Goal: Task Accomplishment & Management: Use online tool/utility

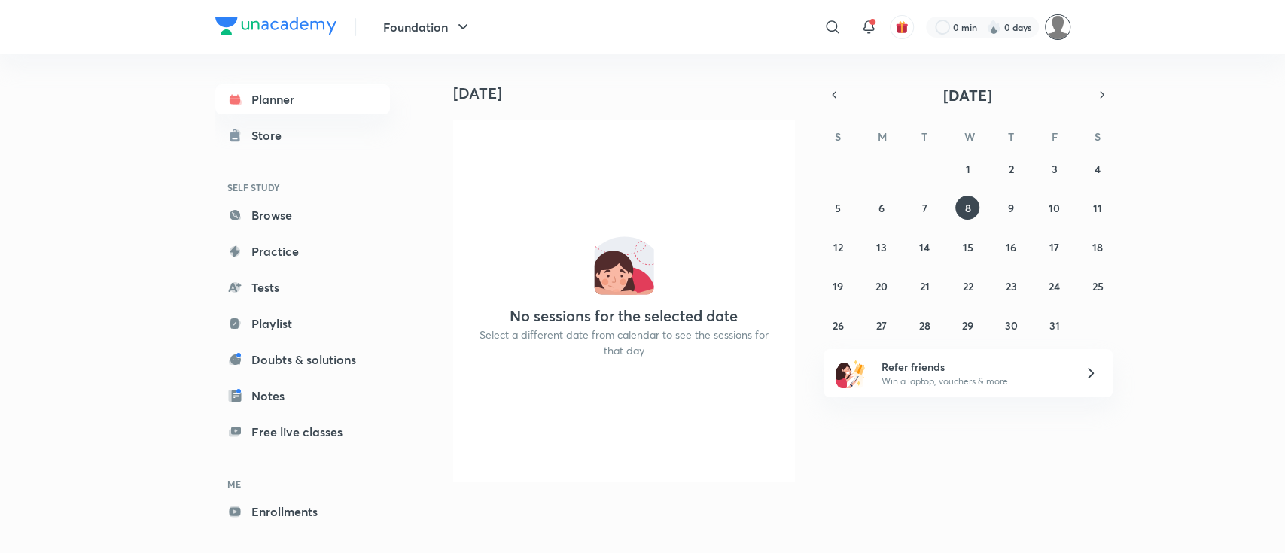
click at [1054, 32] on img at bounding box center [1058, 27] width 26 height 26
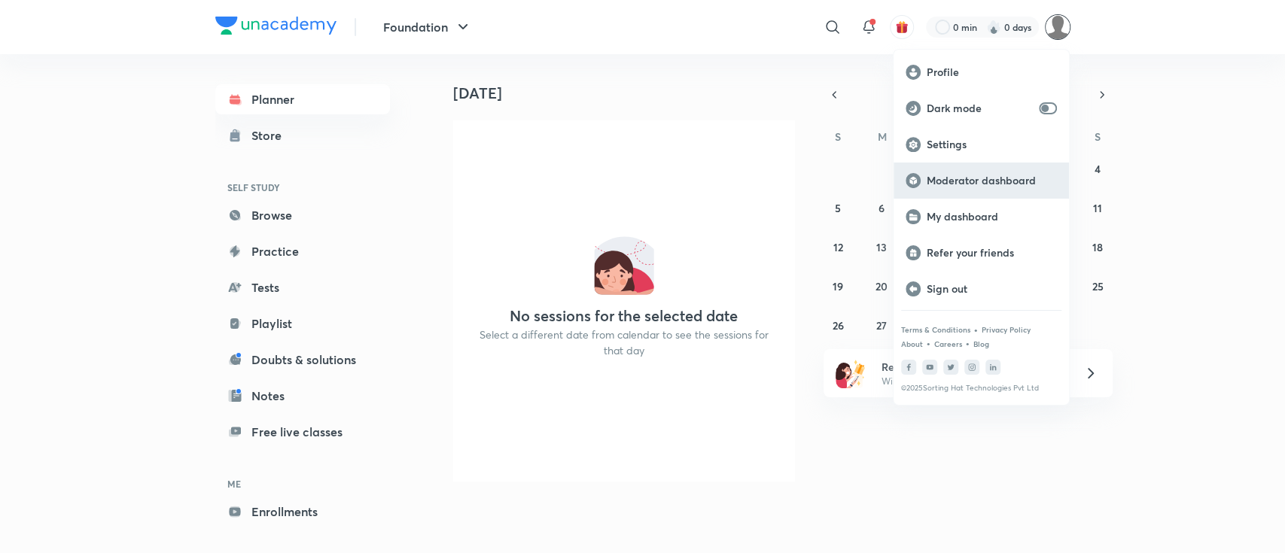
click at [1000, 186] on p "Moderator dashboard" at bounding box center [992, 181] width 130 height 14
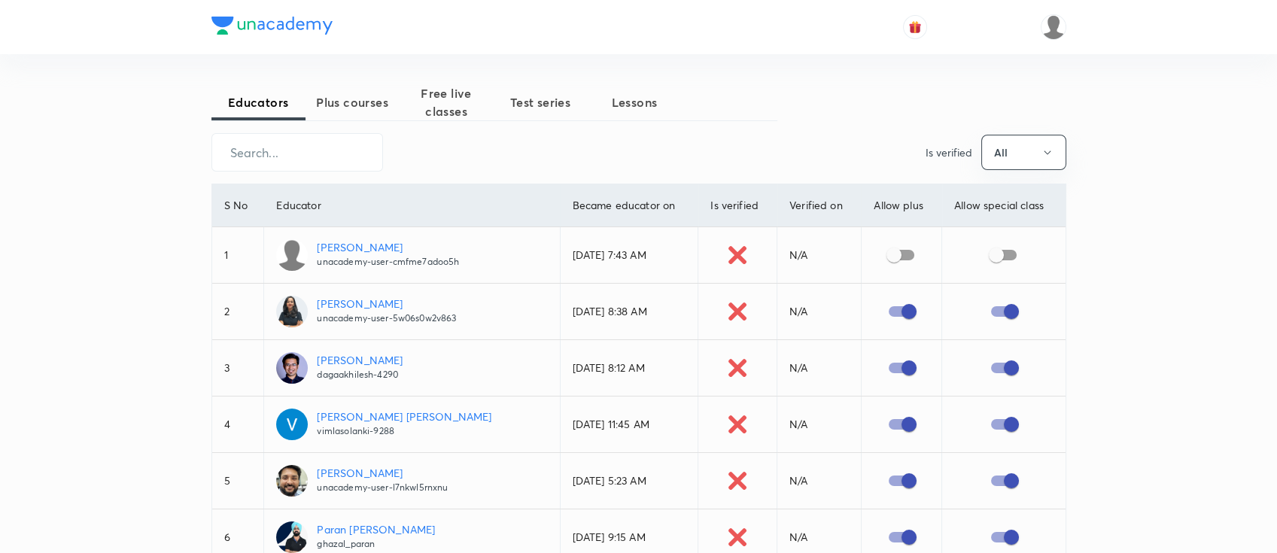
click at [335, 105] on span "Plus courses" at bounding box center [353, 102] width 94 height 18
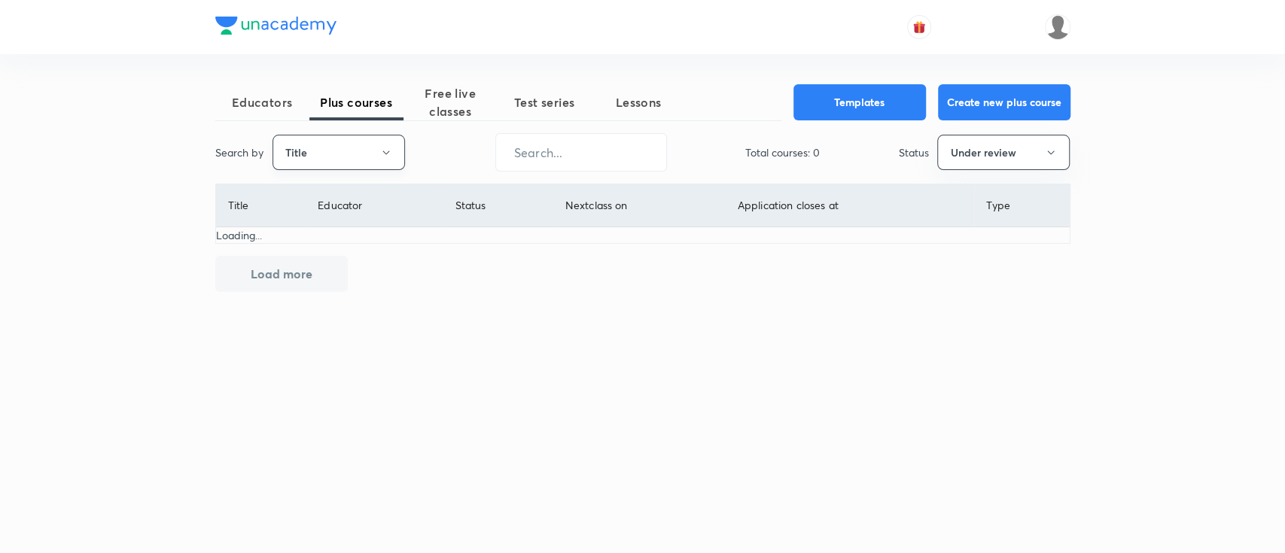
click at [351, 148] on button "Title" at bounding box center [338, 152] width 132 height 35
click at [343, 235] on li "Username" at bounding box center [337, 226] width 131 height 28
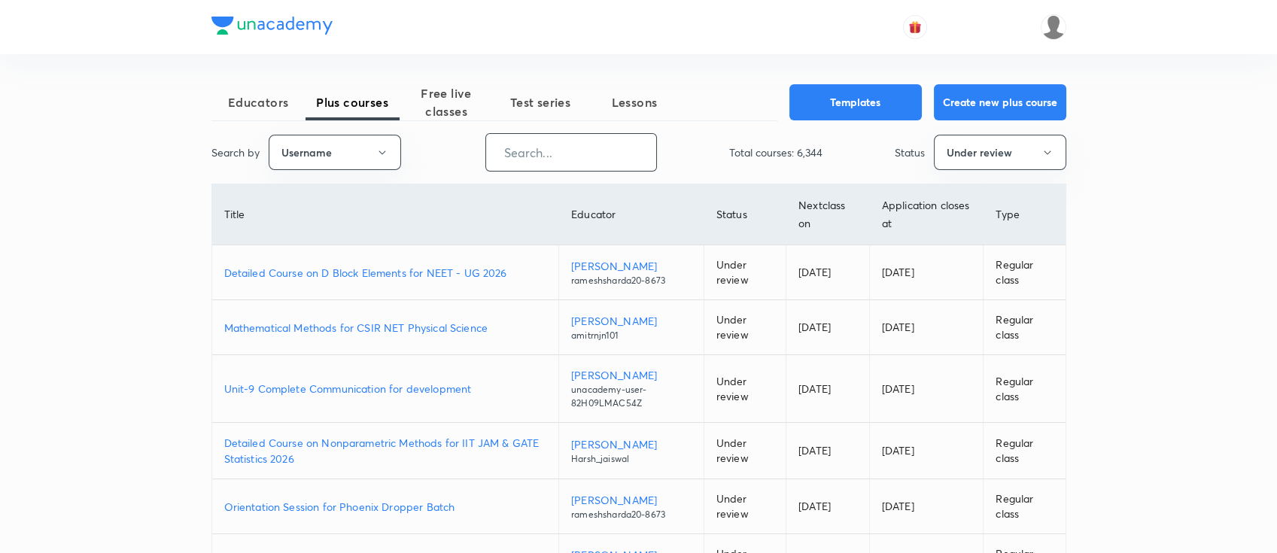
click at [546, 158] on input "text" at bounding box center [571, 152] width 170 height 38
paste input "unacademy-user-VT4FV5F0NUH5"
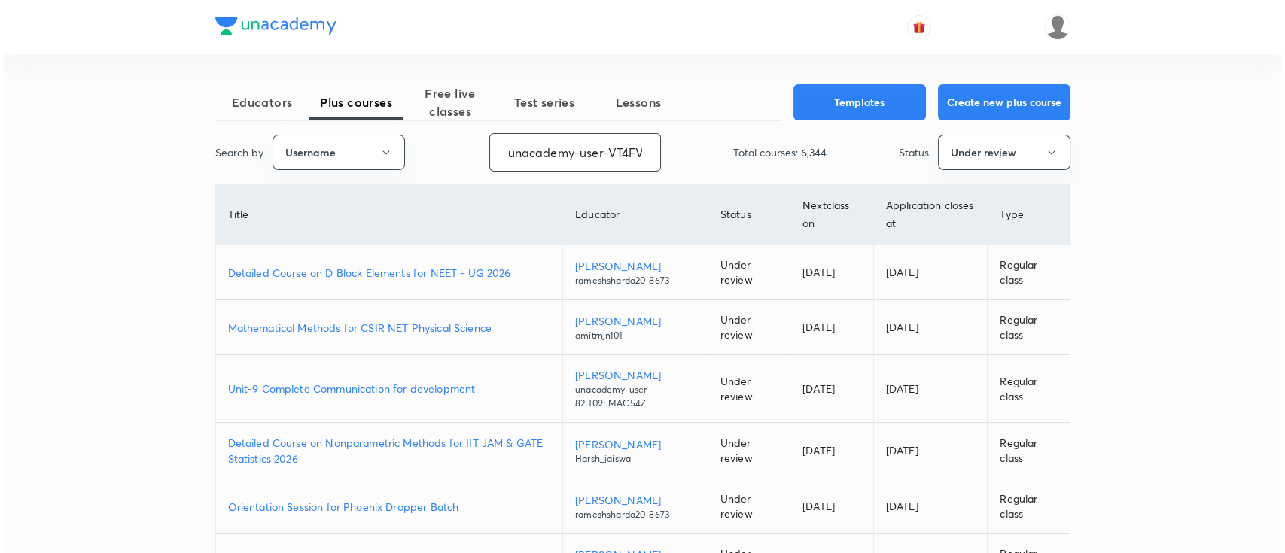
scroll to position [0, 60]
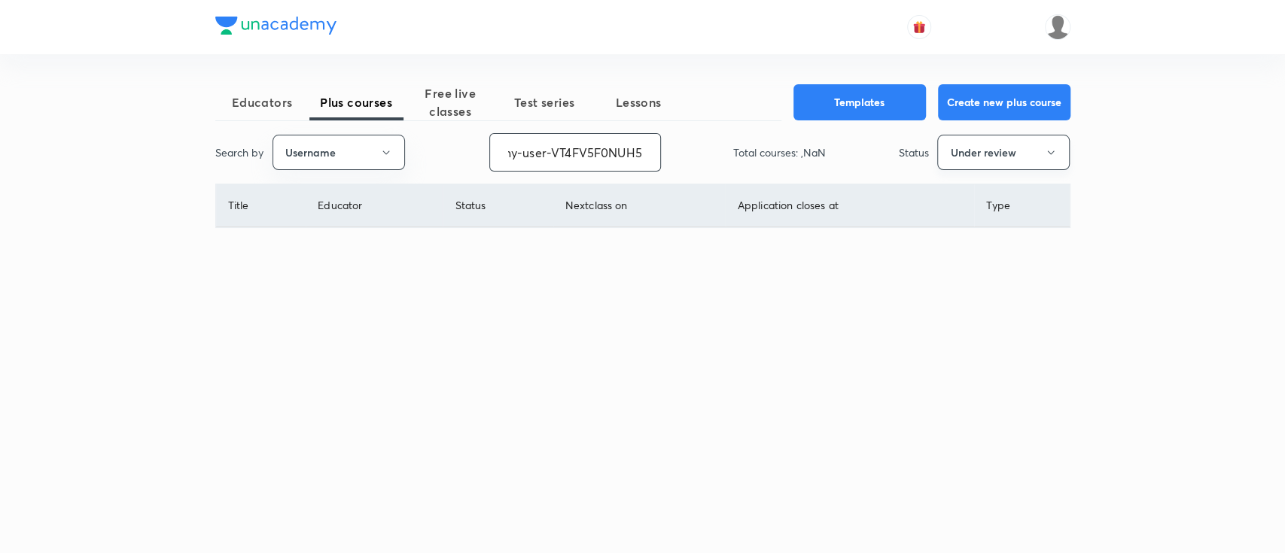
click at [991, 149] on button "Under review" at bounding box center [1003, 152] width 132 height 35
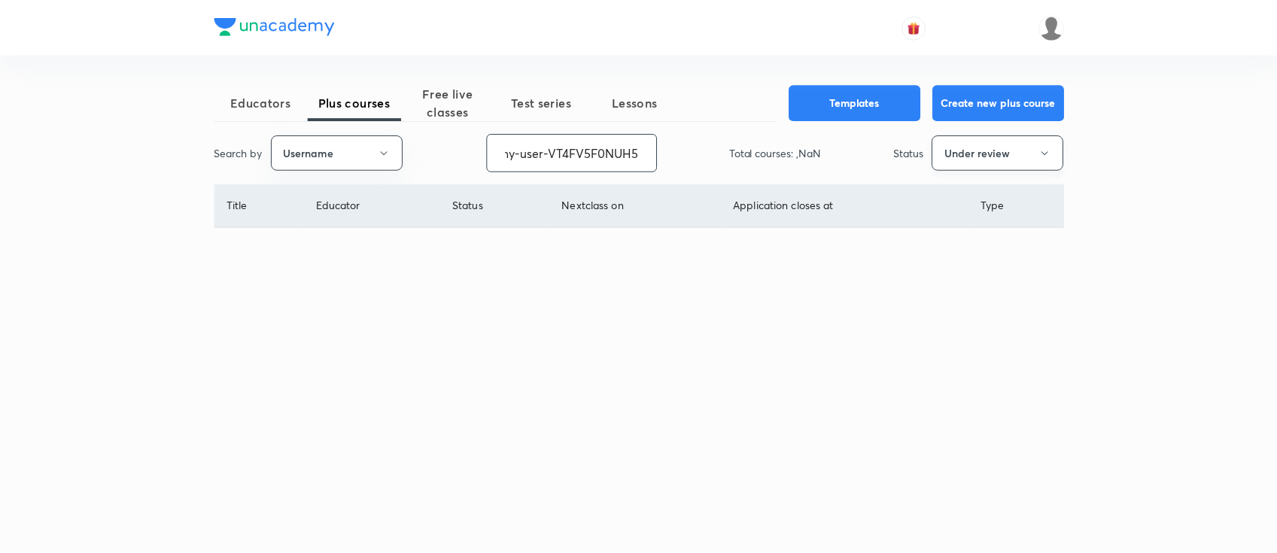
scroll to position [0, 0]
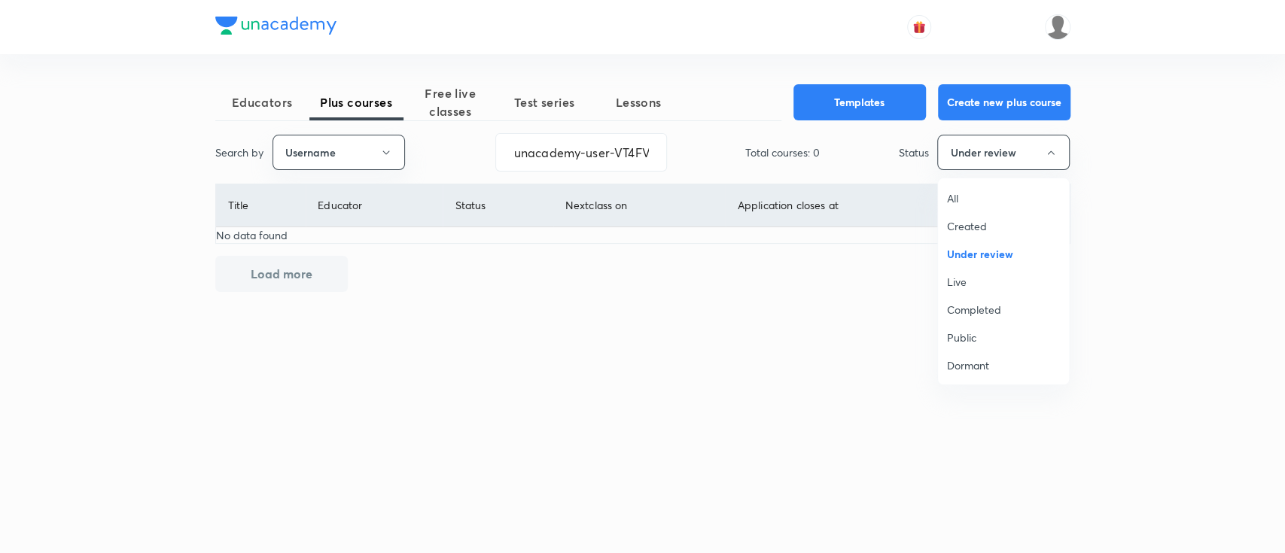
click at [960, 194] on span "All" at bounding box center [1003, 198] width 113 height 16
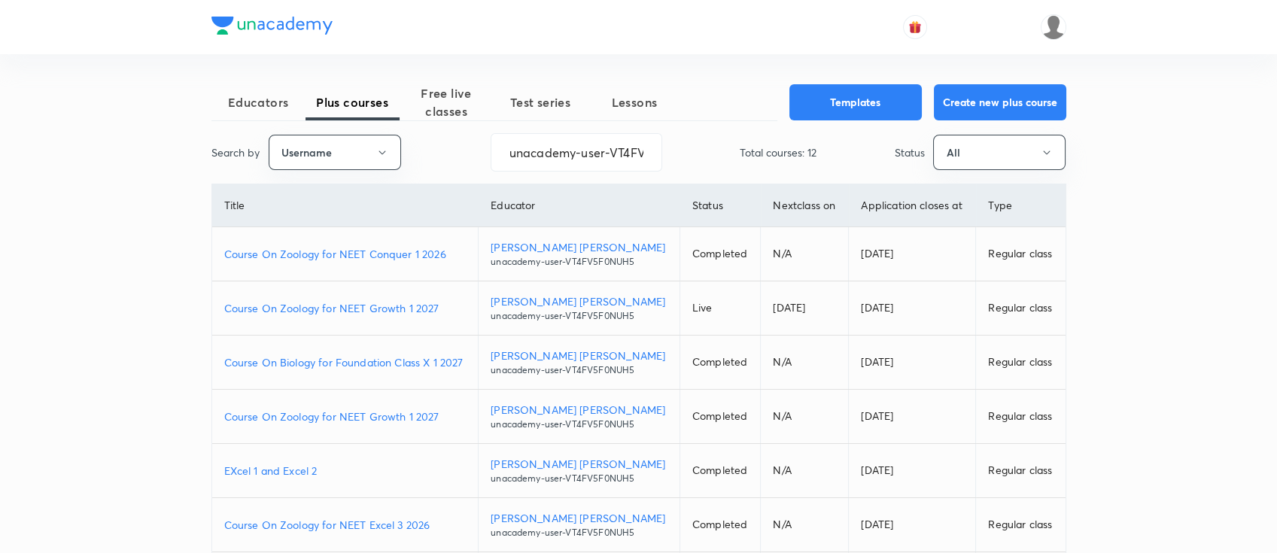
click at [448, 416] on p "Course On Zoology for NEET Growth 1 2027" at bounding box center [345, 417] width 242 height 16
click at [442, 305] on p "Course On Zoology for NEET Growth 1 2027" at bounding box center [345, 308] width 242 height 16
click at [454, 254] on p "Course On Zoology for NEET Conquer 1 2026" at bounding box center [345, 254] width 242 height 16
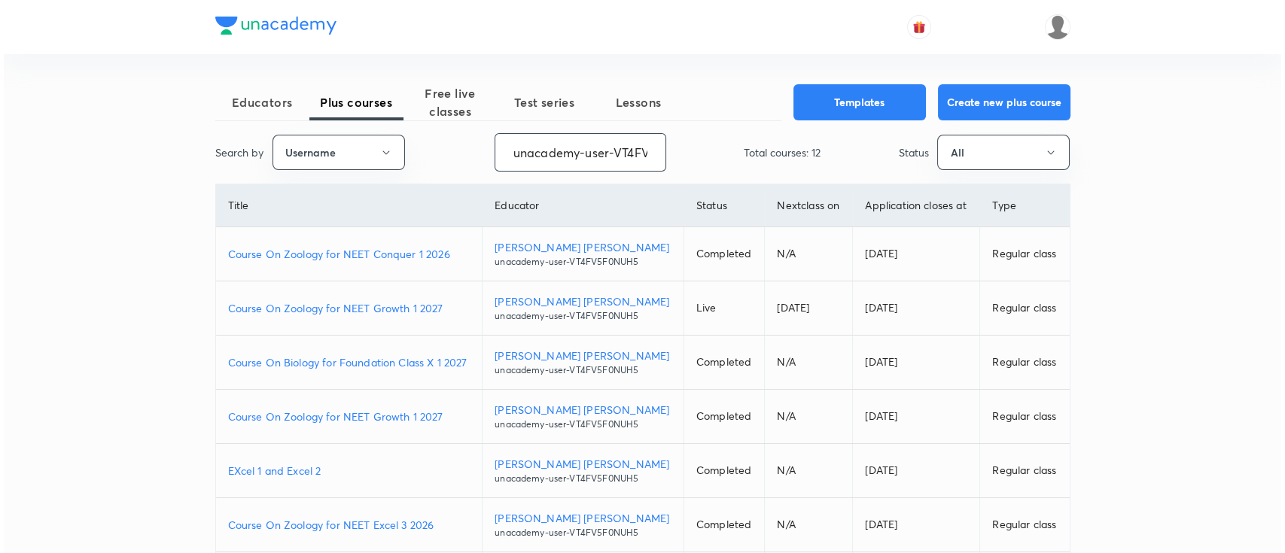
scroll to position [0, 60]
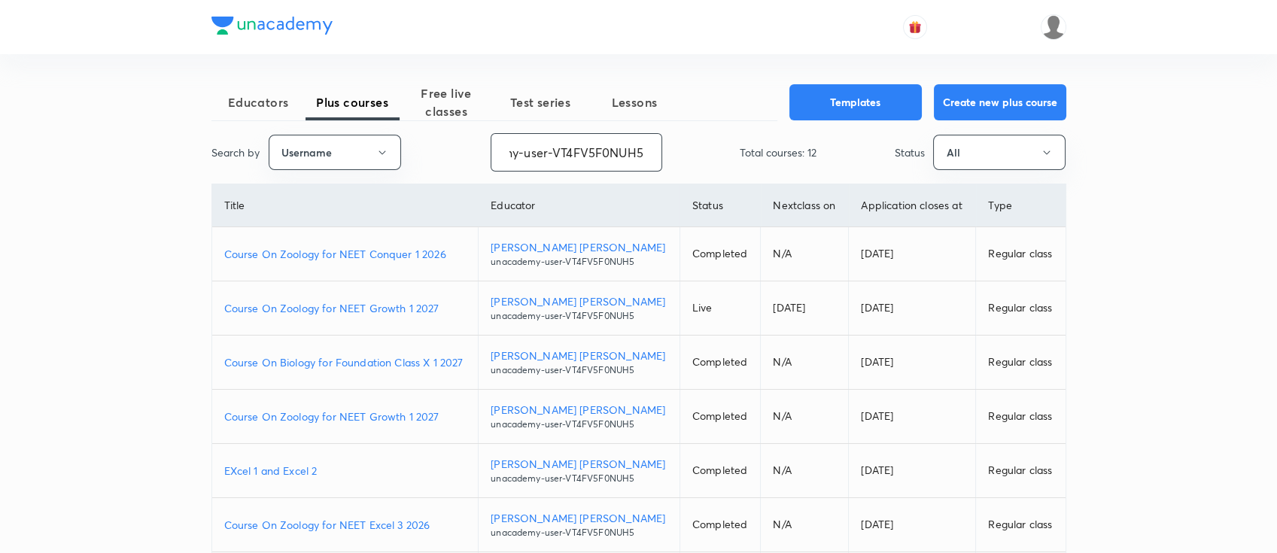
drag, startPoint x: 510, startPoint y: 158, endPoint x: 784, endPoint y: 157, distance: 274.0
click at [784, 157] on div "Search by Username unacademy-user-VT4FV5F0NUH5 ​ Total courses: 12 Status All" at bounding box center [638, 152] width 855 height 38
paste input "DashKhan-4576"
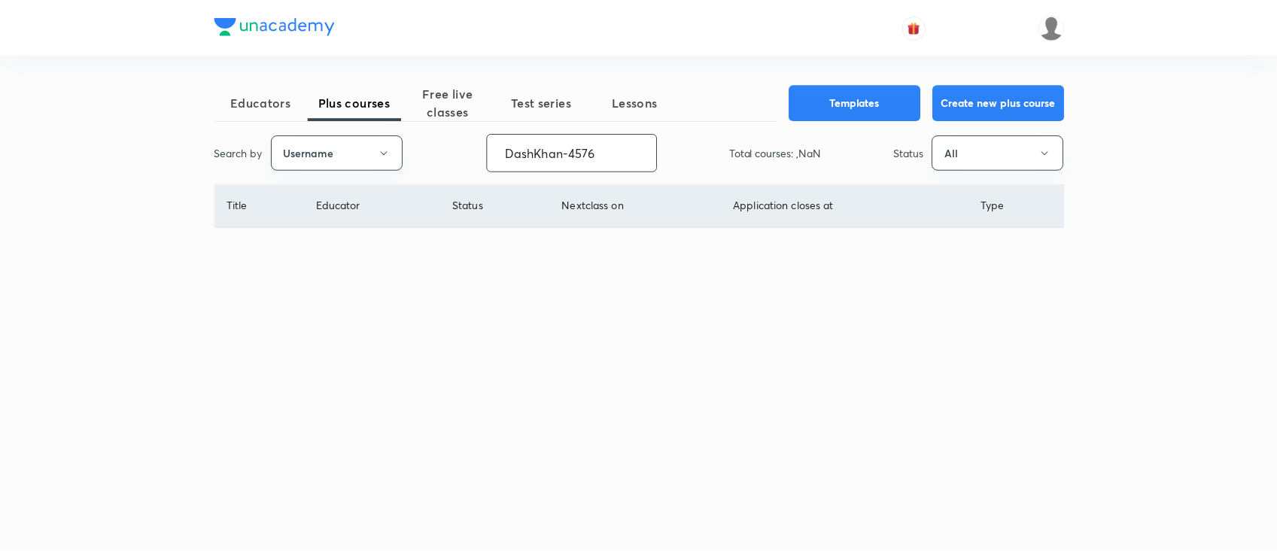
scroll to position [0, 0]
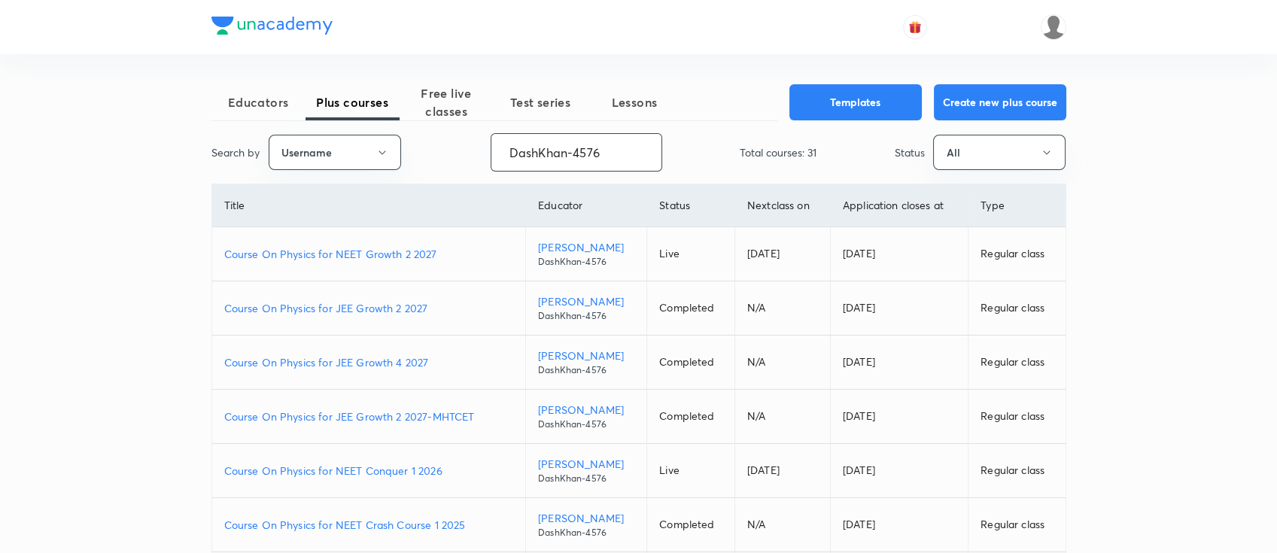
type input "DashKhan-4576"
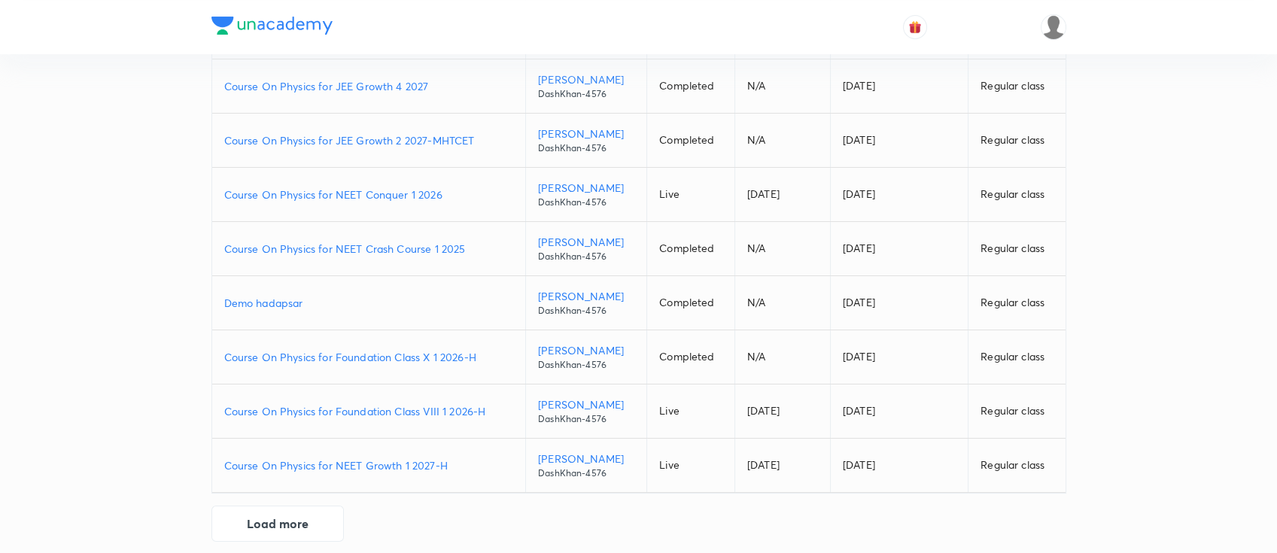
scroll to position [291, 0]
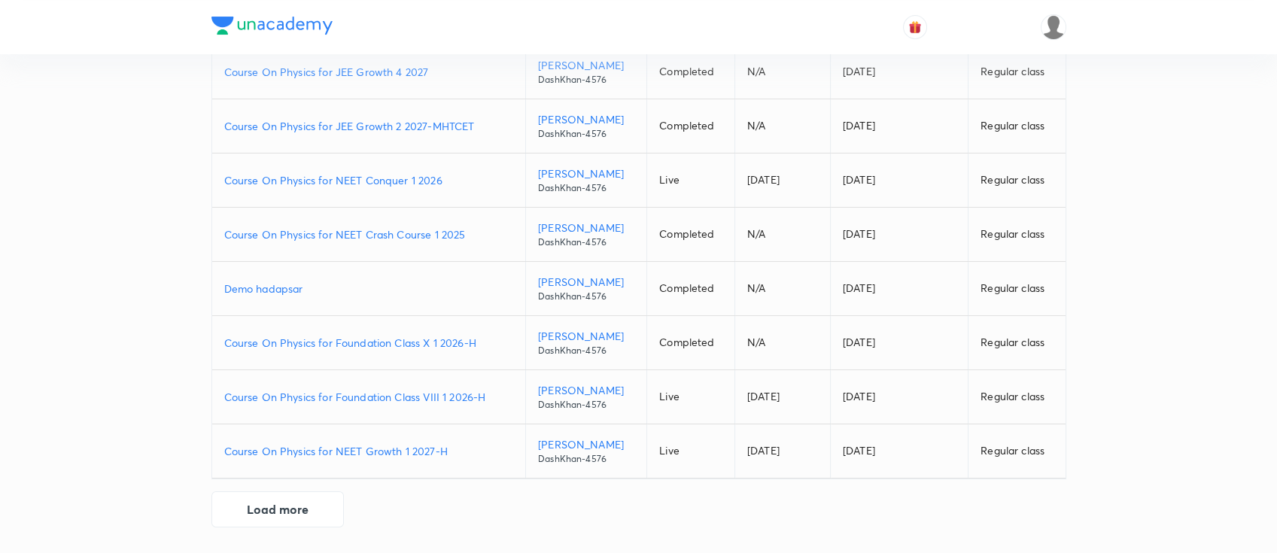
click at [455, 450] on p "Course On Physics for NEET Growth 1 2027-H" at bounding box center [369, 451] width 290 height 16
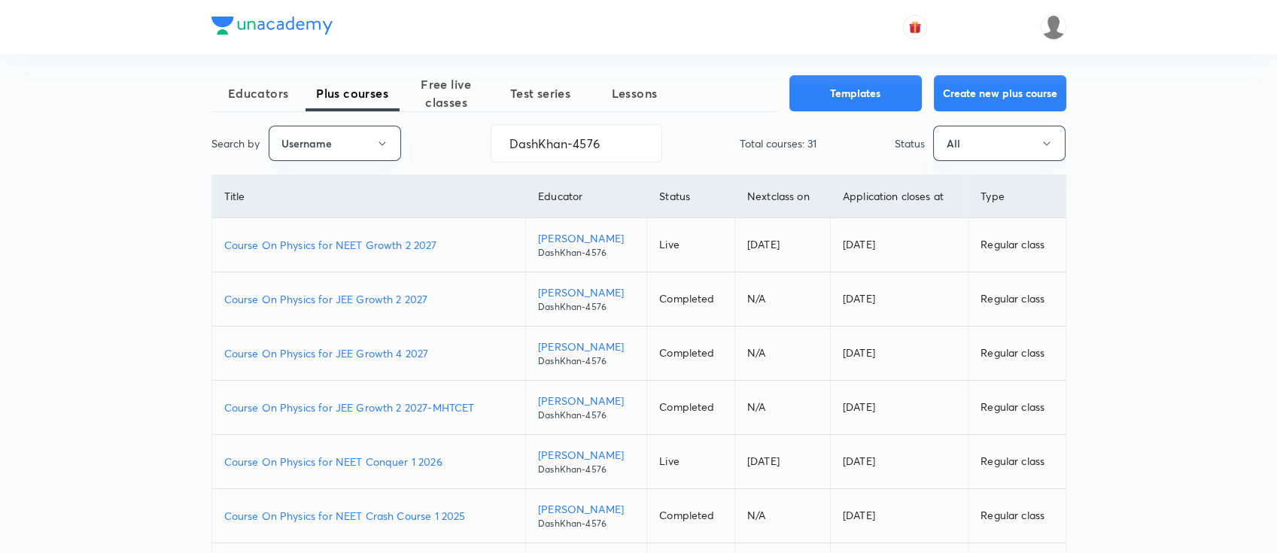
scroll to position [0, 0]
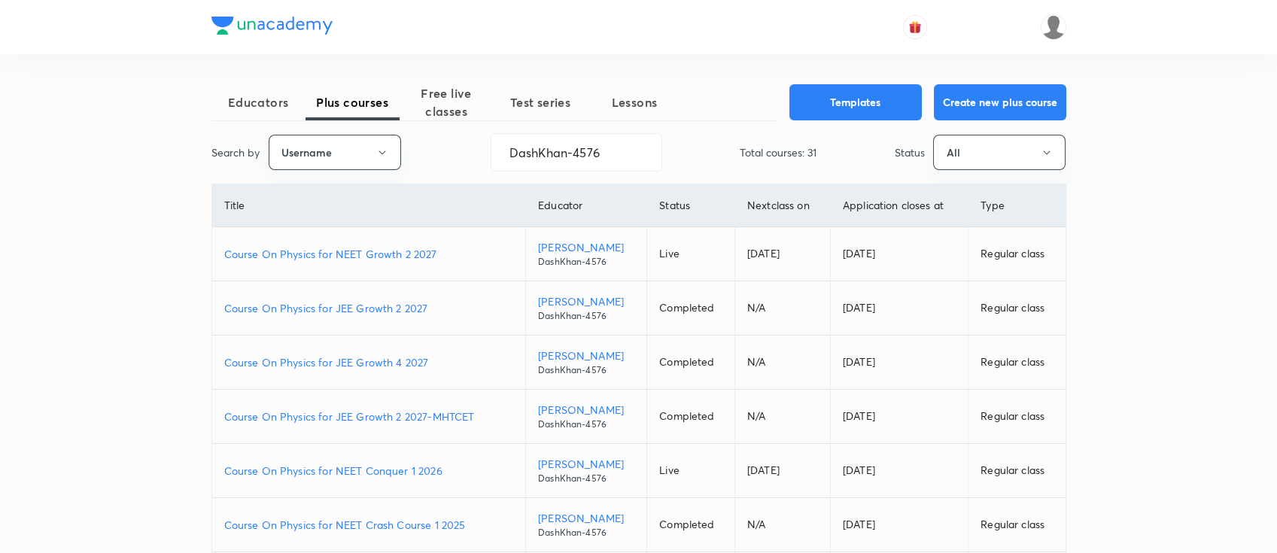
click at [456, 468] on p "Course On Physics for NEET Conquer 1 2026" at bounding box center [369, 471] width 290 height 16
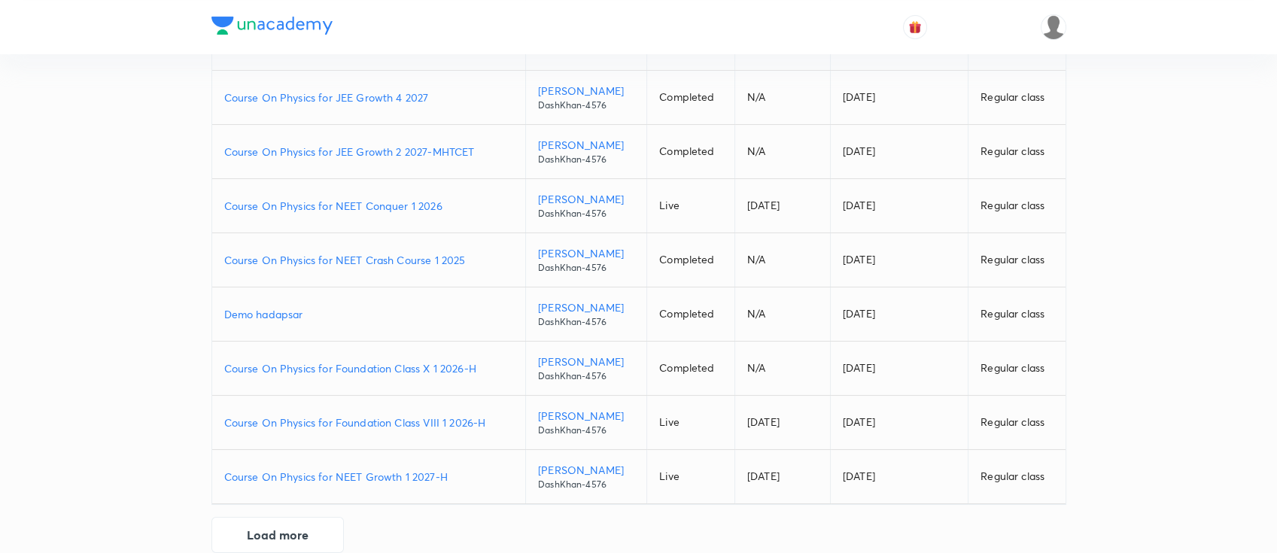
scroll to position [291, 0]
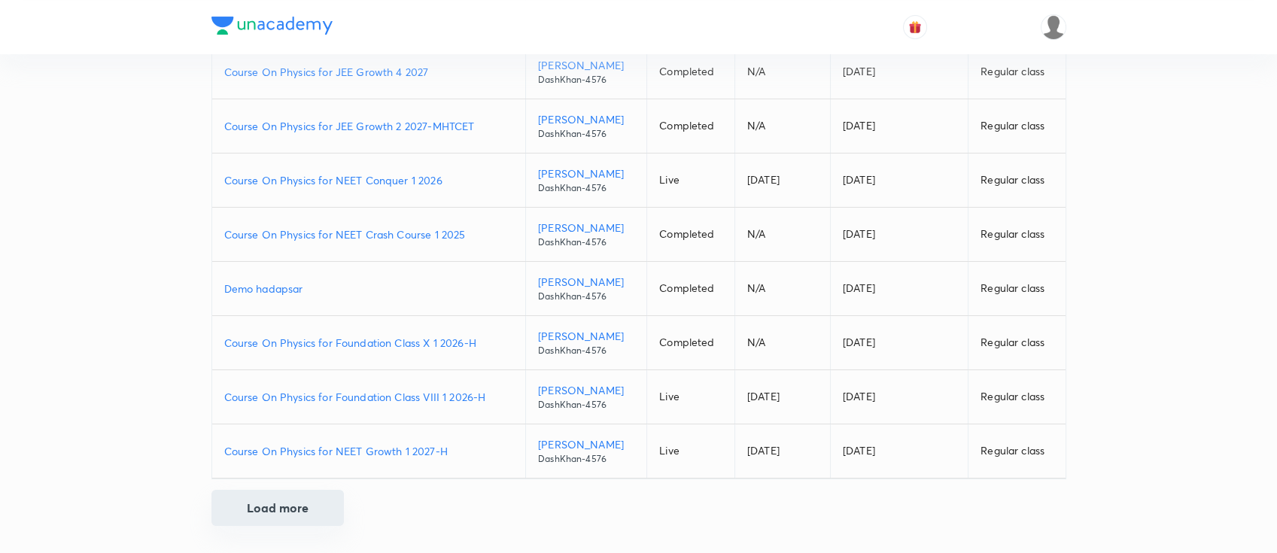
click at [307, 506] on button "Load more" at bounding box center [277, 508] width 132 height 36
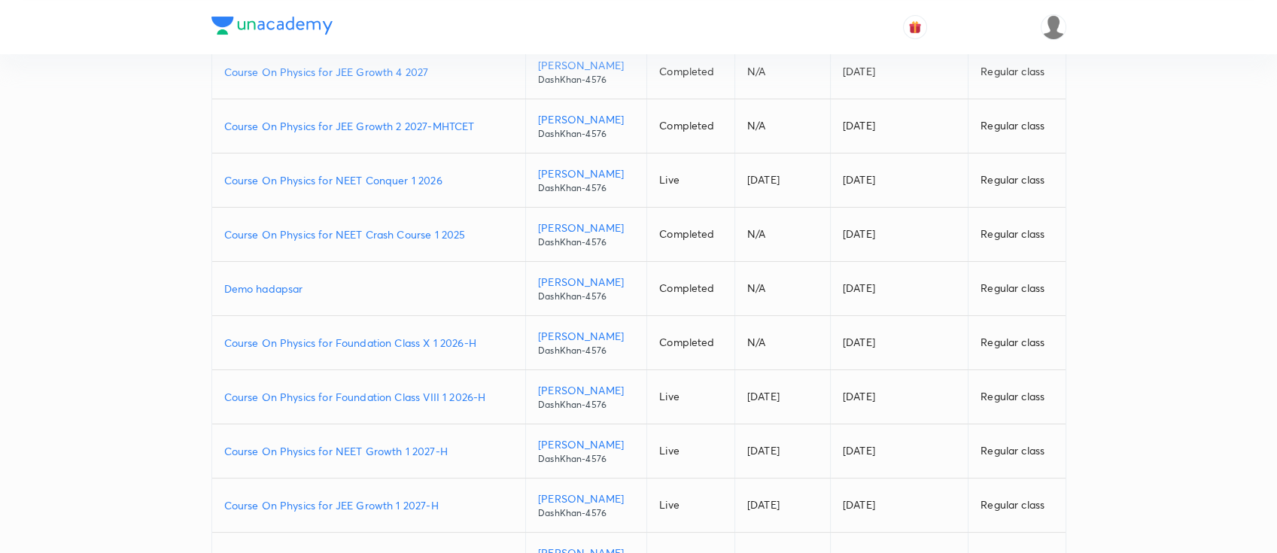
click at [449, 498] on p "Course On Physics for JEE Growth 1 2027-H" at bounding box center [369, 506] width 290 height 16
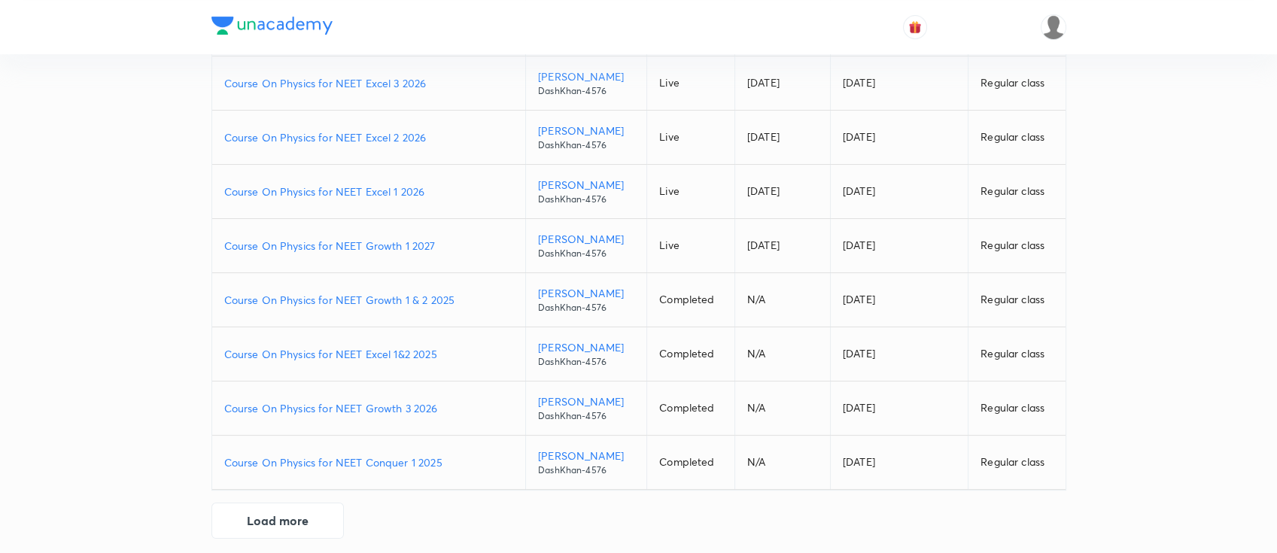
scroll to position [831, 0]
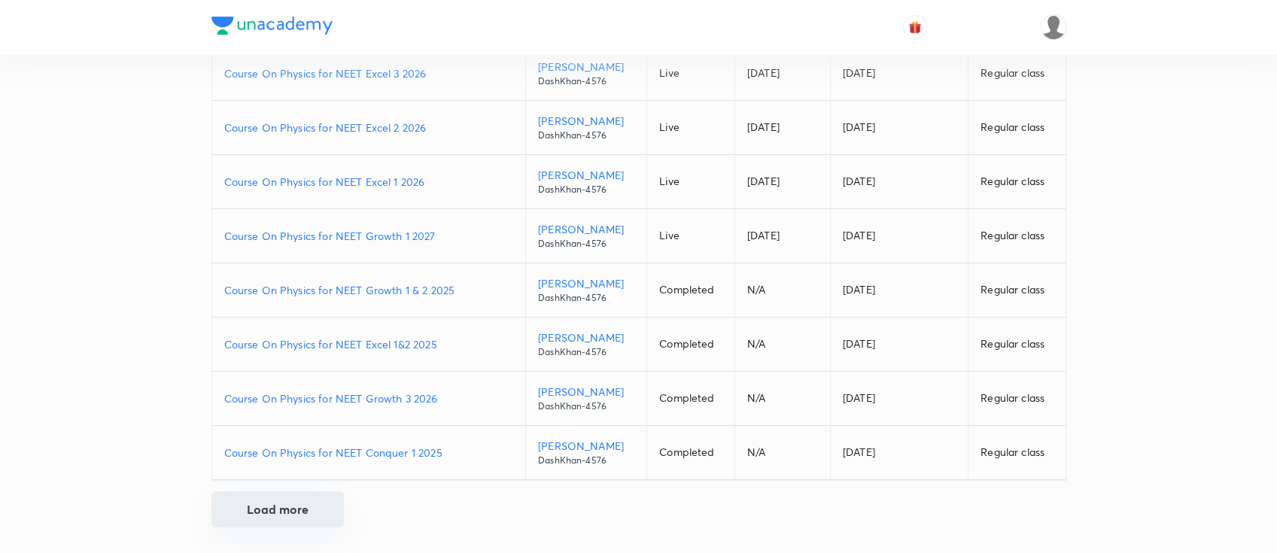
click at [292, 503] on button "Load more" at bounding box center [277, 509] width 132 height 36
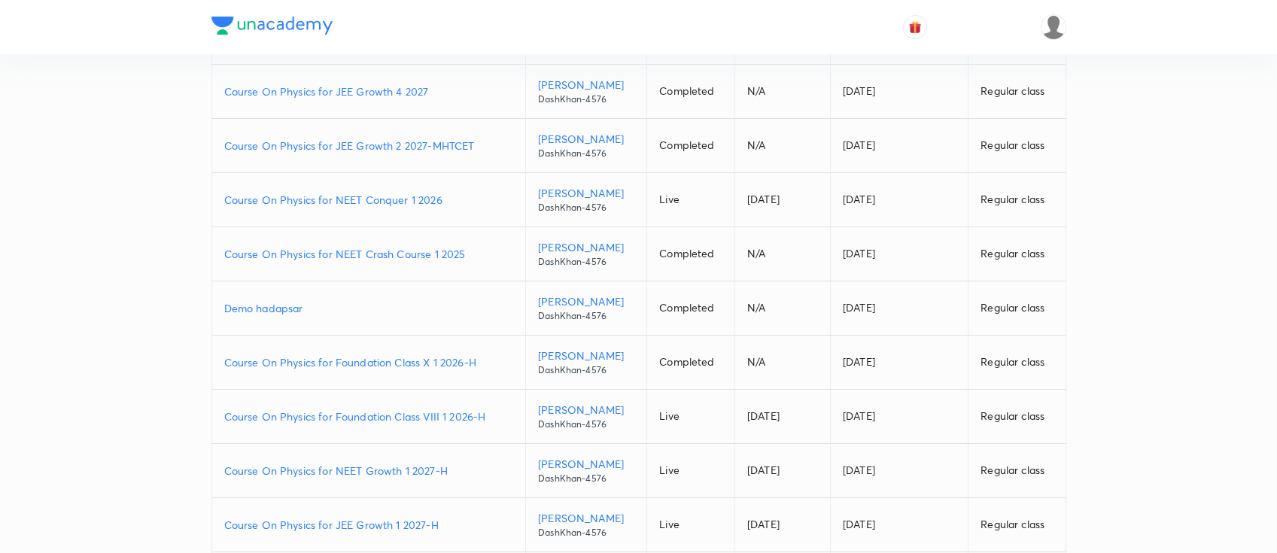
scroll to position [301, 0]
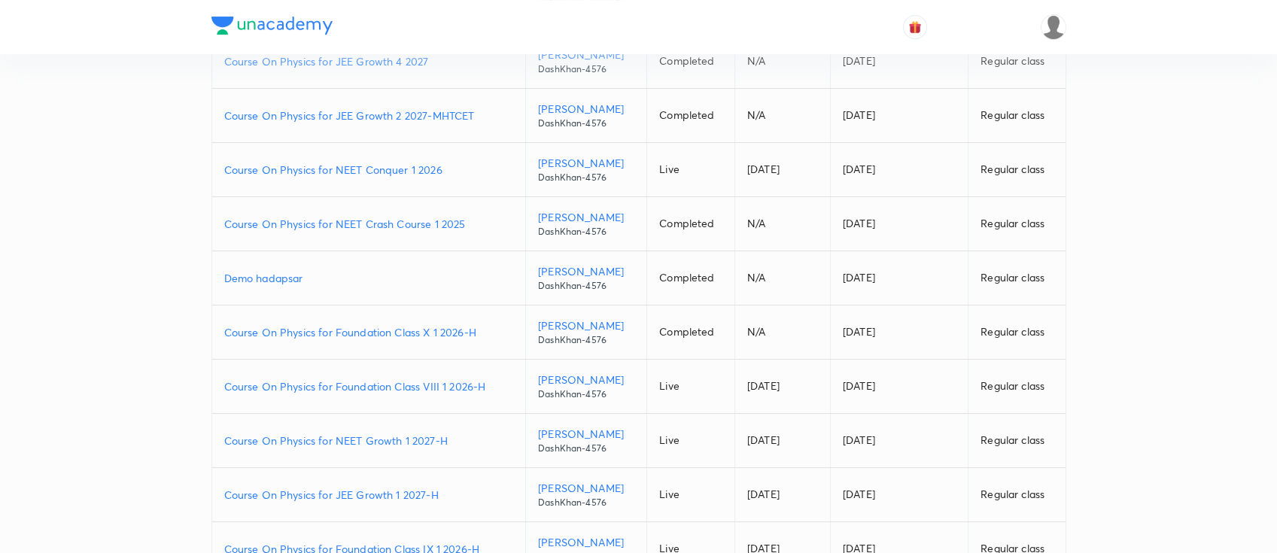
click at [489, 548] on p "Course On Physics for Foundation Class IX 1 2026-H" at bounding box center [369, 549] width 290 height 16
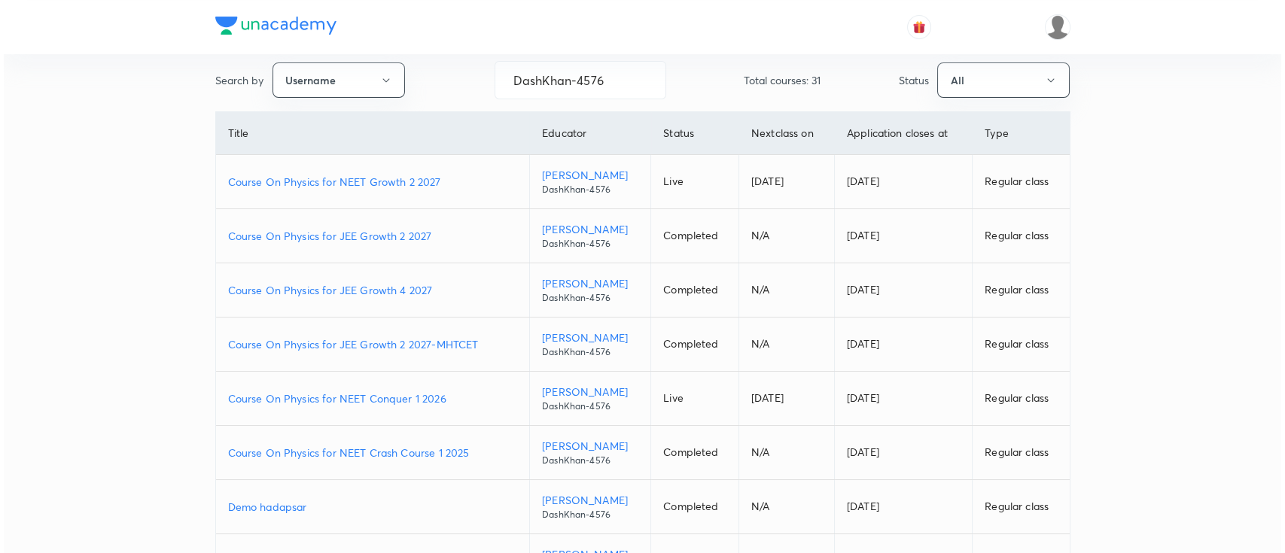
scroll to position [0, 0]
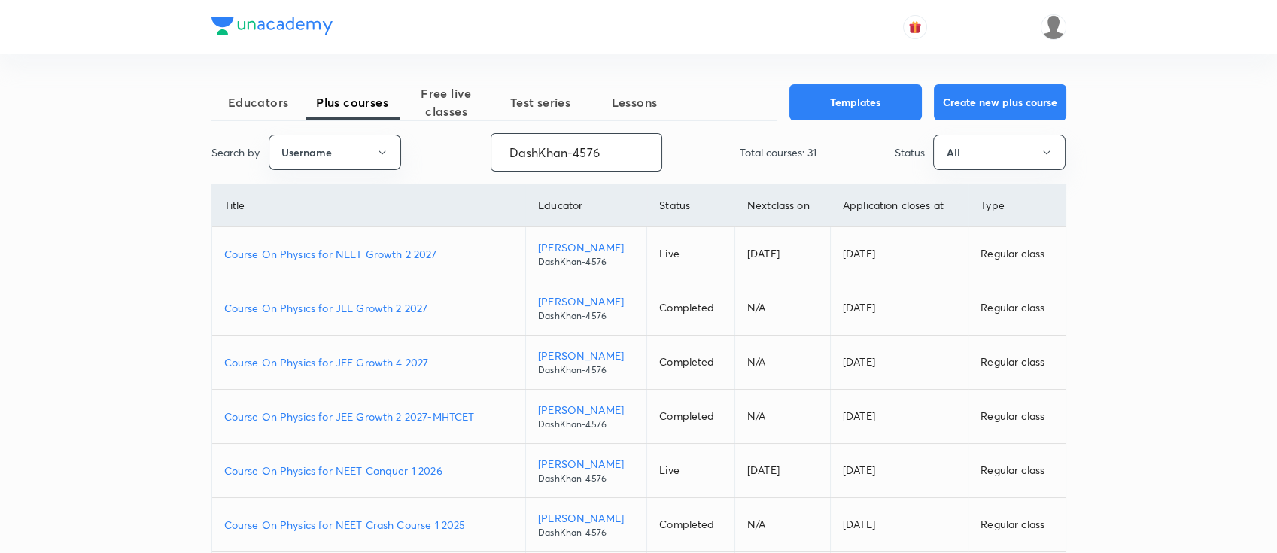
drag, startPoint x: 613, startPoint y: 150, endPoint x: 425, endPoint y: 160, distance: 188.4
click at [425, 160] on div "Search by Username DashKhan-4576 ​ Total courses: 31 Status All" at bounding box center [638, 152] width 855 height 38
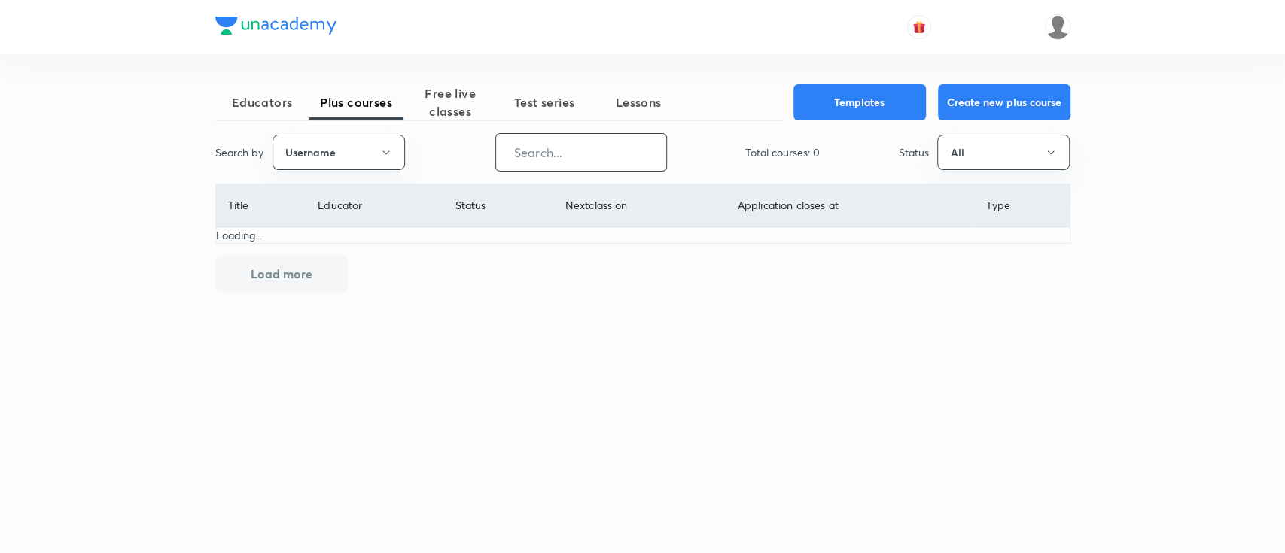
paste input "unacademy-user-641B5I3BQVX2"
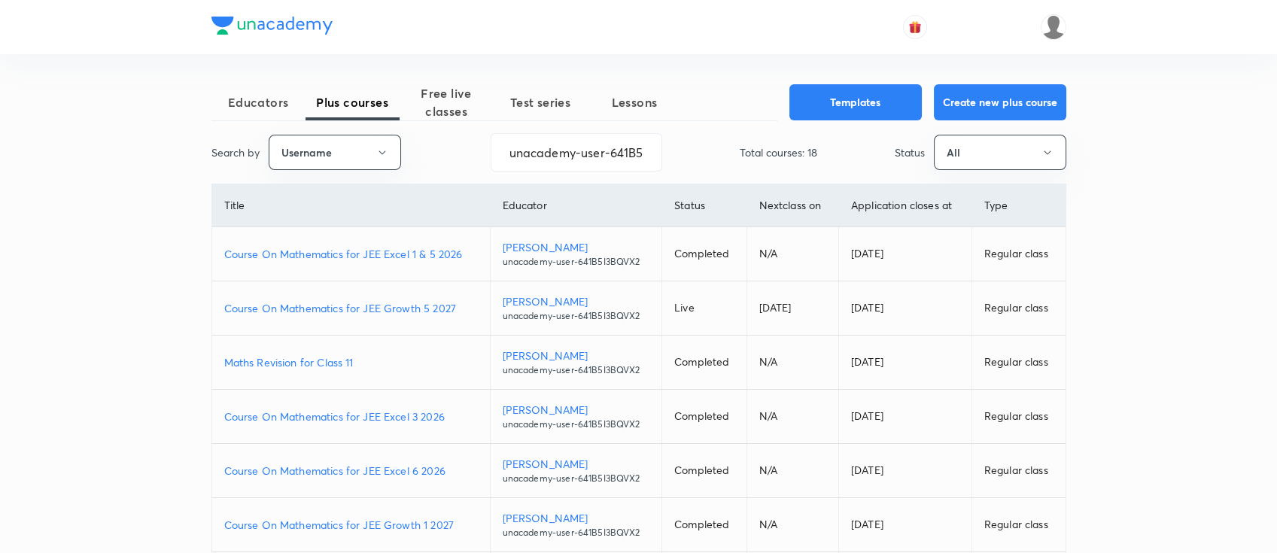
click at [475, 254] on p "Course On Mathematics for JEE Excel 1 & 5 2026" at bounding box center [351, 254] width 254 height 16
drag, startPoint x: 505, startPoint y: 154, endPoint x: 712, endPoint y: 148, distance: 207.0
click at [712, 148] on div "Search by Username unacademy-user-641B5I3BQVX2 ​ Total courses: 18 Status All" at bounding box center [638, 152] width 855 height 38
paste input "Magnetic Effect of Current"
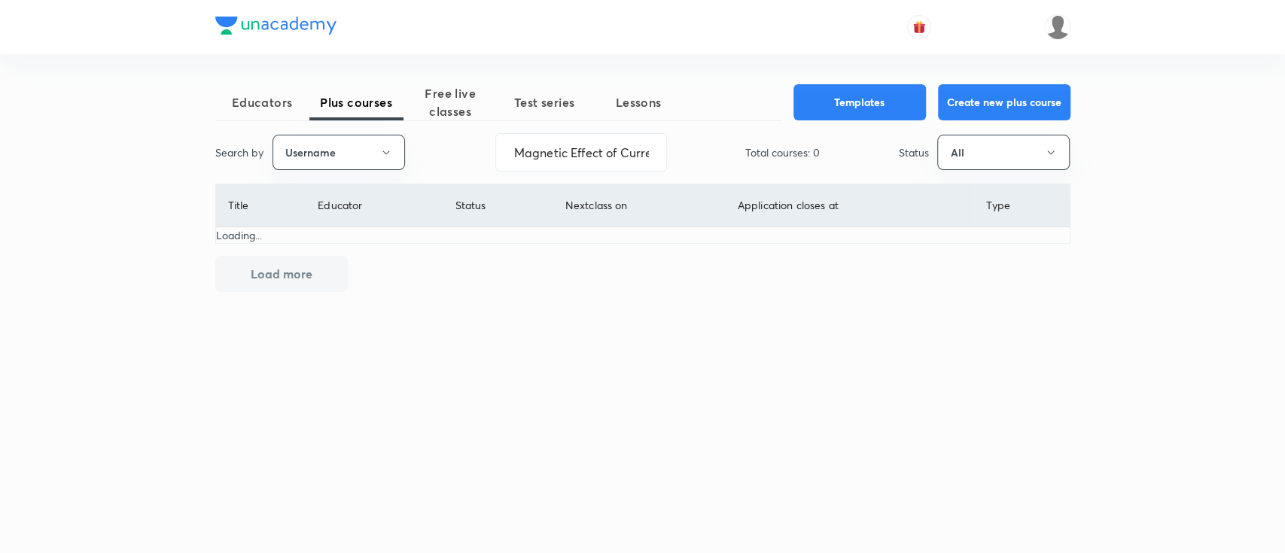
click at [640, 242] on div "Educators Plus courses Free live classes Test series Lessons Templates Create n…" at bounding box center [642, 201] width 855 height 234
type input "unacademy-user-641B5I3BQVX2"
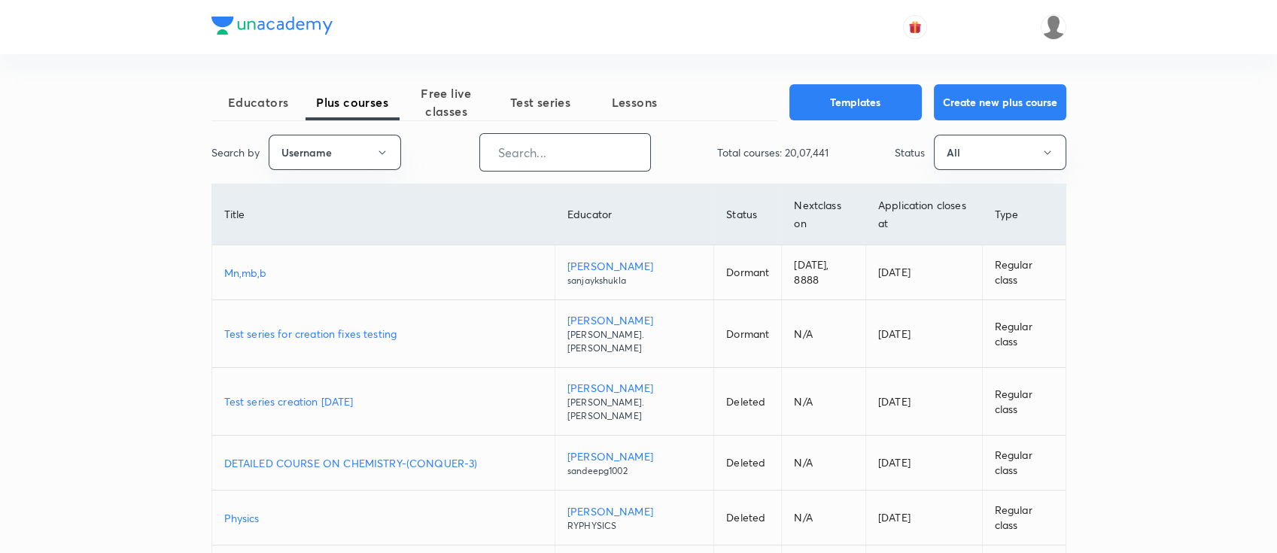
paste input "DashKhan-4576"
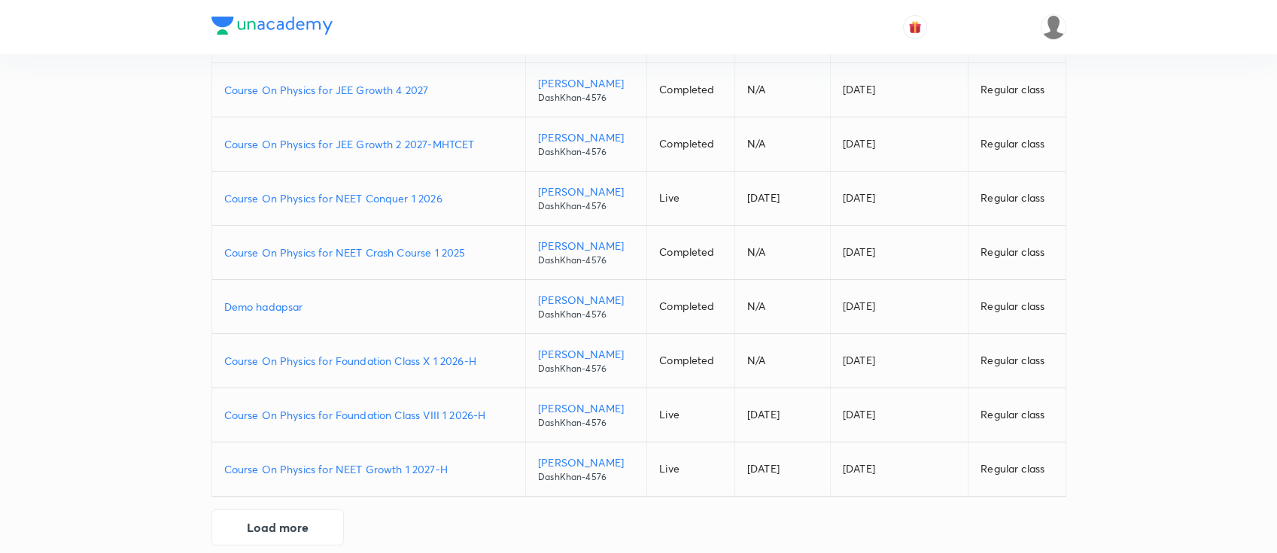
scroll to position [291, 0]
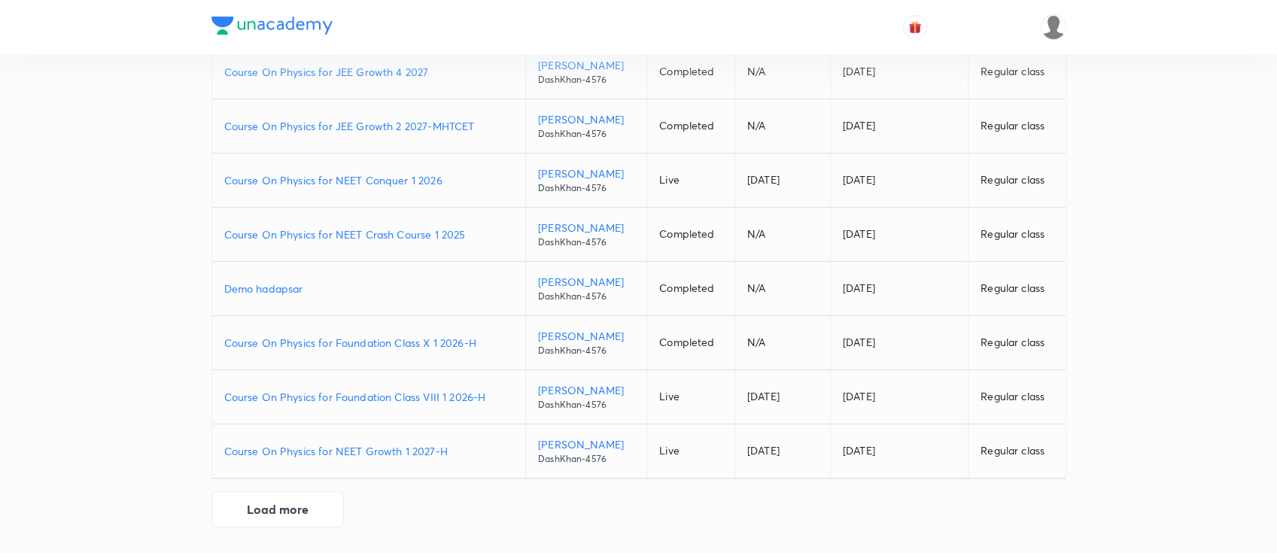
click at [482, 339] on p "Course On Physics for Foundation Class X 1 2026-H" at bounding box center [369, 343] width 290 height 16
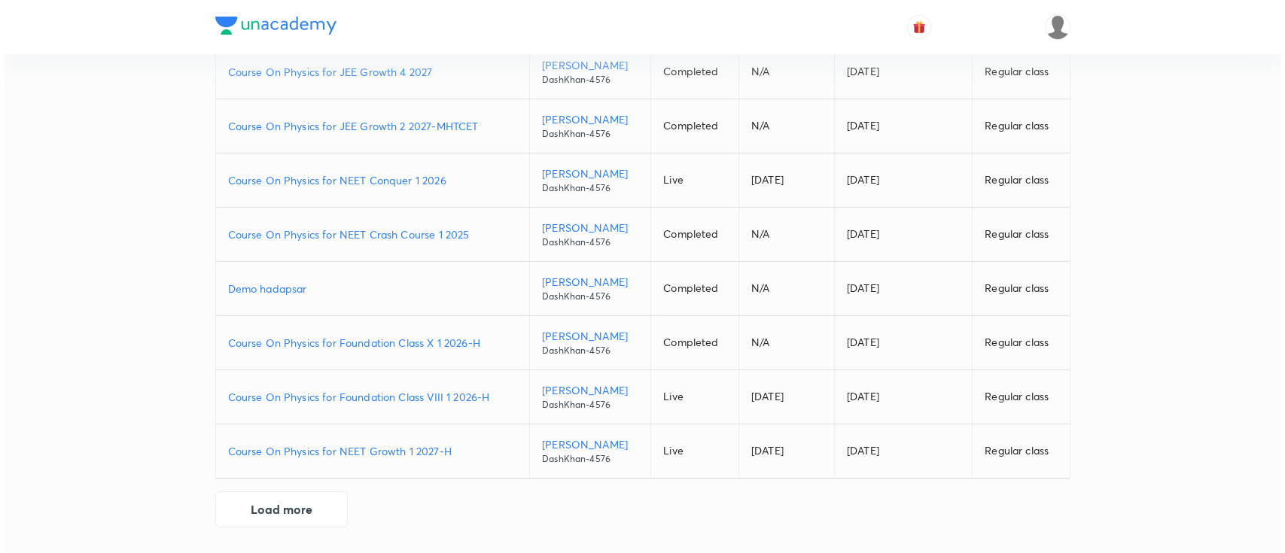
scroll to position [0, 0]
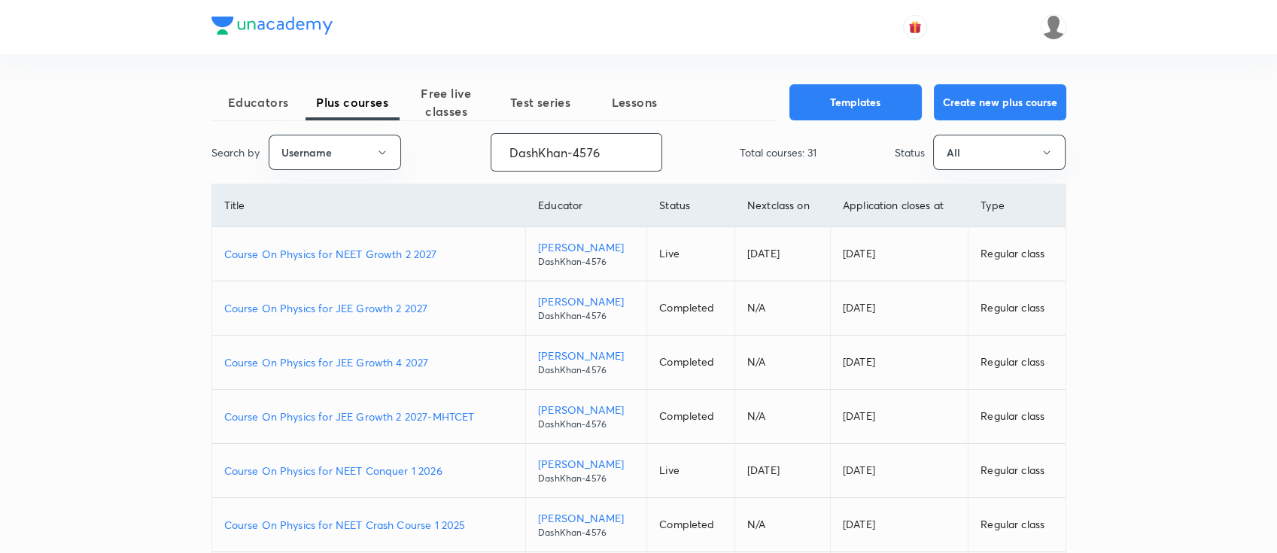
drag, startPoint x: 625, startPoint y: 154, endPoint x: 403, endPoint y: 160, distance: 222.1
click at [403, 160] on div "Search by Username DashKhan-4576 ​ Total courses: 31 Status All" at bounding box center [638, 152] width 855 height 38
paste input "unacademy-user-G708E8X5N26S"
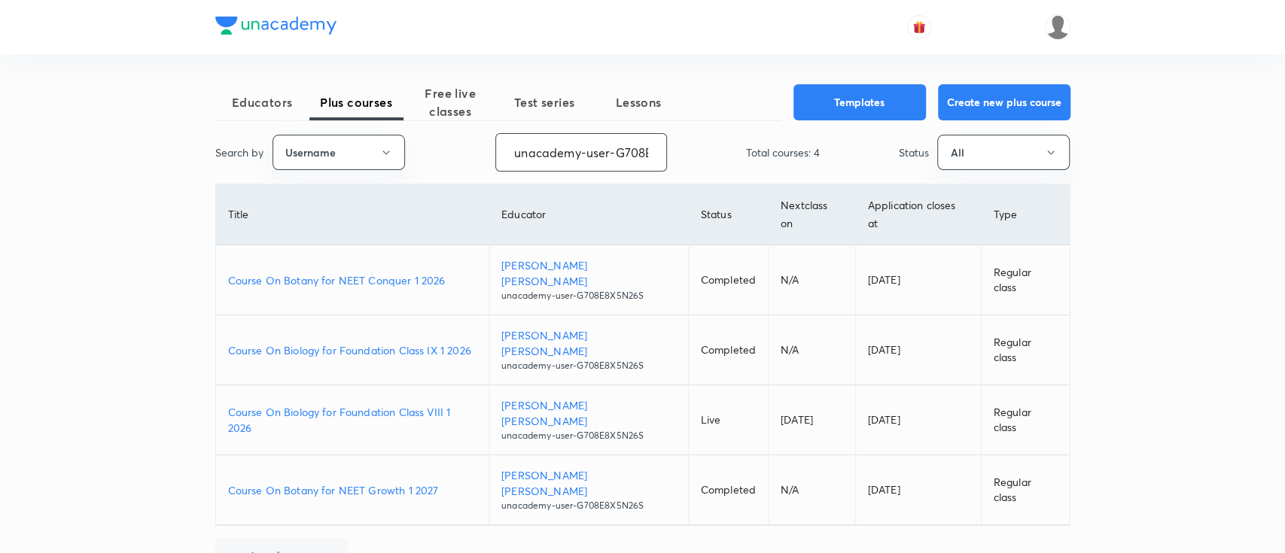
click at [458, 272] on p "Course On Botany for NEET Conquer 1 2026" at bounding box center [352, 280] width 249 height 16
click at [458, 482] on p "Course On Botany for NEET Growth 1 2027" at bounding box center [352, 490] width 249 height 16
drag, startPoint x: 511, startPoint y: 154, endPoint x: 681, endPoint y: 151, distance: 170.1
click at [681, 151] on div "Search by Username unacademy-user-G708E8X5N26S ​ Total courses: 4 Status All" at bounding box center [642, 152] width 855 height 38
paste input "UKU6WL367E2B"
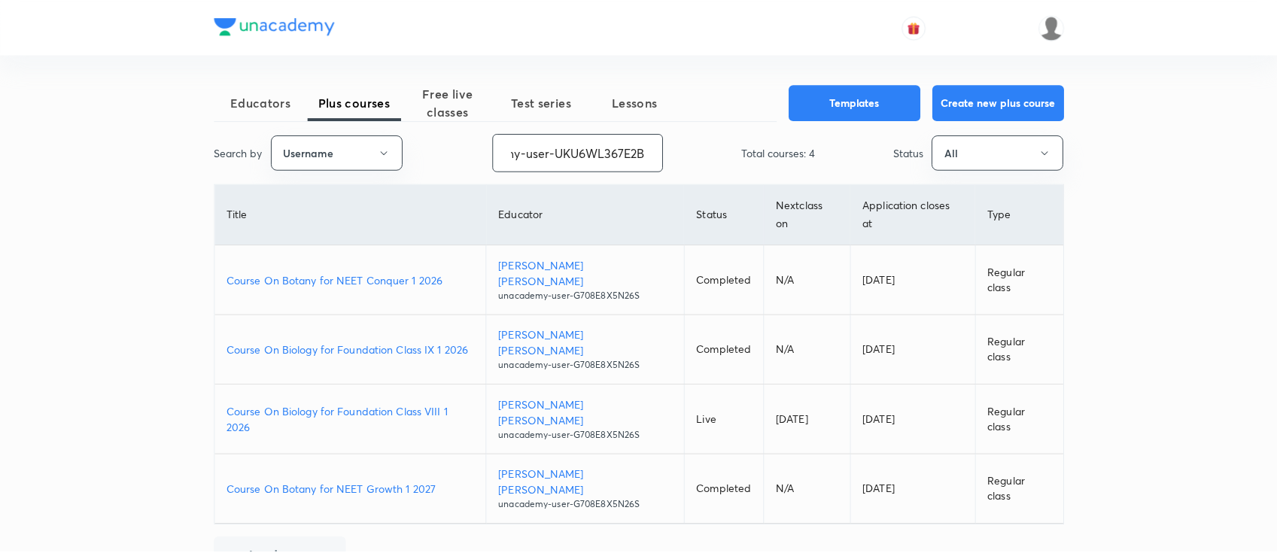
scroll to position [0, 61]
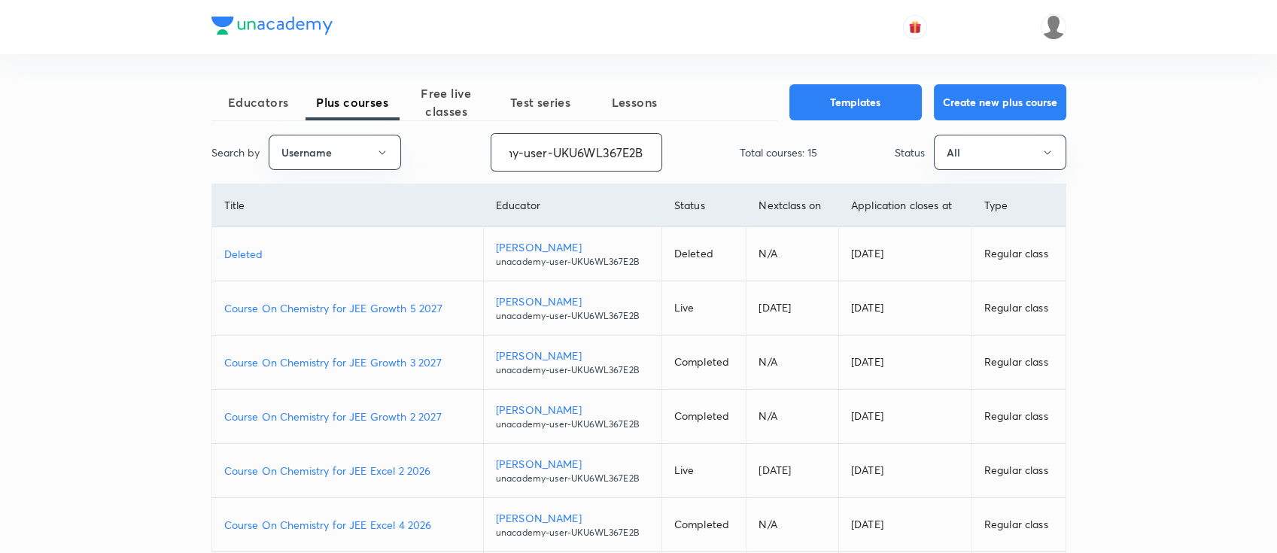
type input "unacademy-user-UKU6WL367E2B"
click at [448, 304] on p "Course On Chemistry for JEE Growth 5 2027" at bounding box center [347, 308] width 247 height 16
drag, startPoint x: 500, startPoint y: 156, endPoint x: 731, endPoint y: 143, distance: 231.4
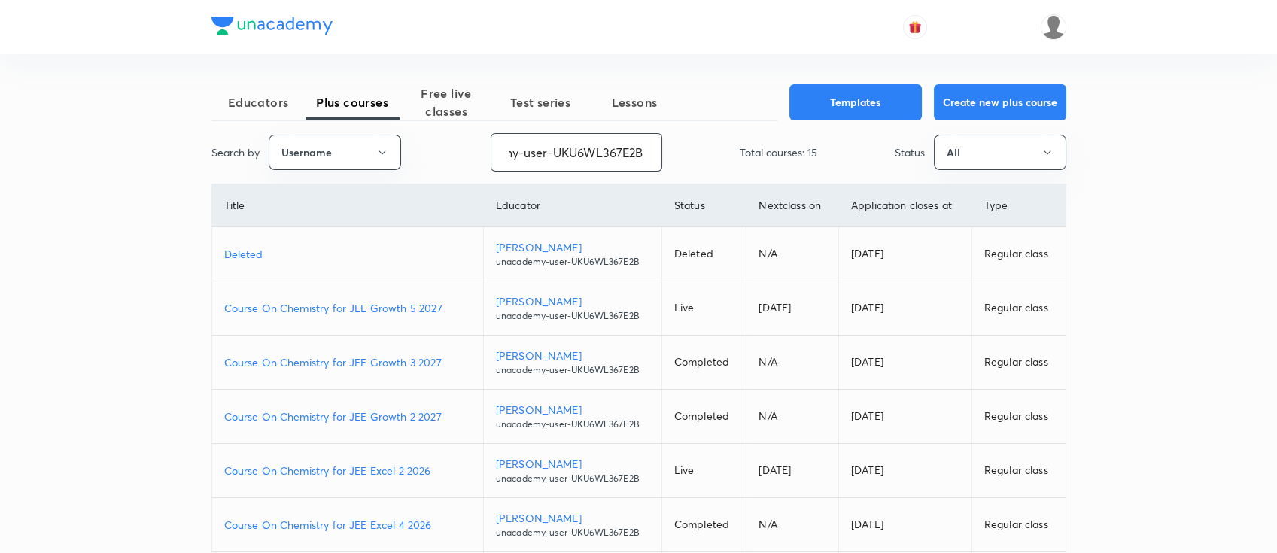
click at [731, 143] on div "Search by Username unacademy-user-UKU6WL367E2B ​ Total courses: 15 Status All" at bounding box center [638, 152] width 855 height 38
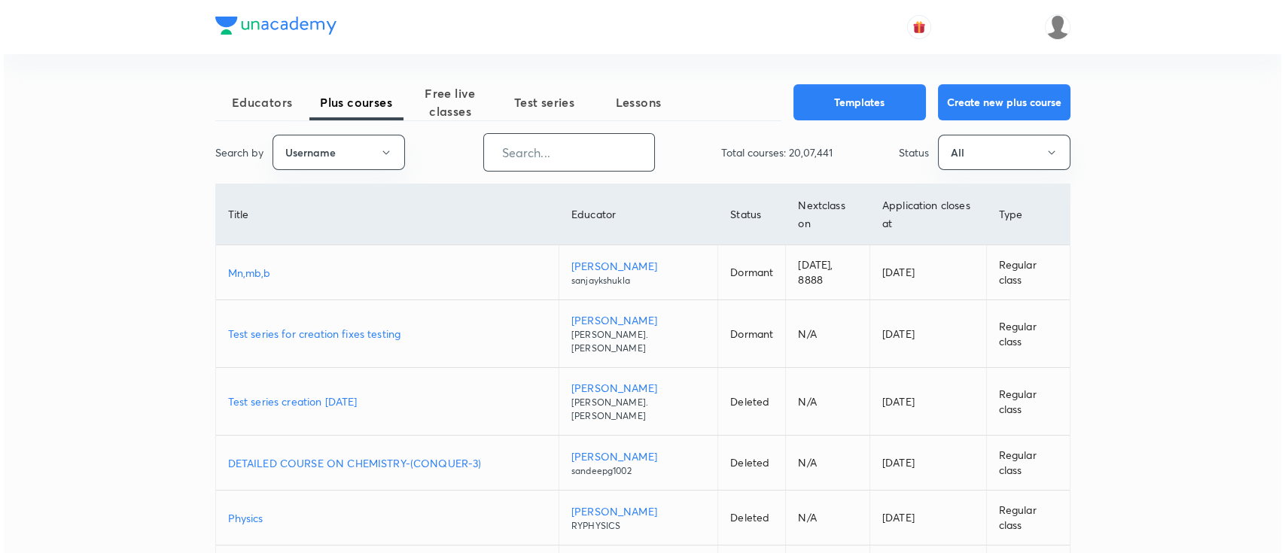
scroll to position [0, 0]
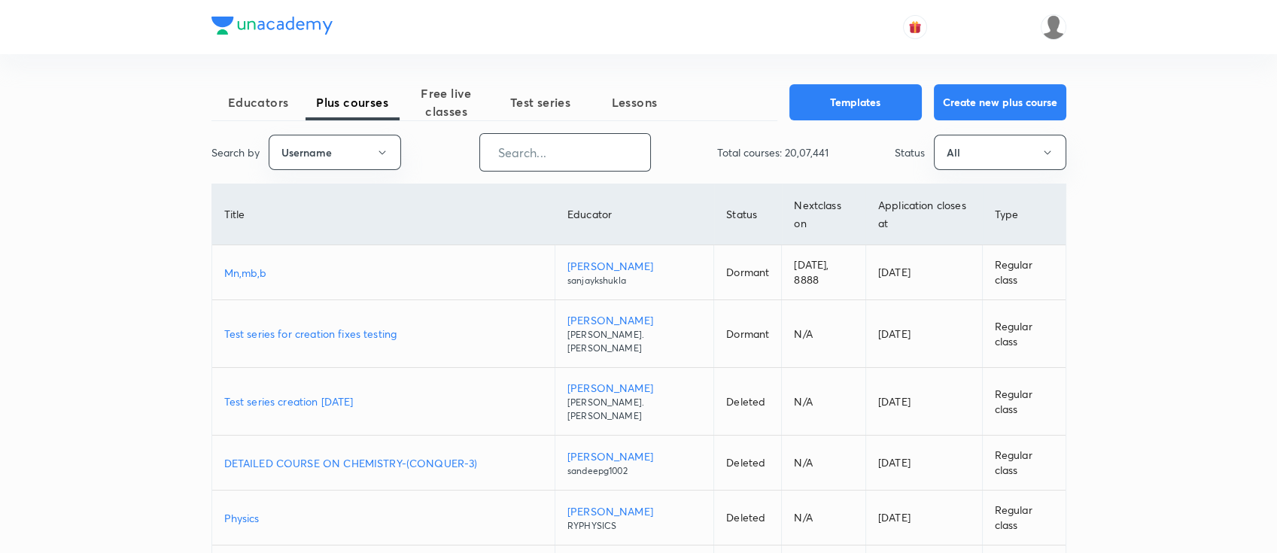
paste input "ashutoshsharmasagar-3732"
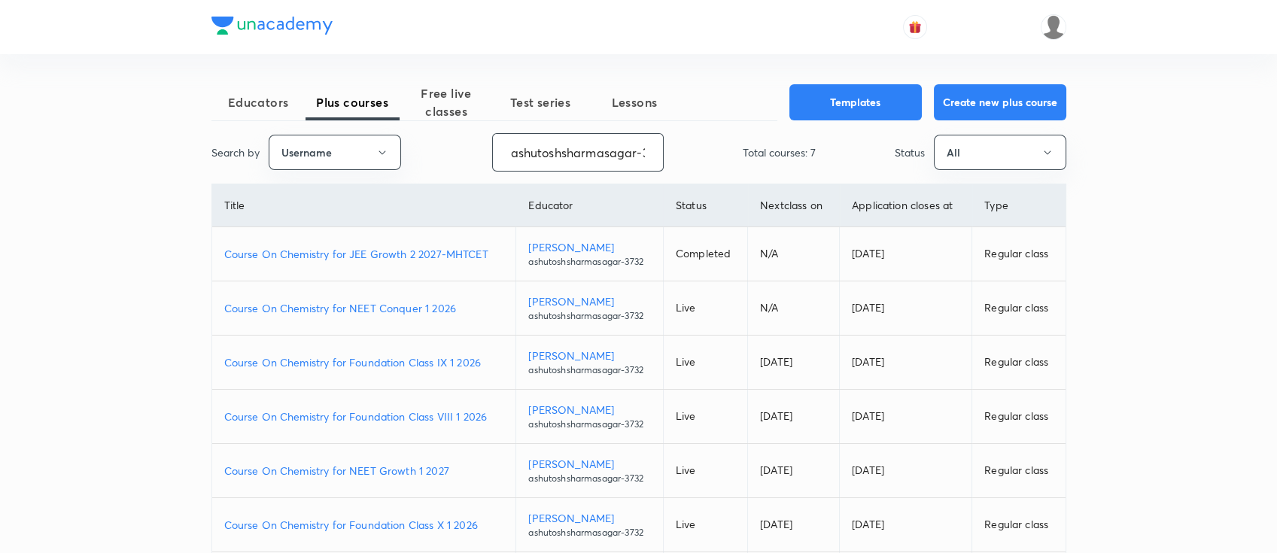
click at [455, 464] on p "Course On Chemistry for NEET Growth 1 2027" at bounding box center [364, 471] width 280 height 16
click at [468, 303] on p "Course On Chemistry for NEET Conquer 1 2026" at bounding box center [364, 308] width 280 height 16
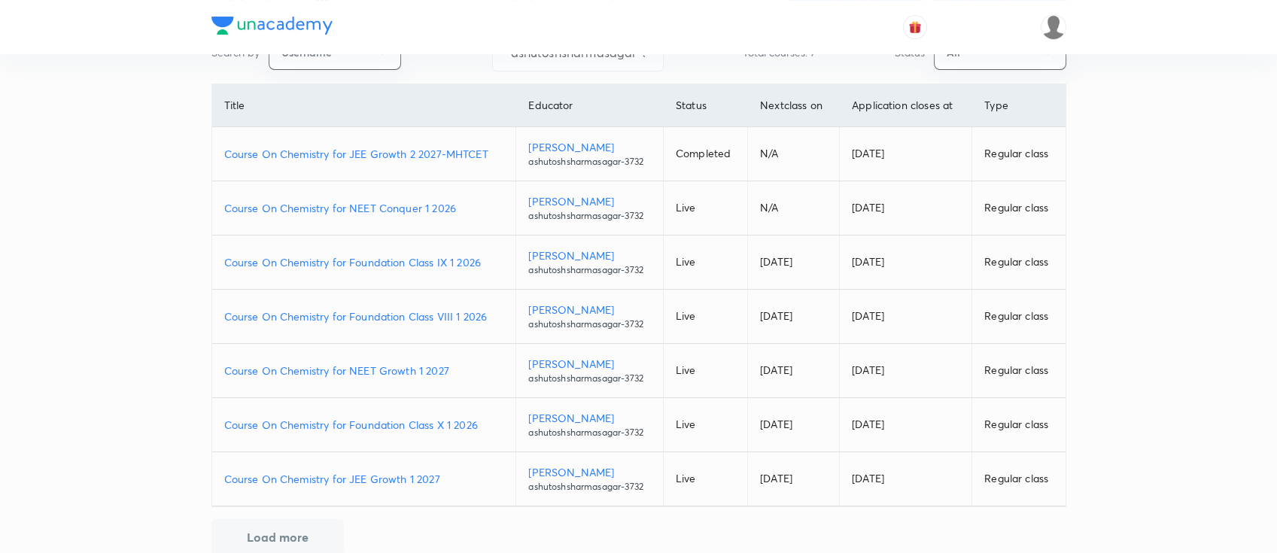
click at [451, 476] on p "Course On Chemistry for JEE Growth 1 2027" at bounding box center [364, 479] width 280 height 16
click at [488, 419] on p "Course On Chemistry for Foundation Class X 1 2026" at bounding box center [364, 425] width 280 height 16
click at [494, 318] on p "Course On Chemistry for Foundation Class VIII 1 2026" at bounding box center [364, 317] width 280 height 16
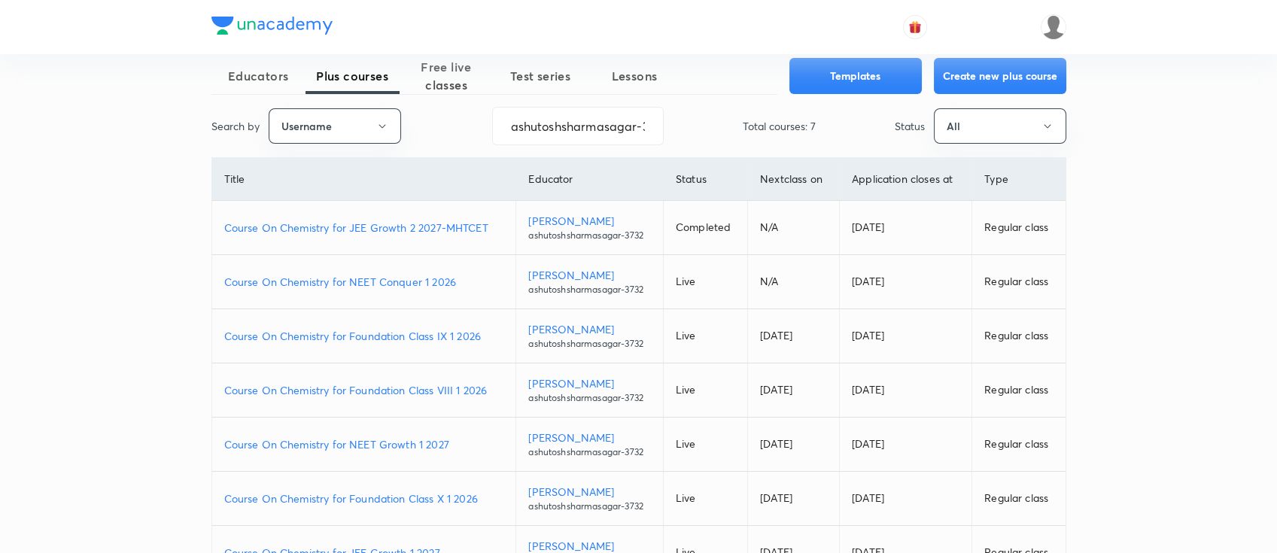
scroll to position [0, 0]
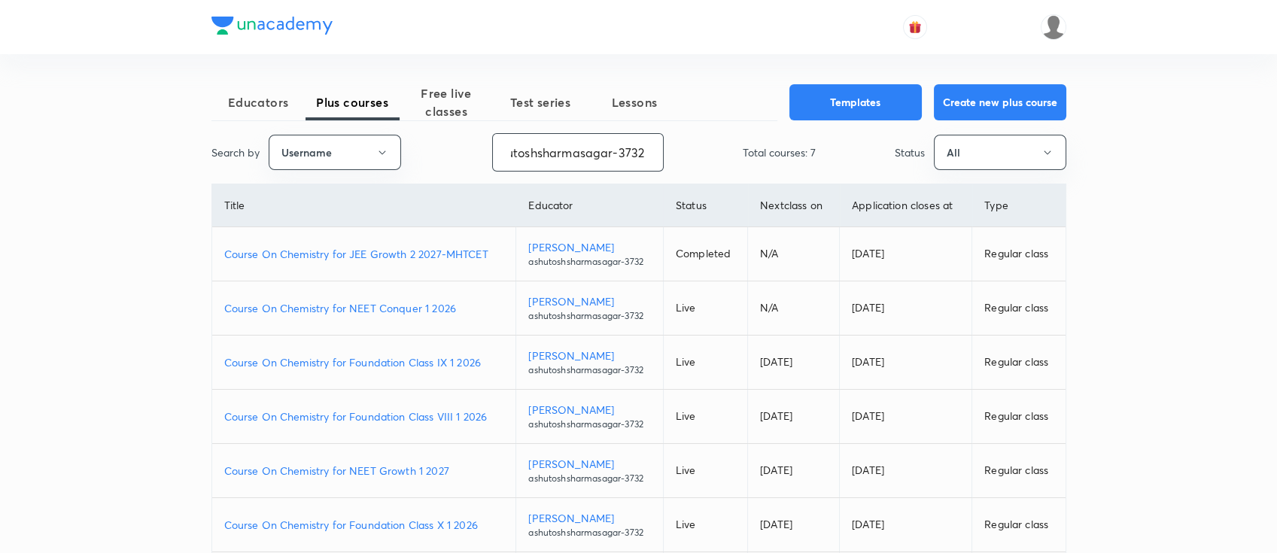
drag, startPoint x: 512, startPoint y: 153, endPoint x: 676, endPoint y: 126, distance: 166.2
click at [676, 126] on div "Educators Plus courses Free live classes Test series Lessons Templates Create n…" at bounding box center [638, 369] width 855 height 571
paste input "unacademy-user-641B5I3BQVX"
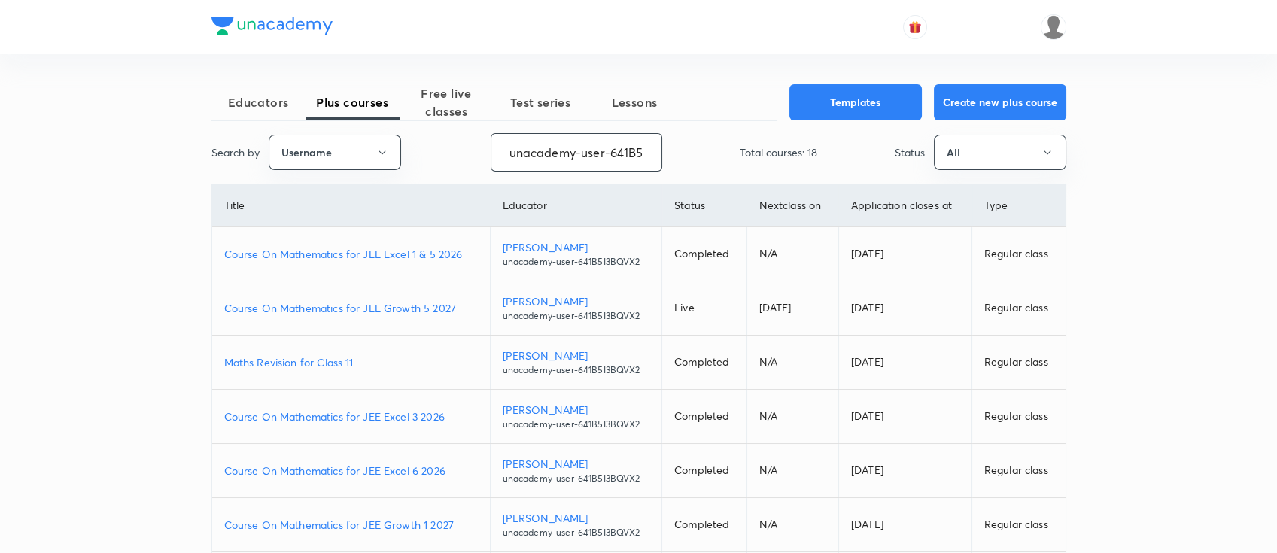
click at [470, 254] on p "Course On Mathematics for JEE Excel 1 & 5 2026" at bounding box center [351, 254] width 254 height 16
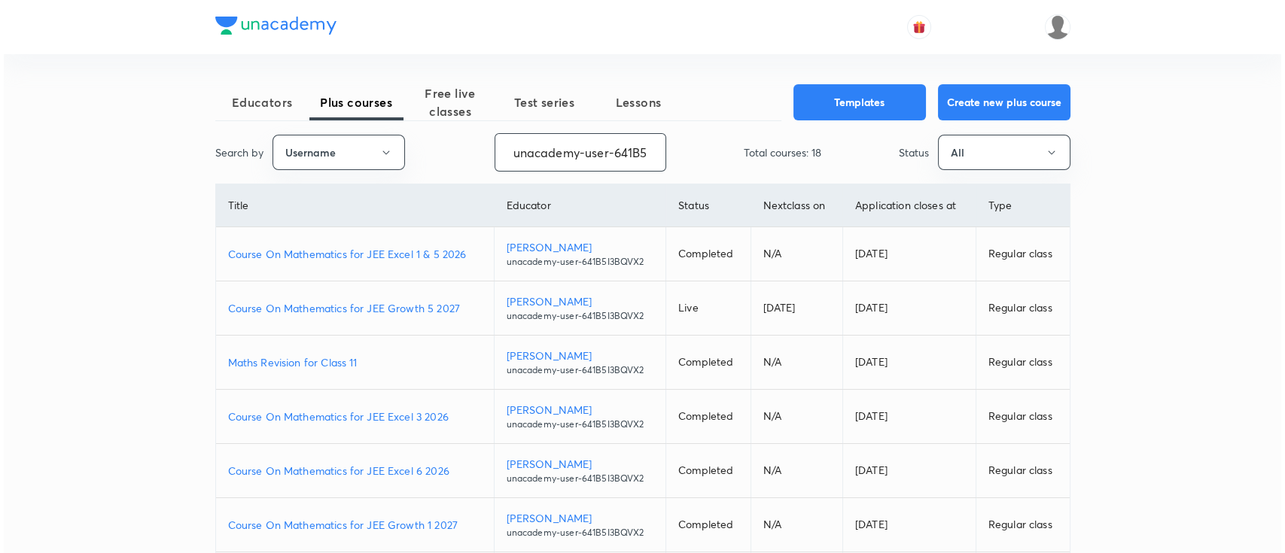
scroll to position [0, 53]
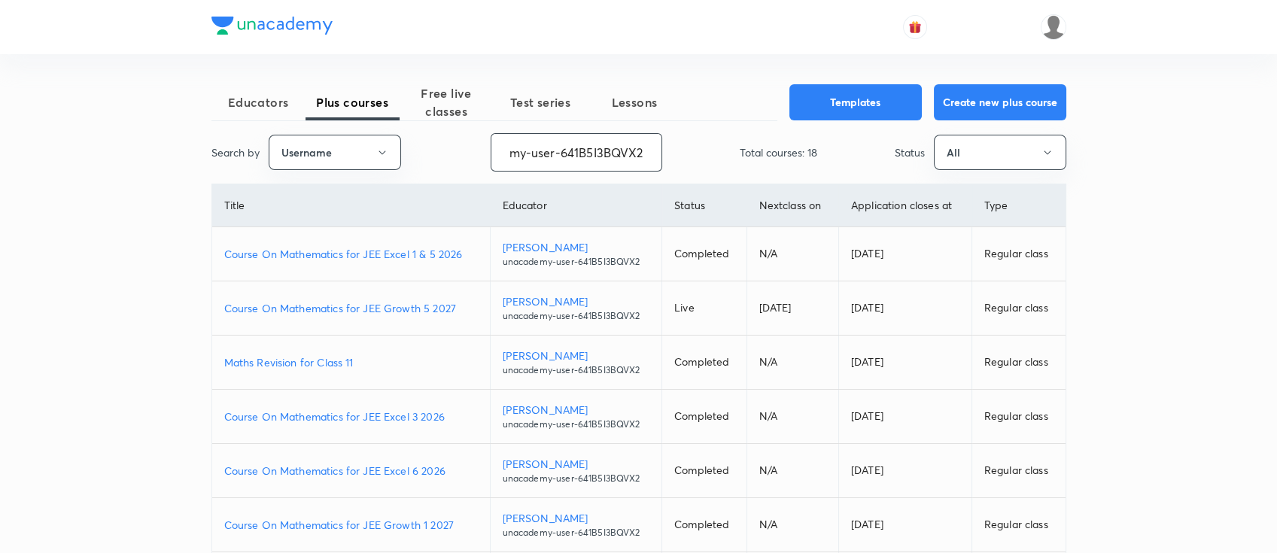
drag, startPoint x: 507, startPoint y: 157, endPoint x: 705, endPoint y: 140, distance: 198.6
click at [705, 140] on div "Search by Username unacademy-user-641B5I3BQVX2 ​ Total courses: 18 Status All" at bounding box center [638, 152] width 855 height 38
paste input "JagrutiU3108"
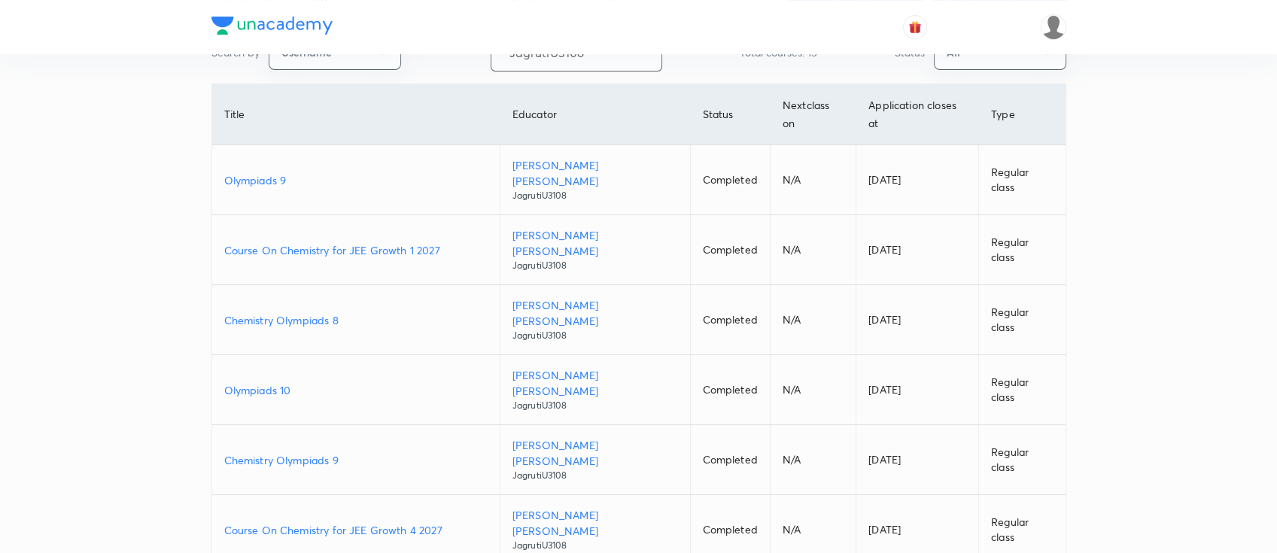
scroll to position [200, 0]
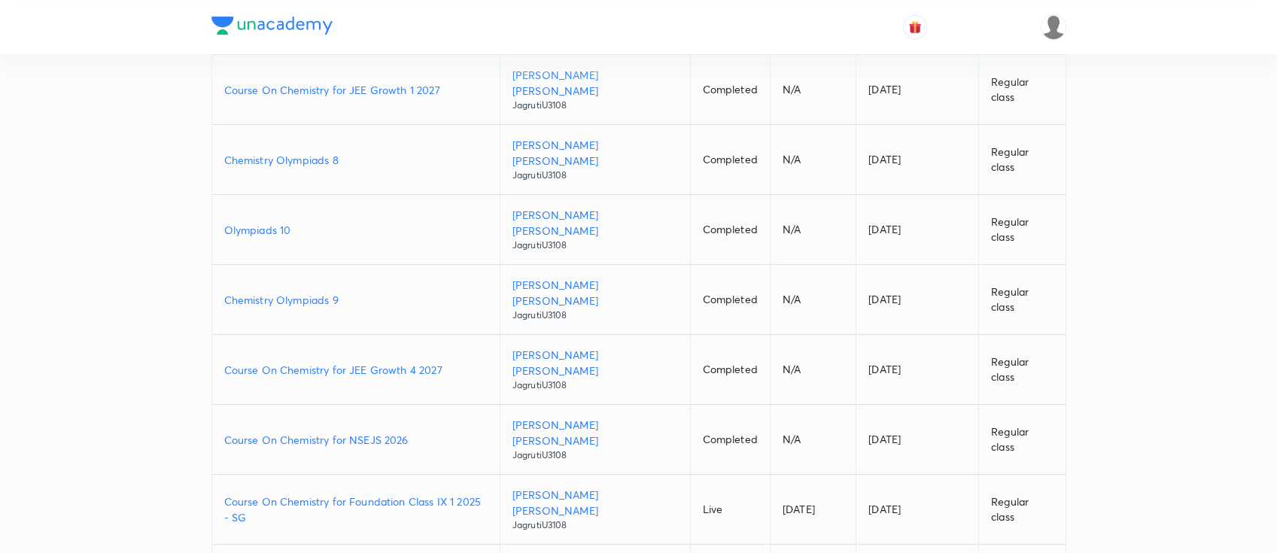
scroll to position [291, 0]
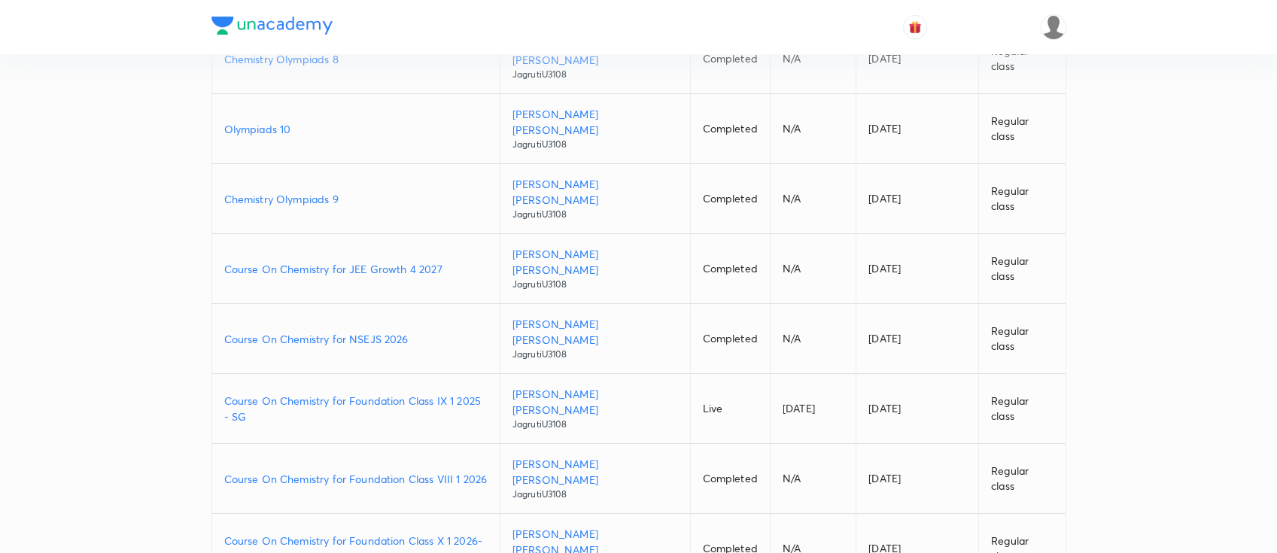
scroll to position [391, 0]
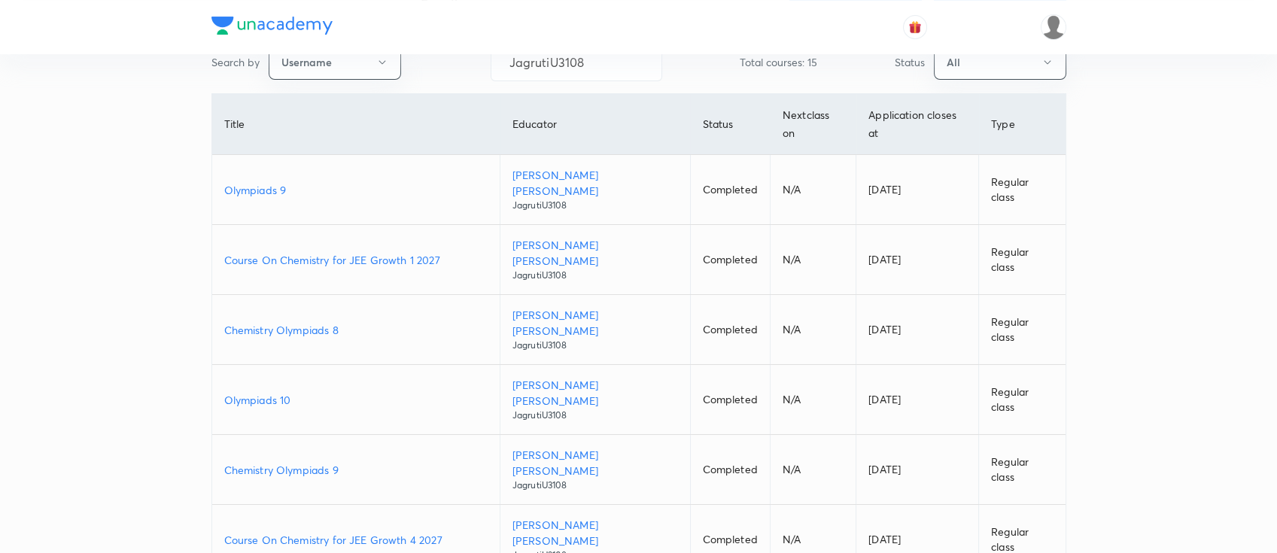
scroll to position [0, 0]
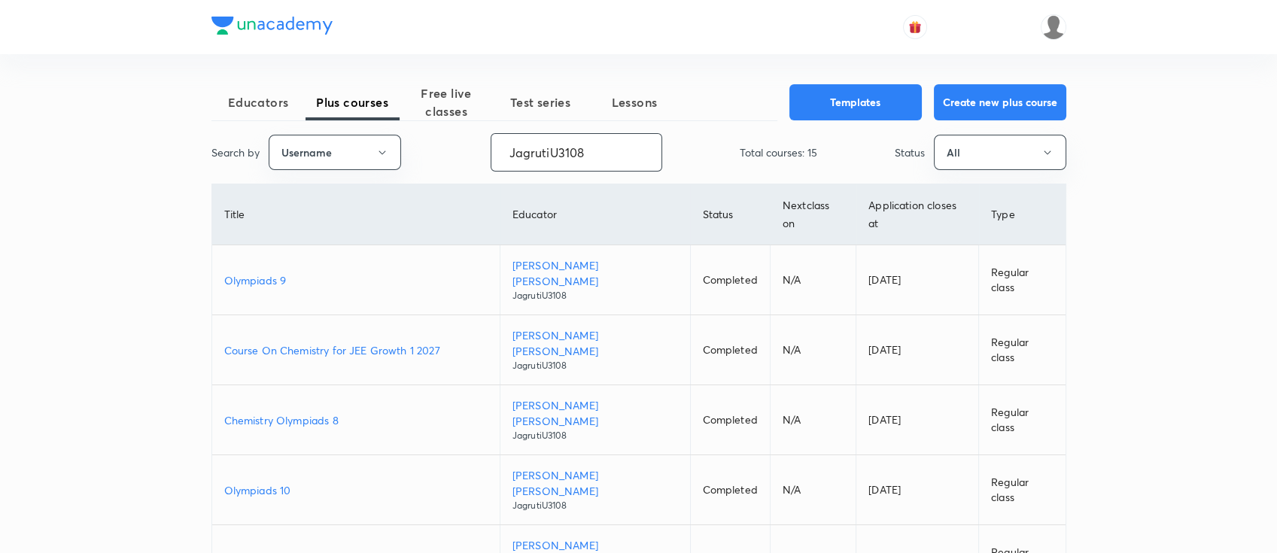
drag, startPoint x: 607, startPoint y: 157, endPoint x: 488, endPoint y: 151, distance: 119.8
click at [488, 151] on div "Search by Username JagrutiU3108 ​ Total courses: 15 Status All" at bounding box center [638, 152] width 855 height 38
paste input "Ashish-2335"
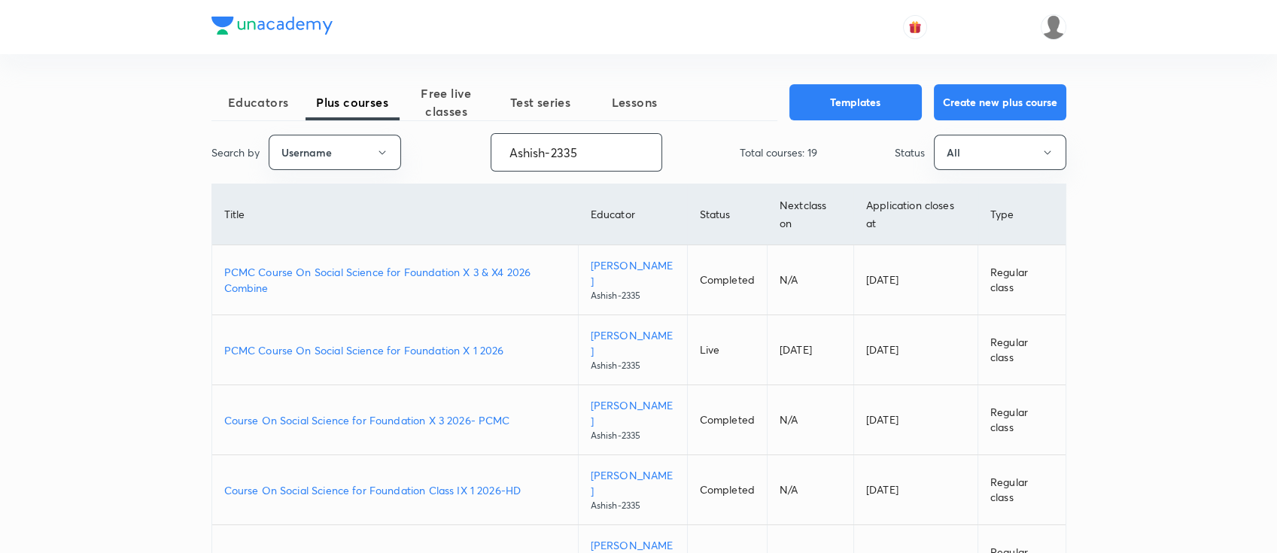
type input "Ashish-2335"
click at [488, 151] on div "Search by Username Ashish-2335 ​ Total courses: 19 Status All" at bounding box center [638, 152] width 855 height 38
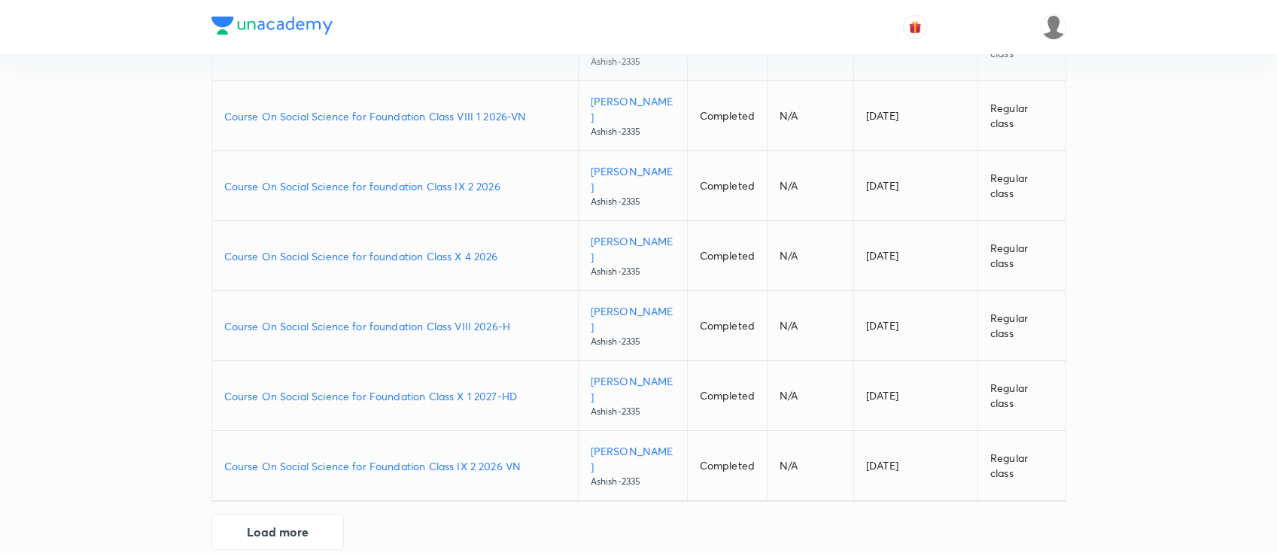
scroll to position [467, 0]
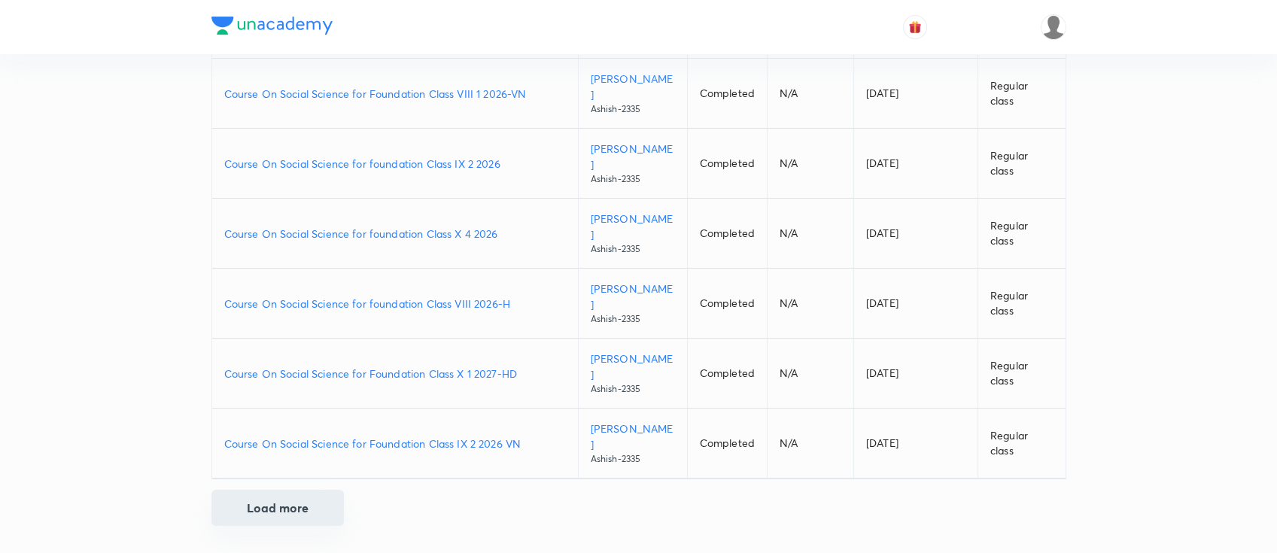
click at [333, 516] on button "Load more" at bounding box center [277, 508] width 132 height 36
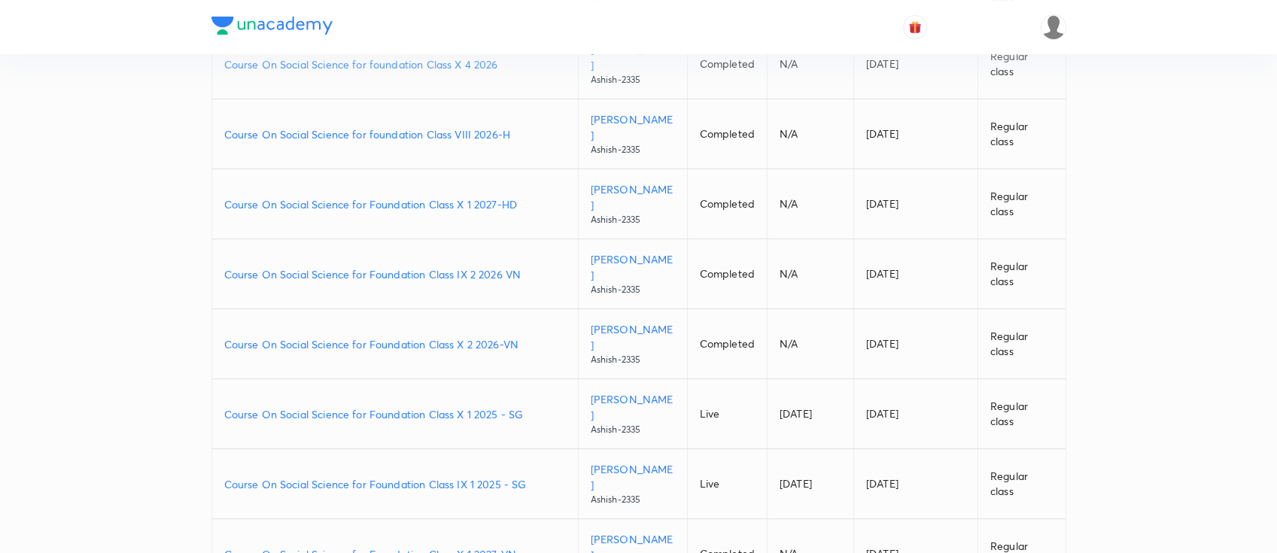
scroll to position [668, 0]
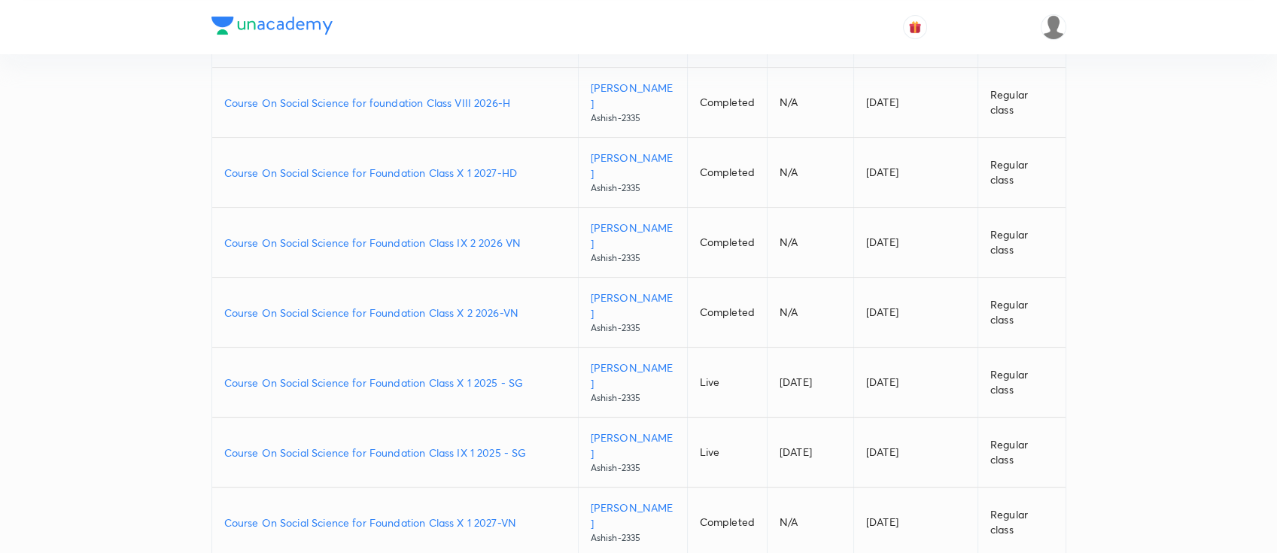
click at [537, 382] on p "Course On Social Science for Foundation Class X 1 2025 - SG" at bounding box center [395, 383] width 342 height 16
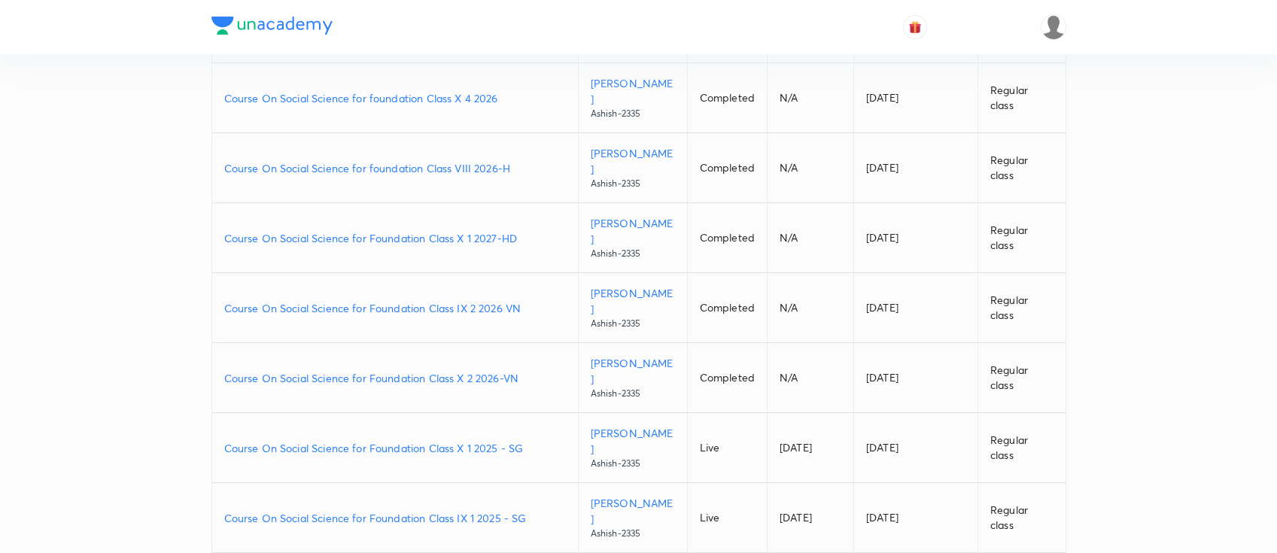
scroll to position [702, 0]
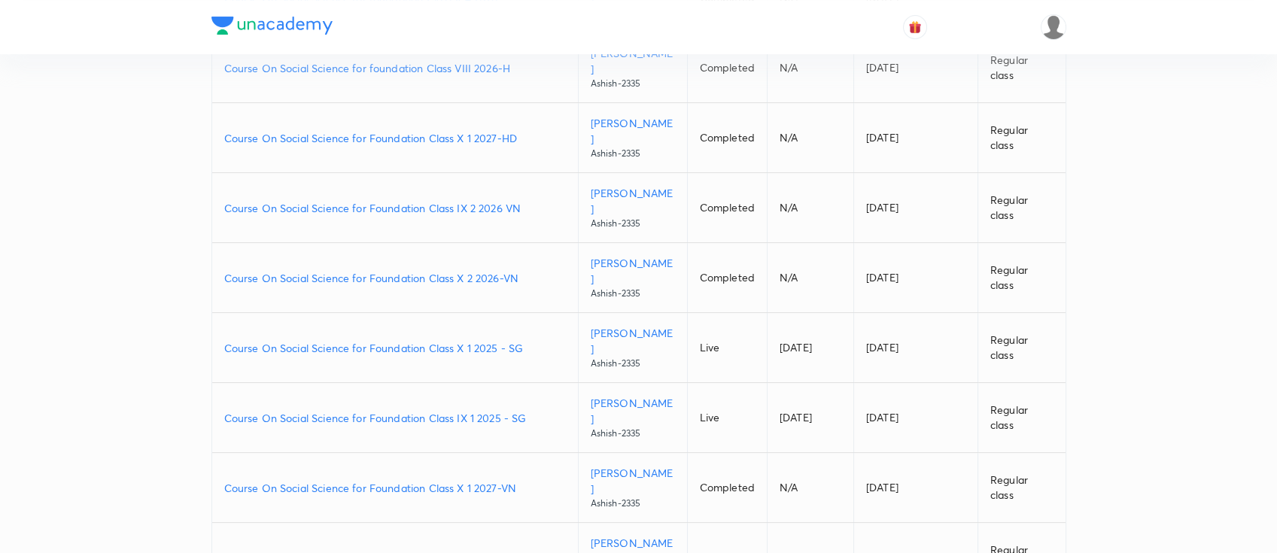
click at [525, 412] on p "Course On Social Science for Foundation Class IX 1 2025 - SG" at bounding box center [395, 418] width 342 height 16
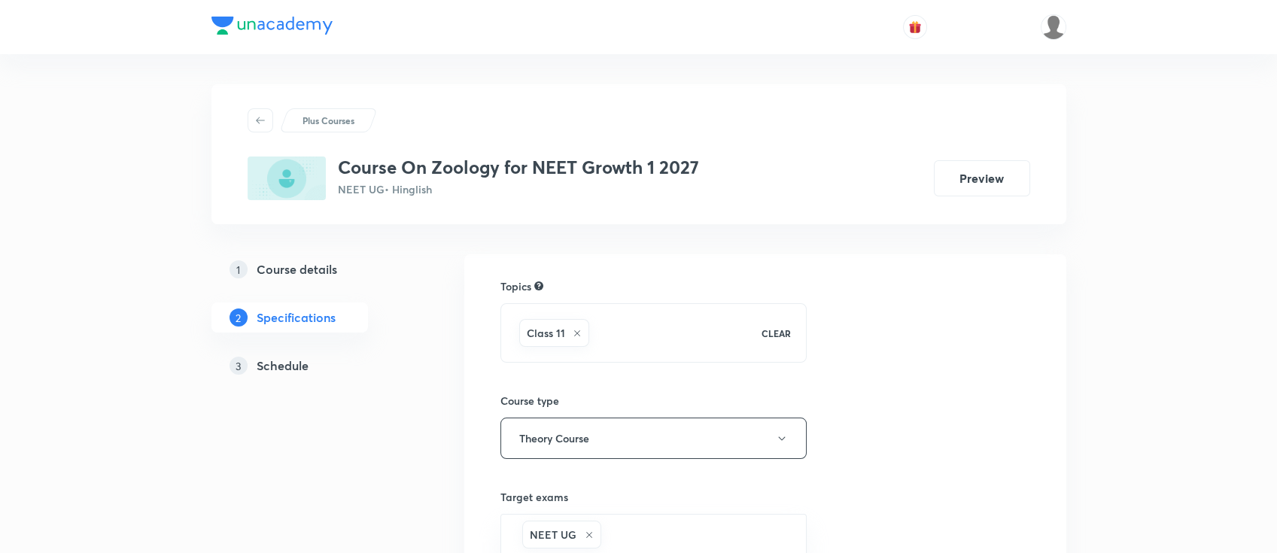
drag, startPoint x: 0, startPoint y: 0, endPoint x: 286, endPoint y: 364, distance: 463.2
click at [286, 364] on h5 "Schedule" at bounding box center [283, 366] width 52 height 18
click at [272, 365] on h5 "Schedule" at bounding box center [283, 366] width 52 height 18
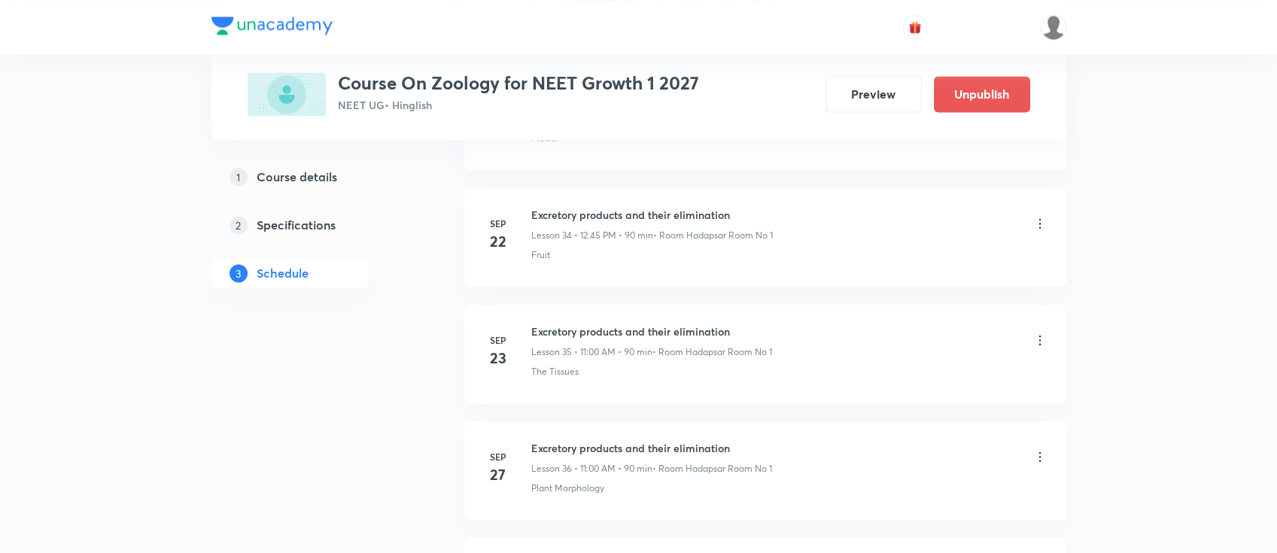
scroll to position [5312, 0]
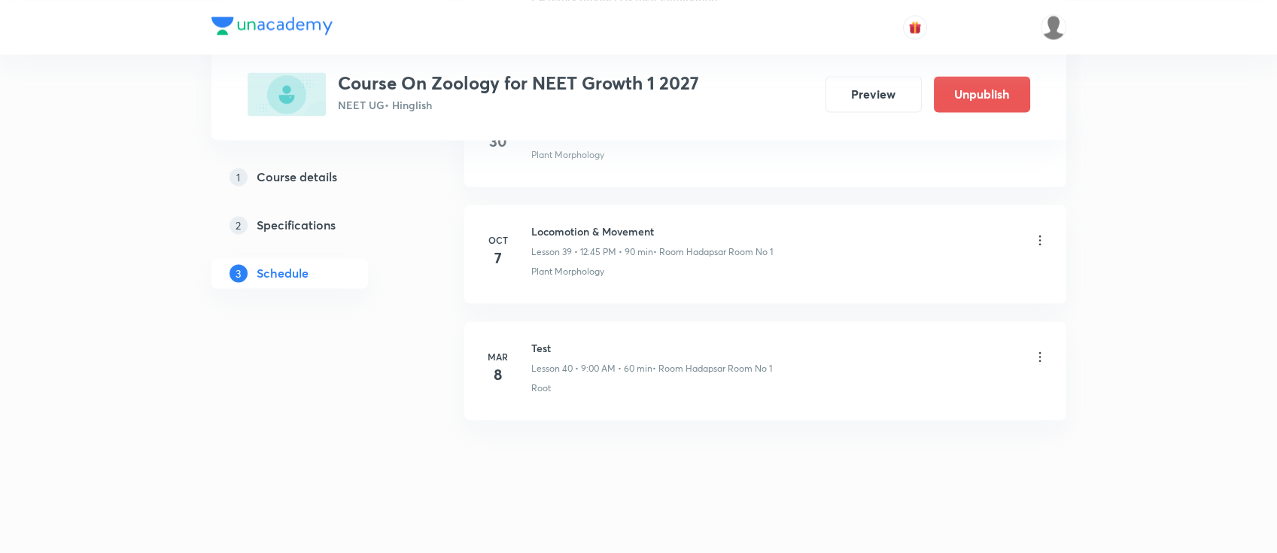
click at [624, 224] on h6 "Locomotion & Movement" at bounding box center [652, 232] width 242 height 16
copy h6 "Locomotion & Movement"
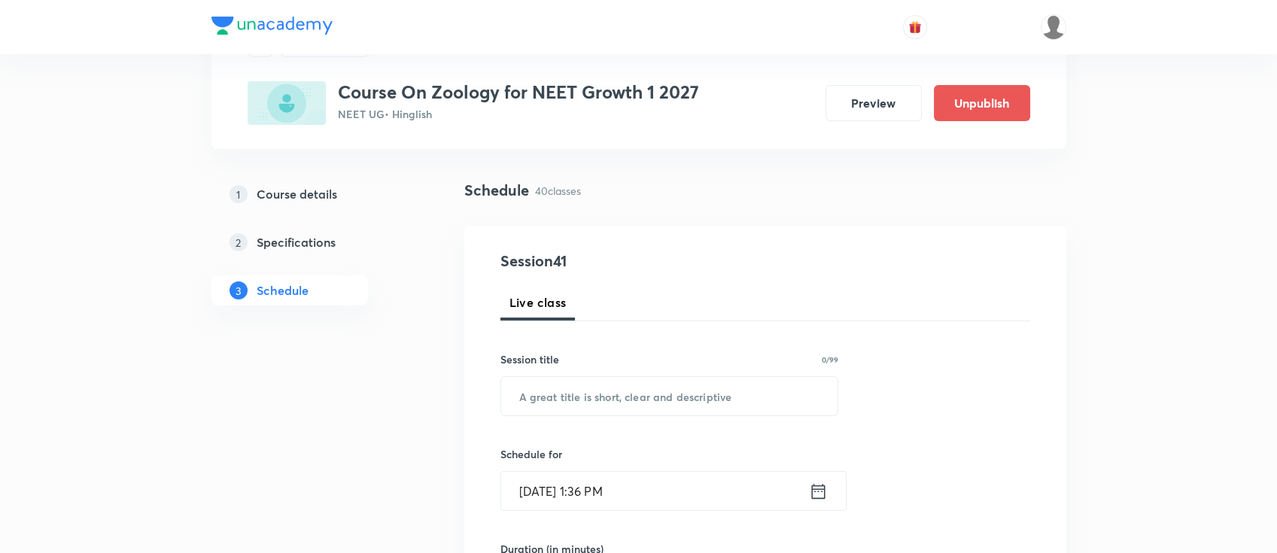
scroll to position [200, 0]
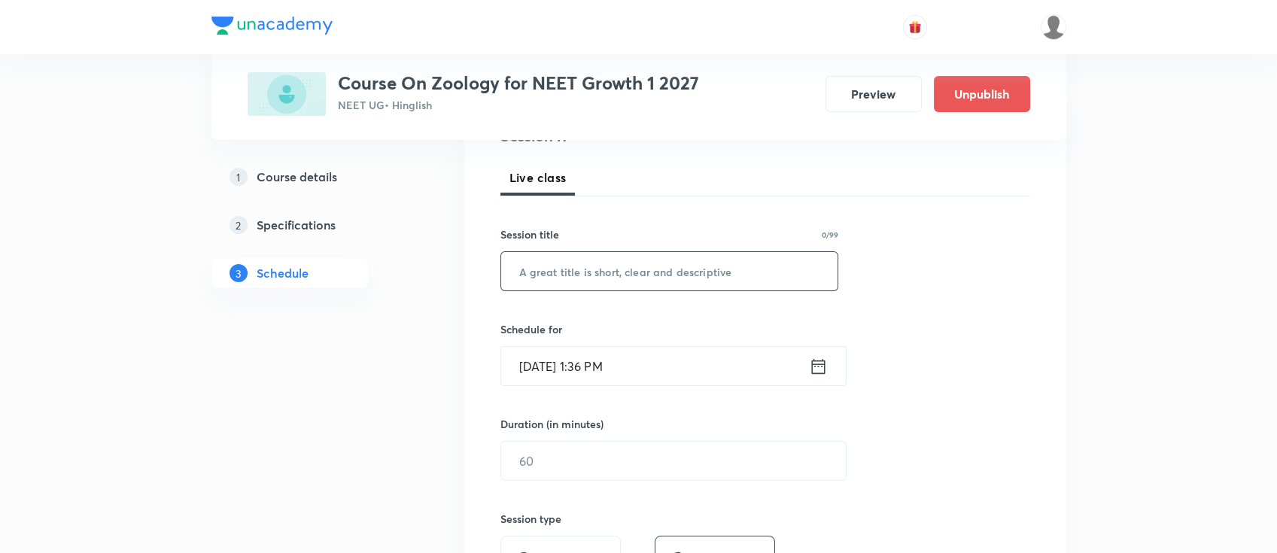
click at [689, 288] on input "text" at bounding box center [669, 271] width 337 height 38
paste input "Locomotion & Movement"
type input "Locomotion & Movement"
click at [815, 364] on icon at bounding box center [818, 366] width 19 height 21
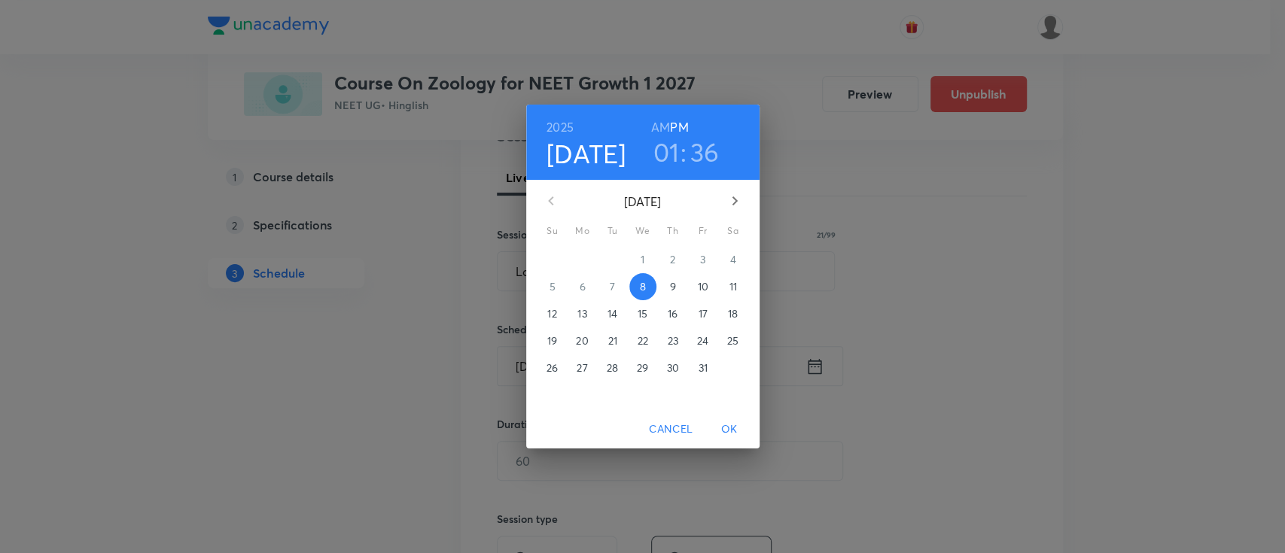
click at [730, 288] on p "11" at bounding box center [733, 286] width 8 height 15
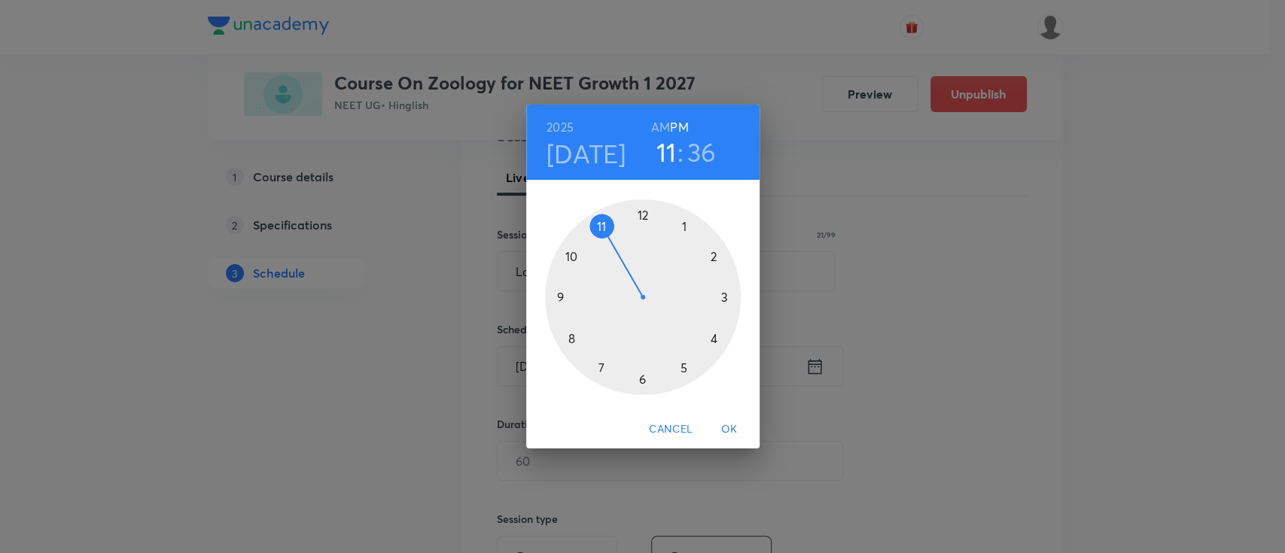
drag, startPoint x: 679, startPoint y: 227, endPoint x: 592, endPoint y: 234, distance: 86.8
click at [592, 234] on div at bounding box center [643, 297] width 196 height 196
drag, startPoint x: 586, startPoint y: 364, endPoint x: 643, endPoint y: 256, distance: 122.6
click at [643, 256] on div at bounding box center [643, 297] width 196 height 196
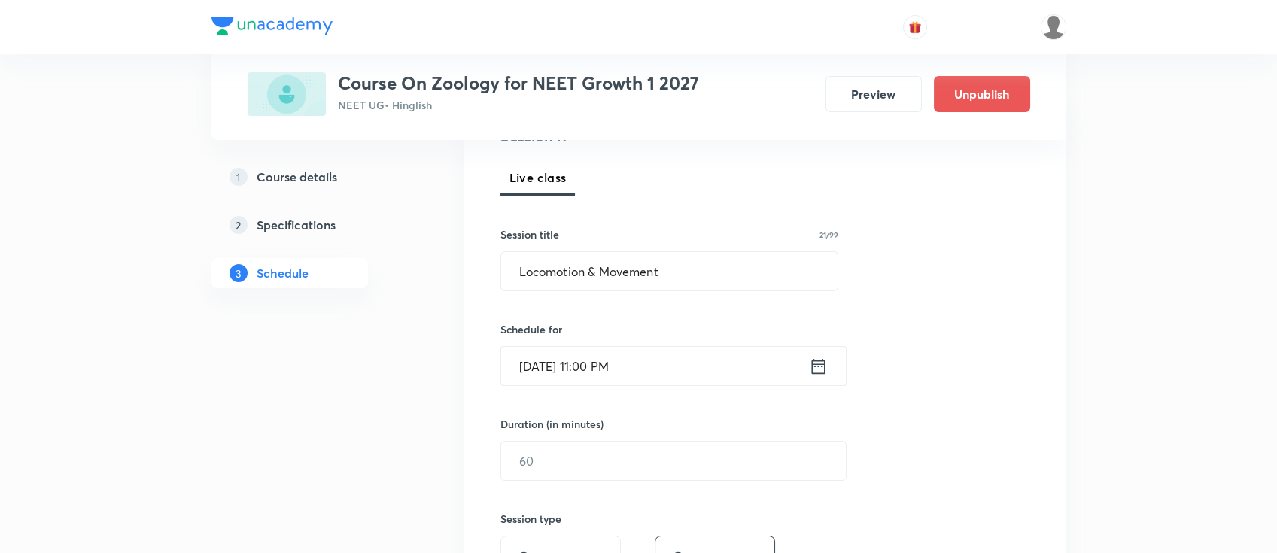
click at [814, 370] on icon at bounding box center [818, 366] width 19 height 21
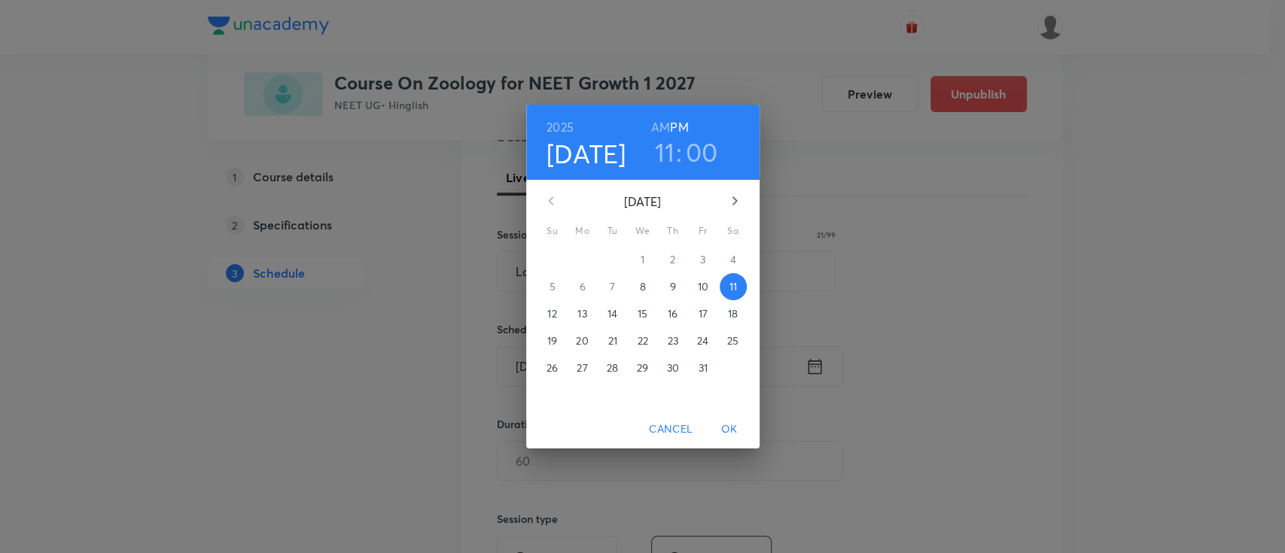
click at [656, 131] on h6 "AM" at bounding box center [660, 127] width 19 height 21
click at [734, 424] on span "OK" at bounding box center [729, 429] width 36 height 19
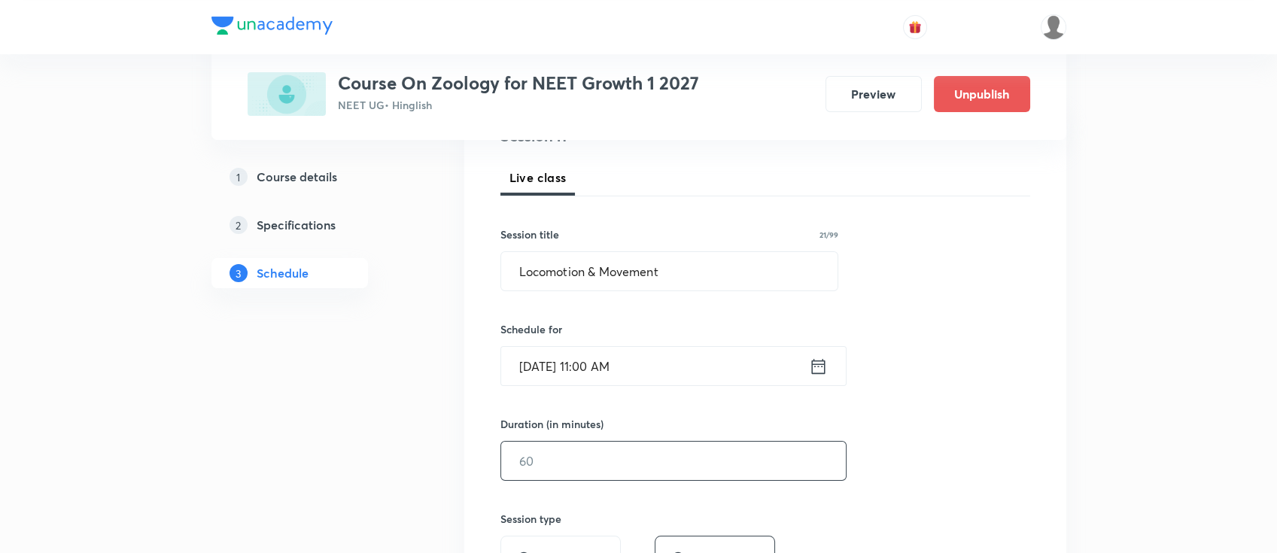
click at [644, 455] on input "text" at bounding box center [673, 461] width 345 height 38
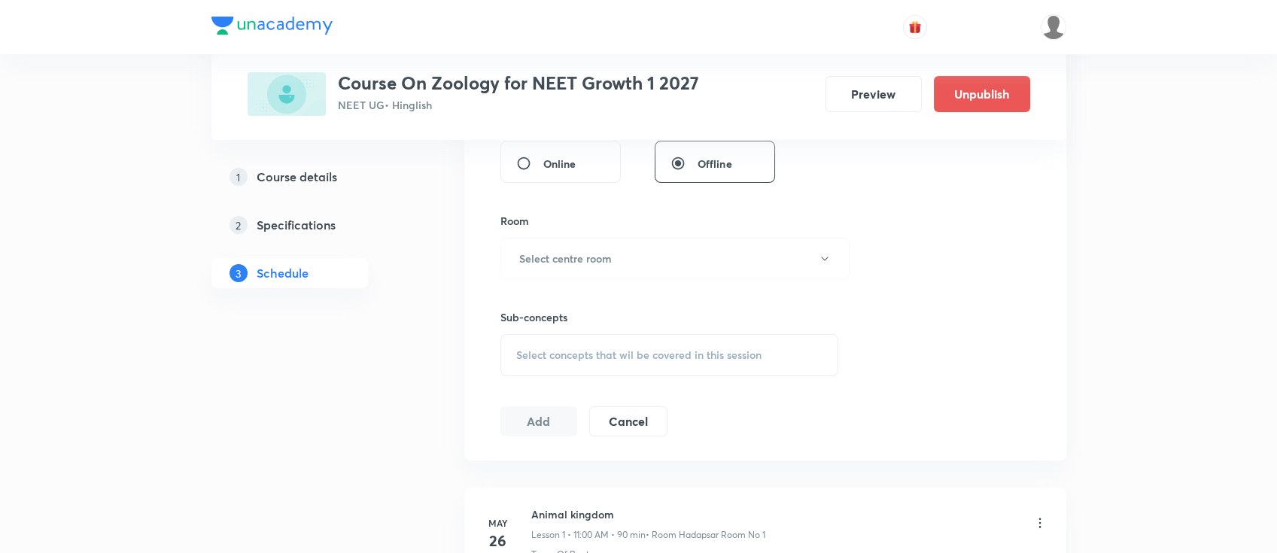
scroll to position [602, 0]
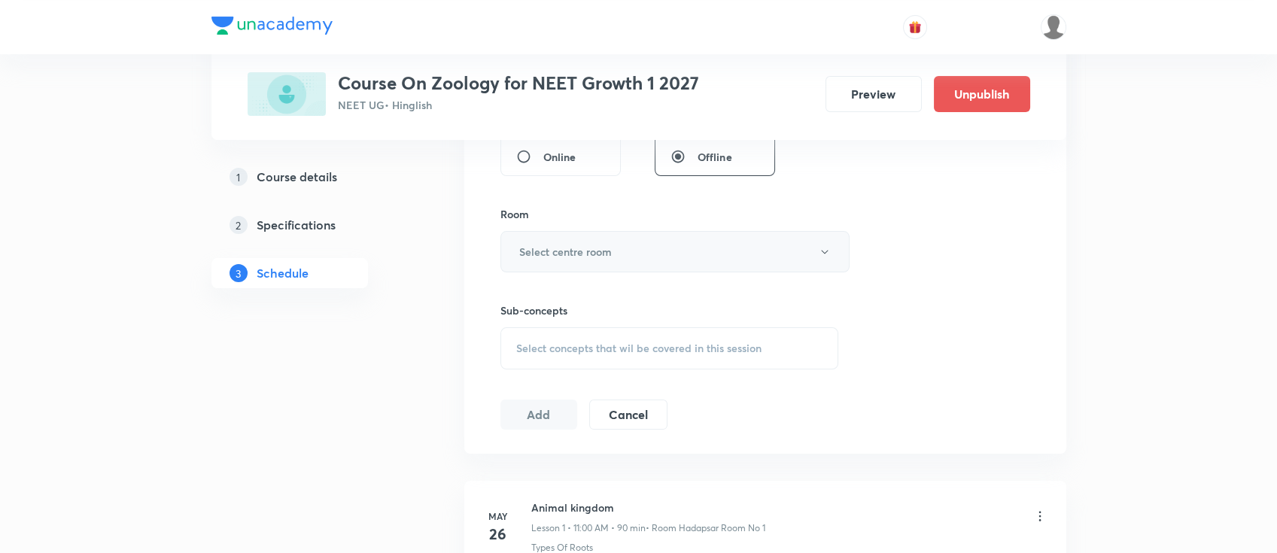
type input "90"
click at [594, 236] on button "Select centre room" at bounding box center [675, 251] width 349 height 41
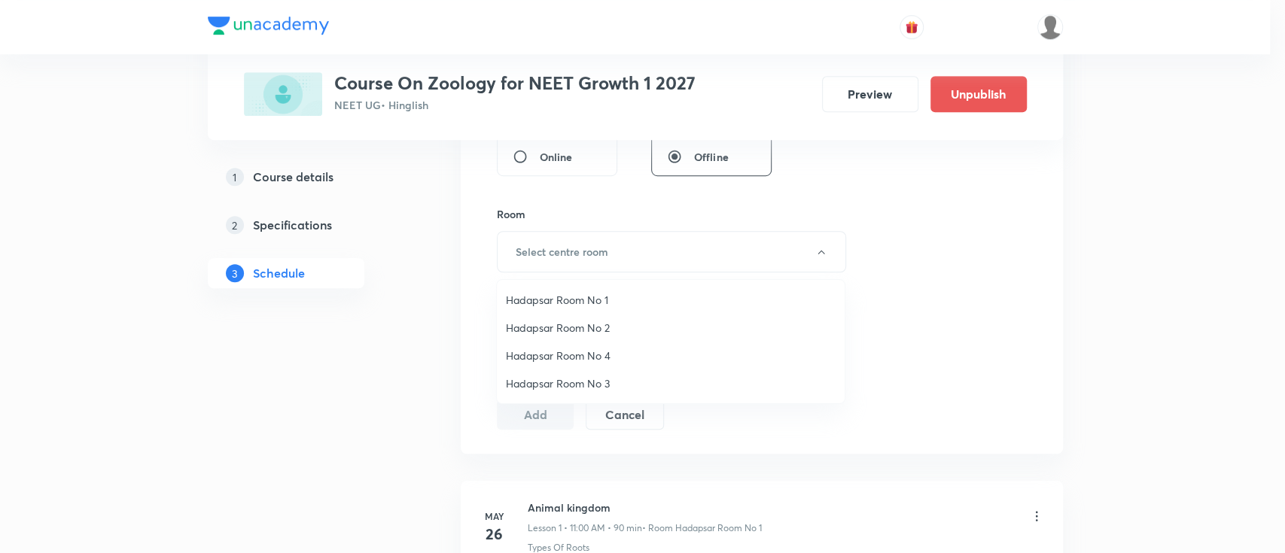
click at [576, 297] on span "Hadapsar Room No 1" at bounding box center [671, 300] width 330 height 16
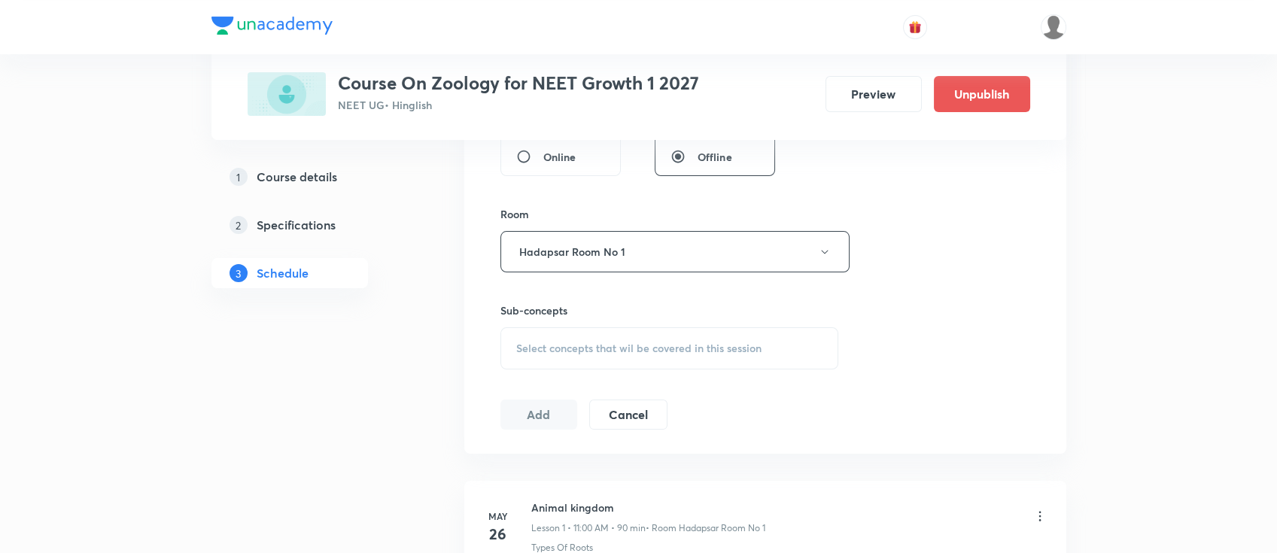
click at [634, 339] on div "Select concepts that wil be covered in this session" at bounding box center [670, 348] width 339 height 42
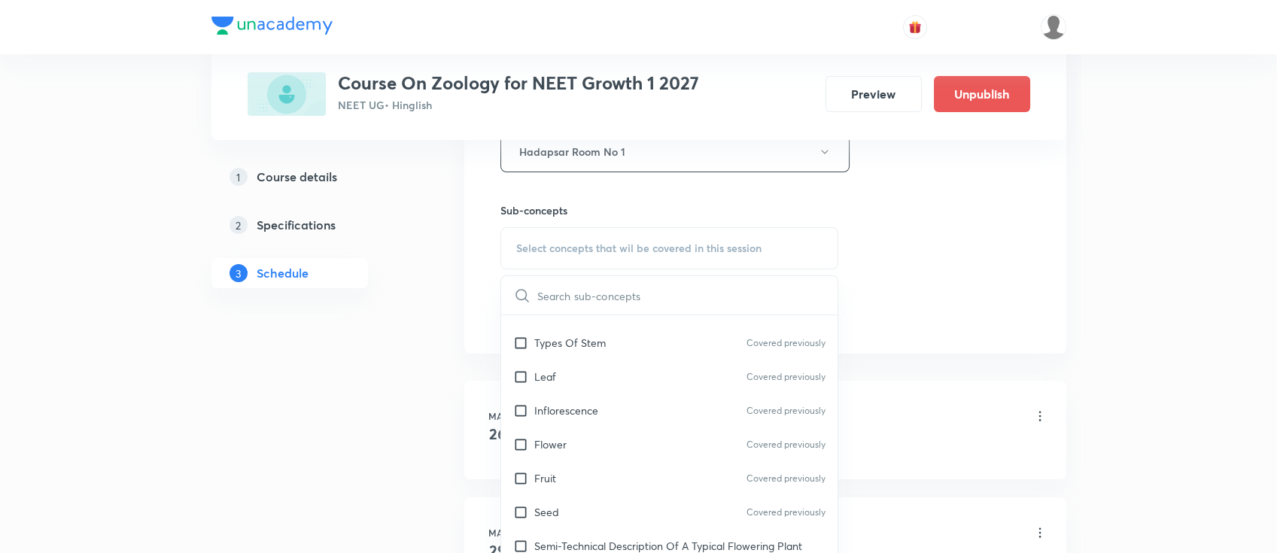
scroll to position [301, 0]
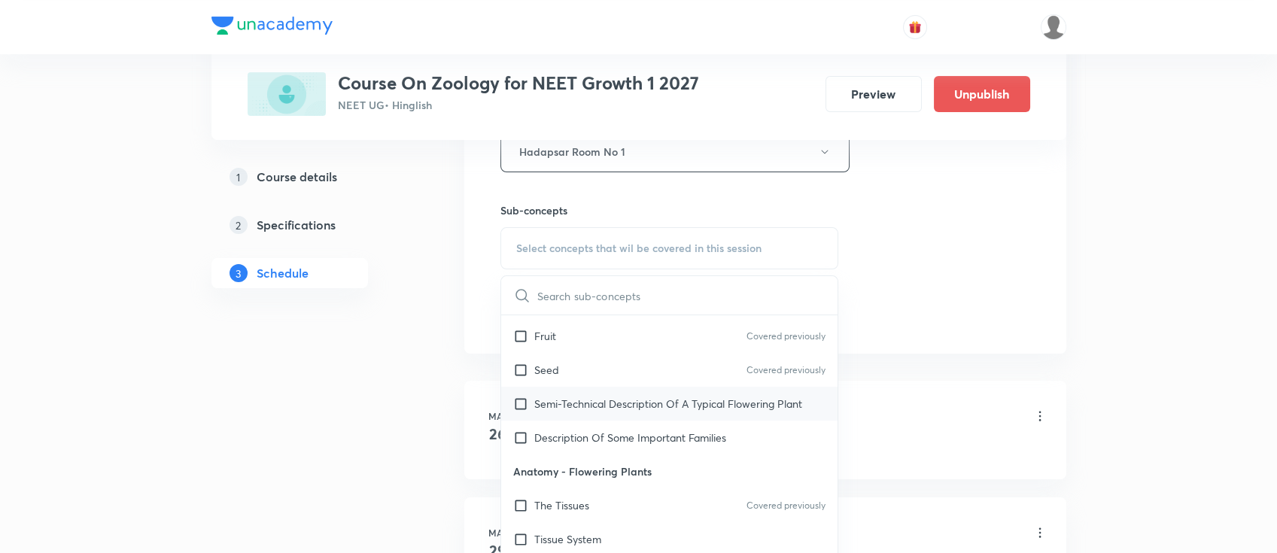
click at [665, 401] on p "Semi-Technical Description Of A Typical Flowering Plant" at bounding box center [668, 404] width 268 height 16
checkbox input "true"
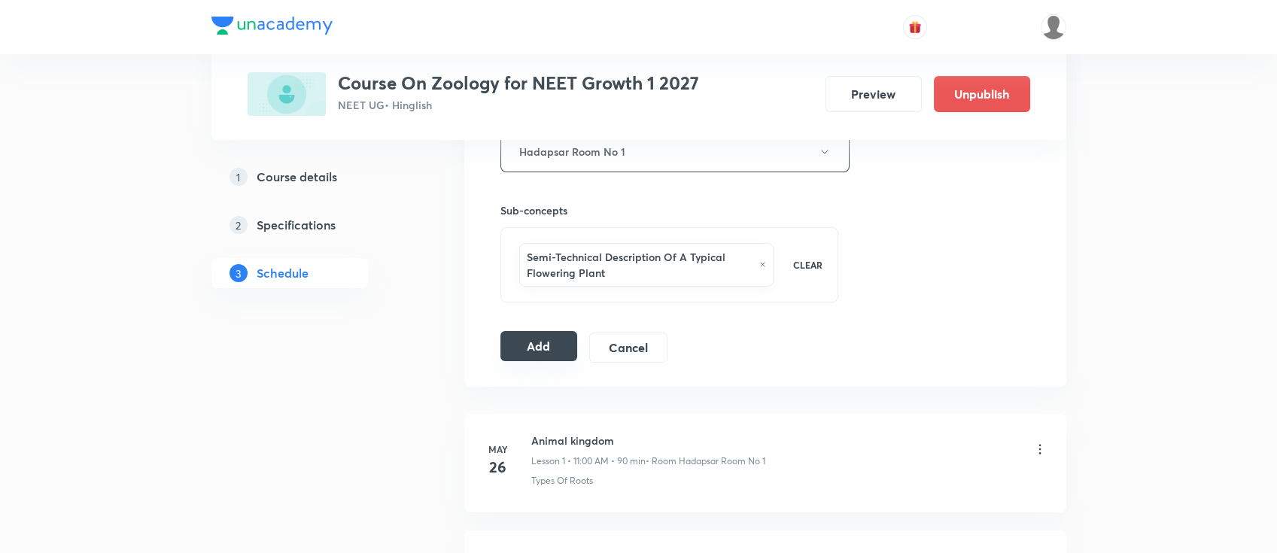
click at [534, 341] on button "Add" at bounding box center [540, 346] width 78 height 30
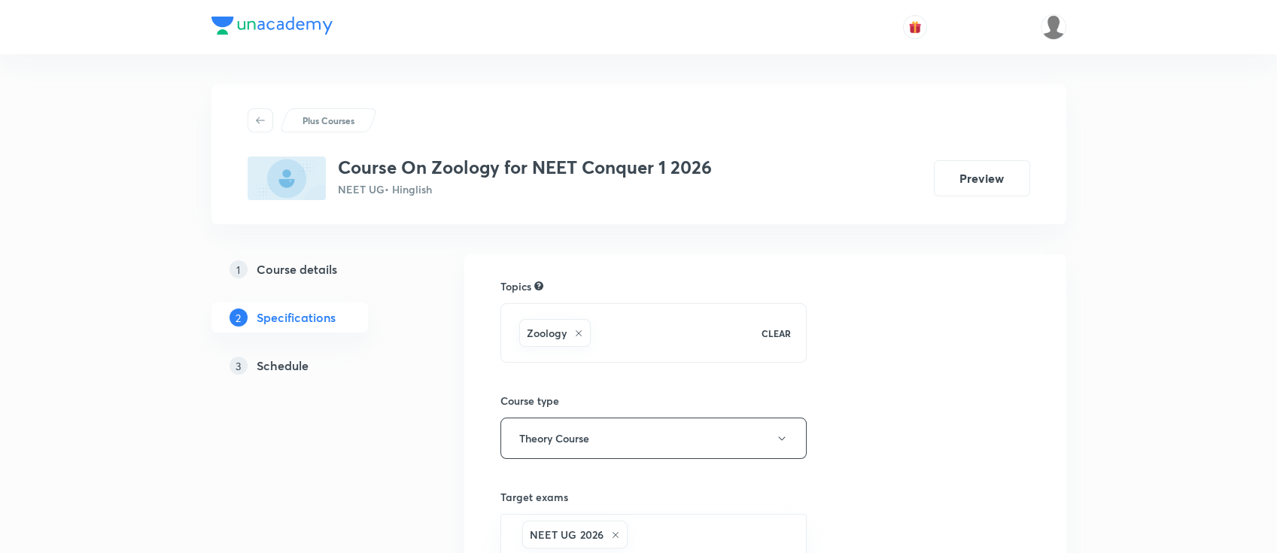
click at [296, 369] on h5 "Schedule" at bounding box center [283, 366] width 52 height 18
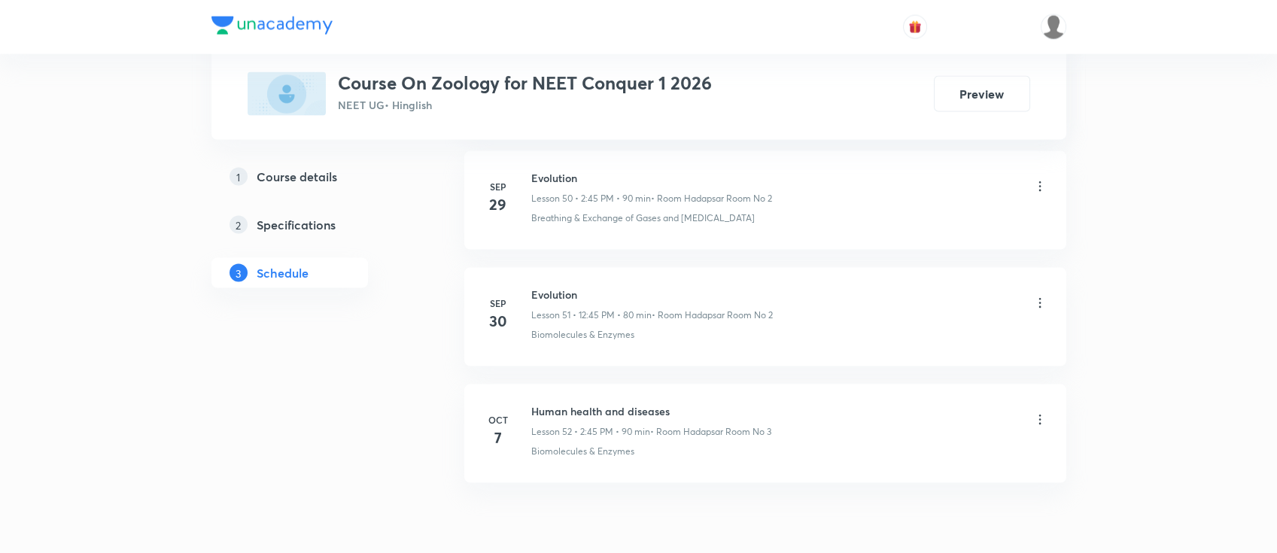
scroll to position [6710, 0]
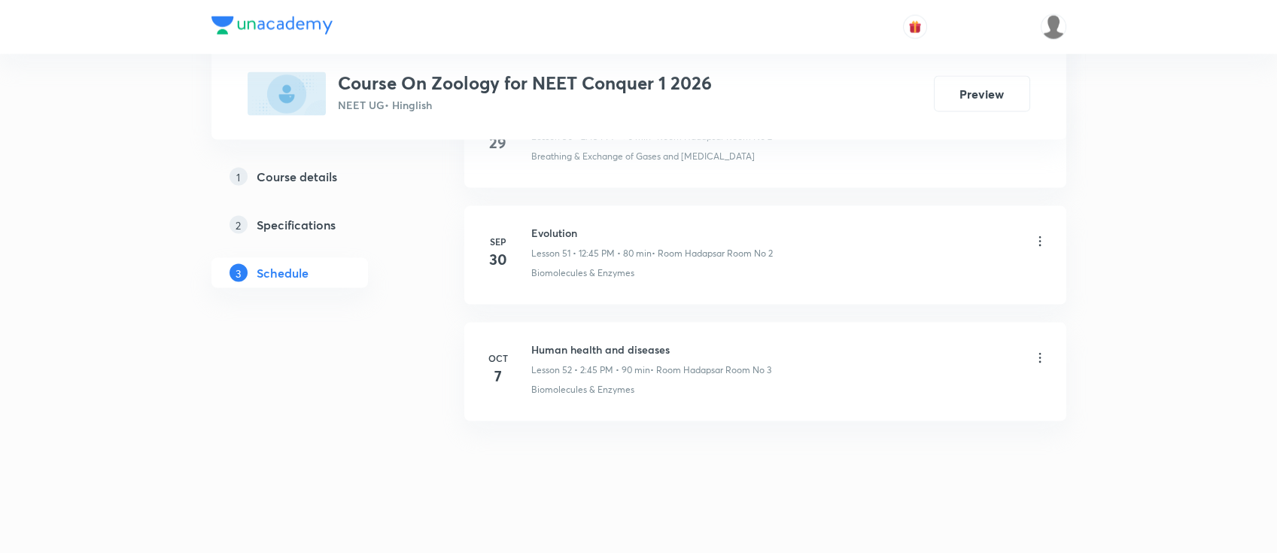
click at [613, 342] on h6 "Human health and diseases" at bounding box center [651, 350] width 240 height 16
copy h6 "Human health and diseases"
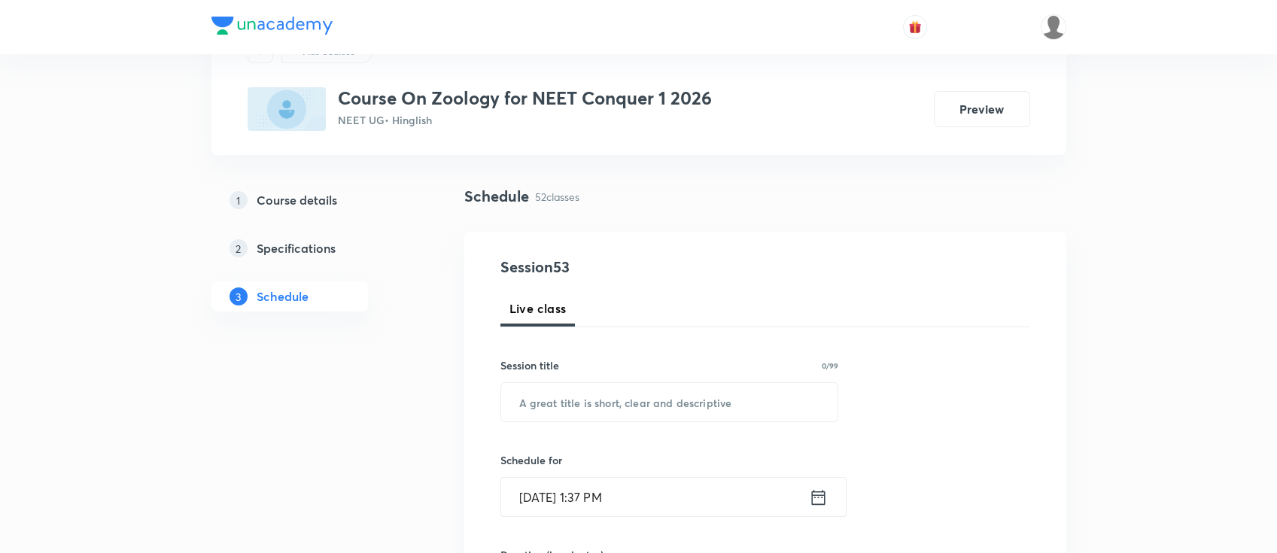
scroll to position [100, 0]
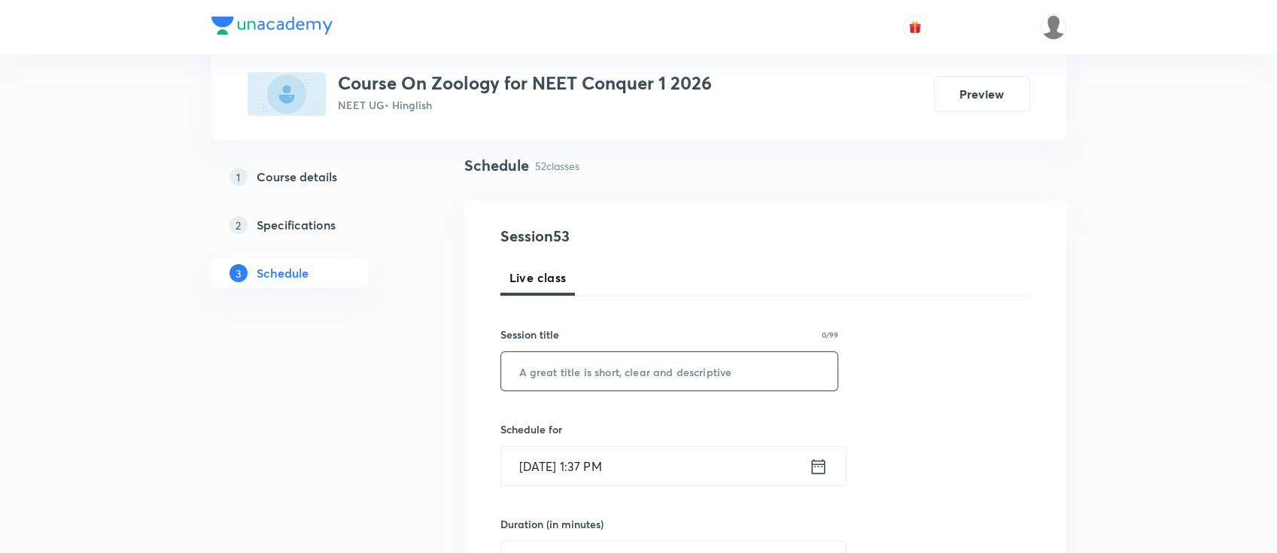
click at [755, 375] on input "text" at bounding box center [669, 371] width 337 height 38
paste input "Human health and diseases"
type input "Human health and diseases"
click at [823, 473] on icon at bounding box center [818, 466] width 19 height 21
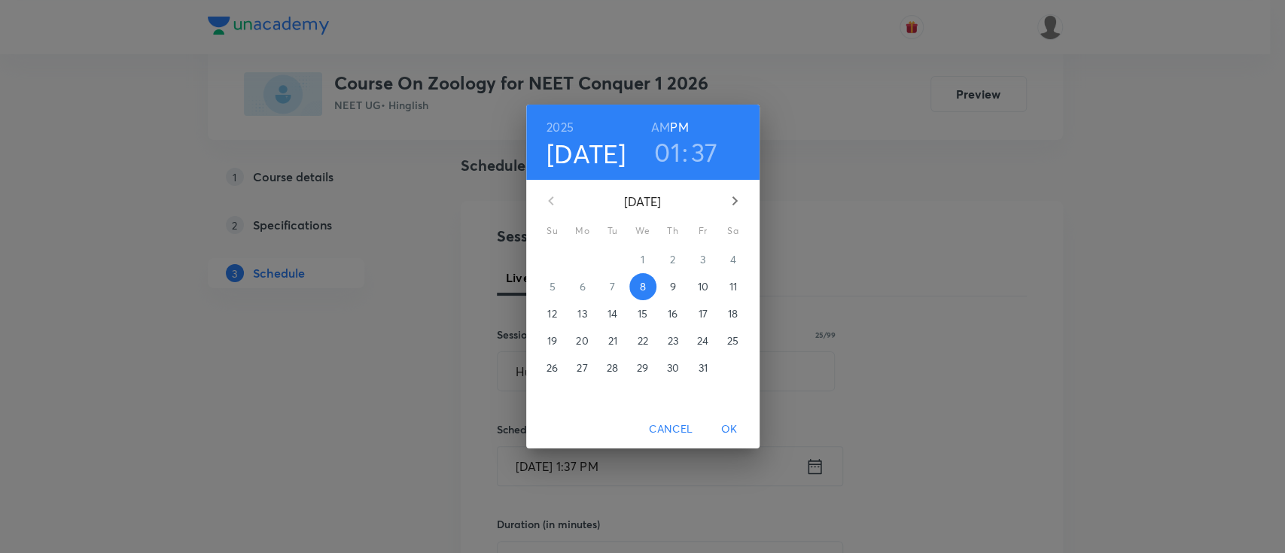
click at [674, 281] on p "9" at bounding box center [672, 286] width 6 height 15
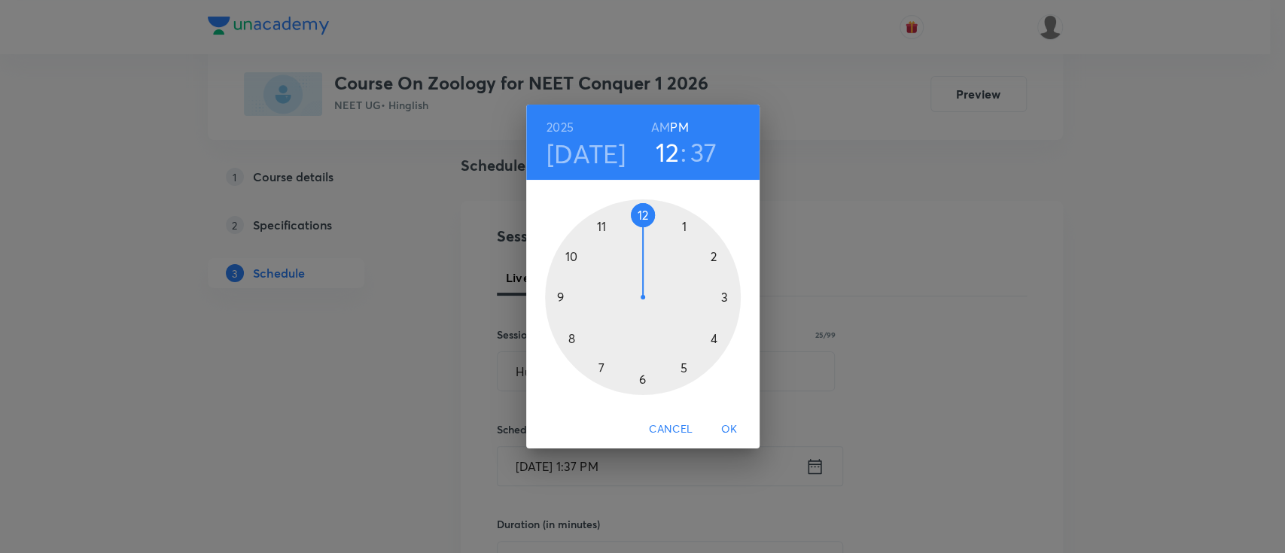
drag, startPoint x: 680, startPoint y: 235, endPoint x: 649, endPoint y: 224, distance: 32.6
click at [649, 224] on div at bounding box center [643, 297] width 196 height 196
drag, startPoint x: 573, startPoint y: 350, endPoint x: 555, endPoint y: 297, distance: 55.5
click at [555, 297] on div at bounding box center [643, 297] width 196 height 196
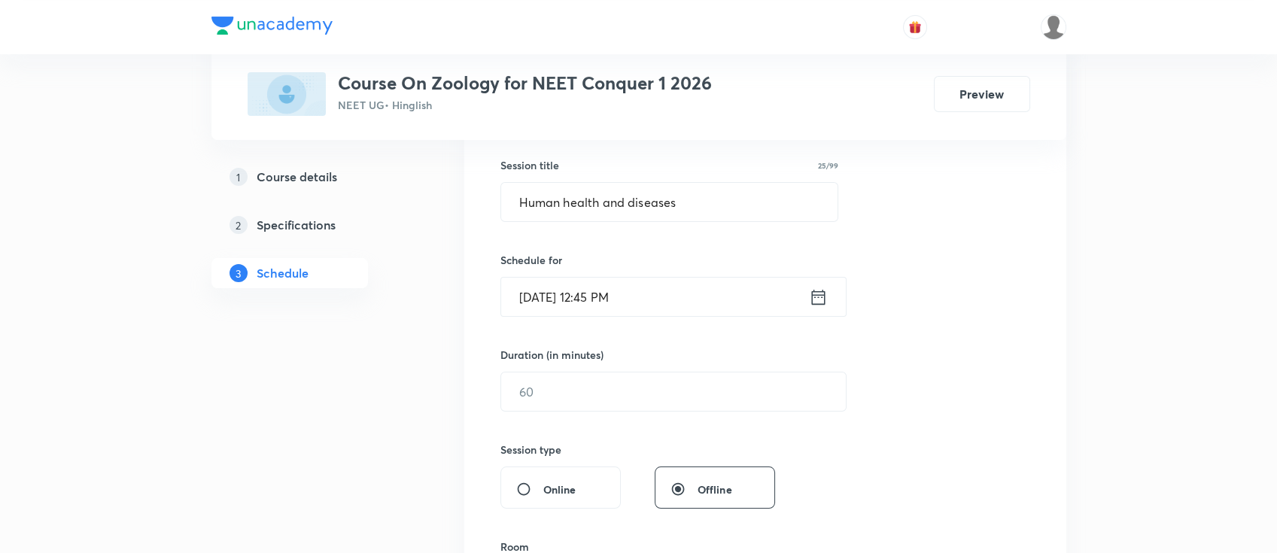
scroll to position [301, 0]
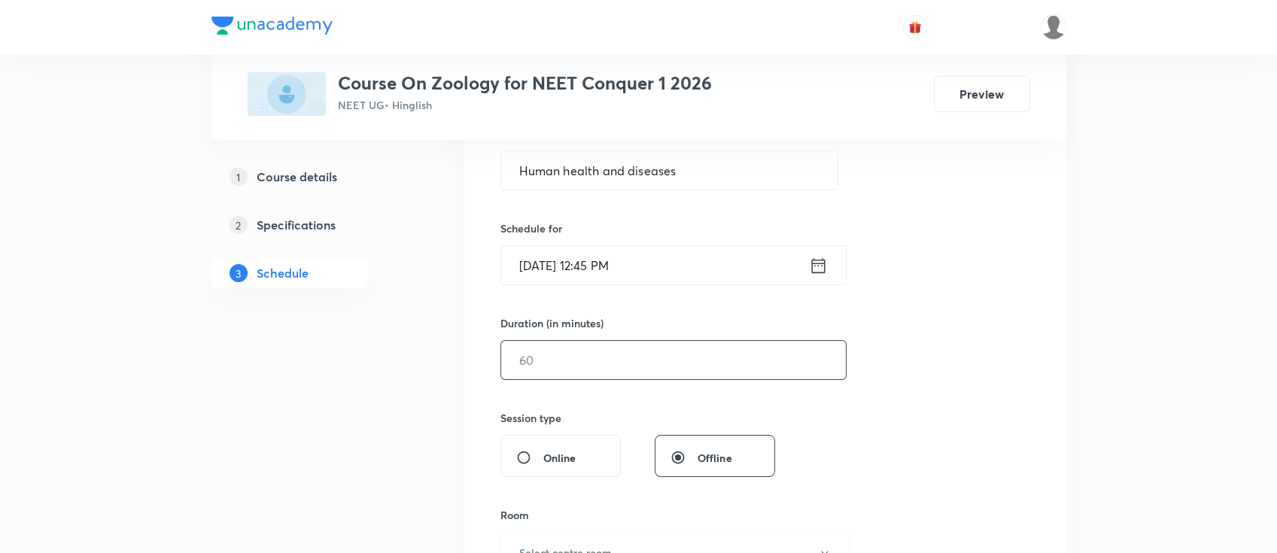
click at [717, 369] on input "text" at bounding box center [673, 360] width 345 height 38
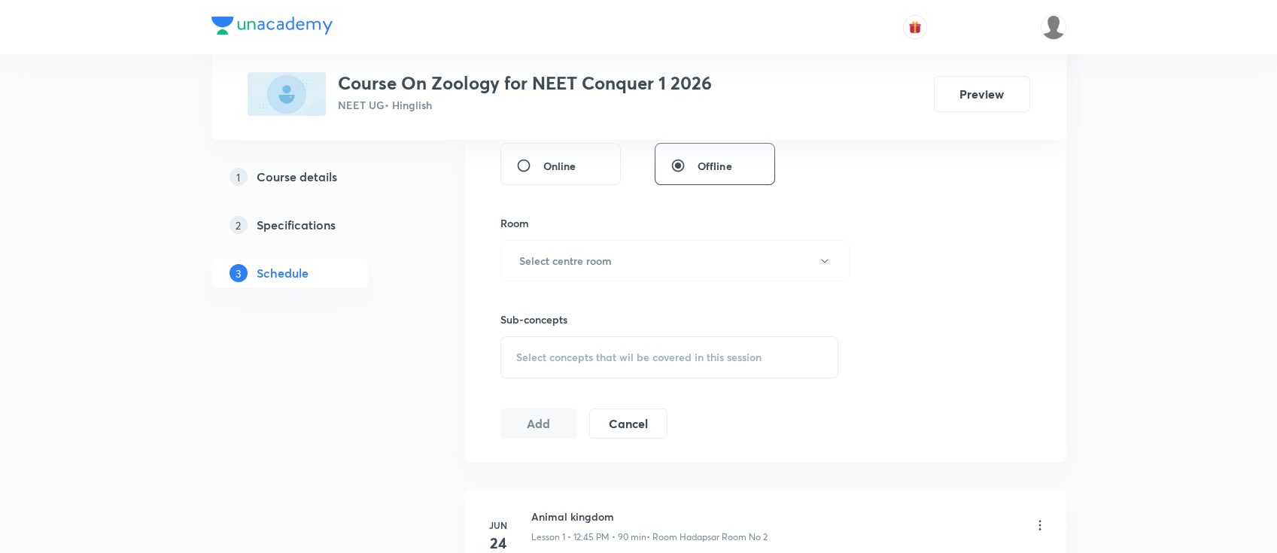
scroll to position [602, 0]
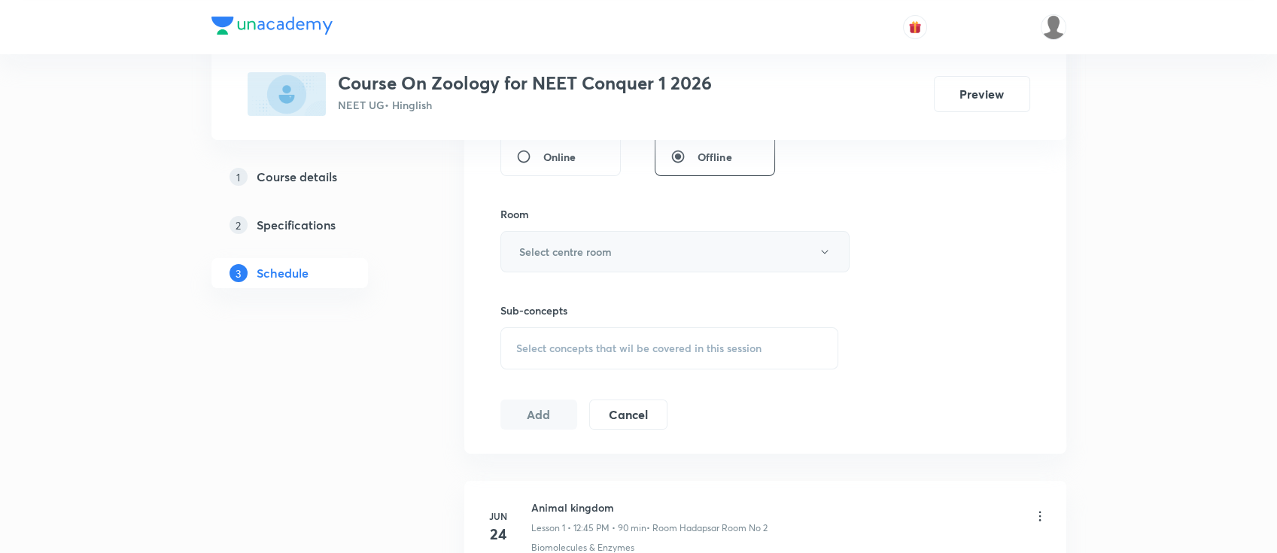
type input "90"
click at [538, 248] on h6 "Select centre room" at bounding box center [565, 252] width 93 height 16
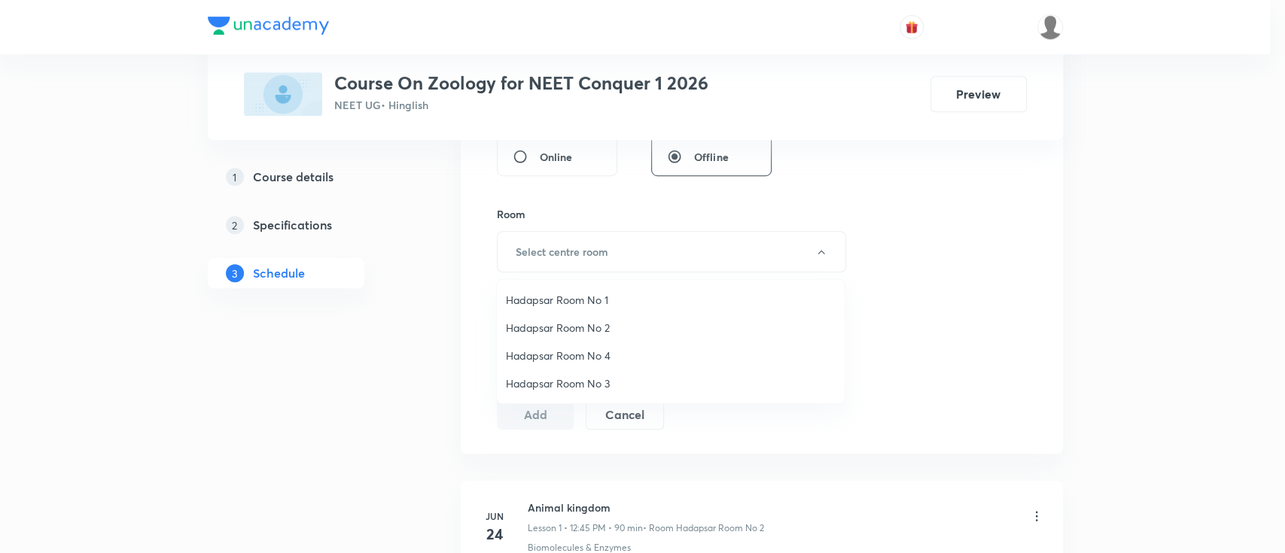
click at [552, 328] on span "Hadapsar Room No 2" at bounding box center [671, 328] width 330 height 16
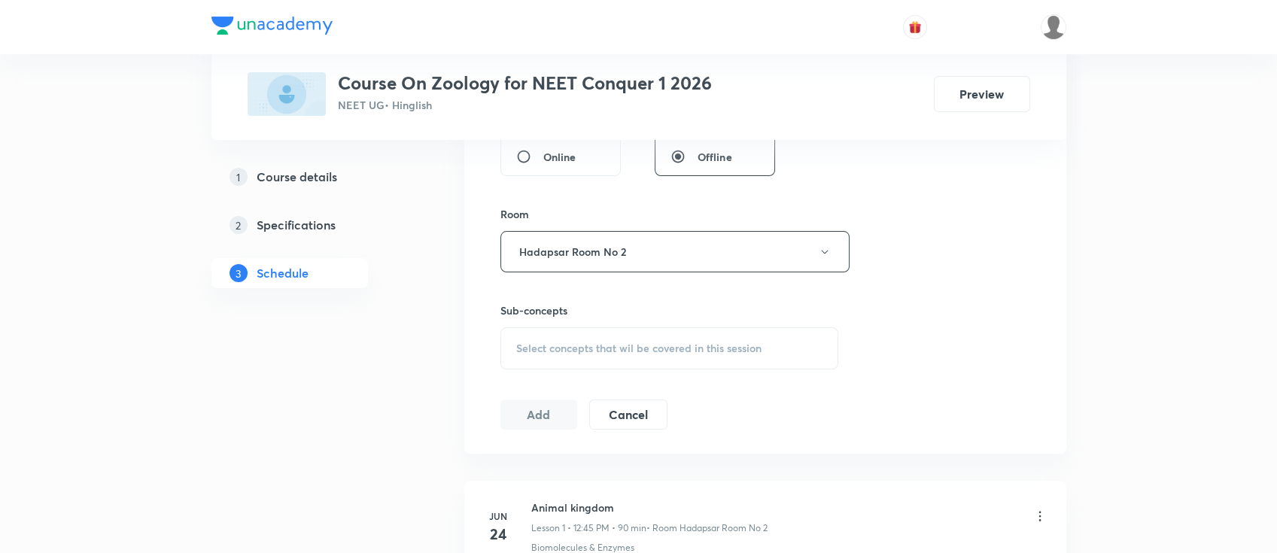
click at [668, 337] on div "Select concepts that wil be covered in this session" at bounding box center [670, 348] width 339 height 42
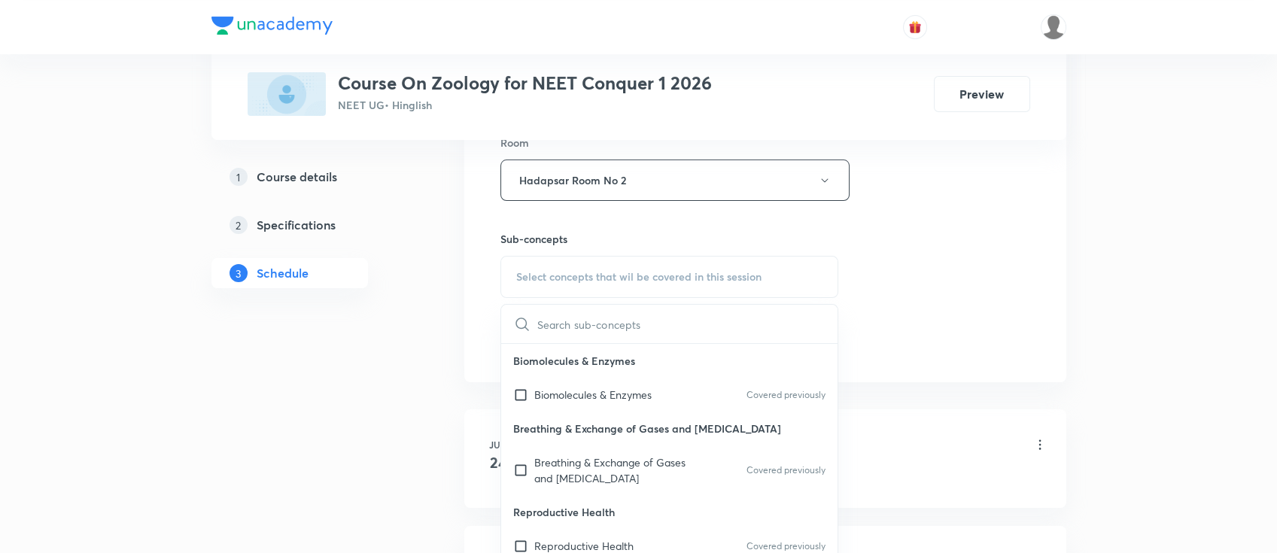
scroll to position [702, 0]
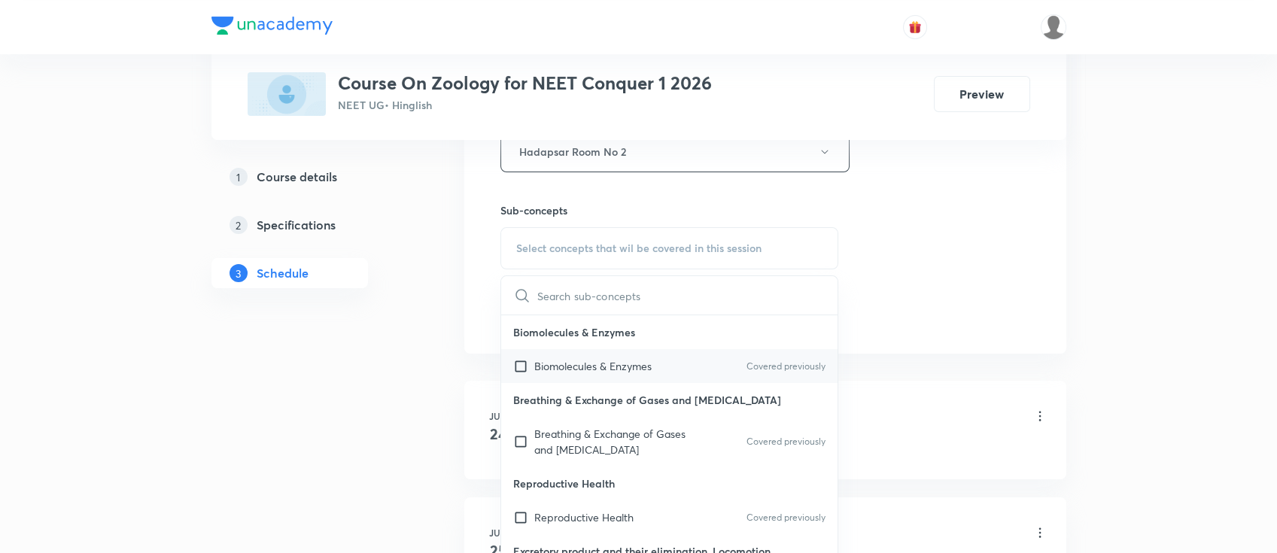
click at [604, 353] on div "Biomolecules & Enzymes Covered previously" at bounding box center [669, 366] width 337 height 34
checkbox input "true"
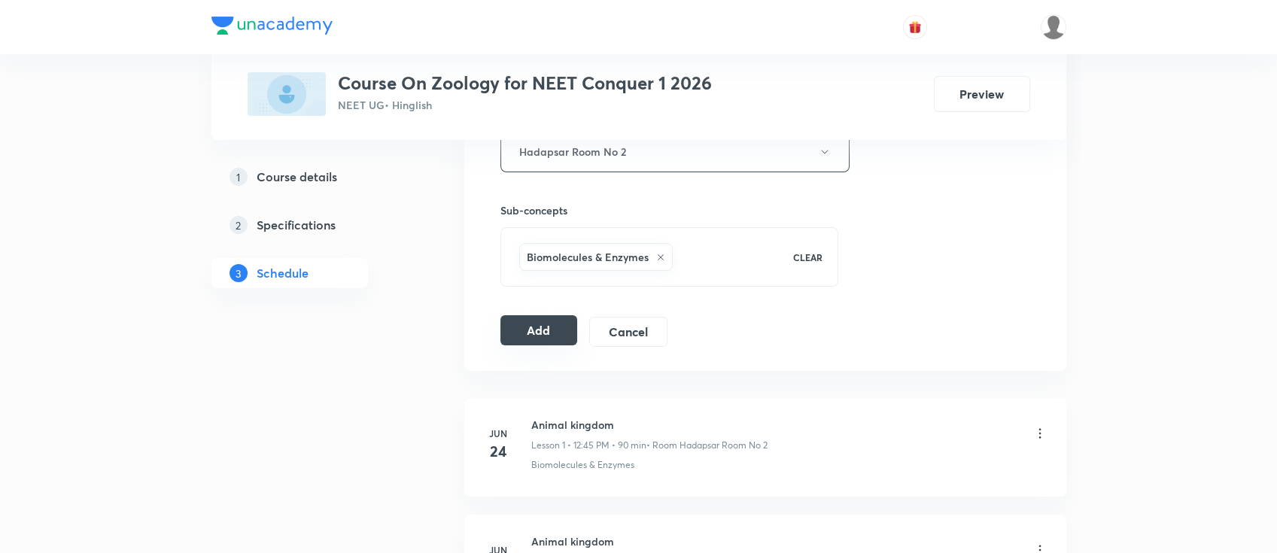
click at [523, 321] on button "Add" at bounding box center [540, 330] width 78 height 30
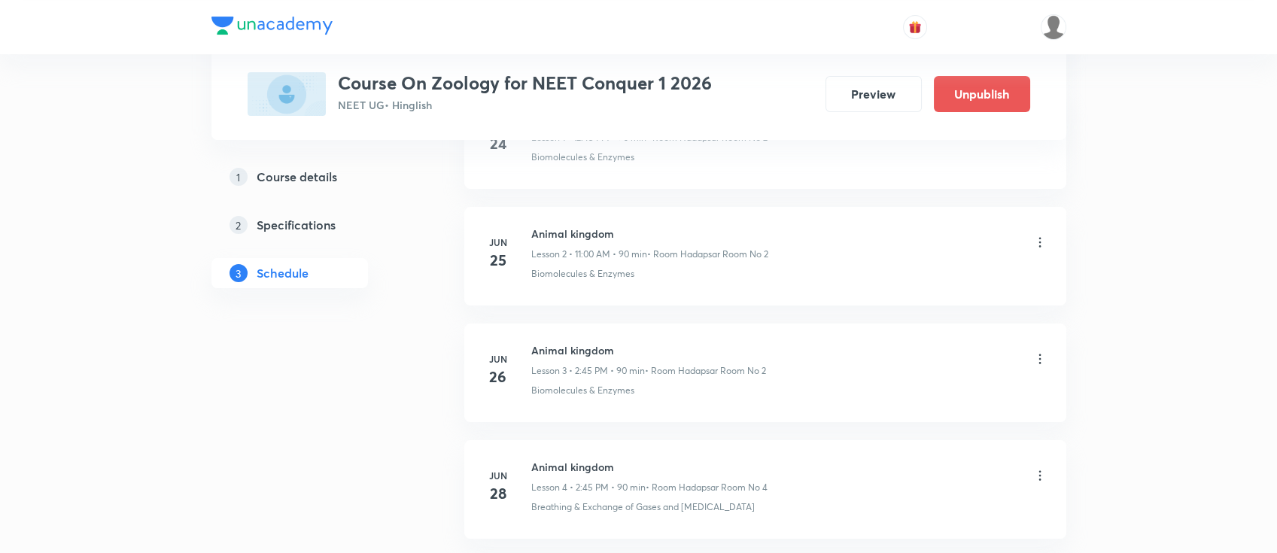
scroll to position [0, 0]
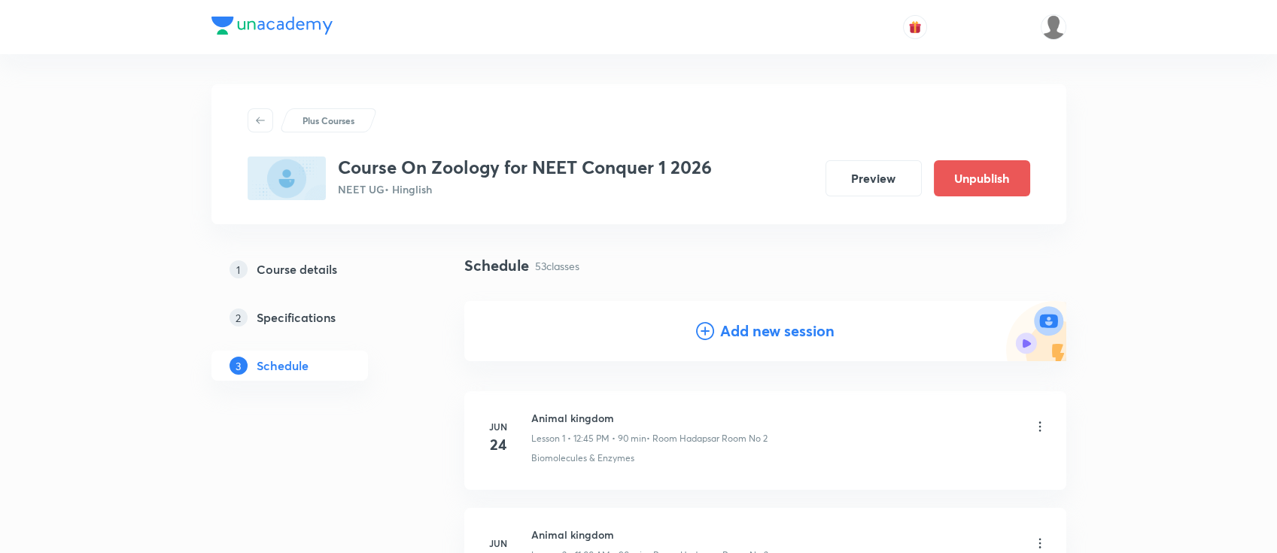
click at [758, 330] on h4 "Add new session" at bounding box center [777, 331] width 114 height 23
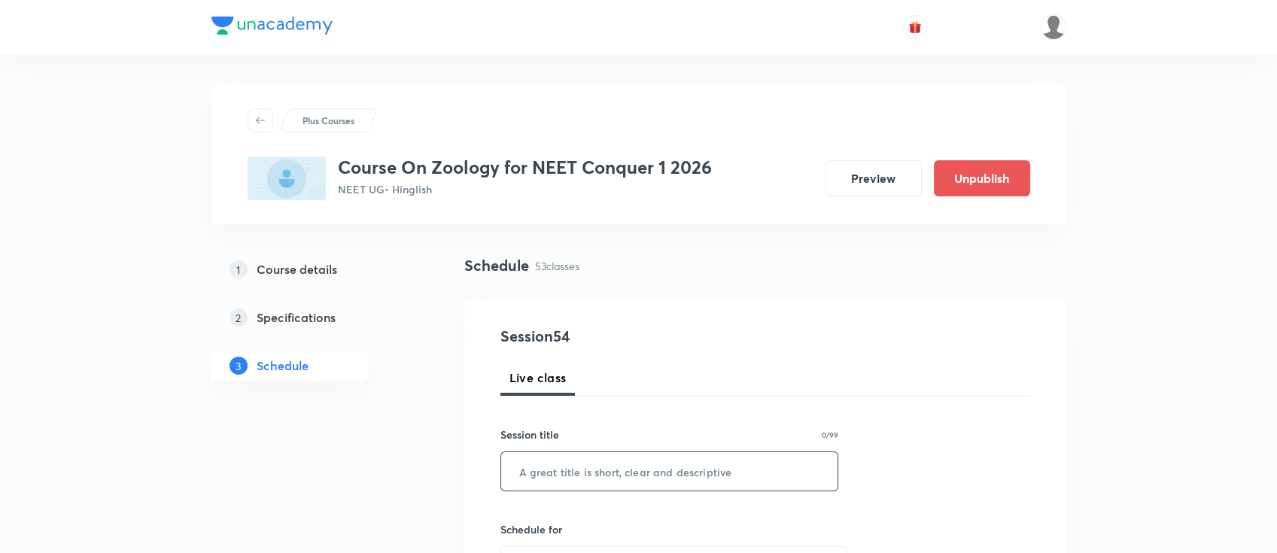
click at [711, 467] on input "text" at bounding box center [669, 471] width 337 height 38
paste input "Human health and diseases"
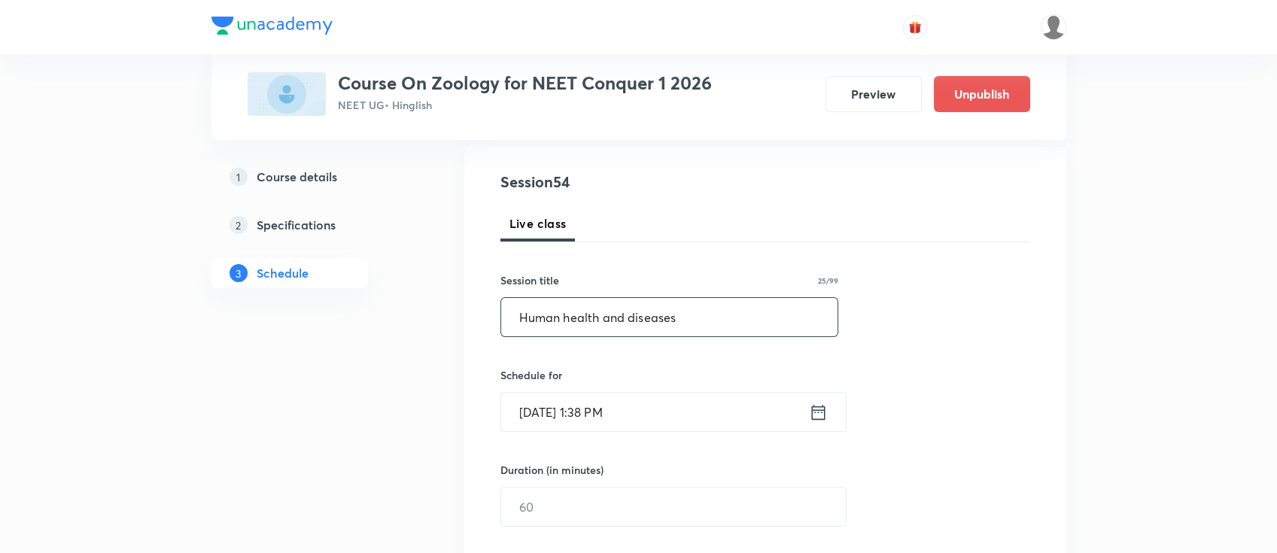
scroll to position [200, 0]
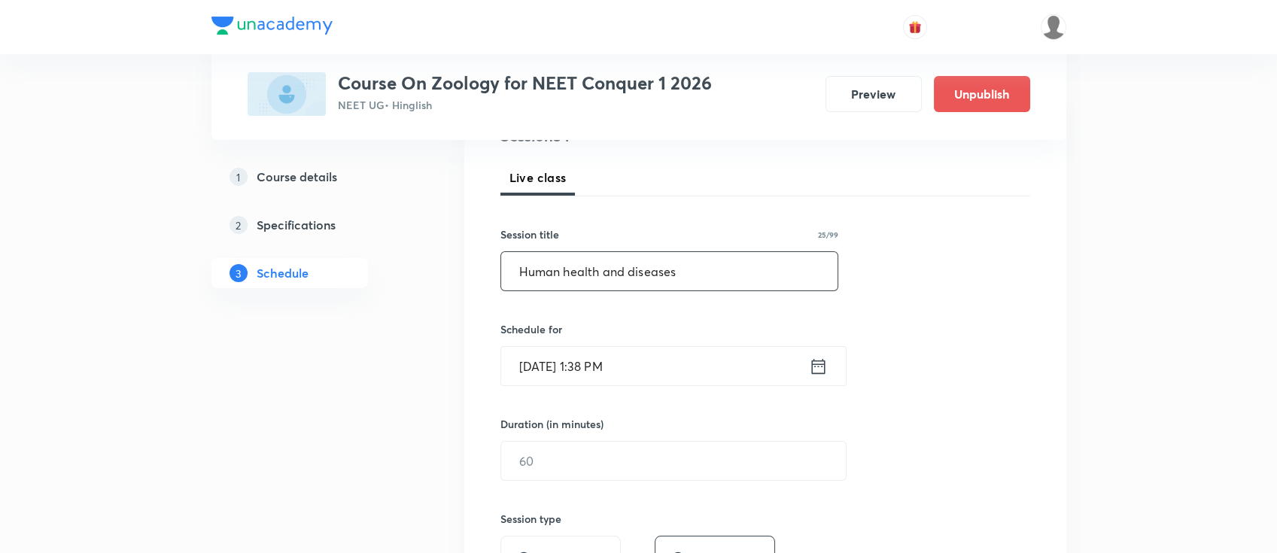
type input "Human health and diseases"
click at [775, 298] on div "Session 54 Live class Session title 25/99 Human health and diseases ​ Schedule …" at bounding box center [766, 478] width 530 height 707
click at [991, 272] on div "Session 54 Live class Session title 25/99 Human health and diseases ​ Schedule …" at bounding box center [766, 478] width 530 height 707
click at [814, 367] on icon at bounding box center [818, 366] width 19 height 21
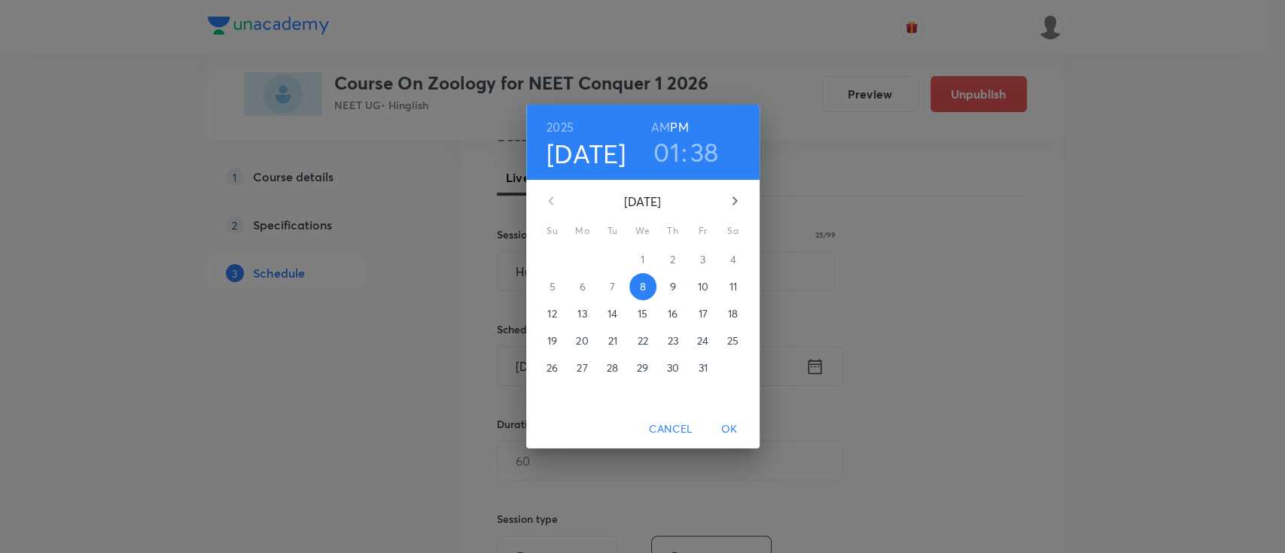
click at [723, 291] on span "11" at bounding box center [733, 286] width 27 height 15
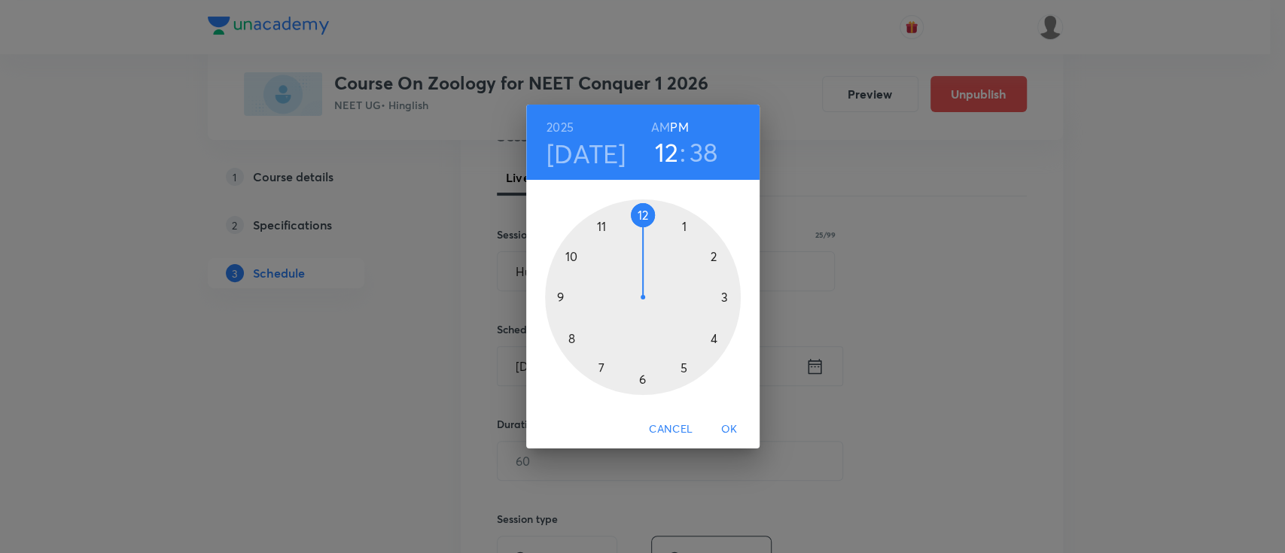
drag, startPoint x: 683, startPoint y: 221, endPoint x: 643, endPoint y: 221, distance: 40.6
click at [643, 221] on div at bounding box center [643, 297] width 196 height 196
drag, startPoint x: 578, startPoint y: 326, endPoint x: 575, endPoint y: 299, distance: 27.3
click at [575, 299] on div at bounding box center [643, 297] width 196 height 196
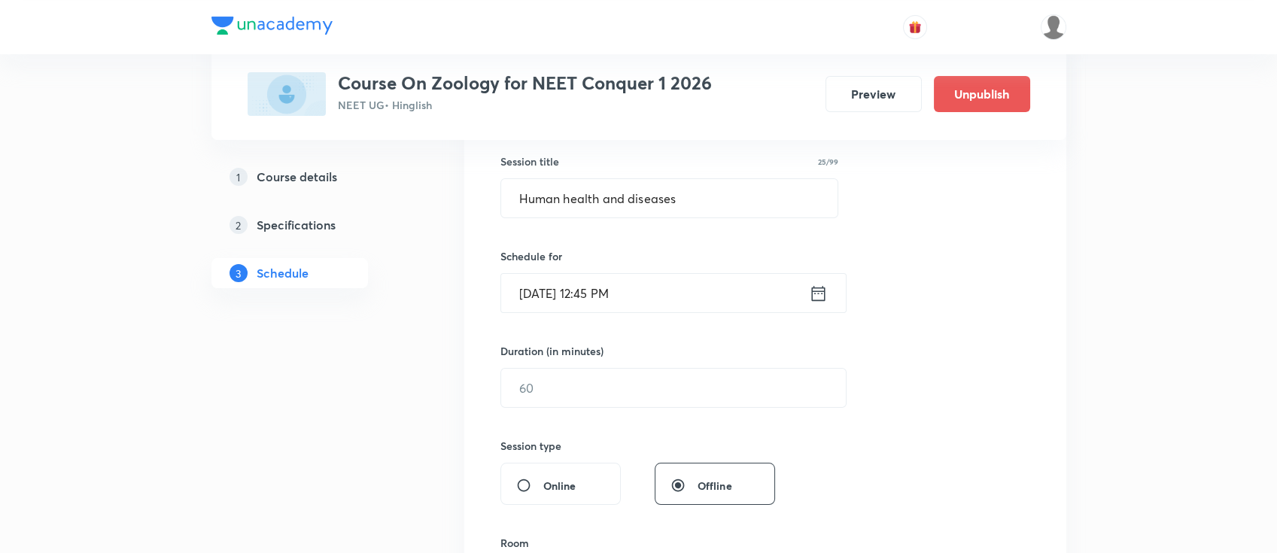
scroll to position [301, 0]
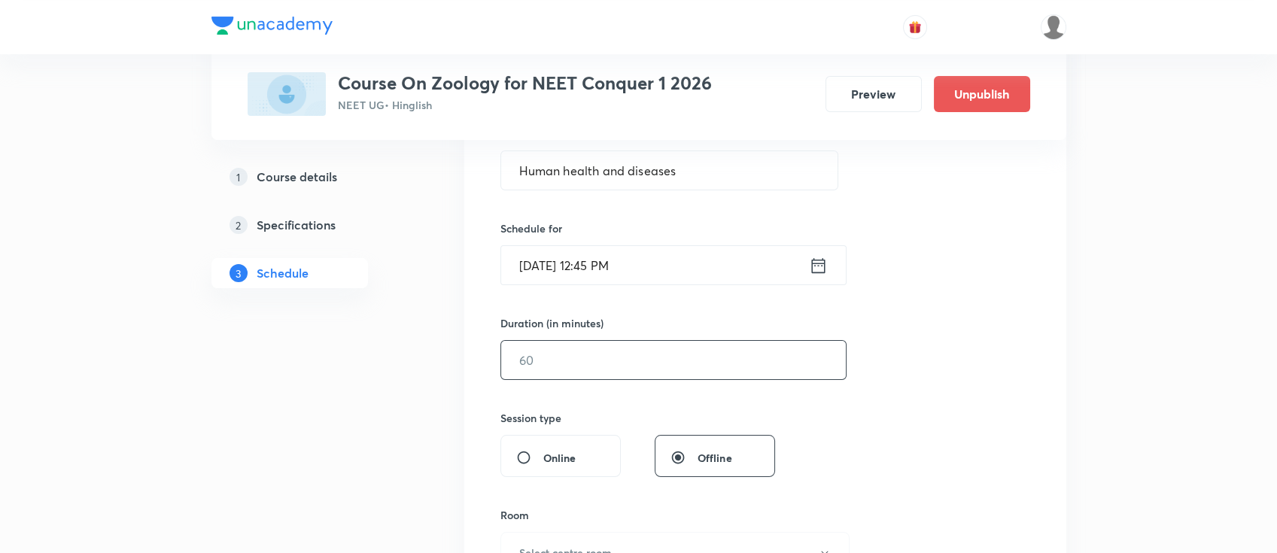
click at [673, 352] on input "text" at bounding box center [673, 360] width 345 height 38
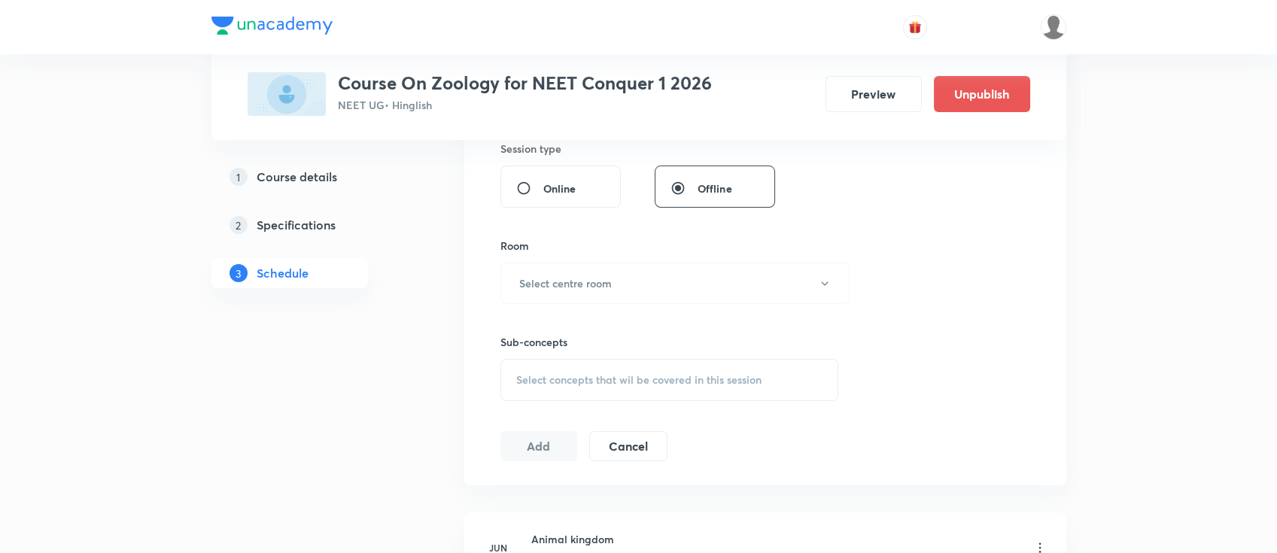
scroll to position [602, 0]
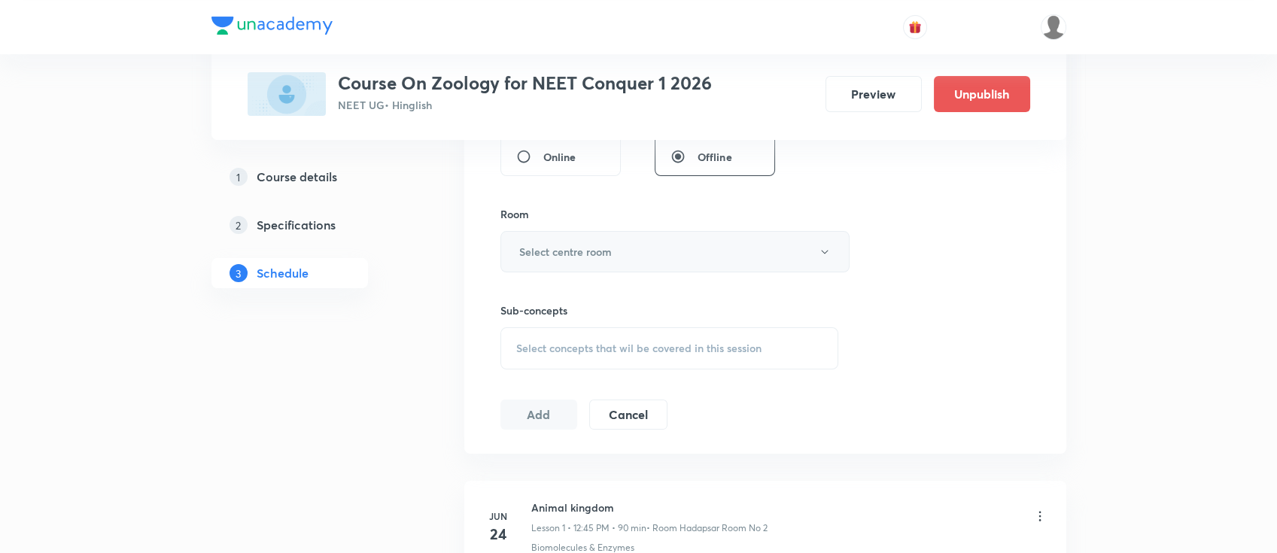
type input "90"
click at [619, 231] on button "Select centre room" at bounding box center [675, 251] width 349 height 41
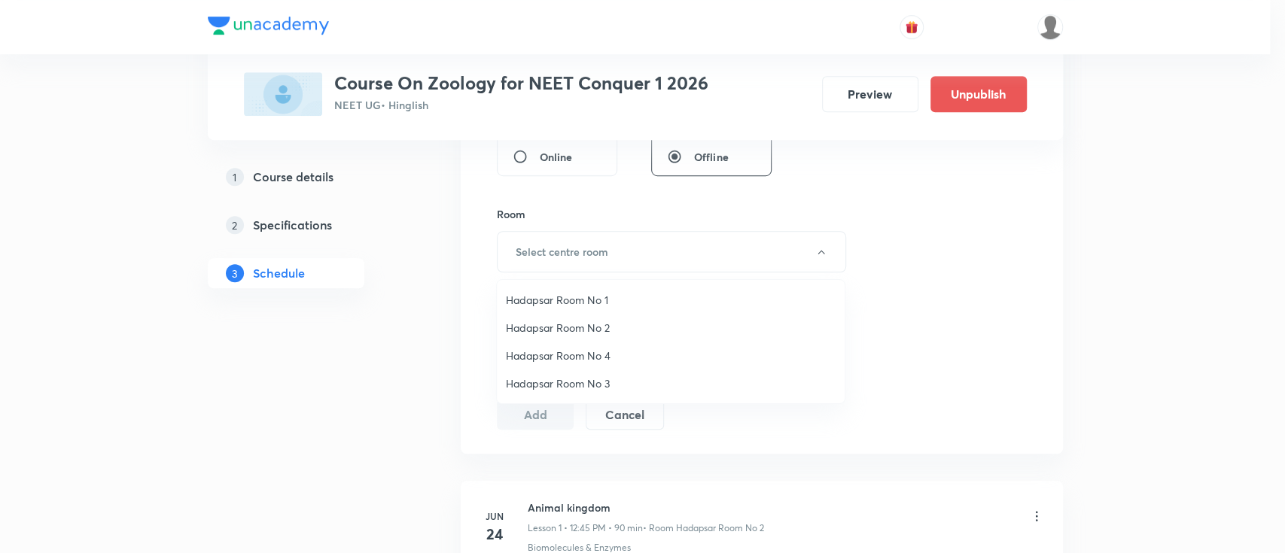
click at [580, 328] on span "Hadapsar Room No 2" at bounding box center [671, 328] width 330 height 16
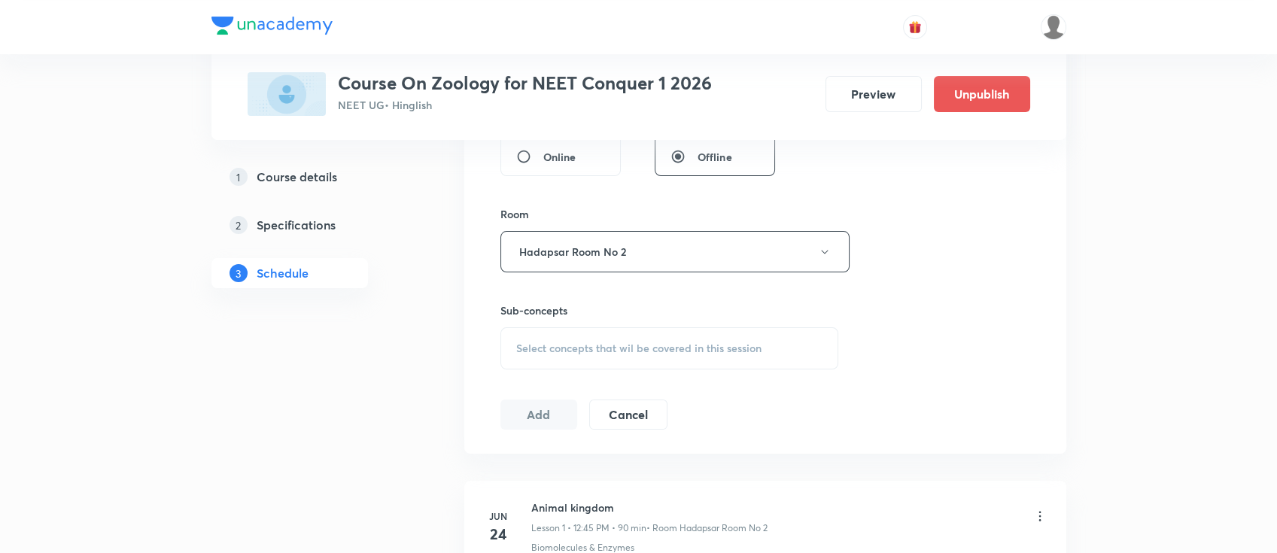
click at [645, 337] on div "Select concepts that wil be covered in this session" at bounding box center [670, 348] width 339 height 42
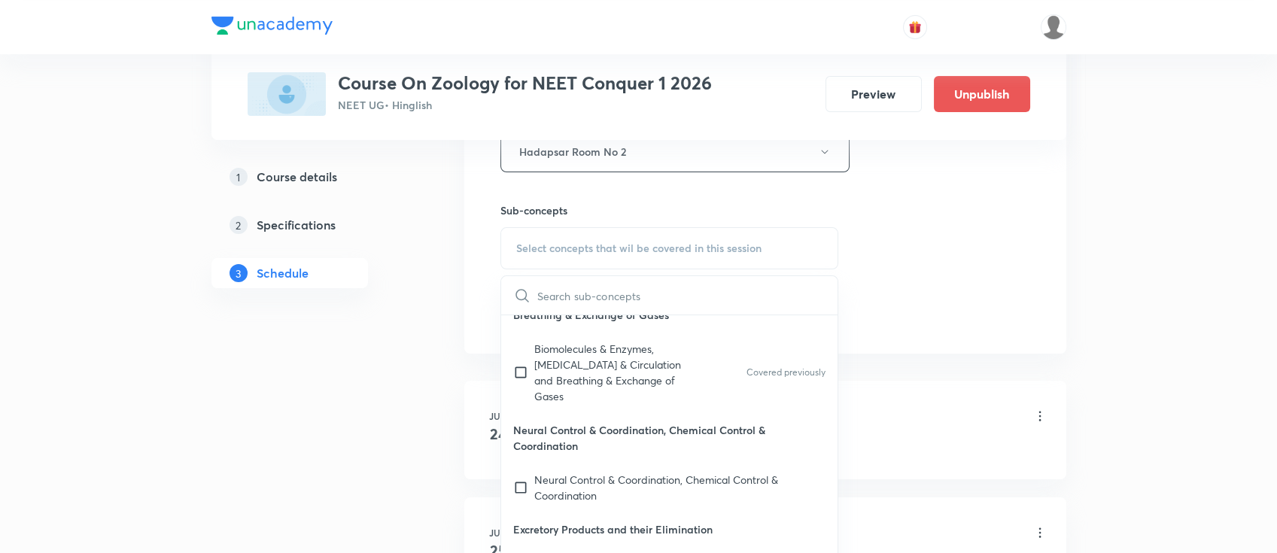
scroll to position [404, 0]
click at [659, 479] on p "Neural Control & Coordination, Chemical Control & Coordination" at bounding box center [680, 487] width 292 height 32
checkbox input "true"
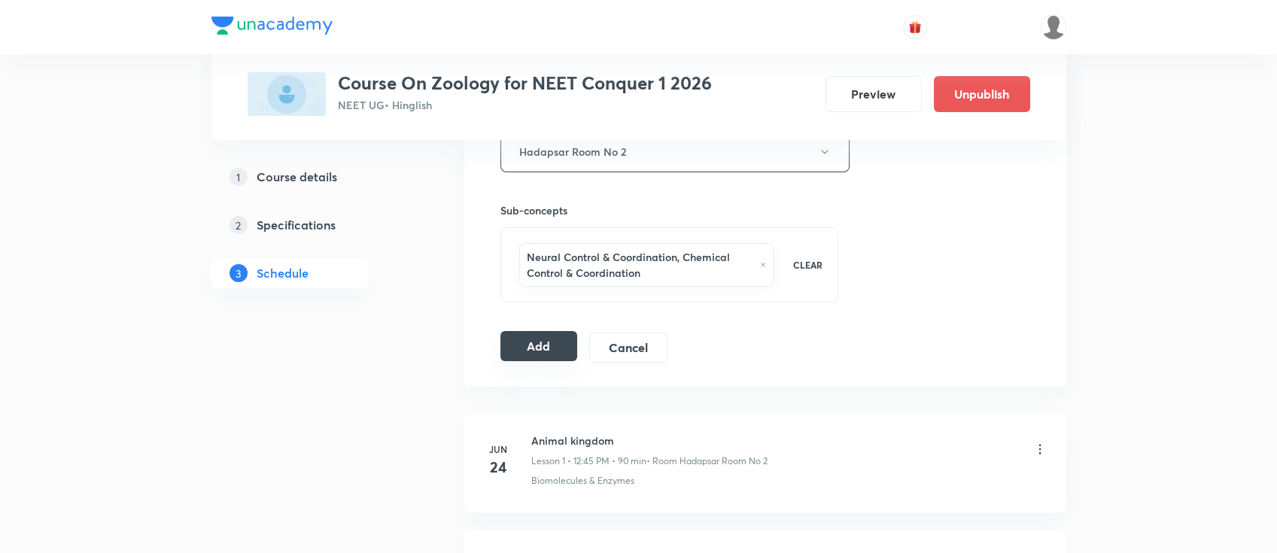
click at [535, 342] on button "Add" at bounding box center [540, 346] width 78 height 30
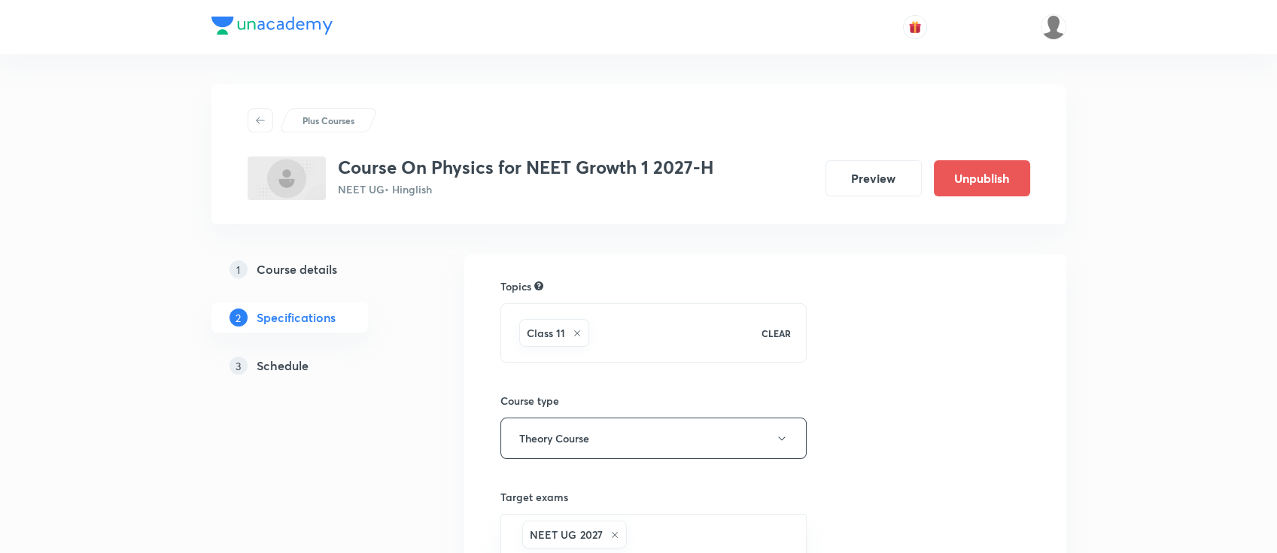
click at [297, 374] on h5 "Schedule" at bounding box center [283, 366] width 52 height 18
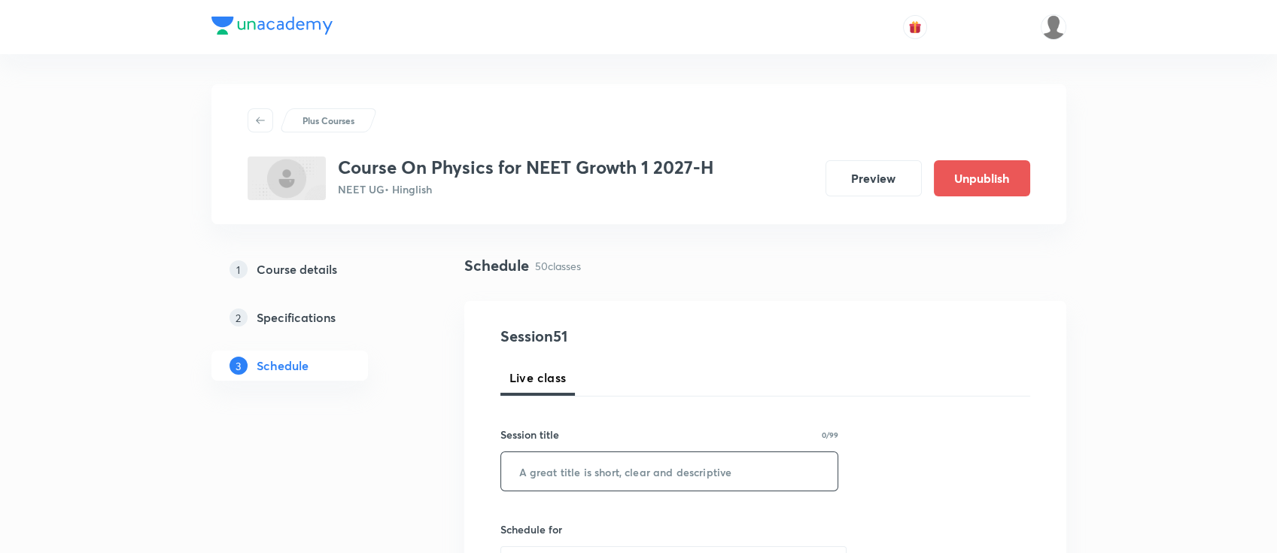
click at [663, 471] on input "text" at bounding box center [669, 471] width 337 height 38
paste input "COM and Collision"
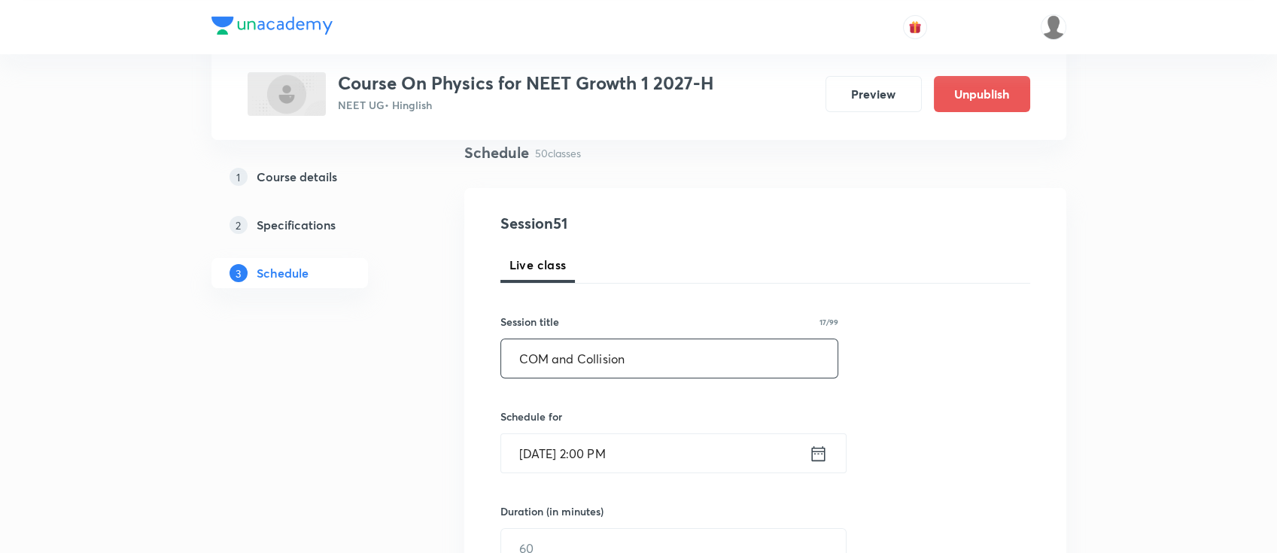
scroll to position [200, 0]
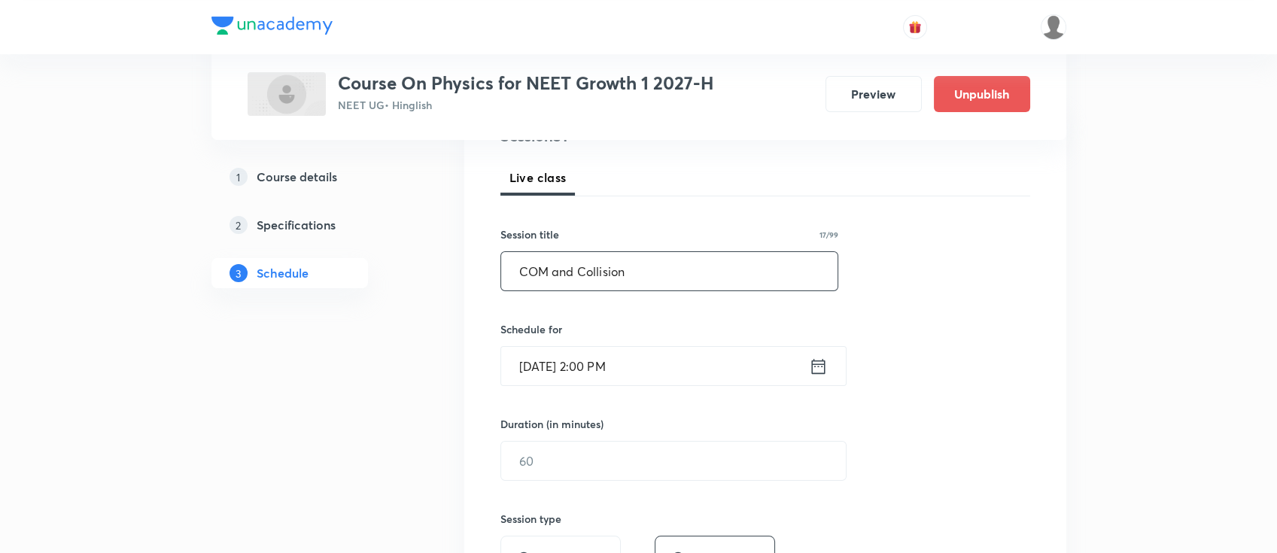
type input "COM and Collision"
click at [820, 367] on icon at bounding box center [818, 366] width 19 height 21
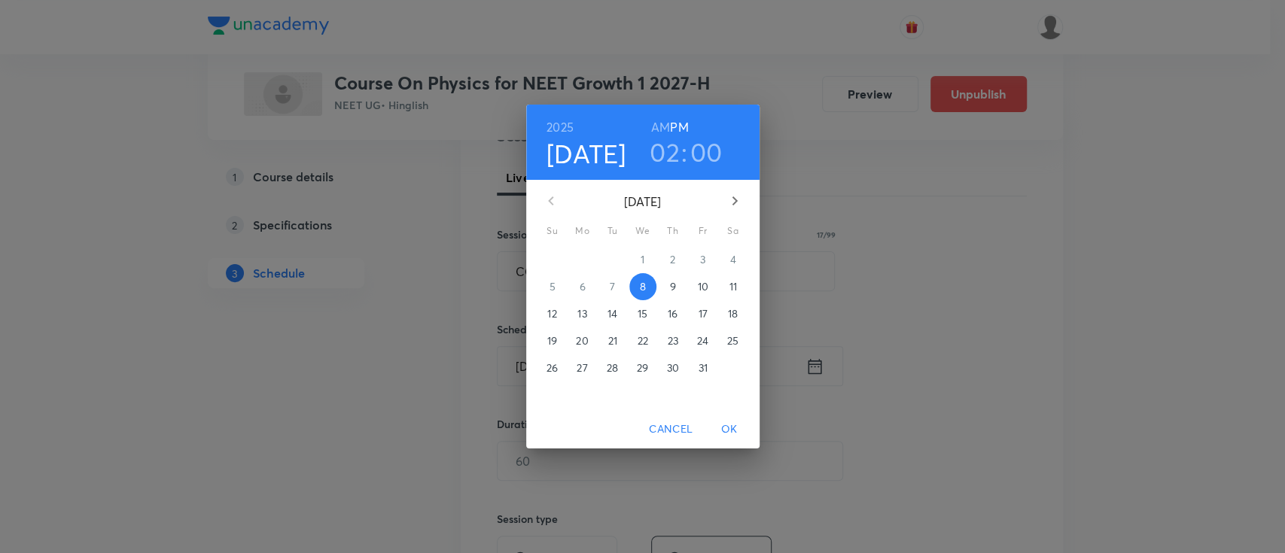
click at [673, 283] on p "9" at bounding box center [672, 286] width 6 height 15
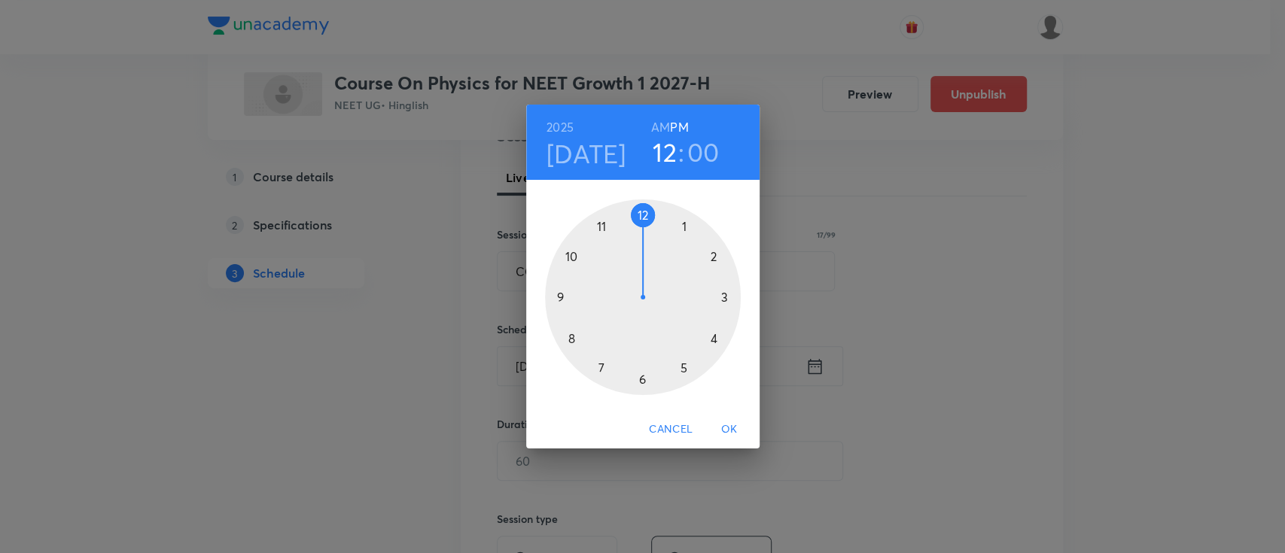
drag, startPoint x: 714, startPoint y: 260, endPoint x: 651, endPoint y: 217, distance: 75.8
click at [651, 217] on div at bounding box center [643, 297] width 196 height 196
drag, startPoint x: 644, startPoint y: 218, endPoint x: 586, endPoint y: 297, distance: 97.4
click at [586, 297] on div at bounding box center [643, 297] width 196 height 196
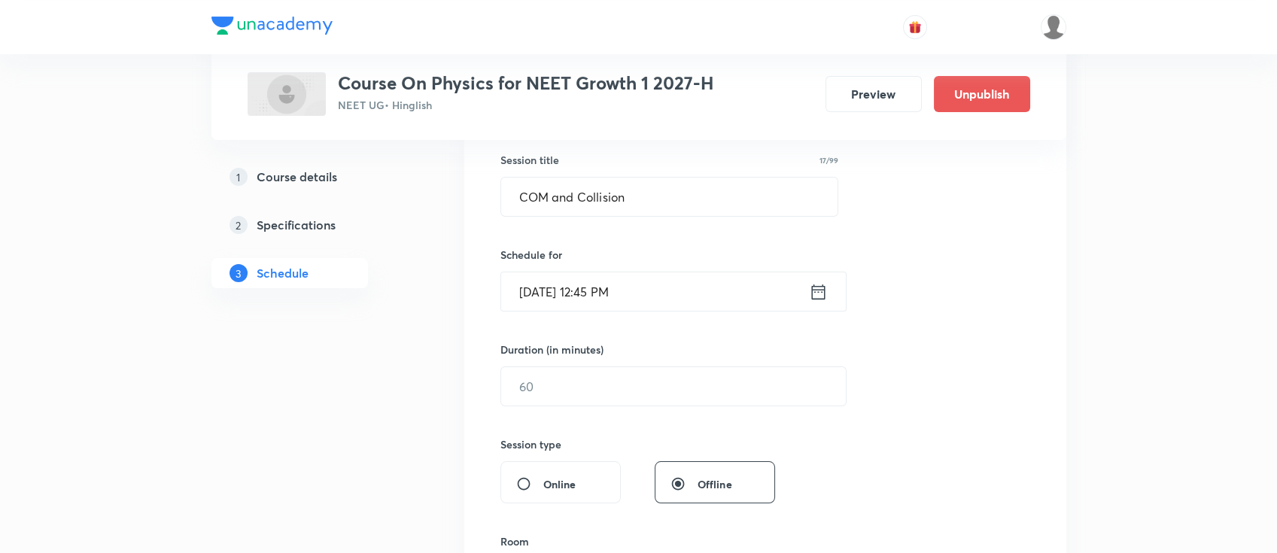
scroll to position [301, 0]
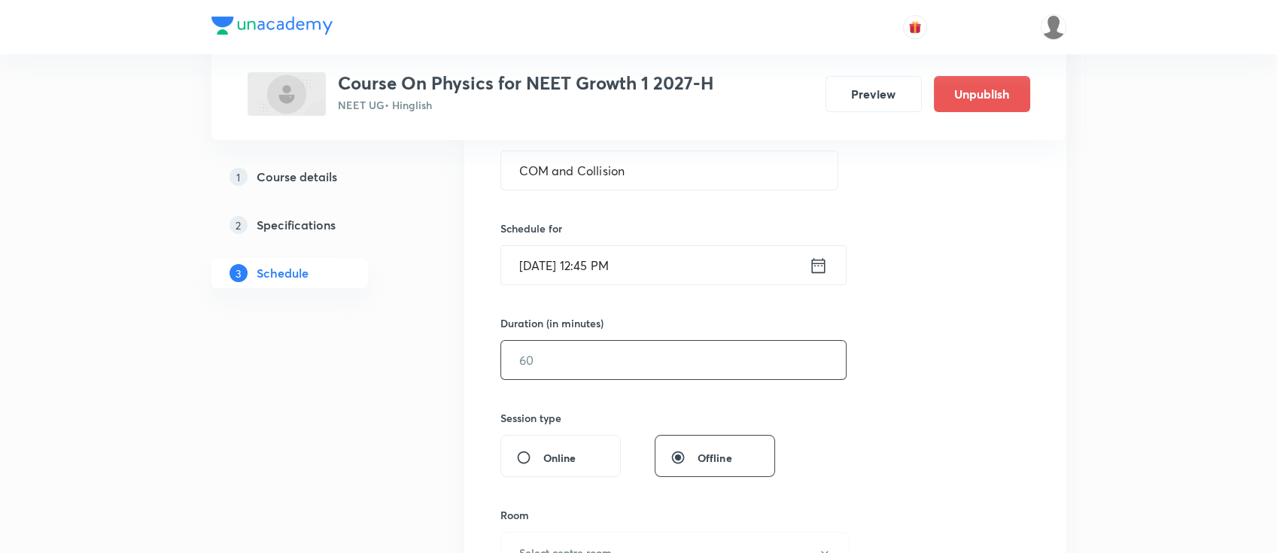
click at [640, 354] on input "text" at bounding box center [673, 360] width 345 height 38
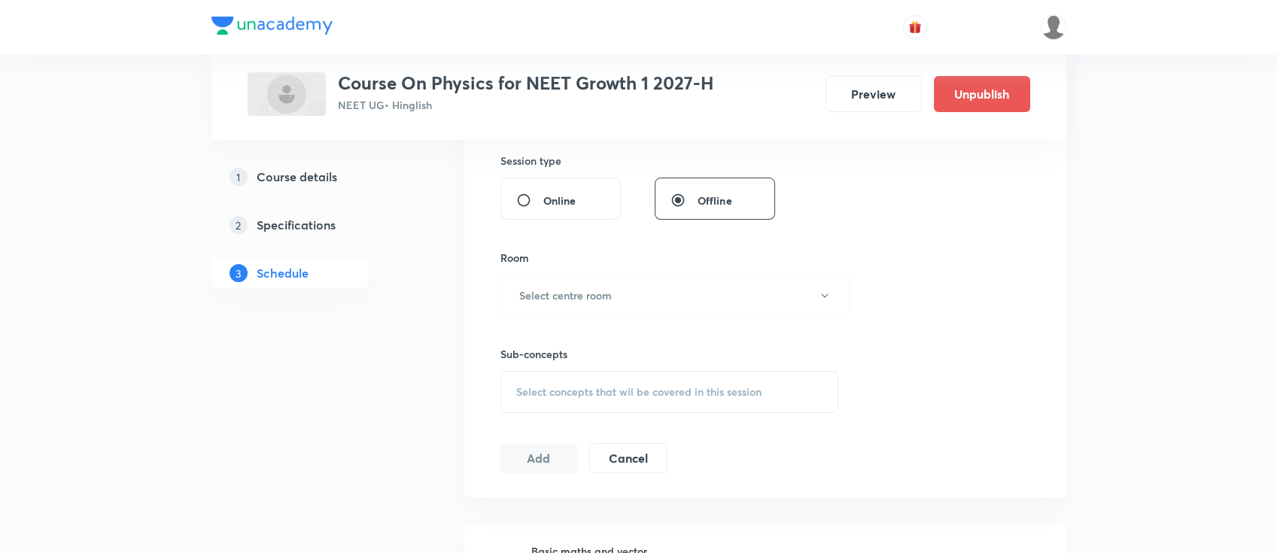
scroll to position [602, 0]
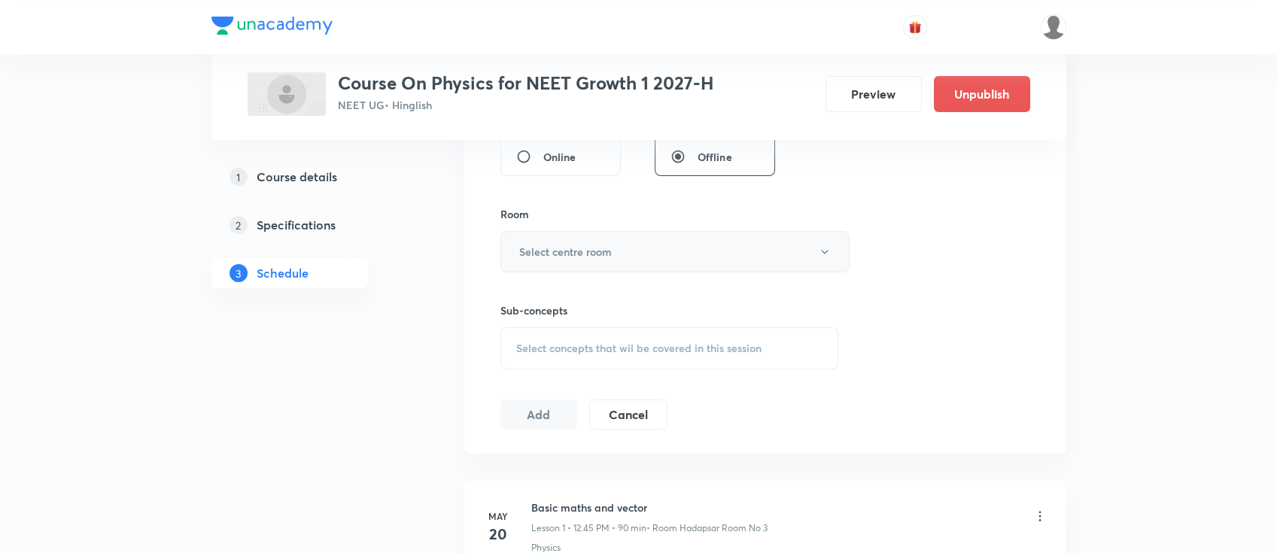
type input "90"
click at [586, 246] on h6 "Select centre room" at bounding box center [565, 252] width 93 height 16
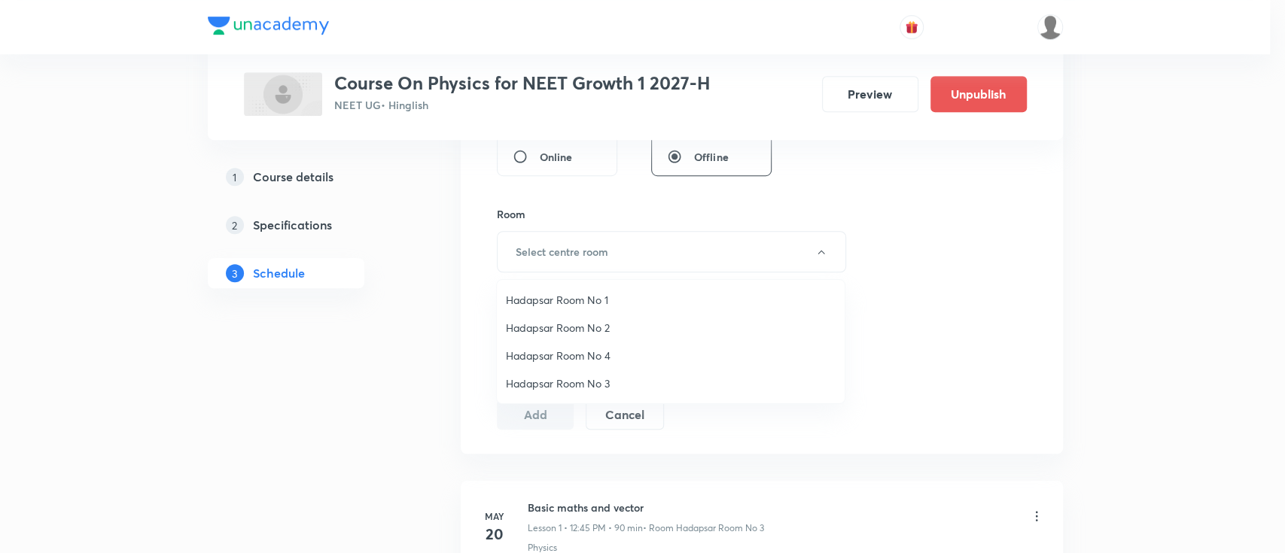
click at [572, 295] on span "Hadapsar Room No 1" at bounding box center [671, 300] width 330 height 16
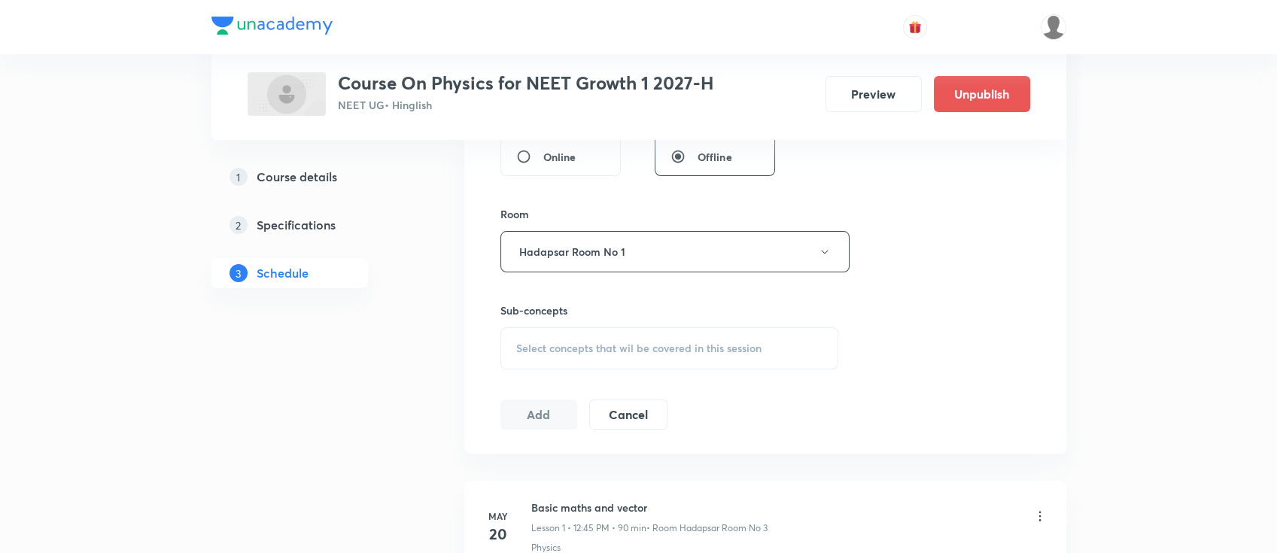
click at [612, 331] on div "Select concepts that wil be covered in this session" at bounding box center [670, 348] width 339 height 42
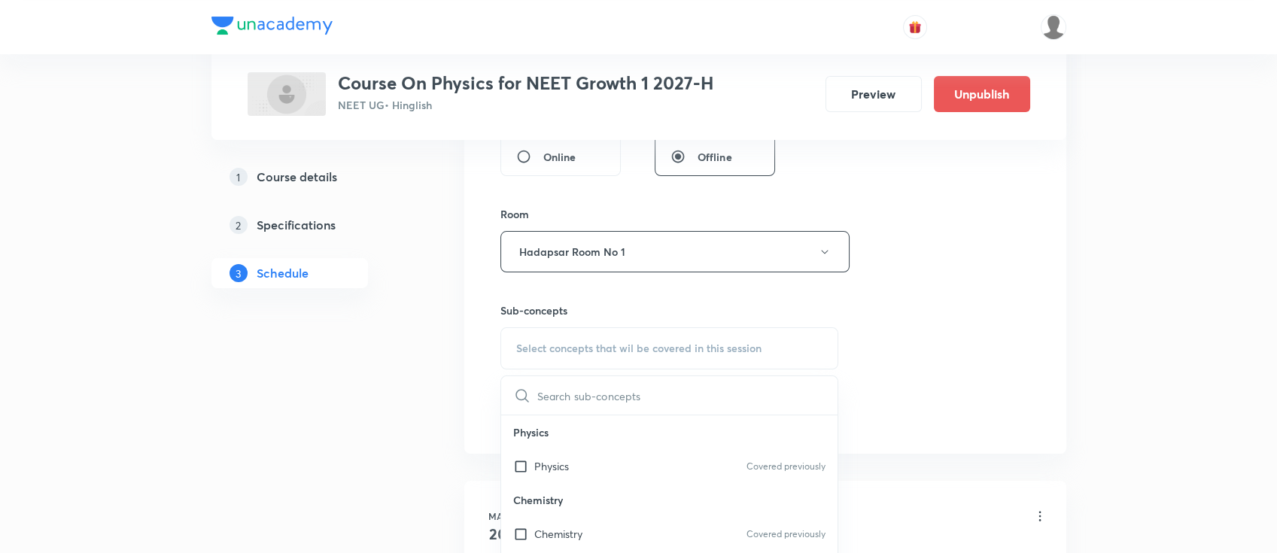
scroll to position [702, 0]
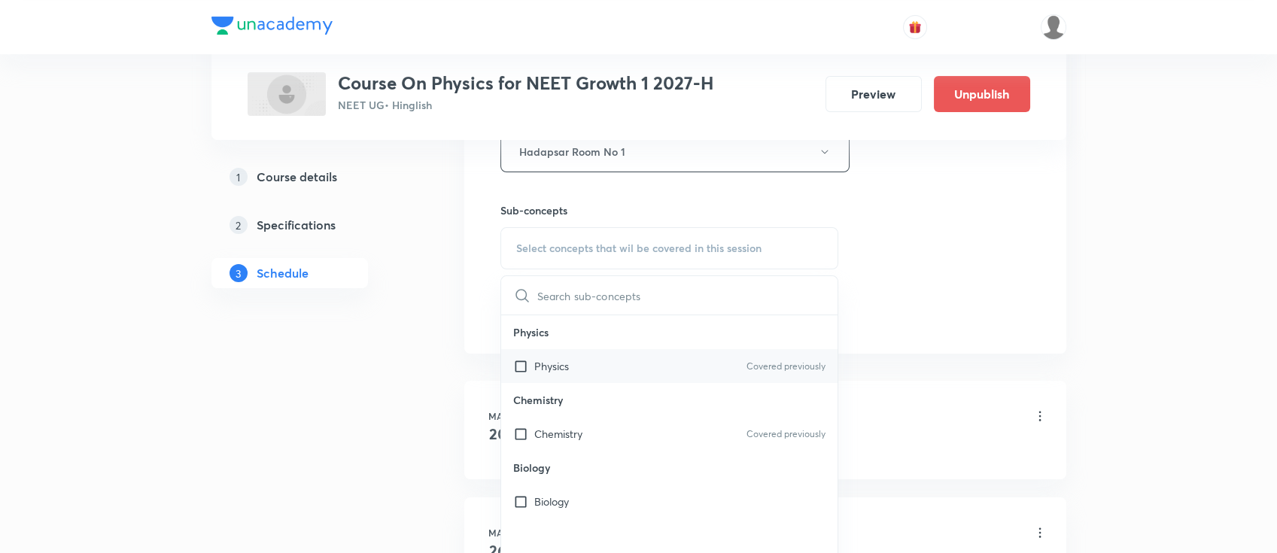
click at [576, 365] on div "Physics Covered previously" at bounding box center [669, 366] width 337 height 34
checkbox input "true"
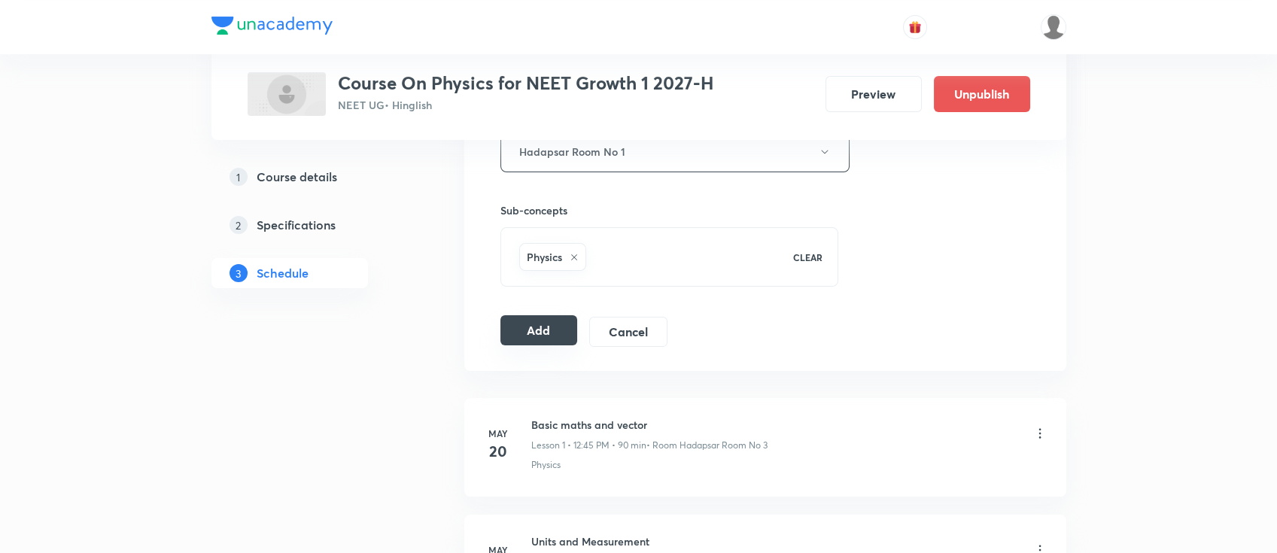
click at [534, 329] on button "Add" at bounding box center [540, 330] width 78 height 30
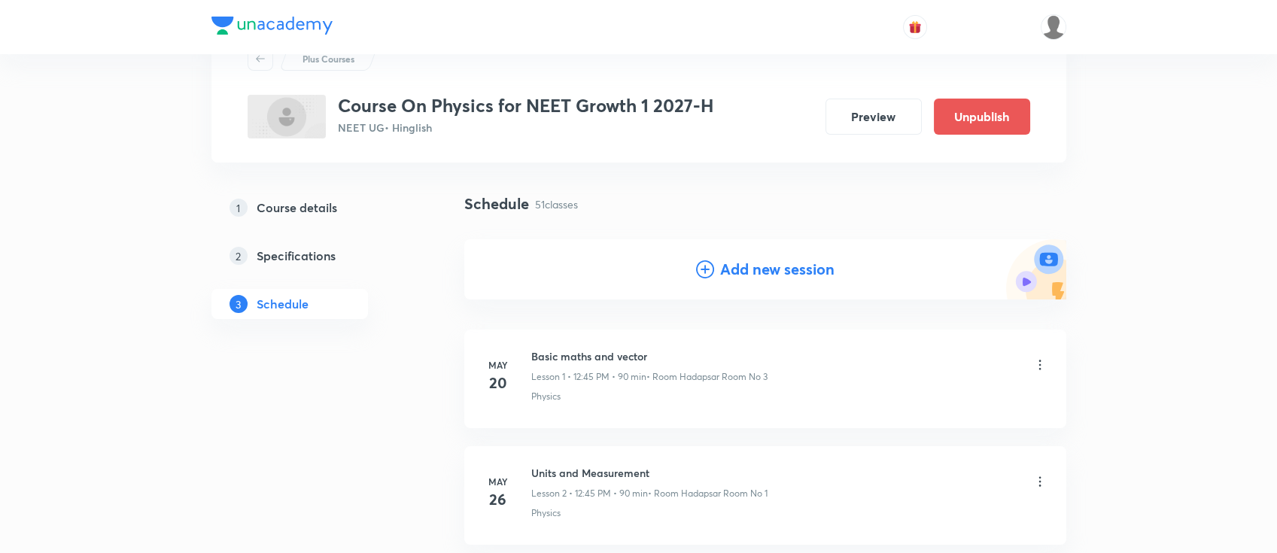
scroll to position [0, 0]
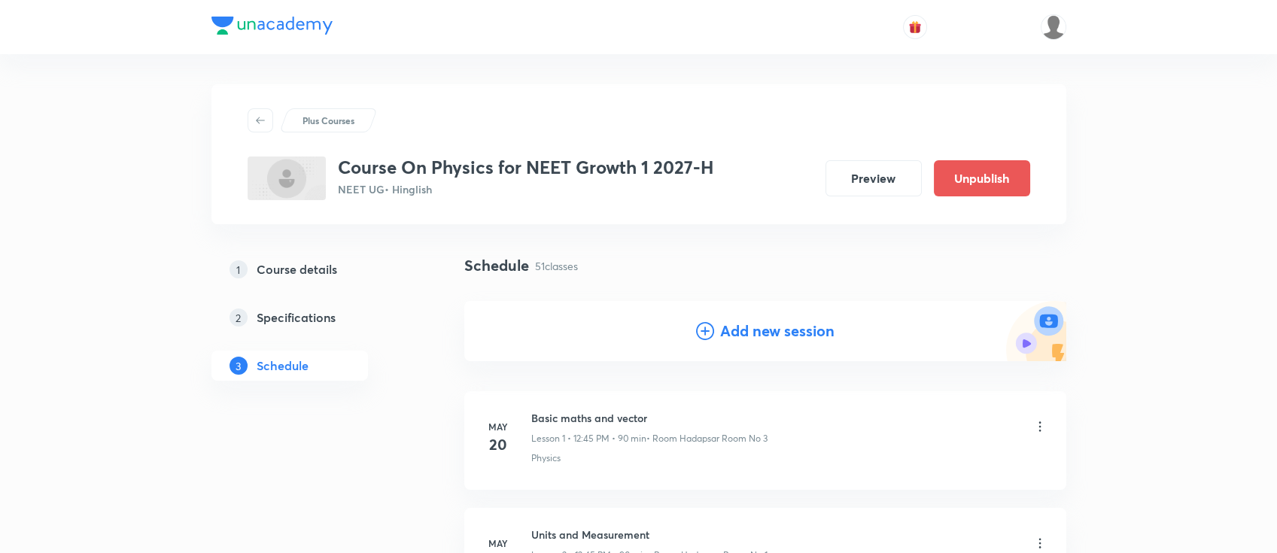
click at [759, 330] on h4 "Add new session" at bounding box center [777, 331] width 114 height 23
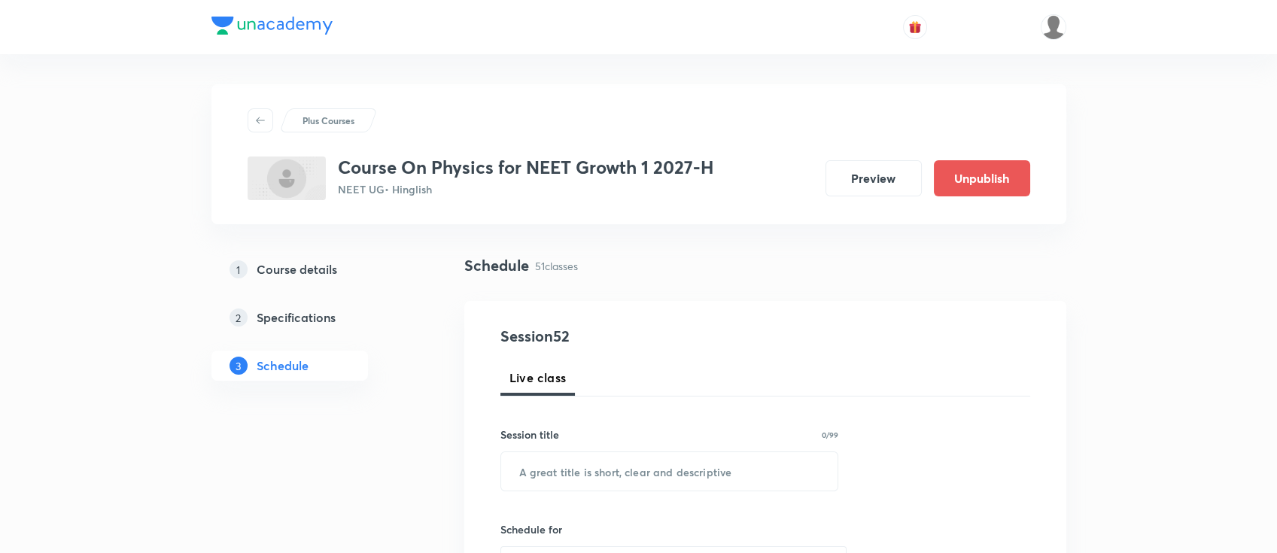
scroll to position [100, 0]
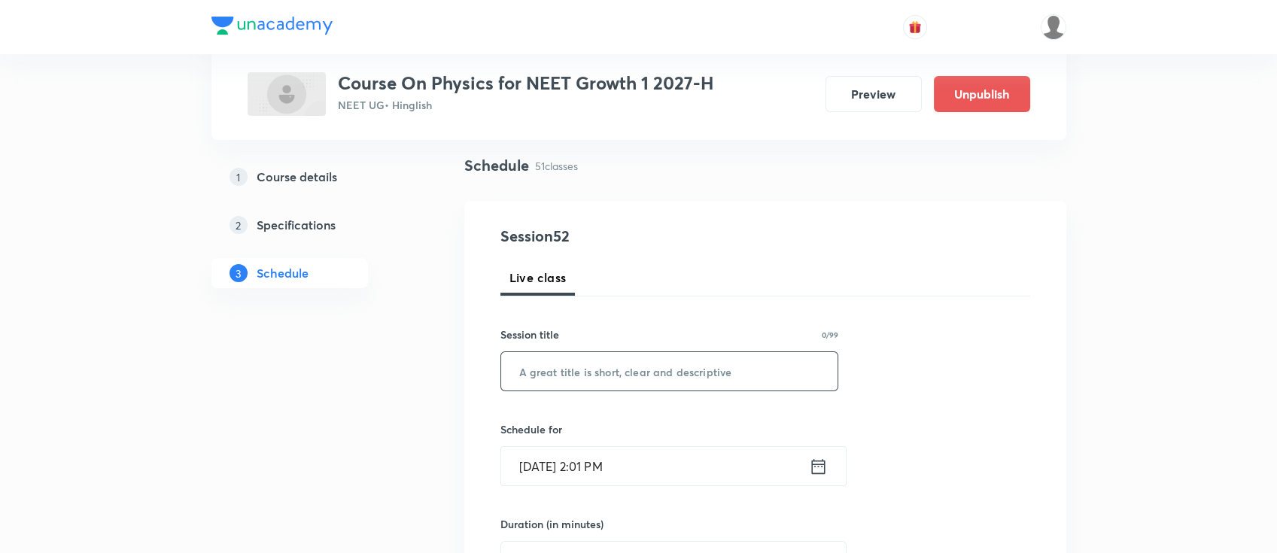
click at [743, 372] on input "text" at bounding box center [669, 371] width 337 height 38
paste input "COM and Collision"
type input "COM and Collision"
click at [815, 463] on icon at bounding box center [818, 465] width 14 height 15
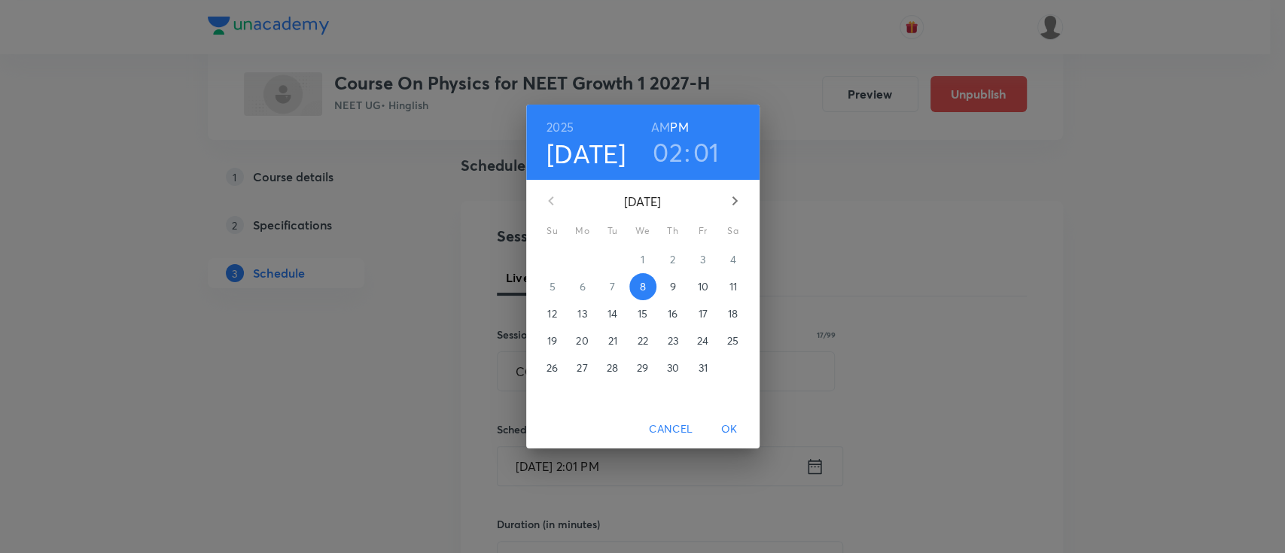
click at [738, 287] on span "11" at bounding box center [733, 286] width 27 height 15
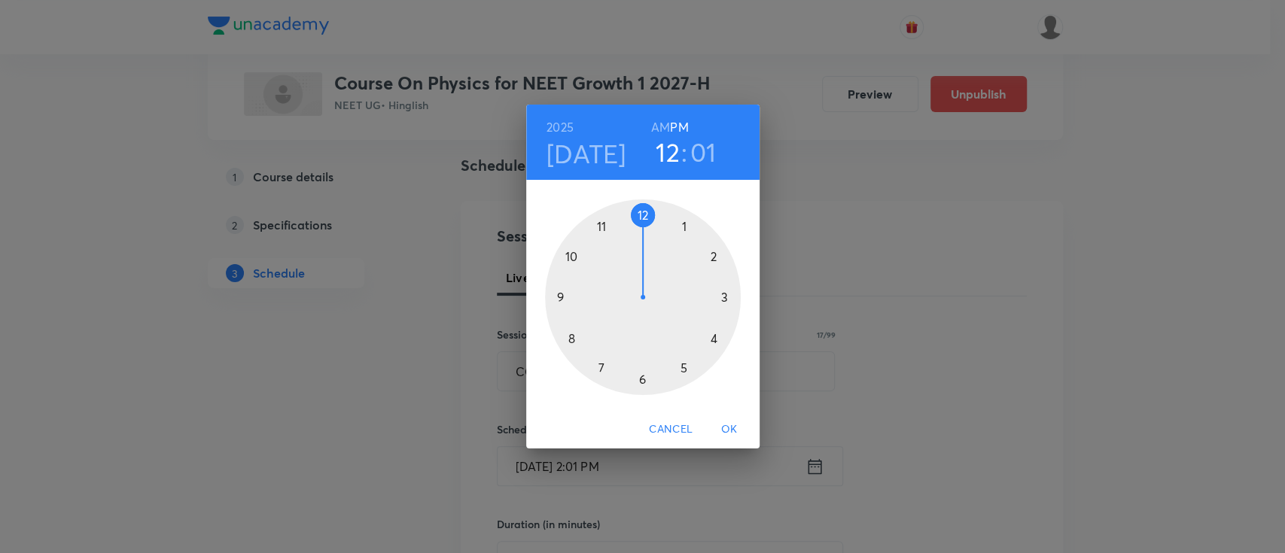
drag, startPoint x: 709, startPoint y: 254, endPoint x: 638, endPoint y: 208, distance: 84.3
click at [638, 208] on div at bounding box center [643, 297] width 196 height 196
drag, startPoint x: 620, startPoint y: 233, endPoint x: 568, endPoint y: 298, distance: 83.5
click at [568, 298] on div at bounding box center [643, 297] width 196 height 196
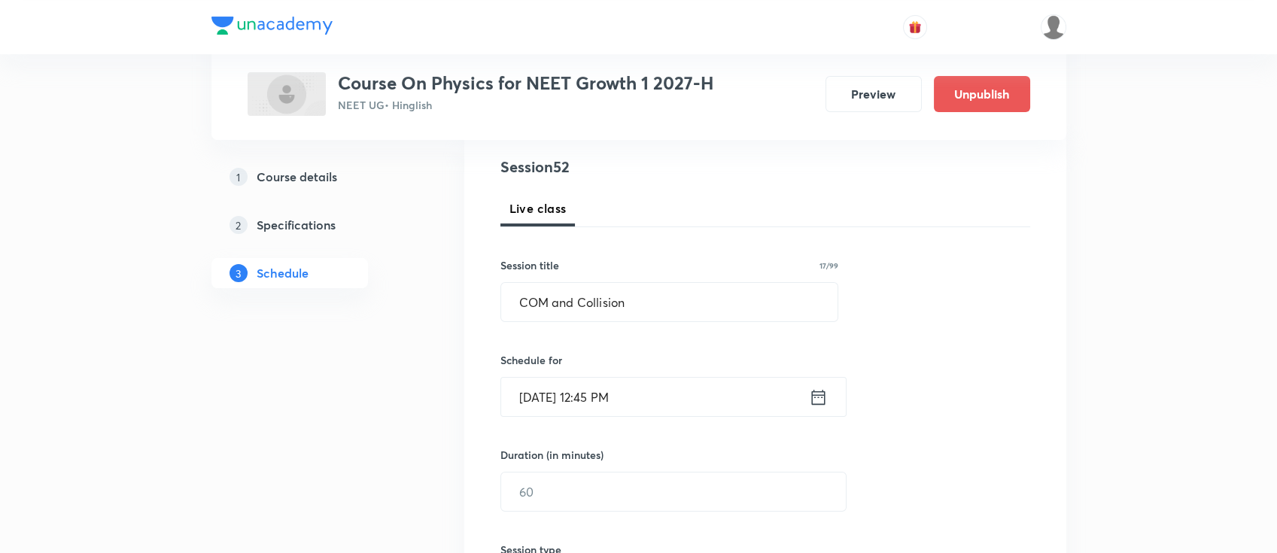
scroll to position [301, 0]
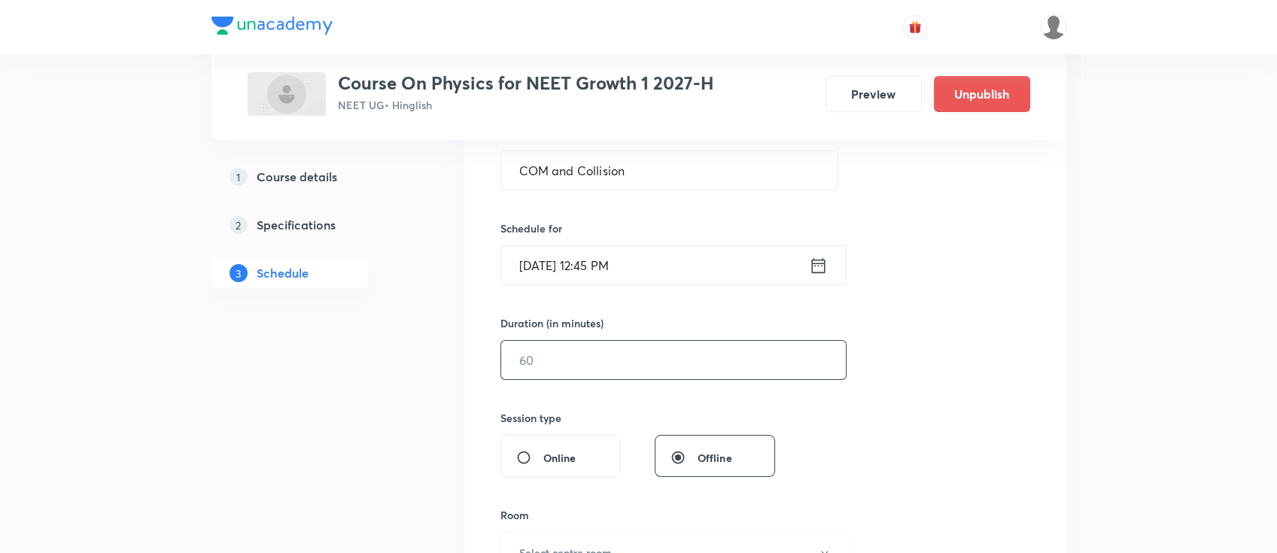
click at [726, 376] on input "text" at bounding box center [673, 360] width 345 height 38
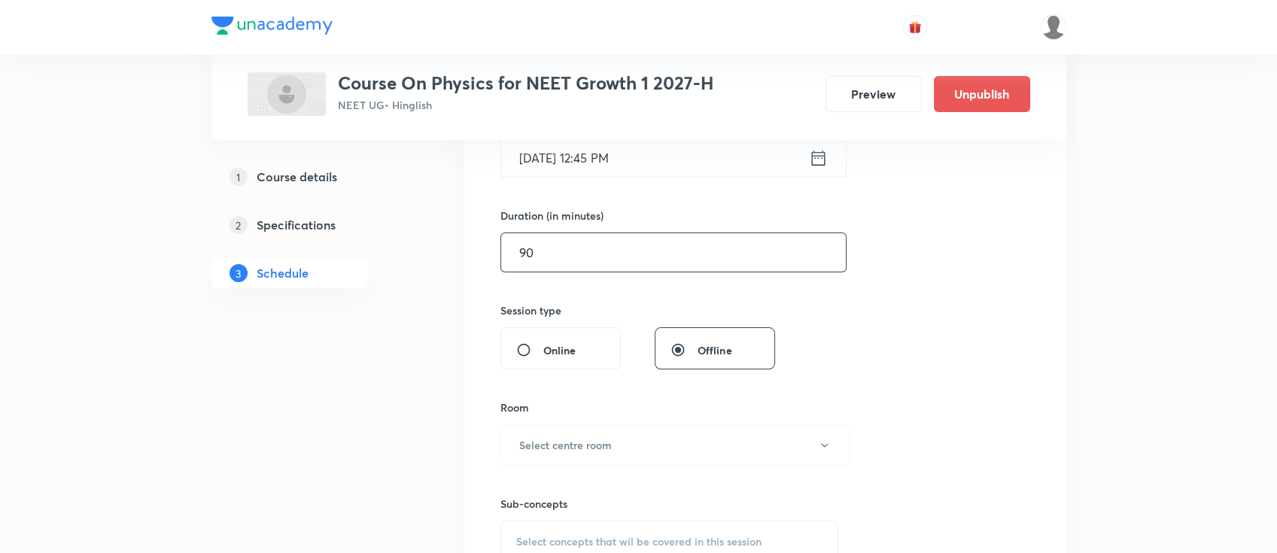
scroll to position [602, 0]
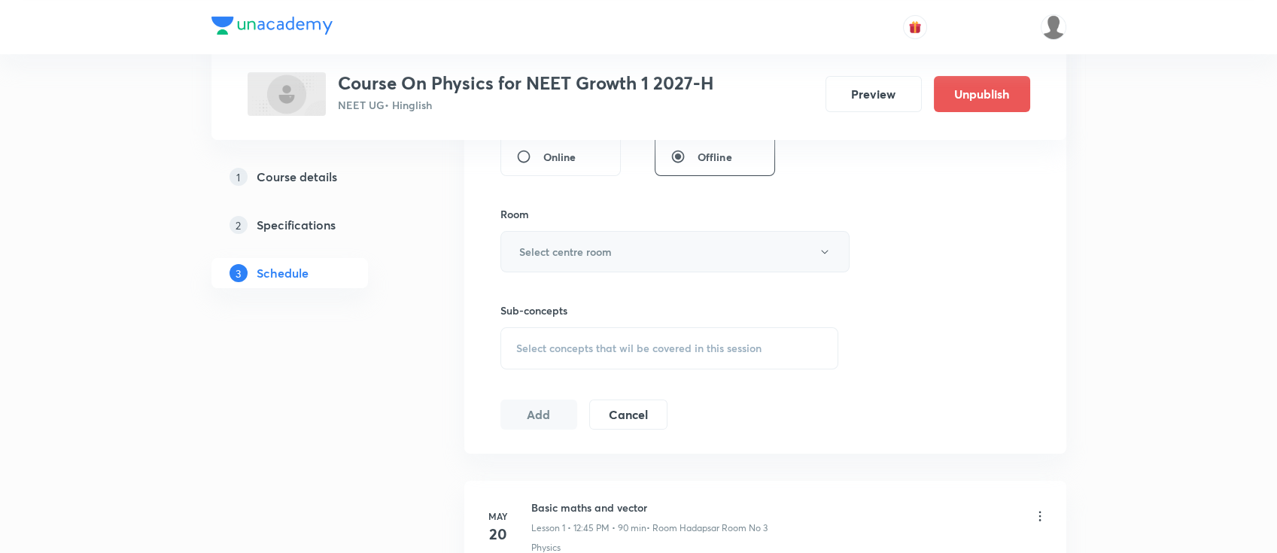
type input "90"
click at [577, 260] on button "Select centre room" at bounding box center [675, 251] width 349 height 41
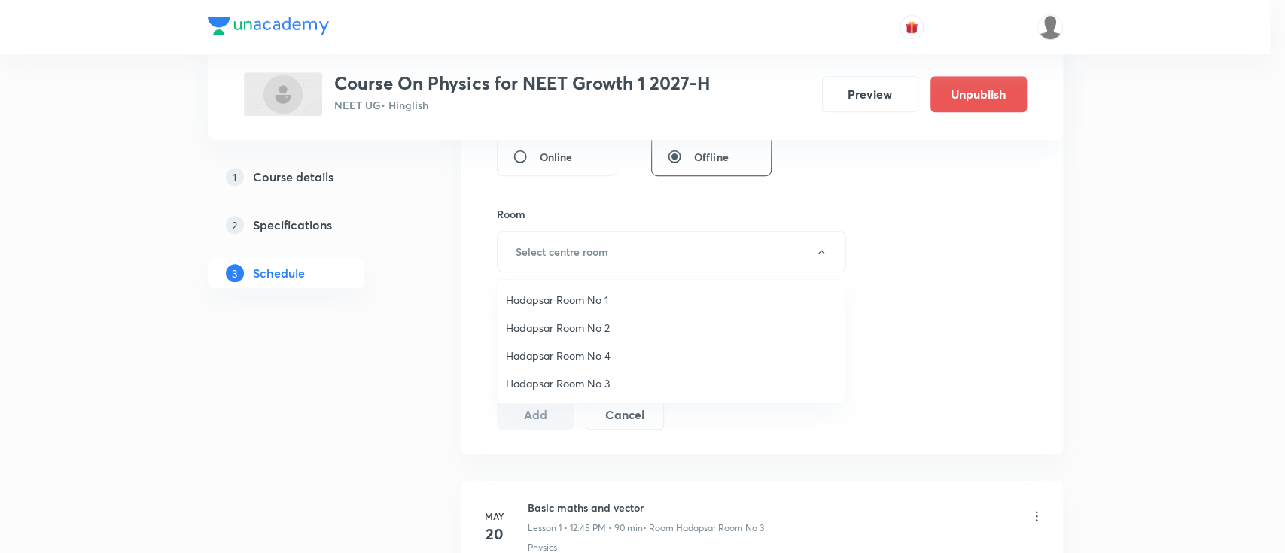
click at [577, 355] on span "Hadapsar Room No 4" at bounding box center [671, 356] width 330 height 16
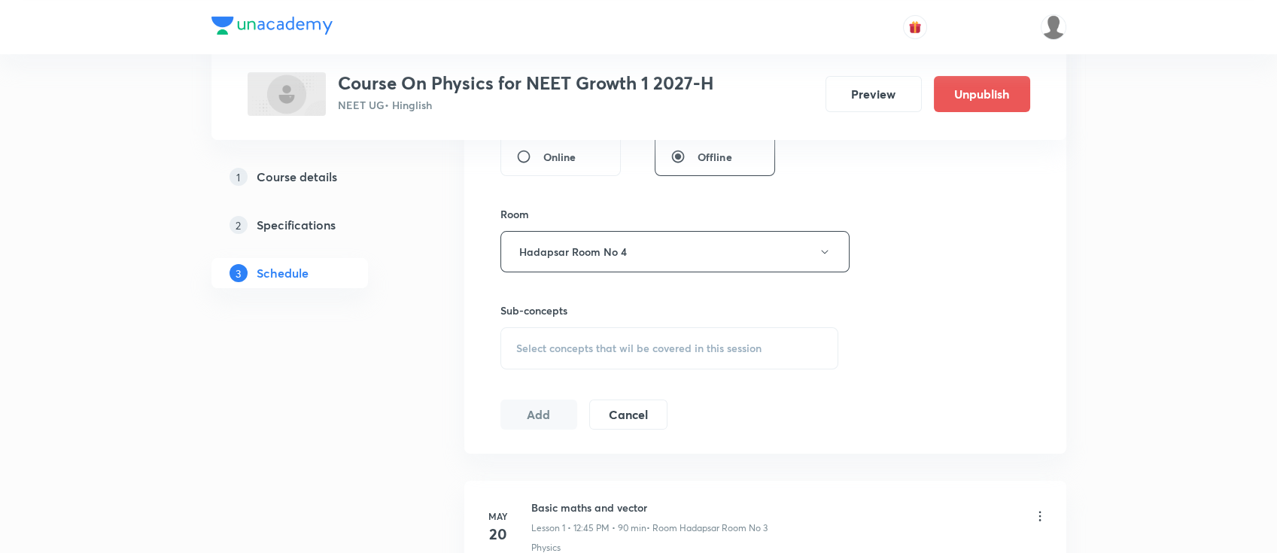
click at [659, 352] on span "Select concepts that wil be covered in this session" at bounding box center [638, 348] width 245 height 12
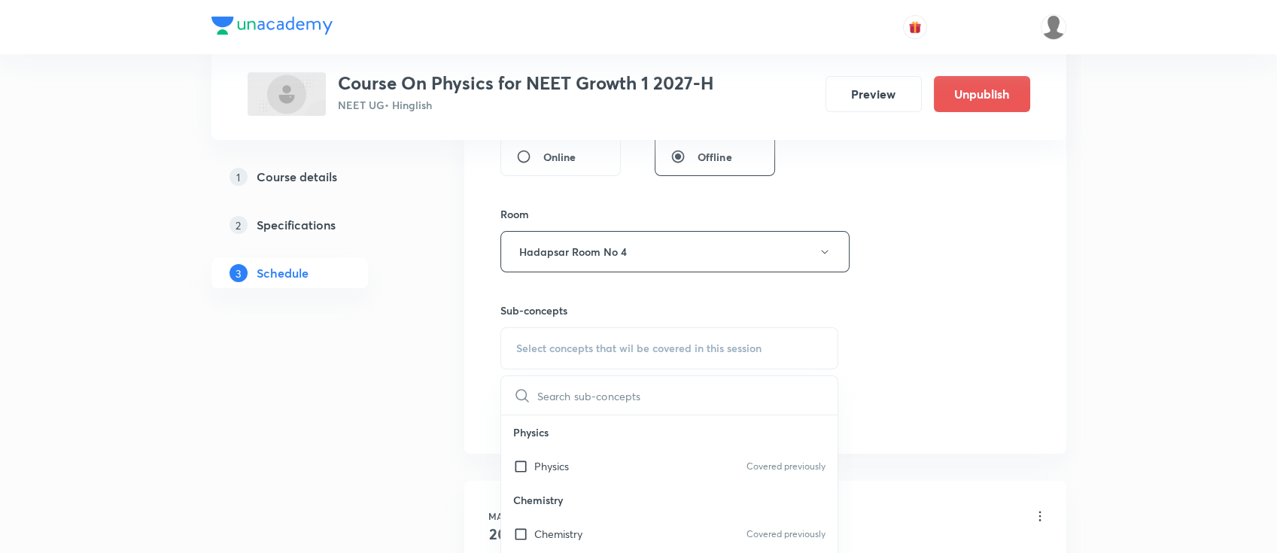
scroll to position [702, 0]
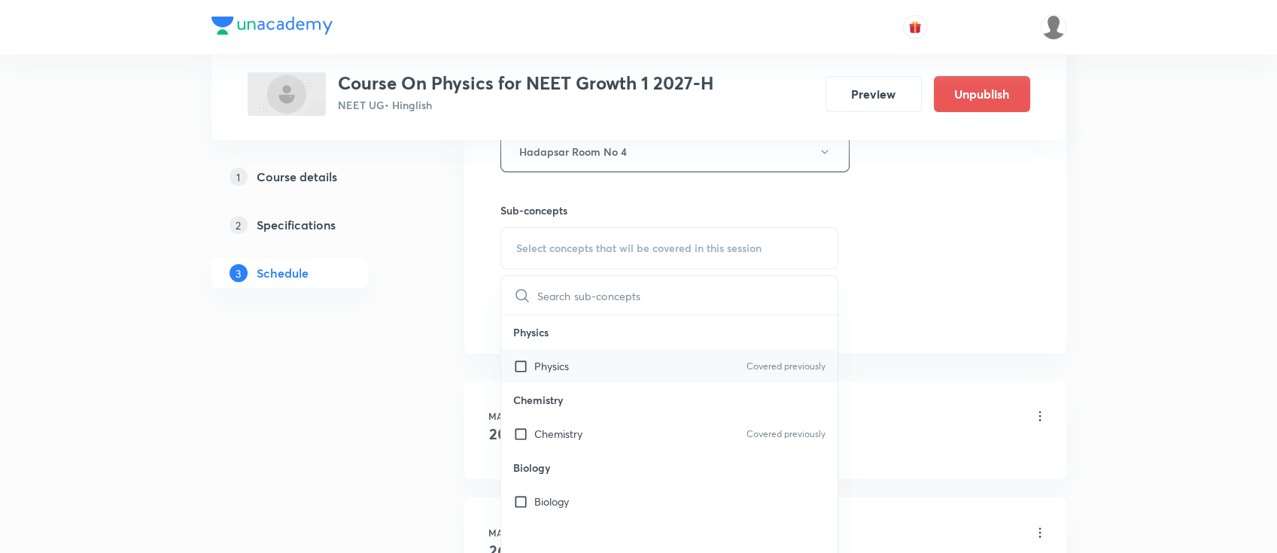
click at [602, 367] on div "Physics Covered previously" at bounding box center [669, 366] width 337 height 34
checkbox input "true"
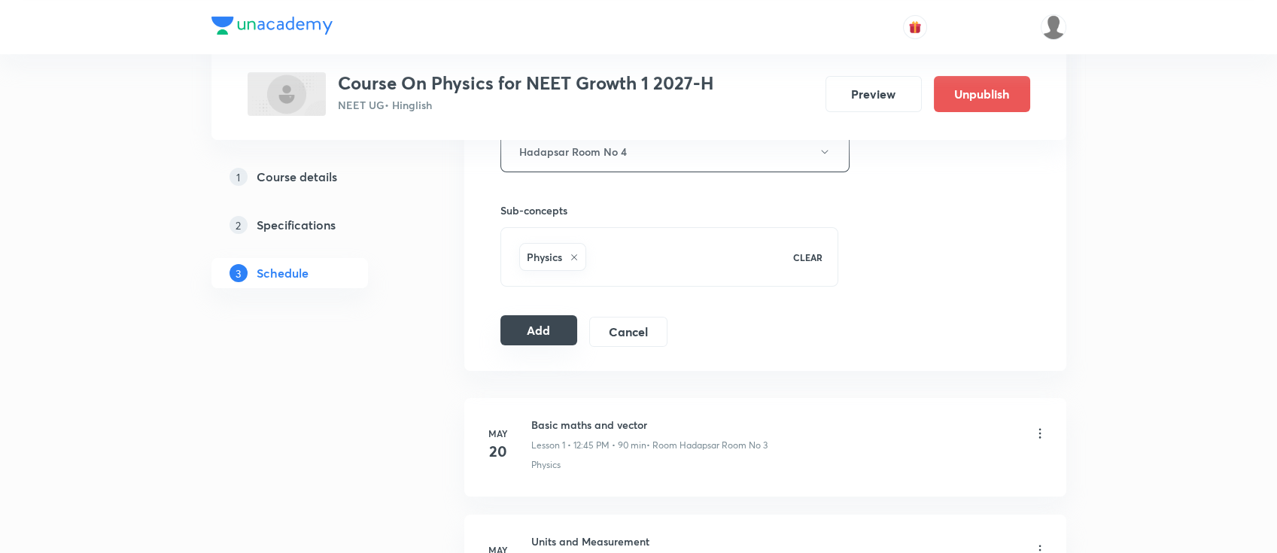
click at [539, 328] on button "Add" at bounding box center [540, 330] width 78 height 30
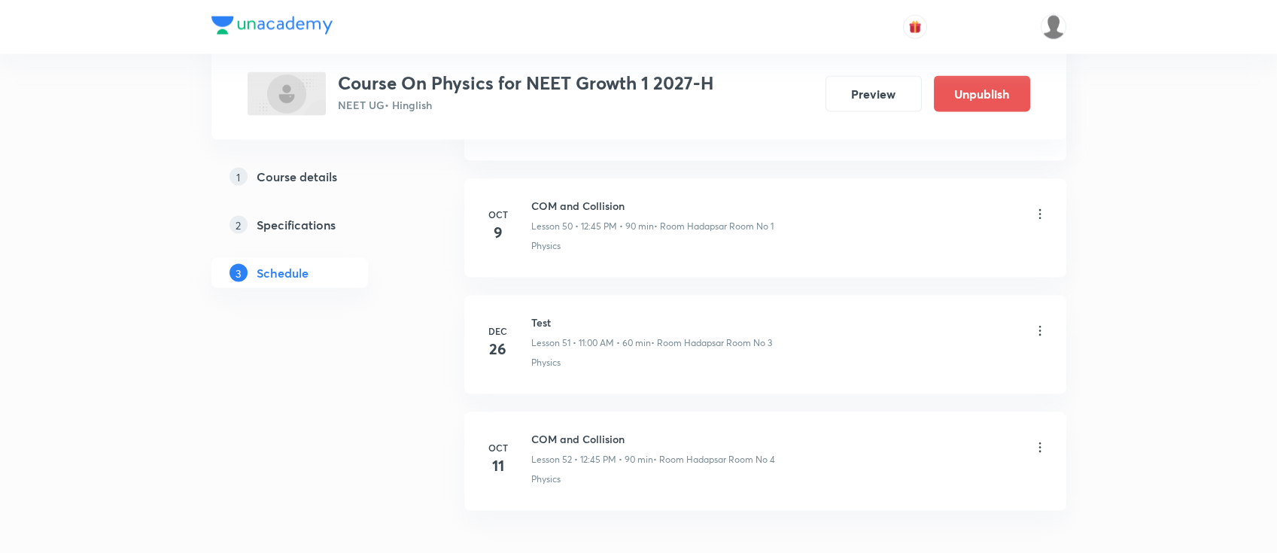
scroll to position [6019, 0]
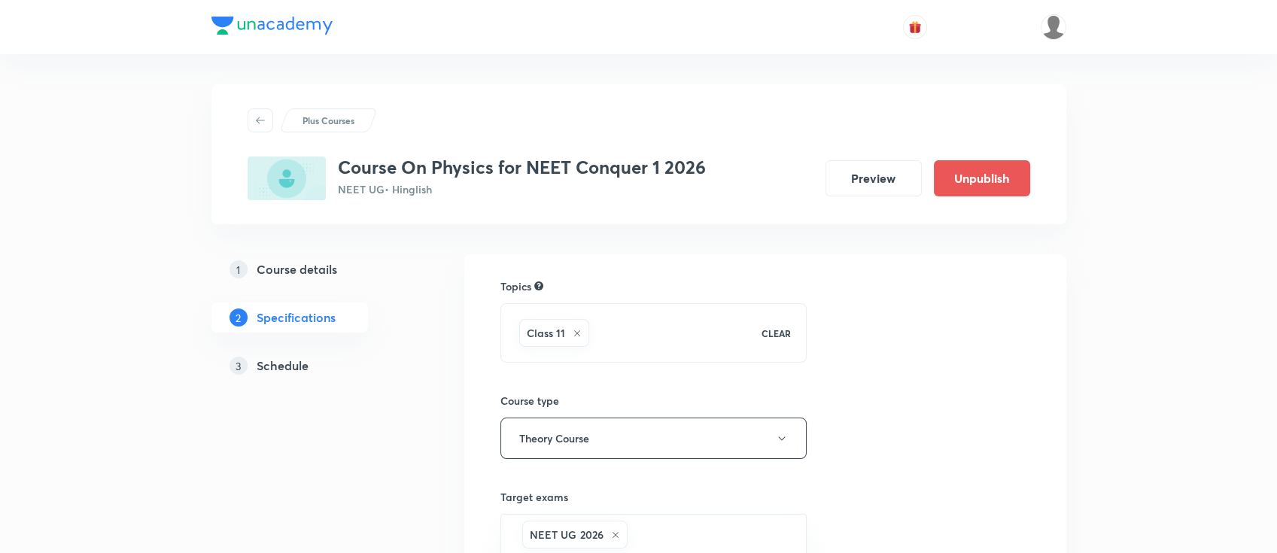
click at [295, 358] on h5 "Schedule" at bounding box center [283, 366] width 52 height 18
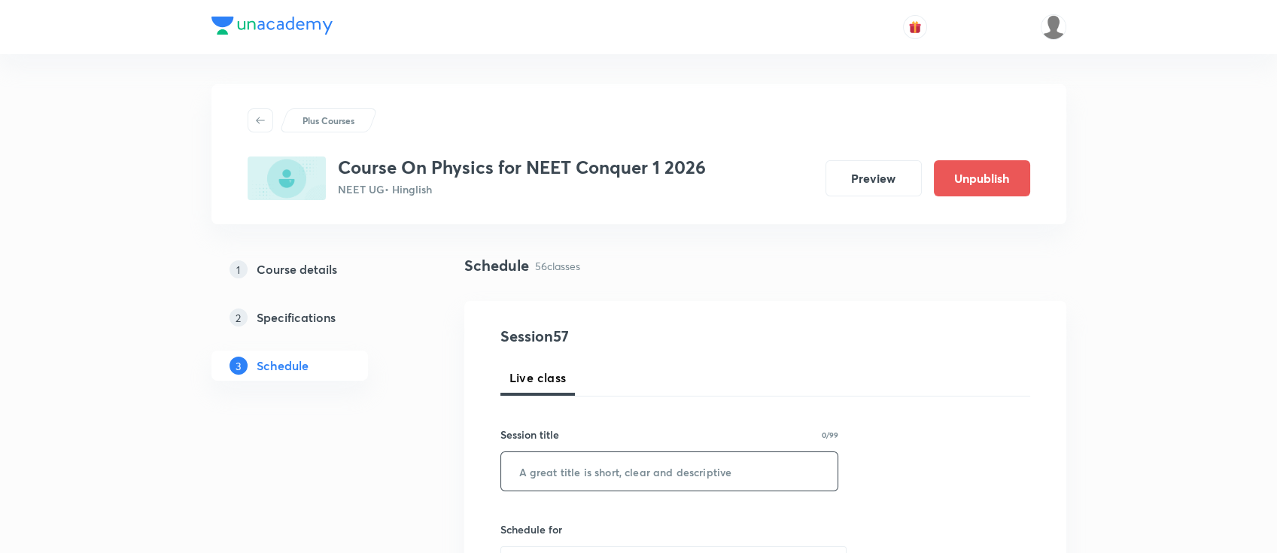
click at [705, 473] on input "text" at bounding box center [669, 471] width 337 height 38
paste input "Properties of Fluid"
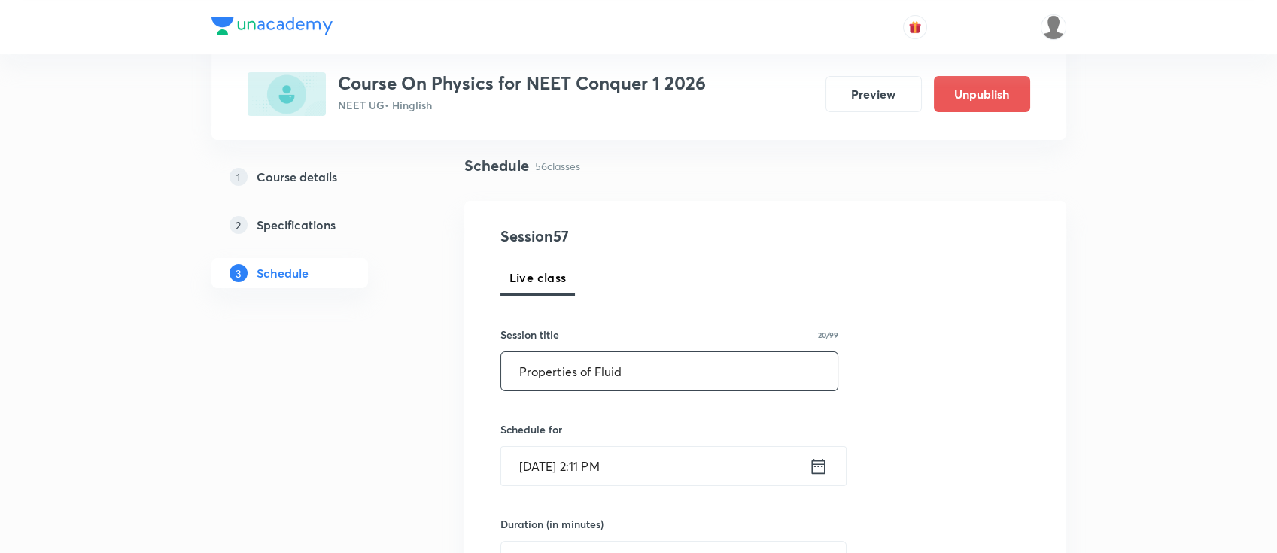
type input "Properties of Fluid"
click at [820, 469] on icon at bounding box center [818, 466] width 19 height 21
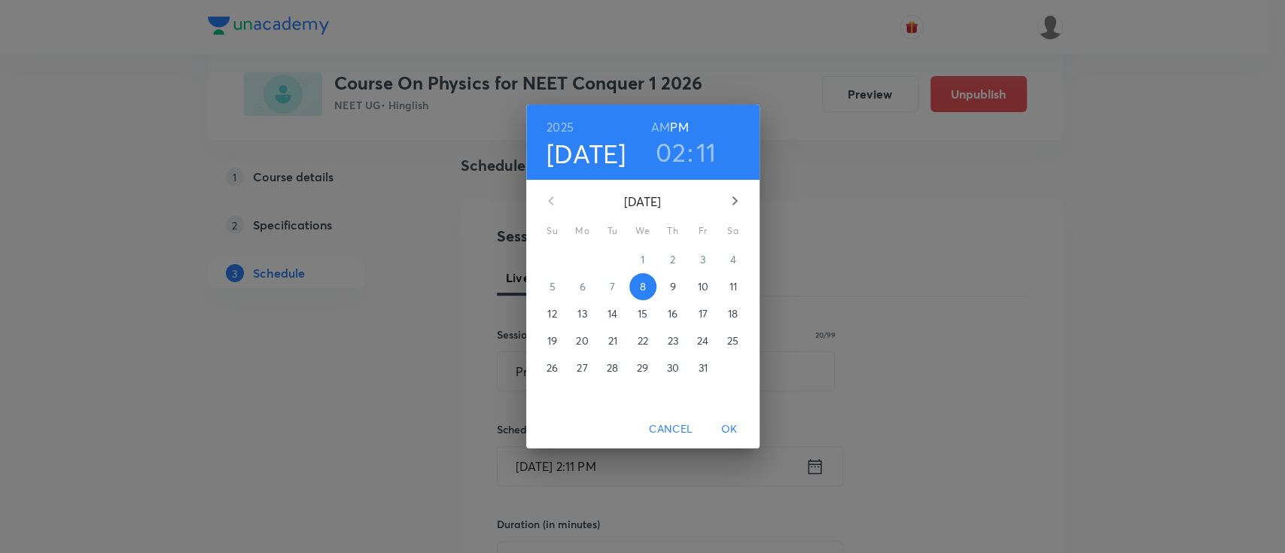
click at [669, 288] on p "9" at bounding box center [672, 286] width 6 height 15
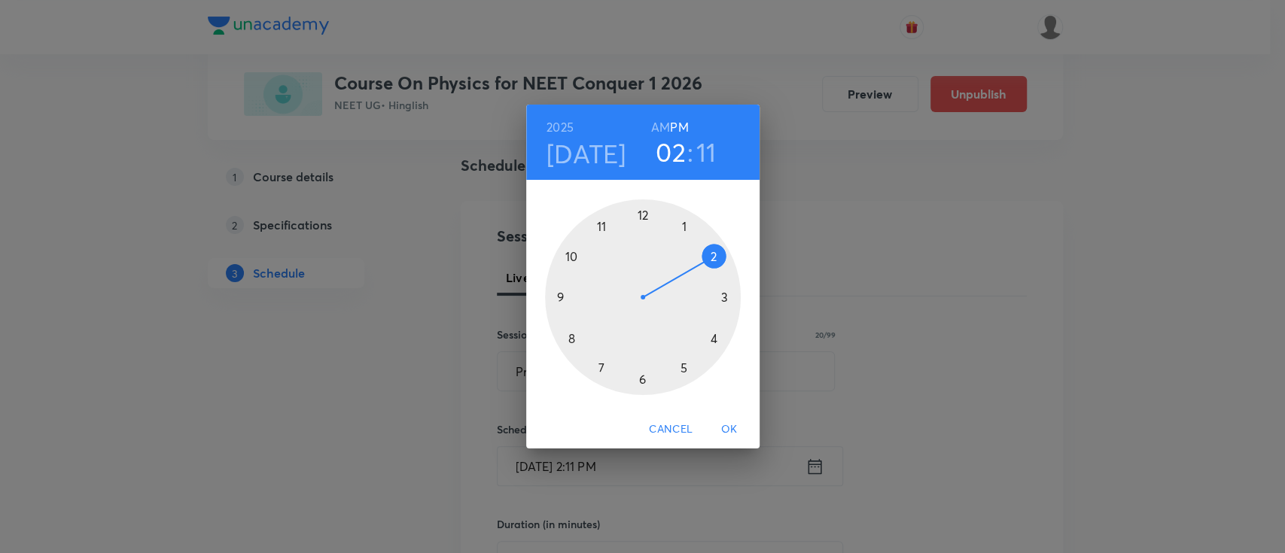
click at [711, 151] on h3 "11" at bounding box center [706, 152] width 20 height 32
drag, startPoint x: 712, startPoint y: 267, endPoint x: 554, endPoint y: 300, distance: 161.5
click at [554, 300] on div at bounding box center [643, 297] width 196 height 196
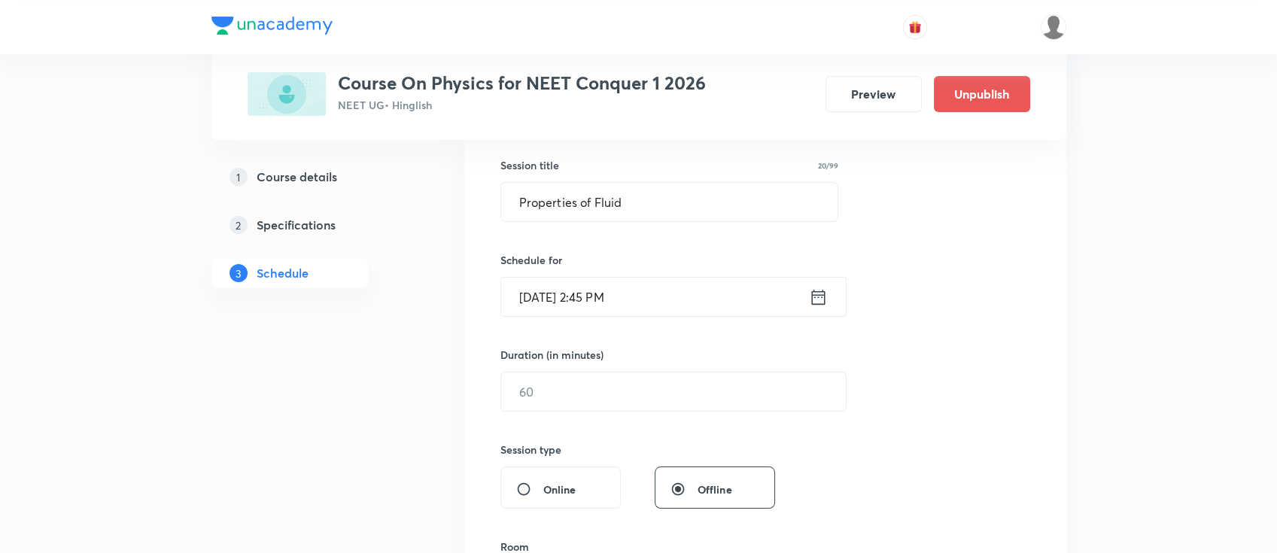
scroll to position [301, 0]
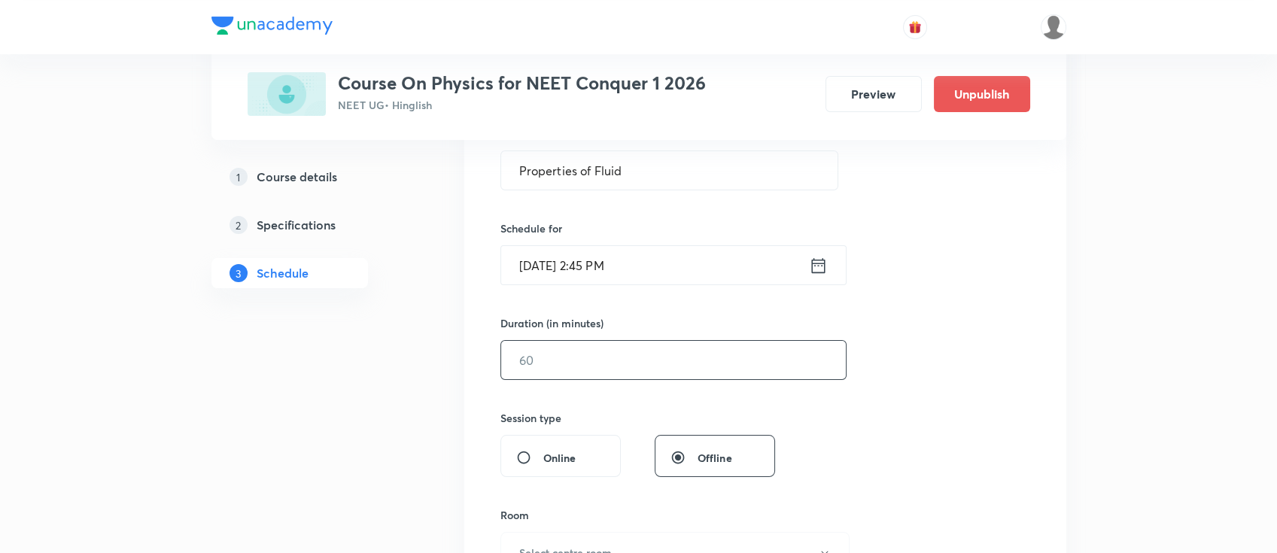
click at [717, 364] on input "text" at bounding box center [673, 360] width 345 height 38
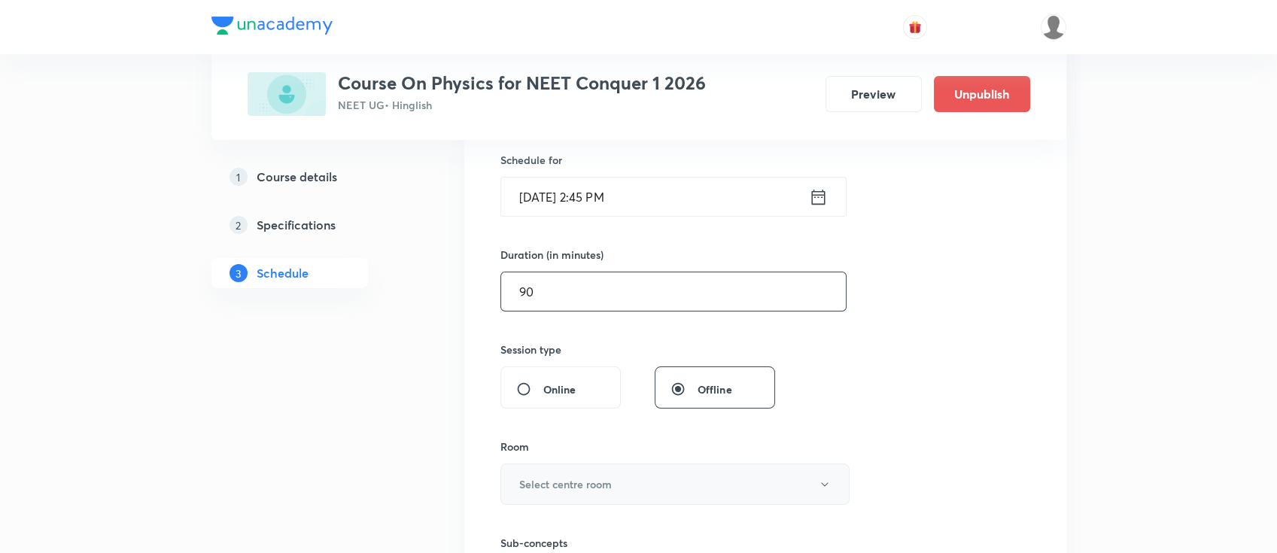
scroll to position [401, 0]
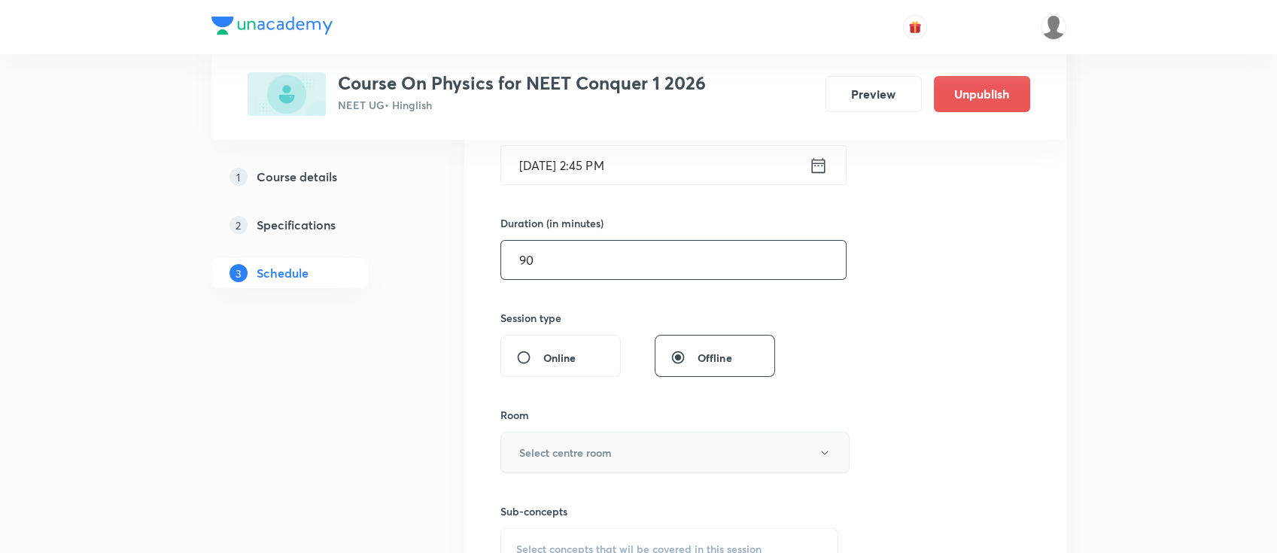
type input "90"
click at [575, 467] on button "Select centre room" at bounding box center [675, 452] width 349 height 41
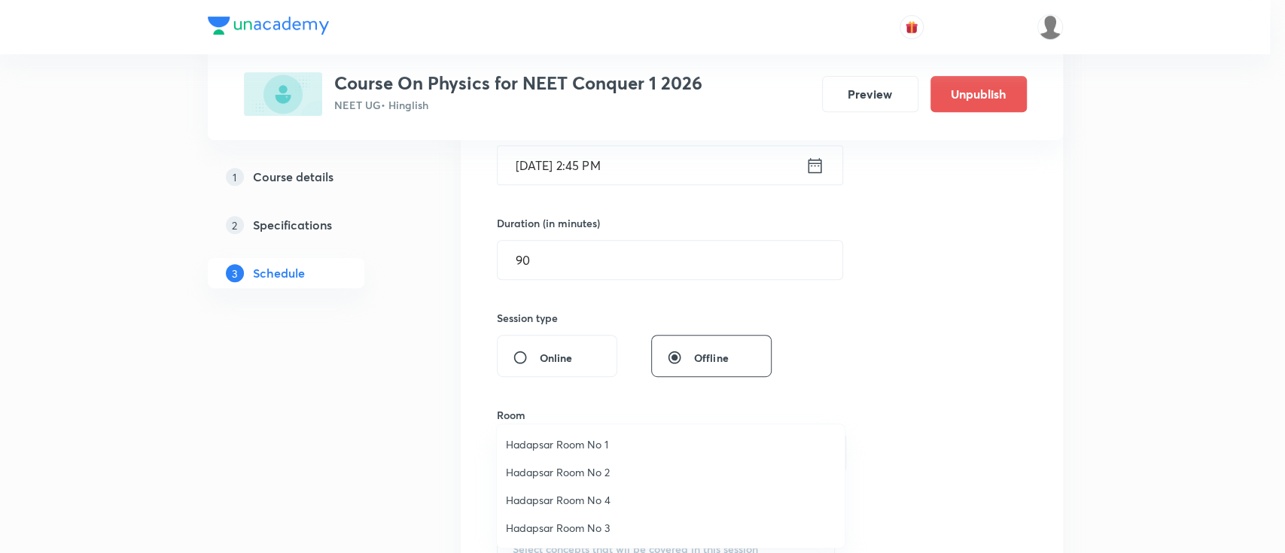
click at [569, 434] on li "Hadapsar Room No 1" at bounding box center [671, 445] width 348 height 28
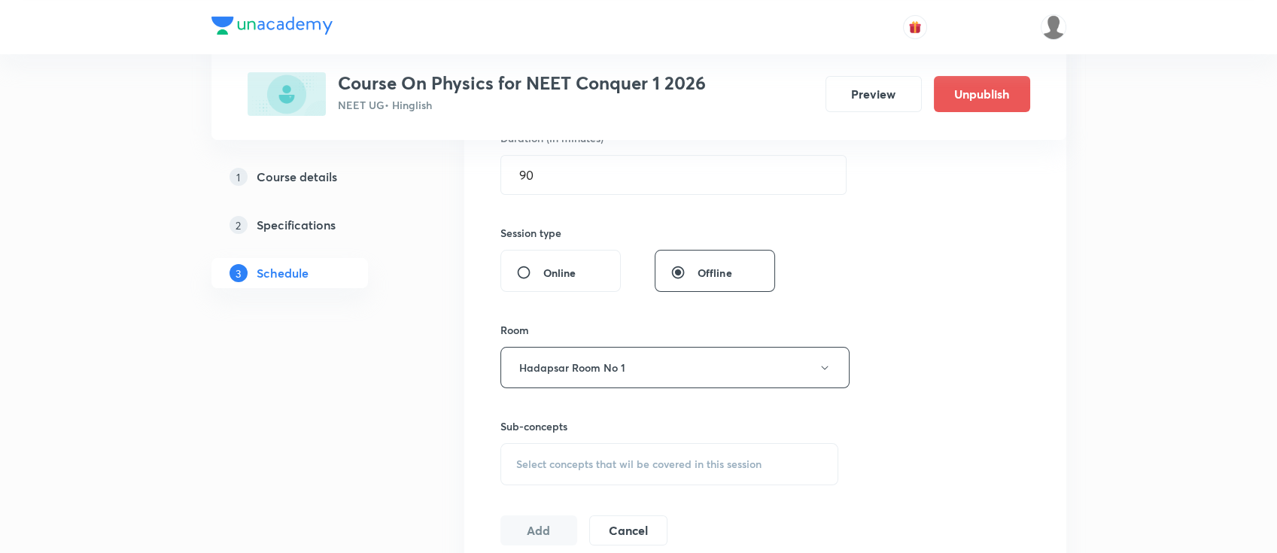
scroll to position [602, 0]
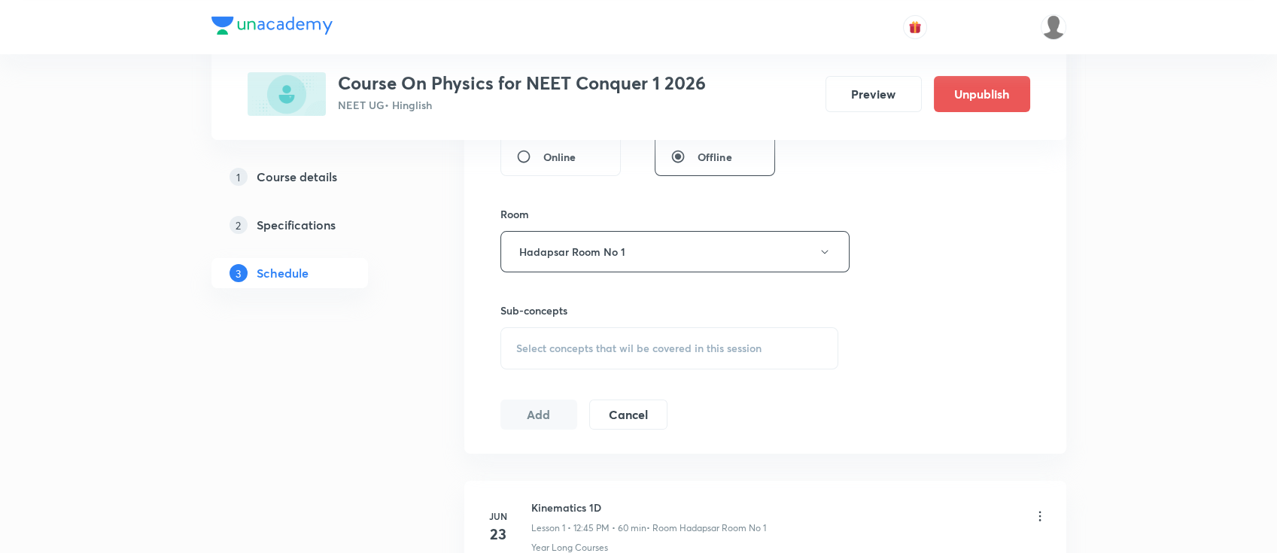
click at [725, 342] on span "Select concepts that wil be covered in this session" at bounding box center [638, 348] width 245 height 12
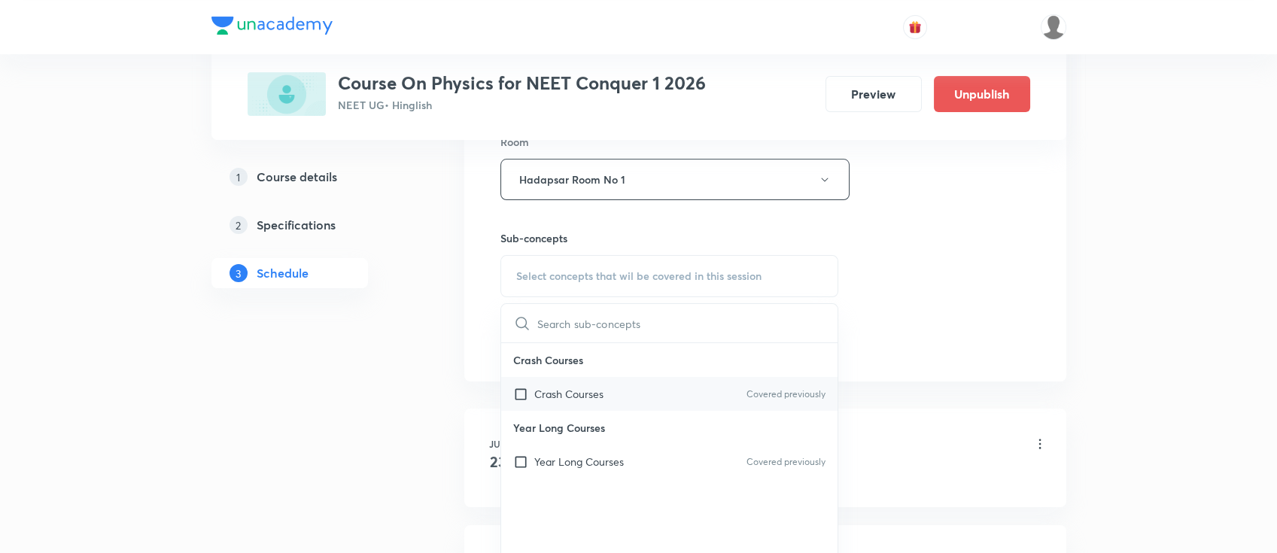
scroll to position [702, 0]
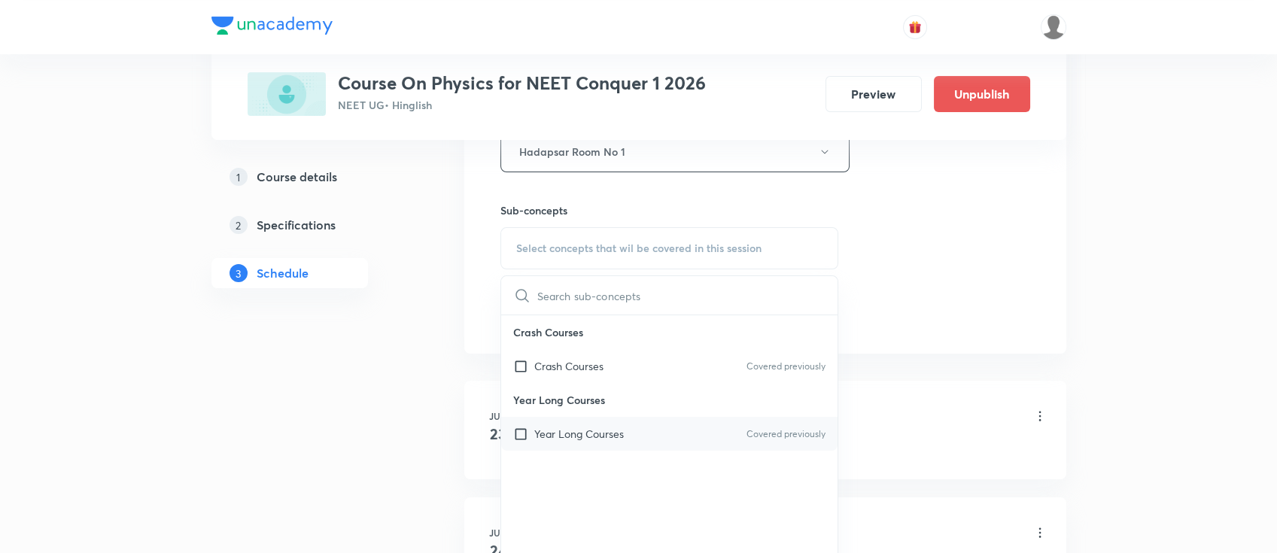
click at [698, 432] on div "Year Long Courses Covered previously" at bounding box center [669, 434] width 337 height 34
checkbox input "true"
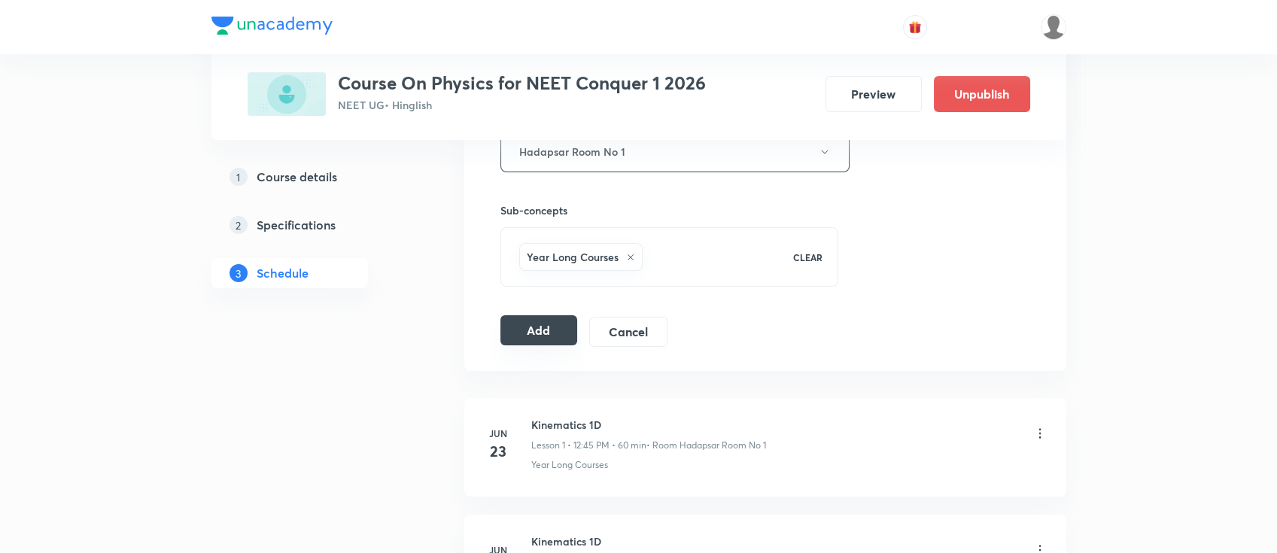
click at [525, 333] on button "Add" at bounding box center [540, 330] width 78 height 30
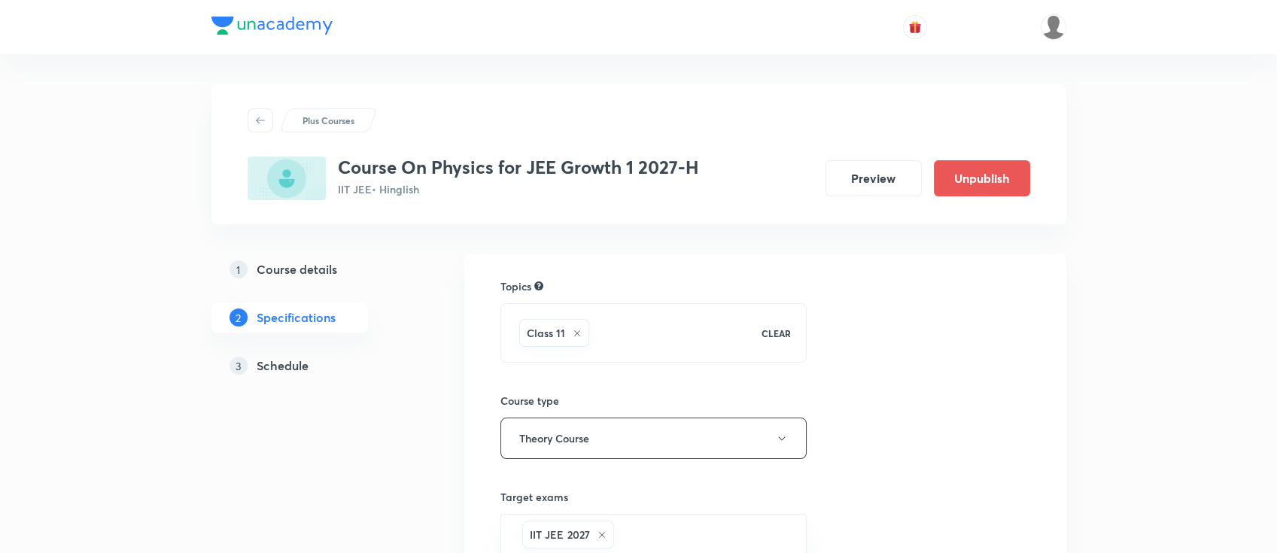
click at [296, 370] on h5 "Schedule" at bounding box center [283, 366] width 52 height 18
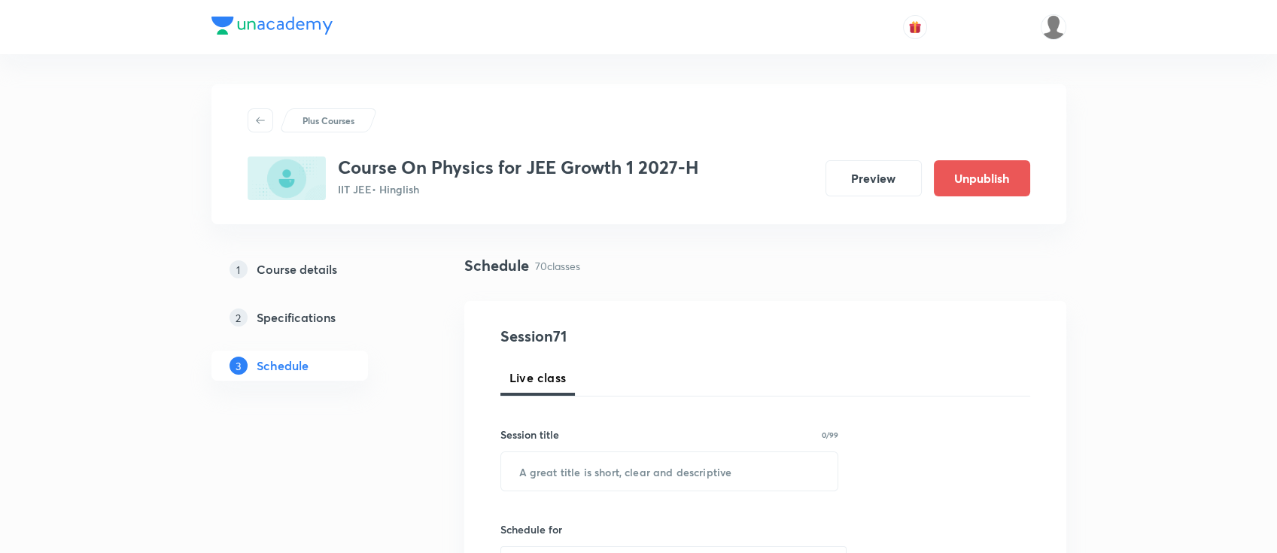
scroll to position [100, 0]
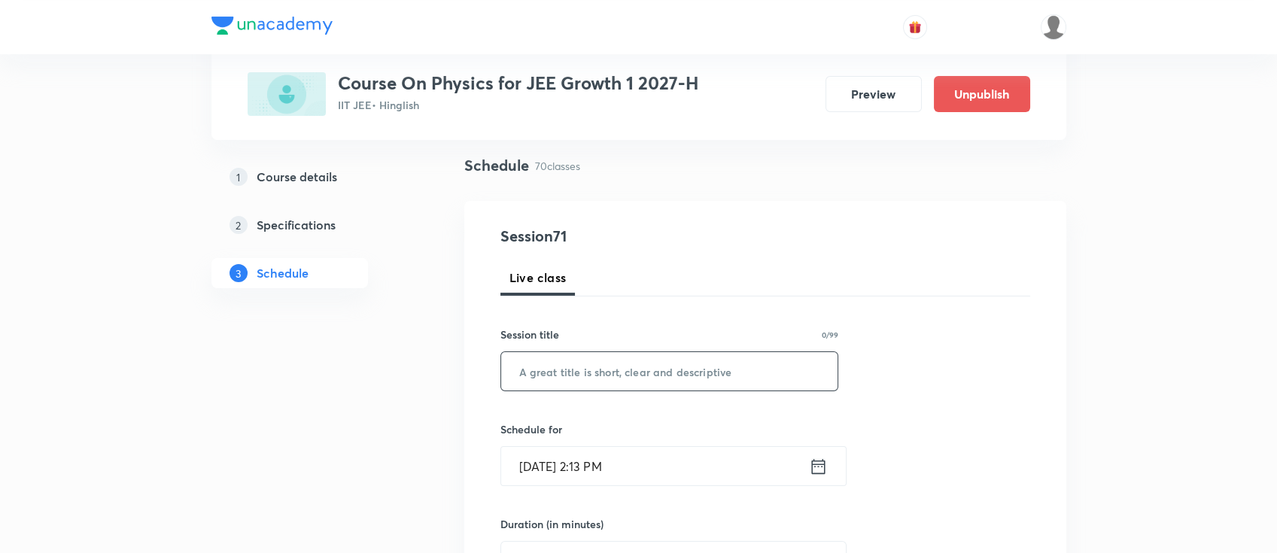
click at [664, 376] on input "text" at bounding box center [669, 371] width 337 height 38
paste input "COM"
type input "COM"
click at [811, 462] on icon at bounding box center [818, 465] width 14 height 15
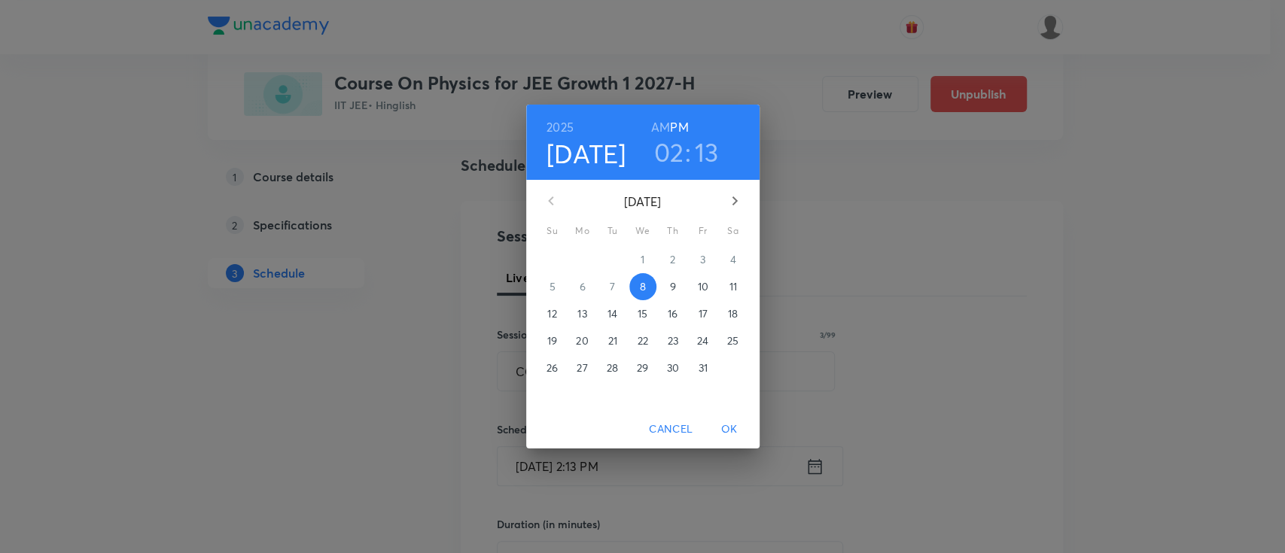
click at [674, 281] on p "9" at bounding box center [672, 286] width 6 height 15
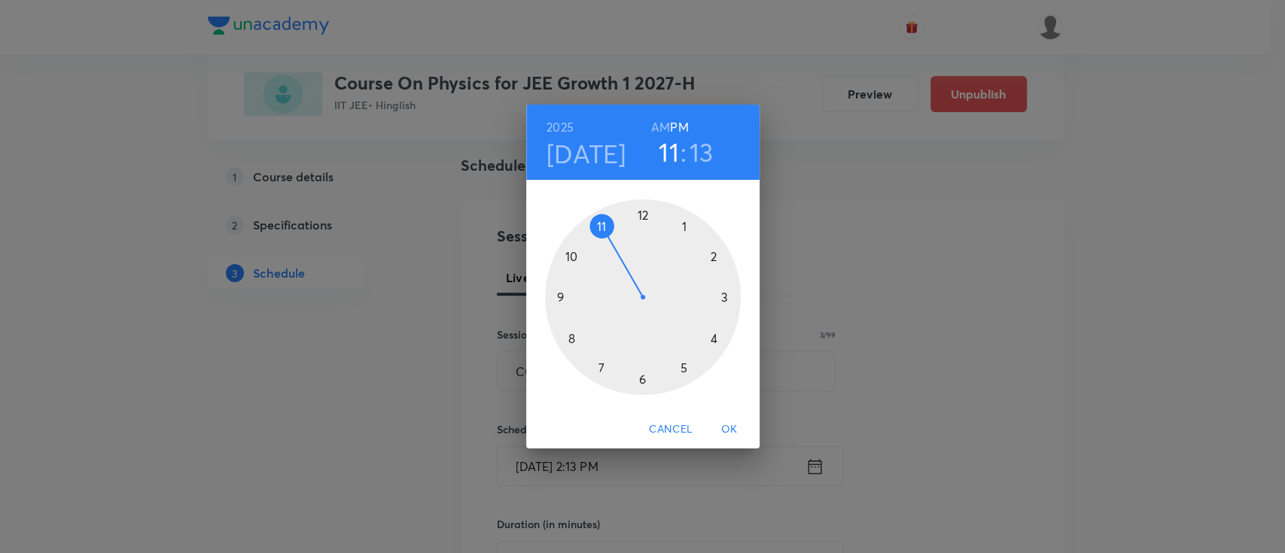
drag, startPoint x: 704, startPoint y: 260, endPoint x: 589, endPoint y: 221, distance: 120.9
click at [589, 221] on div at bounding box center [643, 297] width 196 height 196
drag, startPoint x: 720, startPoint y: 276, endPoint x: 655, endPoint y: 229, distance: 80.8
click at [641, 215] on div at bounding box center [643, 297] width 196 height 196
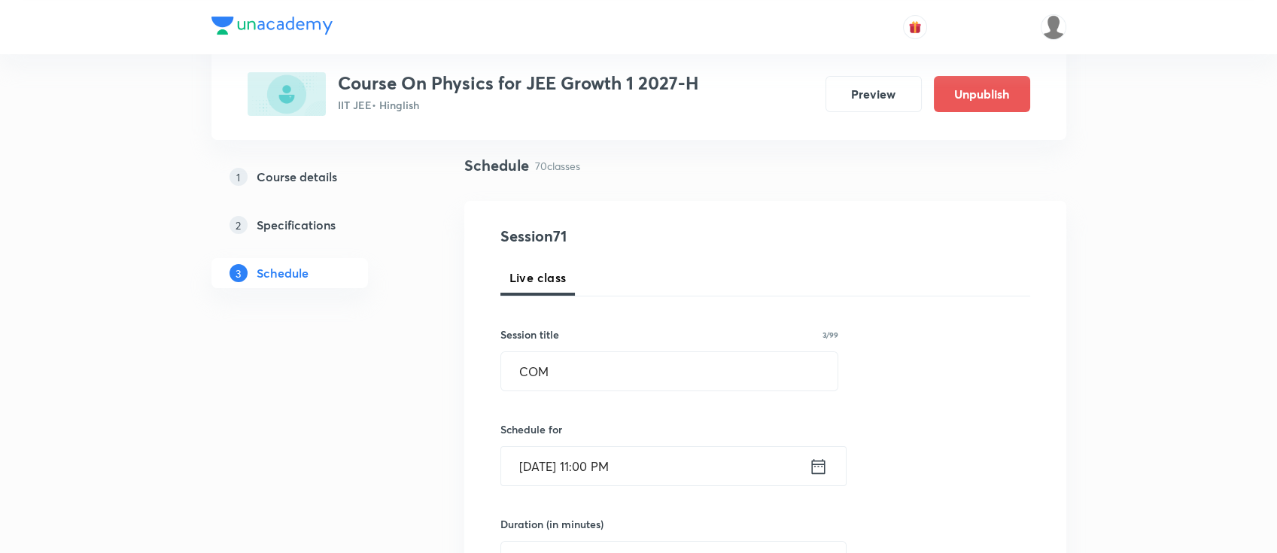
click at [813, 465] on icon at bounding box center [818, 466] width 19 height 21
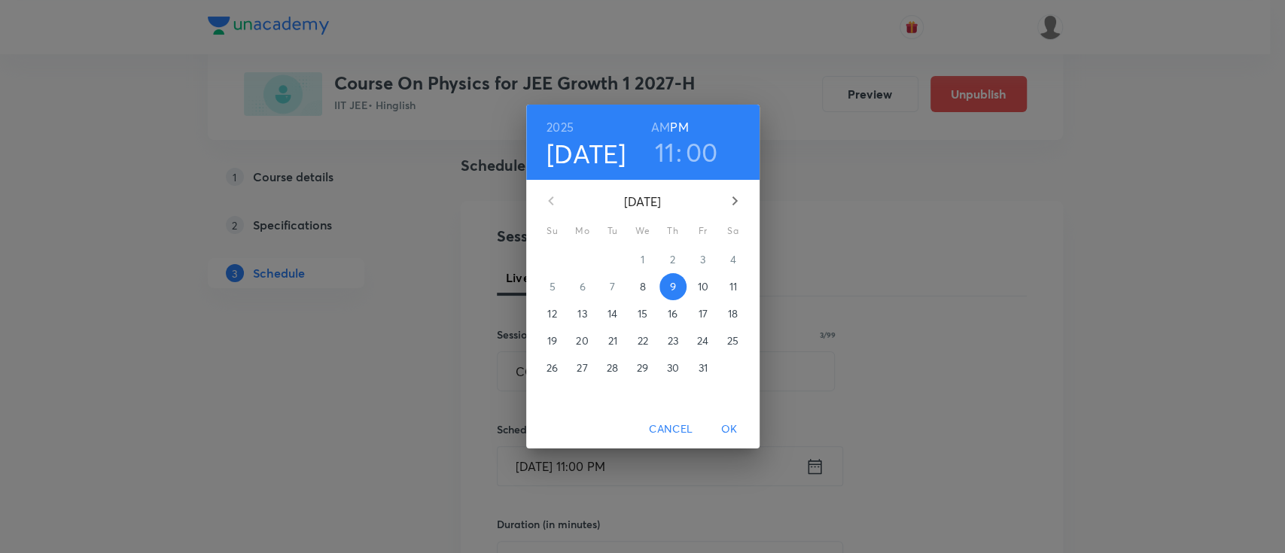
click at [656, 124] on h6 "AM" at bounding box center [660, 127] width 19 height 21
click at [723, 431] on span "OK" at bounding box center [729, 429] width 36 height 19
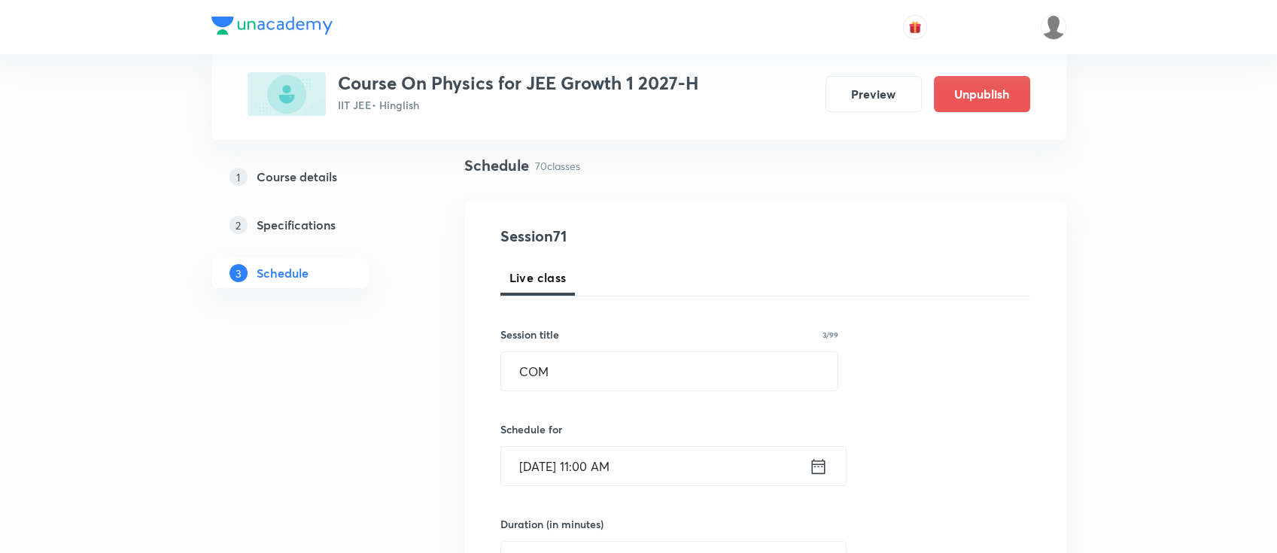
scroll to position [200, 0]
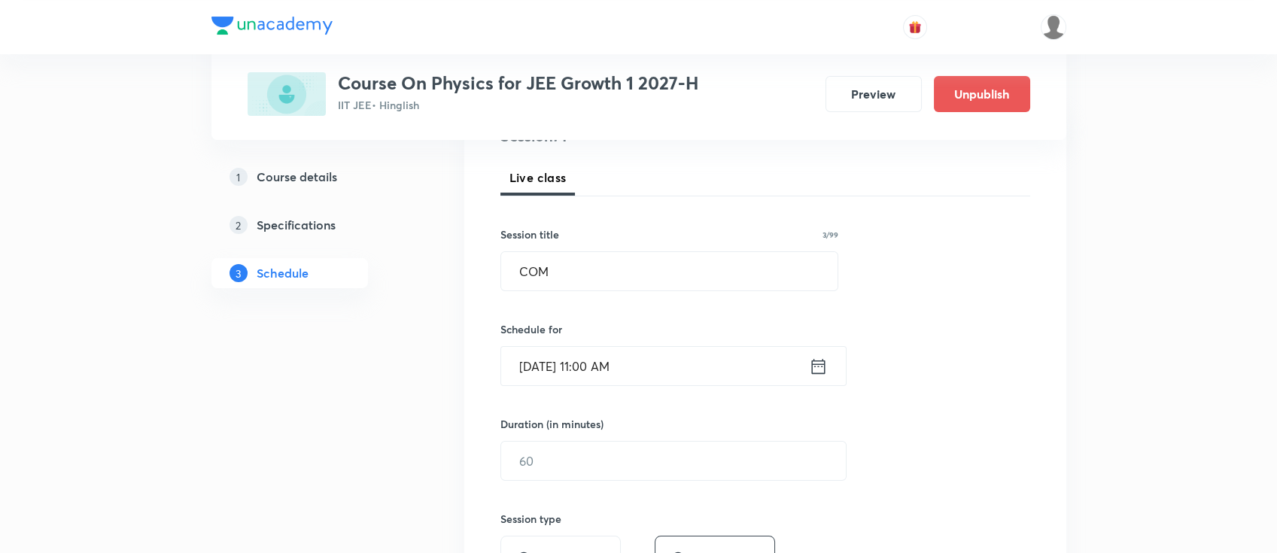
click at [717, 456] on input "text" at bounding box center [673, 461] width 345 height 38
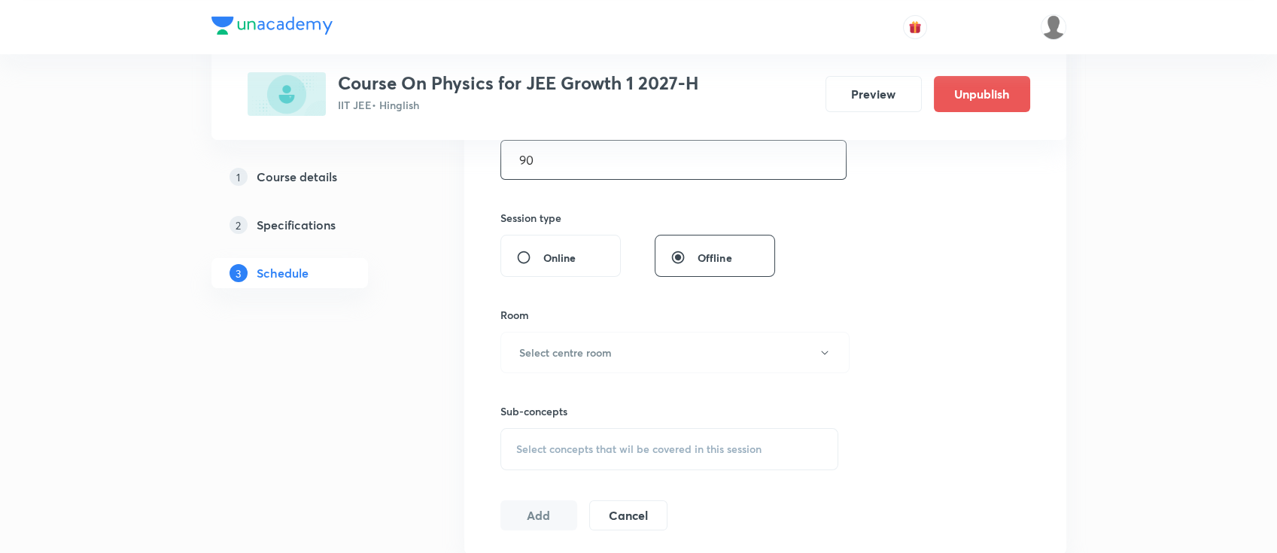
scroll to position [602, 0]
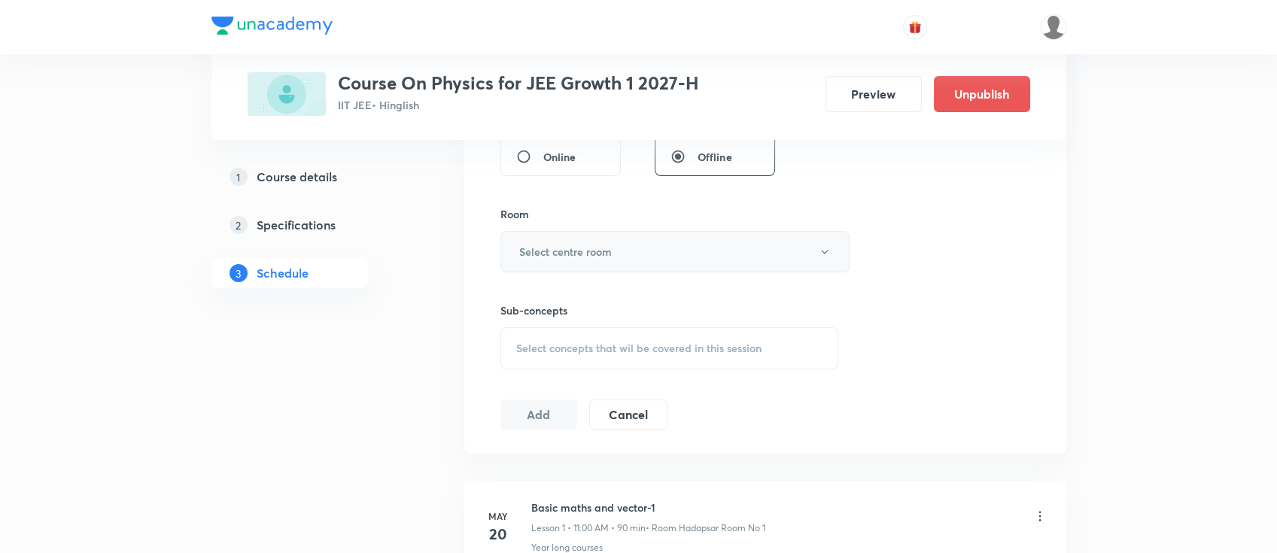
type input "90"
click at [623, 240] on button "Select centre room" at bounding box center [675, 251] width 349 height 41
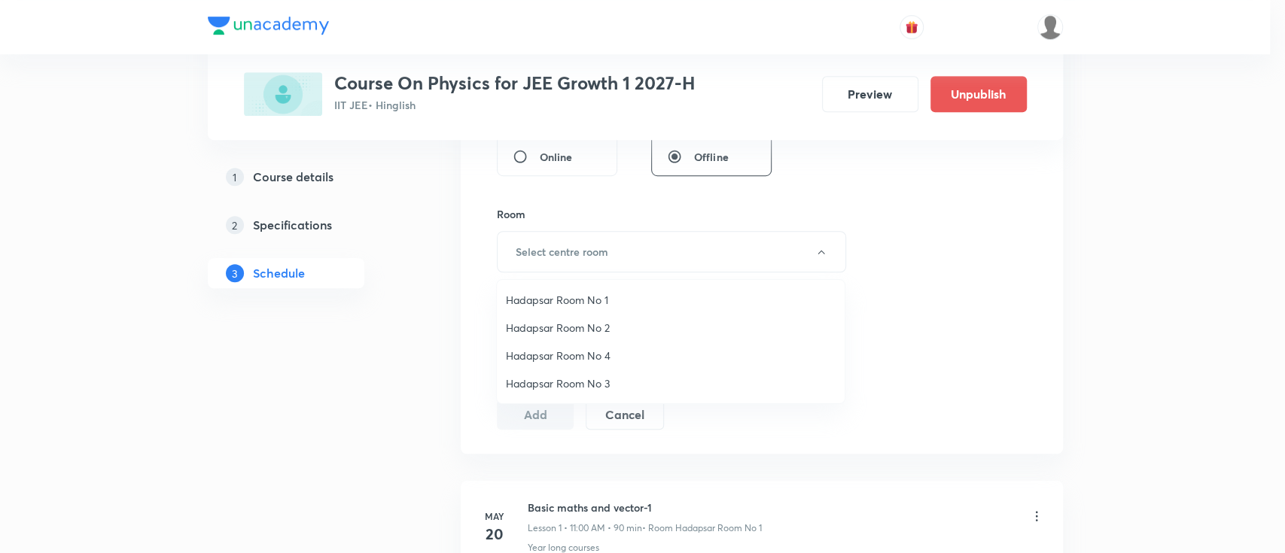
click at [599, 298] on span "Hadapsar Room No 1" at bounding box center [671, 300] width 330 height 16
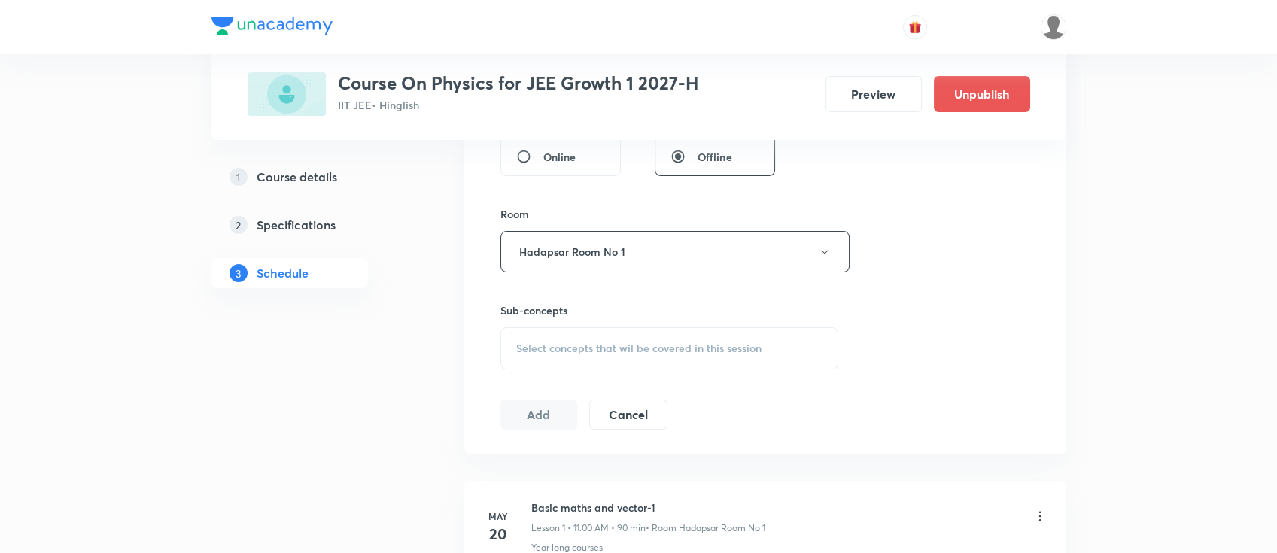
click at [674, 347] on span "Select concepts that wil be covered in this session" at bounding box center [638, 348] width 245 height 12
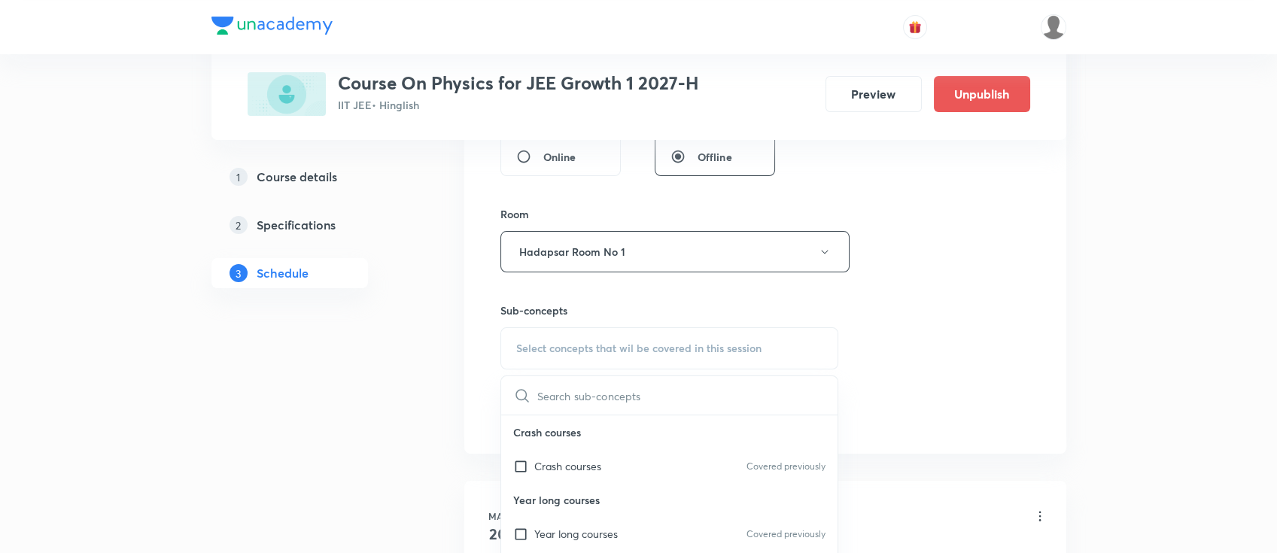
scroll to position [702, 0]
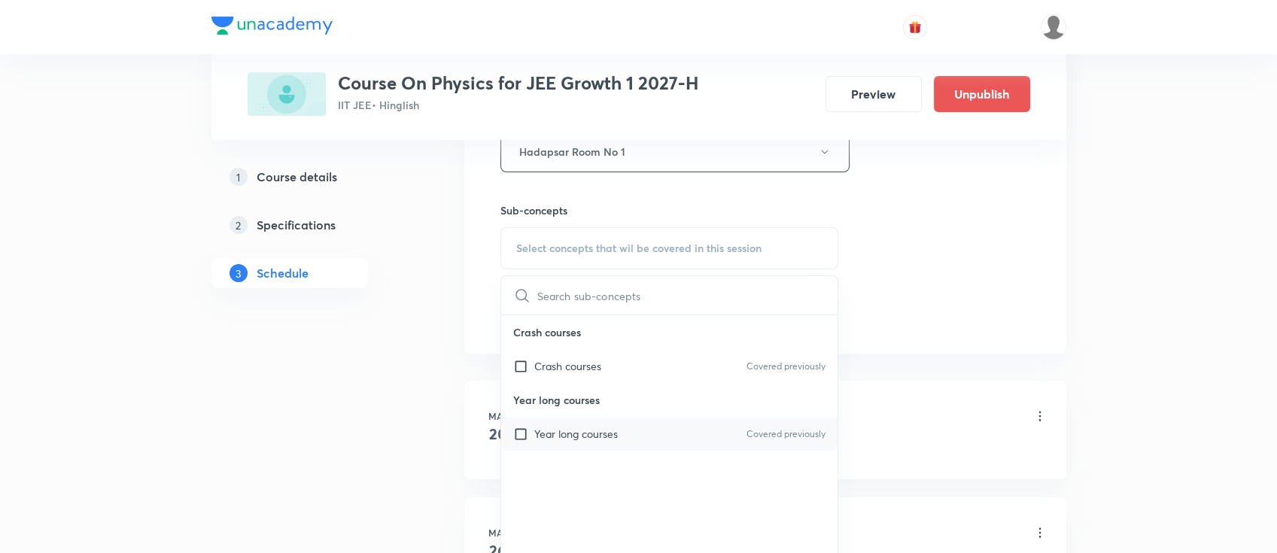
click at [699, 422] on div "Year long courses Covered previously" at bounding box center [669, 434] width 337 height 34
checkbox input "true"
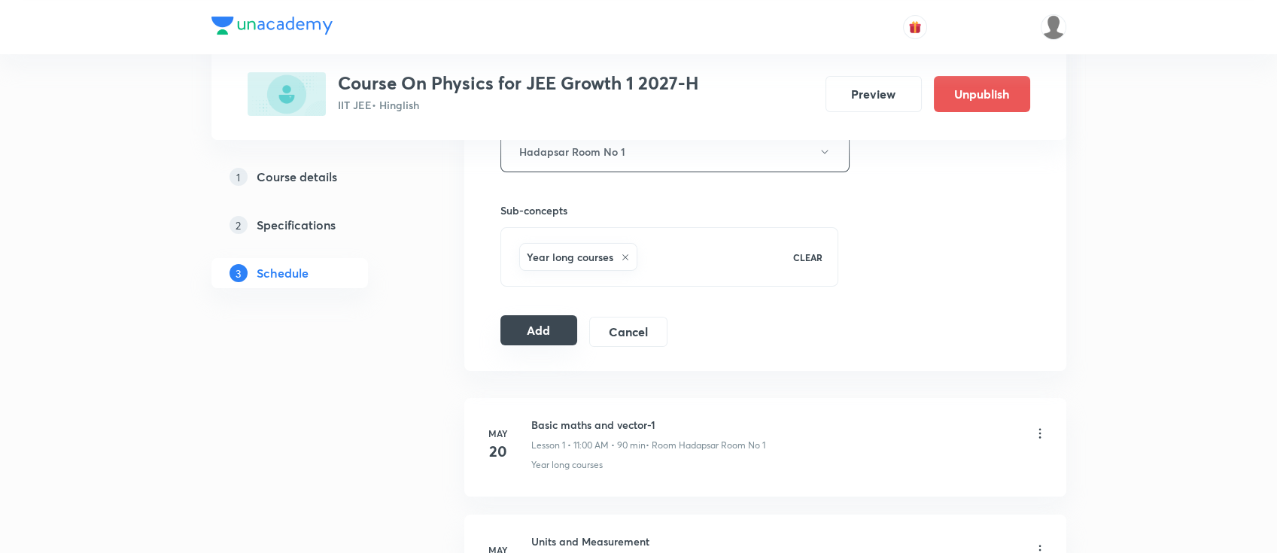
click at [537, 329] on button "Add" at bounding box center [540, 330] width 78 height 30
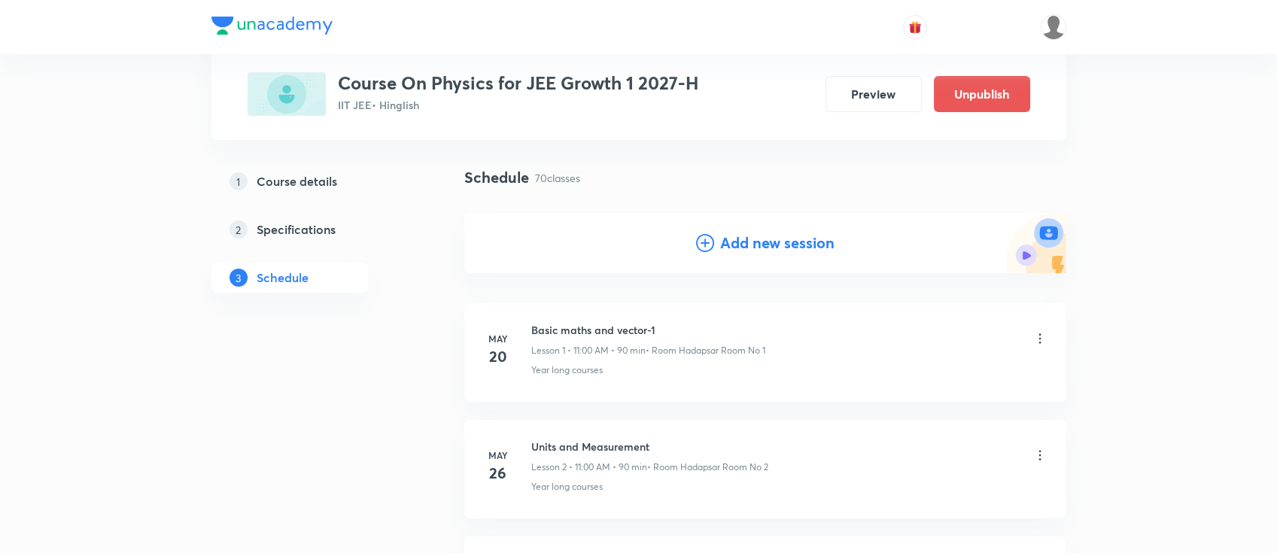
scroll to position [0, 0]
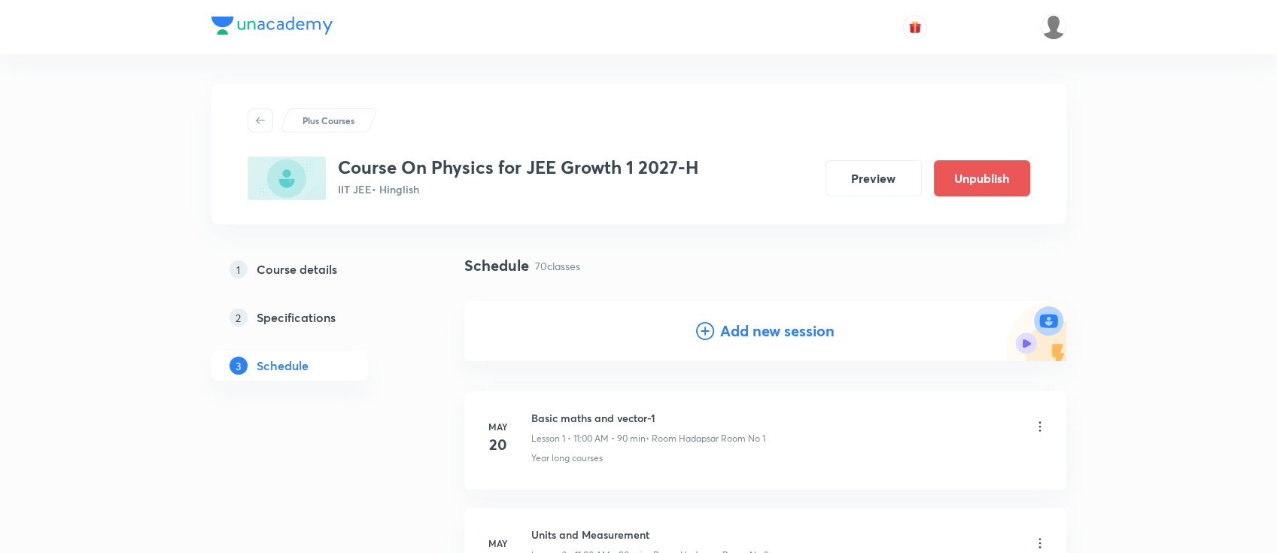
click at [793, 329] on h4 "Add new session" at bounding box center [777, 331] width 114 height 23
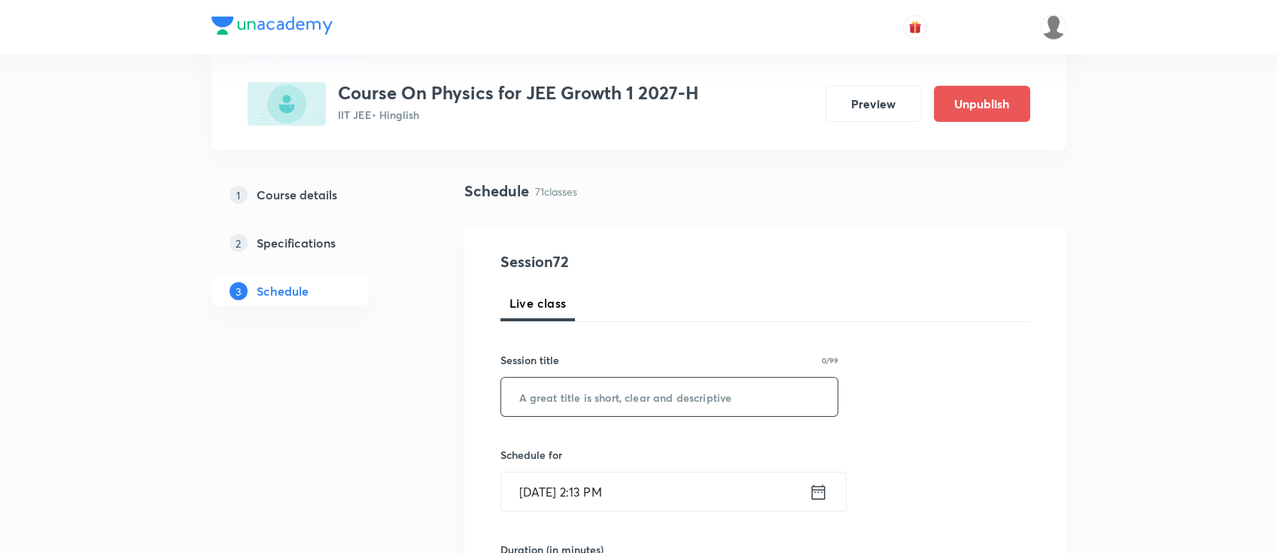
scroll to position [100, 0]
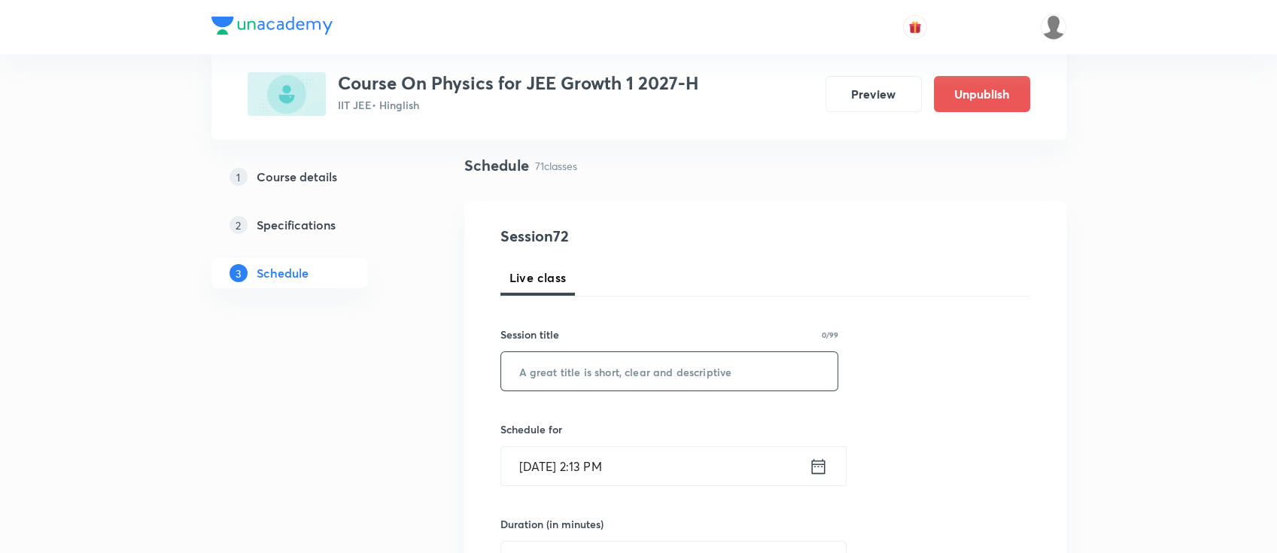
click at [735, 372] on input "text" at bounding box center [669, 371] width 337 height 38
paste input "COM"
type input "COM"
click at [817, 471] on icon at bounding box center [818, 466] width 19 height 21
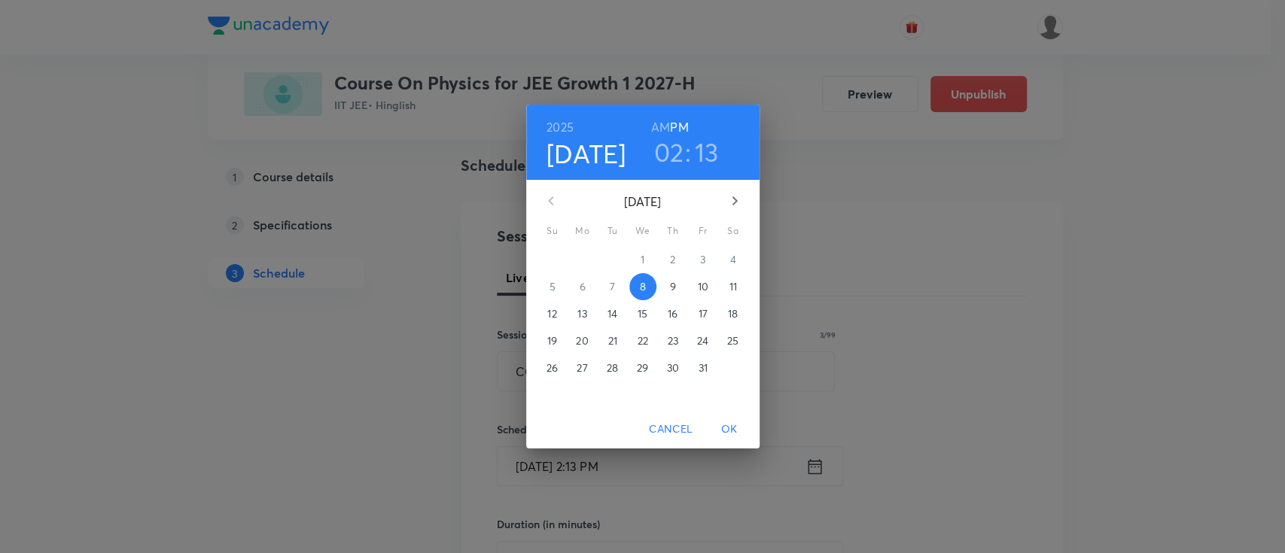
click at [674, 288] on p "9" at bounding box center [672, 286] width 6 height 15
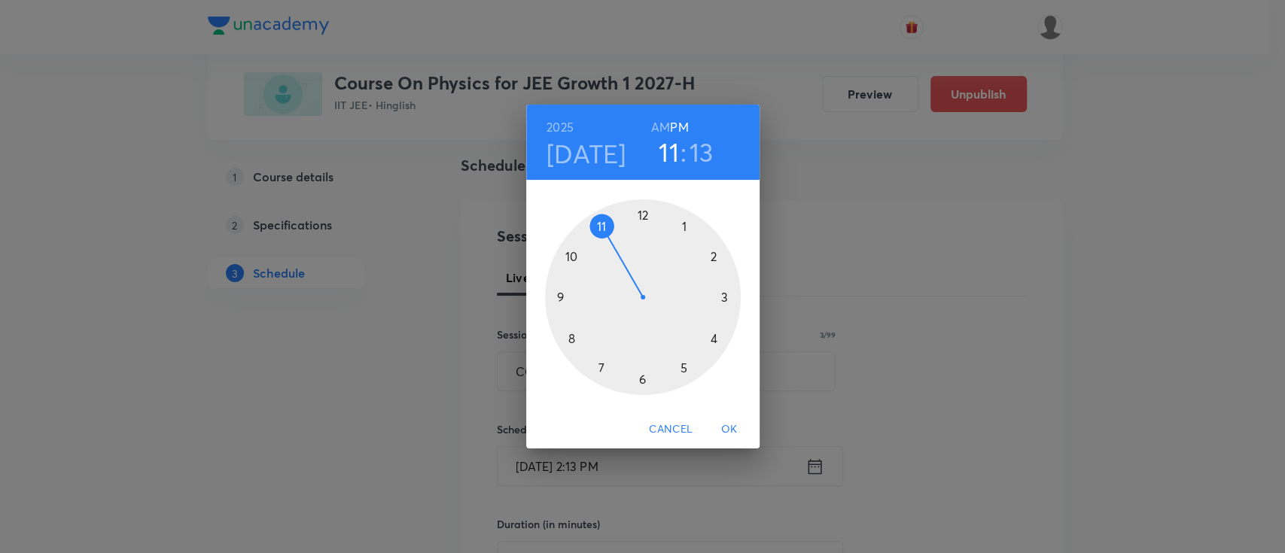
drag, startPoint x: 718, startPoint y: 250, endPoint x: 583, endPoint y: 208, distance: 141.9
click at [583, 208] on div at bounding box center [643, 297] width 196 height 196
drag, startPoint x: 723, startPoint y: 285, endPoint x: 641, endPoint y: 222, distance: 103.6
click at [641, 222] on div at bounding box center [643, 297] width 196 height 196
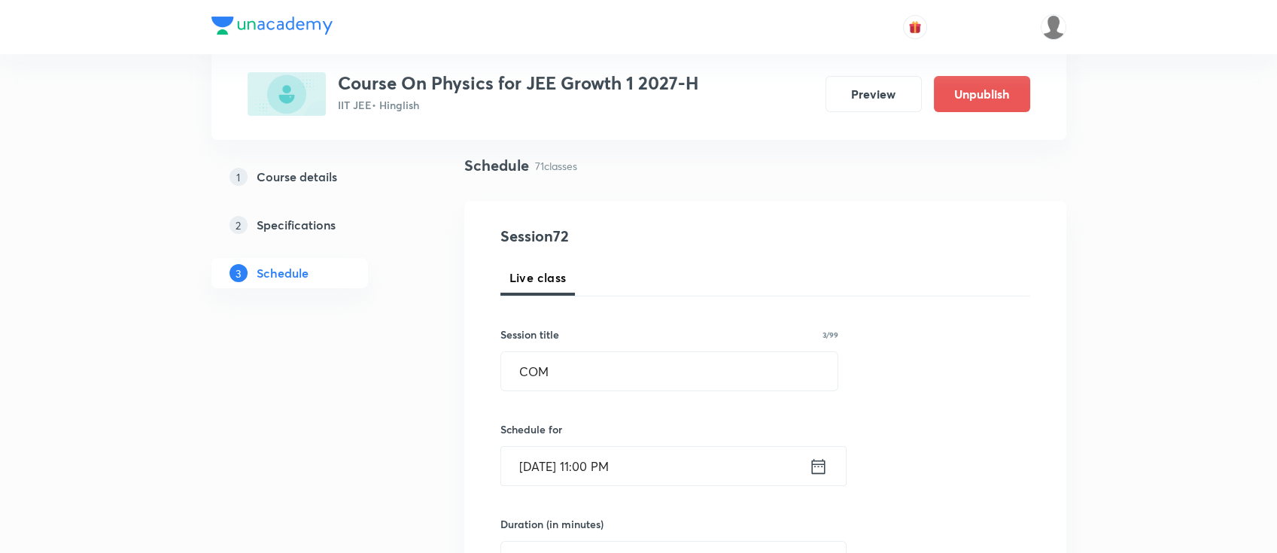
click at [821, 466] on icon at bounding box center [818, 465] width 14 height 15
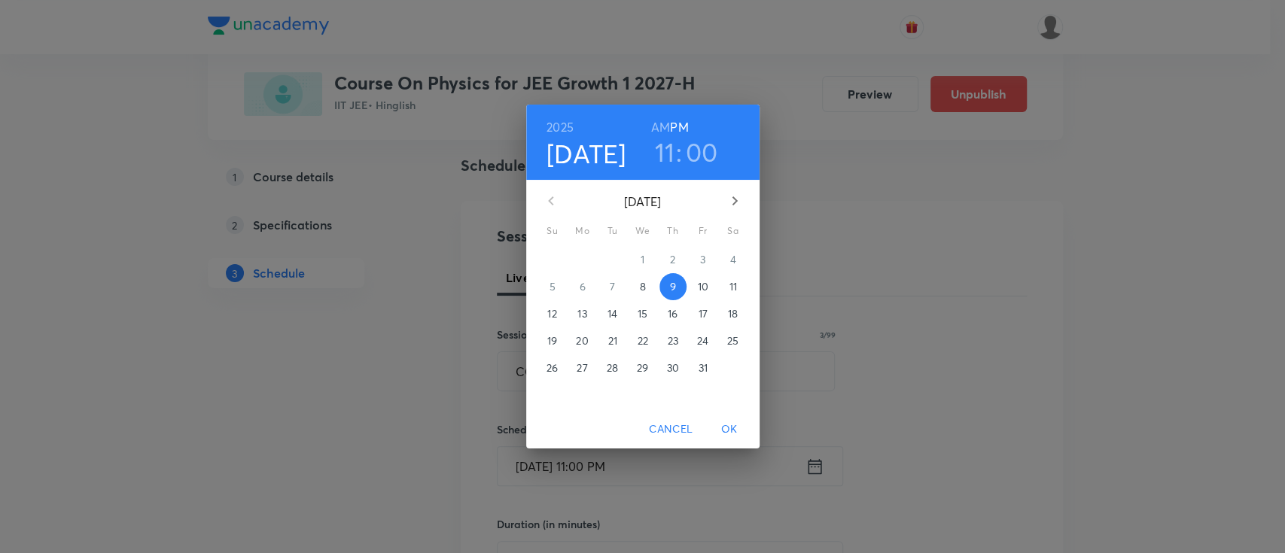
click at [658, 123] on h6 "AM" at bounding box center [660, 127] width 19 height 21
click at [724, 421] on span "OK" at bounding box center [729, 429] width 36 height 19
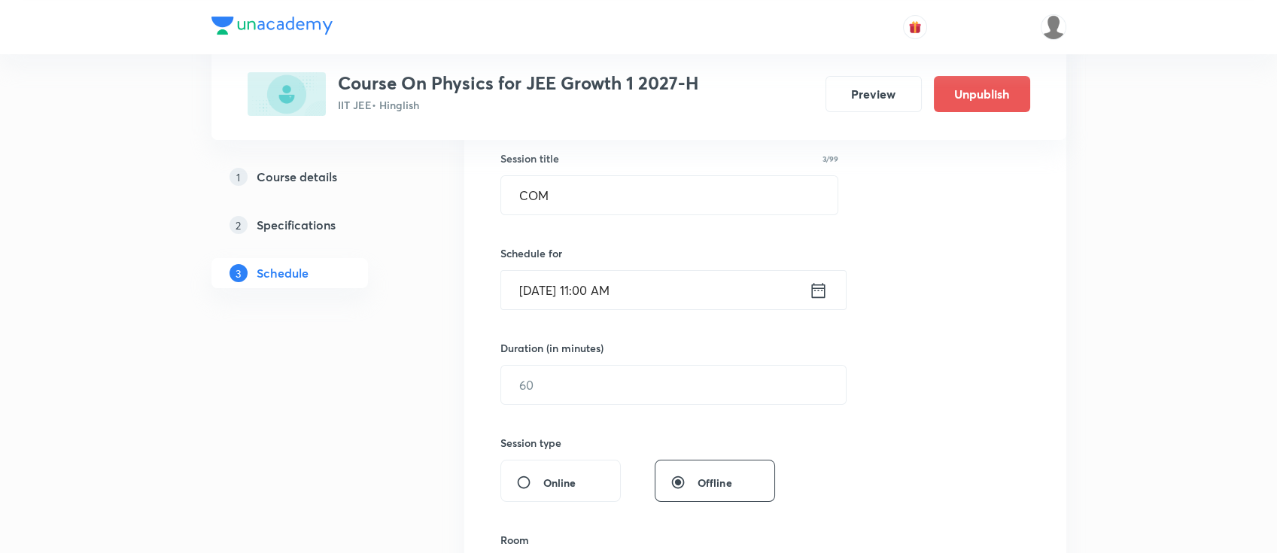
scroll to position [301, 0]
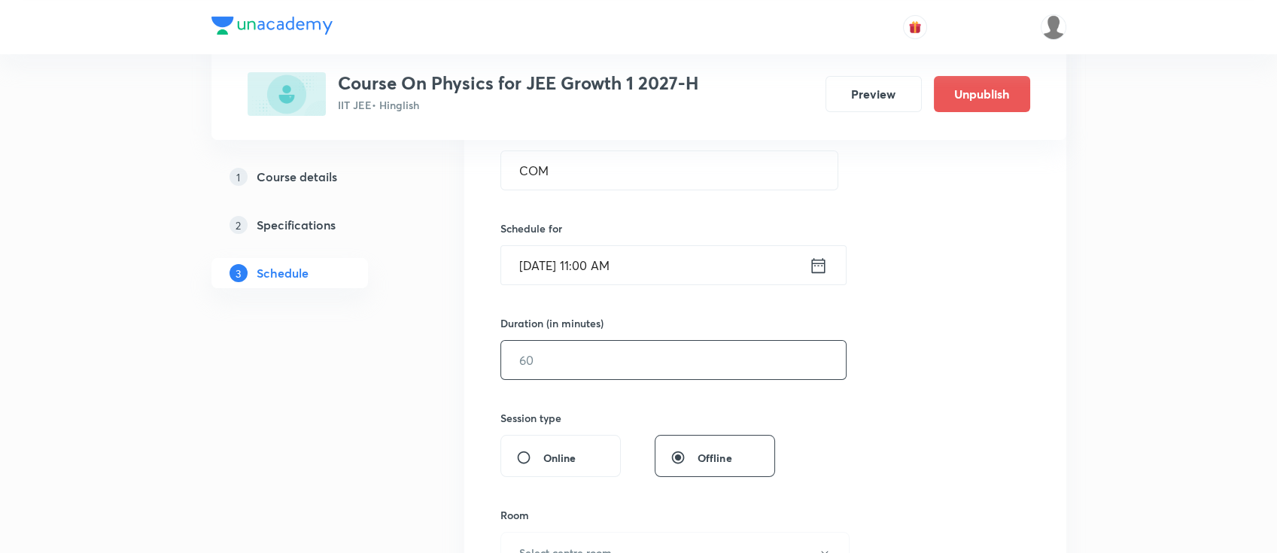
click at [668, 364] on input "text" at bounding box center [673, 360] width 345 height 38
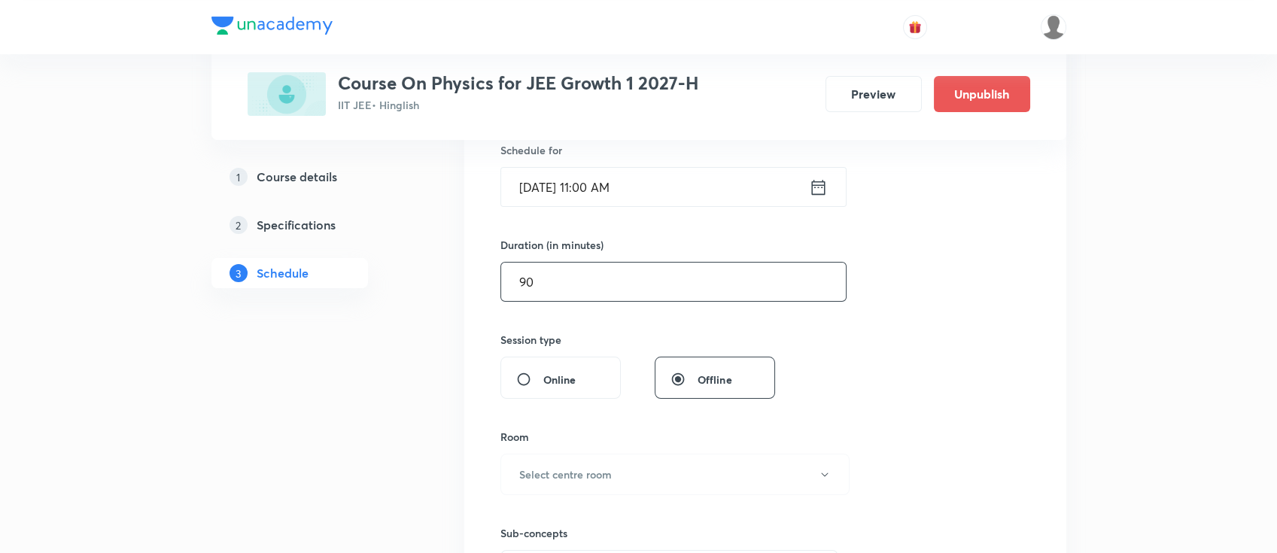
scroll to position [501, 0]
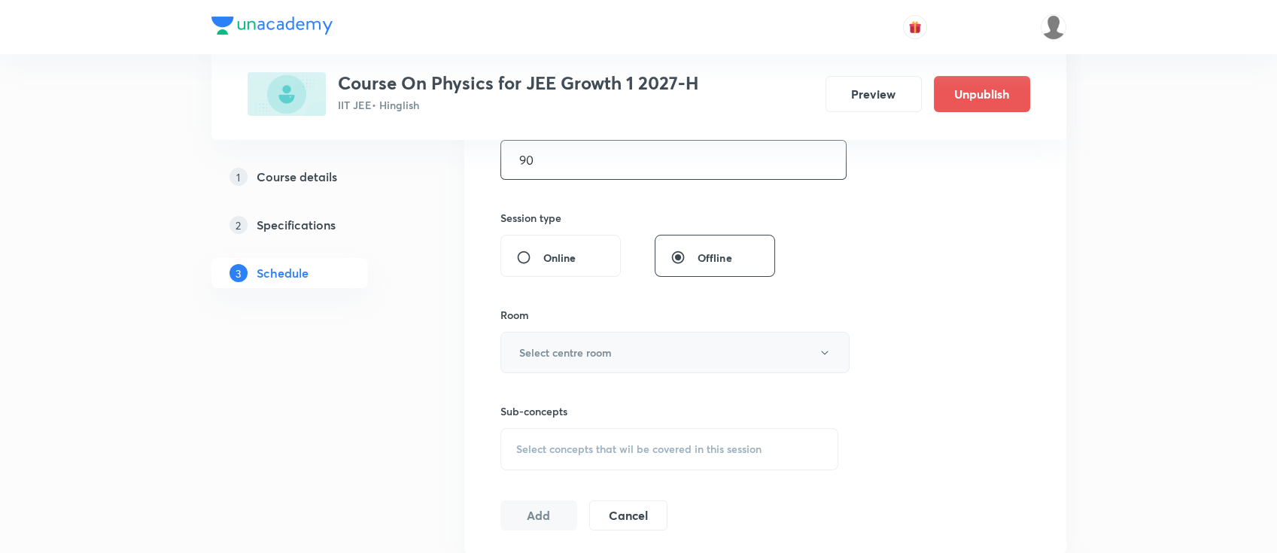
type input "90"
click at [650, 352] on button "Select centre room" at bounding box center [675, 352] width 349 height 41
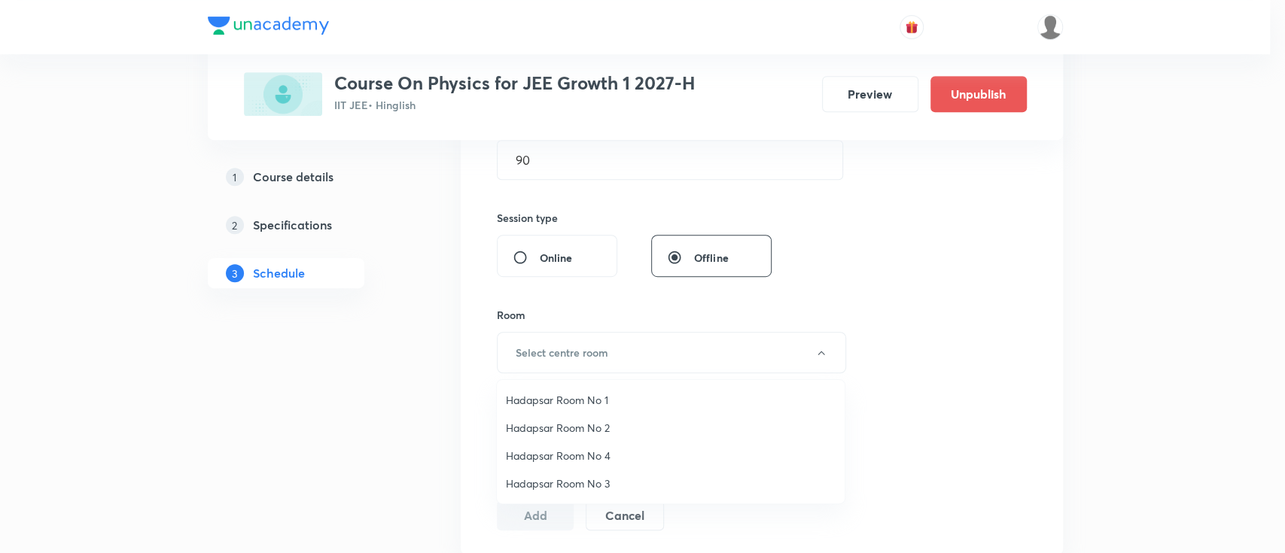
click at [612, 401] on span "Hadapsar Room No 1" at bounding box center [671, 400] width 330 height 16
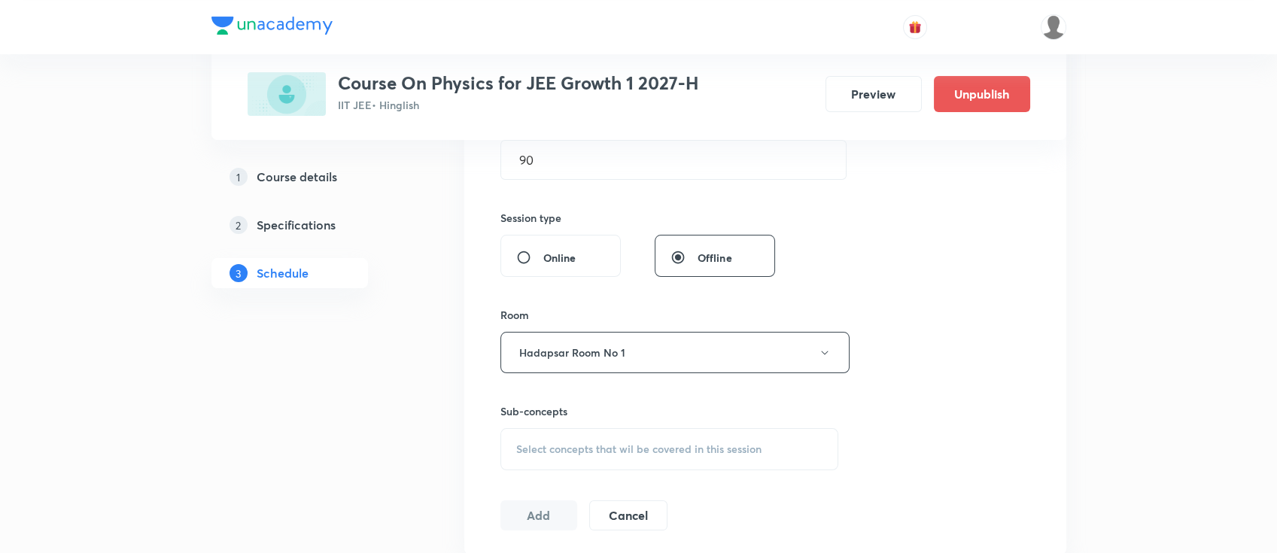
click at [697, 443] on span "Select concepts that wil be covered in this session" at bounding box center [638, 449] width 245 height 12
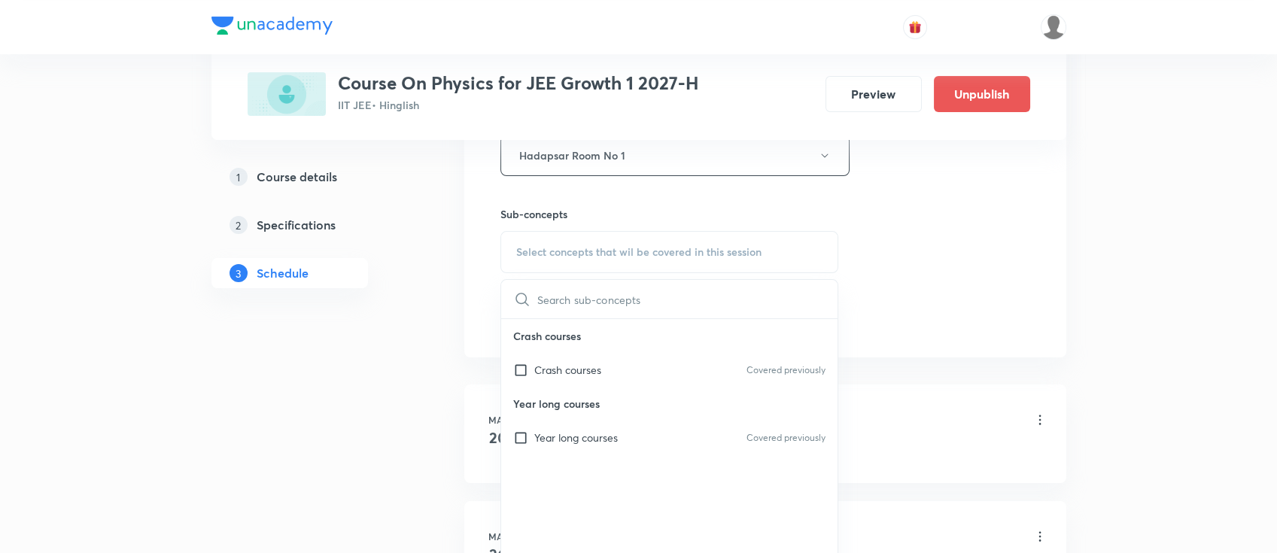
scroll to position [702, 0]
click at [670, 436] on div "Year long courses Covered previously" at bounding box center [669, 434] width 337 height 34
checkbox input "true"
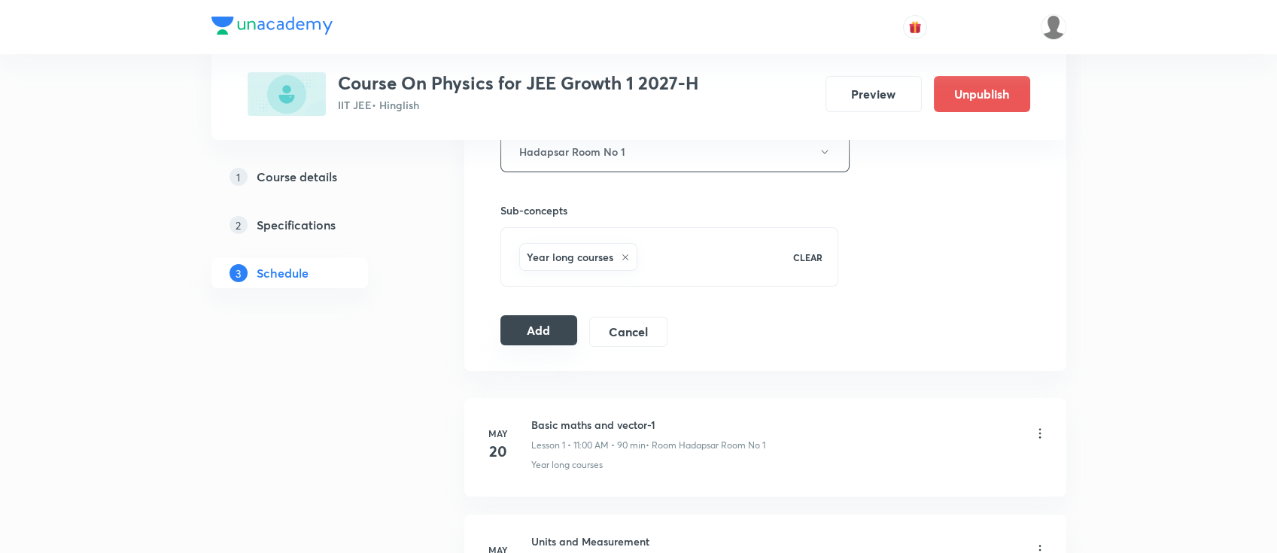
click at [542, 323] on button "Add" at bounding box center [540, 330] width 78 height 30
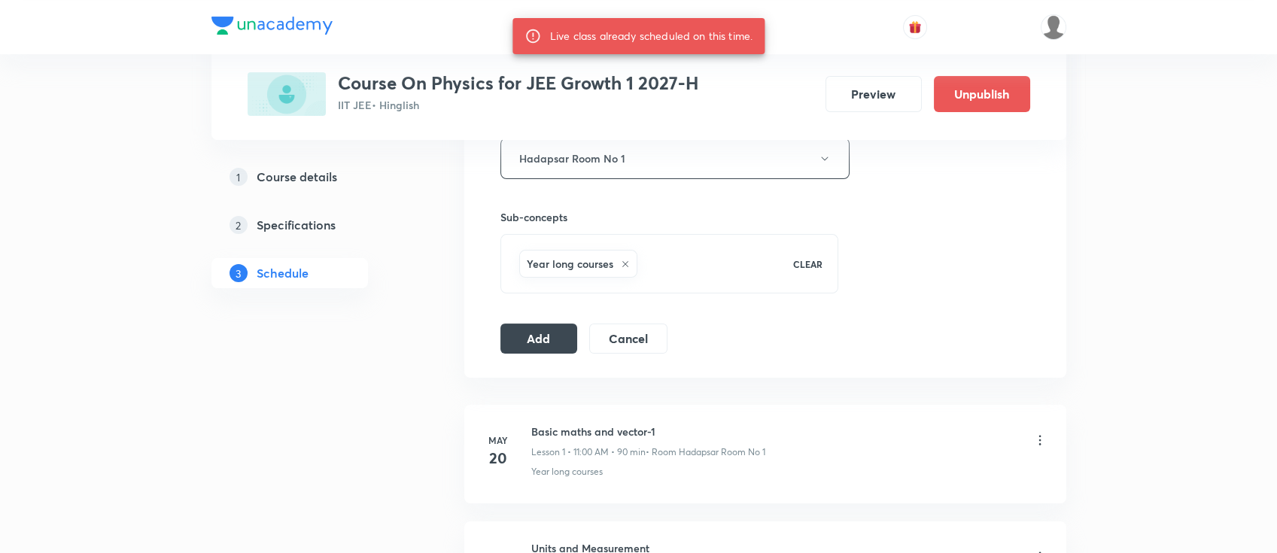
scroll to position [301, 0]
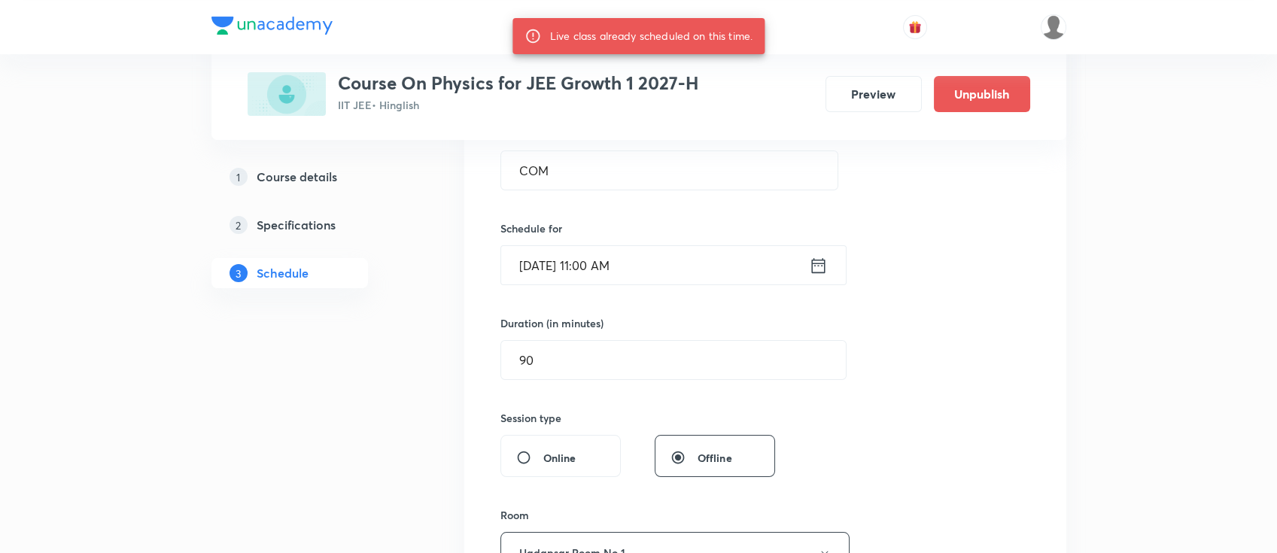
click at [825, 272] on icon at bounding box center [818, 264] width 14 height 15
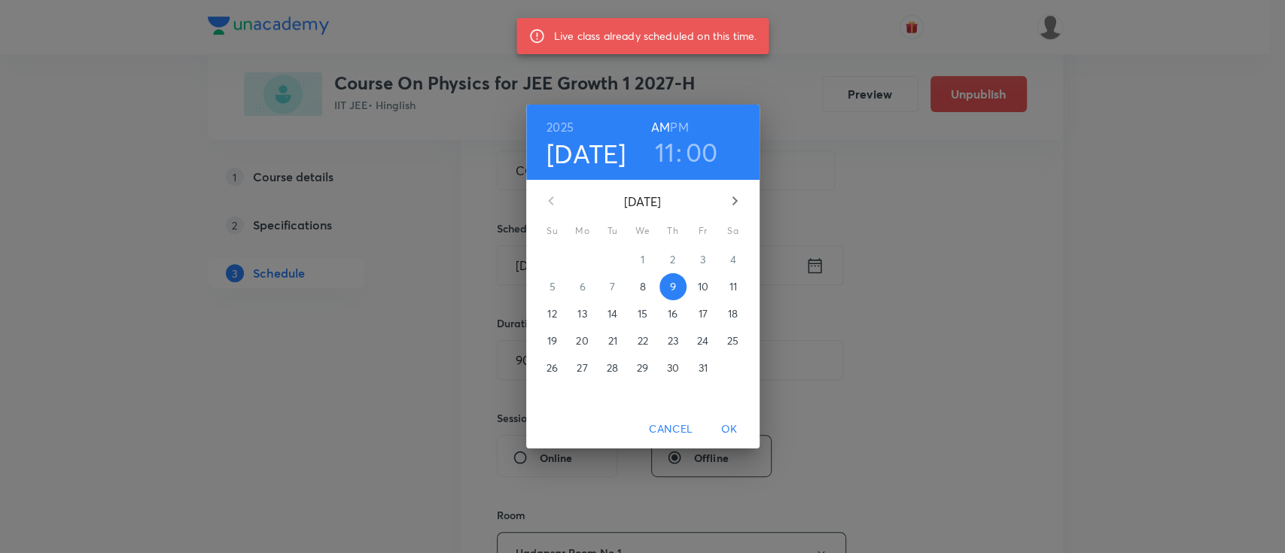
click at [704, 287] on p "10" at bounding box center [702, 286] width 11 height 15
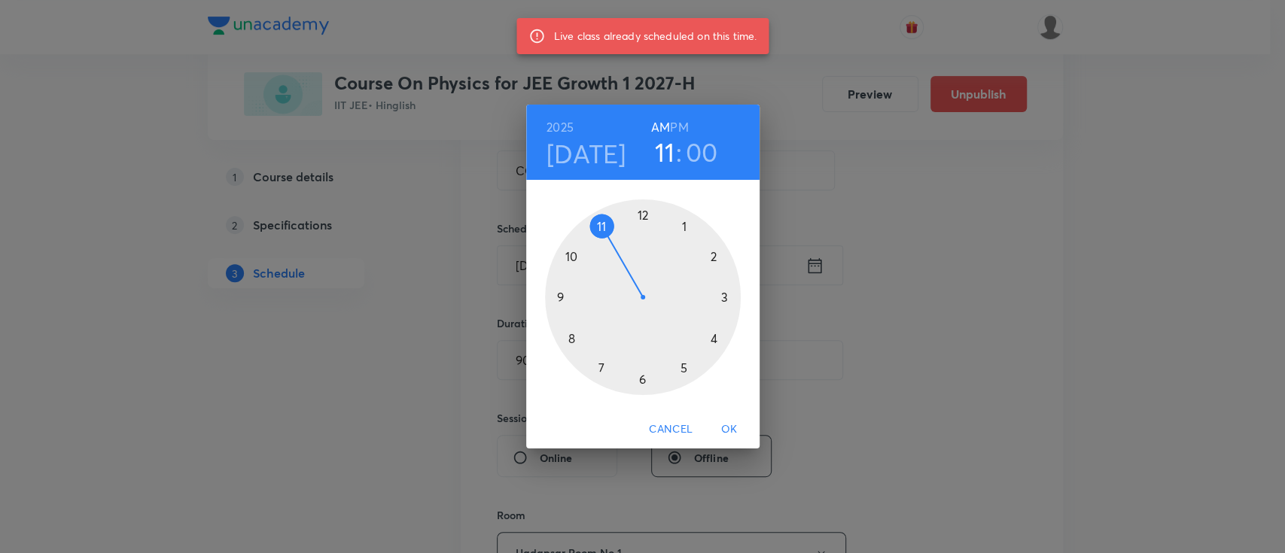
click at [735, 425] on span "OK" at bounding box center [729, 429] width 36 height 19
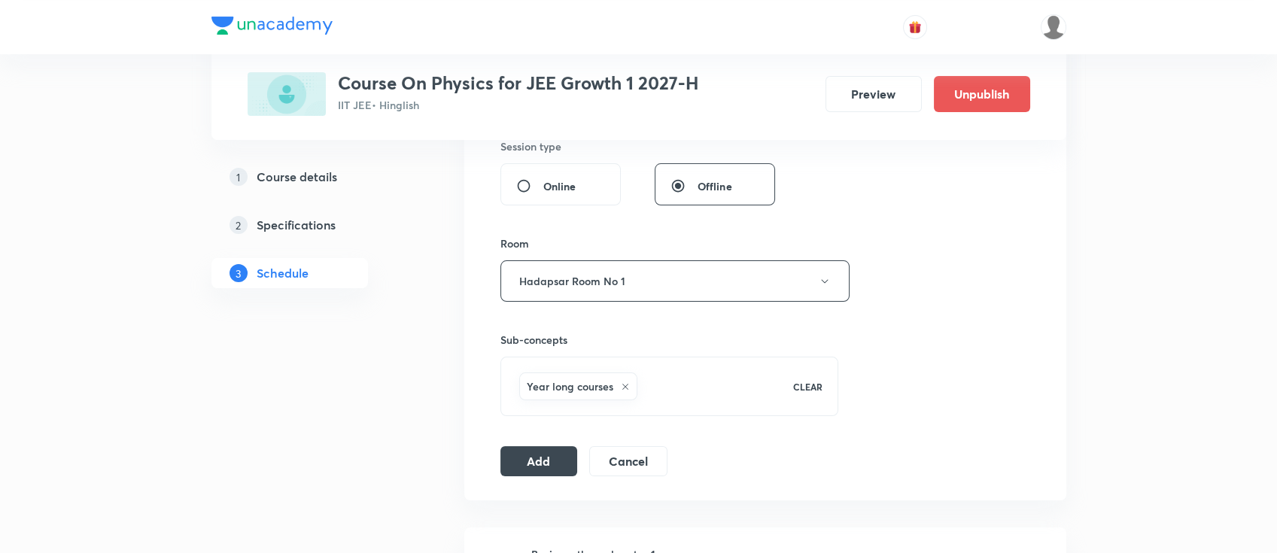
scroll to position [602, 0]
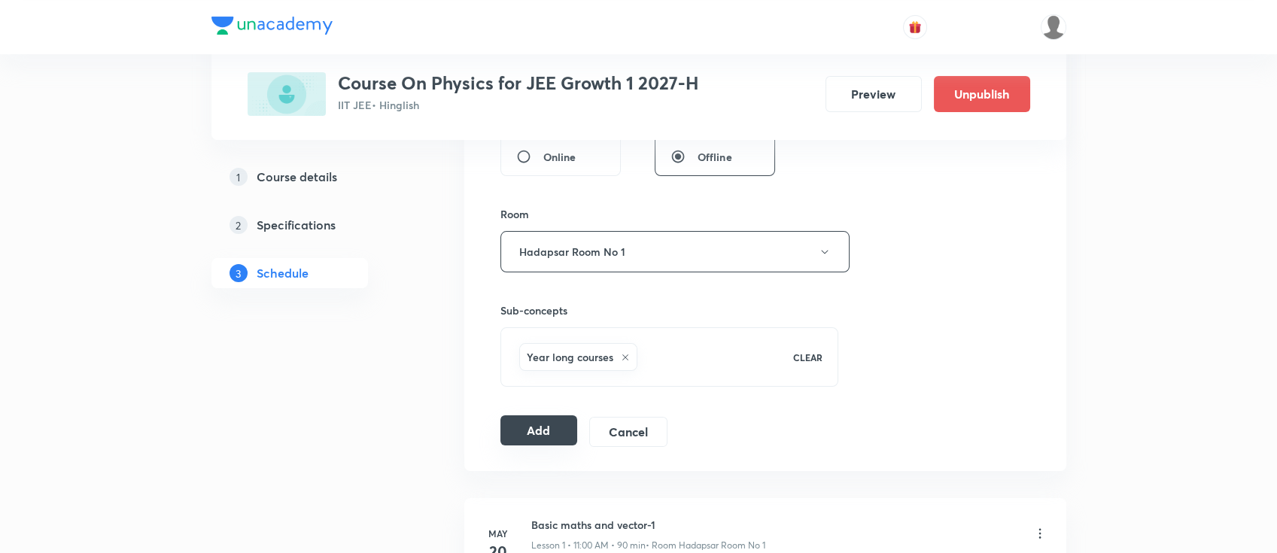
click at [552, 430] on button "Add" at bounding box center [540, 430] width 78 height 30
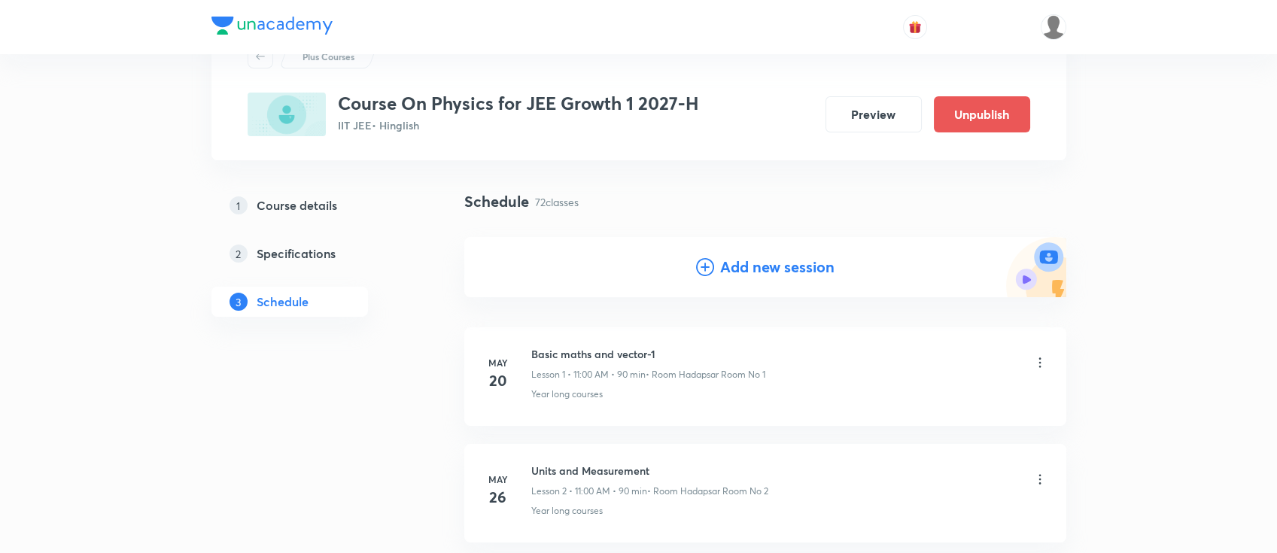
scroll to position [0, 0]
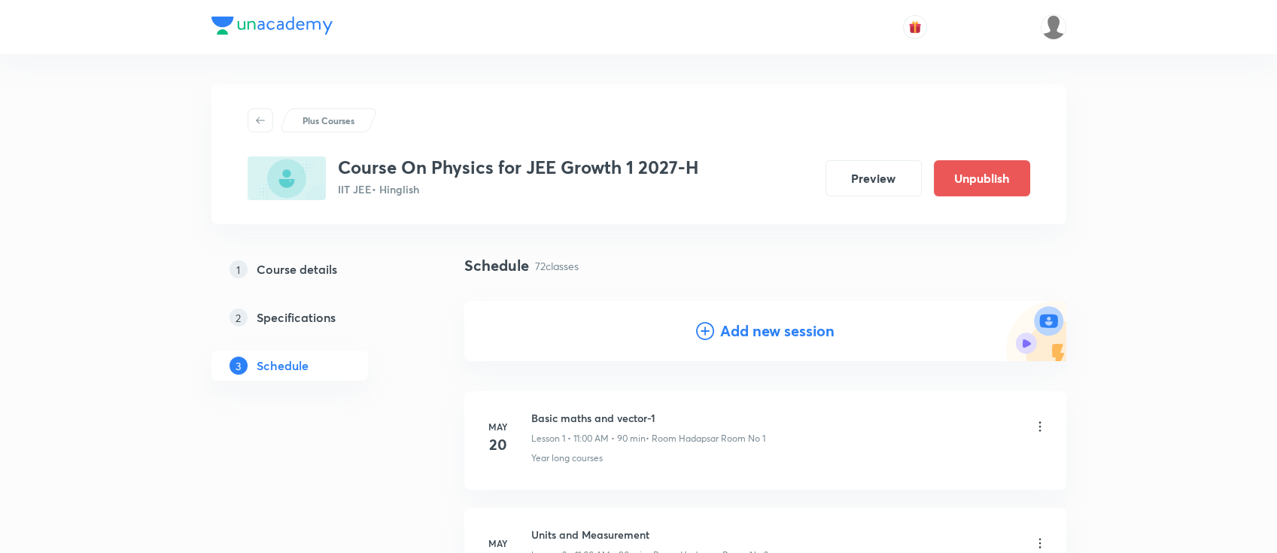
click at [706, 323] on icon at bounding box center [705, 331] width 18 height 18
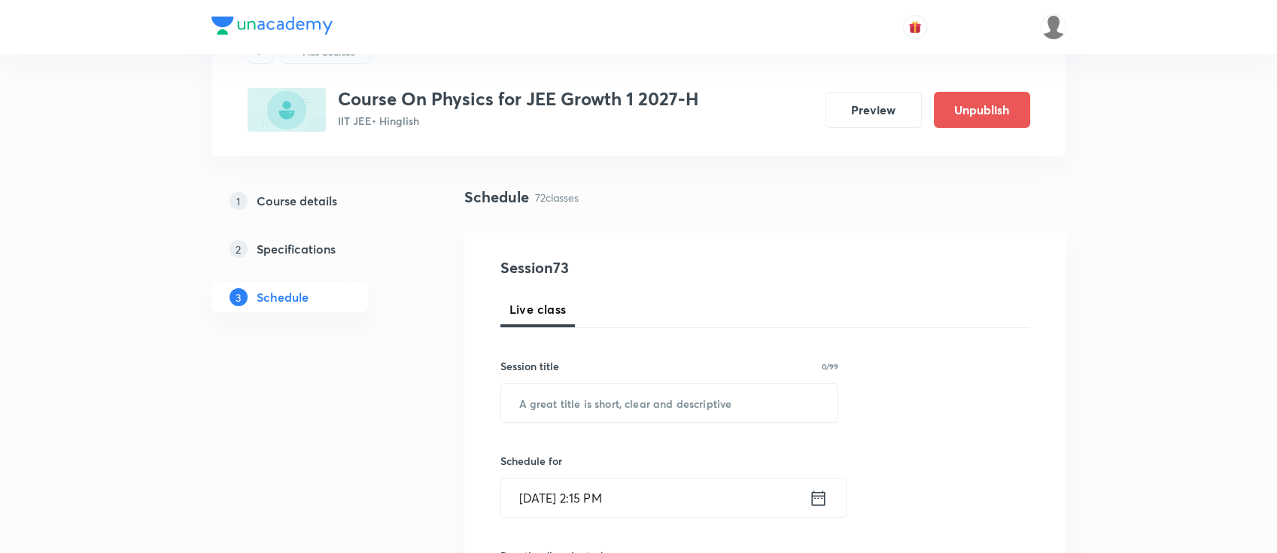
scroll to position [100, 0]
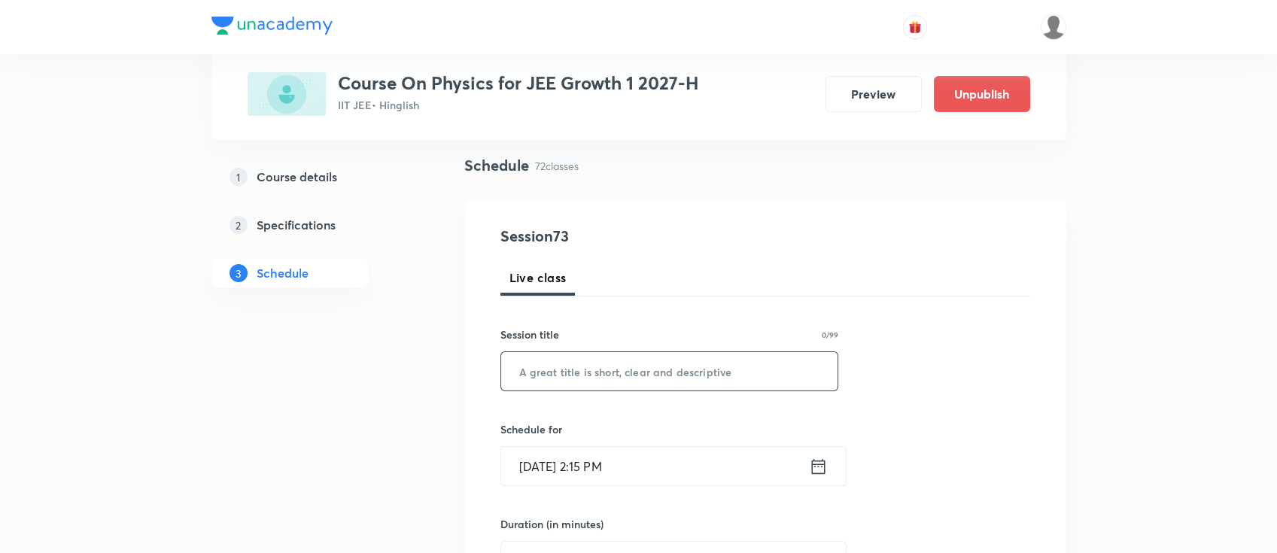
click at [694, 358] on input "text" at bounding box center [669, 371] width 337 height 38
paste input "COM"
type input "COM"
click at [807, 466] on input "Oct 8, 2025, 2:15 PM" at bounding box center [655, 466] width 308 height 38
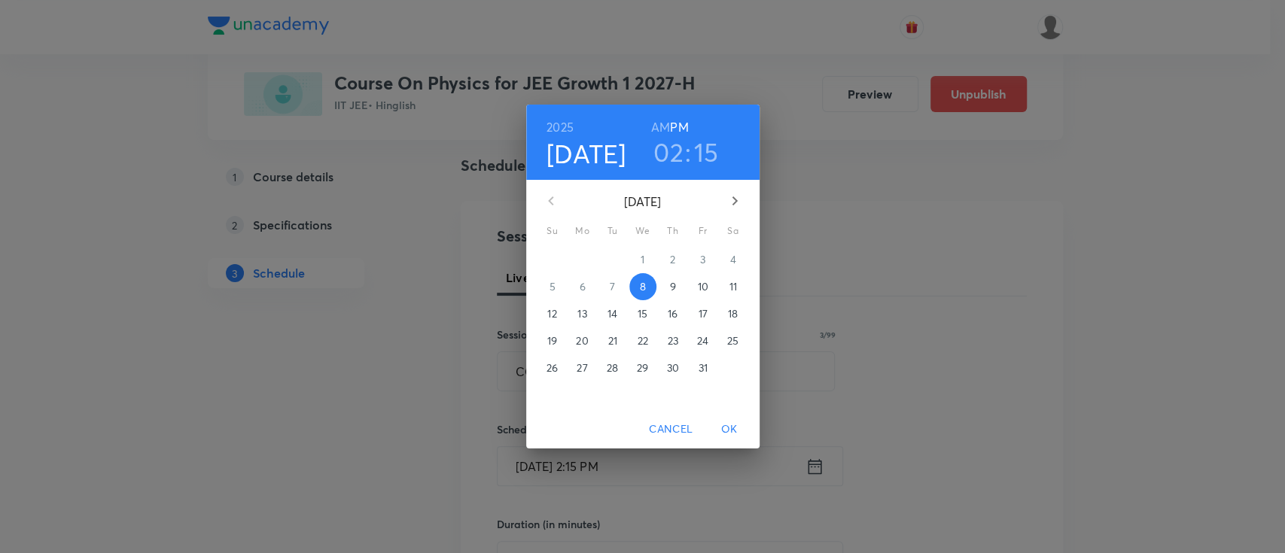
click at [730, 288] on p "11" at bounding box center [733, 286] width 8 height 15
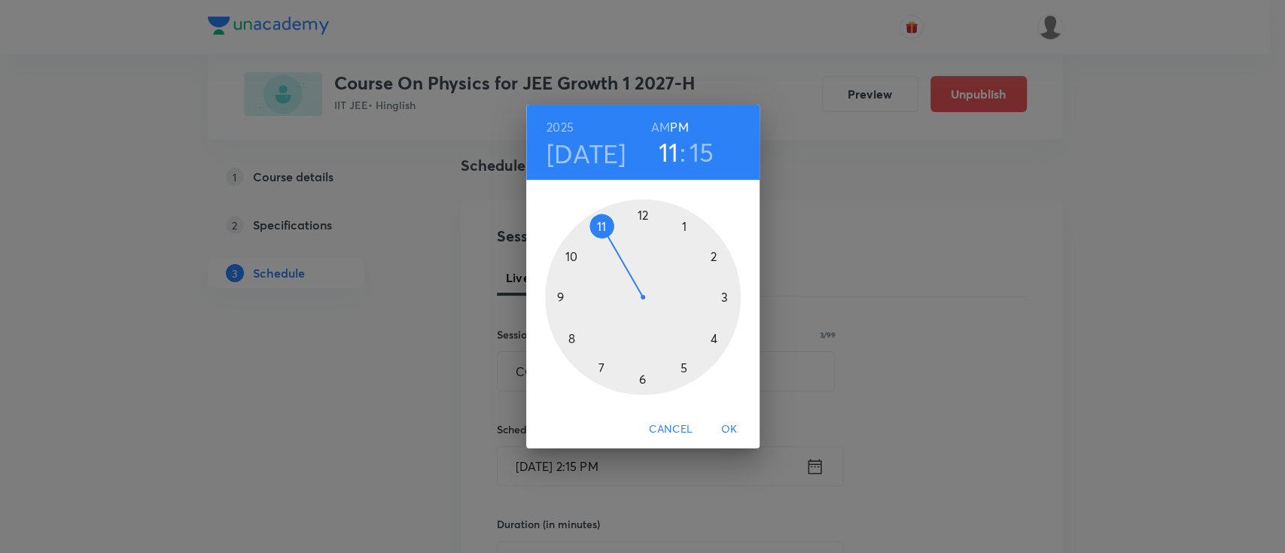
drag, startPoint x: 715, startPoint y: 262, endPoint x: 620, endPoint y: 254, distance: 95.2
click at [620, 254] on div at bounding box center [643, 297] width 196 height 196
drag, startPoint x: 720, startPoint y: 294, endPoint x: 644, endPoint y: 216, distance: 108.6
click at [644, 216] on div at bounding box center [643, 297] width 196 height 196
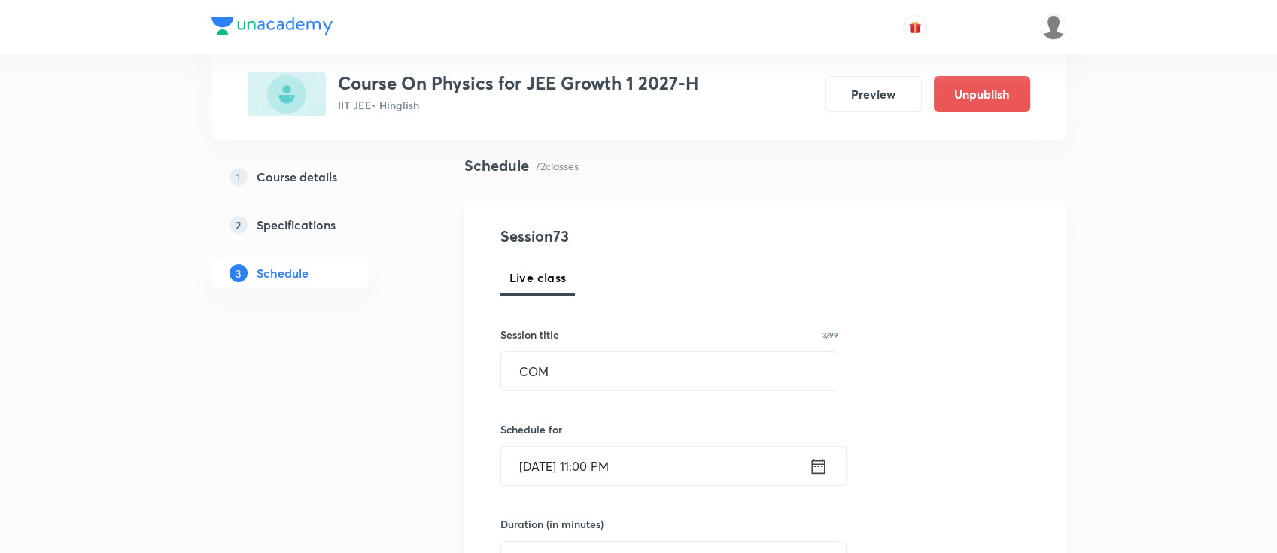
click at [820, 461] on icon at bounding box center [818, 466] width 19 height 21
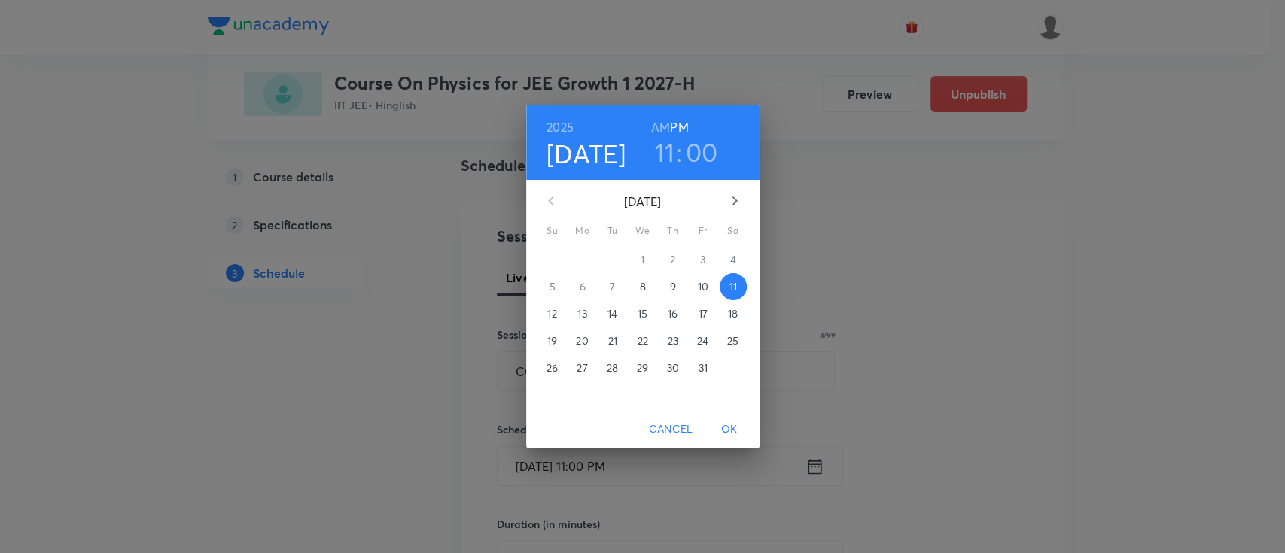
click at [659, 122] on h6 "AM" at bounding box center [660, 127] width 19 height 21
click at [734, 431] on span "OK" at bounding box center [729, 429] width 36 height 19
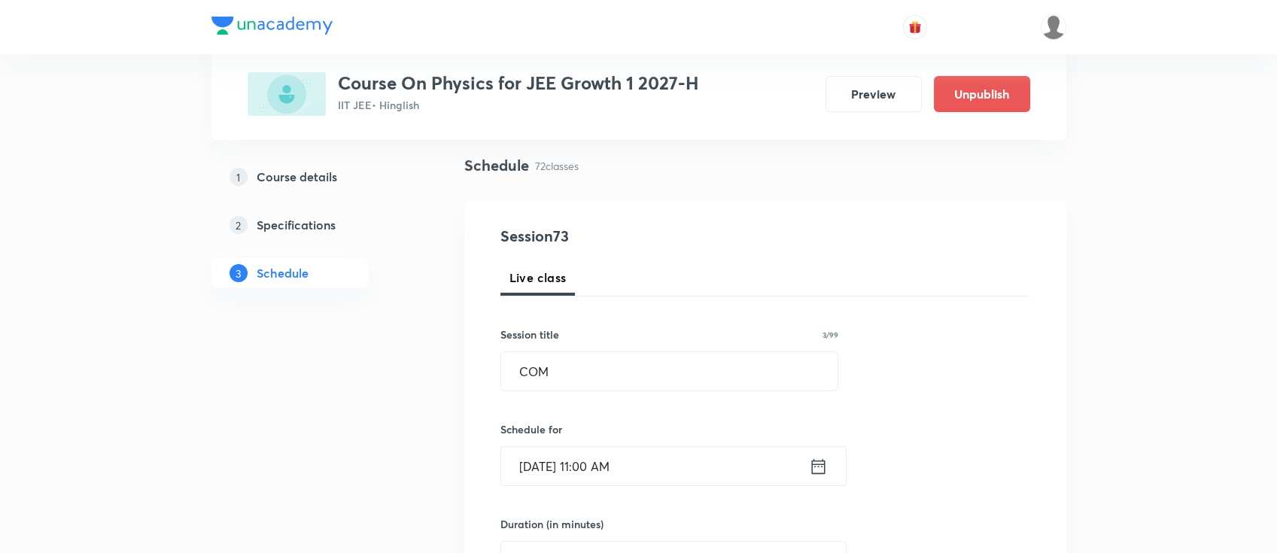
scroll to position [301, 0]
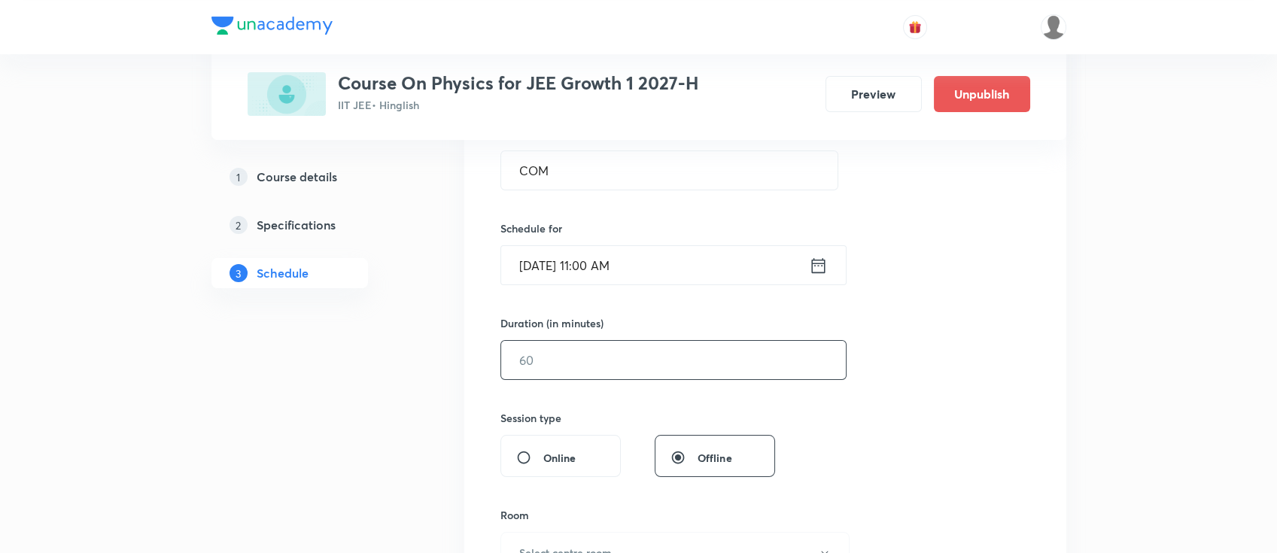
click at [619, 368] on input "text" at bounding box center [673, 360] width 345 height 38
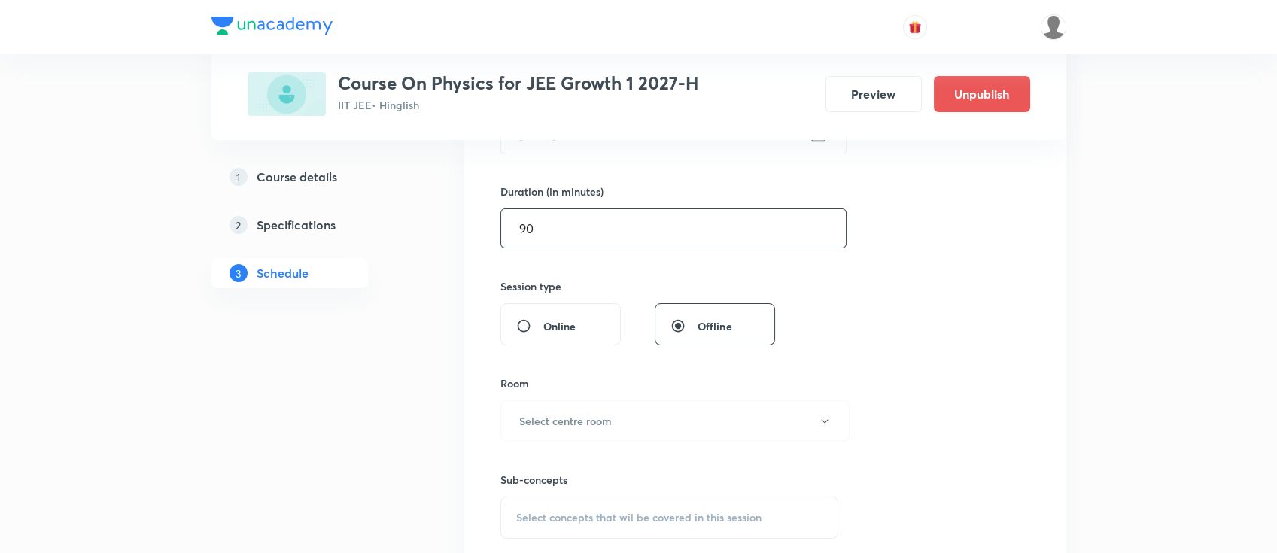
scroll to position [501, 0]
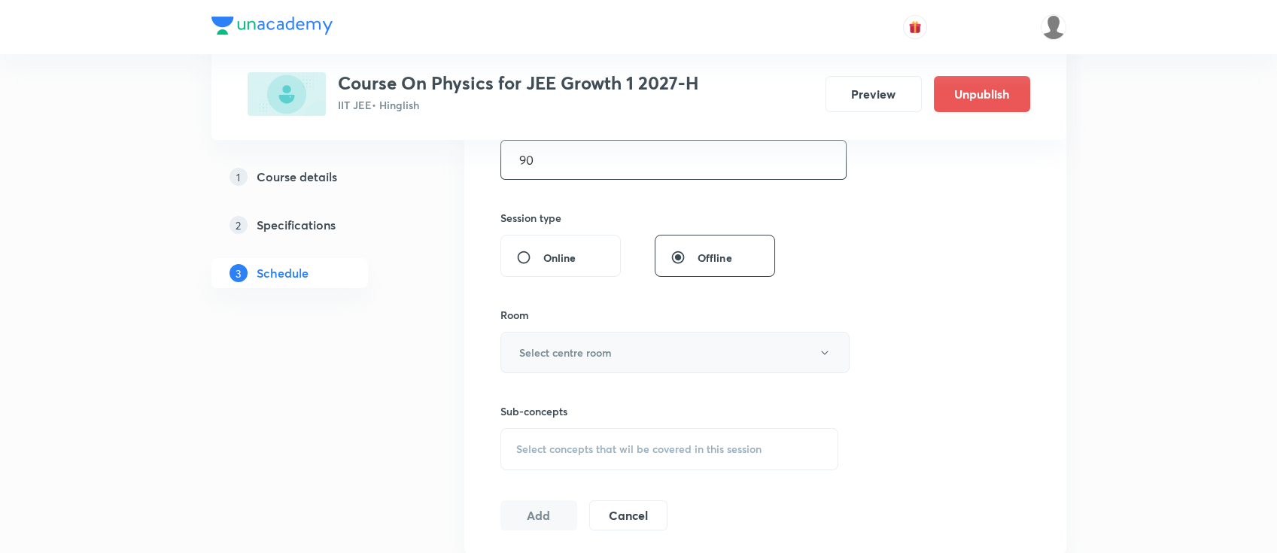
type input "90"
click at [601, 352] on h6 "Select centre room" at bounding box center [565, 353] width 93 height 16
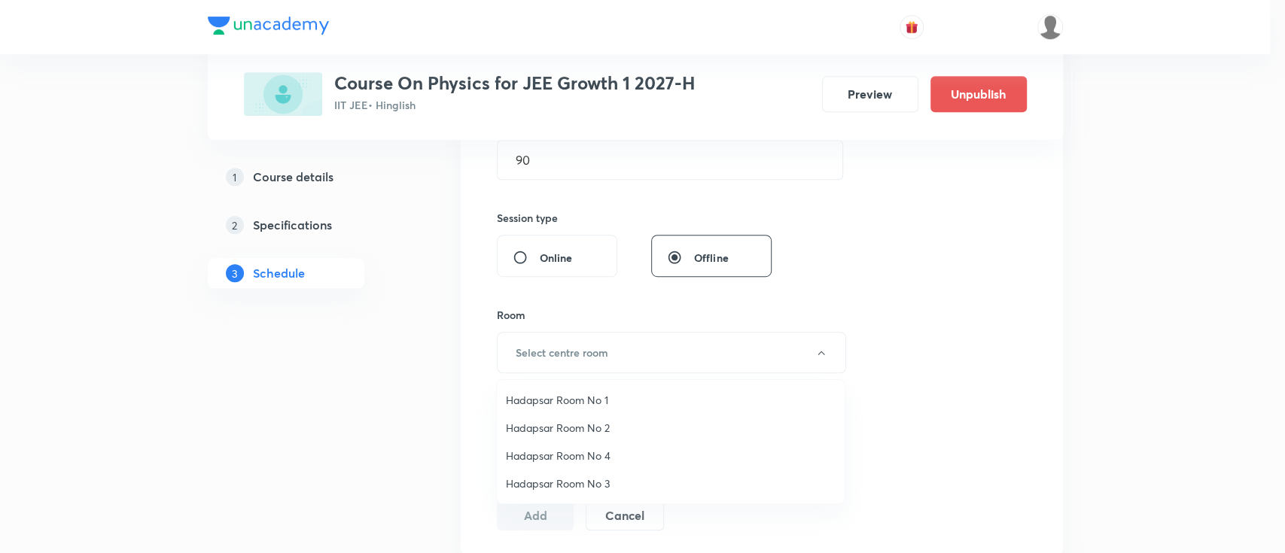
click at [583, 395] on span "Hadapsar Room No 1" at bounding box center [671, 400] width 330 height 16
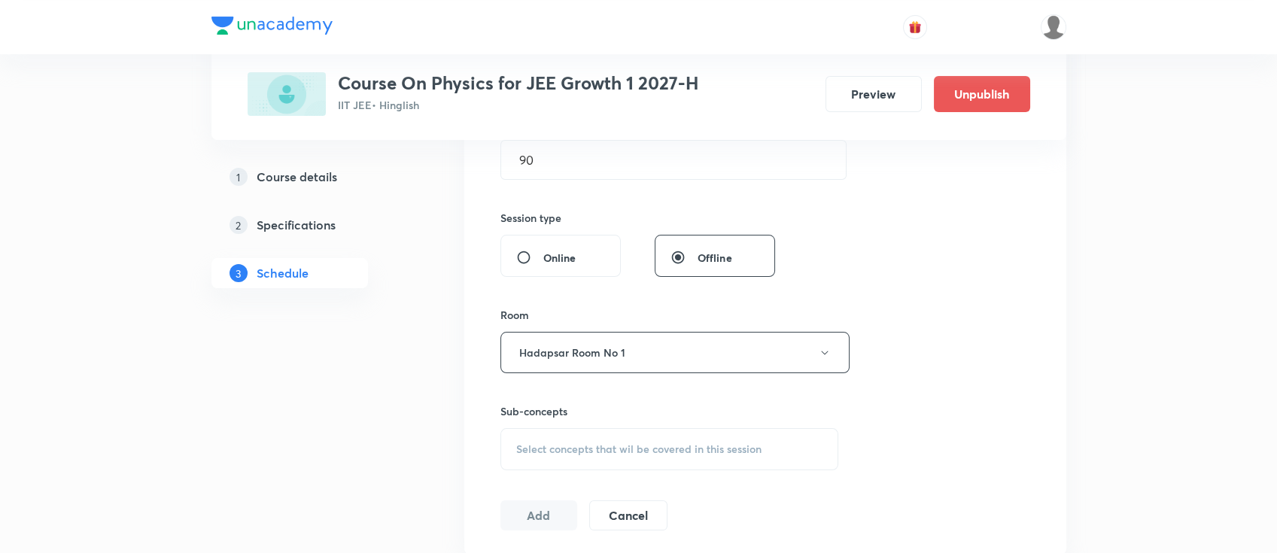
click at [622, 451] on span "Select concepts that wil be covered in this session" at bounding box center [638, 449] width 245 height 12
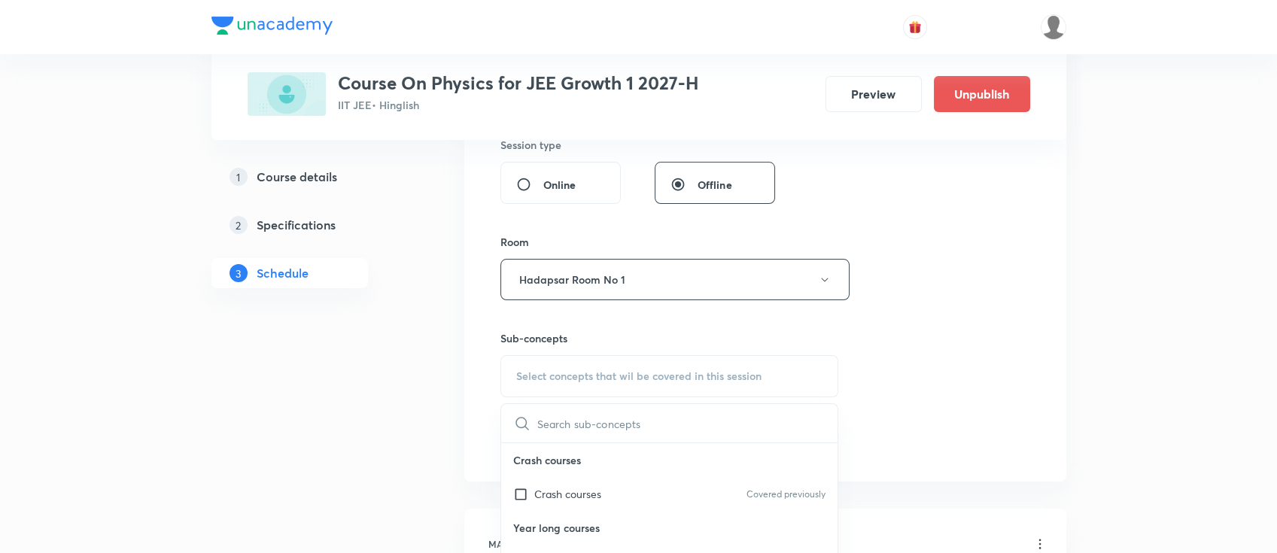
scroll to position [702, 0]
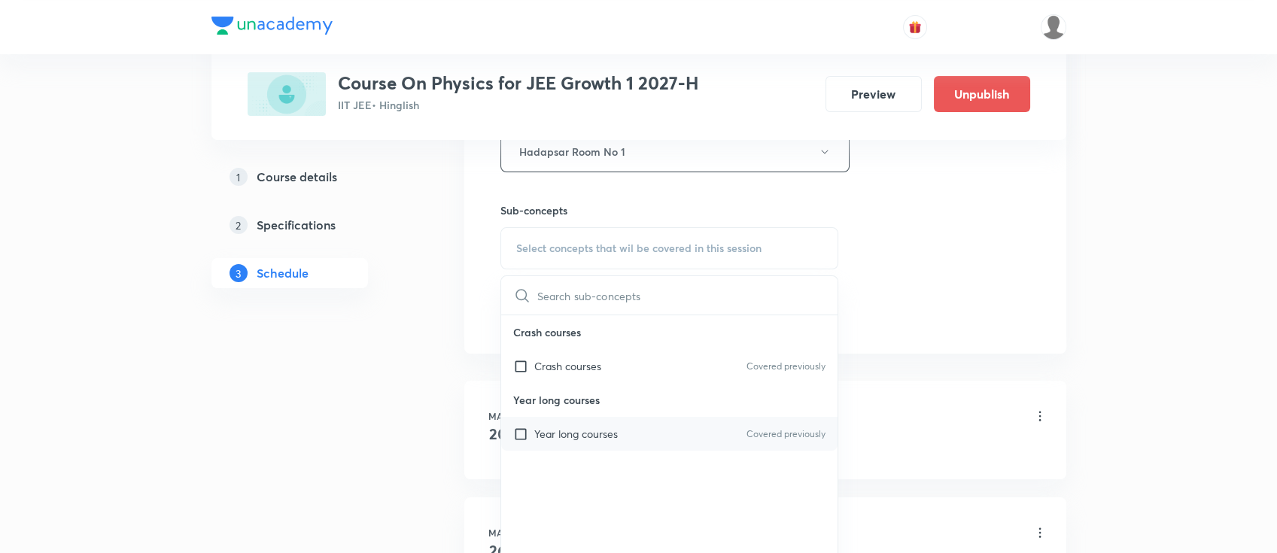
click at [619, 443] on div "Year long courses Covered previously" at bounding box center [669, 434] width 337 height 34
checkbox input "true"
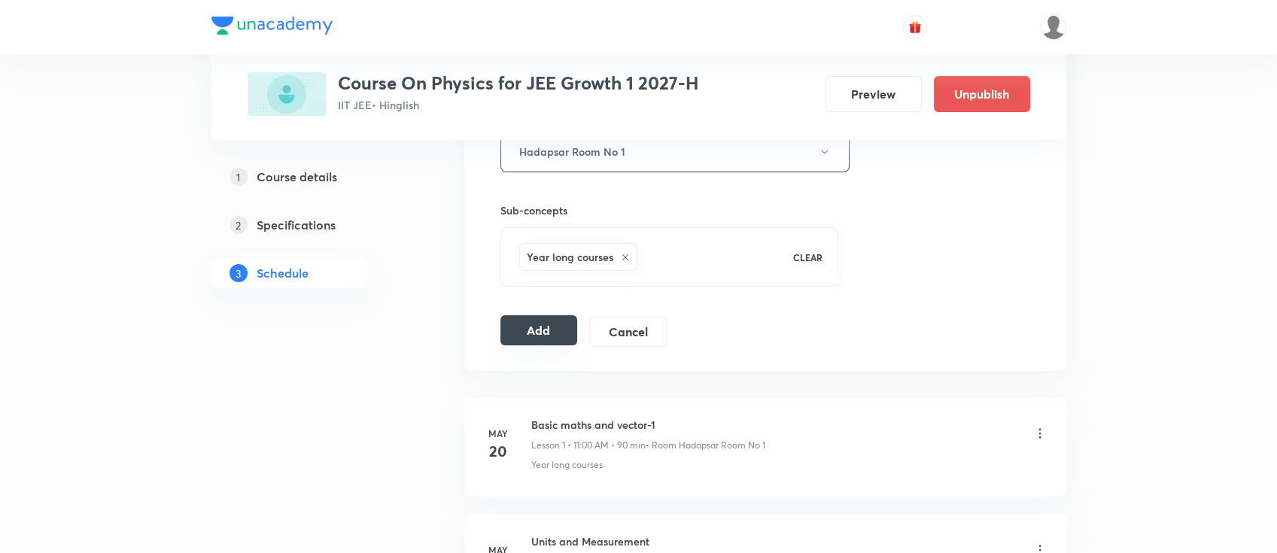
click at [556, 322] on button "Add" at bounding box center [540, 330] width 78 height 30
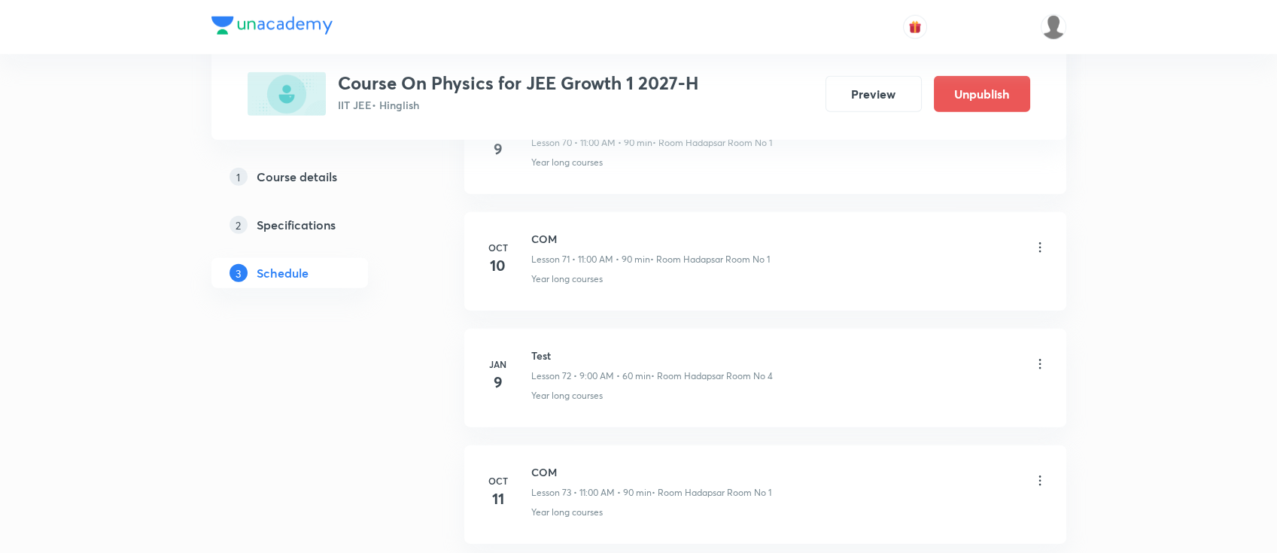
scroll to position [8365, 0]
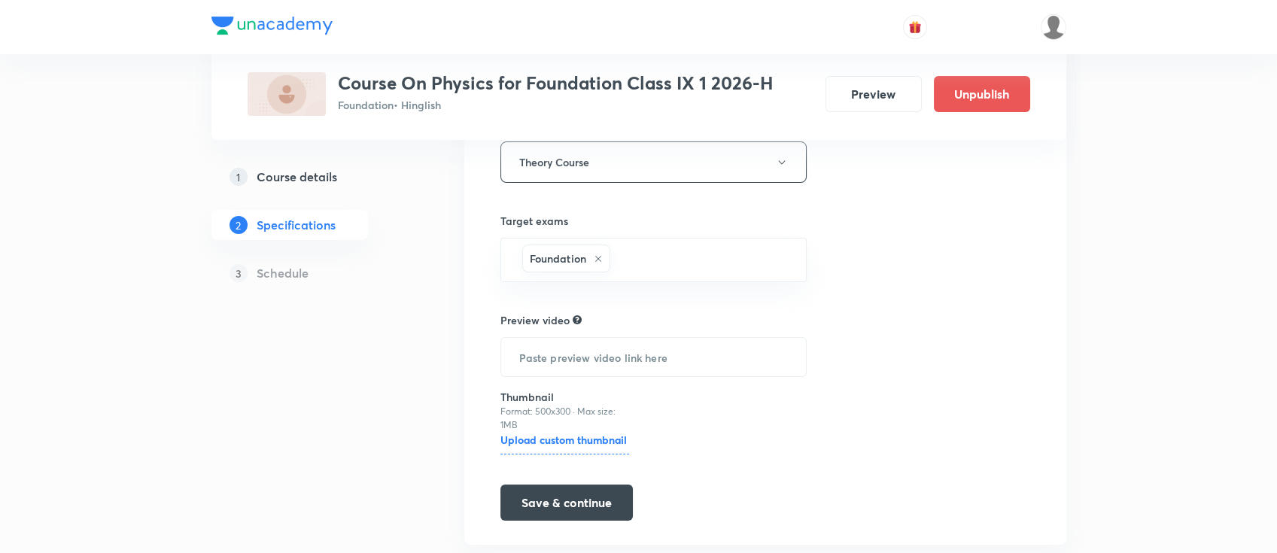
scroll to position [301, 0]
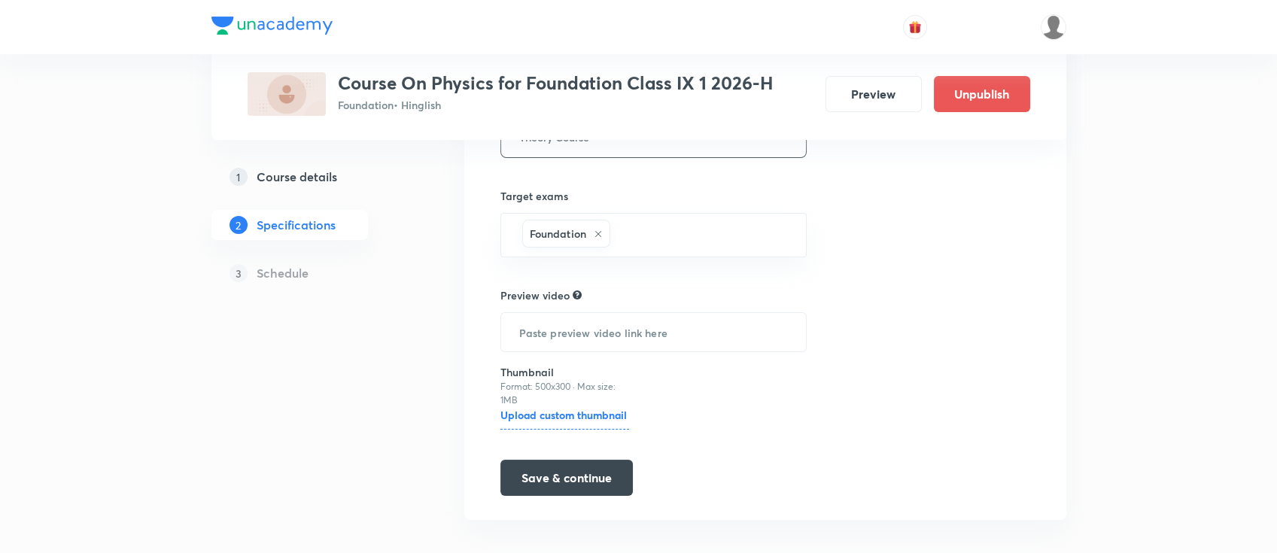
click at [313, 181] on h5 "Course details" at bounding box center [297, 177] width 81 height 18
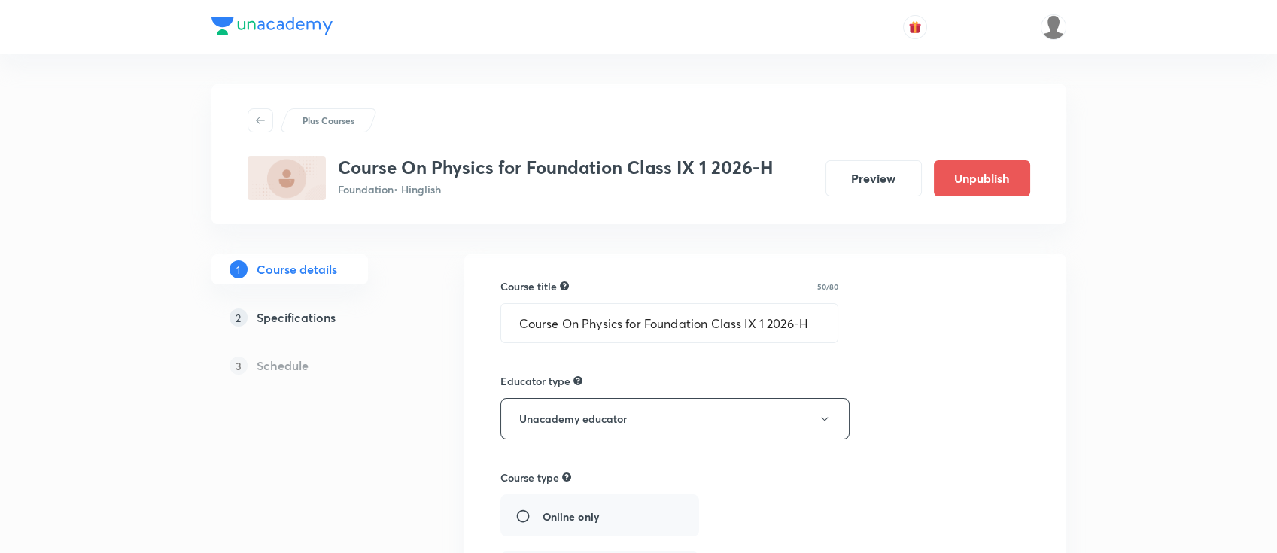
click at [321, 310] on h5 "Specifications" at bounding box center [296, 318] width 79 height 18
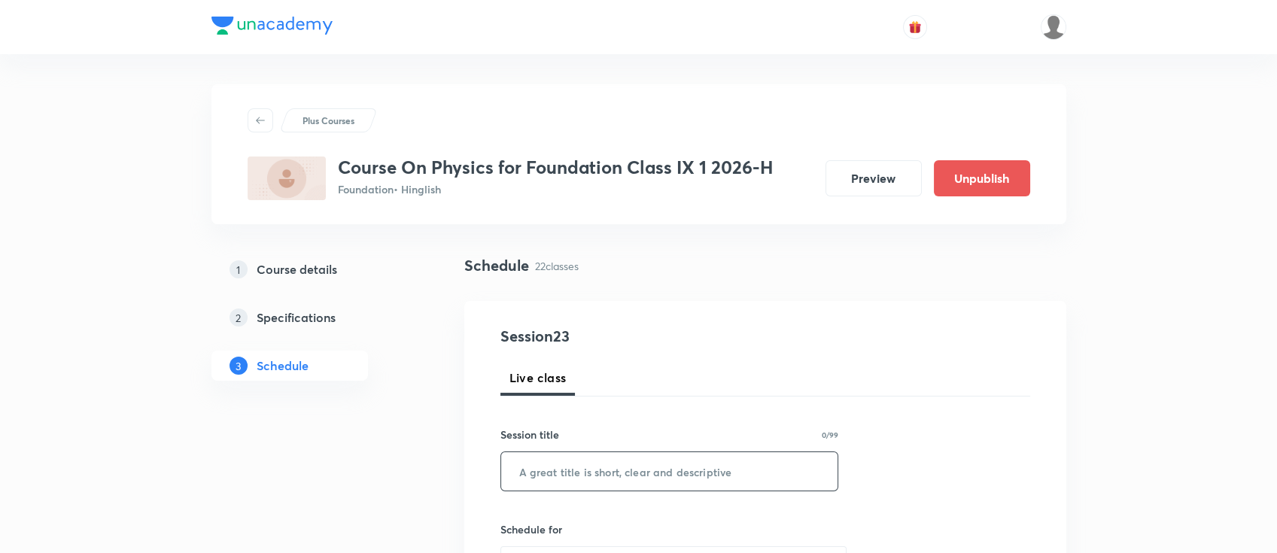
click at [615, 467] on input "text" at bounding box center [669, 471] width 337 height 38
paste input "Sound"
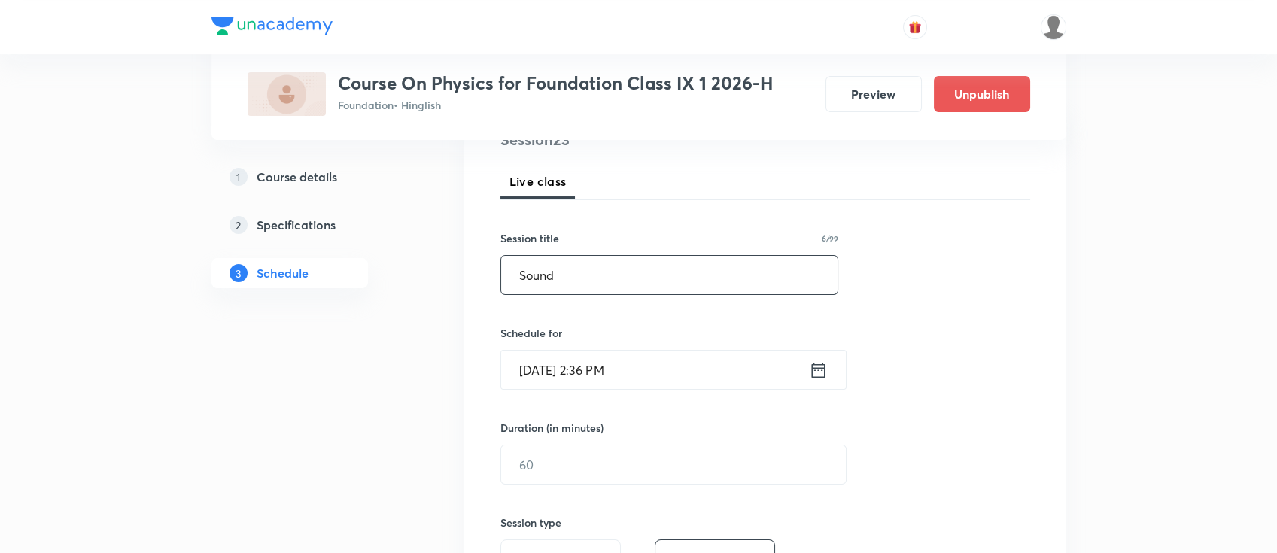
scroll to position [200, 0]
type input "Sound"
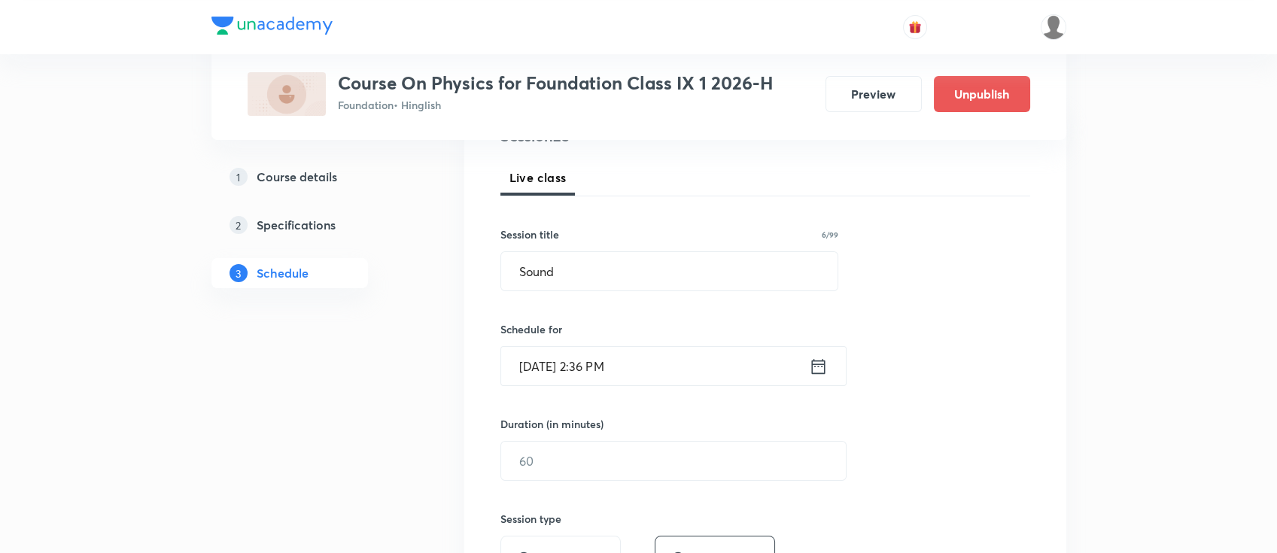
click at [824, 372] on icon at bounding box center [818, 365] width 14 height 15
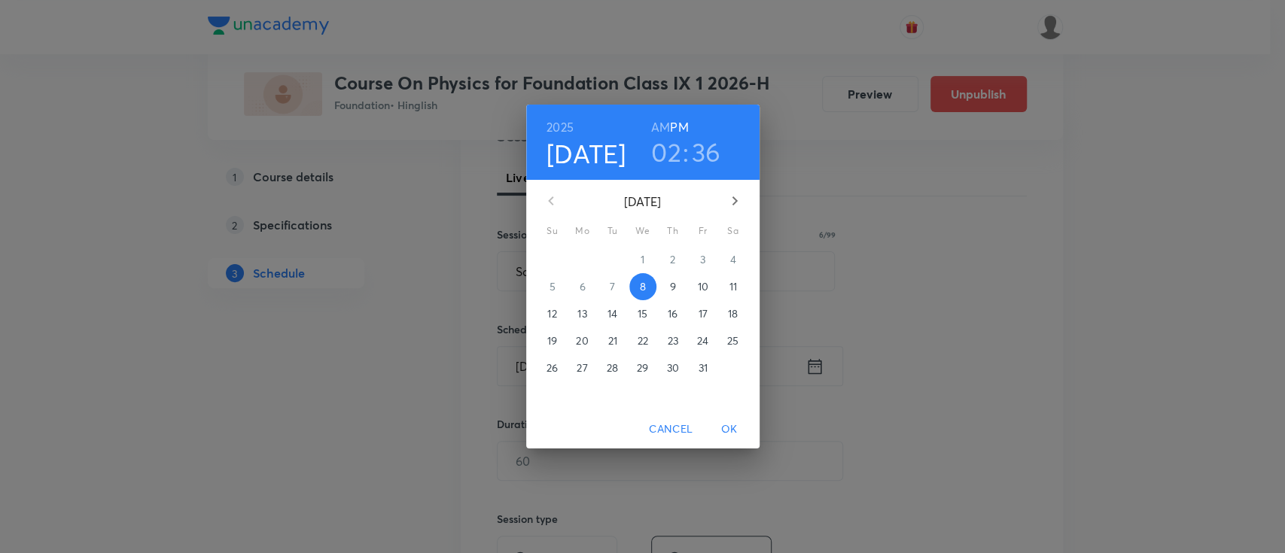
click at [671, 288] on p "9" at bounding box center [672, 286] width 6 height 15
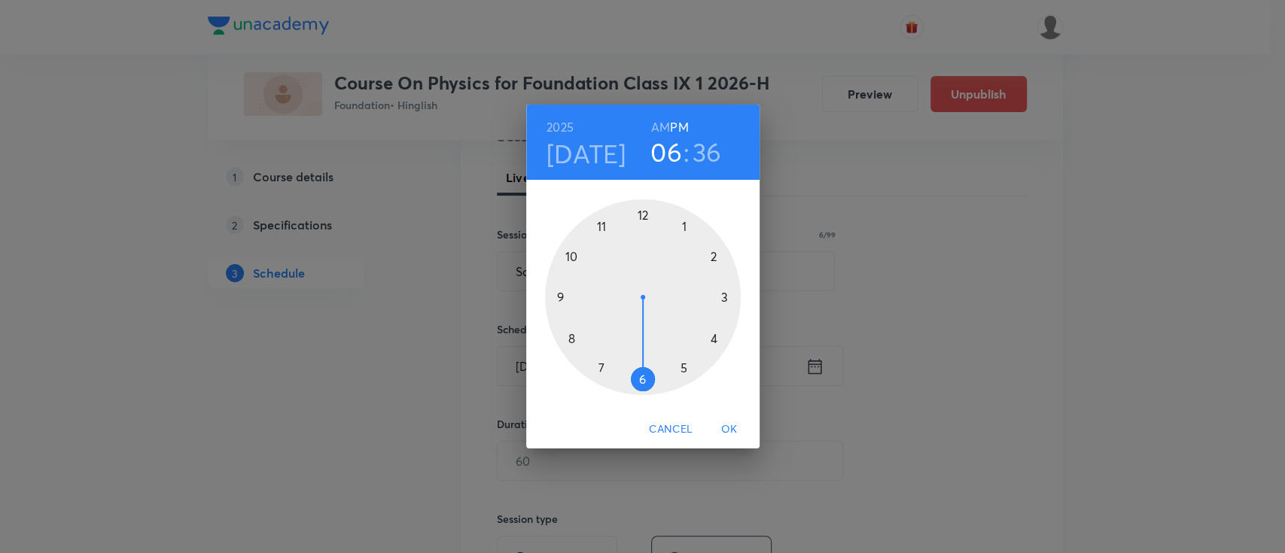
drag, startPoint x: 711, startPoint y: 255, endPoint x: 646, endPoint y: 371, distance: 132.8
click at [646, 371] on div at bounding box center [643, 297] width 196 height 196
drag, startPoint x: 592, startPoint y: 358, endPoint x: 644, endPoint y: 256, distance: 114.4
click at [644, 256] on div at bounding box center [643, 297] width 196 height 196
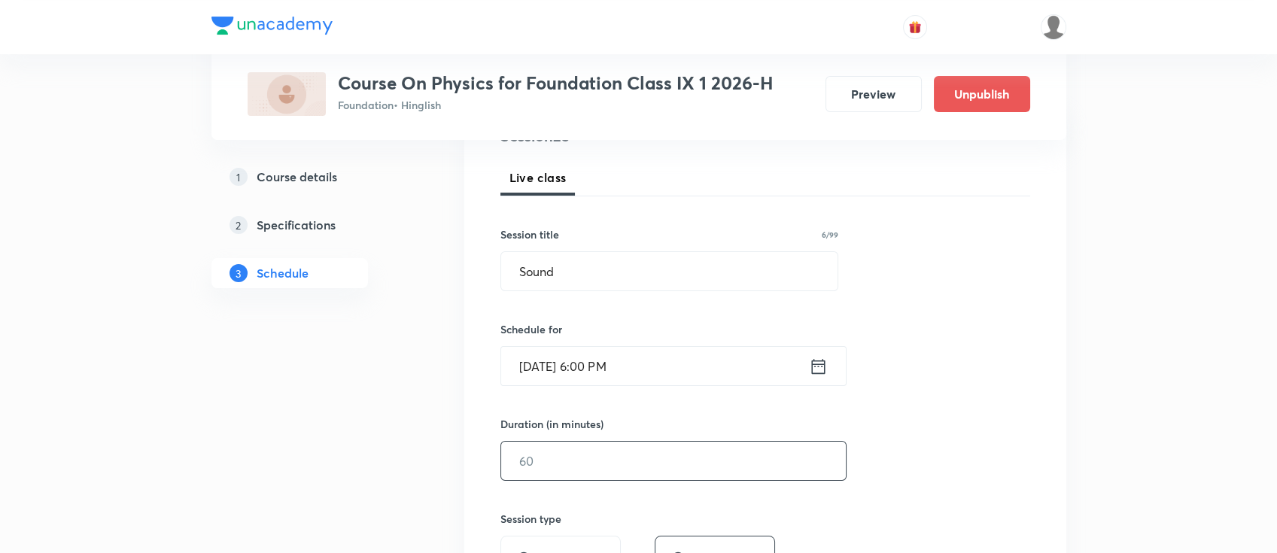
click at [666, 446] on input "text" at bounding box center [673, 461] width 345 height 38
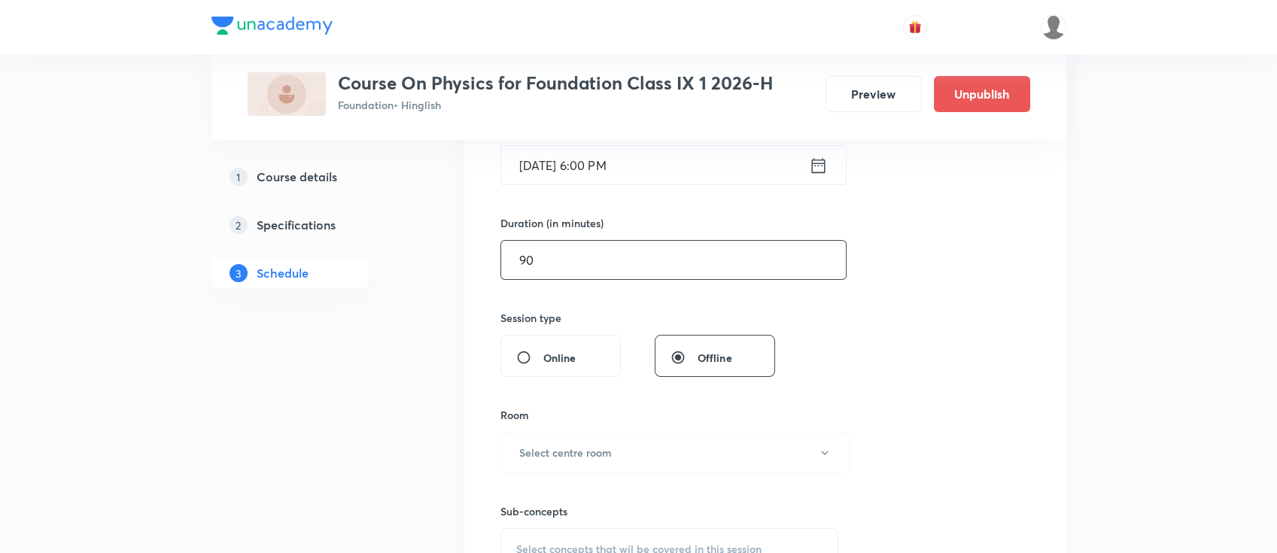
scroll to position [501, 0]
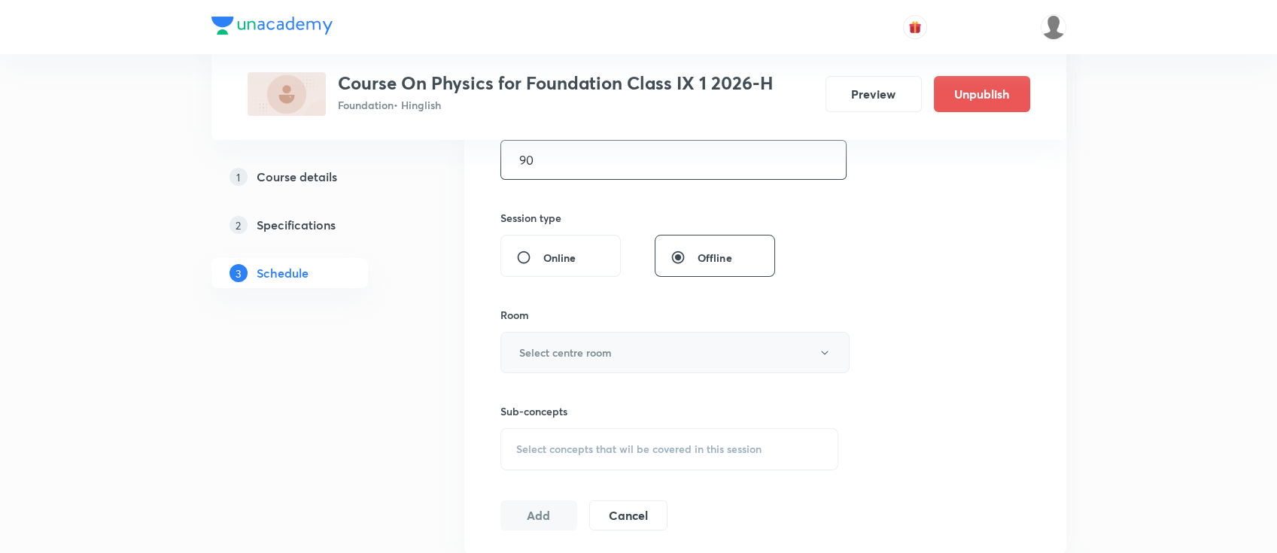
type input "90"
click at [627, 361] on button "Select centre room" at bounding box center [675, 352] width 349 height 41
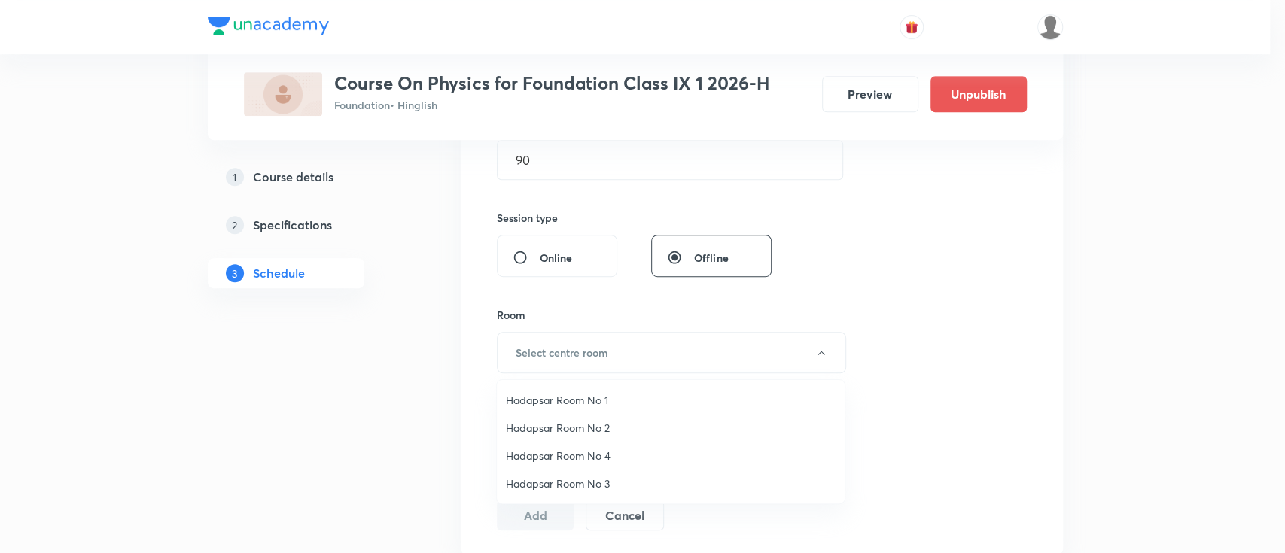
click at [599, 400] on span "Hadapsar Room No 1" at bounding box center [671, 400] width 330 height 16
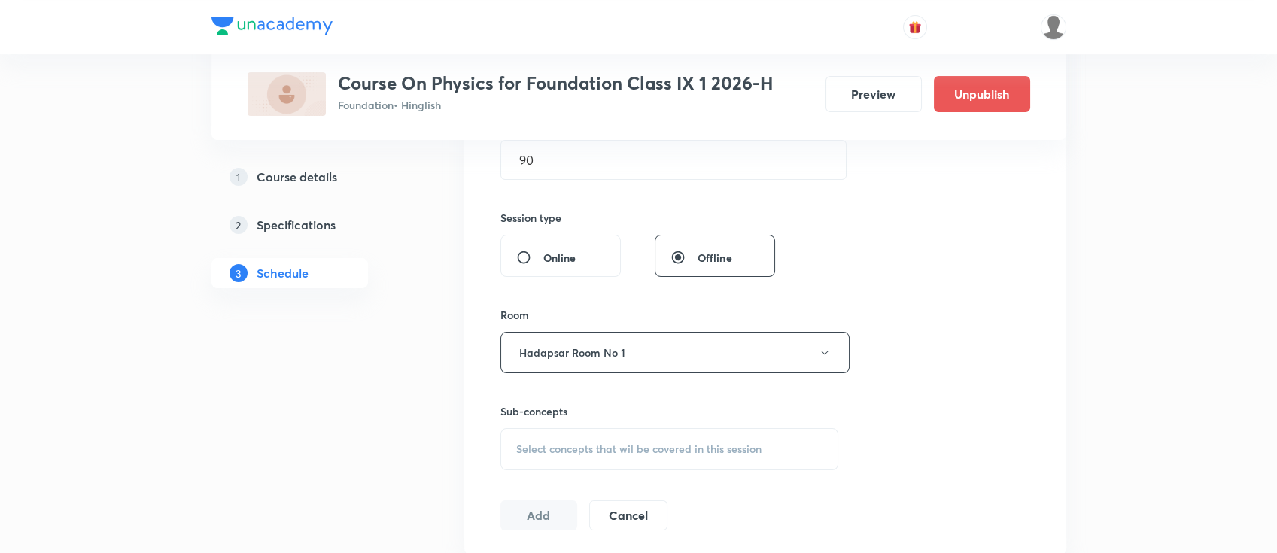
click at [725, 455] on div "Select concepts that wil be covered in this session" at bounding box center [670, 449] width 339 height 42
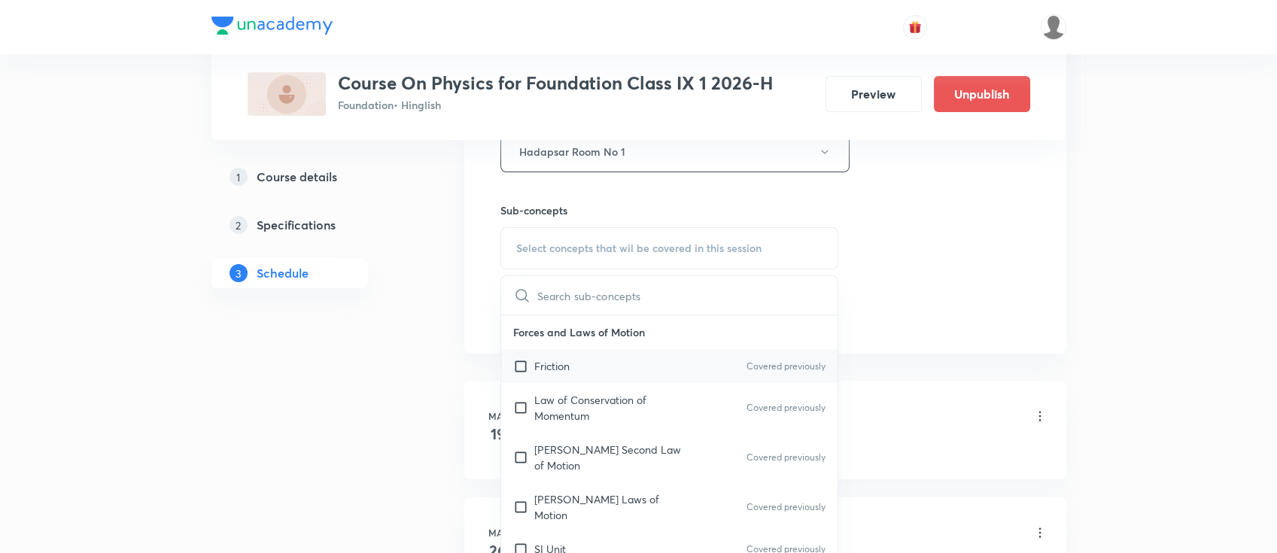
click at [689, 354] on div "Friction Covered previously" at bounding box center [669, 366] width 337 height 34
checkbox input "true"
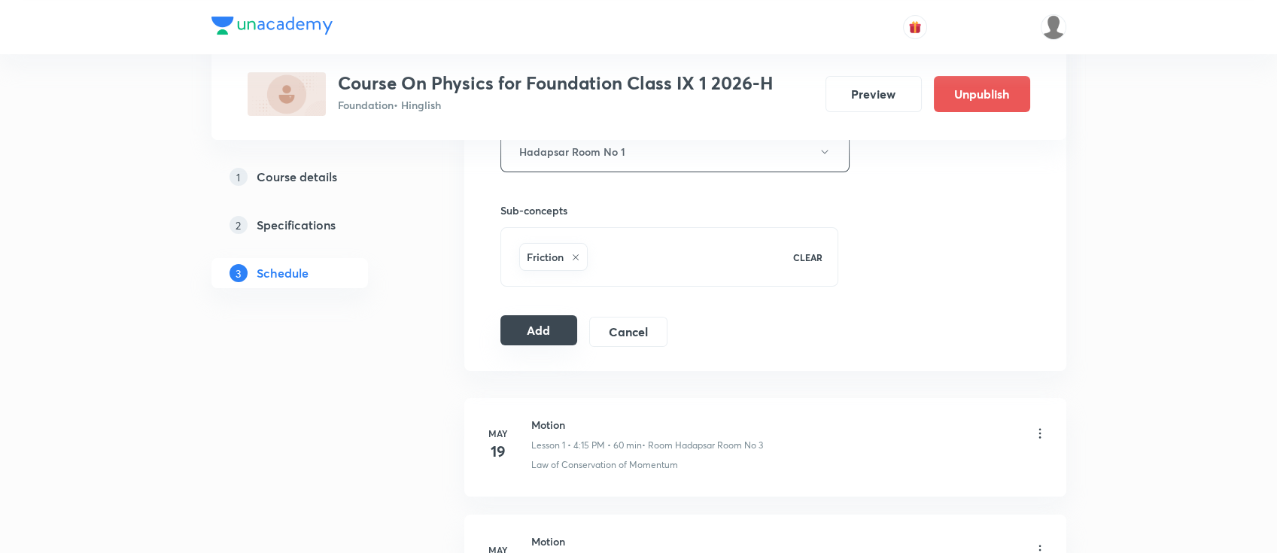
click at [540, 336] on button "Add" at bounding box center [540, 330] width 78 height 30
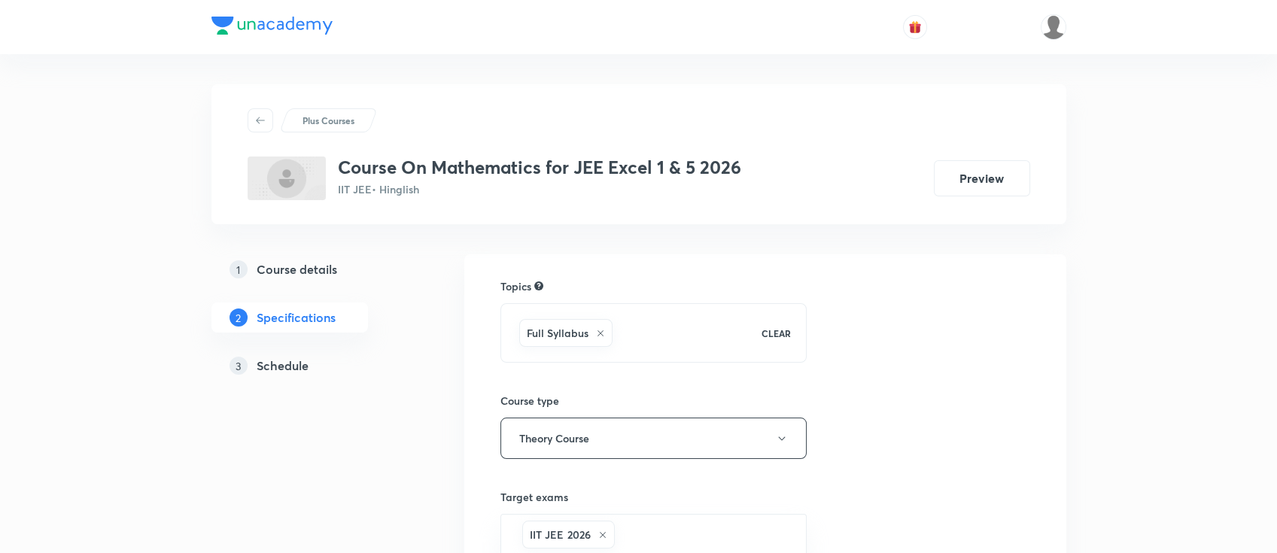
click at [274, 364] on h5 "Schedule" at bounding box center [283, 366] width 52 height 18
click at [322, 272] on h5 "Course details" at bounding box center [297, 269] width 81 height 18
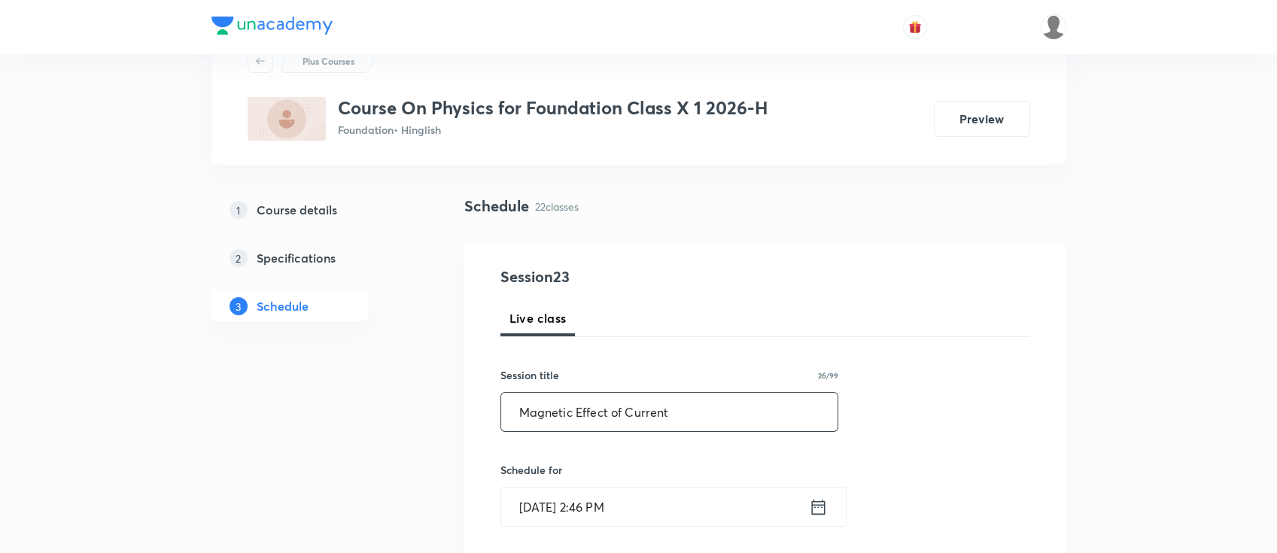
scroll to position [100, 0]
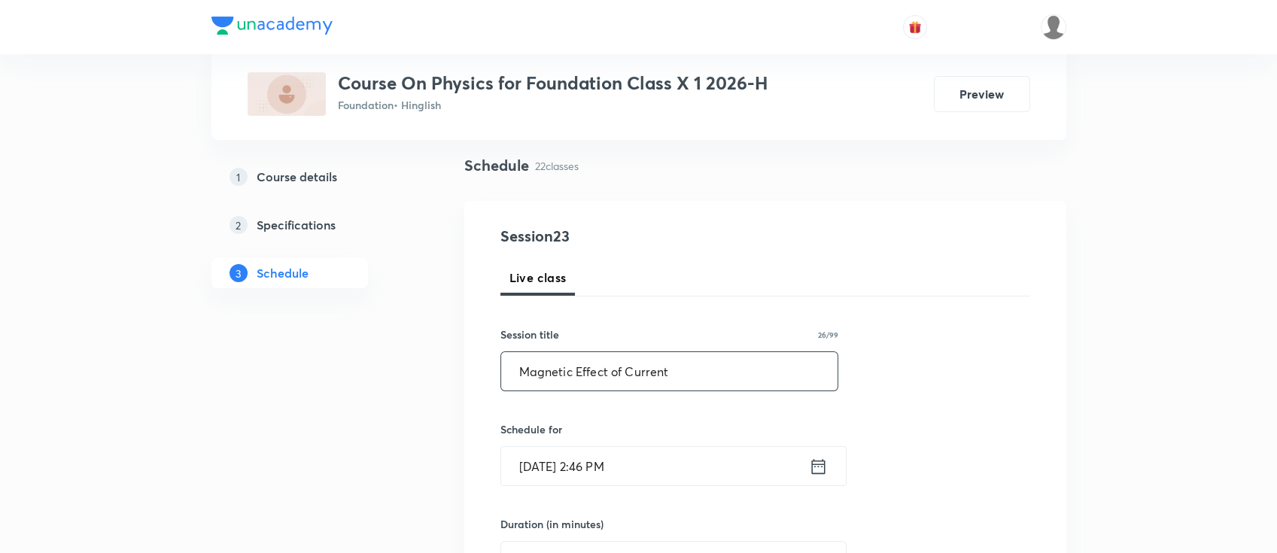
type input "Magnetic Effect of Current"
click at [814, 469] on icon at bounding box center [818, 466] width 19 height 21
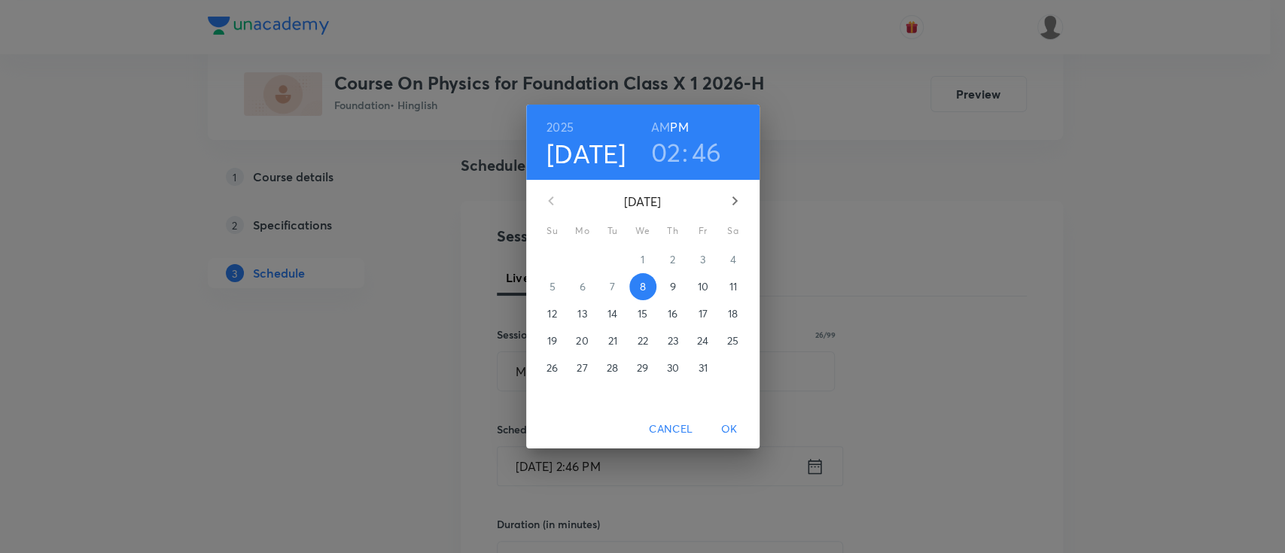
click at [674, 288] on p "9" at bounding box center [672, 286] width 6 height 15
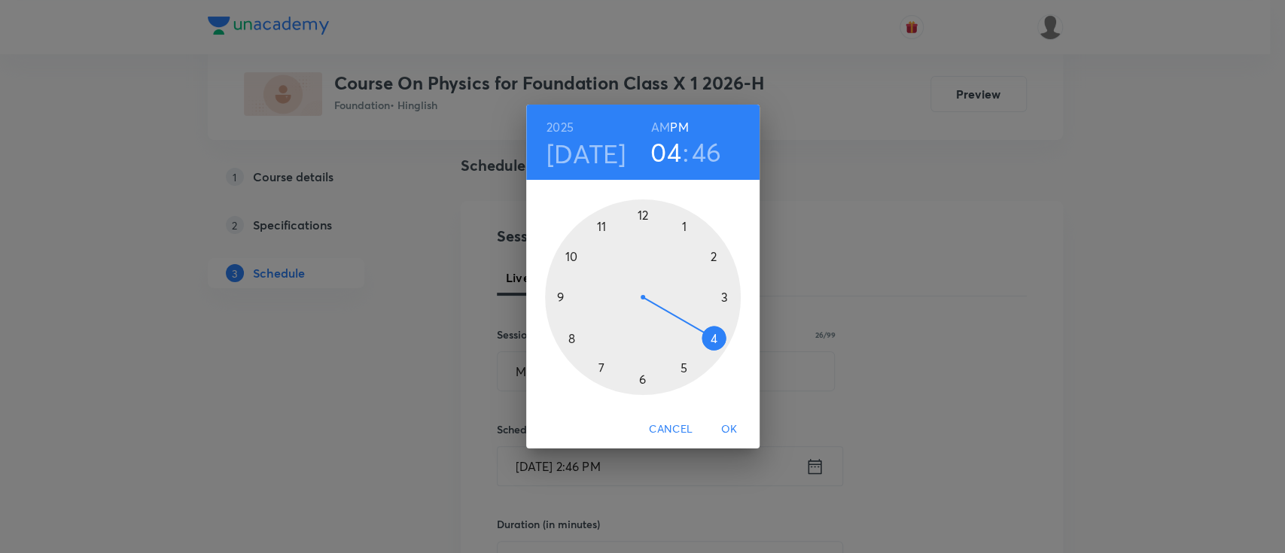
drag, startPoint x: 717, startPoint y: 283, endPoint x: 711, endPoint y: 339, distance: 56.7
click at [711, 339] on div at bounding box center [643, 297] width 196 height 196
drag, startPoint x: 554, startPoint y: 288, endPoint x: 695, endPoint y: 298, distance: 141.1
click at [695, 298] on div at bounding box center [643, 297] width 196 height 196
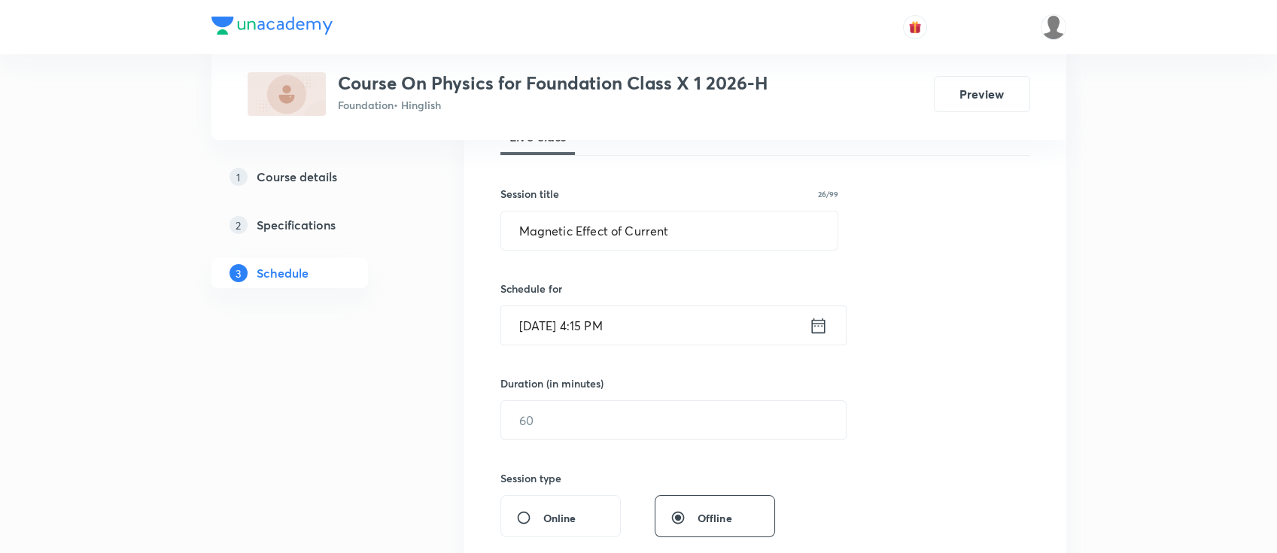
scroll to position [301, 0]
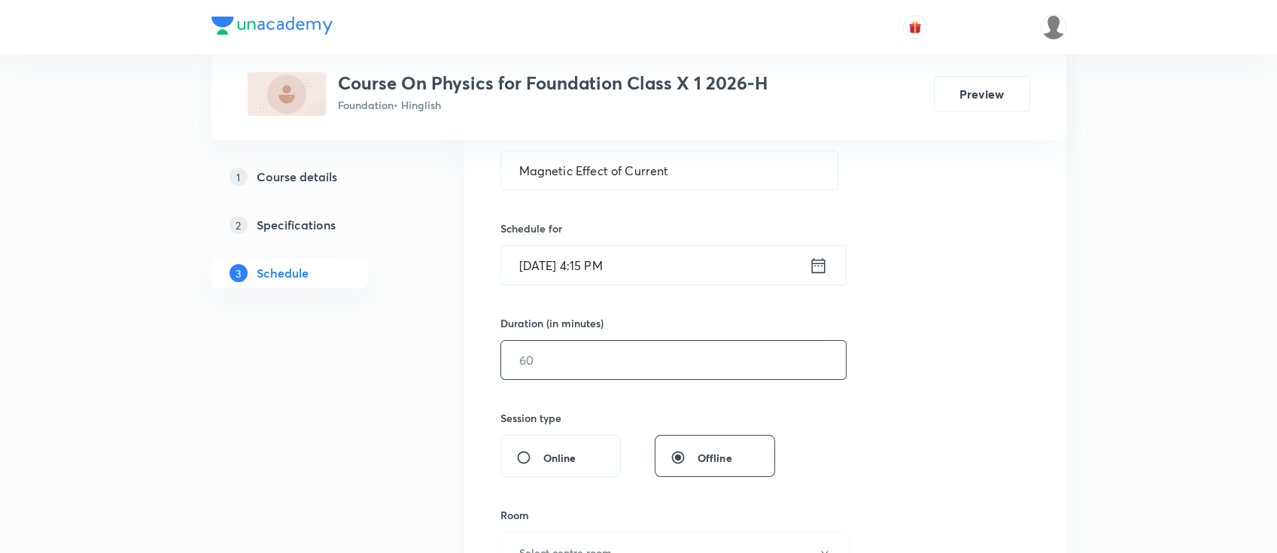
click at [650, 373] on input "text" at bounding box center [673, 360] width 345 height 38
click at [823, 255] on icon at bounding box center [818, 265] width 19 height 21
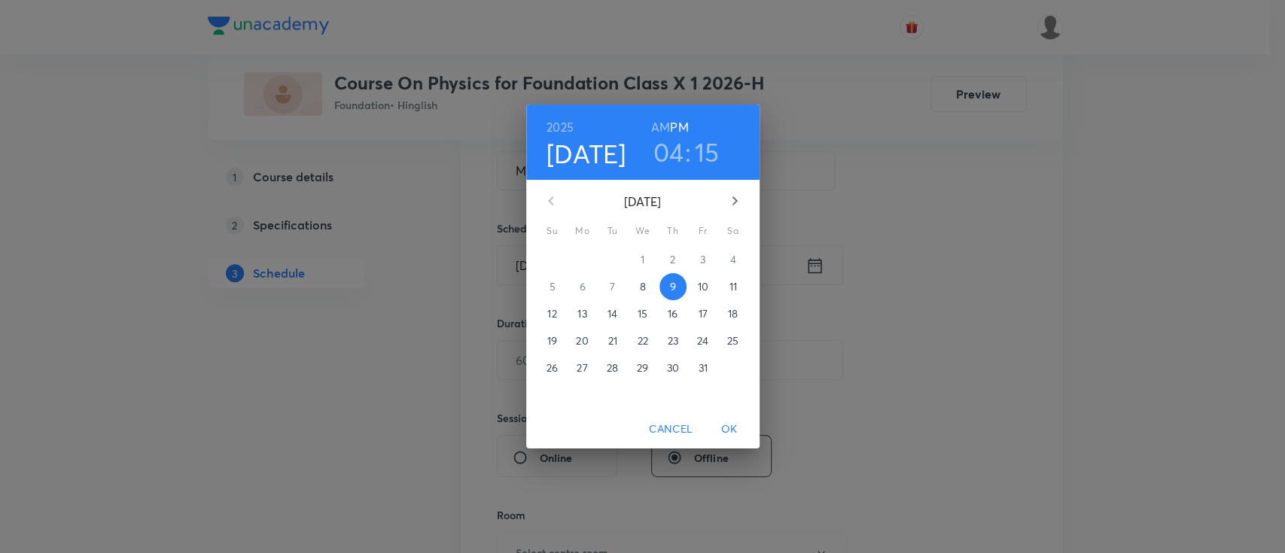
click at [704, 290] on p "10" at bounding box center [702, 286] width 11 height 15
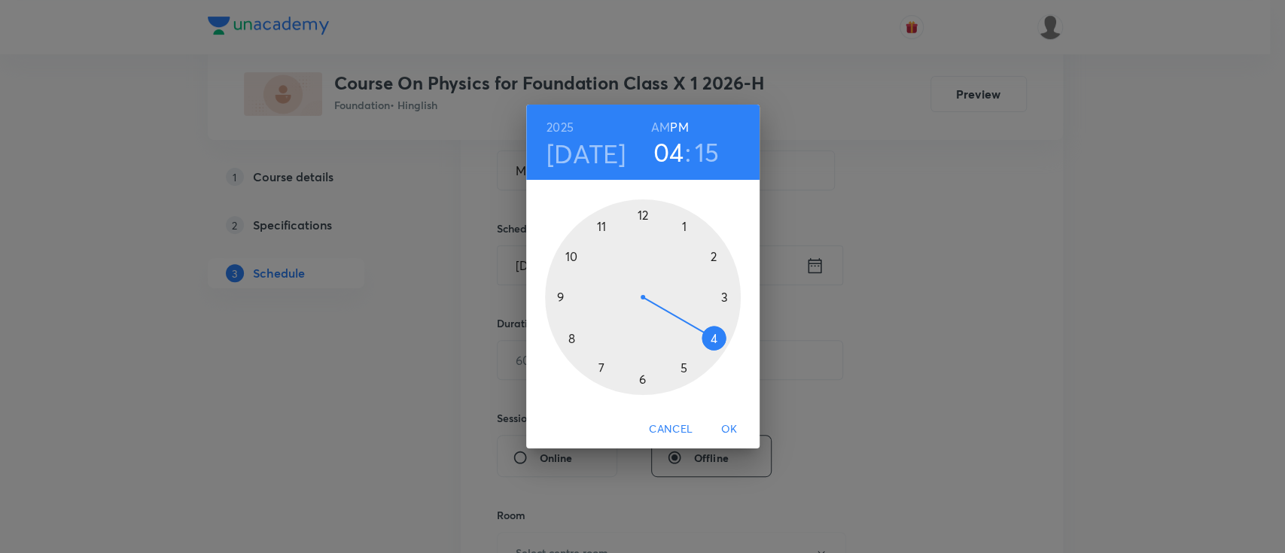
click at [733, 415] on button "OK" at bounding box center [729, 429] width 48 height 28
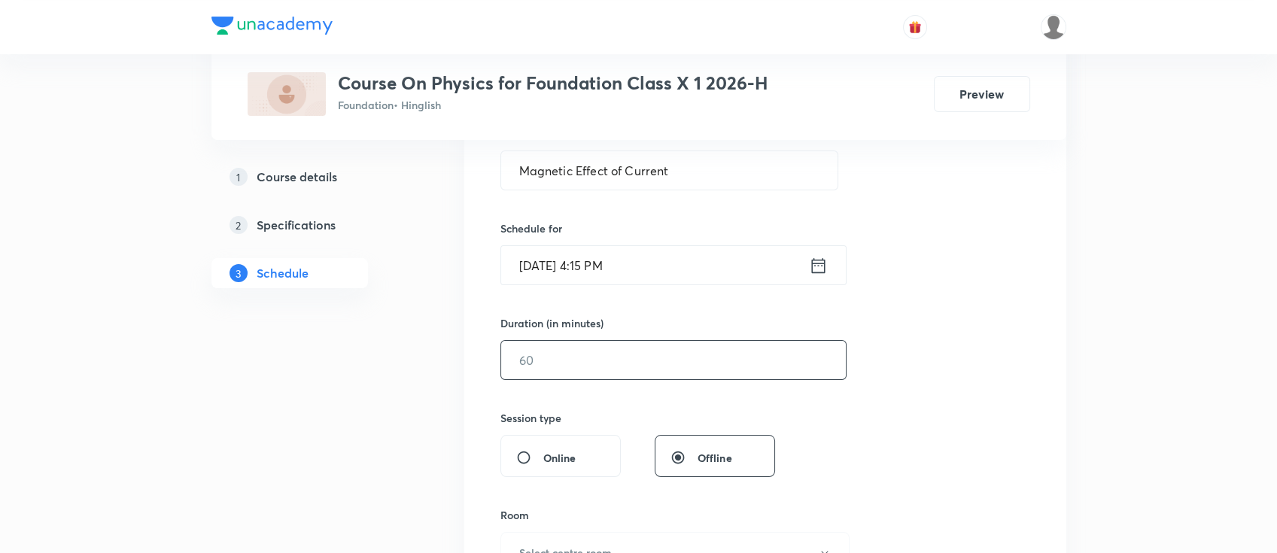
click at [617, 368] on input "text" at bounding box center [673, 360] width 345 height 38
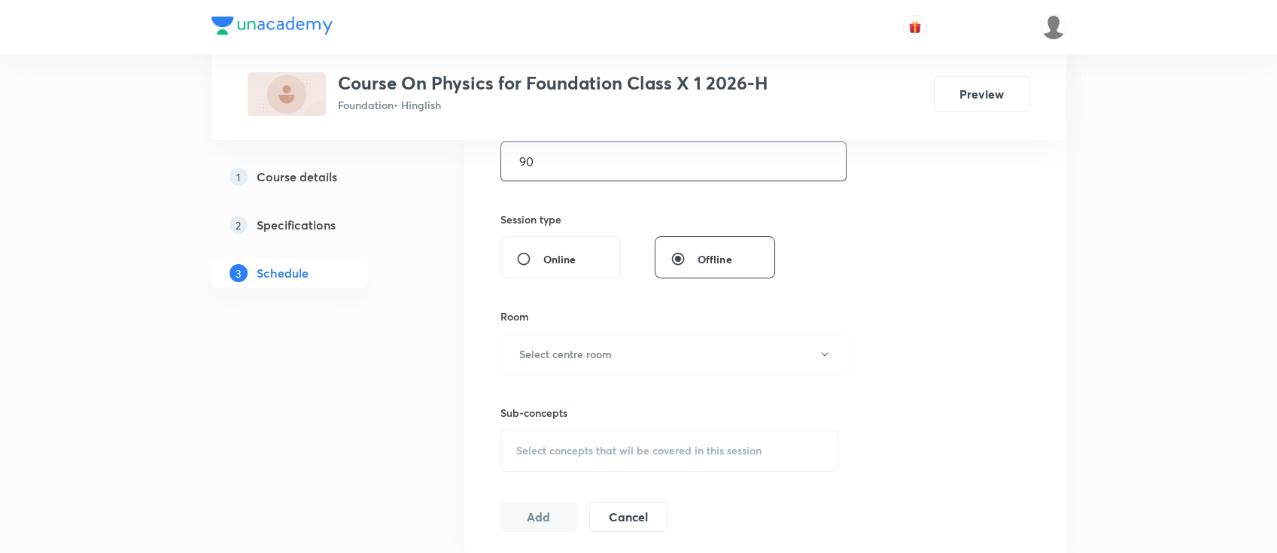
scroll to position [501, 0]
type input "90"
click at [625, 355] on button "Select centre room" at bounding box center [675, 352] width 349 height 41
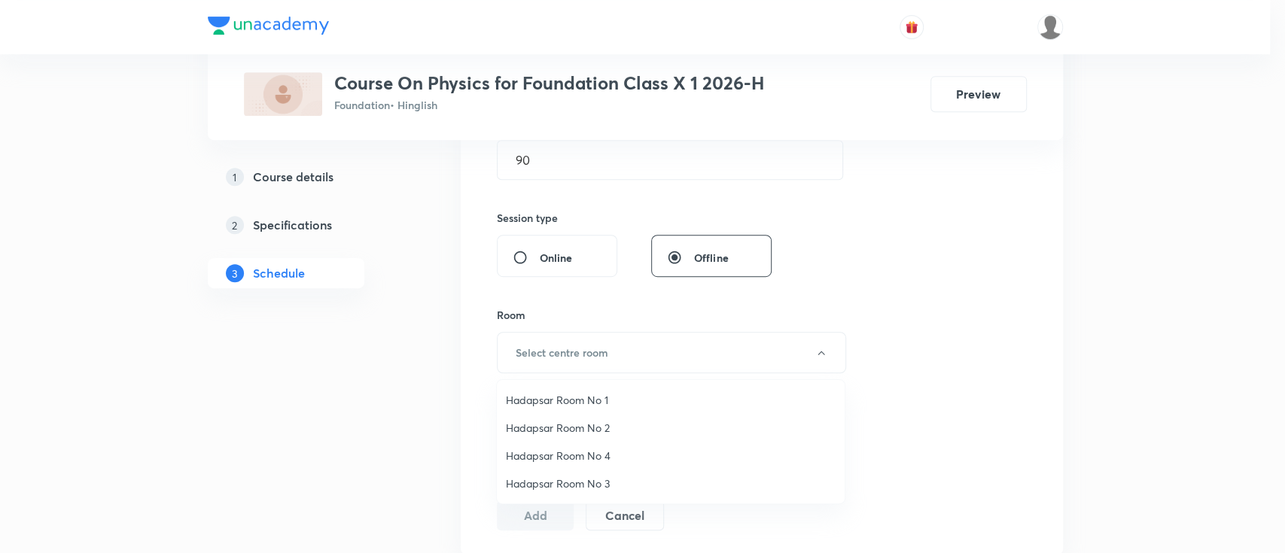
drag, startPoint x: 601, startPoint y: 390, endPoint x: 607, endPoint y: 403, distance: 14.5
click at [601, 392] on li "Hadapsar Room No 1" at bounding box center [671, 400] width 348 height 28
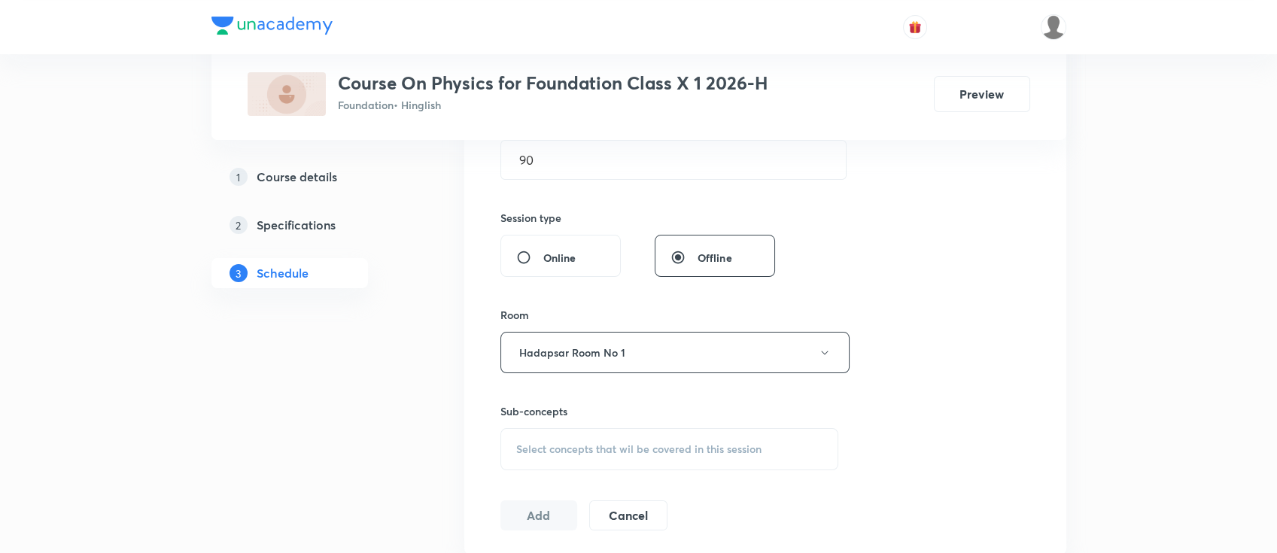
click at [679, 443] on span "Select concepts that wil be covered in this session" at bounding box center [638, 449] width 245 height 12
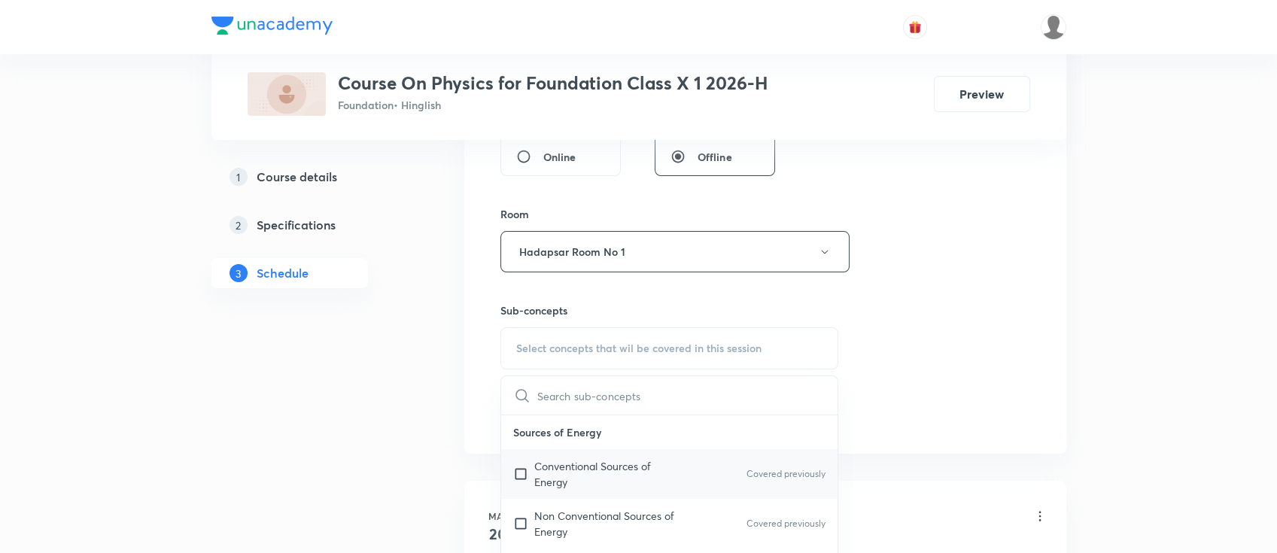
click at [641, 472] on p "Conventional Sources of Energy" at bounding box center [610, 474] width 152 height 32
checkbox input "true"
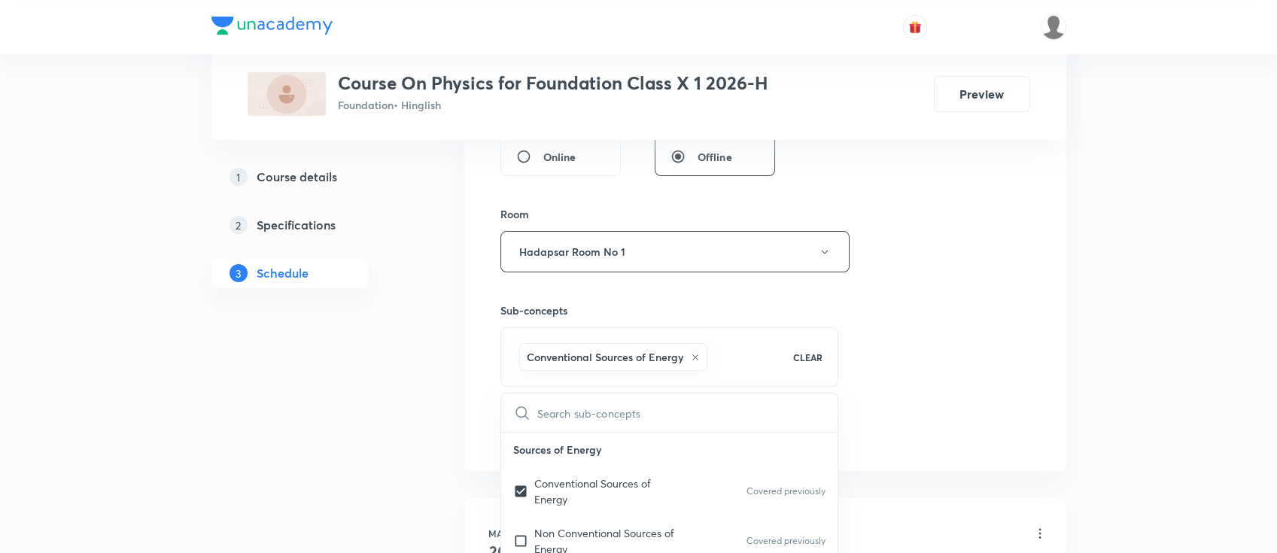
click at [893, 385] on div "Session 23 Live class Session title 26/99 Magnetic Effect of Current ​ Schedule…" at bounding box center [766, 85] width 530 height 724
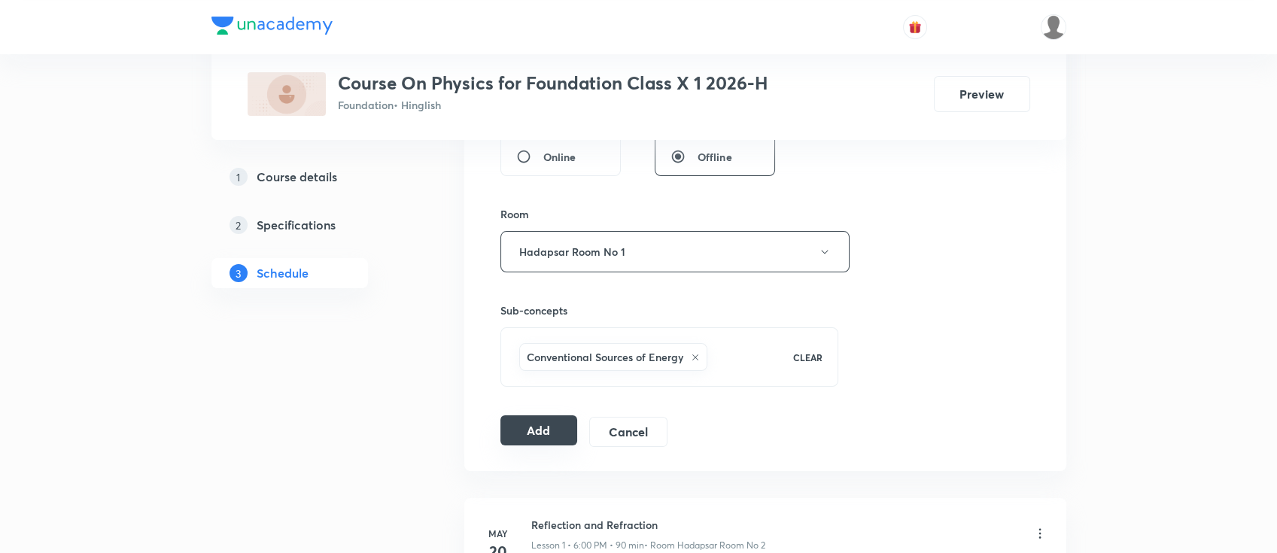
click at [530, 434] on button "Add" at bounding box center [540, 430] width 78 height 30
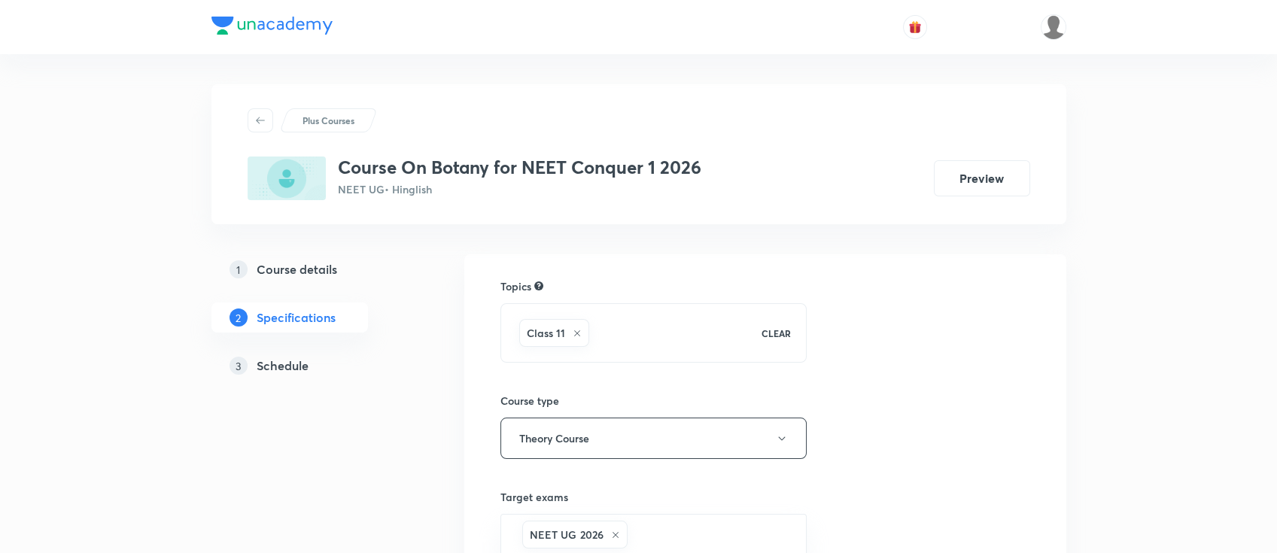
click at [273, 370] on h5 "Schedule" at bounding box center [283, 366] width 52 height 18
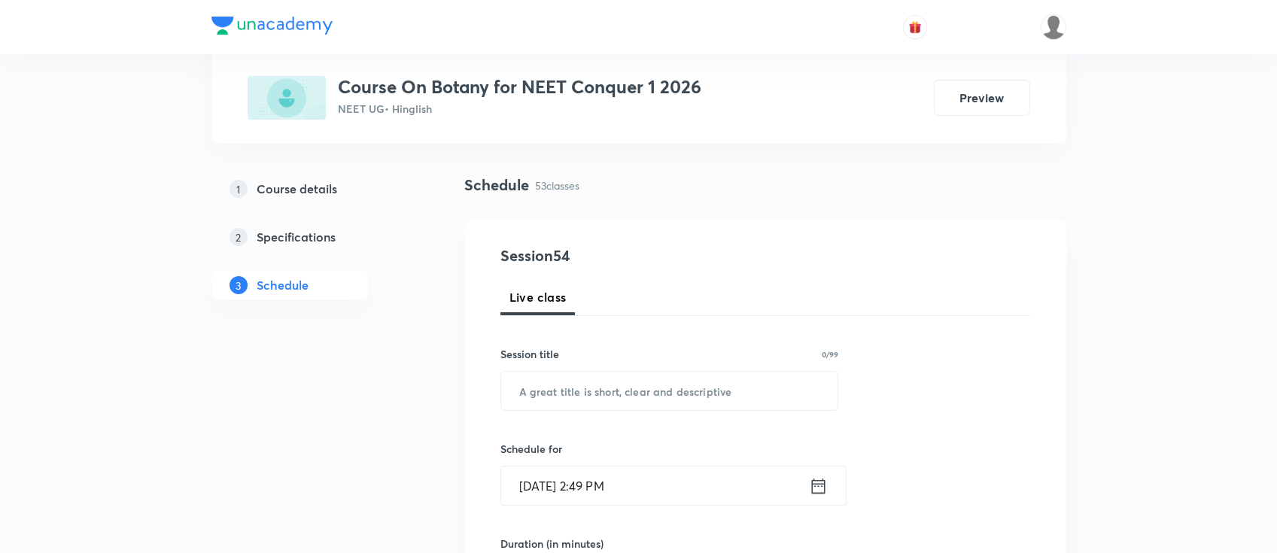
scroll to position [200, 0]
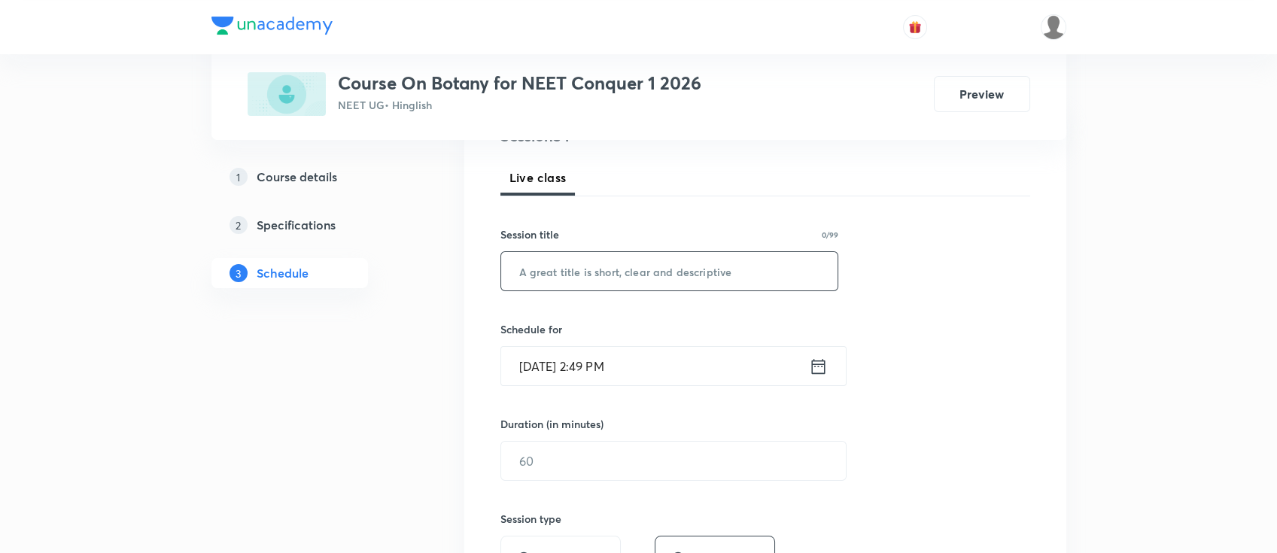
click at [692, 280] on input "text" at bounding box center [669, 271] width 337 height 38
paste input "Plant Growth and Development"
type input "Plant Growth and Development"
click at [807, 368] on input "[DATE] 2:49 PM" at bounding box center [655, 366] width 308 height 38
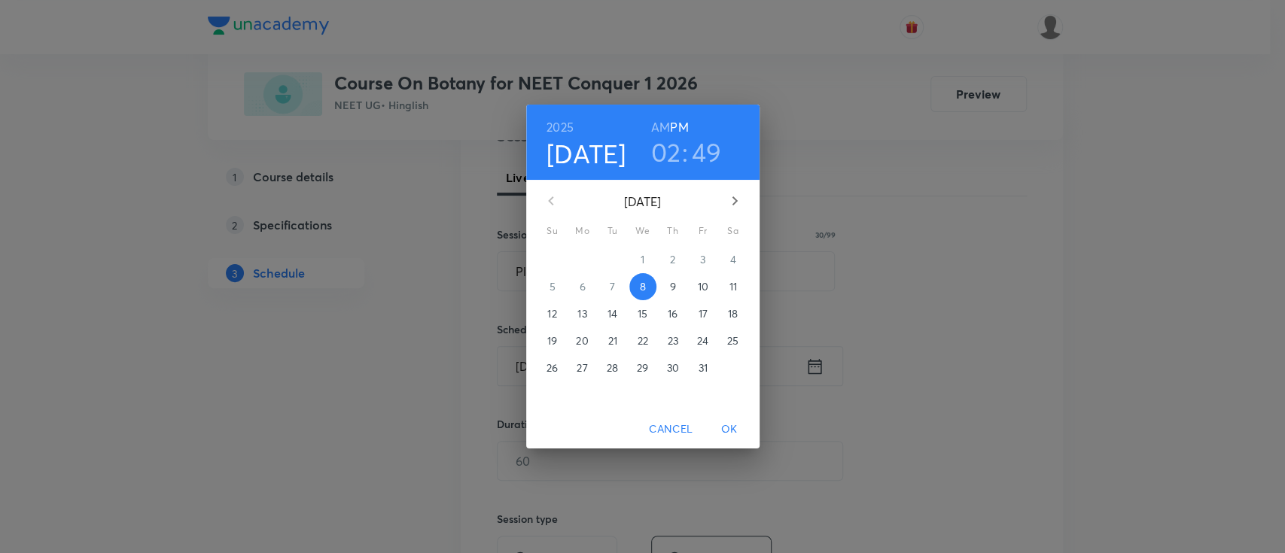
click at [670, 292] on p "9" at bounding box center [672, 286] width 6 height 15
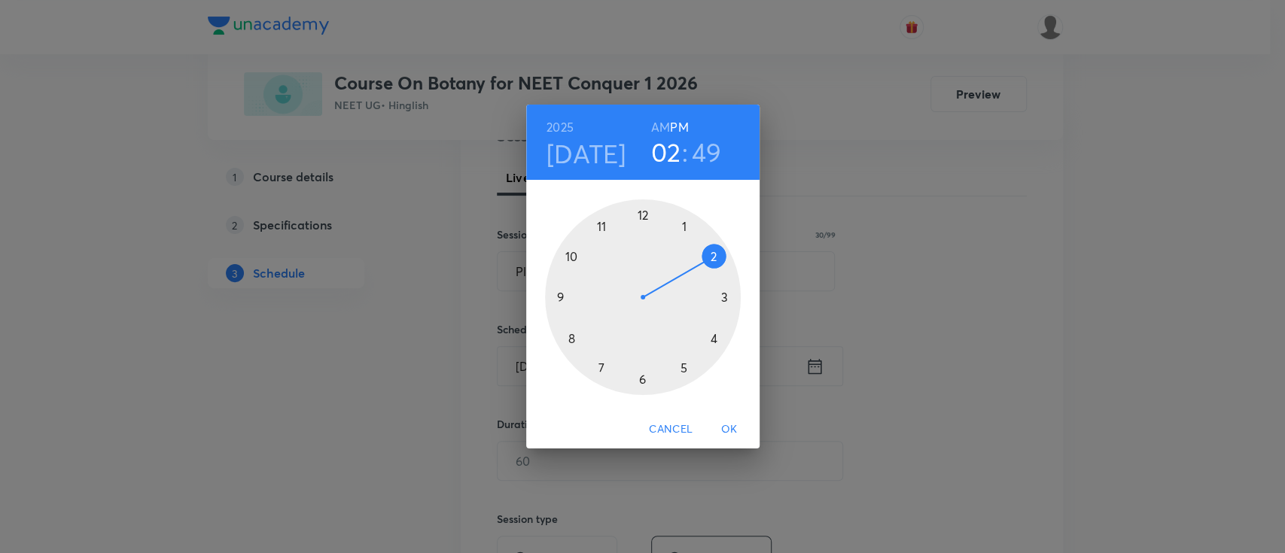
drag, startPoint x: 670, startPoint y: 292, endPoint x: 708, endPoint y: 260, distance: 49.1
click at [708, 260] on div at bounding box center [643, 297] width 196 height 196
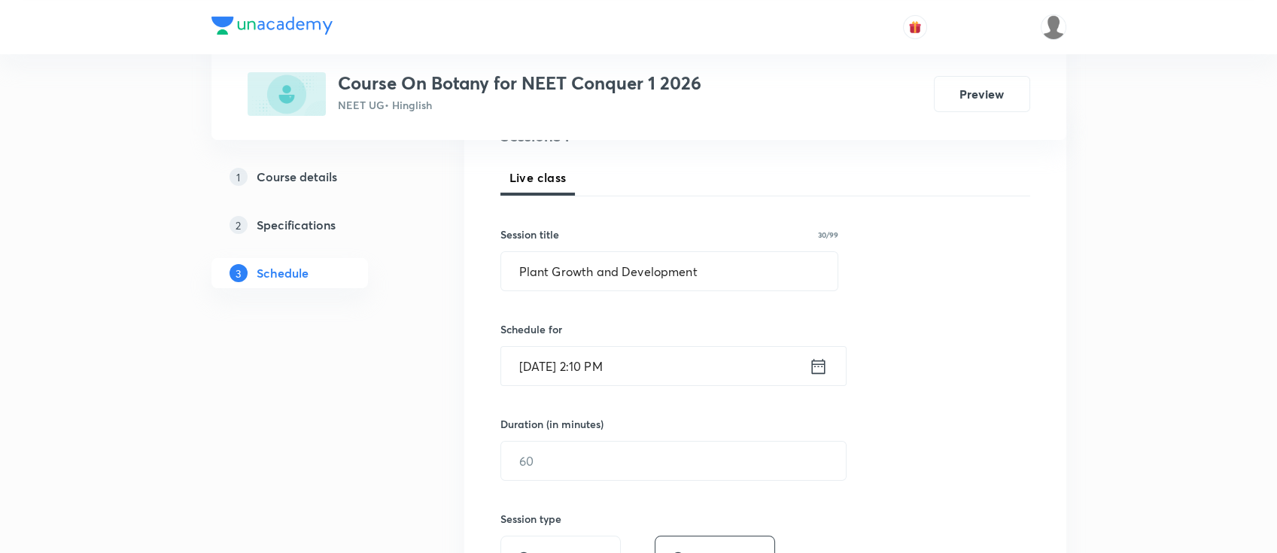
click at [823, 373] on icon at bounding box center [818, 366] width 19 height 21
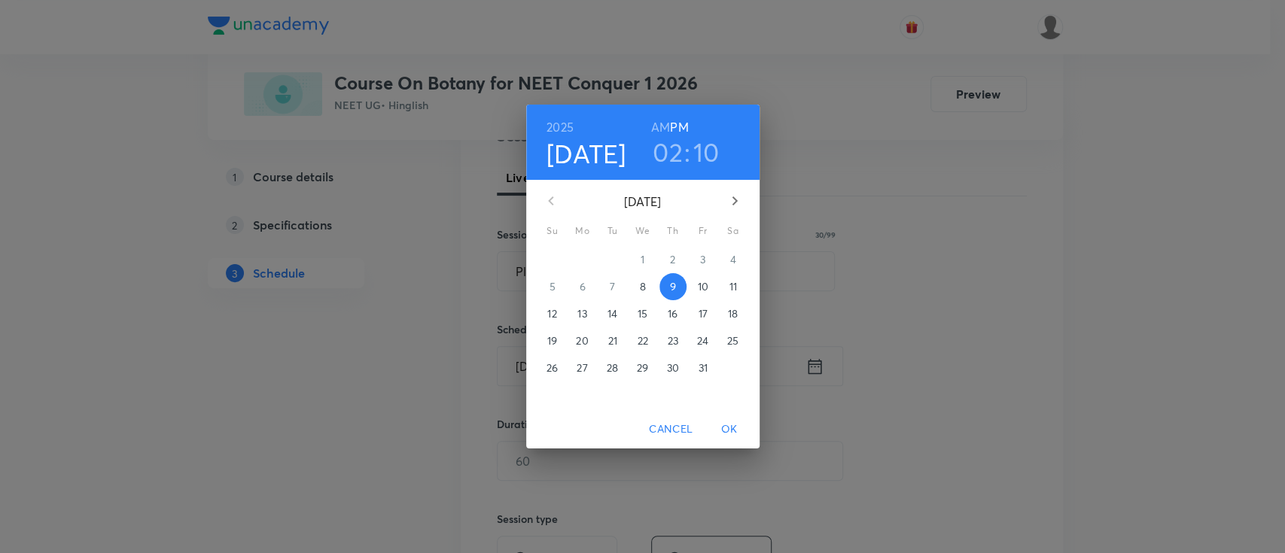
click at [659, 152] on h3 "02" at bounding box center [668, 152] width 30 height 32
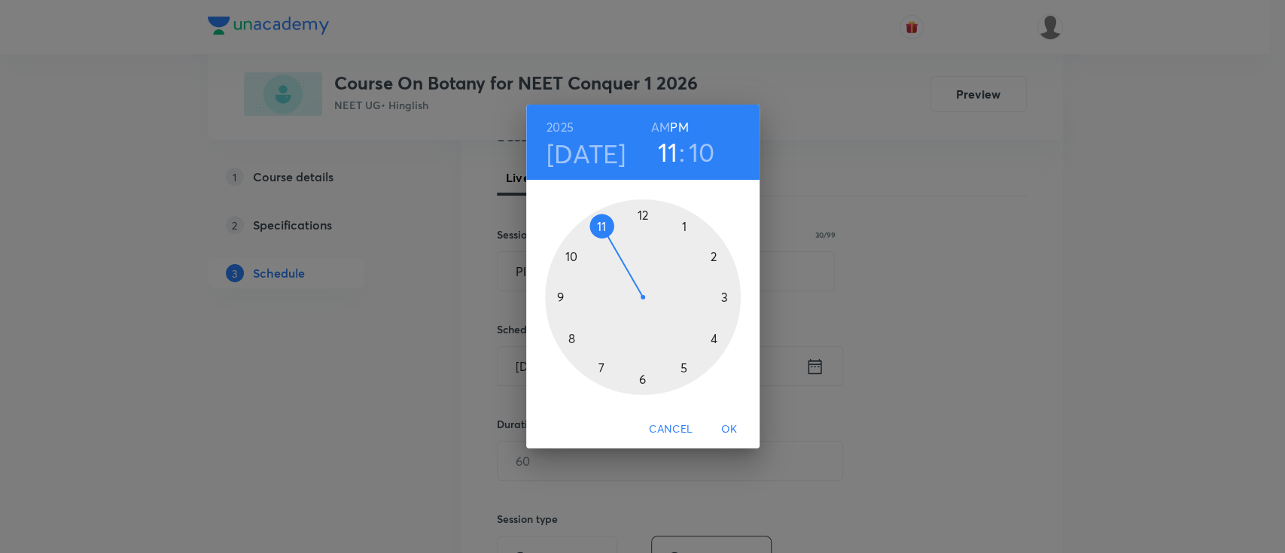
drag, startPoint x: 711, startPoint y: 258, endPoint x: 604, endPoint y: 239, distance: 107.9
click at [604, 239] on div at bounding box center [643, 297] width 196 height 196
drag, startPoint x: 731, startPoint y: 260, endPoint x: 643, endPoint y: 220, distance: 97.0
click at [643, 220] on div at bounding box center [643, 297] width 196 height 196
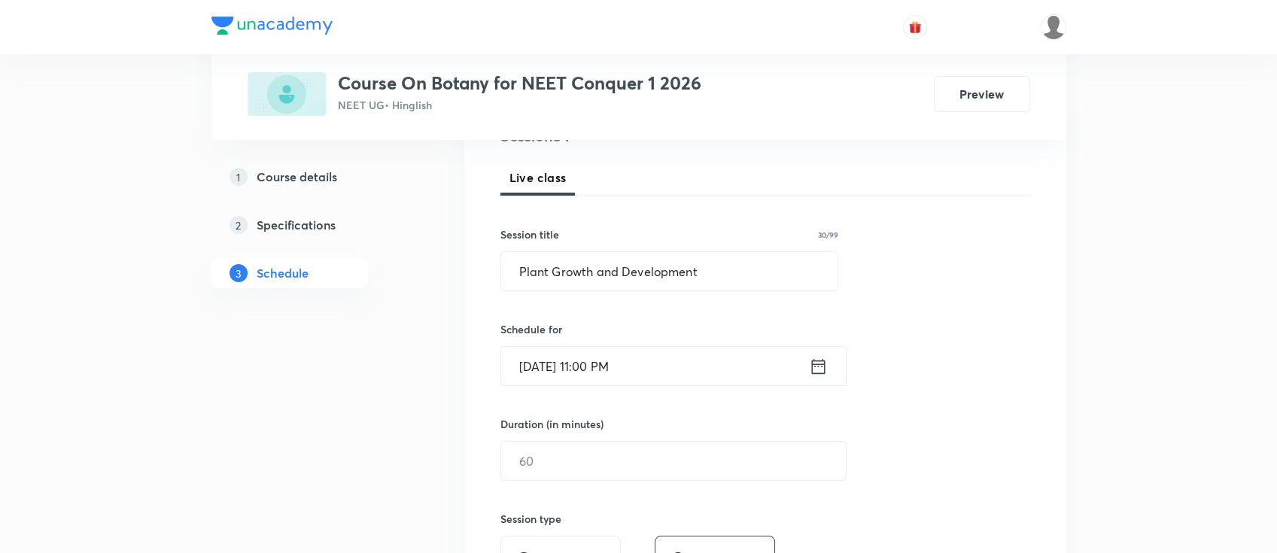
click at [817, 366] on icon at bounding box center [818, 366] width 19 height 21
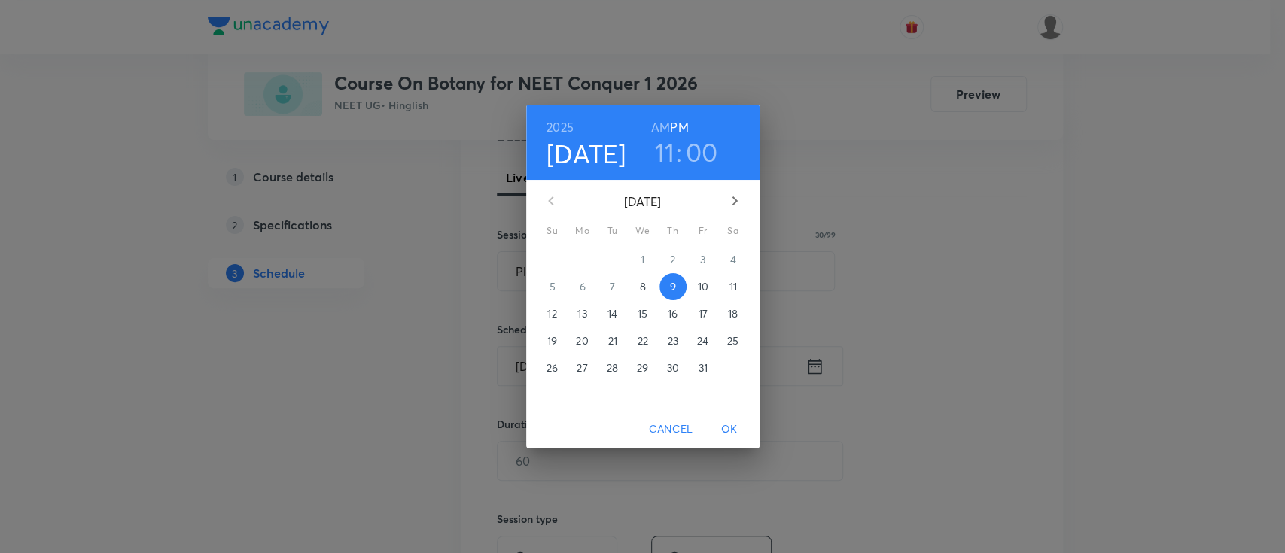
click at [656, 125] on h6 "AM" at bounding box center [660, 127] width 19 height 21
click at [729, 431] on span "OK" at bounding box center [729, 429] width 36 height 19
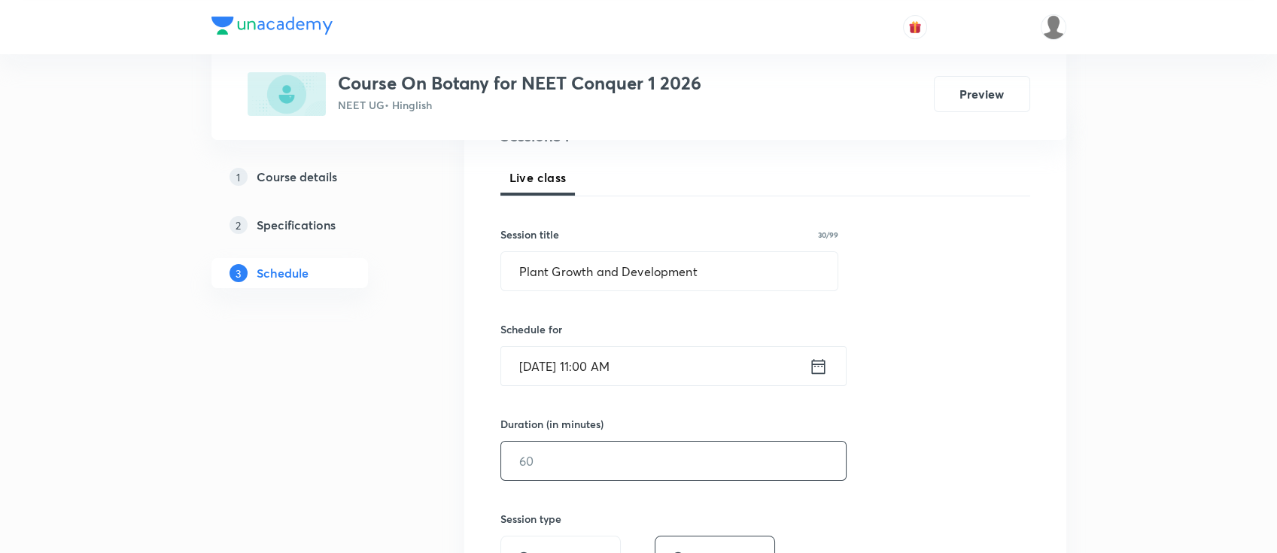
click at [711, 464] on input "text" at bounding box center [673, 461] width 345 height 38
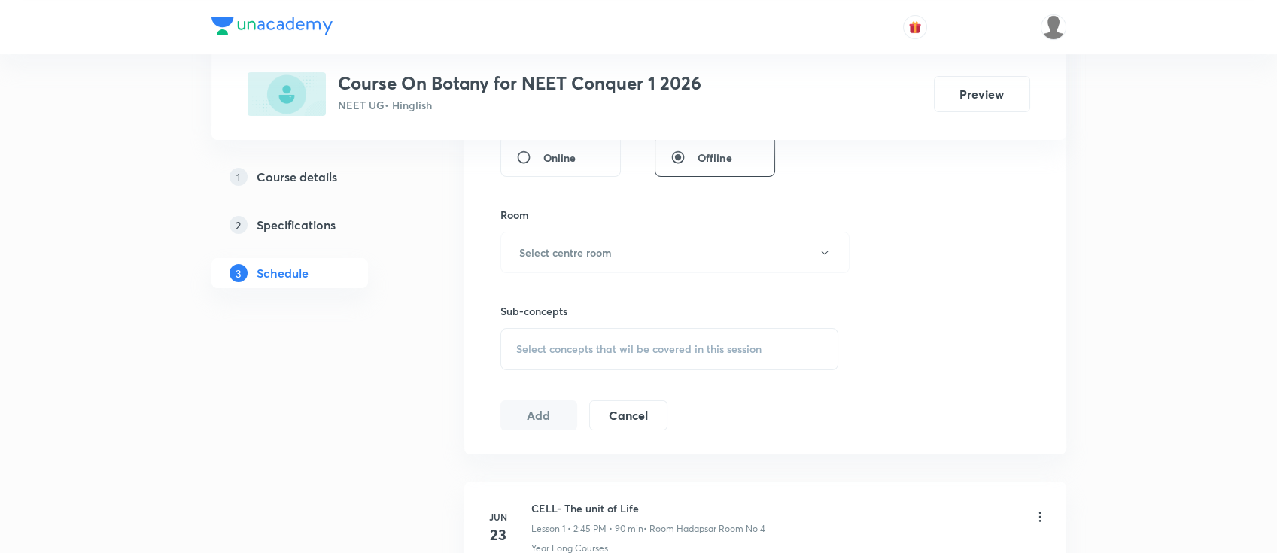
scroll to position [602, 0]
type input "90"
click at [616, 253] on button "Select centre room" at bounding box center [675, 251] width 349 height 41
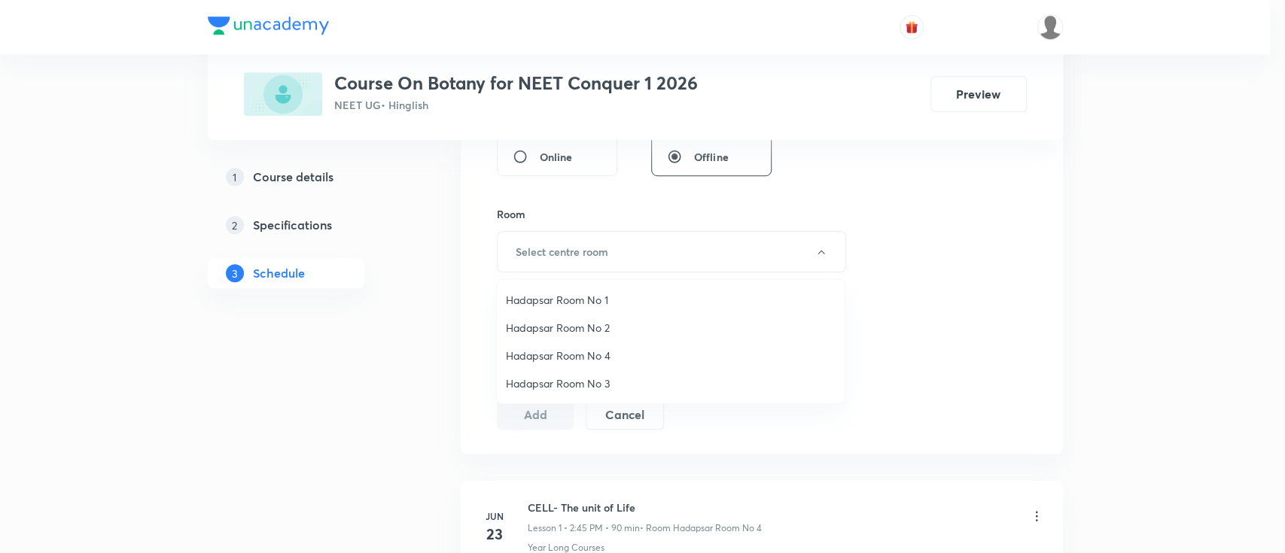
click at [602, 300] on span "Hadapsar Room No 1" at bounding box center [671, 300] width 330 height 16
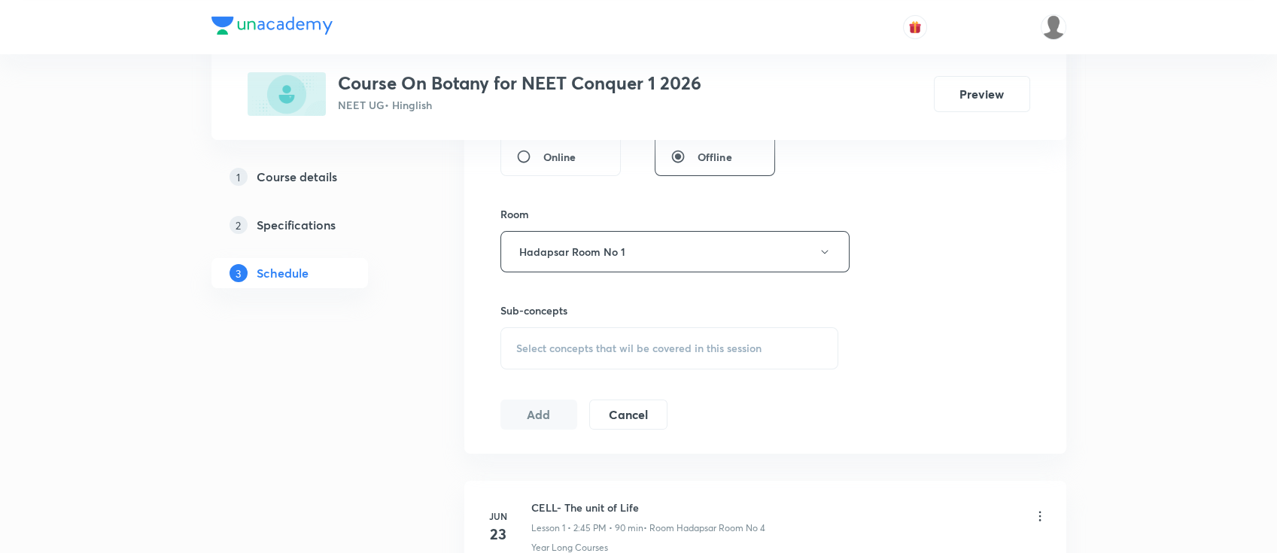
click at [750, 342] on span "Select concepts that wil be covered in this session" at bounding box center [638, 348] width 245 height 12
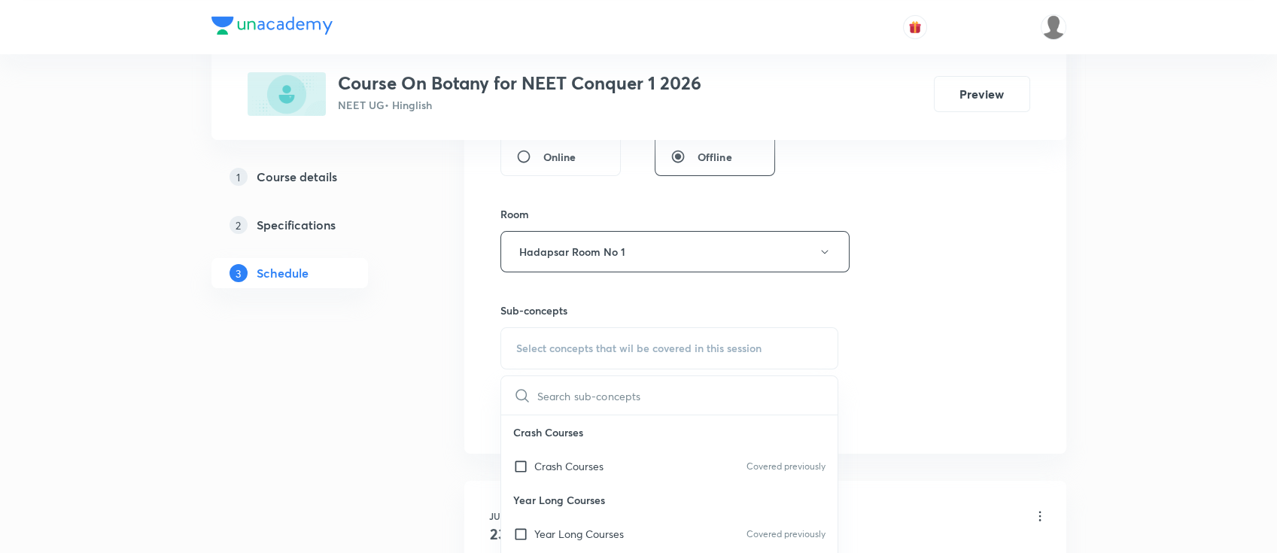
scroll to position [702, 0]
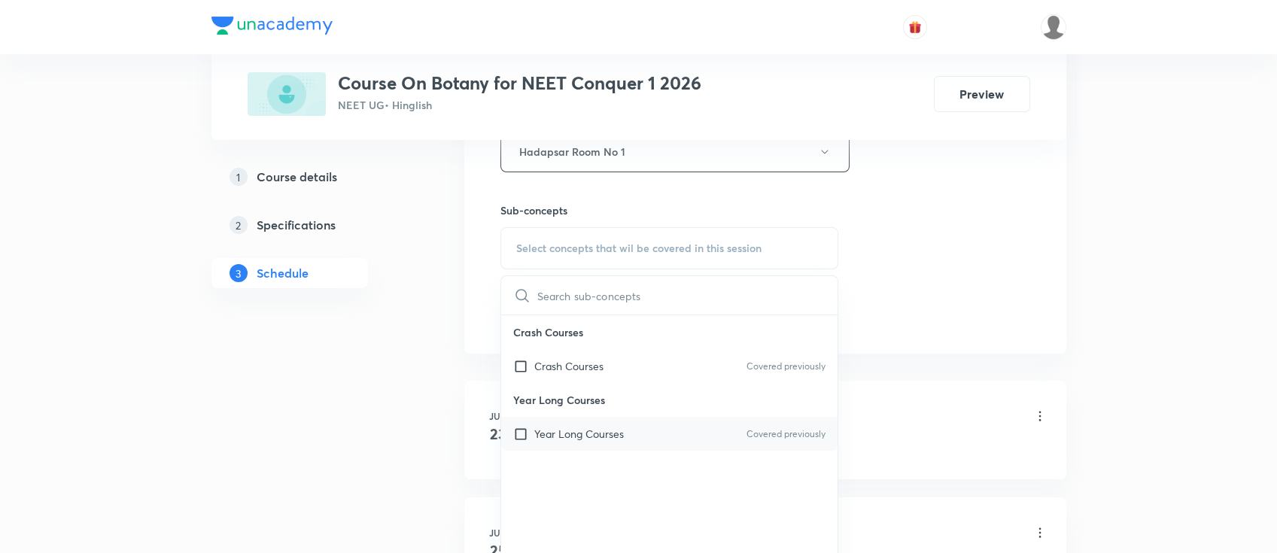
click at [625, 441] on div "Year Long Courses Covered previously" at bounding box center [669, 434] width 337 height 34
checkbox input "true"
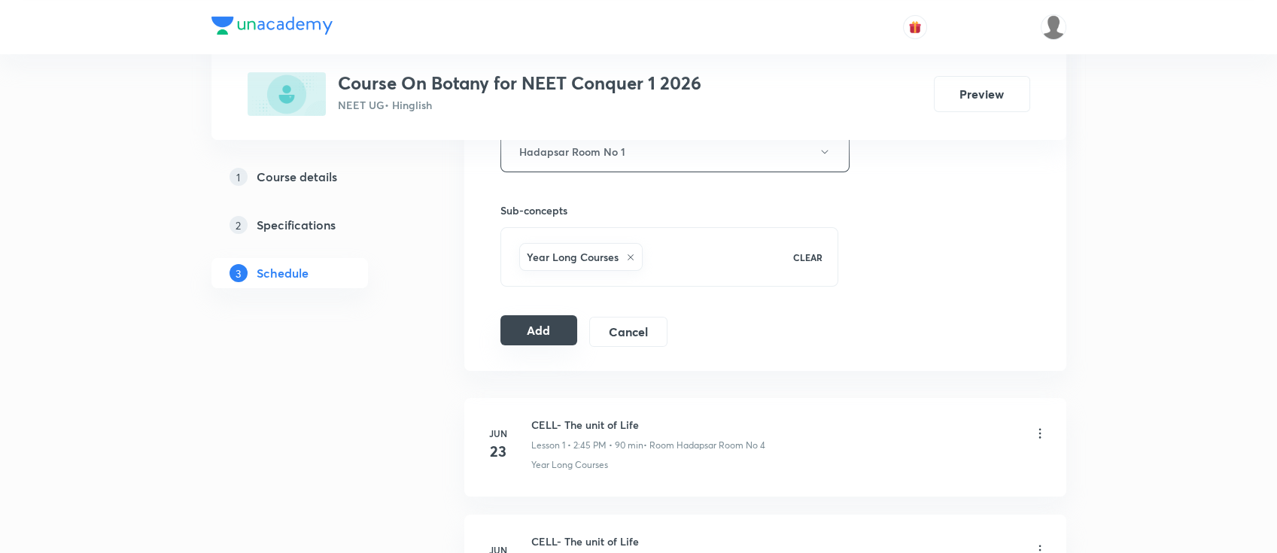
click at [539, 327] on button "Add" at bounding box center [540, 330] width 78 height 30
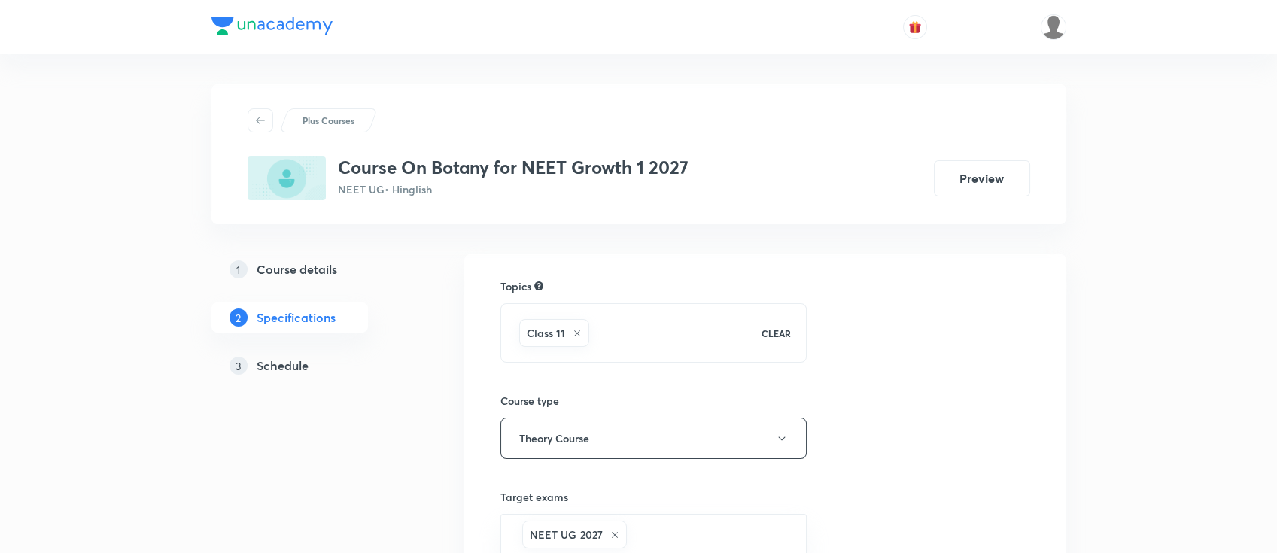
click at [299, 362] on h5 "Schedule" at bounding box center [283, 366] width 52 height 18
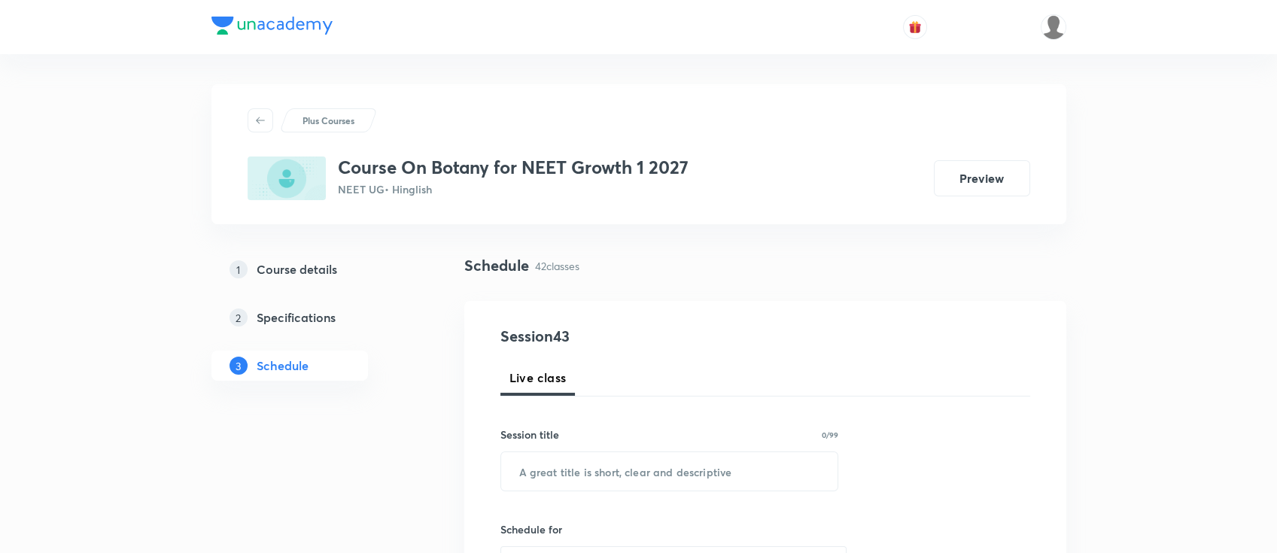
click at [675, 476] on input "text" at bounding box center [669, 471] width 337 height 38
paste input "Plant Kingdom"
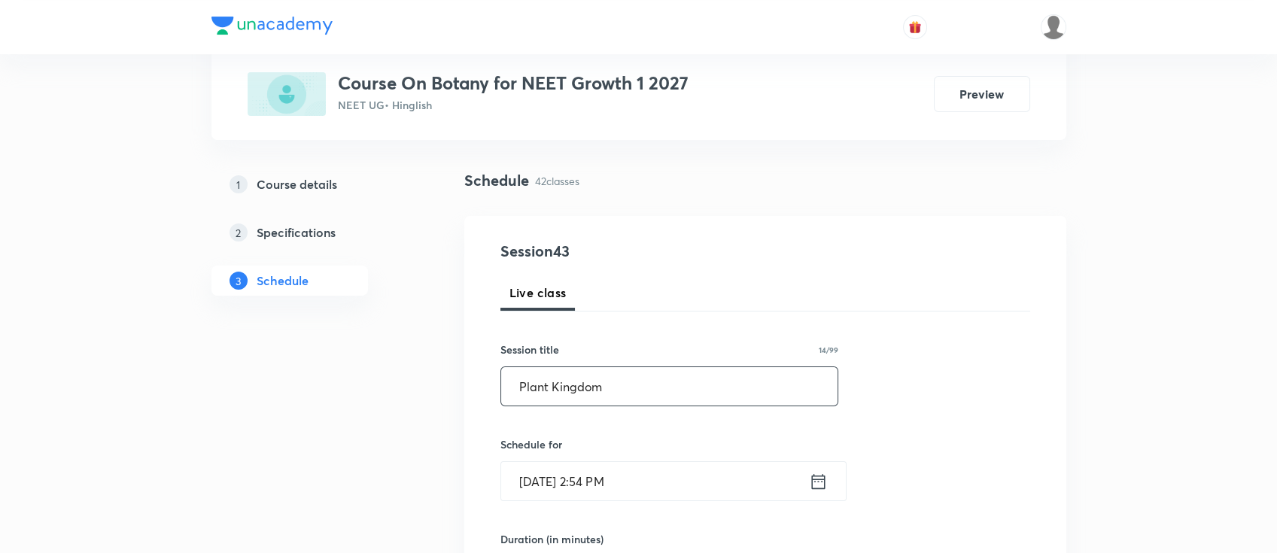
scroll to position [200, 0]
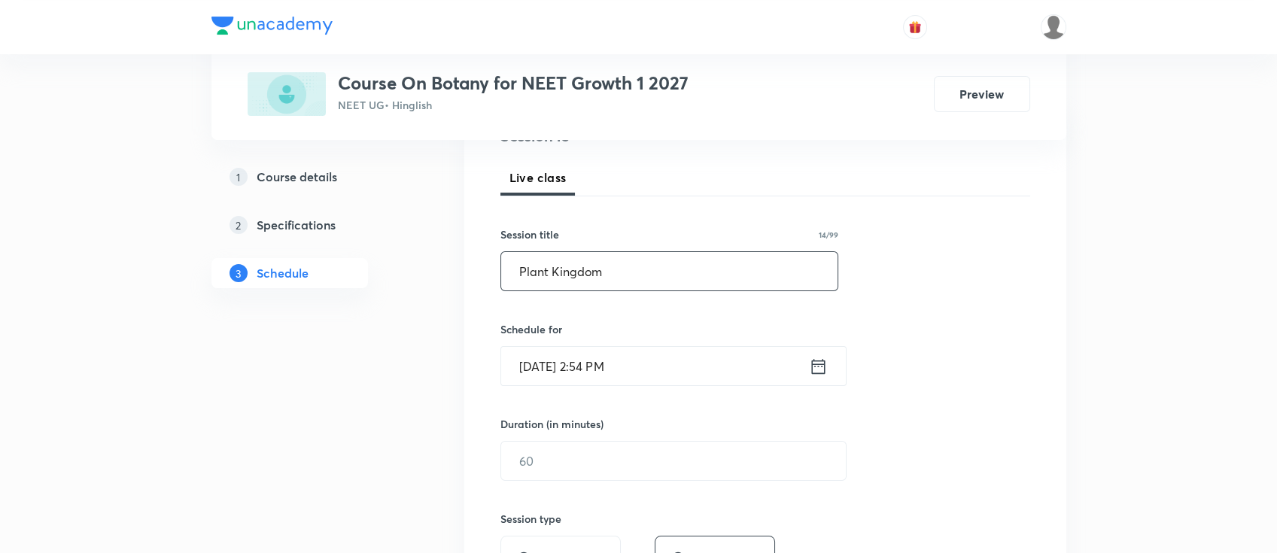
type input "Plant Kingdom"
click at [819, 372] on icon at bounding box center [818, 365] width 14 height 15
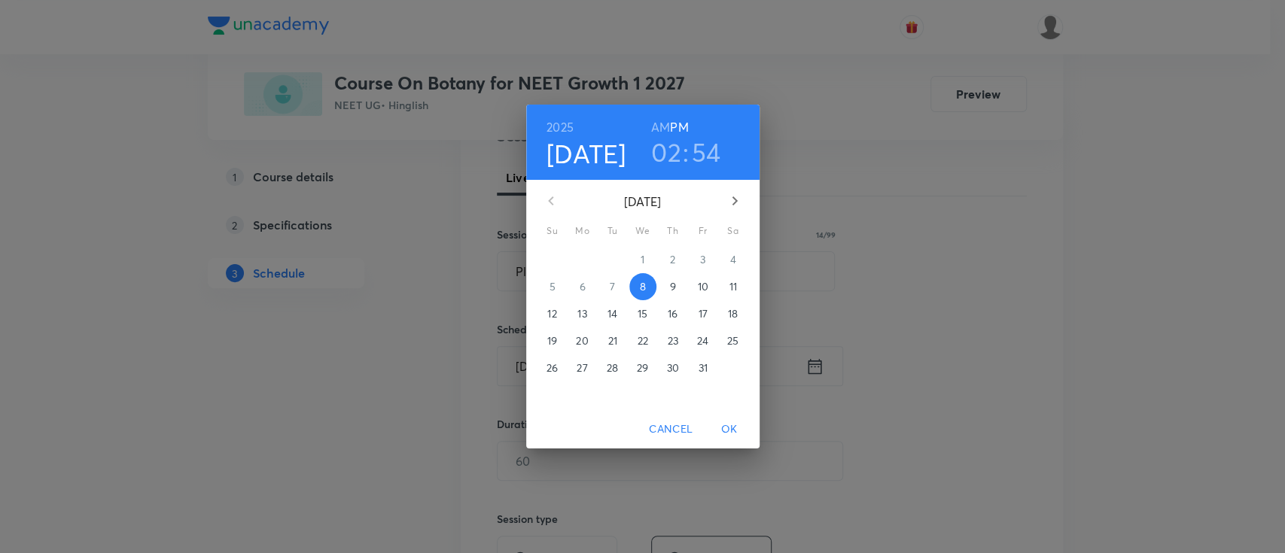
click at [674, 286] on p "9" at bounding box center [672, 286] width 6 height 15
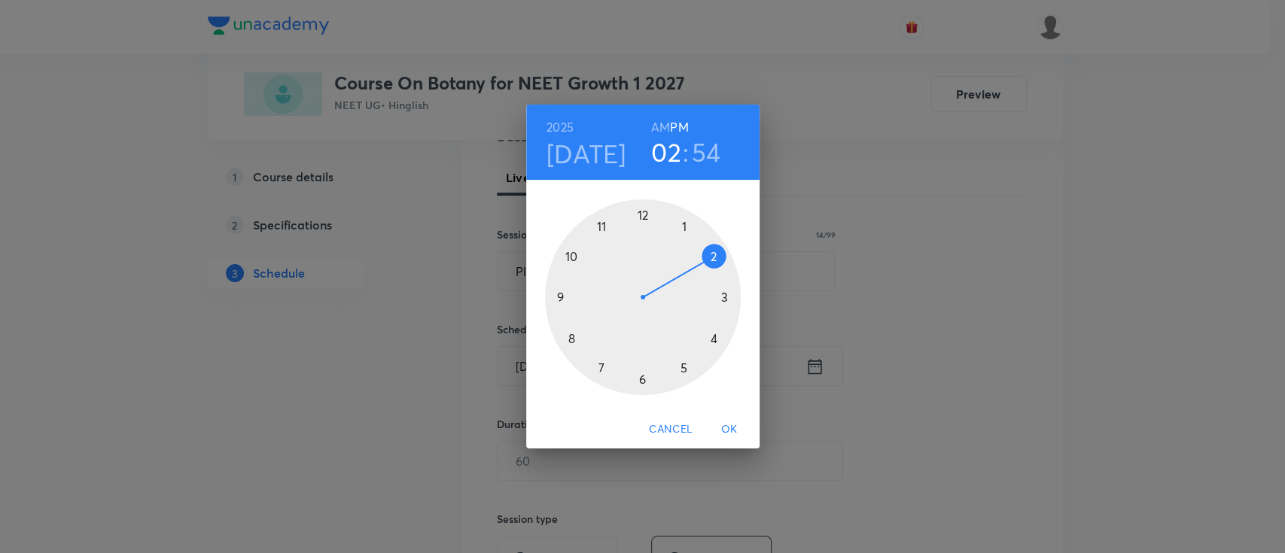
click at [726, 284] on div at bounding box center [643, 297] width 196 height 196
click at [921, 288] on div "[DATE] 03 : 12 AM PM 00 05 10 15 20 25 30 35 40 45 50 55 Cancel OK" at bounding box center [642, 276] width 1285 height 553
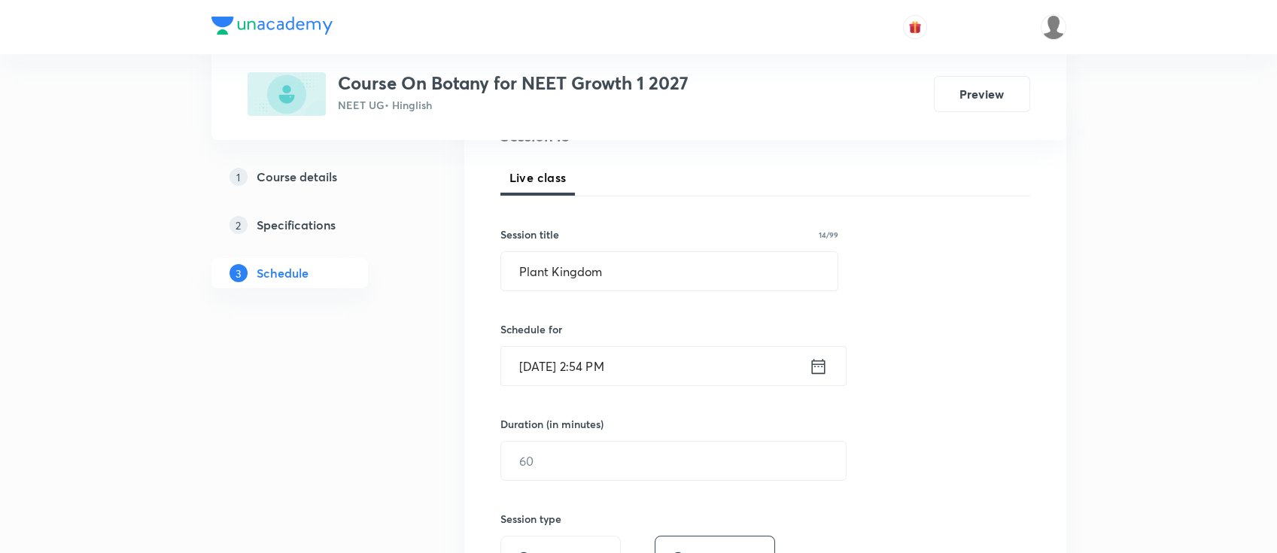
click at [814, 370] on icon at bounding box center [818, 366] width 19 height 21
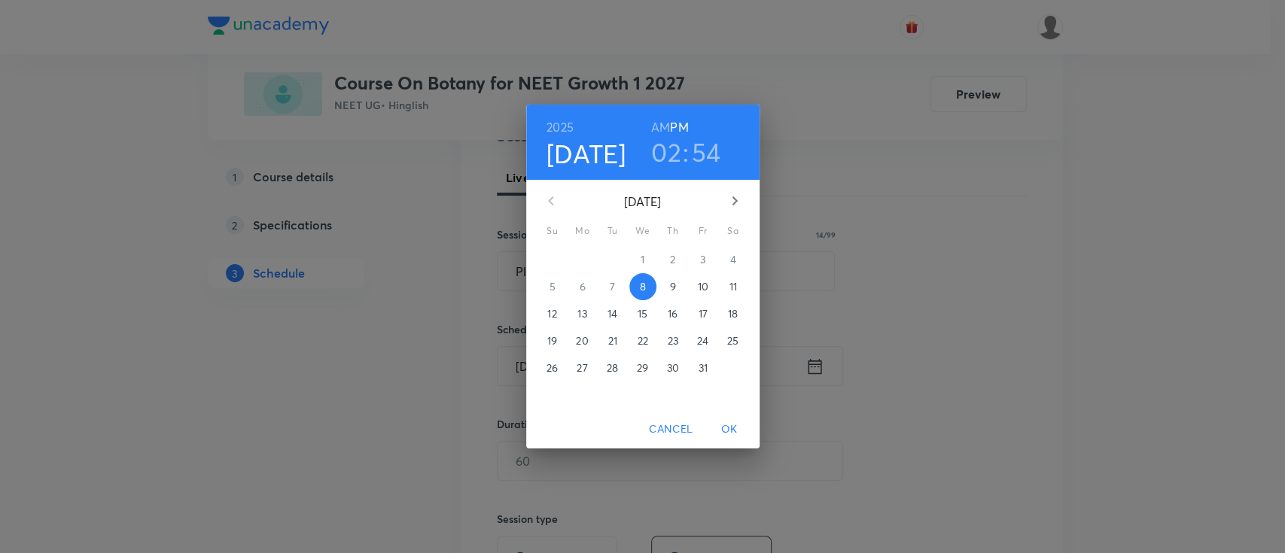
click at [662, 154] on h3 "02" at bounding box center [666, 152] width 30 height 32
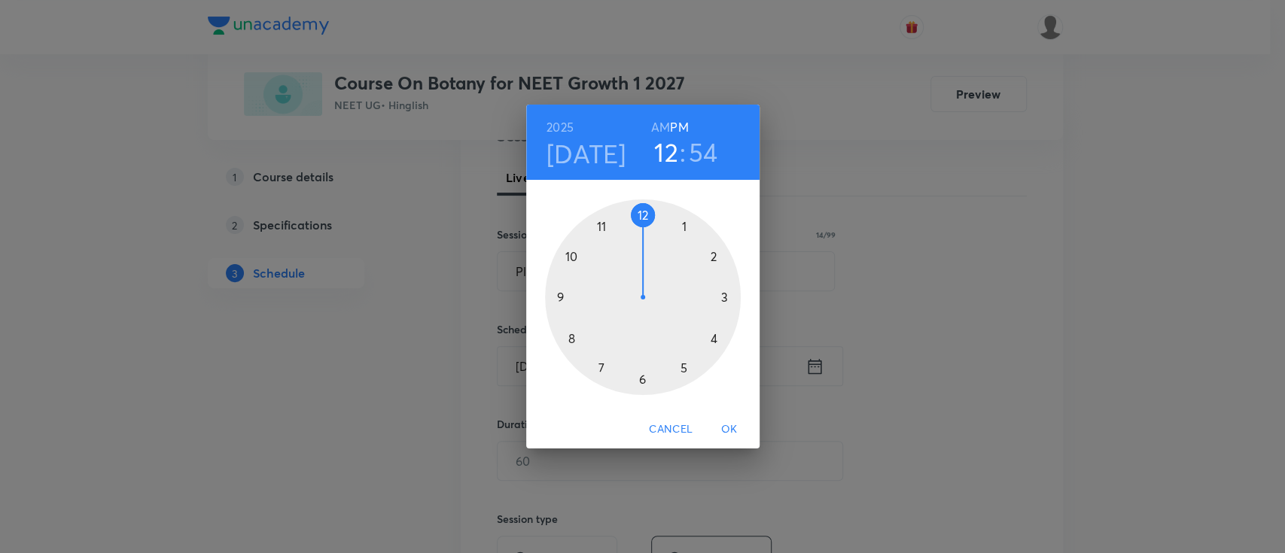
drag, startPoint x: 692, startPoint y: 248, endPoint x: 653, endPoint y: 239, distance: 40.3
click at [653, 239] on div at bounding box center [643, 297] width 196 height 196
drag, startPoint x: 596, startPoint y: 227, endPoint x: 590, endPoint y: 297, distance: 71.0
click at [590, 297] on div at bounding box center [643, 297] width 196 height 196
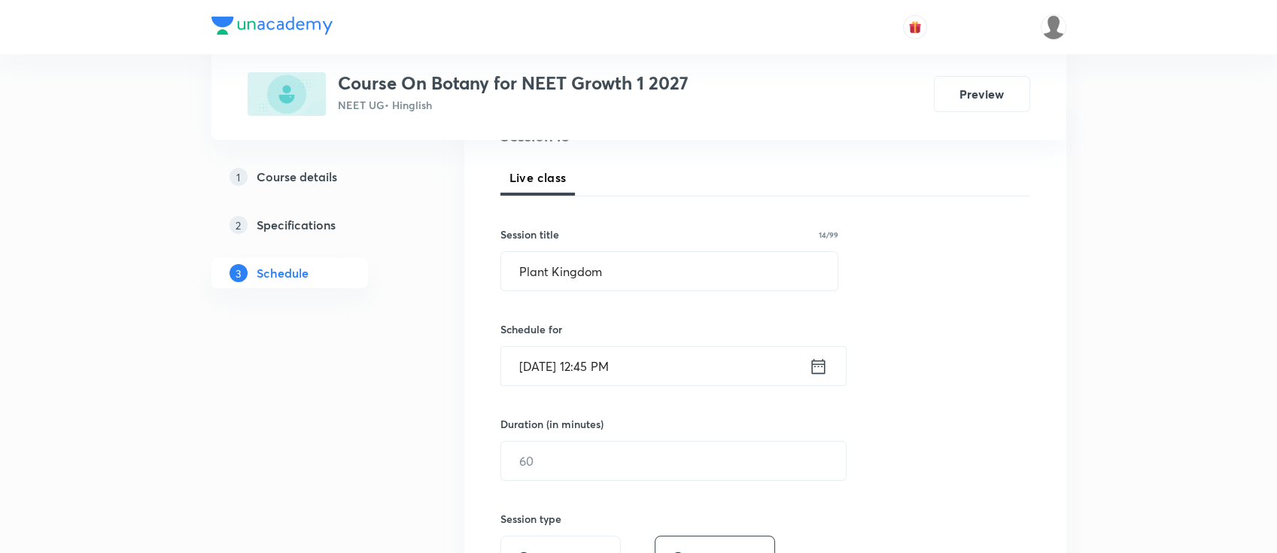
scroll to position [301, 0]
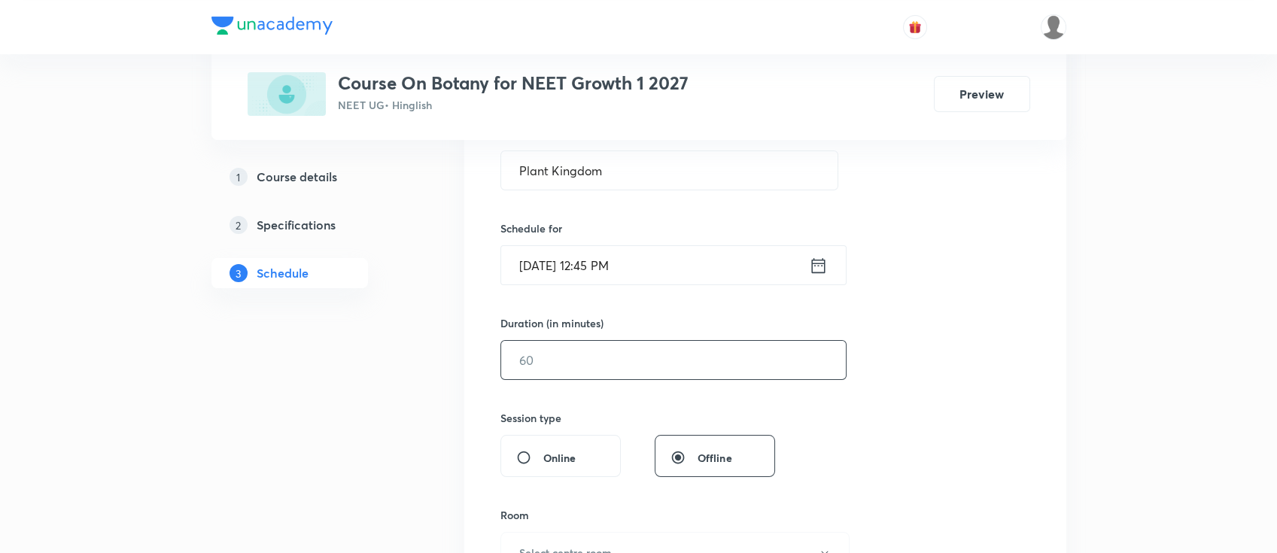
click at [649, 362] on input "text" at bounding box center [673, 360] width 345 height 38
type input "0"
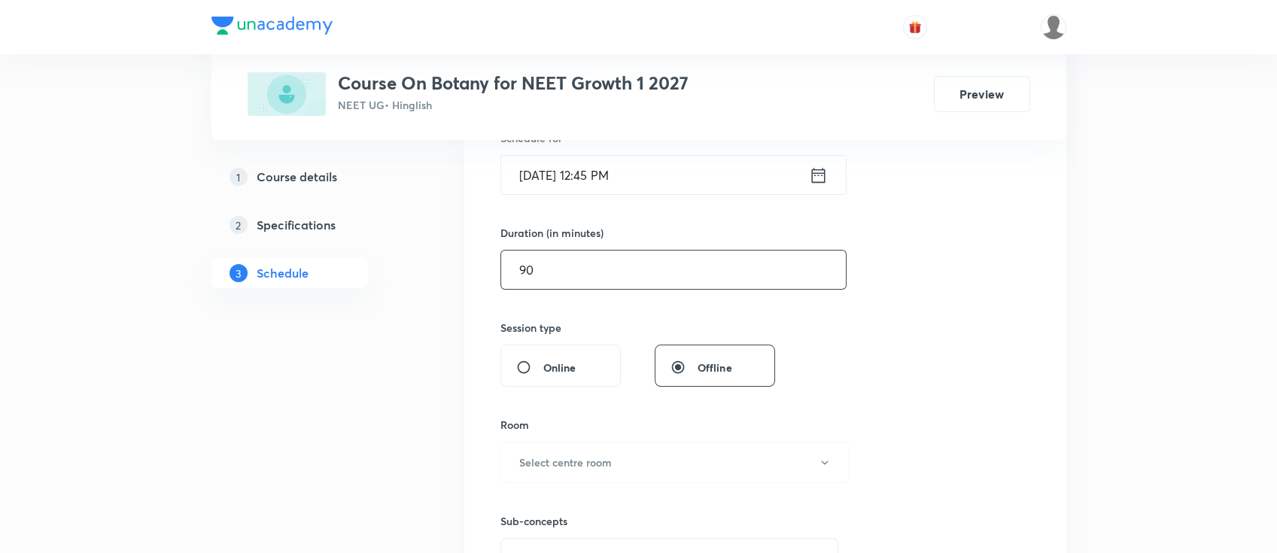
scroll to position [602, 0]
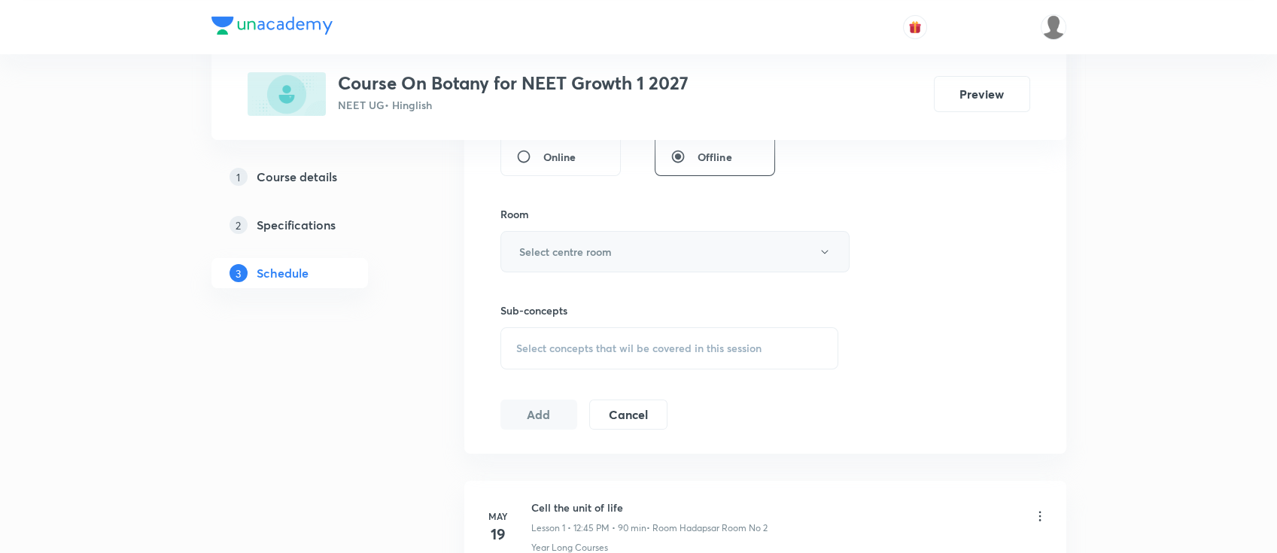
type input "90"
click at [610, 260] on button "Select centre room" at bounding box center [675, 251] width 349 height 41
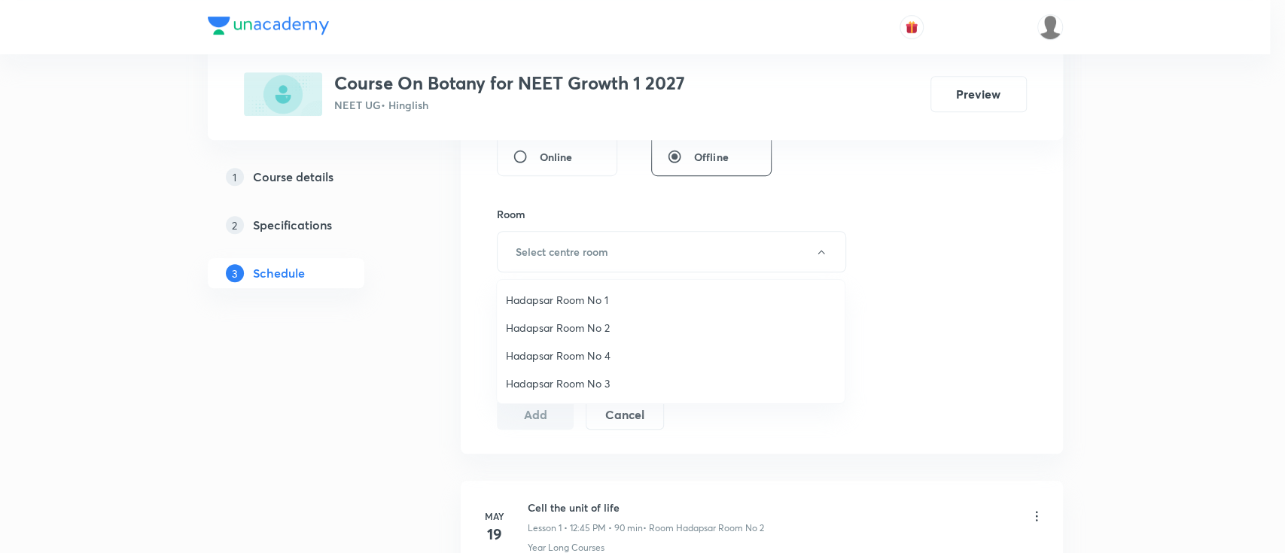
click at [604, 295] on span "Hadapsar Room No 1" at bounding box center [671, 300] width 330 height 16
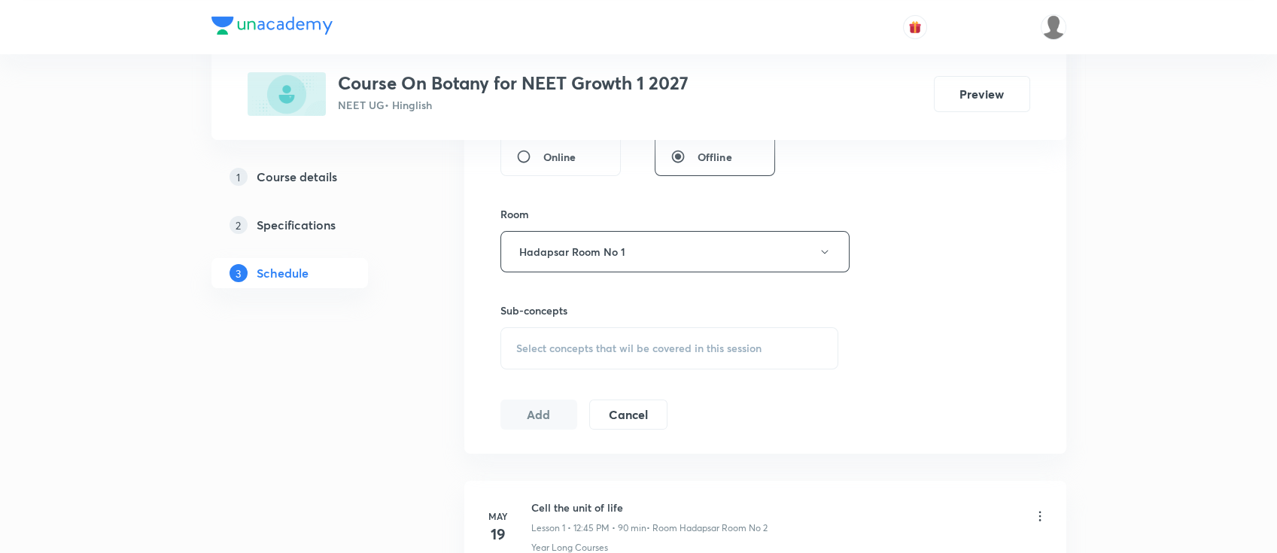
click at [650, 333] on div "Select concepts that wil be covered in this session" at bounding box center [670, 348] width 339 height 42
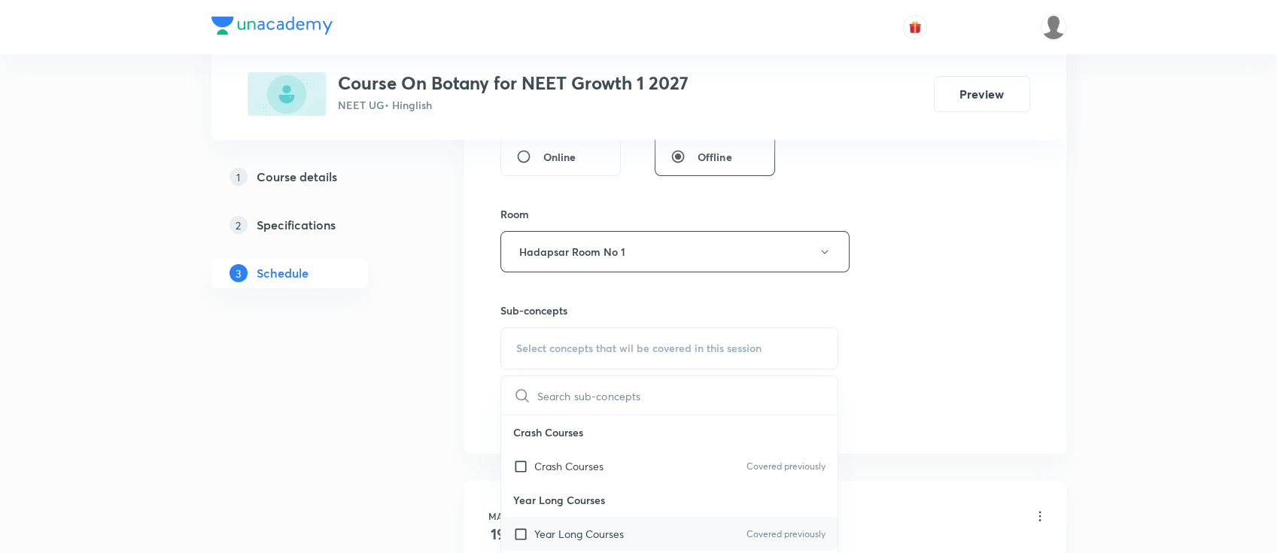
click at [653, 526] on div "Year Long Courses Covered previously" at bounding box center [669, 534] width 337 height 34
checkbox input "true"
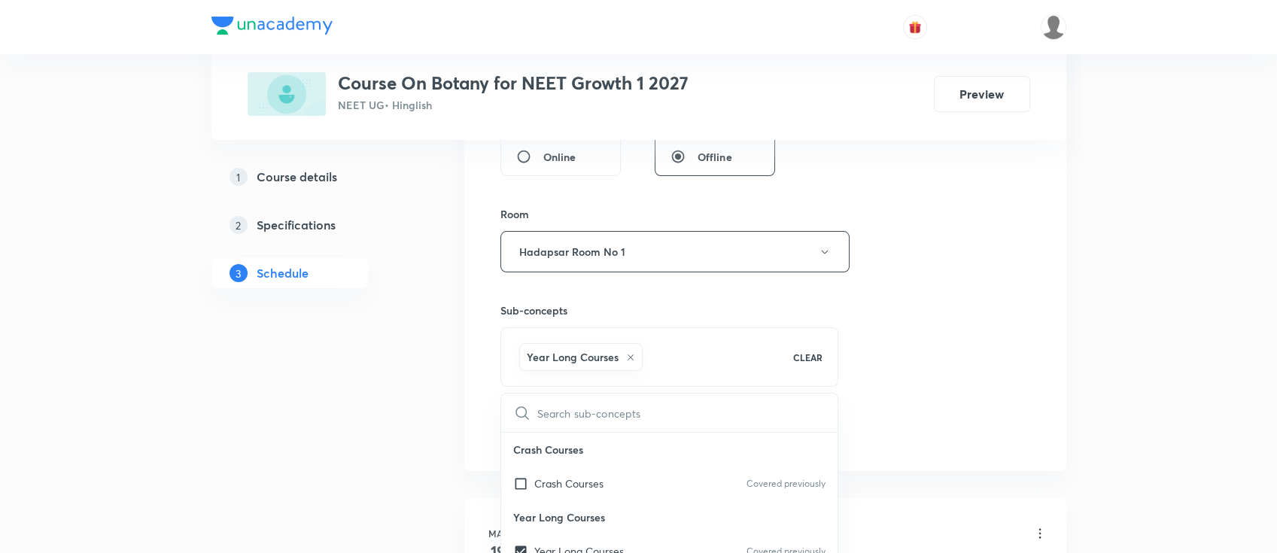
click at [935, 400] on div "Session 43 Live class Session title 14/99 Plant Kingdom ​ Schedule for Oct 8, 2…" at bounding box center [766, 85] width 530 height 724
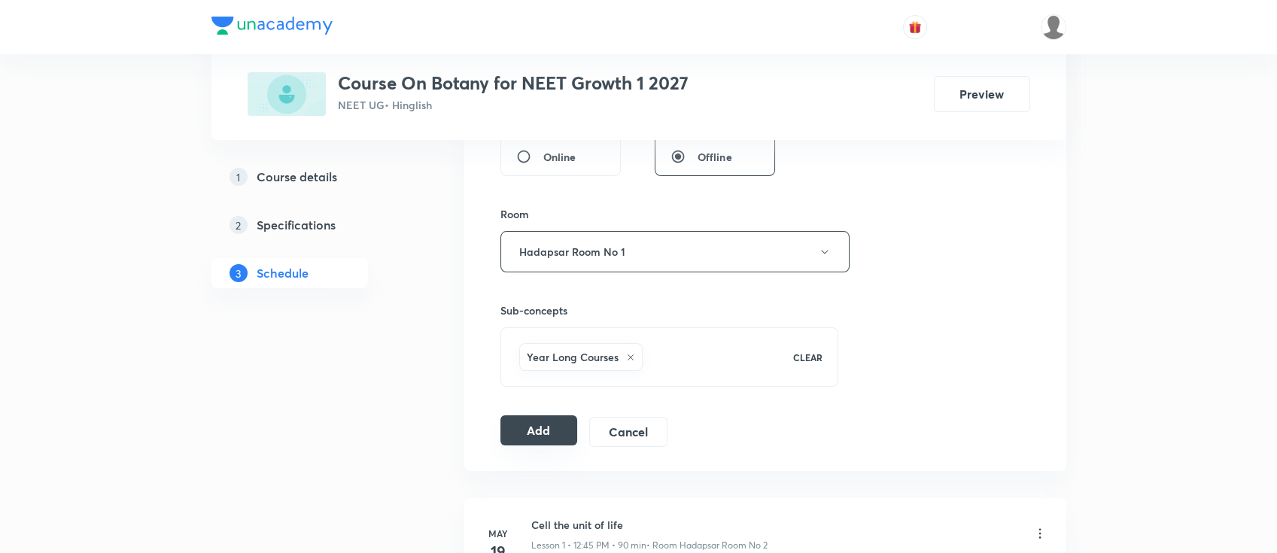
click at [540, 432] on button "Add" at bounding box center [540, 430] width 78 height 30
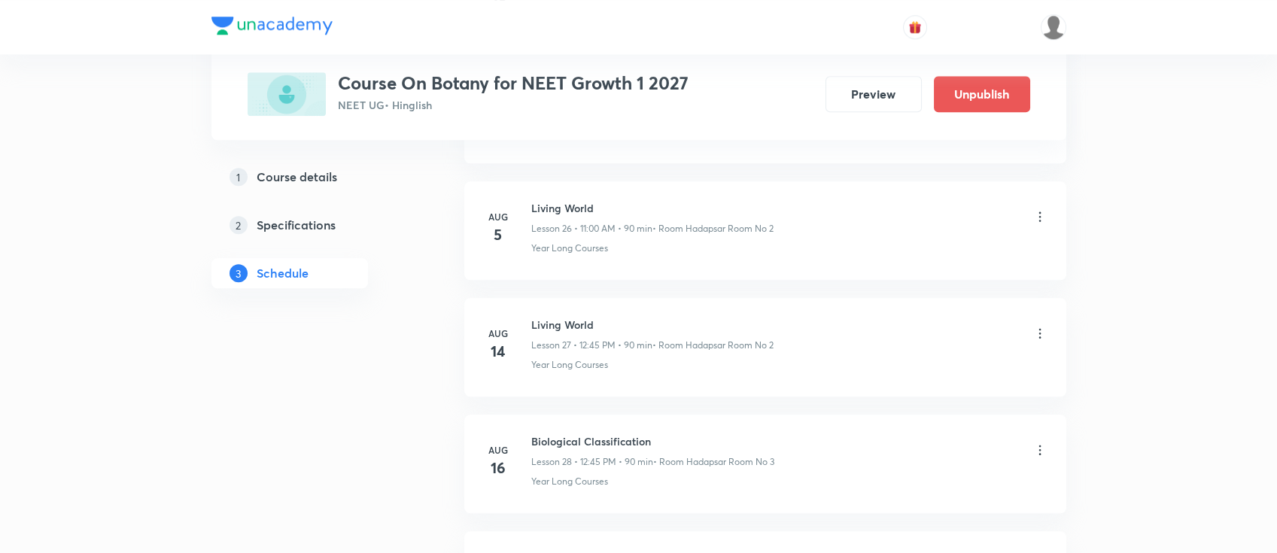
scroll to position [0, 0]
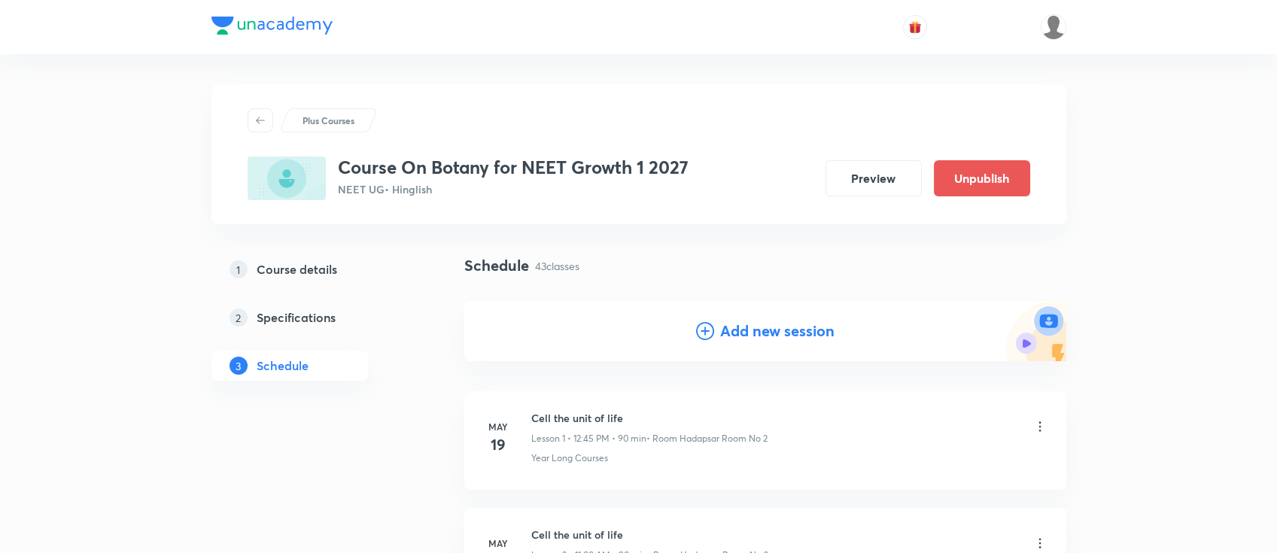
click at [749, 327] on h4 "Add new session" at bounding box center [777, 331] width 114 height 23
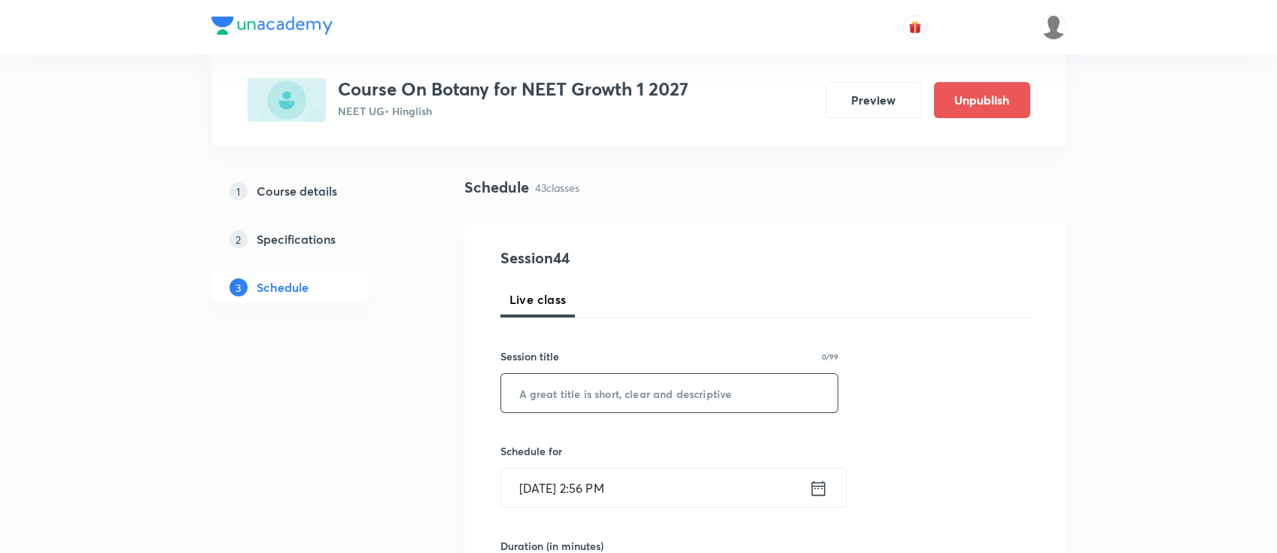
scroll to position [200, 0]
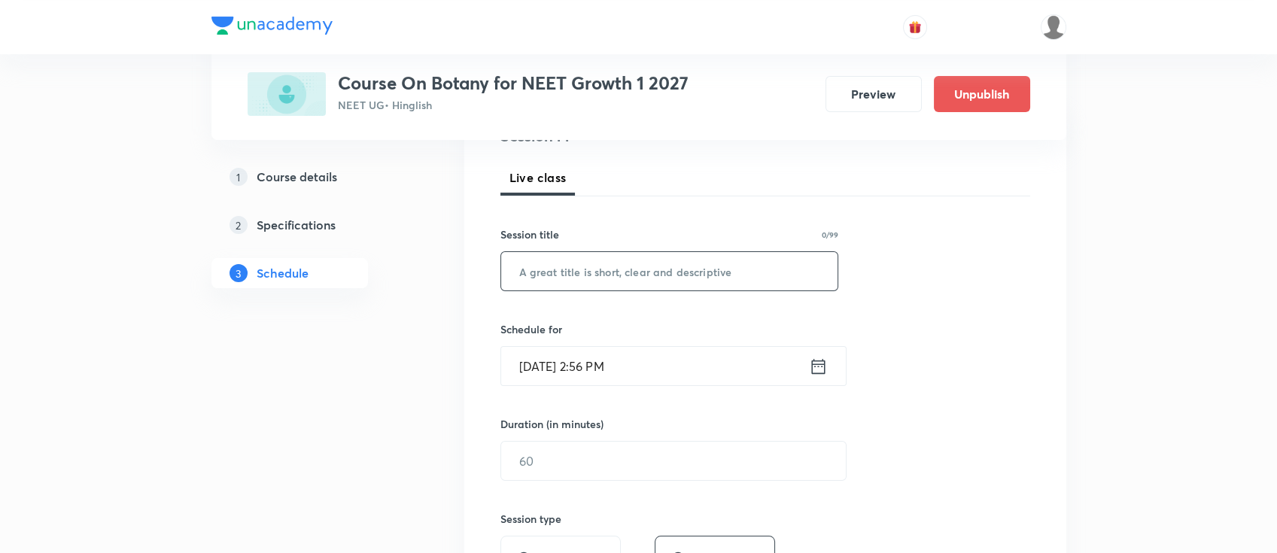
click at [720, 275] on input "text" at bounding box center [669, 271] width 337 height 38
click at [720, 257] on input "text" at bounding box center [669, 271] width 337 height 38
paste input "Plant Kingdom"
type input "Plant Kingdom"
click at [814, 362] on icon at bounding box center [818, 366] width 19 height 21
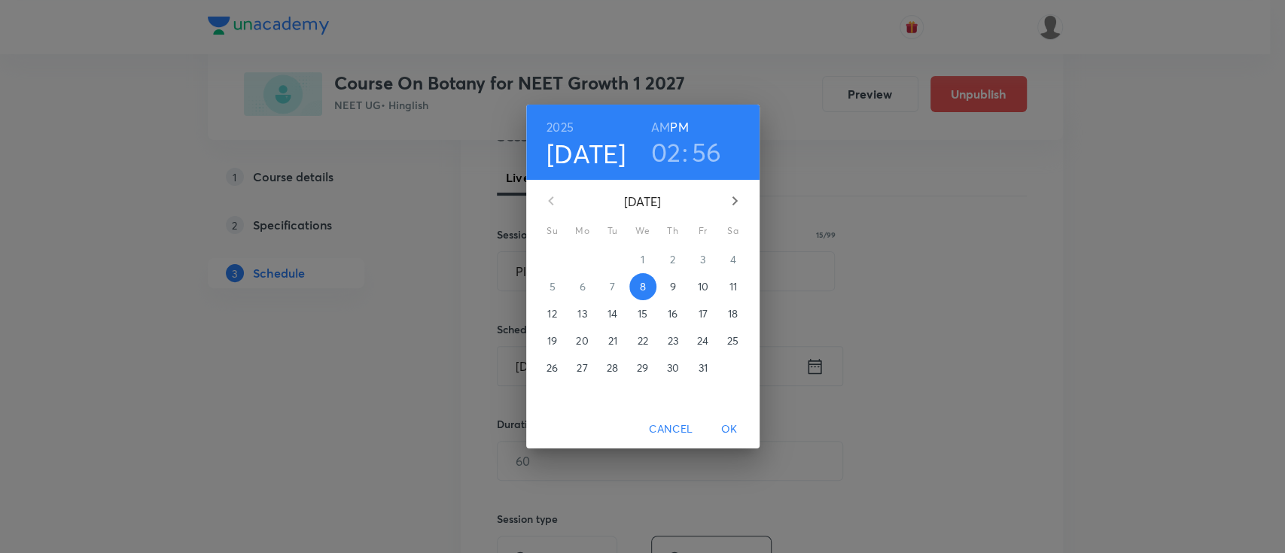
click at [703, 282] on p "10" at bounding box center [702, 286] width 11 height 15
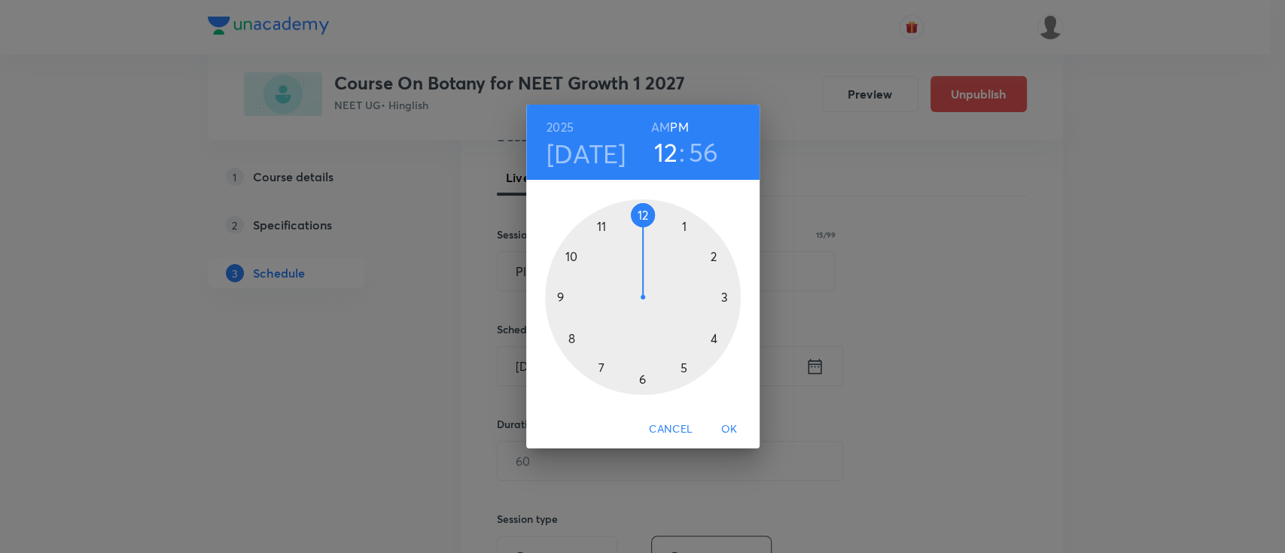
drag, startPoint x: 714, startPoint y: 258, endPoint x: 640, endPoint y: 227, distance: 80.9
click at [640, 227] on div at bounding box center [643, 297] width 196 height 196
drag, startPoint x: 607, startPoint y: 221, endPoint x: 584, endPoint y: 297, distance: 80.2
click at [584, 297] on div at bounding box center [643, 297] width 196 height 196
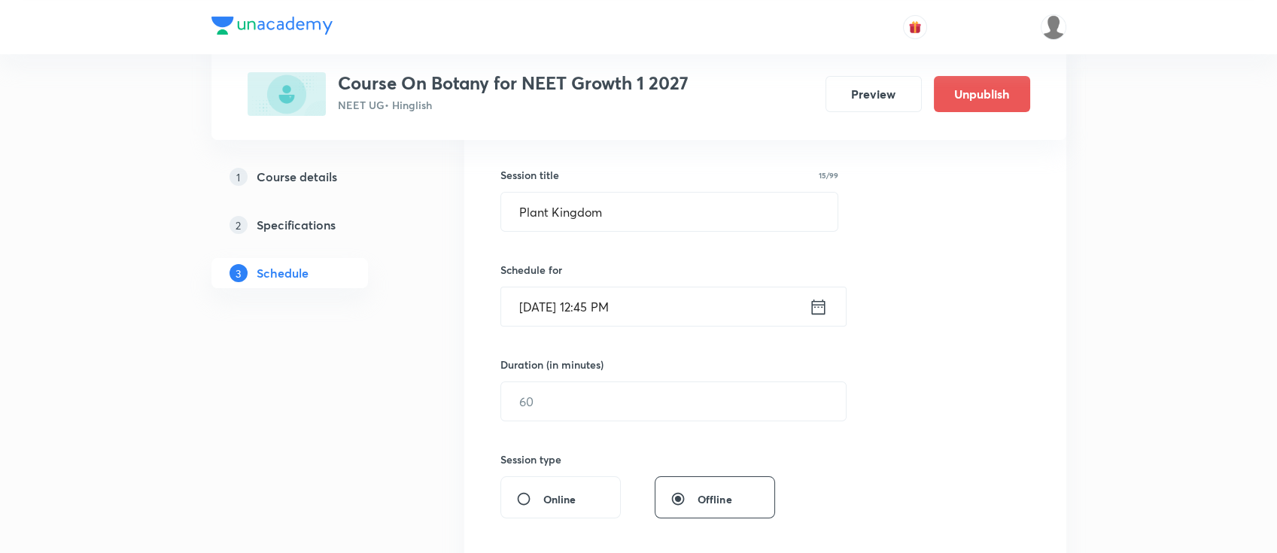
scroll to position [301, 0]
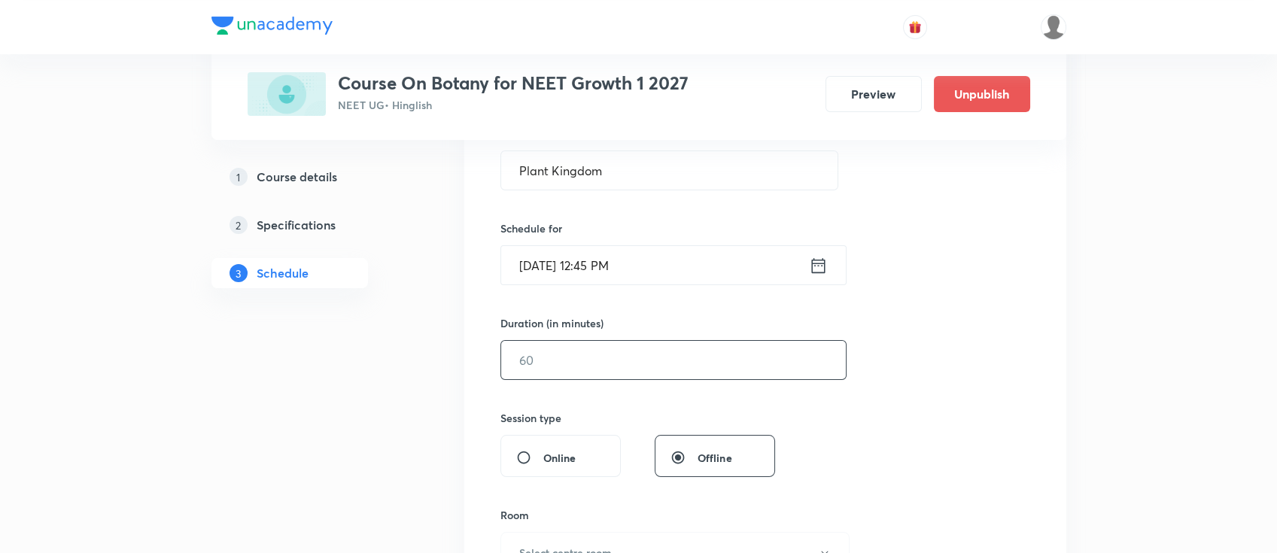
click at [656, 357] on input "text" at bounding box center [673, 360] width 345 height 38
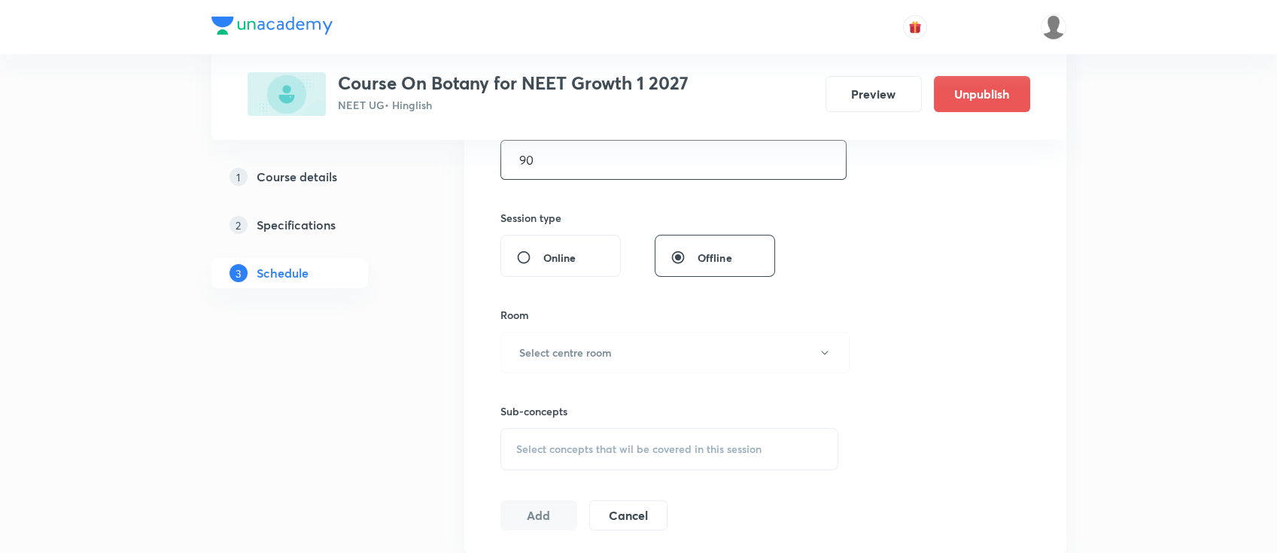
type input "90"
click at [601, 373] on div "Sub-concepts Select concepts that wil be covered in this session" at bounding box center [670, 421] width 339 height 97
click at [601, 355] on h6 "Select centre room" at bounding box center [565, 353] width 93 height 16
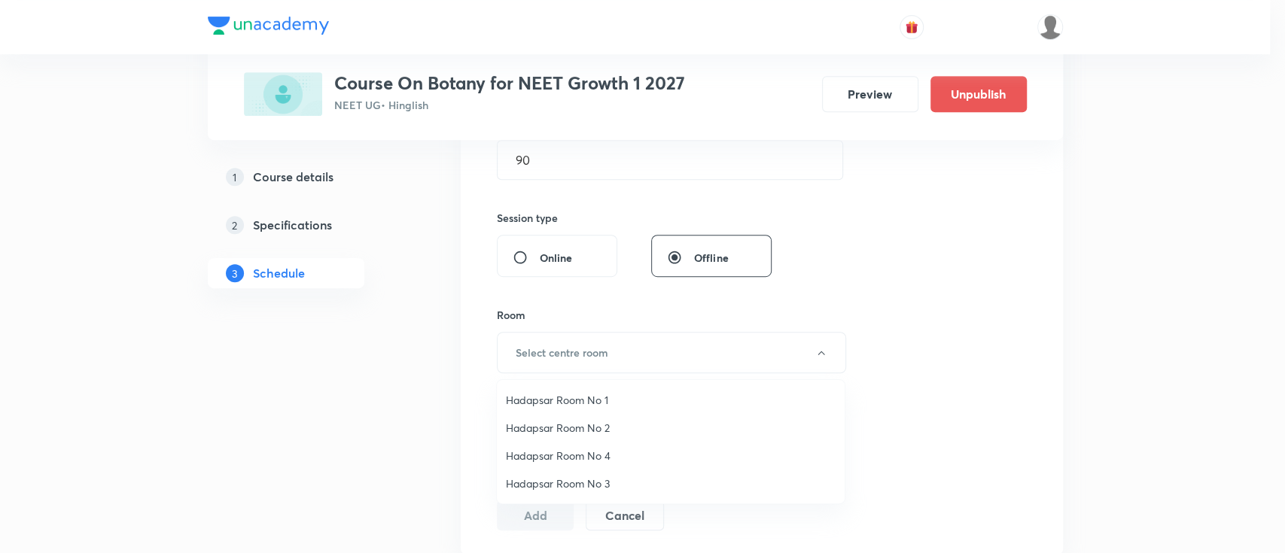
click at [607, 403] on span "Hadapsar Room No 1" at bounding box center [671, 400] width 330 height 16
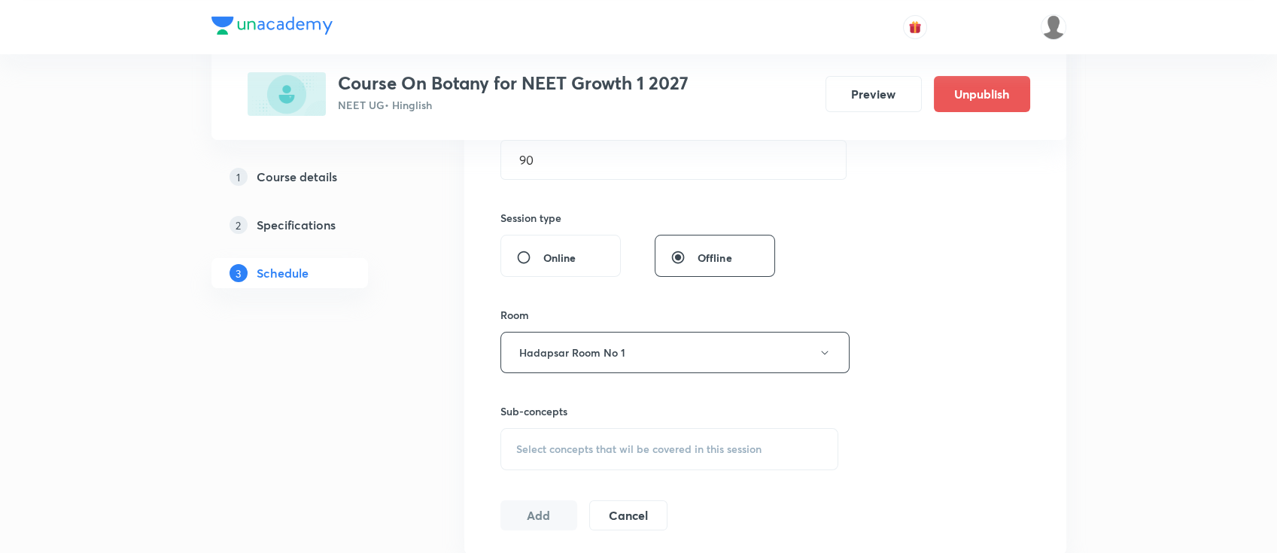
click at [707, 443] on span "Select concepts that wil be covered in this session" at bounding box center [638, 449] width 245 height 12
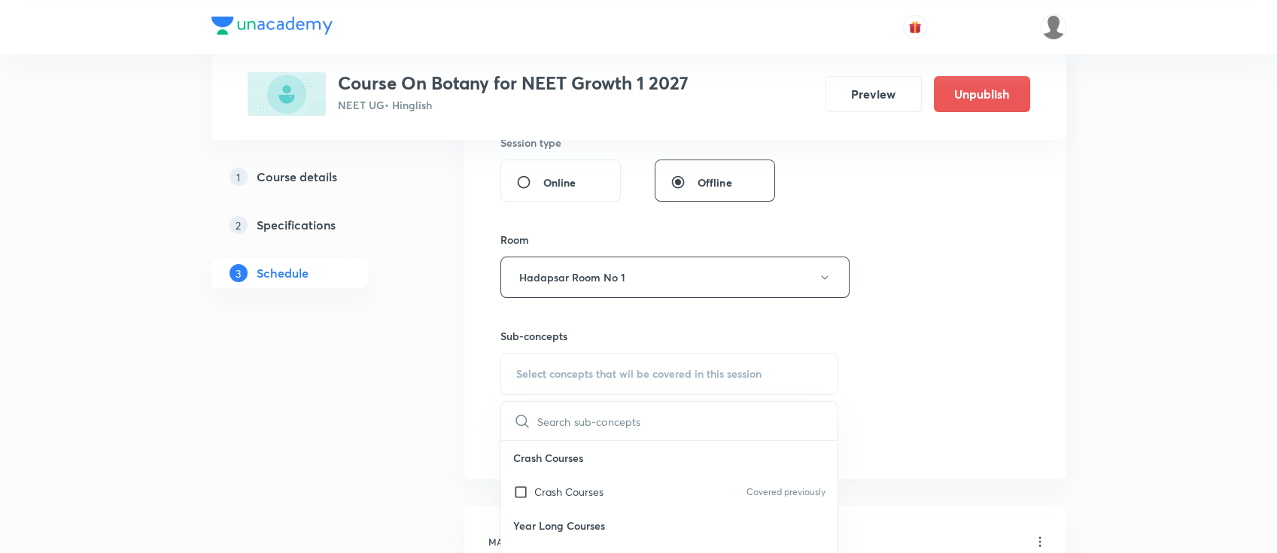
scroll to position [602, 0]
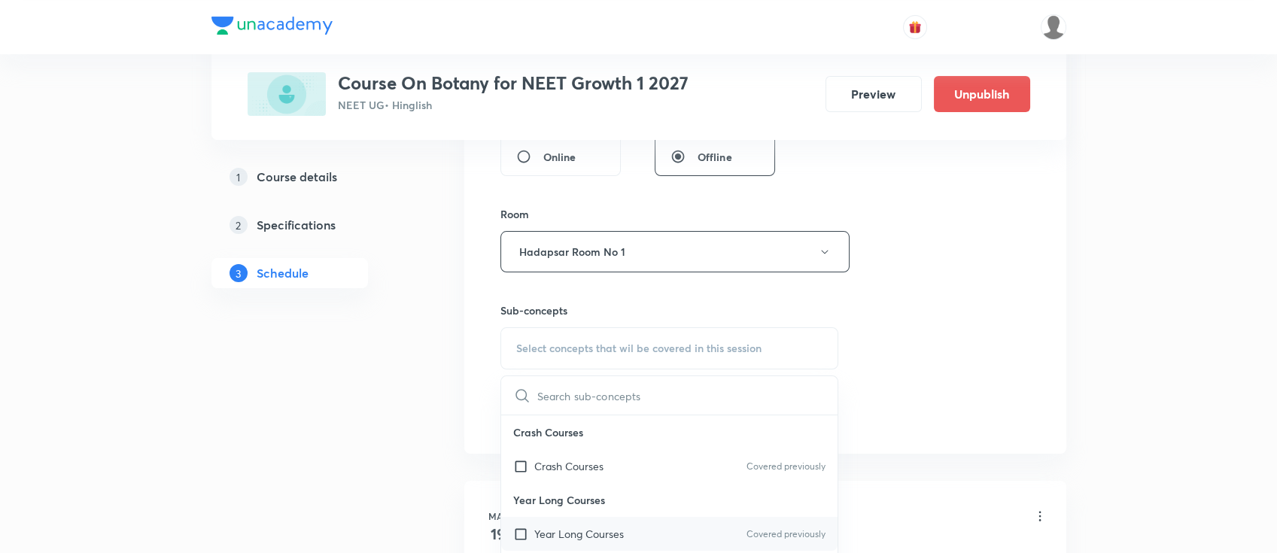
click at [722, 531] on div "Year Long Courses Covered previously" at bounding box center [669, 534] width 337 height 34
checkbox input "true"
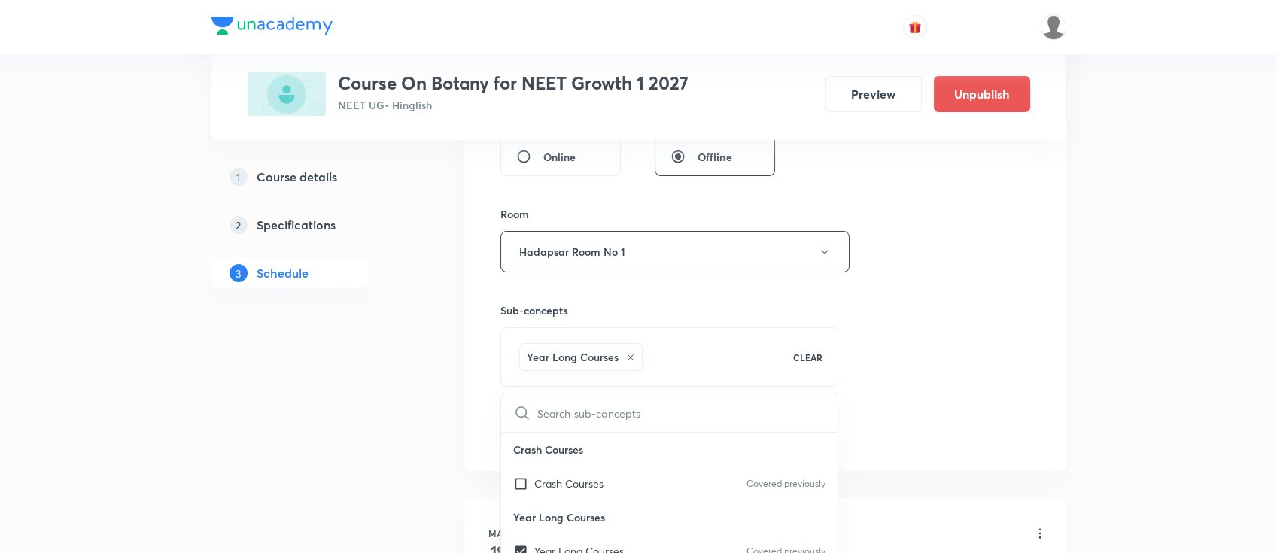
click at [963, 399] on div "Session 44 Live class Session title 15/99 Plant Kingdom ​ Schedule for Oct 10, …" at bounding box center [766, 85] width 530 height 724
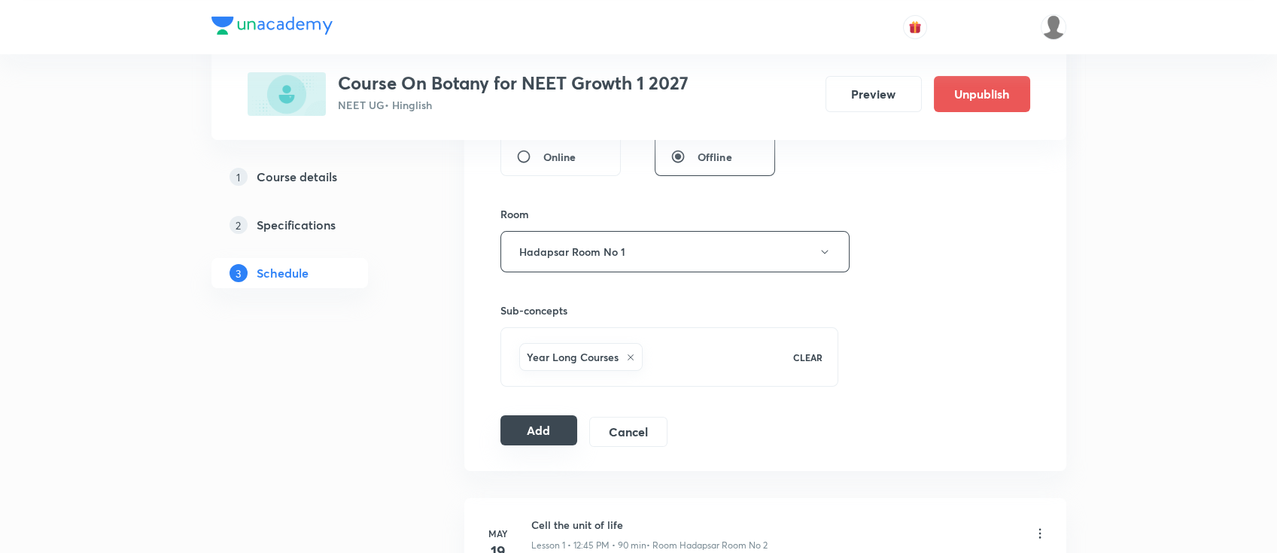
click at [556, 431] on button "Add" at bounding box center [540, 430] width 78 height 30
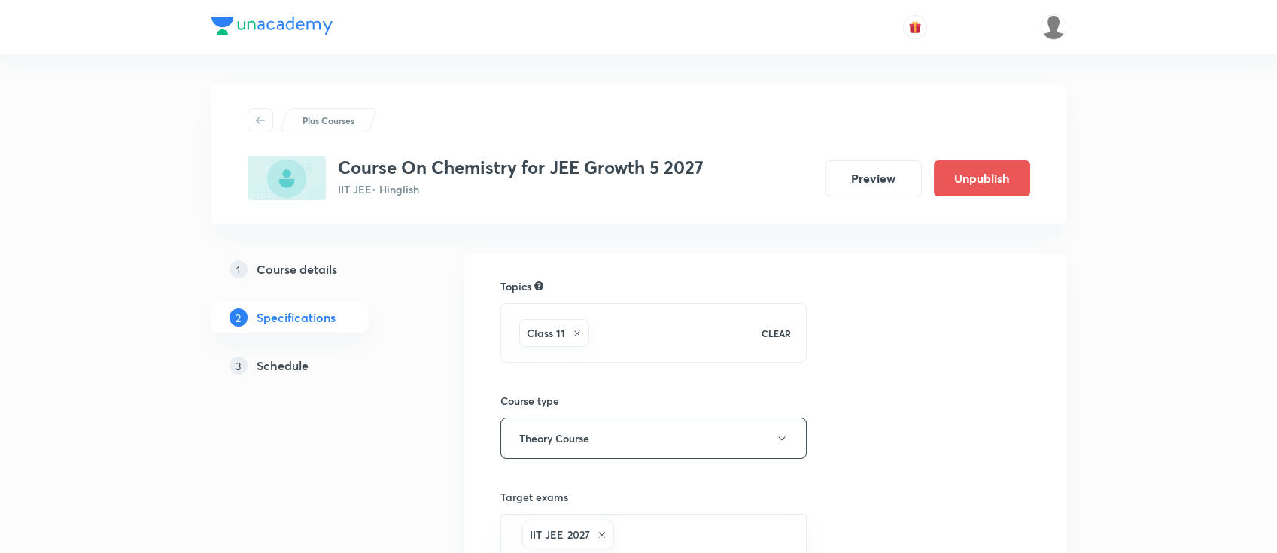
drag, startPoint x: 292, startPoint y: 360, endPoint x: 370, endPoint y: 361, distance: 78.3
click at [292, 361] on h5 "Schedule" at bounding box center [283, 366] width 52 height 18
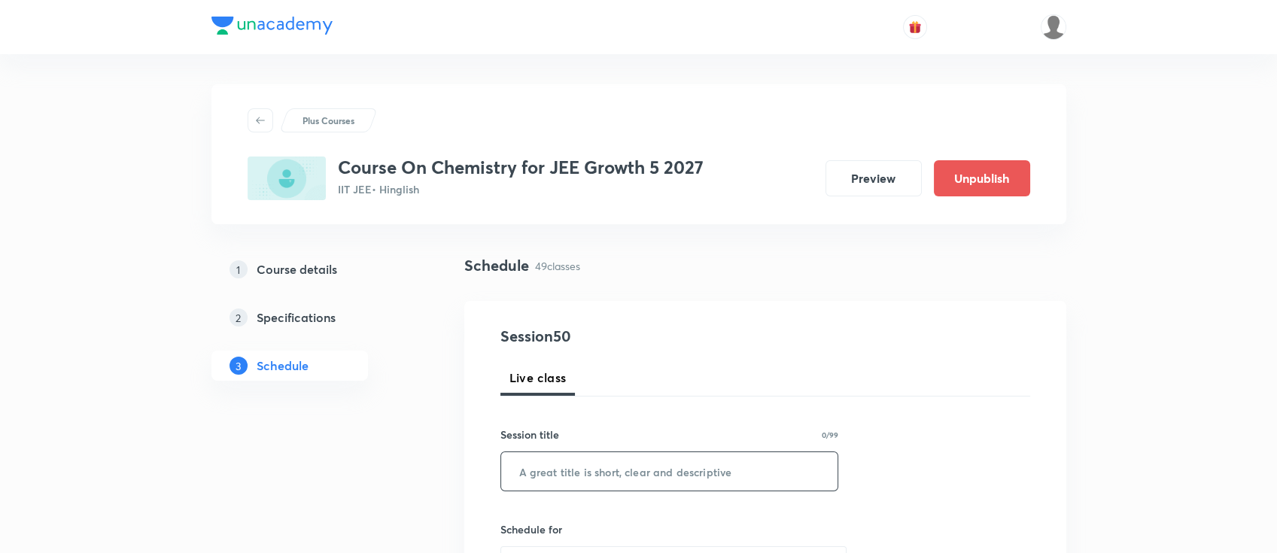
click at [664, 479] on input "text" at bounding box center [669, 471] width 337 height 38
paste input "chemical bonding"
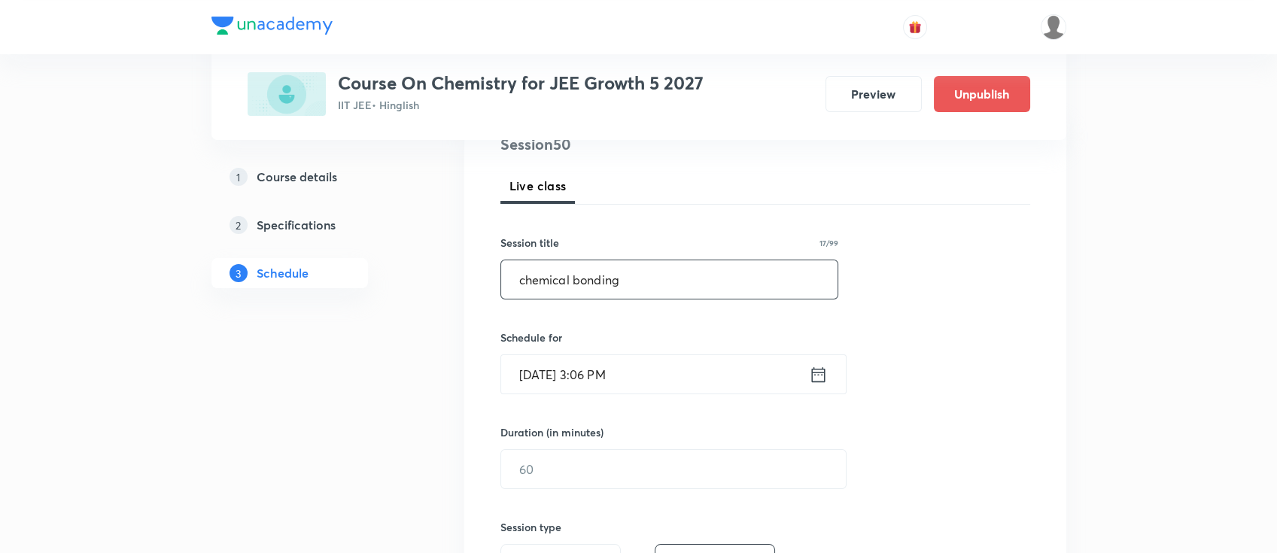
scroll to position [200, 0]
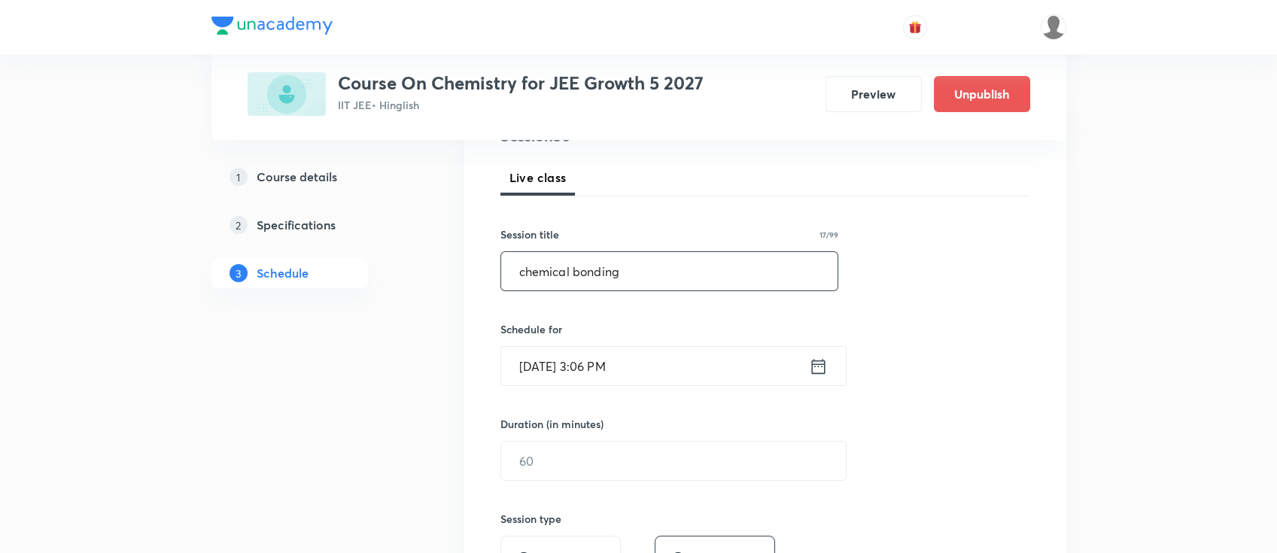
type input "chemical bonding"
click at [818, 369] on icon at bounding box center [818, 366] width 19 height 21
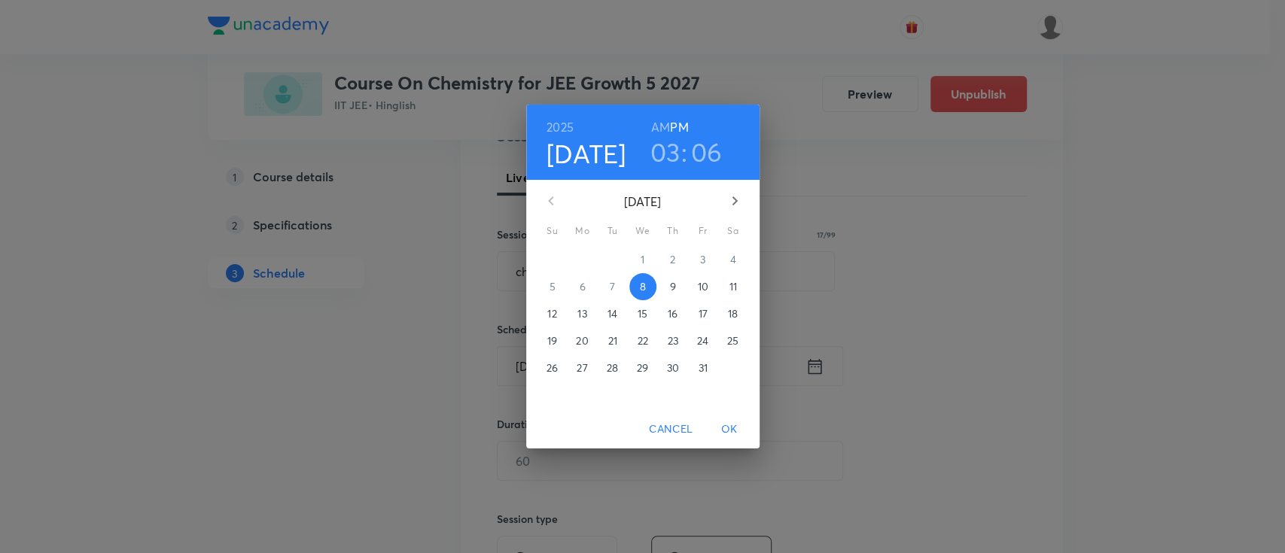
click at [662, 155] on h3 "03" at bounding box center [665, 152] width 30 height 32
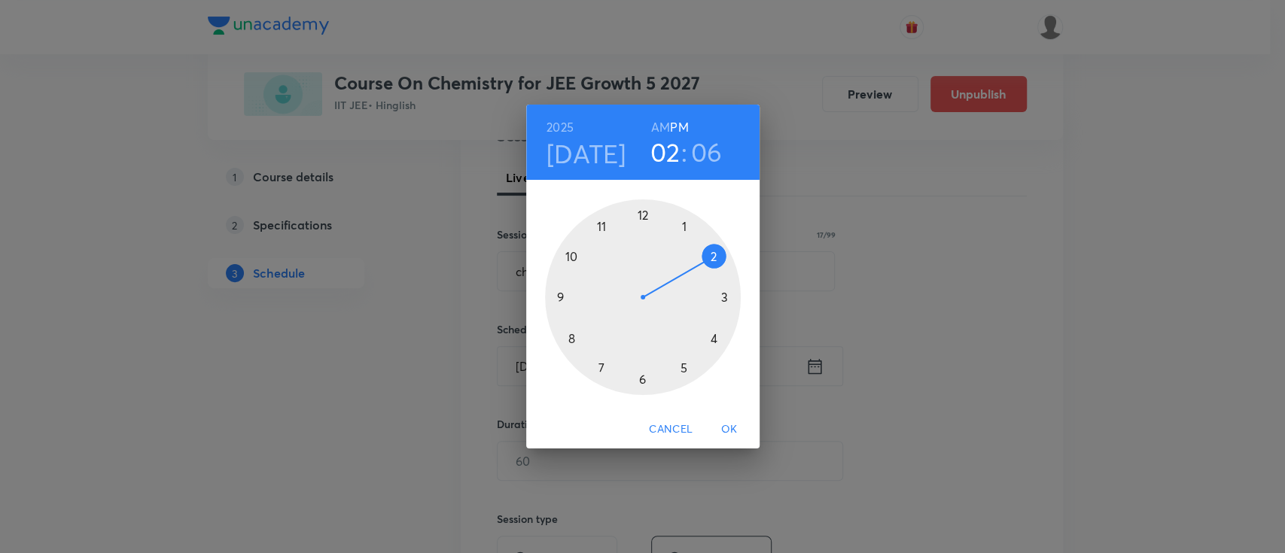
drag, startPoint x: 723, startPoint y: 301, endPoint x: 717, endPoint y: 257, distance: 44.8
click at [717, 257] on div at bounding box center [643, 297] width 196 height 196
drag, startPoint x: 698, startPoint y: 244, endPoint x: 644, endPoint y: 364, distance: 131.8
click at [644, 364] on div at bounding box center [643, 297] width 196 height 196
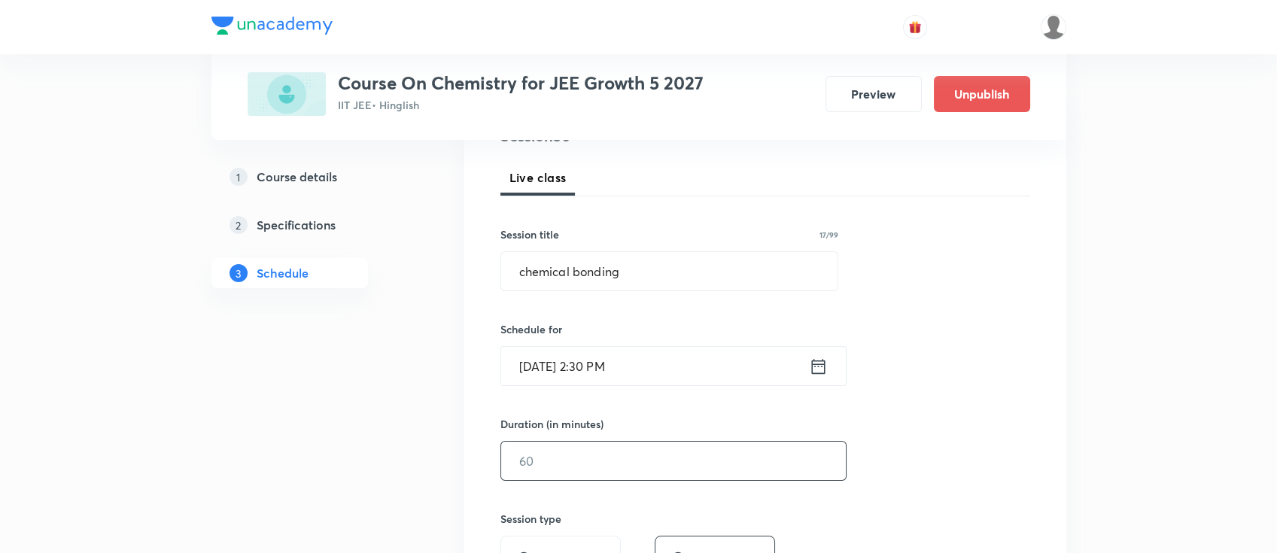
click at [694, 449] on input "text" at bounding box center [673, 461] width 345 height 38
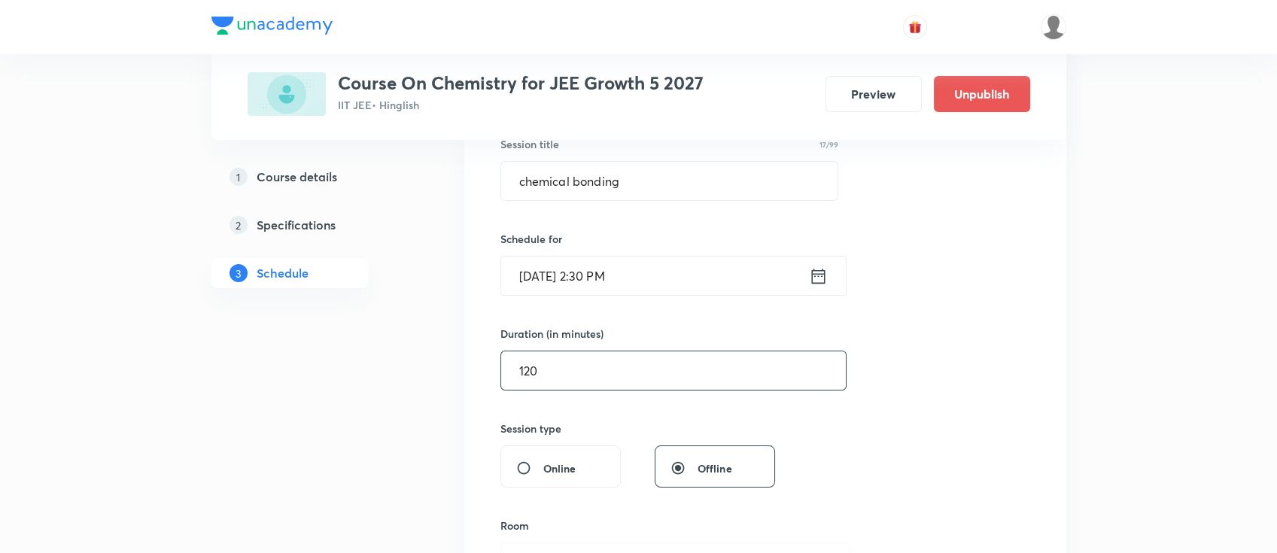
scroll to position [401, 0]
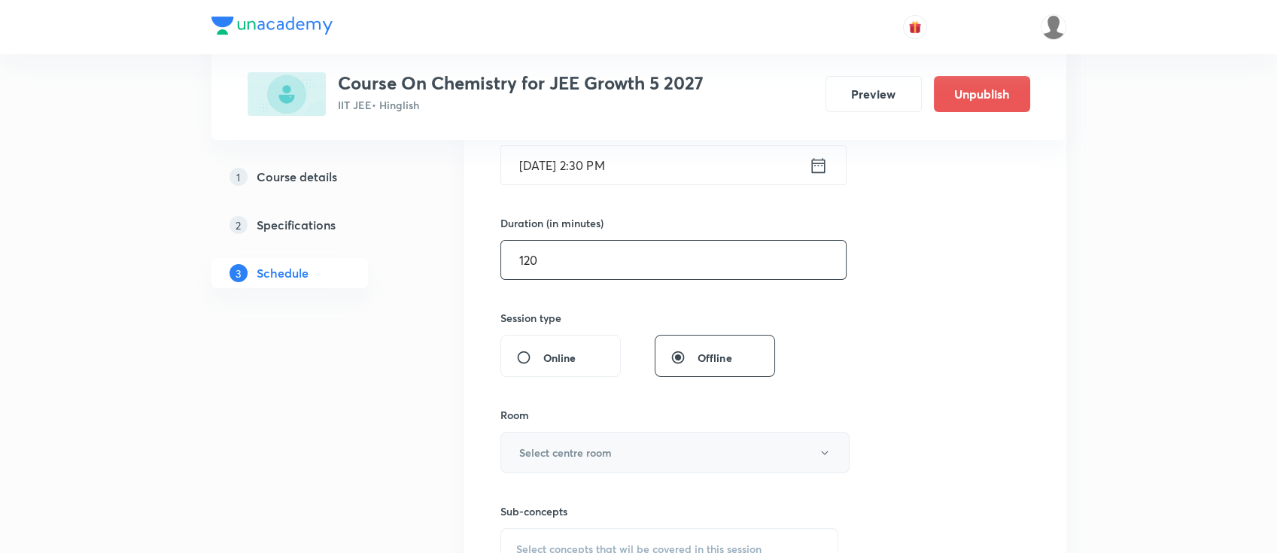
type input "120"
click at [644, 440] on button "Select centre room" at bounding box center [675, 452] width 349 height 41
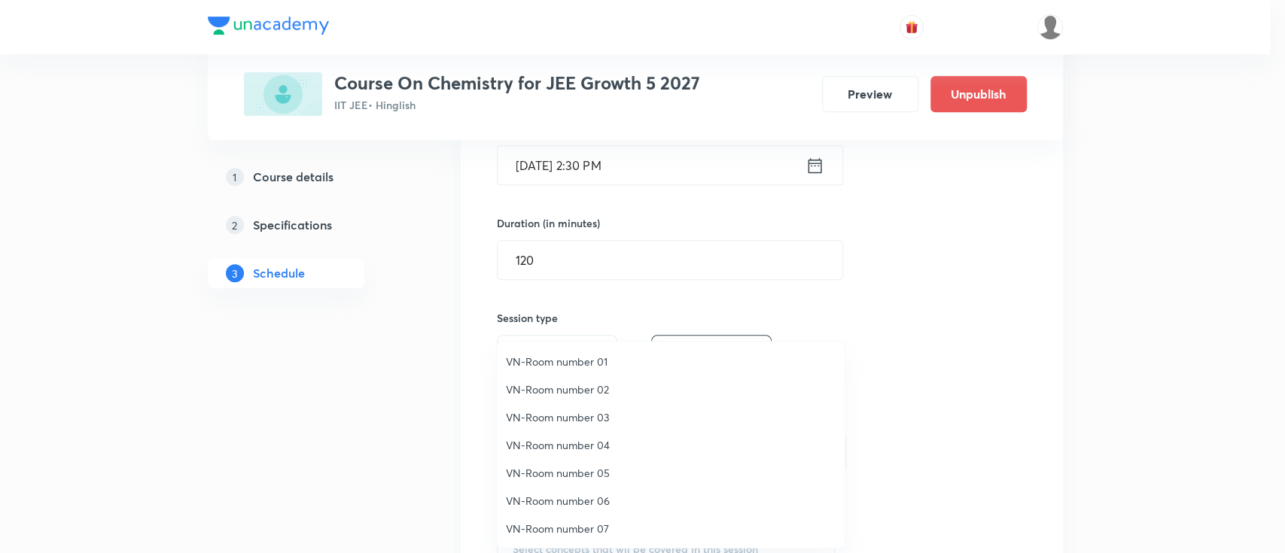
click at [588, 356] on span "VN-Room number 01" at bounding box center [671, 362] width 330 height 16
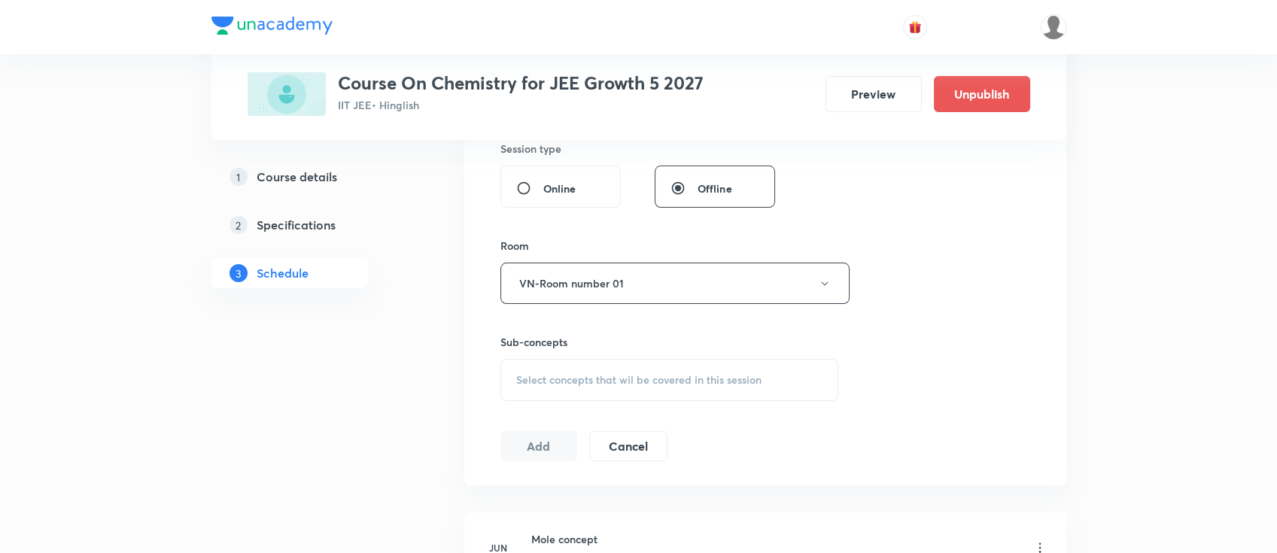
scroll to position [602, 0]
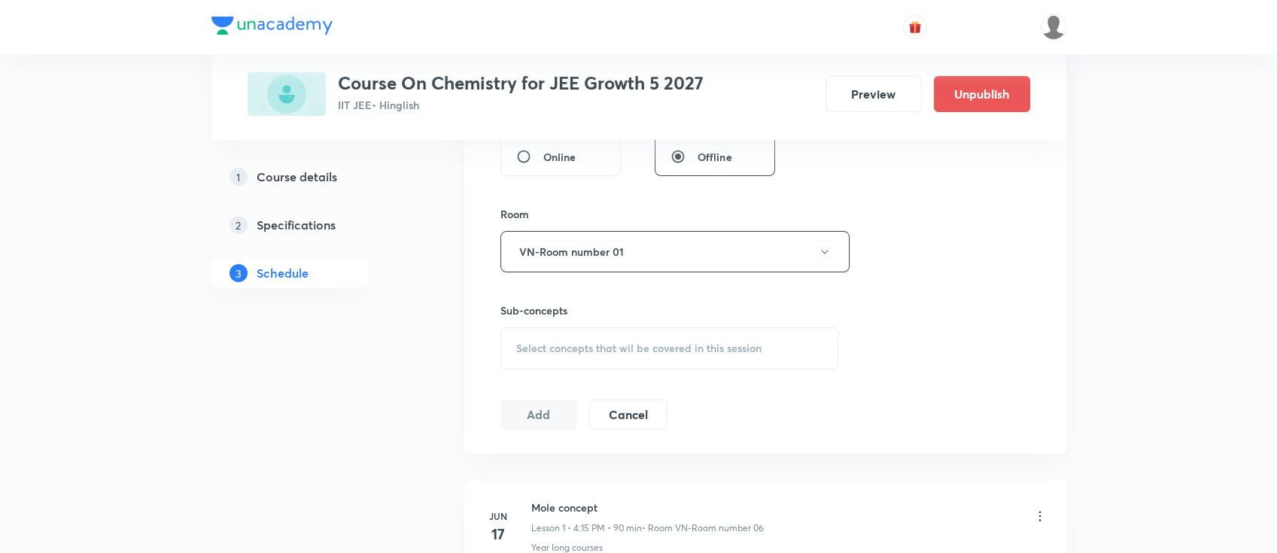
click at [683, 342] on span "Select concepts that wil be covered in this session" at bounding box center [638, 348] width 245 height 12
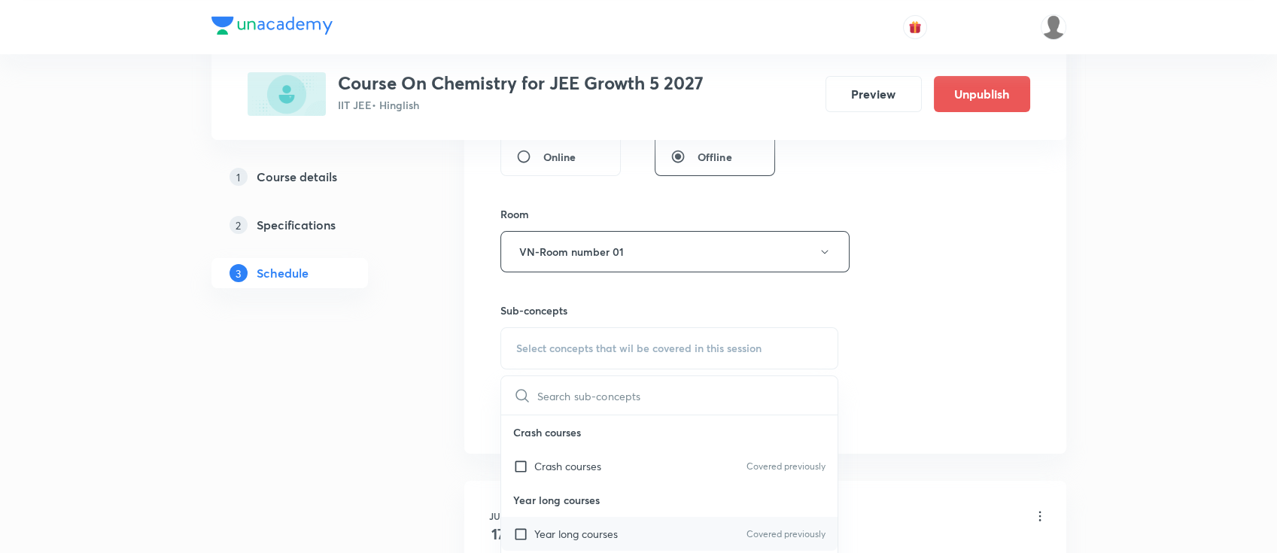
click at [650, 525] on div "Year long courses Covered previously" at bounding box center [669, 534] width 337 height 34
checkbox input "true"
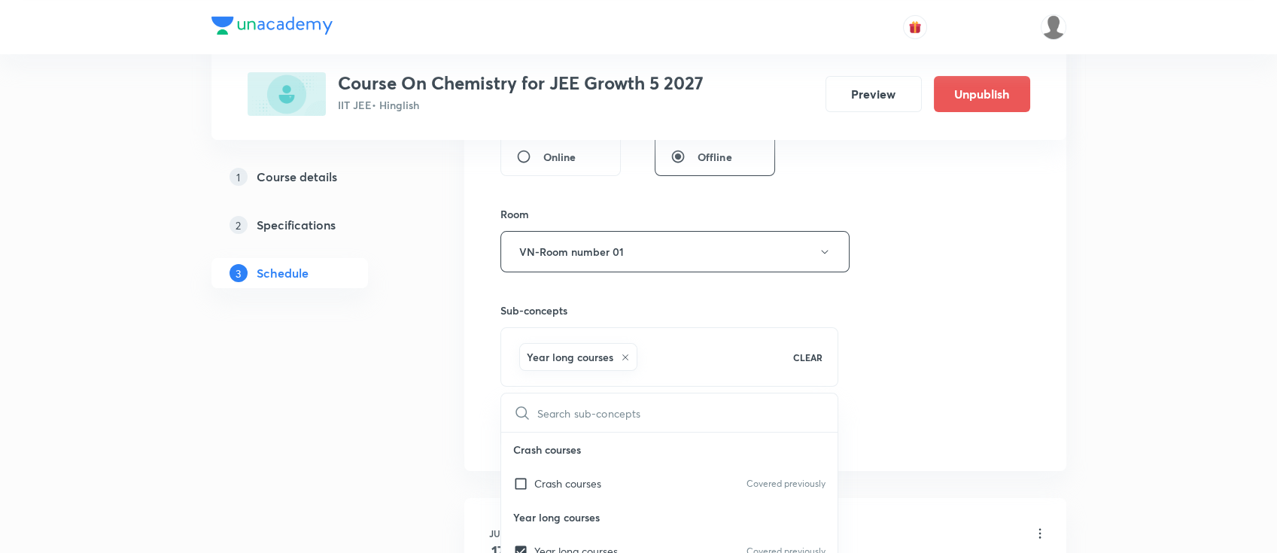
click at [956, 358] on div "Session 50 Live class Session title 17/99 chemical bonding ​ Schedule for [DATE…" at bounding box center [766, 85] width 530 height 724
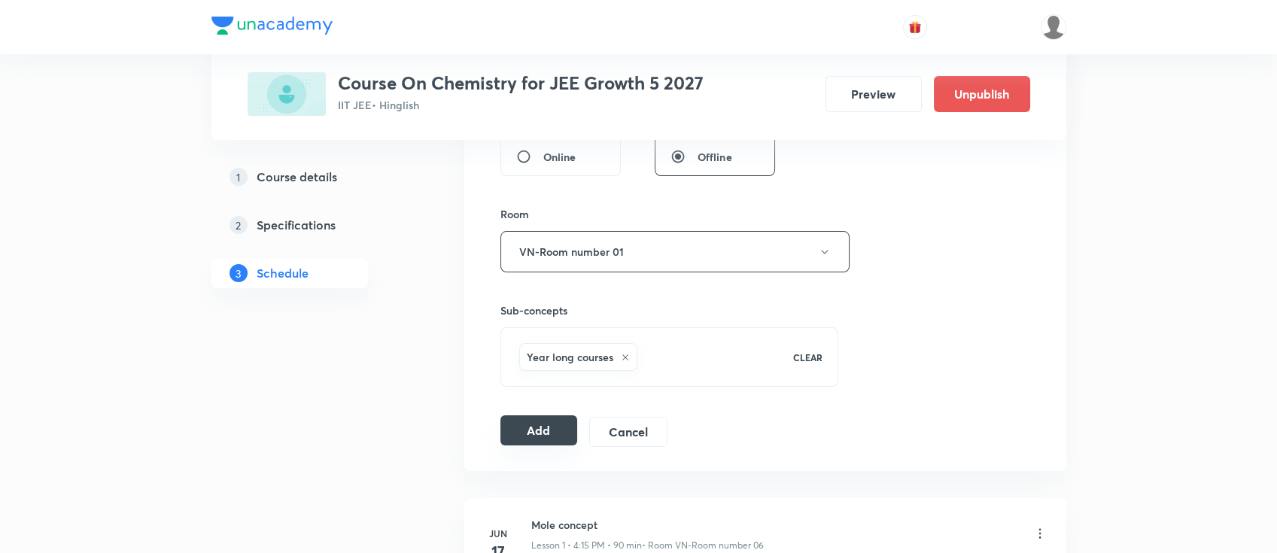
click at [569, 428] on button "Add" at bounding box center [540, 430] width 78 height 30
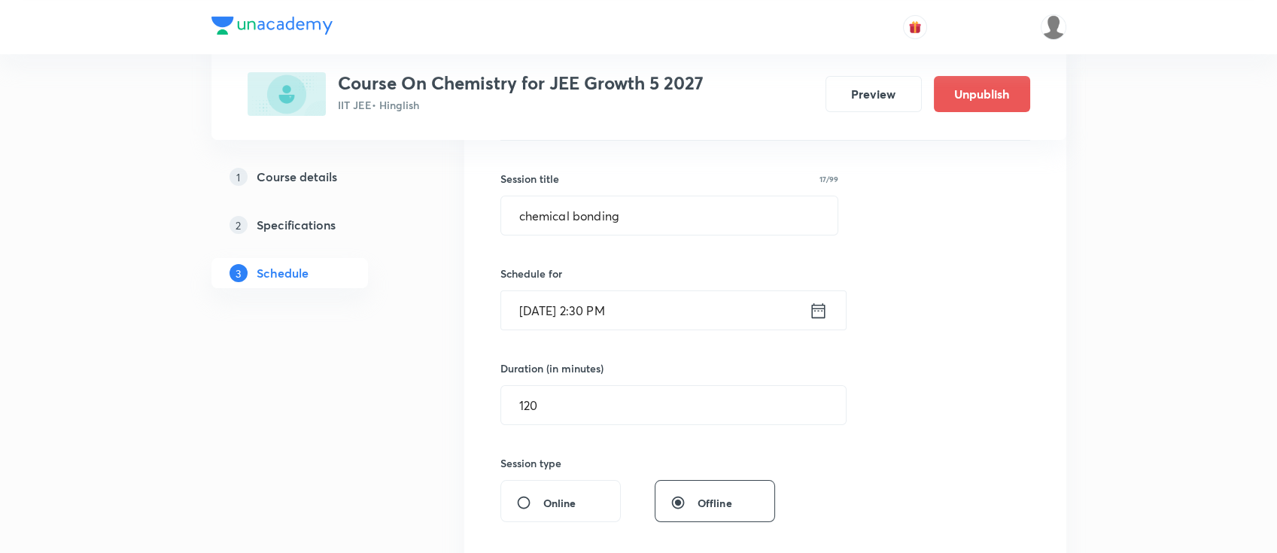
scroll to position [0, 0]
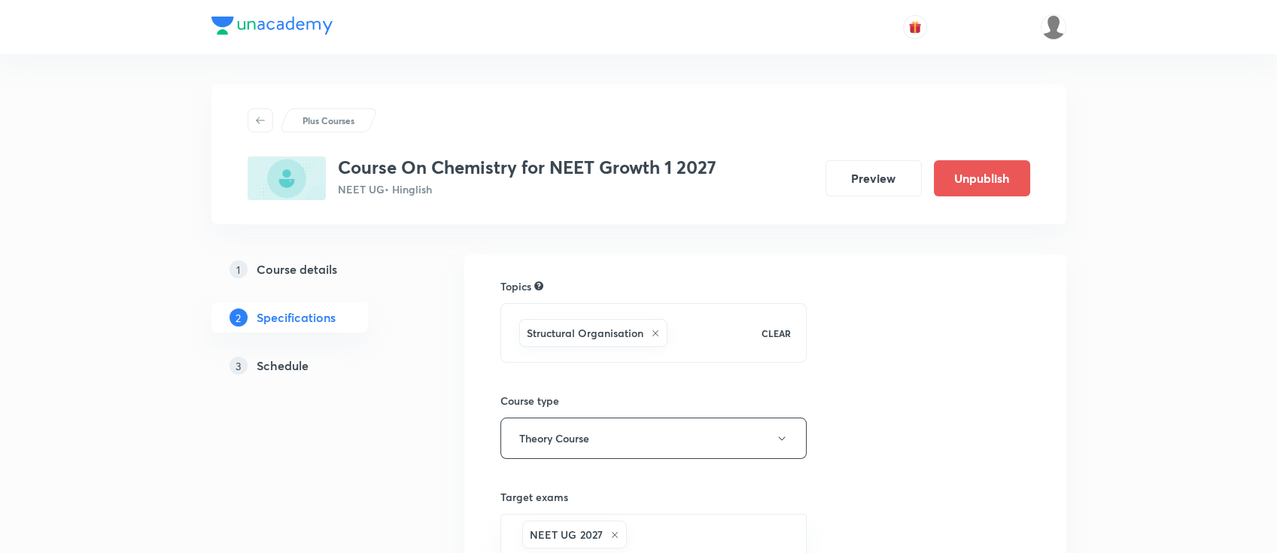
click at [291, 368] on h5 "Schedule" at bounding box center [283, 366] width 52 height 18
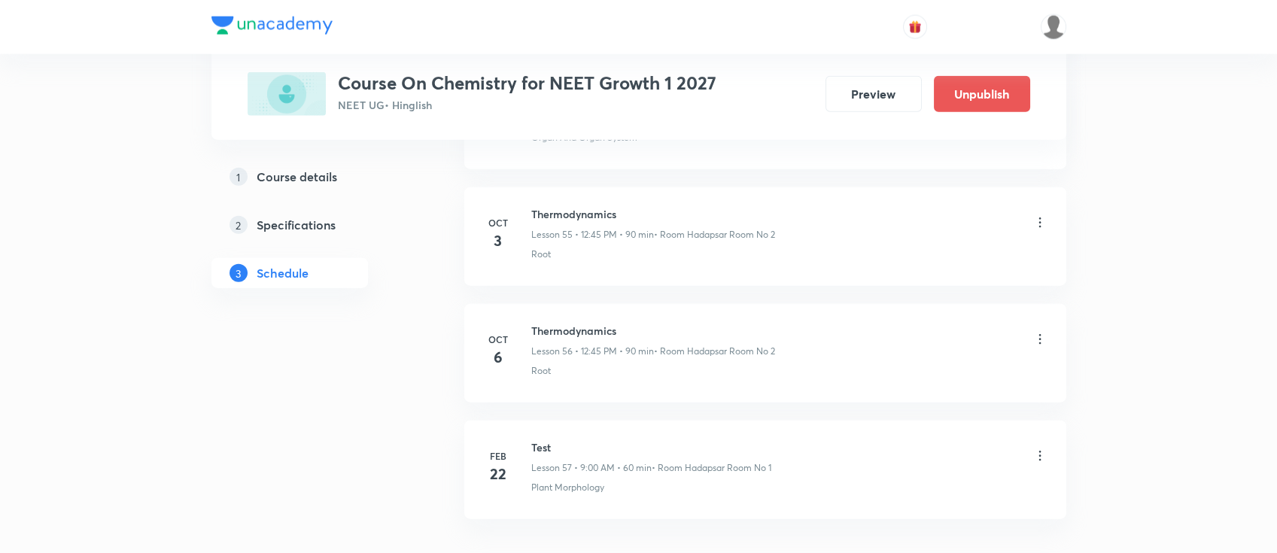
scroll to position [7292, 0]
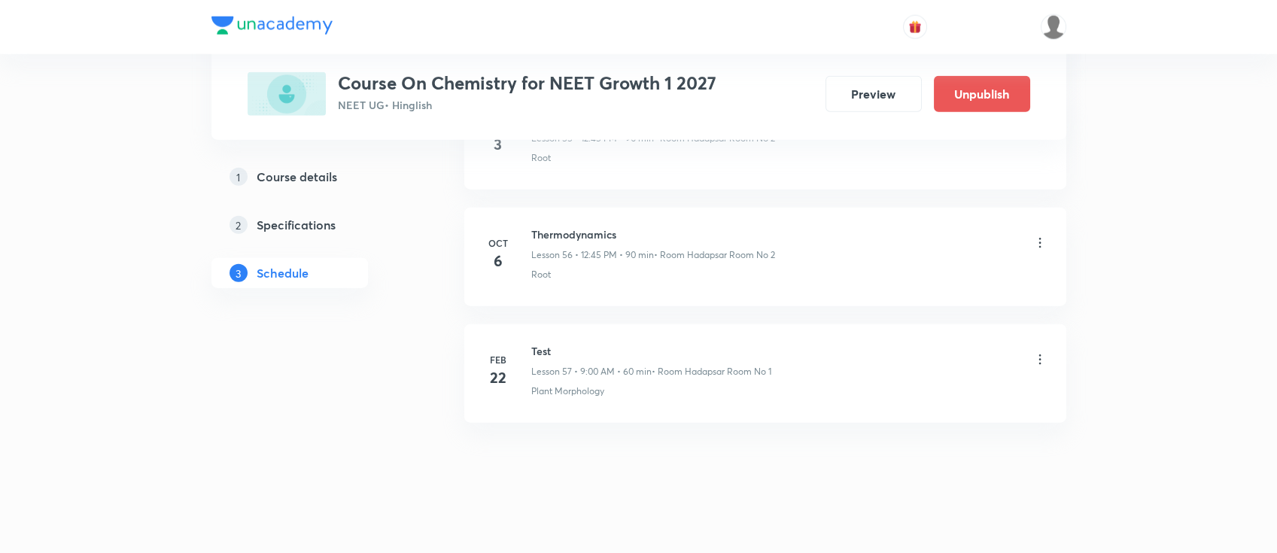
click at [599, 227] on h6 "Thermodynamics" at bounding box center [653, 235] width 244 height 16
copy h6 "Thermodynamics"
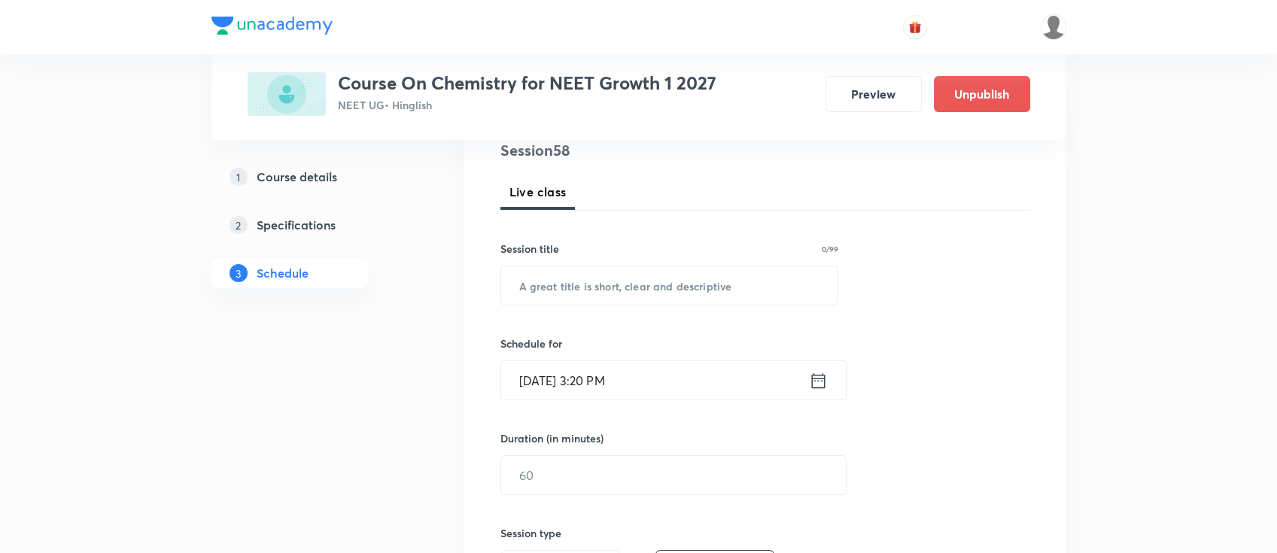
scroll to position [0, 0]
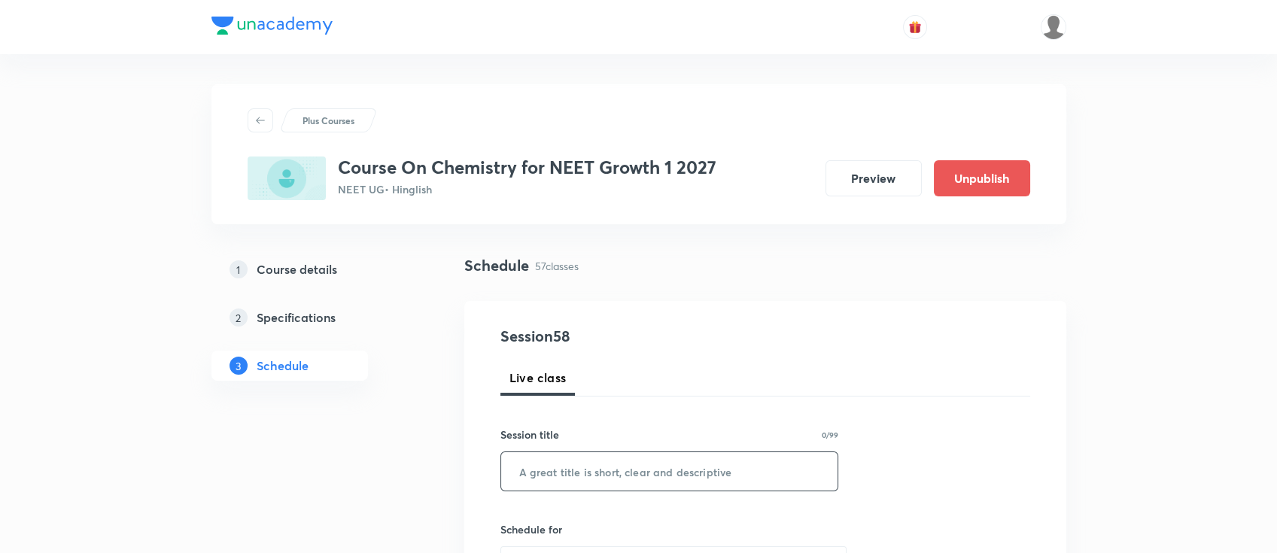
click at [626, 463] on input "text" at bounding box center [669, 471] width 337 height 38
paste input "Thermodynamics"
type input "Thermodynamics"
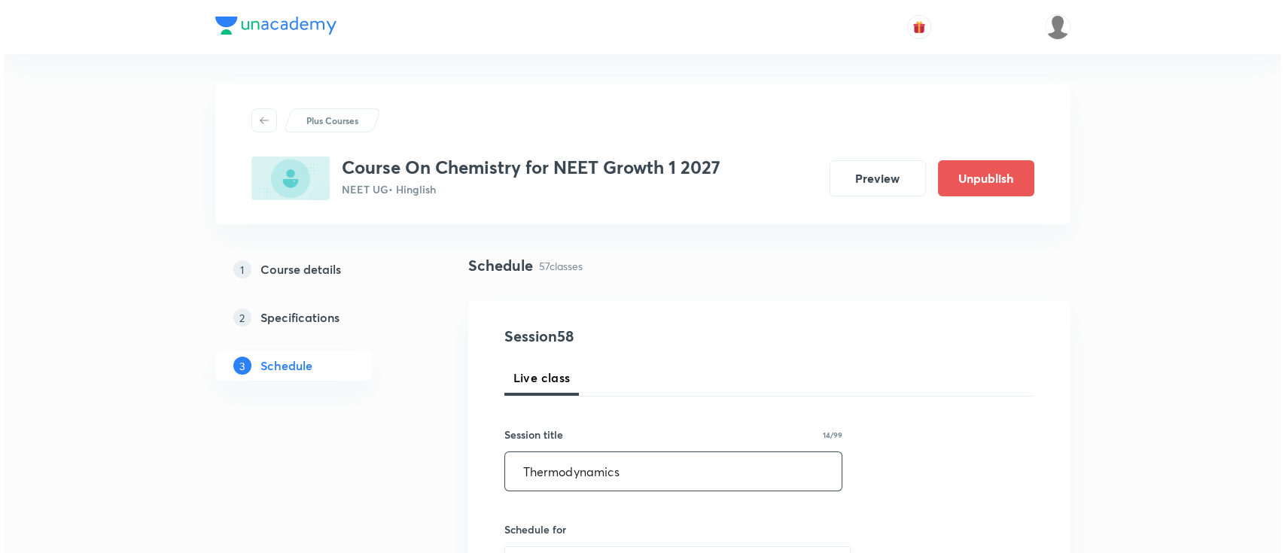
scroll to position [100, 0]
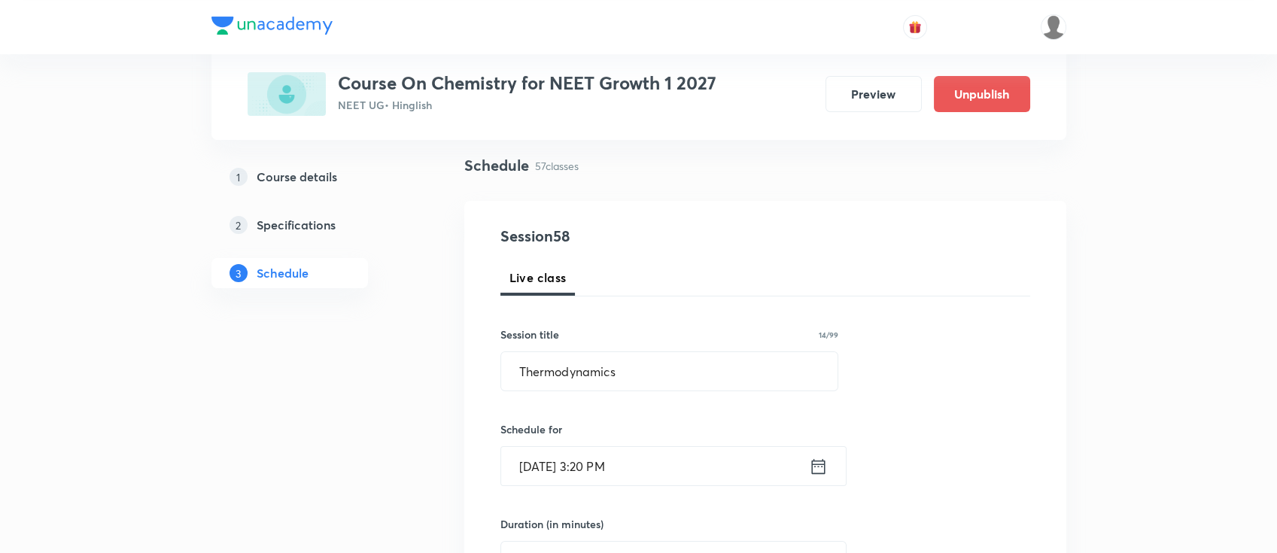
click at [818, 467] on icon at bounding box center [818, 466] width 19 height 21
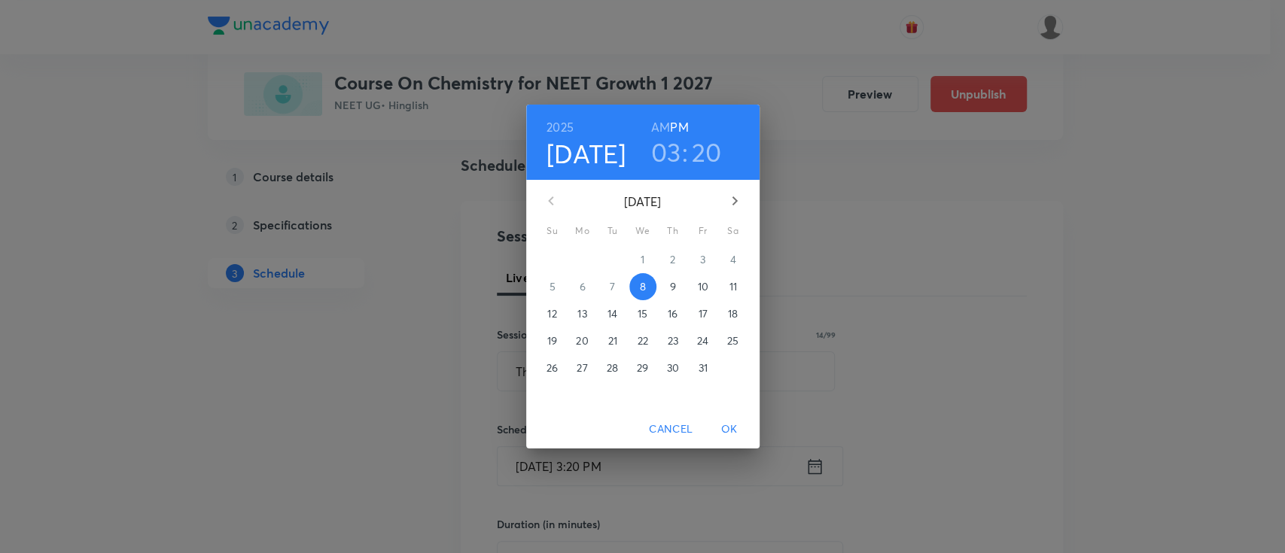
click at [674, 285] on p "9" at bounding box center [672, 286] width 6 height 15
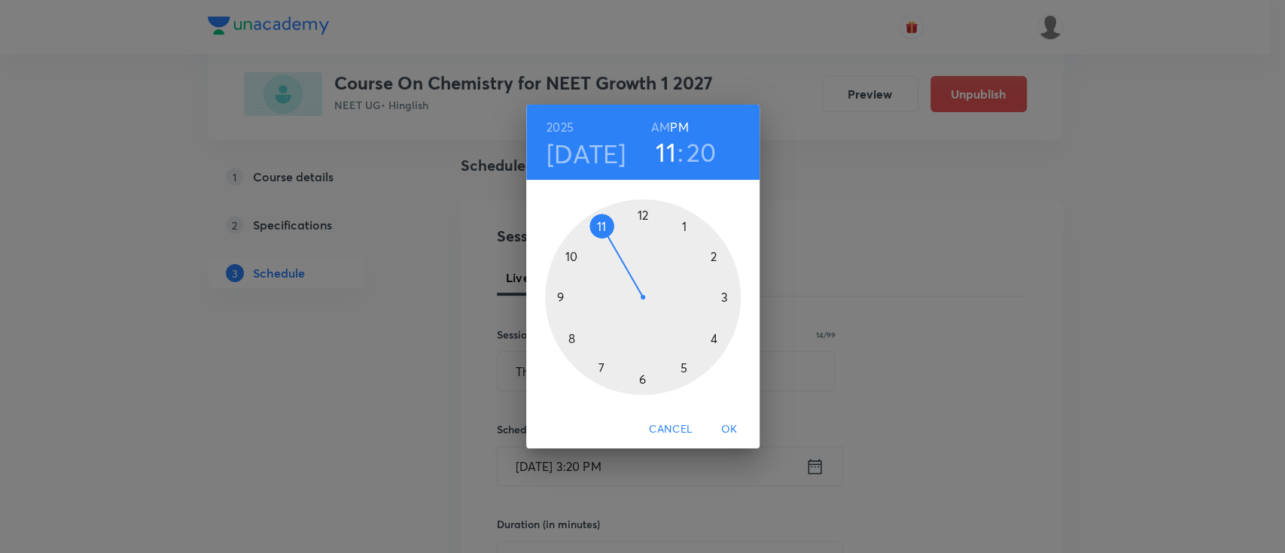
drag, startPoint x: 723, startPoint y: 296, endPoint x: 604, endPoint y: 254, distance: 125.5
click at [604, 254] on div at bounding box center [643, 297] width 196 height 196
drag, startPoint x: 708, startPoint y: 338, endPoint x: 641, endPoint y: 230, distance: 126.4
click at [641, 230] on div at bounding box center [643, 297] width 196 height 196
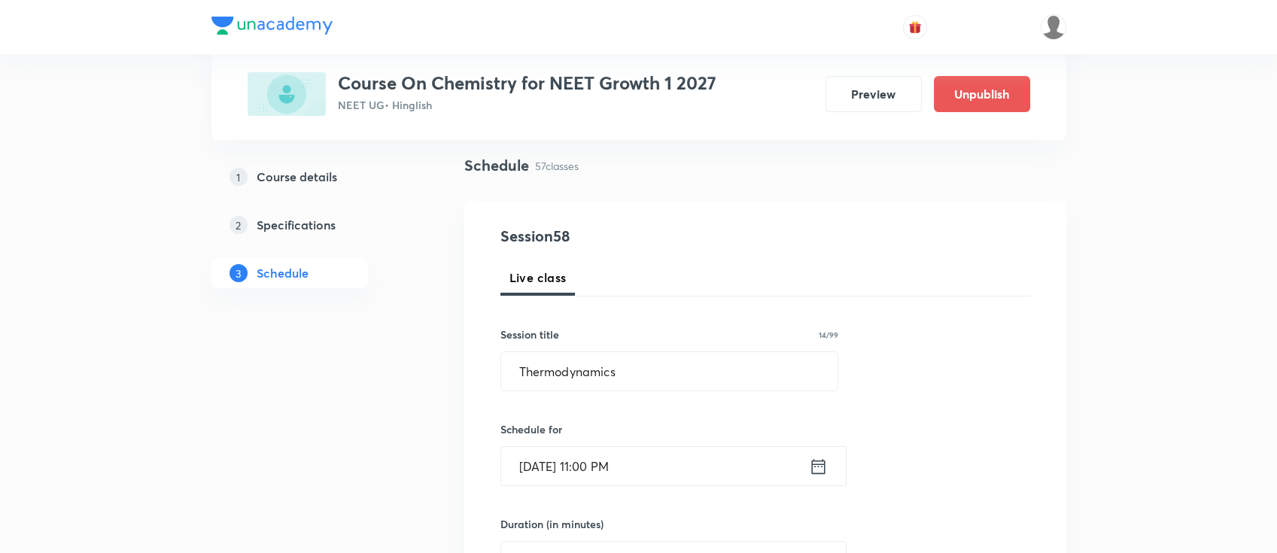
click at [811, 470] on icon at bounding box center [818, 465] width 14 height 15
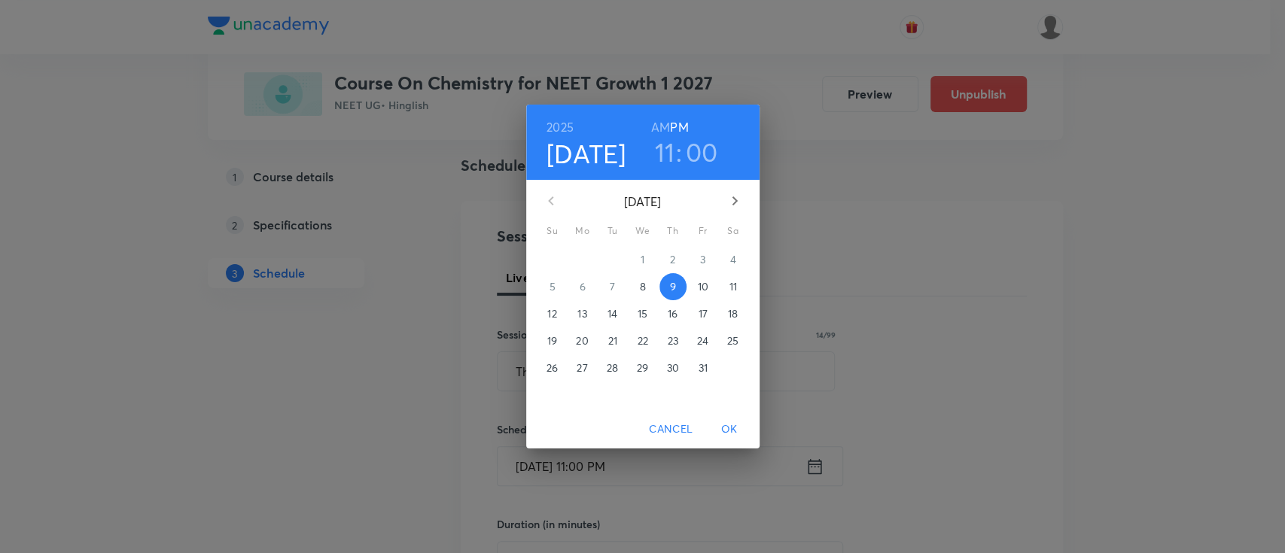
click at [656, 122] on h6 "AM" at bounding box center [660, 127] width 19 height 21
click at [735, 431] on span "OK" at bounding box center [729, 429] width 36 height 19
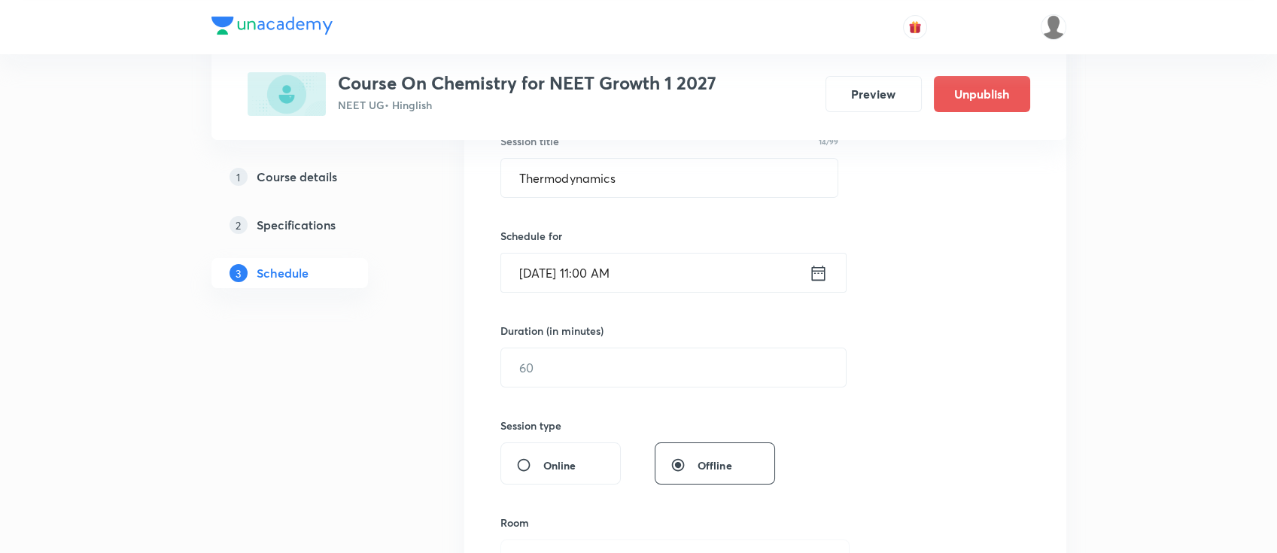
scroll to position [301, 0]
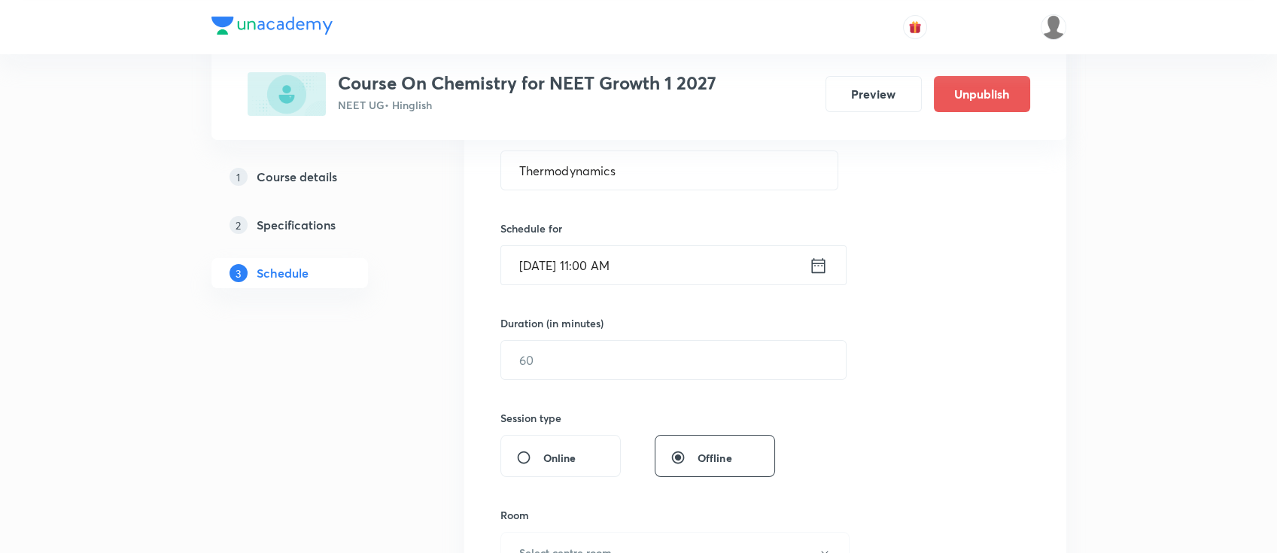
click at [691, 334] on div "Duration (in minutes) ​" at bounding box center [638, 347] width 275 height 65
click at [692, 349] on input "text" at bounding box center [673, 360] width 345 height 38
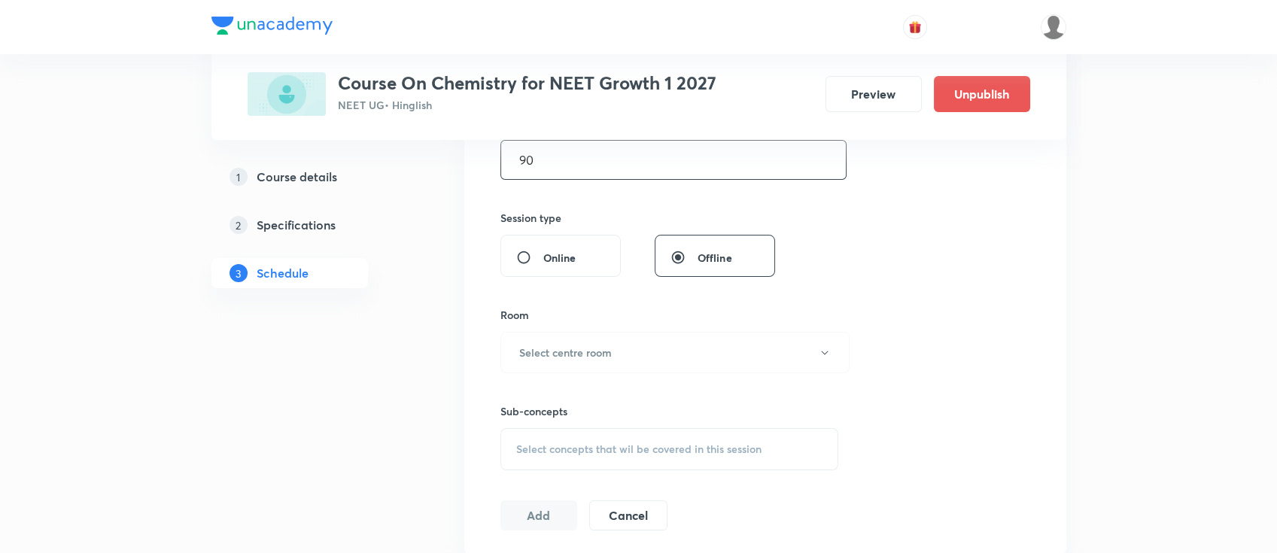
scroll to position [602, 0]
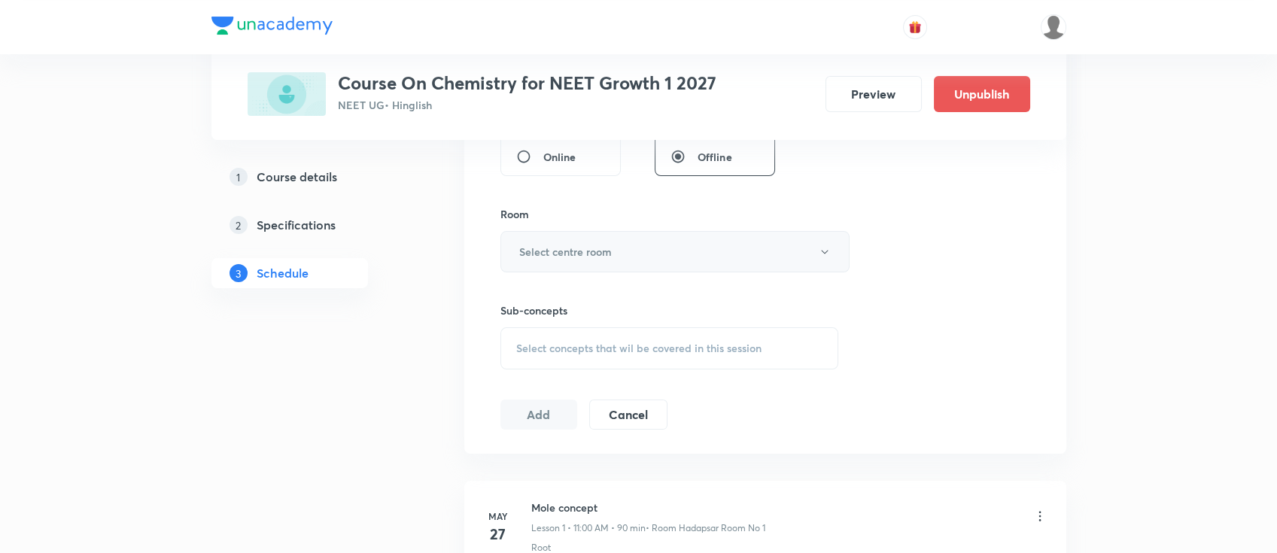
type input "90"
click at [622, 258] on button "Select centre room" at bounding box center [675, 251] width 349 height 41
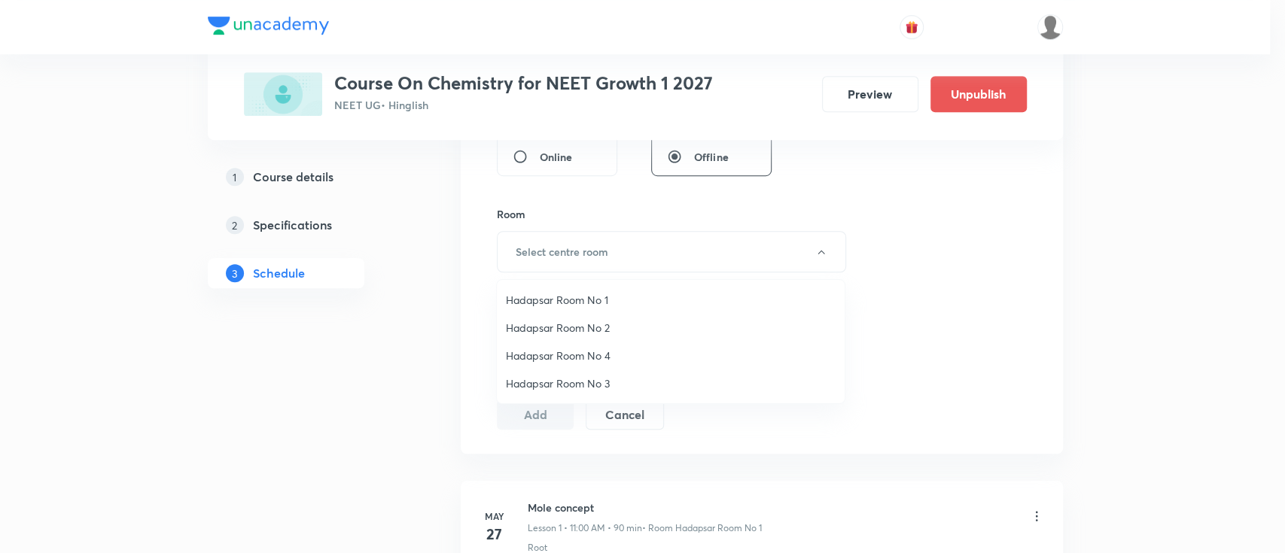
click at [590, 338] on li "Hadapsar Room No 2" at bounding box center [671, 328] width 348 height 28
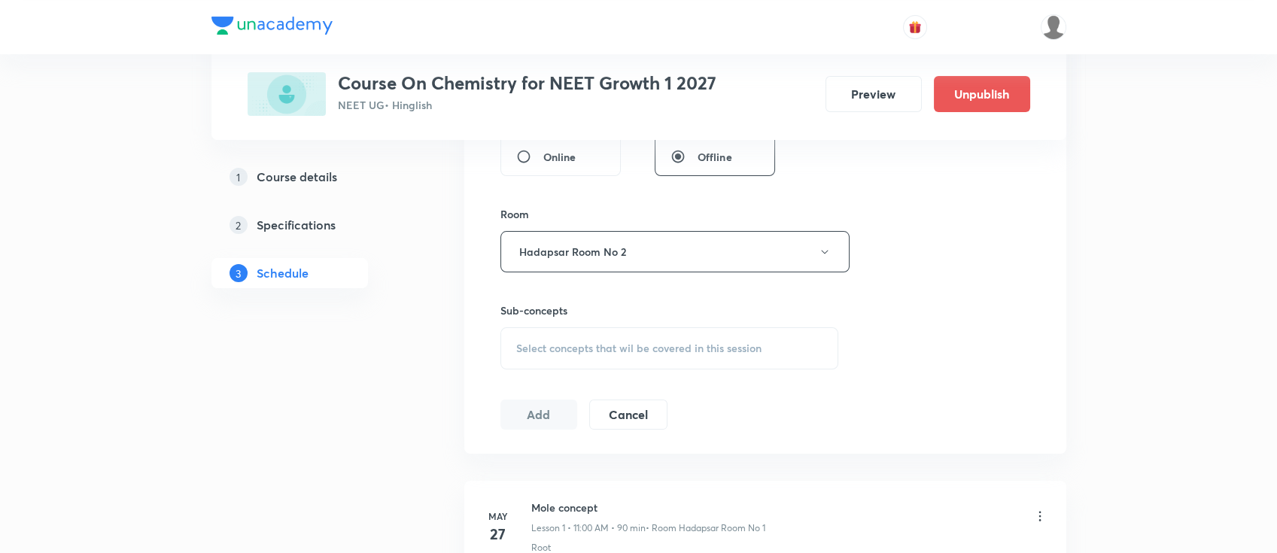
click at [674, 358] on div "Select concepts that wil be covered in this session" at bounding box center [670, 348] width 339 height 42
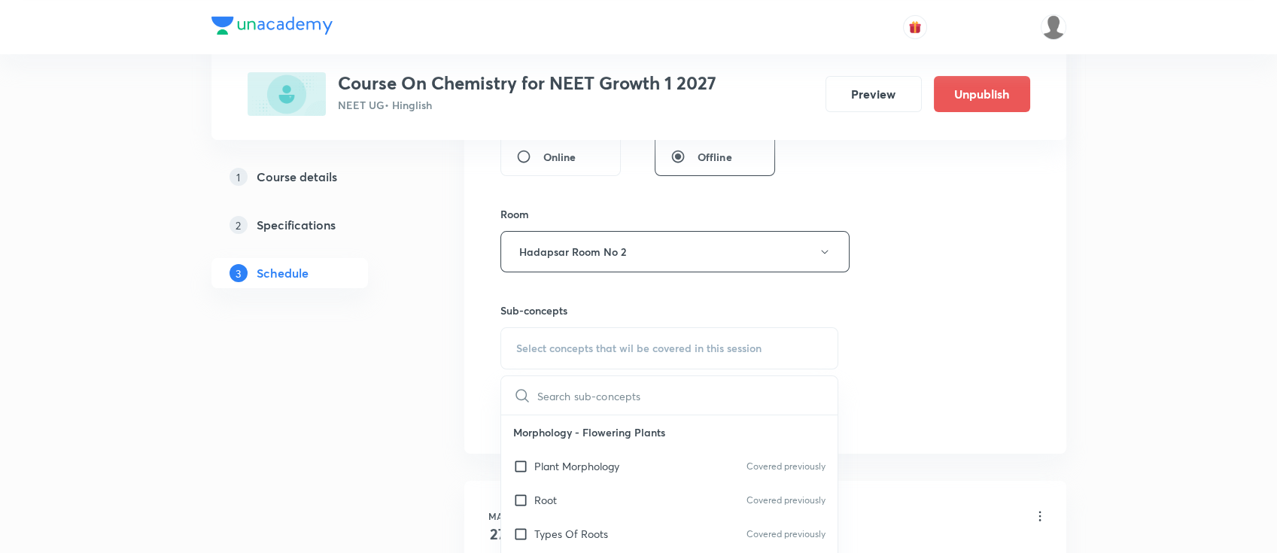
scroll to position [702, 0]
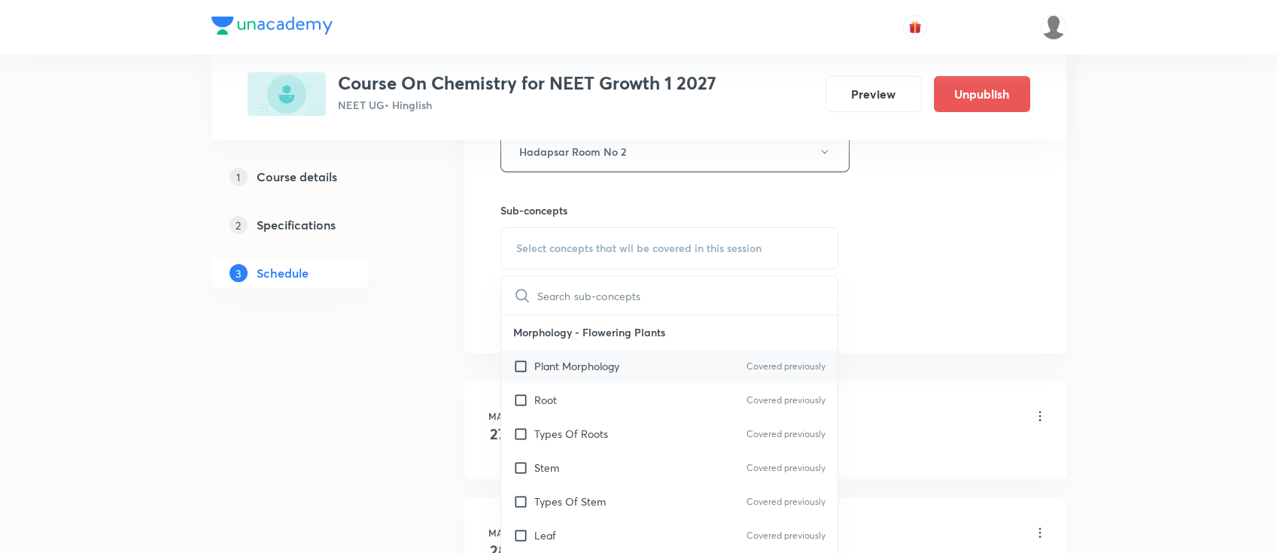
click at [683, 369] on div "Plant Morphology Covered previously" at bounding box center [669, 366] width 337 height 34
checkbox input "true"
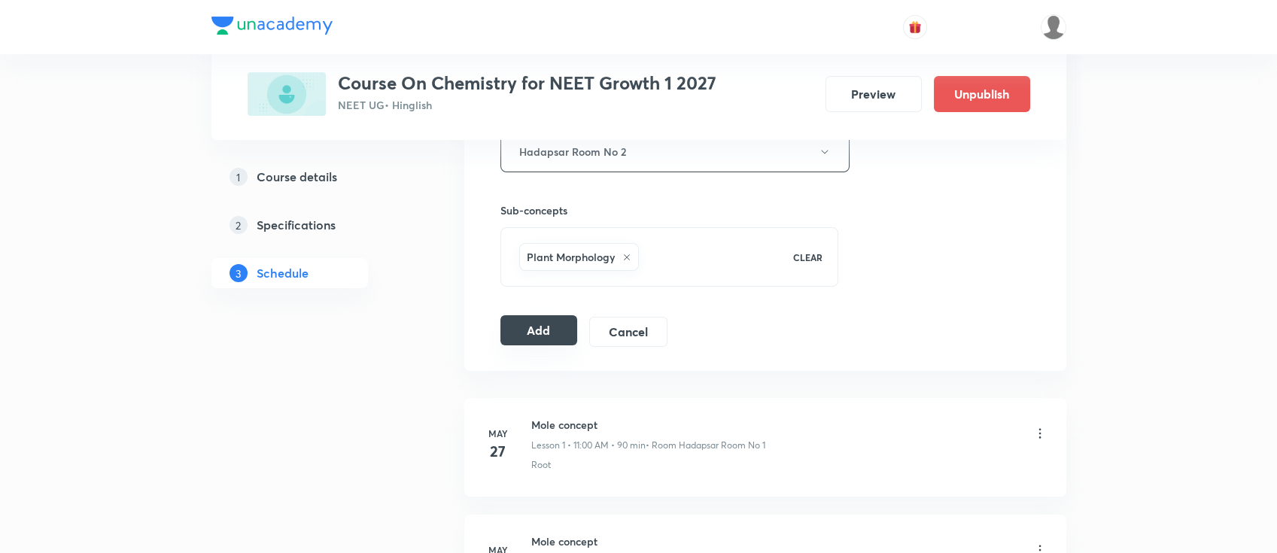
click at [530, 329] on button "Add" at bounding box center [540, 330] width 78 height 30
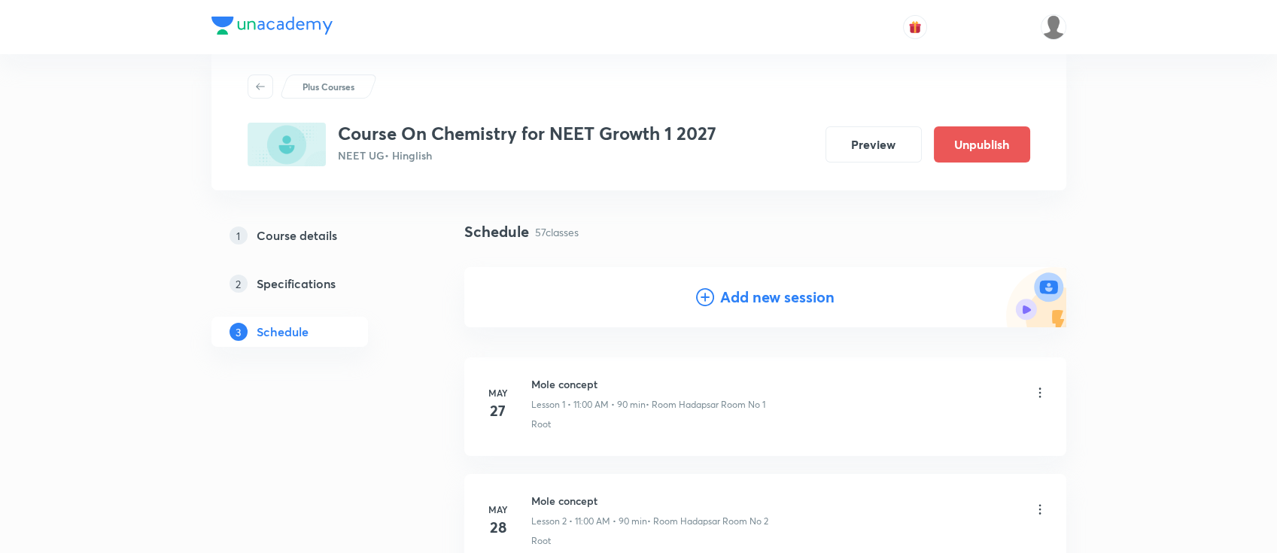
scroll to position [0, 0]
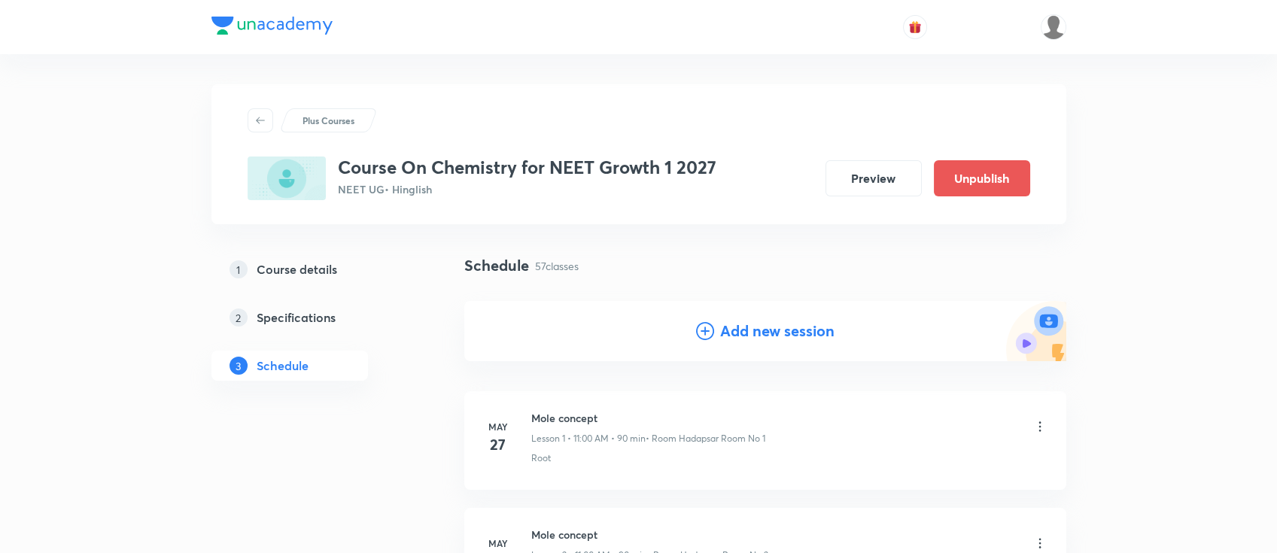
click at [787, 322] on h4 "Add new session" at bounding box center [777, 331] width 114 height 23
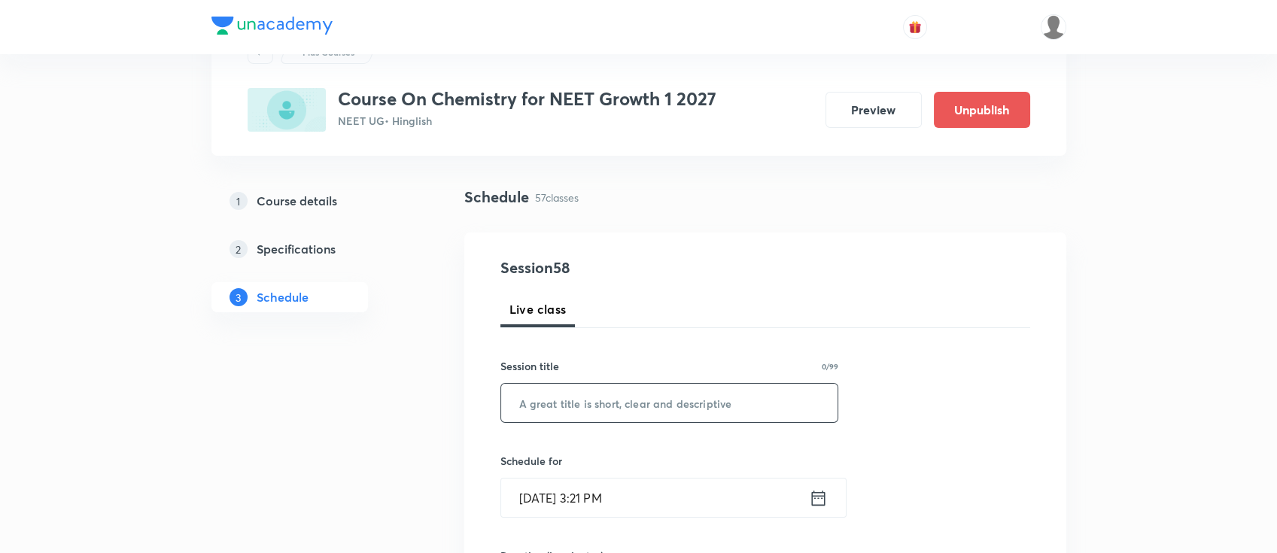
scroll to position [100, 0]
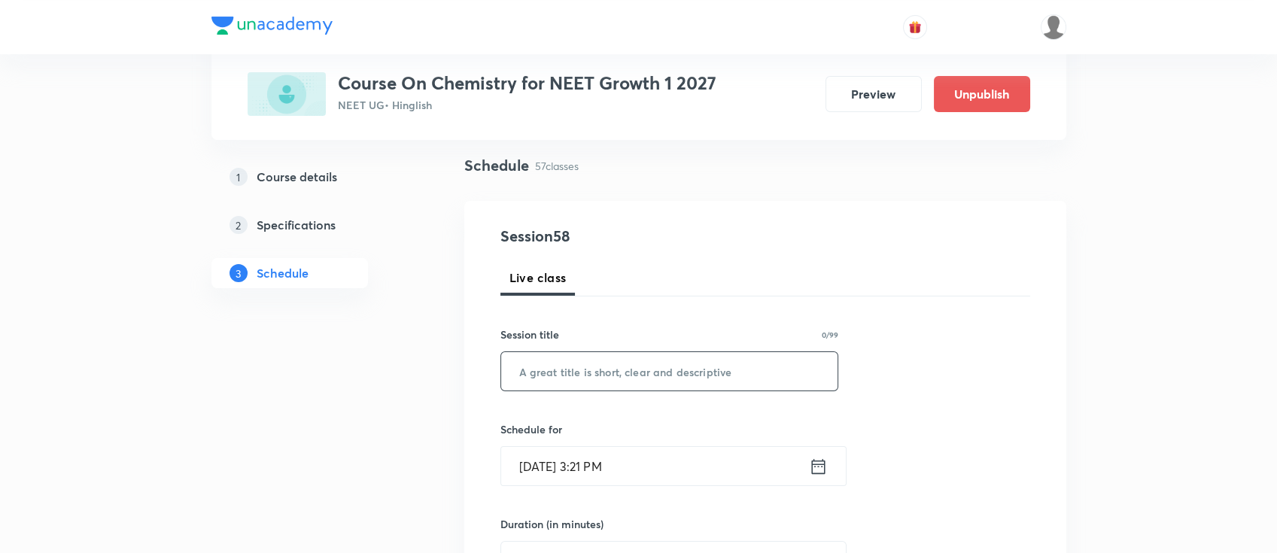
click at [699, 371] on input "text" at bounding box center [669, 371] width 337 height 38
paste input "Thermodynamics"
type input "Thermodynamics"
click at [820, 473] on icon at bounding box center [818, 465] width 14 height 15
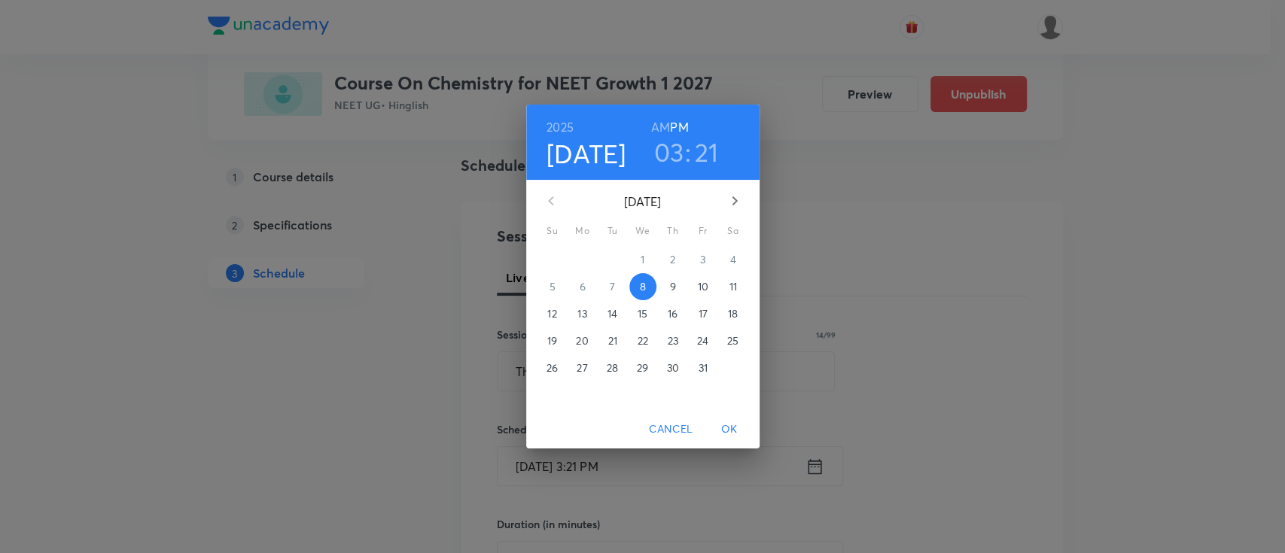
click at [699, 286] on p "10" at bounding box center [702, 286] width 11 height 15
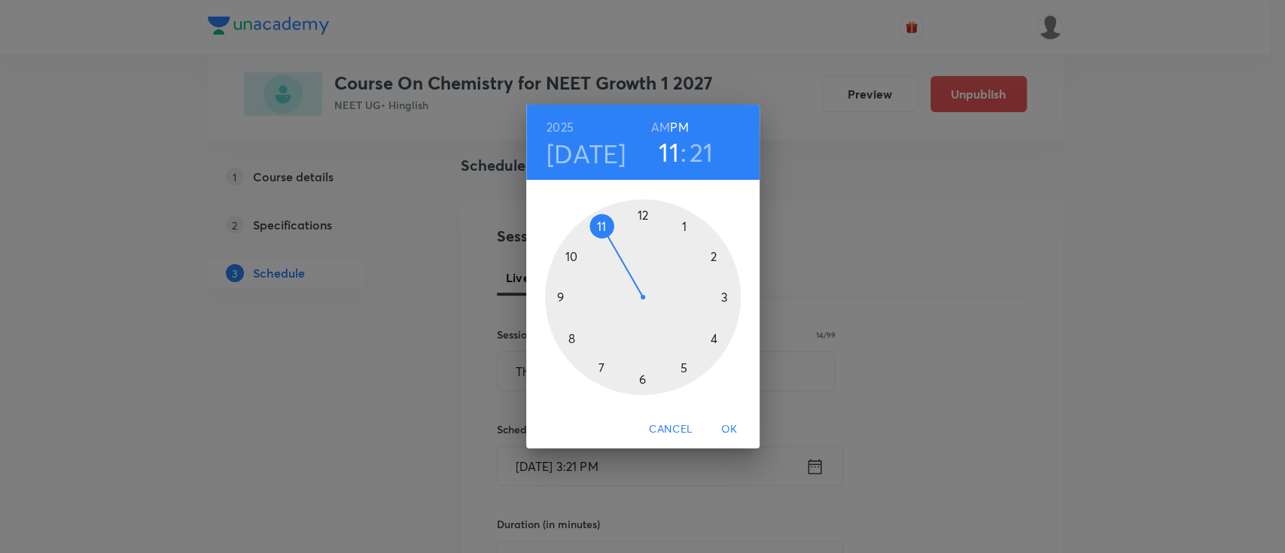
drag, startPoint x: 726, startPoint y: 294, endPoint x: 609, endPoint y: 220, distance: 139.1
click at [609, 220] on div at bounding box center [643, 297] width 196 height 196
drag, startPoint x: 704, startPoint y: 340, endPoint x: 650, endPoint y: 230, distance: 122.5
click at [645, 230] on div at bounding box center [643, 297] width 196 height 196
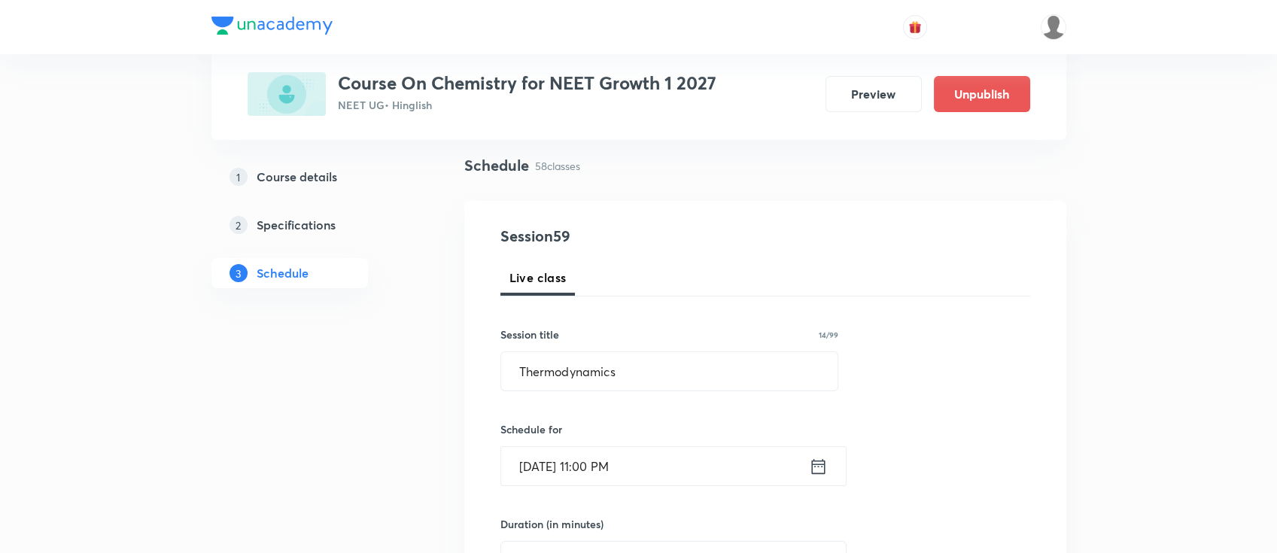
click at [815, 466] on icon at bounding box center [818, 465] width 14 height 15
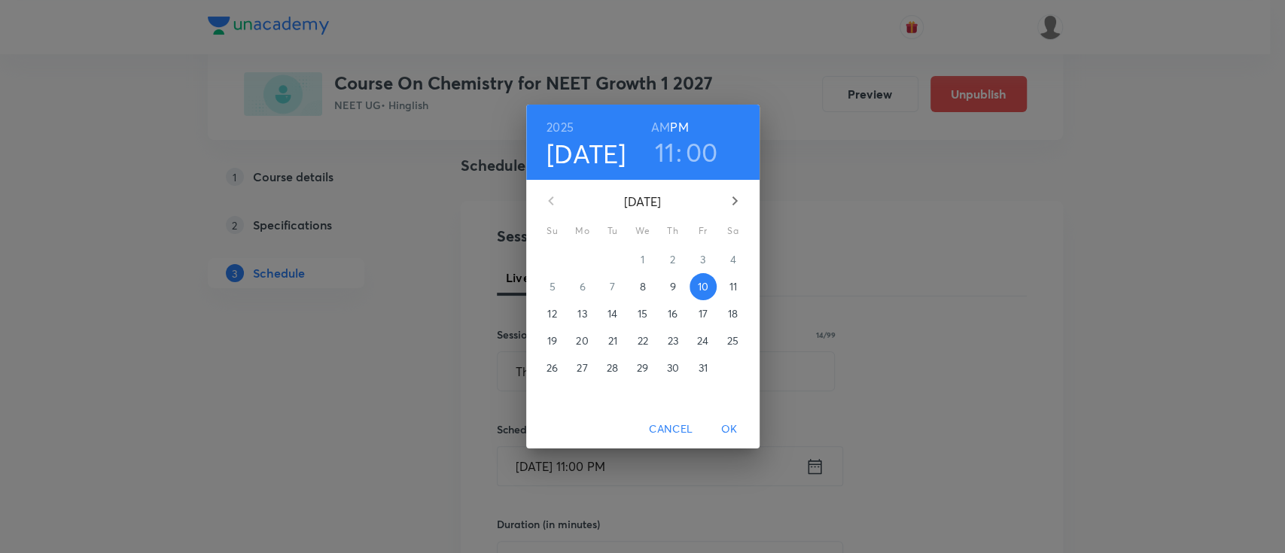
click at [659, 123] on h6 "AM" at bounding box center [660, 127] width 19 height 21
click at [729, 424] on span "OK" at bounding box center [729, 429] width 36 height 19
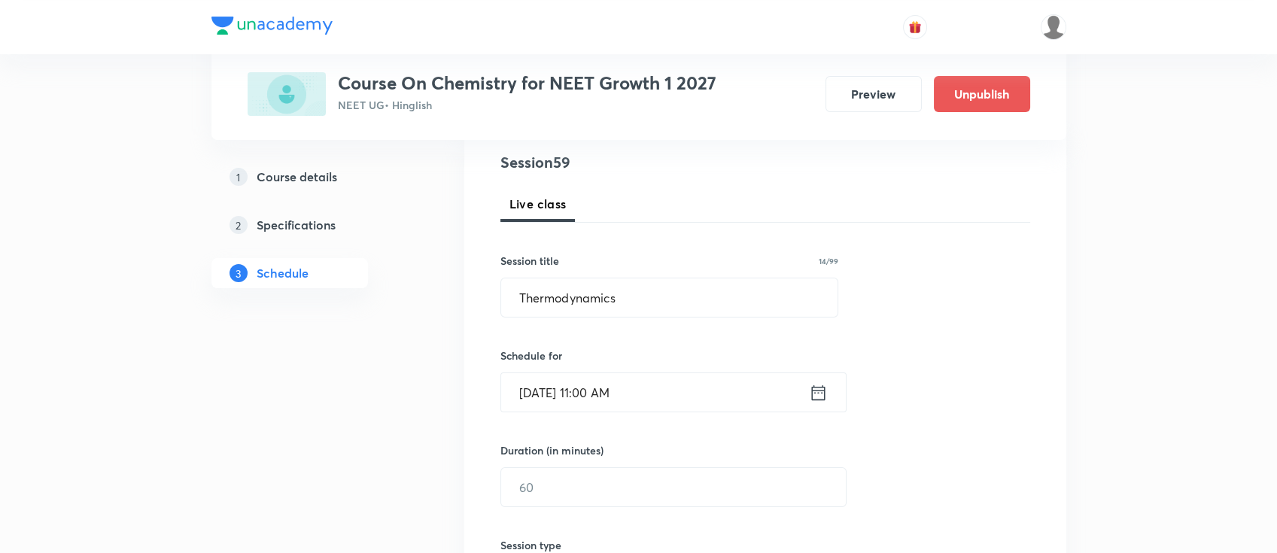
scroll to position [301, 0]
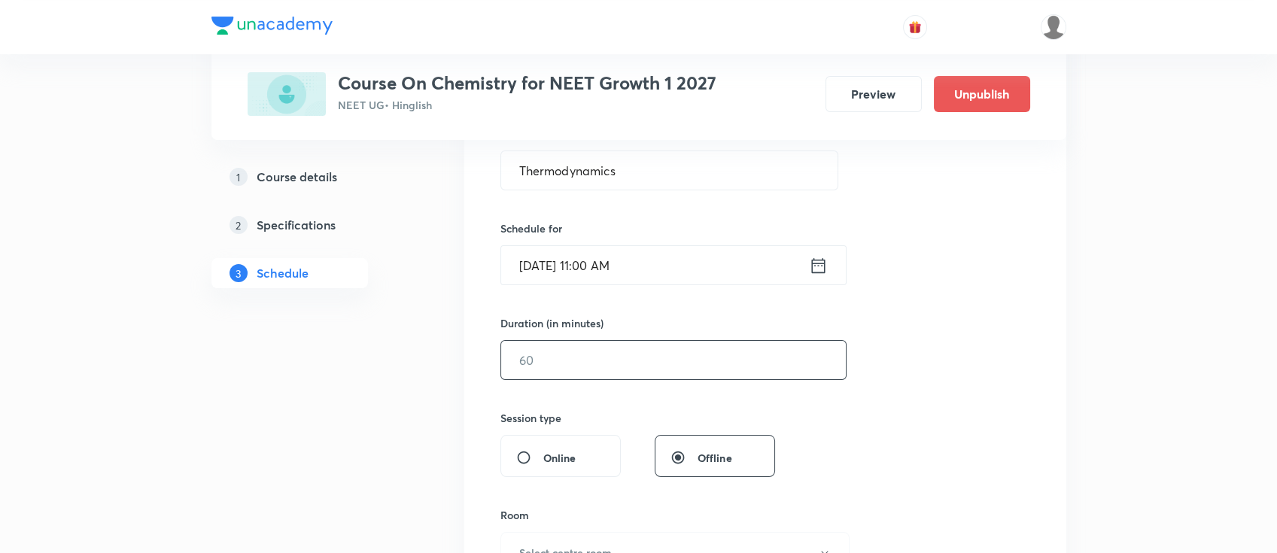
click at [736, 376] on input "text" at bounding box center [673, 360] width 345 height 38
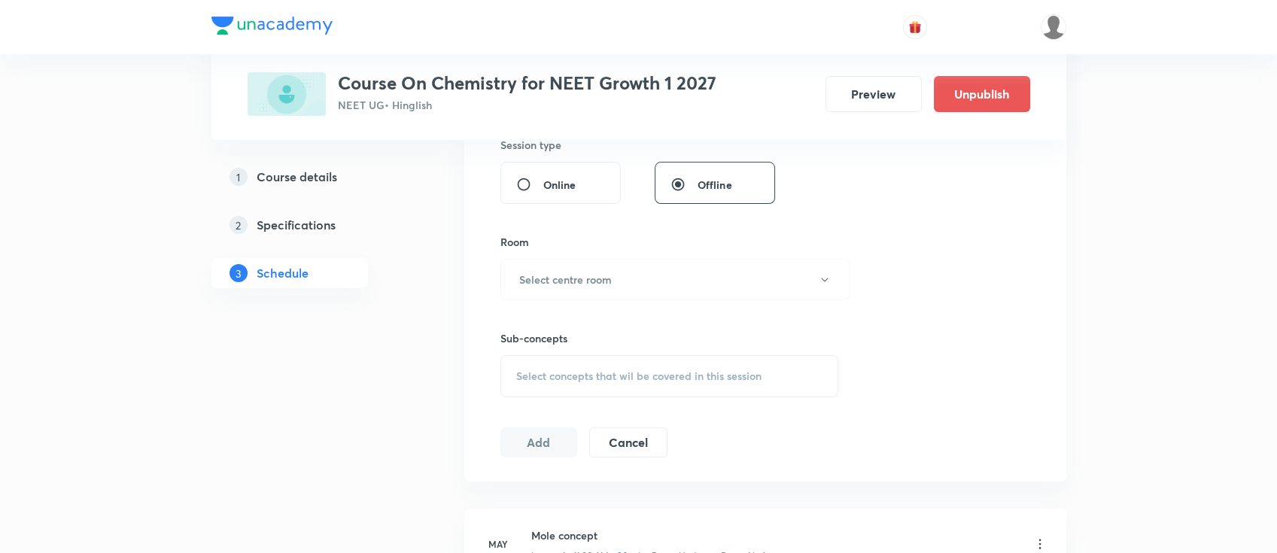
scroll to position [602, 0]
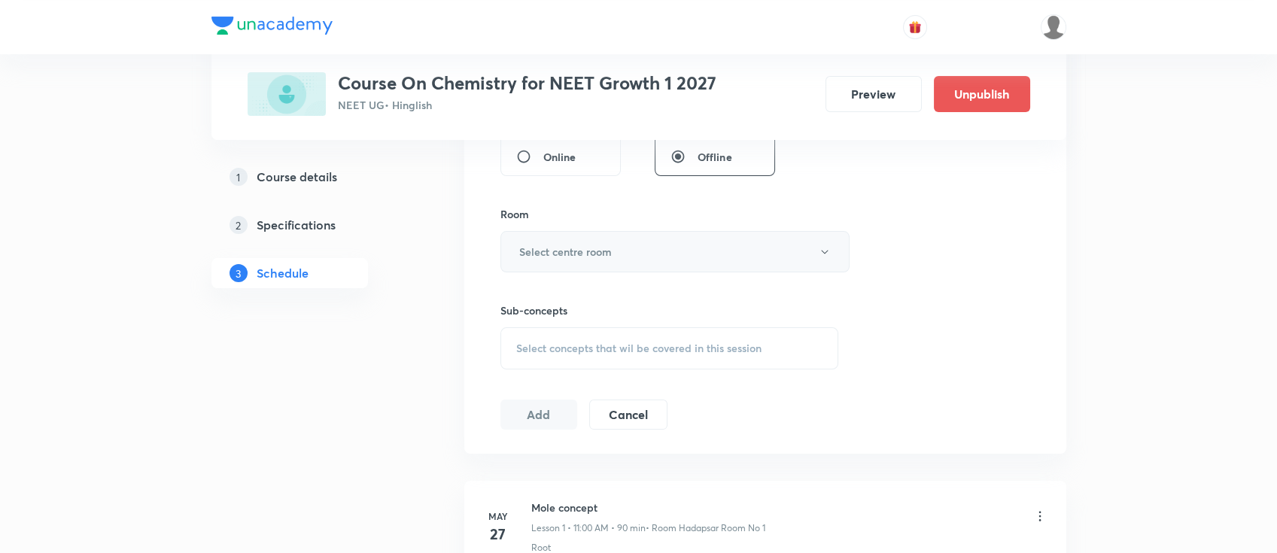
type input "90"
click at [622, 239] on button "Select centre room" at bounding box center [675, 251] width 349 height 41
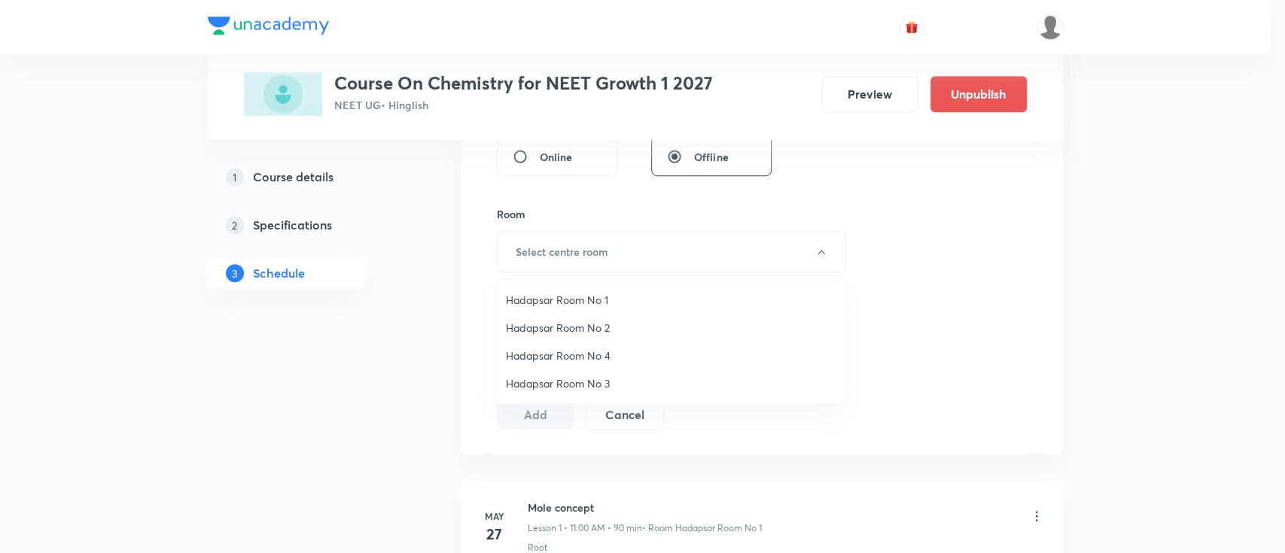
click at [595, 288] on li "Hadapsar Room No 1" at bounding box center [671, 300] width 348 height 28
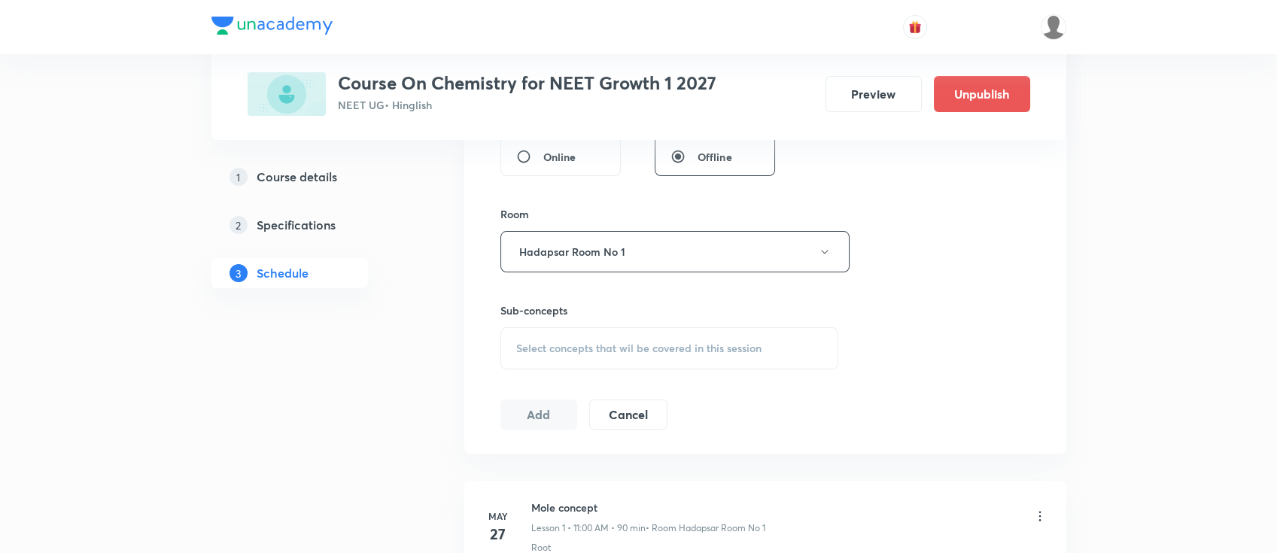
click at [659, 339] on div "Select concepts that wil be covered in this session" at bounding box center [670, 348] width 339 height 42
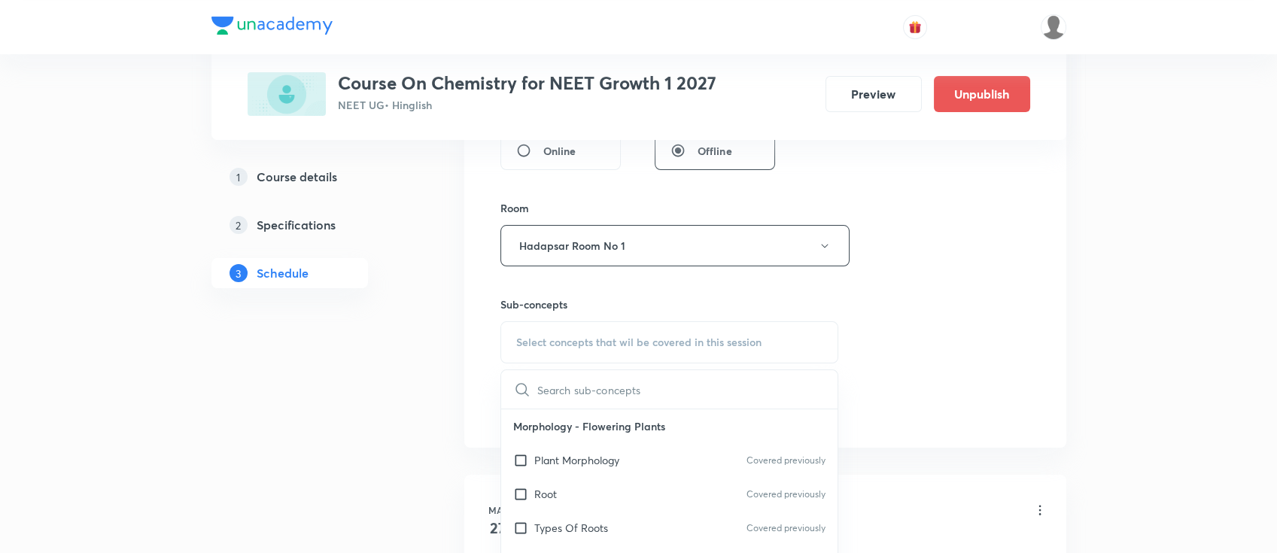
scroll to position [702, 0]
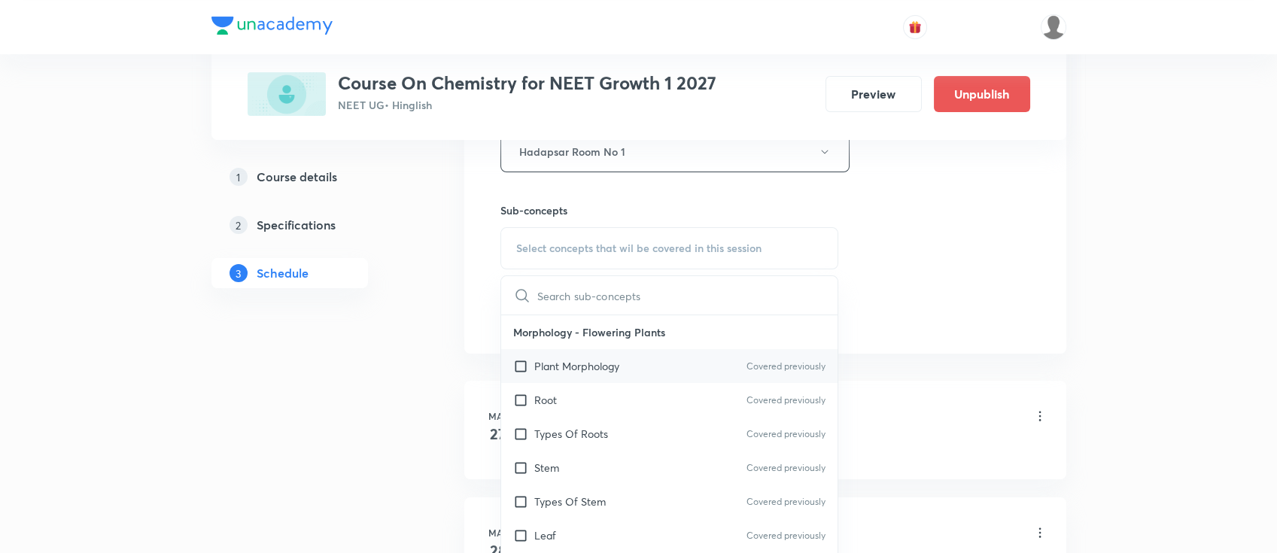
click at [651, 358] on div "Plant Morphology Covered previously" at bounding box center [669, 366] width 337 height 34
checkbox input "true"
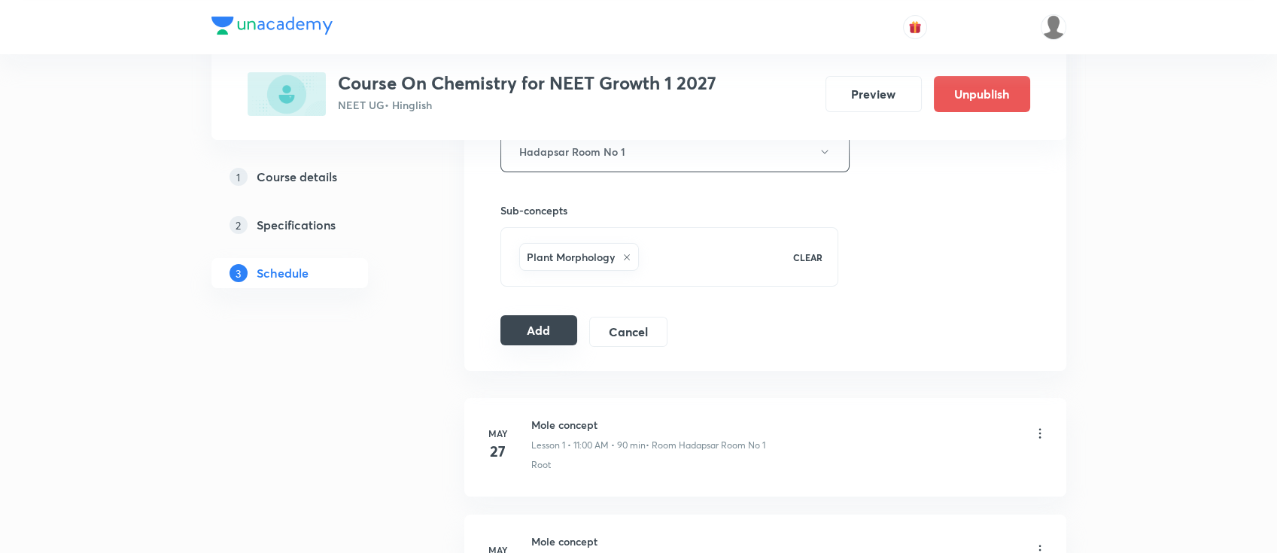
click at [531, 327] on button "Add" at bounding box center [540, 330] width 78 height 30
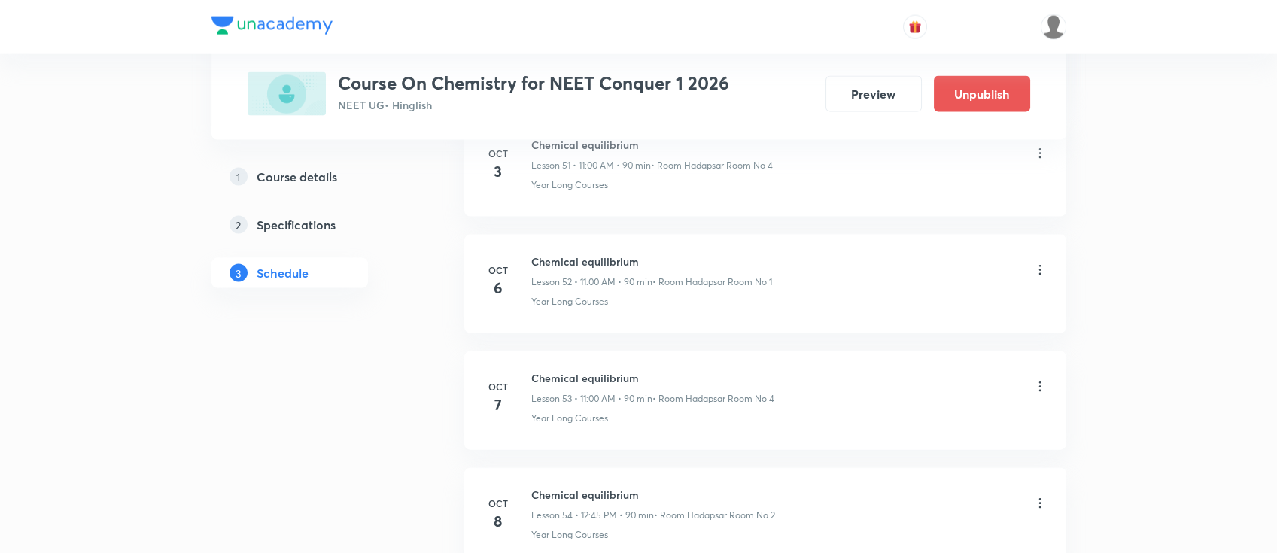
scroll to position [6943, 0]
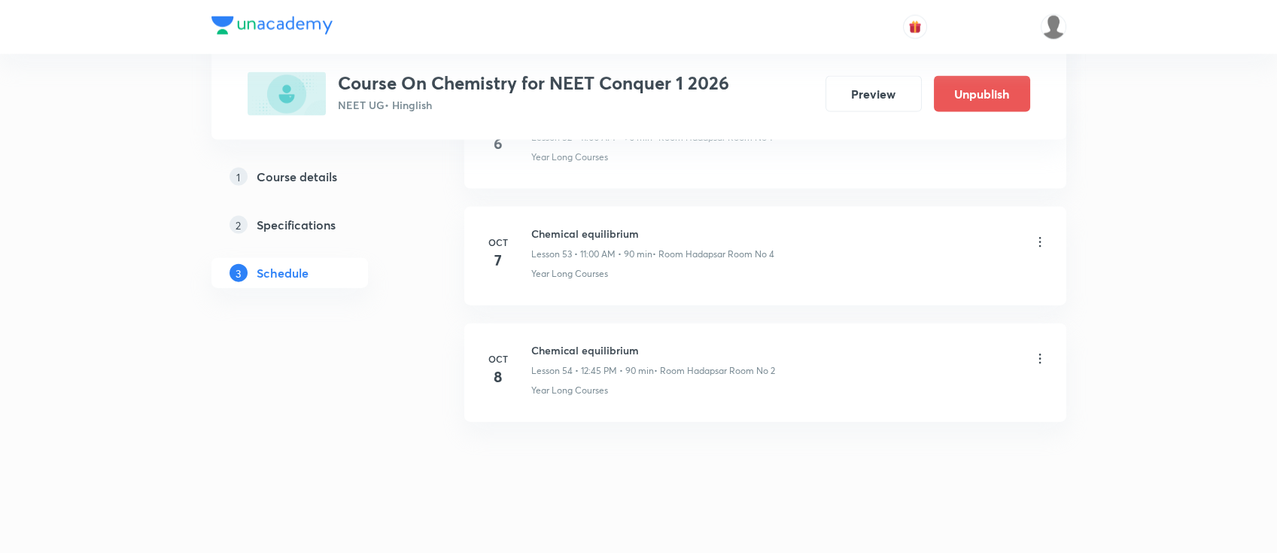
click at [623, 342] on h6 "Chemical equilibrium" at bounding box center [653, 350] width 244 height 16
copy h6 "Chemical equilibrium"
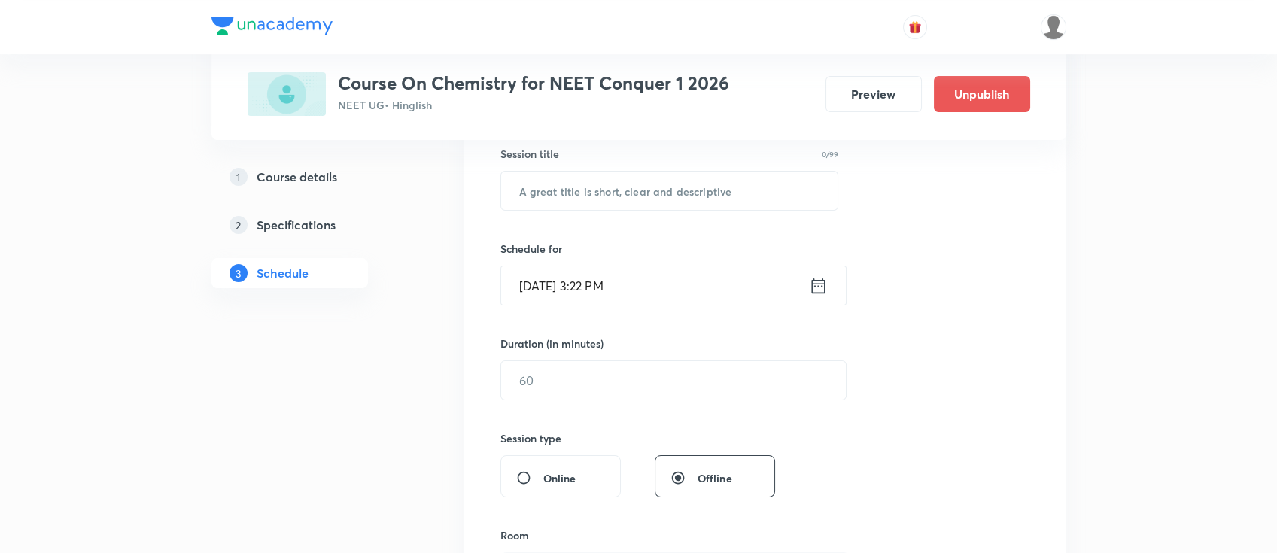
scroll to position [0, 0]
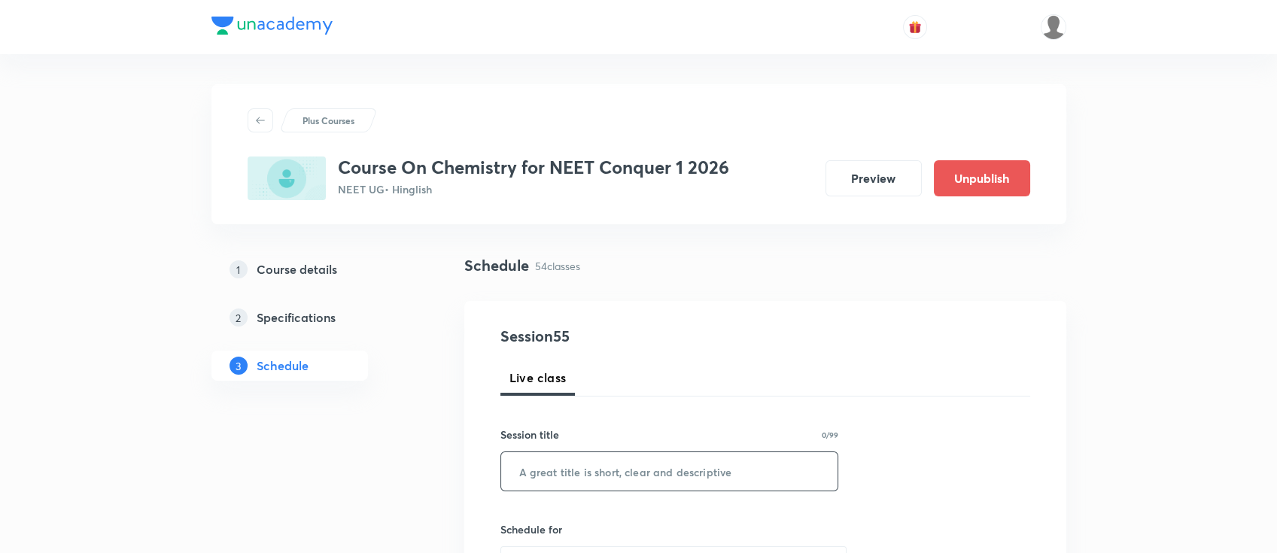
click at [611, 479] on input "text" at bounding box center [669, 471] width 337 height 38
paste input "Chemical equilibrium"
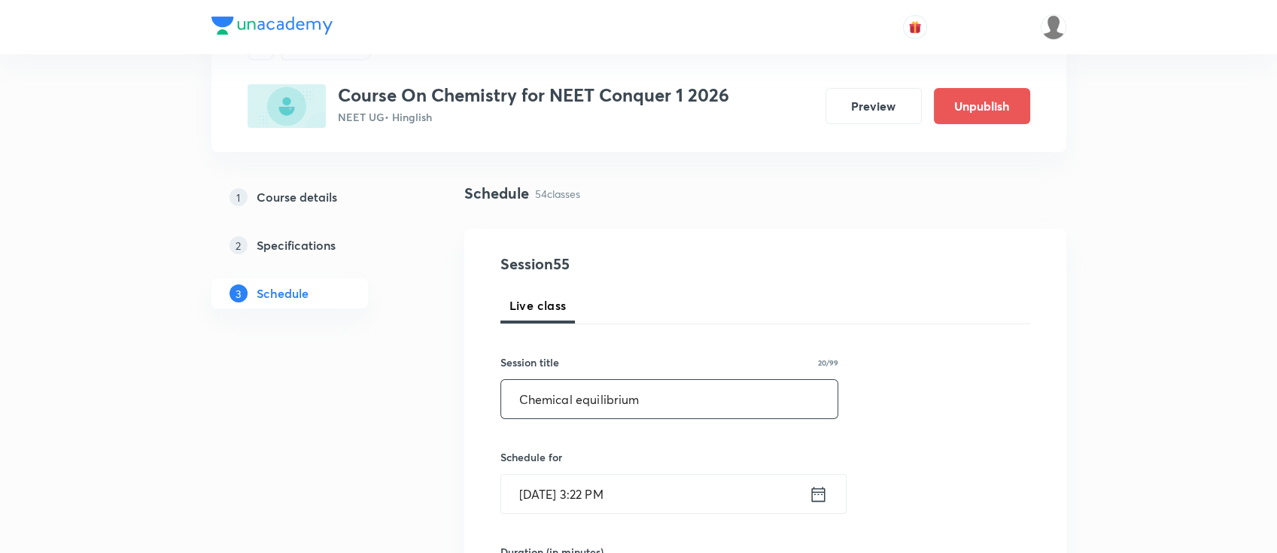
scroll to position [100, 0]
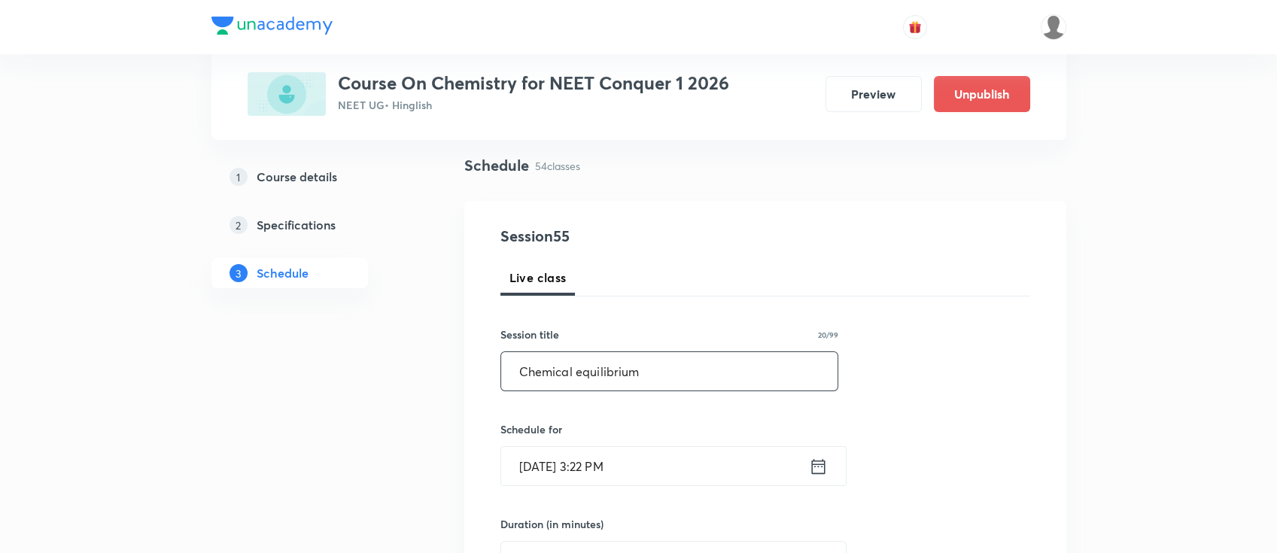
type input "Chemical equilibrium"
click at [821, 469] on icon at bounding box center [818, 466] width 19 height 21
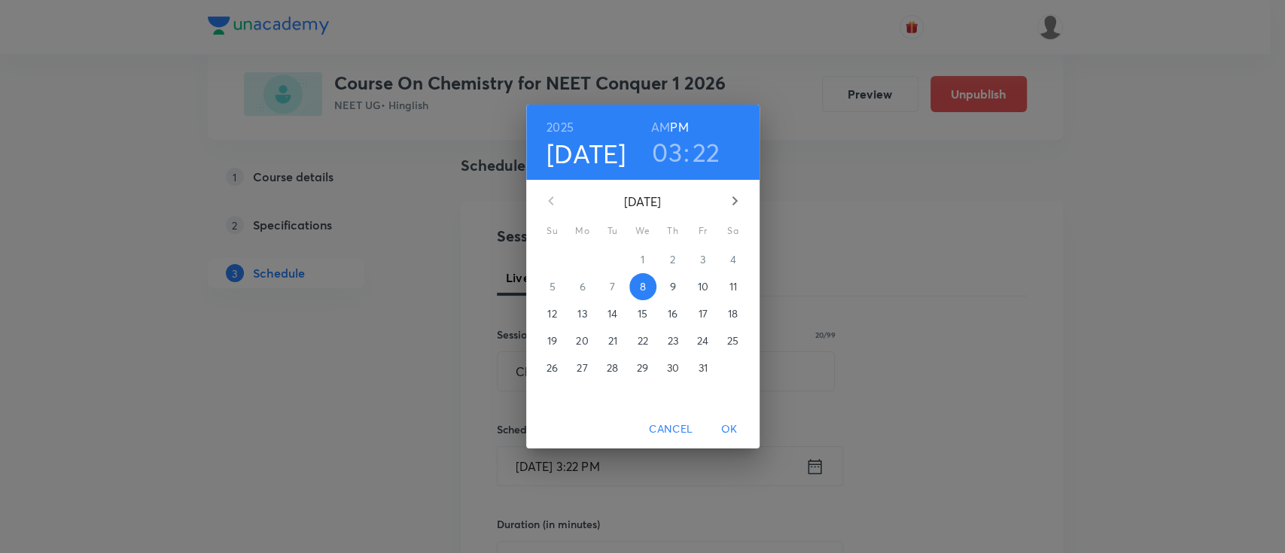
click at [730, 283] on p "11" at bounding box center [733, 286] width 8 height 15
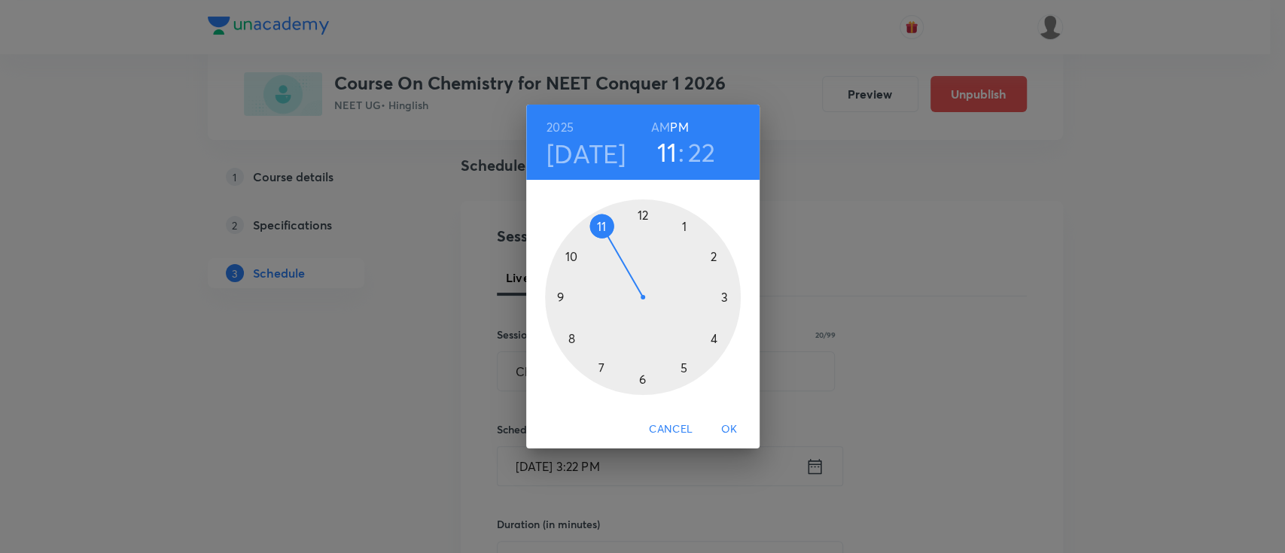
drag, startPoint x: 720, startPoint y: 294, endPoint x: 613, endPoint y: 220, distance: 130.5
click at [613, 220] on div at bounding box center [643, 297] width 196 height 196
drag, startPoint x: 707, startPoint y: 356, endPoint x: 642, endPoint y: 233, distance: 138.7
click at [642, 233] on div at bounding box center [643, 297] width 196 height 196
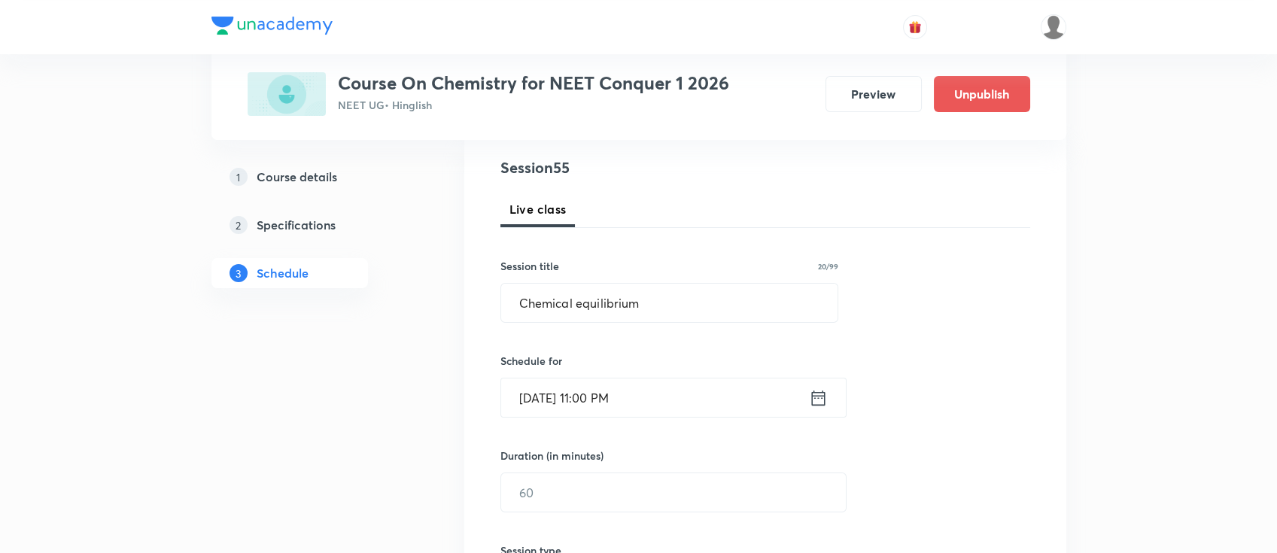
scroll to position [200, 0]
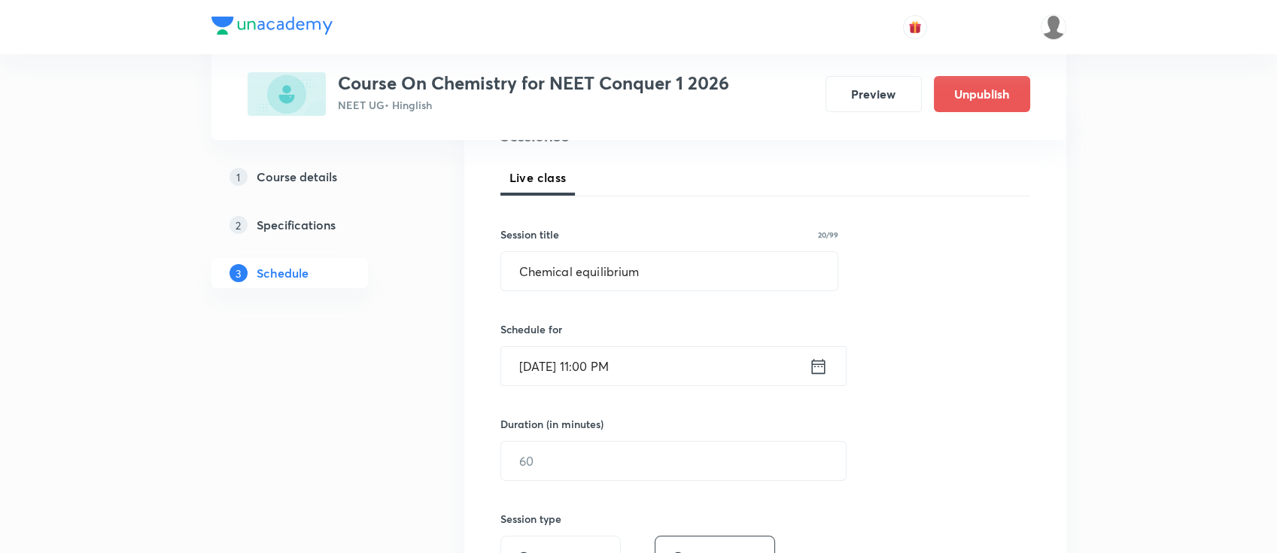
click at [817, 364] on icon at bounding box center [818, 365] width 14 height 15
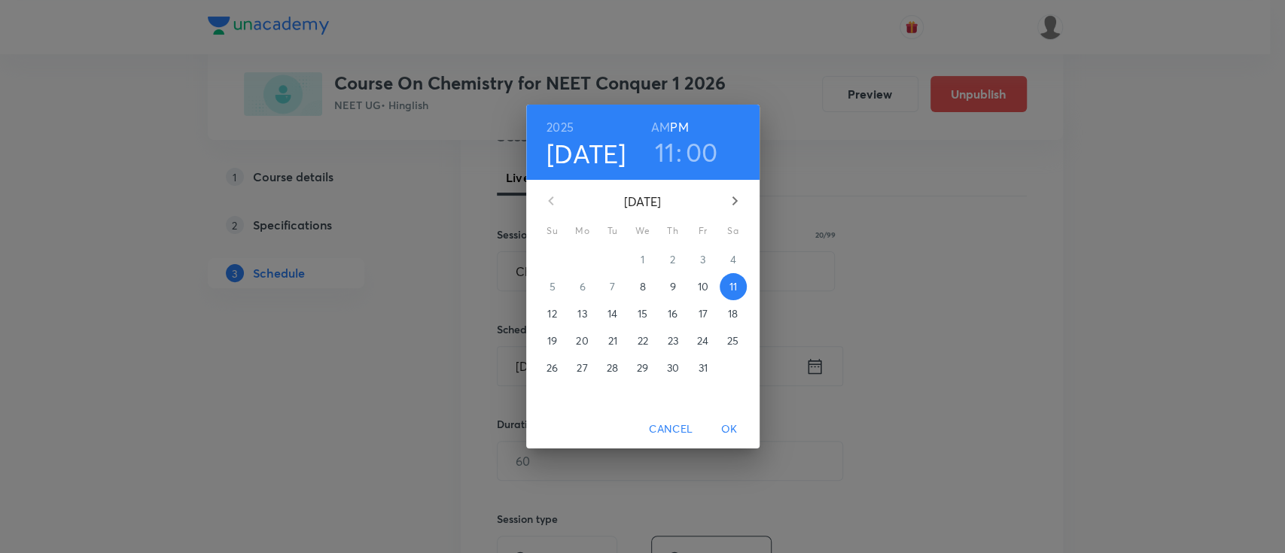
click at [651, 124] on h6 "AM" at bounding box center [660, 127] width 19 height 21
click at [729, 431] on span "OK" at bounding box center [729, 429] width 36 height 19
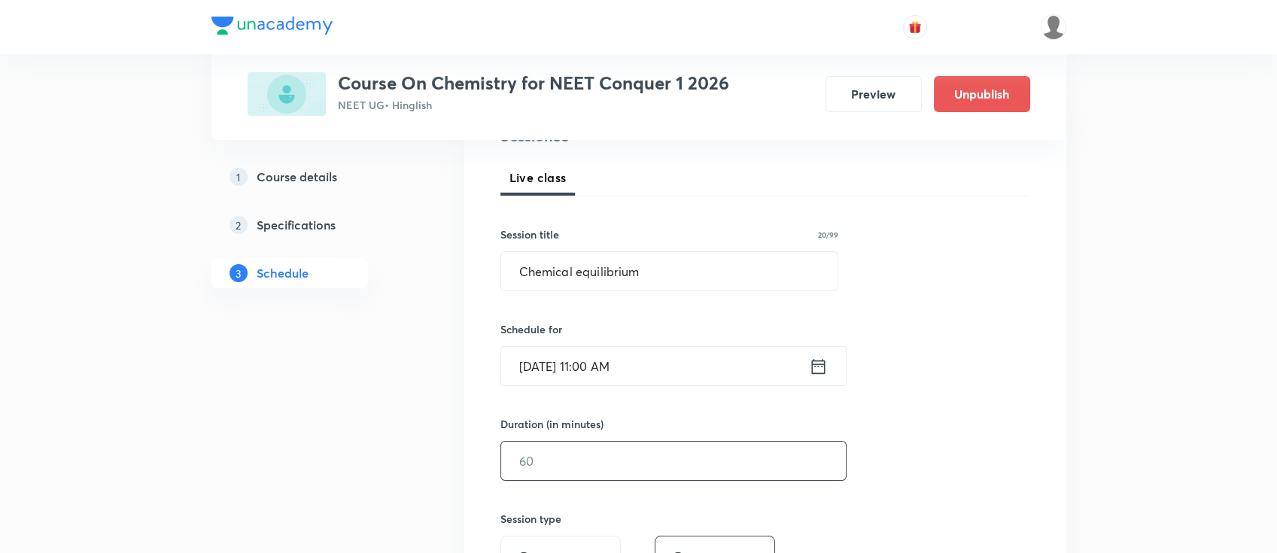
click at [730, 451] on input "text" at bounding box center [673, 461] width 345 height 38
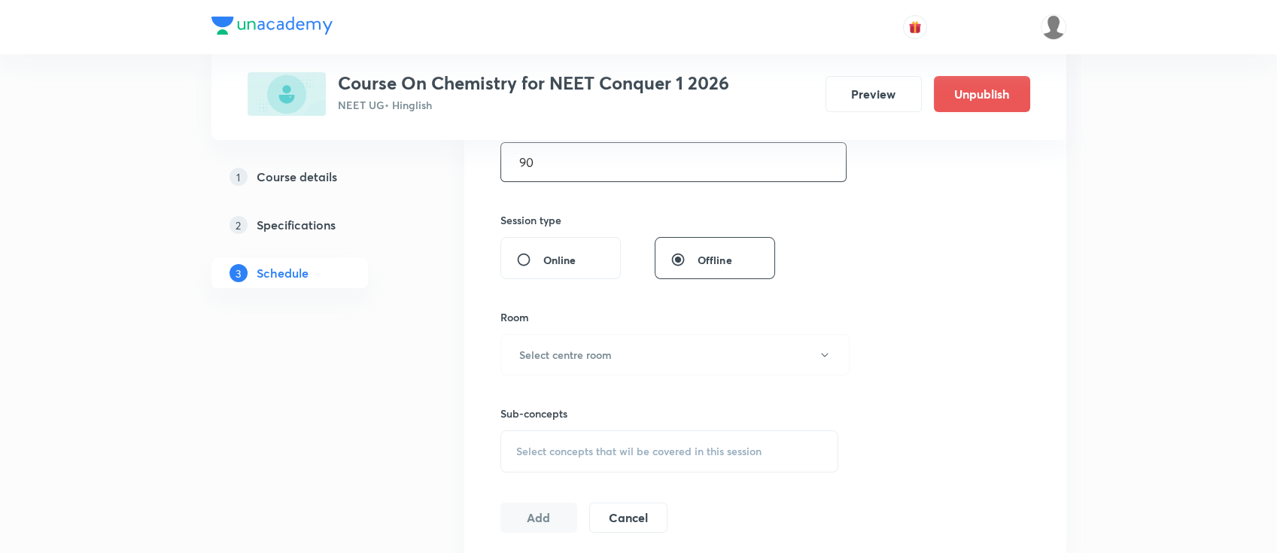
scroll to position [501, 0]
type input "90"
click at [590, 347] on h6 "Select centre room" at bounding box center [565, 353] width 93 height 16
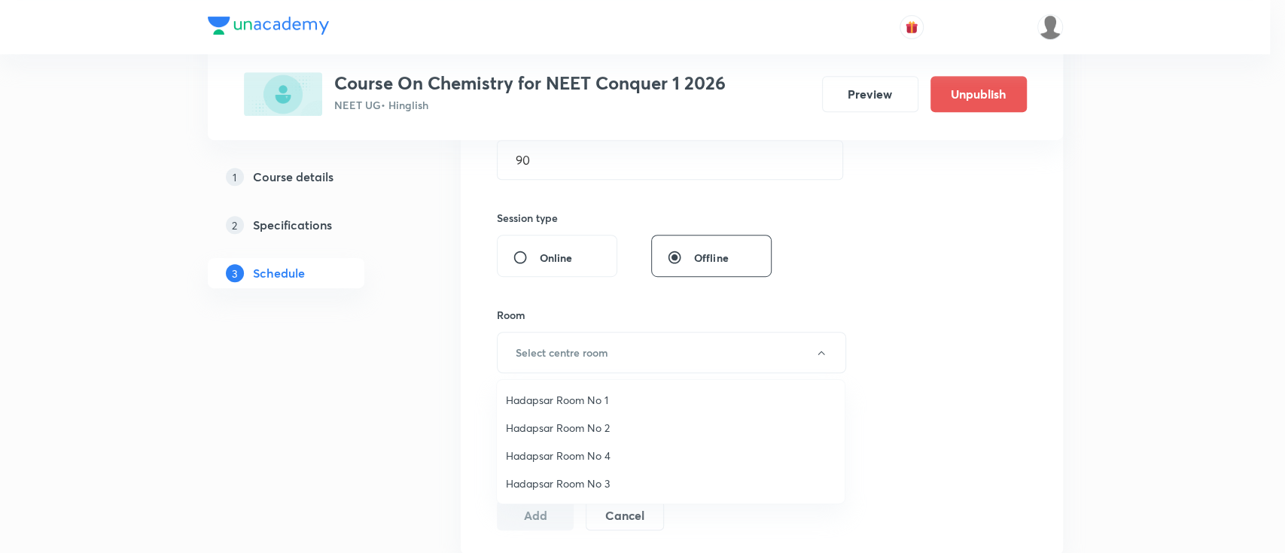
click at [571, 395] on span "Hadapsar Room No 1" at bounding box center [671, 400] width 330 height 16
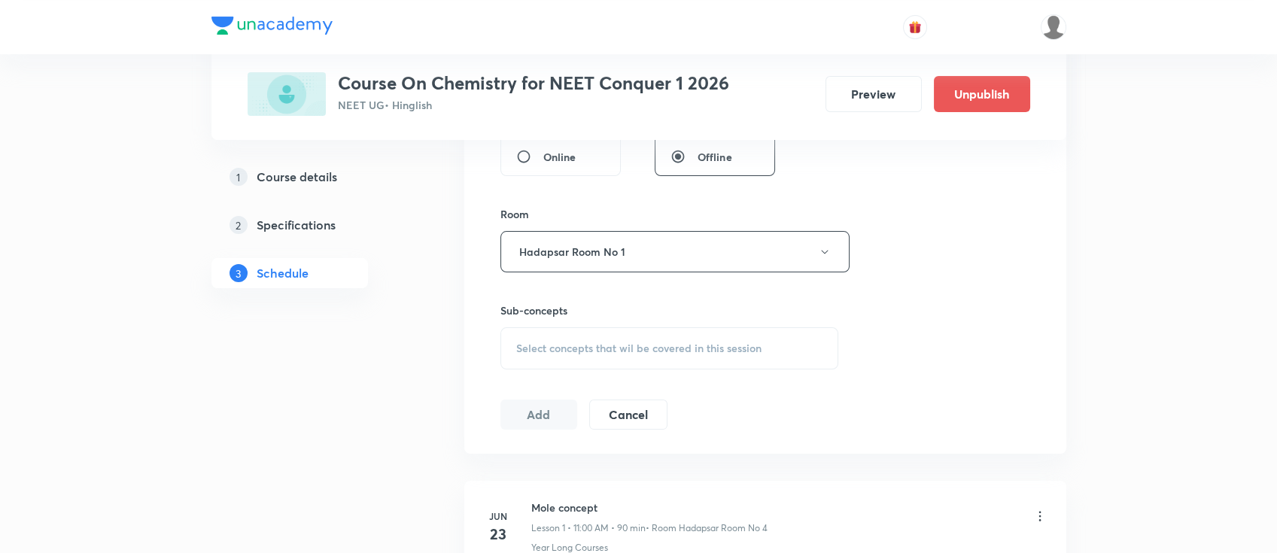
click at [675, 352] on span "Select concepts that wil be covered in this session" at bounding box center [638, 348] width 245 height 12
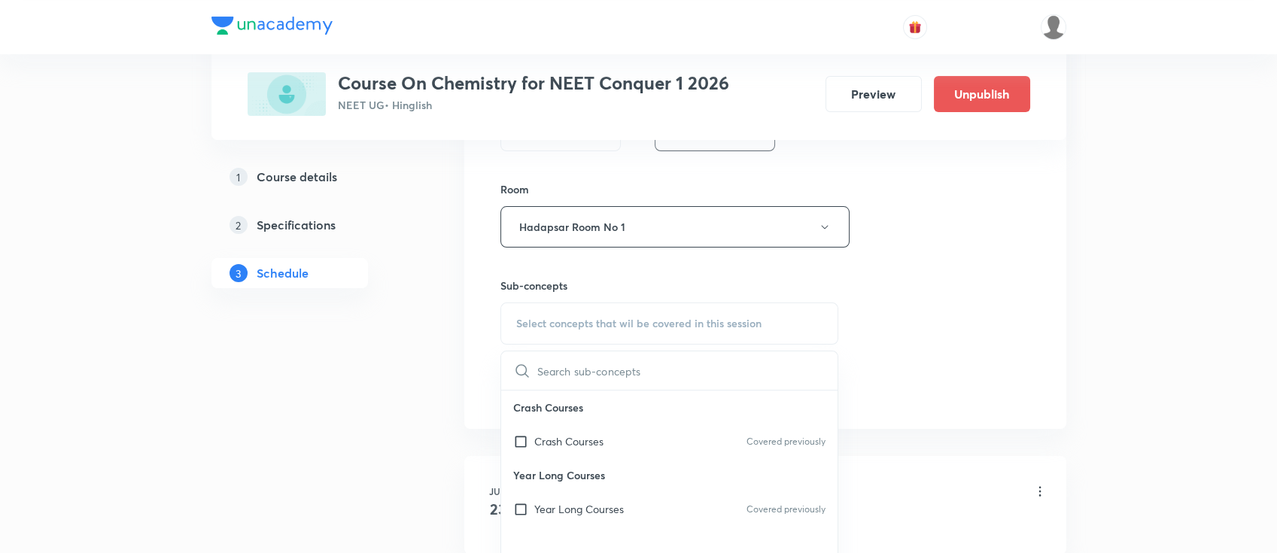
scroll to position [702, 0]
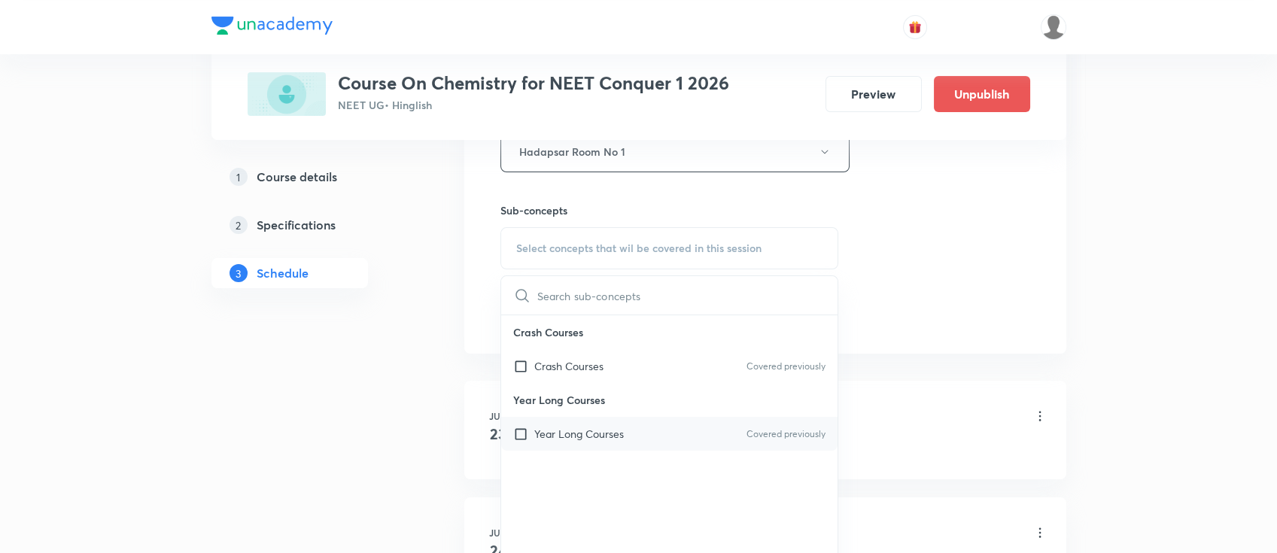
click at [668, 441] on div "Year Long Courses Covered previously" at bounding box center [669, 434] width 337 height 34
checkbox input "true"
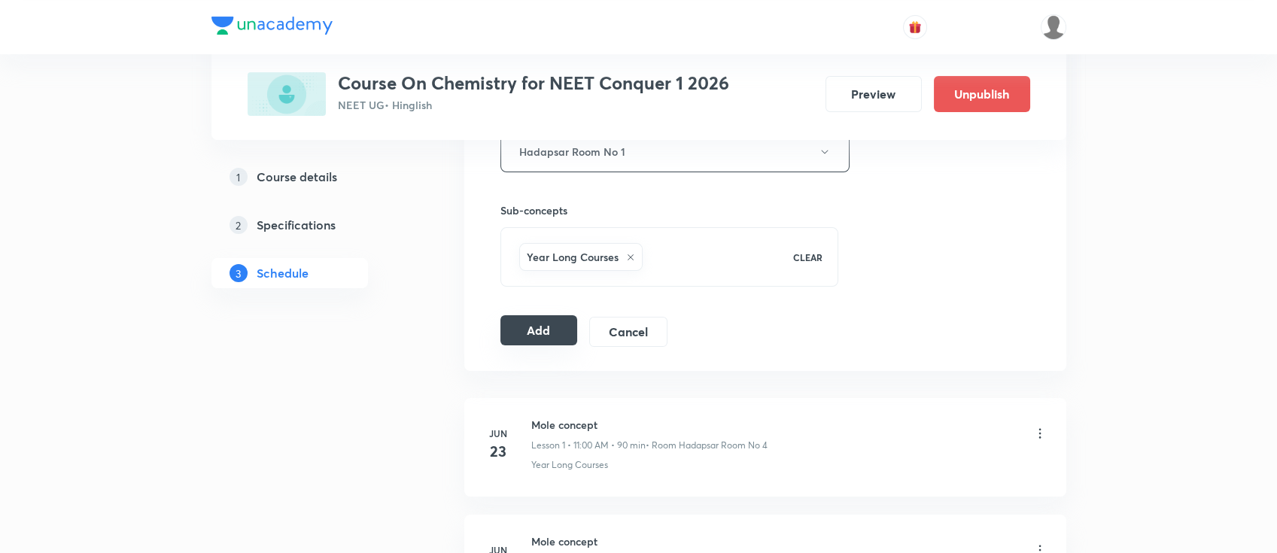
click at [525, 324] on button "Add" at bounding box center [540, 330] width 78 height 30
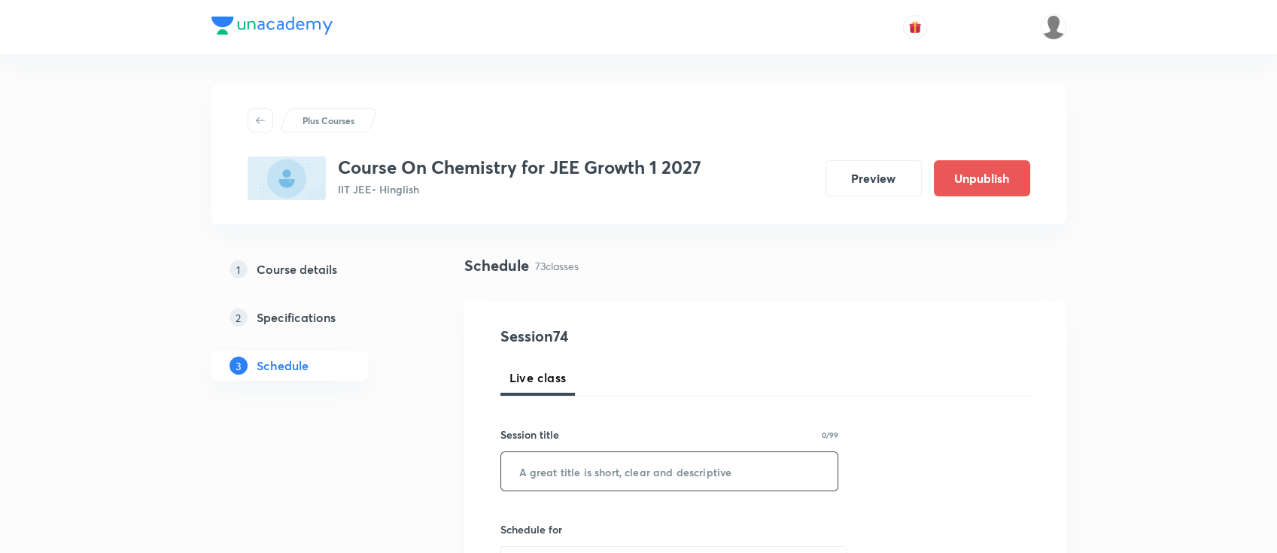
click at [742, 485] on input "text" at bounding box center [669, 471] width 337 height 38
paste input "thermodynamics -2"
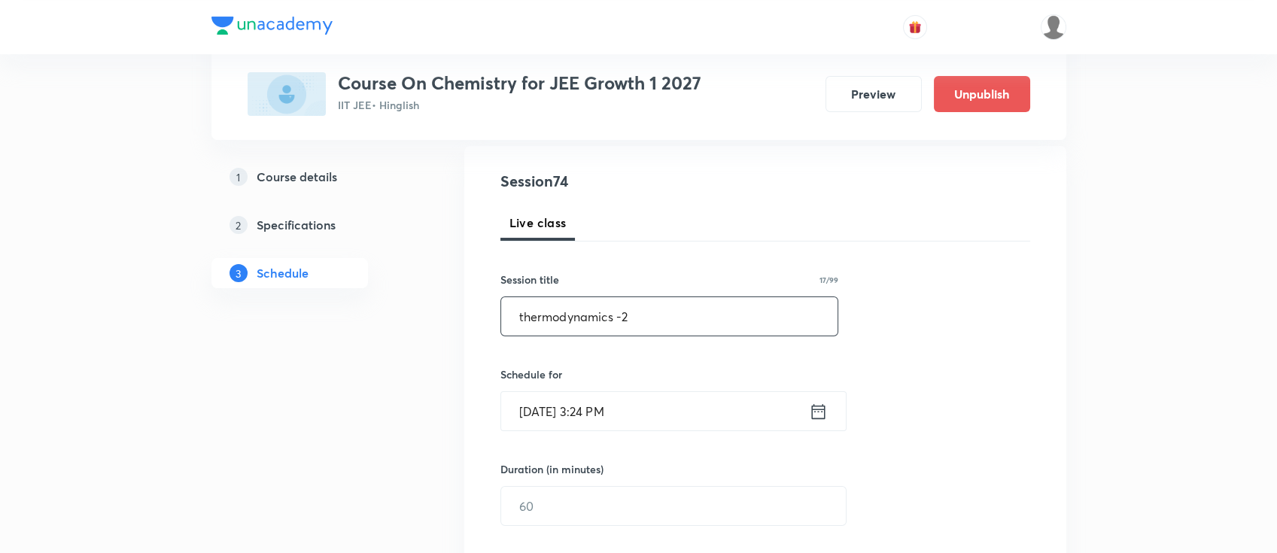
scroll to position [200, 0]
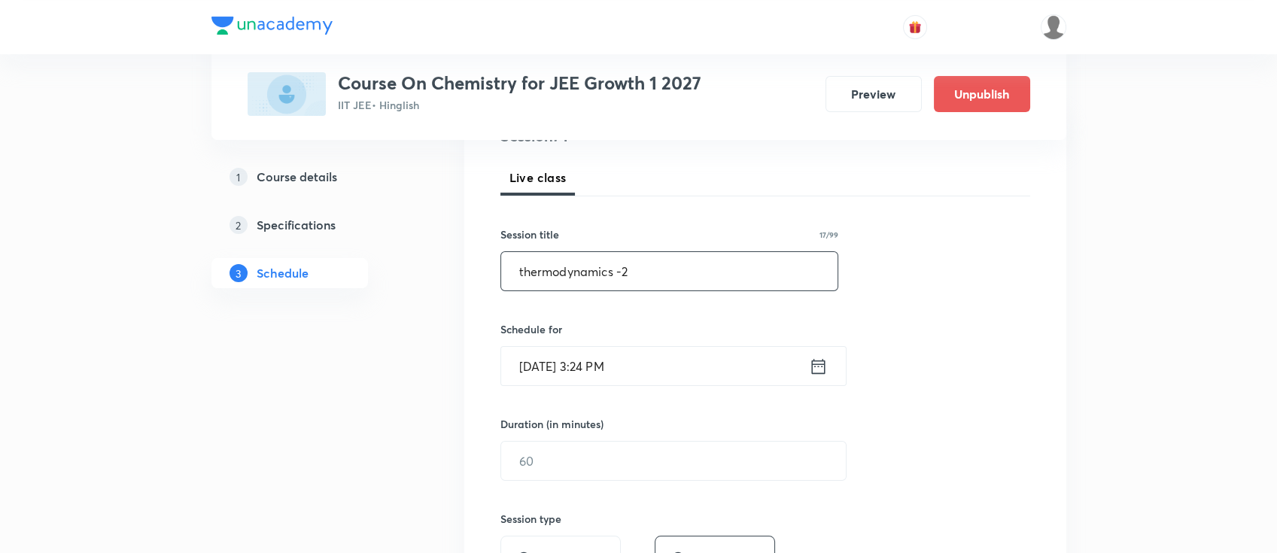
type input "thermodynamics -2"
click at [822, 370] on icon at bounding box center [818, 366] width 19 height 21
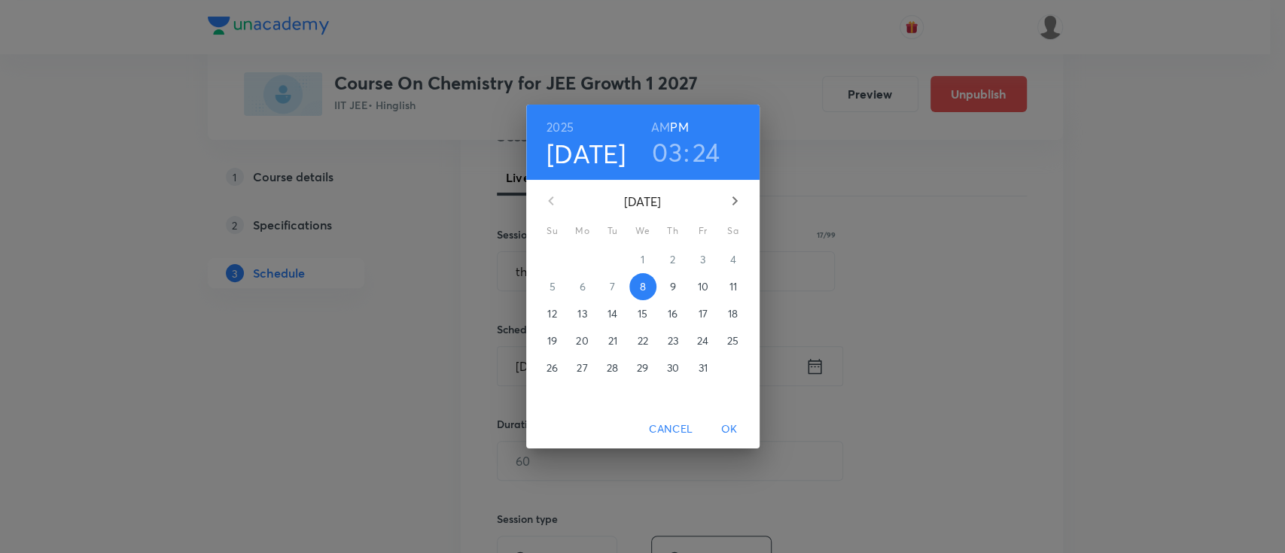
click at [671, 292] on p "9" at bounding box center [672, 286] width 6 height 15
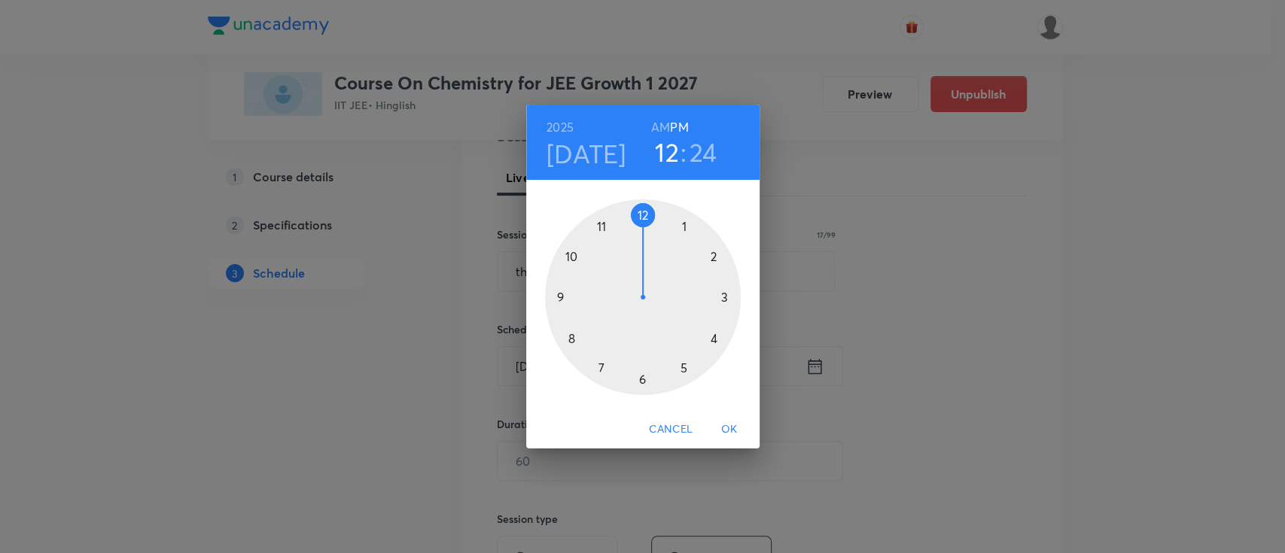
drag, startPoint x: 720, startPoint y: 302, endPoint x: 625, endPoint y: 209, distance: 132.0
click at [625, 209] on div at bounding box center [643, 297] width 196 height 196
drag, startPoint x: 686, startPoint y: 367, endPoint x: 558, endPoint y: 294, distance: 147.7
click at [558, 294] on div at bounding box center [643, 297] width 196 height 196
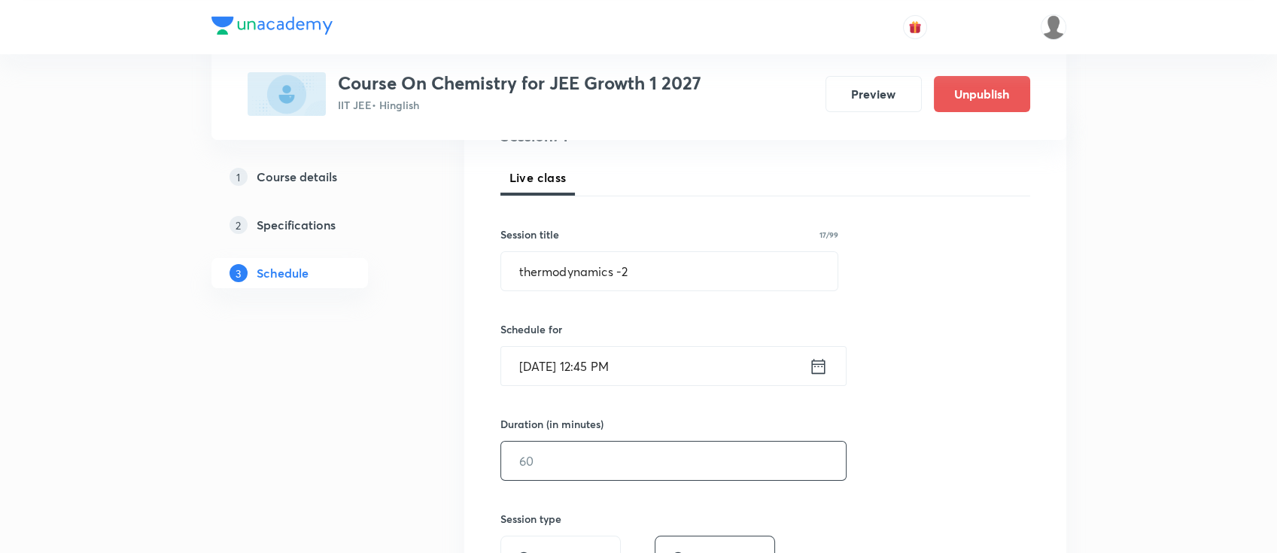
click at [648, 447] on input "text" at bounding box center [673, 461] width 345 height 38
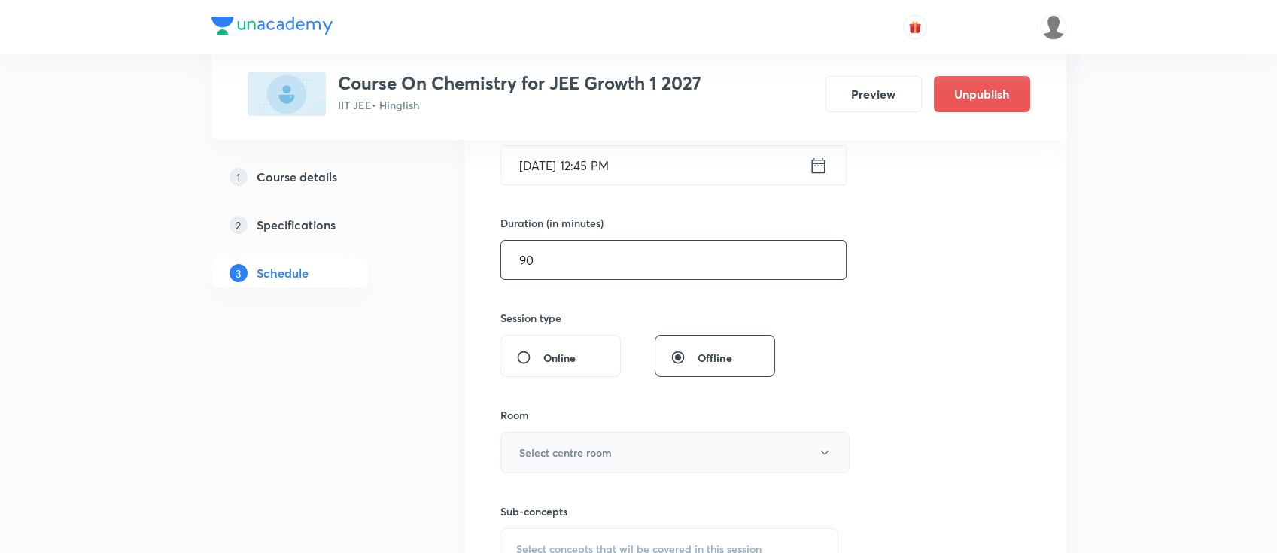
type input "90"
click at [610, 452] on h6 "Select centre room" at bounding box center [565, 453] width 93 height 16
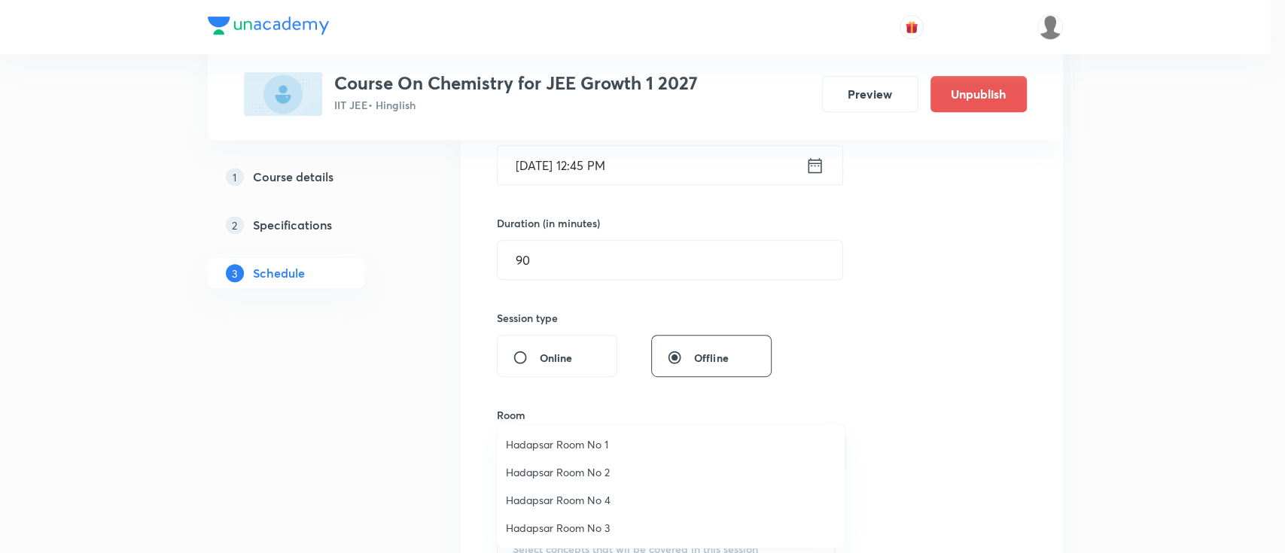
click at [555, 451] on span "Hadapsar Room No 1" at bounding box center [671, 445] width 330 height 16
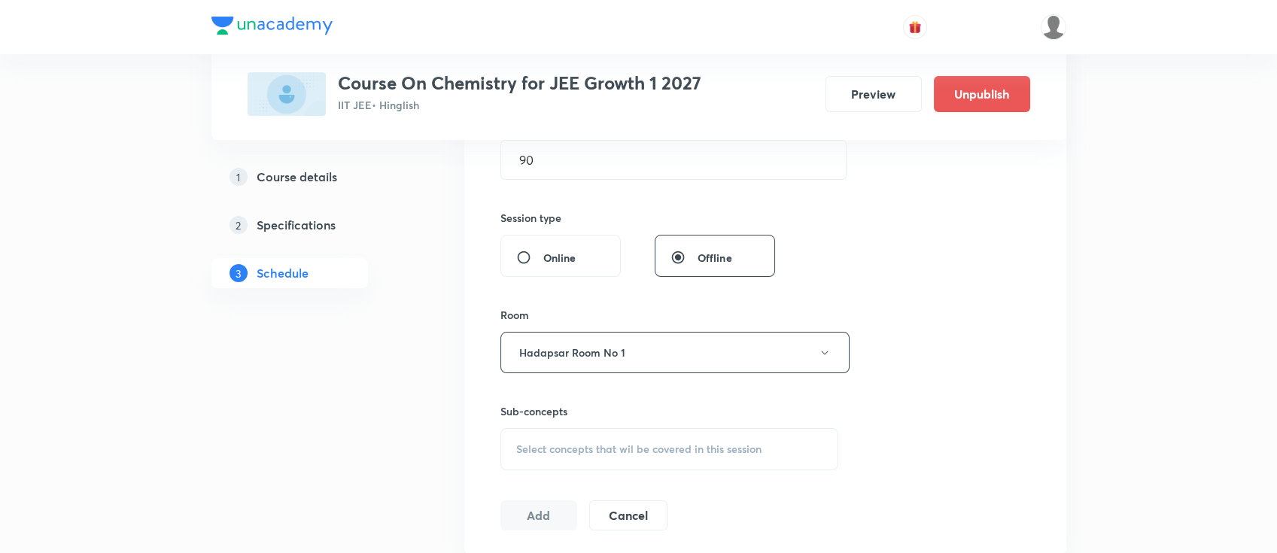
click at [639, 460] on div "Select concepts that wil be covered in this session" at bounding box center [670, 449] width 339 height 42
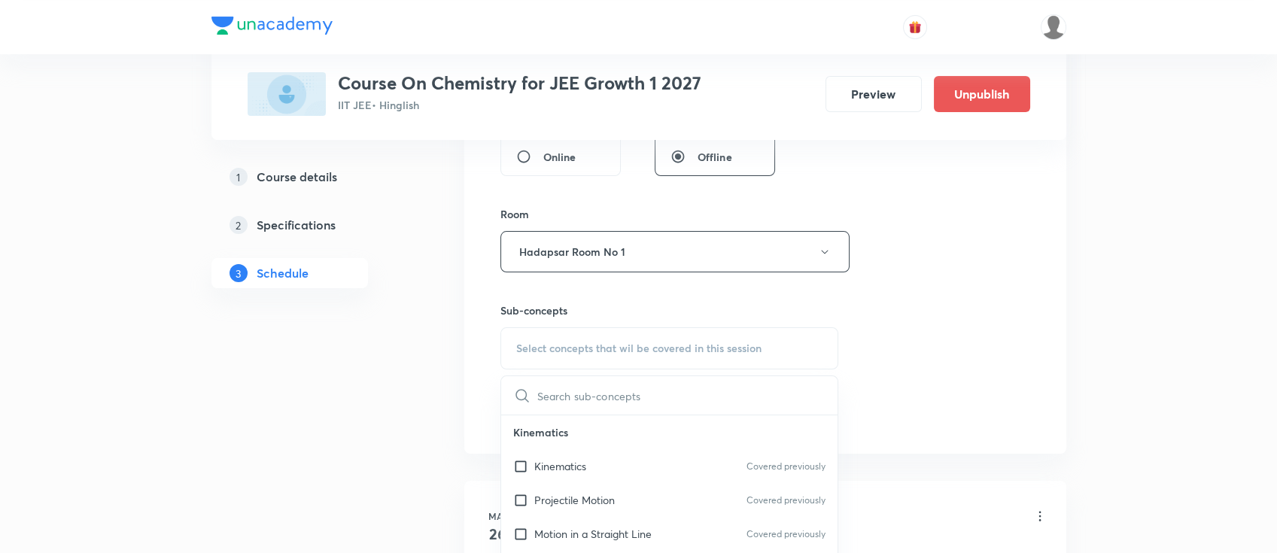
click at [639, 460] on div "Kinematics Covered previously" at bounding box center [669, 466] width 337 height 34
checkbox input "true"
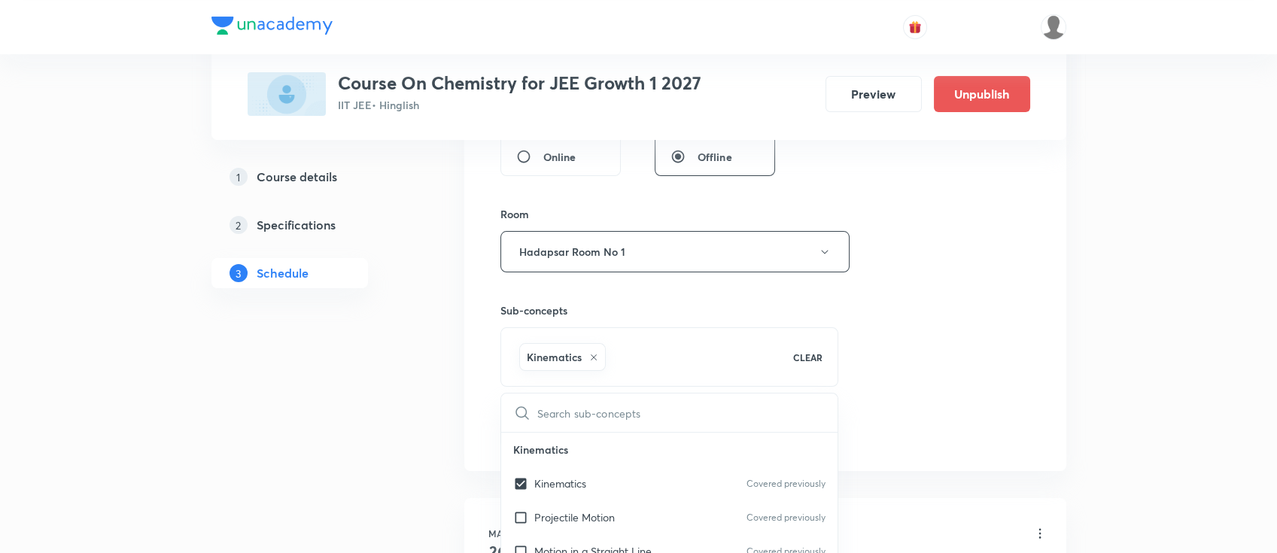
click at [897, 378] on div "Session 74 Live class Session title 17/99 thermodynamics -2 ​ Schedule for [DAT…" at bounding box center [766, 85] width 530 height 724
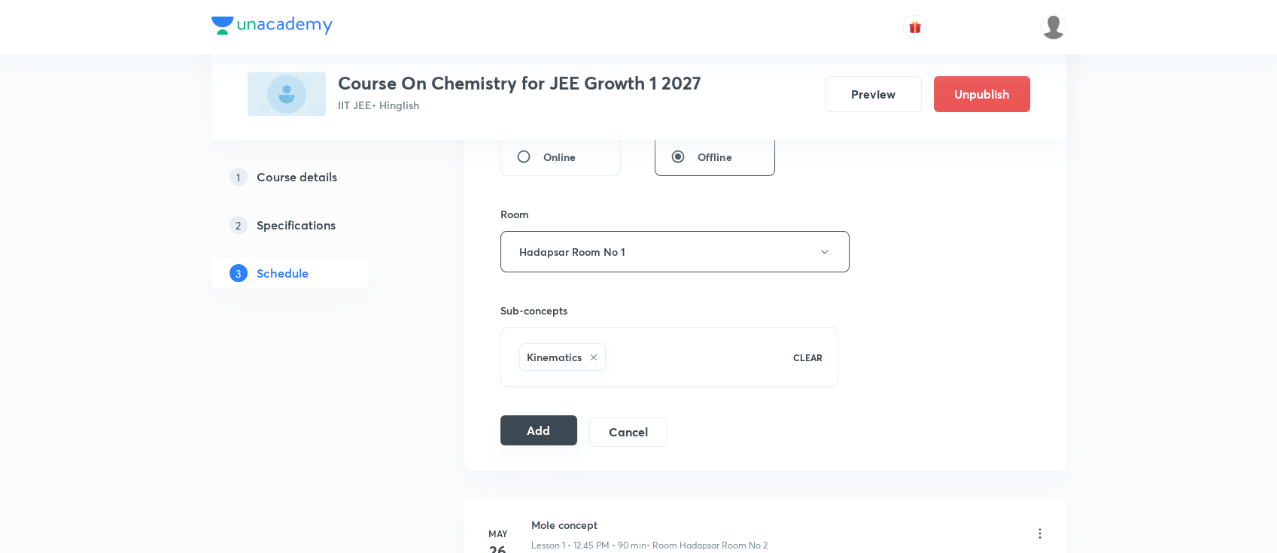
click at [534, 428] on button "Add" at bounding box center [540, 430] width 78 height 30
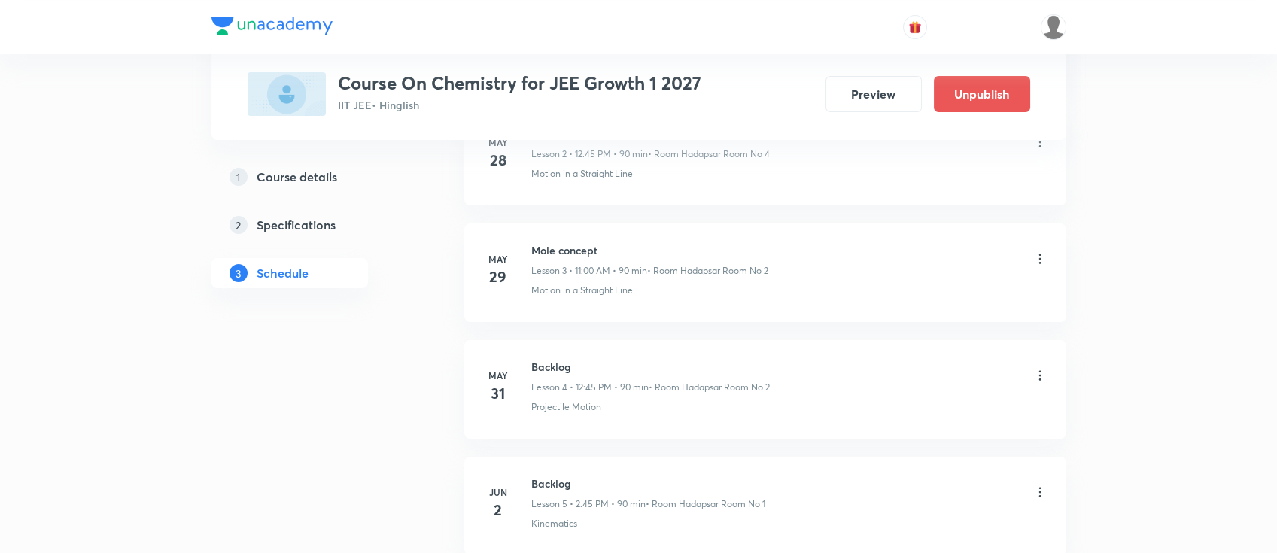
scroll to position [0, 0]
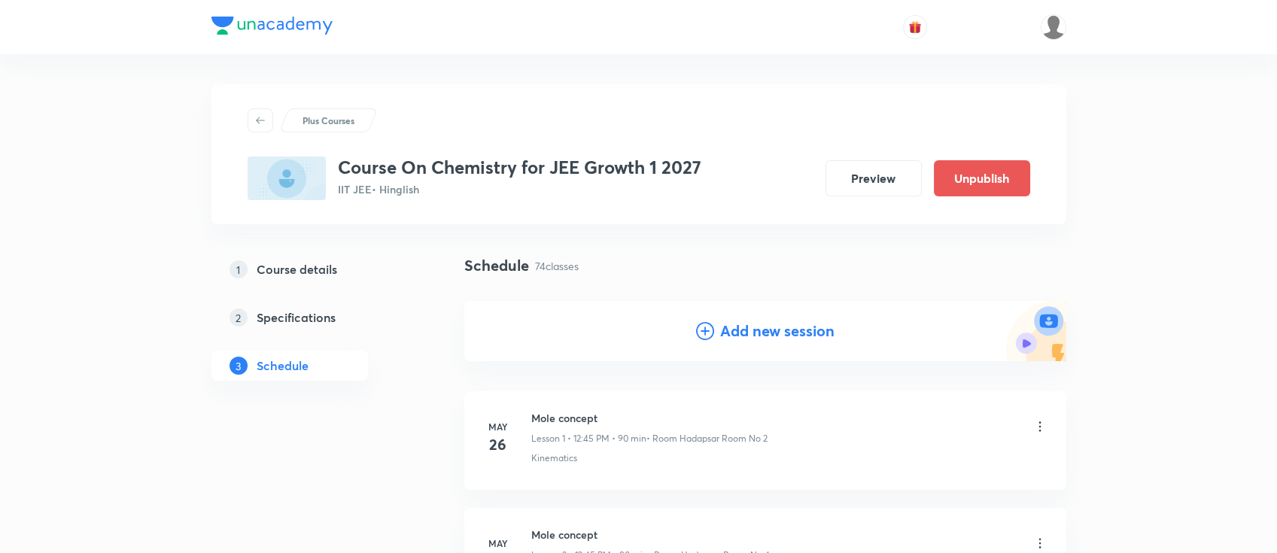
click at [806, 327] on h4 "Add new session" at bounding box center [777, 331] width 114 height 23
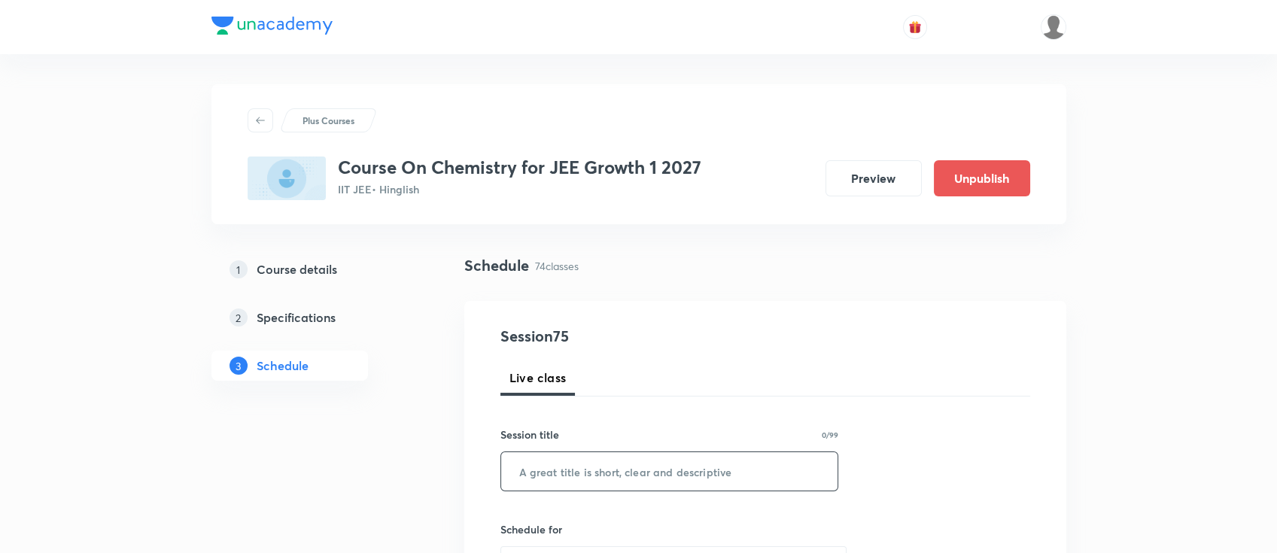
click at [710, 465] on input "text" at bounding box center [669, 471] width 337 height 38
paste input "thermodynamics -2"
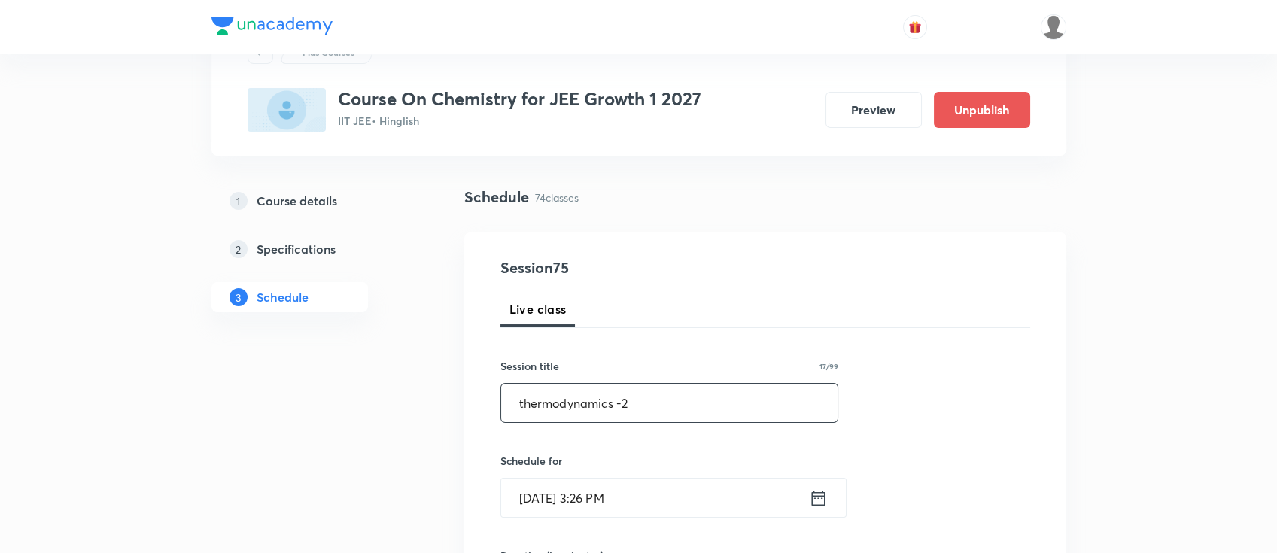
scroll to position [100, 0]
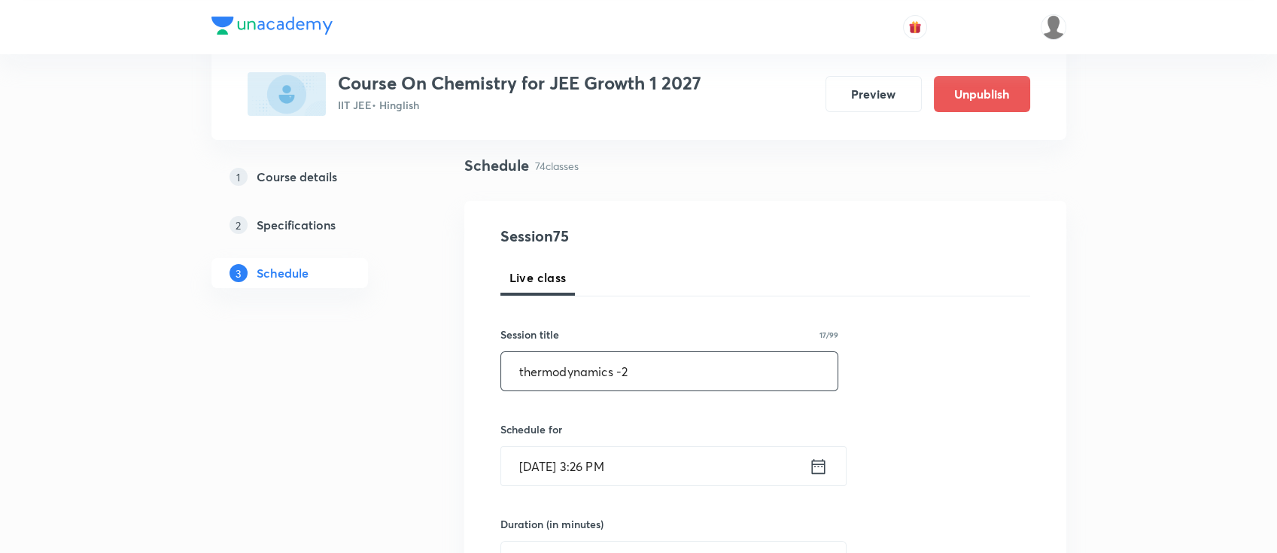
type input "thermodynamics -2"
click at [818, 468] on icon at bounding box center [818, 466] width 19 height 21
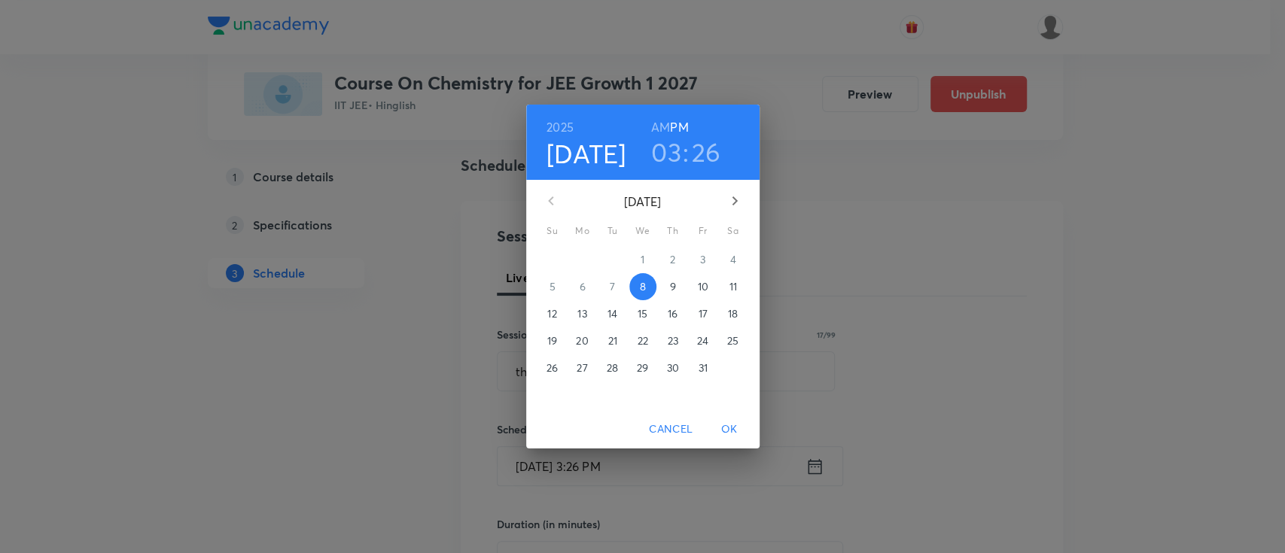
click at [671, 286] on p "9" at bounding box center [672, 286] width 6 height 15
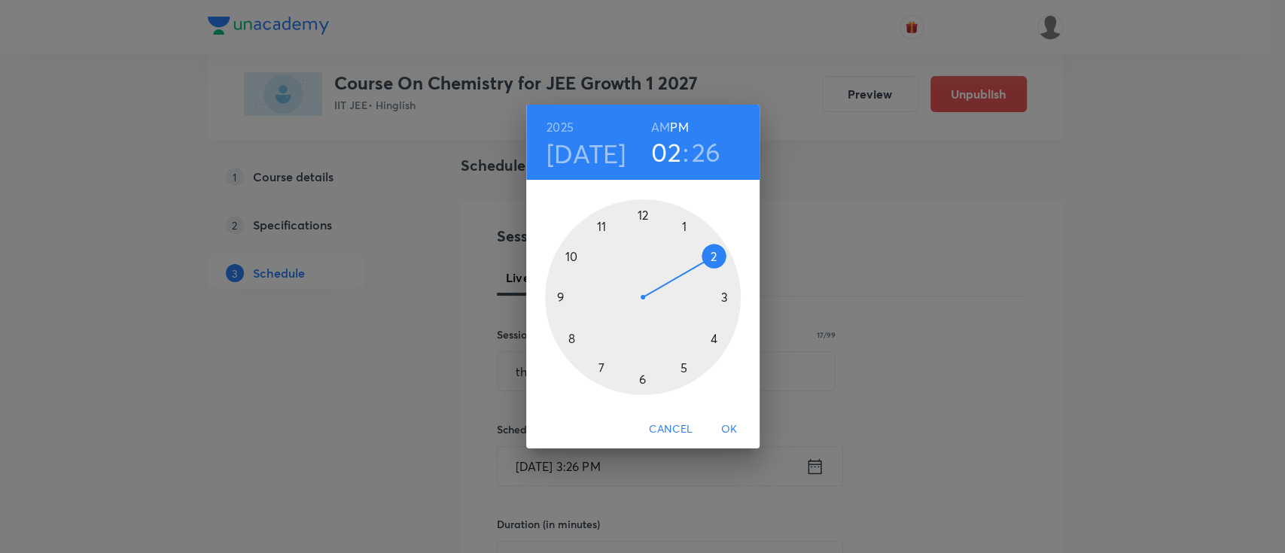
drag, startPoint x: 720, startPoint y: 297, endPoint x: 707, endPoint y: 266, distance: 34.1
click at [707, 266] on div at bounding box center [643, 297] width 196 height 196
drag, startPoint x: 633, startPoint y: 357, endPoint x: 576, endPoint y: 295, distance: 84.2
click at [576, 295] on div at bounding box center [643, 297] width 196 height 196
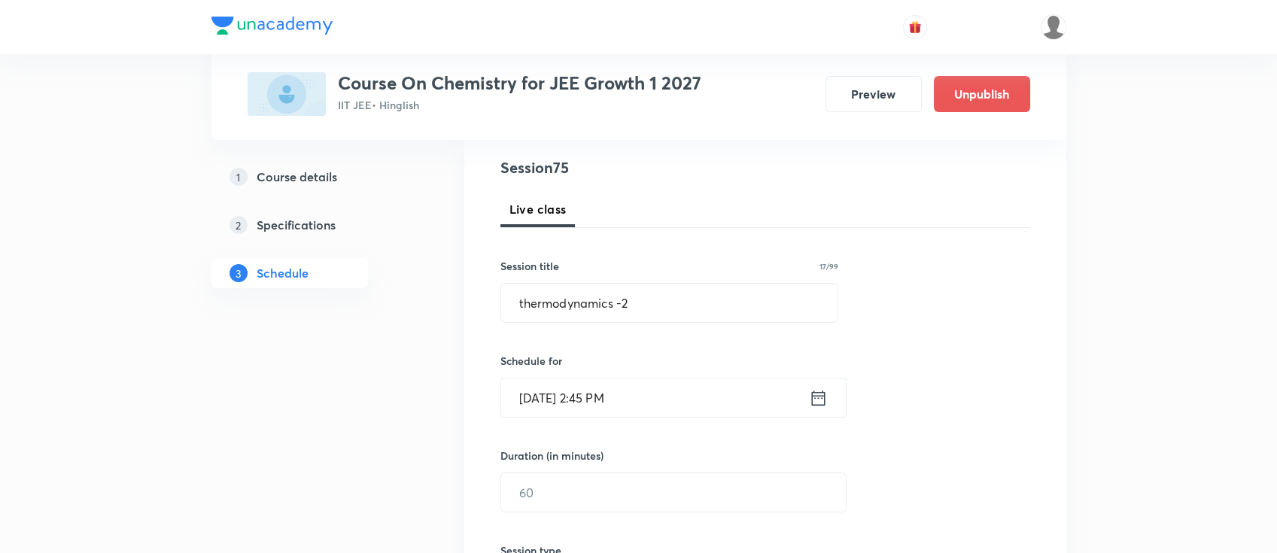
scroll to position [200, 0]
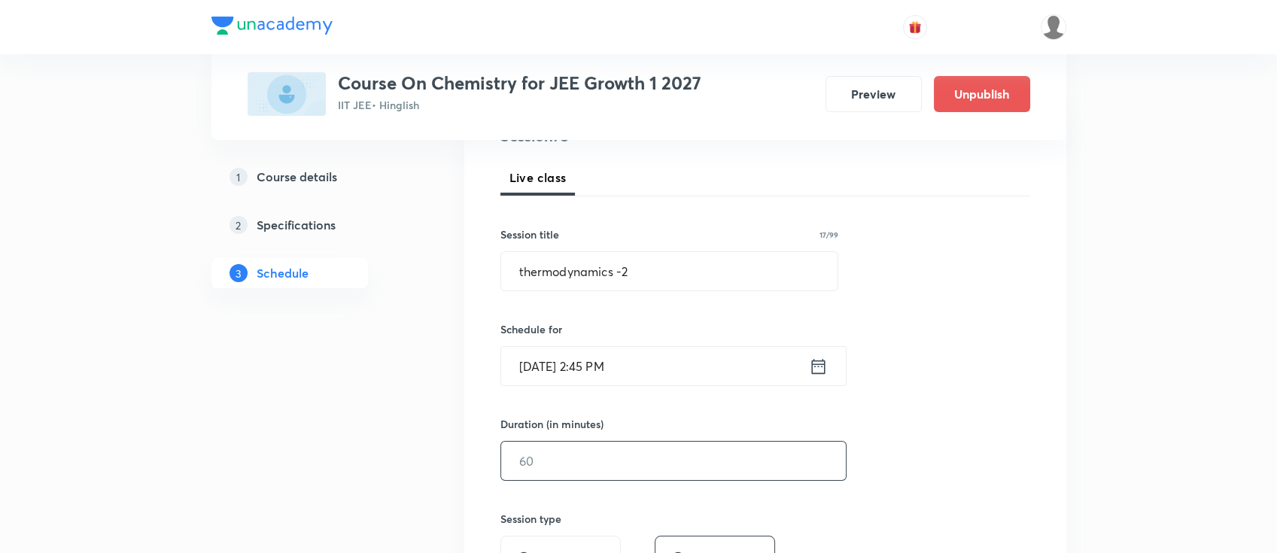
click at [669, 464] on input "text" at bounding box center [673, 461] width 345 height 38
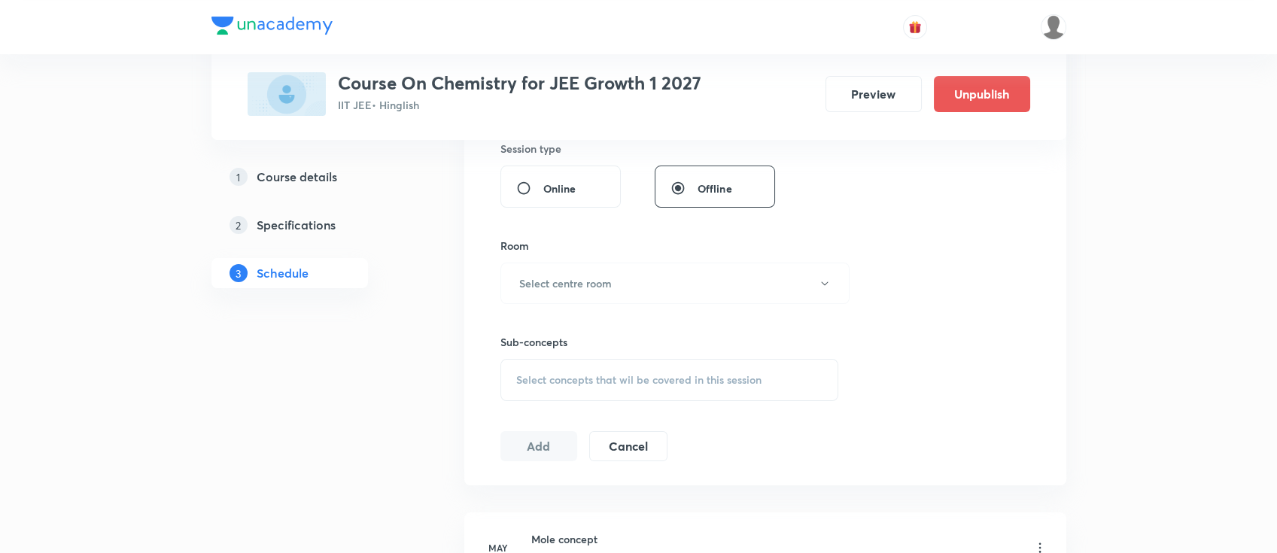
scroll to position [602, 0]
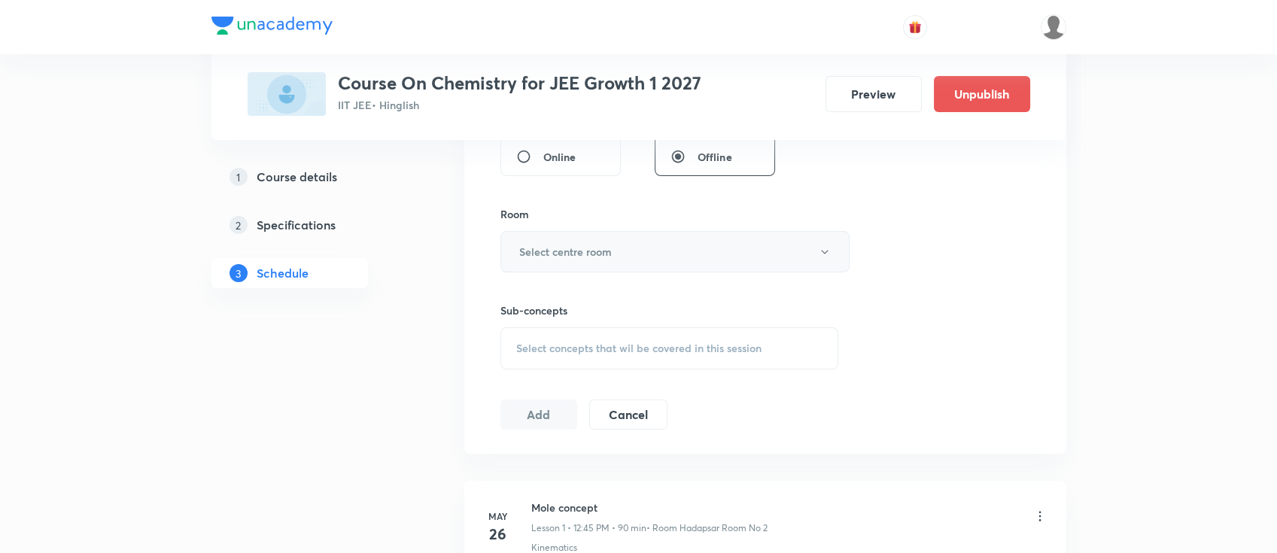
type input "90"
click at [584, 237] on button "Select centre room" at bounding box center [675, 251] width 349 height 41
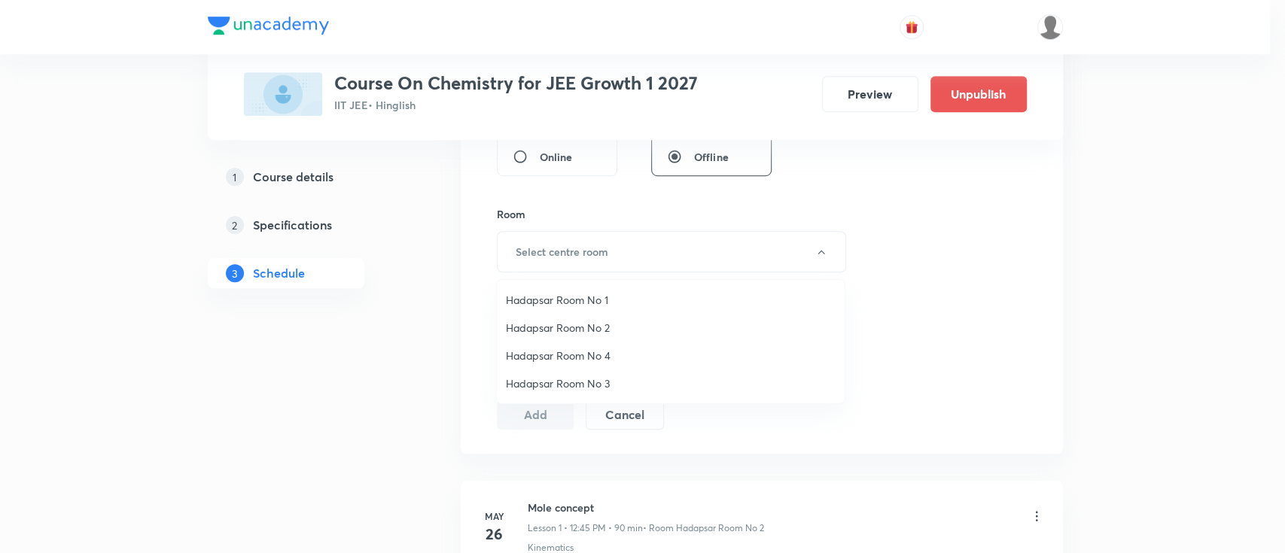
click at [584, 294] on span "Hadapsar Room No 1" at bounding box center [671, 300] width 330 height 16
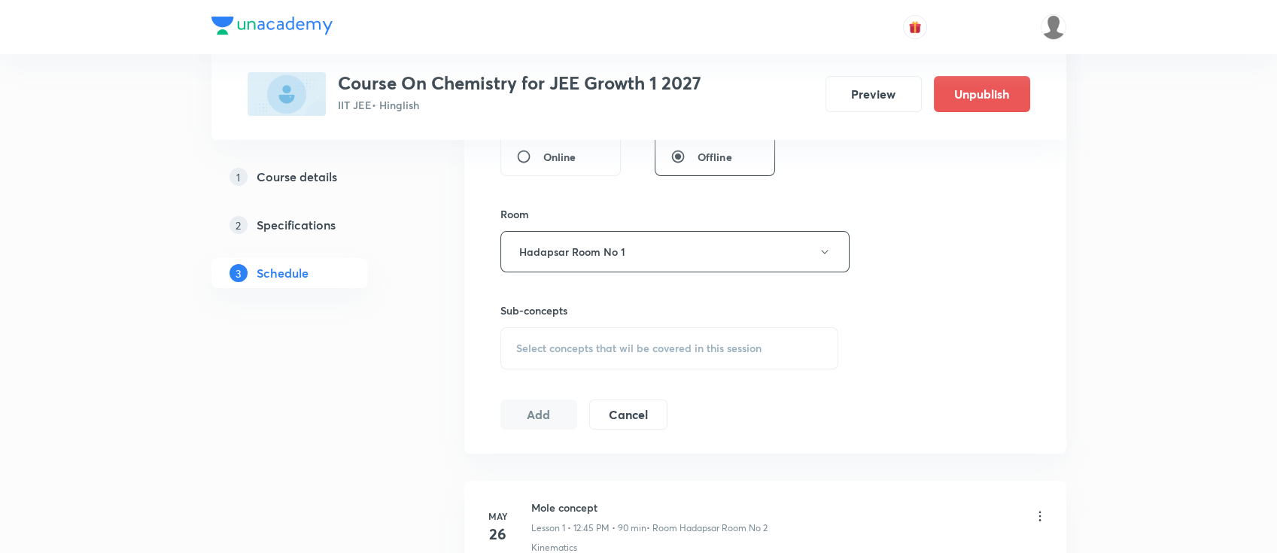
click at [640, 351] on span "Select concepts that wil be covered in this session" at bounding box center [638, 348] width 245 height 12
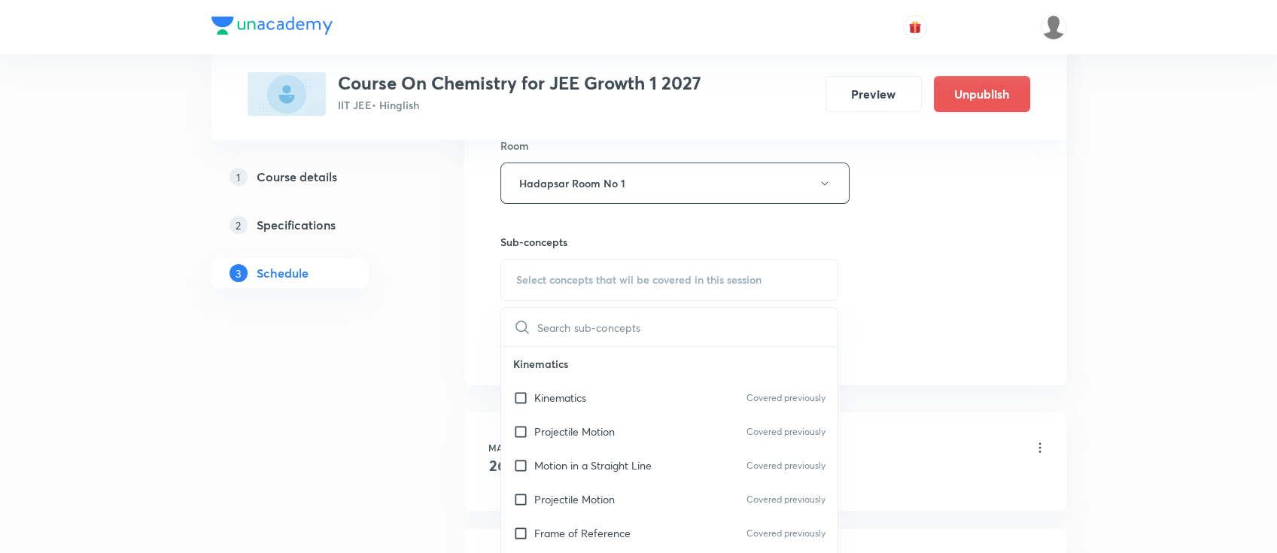
scroll to position [702, 0]
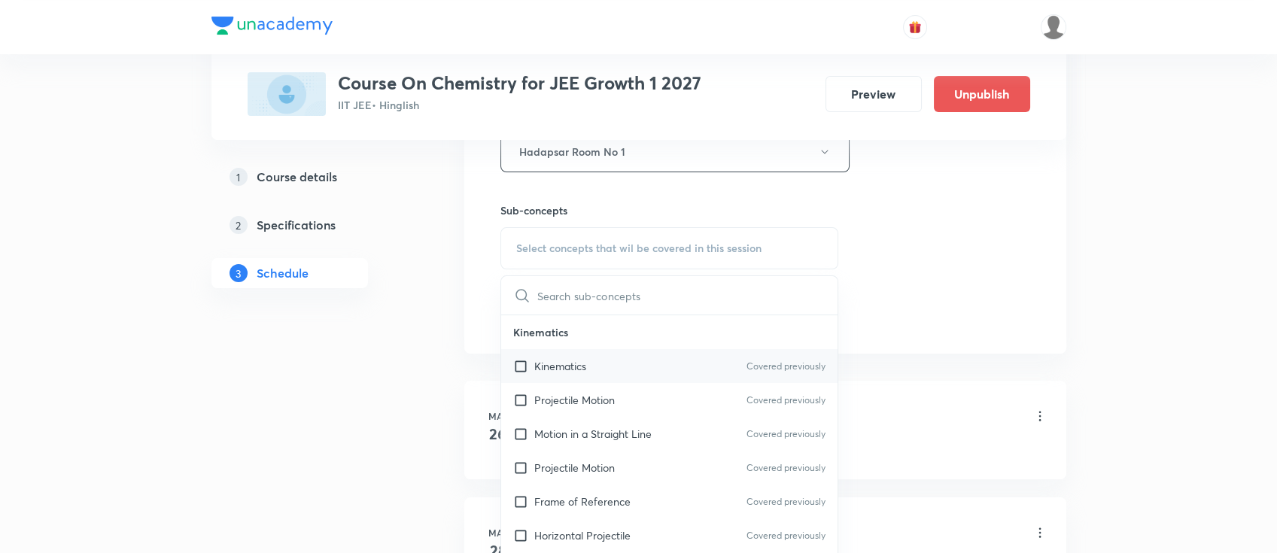
click at [638, 364] on div "Kinematics Covered previously" at bounding box center [669, 366] width 337 height 34
checkbox input "true"
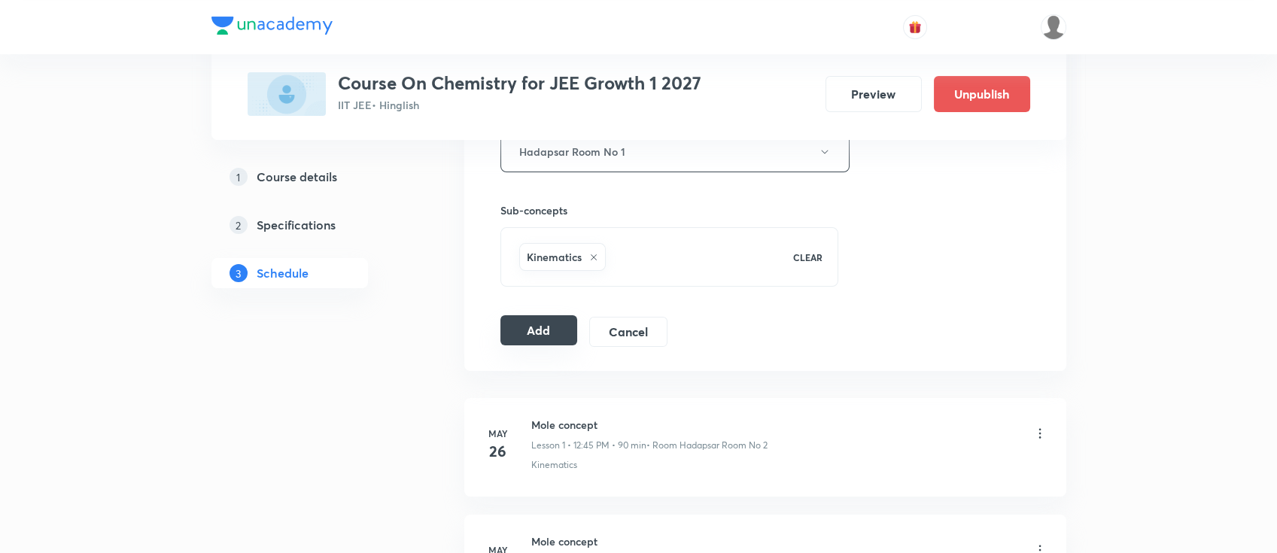
click at [531, 328] on button "Add" at bounding box center [540, 330] width 78 height 30
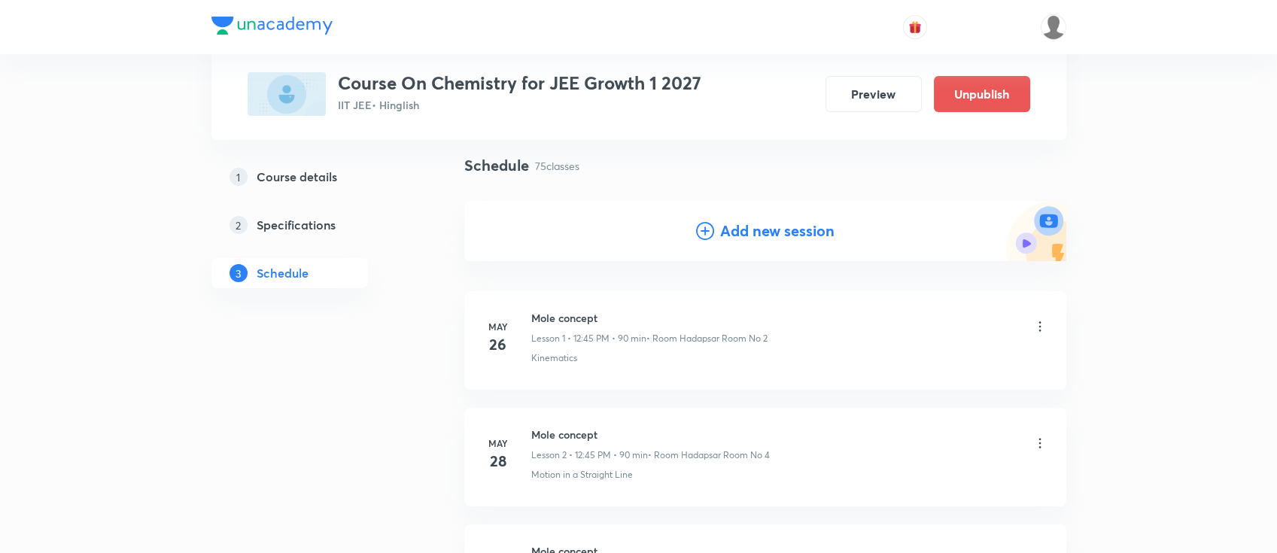
scroll to position [0, 0]
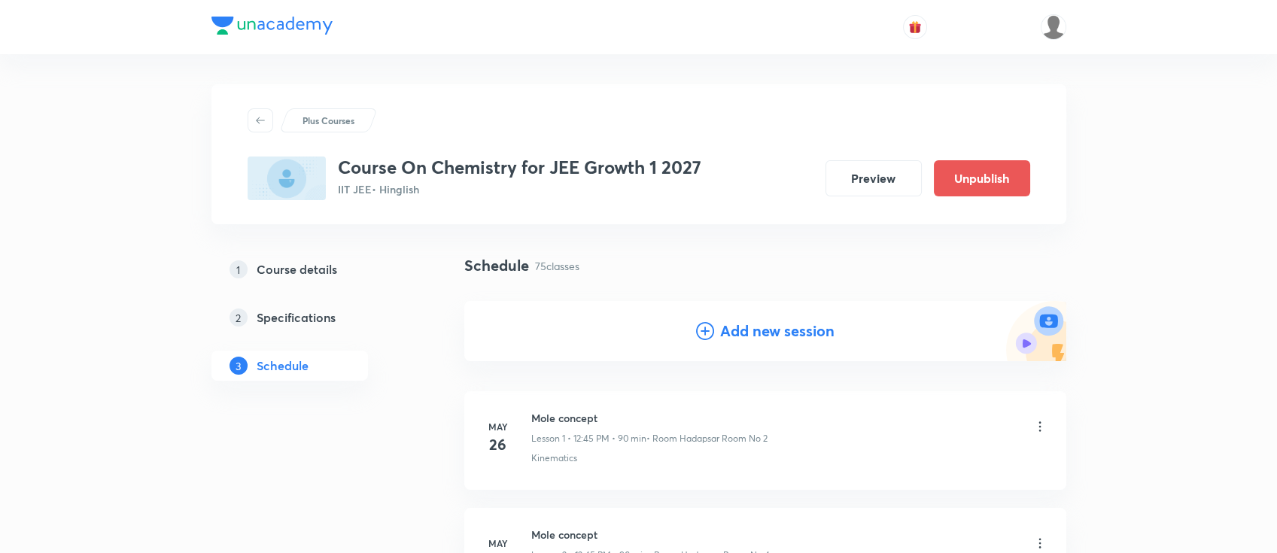
click at [735, 329] on h4 "Add new session" at bounding box center [777, 331] width 114 height 23
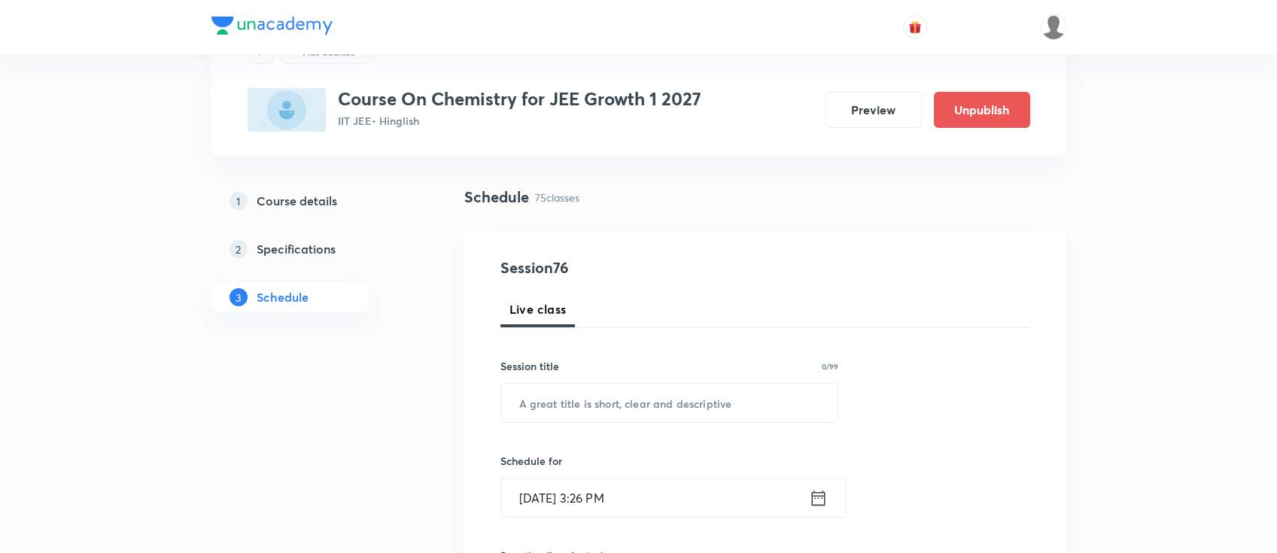
scroll to position [100, 0]
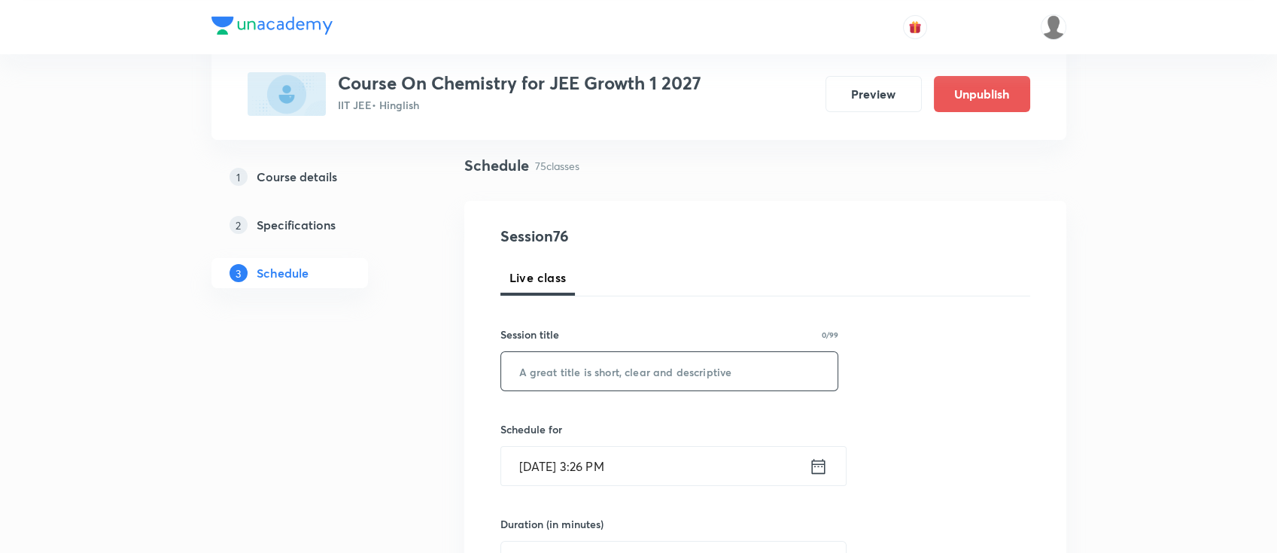
click at [704, 373] on input "text" at bounding box center [669, 371] width 337 height 38
paste input "thermodynamics -2"
type input "thermodynamics -2"
click at [815, 465] on icon at bounding box center [818, 466] width 19 height 21
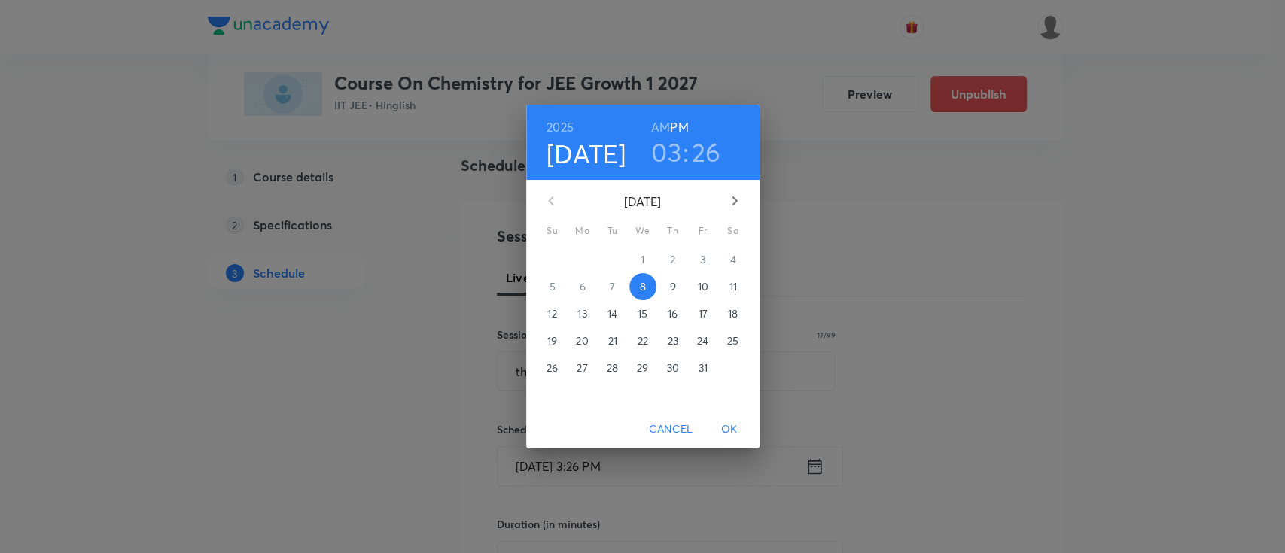
click at [731, 285] on p "11" at bounding box center [733, 286] width 8 height 15
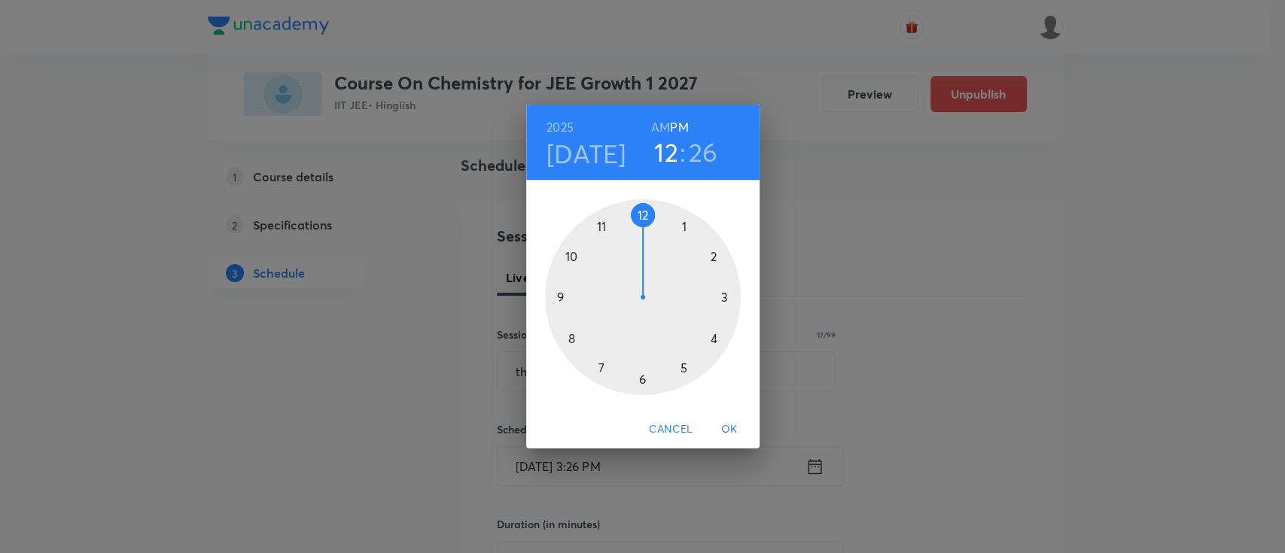
drag, startPoint x: 724, startPoint y: 293, endPoint x: 647, endPoint y: 223, distance: 104.4
click at [647, 223] on div at bounding box center [643, 297] width 196 height 196
drag, startPoint x: 625, startPoint y: 366, endPoint x: 559, endPoint y: 294, distance: 97.0
click at [559, 294] on div at bounding box center [643, 297] width 196 height 196
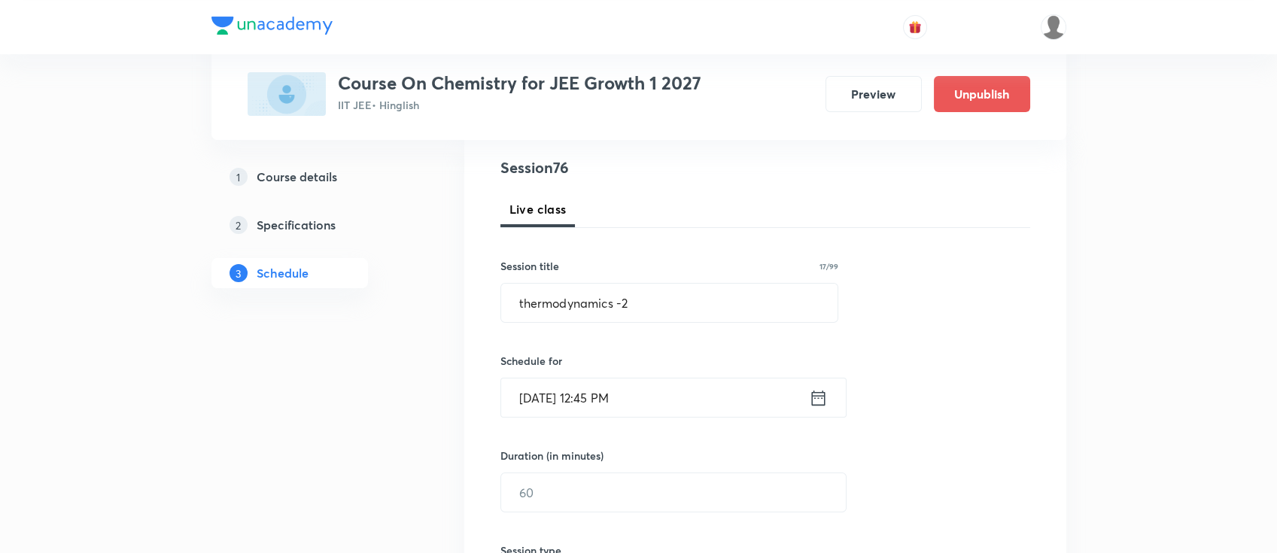
scroll to position [200, 0]
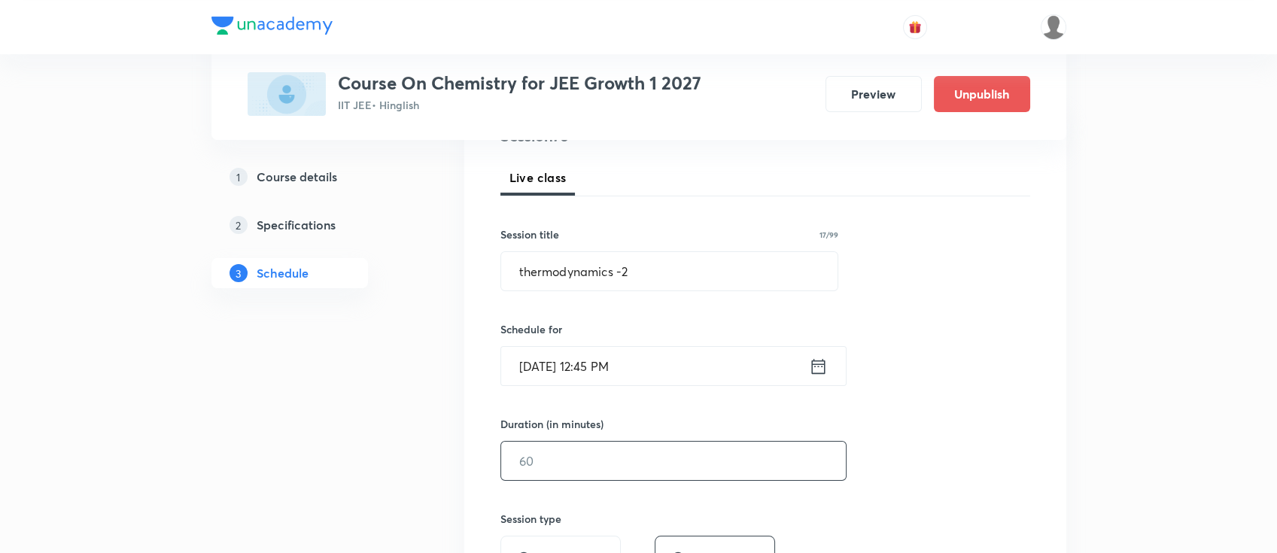
click at [647, 464] on input "text" at bounding box center [673, 461] width 345 height 38
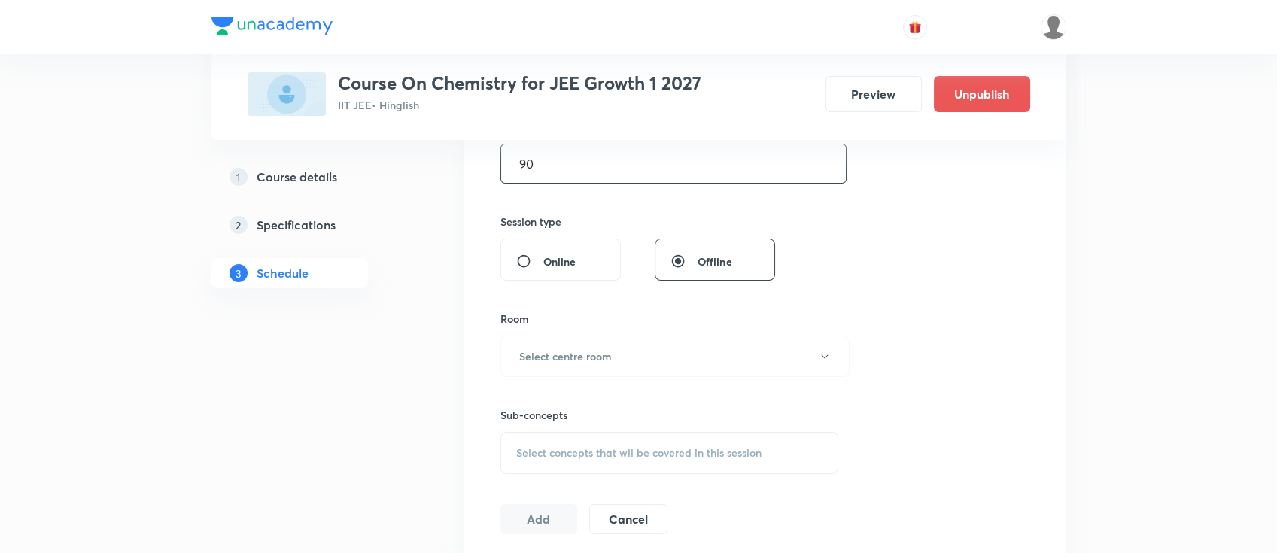
scroll to position [501, 0]
type input "90"
click at [603, 369] on button "Select centre room" at bounding box center [675, 352] width 349 height 41
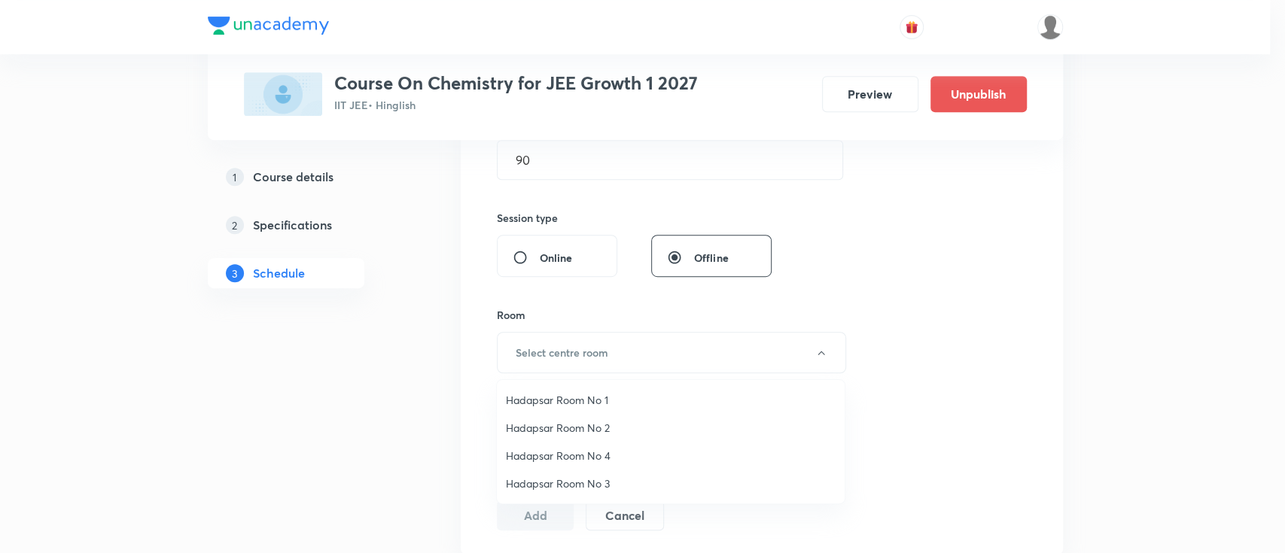
click at [603, 394] on span "Hadapsar Room No 1" at bounding box center [671, 400] width 330 height 16
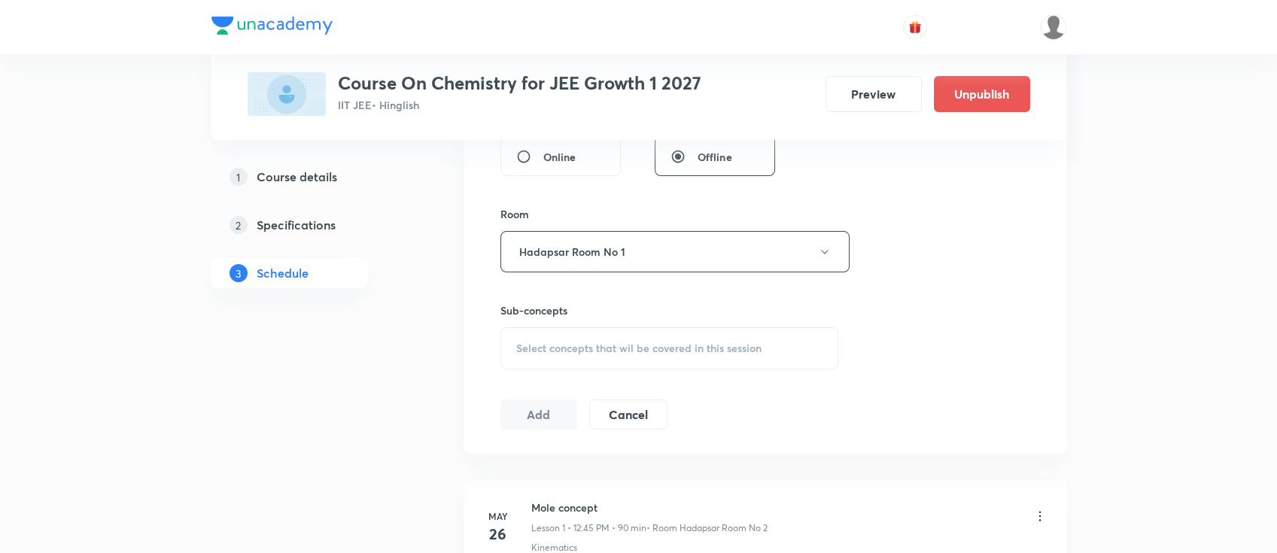
click at [698, 345] on span "Select concepts that wil be covered in this session" at bounding box center [638, 348] width 245 height 12
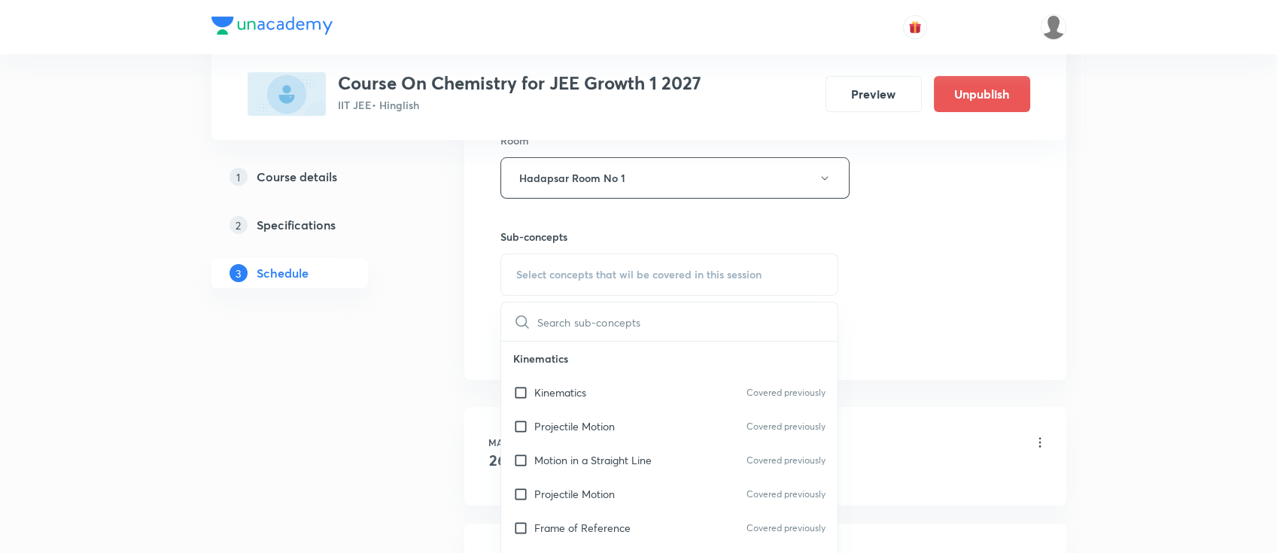
scroll to position [802, 0]
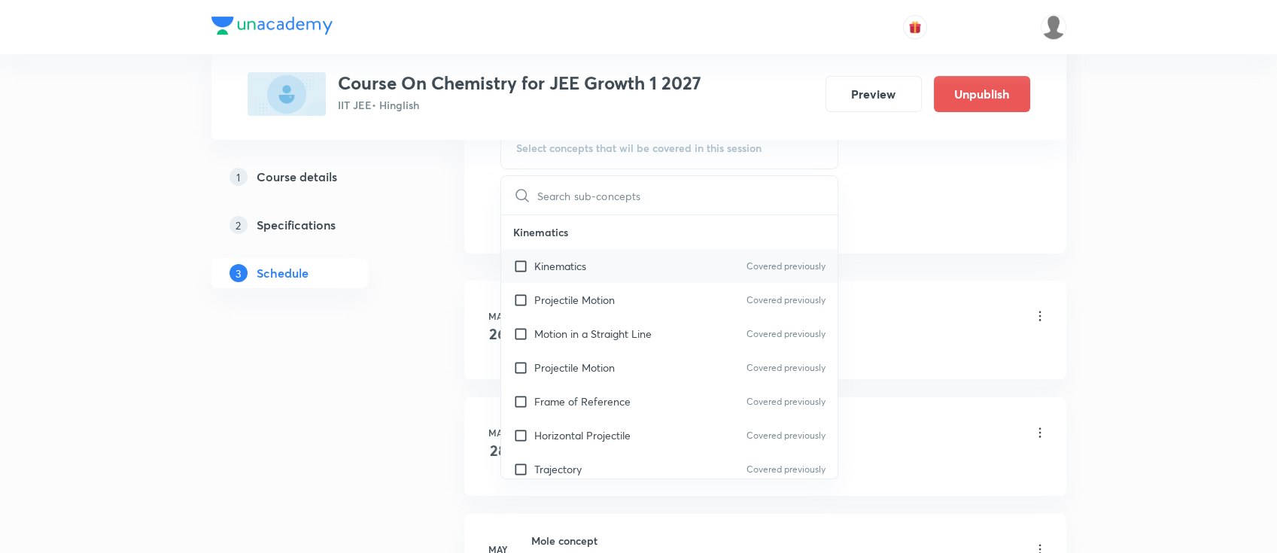
click at [663, 264] on div "Kinematics Covered previously" at bounding box center [669, 266] width 337 height 34
checkbox input "true"
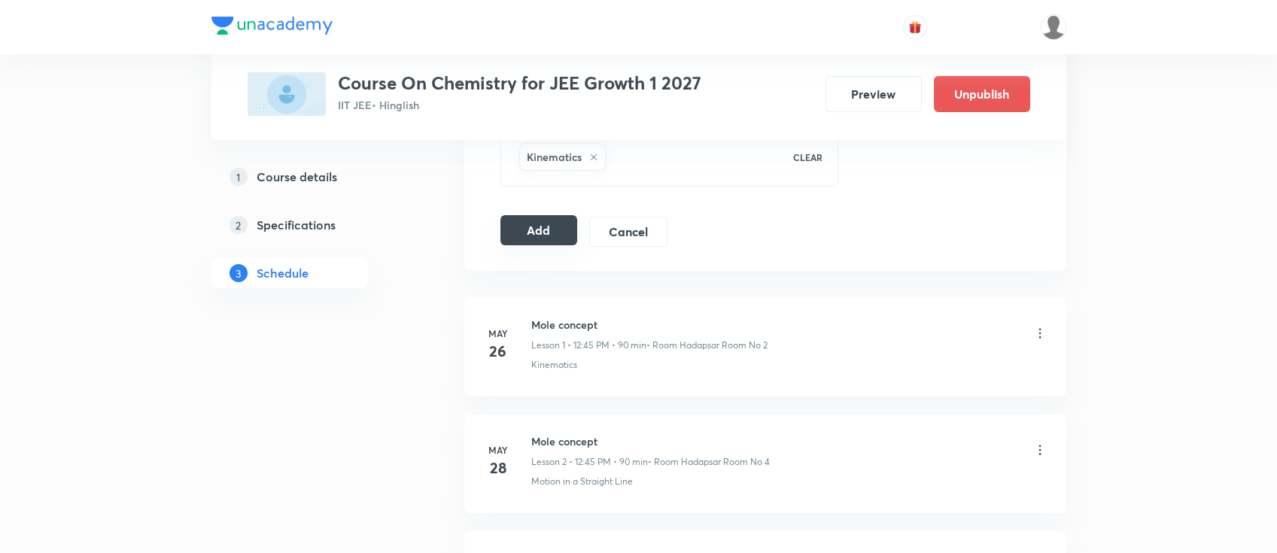
click at [538, 225] on button "Add" at bounding box center [540, 230] width 78 height 30
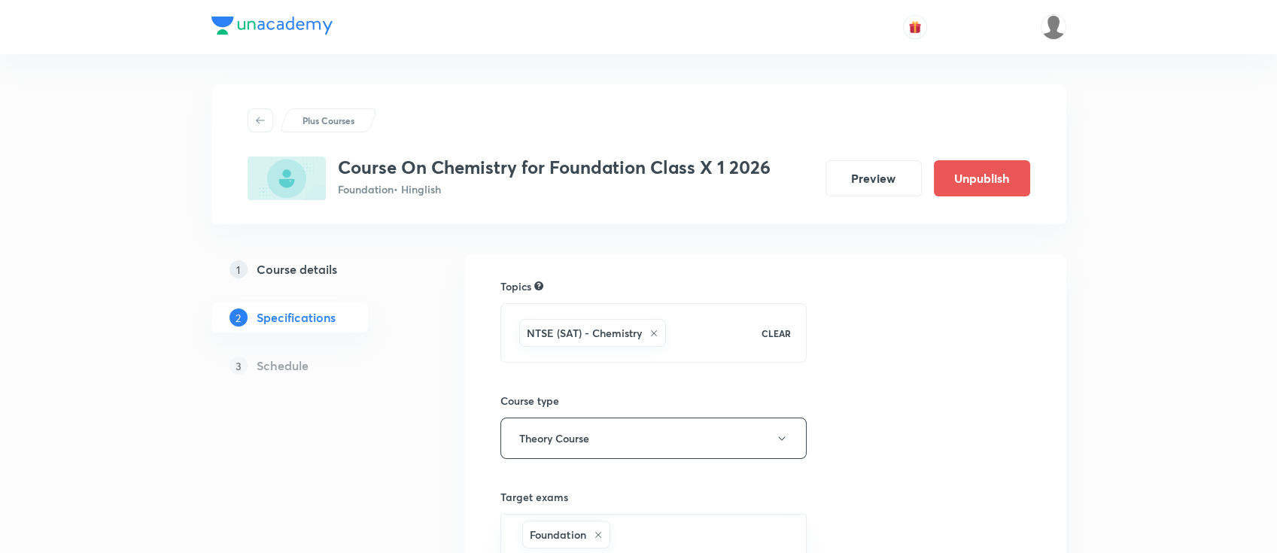
click at [317, 268] on h5 "Course details" at bounding box center [297, 269] width 81 height 18
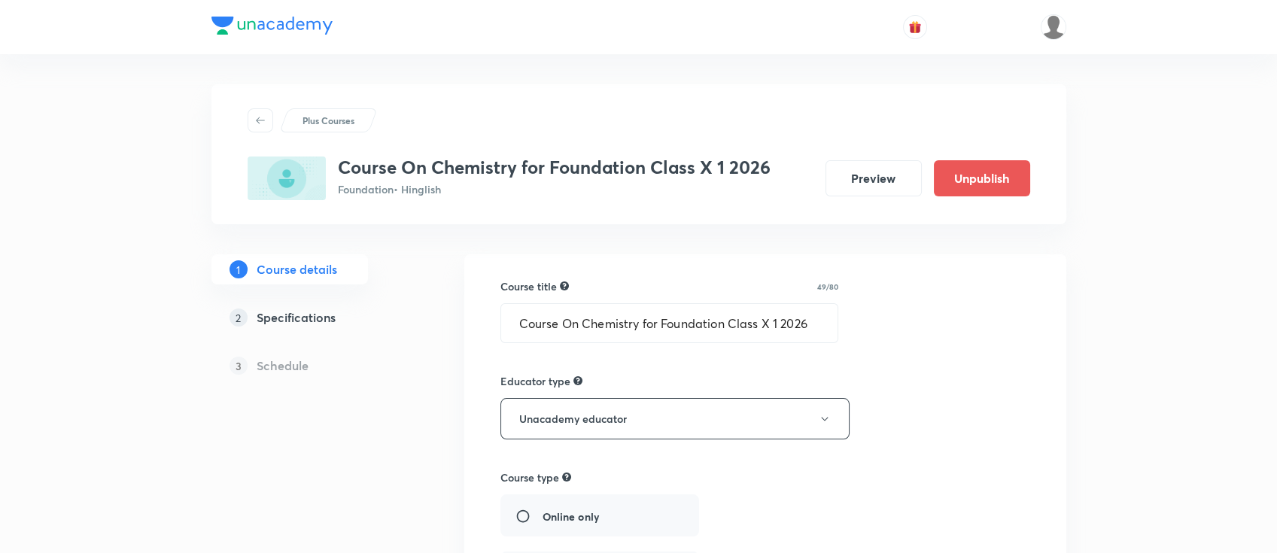
click at [325, 322] on h5 "Specifications" at bounding box center [296, 318] width 79 height 18
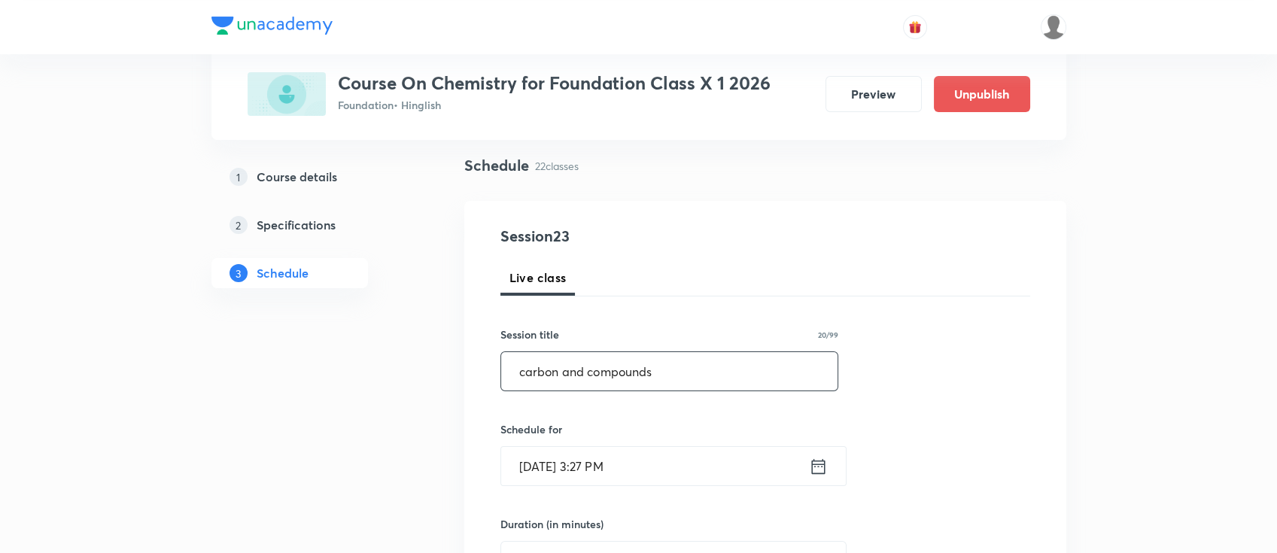
type input "carbon and compounds"
click at [822, 467] on icon at bounding box center [818, 466] width 19 height 21
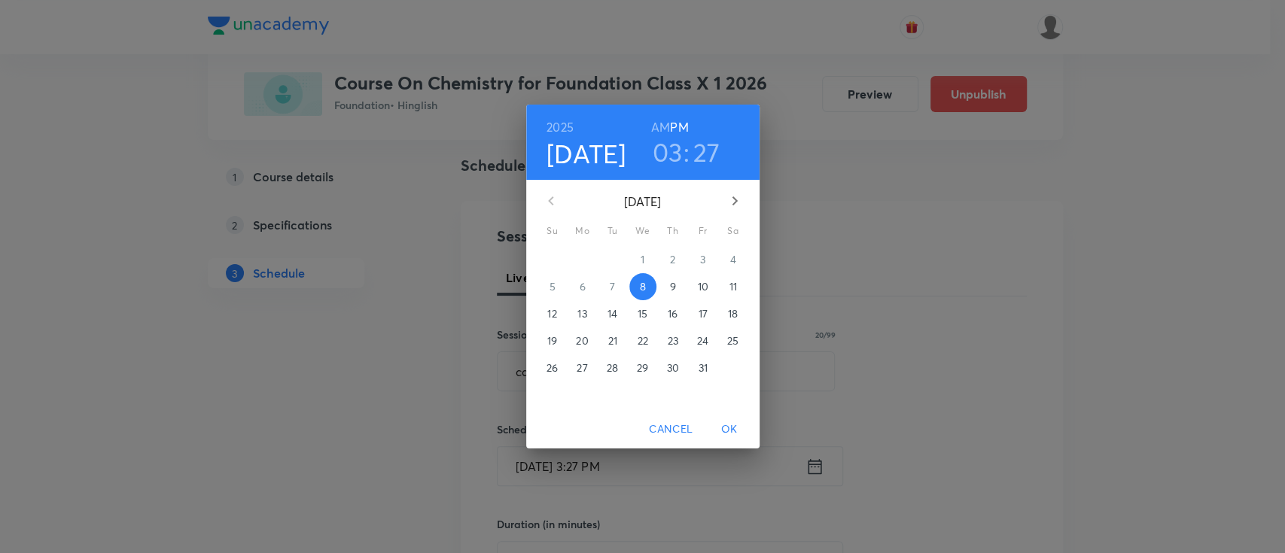
click at [704, 280] on p "10" at bounding box center [702, 286] width 11 height 15
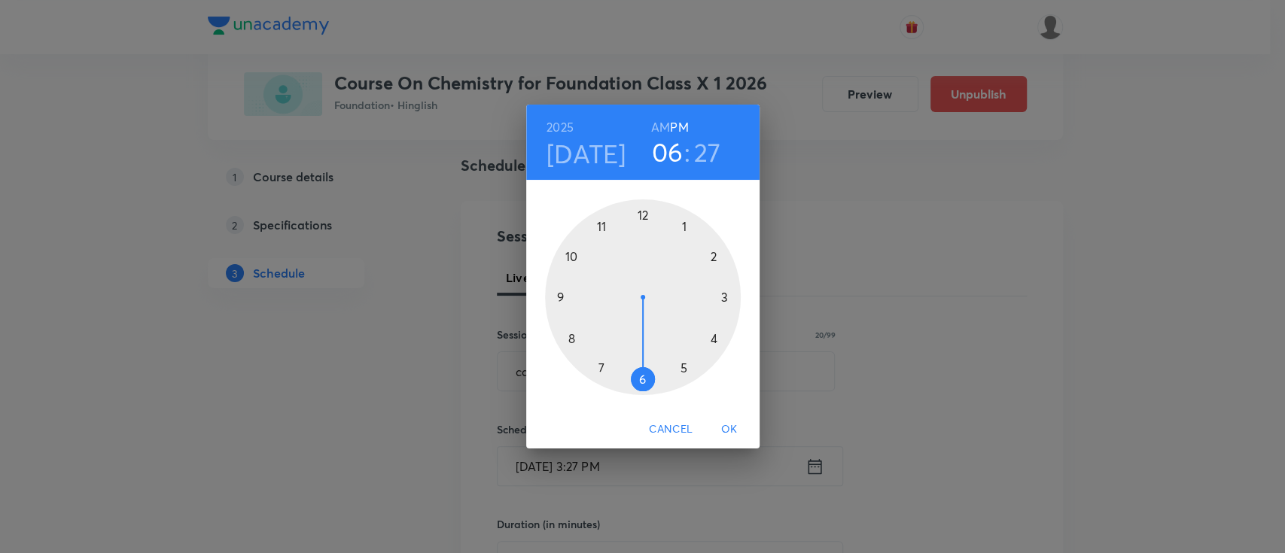
drag, startPoint x: 698, startPoint y: 309, endPoint x: 650, endPoint y: 362, distance: 71.4
click at [650, 362] on div at bounding box center [643, 297] width 196 height 196
drag, startPoint x: 671, startPoint y: 368, endPoint x: 644, endPoint y: 235, distance: 135.9
click at [644, 235] on div at bounding box center [643, 297] width 196 height 196
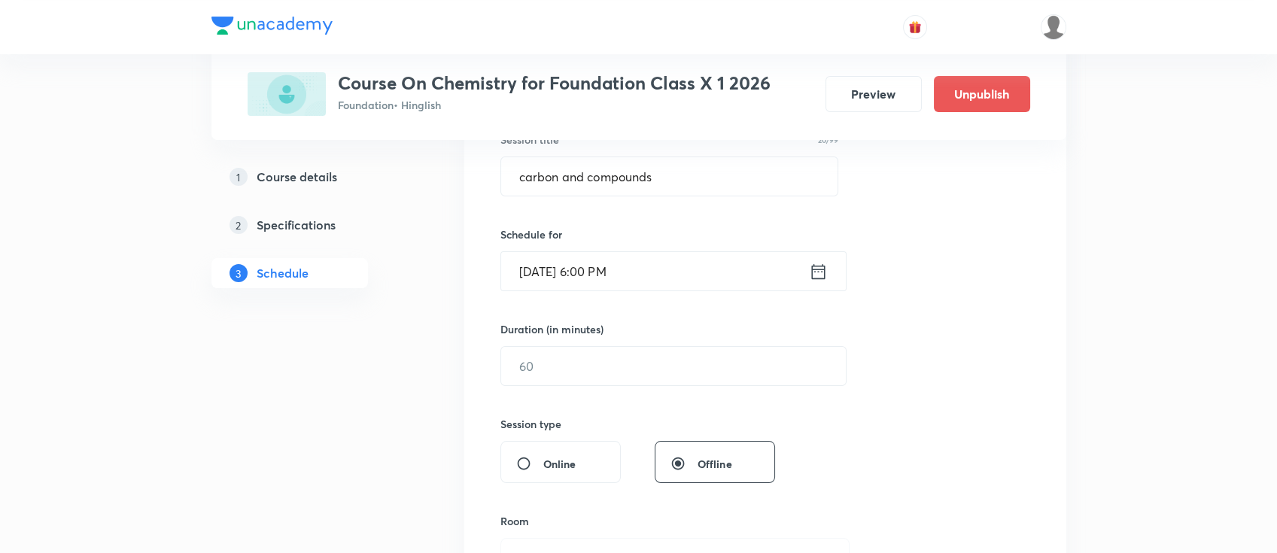
scroll to position [301, 0]
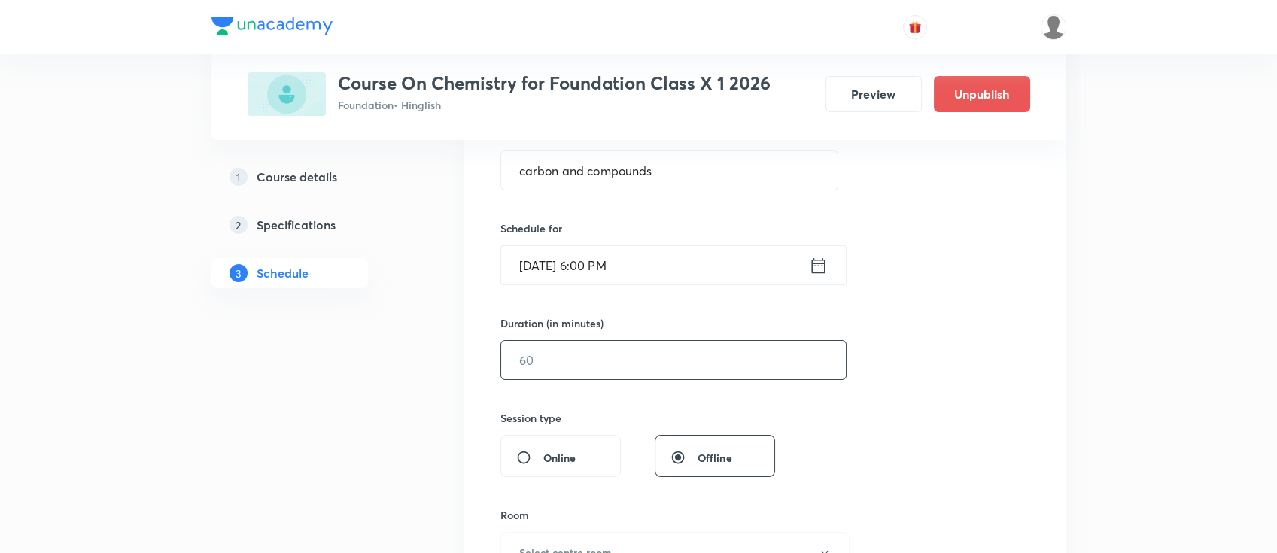
click at [669, 368] on input "text" at bounding box center [673, 360] width 345 height 38
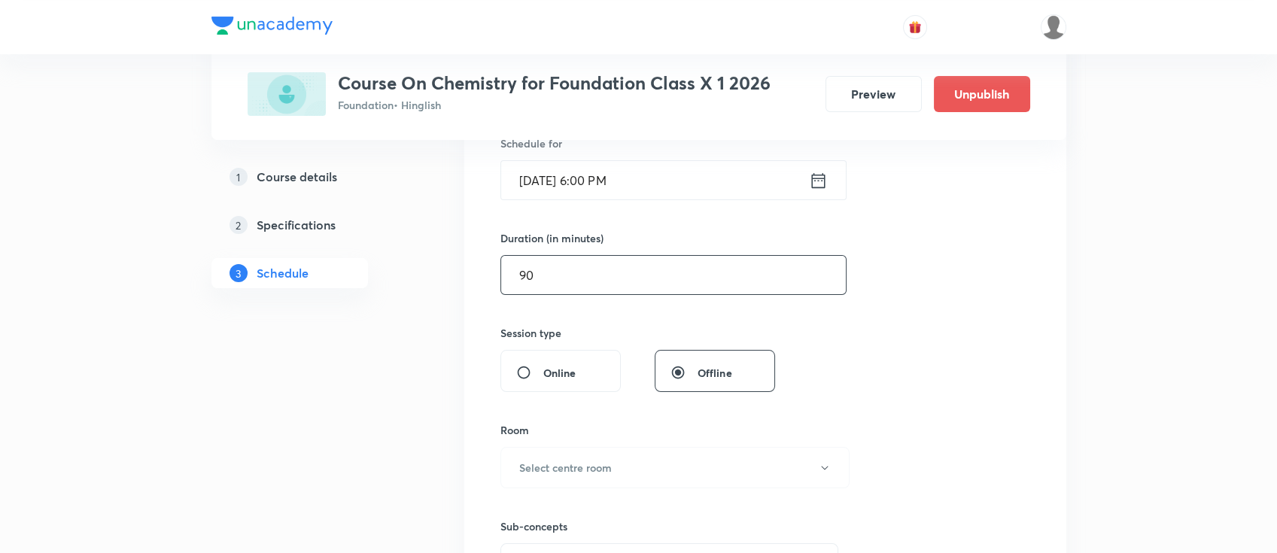
scroll to position [501, 0]
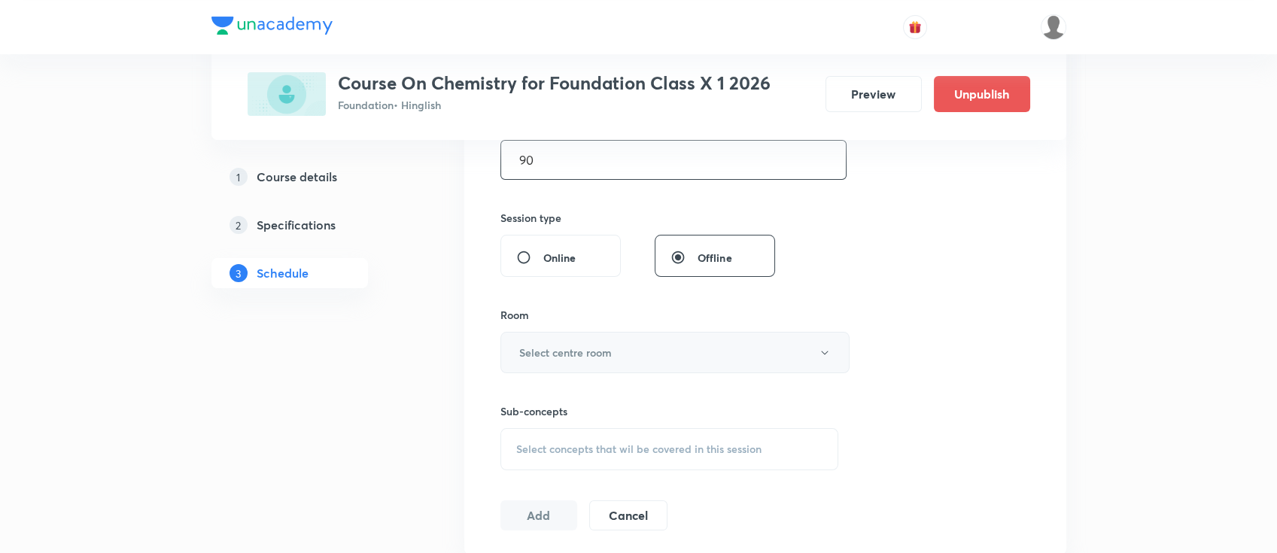
type input "90"
click at [600, 358] on h6 "Select centre room" at bounding box center [565, 353] width 93 height 16
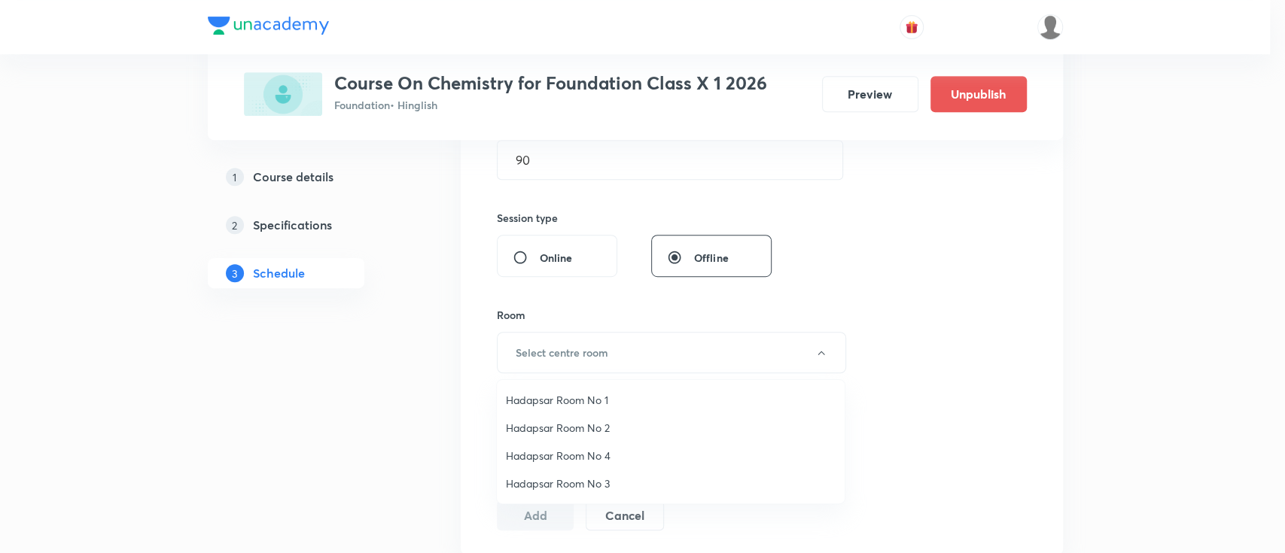
click at [586, 400] on span "Hadapsar Room No 1" at bounding box center [671, 400] width 330 height 16
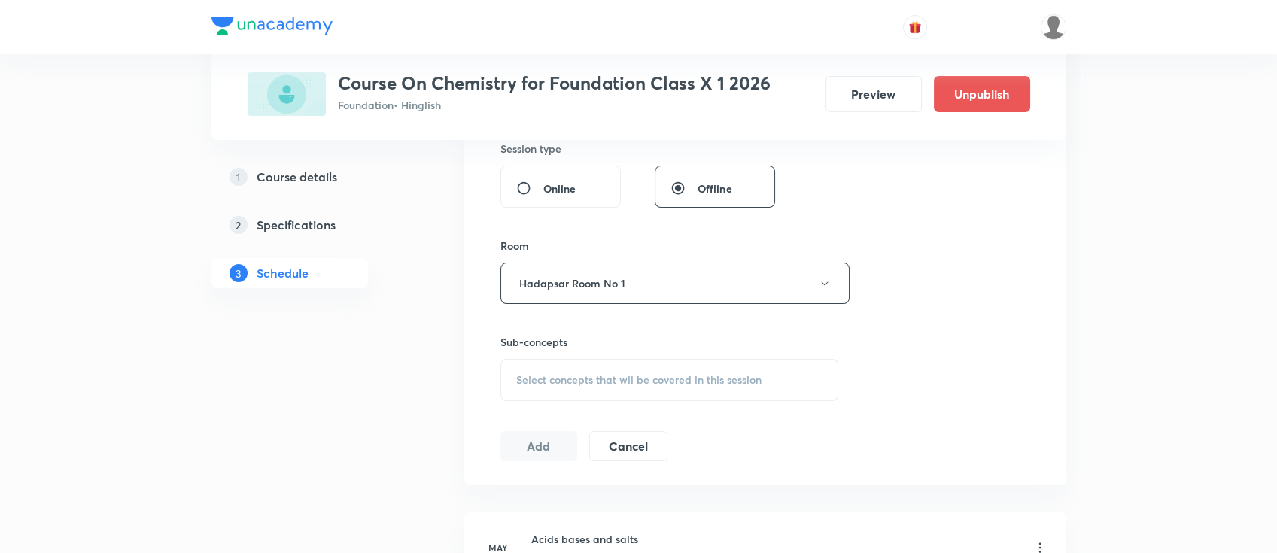
scroll to position [602, 0]
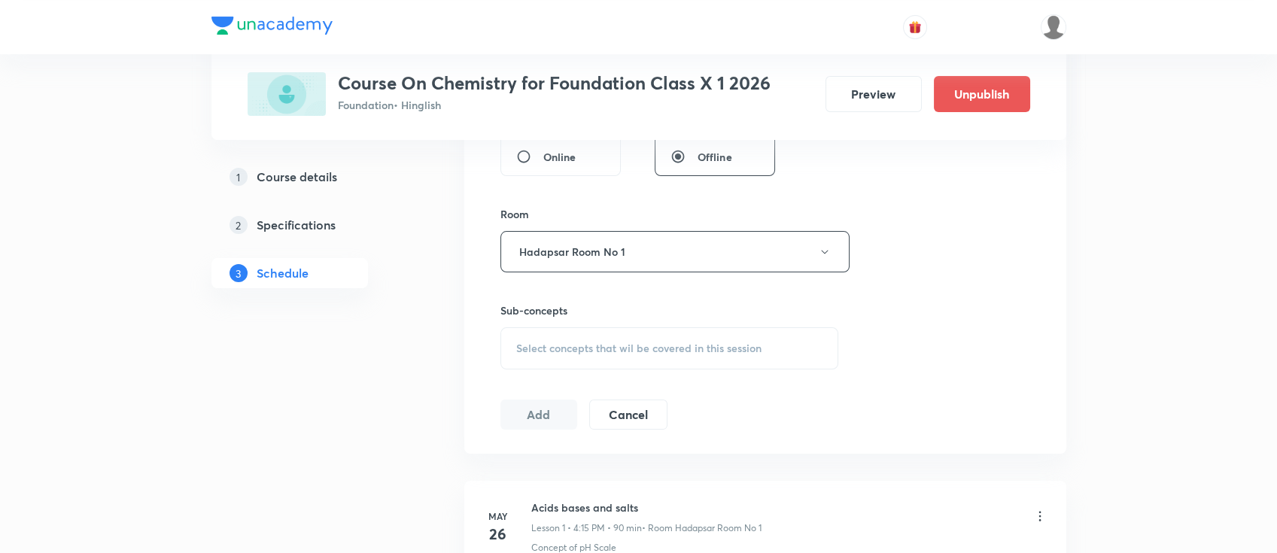
click at [610, 352] on span "Select concepts that wil be covered in this session" at bounding box center [638, 348] width 245 height 12
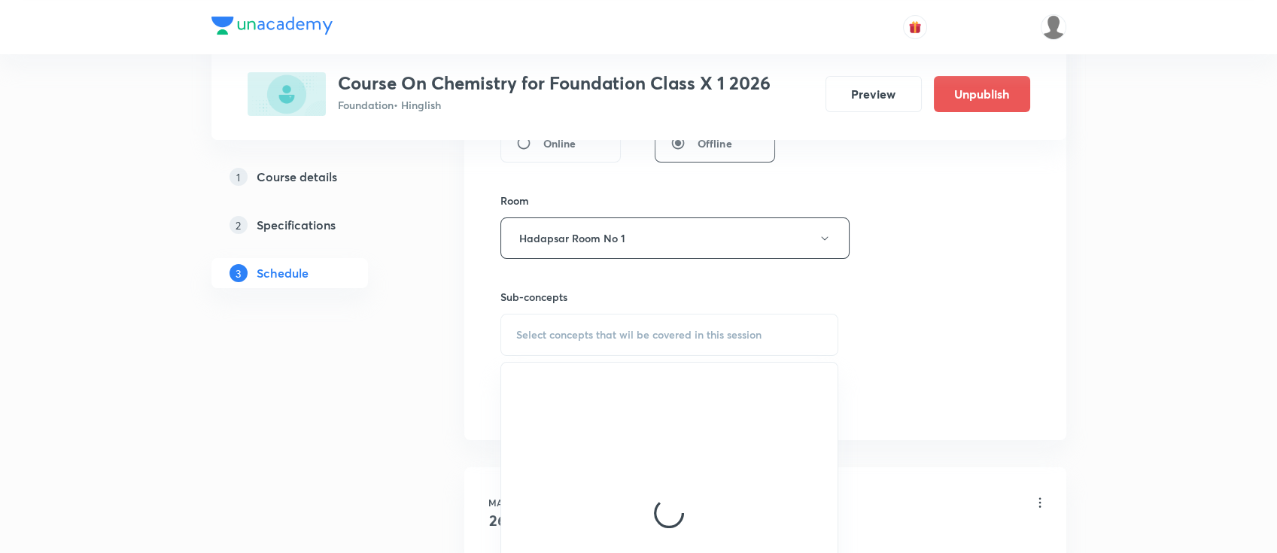
scroll to position [702, 0]
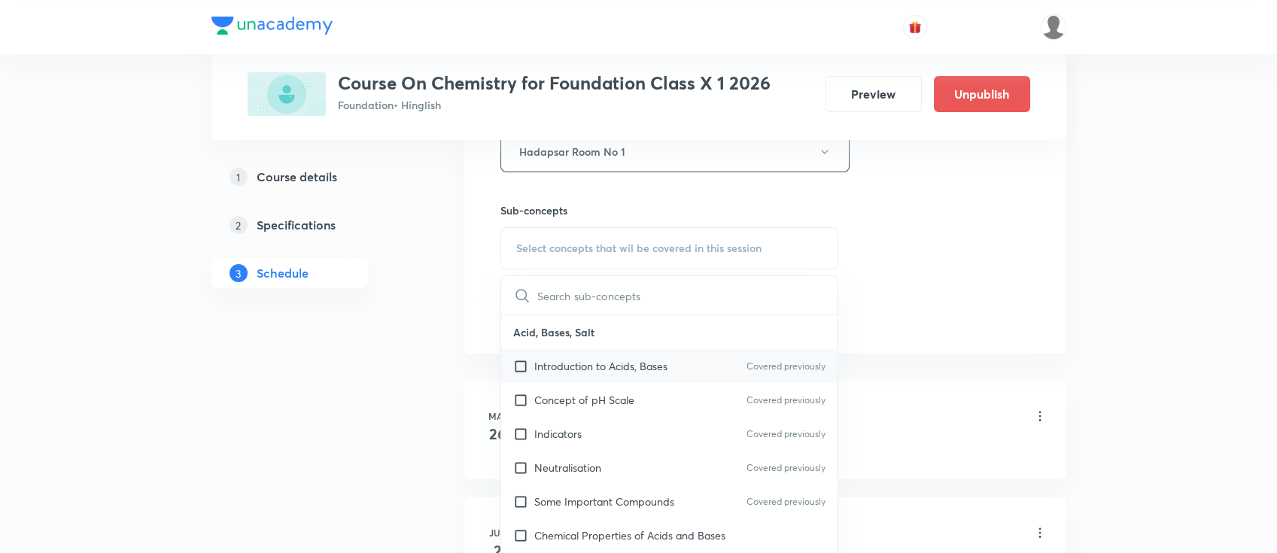
click at [620, 356] on div "Introduction to Acids, Bases Covered previously" at bounding box center [669, 366] width 337 height 34
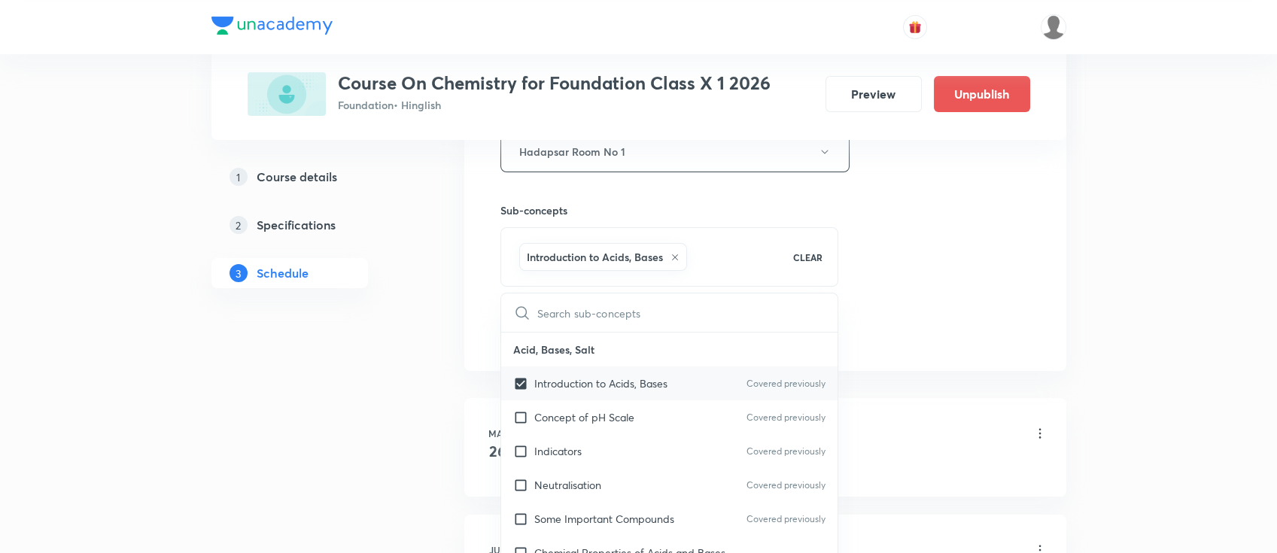
checkbox input "true"
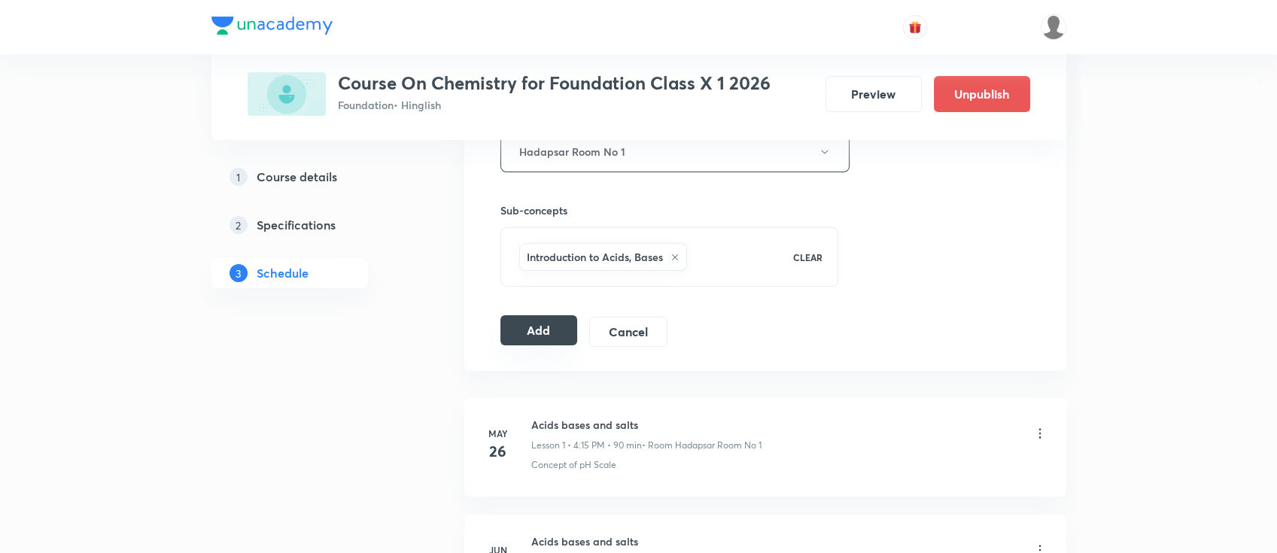
click at [541, 333] on button "Add" at bounding box center [540, 330] width 78 height 30
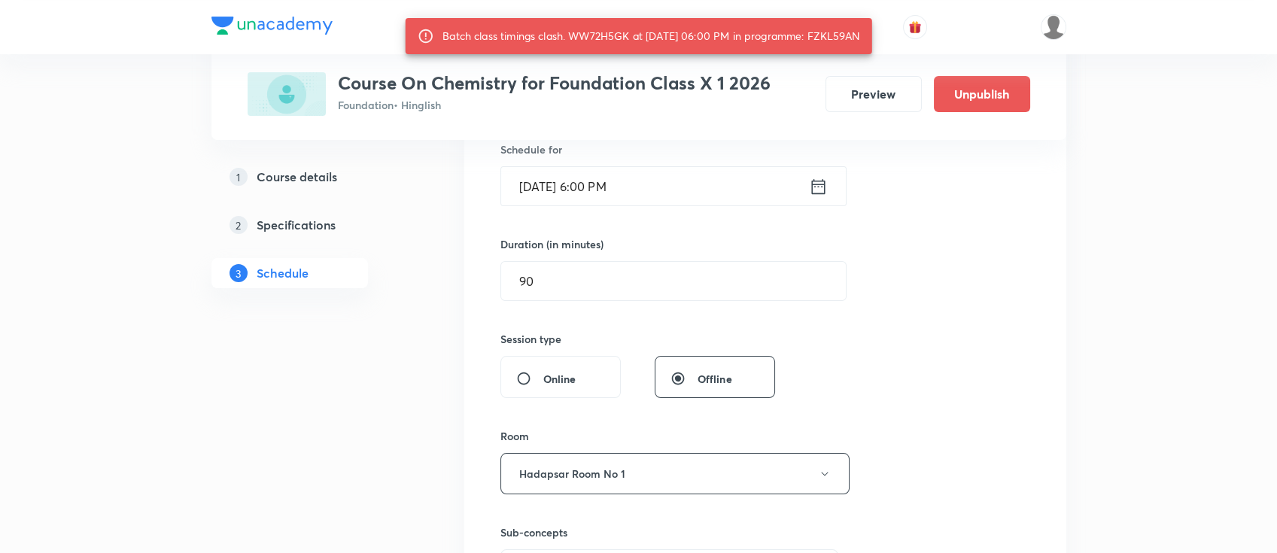
scroll to position [301, 0]
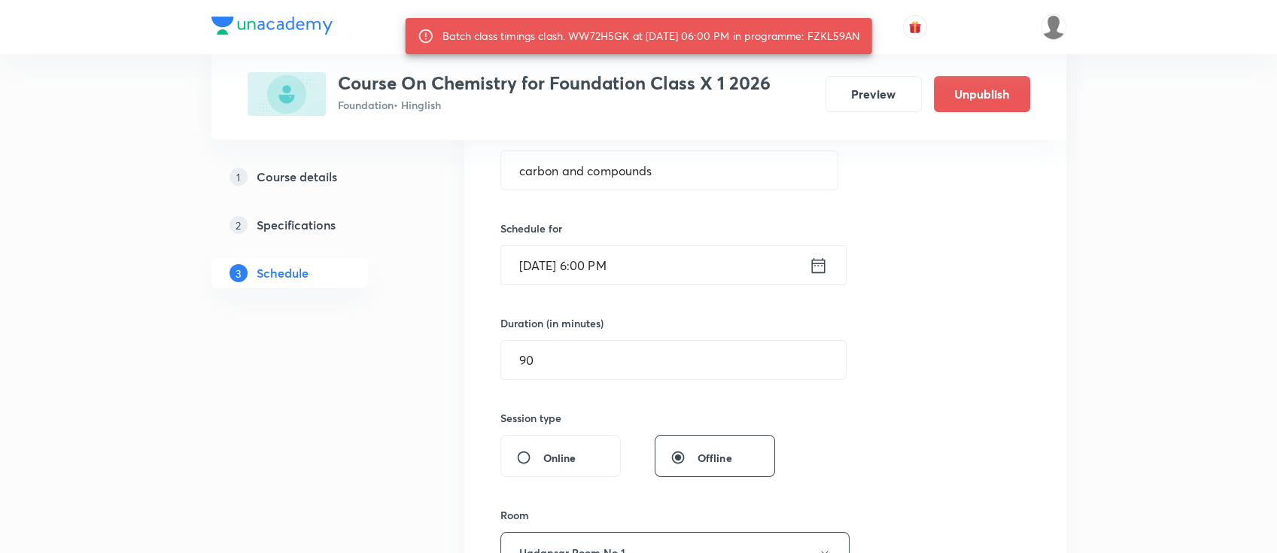
click at [819, 268] on icon at bounding box center [818, 265] width 19 height 21
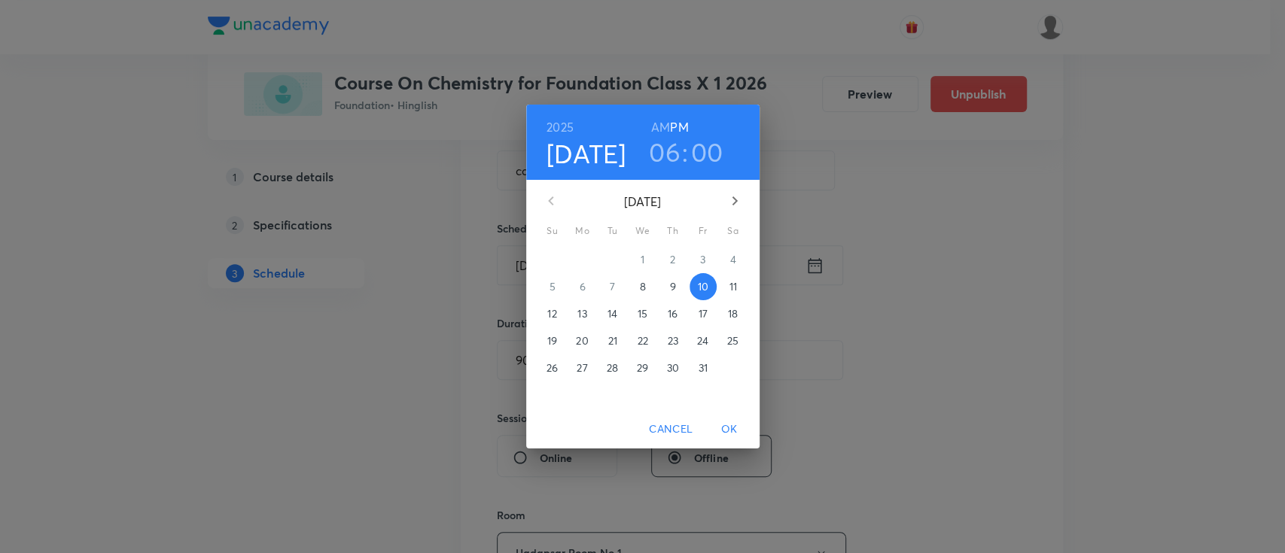
click at [714, 156] on h3 "00" at bounding box center [707, 152] width 32 height 32
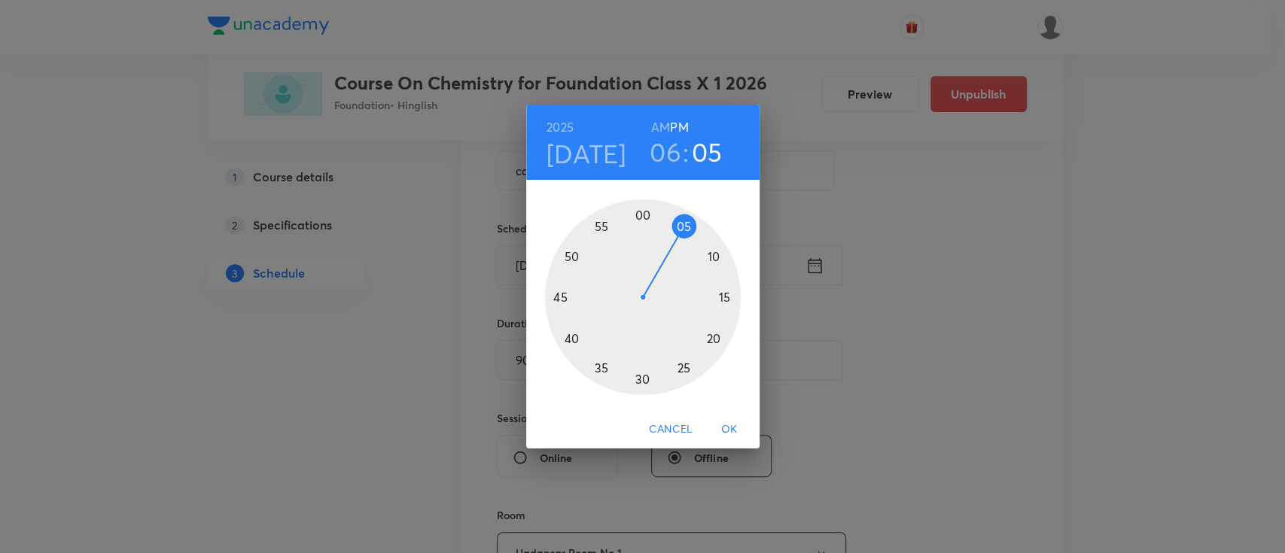
drag, startPoint x: 646, startPoint y: 212, endPoint x: 684, endPoint y: 230, distance: 42.4
click at [684, 230] on div at bounding box center [643, 297] width 196 height 196
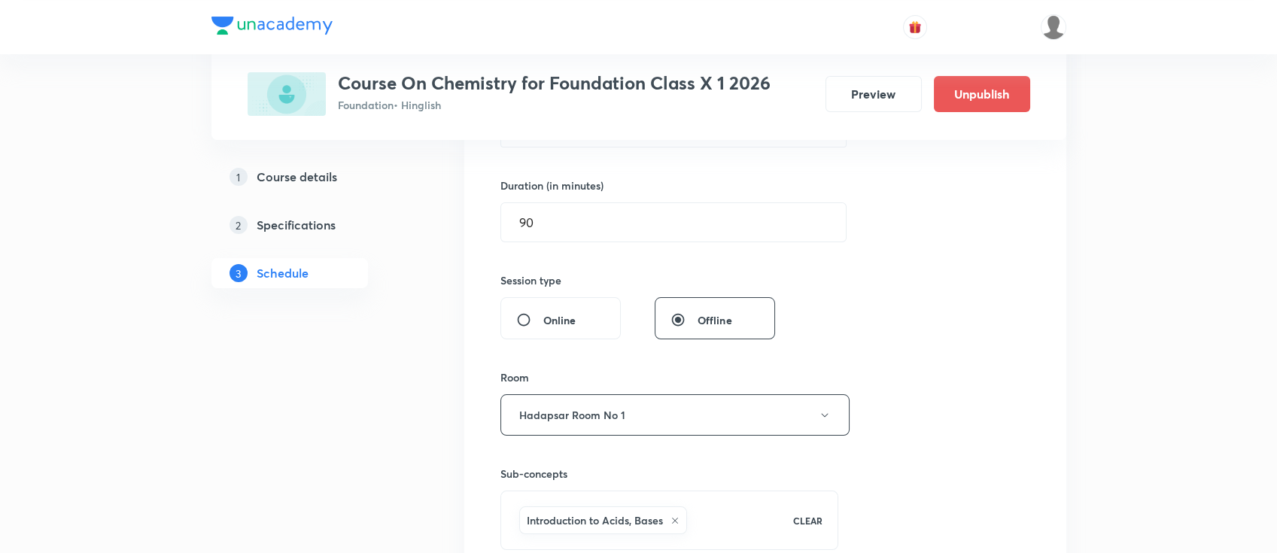
scroll to position [702, 0]
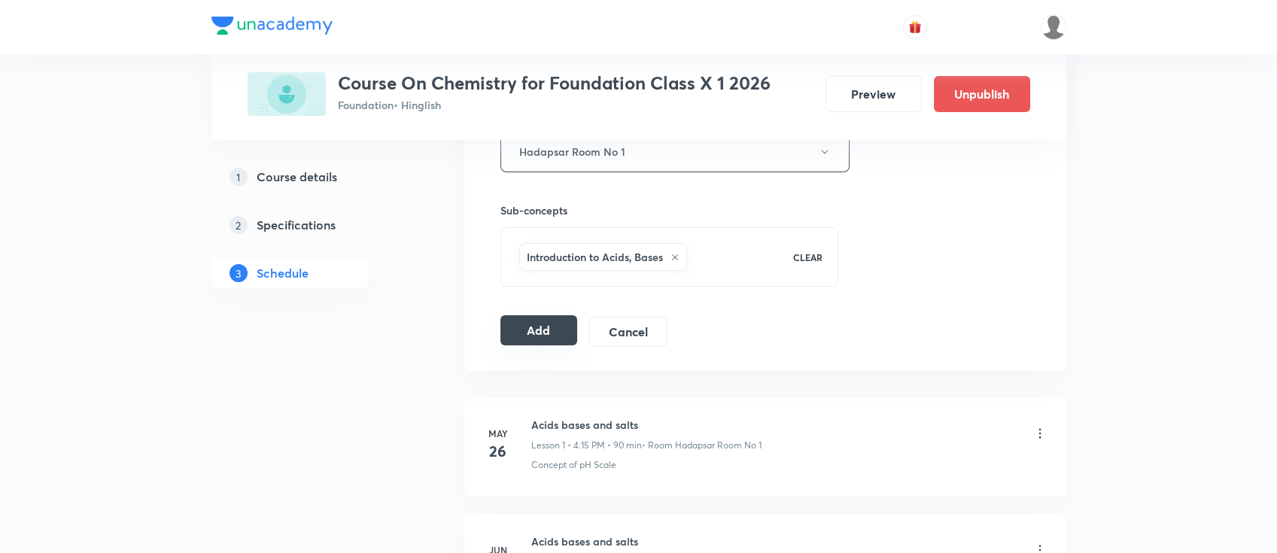
click at [537, 330] on button "Add" at bounding box center [540, 330] width 78 height 30
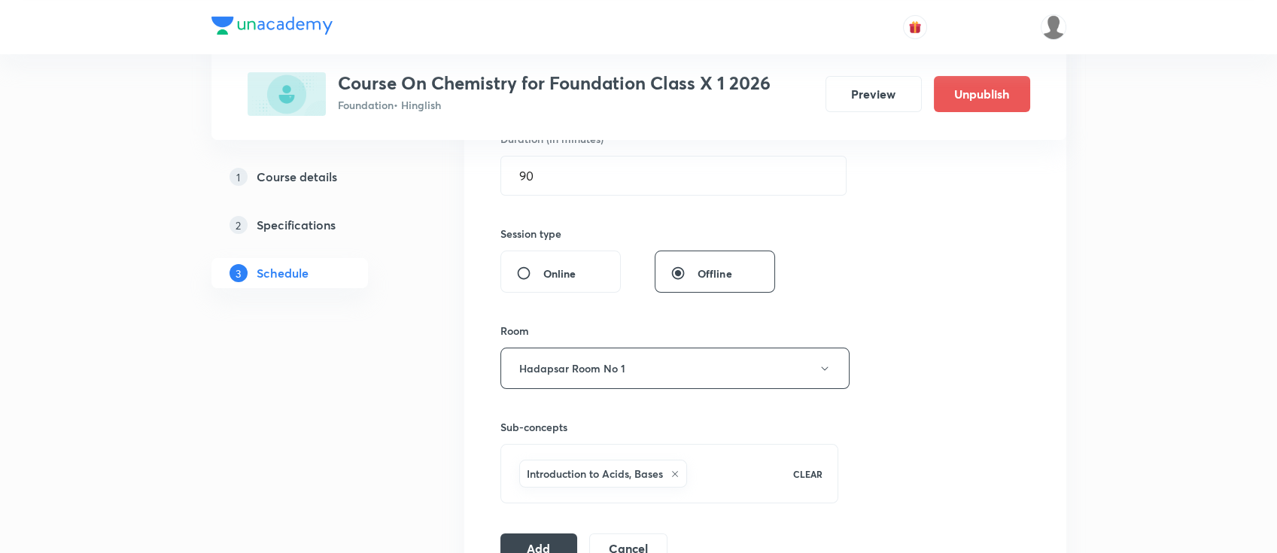
scroll to position [602, 0]
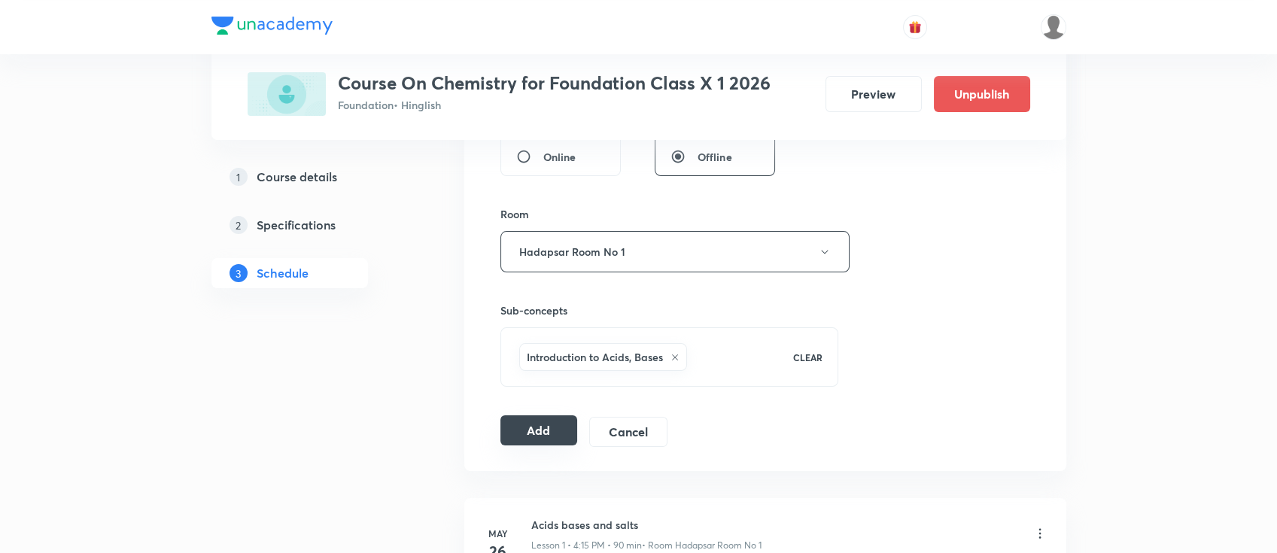
click at [542, 433] on button "Add" at bounding box center [540, 430] width 78 height 30
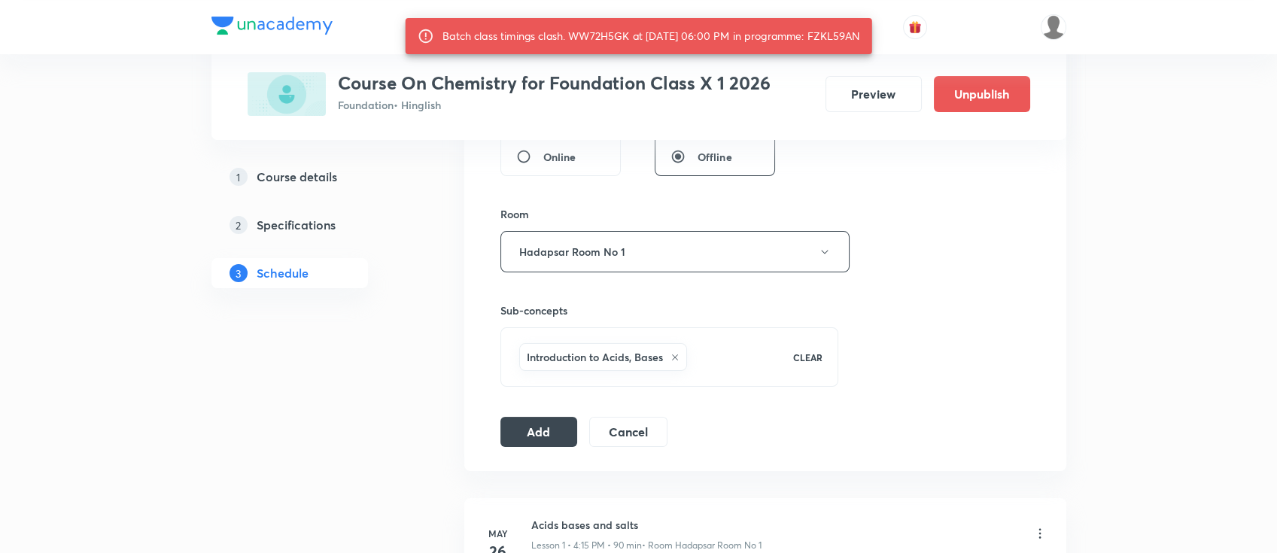
click at [860, 35] on div "Batch class timings clash. WW72H5GK at 10 Oct 2025 06:00 PM in programme: FZKL5…" at bounding box center [652, 36] width 418 height 27
click at [860, 38] on div "Batch class timings clash. WW72H5GK at 10 Oct 2025 06:00 PM in programme: FZKL5…" at bounding box center [652, 36] width 418 height 27
copy div "FZKL59AN"
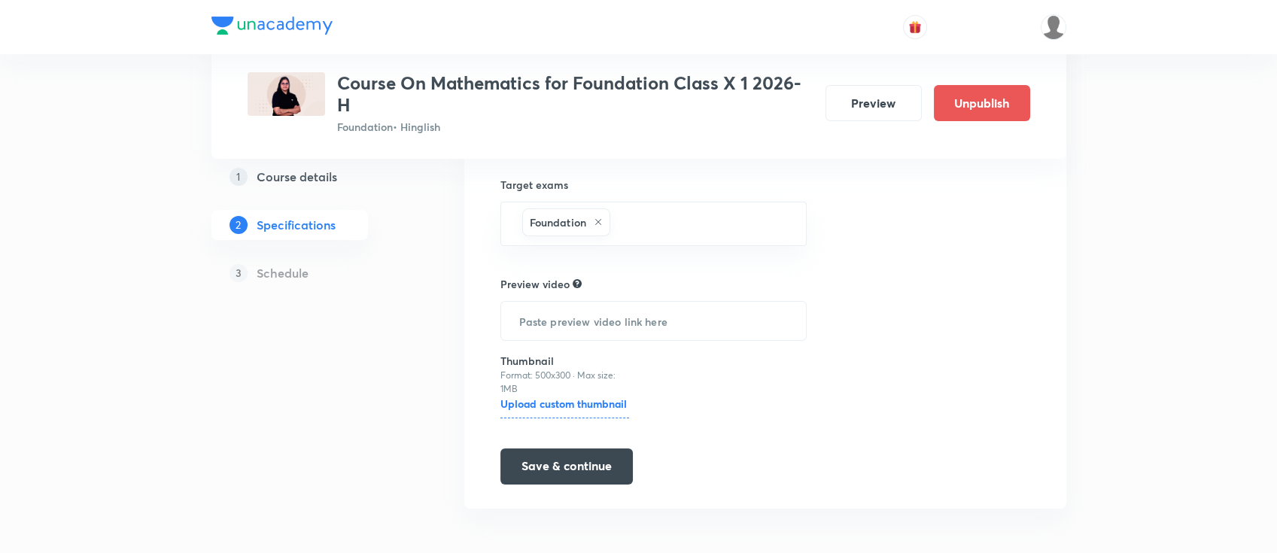
scroll to position [333, 0]
click at [296, 181] on h5 "Course details" at bounding box center [297, 177] width 81 height 18
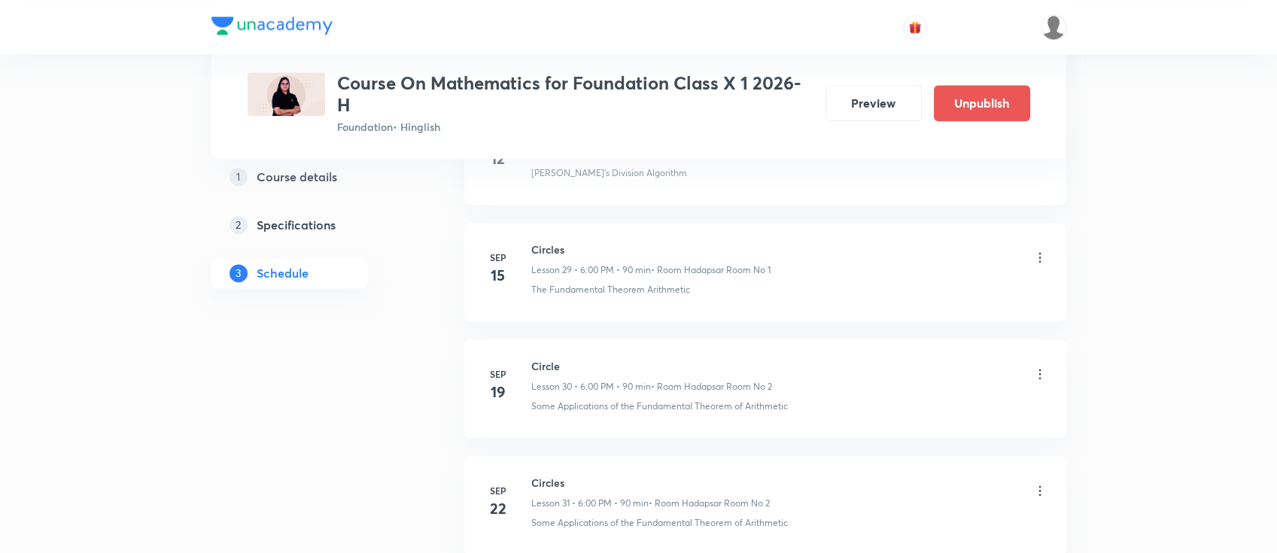
scroll to position [4748, 0]
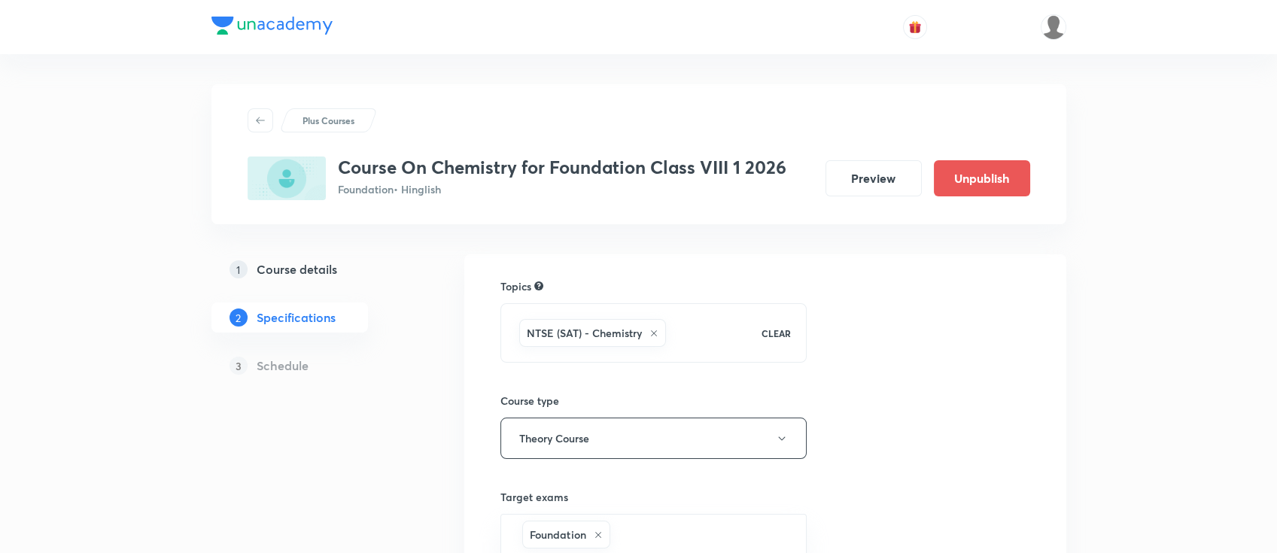
click at [298, 254] on link "1 Course details" at bounding box center [313, 269] width 205 height 30
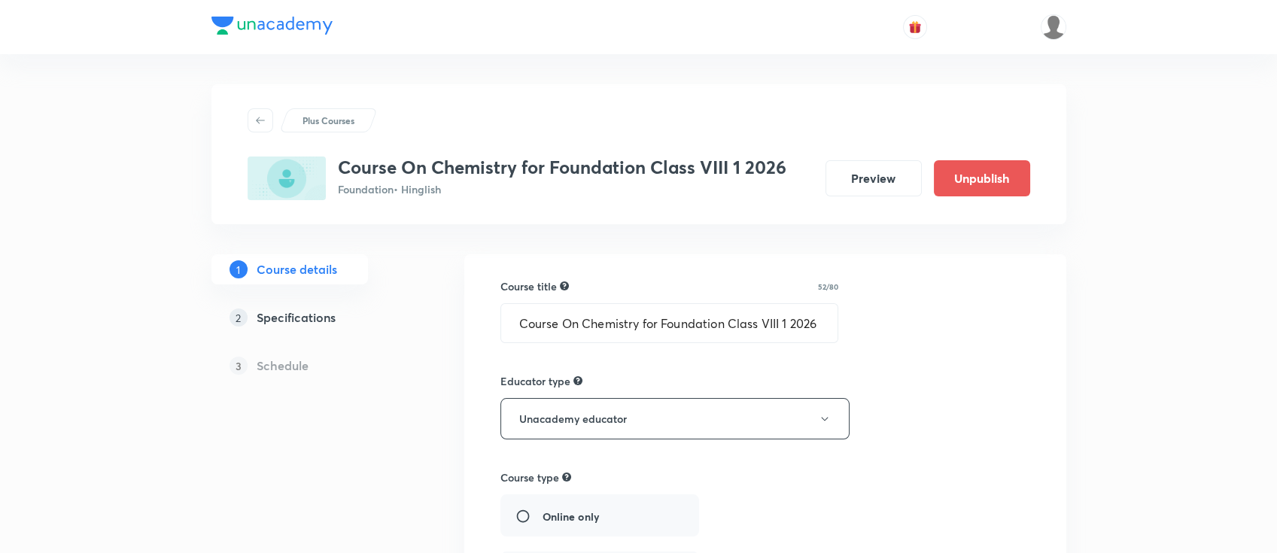
click at [300, 320] on h5 "Specifications" at bounding box center [296, 318] width 79 height 18
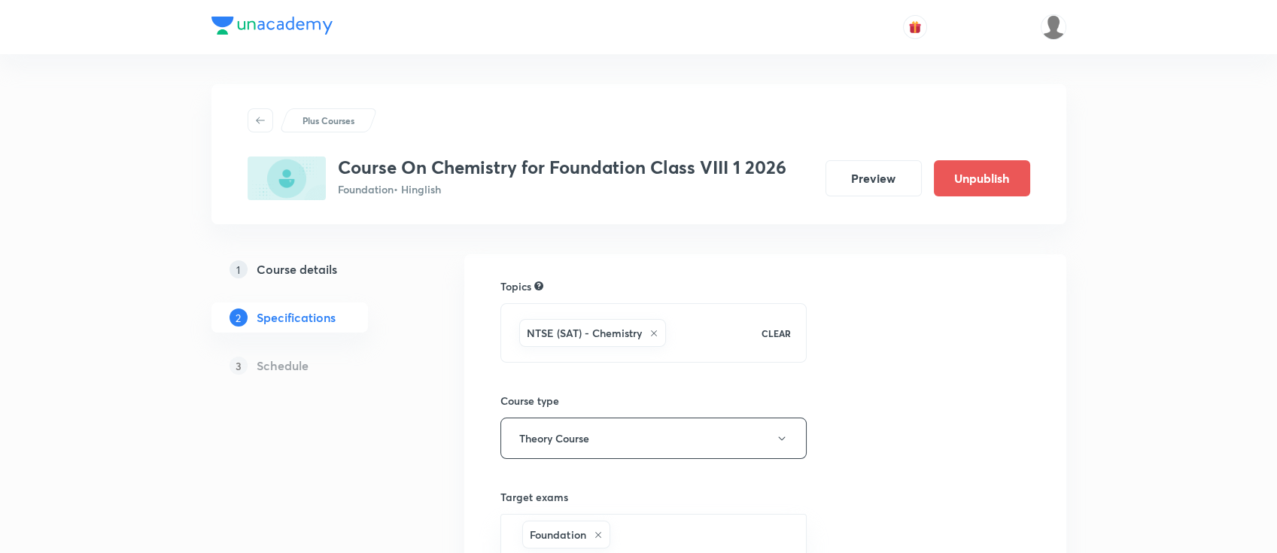
click at [309, 369] on div "3 Schedule" at bounding box center [313, 366] width 205 height 30
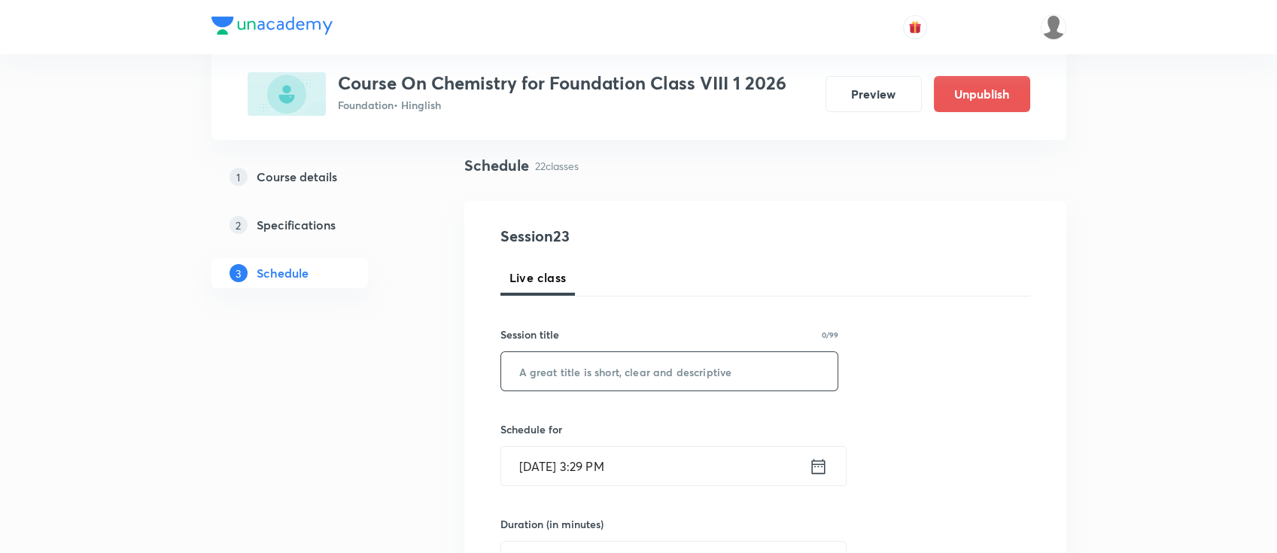
click at [706, 377] on input "text" at bounding box center [669, 371] width 337 height 38
paste input "metals and nonmetals"
type input "metals and nonmetals"
click at [824, 462] on icon at bounding box center [818, 465] width 14 height 15
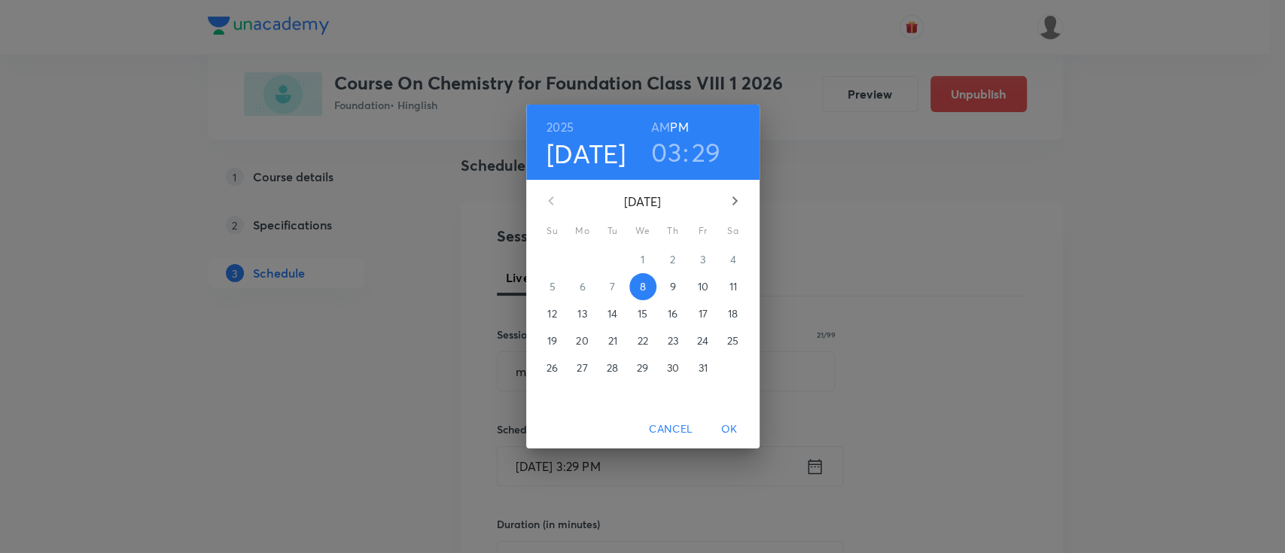
click at [698, 287] on p "10" at bounding box center [702, 286] width 11 height 15
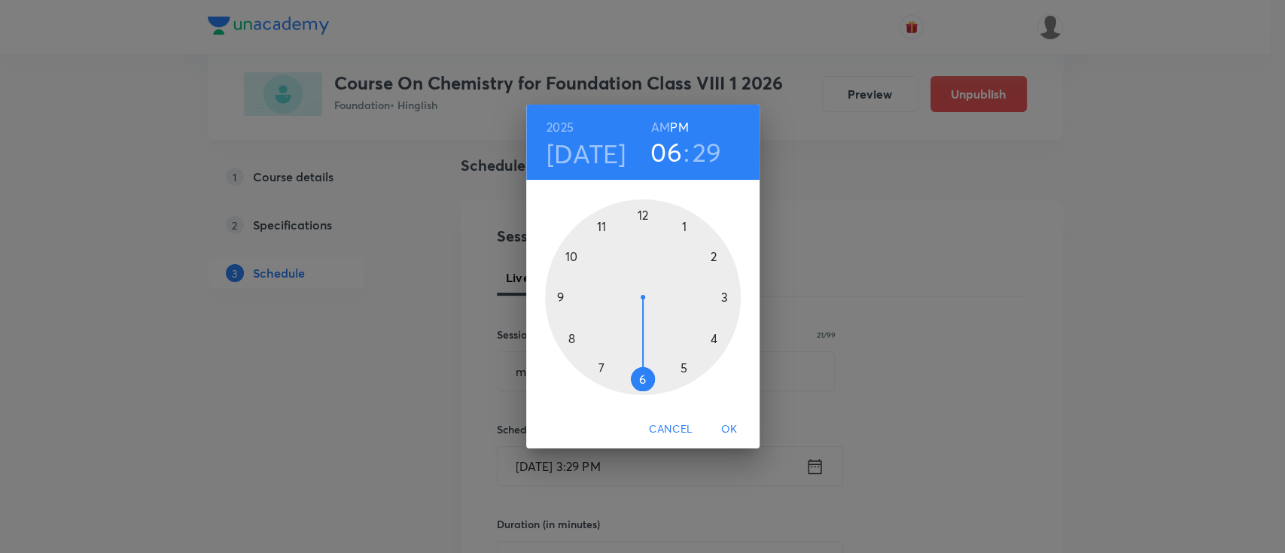
drag, startPoint x: 716, startPoint y: 294, endPoint x: 644, endPoint y: 386, distance: 116.4
click at [644, 386] on div at bounding box center [643, 297] width 196 height 196
drag, startPoint x: 654, startPoint y: 377, endPoint x: 641, endPoint y: 257, distance: 121.1
click at [641, 257] on div at bounding box center [643, 297] width 196 height 196
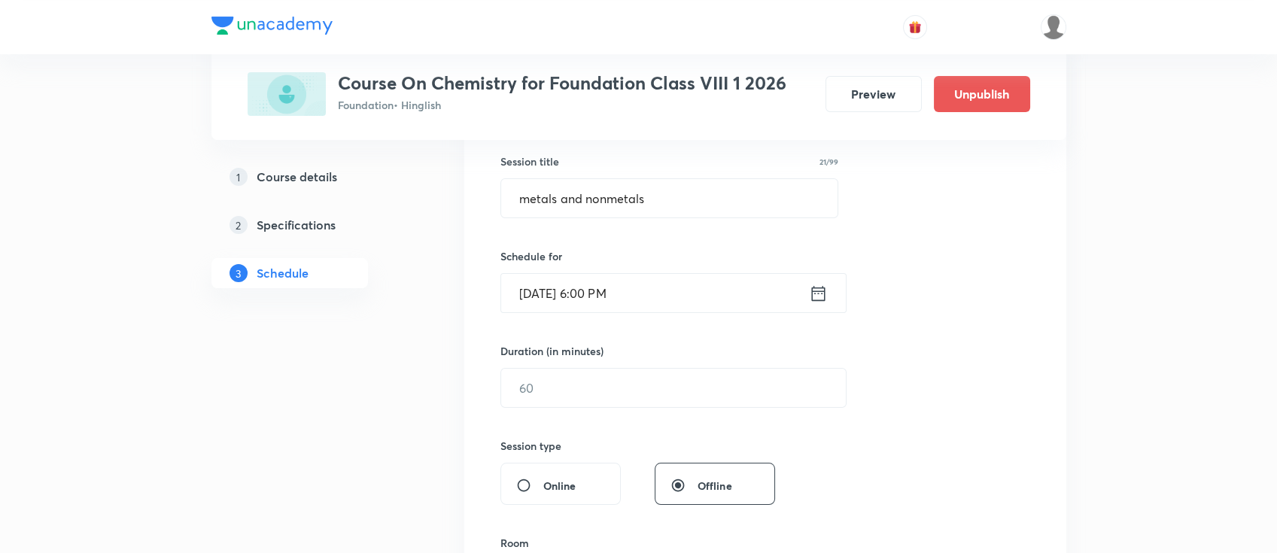
scroll to position [301, 0]
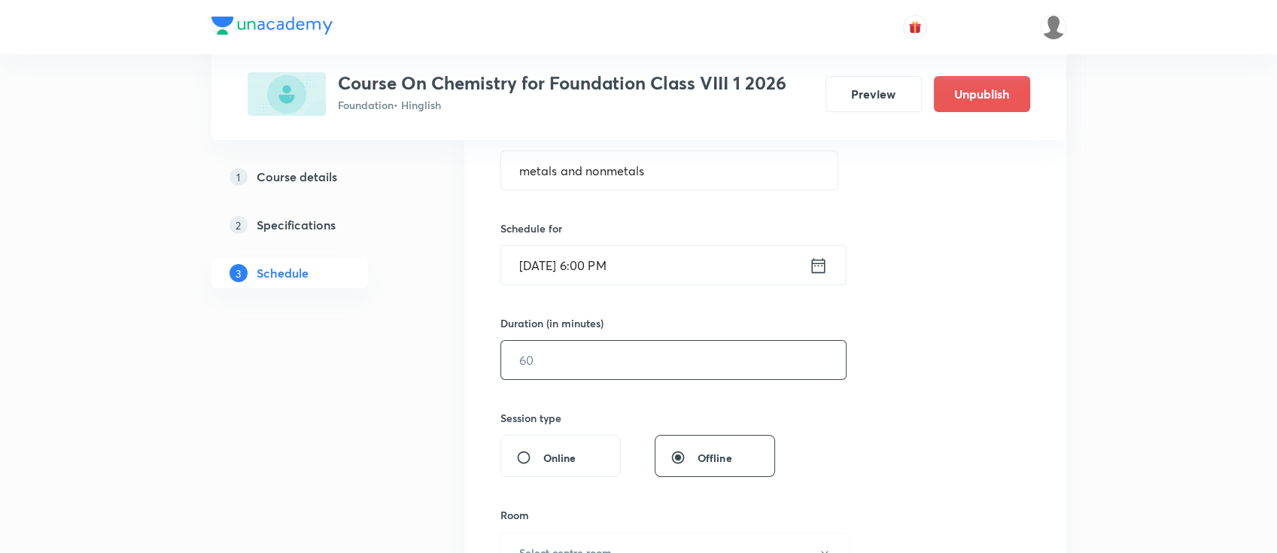
click at [652, 359] on input "text" at bounding box center [673, 360] width 345 height 38
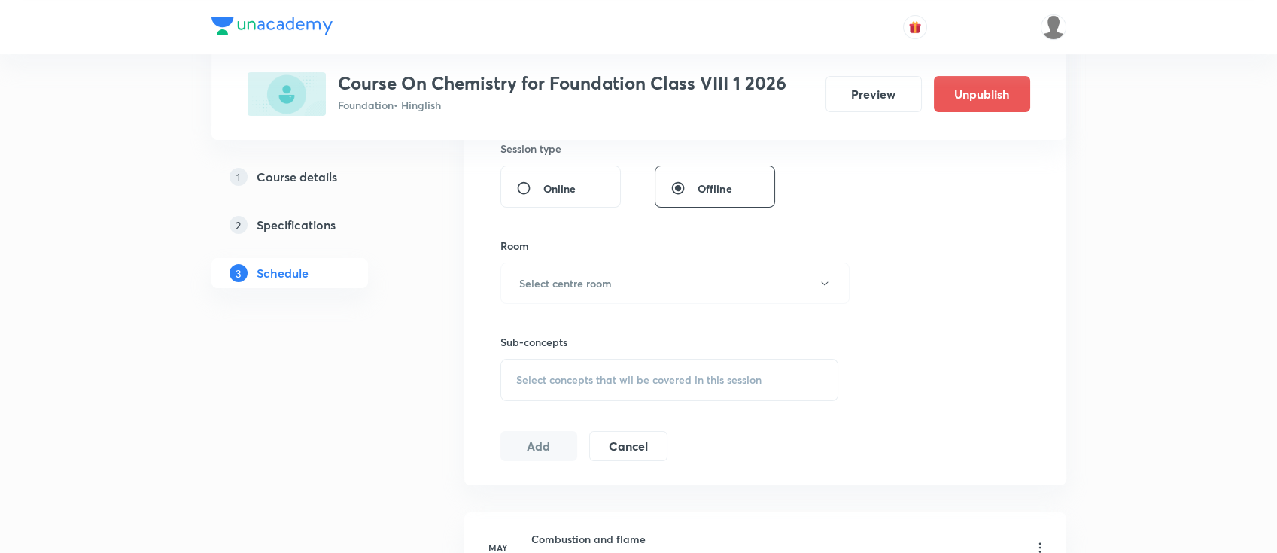
scroll to position [602, 0]
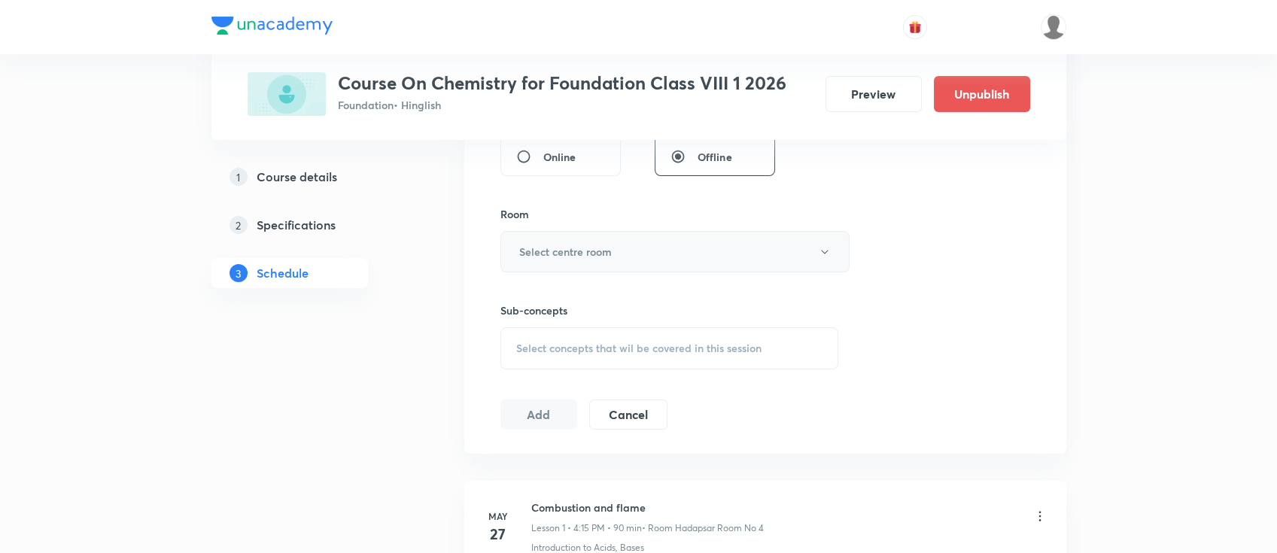
type input "90"
click at [628, 242] on button "Select centre room" at bounding box center [675, 251] width 349 height 41
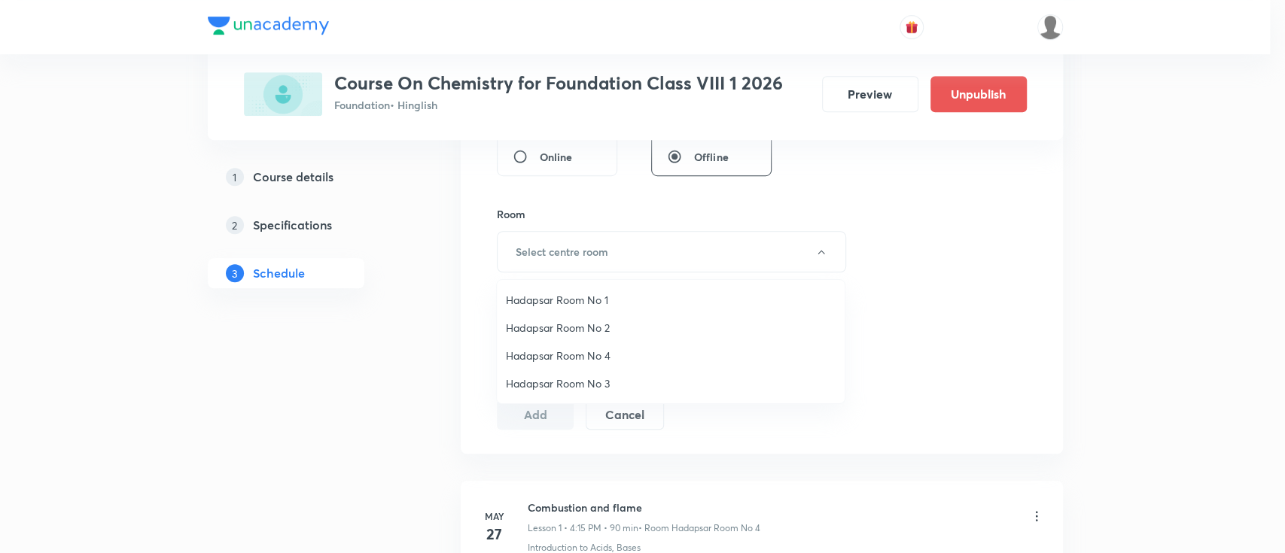
click at [594, 294] on span "Hadapsar Room No 1" at bounding box center [671, 300] width 330 height 16
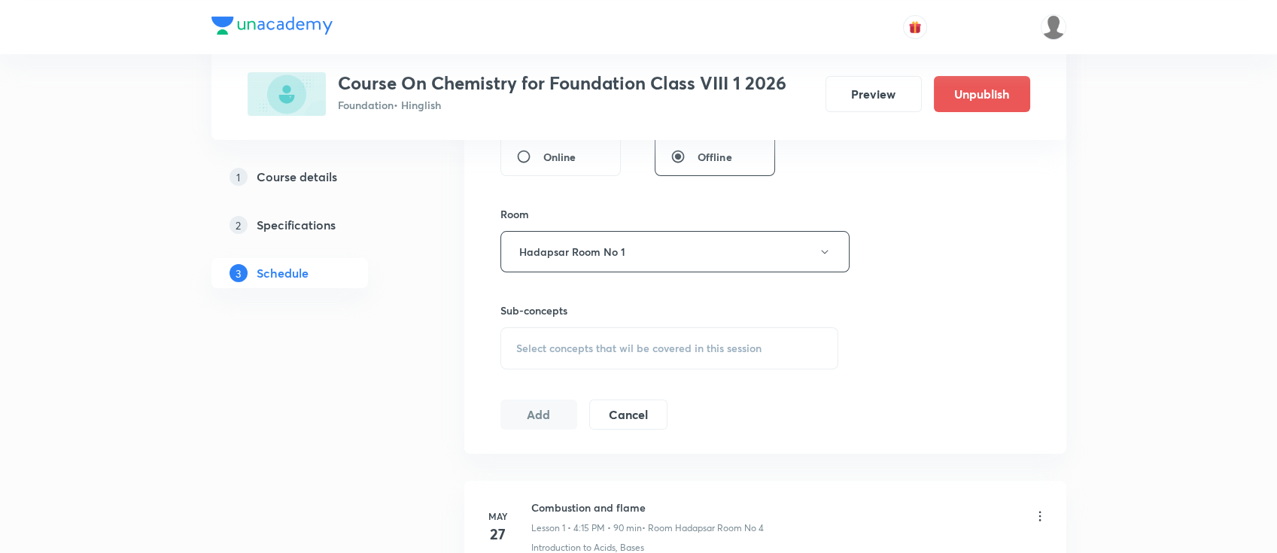
click at [640, 345] on span "Select concepts that wil be covered in this session" at bounding box center [638, 348] width 245 height 12
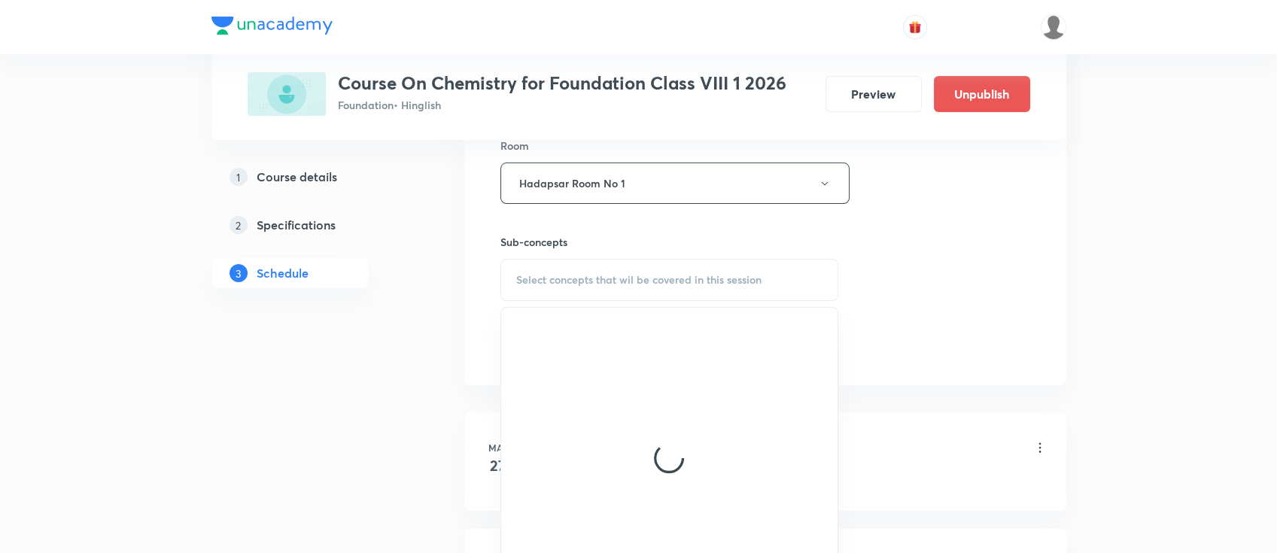
scroll to position [702, 0]
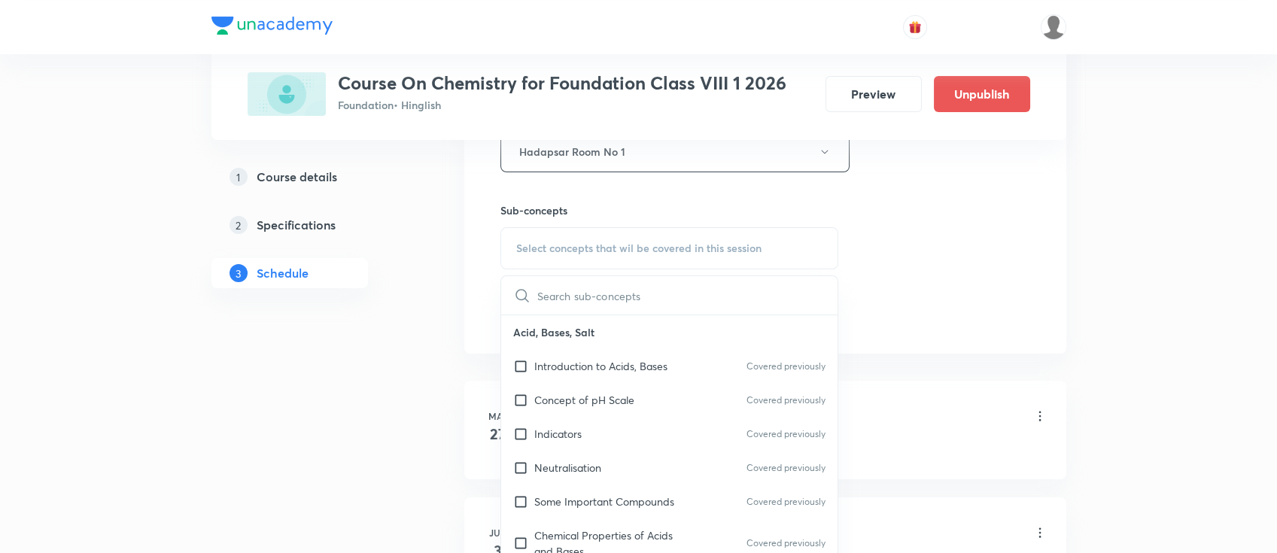
click at [641, 374] on div "Introduction to Acids, Bases Covered previously" at bounding box center [669, 366] width 337 height 34
checkbox input "true"
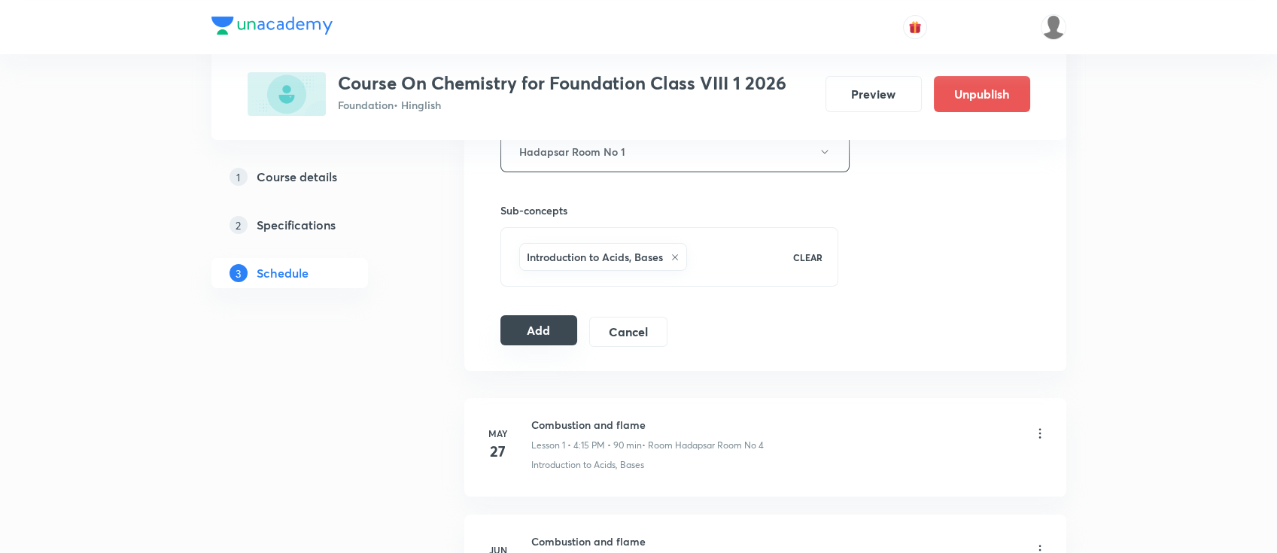
click at [542, 330] on button "Add" at bounding box center [540, 330] width 78 height 30
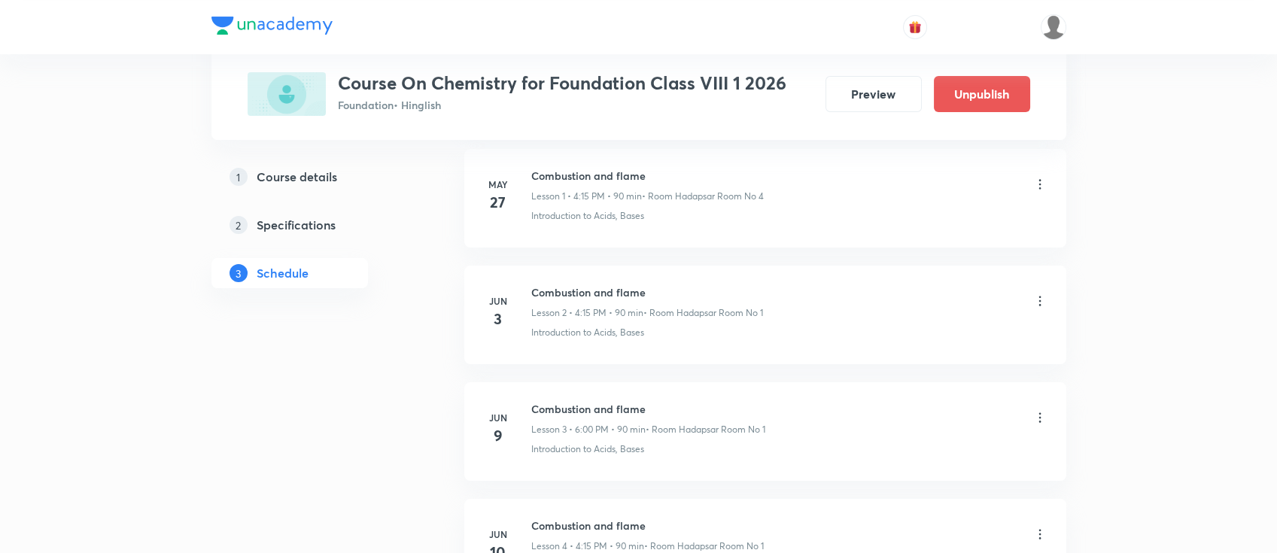
scroll to position [100, 0]
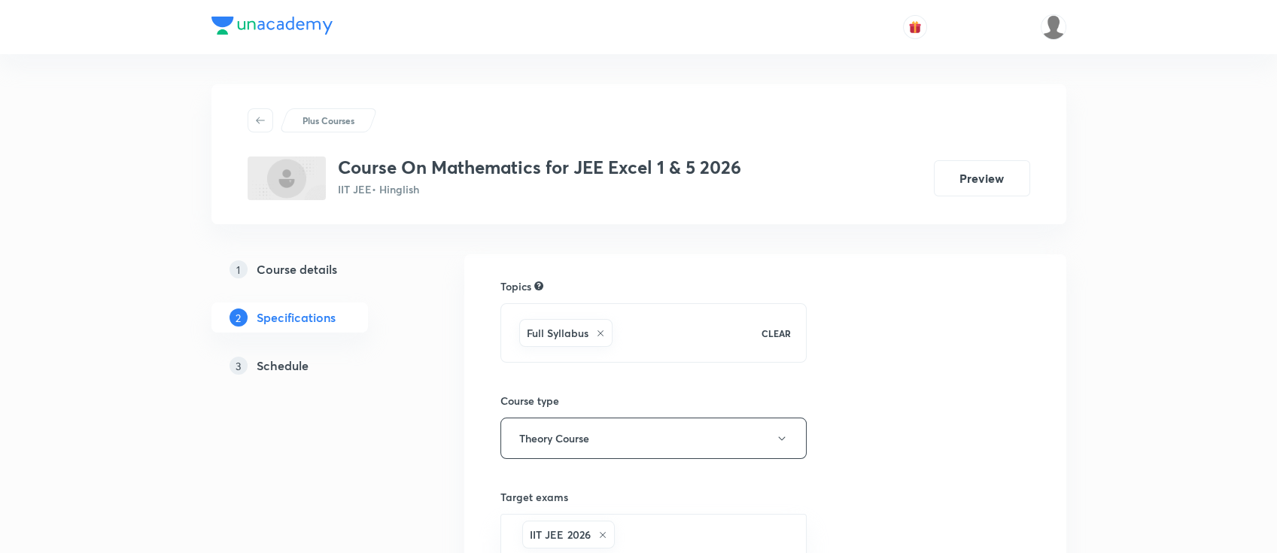
click at [291, 372] on h5 "Schedule" at bounding box center [283, 366] width 52 height 18
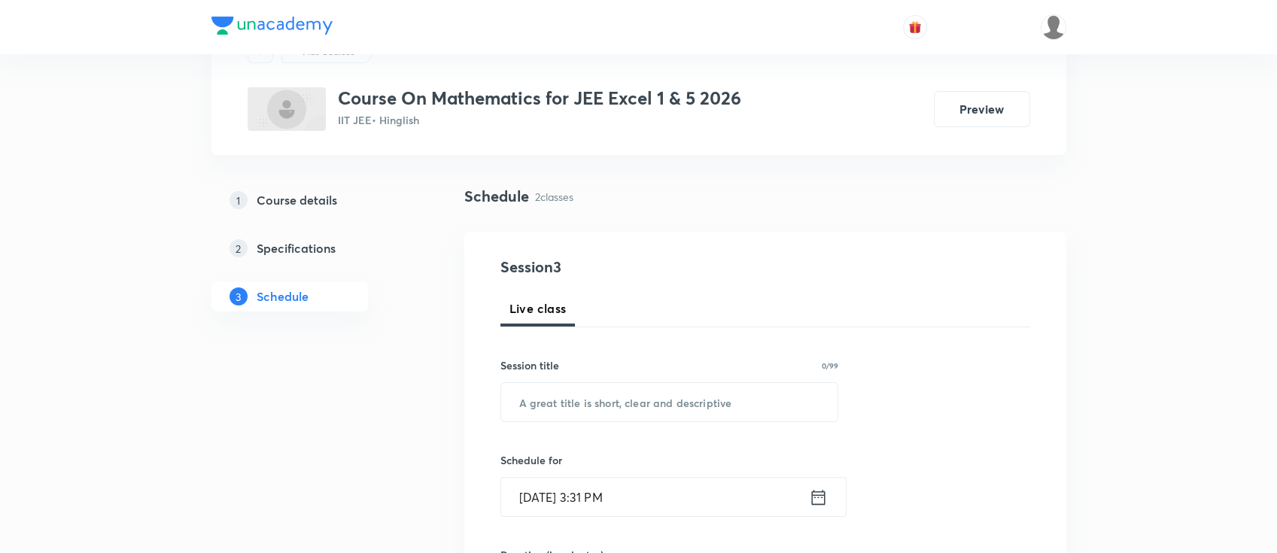
scroll to position [100, 0]
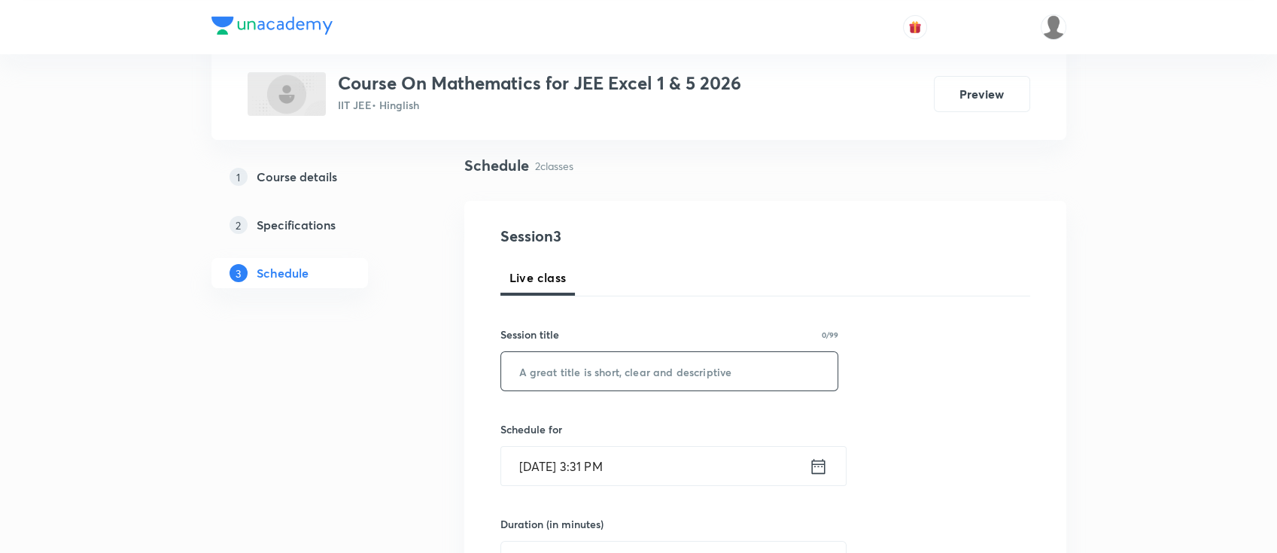
click at [601, 369] on input "text" at bounding box center [669, 371] width 337 height 38
paste input "Three dimensional"
type input "Three dimensional"
click at [813, 467] on icon at bounding box center [818, 466] width 19 height 21
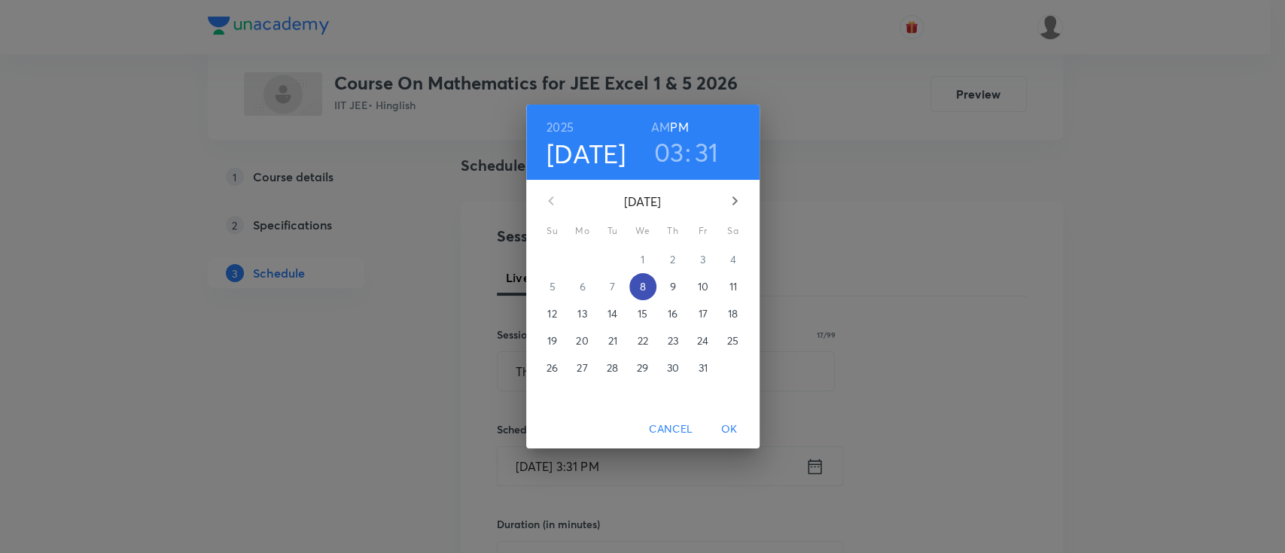
click at [638, 291] on span "8" at bounding box center [642, 286] width 27 height 15
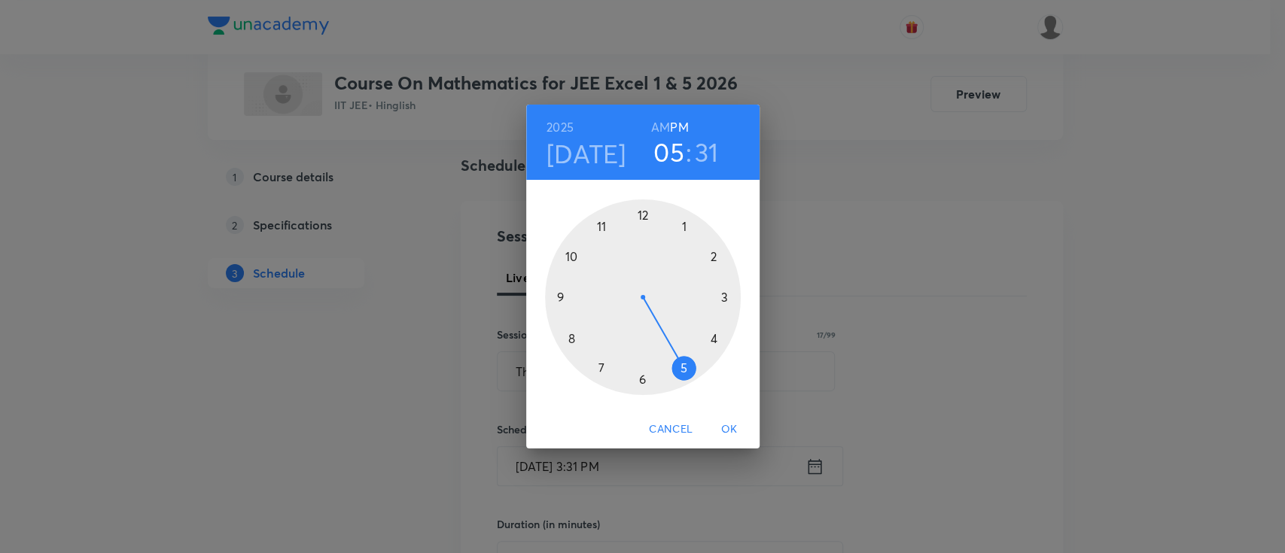
drag, startPoint x: 705, startPoint y: 355, endPoint x: 695, endPoint y: 378, distance: 25.3
click at [695, 378] on div at bounding box center [643, 297] width 196 height 196
drag, startPoint x: 628, startPoint y: 376, endPoint x: 643, endPoint y: 250, distance: 126.6
click at [643, 250] on div at bounding box center [643, 297] width 196 height 196
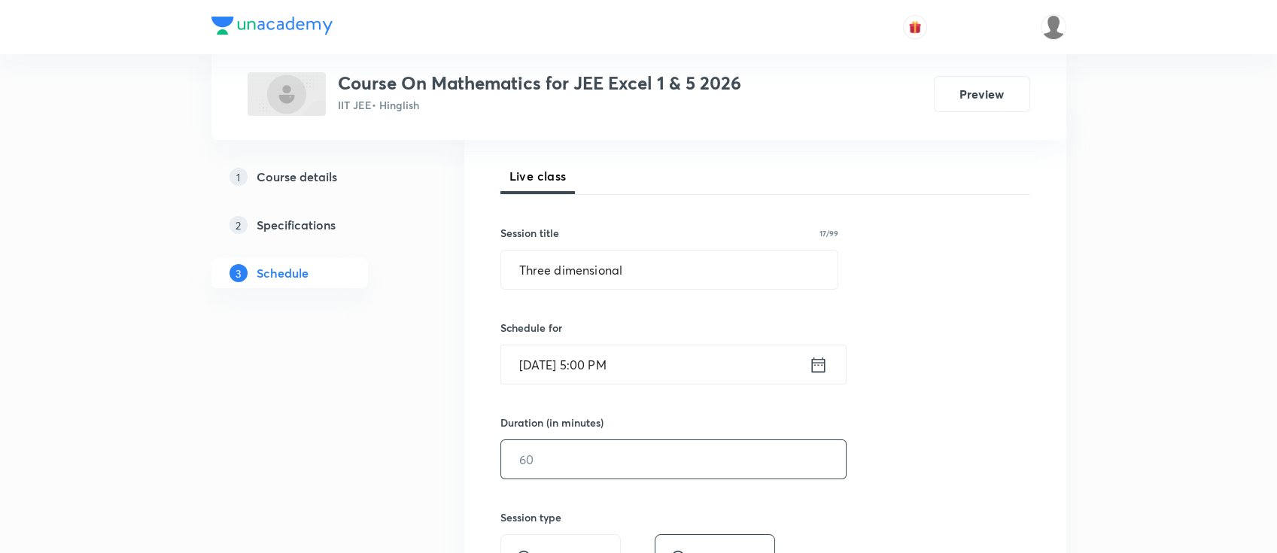
scroll to position [301, 0]
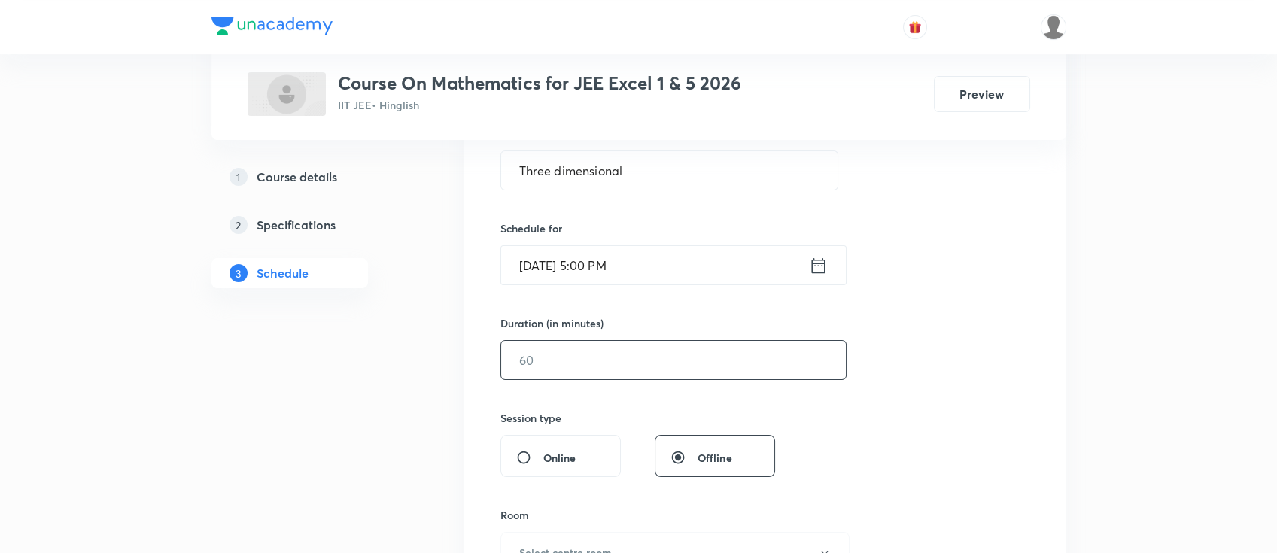
click at [655, 364] on input "text" at bounding box center [673, 360] width 345 height 38
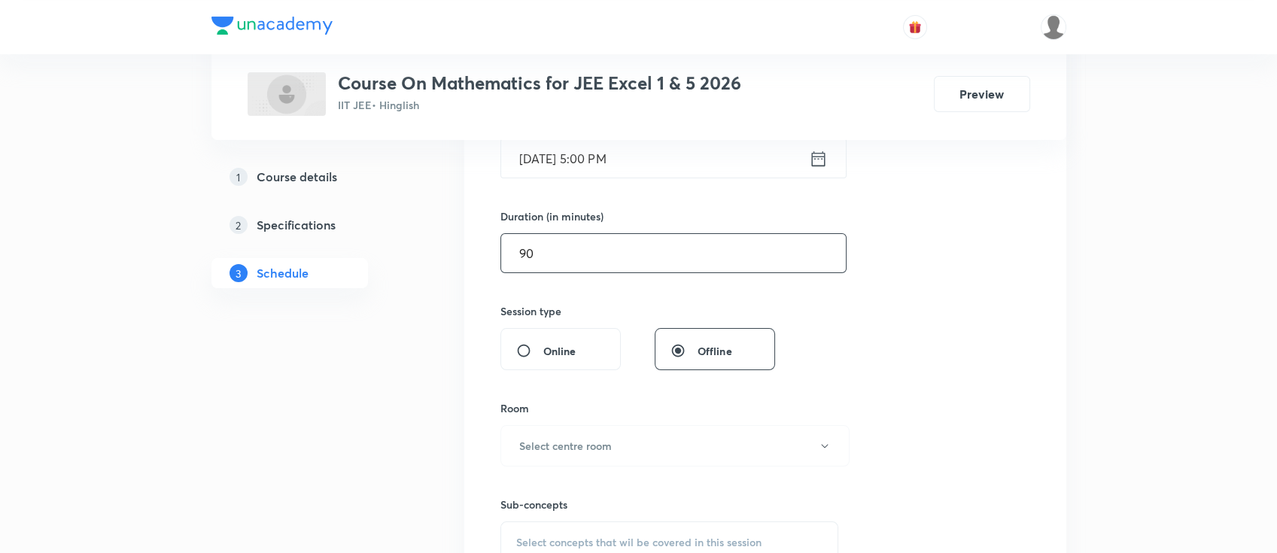
scroll to position [501, 0]
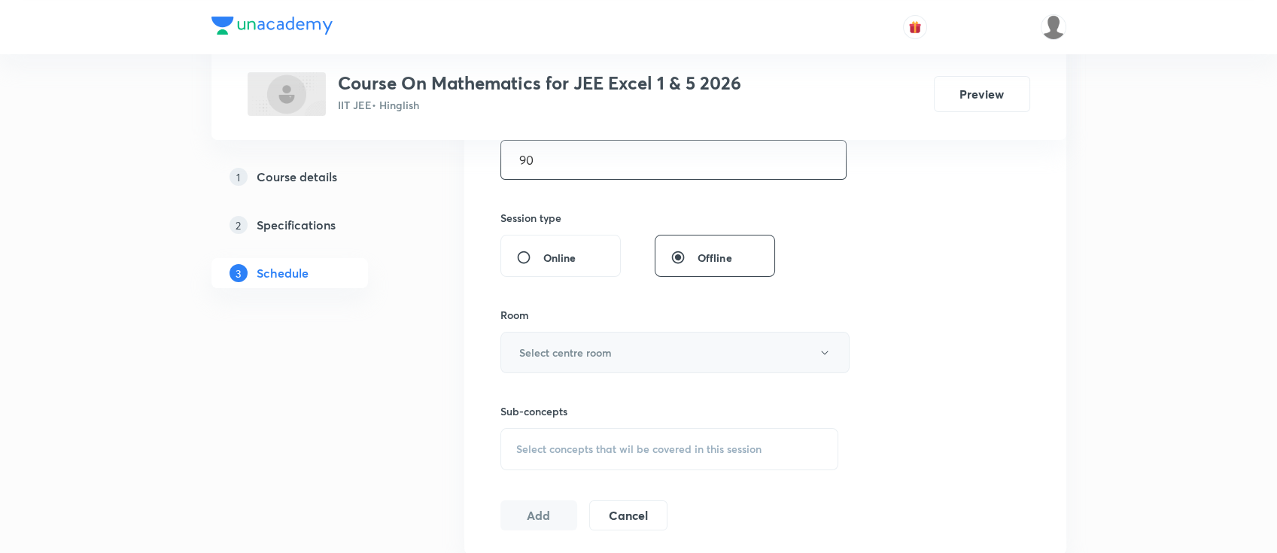
type input "90"
click at [654, 358] on button "Select centre room" at bounding box center [675, 352] width 349 height 41
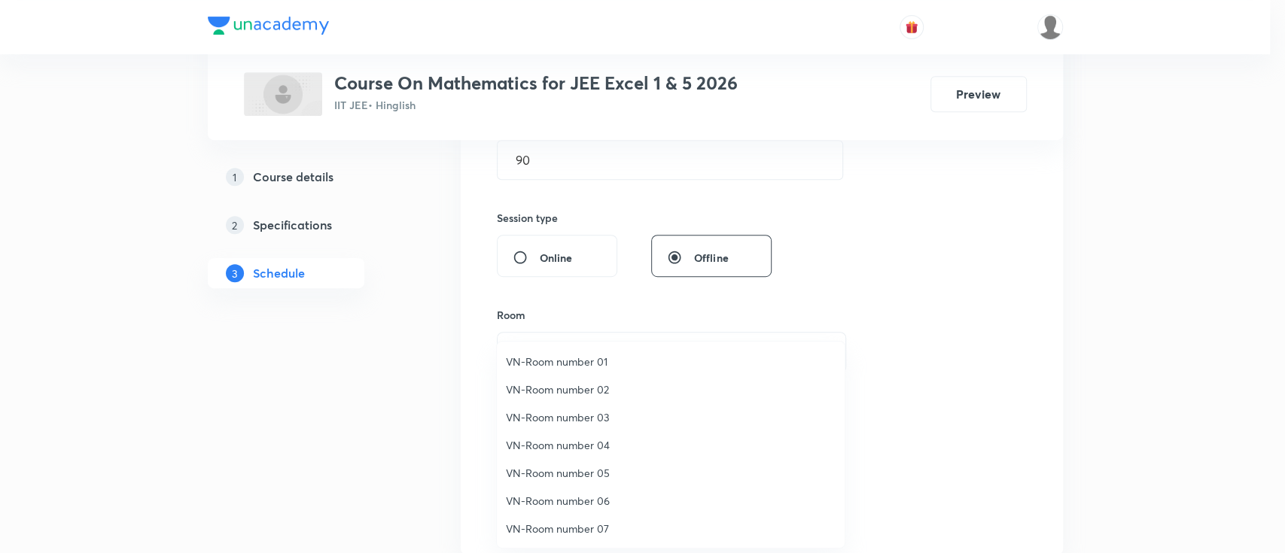
click at [586, 371] on li "VN-Room number 01" at bounding box center [671, 362] width 348 height 28
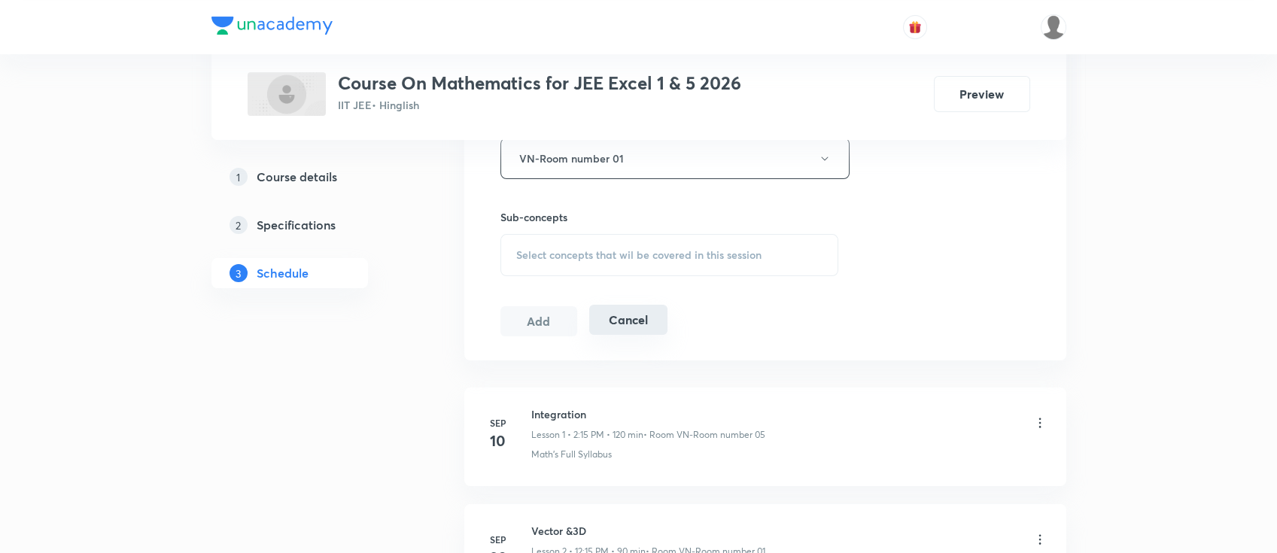
scroll to position [702, 0]
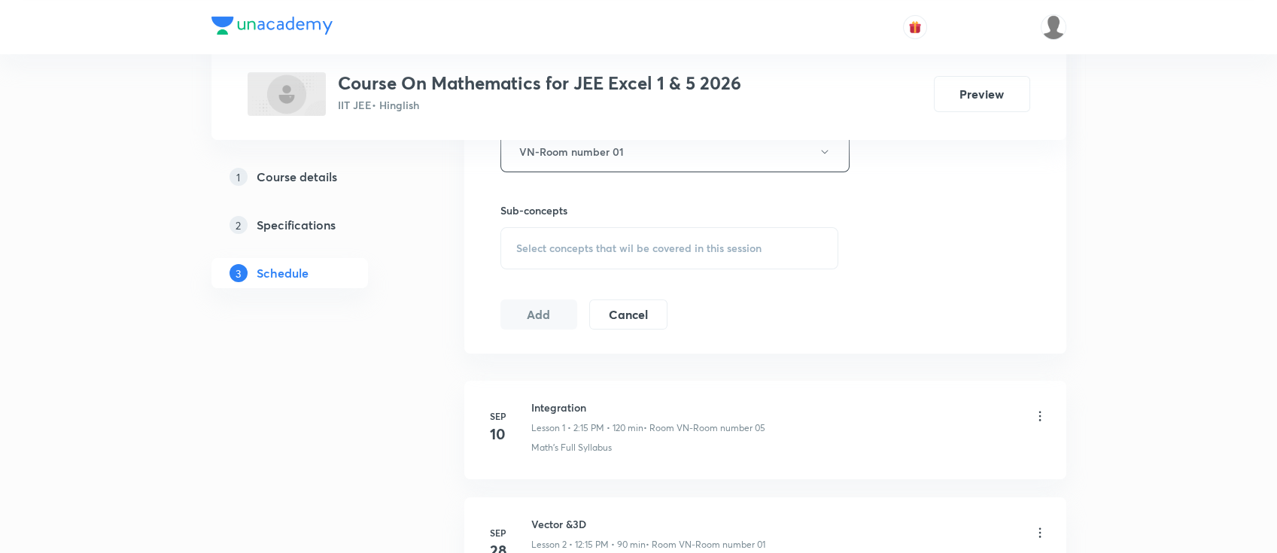
click at [724, 252] on span "Select concepts that wil be covered in this session" at bounding box center [638, 248] width 245 height 12
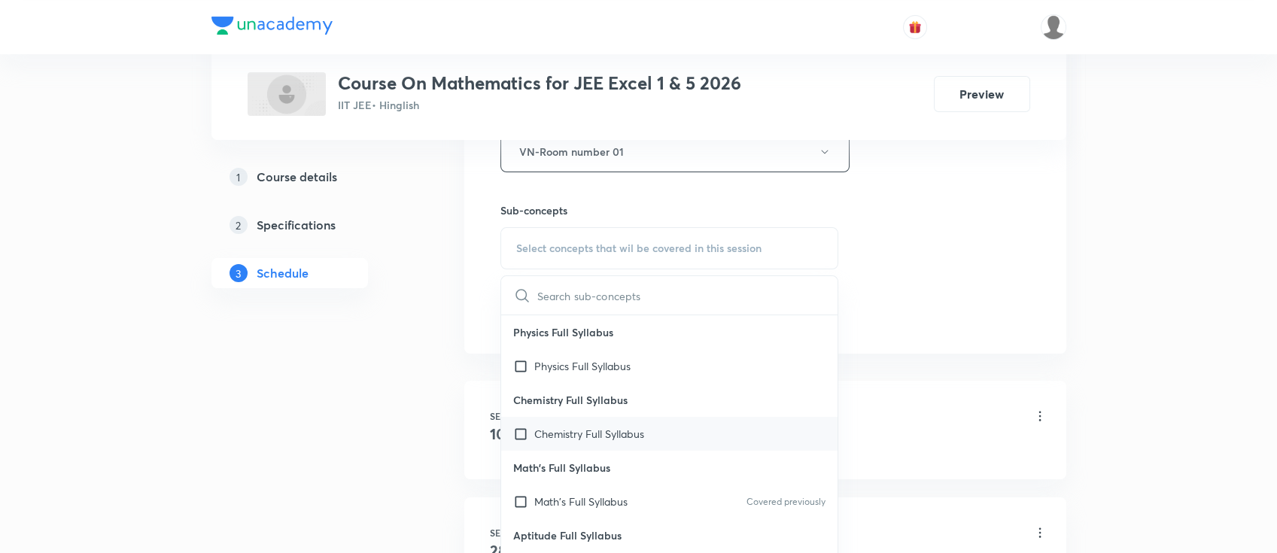
click at [673, 443] on div "Chemistry Full Syllabus" at bounding box center [669, 434] width 337 height 34
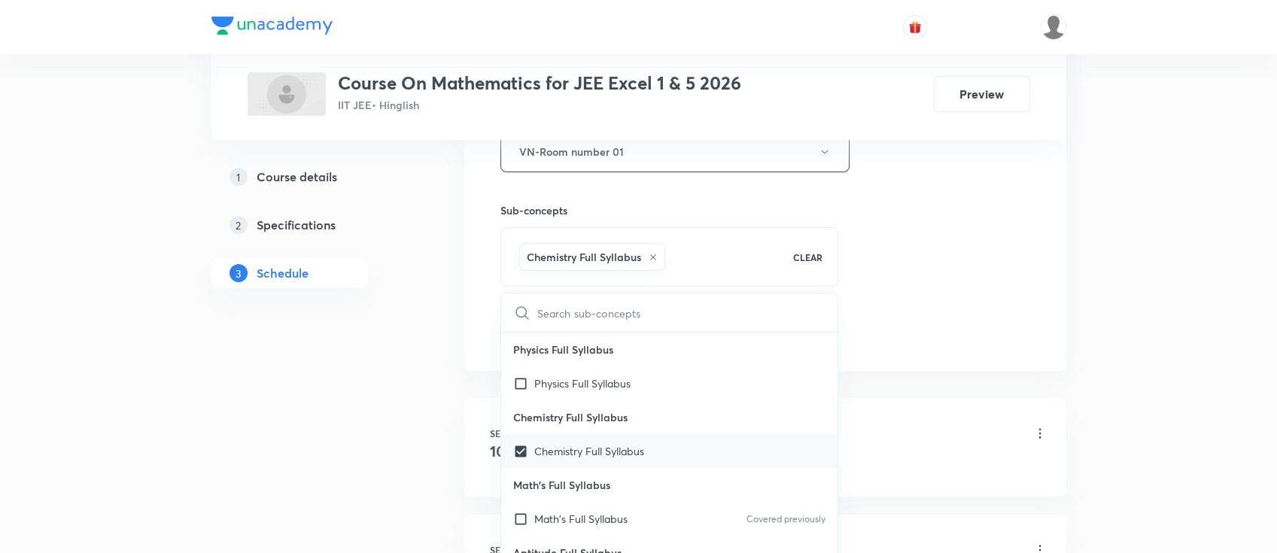
click at [674, 449] on div "Chemistry Full Syllabus" at bounding box center [669, 451] width 337 height 34
checkbox input "false"
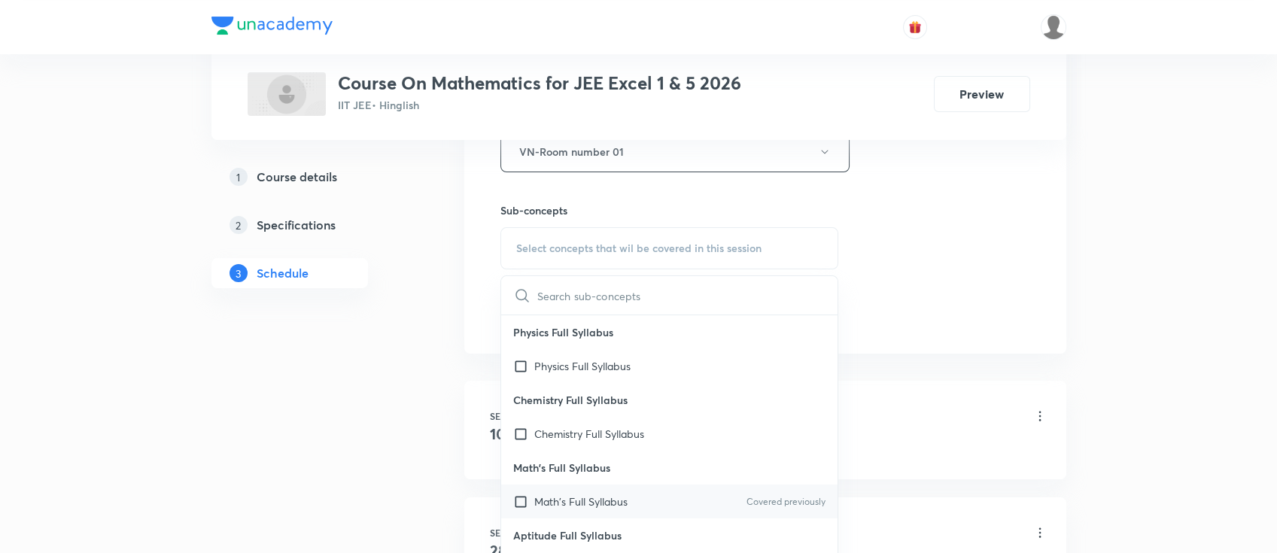
click at [653, 495] on div "Math's Full Syllabus Covered previously" at bounding box center [669, 502] width 337 height 34
checkbox input "true"
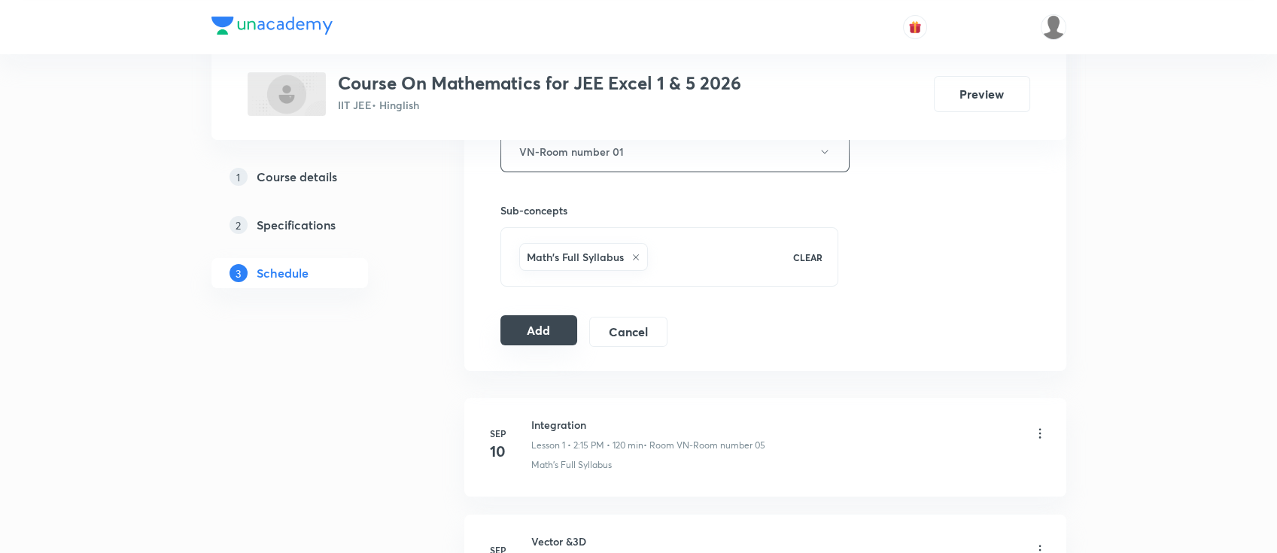
click at [533, 324] on button "Add" at bounding box center [540, 330] width 78 height 30
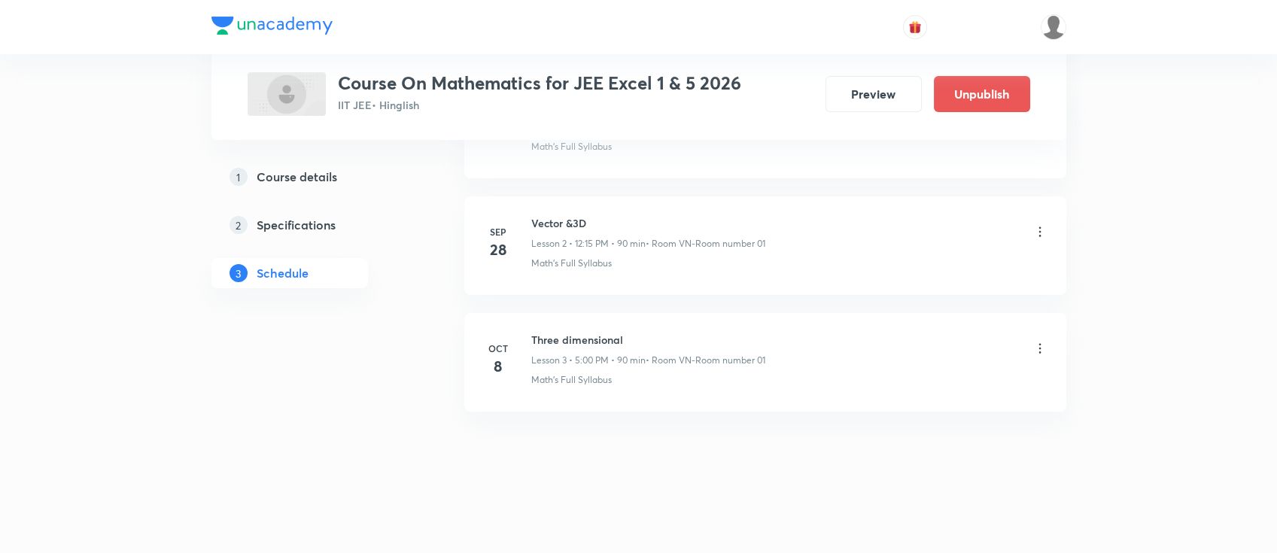
scroll to position [157, 0]
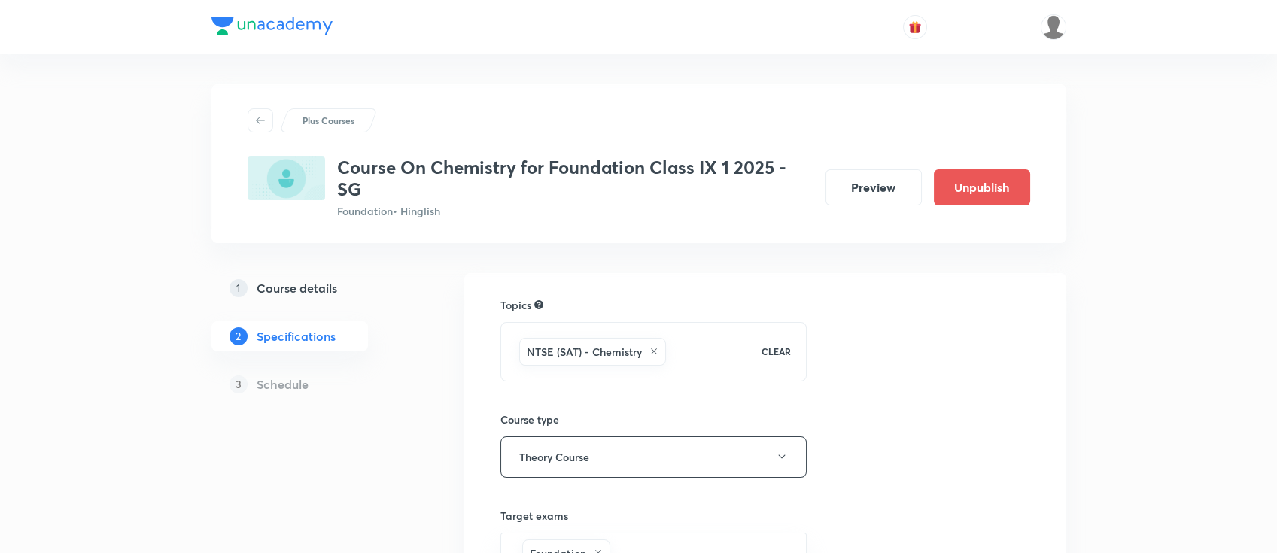
click at [309, 285] on h5 "Course details" at bounding box center [297, 288] width 81 height 18
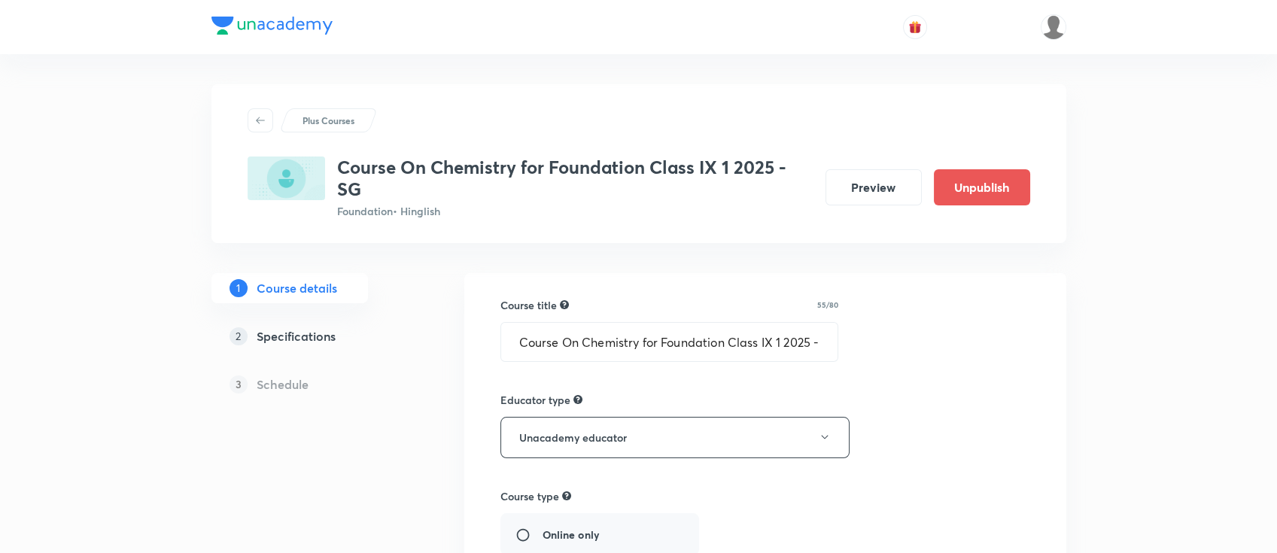
click at [318, 333] on h5 "Specifications" at bounding box center [296, 336] width 79 height 18
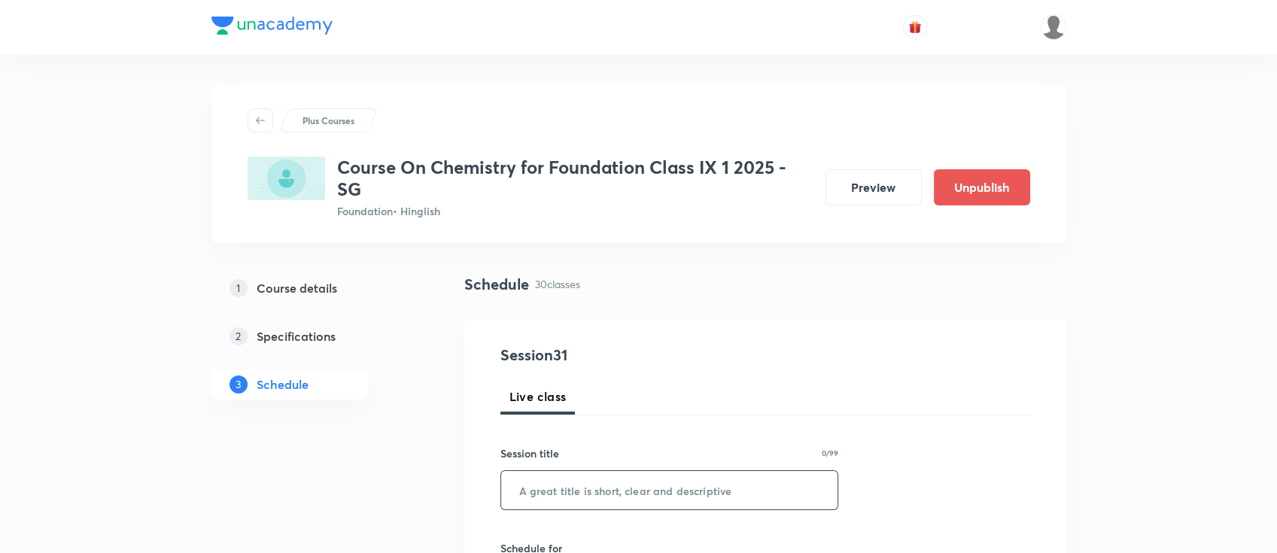
click at [594, 489] on input "text" at bounding box center [669, 490] width 337 height 38
paste input "Structure of atom"
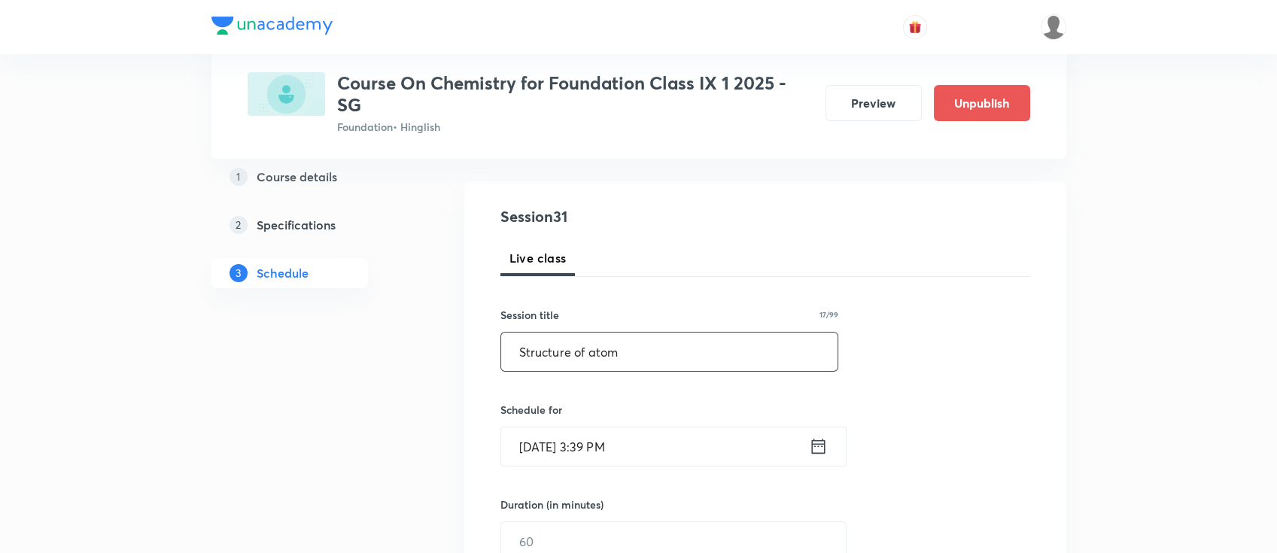
scroll to position [200, 0]
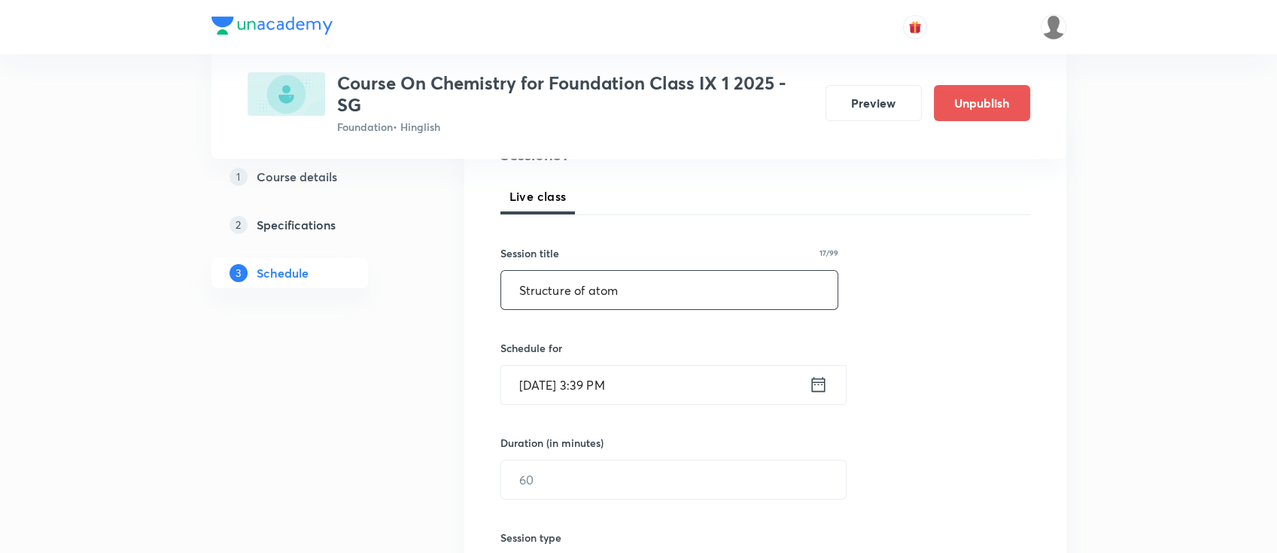
type input "Structure of atom"
click at [819, 385] on icon at bounding box center [818, 384] width 19 height 21
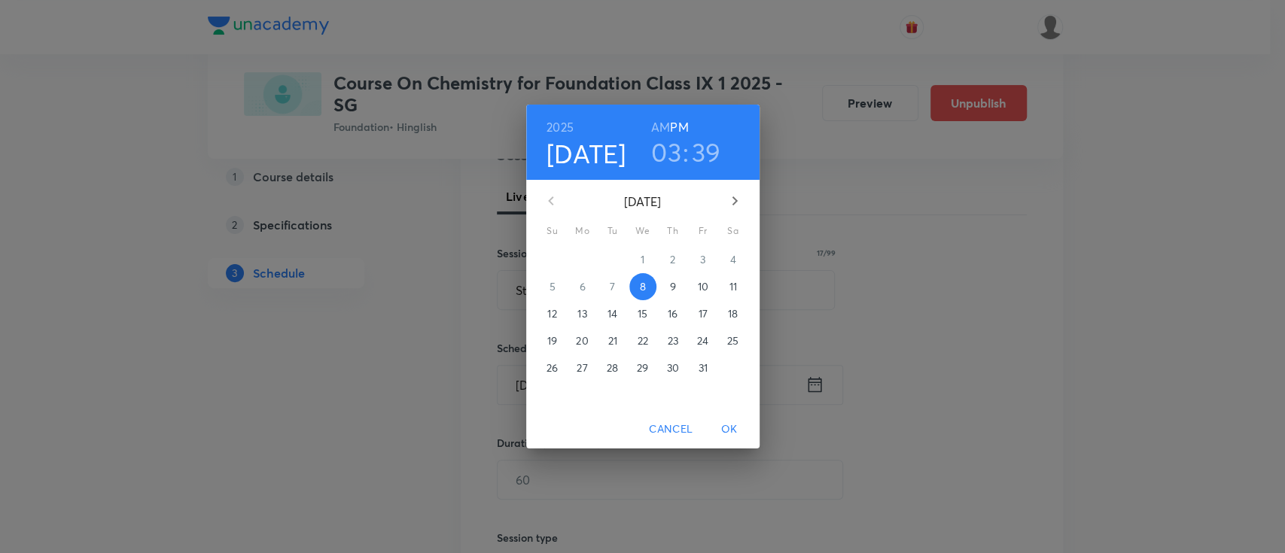
click at [674, 292] on p "9" at bounding box center [672, 286] width 6 height 15
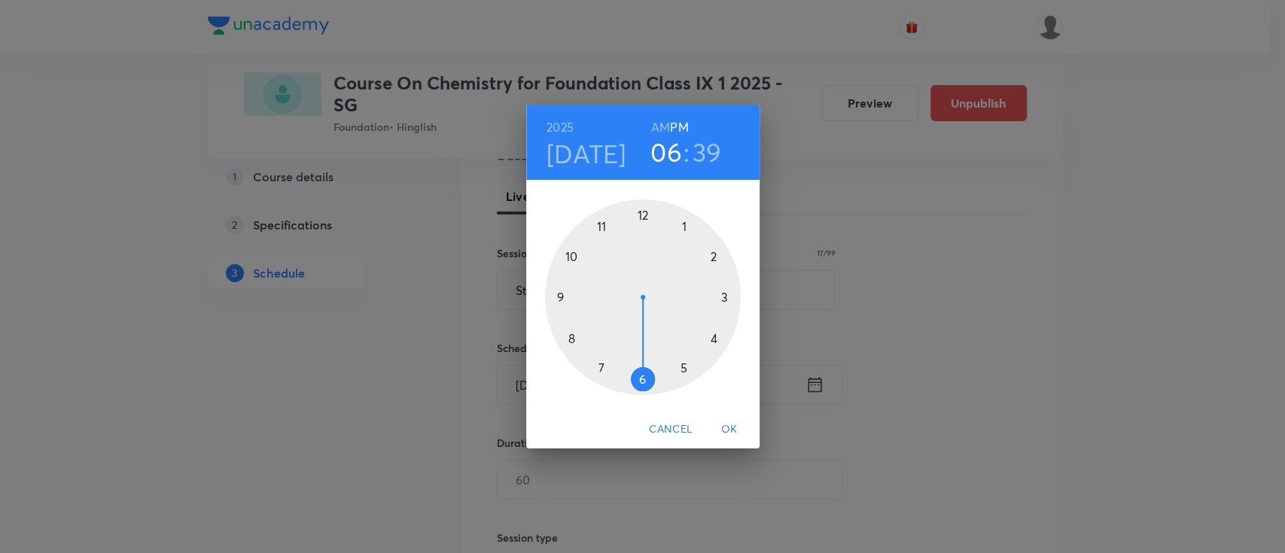
drag, startPoint x: 711, startPoint y: 327, endPoint x: 649, endPoint y: 367, distance: 73.1
click at [649, 367] on div at bounding box center [643, 297] width 196 height 196
drag, startPoint x: 578, startPoint y: 343, endPoint x: 642, endPoint y: 262, distance: 103.4
click at [642, 262] on div at bounding box center [643, 297] width 196 height 196
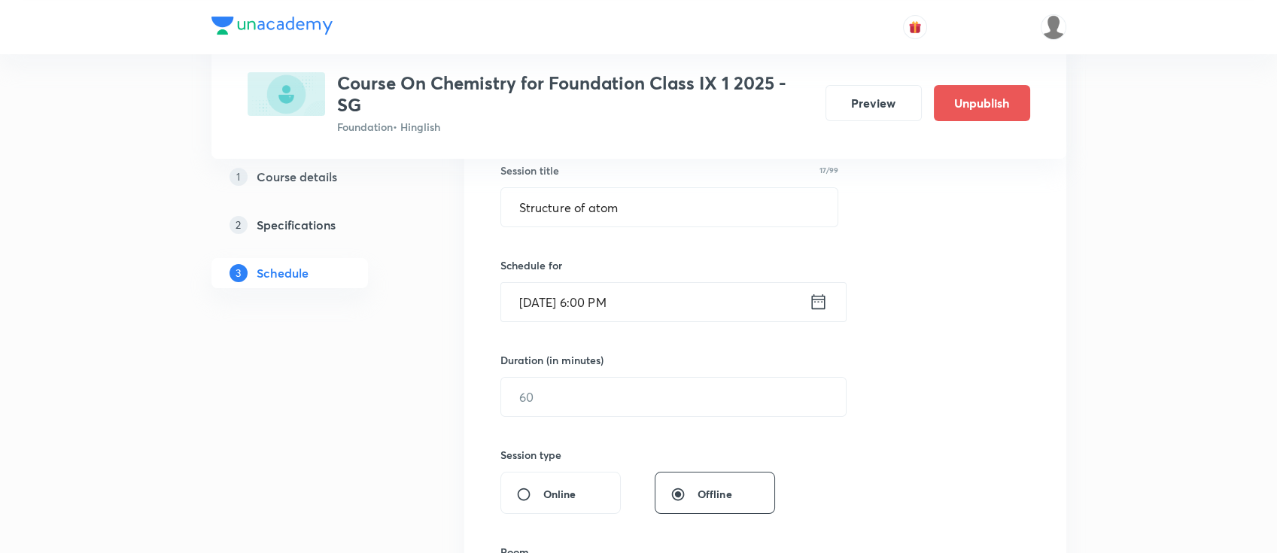
scroll to position [401, 0]
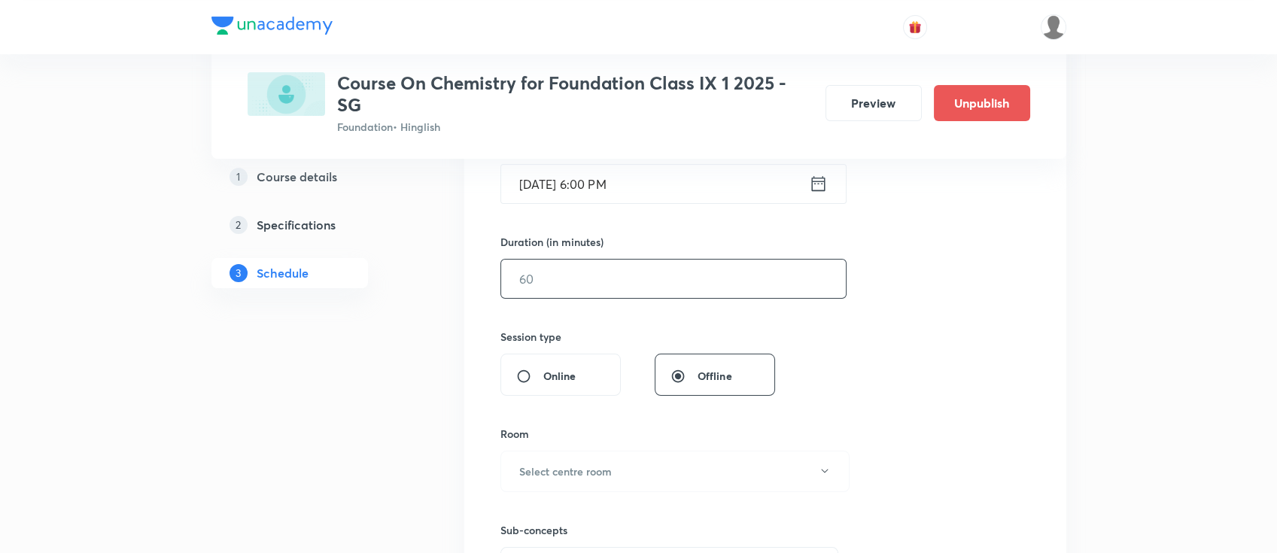
click at [643, 281] on input "text" at bounding box center [673, 279] width 345 height 38
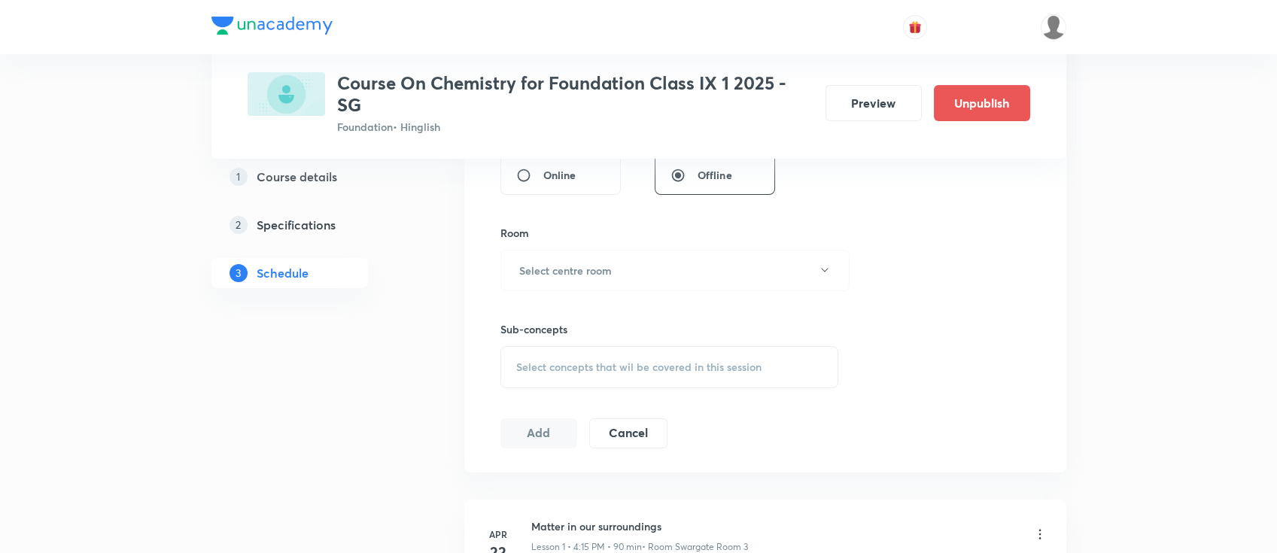
scroll to position [702, 0]
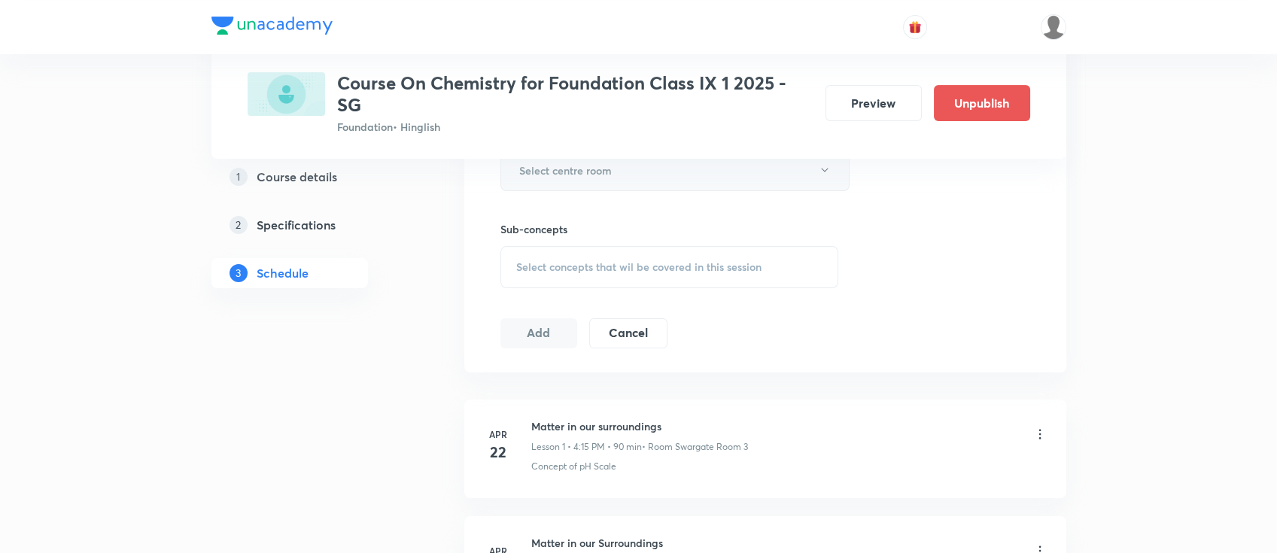
type input "90"
click at [628, 175] on button "Select centre room" at bounding box center [675, 170] width 349 height 41
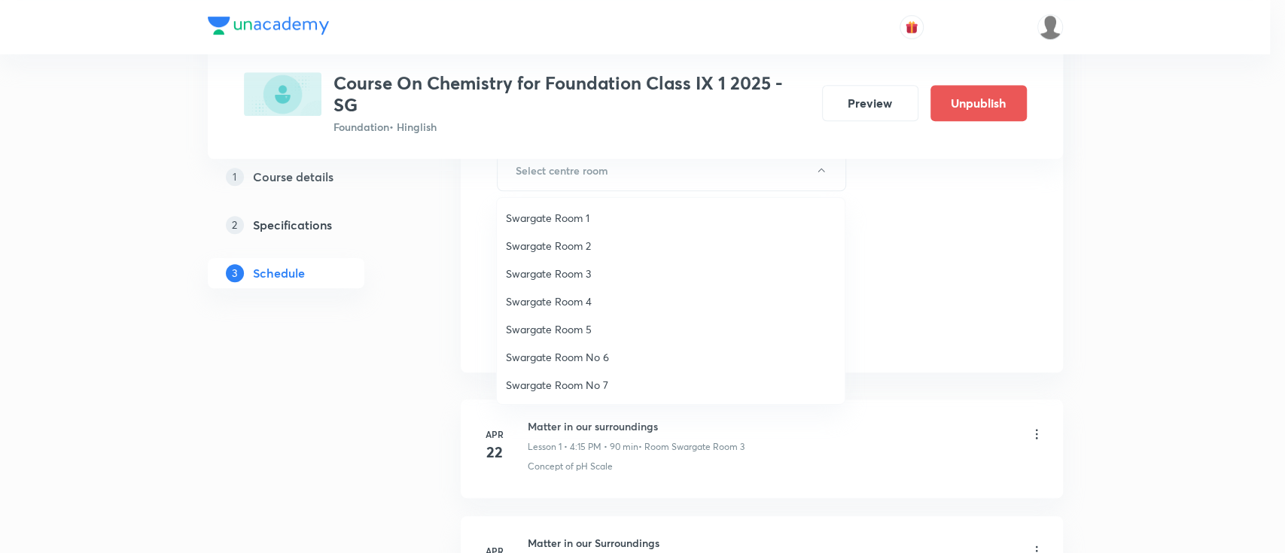
click at [613, 224] on span "Swargate Room 1" at bounding box center [671, 218] width 330 height 16
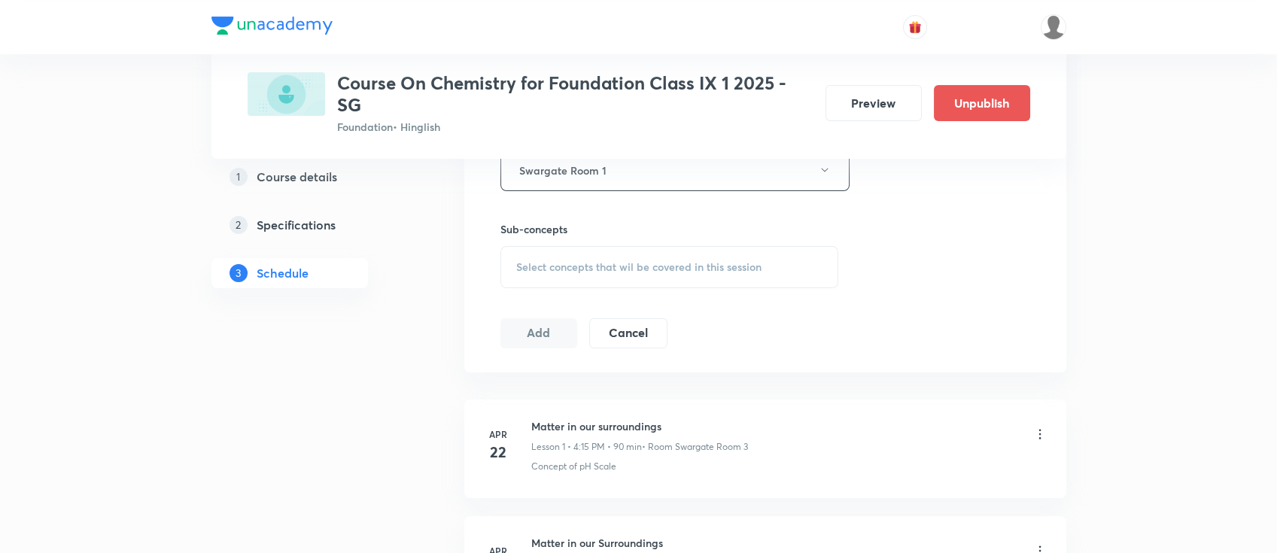
click at [629, 262] on span "Select concepts that wil be covered in this session" at bounding box center [638, 267] width 245 height 12
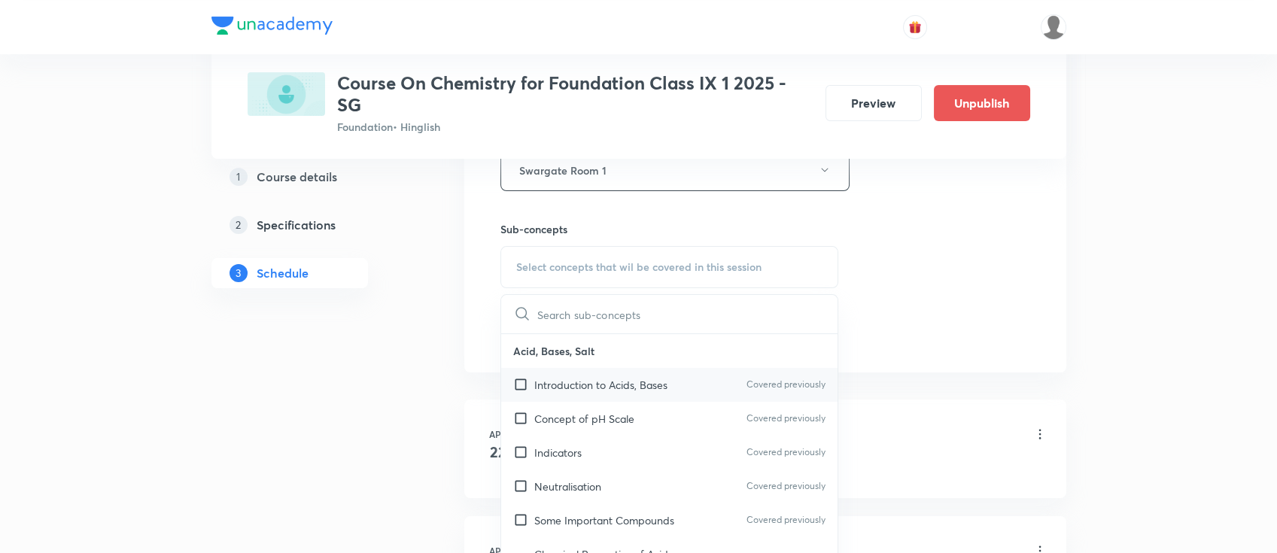
click at [650, 383] on p "Introduction to Acids, Bases" at bounding box center [600, 385] width 133 height 16
checkbox input "true"
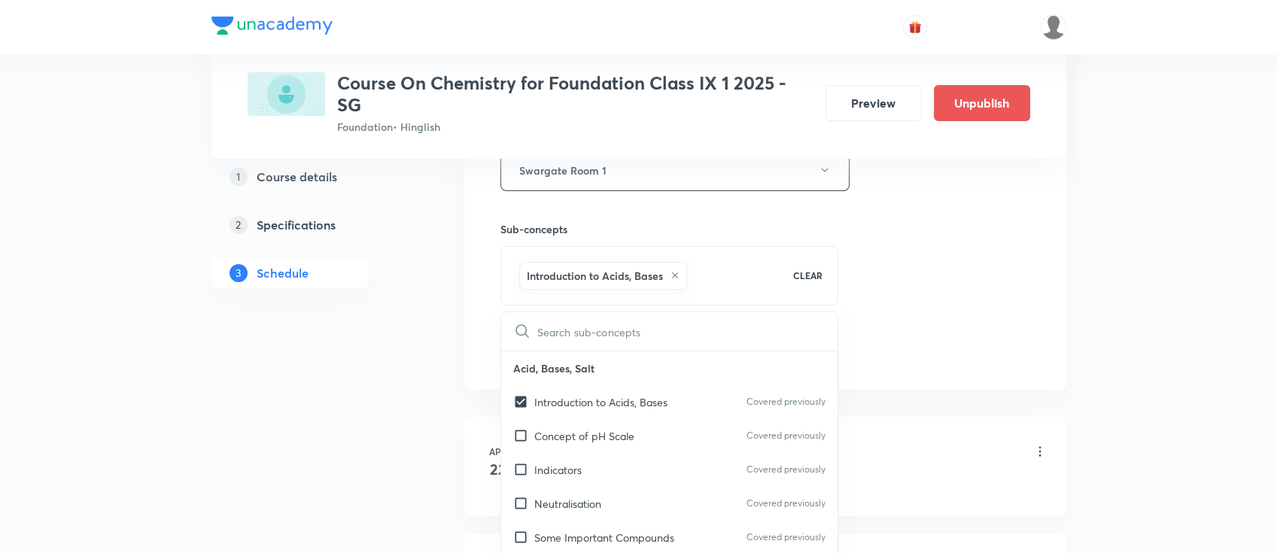
click at [873, 321] on div "Session 31 Live class Session title 17/99 Structure of atom ​ Schedule for [DAT…" at bounding box center [766, 4] width 530 height 724
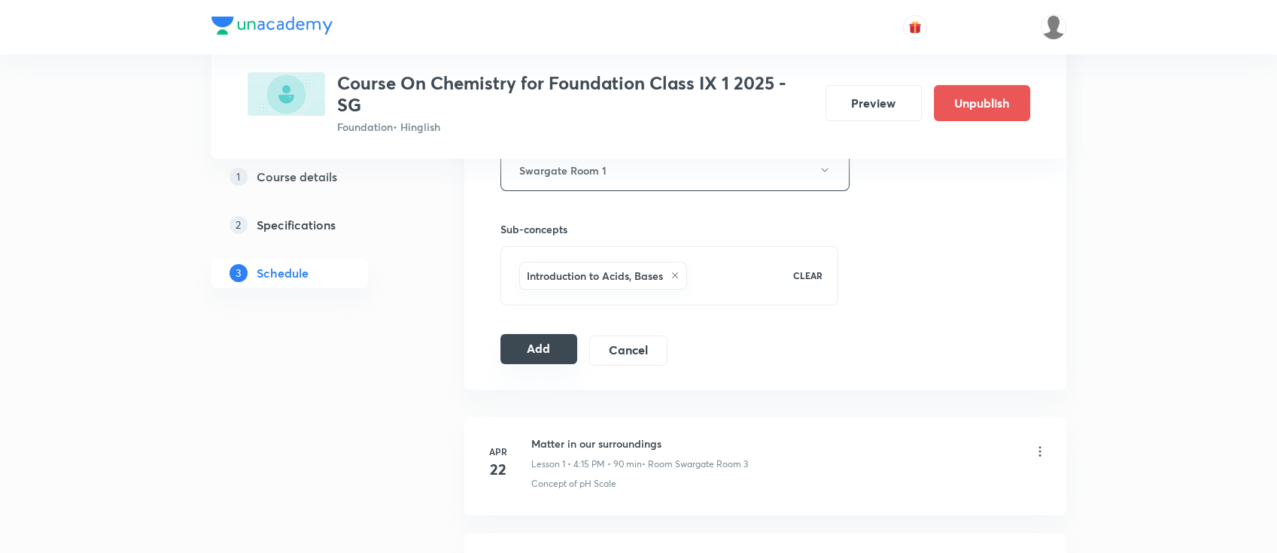
click at [542, 347] on button "Add" at bounding box center [540, 349] width 78 height 30
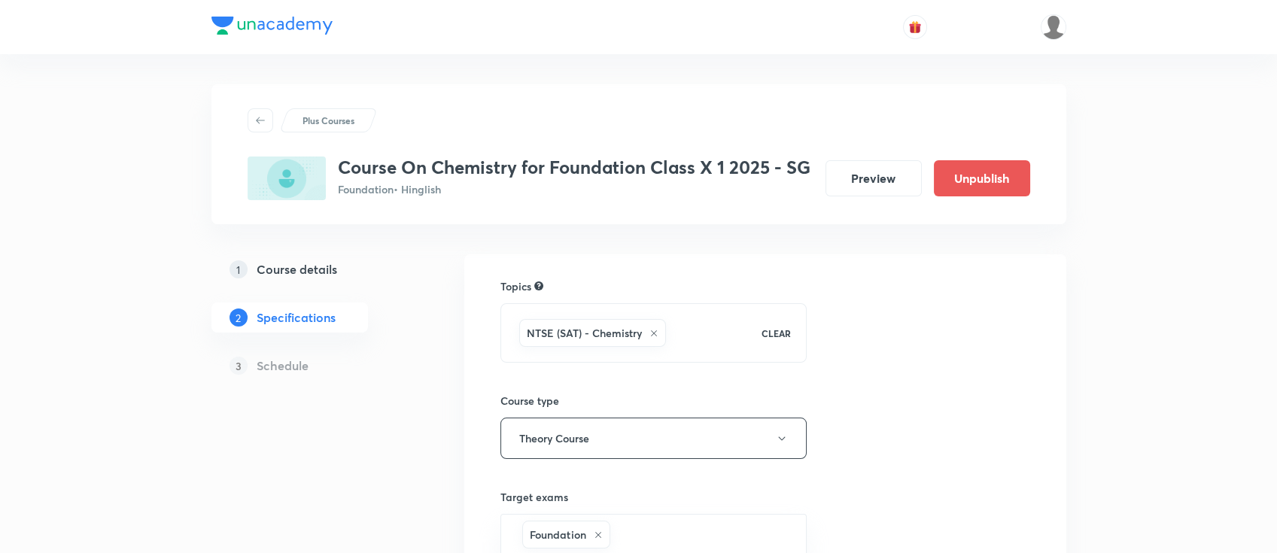
click at [309, 269] on h5 "Course details" at bounding box center [297, 269] width 81 height 18
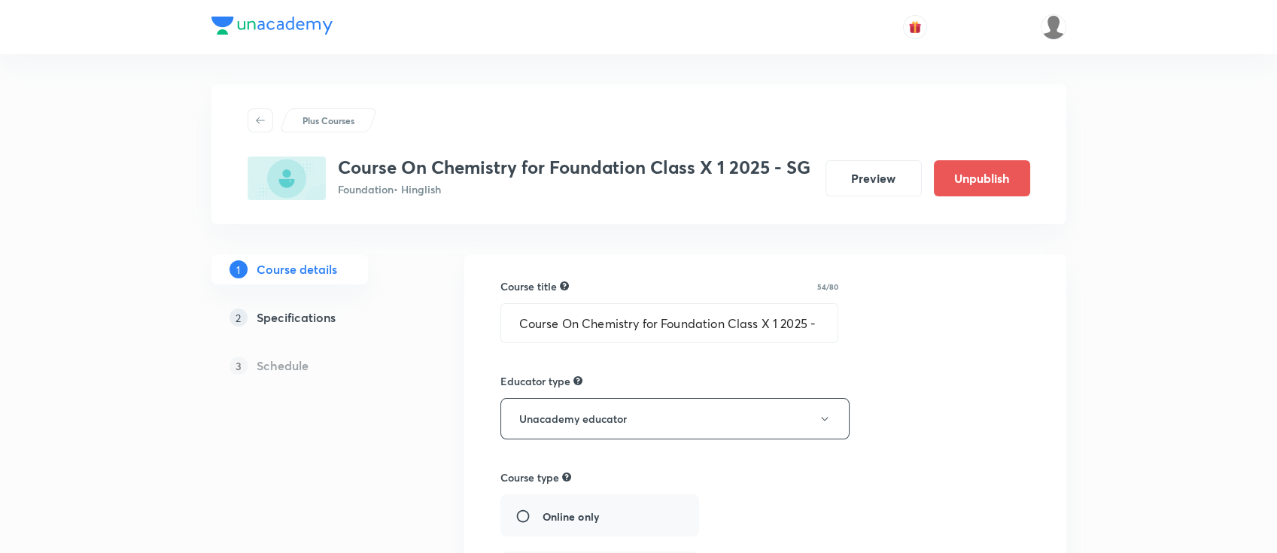
click at [333, 311] on h5 "Specifications" at bounding box center [296, 318] width 79 height 18
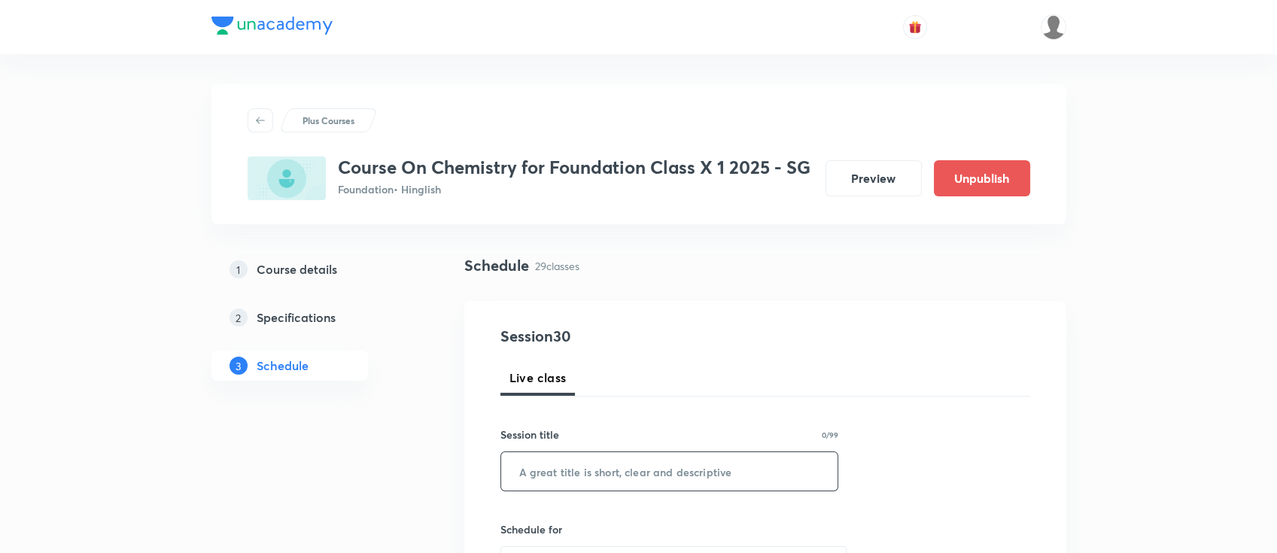
click at [663, 482] on input "text" at bounding box center [669, 471] width 337 height 38
paste input "Carbon and it's compounds"
type input "Carbon and it's compounds"
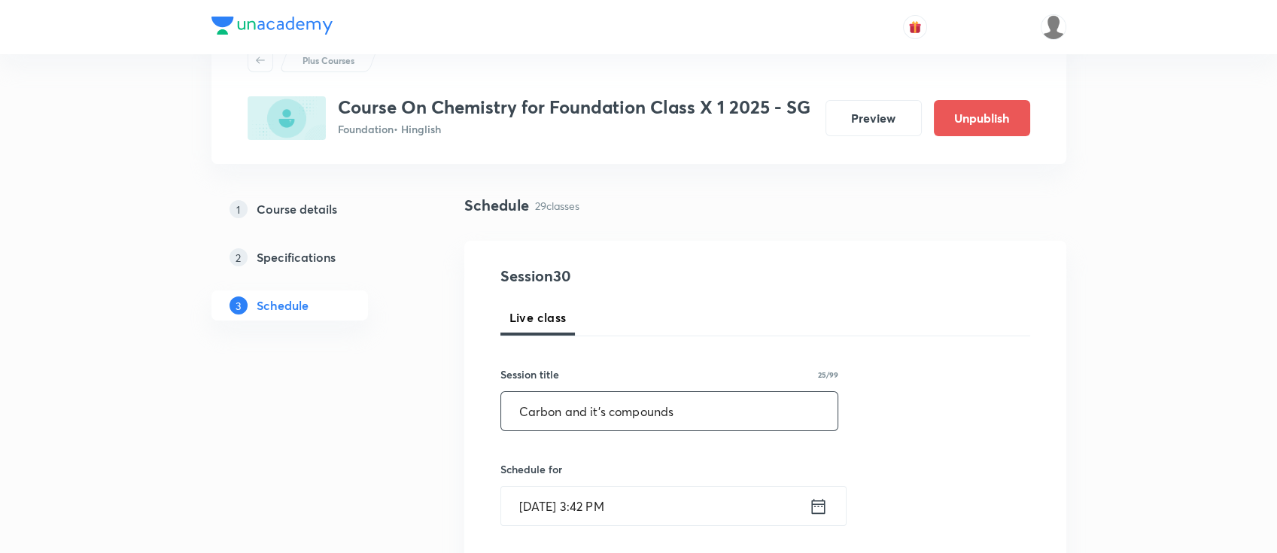
scroll to position [100, 0]
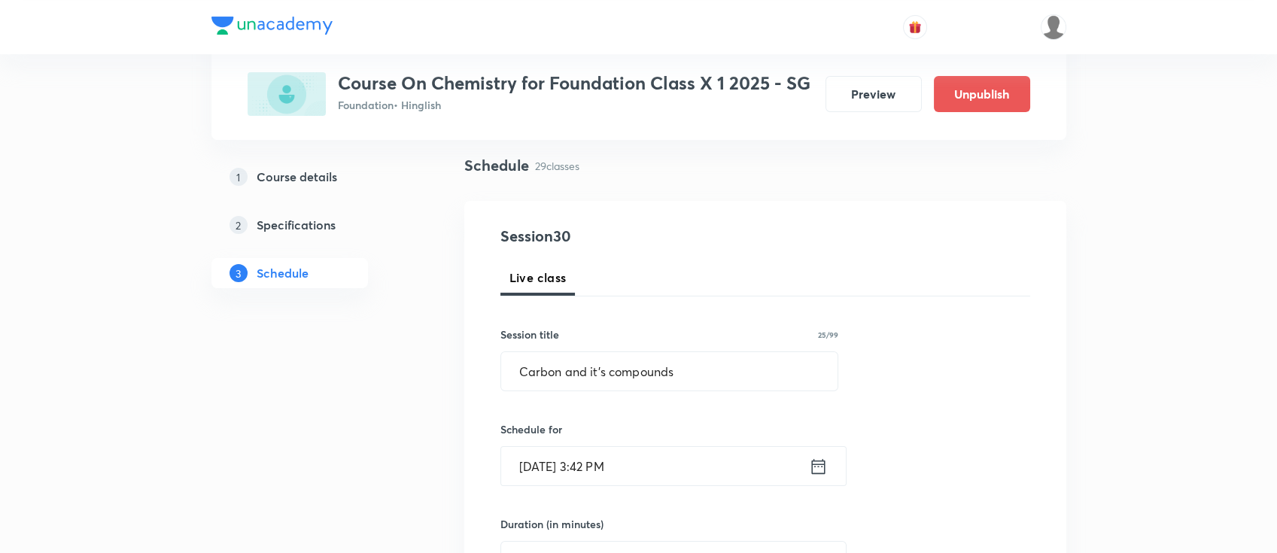
click at [819, 461] on icon at bounding box center [818, 466] width 19 height 21
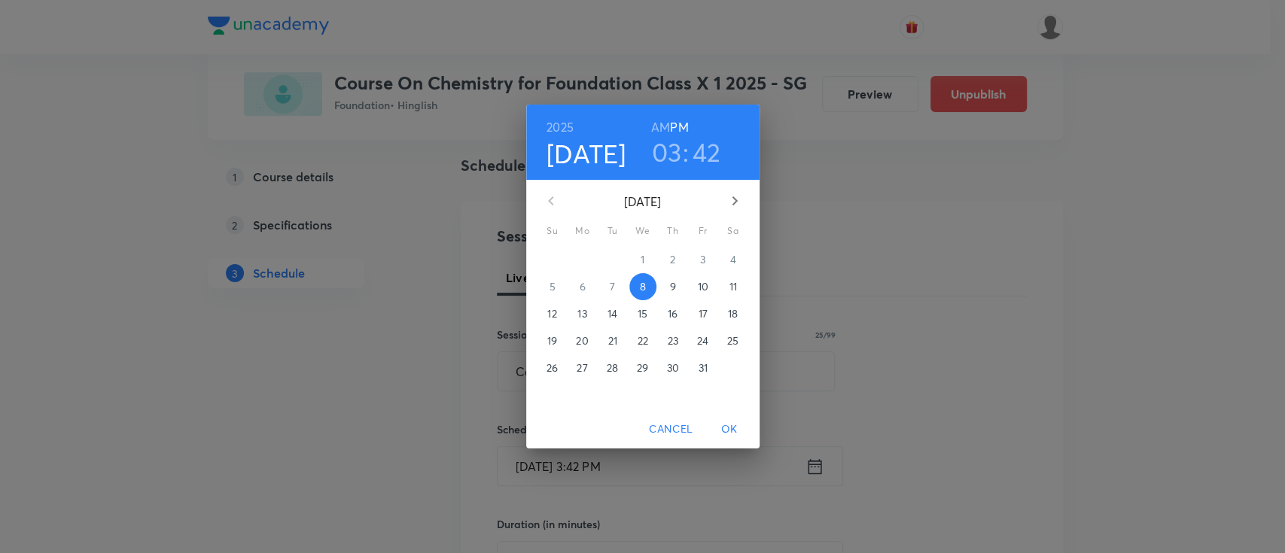
click at [674, 288] on p "9" at bounding box center [672, 286] width 6 height 15
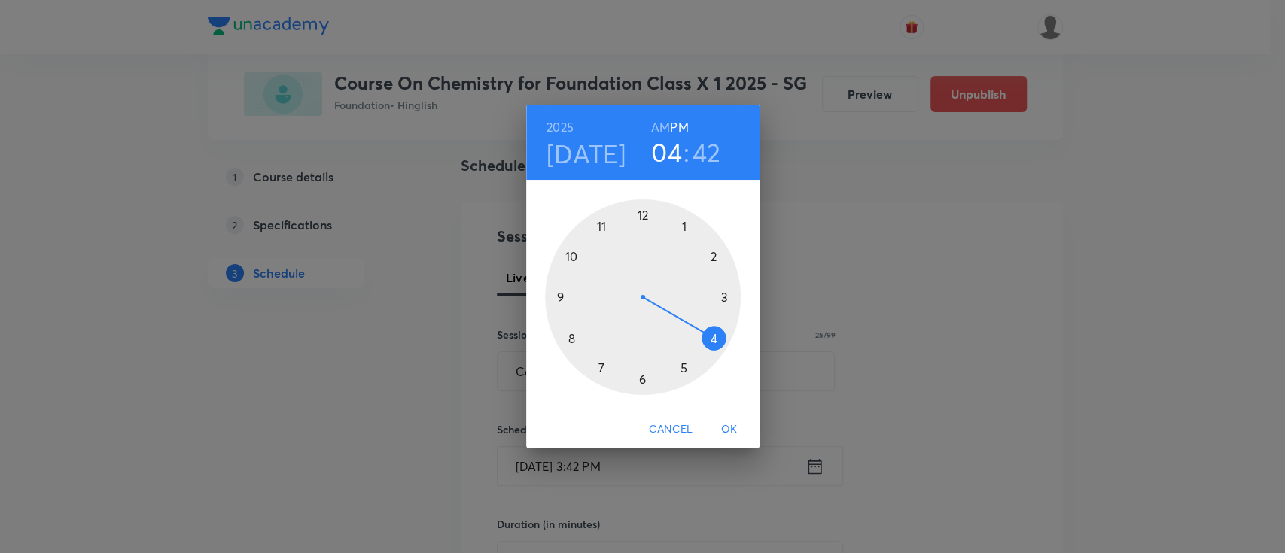
drag, startPoint x: 723, startPoint y: 298, endPoint x: 723, endPoint y: 336, distance: 37.6
click at [723, 336] on div at bounding box center [643, 297] width 196 height 196
drag, startPoint x: 566, startPoint y: 321, endPoint x: 676, endPoint y: 297, distance: 112.5
click at [676, 297] on div at bounding box center [643, 297] width 196 height 196
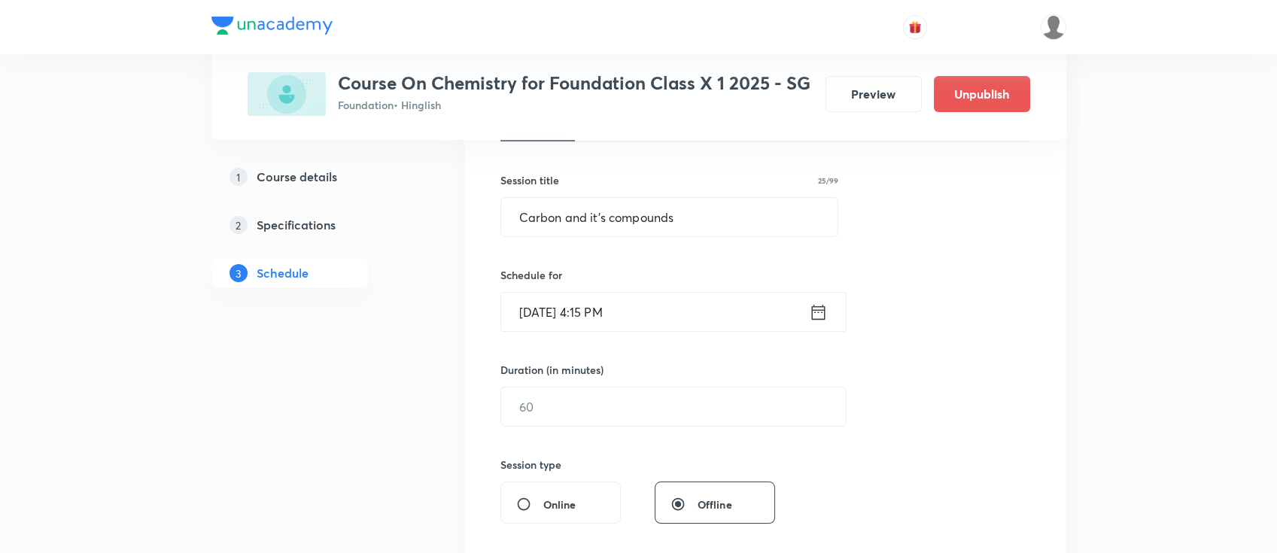
scroll to position [301, 0]
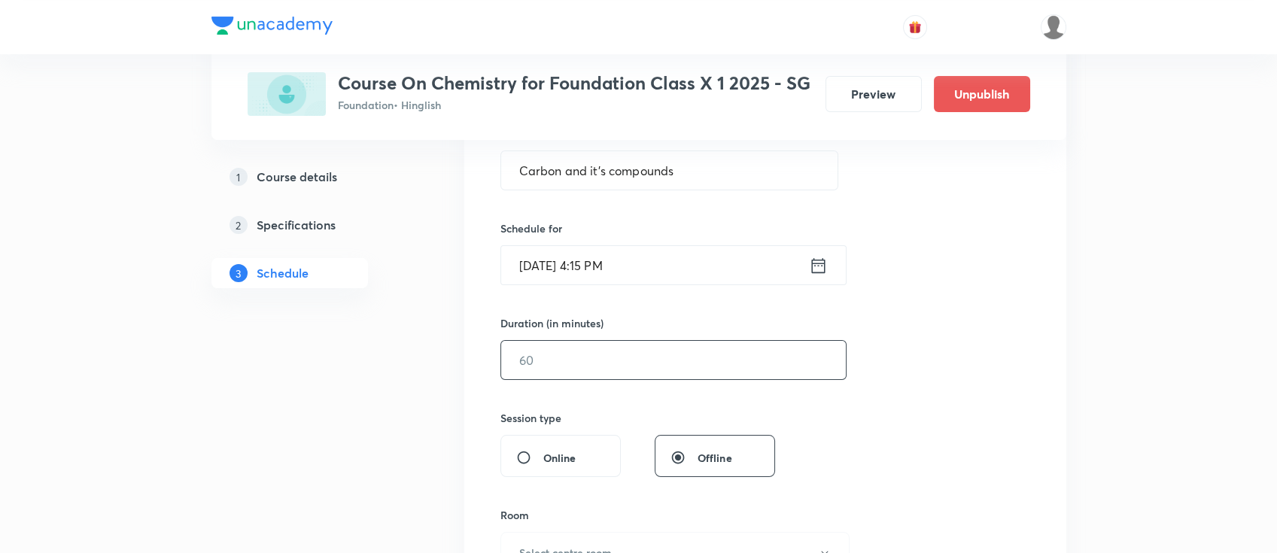
click at [670, 364] on input "text" at bounding box center [673, 360] width 345 height 38
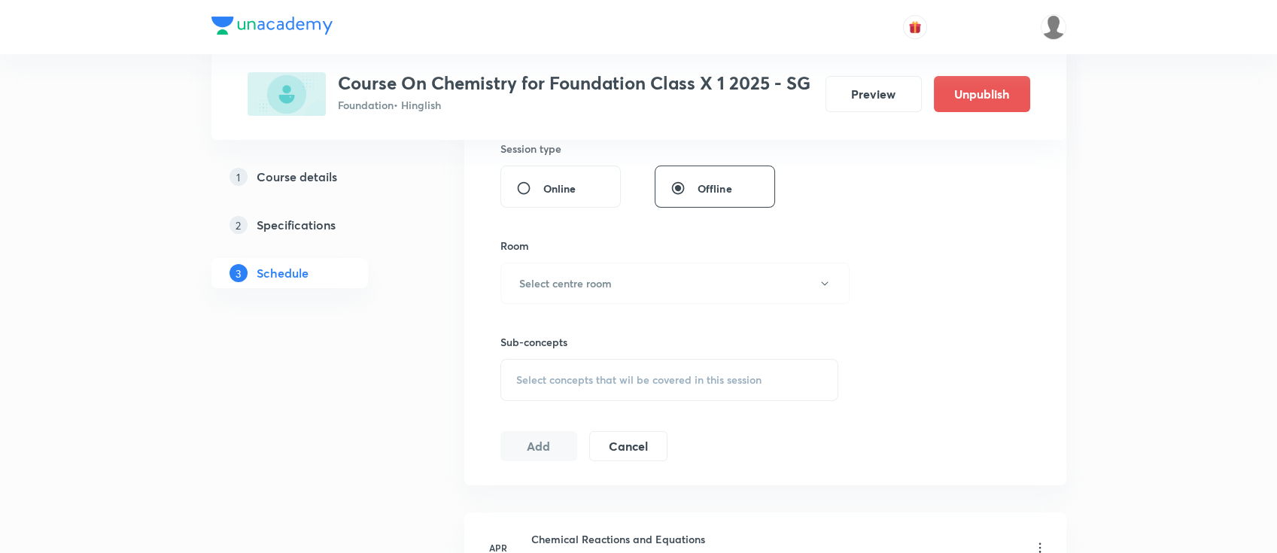
scroll to position [602, 0]
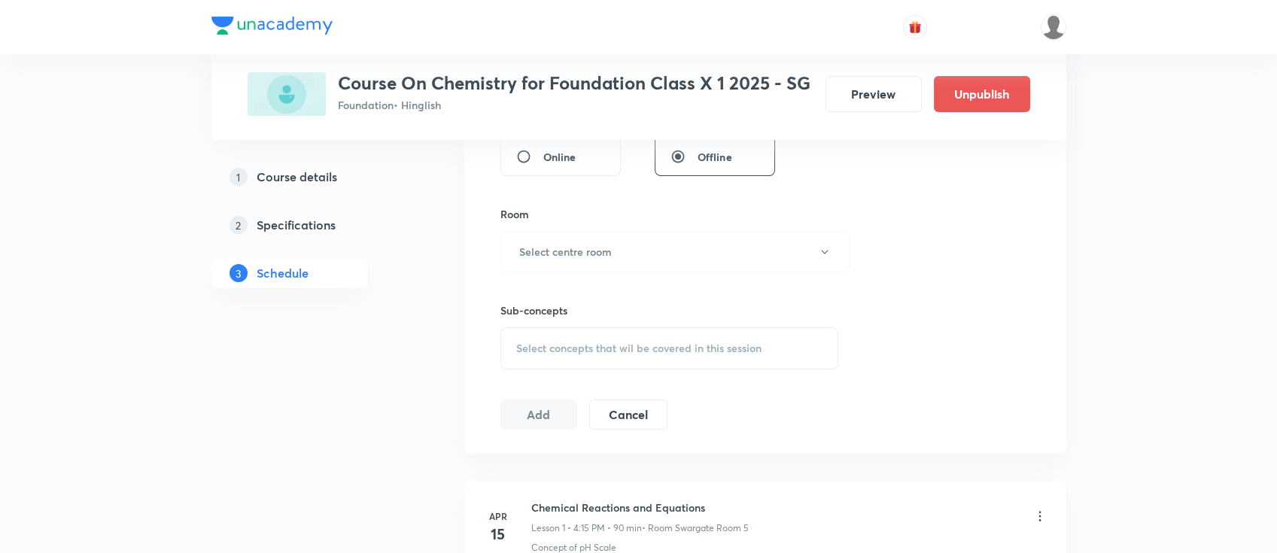
type input "90"
click at [577, 229] on div "Room Select centre room" at bounding box center [670, 239] width 339 height 66
click at [585, 256] on h6 "Select centre room" at bounding box center [565, 252] width 93 height 16
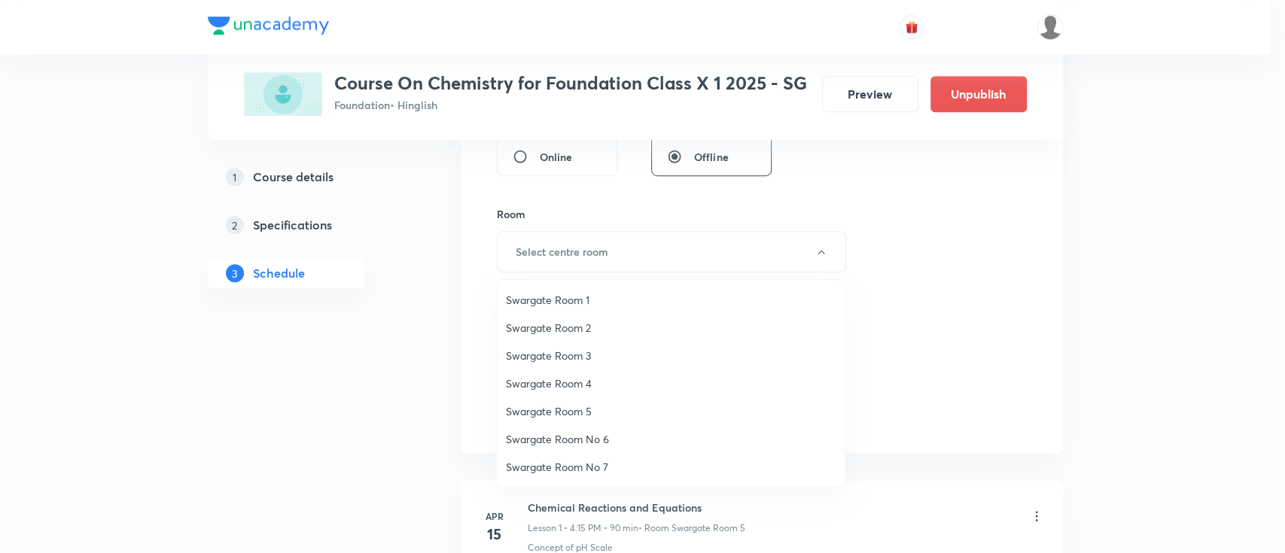
click at [586, 309] on li "Swargate Room 1" at bounding box center [671, 300] width 348 height 28
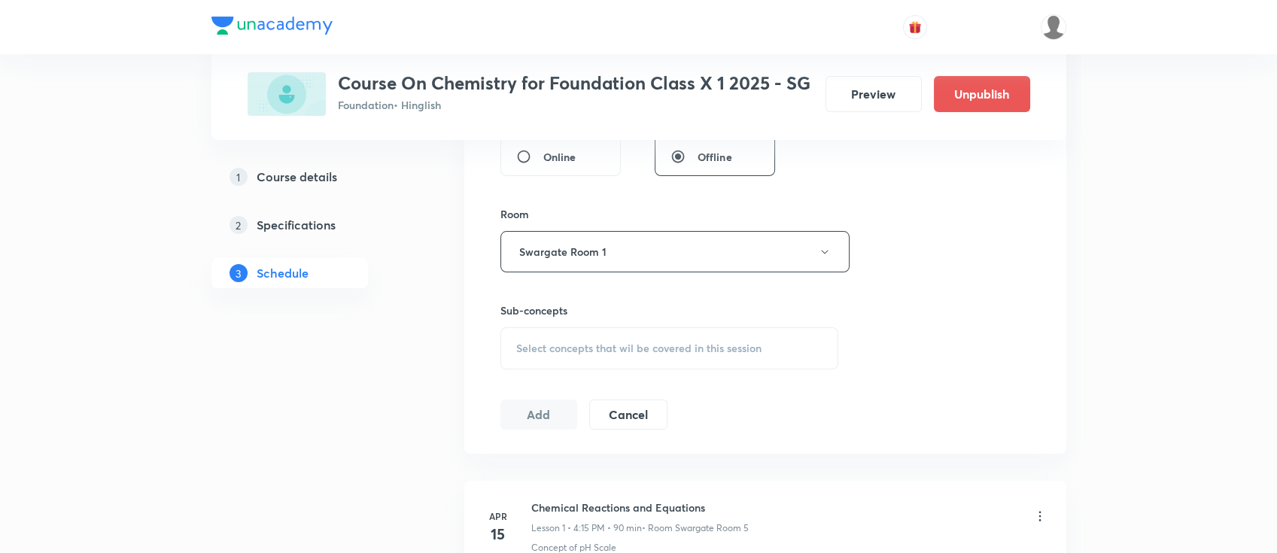
click at [708, 339] on div "Select concepts that wil be covered in this session" at bounding box center [670, 348] width 339 height 42
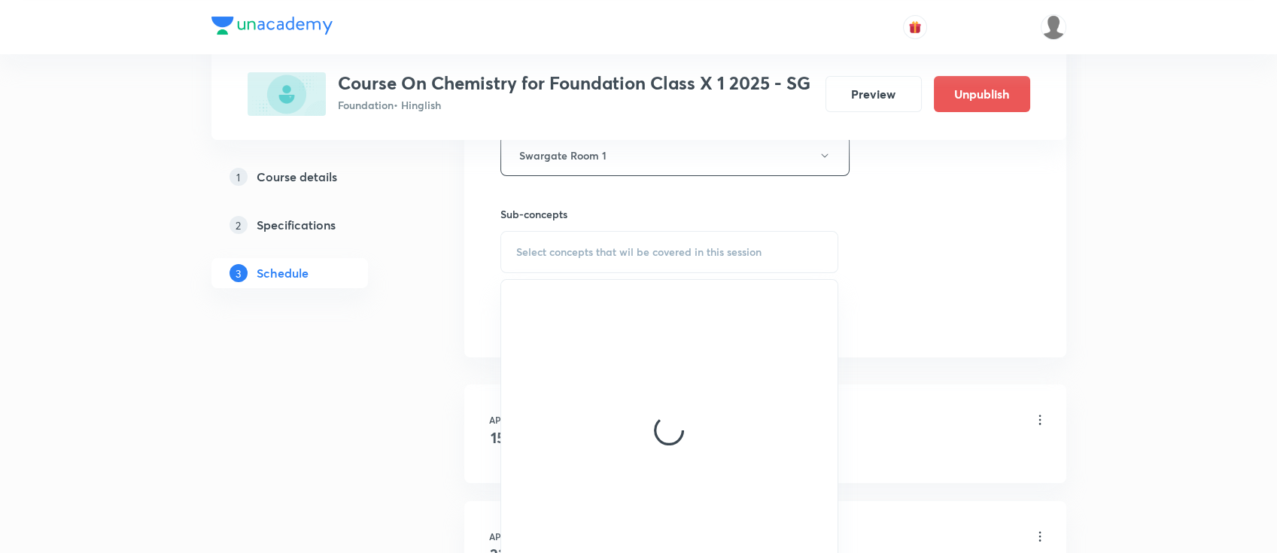
scroll to position [702, 0]
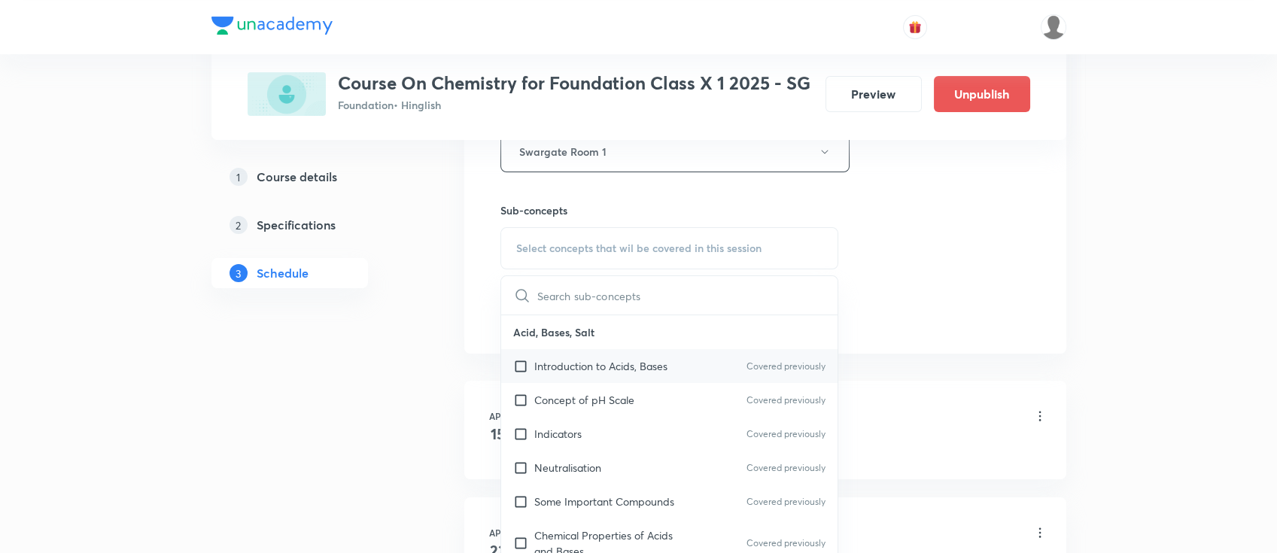
click at [708, 364] on div "Introduction to Acids, Bases Covered previously" at bounding box center [669, 366] width 337 height 34
checkbox input "true"
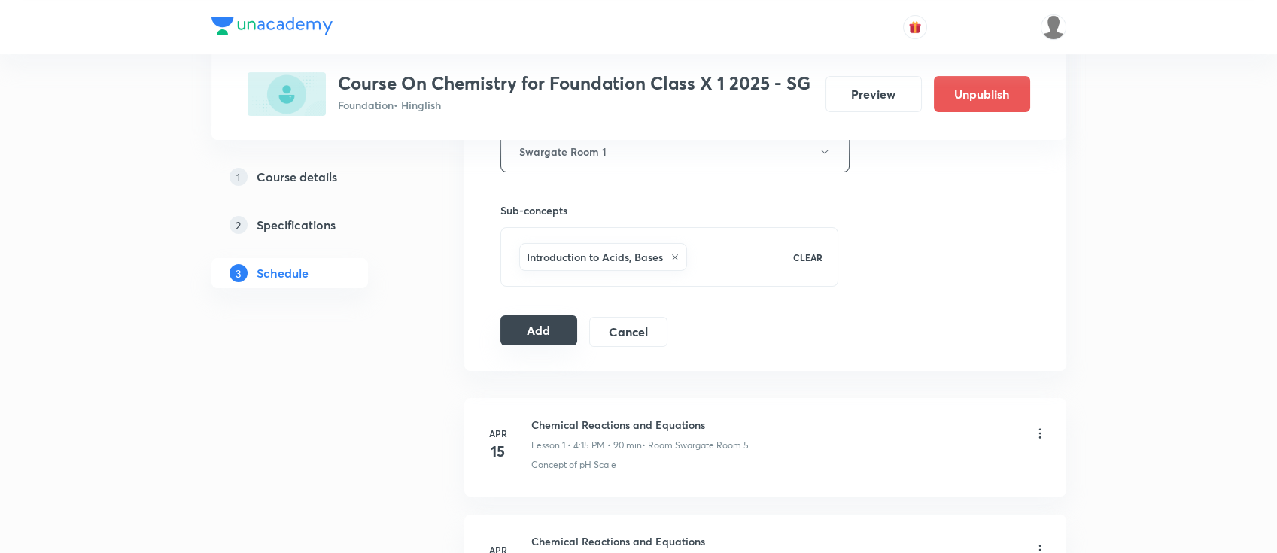
click at [546, 333] on button "Add" at bounding box center [540, 330] width 78 height 30
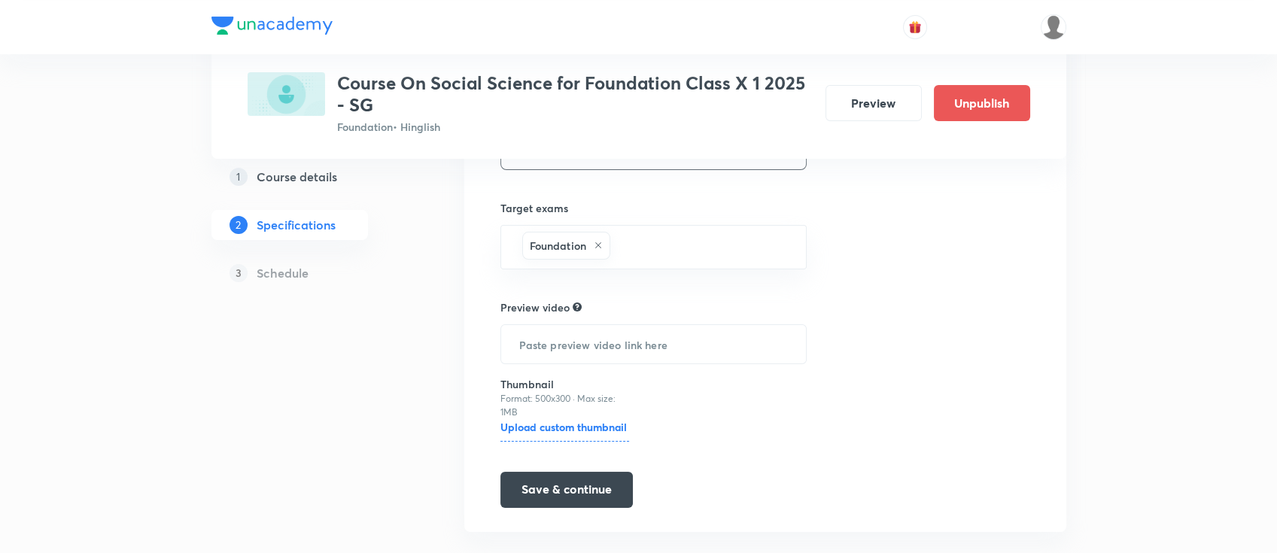
scroll to position [333, 0]
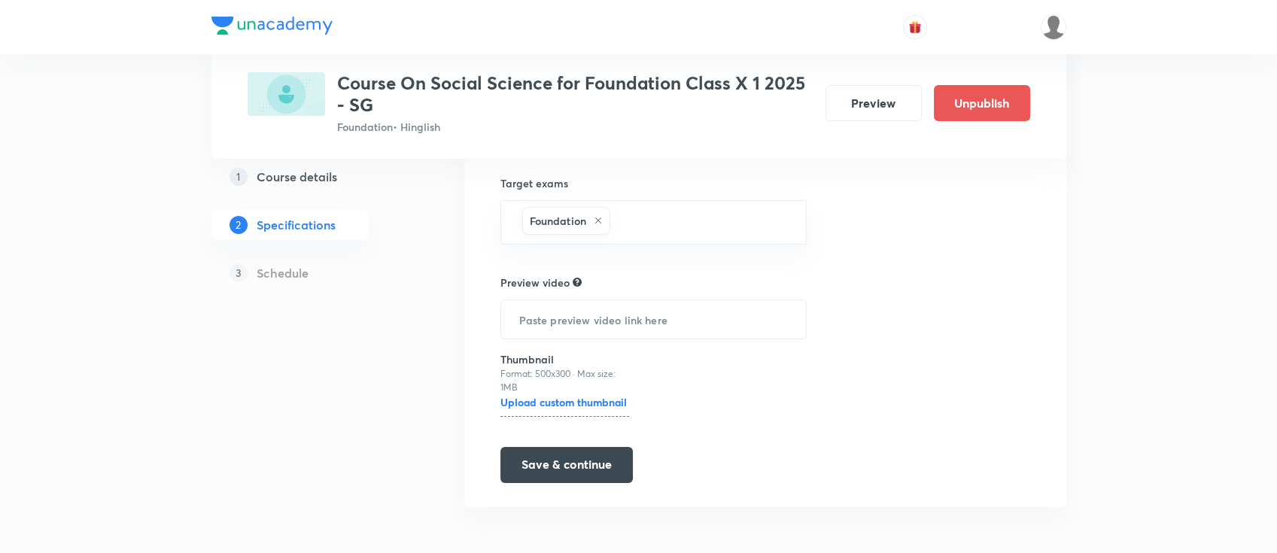
click at [319, 162] on link "1 Course details" at bounding box center [313, 177] width 205 height 30
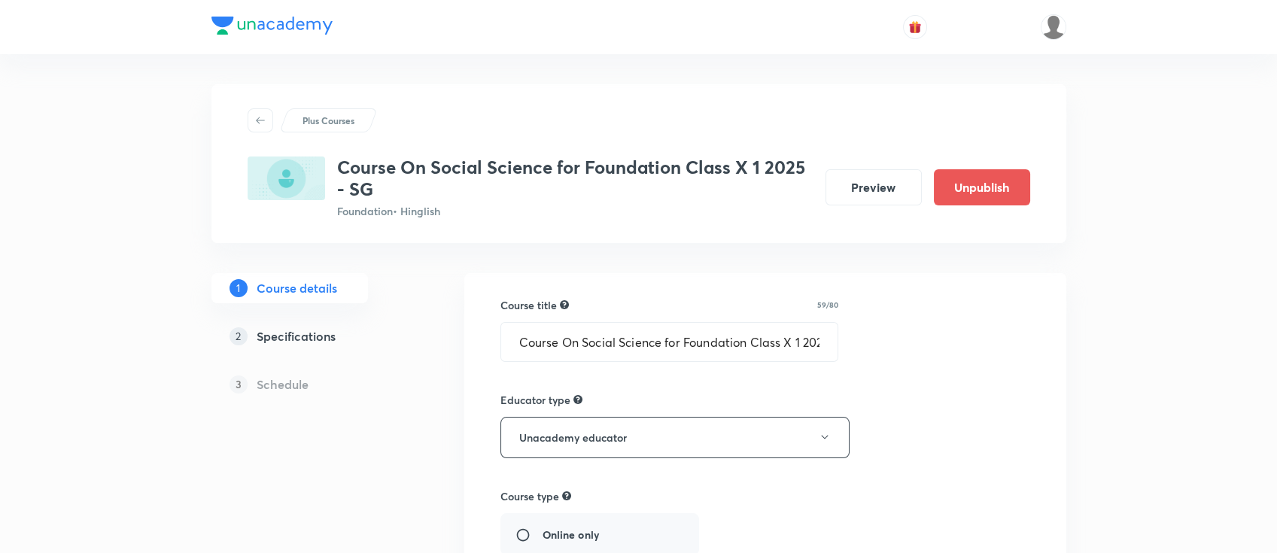
click at [313, 333] on h5 "Specifications" at bounding box center [296, 336] width 79 height 18
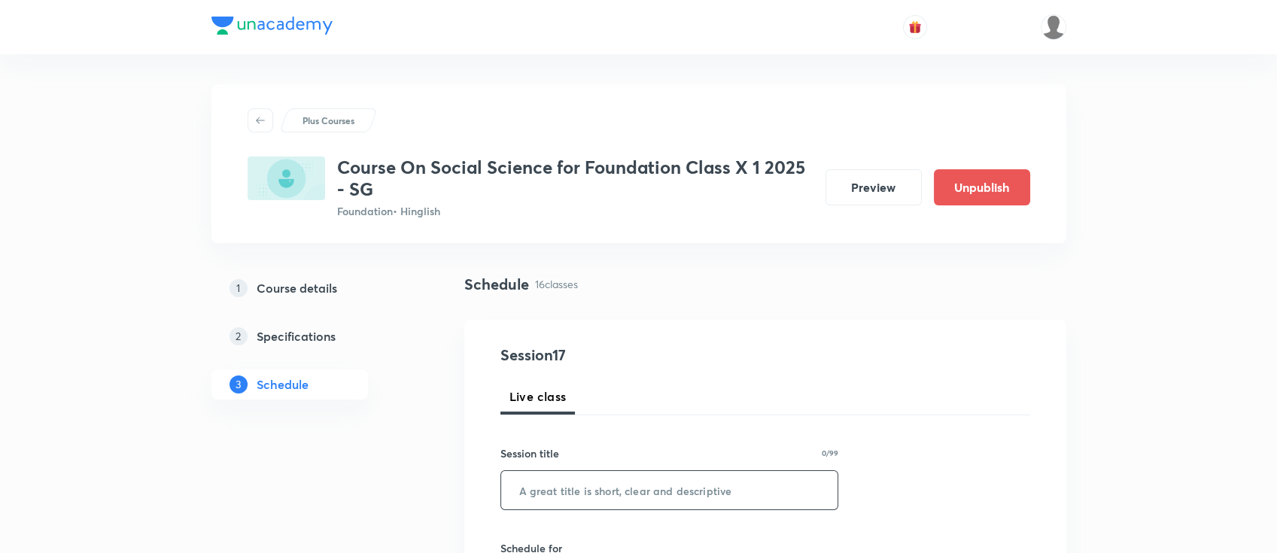
click at [748, 491] on input "text" at bounding box center [669, 490] width 337 height 38
paste input "Outcomes of democracy"
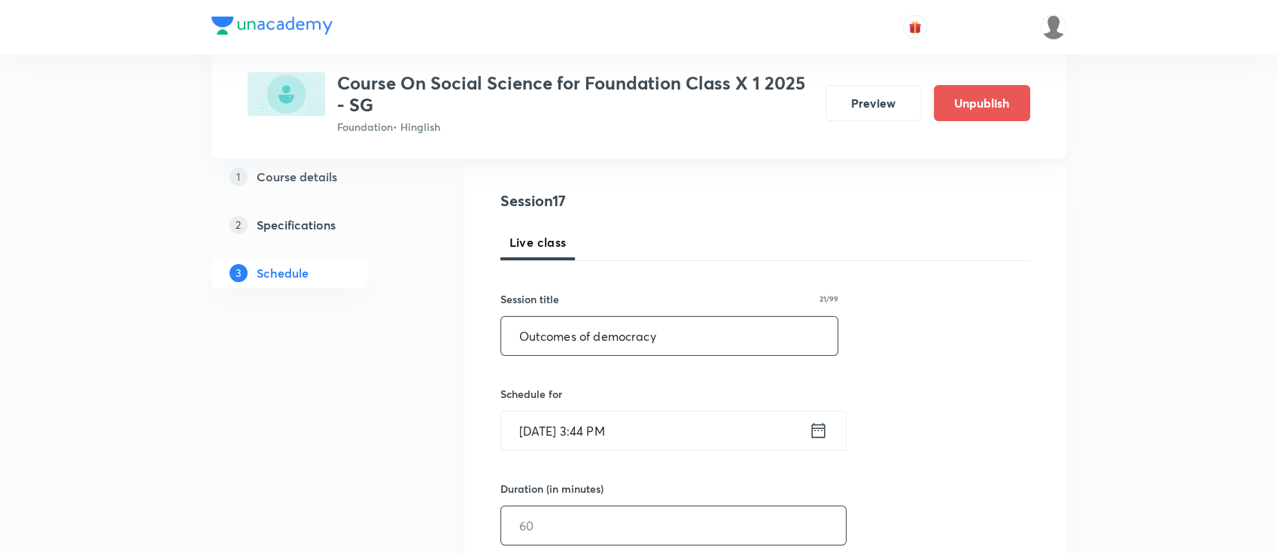
scroll to position [200, 0]
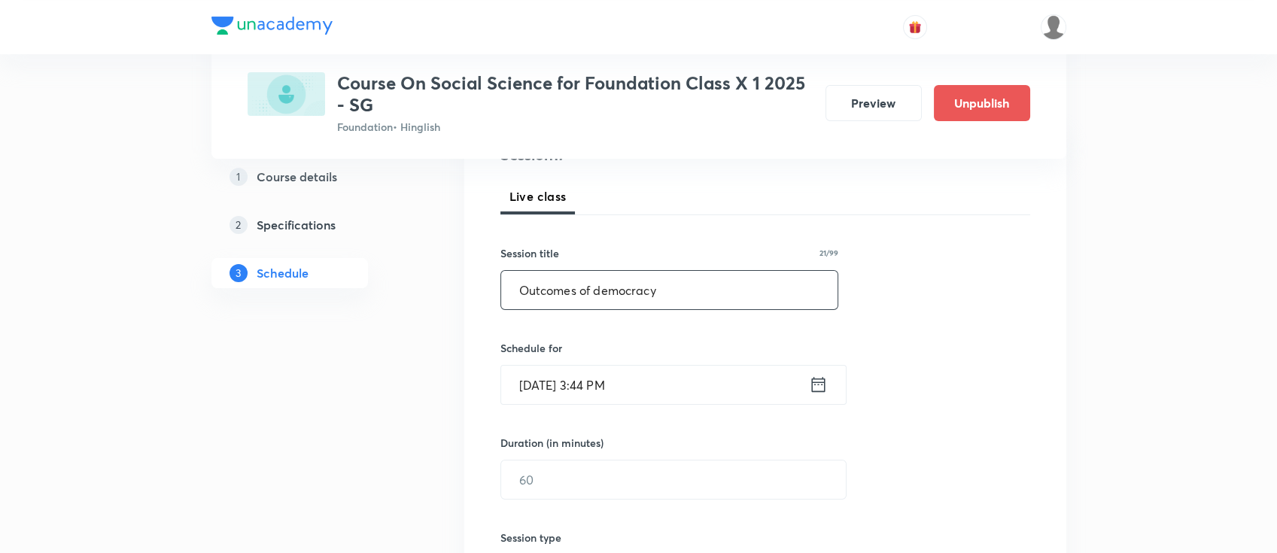
type input "Outcomes of democracy"
click at [823, 390] on icon at bounding box center [818, 384] width 14 height 15
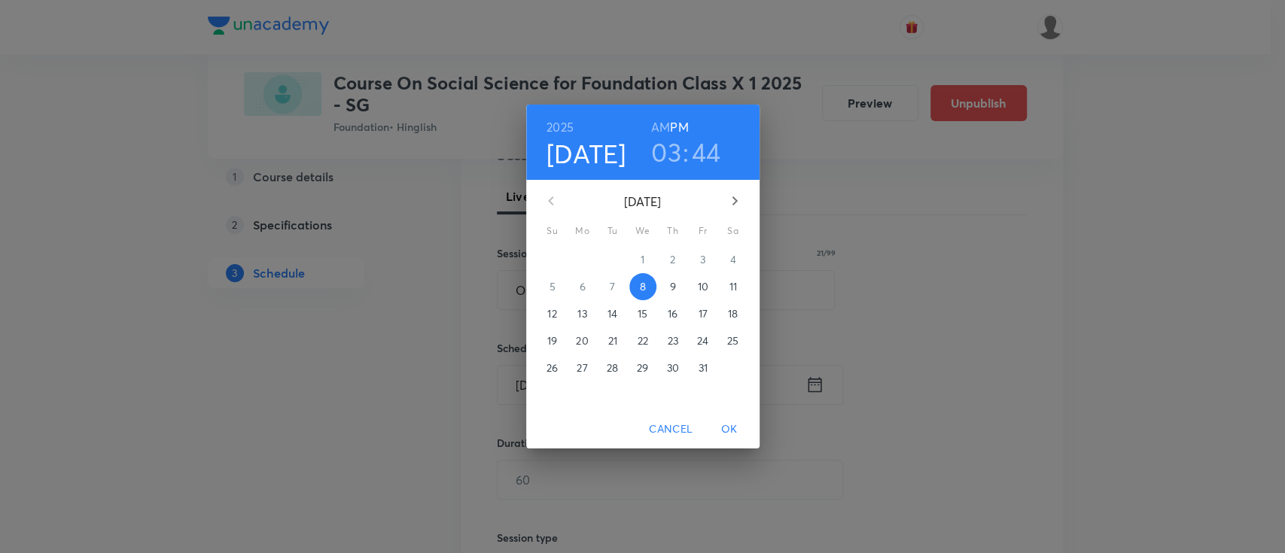
click at [674, 288] on p "9" at bounding box center [672, 286] width 6 height 15
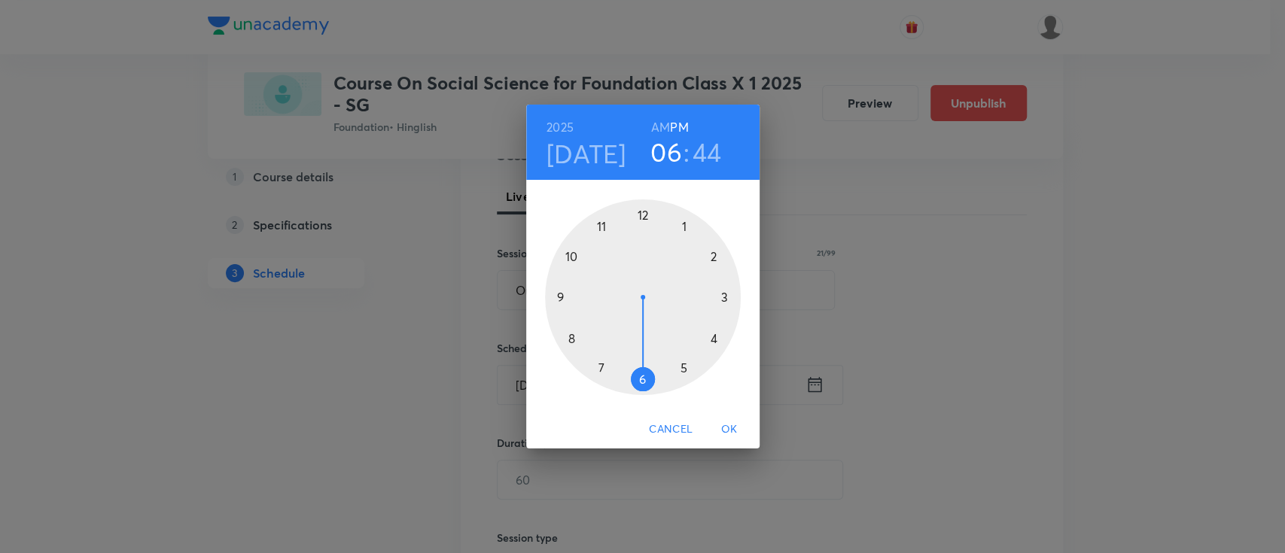
drag, startPoint x: 723, startPoint y: 294, endPoint x: 641, endPoint y: 350, distance: 99.6
click at [641, 350] on div at bounding box center [643, 297] width 196 height 196
drag, startPoint x: 564, startPoint y: 304, endPoint x: 644, endPoint y: 255, distance: 94.2
click at [644, 255] on div at bounding box center [643, 297] width 196 height 196
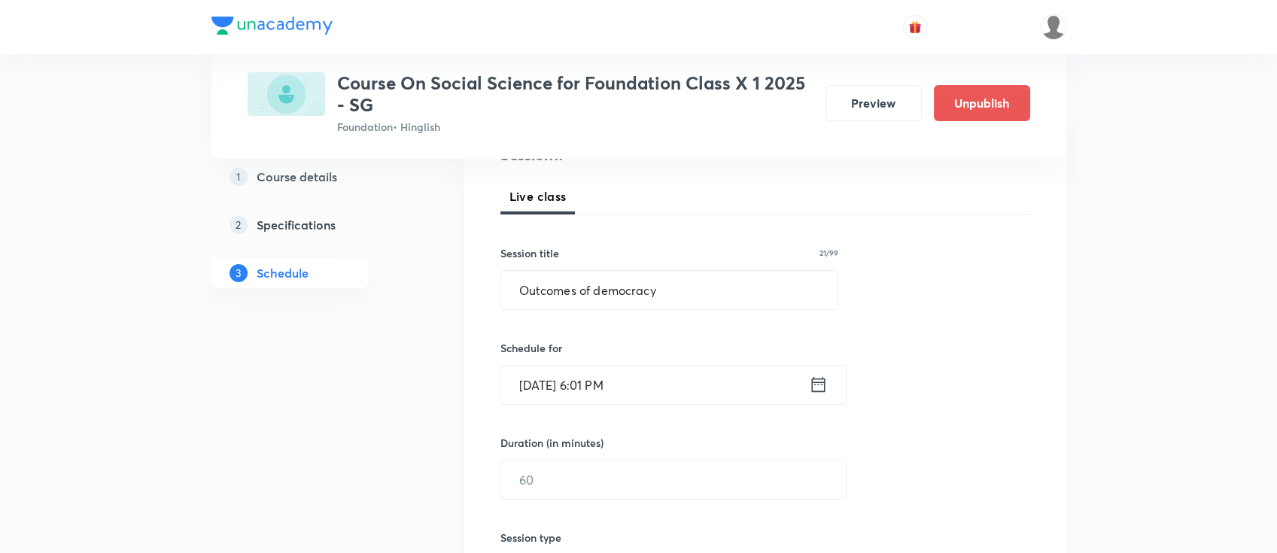
click at [826, 386] on div "Oct 9, 2025, 6:01 PM ​" at bounding box center [674, 385] width 346 height 40
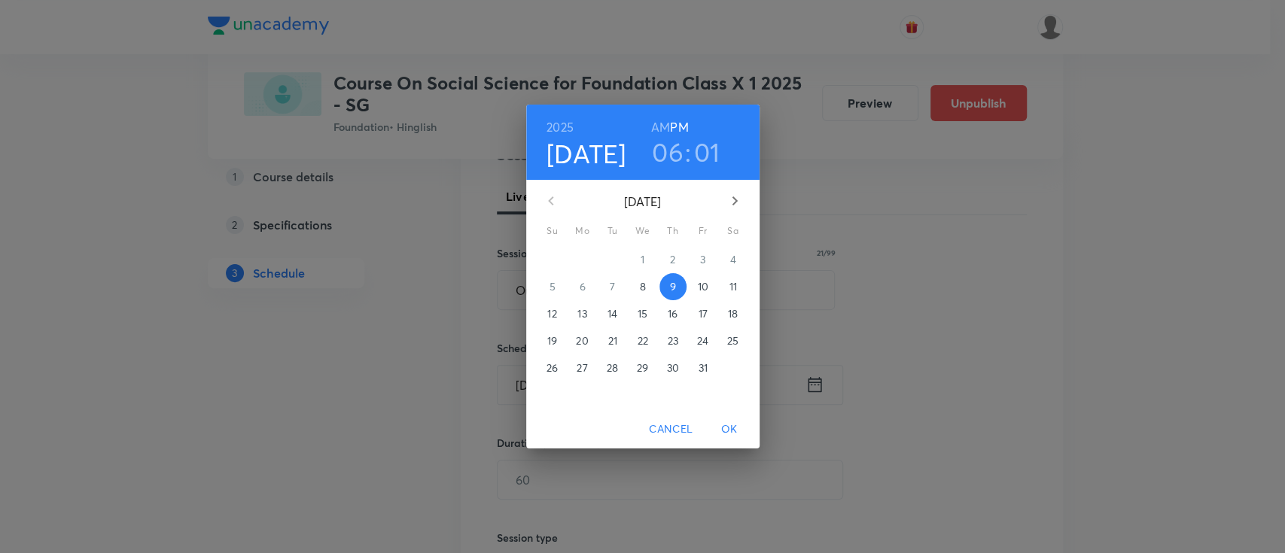
click at [707, 153] on h3 "01" at bounding box center [707, 152] width 26 height 32
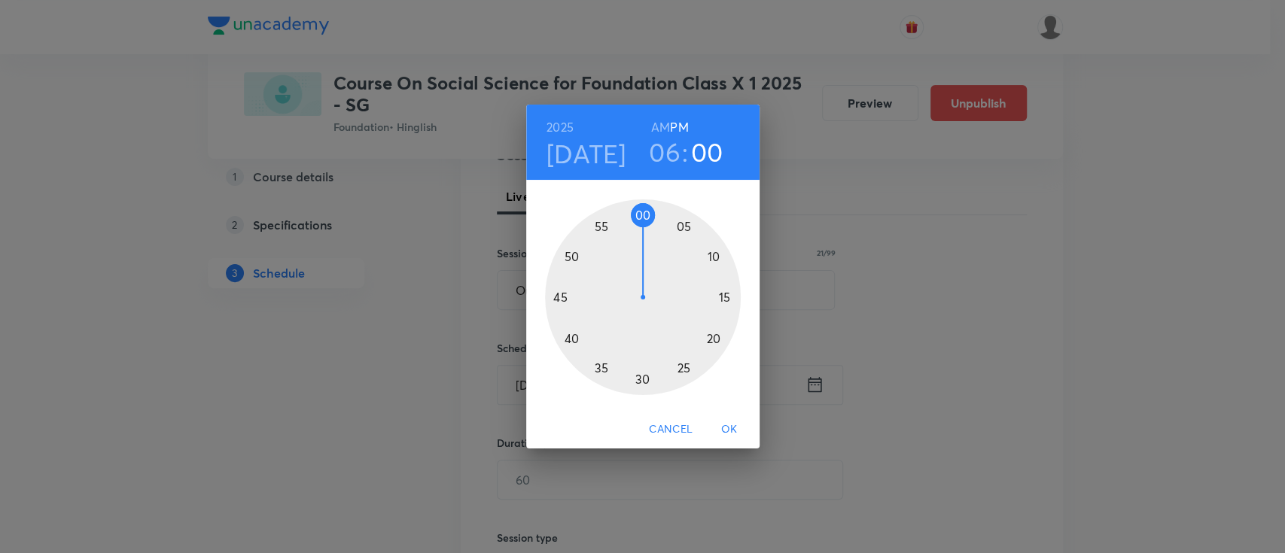
click at [641, 219] on div at bounding box center [643, 297] width 196 height 196
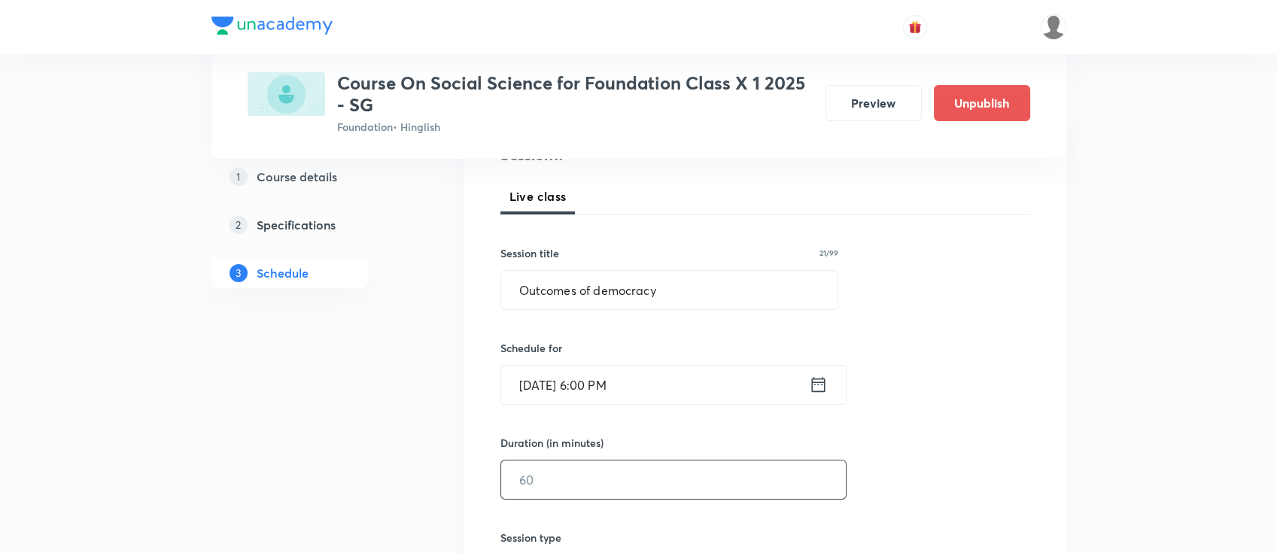
scroll to position [301, 0]
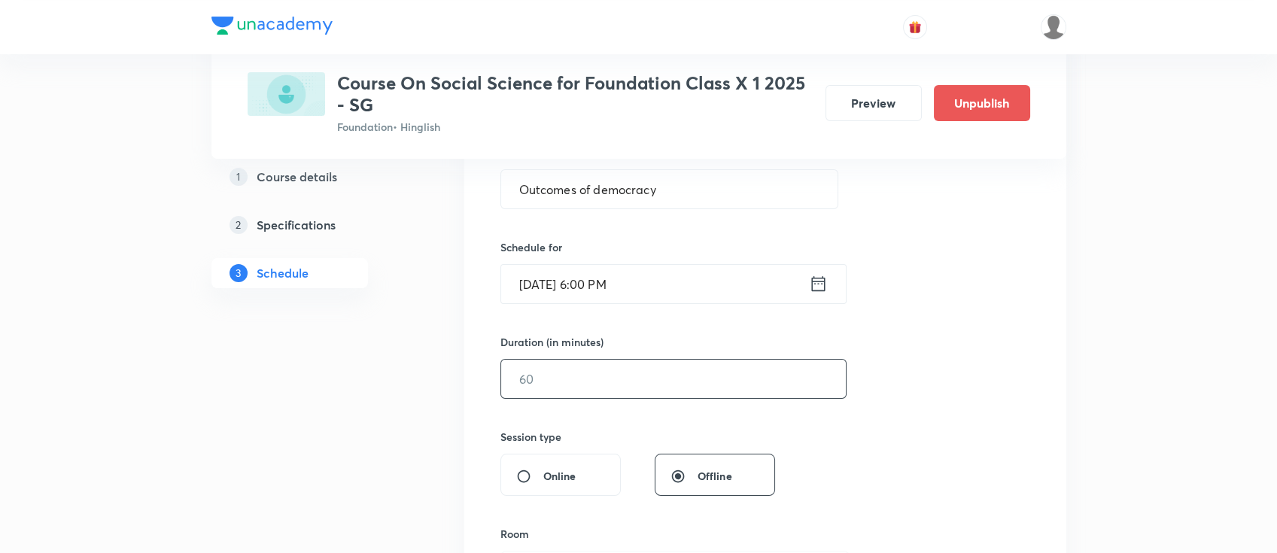
click at [718, 376] on input "text" at bounding box center [673, 379] width 345 height 38
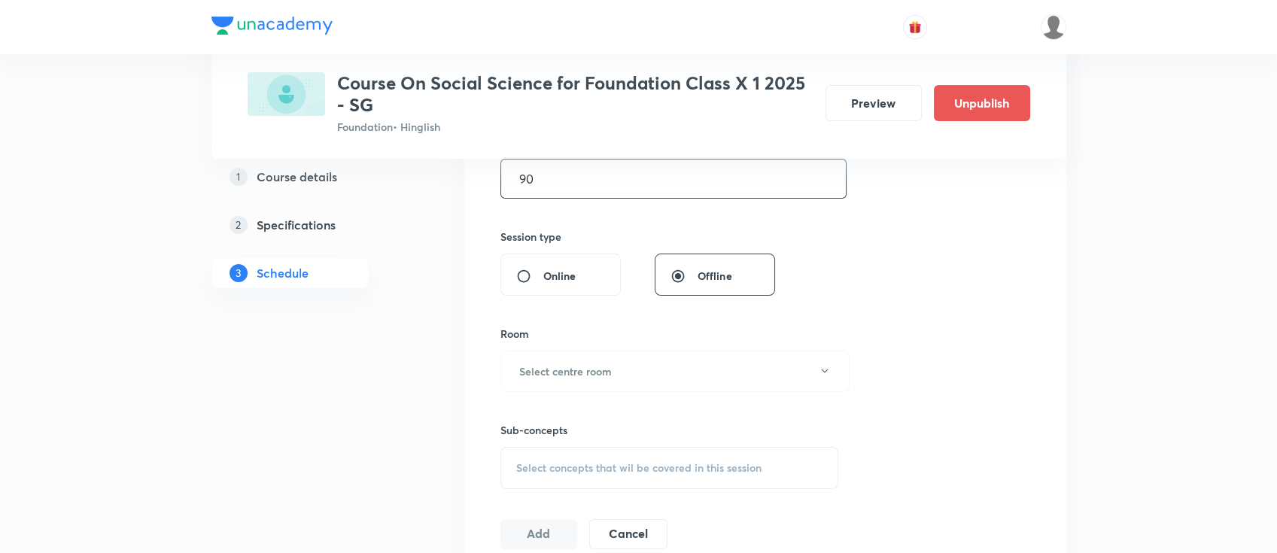
type input "90"
drag, startPoint x: 485, startPoint y: 363, endPoint x: 631, endPoint y: 370, distance: 145.5
click at [491, 364] on div "Session 17 Live class Session title 21/99 Outcomes of democracy ​ Schedule for …" at bounding box center [765, 196] width 602 height 755
click at [631, 369] on button "Select centre room" at bounding box center [675, 371] width 349 height 41
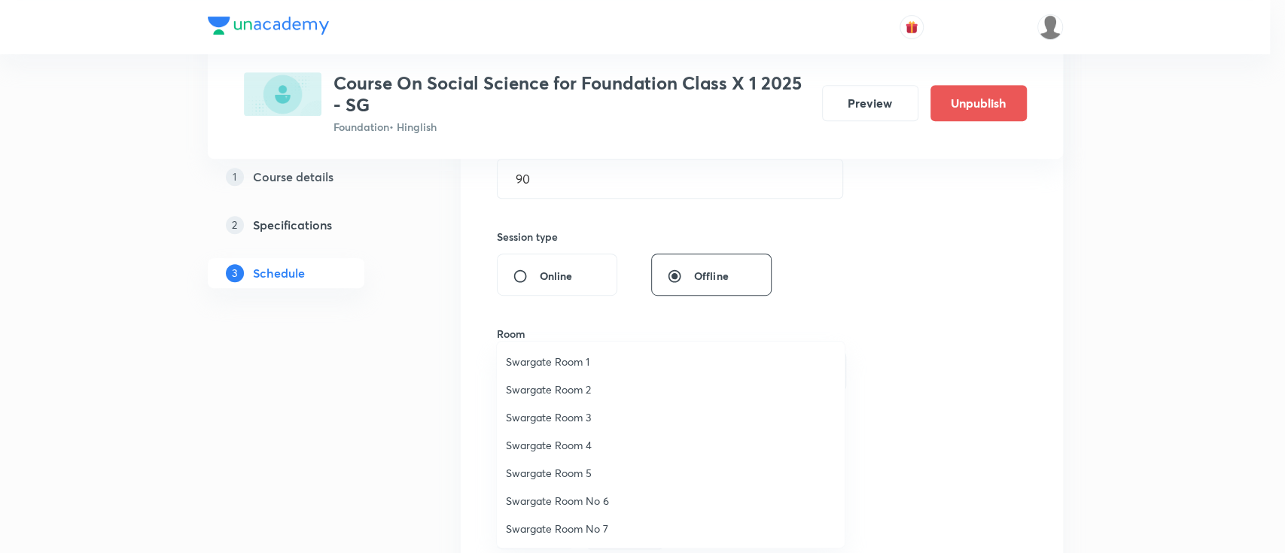
click at [574, 350] on li "Swargate Room 1" at bounding box center [671, 362] width 348 height 28
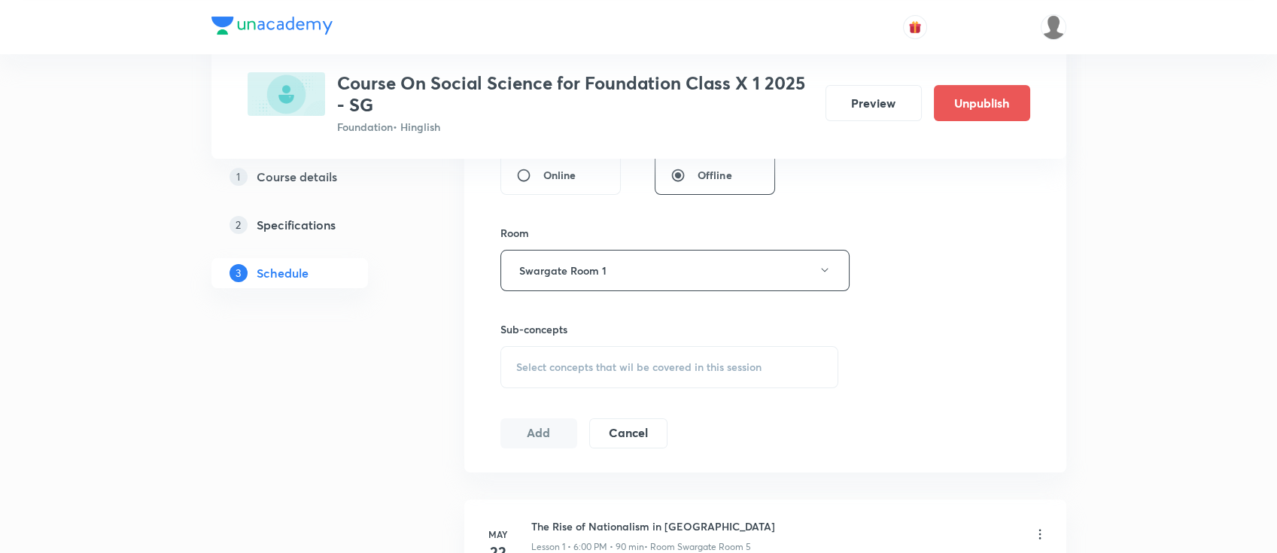
click at [665, 358] on div "Select concepts that wil be covered in this session" at bounding box center [670, 367] width 339 height 42
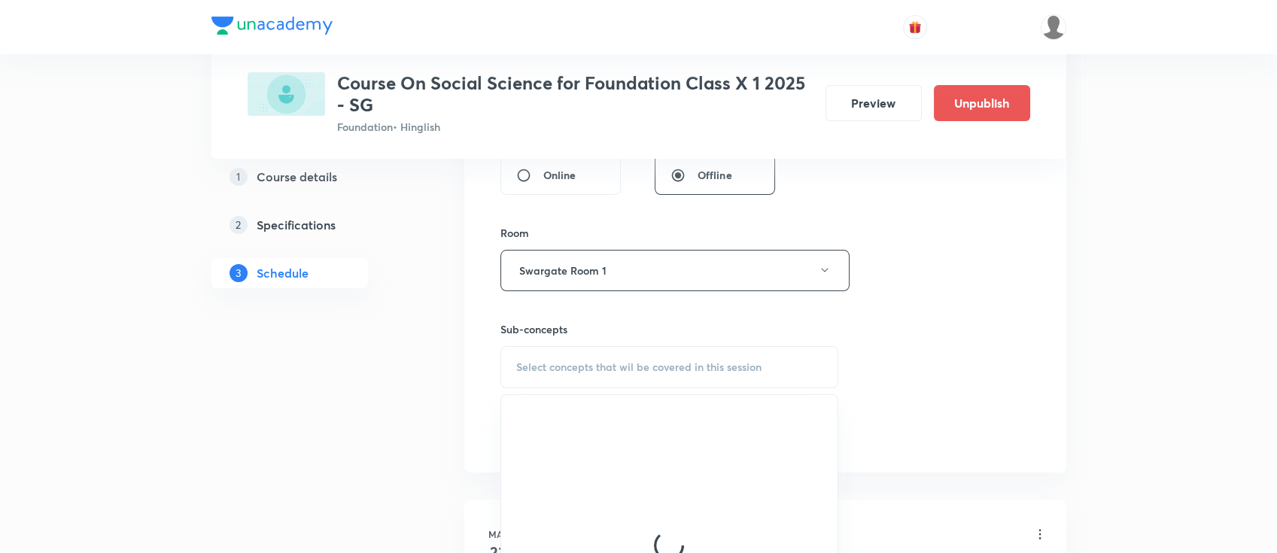
scroll to position [702, 0]
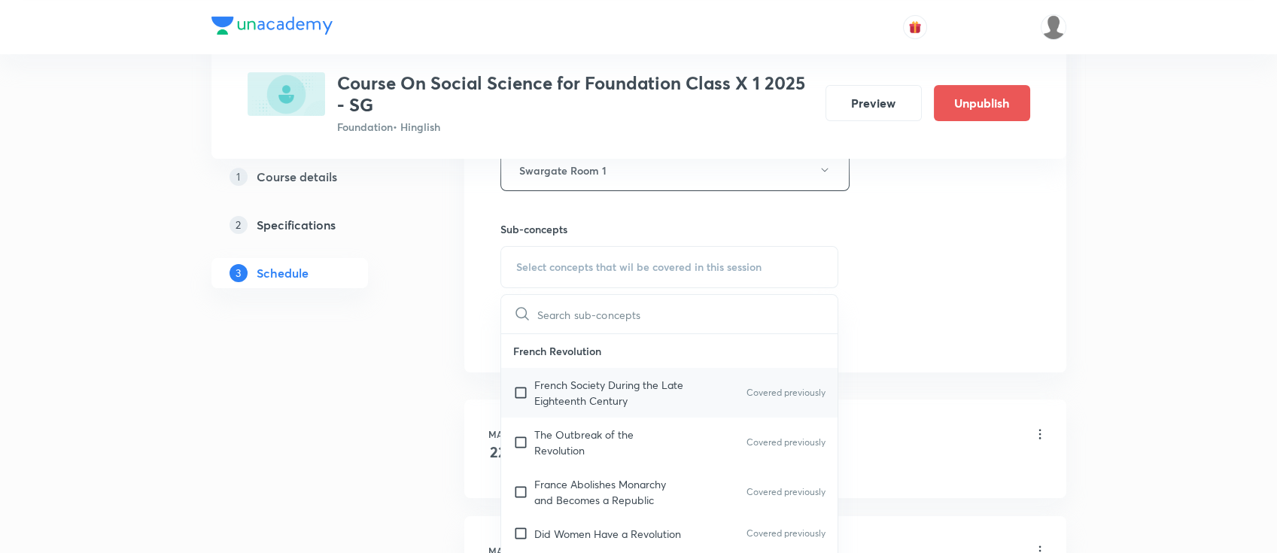
click at [659, 401] on p "French Society During the Late Eighteenth Century" at bounding box center [610, 393] width 152 height 32
checkbox input "true"
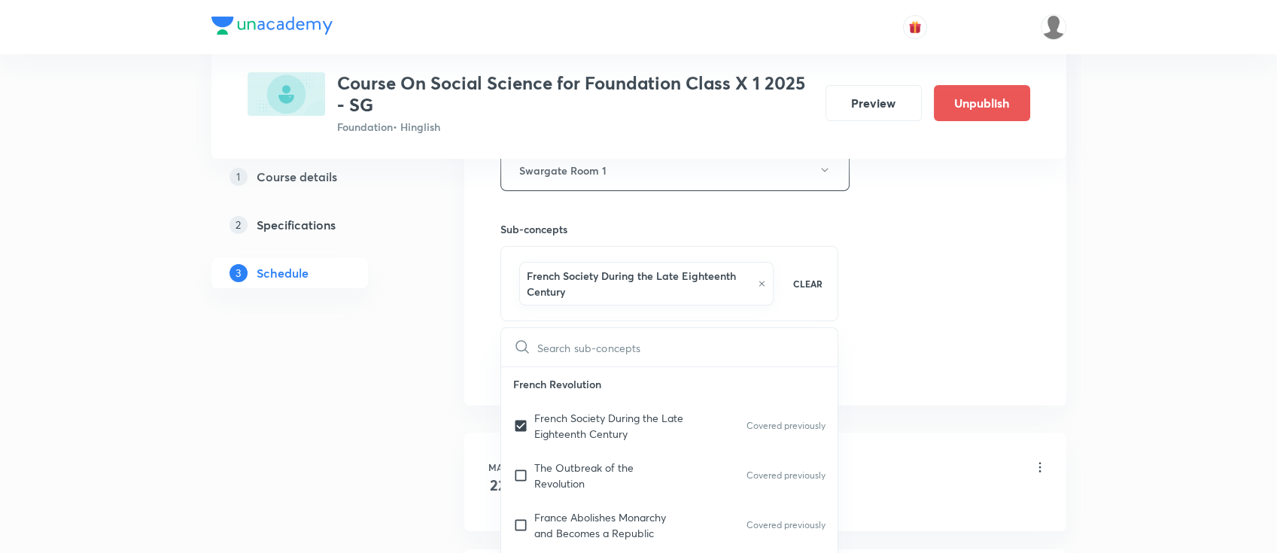
click at [892, 302] on div "Session 17 Live class Session title 21/99 Outcomes of democracy ​ Schedule for …" at bounding box center [766, 12] width 530 height 740
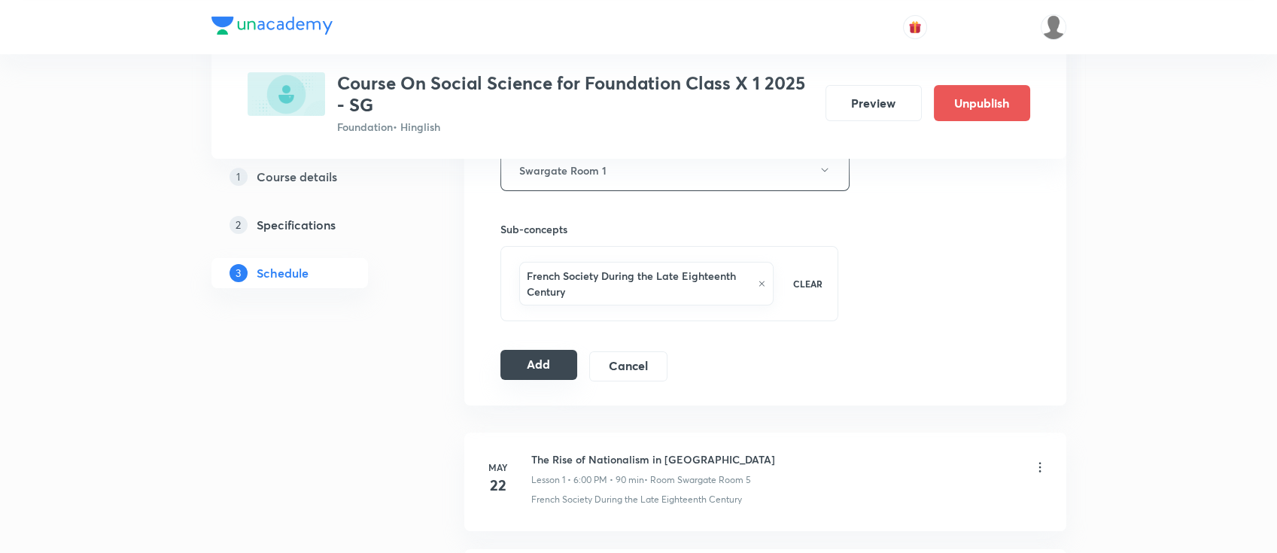
click at [553, 364] on button "Add" at bounding box center [540, 365] width 78 height 30
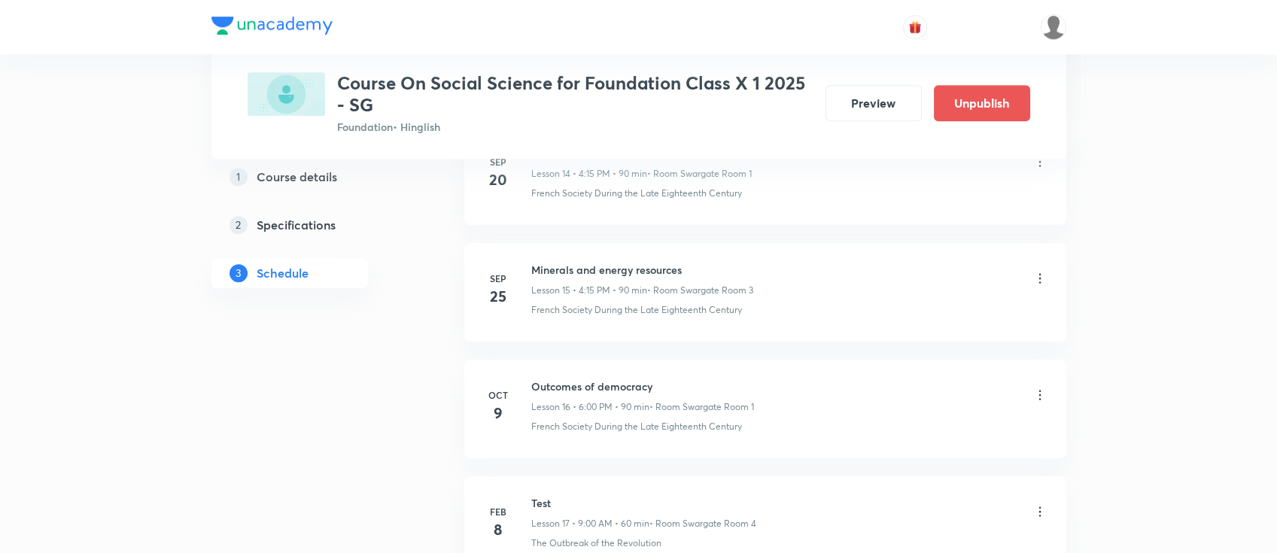
scroll to position [1988, 0]
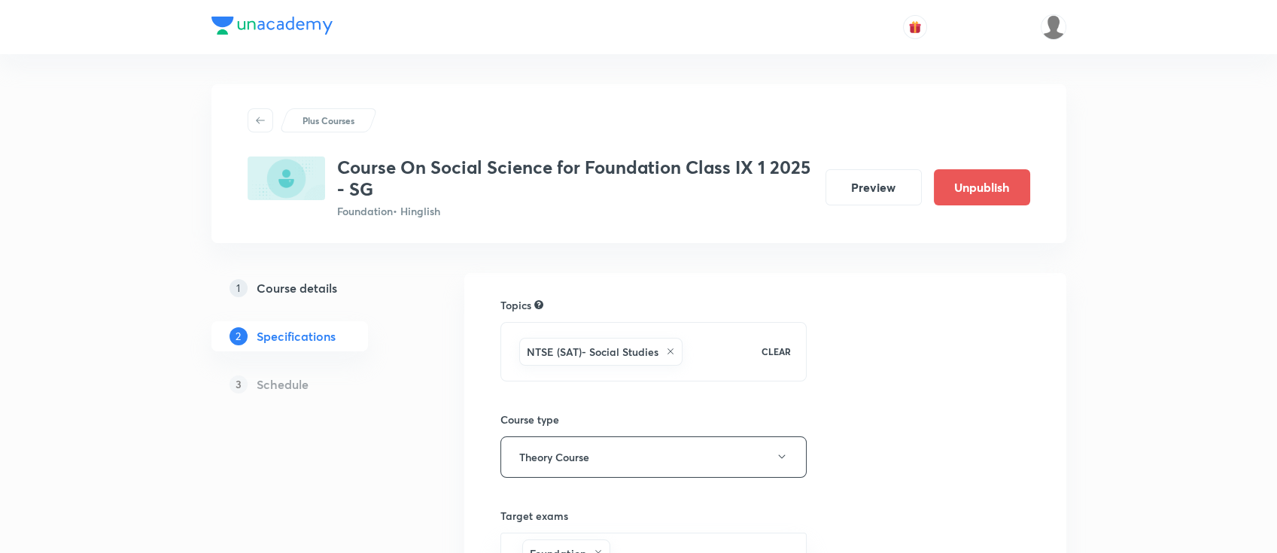
click at [304, 288] on h5 "Course details" at bounding box center [297, 288] width 81 height 18
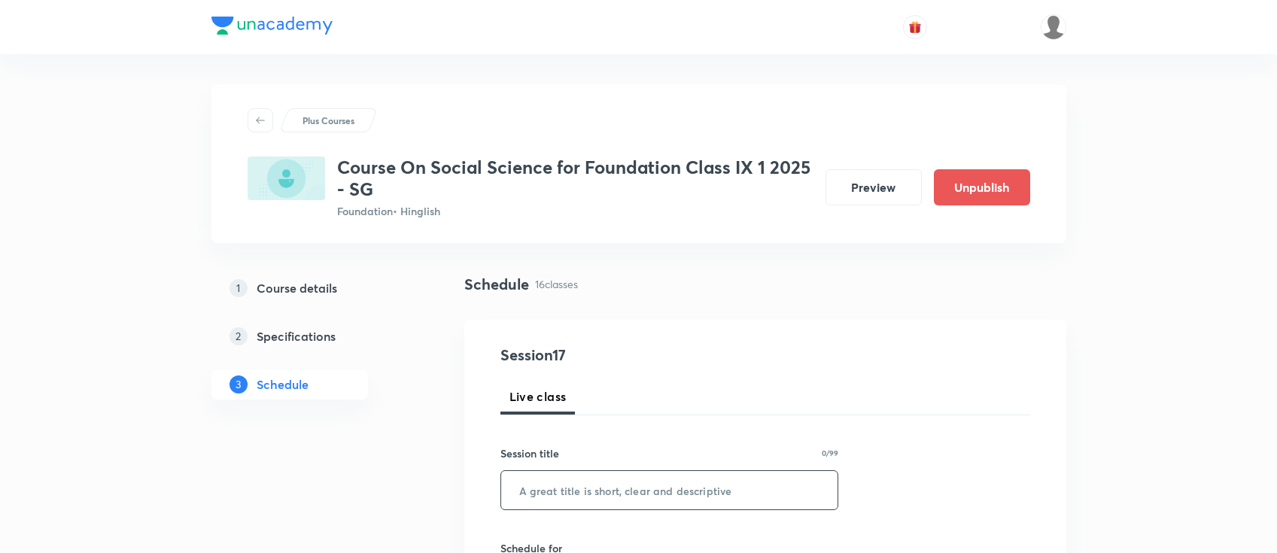
click at [625, 471] on input "text" at bounding box center [669, 490] width 337 height 38
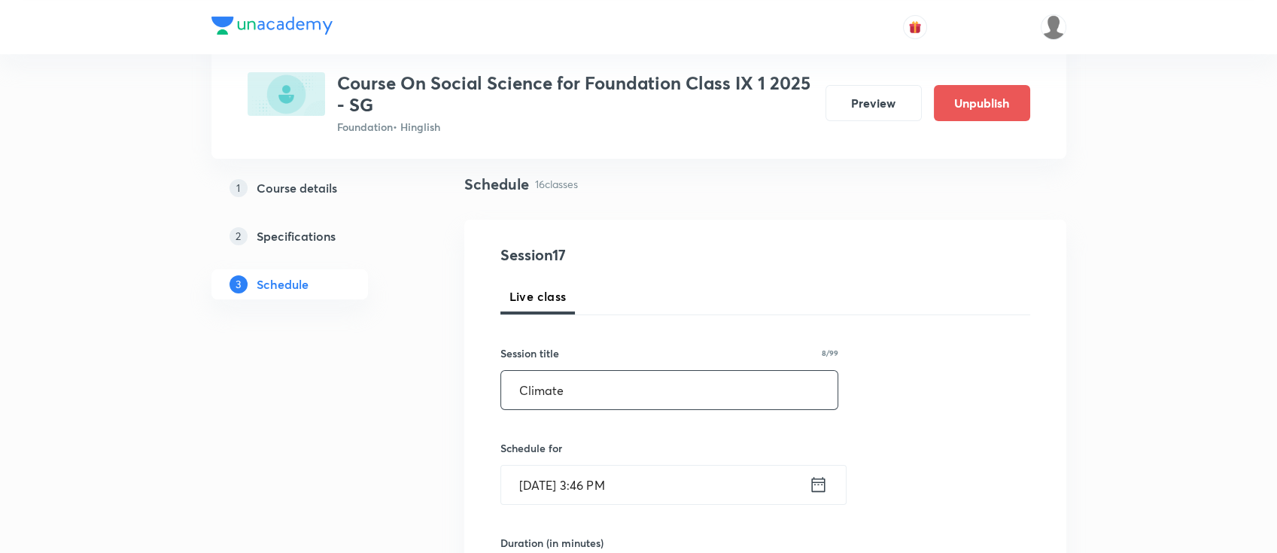
type input "Climate"
click at [814, 483] on icon at bounding box center [818, 484] width 19 height 21
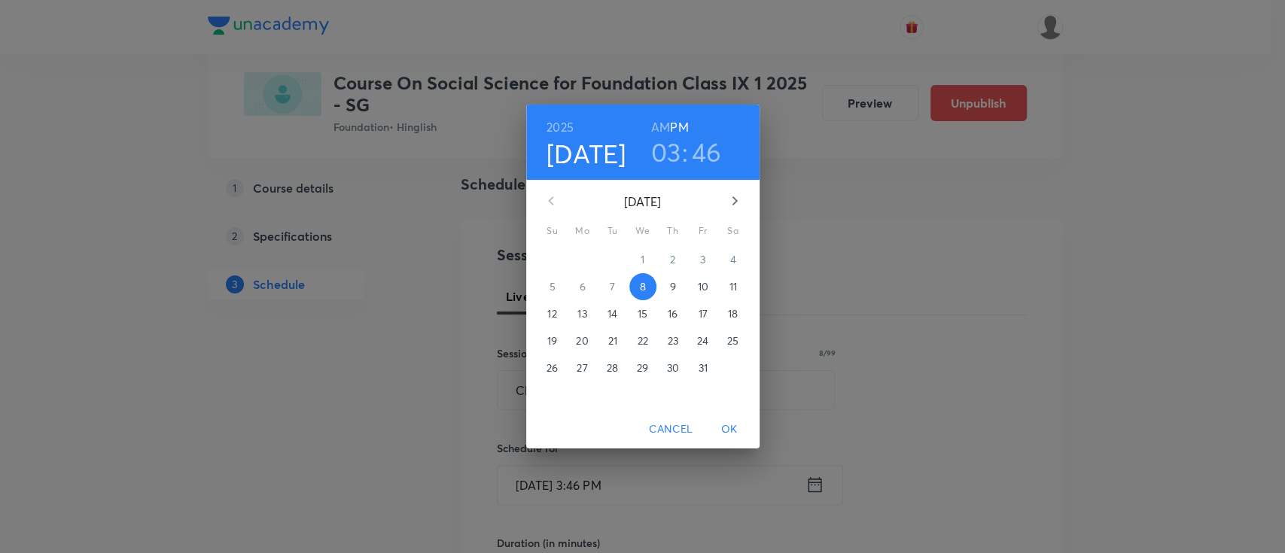
click at [672, 291] on p "9" at bounding box center [672, 286] width 6 height 15
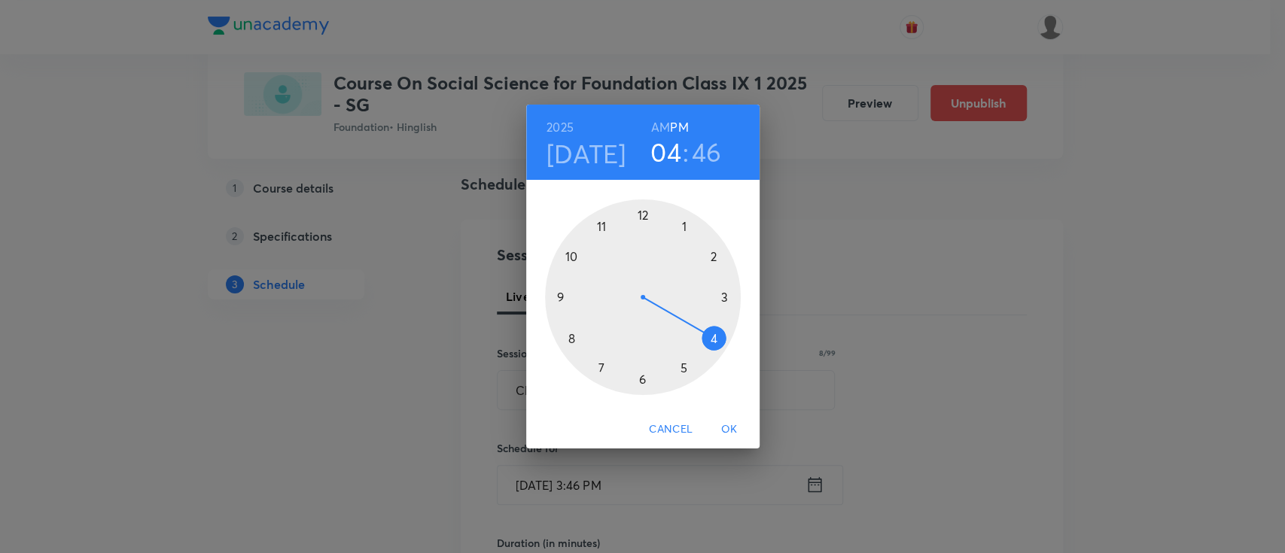
drag, startPoint x: 723, startPoint y: 304, endPoint x: 713, endPoint y: 330, distance: 28.1
click at [713, 330] on div at bounding box center [643, 297] width 196 height 196
drag, startPoint x: 558, startPoint y: 286, endPoint x: 711, endPoint y: 298, distance: 154.0
click at [711, 298] on div at bounding box center [643, 297] width 196 height 196
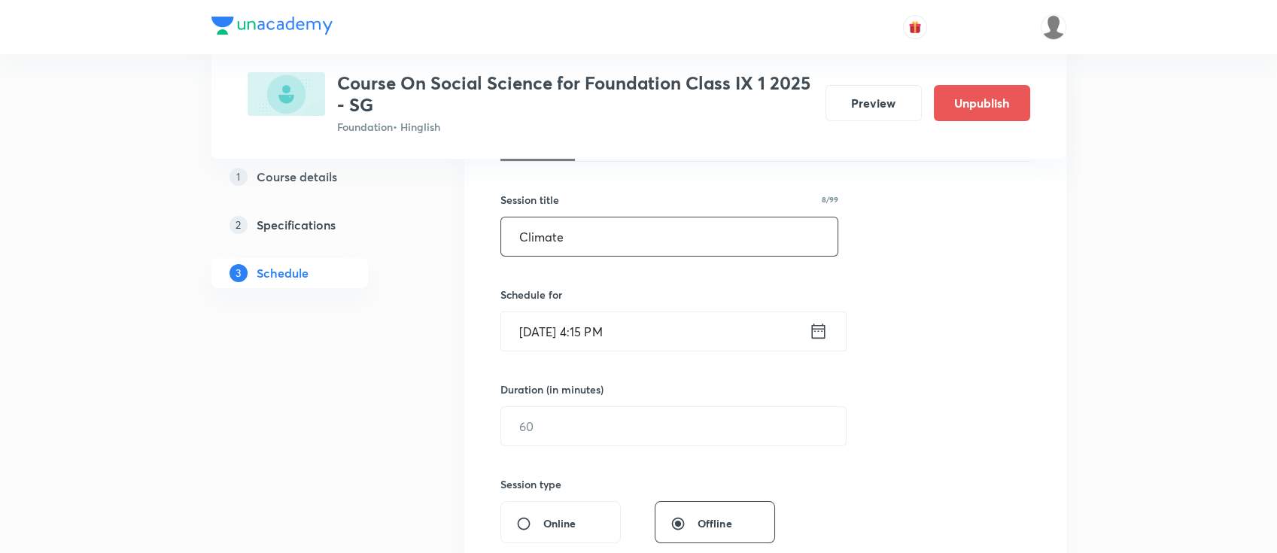
scroll to position [301, 0]
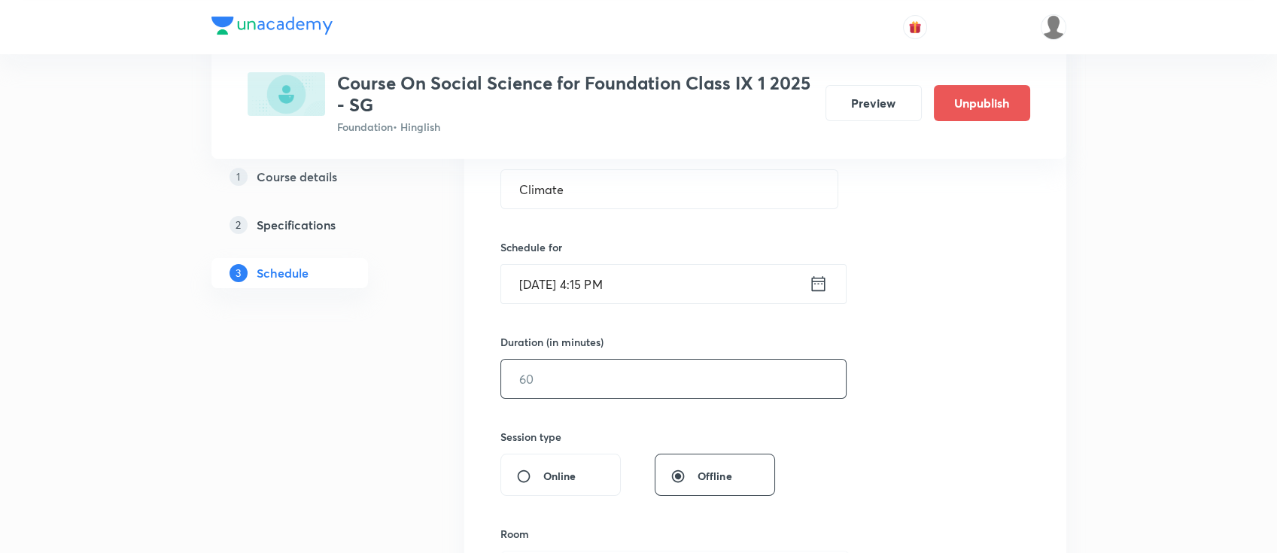
click at [686, 385] on input "text" at bounding box center [673, 379] width 345 height 38
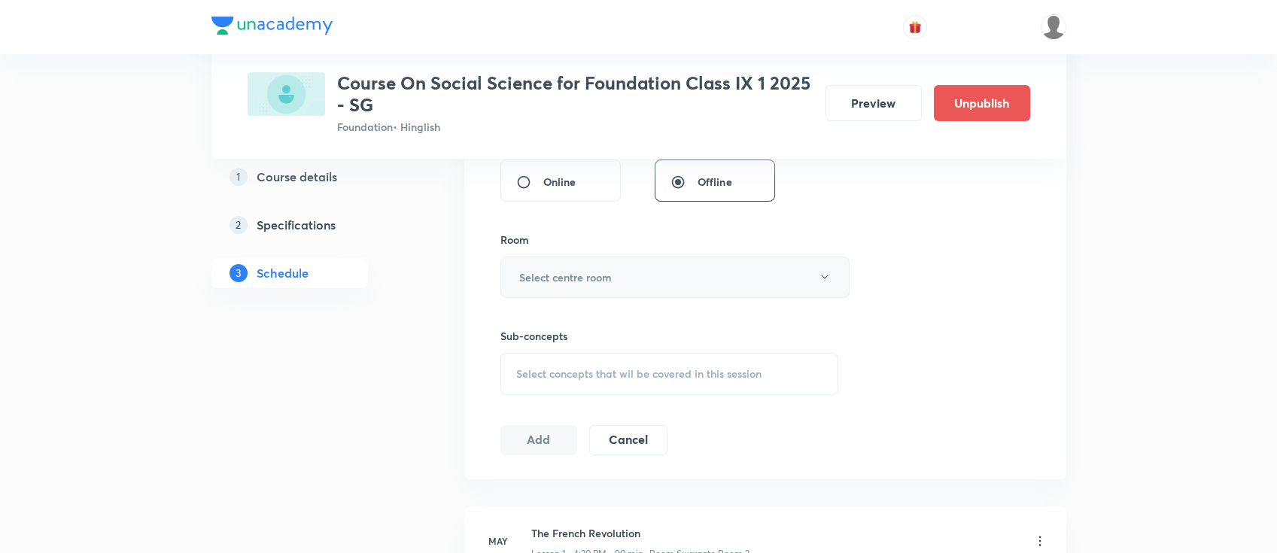
scroll to position [602, 0]
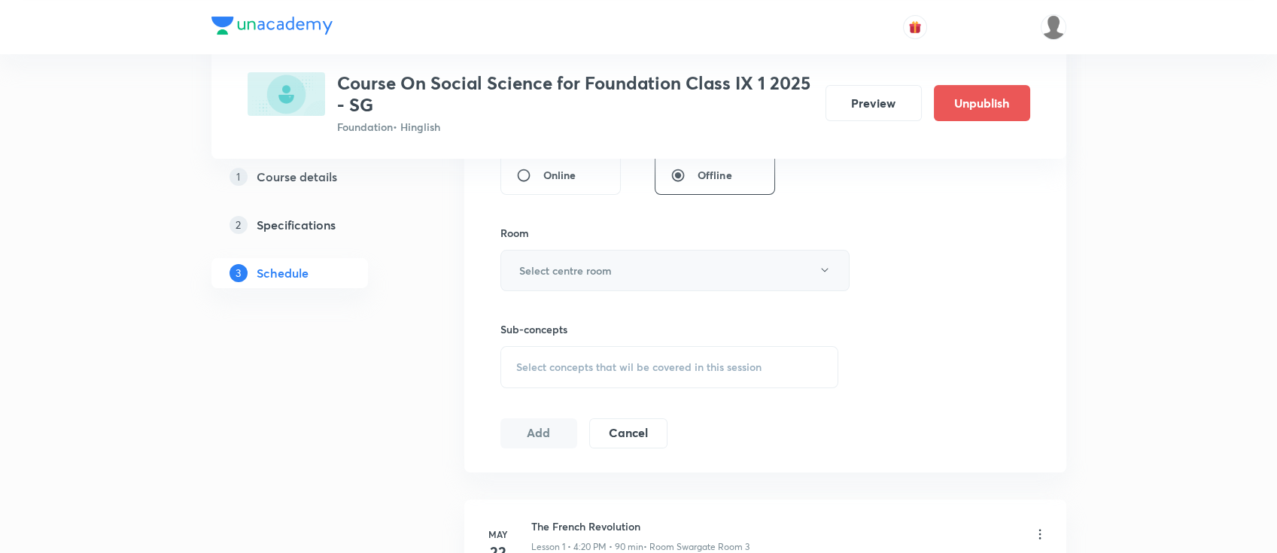
type input "90"
click at [575, 272] on h6 "Select centre room" at bounding box center [565, 271] width 93 height 16
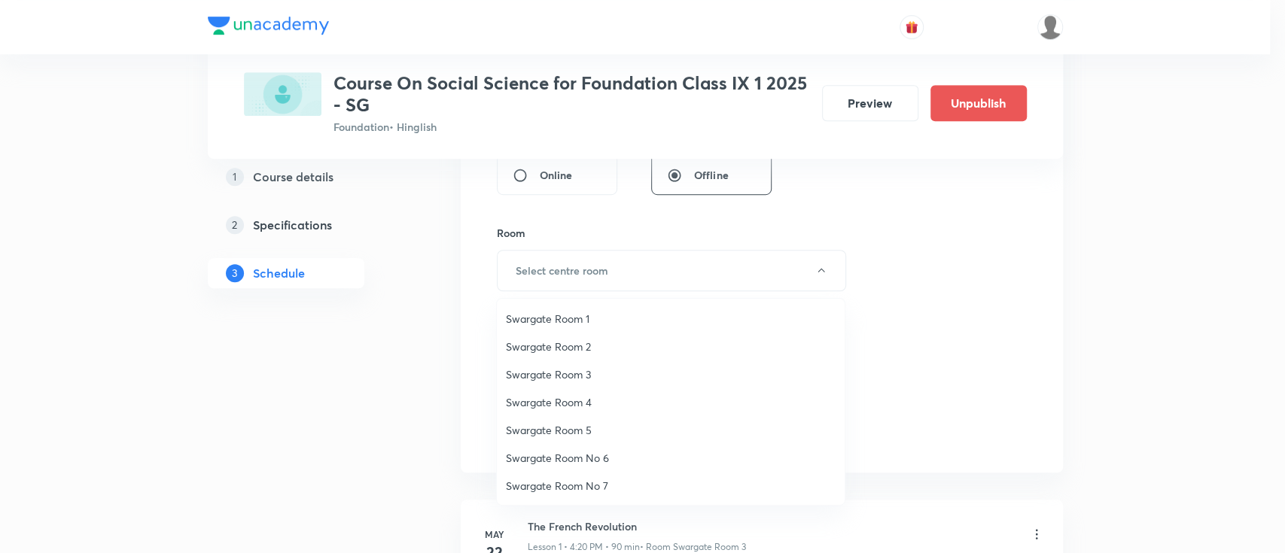
click at [568, 320] on span "Swargate Room 1" at bounding box center [671, 319] width 330 height 16
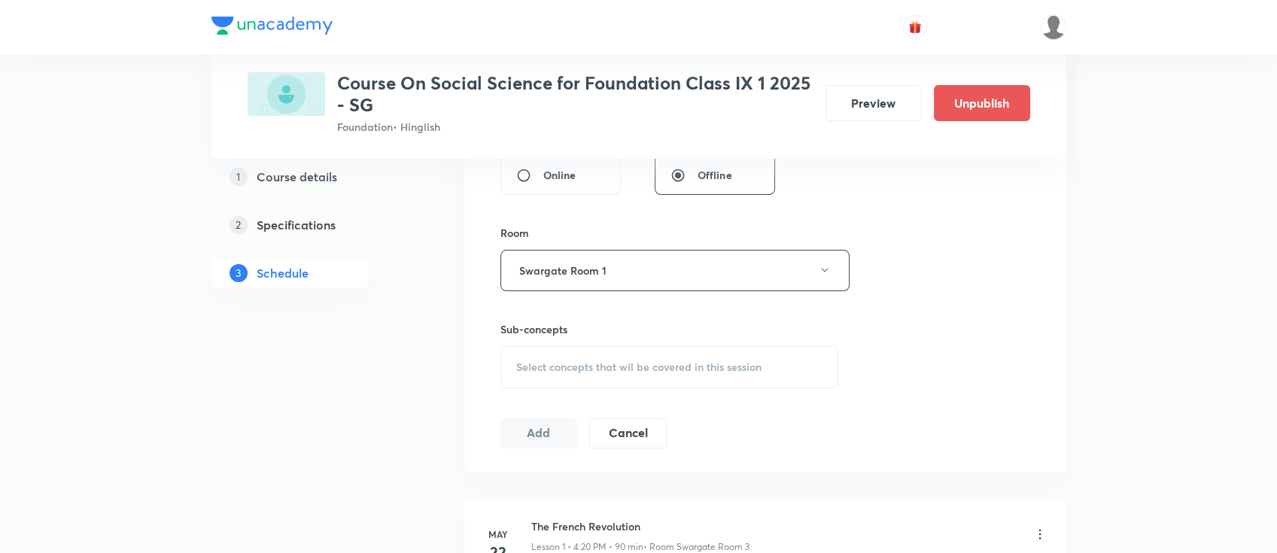
click at [676, 365] on span "Select concepts that wil be covered in this session" at bounding box center [638, 367] width 245 height 12
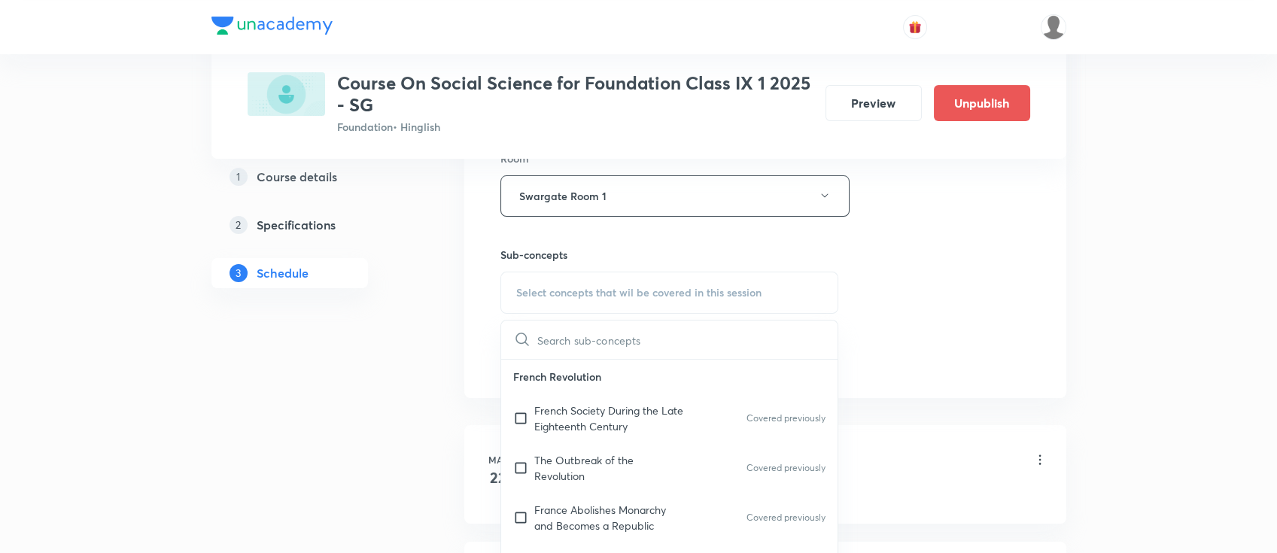
scroll to position [802, 0]
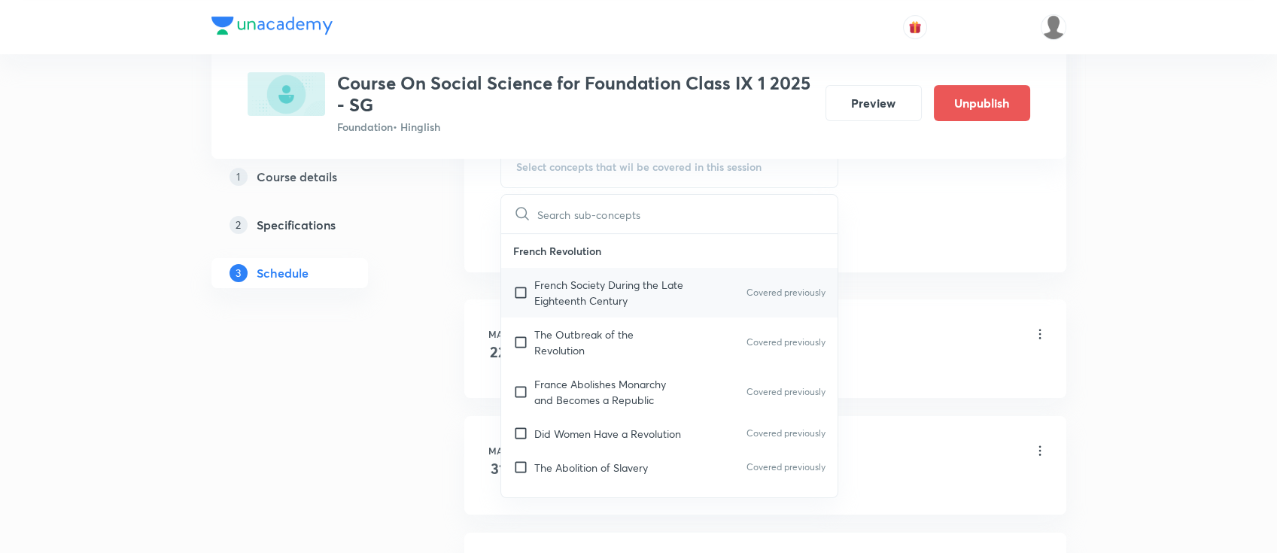
click at [624, 286] on p "French Society During the Late Eighteenth Century" at bounding box center [610, 293] width 152 height 32
checkbox input "true"
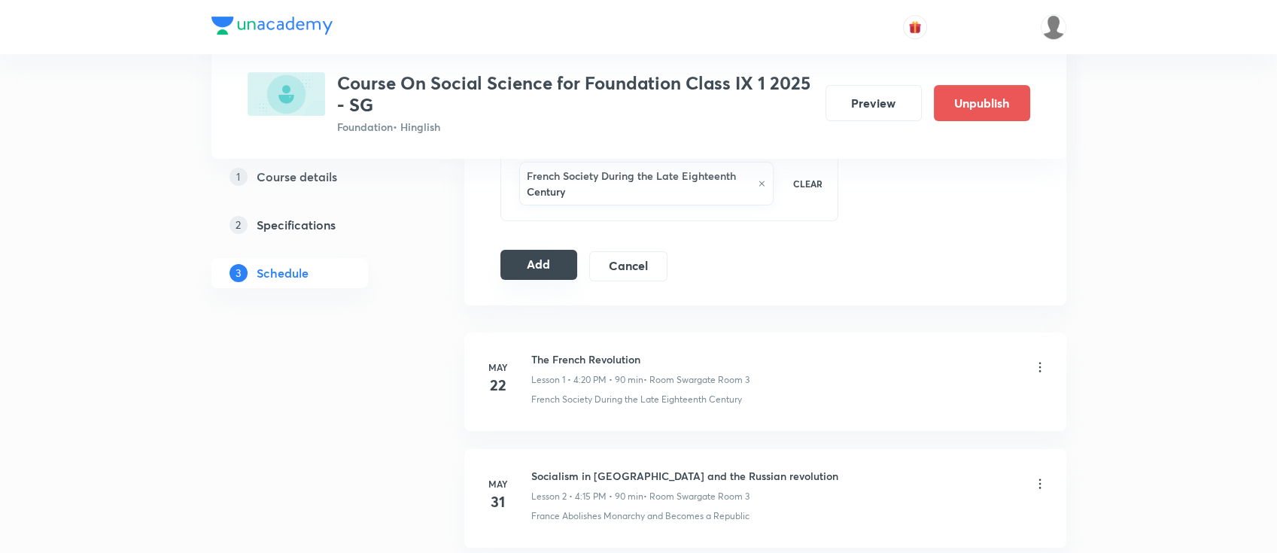
click at [534, 269] on button "Add" at bounding box center [540, 265] width 78 height 30
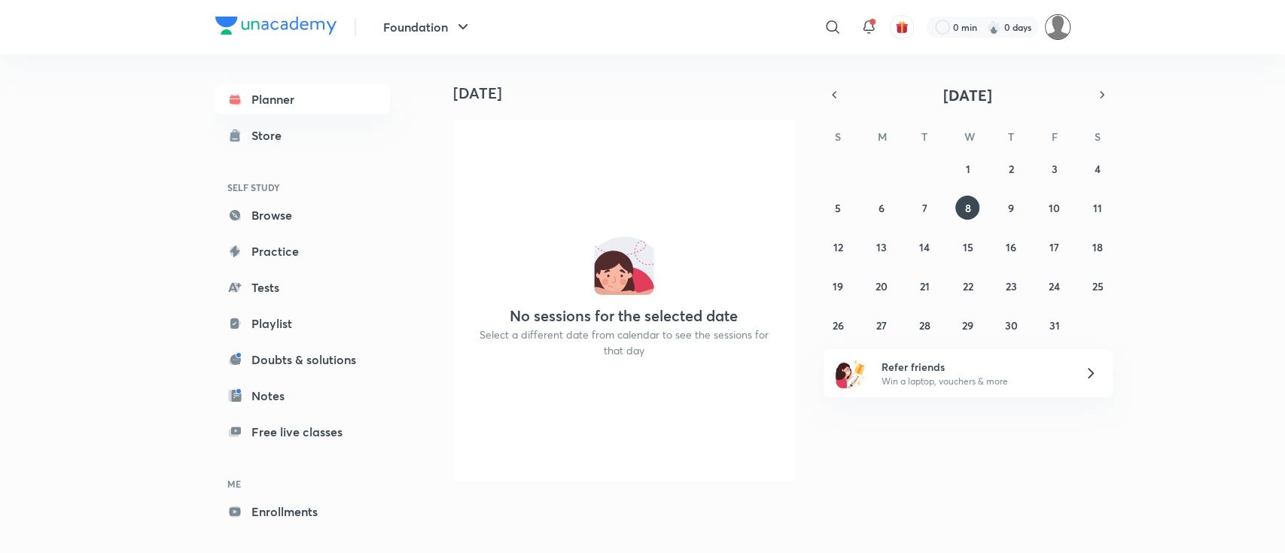
click at [1047, 33] on img at bounding box center [1058, 27] width 26 height 26
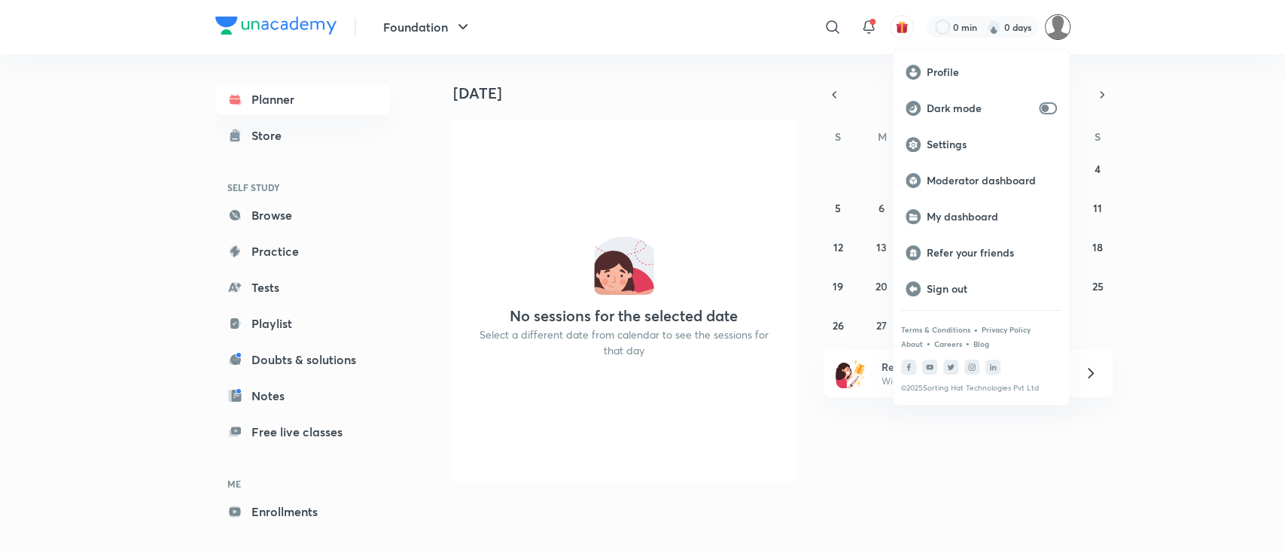
click at [1054, 36] on div at bounding box center [642, 276] width 1285 height 553
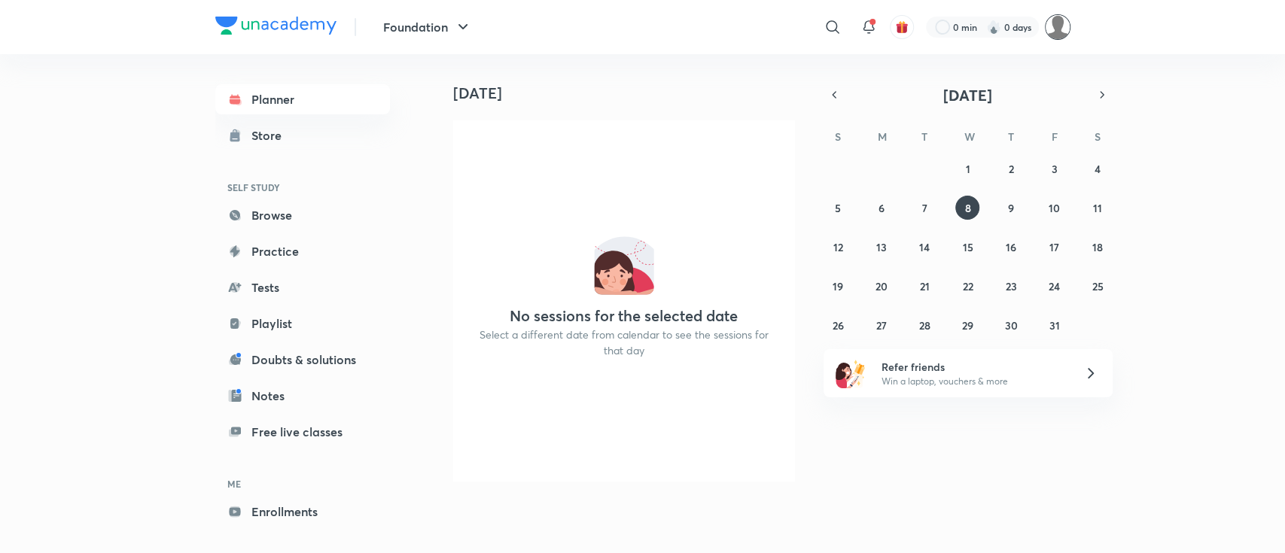
click at [1058, 27] on img at bounding box center [1058, 27] width 26 height 26
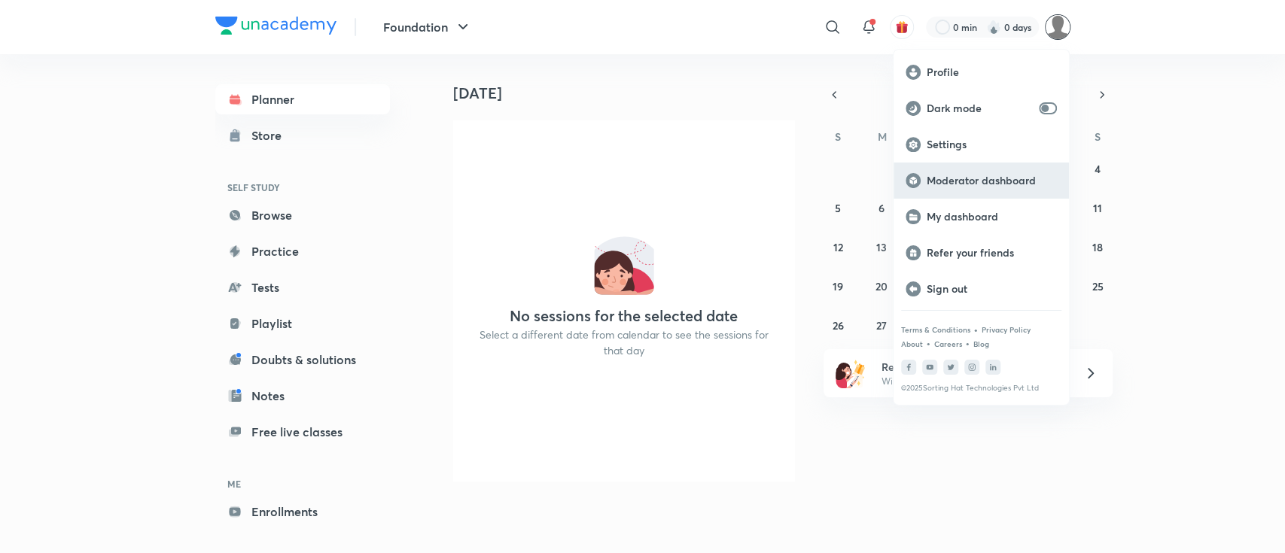
click at [1006, 178] on p "Moderator dashboard" at bounding box center [992, 181] width 130 height 14
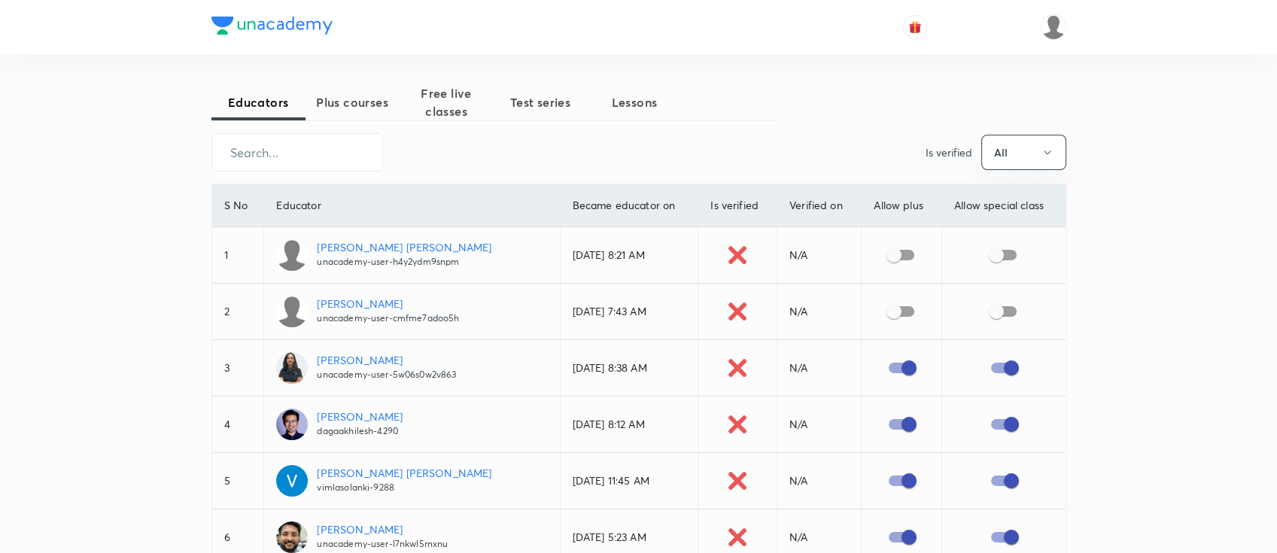
click at [379, 103] on span "Plus courses" at bounding box center [353, 102] width 94 height 18
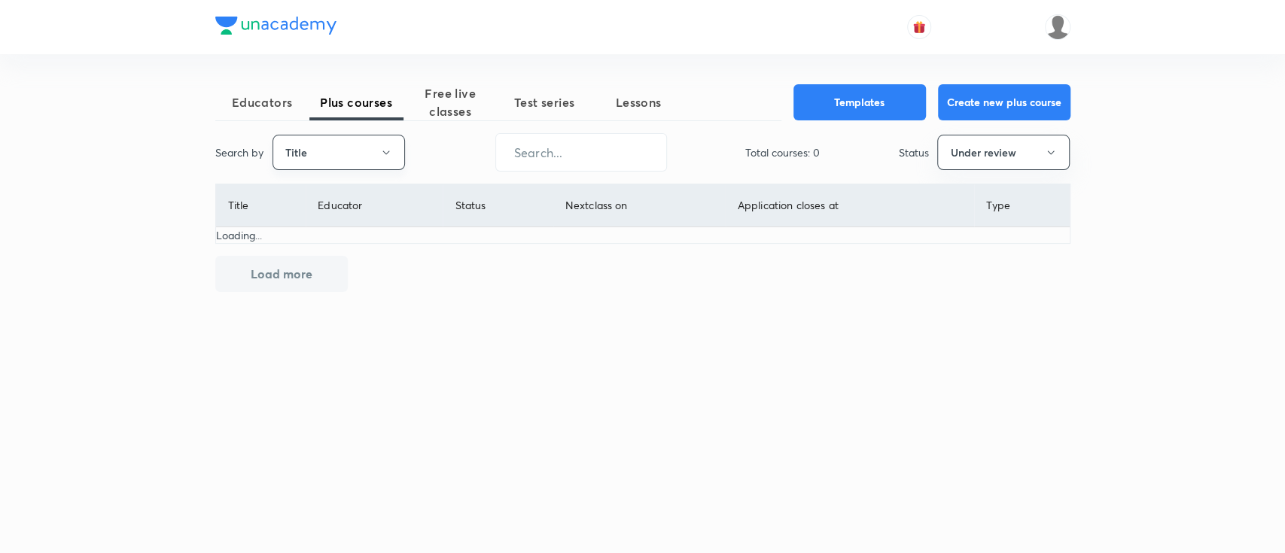
click at [367, 160] on button "Title" at bounding box center [338, 152] width 132 height 35
click at [359, 235] on li "Username" at bounding box center [337, 226] width 131 height 28
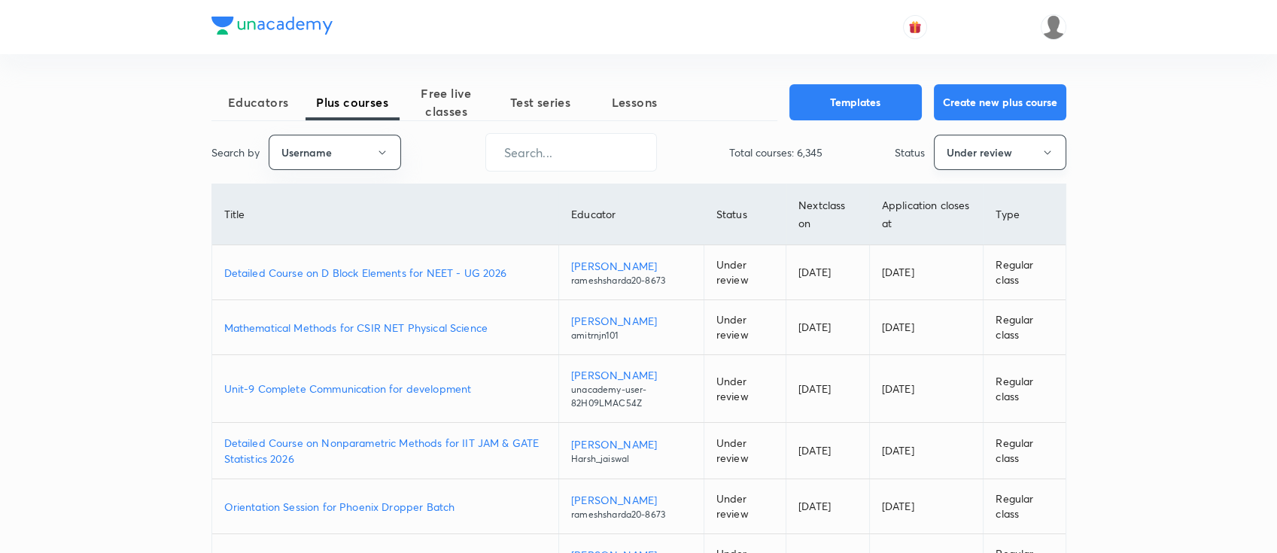
click at [980, 154] on button "Under review" at bounding box center [1000, 152] width 132 height 35
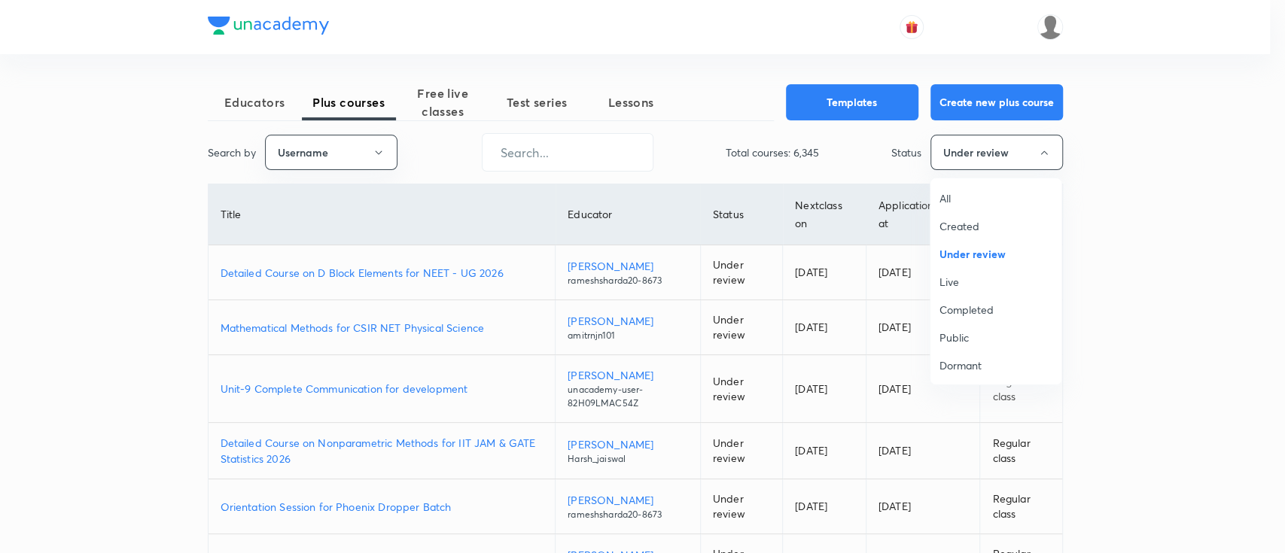
click at [964, 194] on span "All" at bounding box center [995, 198] width 113 height 16
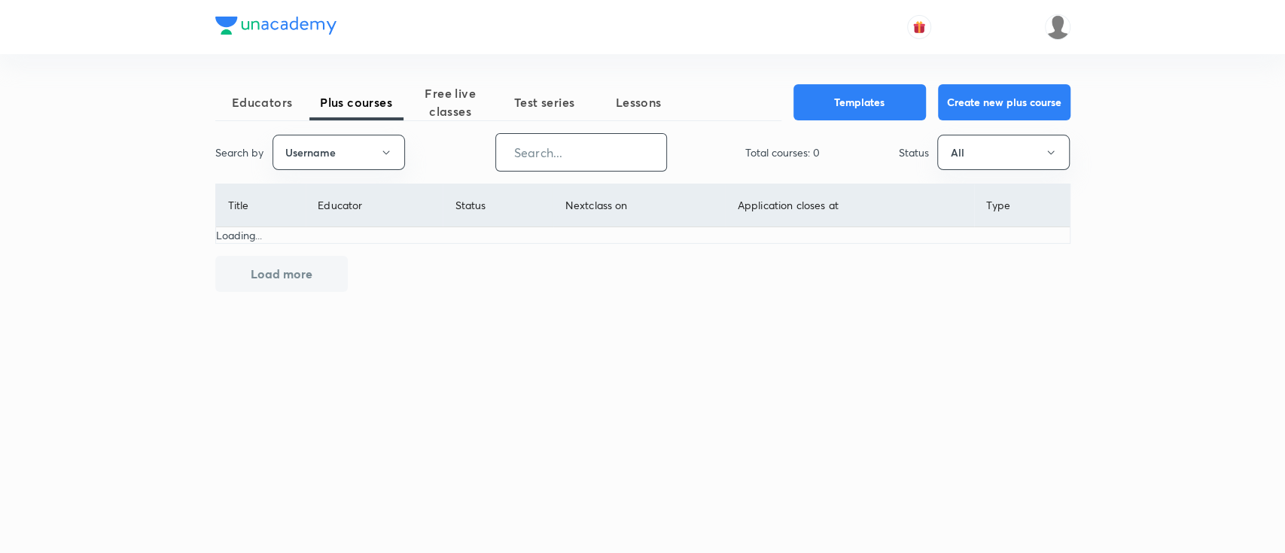
click at [569, 152] on input "text" at bounding box center [581, 152] width 170 height 38
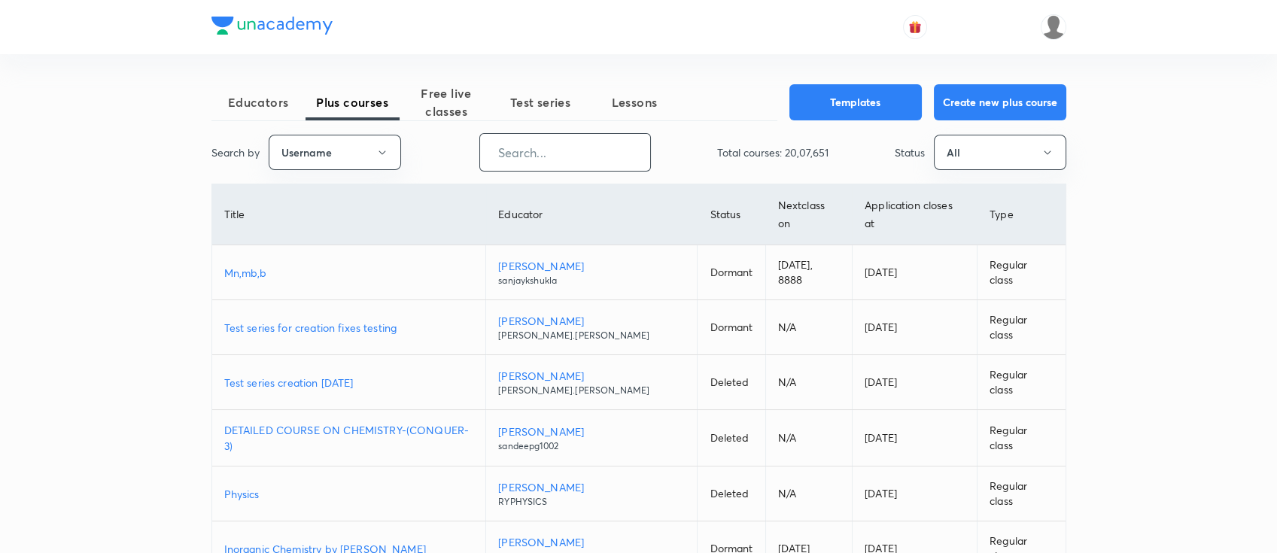
paste input "nalin.sarkar"
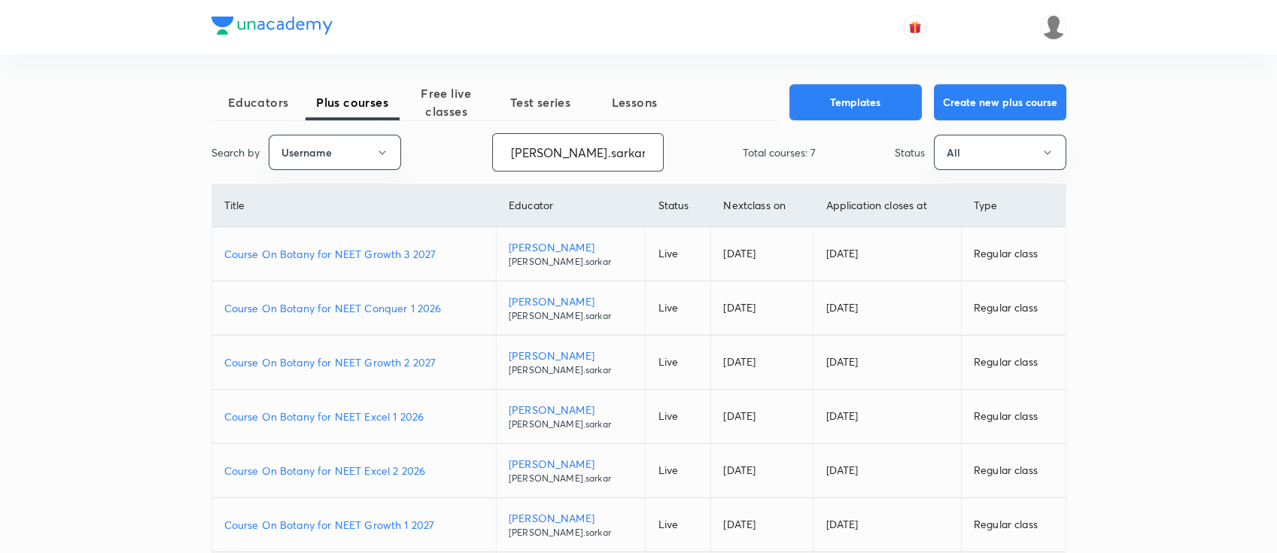
type input "nalin.sarkar"
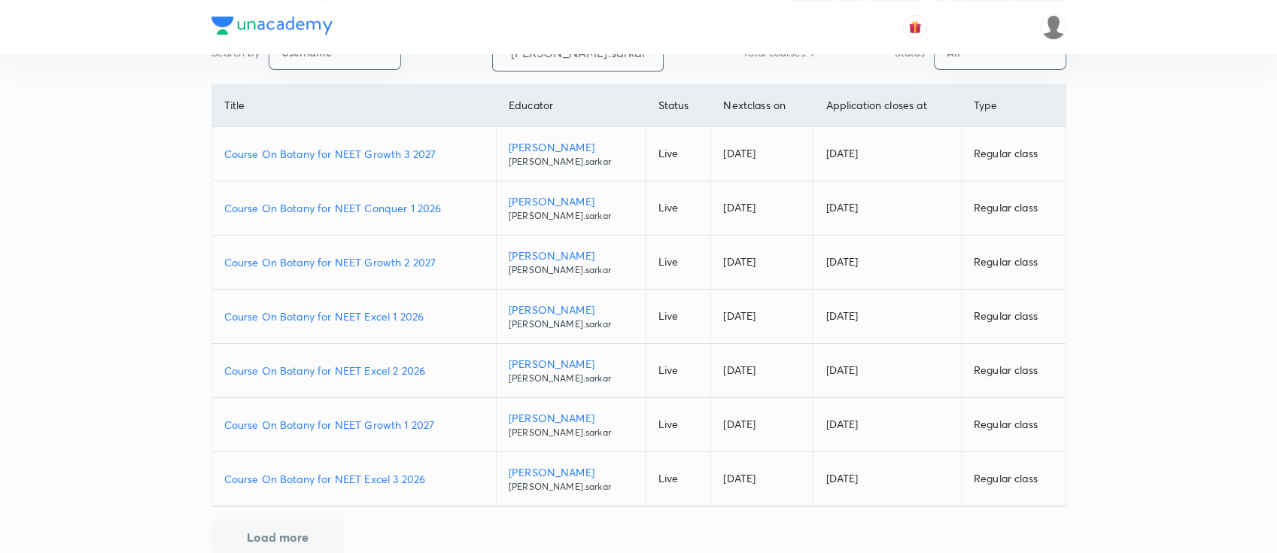
click at [443, 417] on p "Course On Botany for NEET Growth 1 2027" at bounding box center [354, 425] width 260 height 16
click at [444, 309] on p "Course On Botany for NEET Excel 1 2026" at bounding box center [354, 317] width 260 height 16
click at [444, 263] on p "Course On Botany for NEET Growth 2 2027" at bounding box center [354, 262] width 260 height 16
click at [430, 367] on p "Course On Botany for NEET Excel 2 2026" at bounding box center [354, 371] width 260 height 16
click at [448, 205] on p "Course On Botany for NEET Conquer 1 2026" at bounding box center [354, 208] width 260 height 16
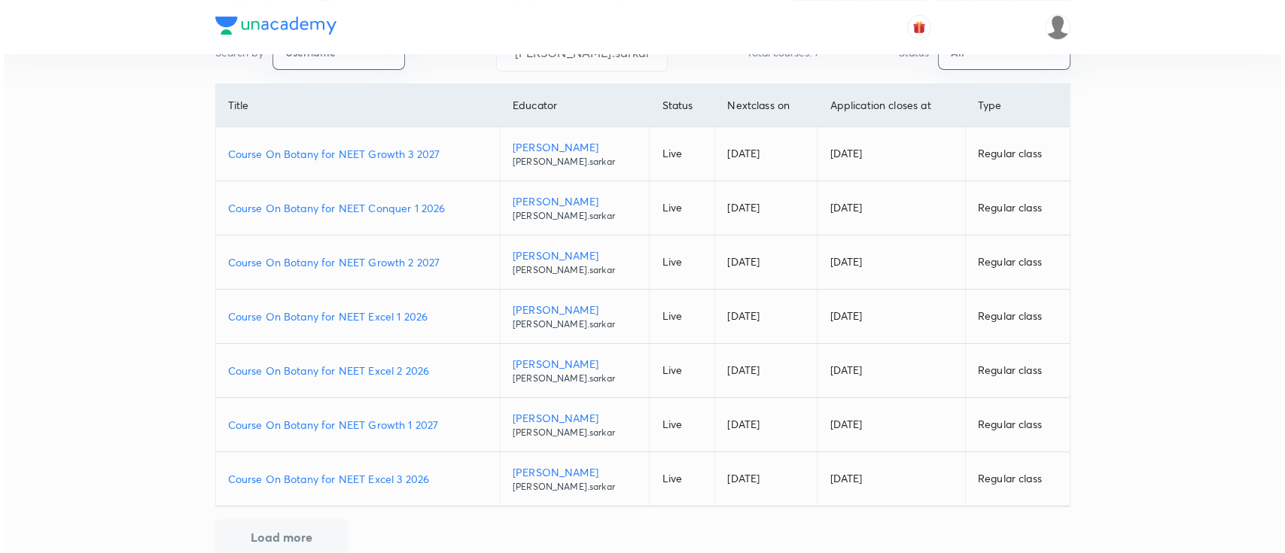
scroll to position [0, 0]
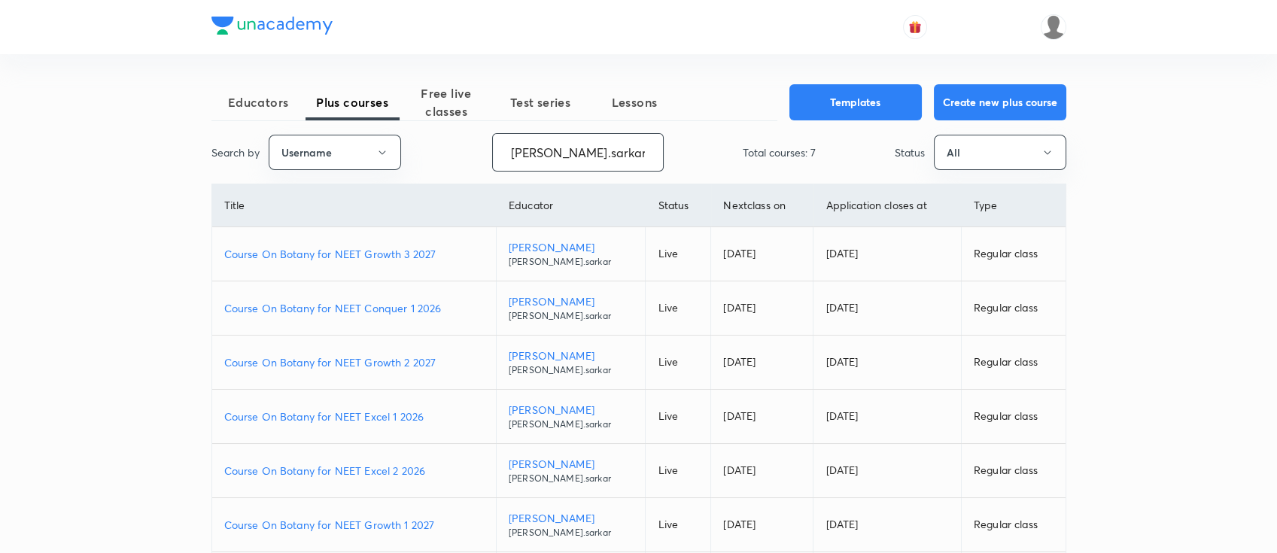
drag, startPoint x: 600, startPoint y: 154, endPoint x: 378, endPoint y: 96, distance: 229.5
click at [378, 96] on div "Educators Plus courses Free live classes Test series Lessons Templates Create n…" at bounding box center [638, 369] width 855 height 571
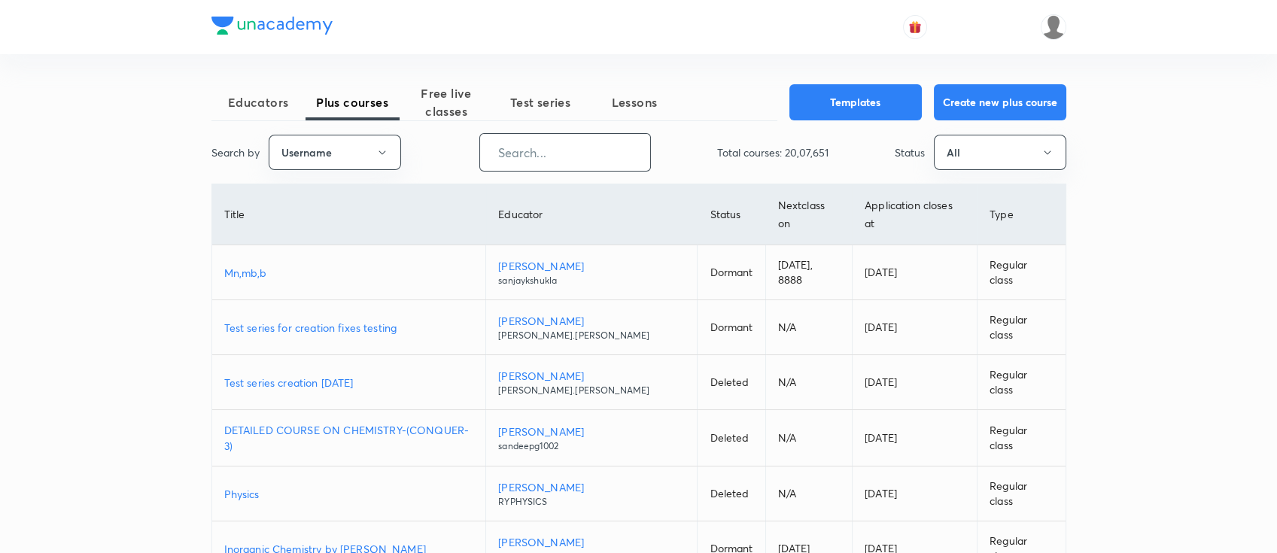
paste input "atulya1996"
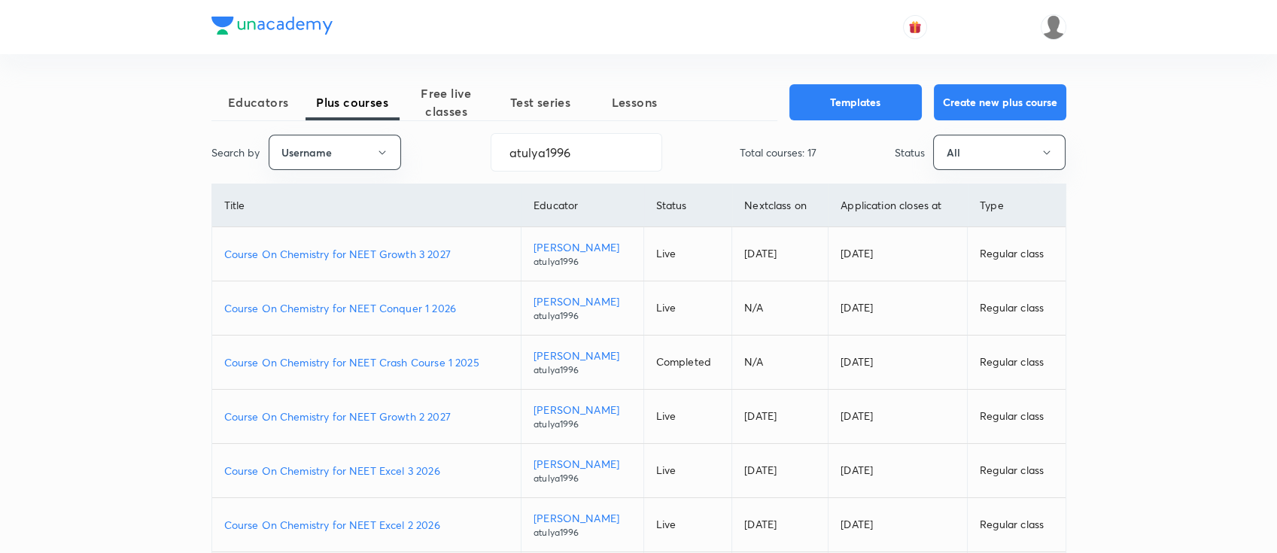
click at [464, 410] on p "Course On Chemistry for NEET Growth 2 2027" at bounding box center [366, 417] width 285 height 16
click at [466, 303] on p "Course On Chemistry for NEET Conquer 1 2026" at bounding box center [366, 308] width 285 height 16
click at [452, 256] on p "Course On Chemistry for NEET Growth 3 2027" at bounding box center [366, 254] width 285 height 16
click at [464, 251] on p "Course On Chemistry for NEET Growth 3 2027" at bounding box center [366, 254] width 285 height 16
drag, startPoint x: 589, startPoint y: 150, endPoint x: 348, endPoint y: 97, distance: 247.3
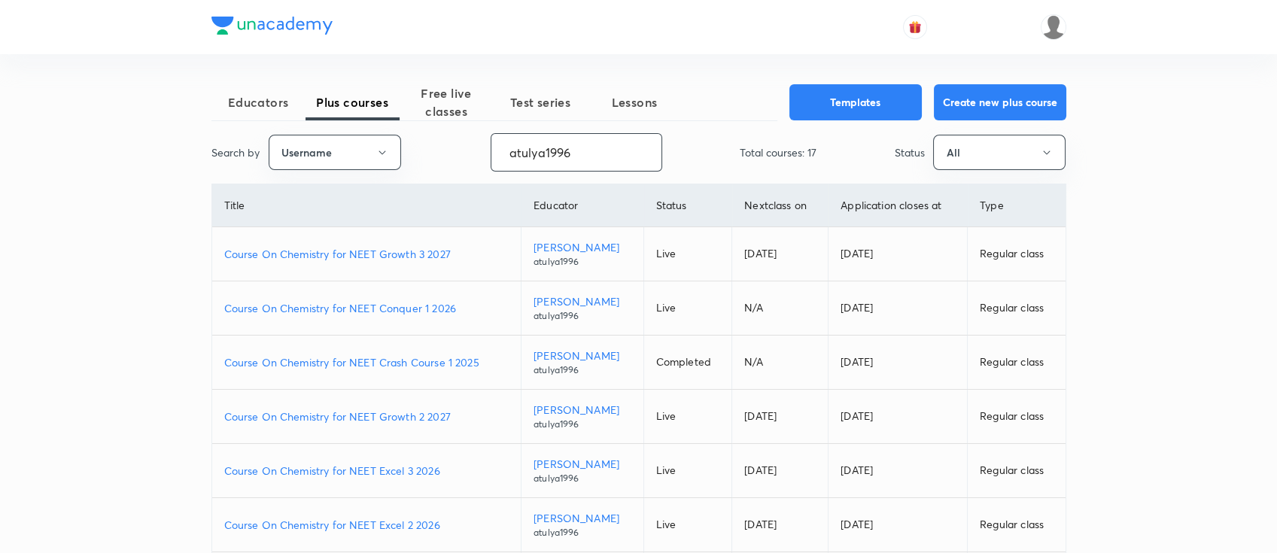
click at [348, 97] on div "Educators Plus courses Free live classes Test series Lessons Templates Create n…" at bounding box center [638, 451] width 855 height 734
paste input "unacademy-user-ZZ9KA3YD00WO"
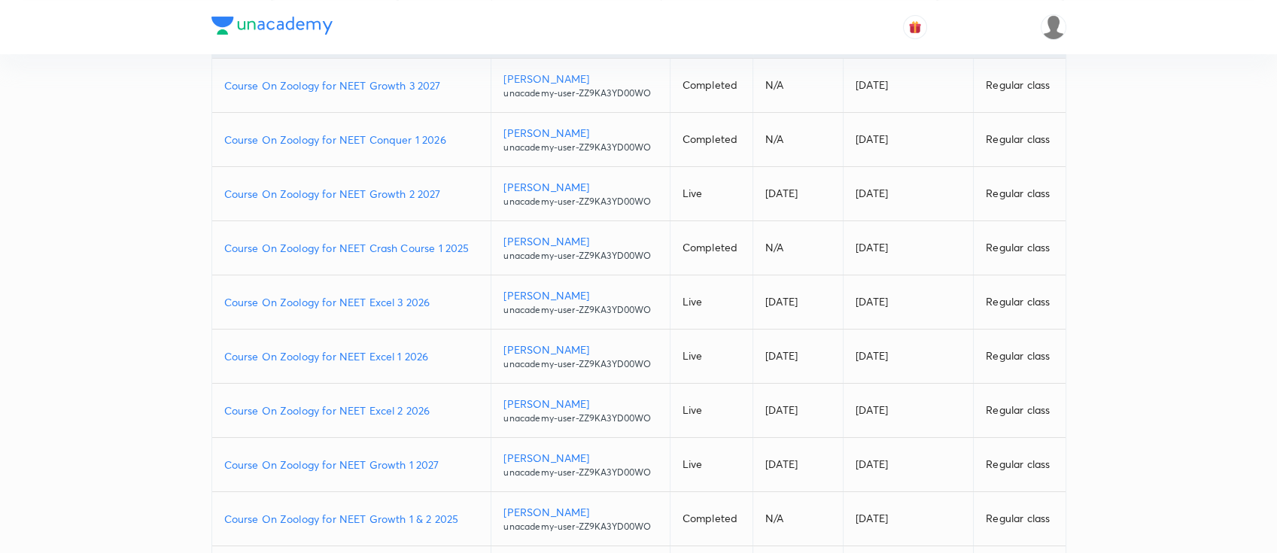
scroll to position [200, 0]
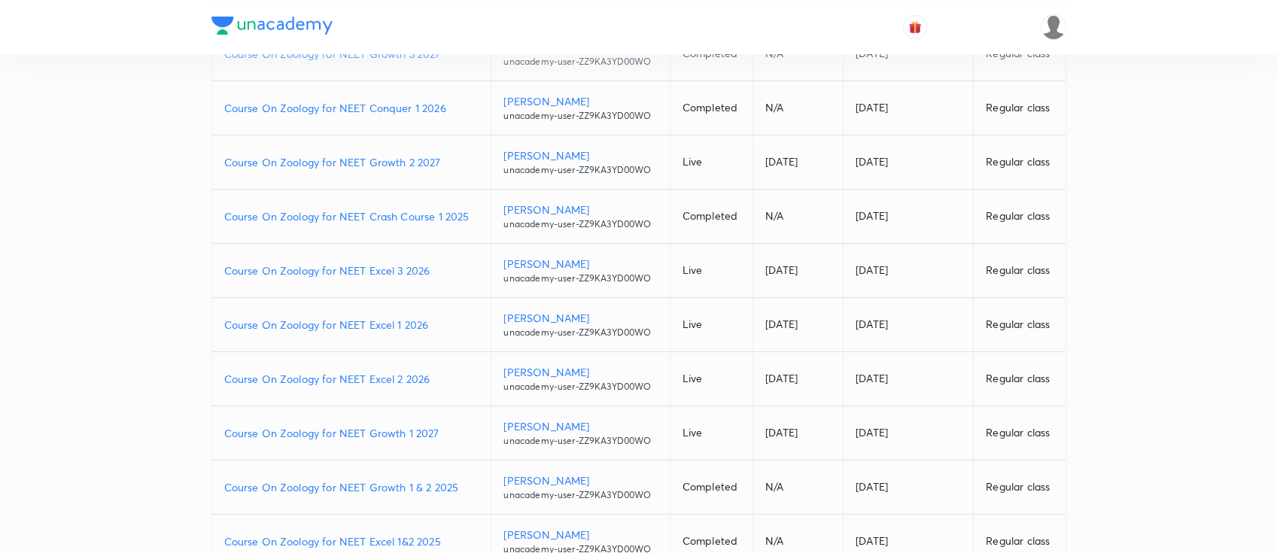
click at [449, 431] on p "Course On Zoology for NEET Growth 1 2027" at bounding box center [351, 433] width 255 height 16
click at [440, 319] on p "Course On Zoology for NEET Excel 1 2026" at bounding box center [351, 325] width 255 height 16
click at [444, 159] on p "Course On Zoology for NEET Growth 2 2027" at bounding box center [351, 162] width 255 height 16
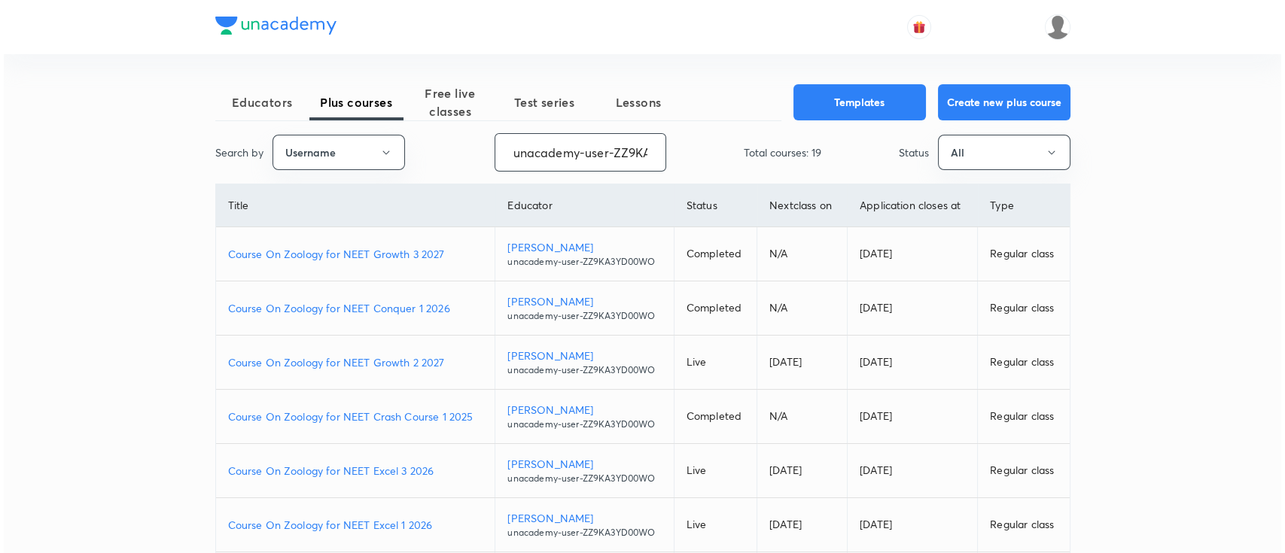
scroll to position [0, 66]
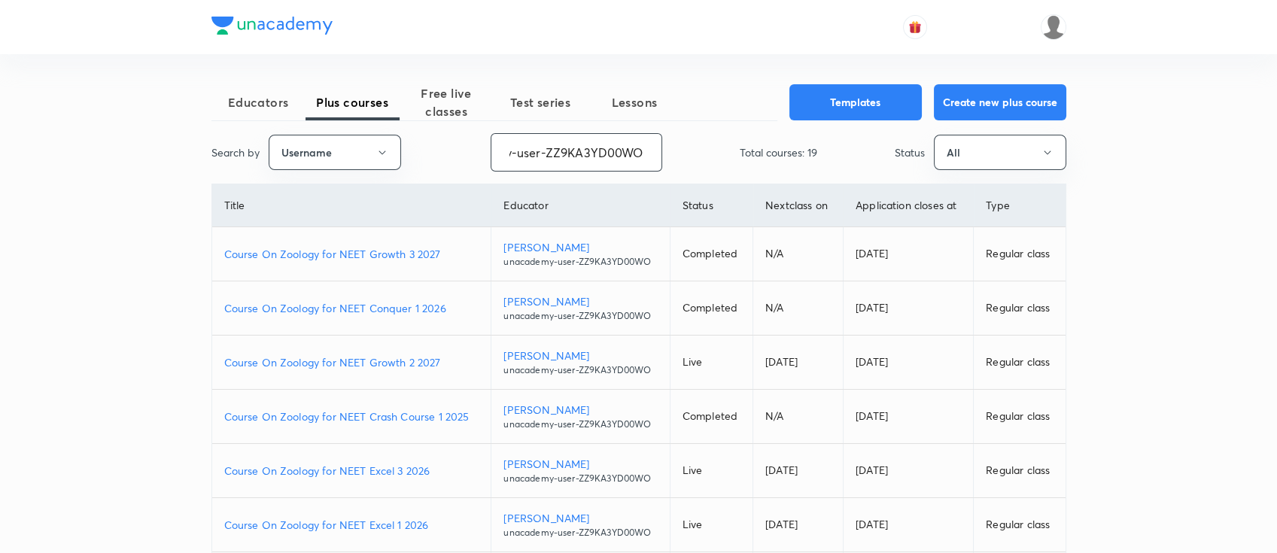
drag, startPoint x: 508, startPoint y: 156, endPoint x: 752, endPoint y: 190, distance: 246.3
click at [752, 190] on div "Educators Plus courses Free live classes Test series Lessons Templates Create n…" at bounding box center [638, 451] width 855 height 734
paste input "SD339HR9ODE5"
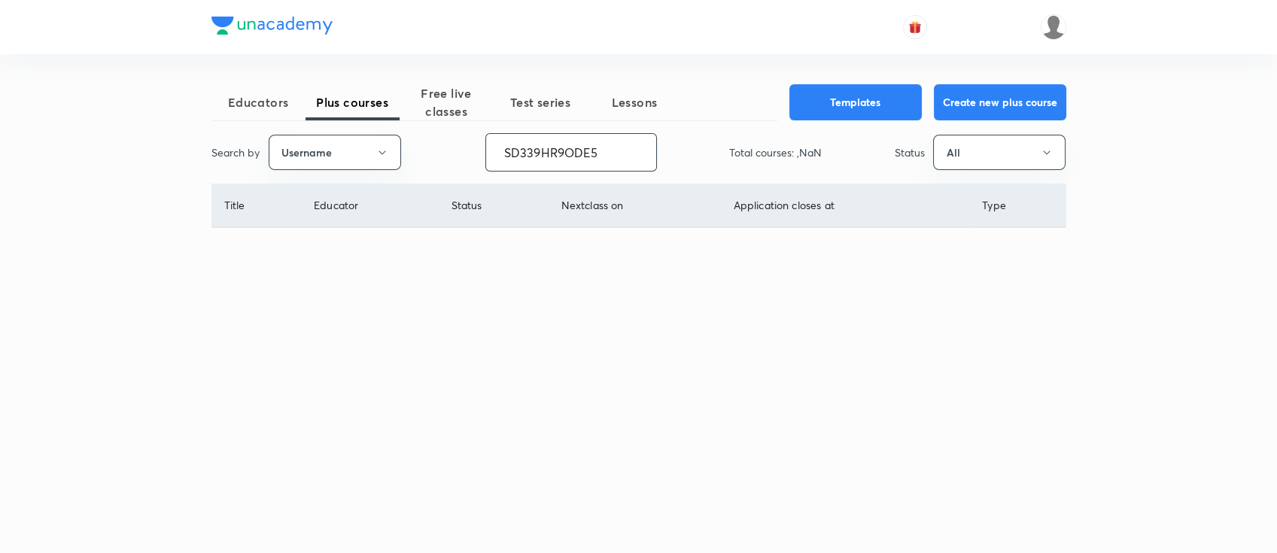
scroll to position [0, 0]
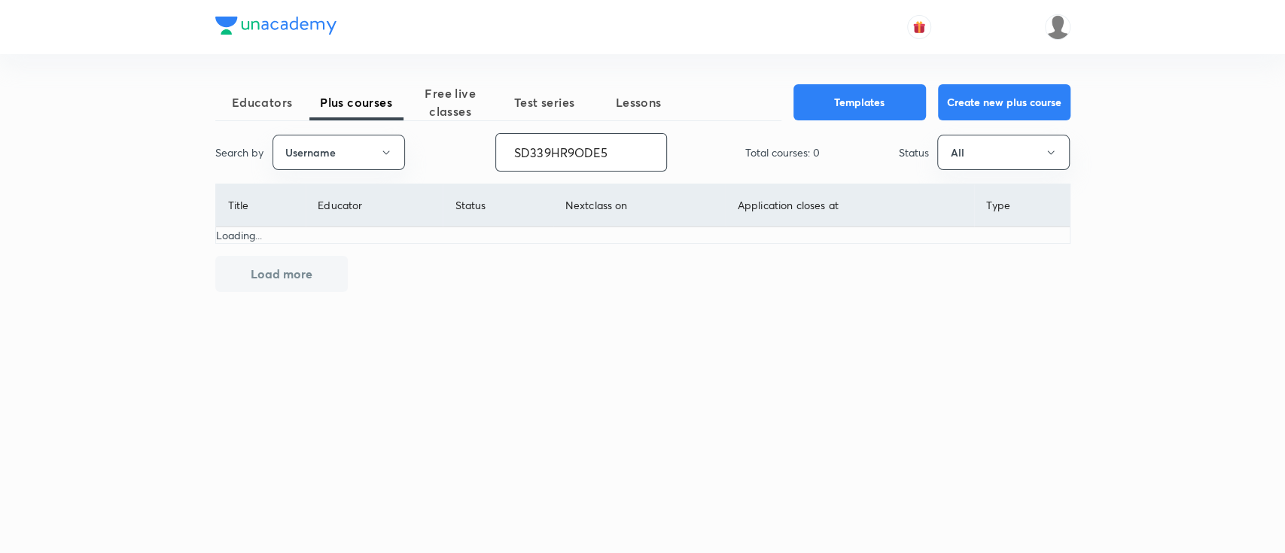
type input "SD339HR9ODE5"
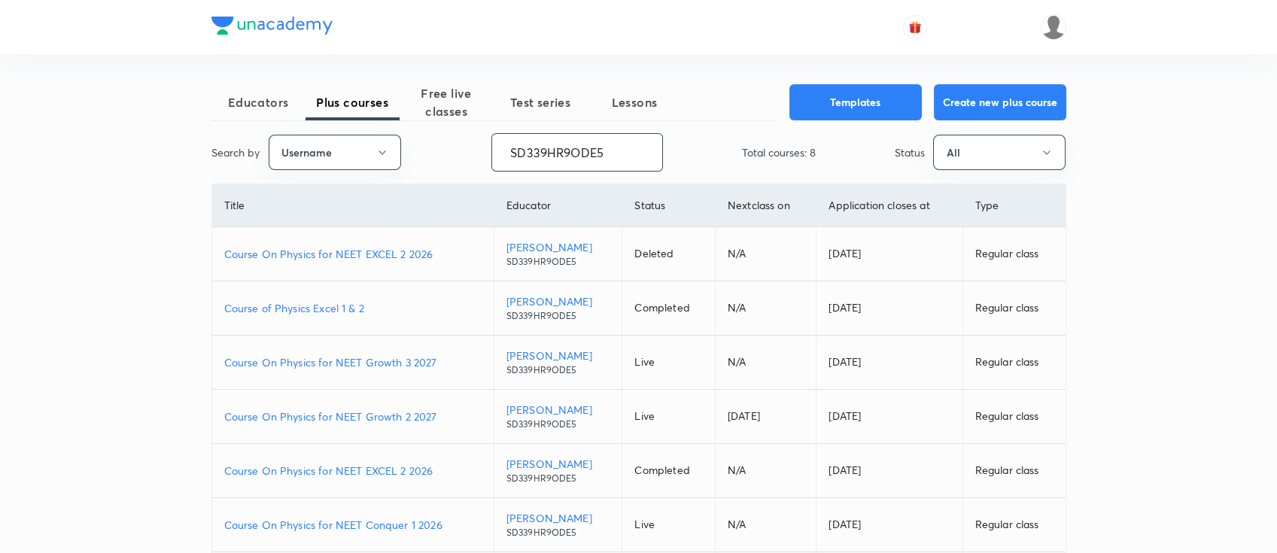
click at [440, 473] on p "Course On Physics for NEET EXCEL 2 2026" at bounding box center [352, 471] width 257 height 16
click at [452, 525] on p "Course On Physics for NEET Conquer 1 2026" at bounding box center [352, 525] width 257 height 16
click at [443, 361] on p "Course On Physics for NEET Growth 3 2027" at bounding box center [352, 363] width 257 height 16
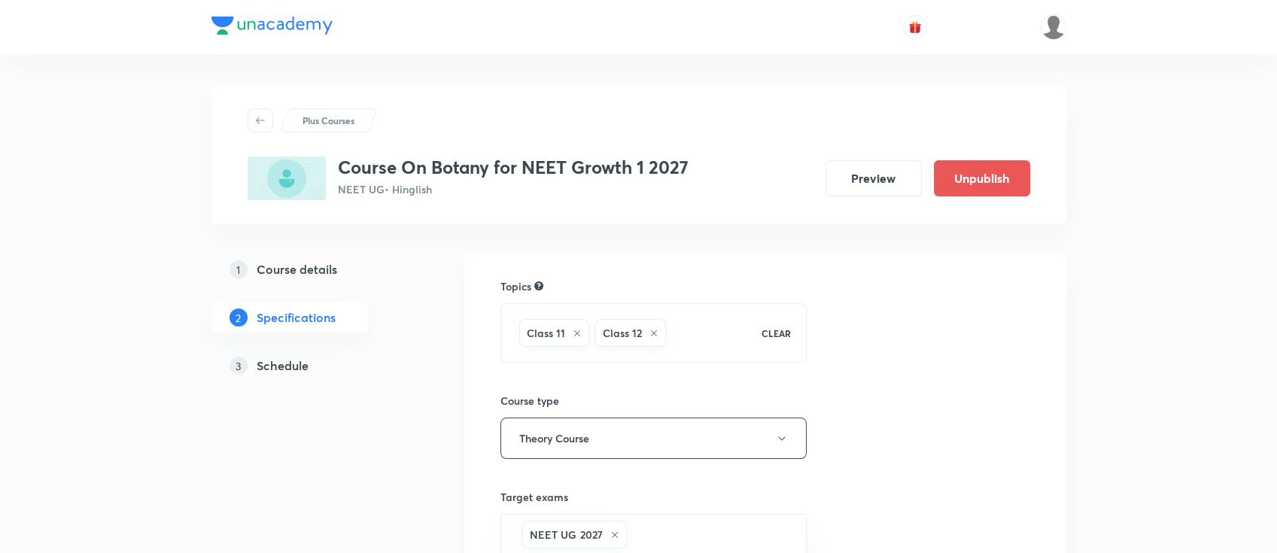
click at [311, 370] on div "3 Schedule" at bounding box center [317, 366] width 175 height 18
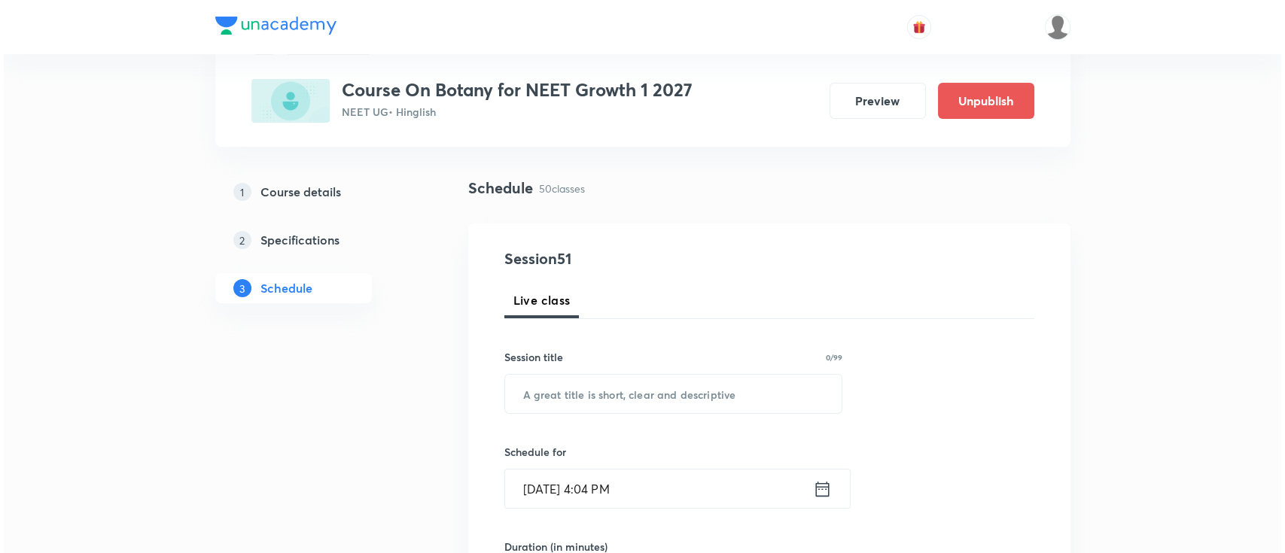
scroll to position [100, 0]
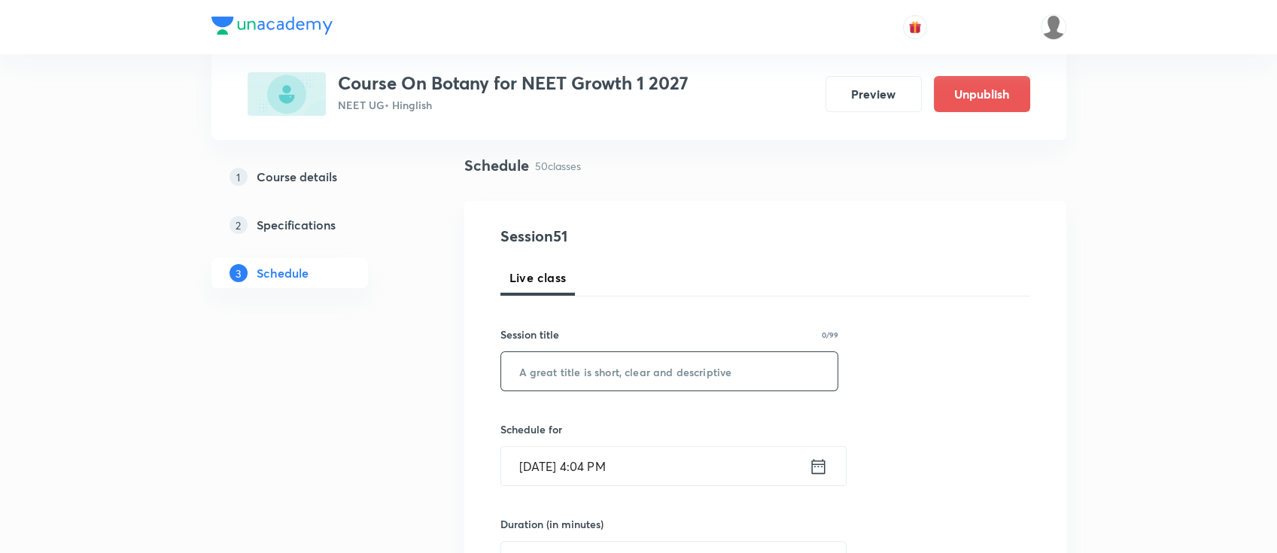
click at [711, 378] on input "text" at bounding box center [669, 371] width 337 height 38
paste input "Morphology of flowering plants"
type input "Morphology of flowering plants"
click at [825, 469] on icon at bounding box center [818, 466] width 19 height 21
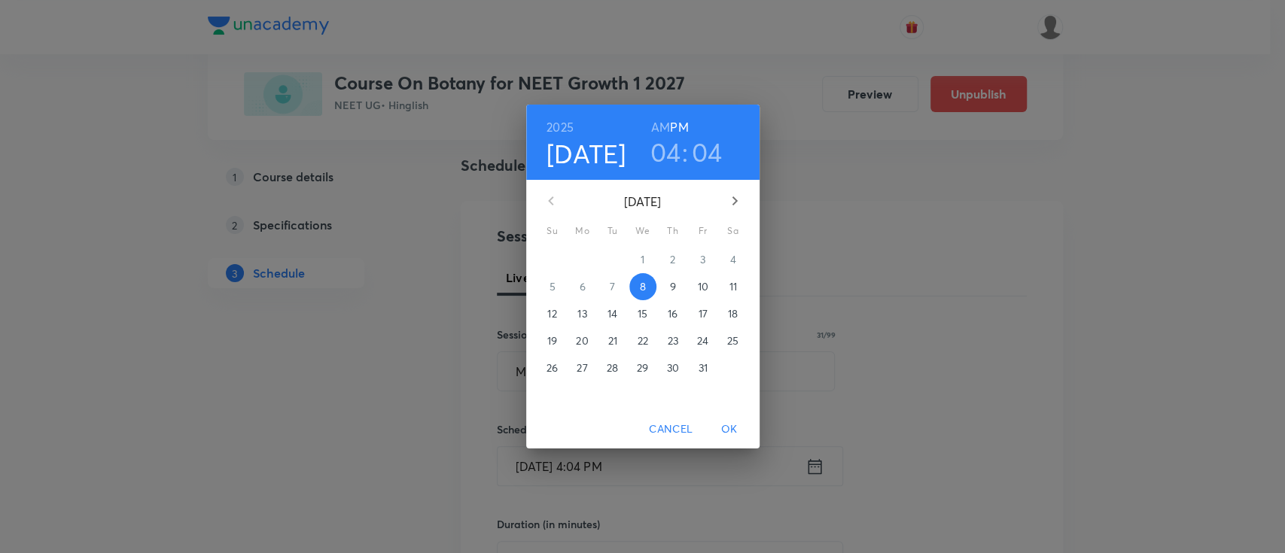
click at [678, 291] on span "9" at bounding box center [672, 286] width 27 height 15
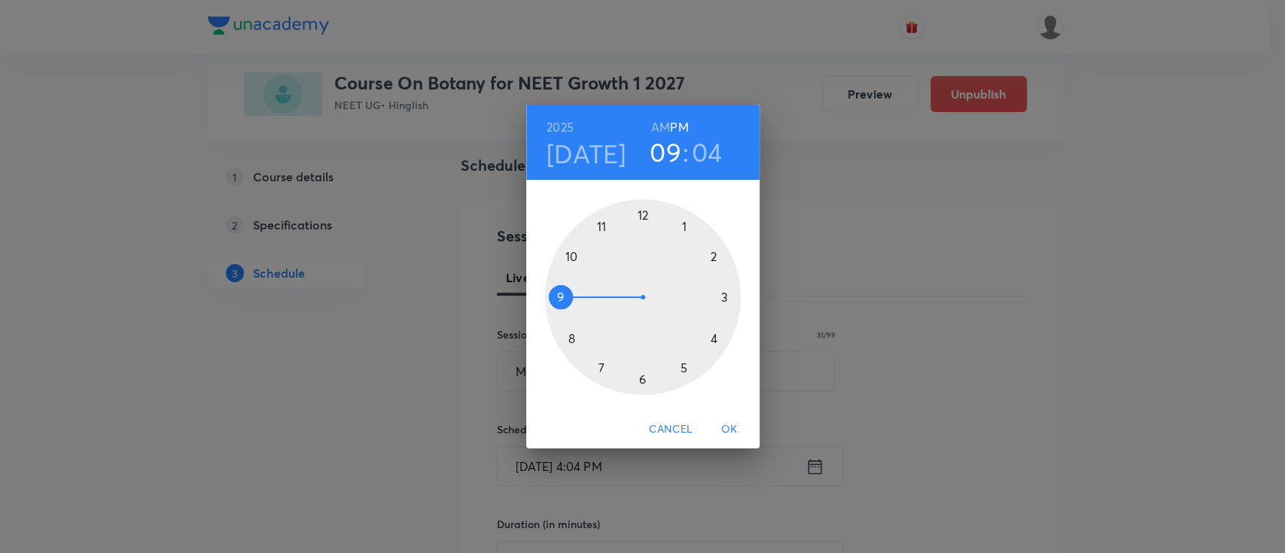
drag, startPoint x: 708, startPoint y: 334, endPoint x: 579, endPoint y: 309, distance: 132.0
click at [579, 309] on div at bounding box center [643, 297] width 196 height 196
drag, startPoint x: 674, startPoint y: 222, endPoint x: 710, endPoint y: 297, distance: 82.5
click at [710, 297] on div at bounding box center [643, 297] width 196 height 196
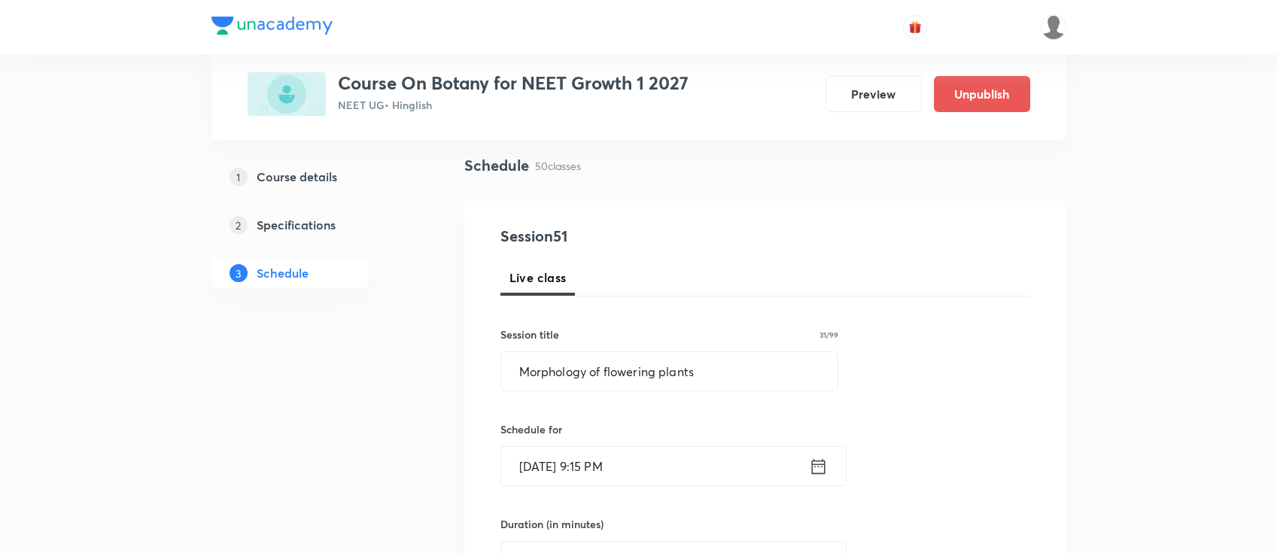
click at [819, 467] on icon at bounding box center [818, 466] width 19 height 21
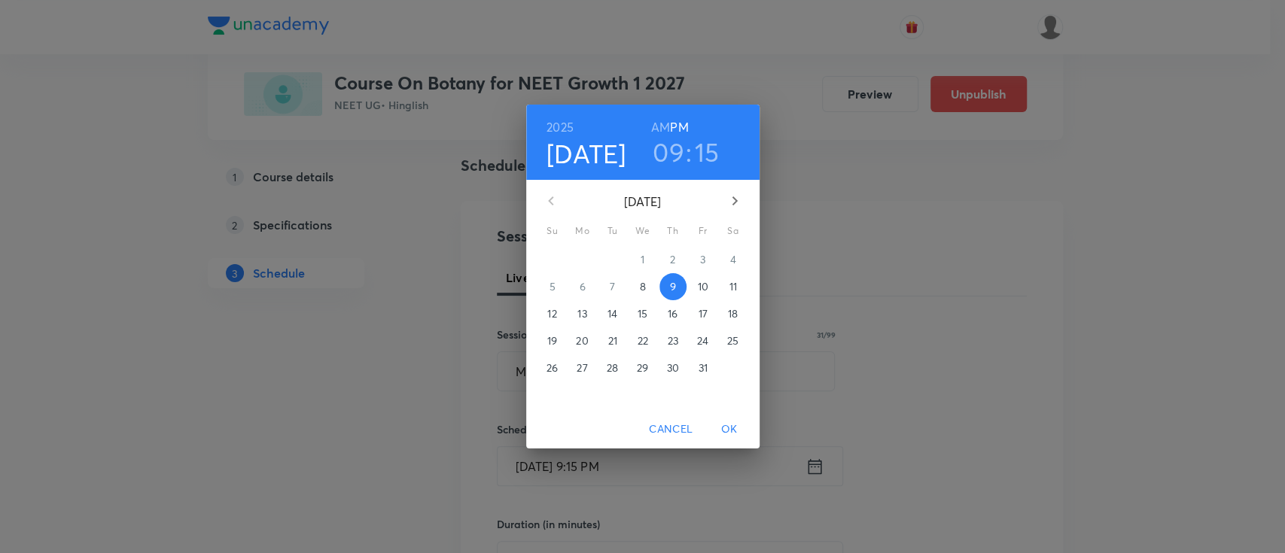
click at [665, 128] on h6 "AM" at bounding box center [660, 127] width 19 height 21
click at [728, 425] on span "OK" at bounding box center [729, 429] width 36 height 19
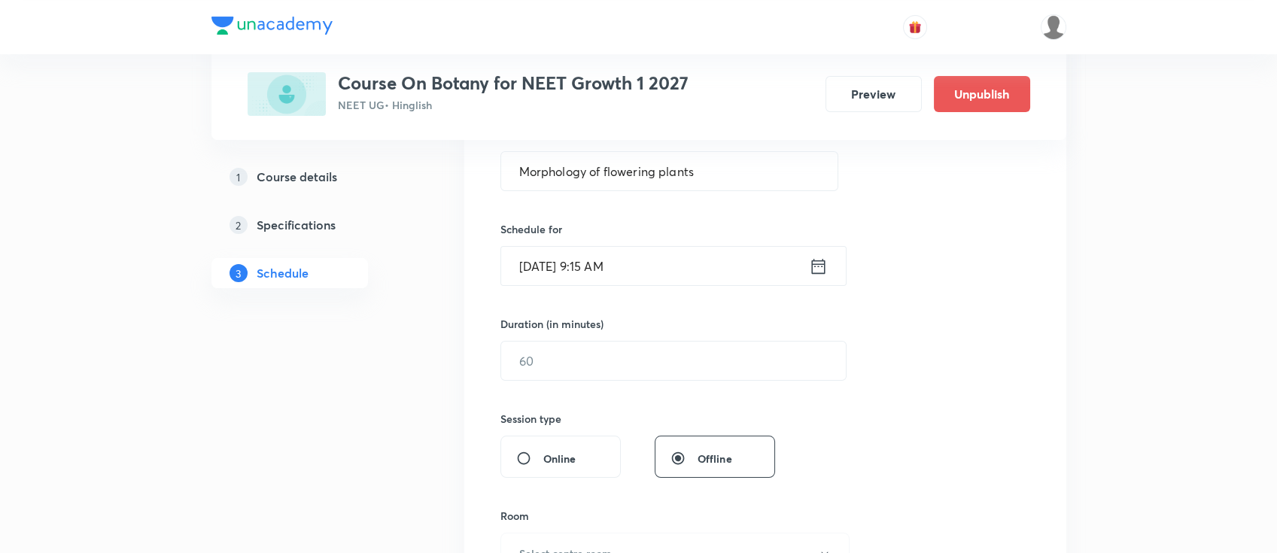
scroll to position [301, 0]
click at [717, 364] on input "text" at bounding box center [673, 360] width 345 height 38
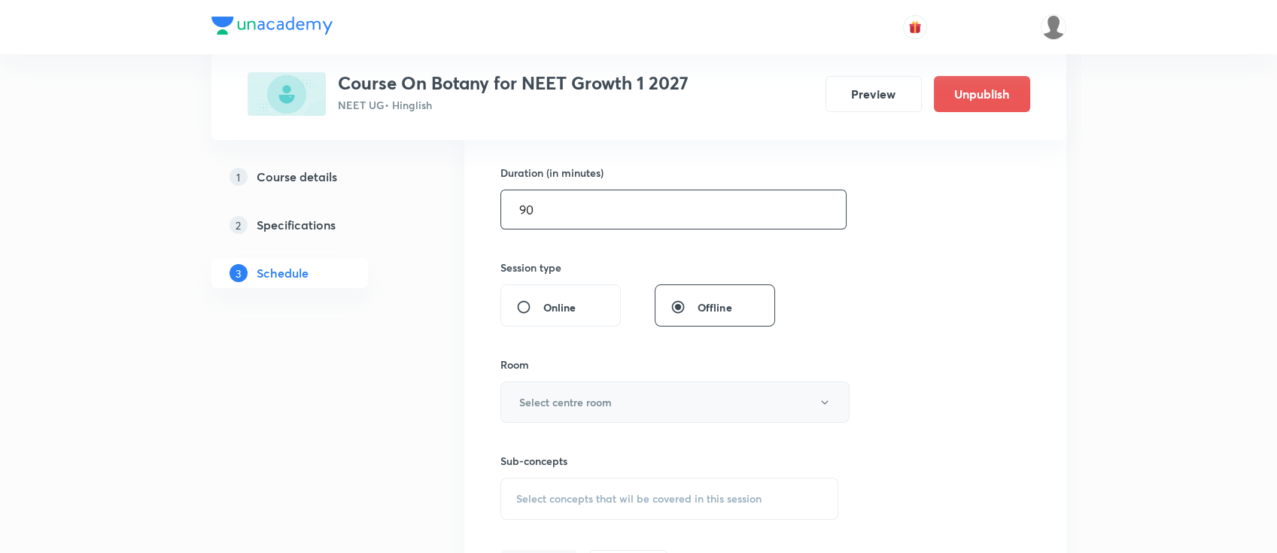
scroll to position [501, 0]
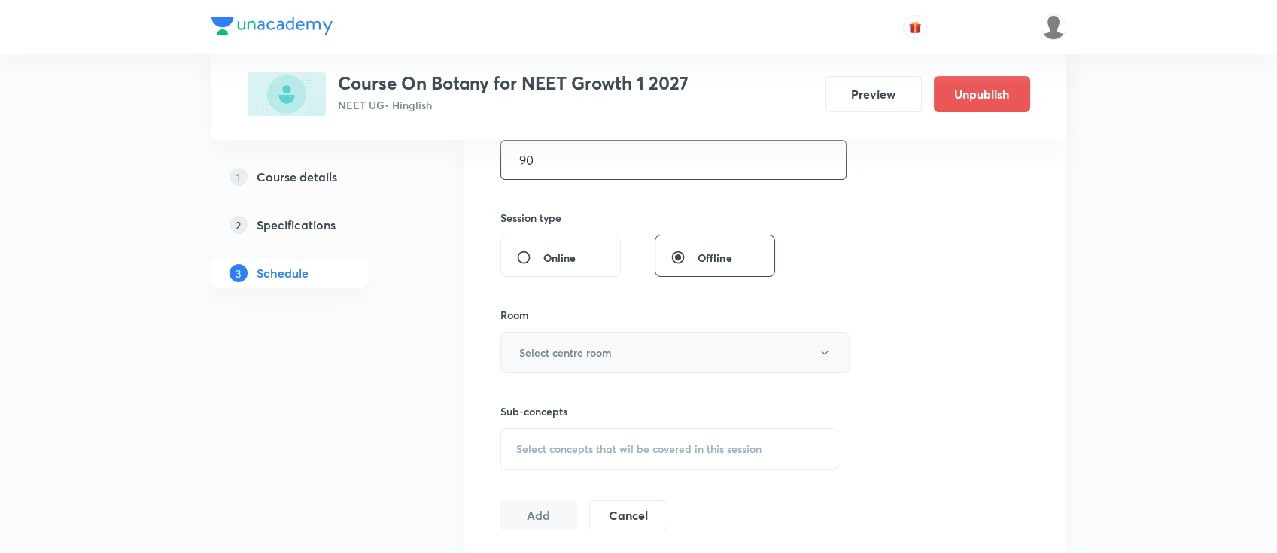
type input "90"
click at [566, 361] on button "Select centre room" at bounding box center [675, 352] width 349 height 41
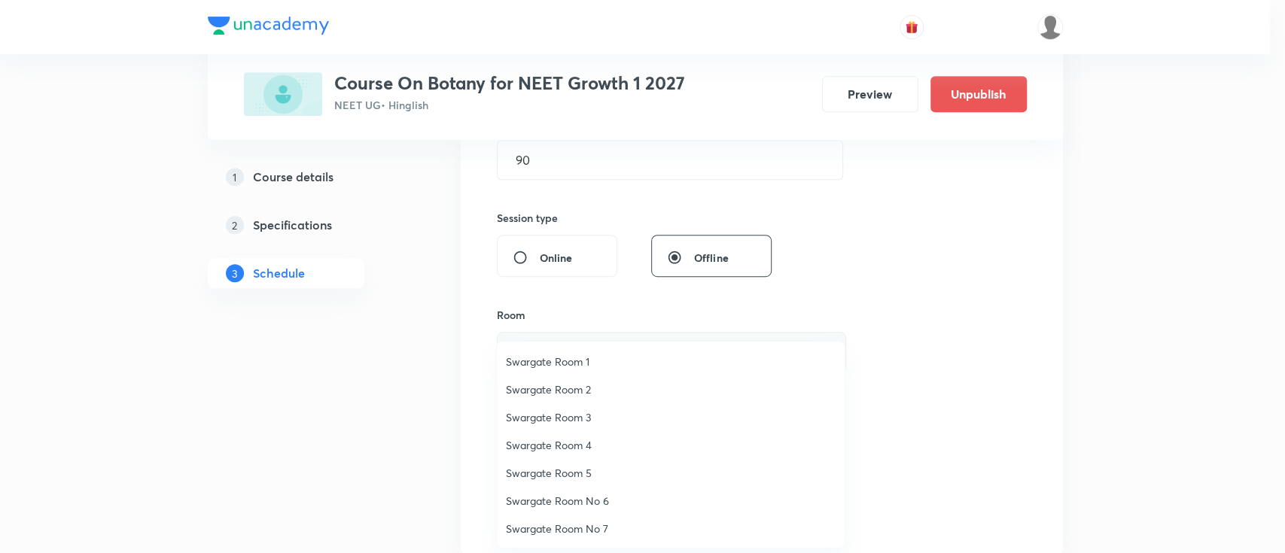
click at [566, 361] on span "Swargate Room 1" at bounding box center [671, 362] width 330 height 16
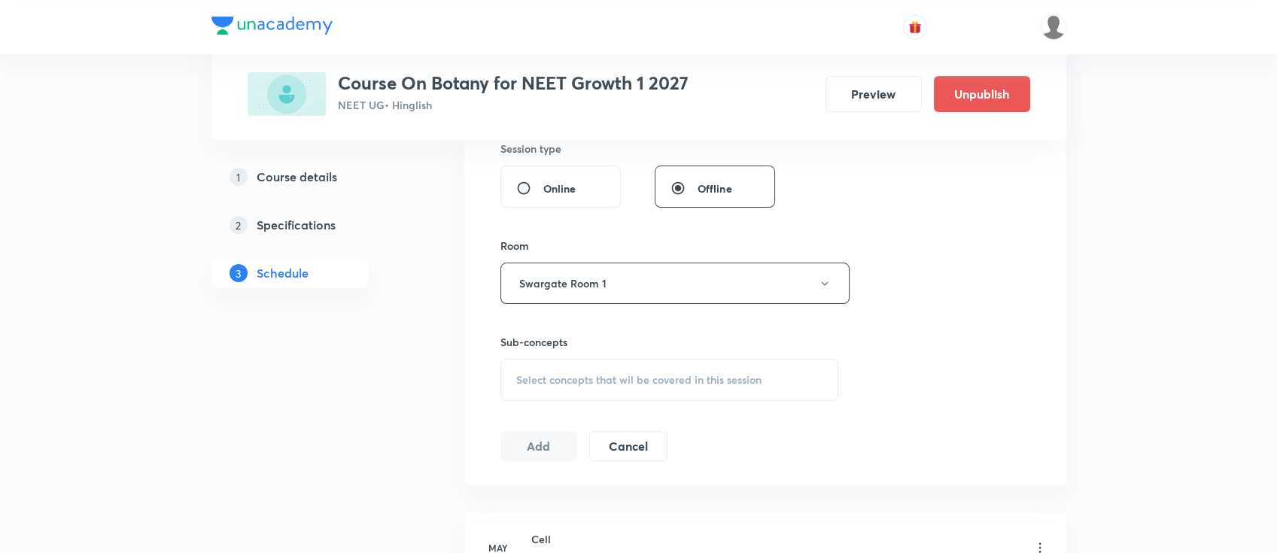
scroll to position [602, 0]
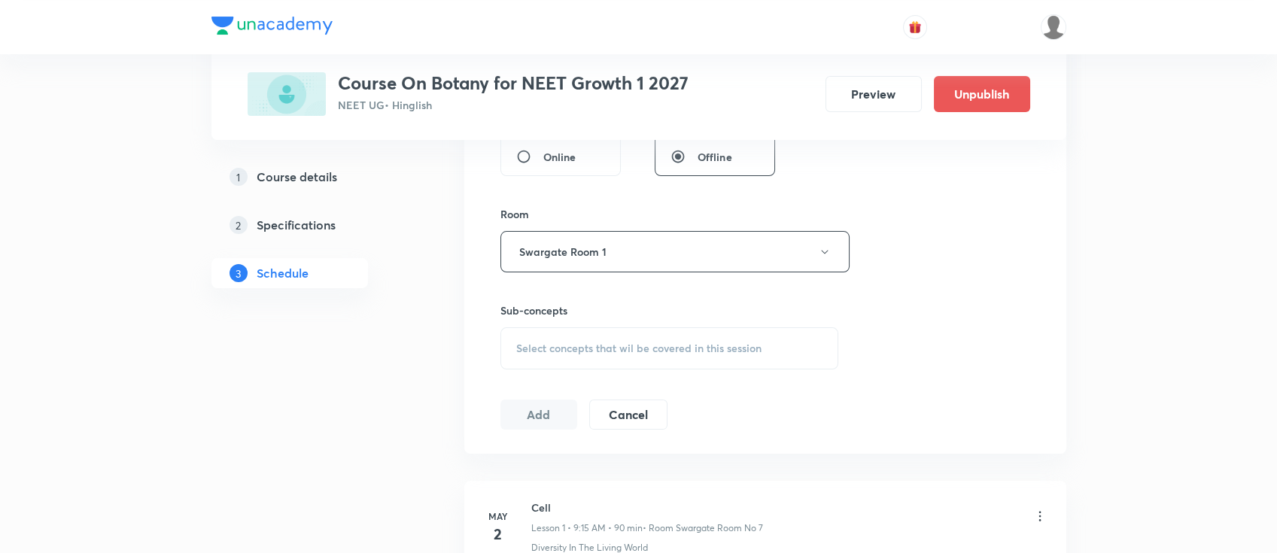
click at [711, 352] on span "Select concepts that wil be covered in this session" at bounding box center [638, 348] width 245 height 12
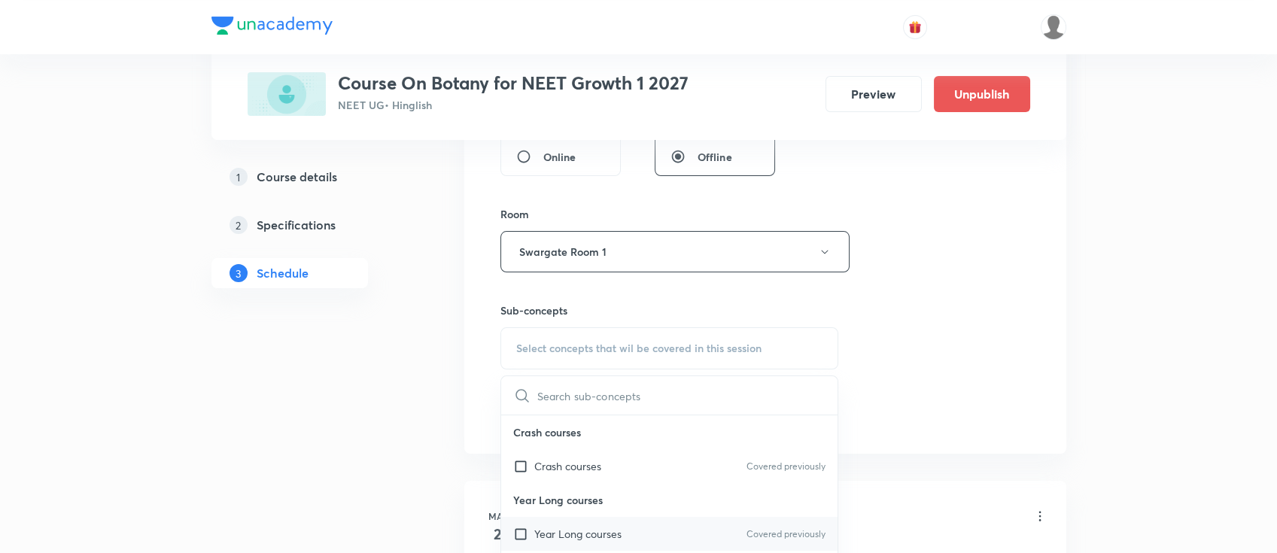
click at [631, 533] on div "Year Long courses Covered previously" at bounding box center [669, 534] width 337 height 34
checkbox input "true"
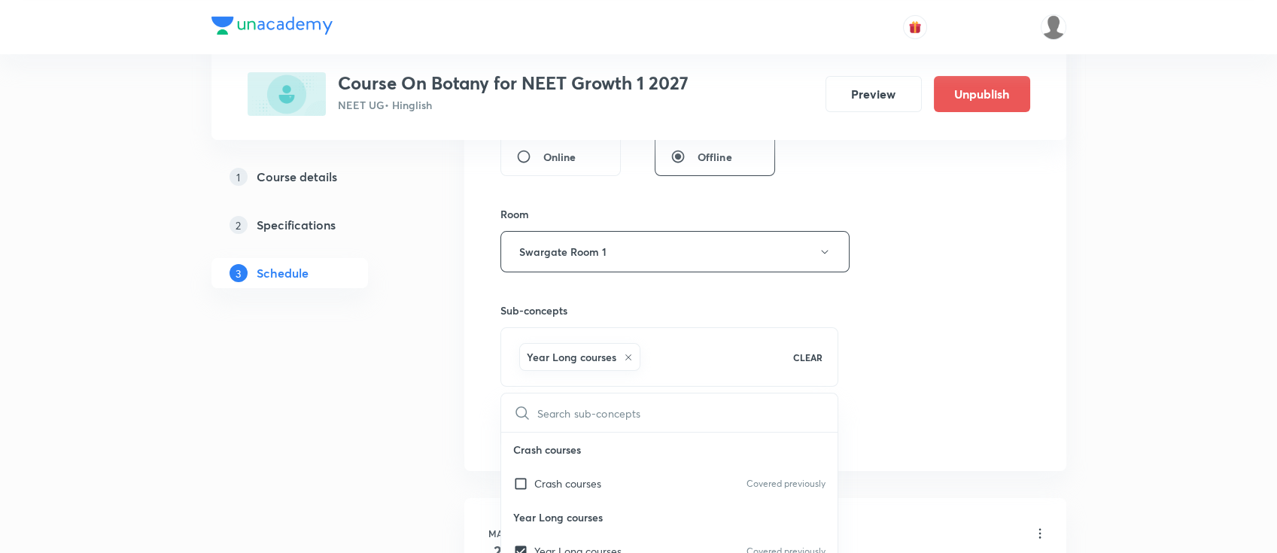
click at [948, 370] on div "Session 51 Live class Session title 31/99 Morphology of flowering plants ​ Sche…" at bounding box center [766, 85] width 530 height 724
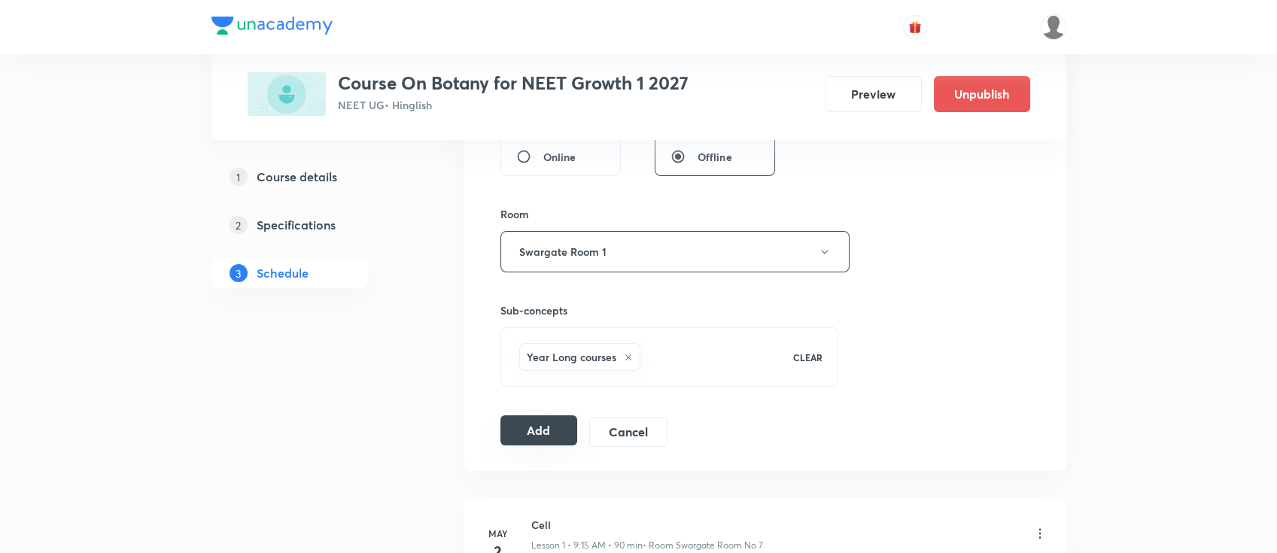
click at [552, 426] on button "Add" at bounding box center [540, 430] width 78 height 30
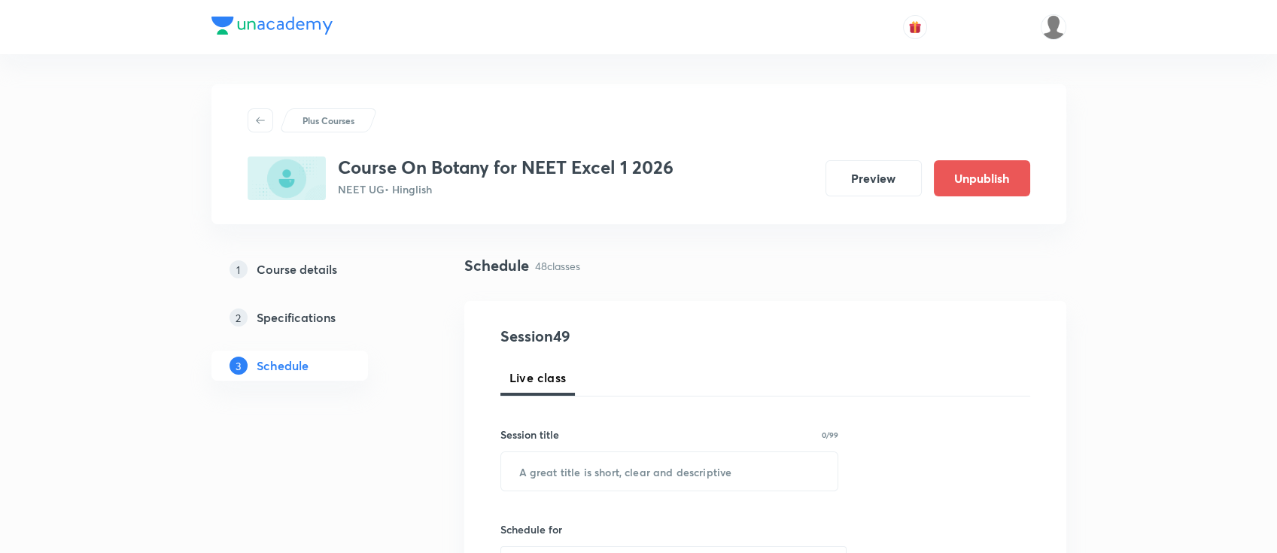
scroll to position [200, 0]
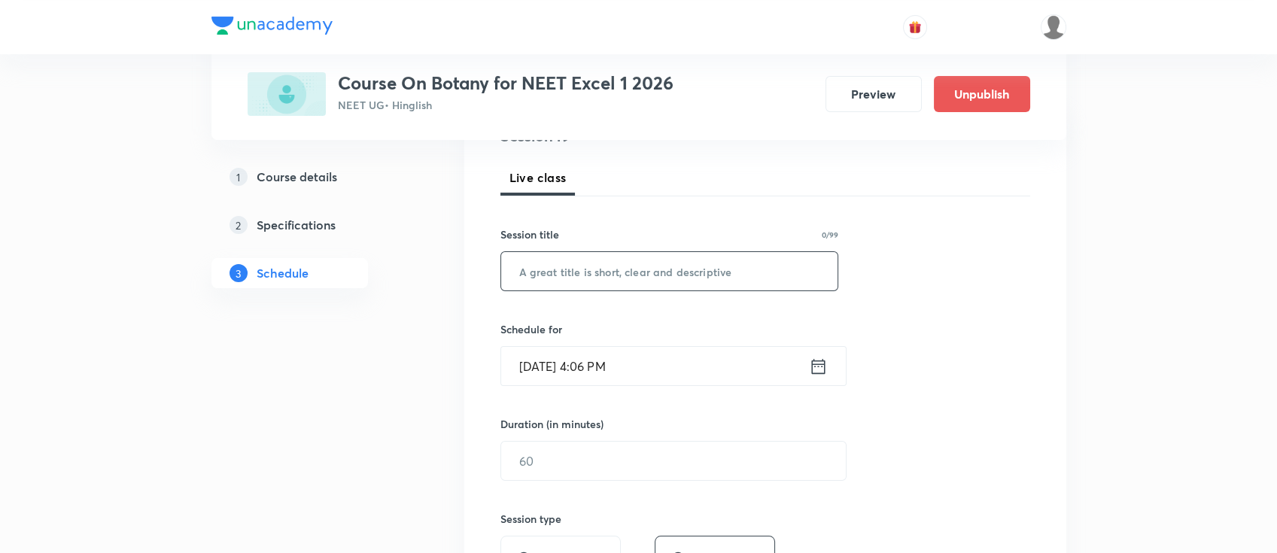
click at [655, 266] on input "text" at bounding box center [669, 271] width 337 height 38
paste input "Organisms and Population"
type input "Organisms and Population"
click at [813, 369] on icon at bounding box center [818, 366] width 19 height 21
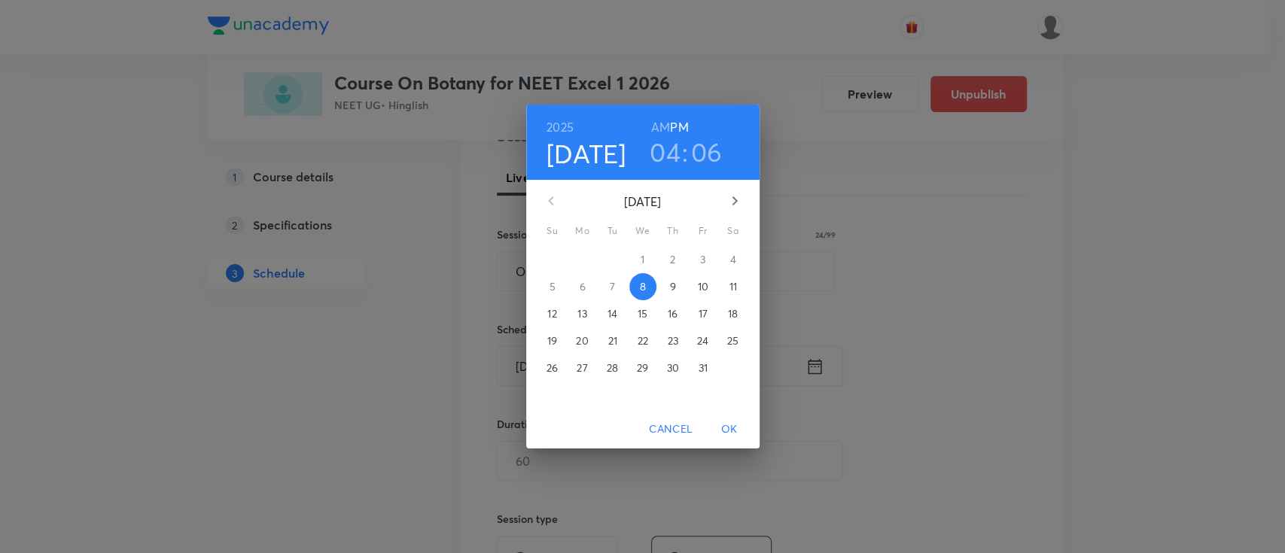
click at [672, 288] on p "9" at bounding box center [672, 286] width 6 height 15
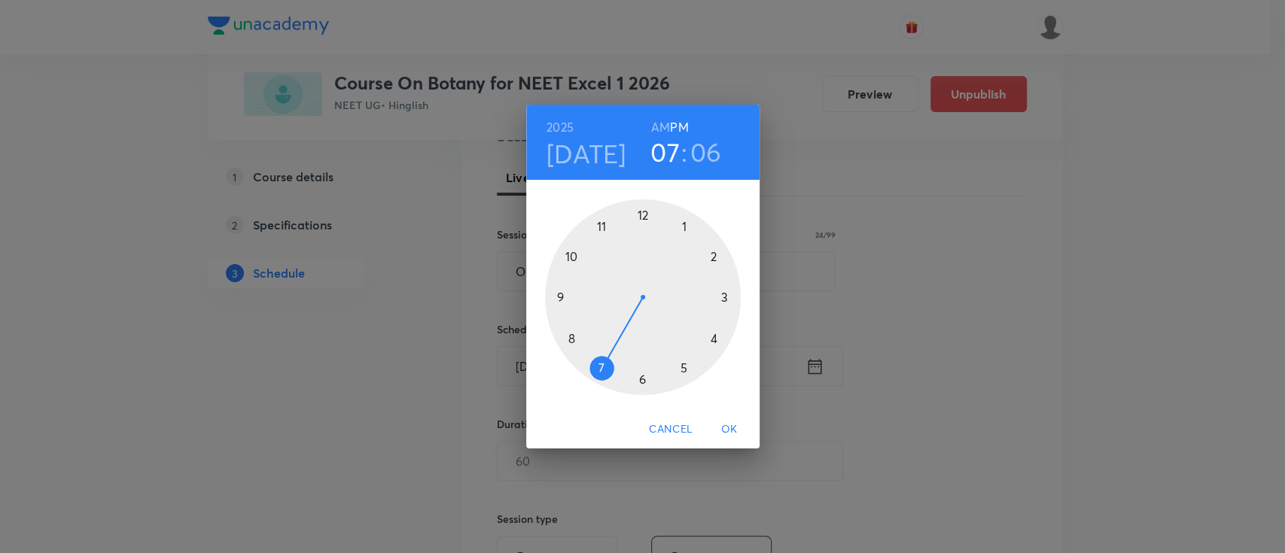
drag, startPoint x: 708, startPoint y: 342, endPoint x: 608, endPoint y: 392, distance: 111.1
click at [608, 392] on div at bounding box center [643, 297] width 196 height 196
drag, startPoint x: 694, startPoint y: 226, endPoint x: 642, endPoint y: 352, distance: 136.7
click at [642, 352] on div at bounding box center [643, 297] width 196 height 196
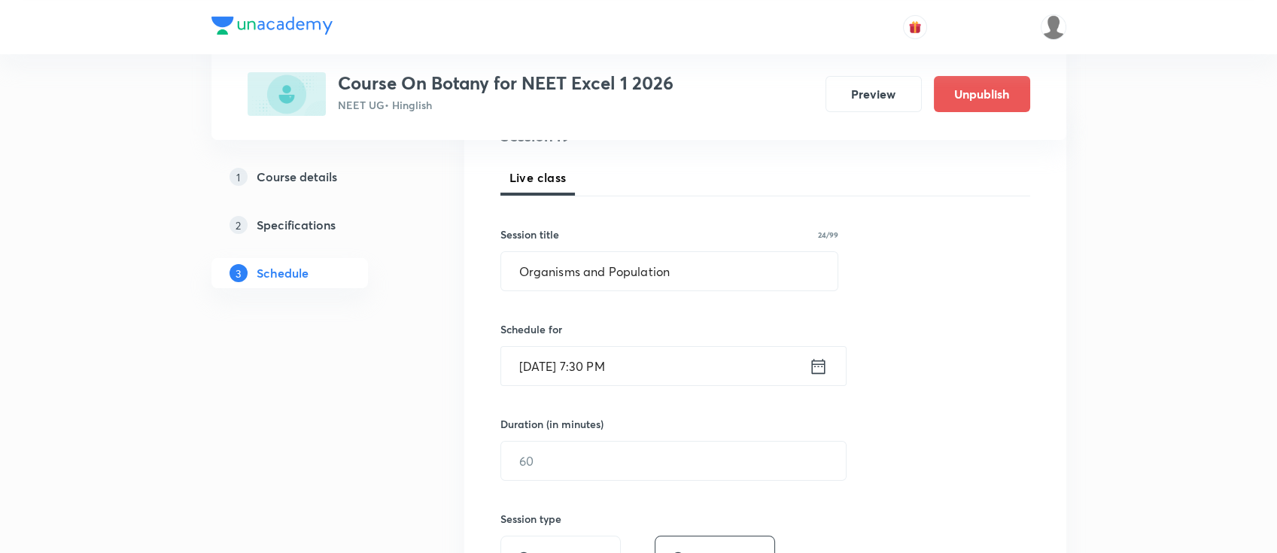
click at [820, 361] on icon at bounding box center [818, 366] width 19 height 21
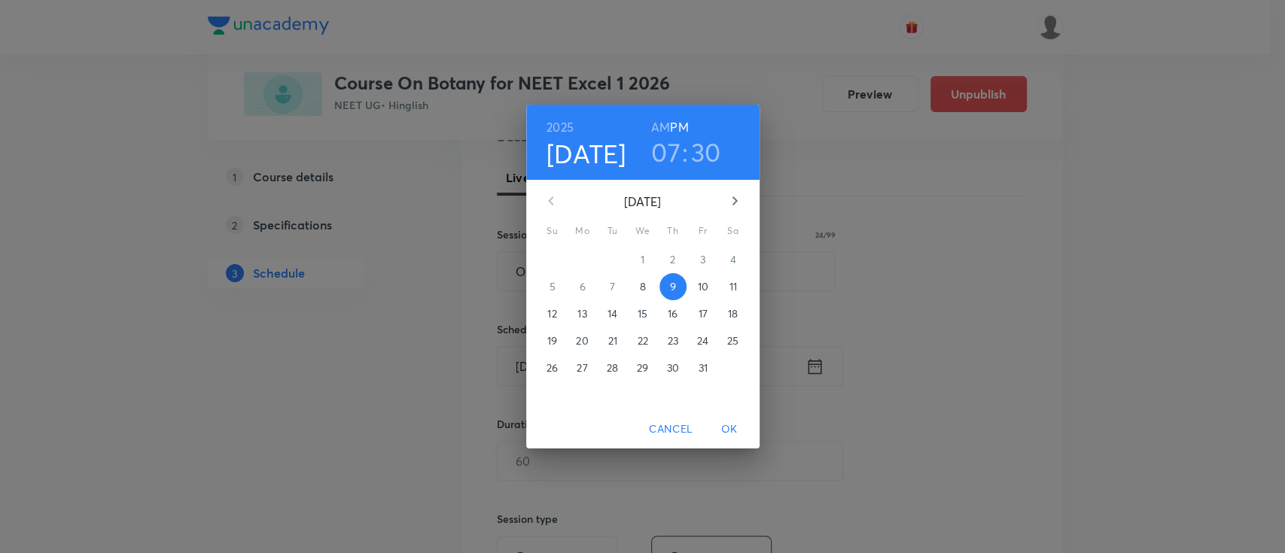
click at [664, 129] on h6 "AM" at bounding box center [660, 127] width 19 height 21
click at [729, 425] on span "OK" at bounding box center [729, 429] width 36 height 19
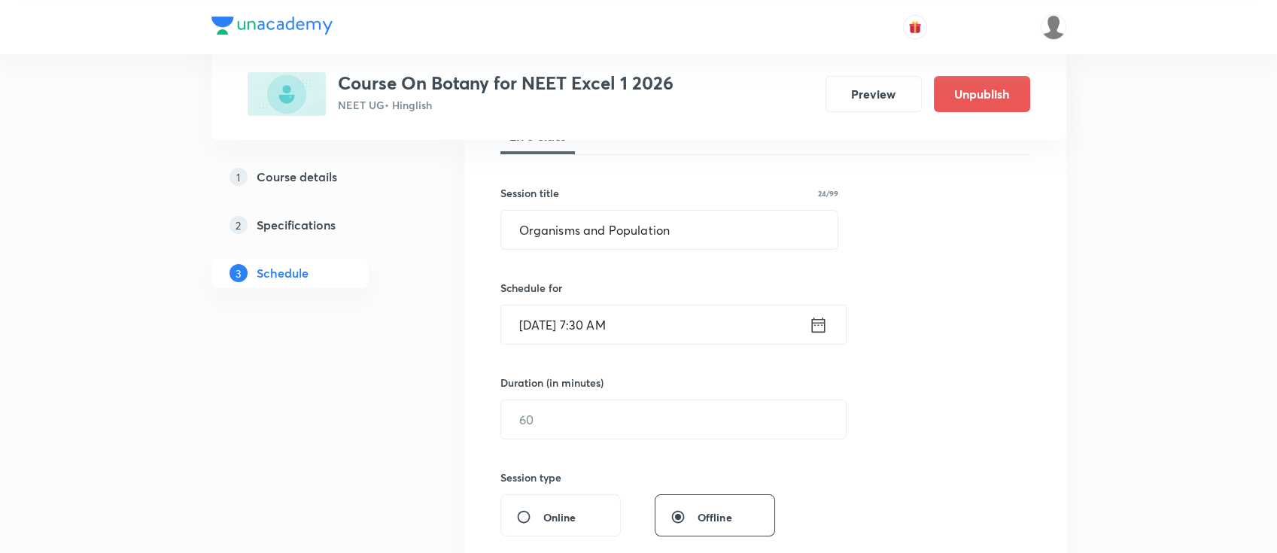
scroll to position [301, 0]
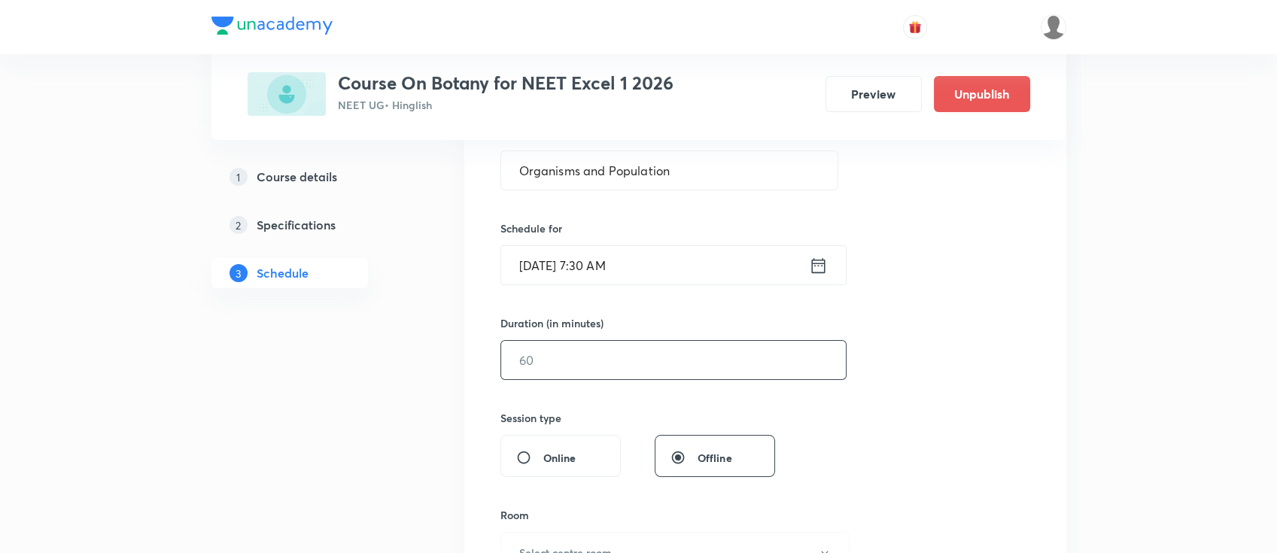
click at [708, 360] on input "text" at bounding box center [673, 360] width 345 height 38
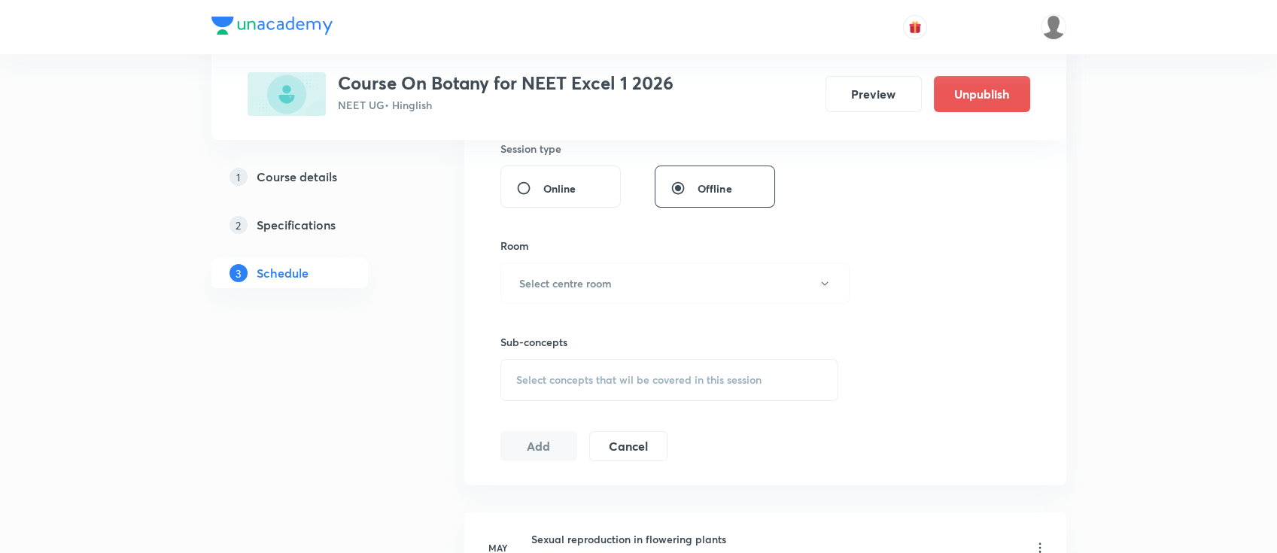
scroll to position [602, 0]
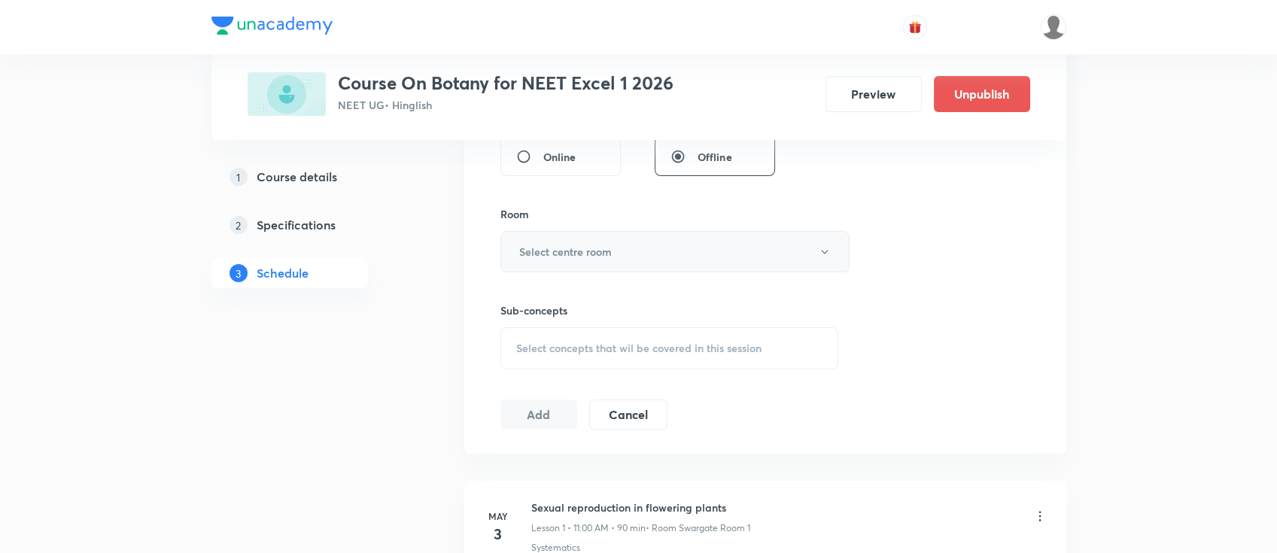
type input "90"
click at [542, 246] on h6 "Select centre room" at bounding box center [565, 252] width 93 height 16
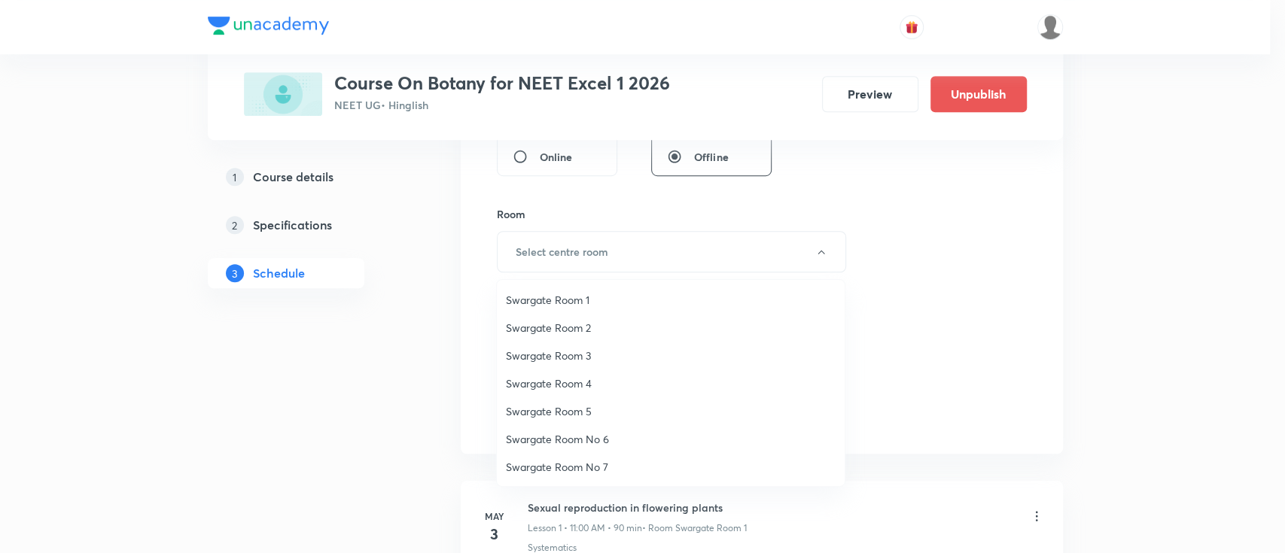
click at [555, 292] on span "Swargate Room 1" at bounding box center [671, 300] width 330 height 16
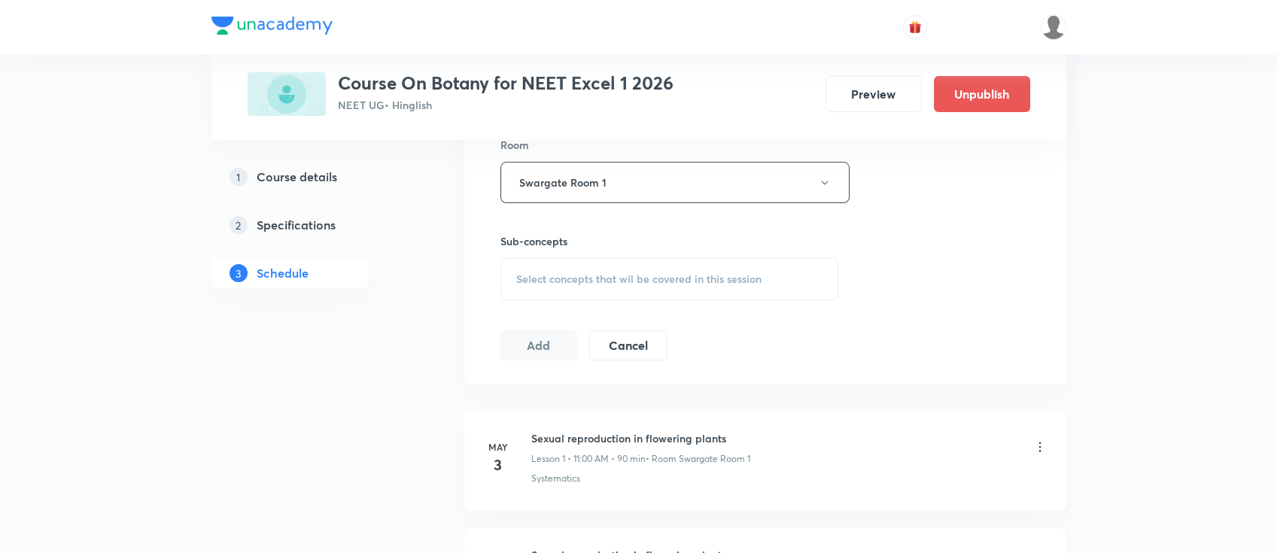
scroll to position [702, 0]
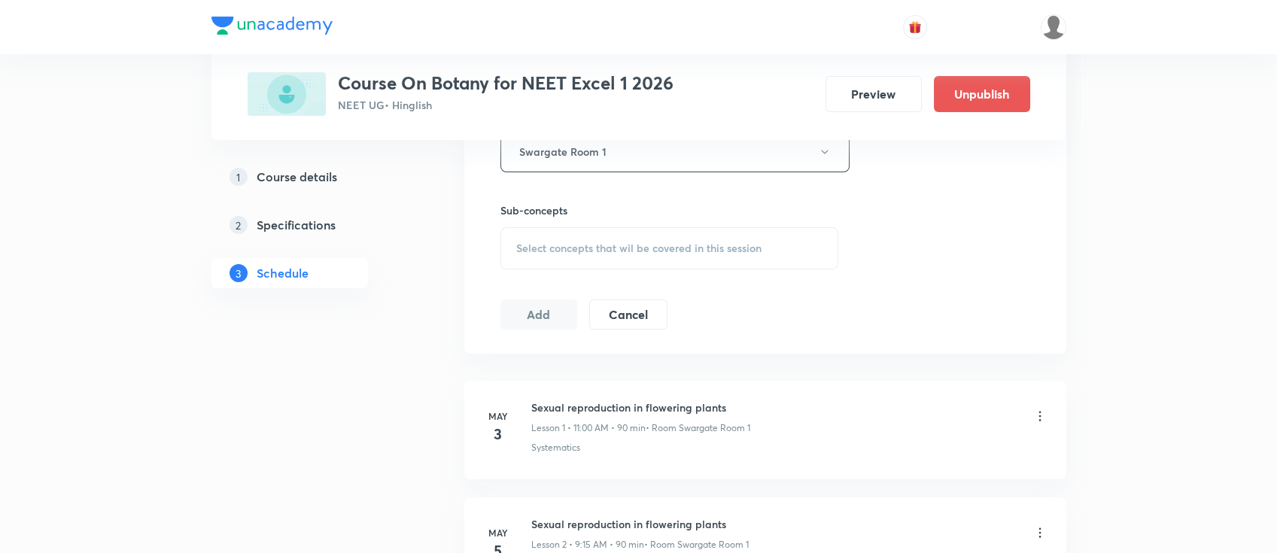
click at [686, 250] on span "Select concepts that wil be covered in this session" at bounding box center [638, 248] width 245 height 12
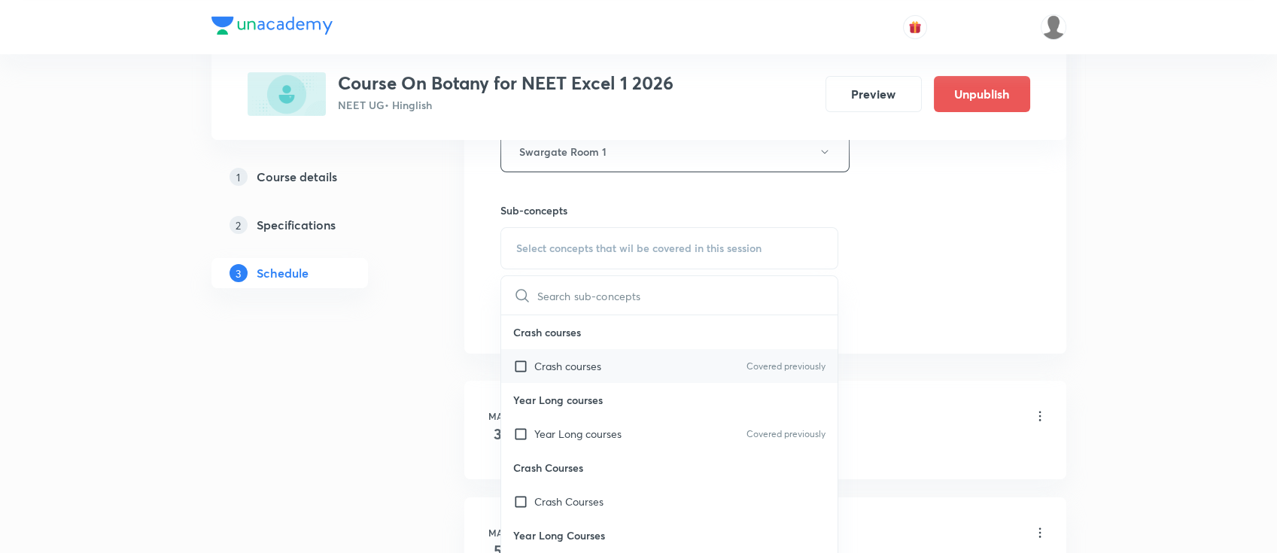
click at [665, 367] on div "Crash courses Covered previously" at bounding box center [669, 366] width 337 height 34
checkbox input "true"
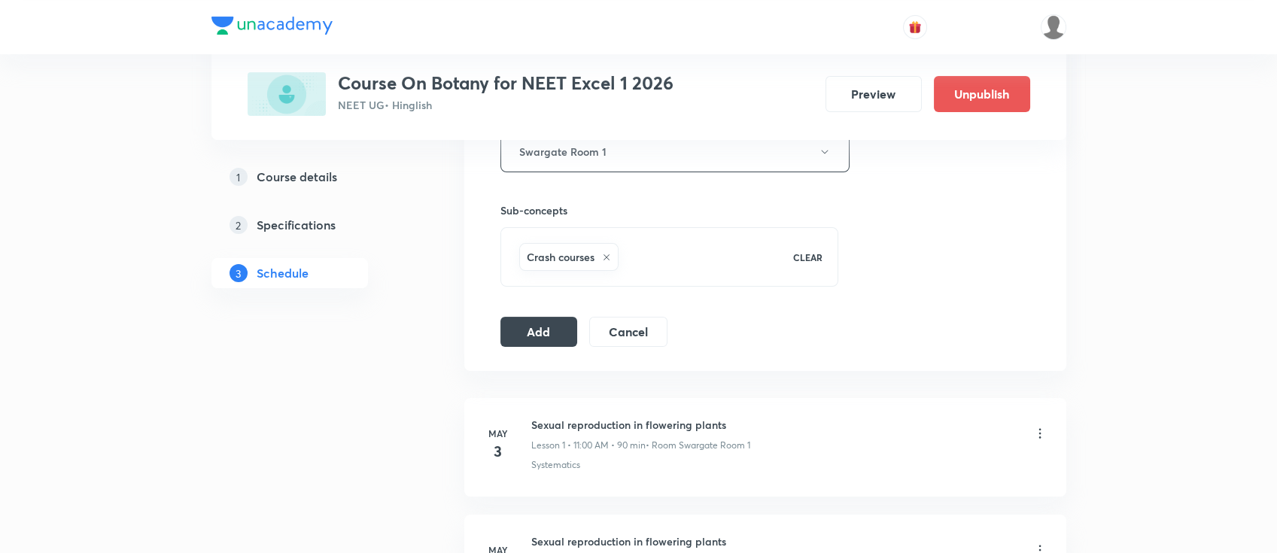
drag, startPoint x: 542, startPoint y: 346, endPoint x: 540, endPoint y: 333, distance: 13.6
click at [543, 322] on button "Add" at bounding box center [540, 330] width 78 height 30
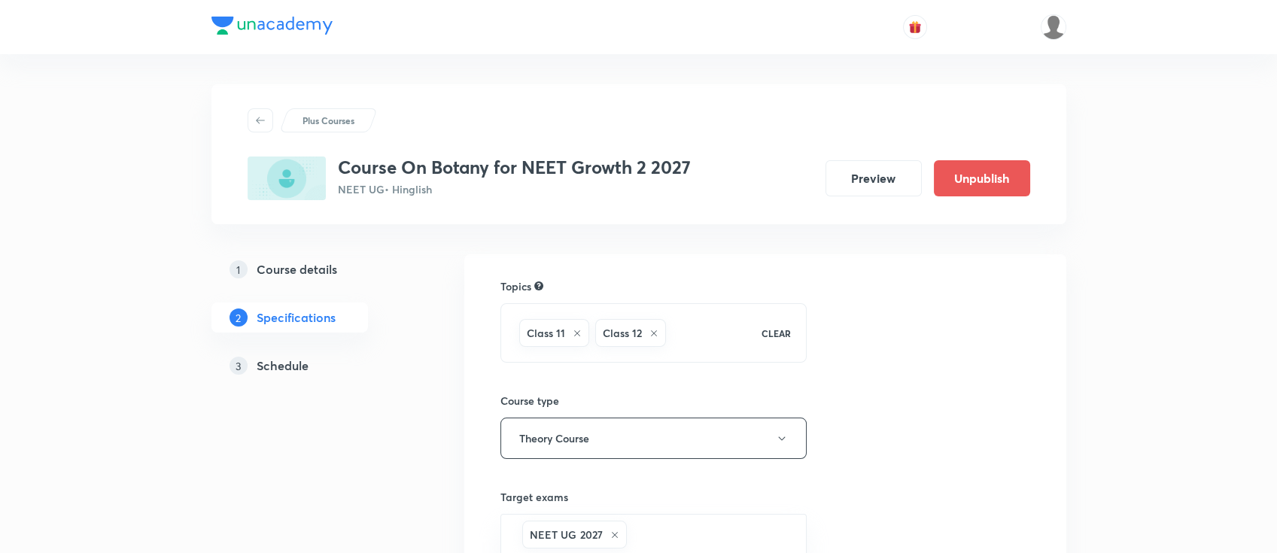
click at [298, 365] on h5 "Schedule" at bounding box center [283, 366] width 52 height 18
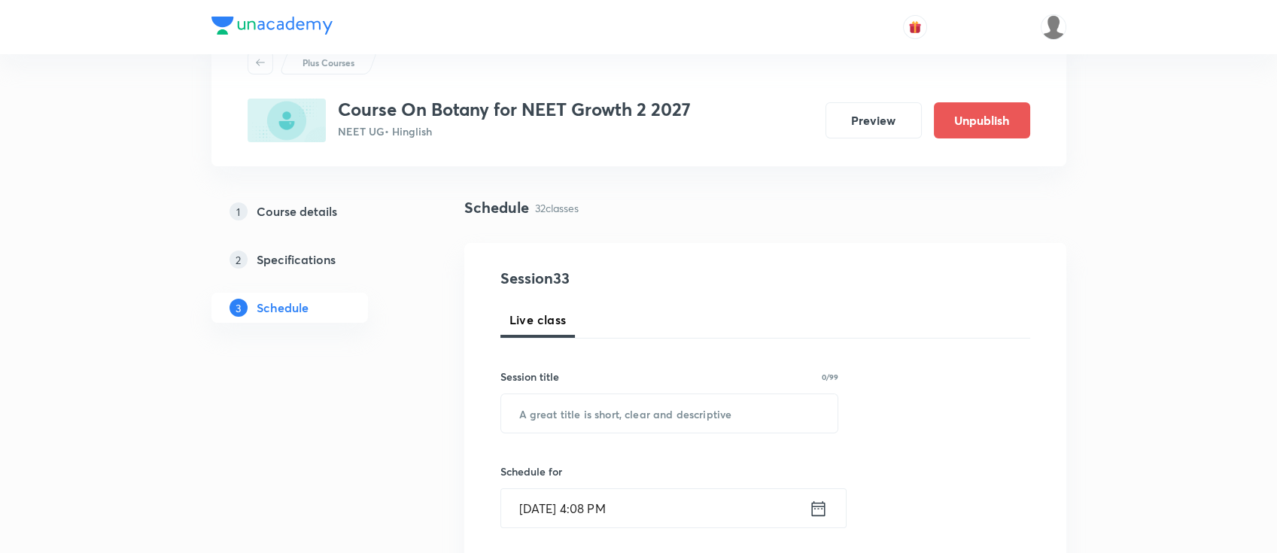
scroll to position [100, 0]
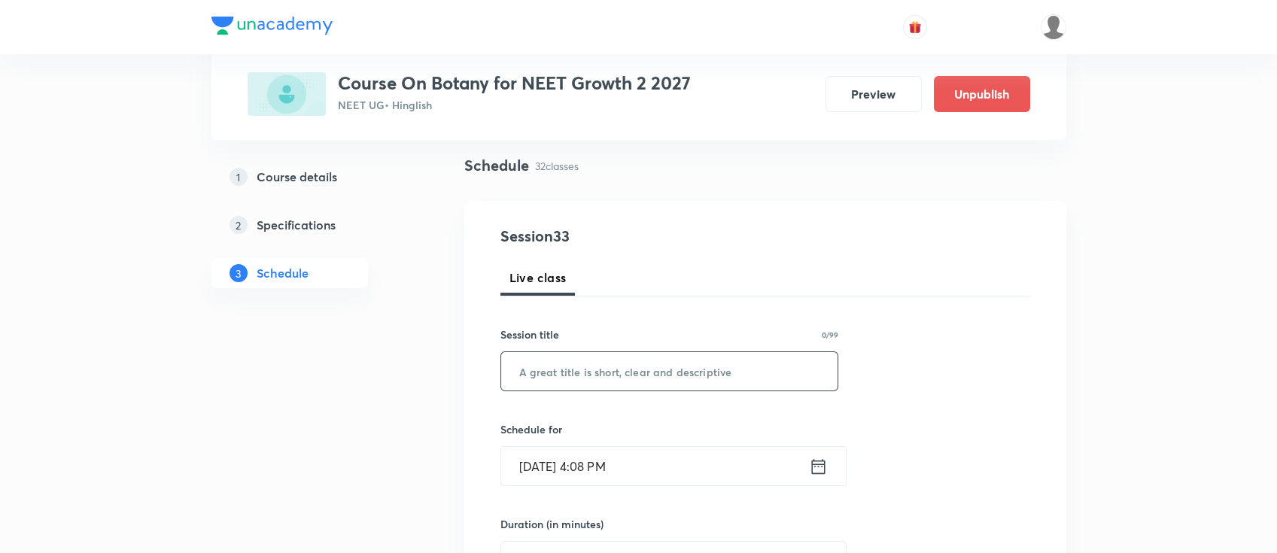
click at [668, 355] on input "text" at bounding box center [669, 371] width 337 height 38
paste input "Biological Classification"
type input "Biological Classification"
click at [816, 467] on icon at bounding box center [818, 466] width 19 height 21
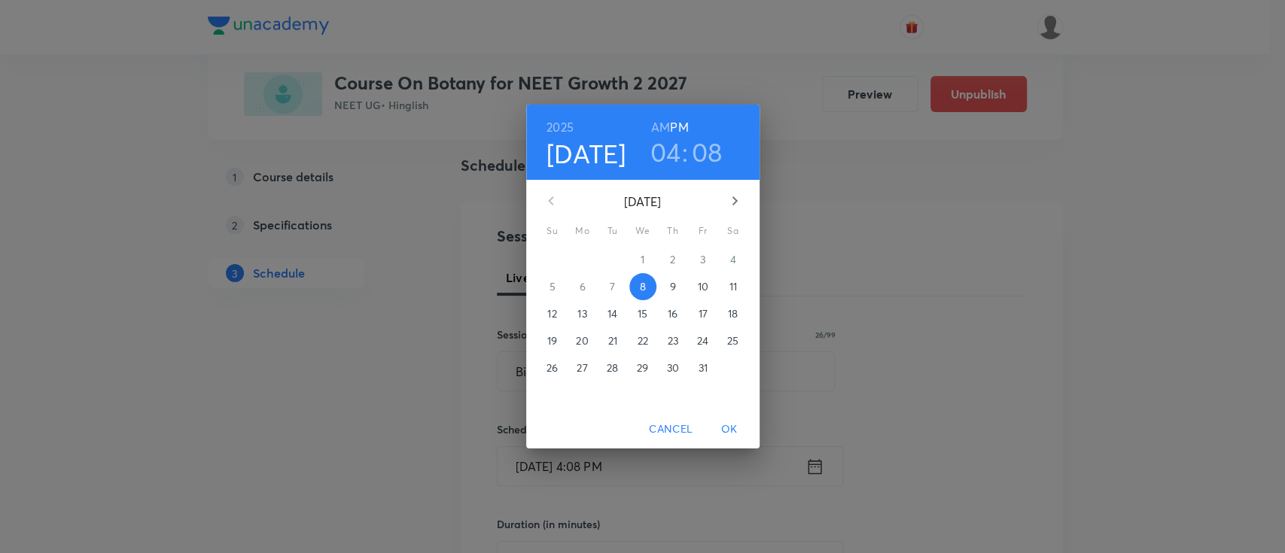
click at [704, 281] on p "10" at bounding box center [702, 286] width 11 height 15
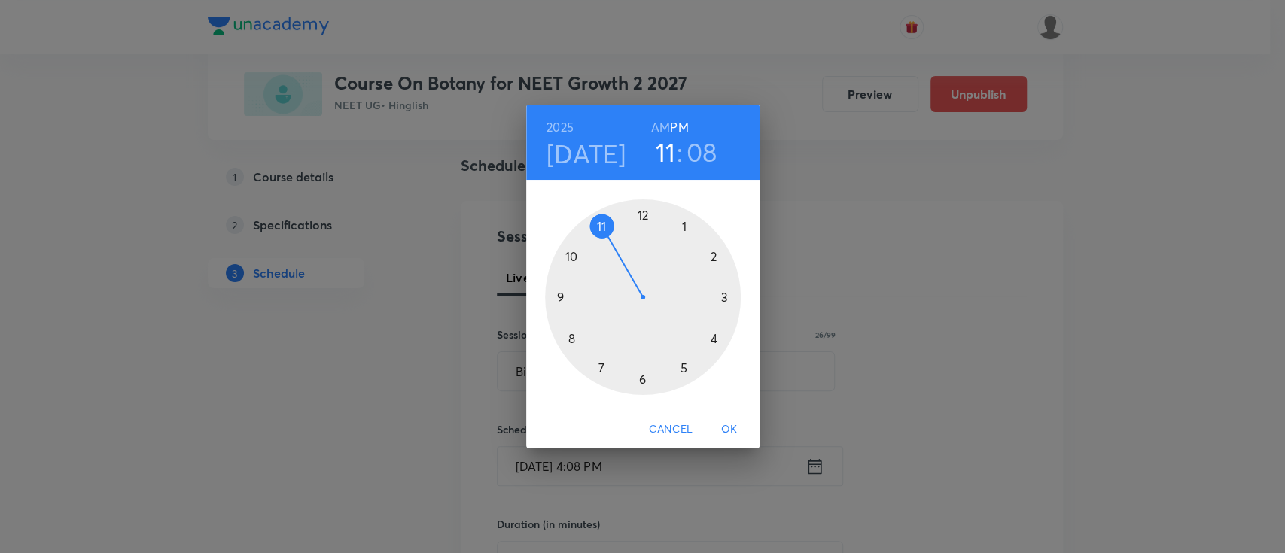
drag, startPoint x: 718, startPoint y: 318, endPoint x: 620, endPoint y: 256, distance: 116.1
click at [620, 256] on div at bounding box center [643, 297] width 196 height 196
drag, startPoint x: 698, startPoint y: 244, endPoint x: 644, endPoint y: 233, distance: 55.2
click at [644, 233] on div at bounding box center [643, 297] width 196 height 196
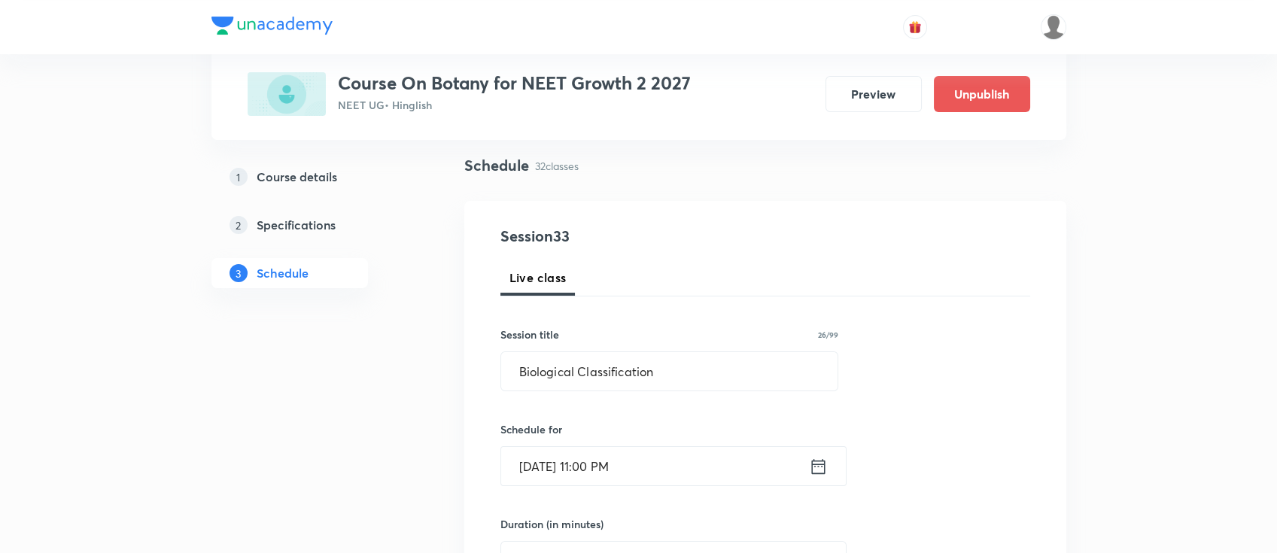
click at [821, 475] on icon at bounding box center [818, 466] width 19 height 21
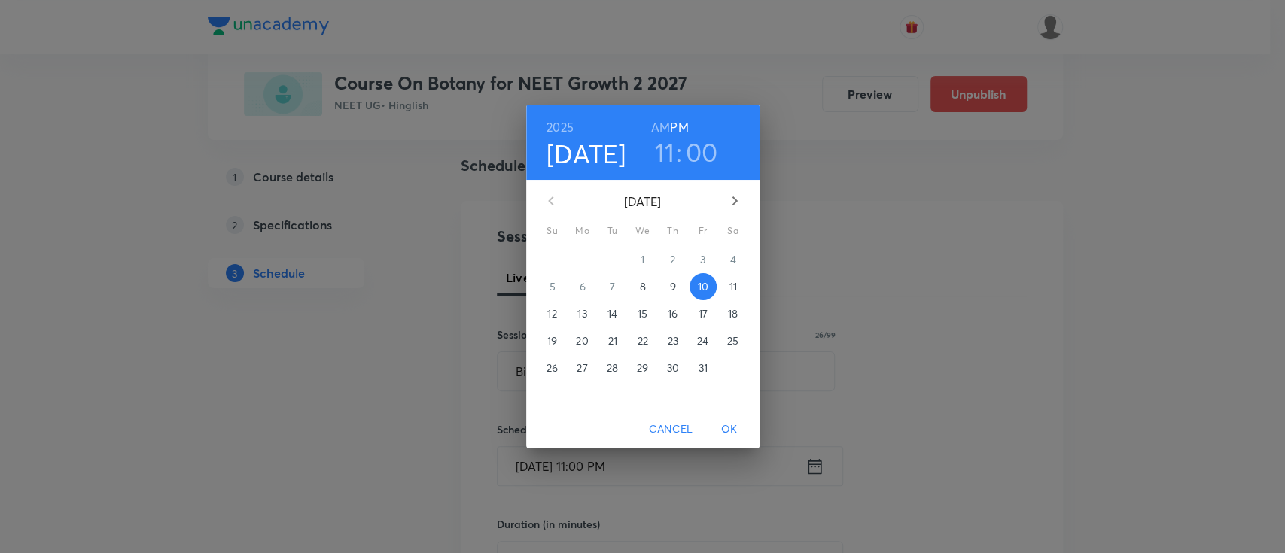
click at [657, 131] on h6 "AM" at bounding box center [660, 127] width 19 height 21
click at [735, 431] on span "OK" at bounding box center [729, 429] width 36 height 19
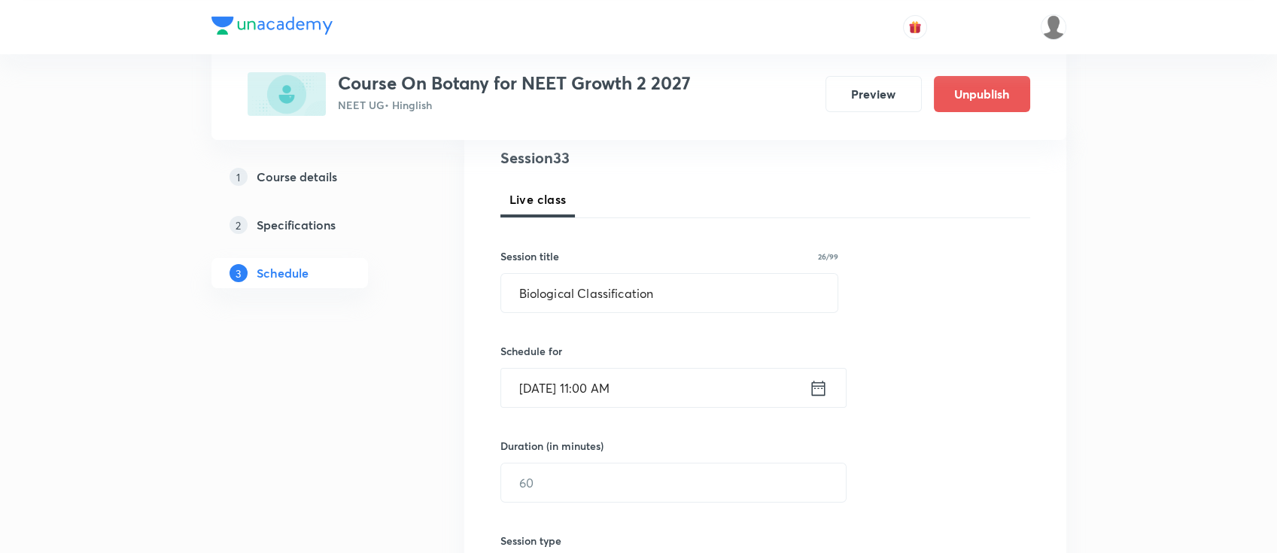
scroll to position [301, 0]
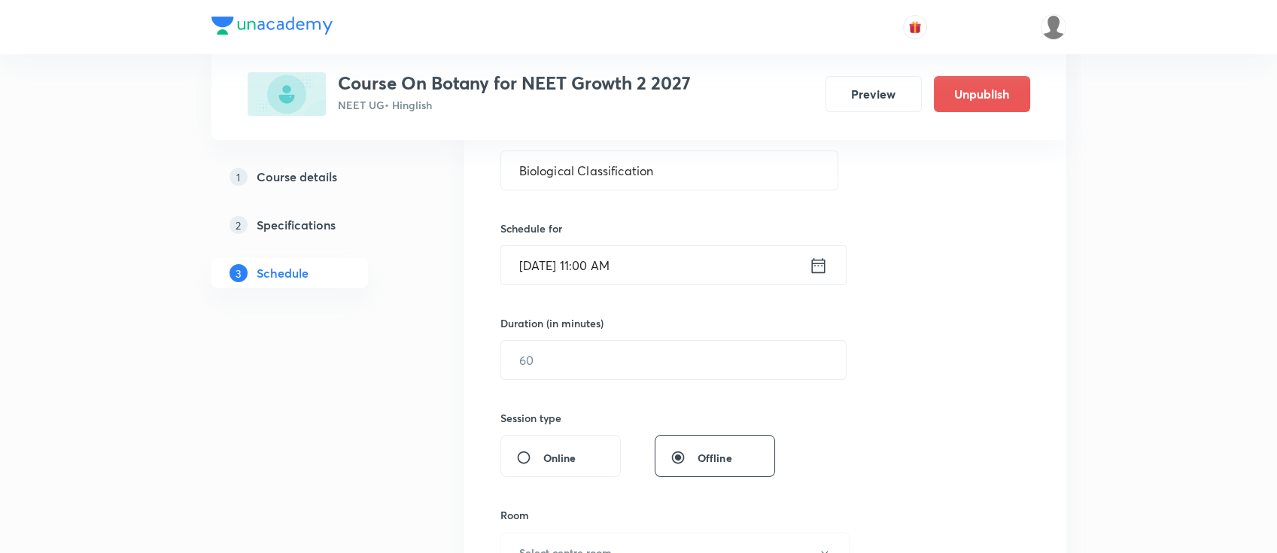
click at [659, 337] on div "Duration (in minutes) ​" at bounding box center [638, 347] width 275 height 65
click at [675, 356] on input "text" at bounding box center [673, 360] width 345 height 38
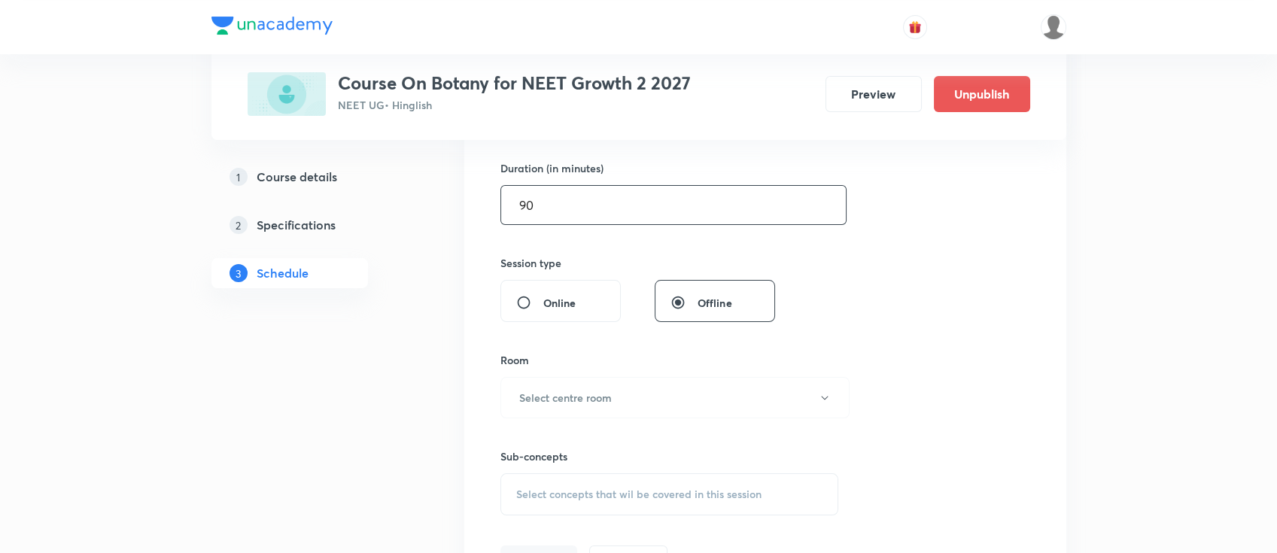
scroll to position [501, 0]
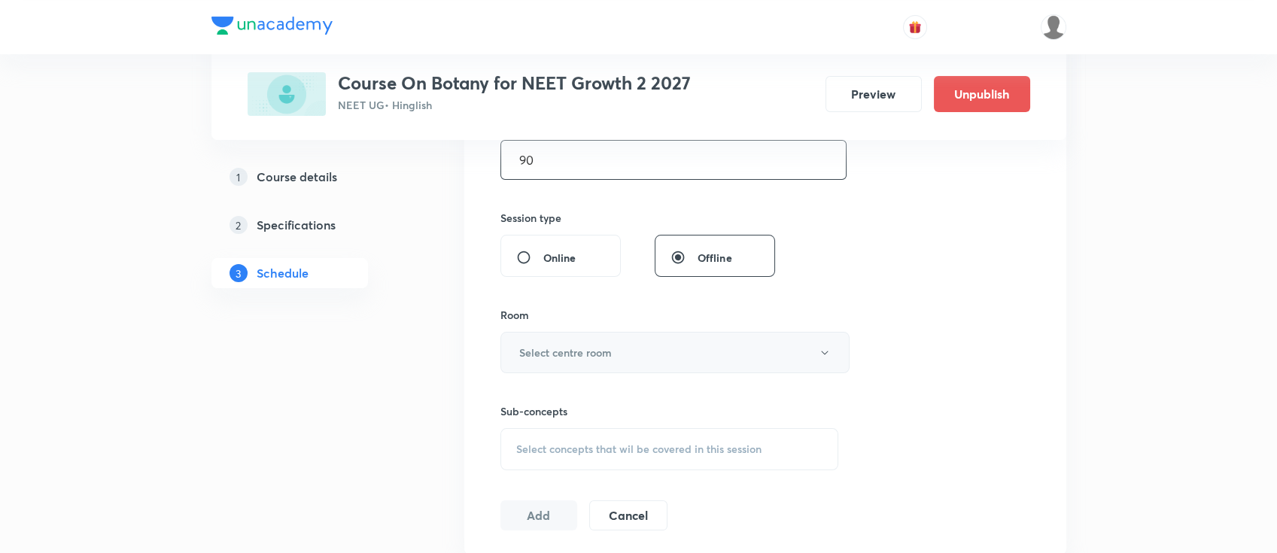
type input "90"
click at [651, 348] on button "Select centre room" at bounding box center [675, 352] width 349 height 41
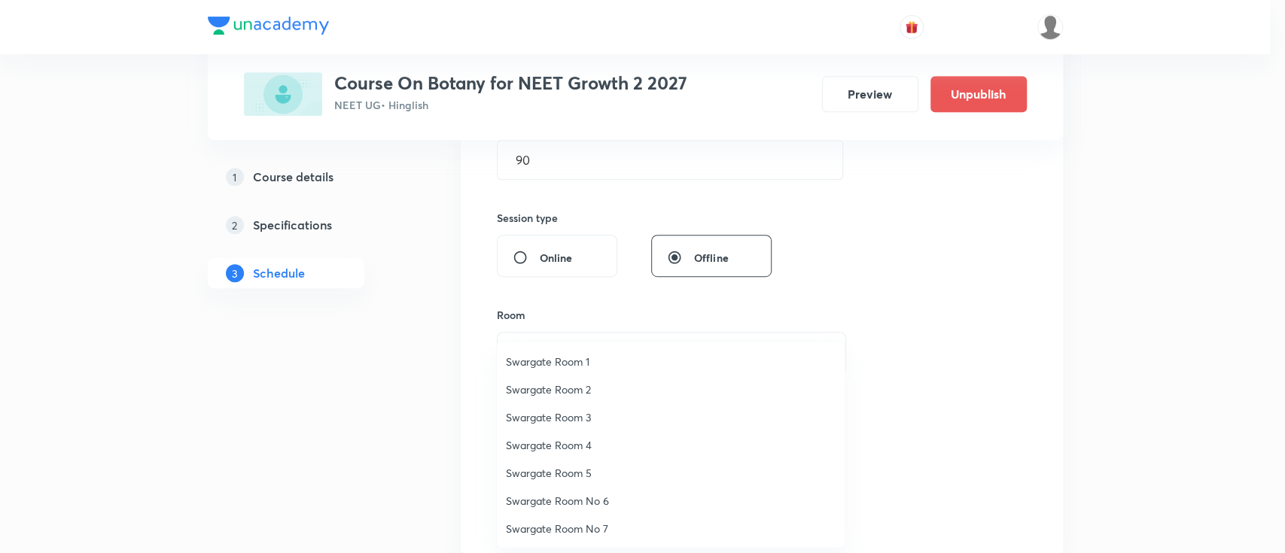
click at [586, 354] on span "Swargate Room 1" at bounding box center [671, 362] width 330 height 16
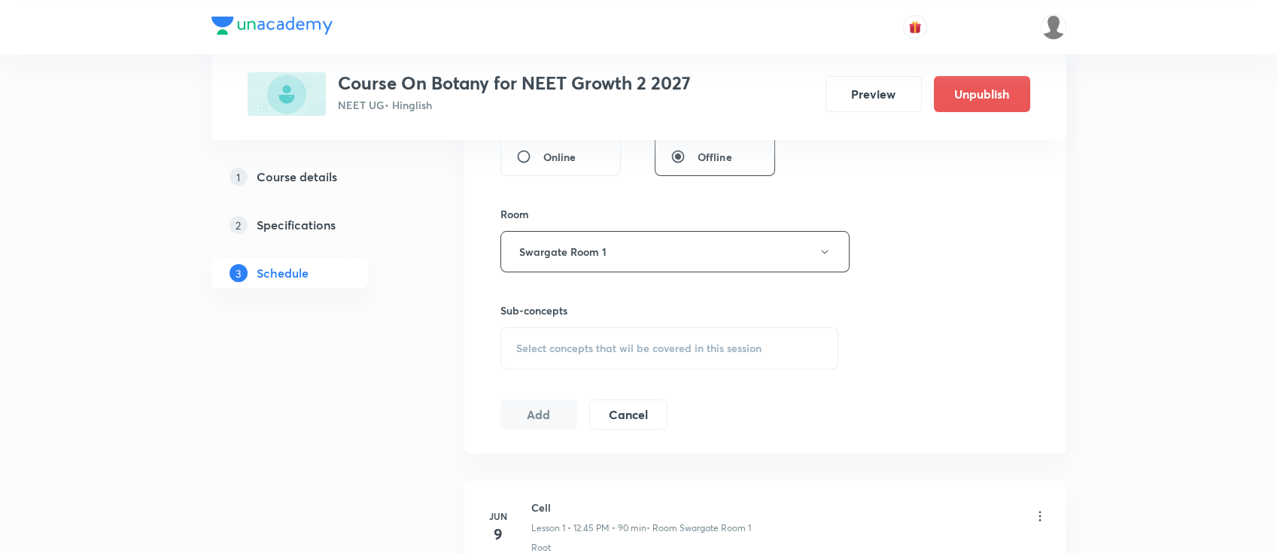
click at [698, 342] on span "Select concepts that wil be covered in this session" at bounding box center [638, 348] width 245 height 12
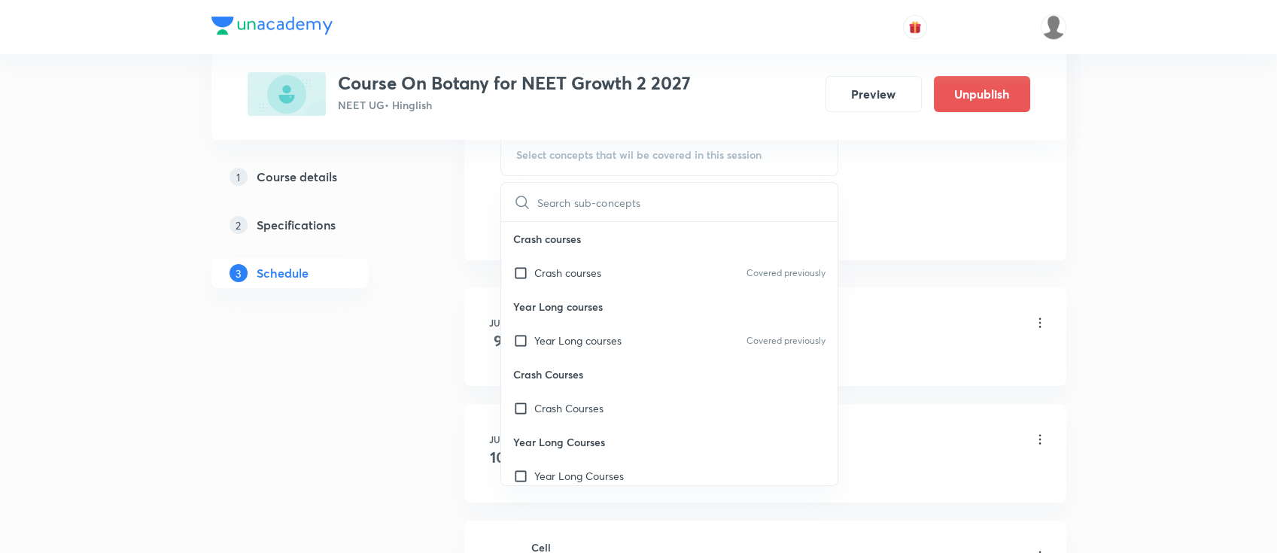
scroll to position [802, 0]
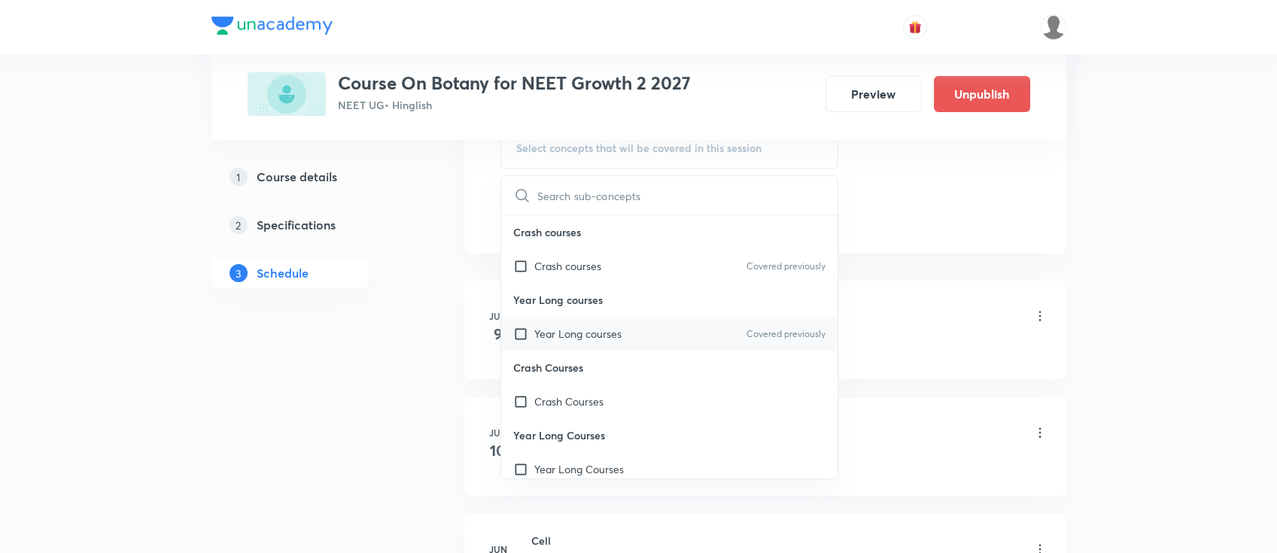
click at [641, 333] on div "Year Long courses Covered previously" at bounding box center [669, 334] width 337 height 34
checkbox input "true"
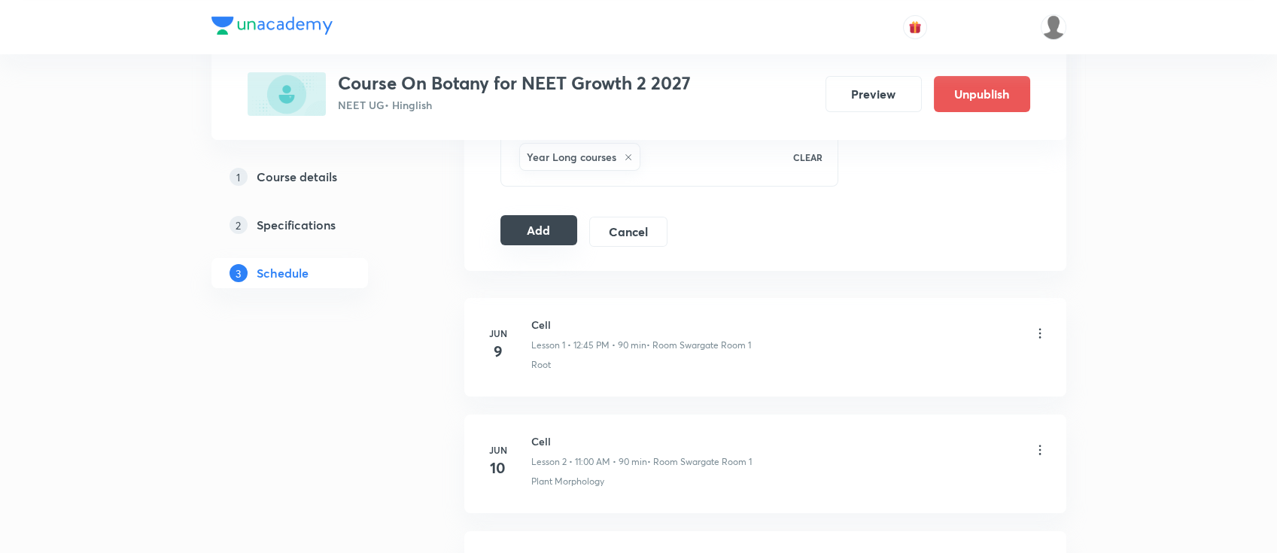
click at [537, 239] on button "Add" at bounding box center [540, 230] width 78 height 30
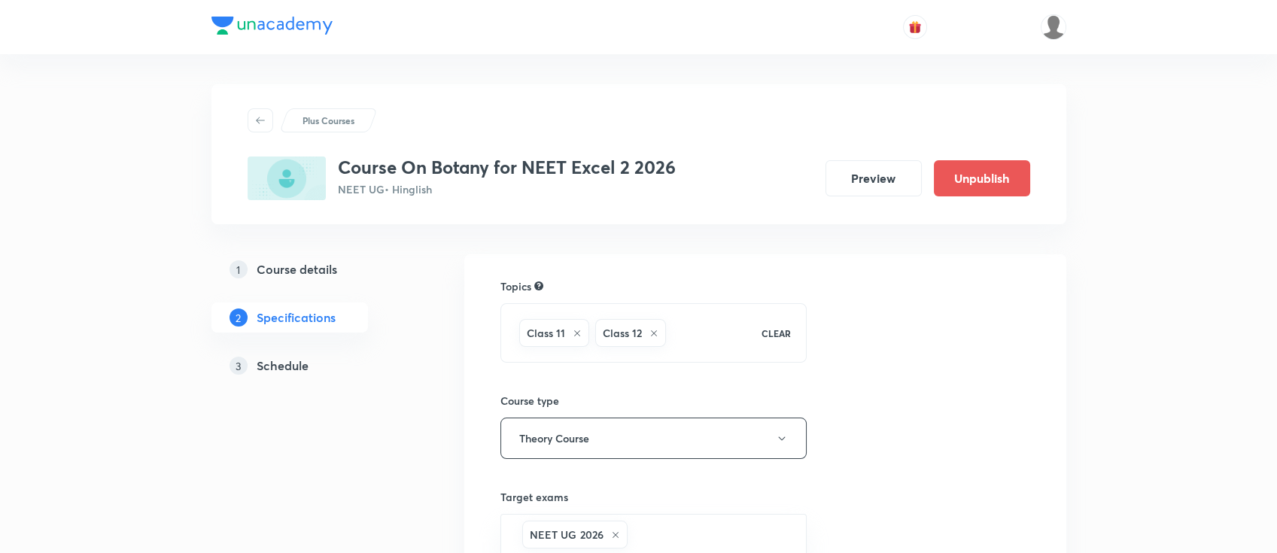
click at [275, 365] on h5 "Schedule" at bounding box center [283, 366] width 52 height 18
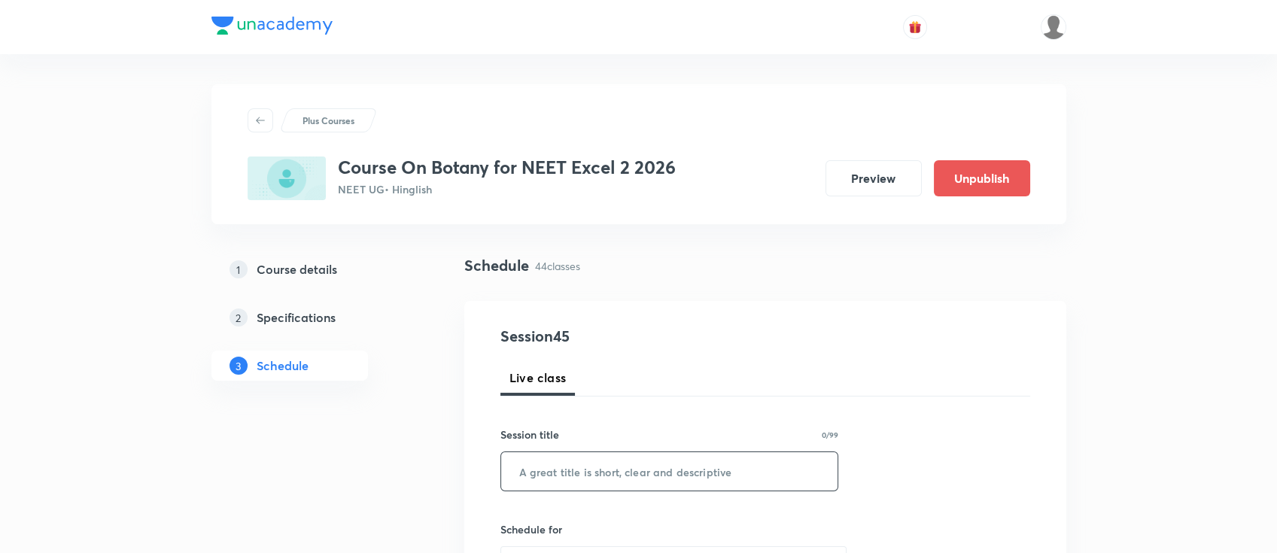
click at [569, 473] on input "text" at bounding box center [669, 471] width 337 height 38
paste input "Organism and Population"
type input "Organism and Population"
click at [660, 429] on div "Session title 23/99" at bounding box center [670, 435] width 339 height 16
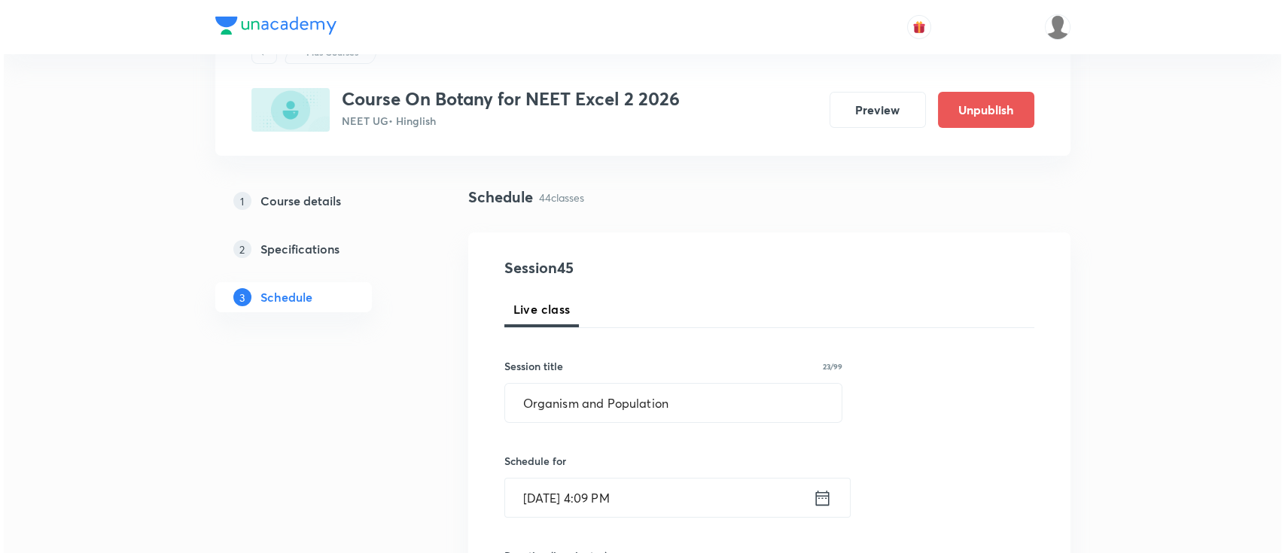
scroll to position [100, 0]
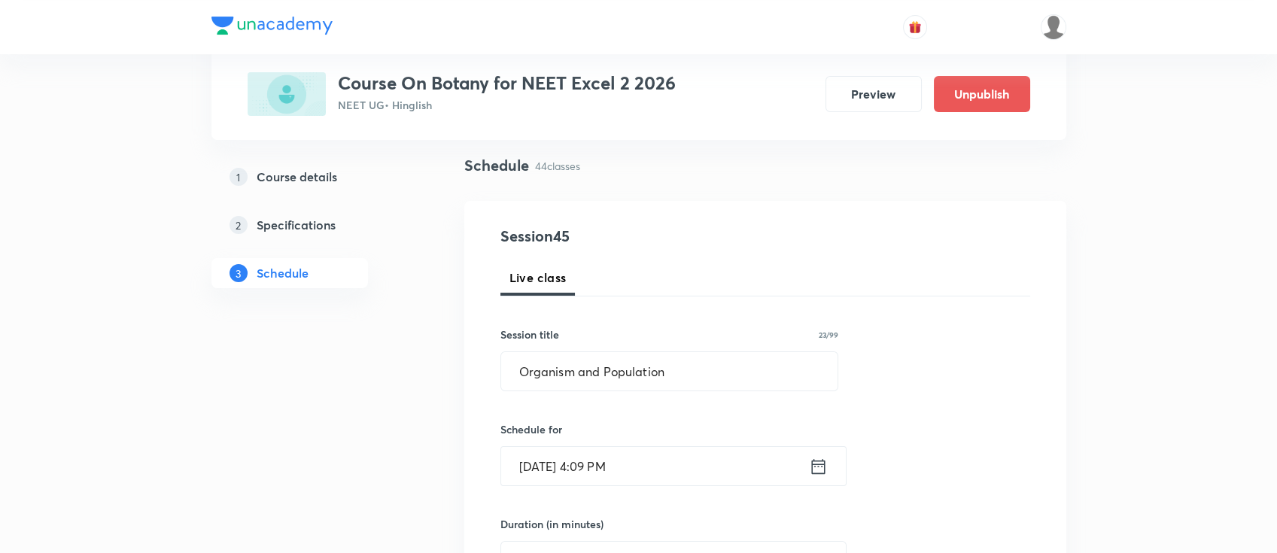
click at [814, 459] on icon at bounding box center [818, 466] width 19 height 21
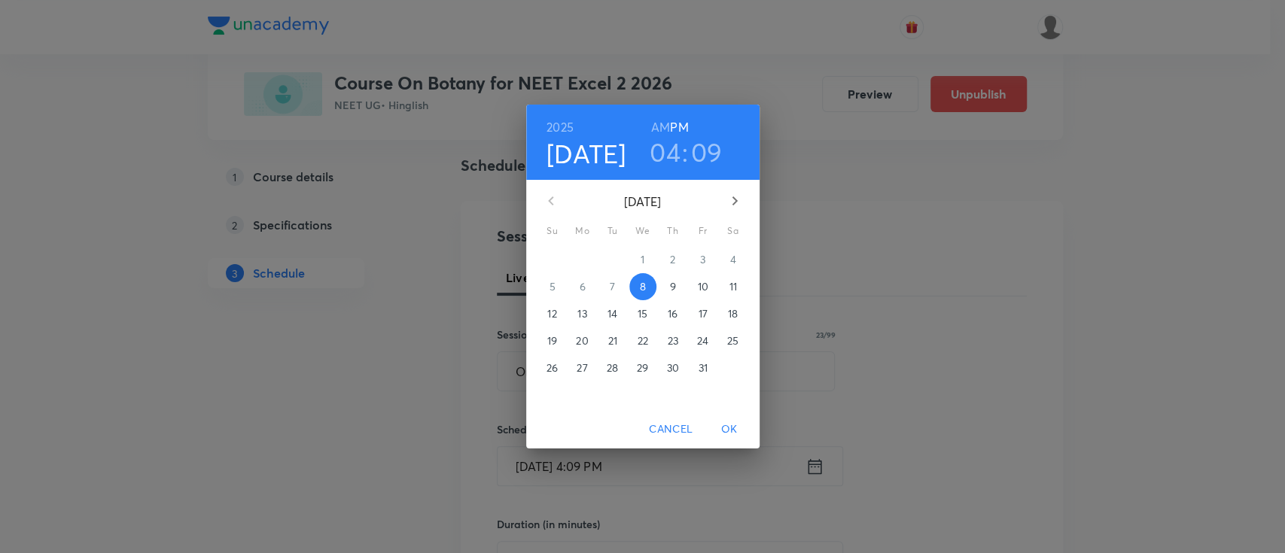
click at [677, 286] on span "9" at bounding box center [672, 286] width 27 height 15
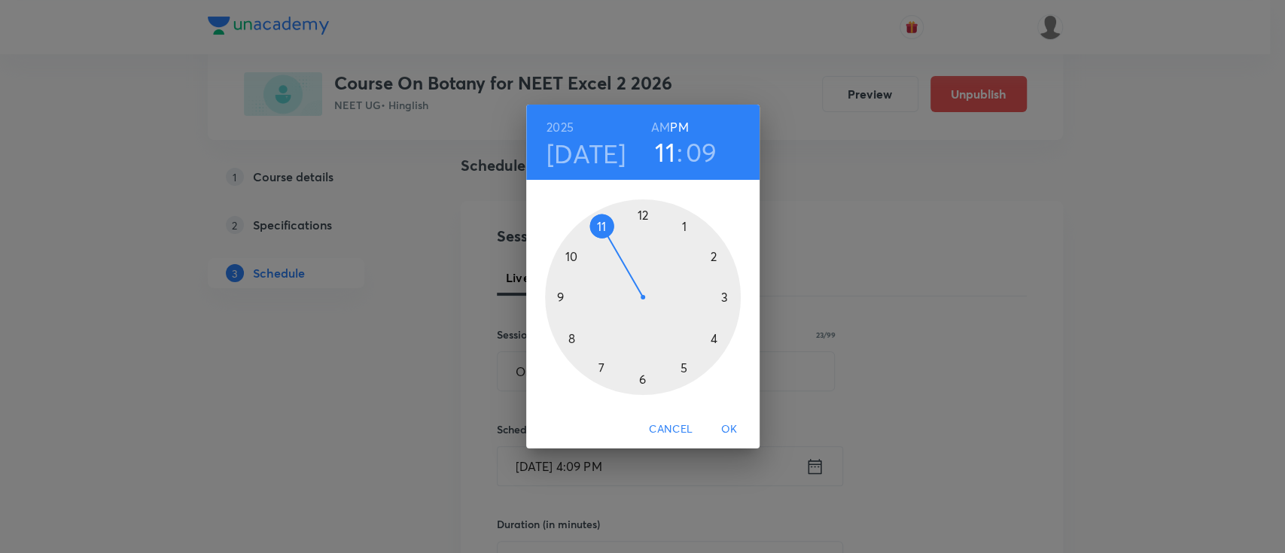
drag, startPoint x: 717, startPoint y: 341, endPoint x: 626, endPoint y: 260, distance: 121.5
click at [626, 260] on div at bounding box center [643, 297] width 196 height 196
drag, startPoint x: 702, startPoint y: 245, endPoint x: 642, endPoint y: 238, distance: 60.6
click at [642, 238] on div at bounding box center [643, 297] width 196 height 196
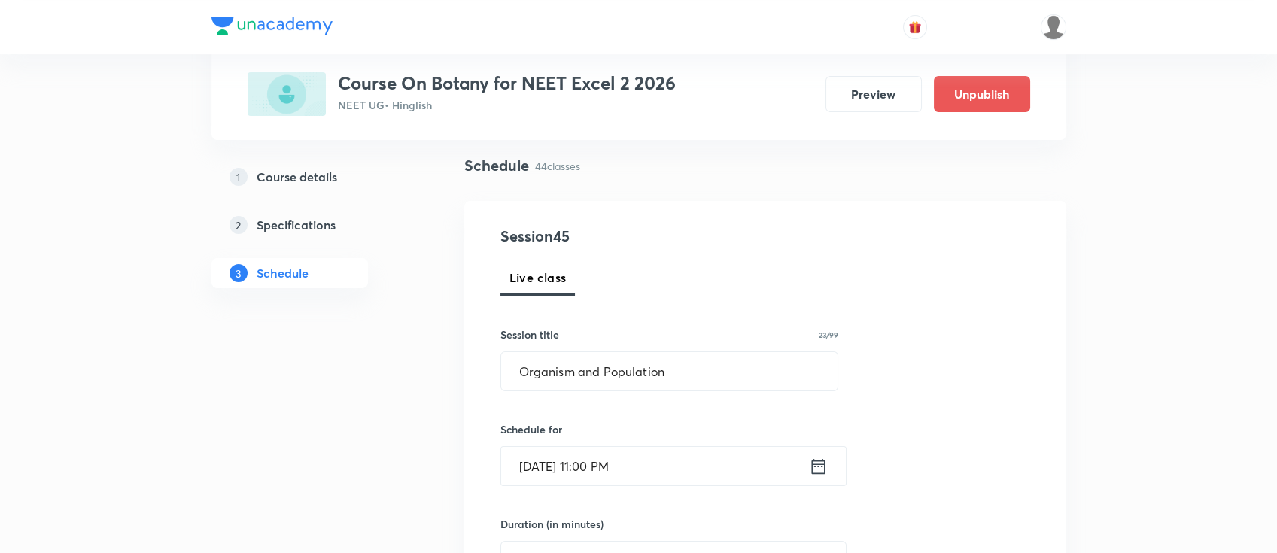
click at [818, 475] on icon at bounding box center [818, 466] width 19 height 21
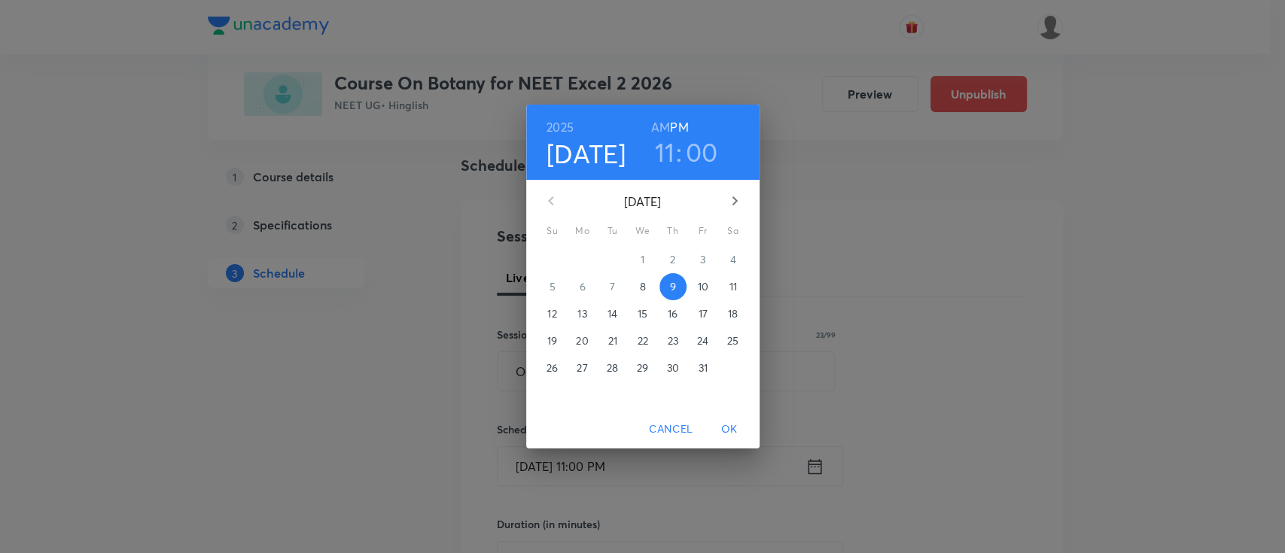
click at [653, 123] on h6 "AM" at bounding box center [660, 127] width 19 height 21
click at [729, 422] on span "OK" at bounding box center [729, 429] width 36 height 19
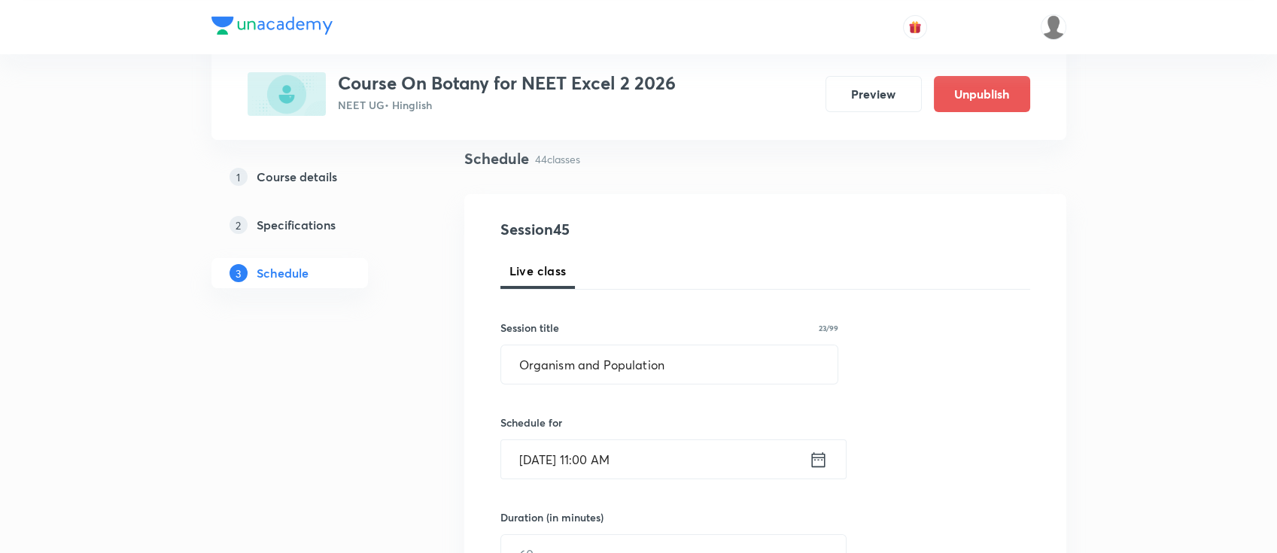
scroll to position [301, 0]
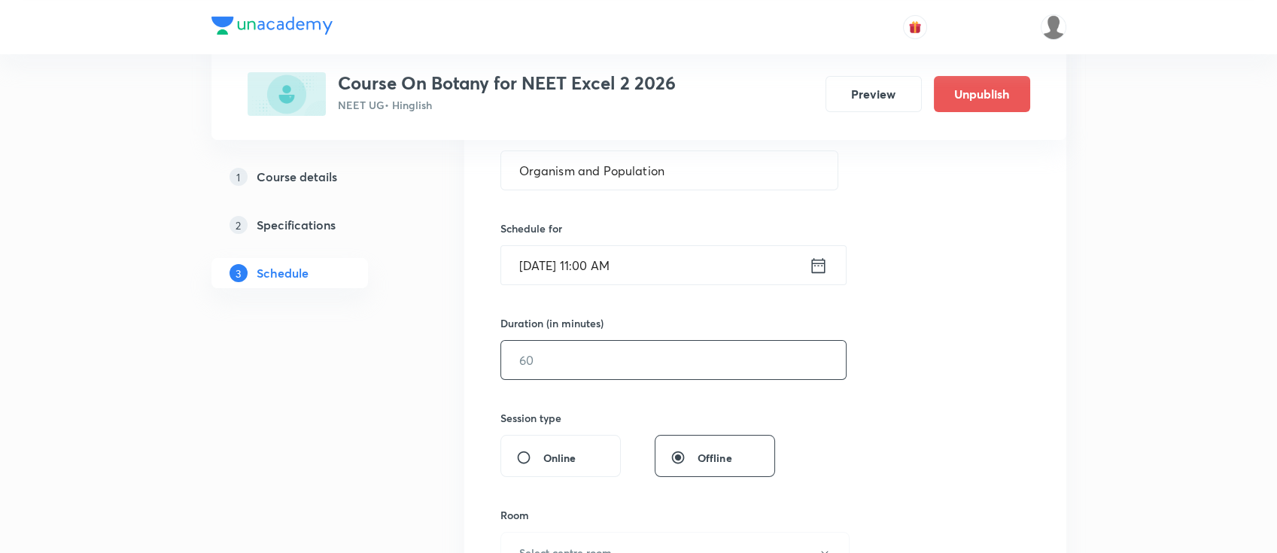
click at [701, 355] on input "text" at bounding box center [673, 360] width 345 height 38
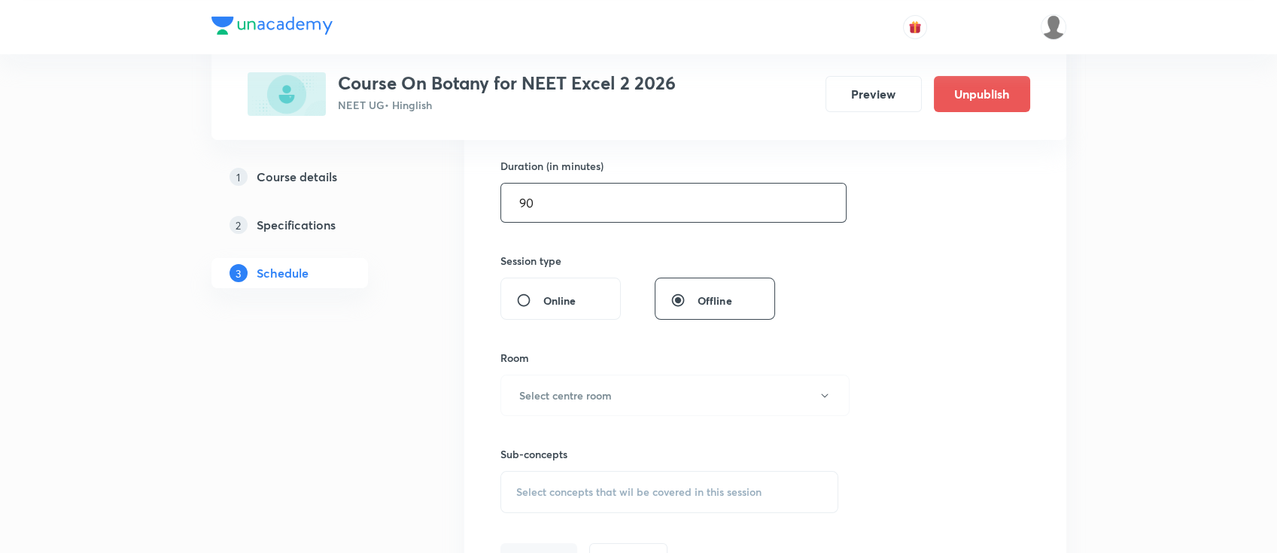
scroll to position [501, 0]
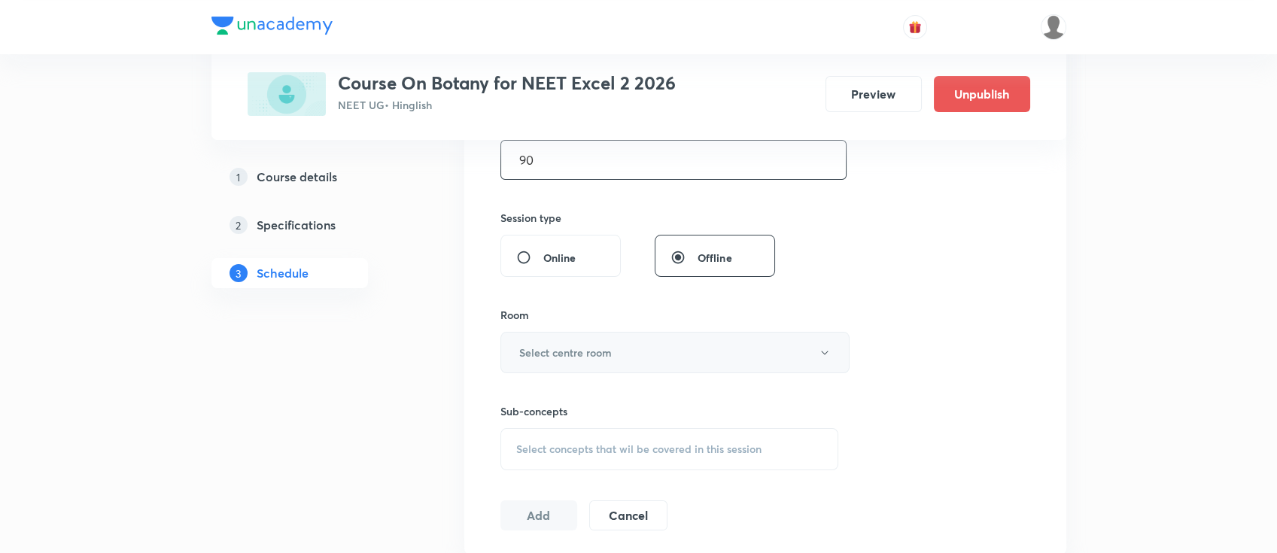
type input "90"
click at [602, 345] on h6 "Select centre room" at bounding box center [565, 353] width 93 height 16
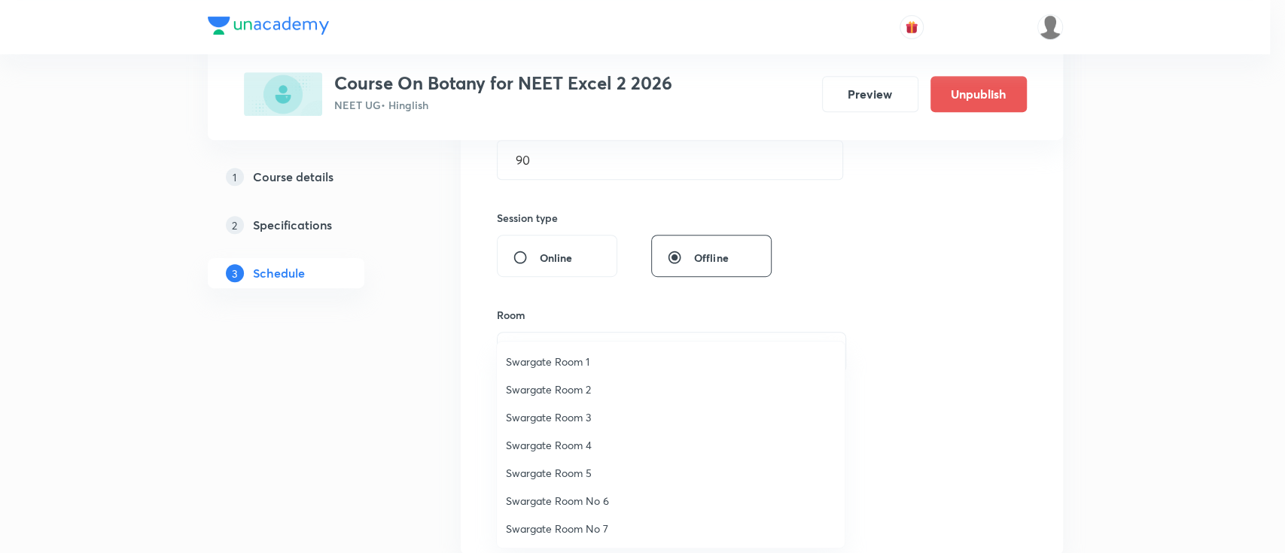
click at [577, 356] on span "Swargate Room 1" at bounding box center [671, 362] width 330 height 16
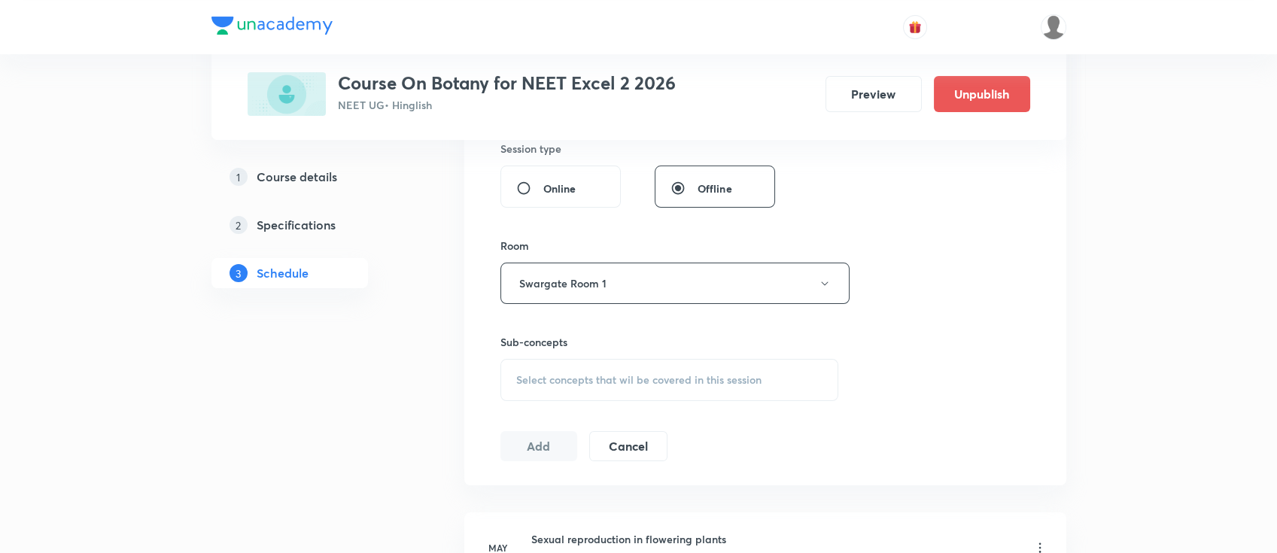
scroll to position [602, 0]
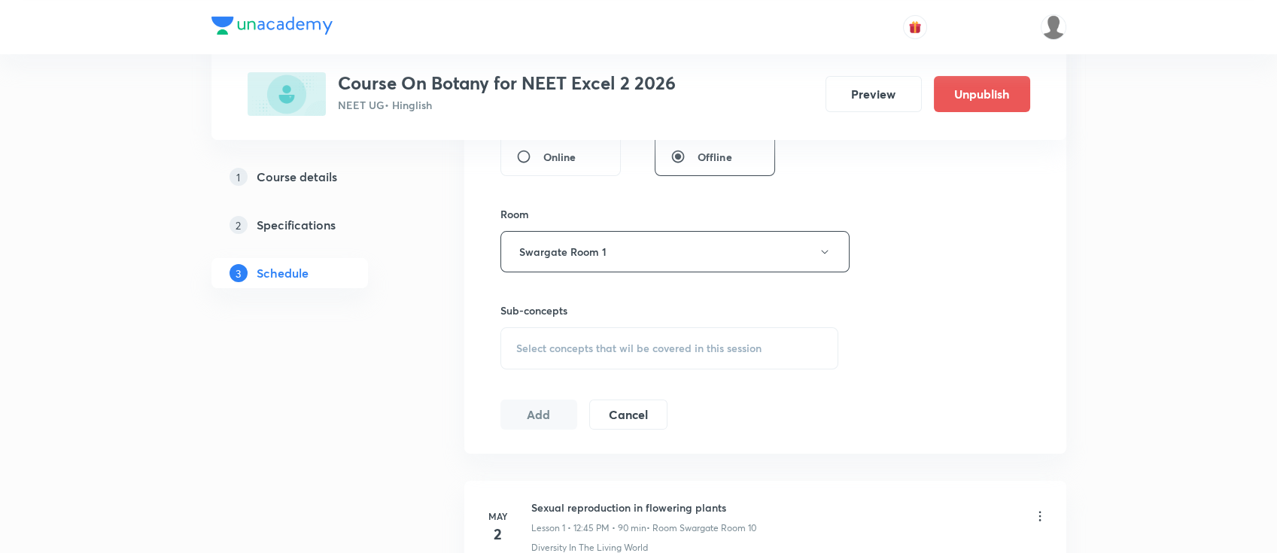
click at [665, 342] on span "Select concepts that wil be covered in this session" at bounding box center [638, 348] width 245 height 12
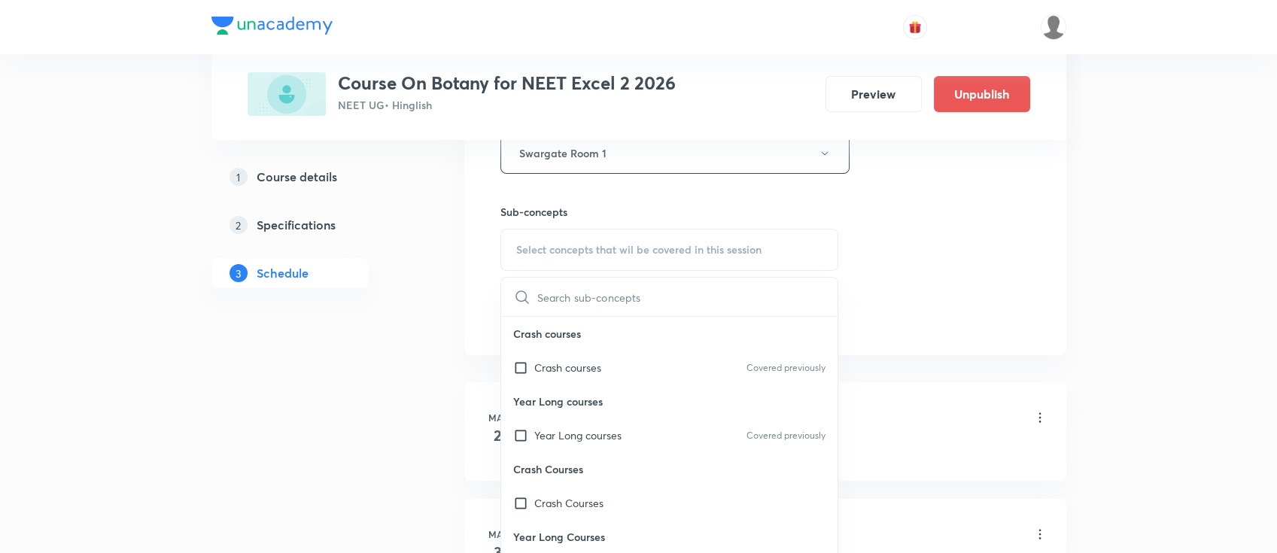
scroll to position [702, 0]
click at [642, 424] on div "Year Long courses Covered previously" at bounding box center [669, 434] width 337 height 34
checkbox input "true"
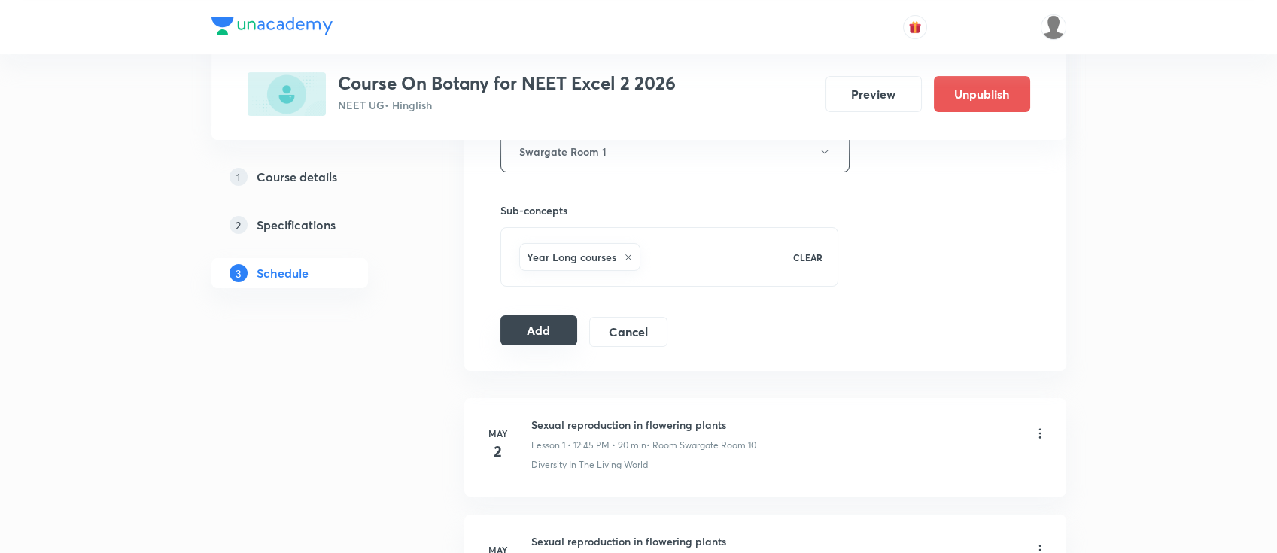
click at [555, 322] on button "Add" at bounding box center [540, 330] width 78 height 30
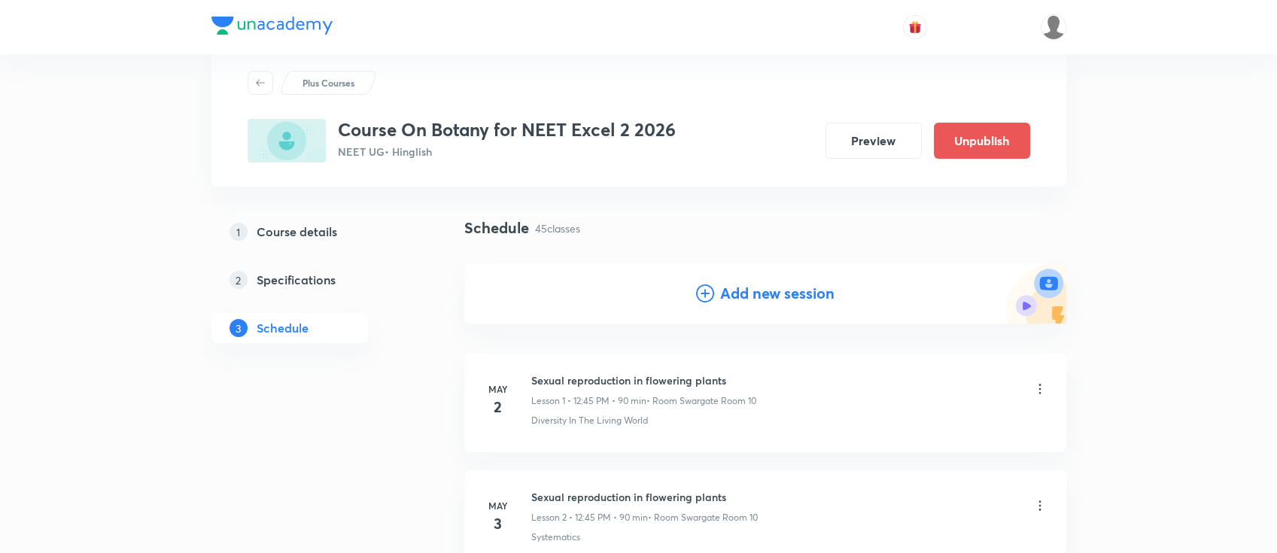
scroll to position [0, 0]
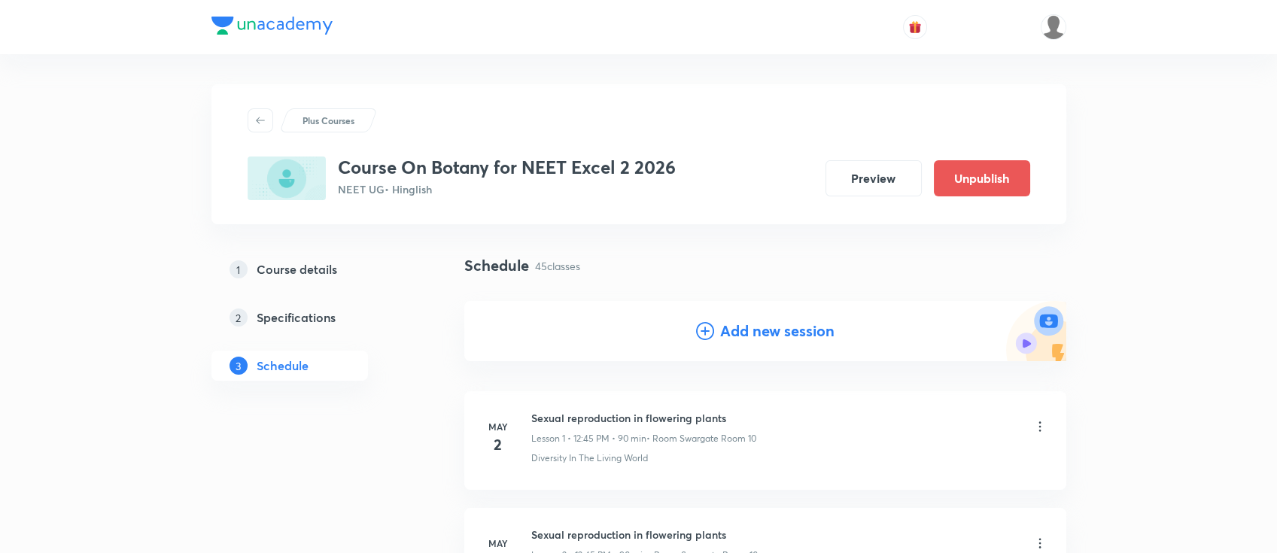
click at [802, 329] on h4 "Add new session" at bounding box center [777, 331] width 114 height 23
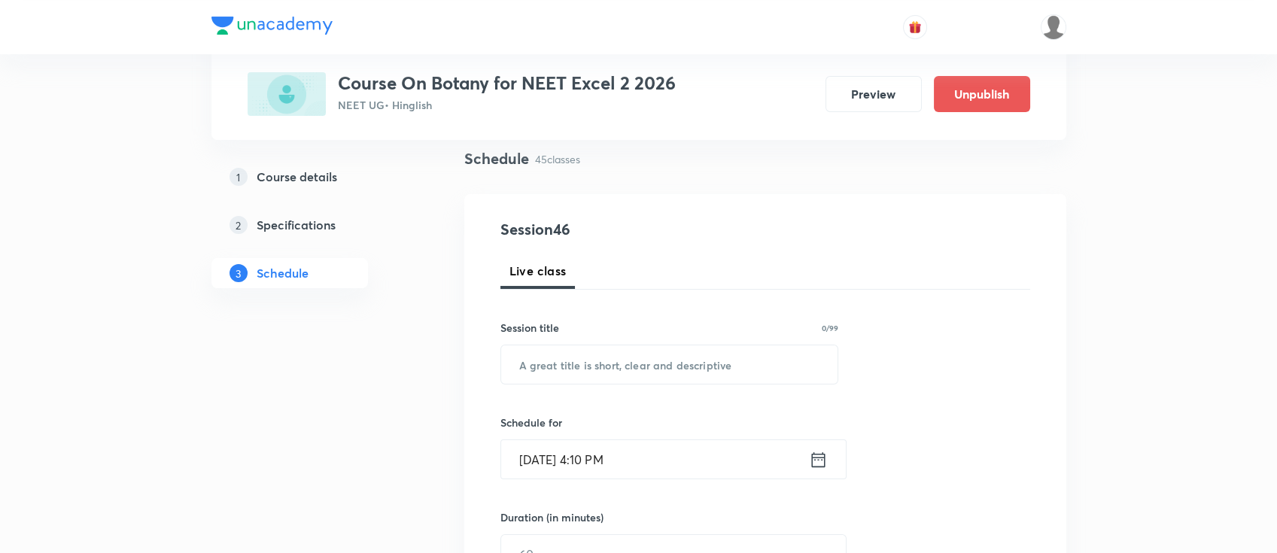
scroll to position [200, 0]
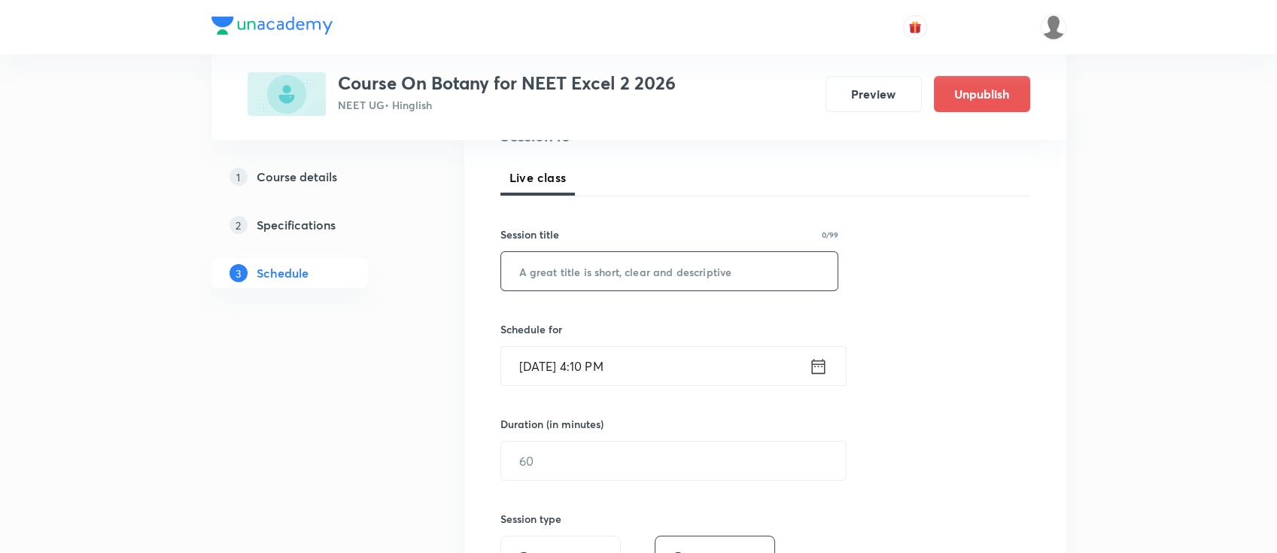
click at [727, 260] on input "text" at bounding box center [669, 271] width 337 height 38
paste input "Organism and Population"
type input "Organism and Population"
click at [820, 370] on icon at bounding box center [818, 366] width 19 height 21
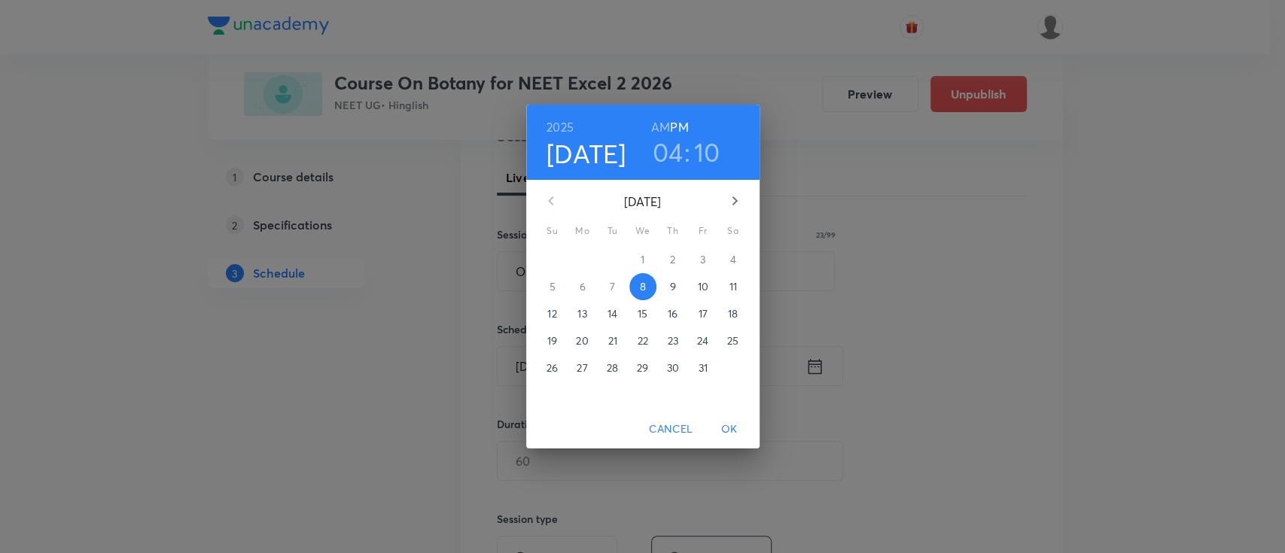
click at [738, 291] on span "11" at bounding box center [733, 286] width 27 height 15
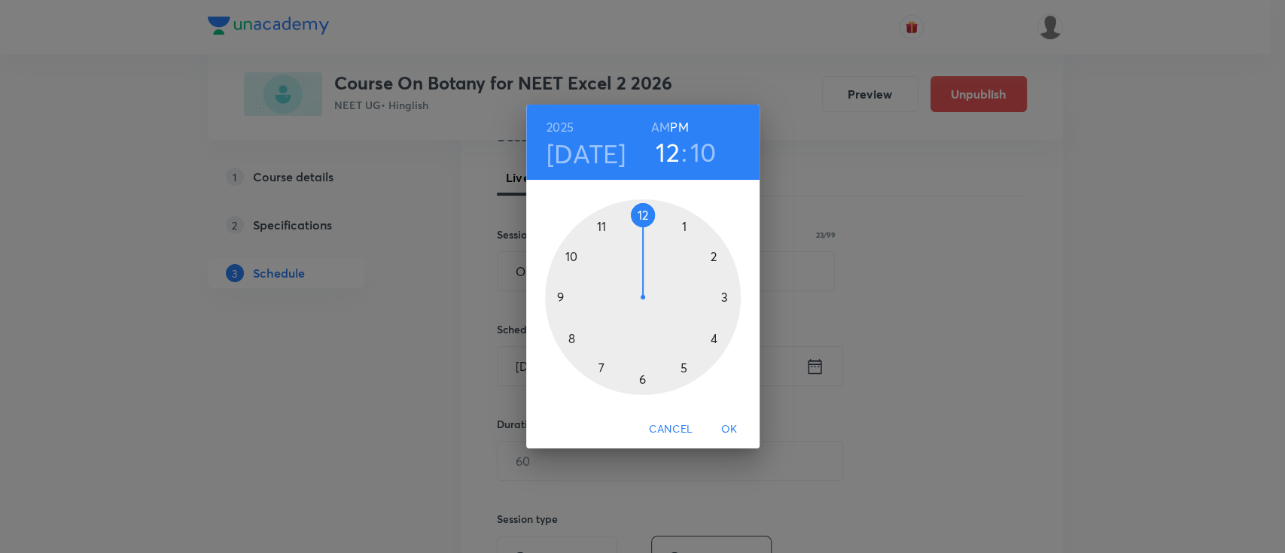
drag, startPoint x: 708, startPoint y: 334, endPoint x: 653, endPoint y: 237, distance: 111.2
click at [653, 237] on div at bounding box center [643, 297] width 196 height 196
drag, startPoint x: 713, startPoint y: 257, endPoint x: 564, endPoint y: 294, distance: 153.5
click at [564, 294] on div at bounding box center [643, 297] width 196 height 196
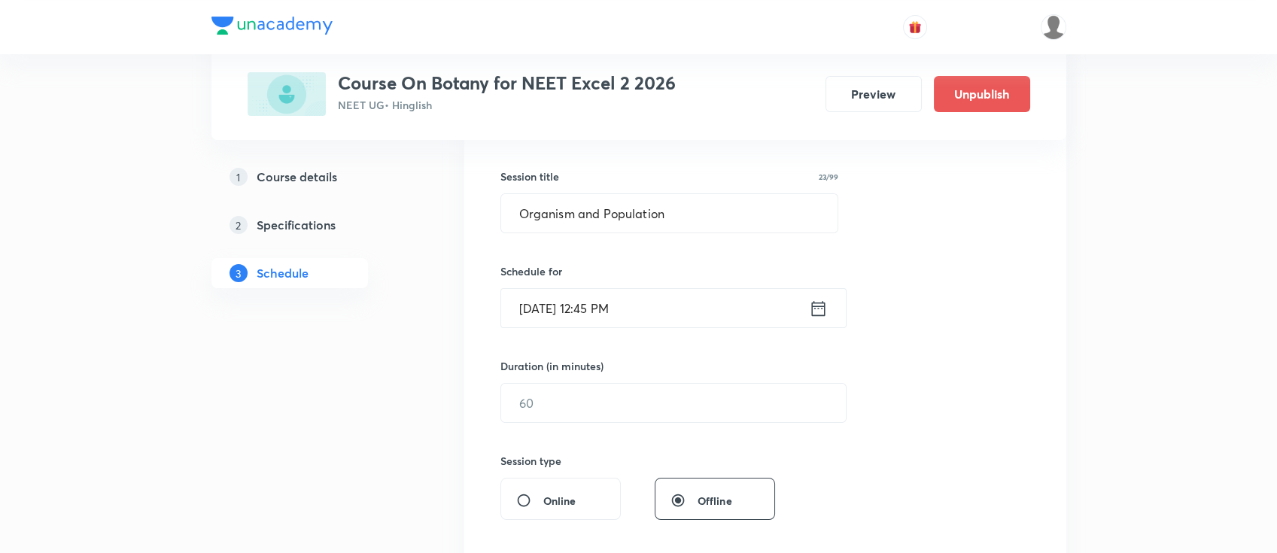
scroll to position [301, 0]
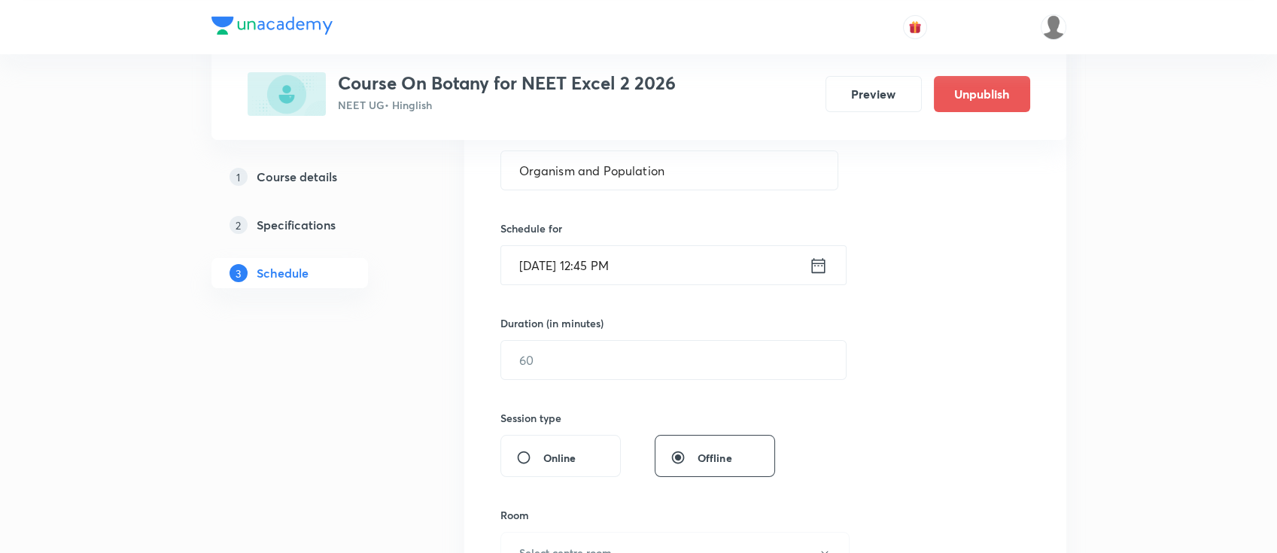
click at [719, 385] on div "Session 46 Live class Session title 23/99 Organism and Population ​ Schedule fo…" at bounding box center [766, 377] width 530 height 707
click at [729, 367] on input "text" at bounding box center [673, 360] width 345 height 38
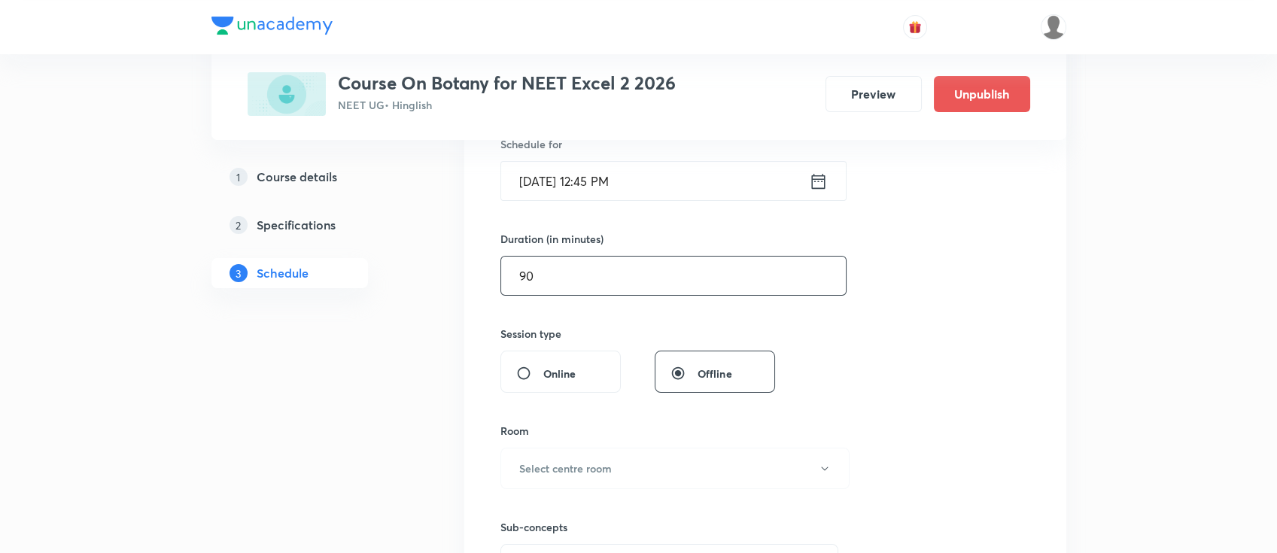
scroll to position [602, 0]
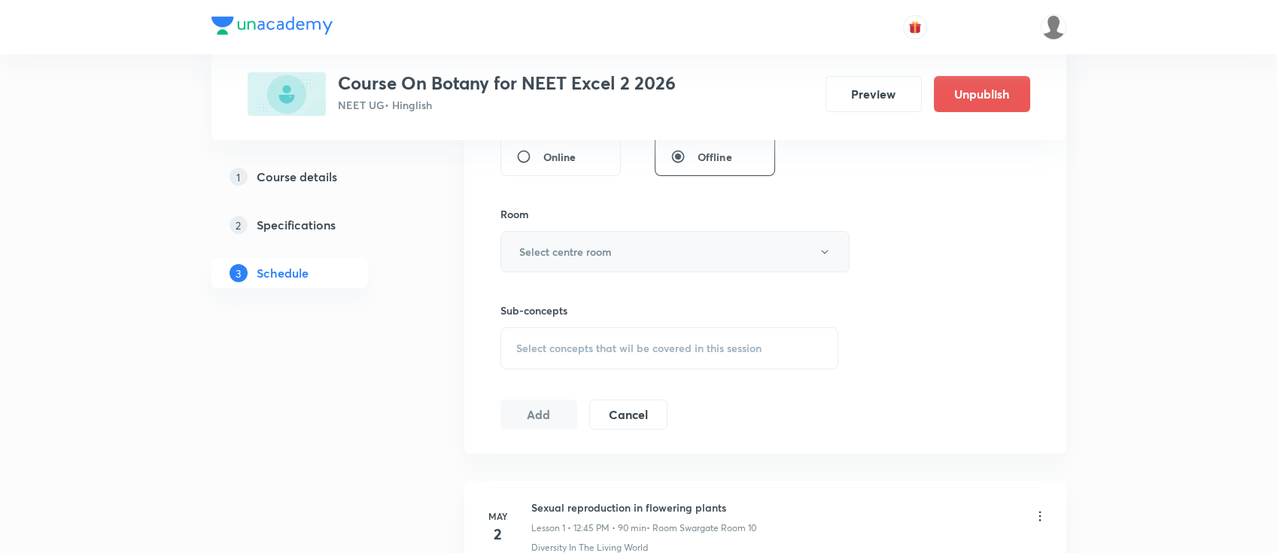
type input "90"
click at [596, 253] on h6 "Select centre room" at bounding box center [565, 252] width 93 height 16
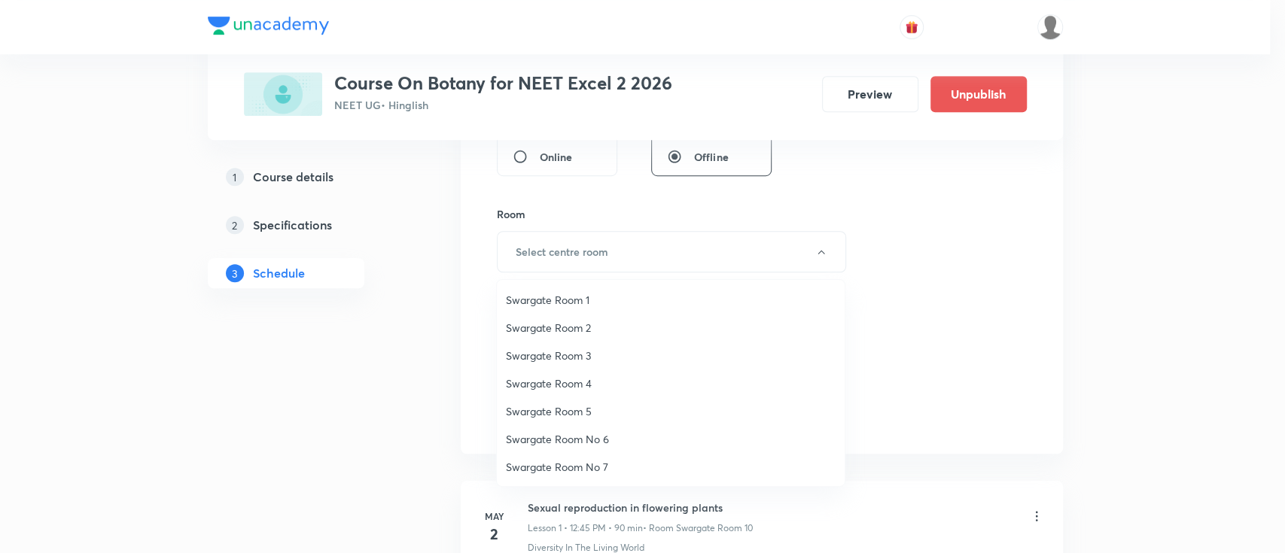
click at [584, 292] on span "Swargate Room 1" at bounding box center [671, 300] width 330 height 16
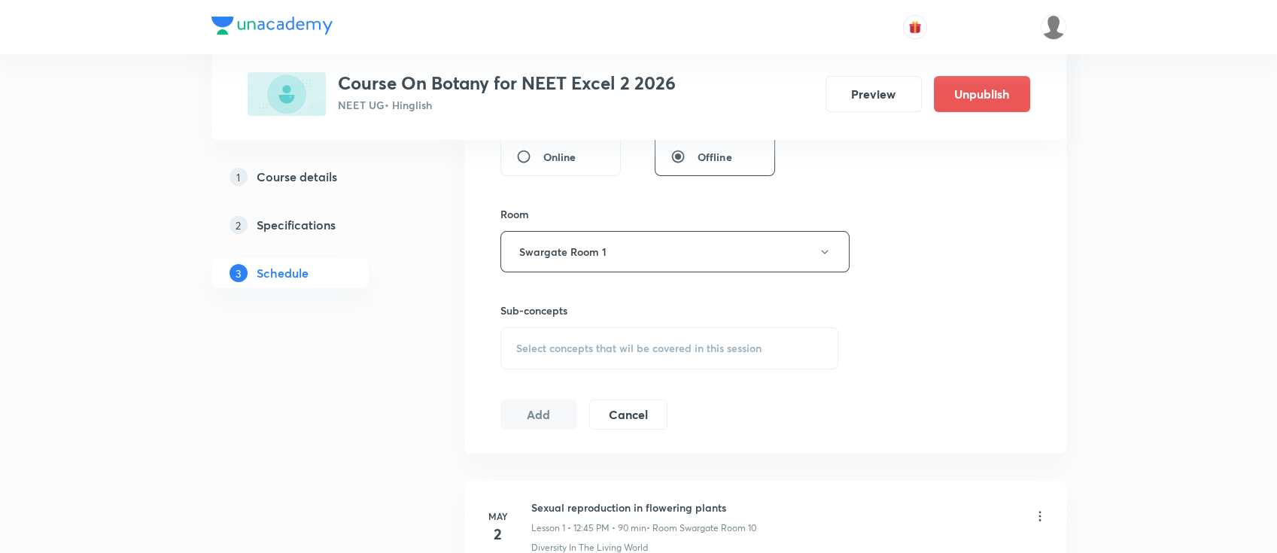
click at [682, 352] on span "Select concepts that wil be covered in this session" at bounding box center [638, 348] width 245 height 12
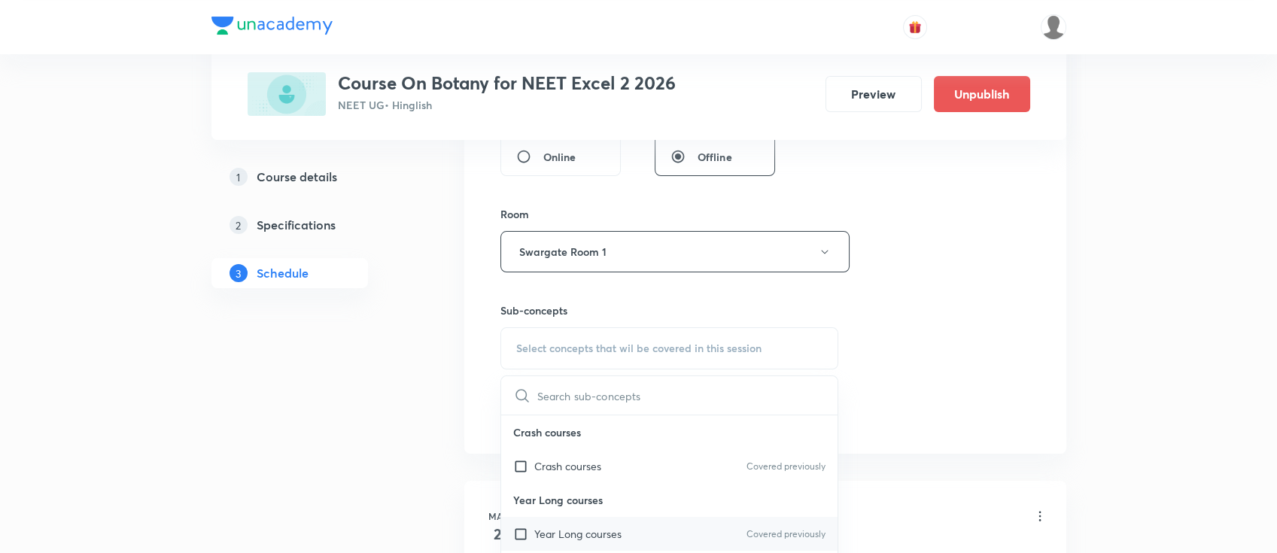
click at [679, 528] on div "Year Long courses Covered previously" at bounding box center [669, 534] width 337 height 34
checkbox input "true"
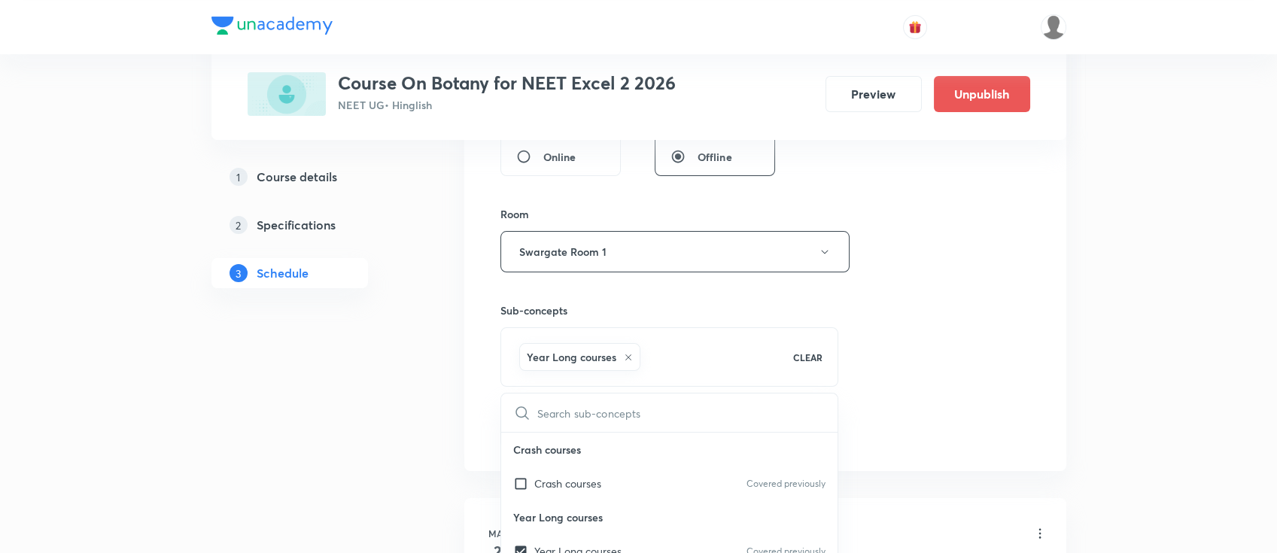
click at [926, 356] on div "Session 46 Live class Session title 23/99 Organism and Population ​ Schedule fo…" at bounding box center [766, 85] width 530 height 724
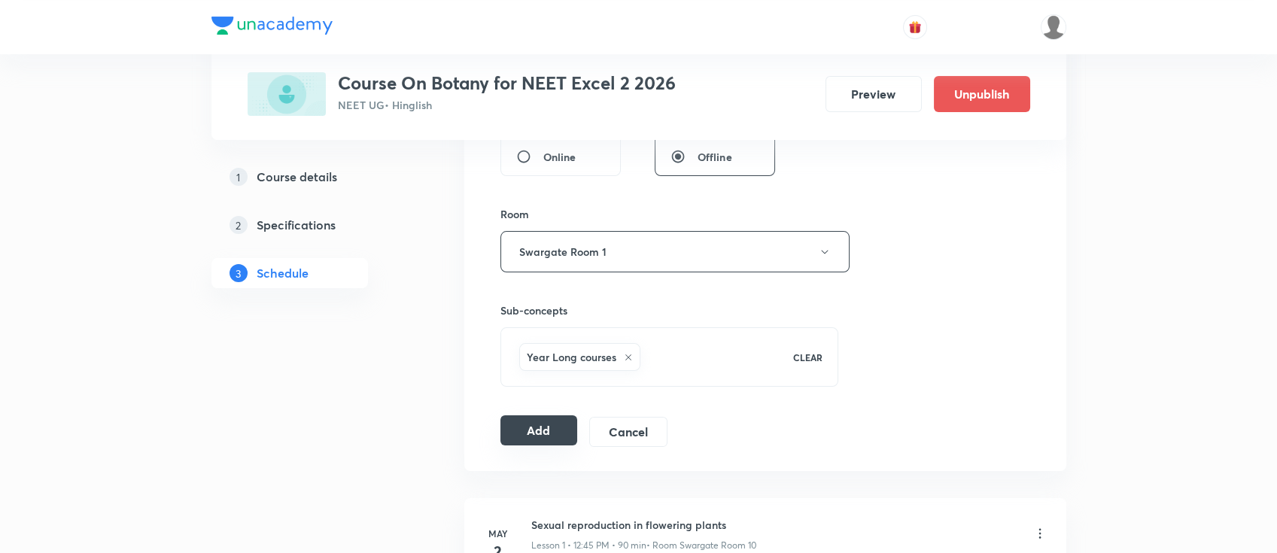
click at [546, 436] on button "Add" at bounding box center [540, 430] width 78 height 30
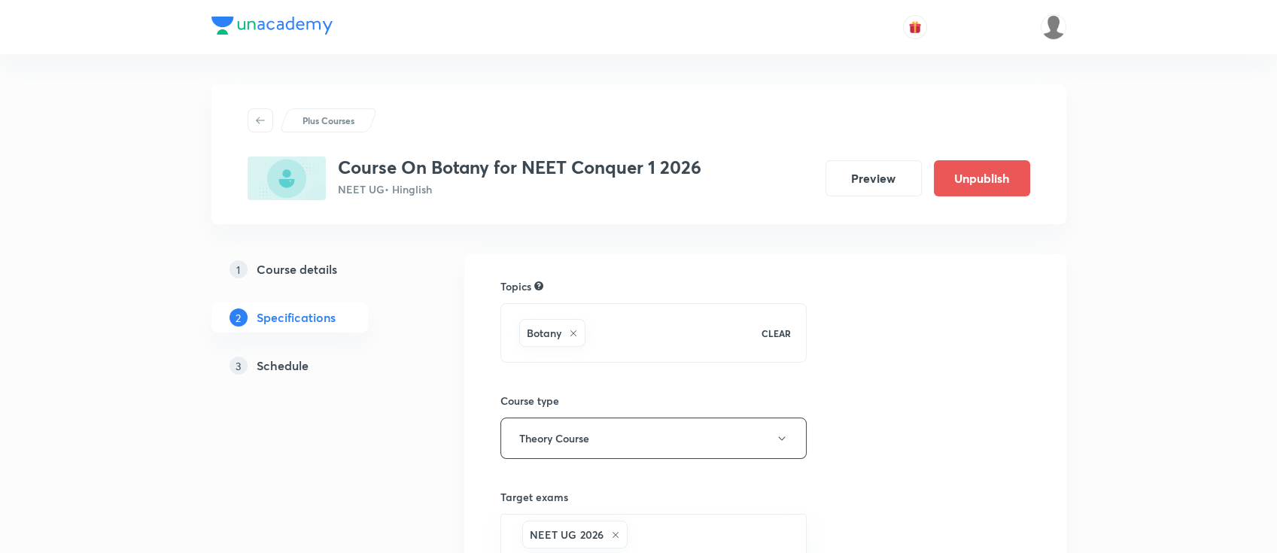
click at [285, 352] on link "3 Schedule" at bounding box center [313, 366] width 205 height 30
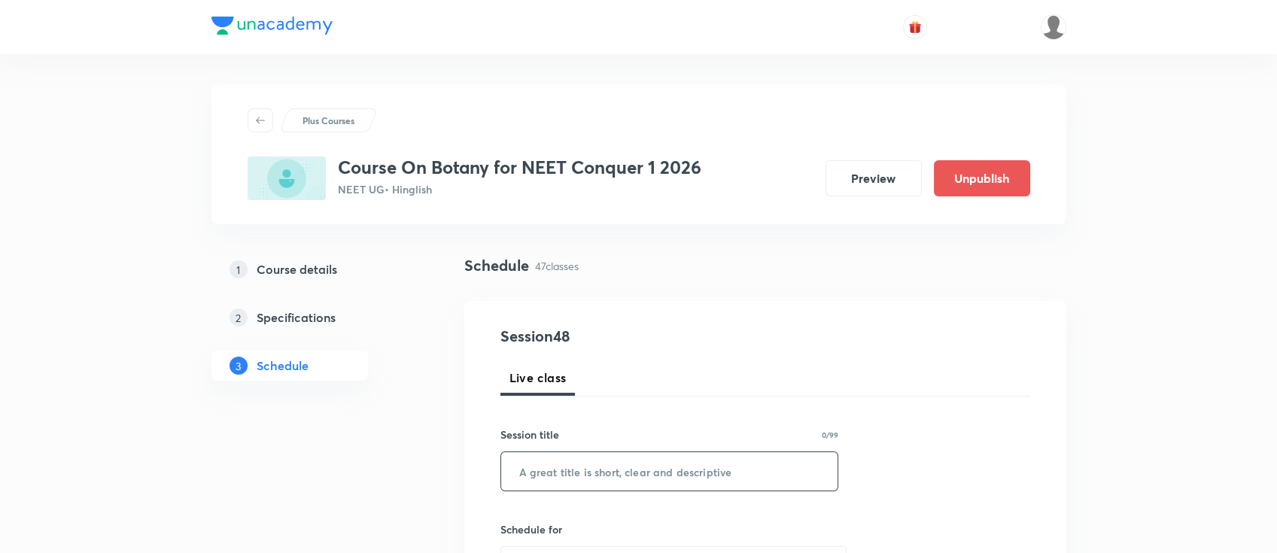
click at [610, 482] on input "text" at bounding box center [669, 471] width 337 height 38
paste input "Photosynthesi in higher plants"
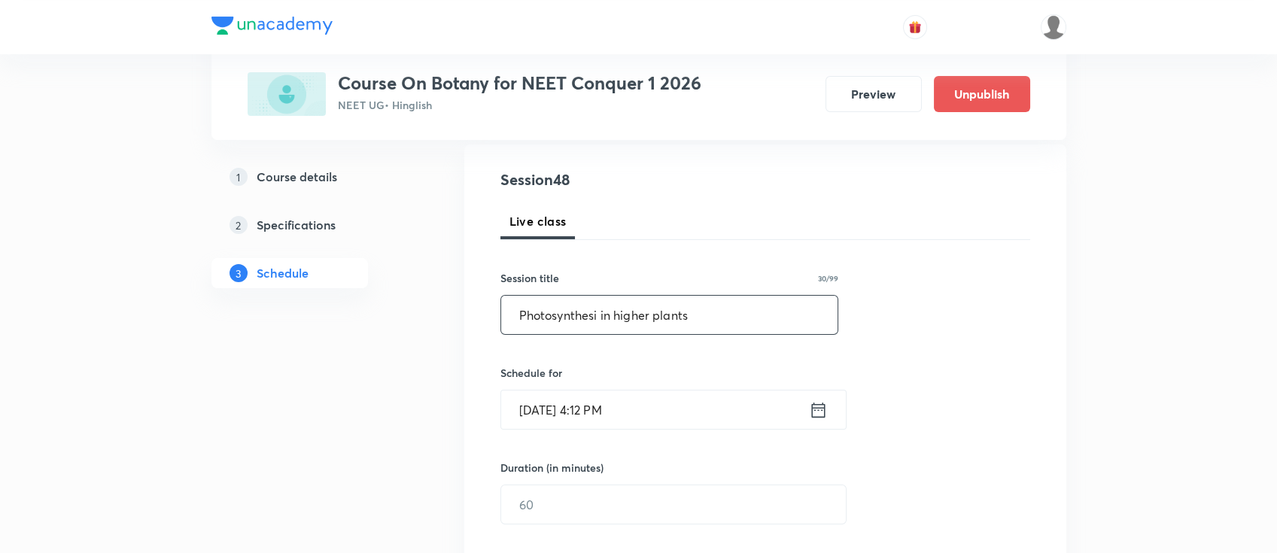
scroll to position [200, 0]
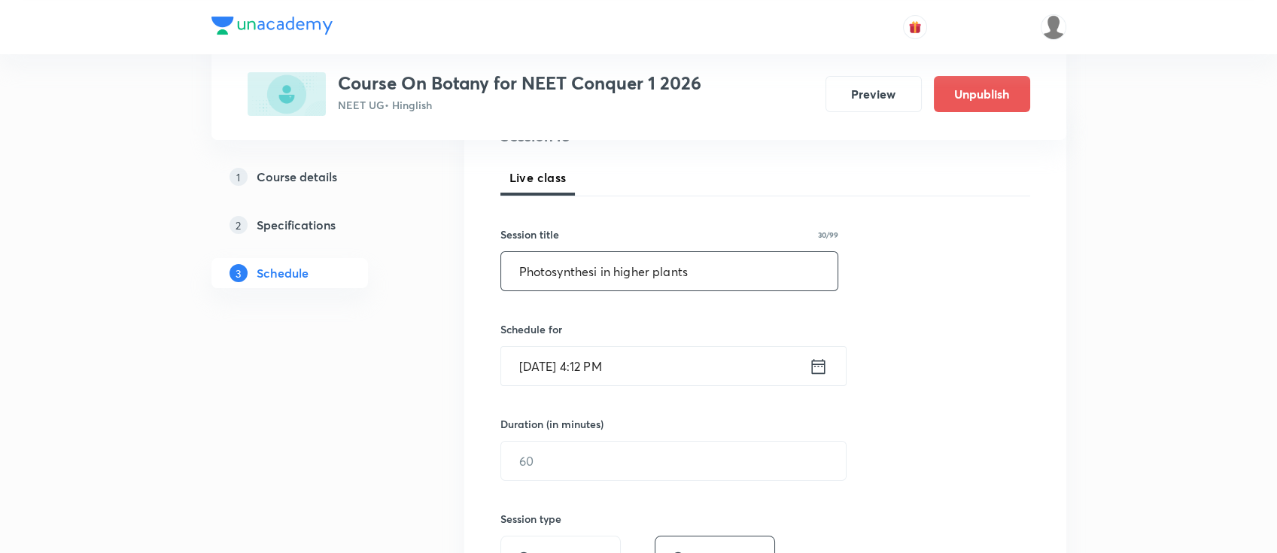
type input "Photosynthesi in higher plants"
click at [823, 373] on icon at bounding box center [818, 366] width 19 height 21
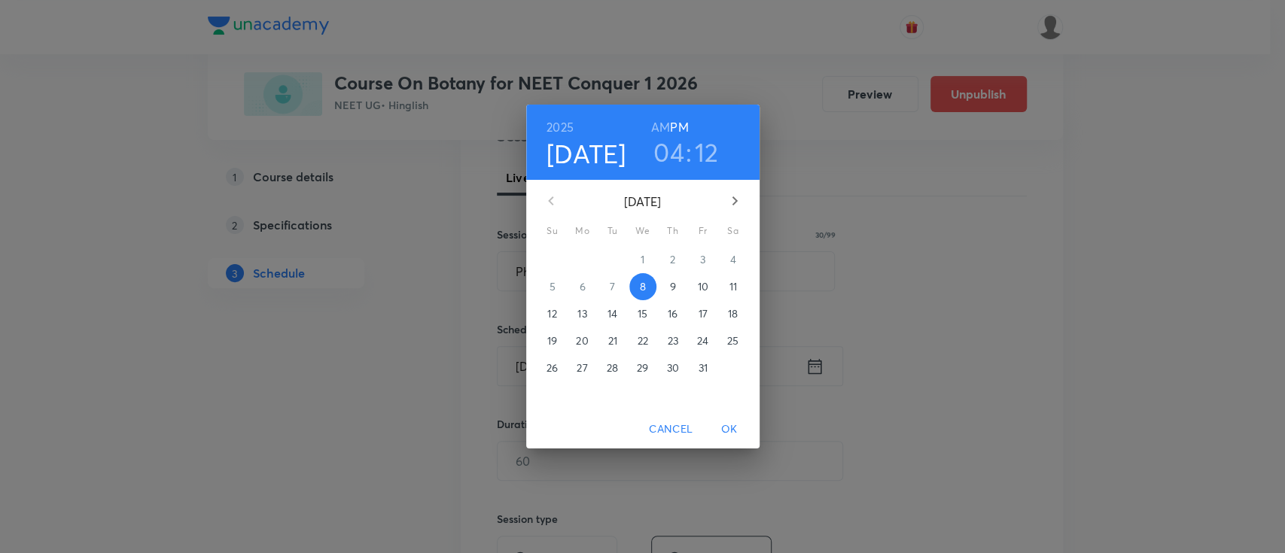
click at [671, 289] on p "9" at bounding box center [672, 286] width 6 height 15
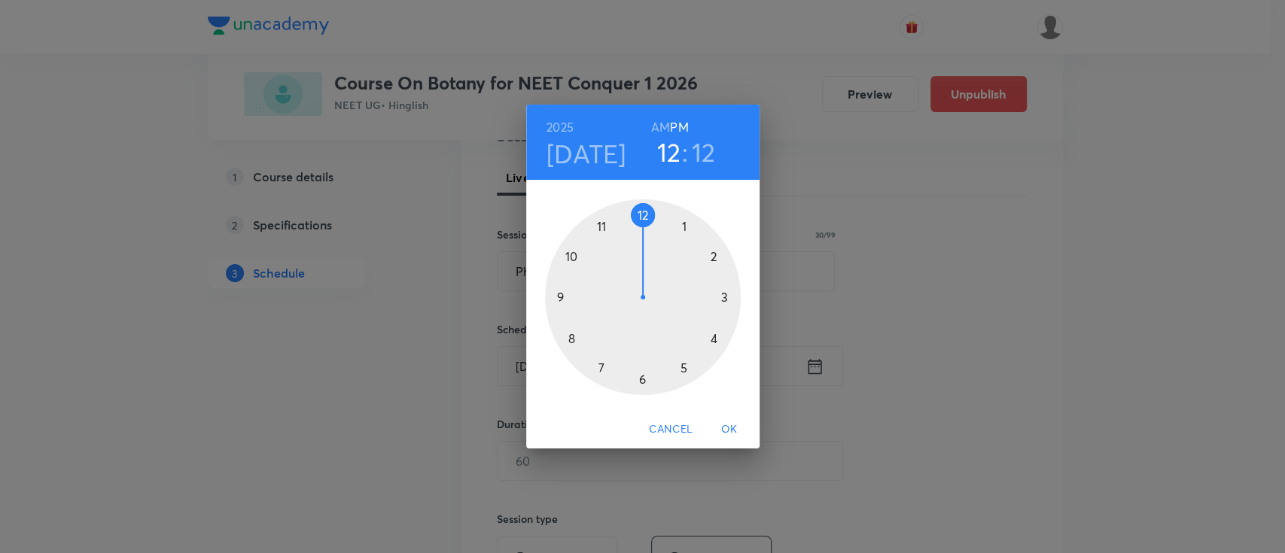
drag, startPoint x: 708, startPoint y: 340, endPoint x: 653, endPoint y: 222, distance: 130.6
click at [653, 222] on div at bounding box center [643, 297] width 196 height 196
drag, startPoint x: 728, startPoint y: 275, endPoint x: 578, endPoint y: 298, distance: 151.6
click at [578, 298] on div at bounding box center [643, 297] width 196 height 196
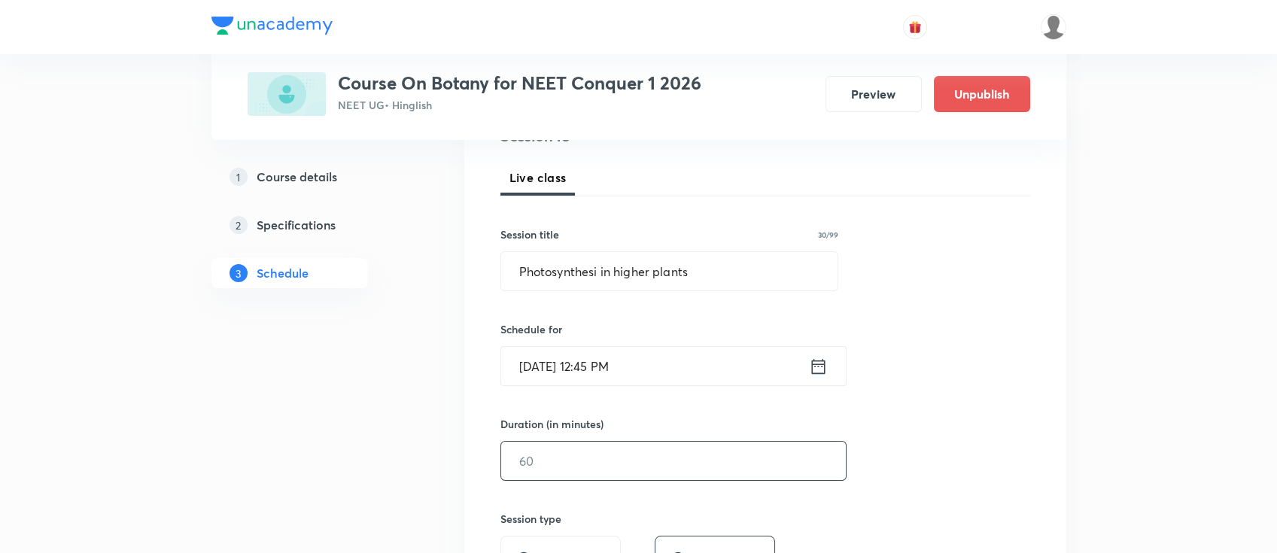
click at [638, 443] on div "Duration (in minutes) ​" at bounding box center [638, 448] width 275 height 65
click at [621, 458] on input "text" at bounding box center [673, 461] width 345 height 38
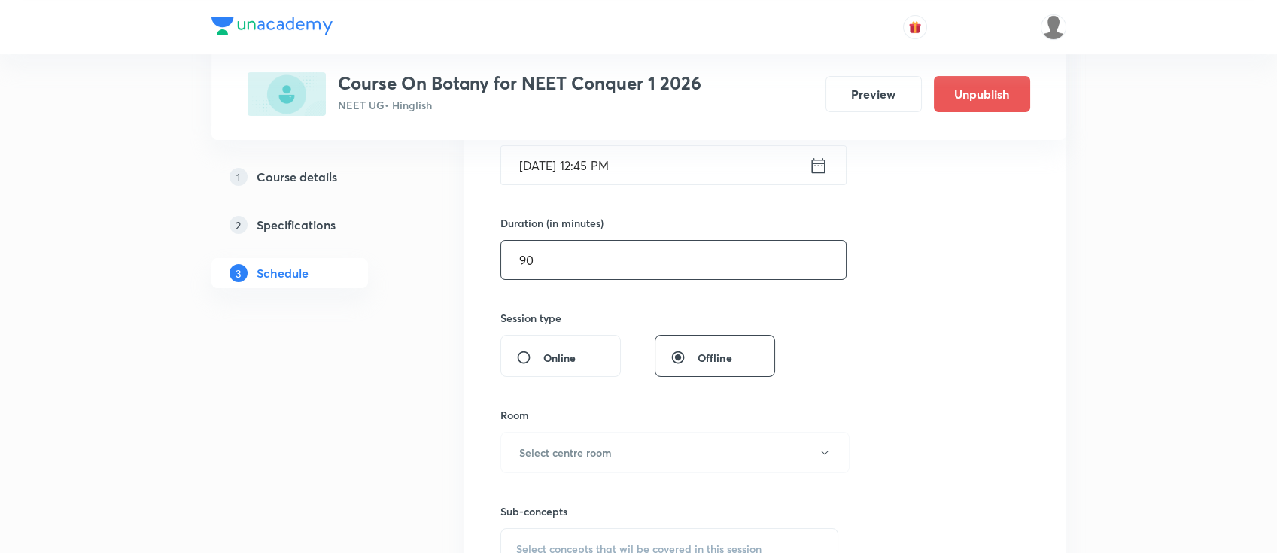
scroll to position [501, 0]
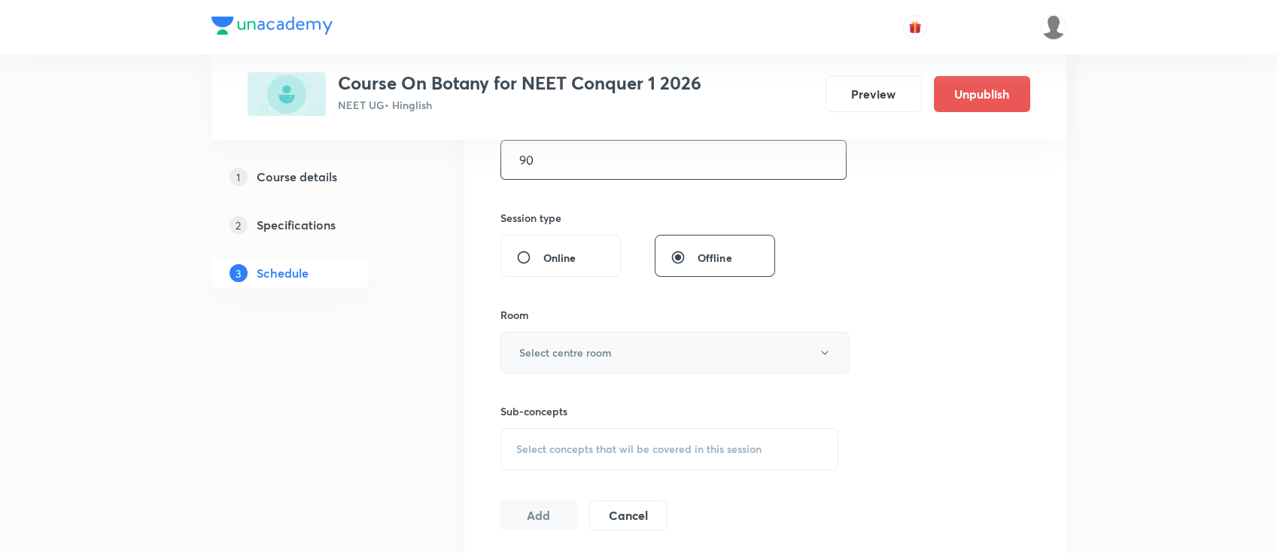
type input "90"
click at [642, 355] on button "Select centre room" at bounding box center [675, 352] width 349 height 41
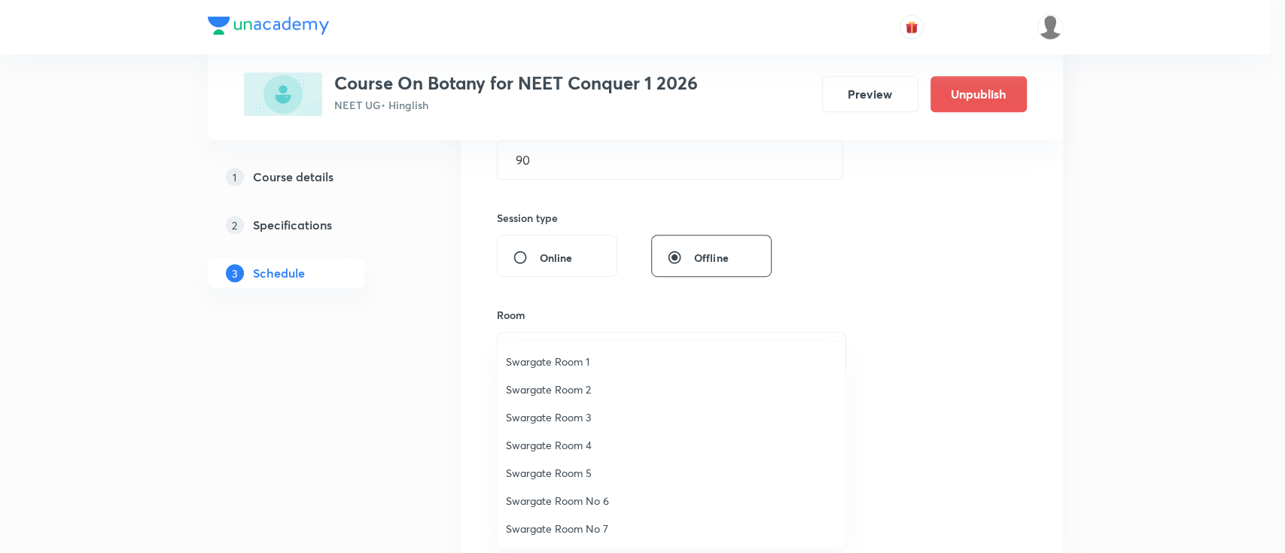
click at [568, 366] on span "Swargate Room 1" at bounding box center [671, 362] width 330 height 16
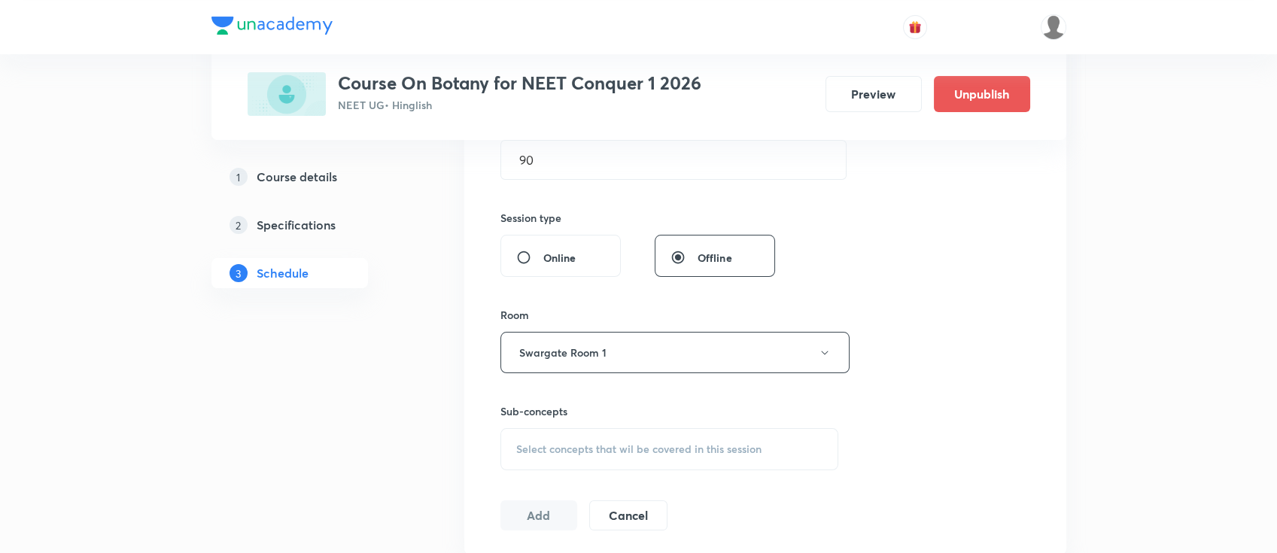
scroll to position [602, 0]
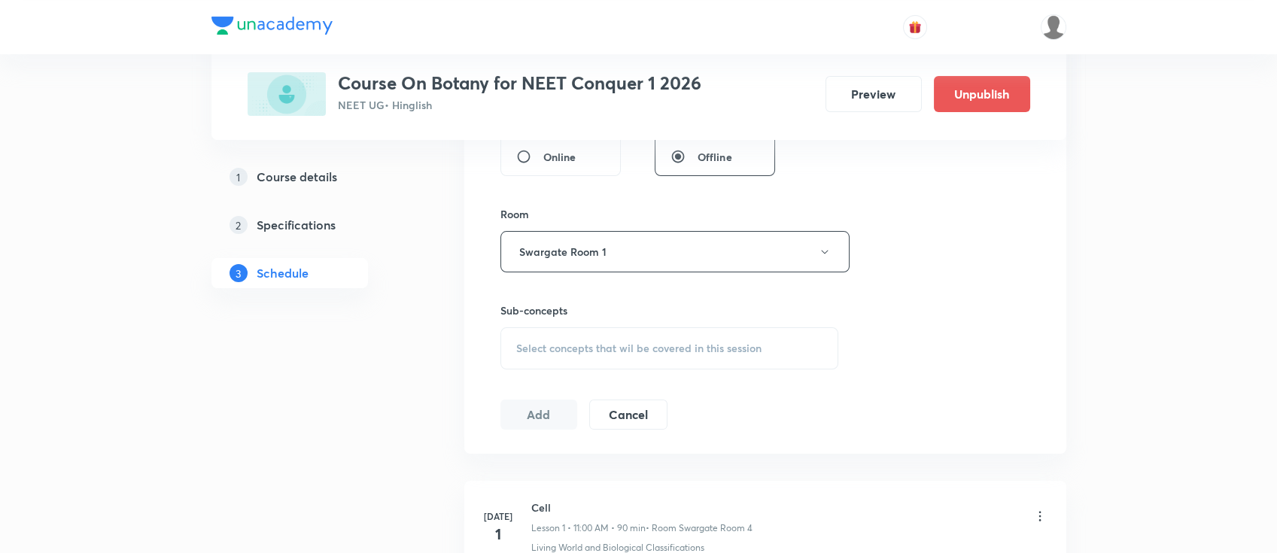
click at [757, 335] on div "Select concepts that wil be covered in this session" at bounding box center [670, 348] width 339 height 42
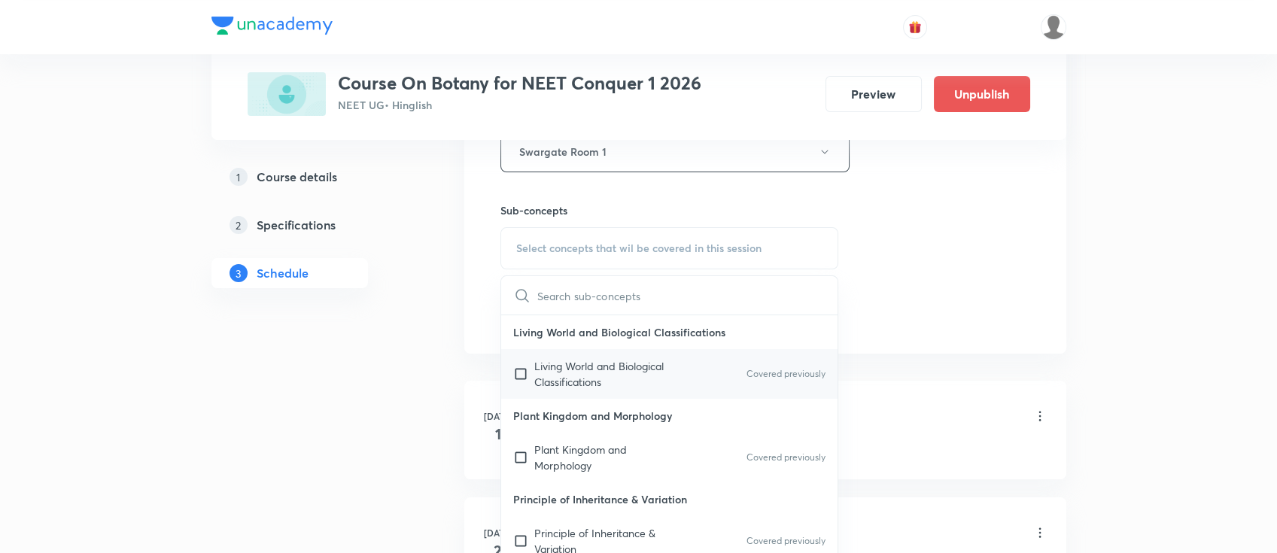
click at [684, 369] on p "Living World and Biological Classifications" at bounding box center [610, 374] width 152 height 32
checkbox input "true"
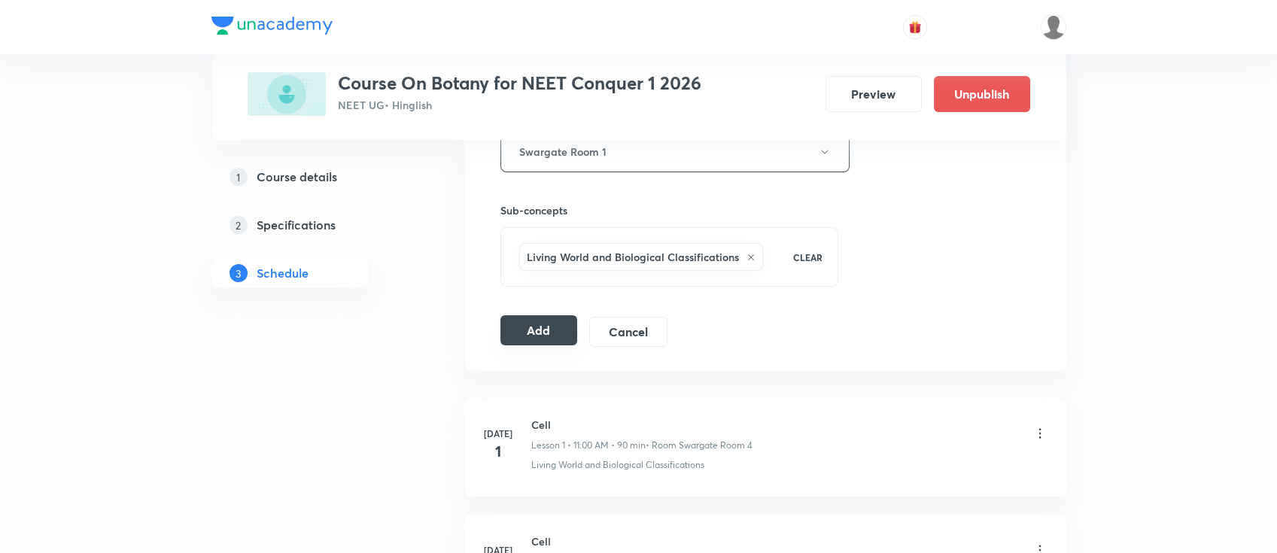
click at [555, 339] on button "Add" at bounding box center [540, 330] width 78 height 30
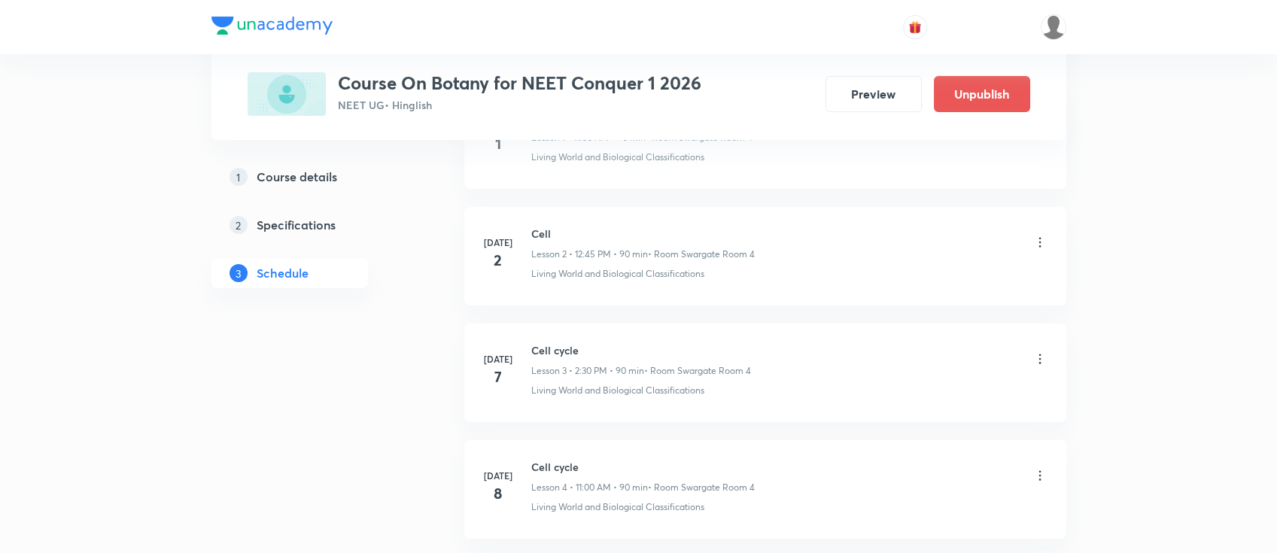
scroll to position [0, 0]
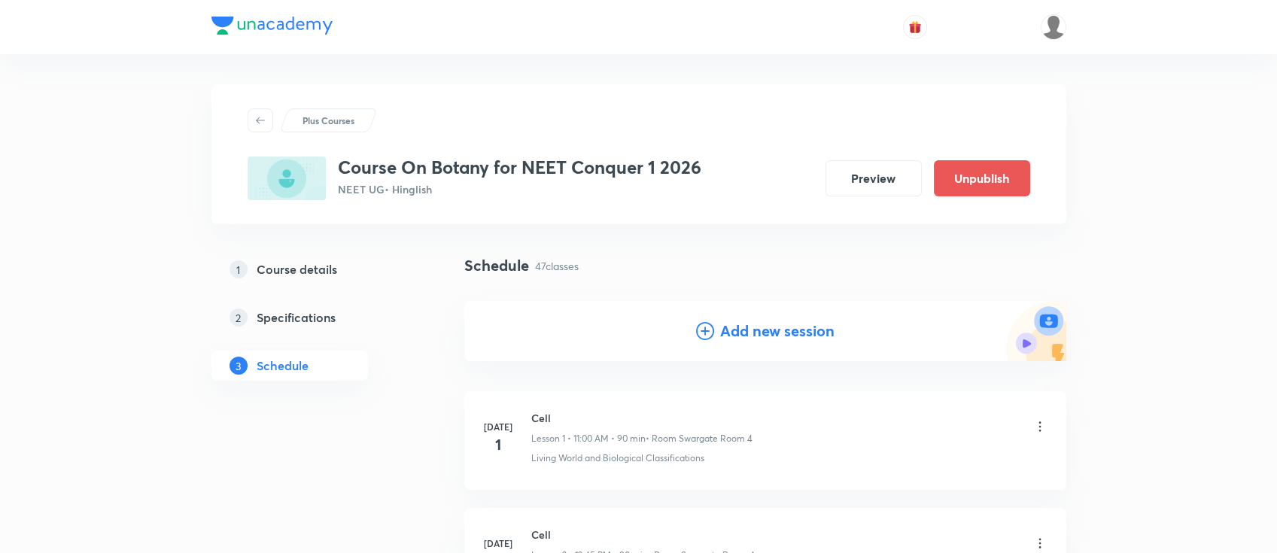
click at [781, 321] on h4 "Add new session" at bounding box center [777, 331] width 114 height 23
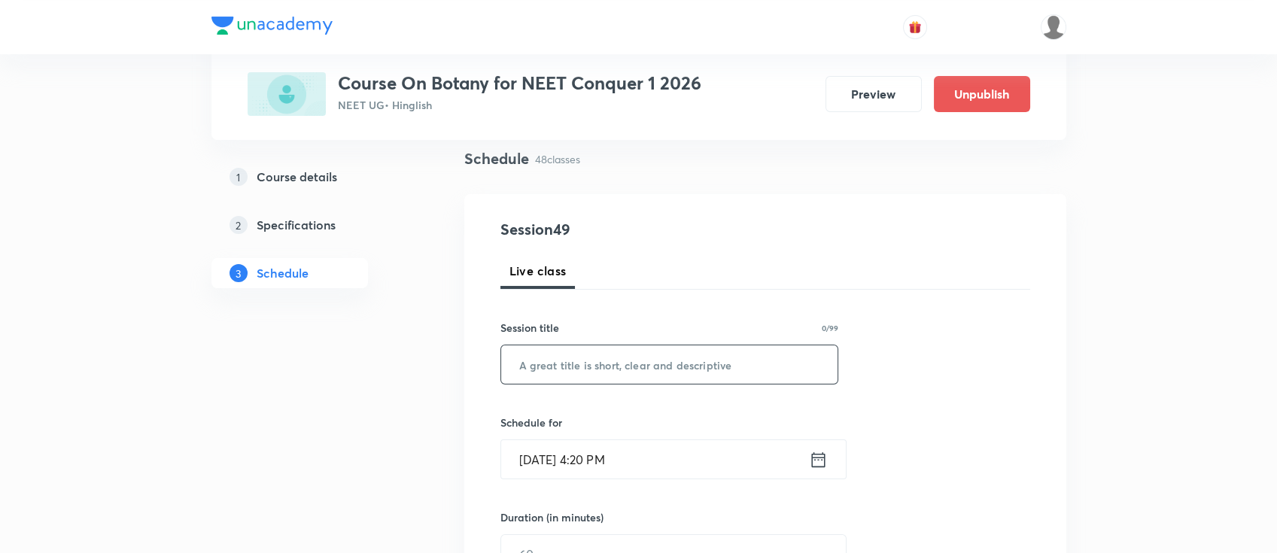
scroll to position [200, 0]
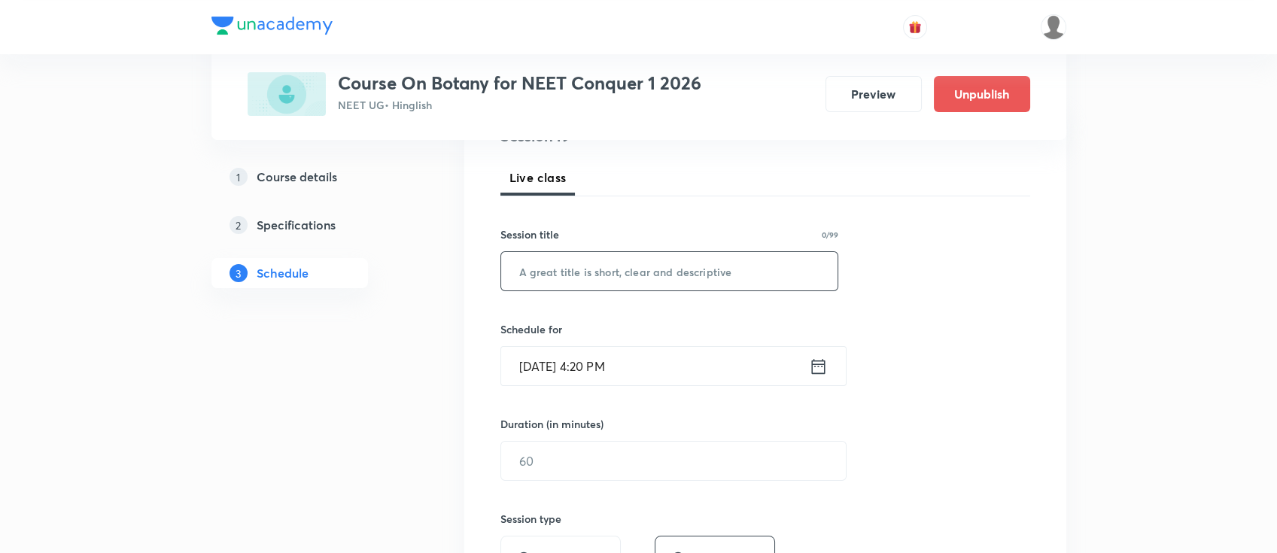
click at [760, 278] on input "text" at bounding box center [669, 271] width 337 height 38
paste input "Photosynthesi in higher plants"
type input "Photosynthesi in higher plants"
click at [819, 370] on icon at bounding box center [818, 366] width 19 height 21
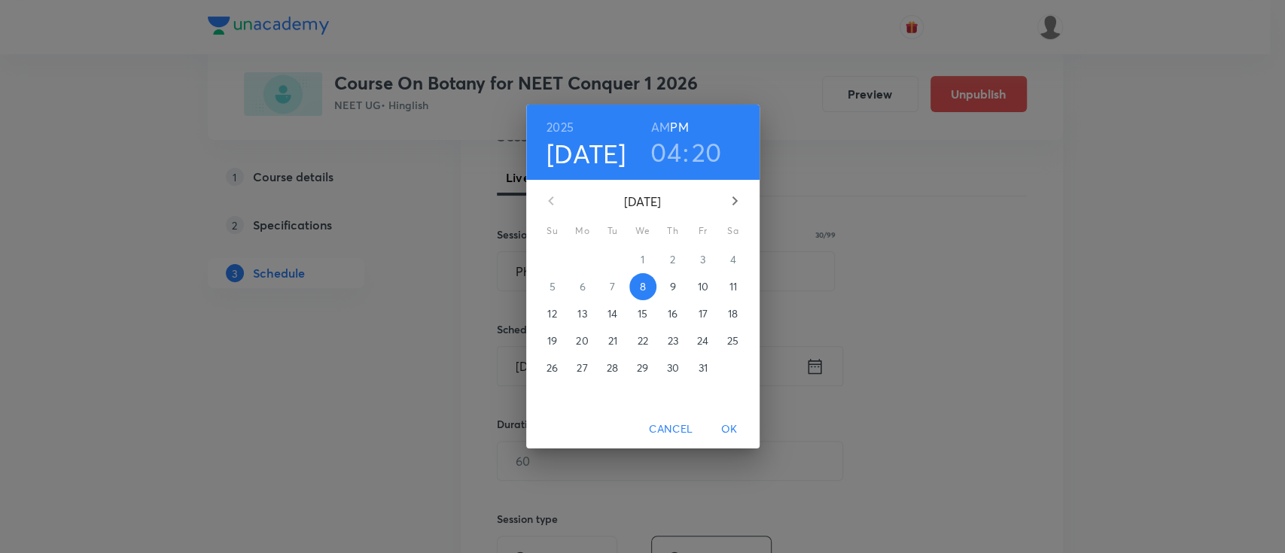
click at [710, 288] on span "10" at bounding box center [702, 286] width 27 height 15
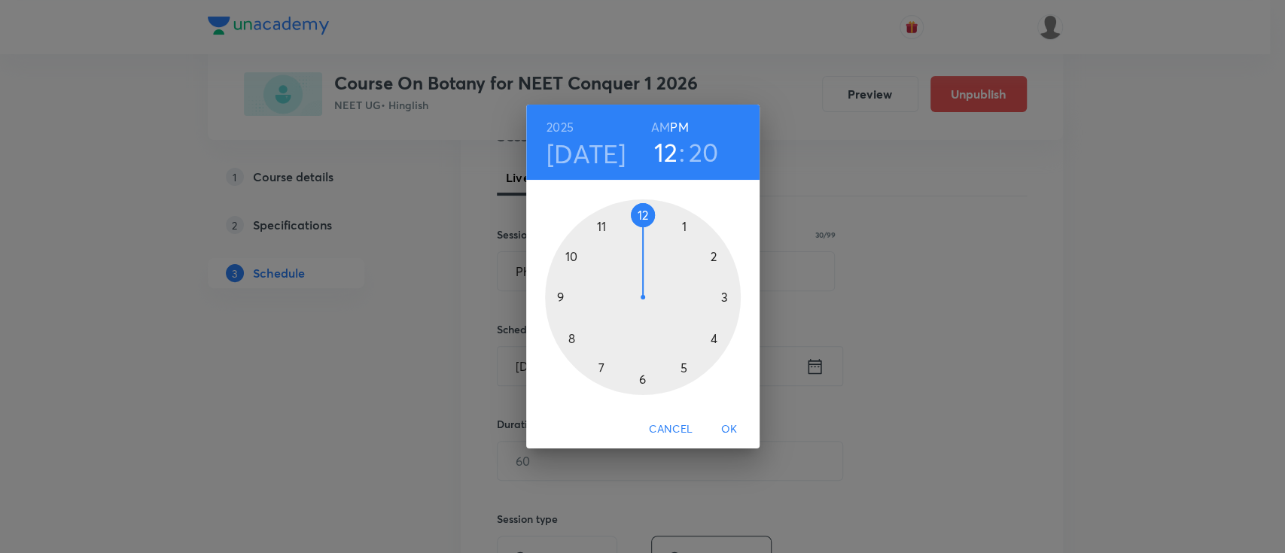
drag, startPoint x: 713, startPoint y: 340, endPoint x: 647, endPoint y: 245, distance: 115.7
click at [647, 245] on div at bounding box center [643, 297] width 196 height 196
drag, startPoint x: 714, startPoint y: 339, endPoint x: 598, endPoint y: 296, distance: 124.6
click at [598, 296] on div at bounding box center [643, 297] width 196 height 196
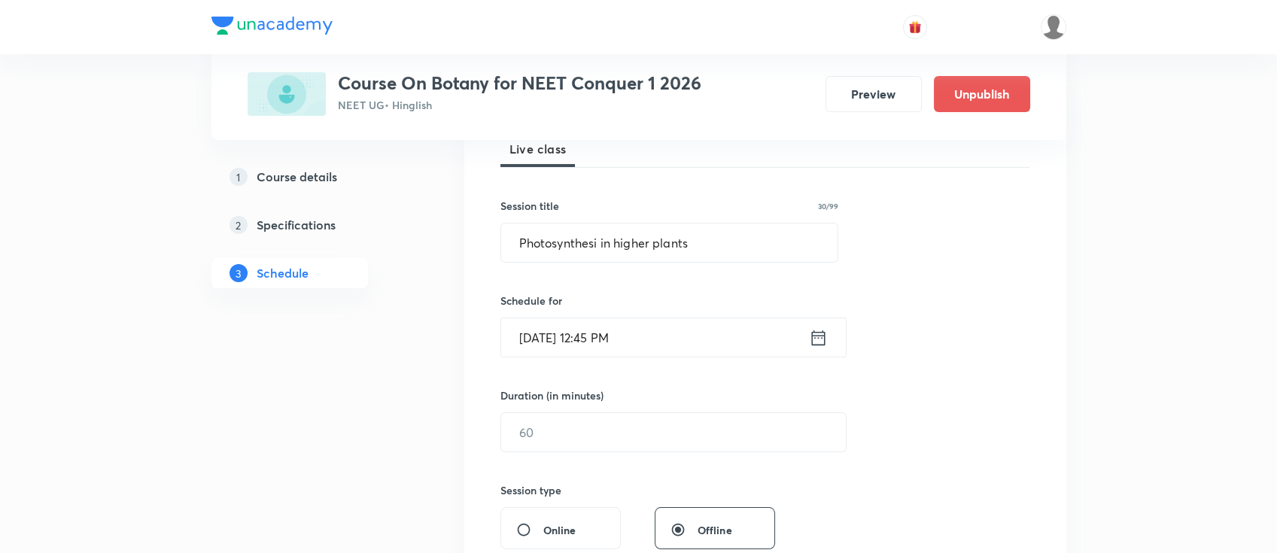
scroll to position [301, 0]
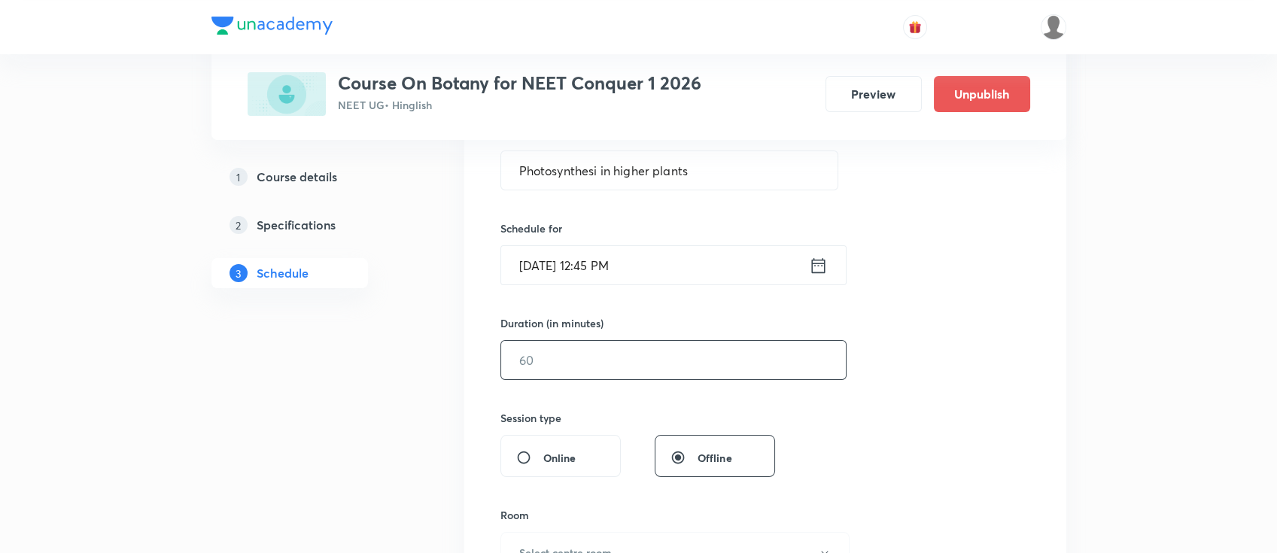
click at [705, 364] on input "text" at bounding box center [673, 360] width 345 height 38
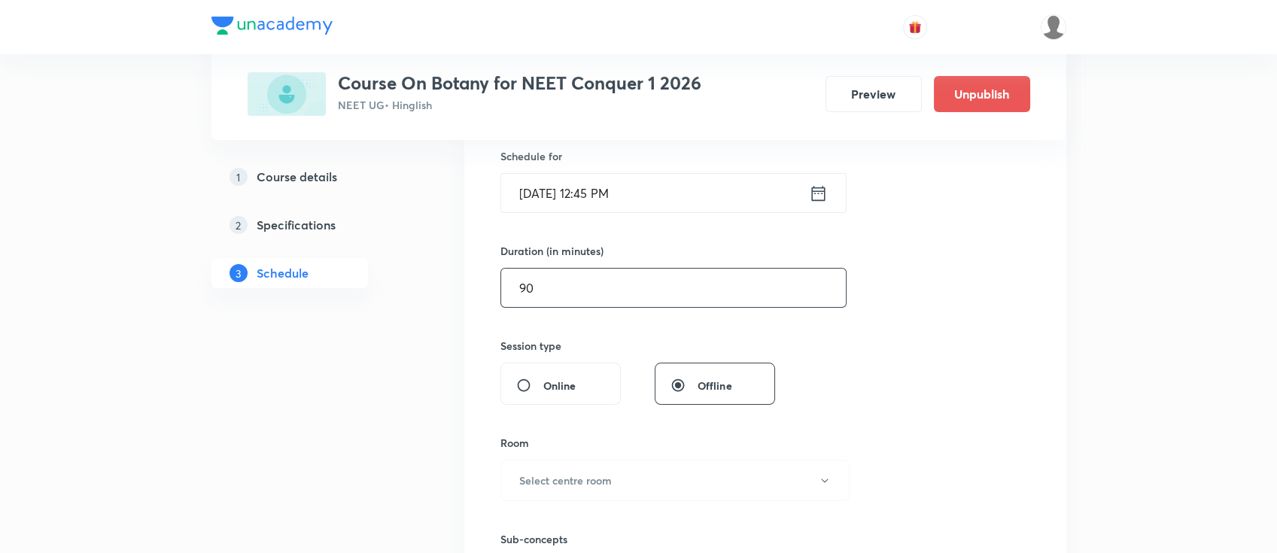
scroll to position [501, 0]
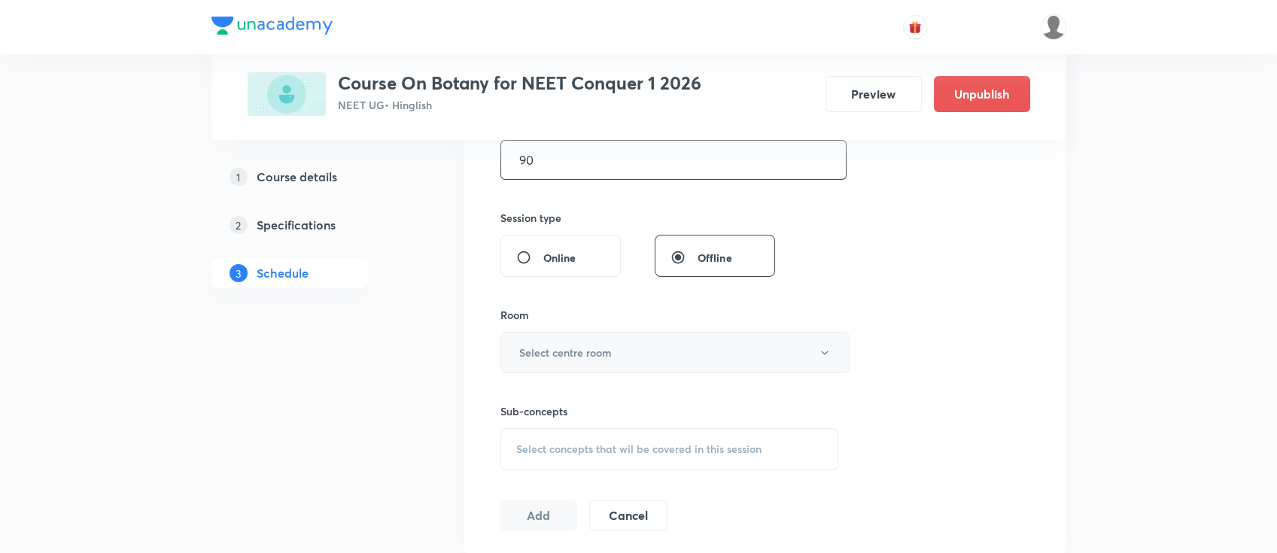
type input "90"
click at [594, 354] on h6 "Select centre room" at bounding box center [565, 353] width 93 height 16
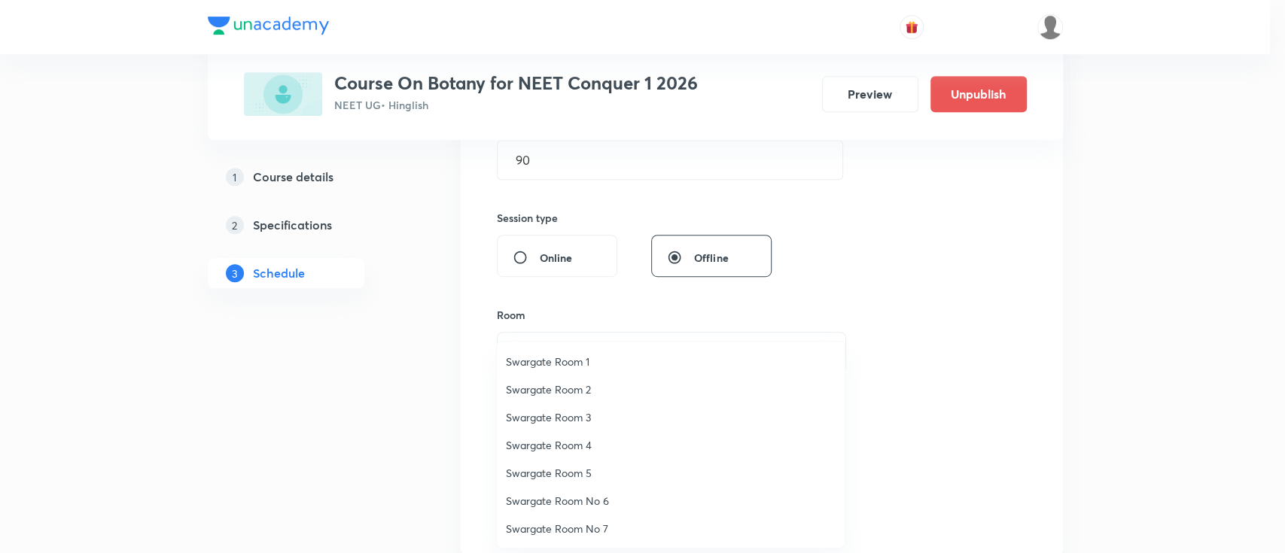
click at [591, 361] on span "Swargate Room 1" at bounding box center [671, 362] width 330 height 16
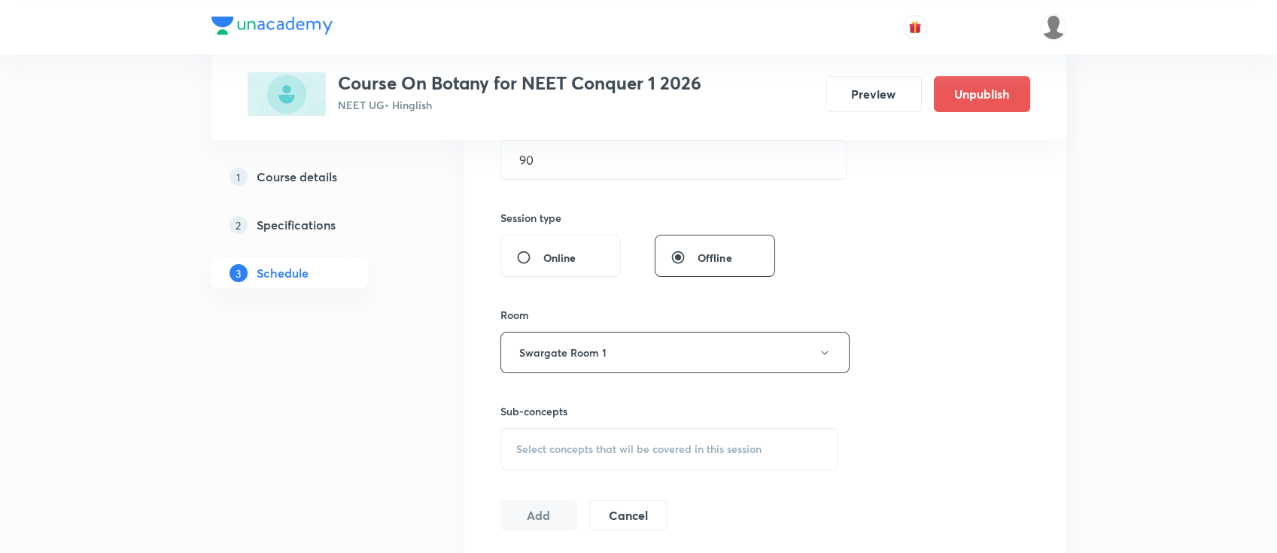
click at [651, 448] on span "Select concepts that wil be covered in this session" at bounding box center [638, 449] width 245 height 12
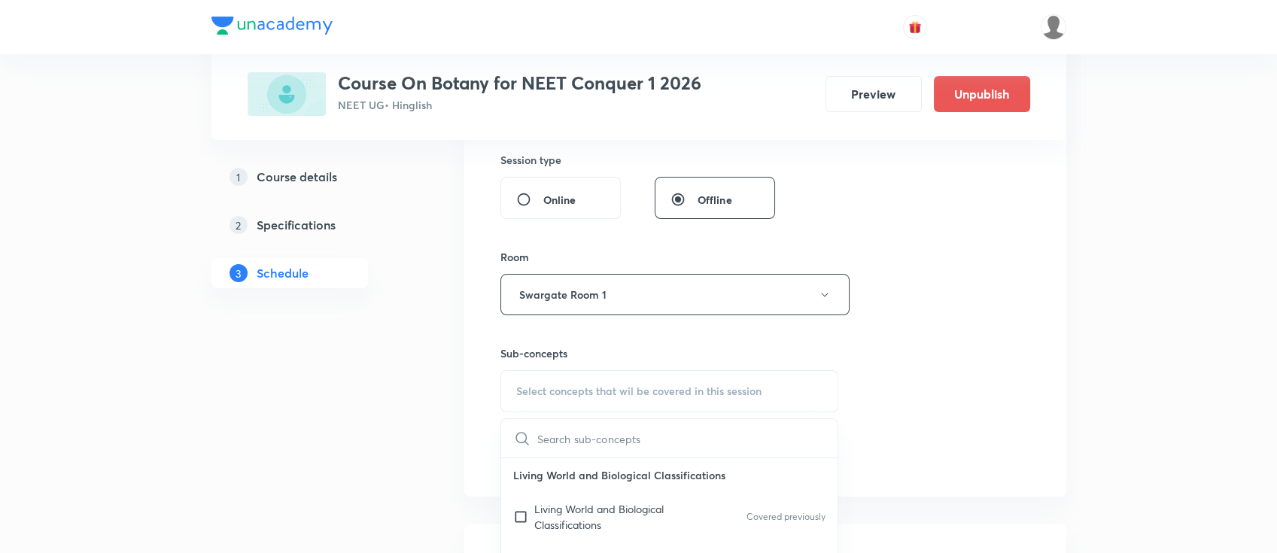
scroll to position [602, 0]
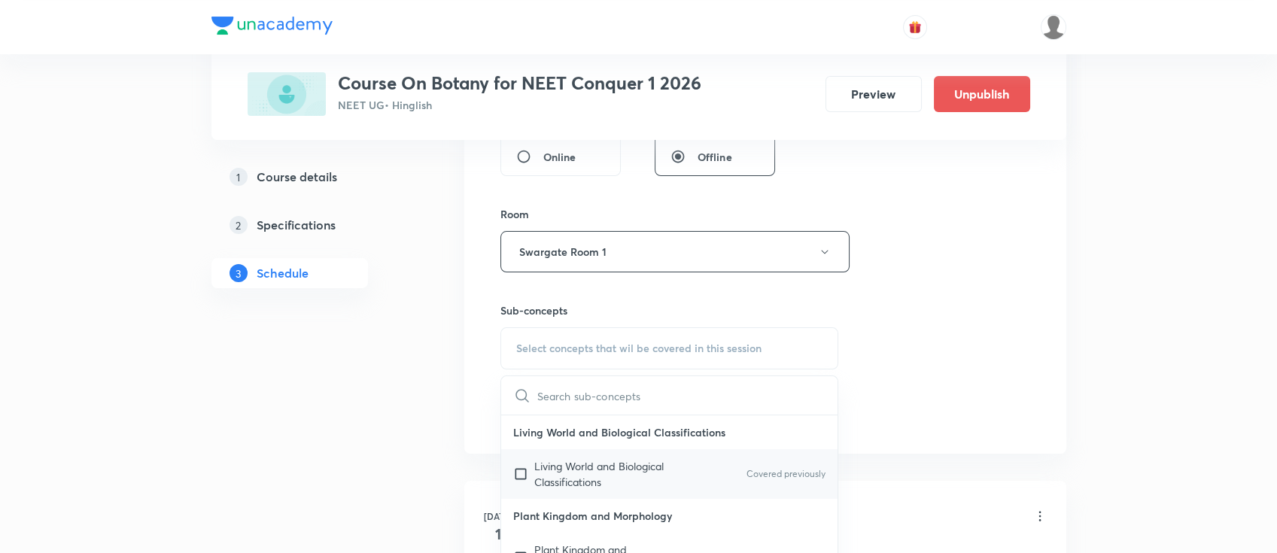
click at [648, 468] on p "Living World and Biological Classifications" at bounding box center [610, 474] width 152 height 32
checkbox input "true"
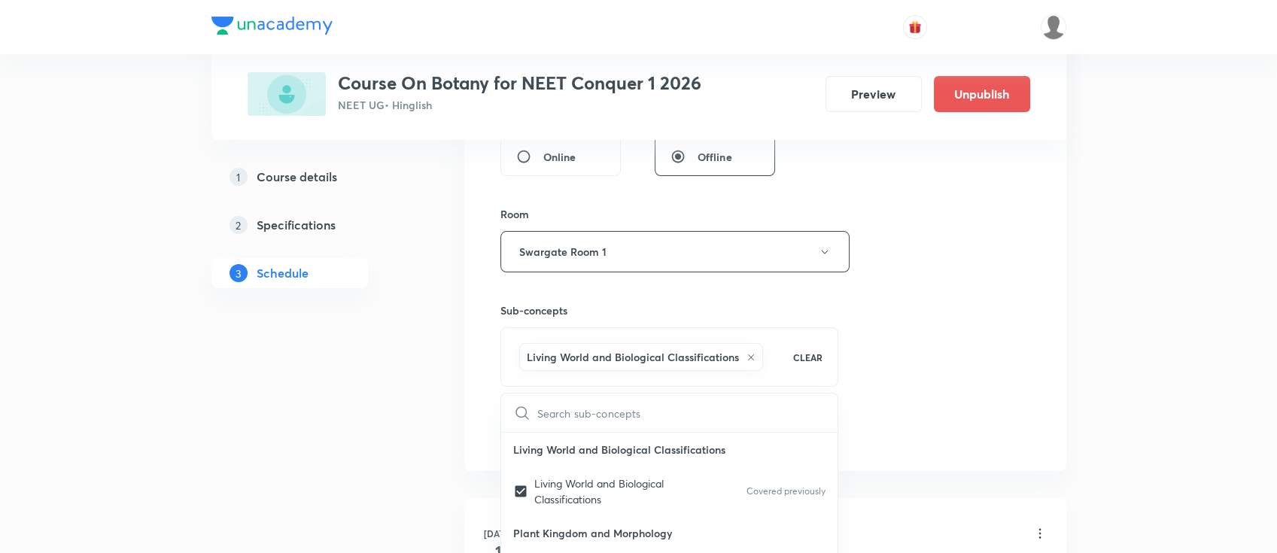
click at [928, 417] on div "Session 49 Live class Session title 30/99 Photosynthesi in higher plants ​ Sche…" at bounding box center [766, 85] width 530 height 724
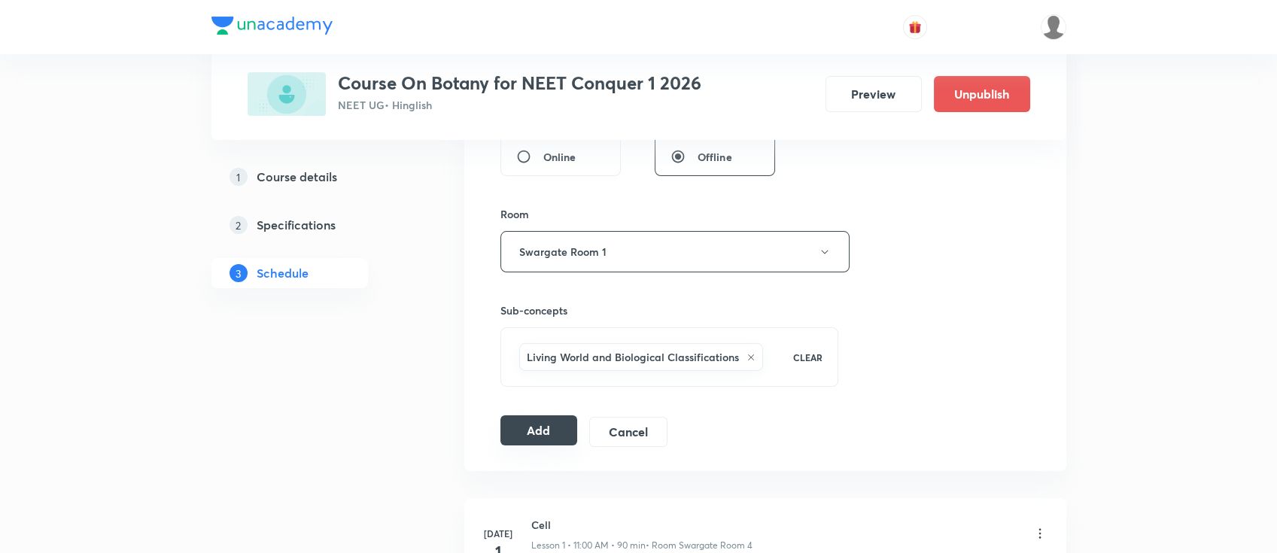
click at [531, 430] on button "Add" at bounding box center [540, 430] width 78 height 30
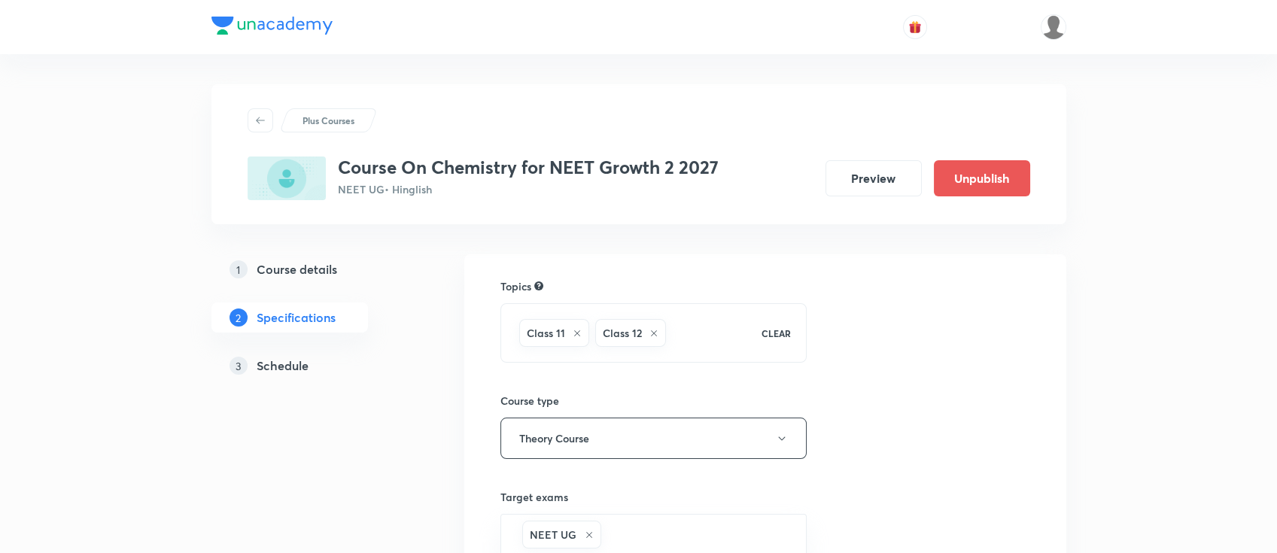
drag, startPoint x: 289, startPoint y: 369, endPoint x: 325, endPoint y: 374, distance: 36.5
click at [289, 369] on h5 "Schedule" at bounding box center [283, 366] width 52 height 18
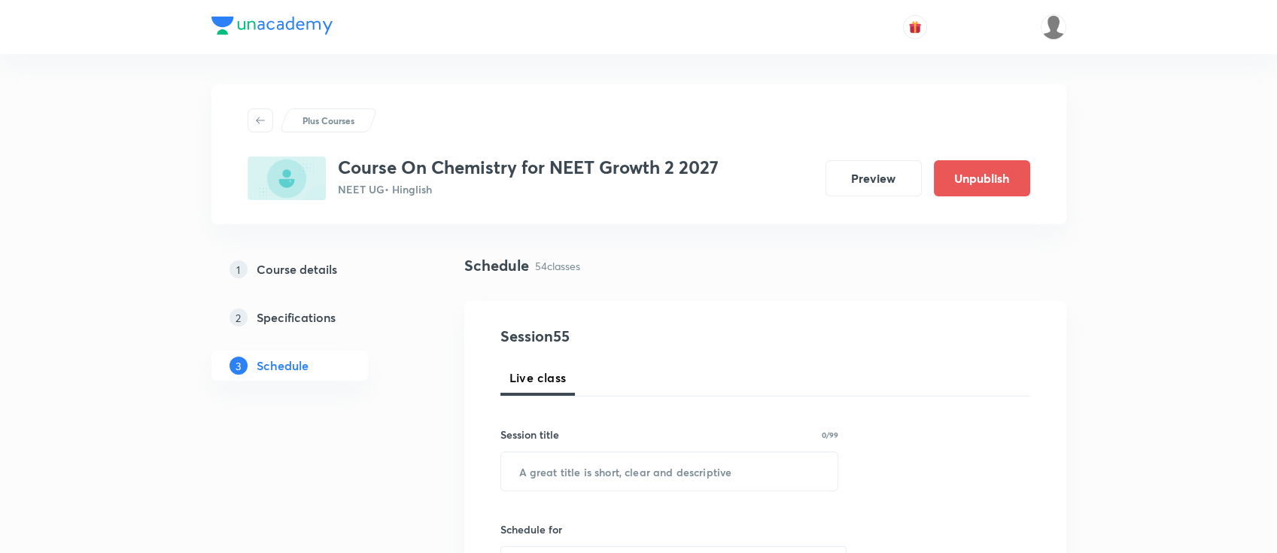
scroll to position [100, 0]
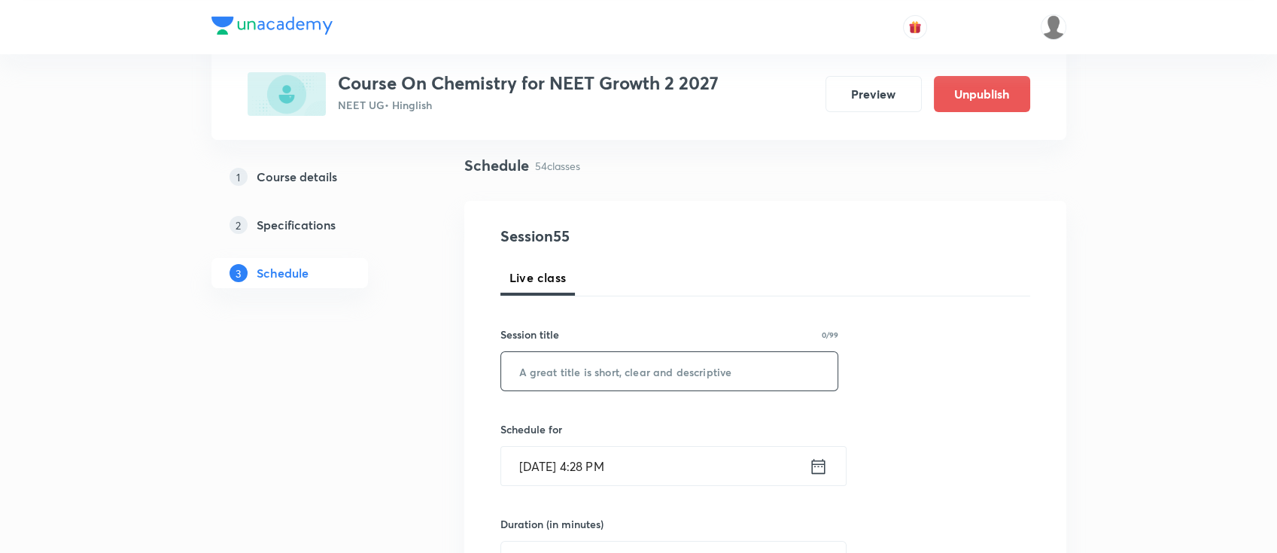
click at [695, 381] on input "text" at bounding box center [669, 371] width 337 height 38
paste input "thermodynamics"
type input "thermodynamics"
click at [819, 467] on icon at bounding box center [818, 466] width 19 height 21
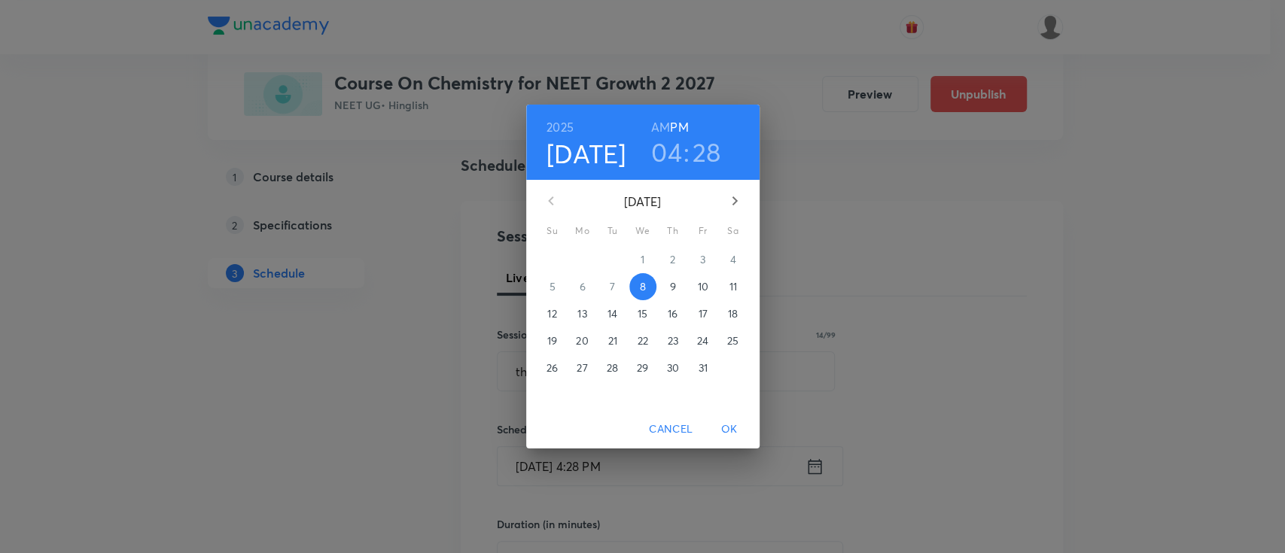
click at [675, 292] on span "9" at bounding box center [672, 286] width 27 height 15
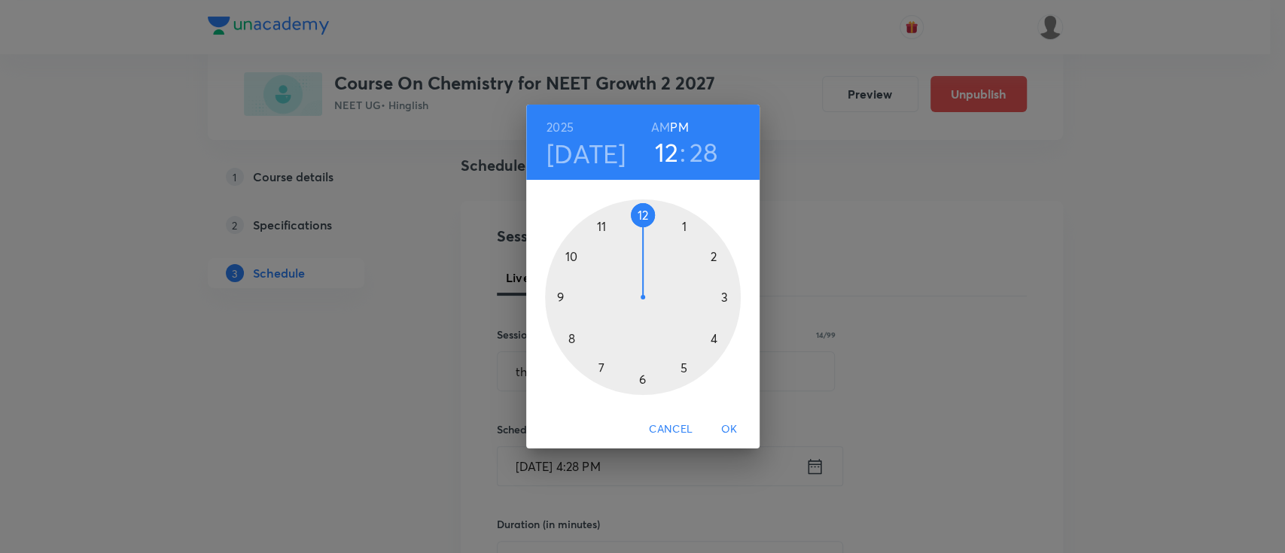
drag, startPoint x: 712, startPoint y: 339, endPoint x: 650, endPoint y: 224, distance: 130.7
click at [650, 224] on div at bounding box center [643, 297] width 196 height 196
drag, startPoint x: 658, startPoint y: 381, endPoint x: 562, endPoint y: 296, distance: 127.9
click at [562, 296] on div at bounding box center [643, 297] width 196 height 196
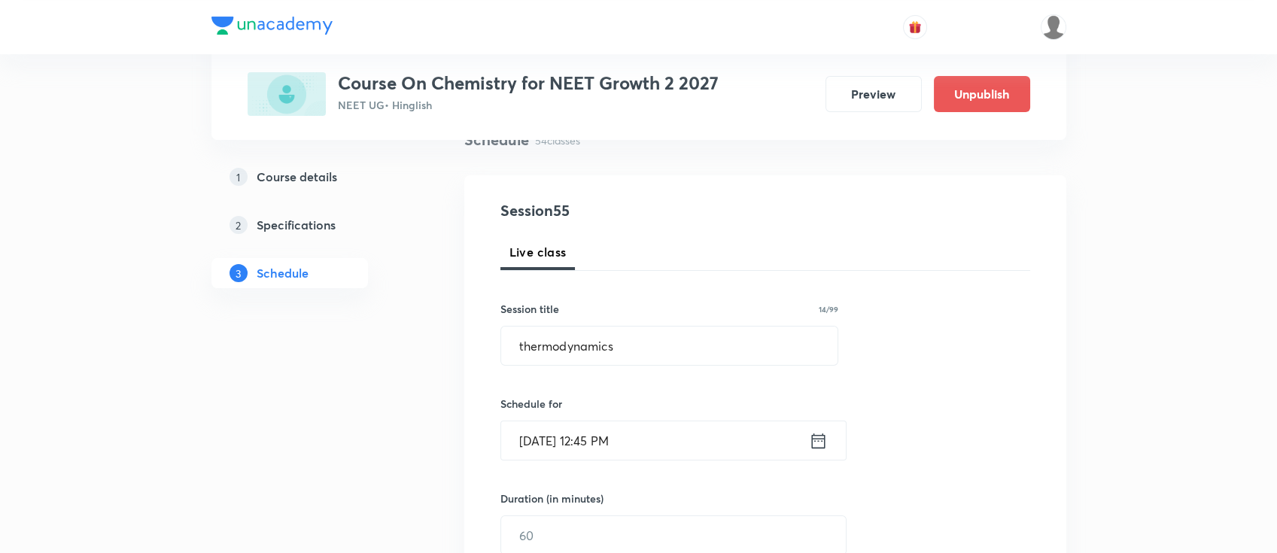
scroll to position [200, 0]
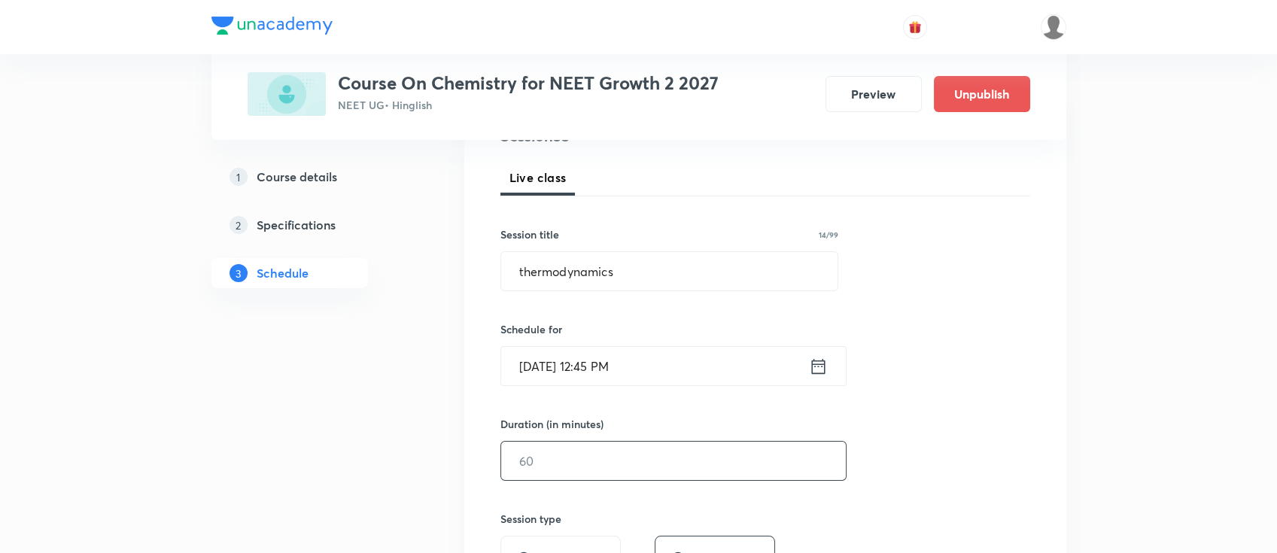
click at [646, 447] on input "text" at bounding box center [673, 461] width 345 height 38
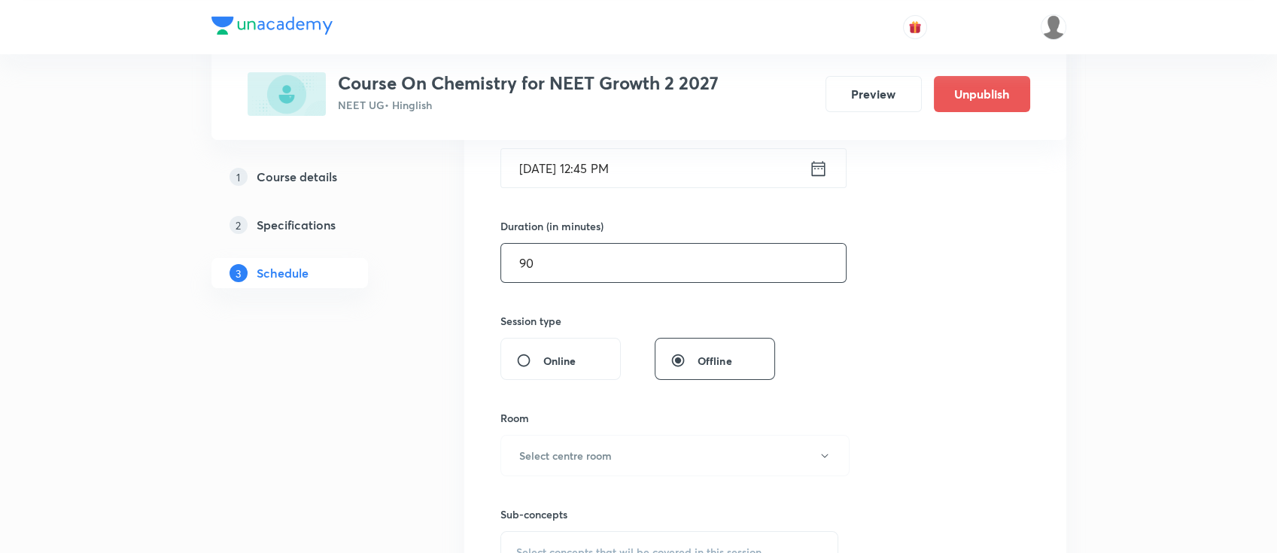
scroll to position [401, 0]
type input "90"
click at [619, 449] on button "Select centre room" at bounding box center [675, 452] width 349 height 41
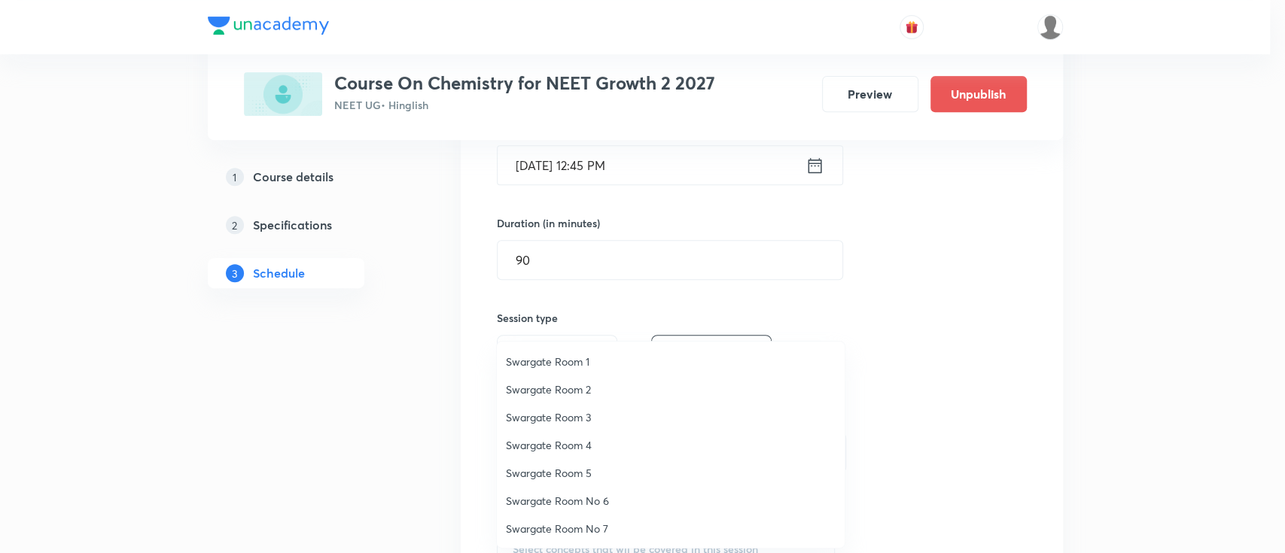
click at [580, 361] on span "Swargate Room 1" at bounding box center [671, 362] width 330 height 16
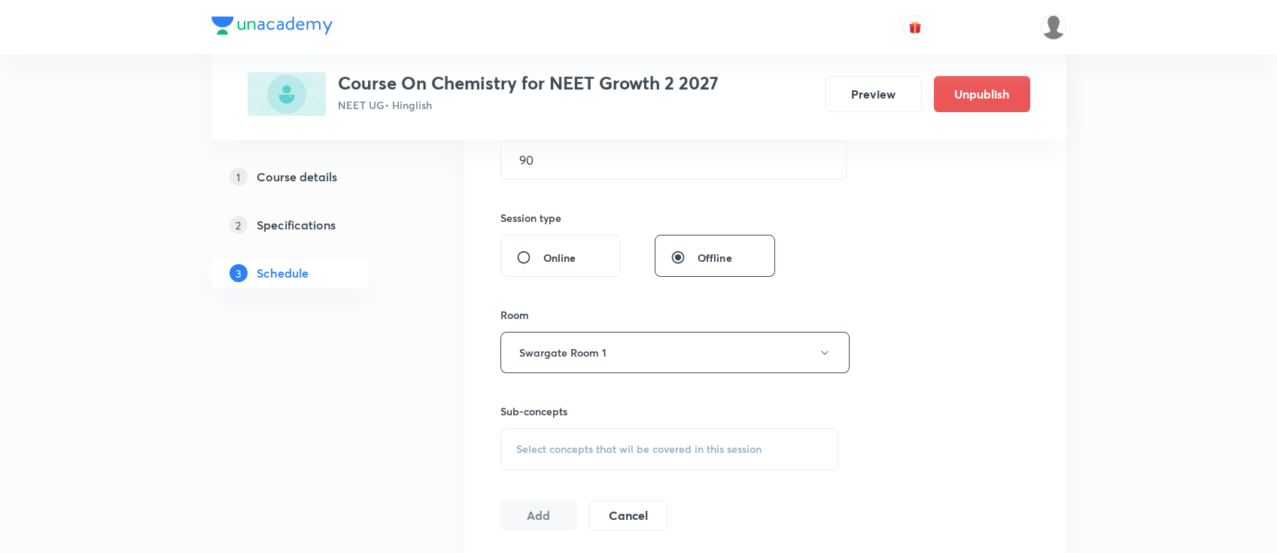
click at [672, 451] on span "Select concepts that wil be covered in this session" at bounding box center [638, 449] width 245 height 12
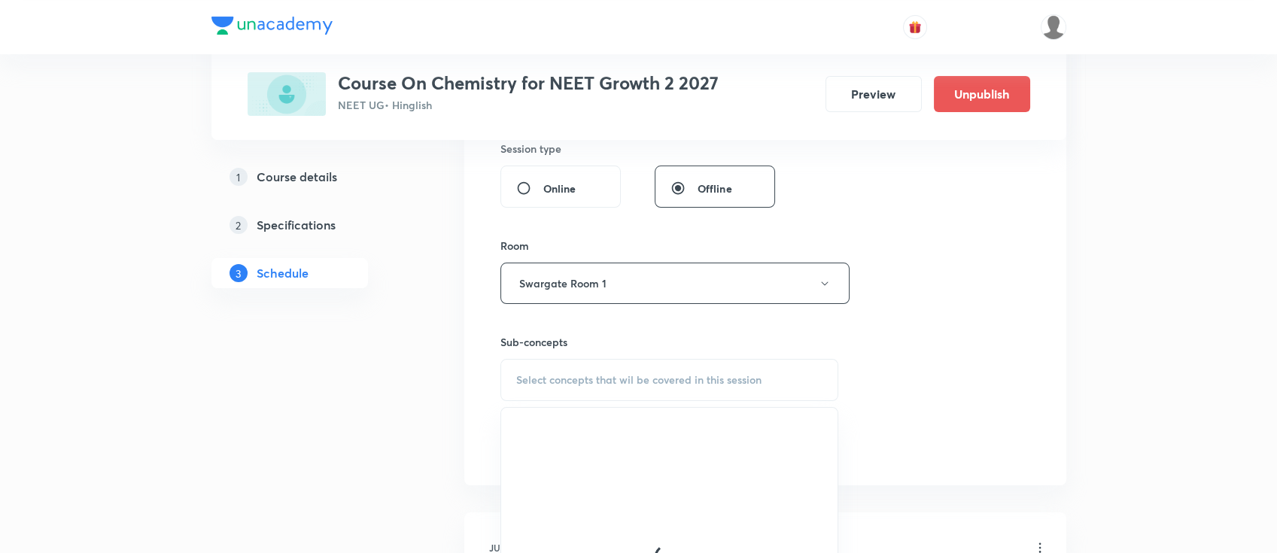
scroll to position [602, 0]
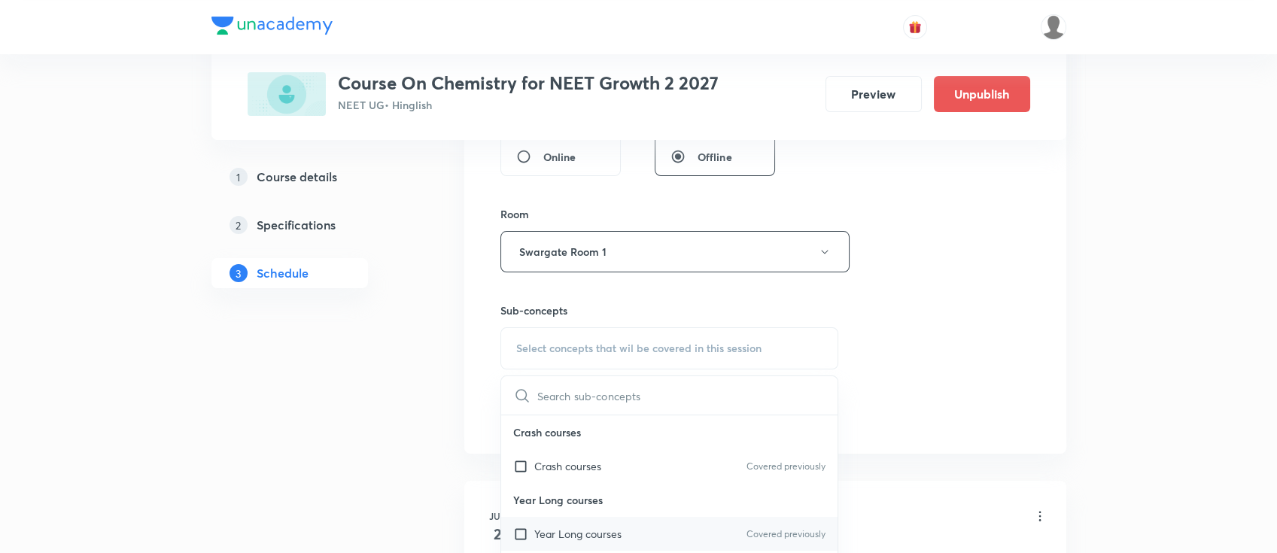
click at [638, 531] on div "Year Long courses Covered previously" at bounding box center [669, 534] width 337 height 34
checkbox input "true"
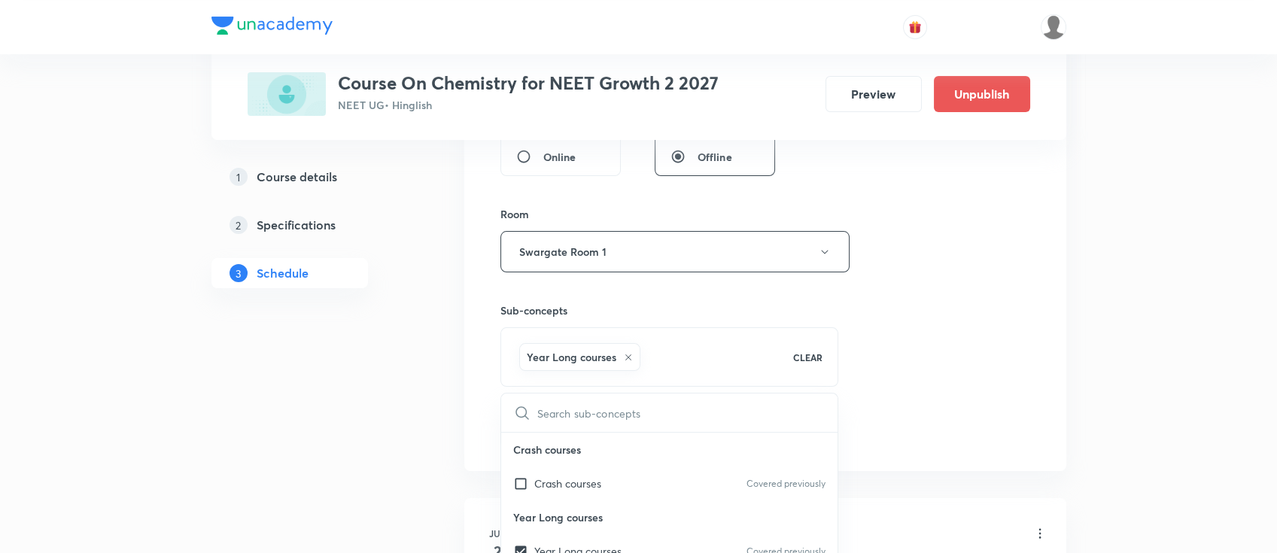
click at [922, 391] on div "Session 55 Live class Session title 14/99 thermodynamics ​ Schedule for [DATE] …" at bounding box center [766, 85] width 530 height 724
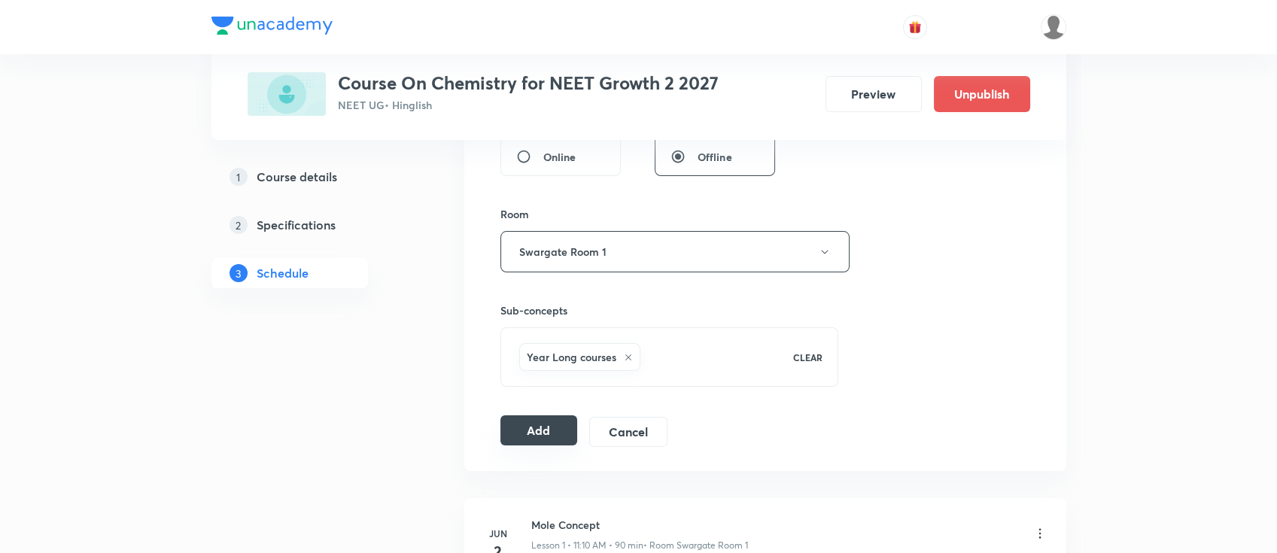
click at [554, 429] on button "Add" at bounding box center [540, 430] width 78 height 30
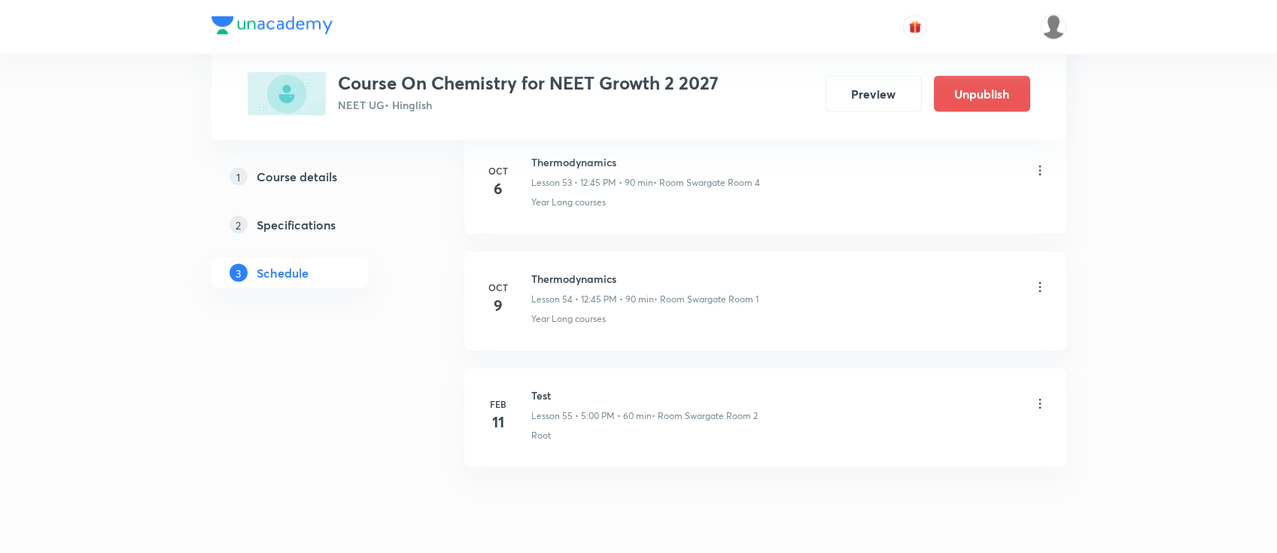
scroll to position [6368, 0]
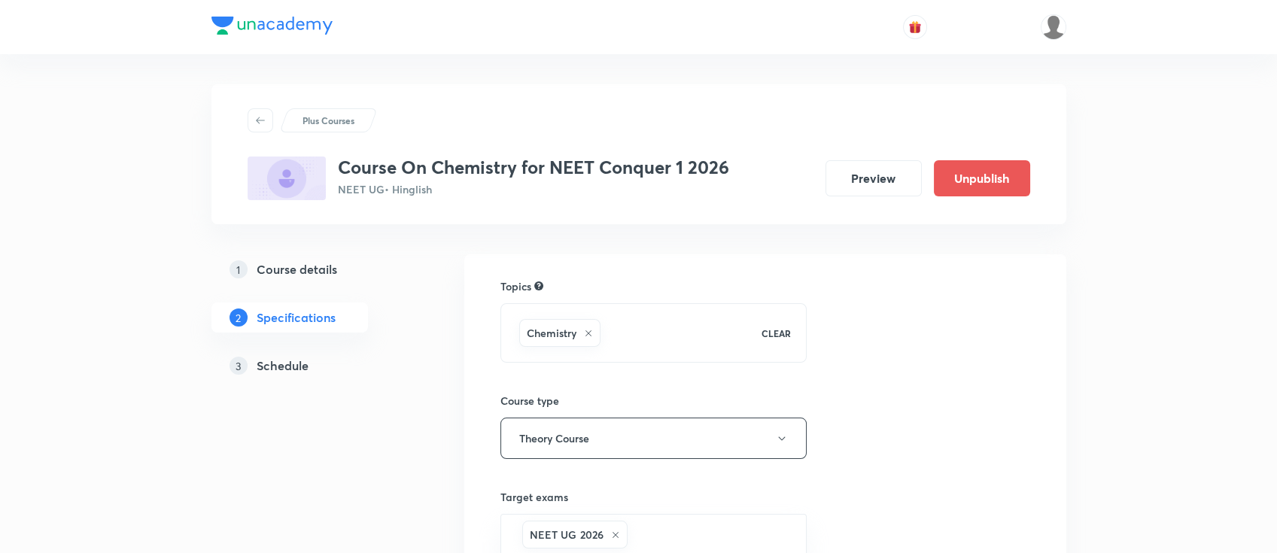
click at [299, 372] on h5 "Schedule" at bounding box center [283, 366] width 52 height 18
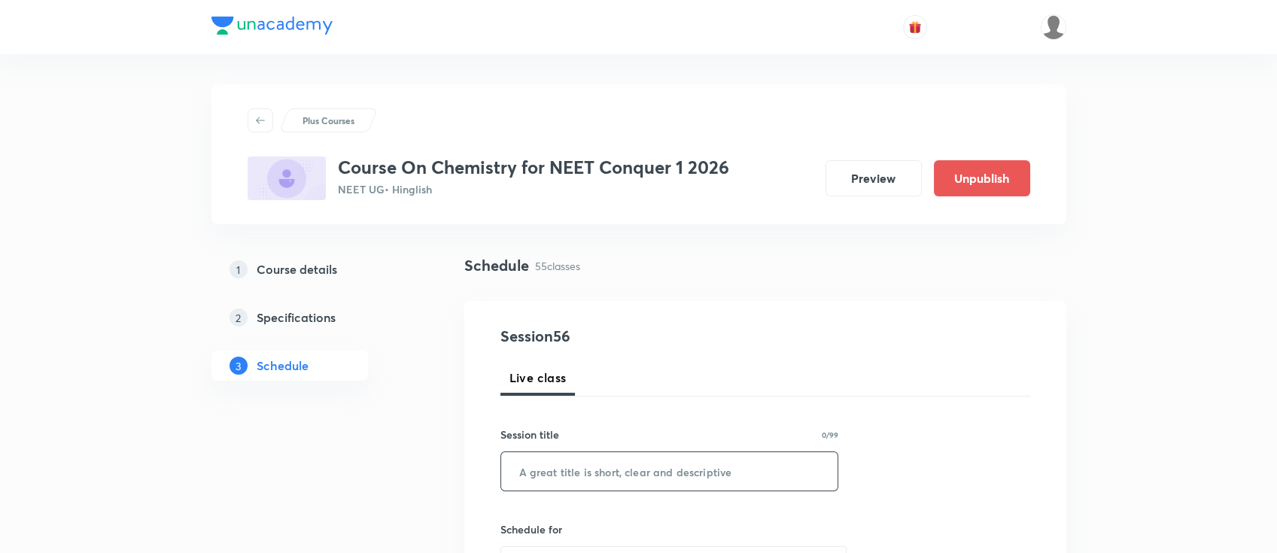
click at [674, 473] on input "text" at bounding box center [669, 471] width 337 height 38
paste input "r Photosynthesi in higher plants"
click at [522, 478] on input "r Photosynthesi in higher plants" at bounding box center [669, 471] width 337 height 38
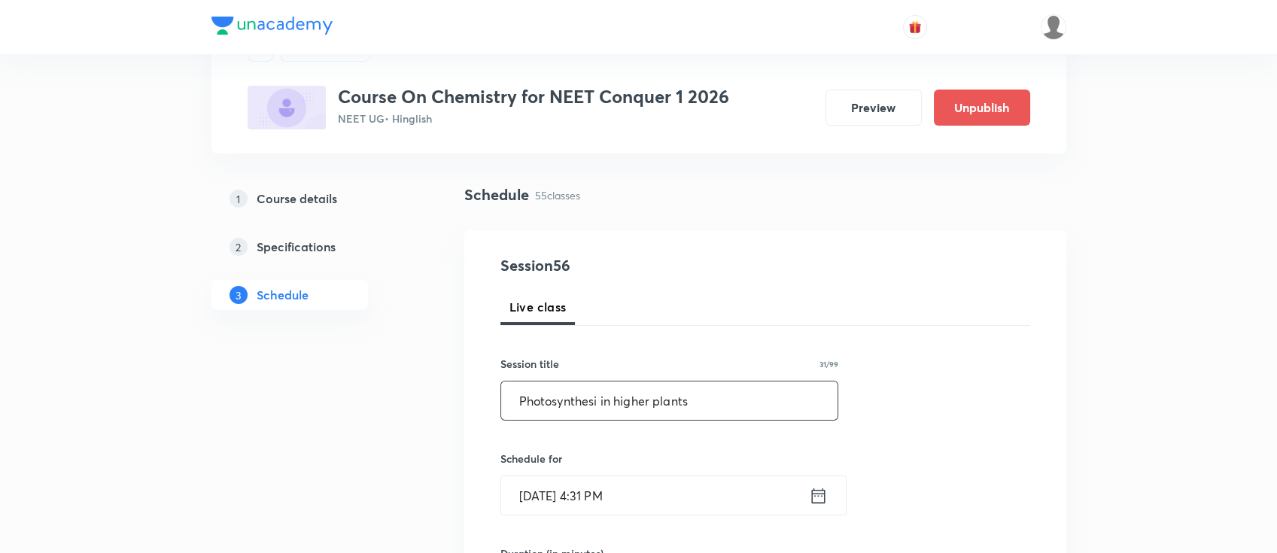
scroll to position [100, 0]
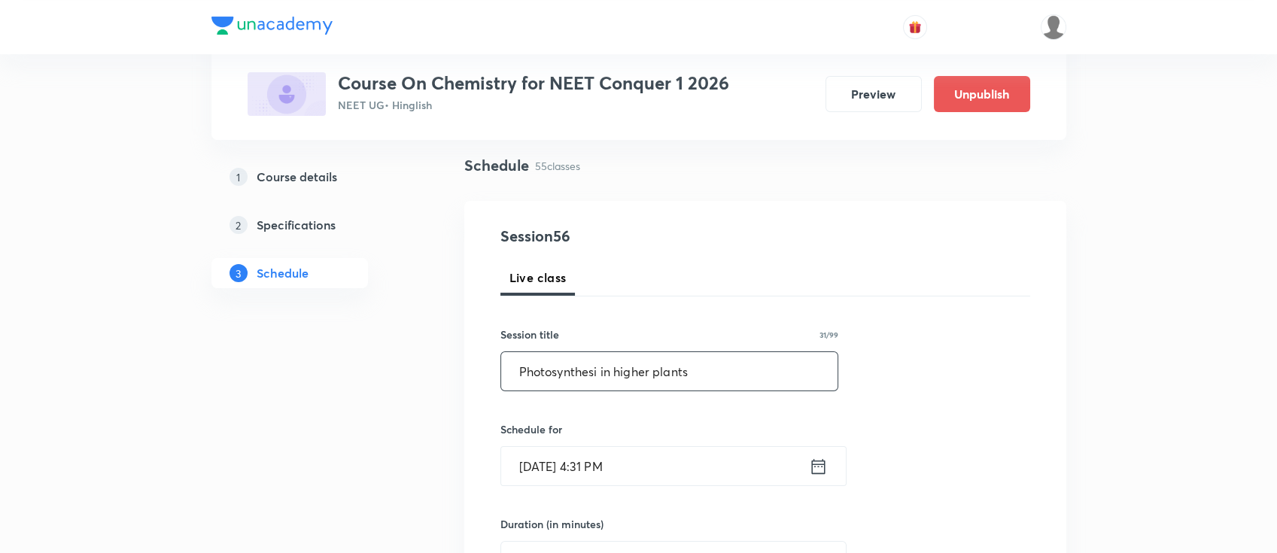
type input "Photosynthesi in higher plants"
click at [810, 471] on icon at bounding box center [818, 466] width 19 height 21
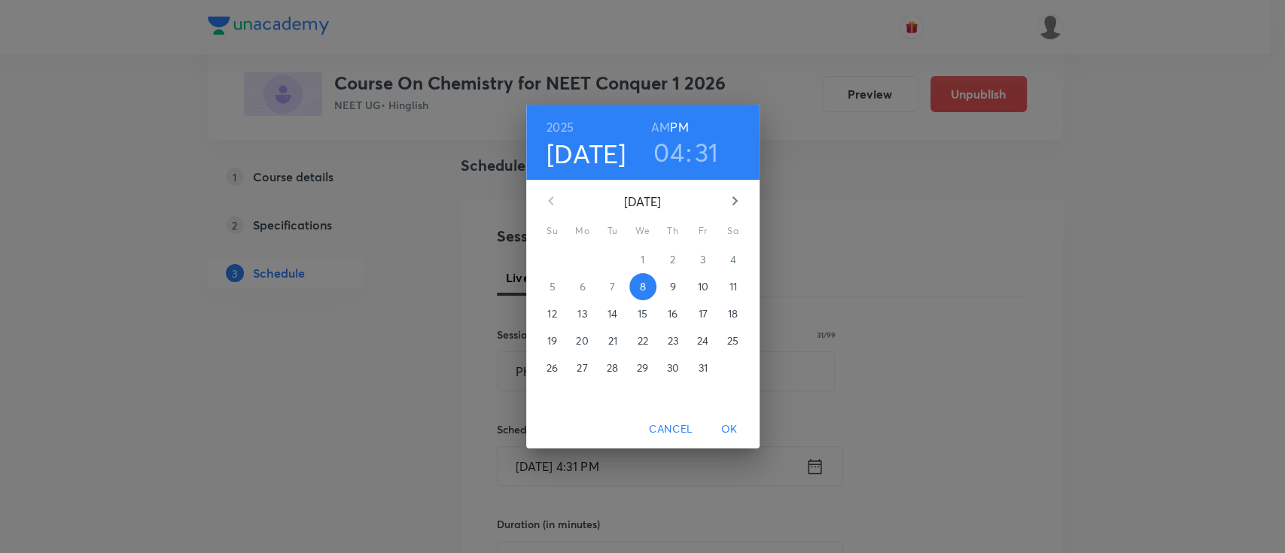
click at [679, 290] on span "9" at bounding box center [672, 286] width 27 height 15
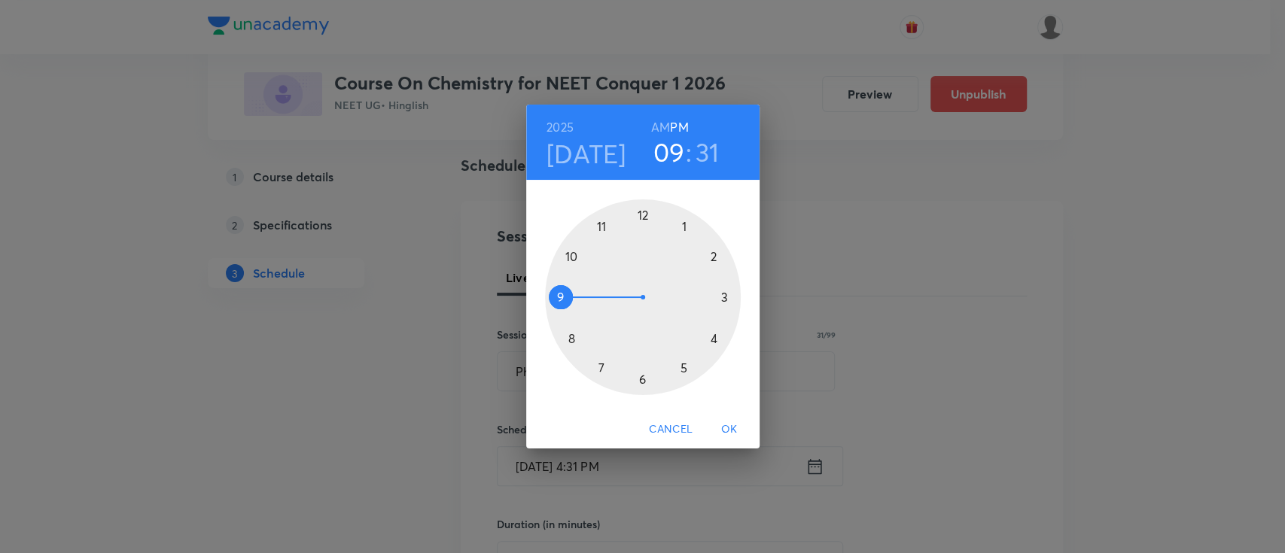
drag, startPoint x: 711, startPoint y: 338, endPoint x: 583, endPoint y: 302, distance: 132.2
click at [583, 302] on div at bounding box center [643, 297] width 196 height 196
drag, startPoint x: 631, startPoint y: 378, endPoint x: 722, endPoint y: 294, distance: 123.0
click at [722, 294] on div at bounding box center [643, 297] width 196 height 196
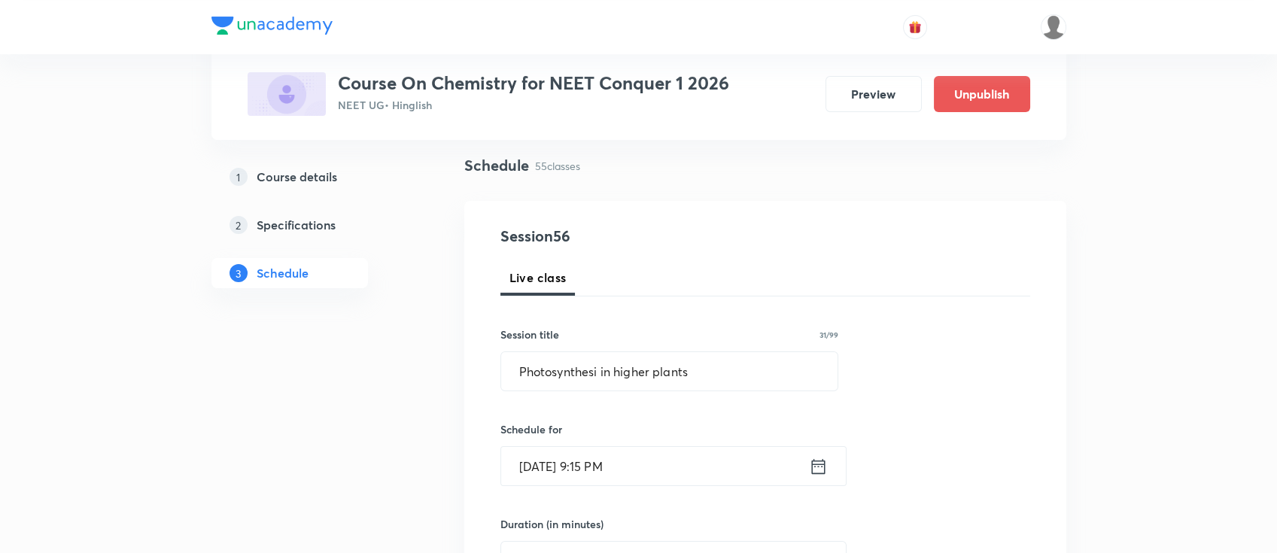
click at [814, 468] on icon at bounding box center [818, 466] width 19 height 21
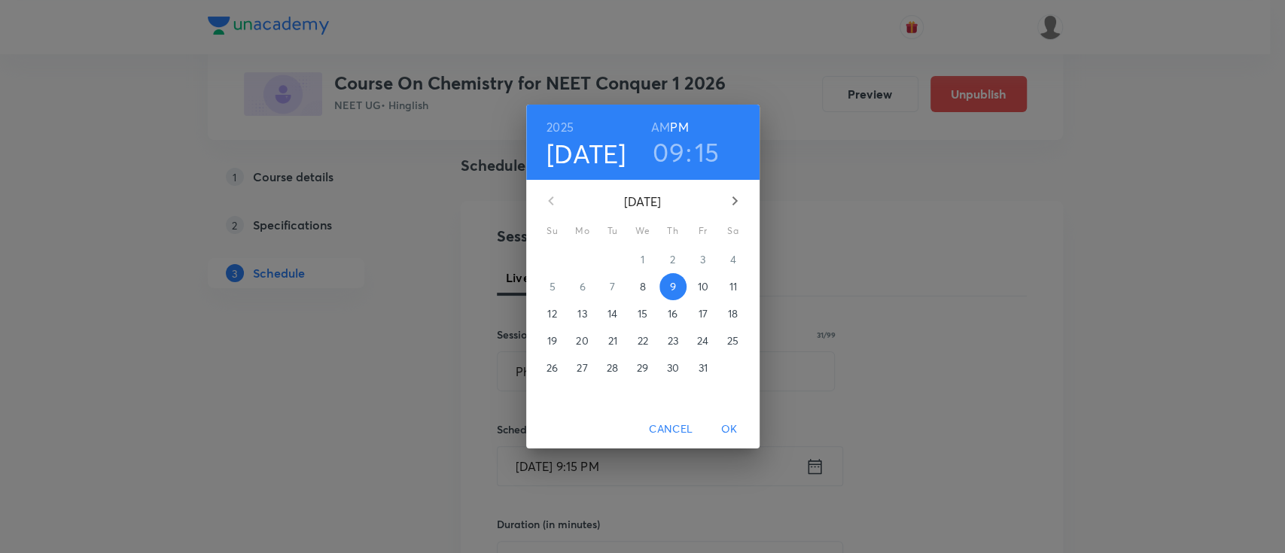
click at [659, 129] on h6 "AM" at bounding box center [660, 127] width 19 height 21
click at [729, 431] on span "OK" at bounding box center [729, 429] width 36 height 19
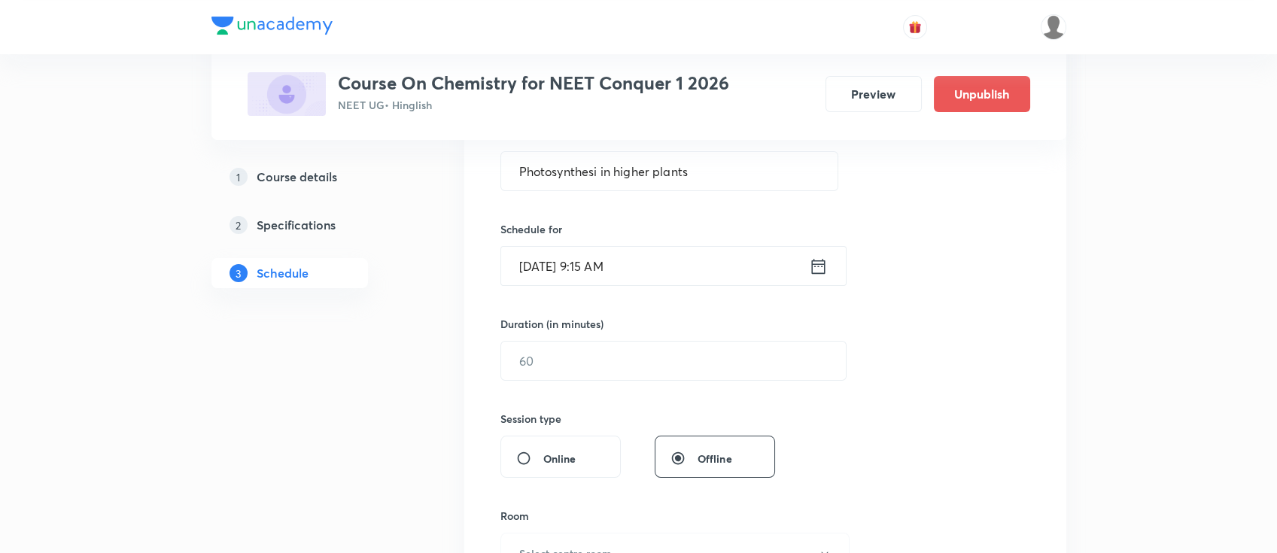
scroll to position [301, 0]
click at [671, 355] on input "text" at bounding box center [673, 360] width 345 height 38
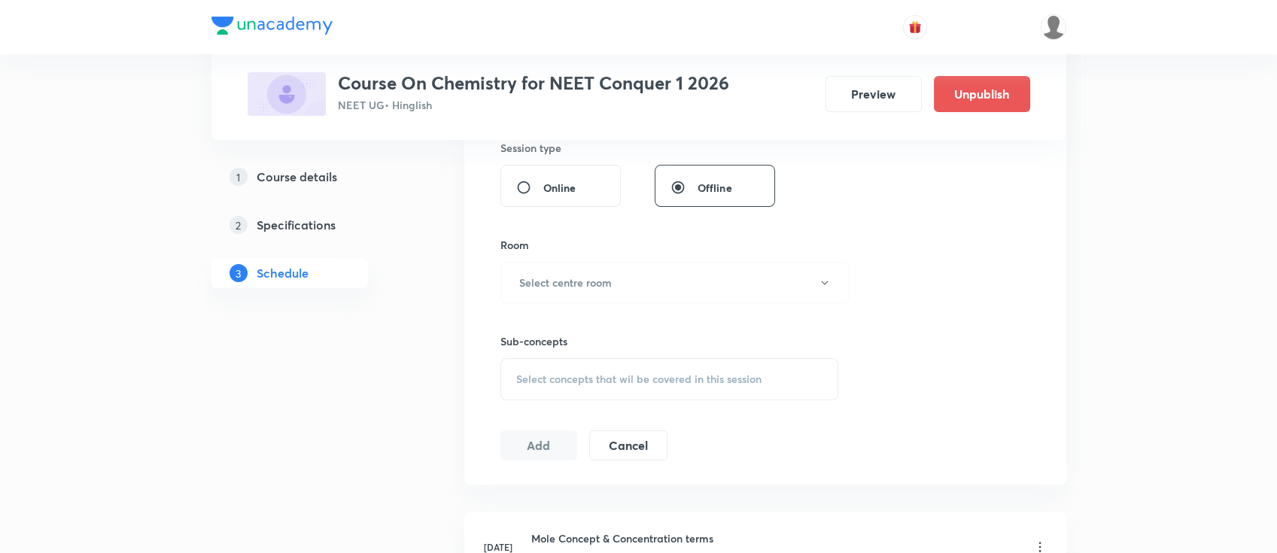
scroll to position [602, 0]
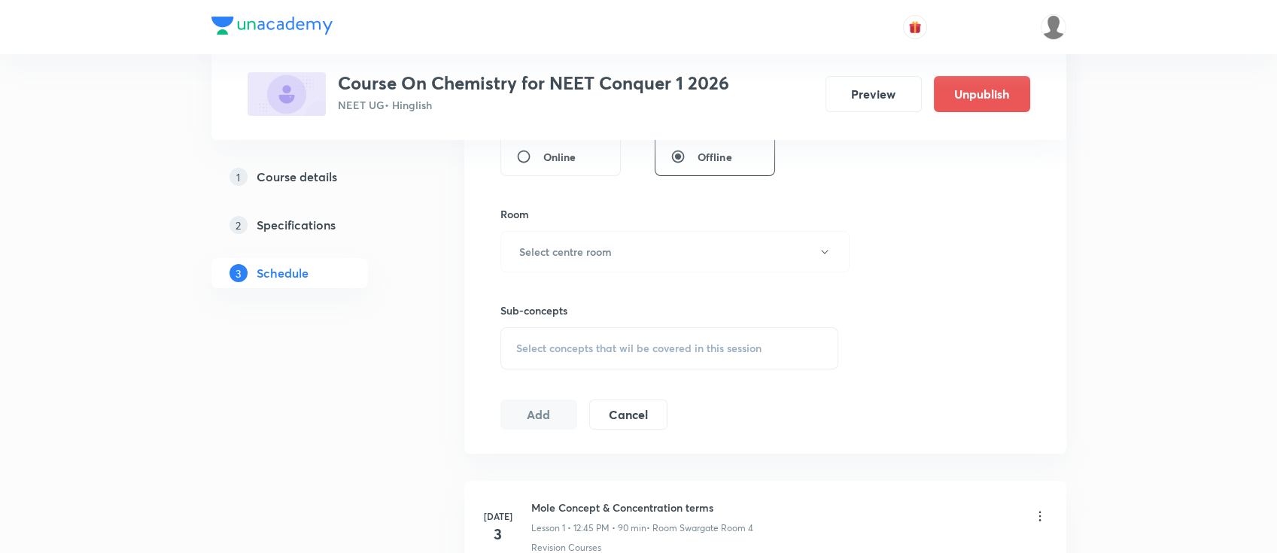
type input "90"
drag, startPoint x: 577, startPoint y: 218, endPoint x: 611, endPoint y: 251, distance: 47.9
click at [582, 221] on div "Room Select centre room" at bounding box center [670, 239] width 339 height 66
click at [620, 262] on button "Select centre room" at bounding box center [675, 251] width 349 height 41
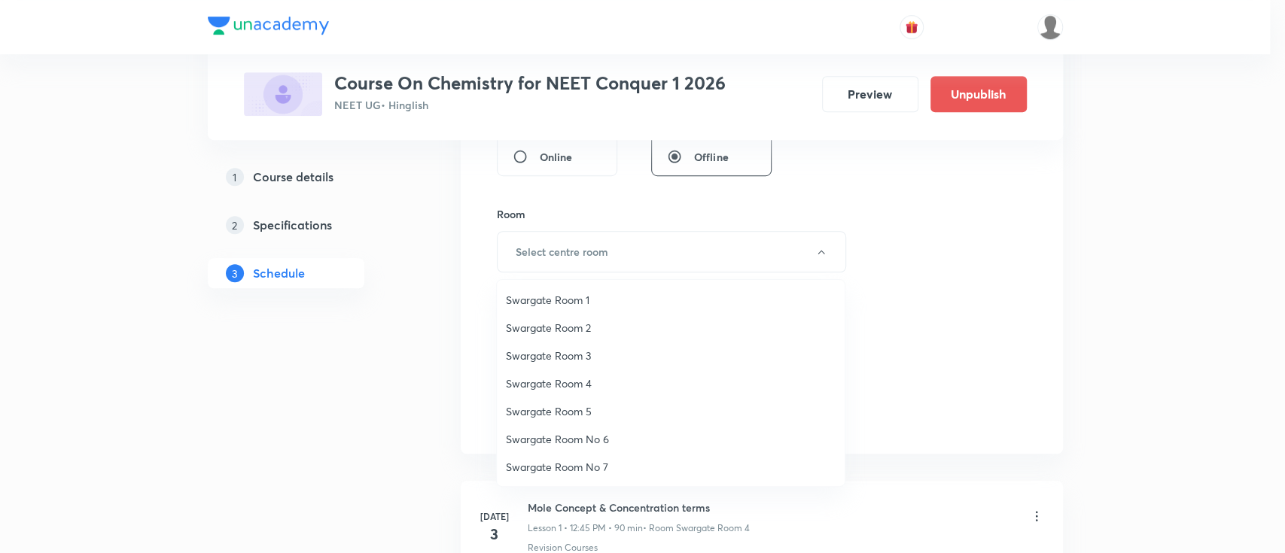
click at [545, 372] on li "Swargate Room 4" at bounding box center [671, 384] width 348 height 28
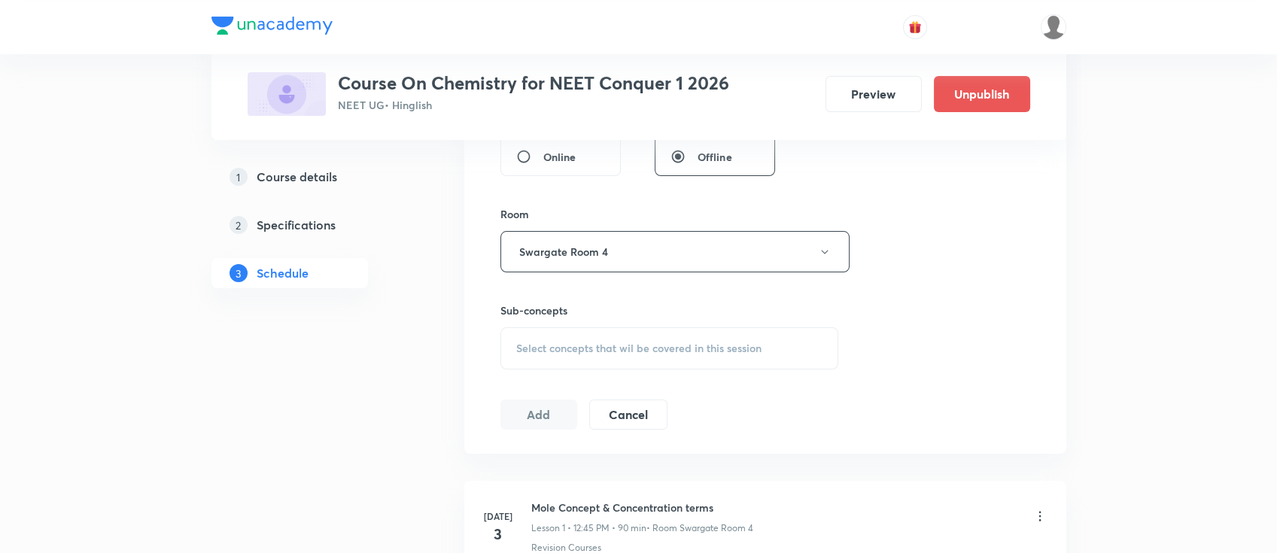
click at [643, 342] on span "Select concepts that wil be covered in this session" at bounding box center [638, 348] width 245 height 12
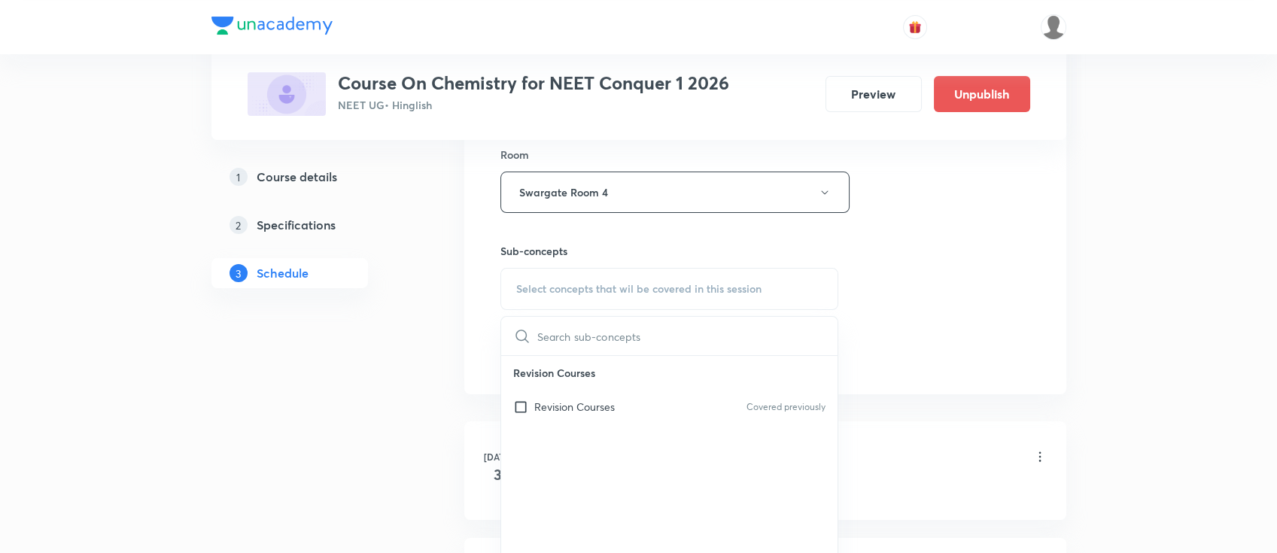
scroll to position [702, 0]
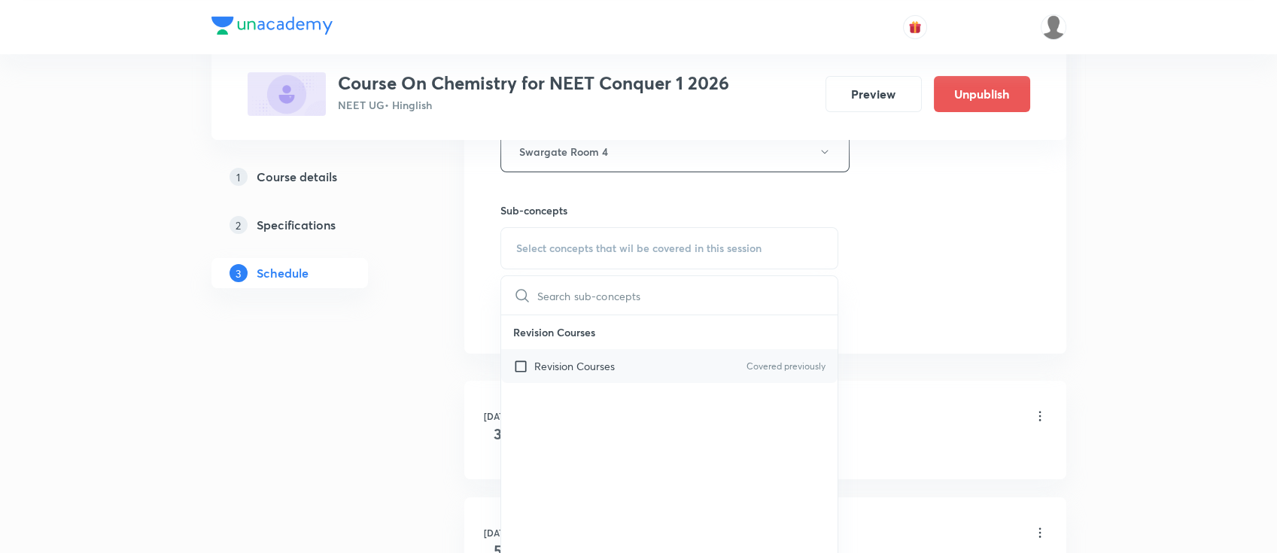
click at [642, 358] on div "Revision Courses Covered previously" at bounding box center [669, 366] width 337 height 34
checkbox input "true"
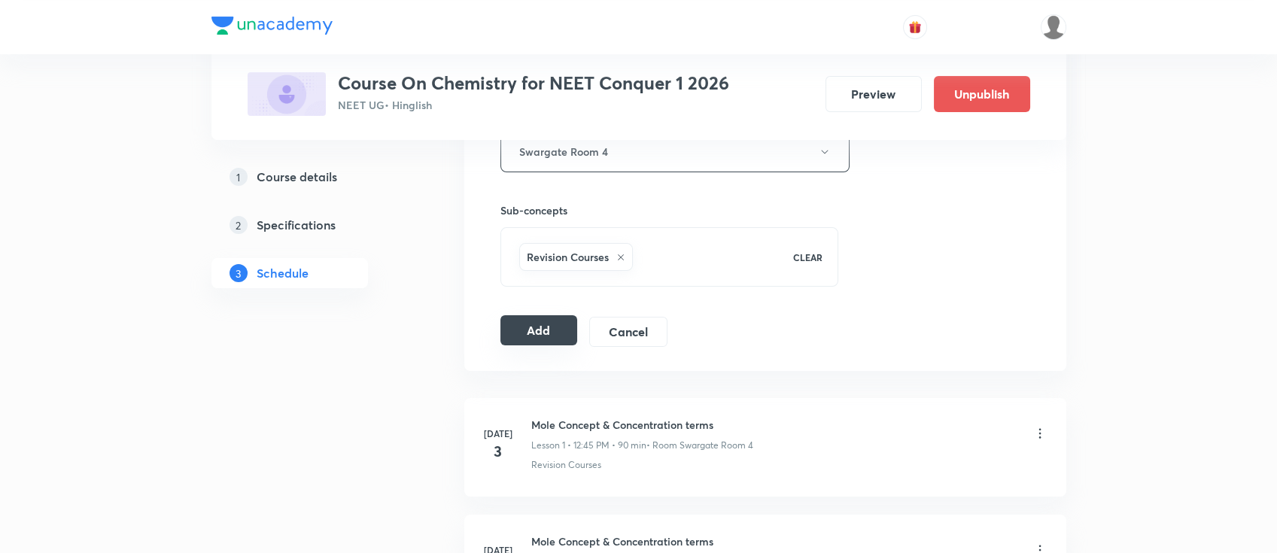
click at [565, 336] on button "Add" at bounding box center [540, 330] width 78 height 30
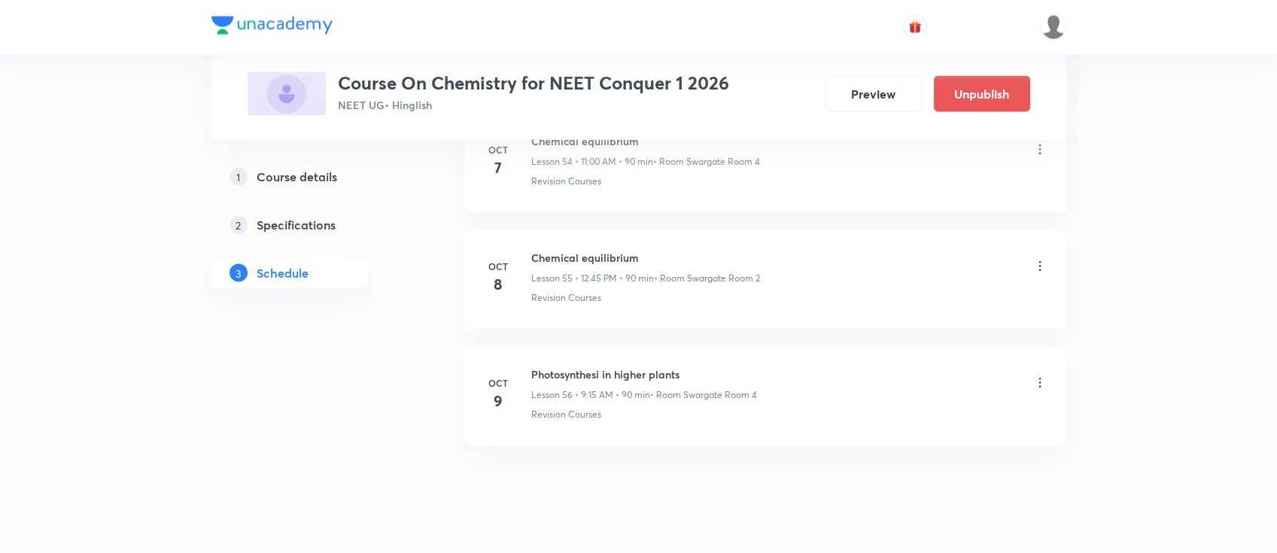
scroll to position [6485, 0]
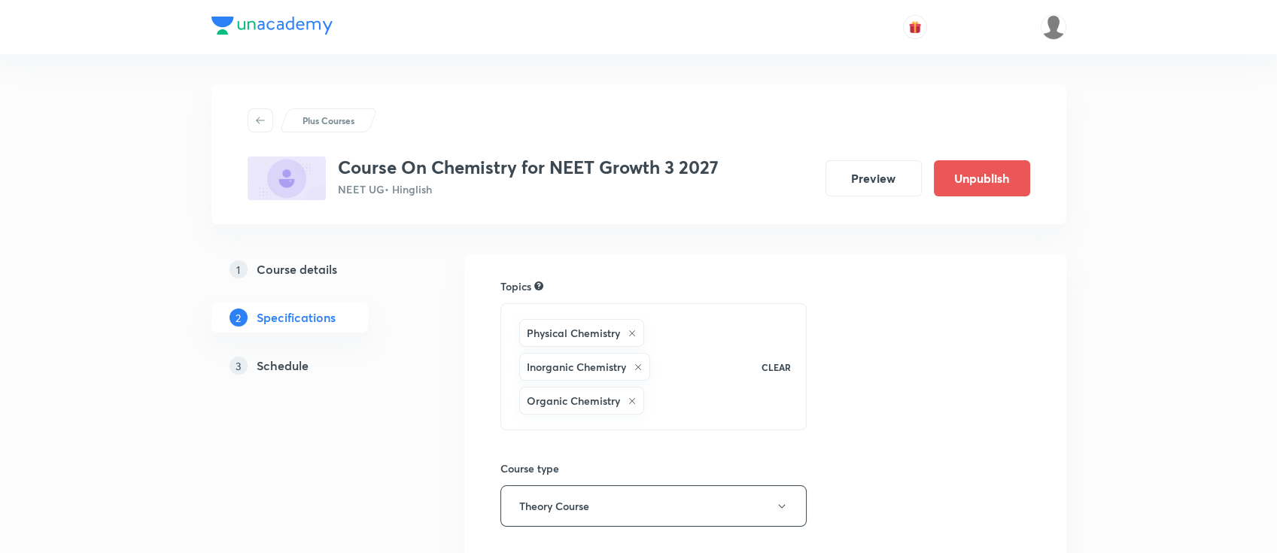
drag, startPoint x: 289, startPoint y: 362, endPoint x: 325, endPoint y: 374, distance: 38.1
click at [289, 363] on h5 "Schedule" at bounding box center [283, 366] width 52 height 18
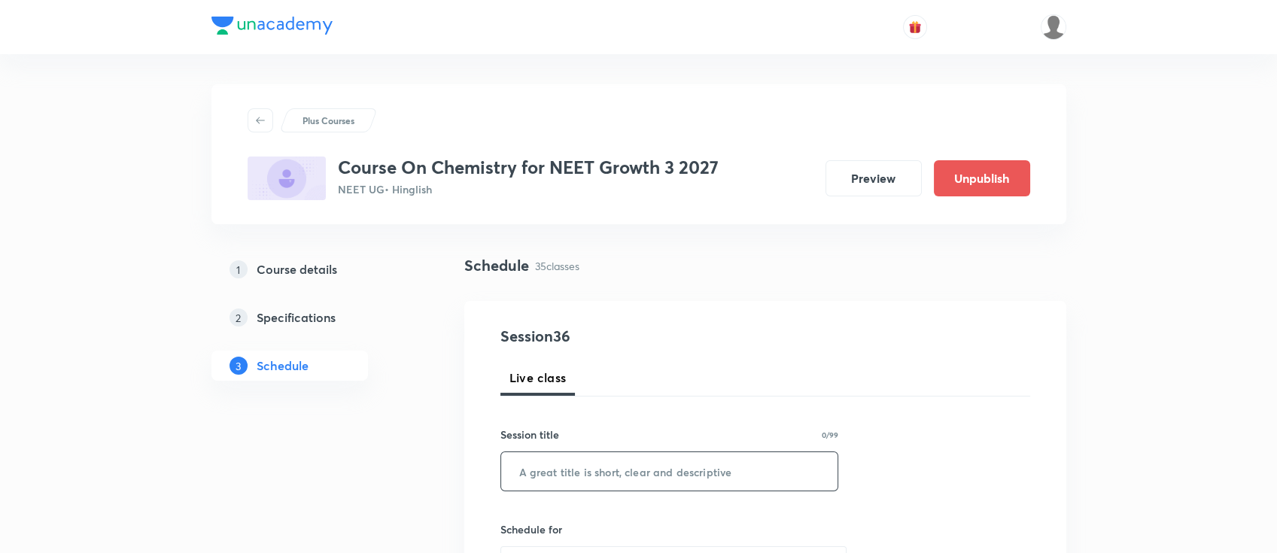
click at [662, 469] on input "text" at bounding box center [669, 471] width 337 height 38
paste input "thermodynamics"
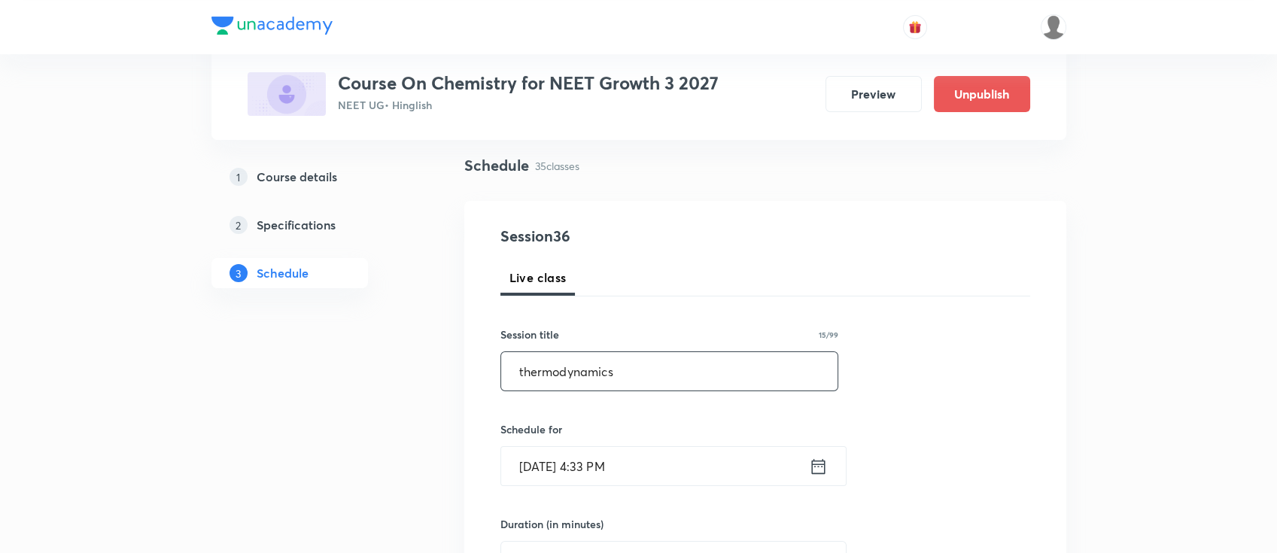
scroll to position [200, 0]
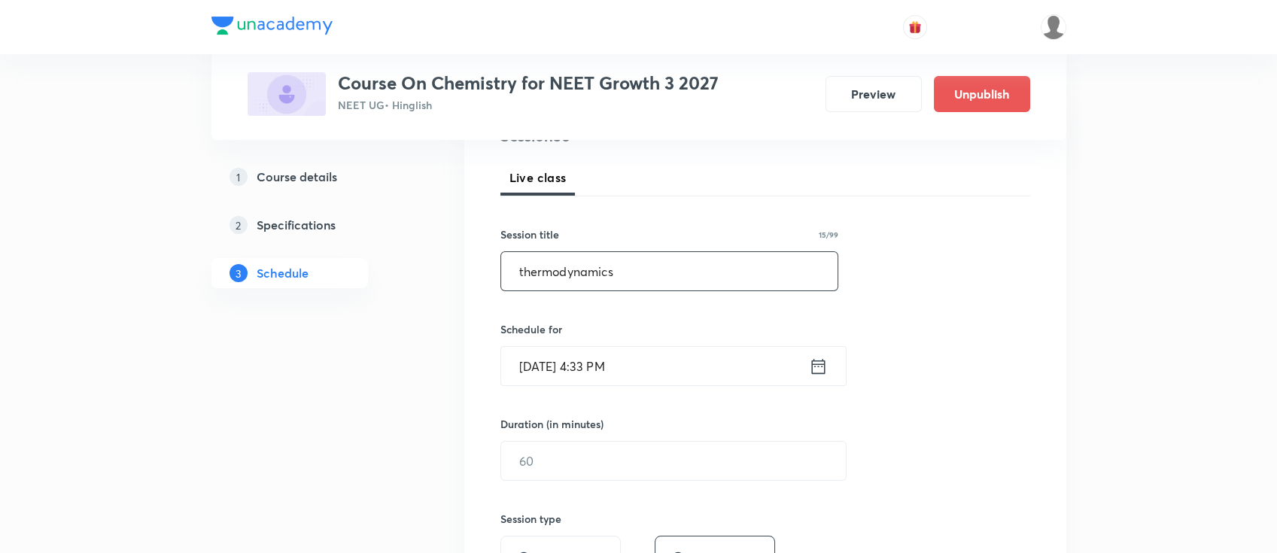
type input "thermodynamics"
click at [825, 373] on icon at bounding box center [818, 366] width 19 height 21
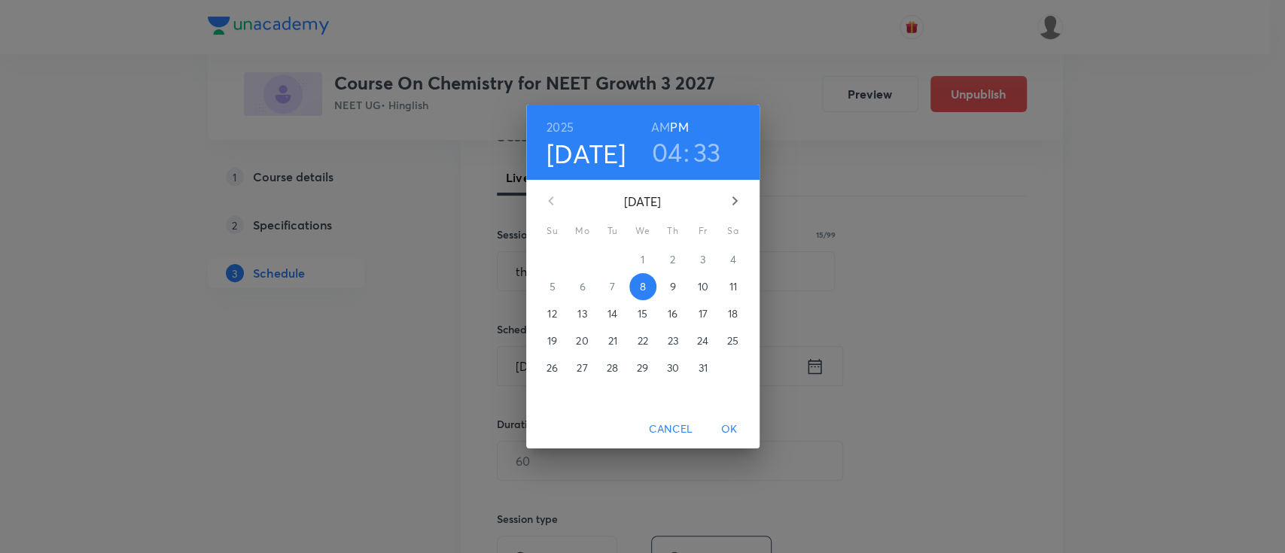
click at [675, 288] on span "9" at bounding box center [672, 286] width 27 height 15
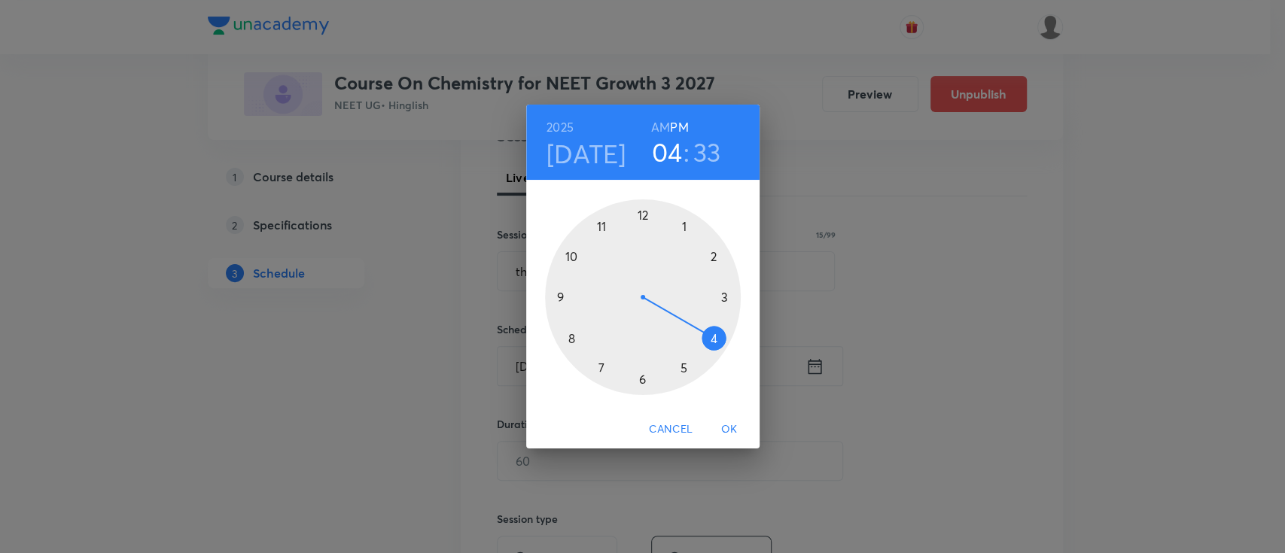
drag, startPoint x: 711, startPoint y: 154, endPoint x: 714, endPoint y: 166, distance: 12.4
click at [711, 157] on h3 "33" at bounding box center [707, 152] width 28 height 32
drag, startPoint x: 623, startPoint y: 378, endPoint x: 639, endPoint y: 379, distance: 15.9
click at [639, 379] on div at bounding box center [643, 297] width 196 height 196
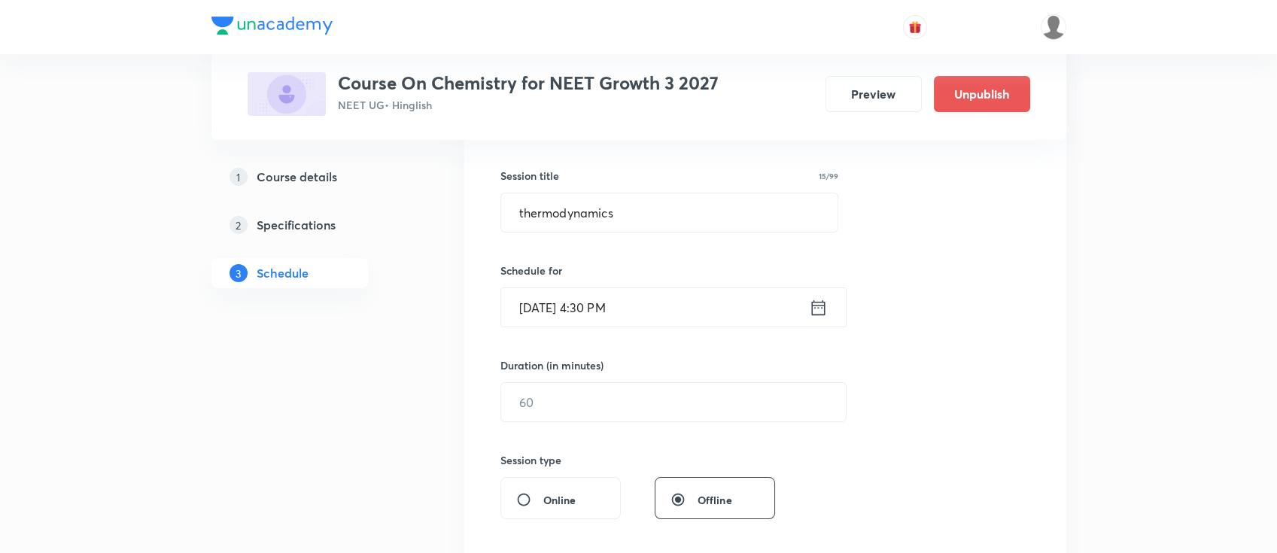
scroll to position [301, 0]
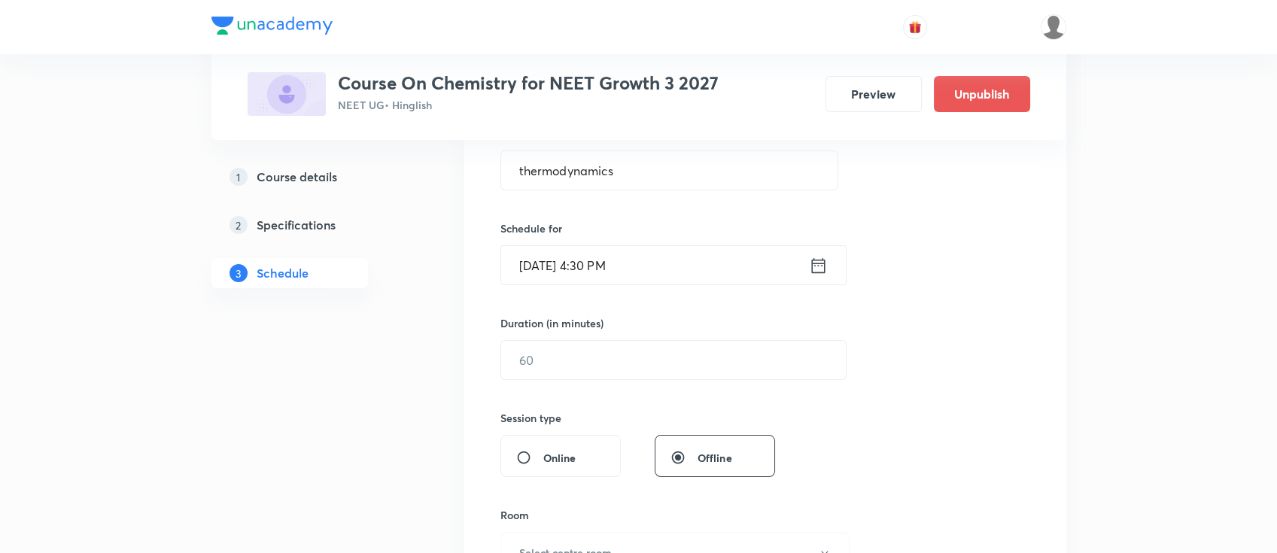
click at [697, 335] on div "Duration (in minutes) ​" at bounding box center [638, 347] width 275 height 65
click at [704, 350] on input "text" at bounding box center [673, 360] width 345 height 38
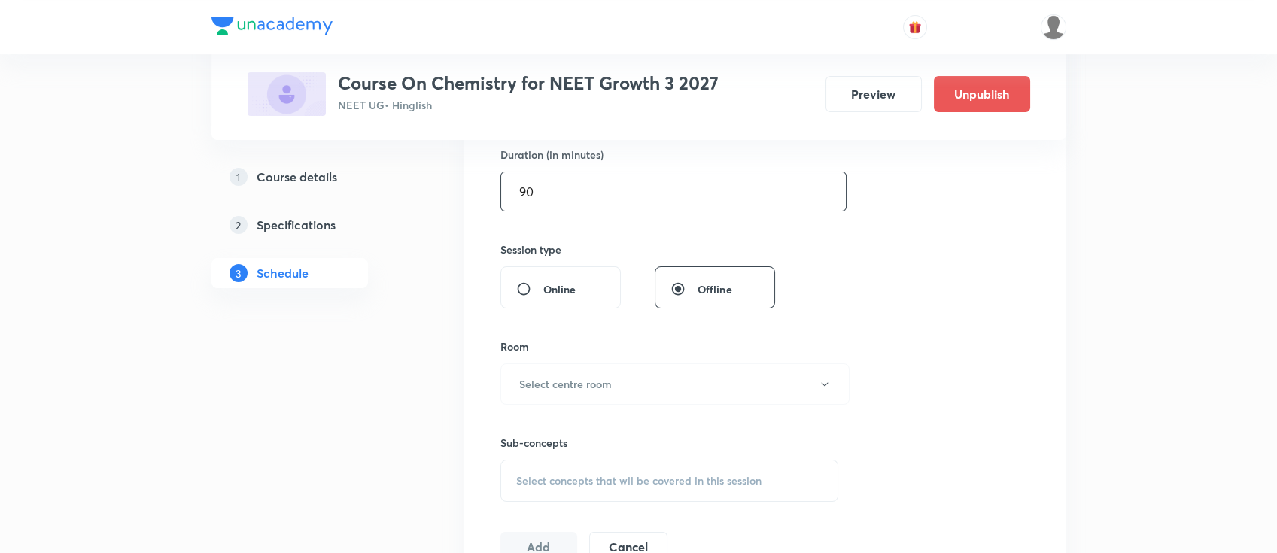
scroll to position [501, 0]
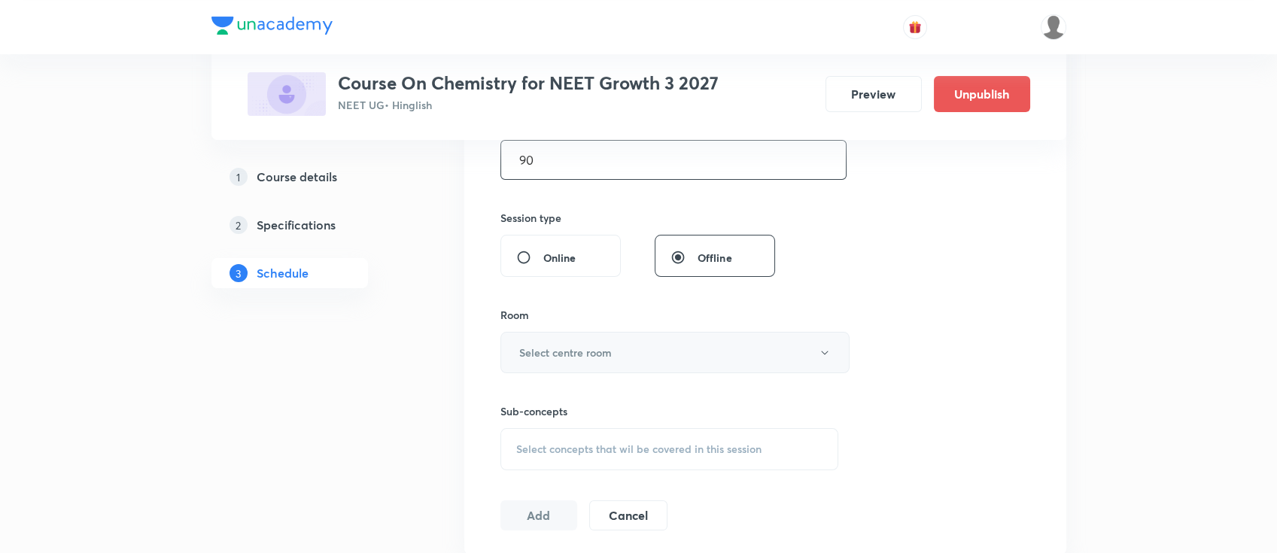
type input "90"
click at [563, 352] on h6 "Select centre room" at bounding box center [565, 353] width 93 height 16
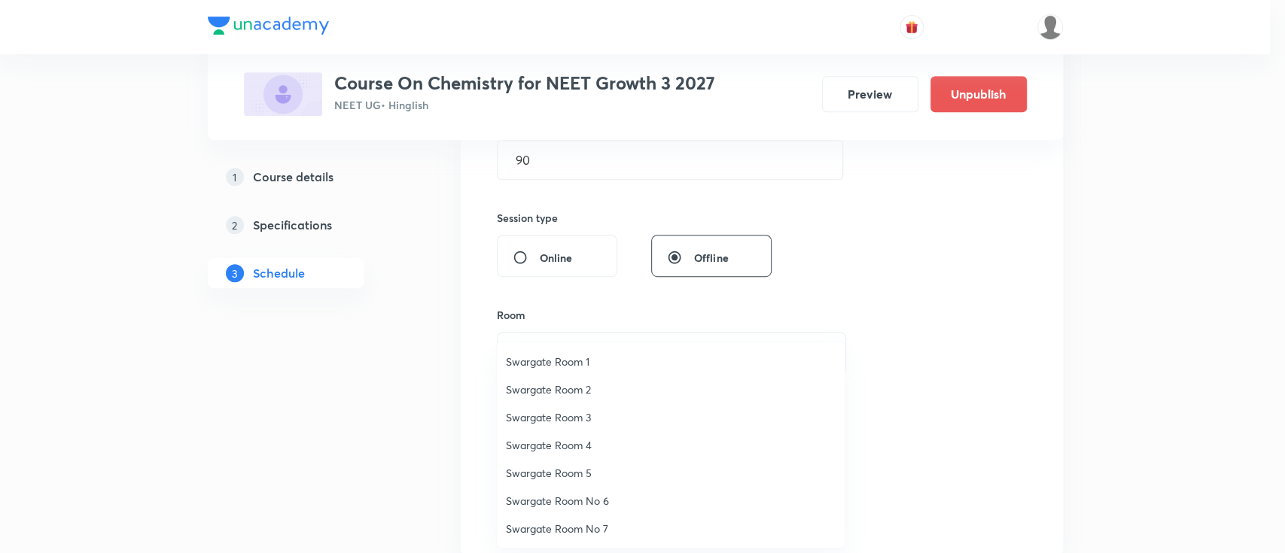
click at [572, 416] on span "Swargate Room 3" at bounding box center [671, 417] width 330 height 16
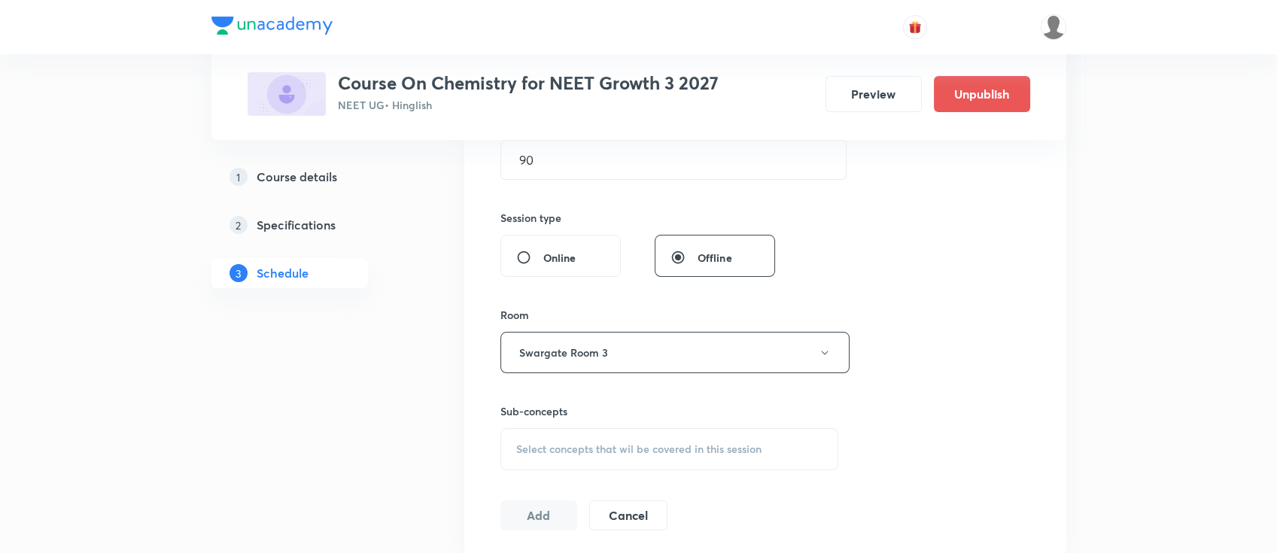
scroll to position [602, 0]
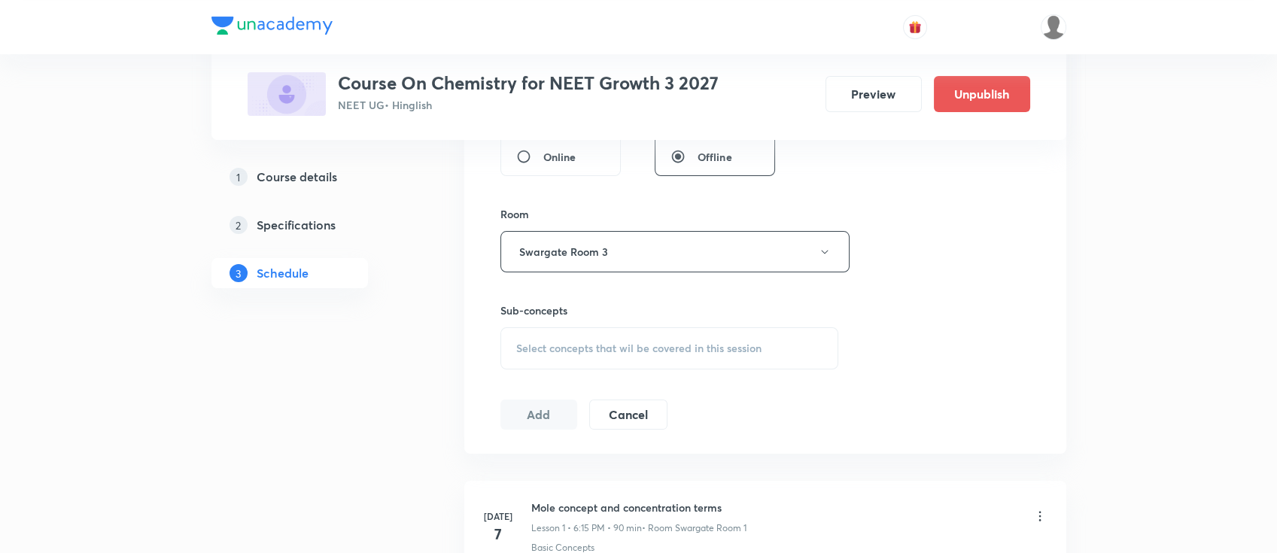
click at [723, 355] on div "Select concepts that wil be covered in this session" at bounding box center [670, 348] width 339 height 42
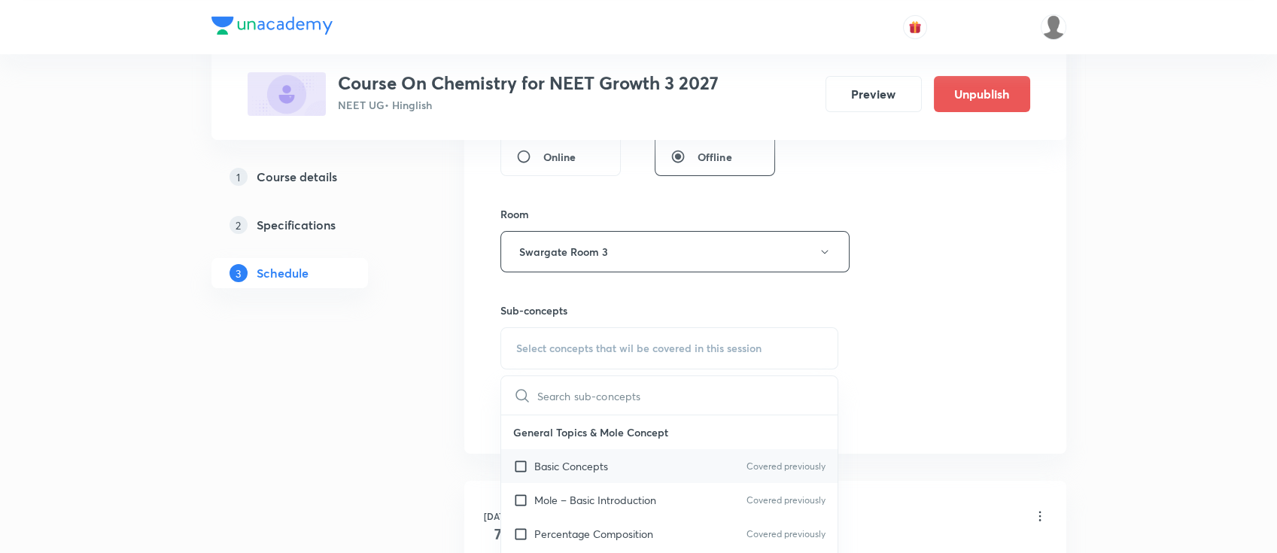
click at [643, 464] on div "Basic Concepts Covered previously" at bounding box center [669, 466] width 337 height 34
checkbox input "true"
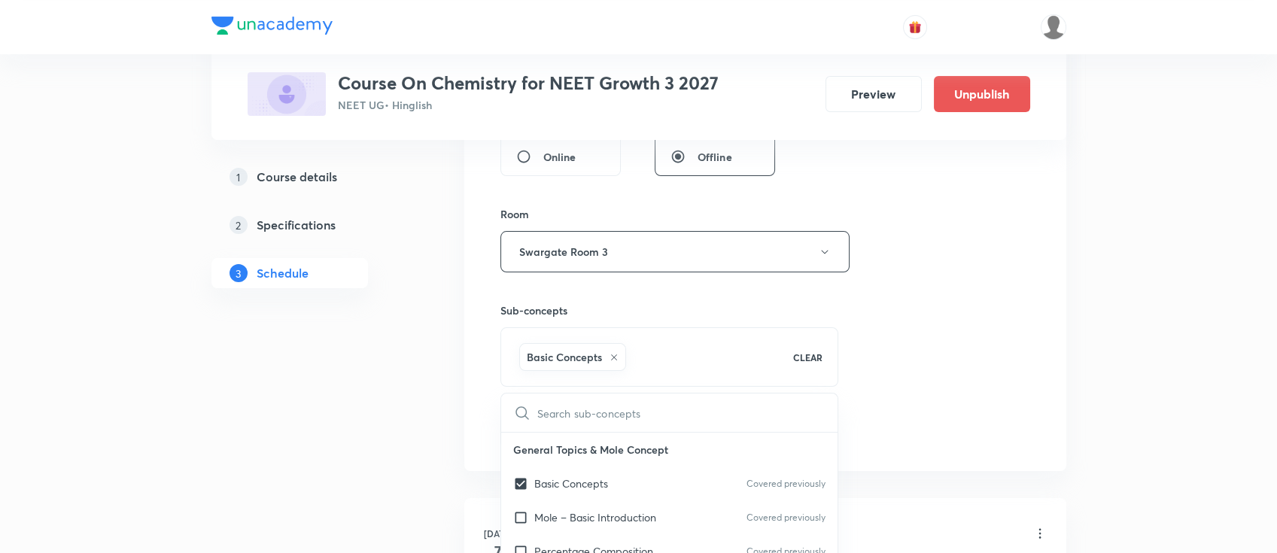
click at [964, 392] on div "Session 36 Live class Session title 15/99 thermodynamics ​ Schedule for Oct 9, …" at bounding box center [766, 85] width 530 height 724
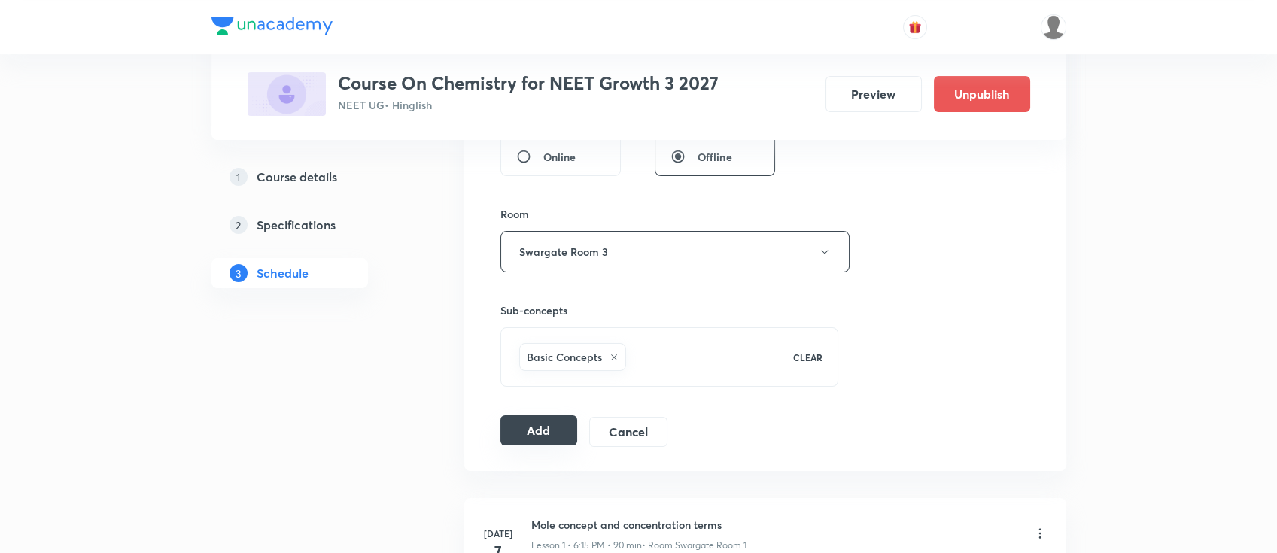
click at [540, 430] on button "Add" at bounding box center [540, 430] width 78 height 30
click at [550, 433] on button "Add" at bounding box center [540, 430] width 78 height 30
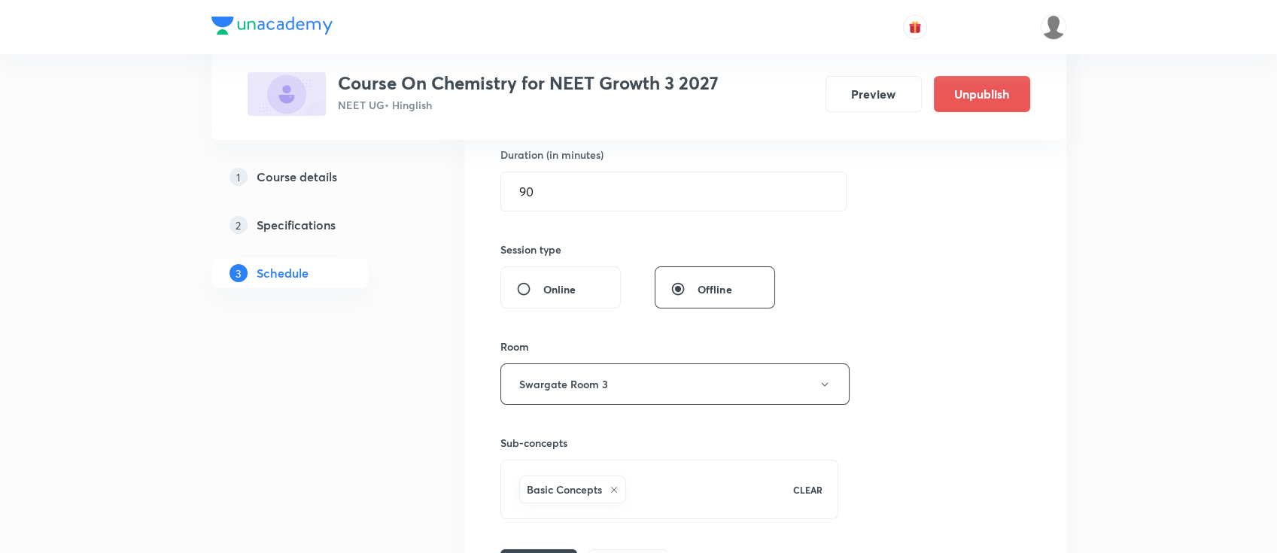
scroll to position [594, 0]
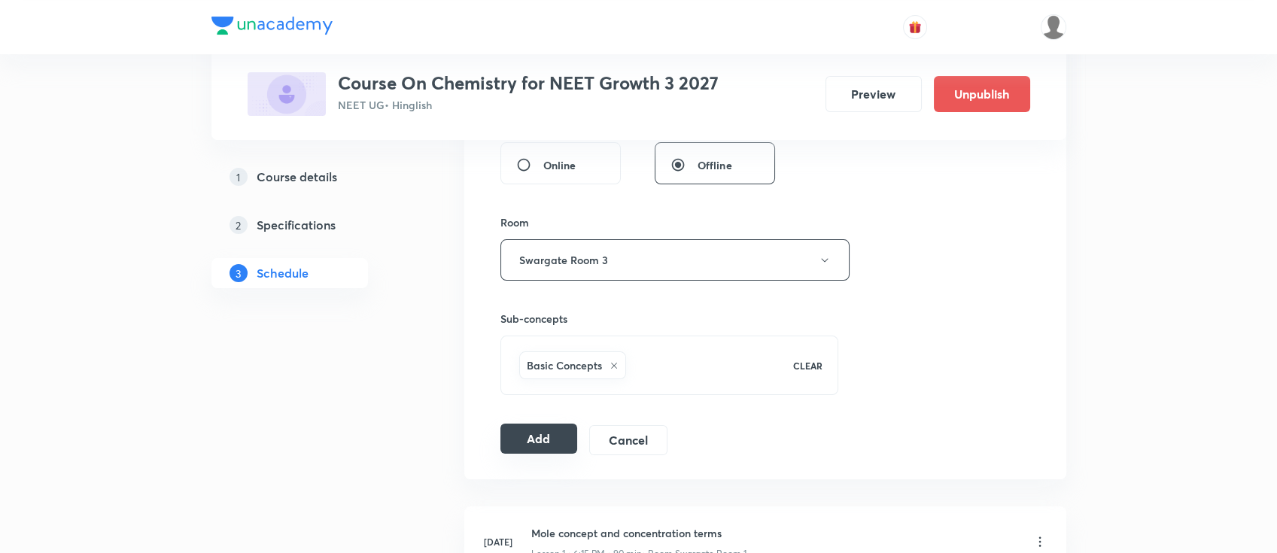
click at [551, 431] on button "Add" at bounding box center [540, 439] width 78 height 30
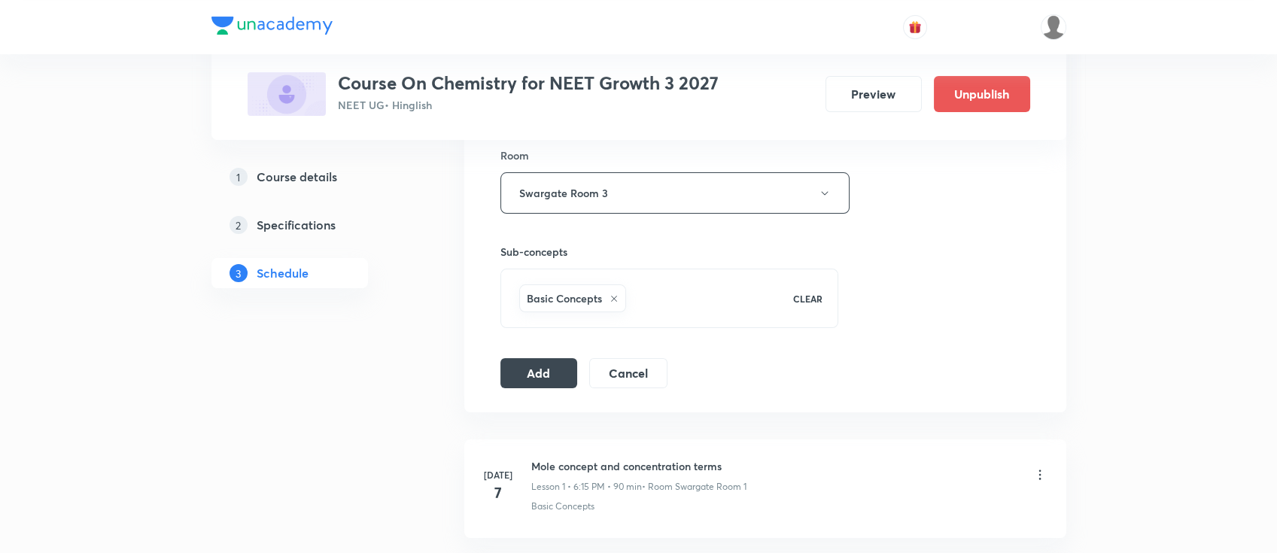
scroll to position [702, 0]
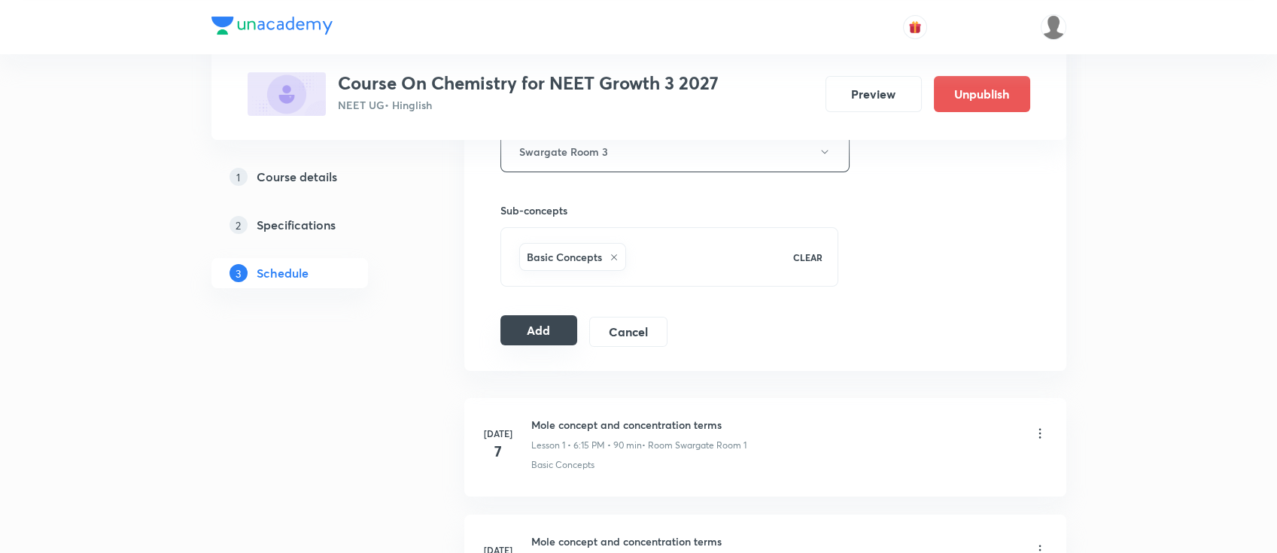
click at [525, 324] on button "Add" at bounding box center [540, 330] width 78 height 30
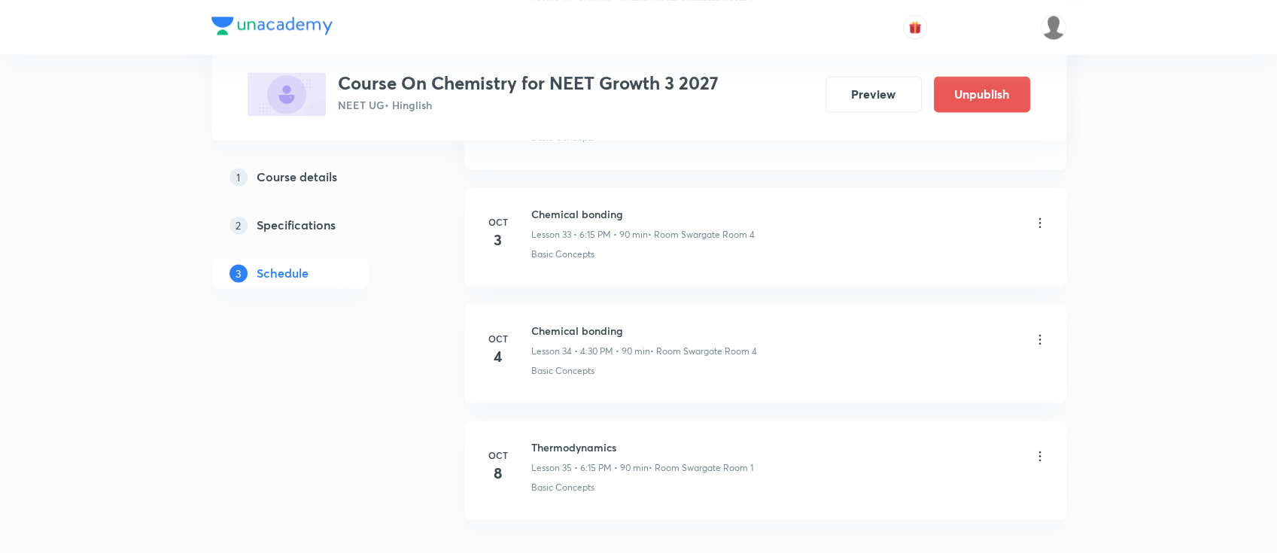
scroll to position [4761, 0]
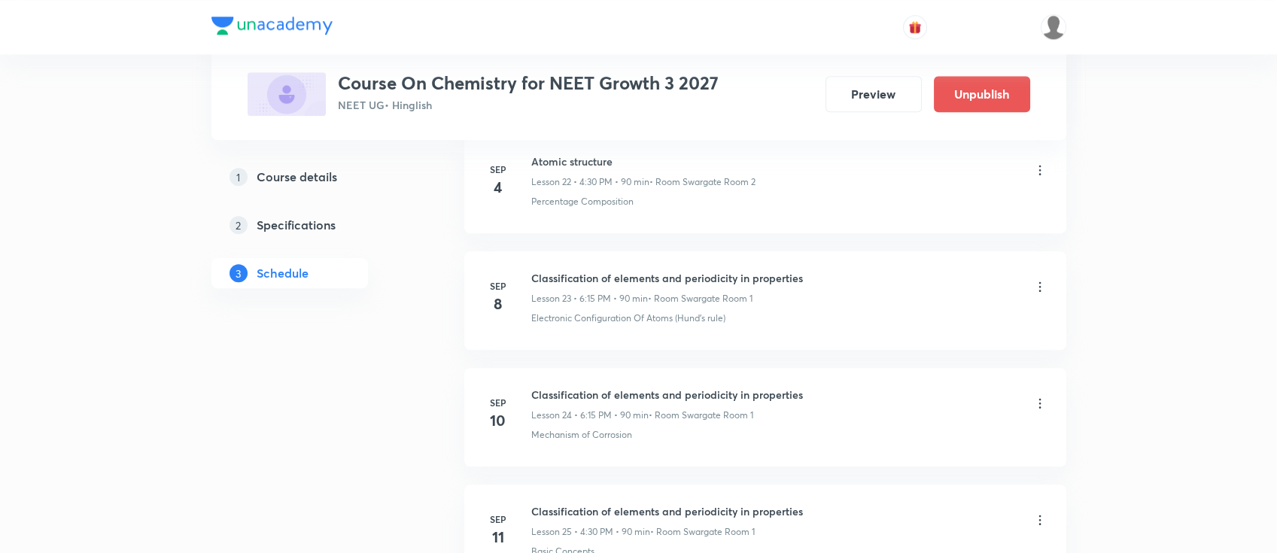
scroll to position [4860, 0]
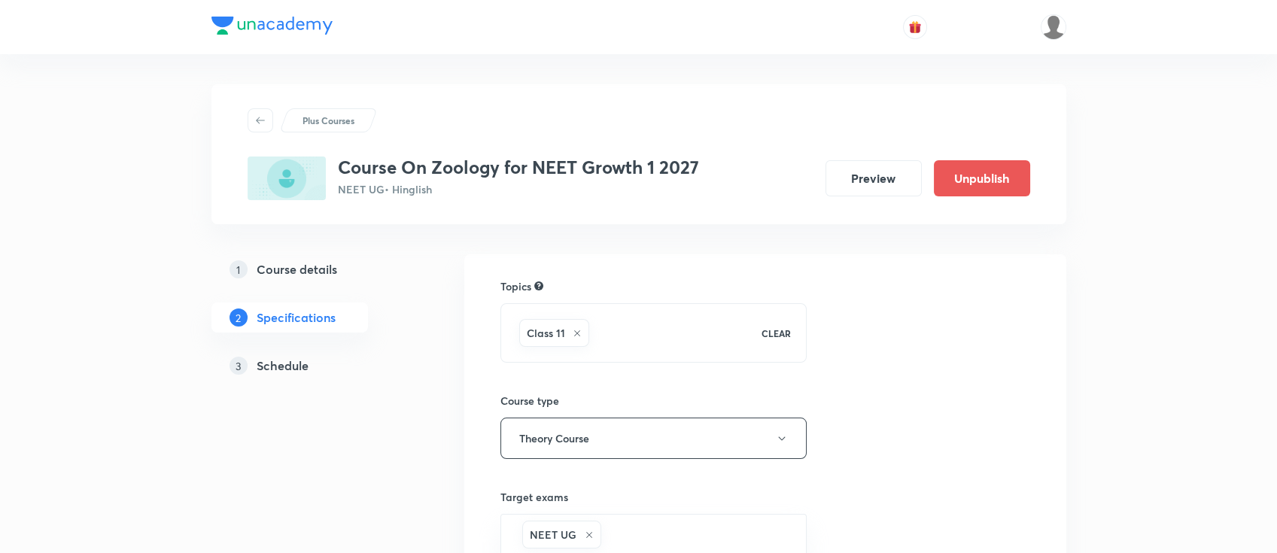
click at [299, 376] on link "3 Schedule" at bounding box center [313, 366] width 205 height 30
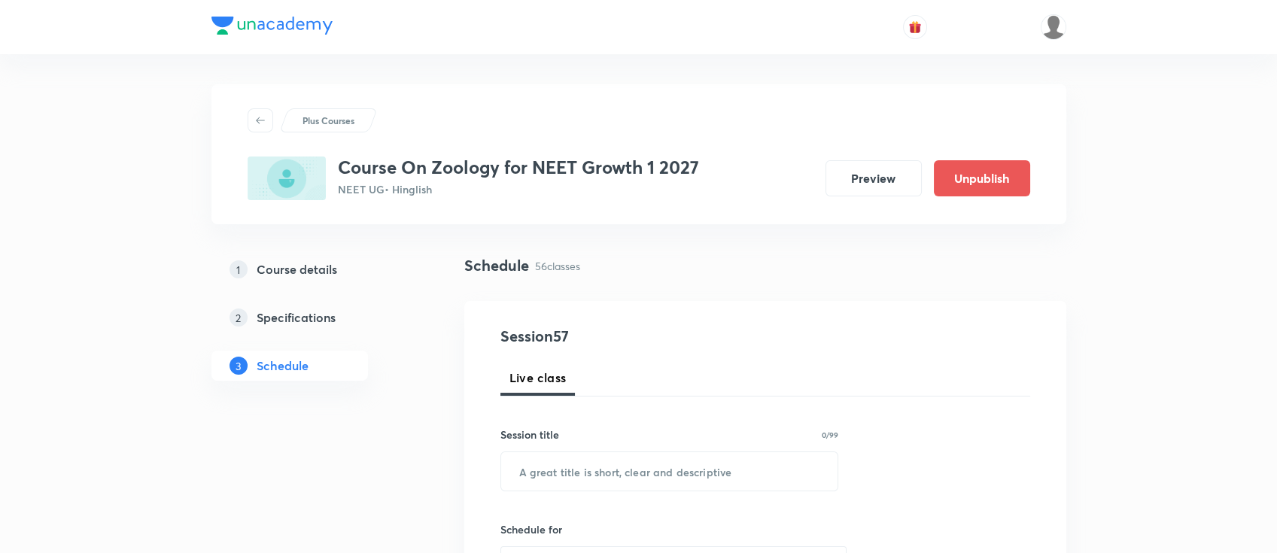
click at [683, 476] on input "text" at bounding box center [669, 471] width 337 height 38
paste input "lecture Body fluids and circulation"
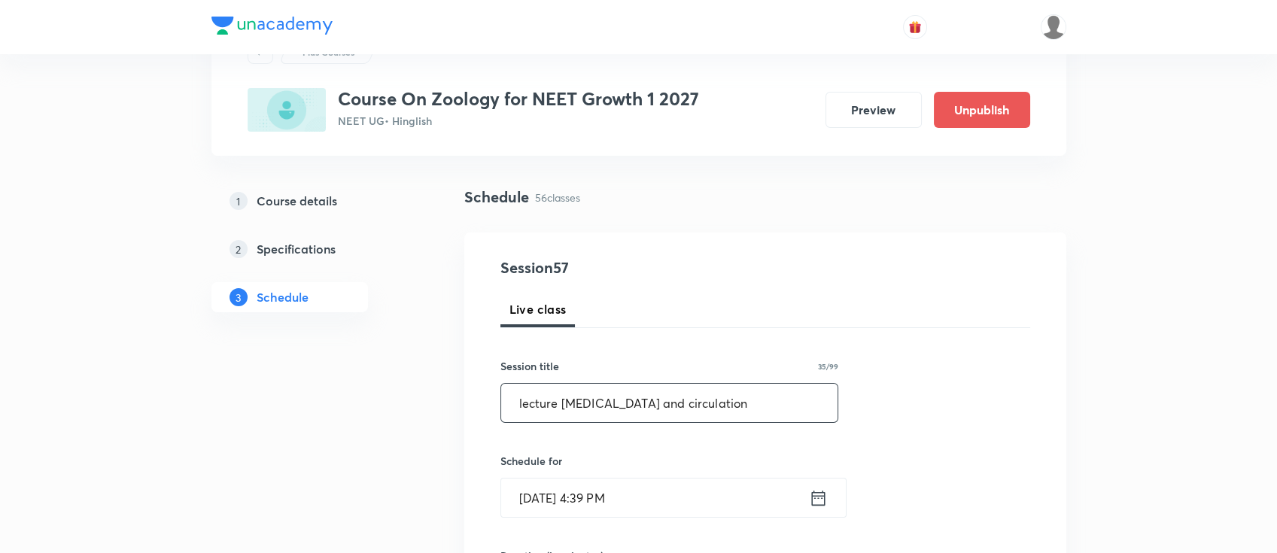
scroll to position [100, 0]
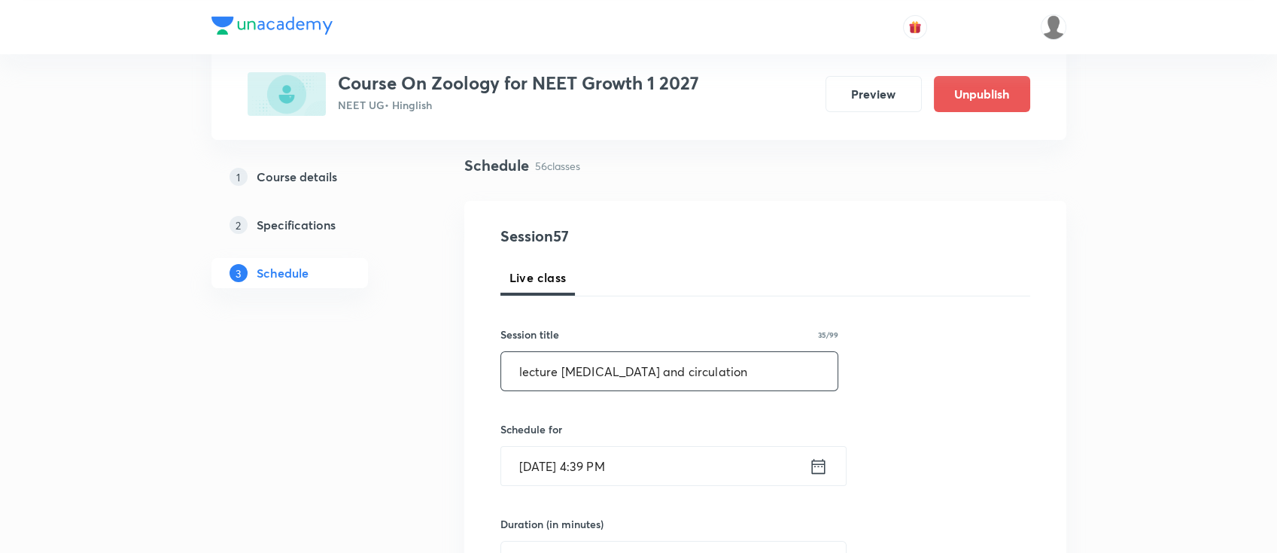
type input "lecture Body fluids and circulation"
click at [817, 467] on icon at bounding box center [818, 466] width 19 height 21
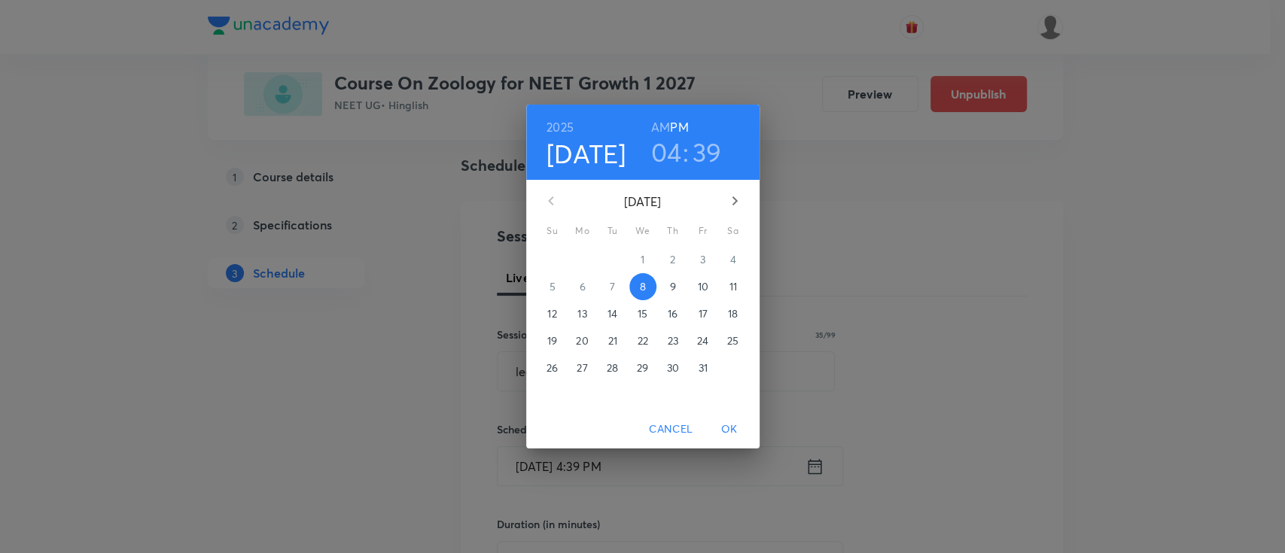
click at [667, 286] on span "9" at bounding box center [672, 286] width 27 height 15
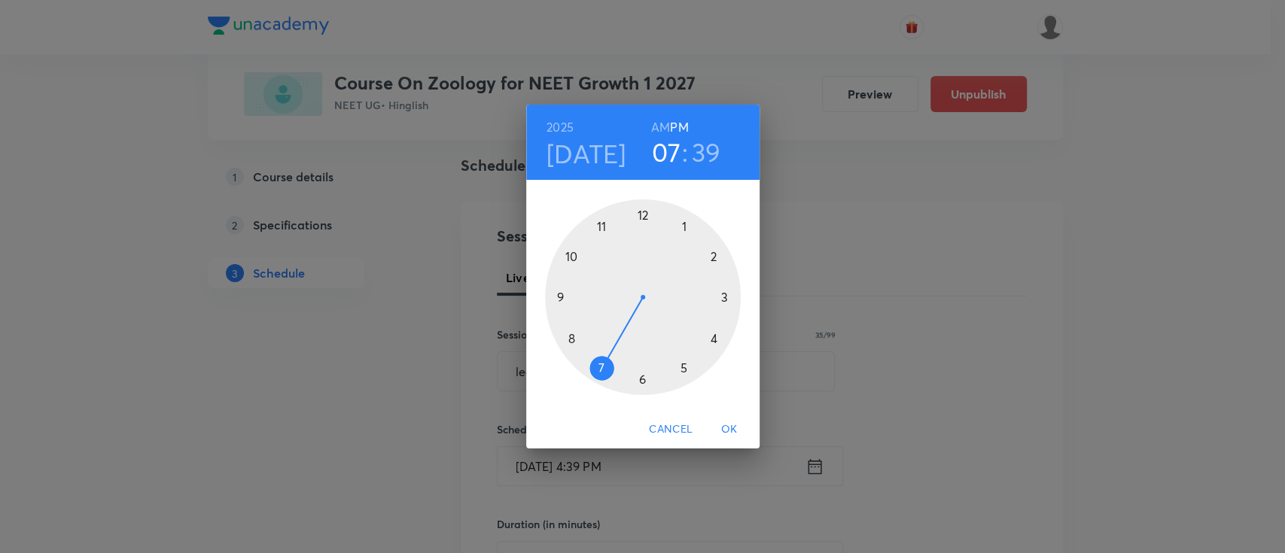
drag, startPoint x: 717, startPoint y: 341, endPoint x: 592, endPoint y: 351, distance: 124.6
click at [592, 351] on div at bounding box center [643, 297] width 196 height 196
click at [715, 160] on h3 "39" at bounding box center [706, 152] width 29 height 32
drag, startPoint x: 578, startPoint y: 349, endPoint x: 645, endPoint y: 385, distance: 76.1
click at [645, 385] on div at bounding box center [643, 297] width 196 height 196
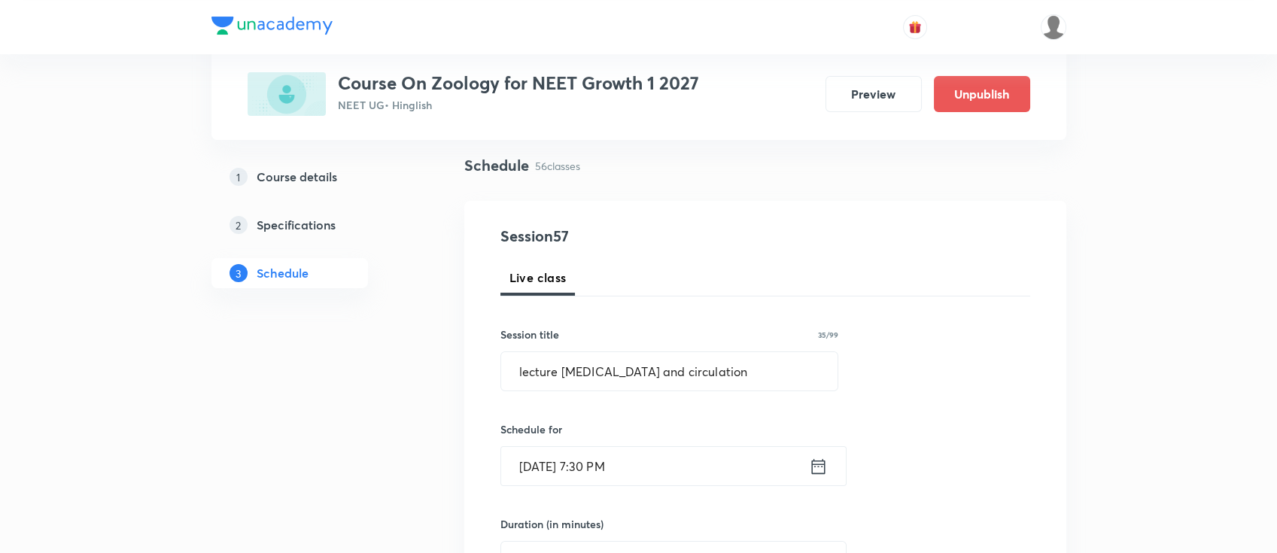
scroll to position [200, 0]
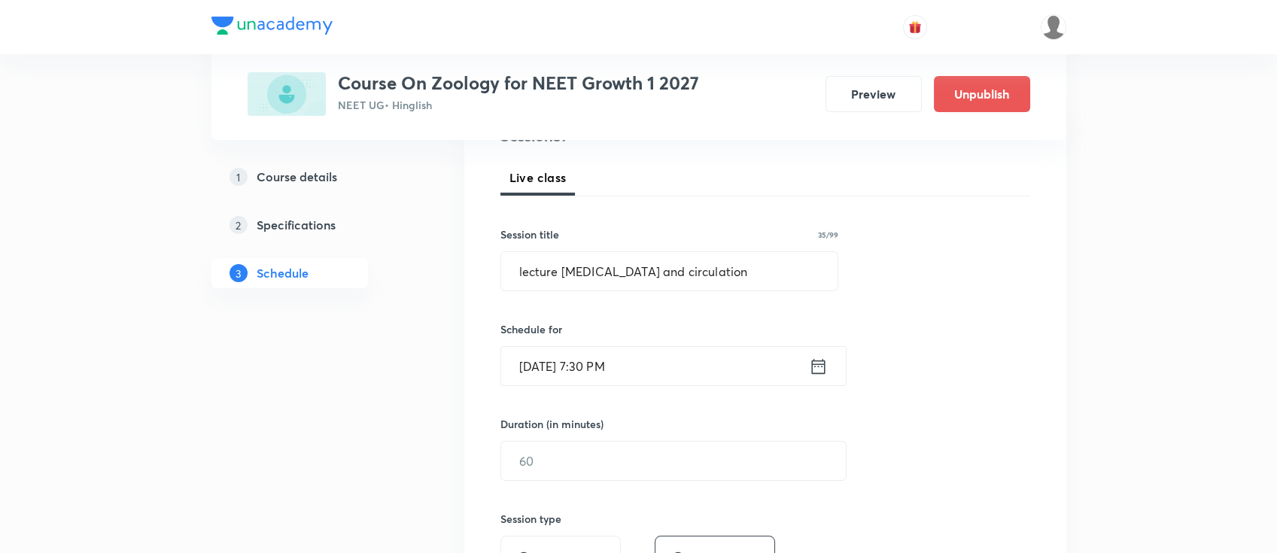
click at [814, 367] on icon at bounding box center [818, 366] width 19 height 21
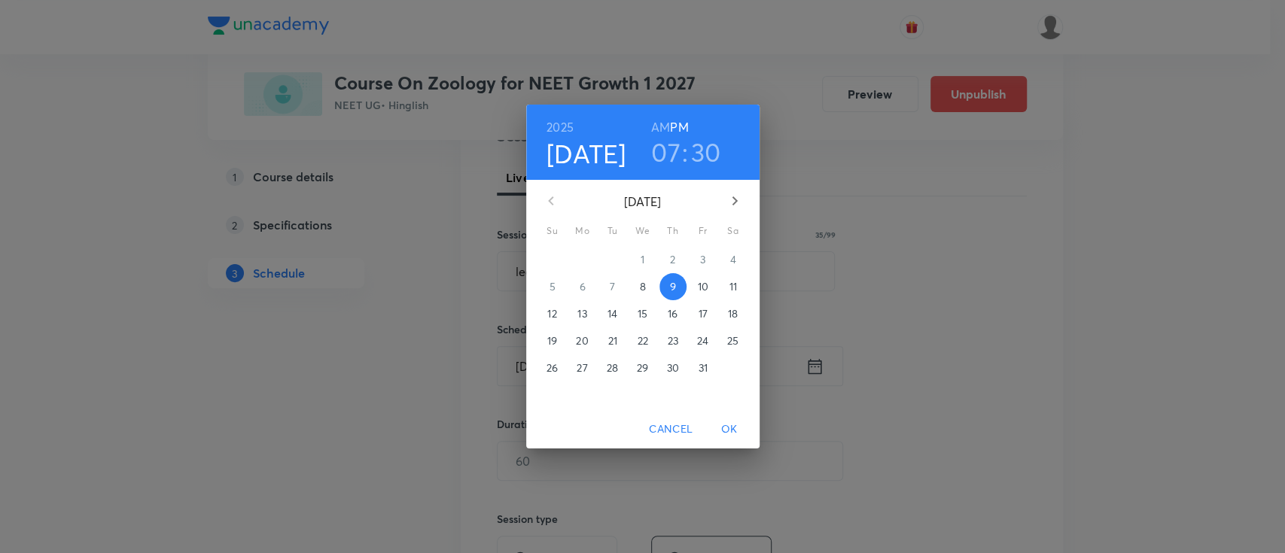
click at [659, 126] on h6 "AM" at bounding box center [660, 127] width 19 height 21
click at [726, 428] on span "OK" at bounding box center [729, 429] width 36 height 19
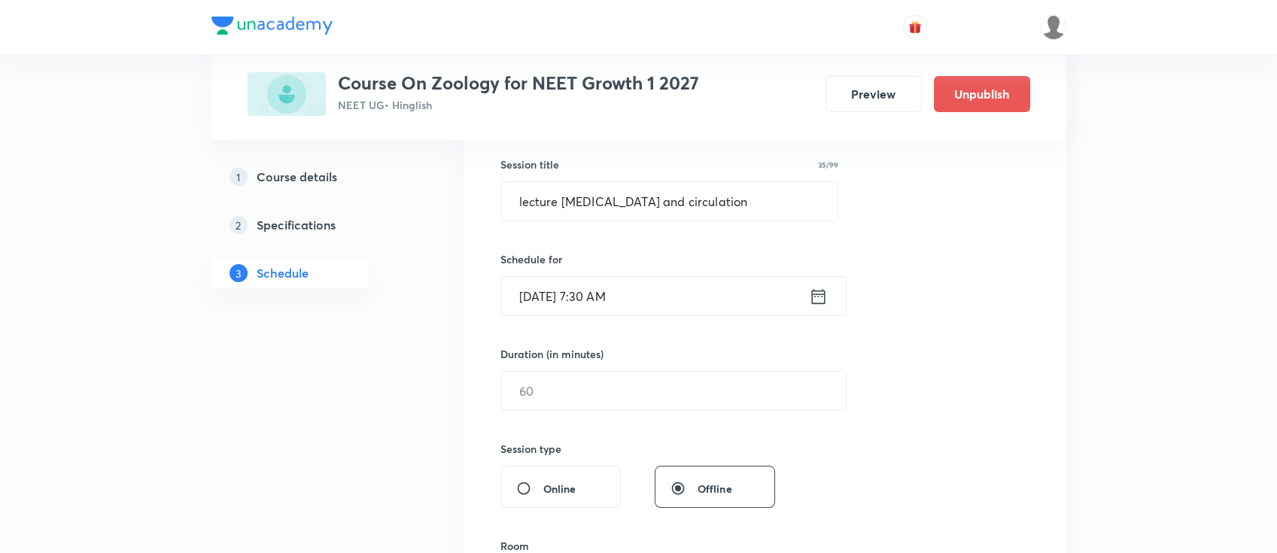
scroll to position [301, 0]
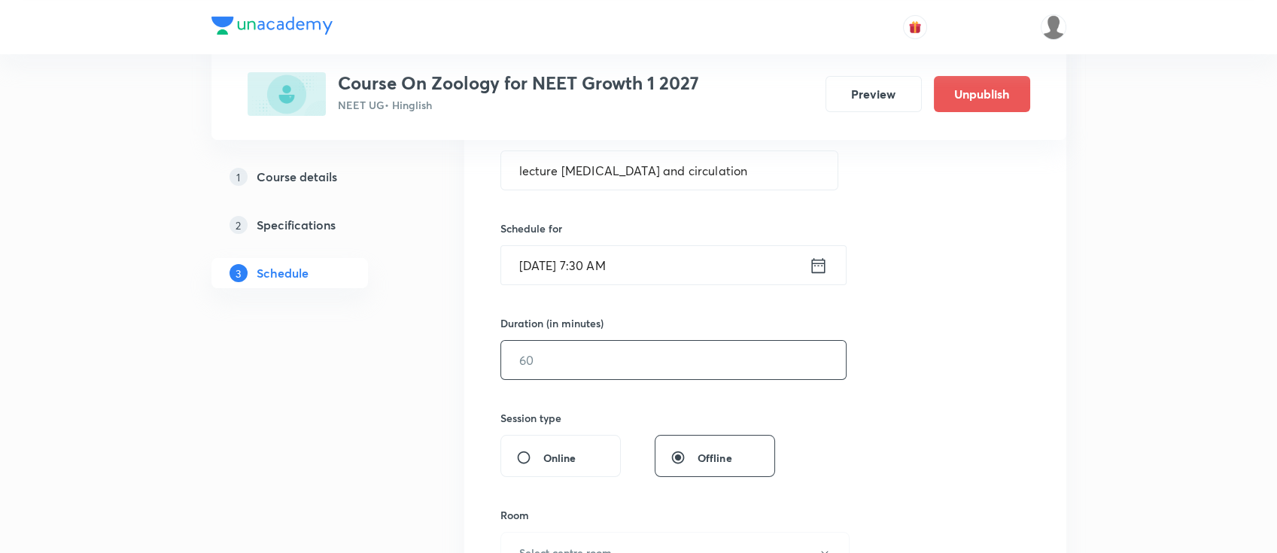
click at [692, 352] on input "text" at bounding box center [673, 360] width 345 height 38
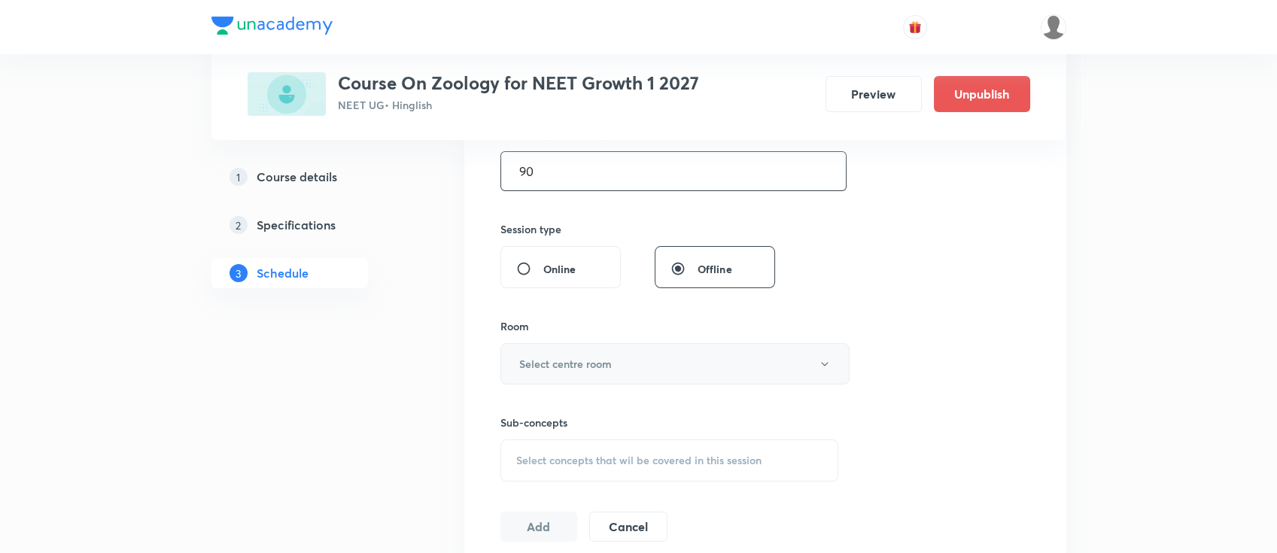
scroll to position [501, 0]
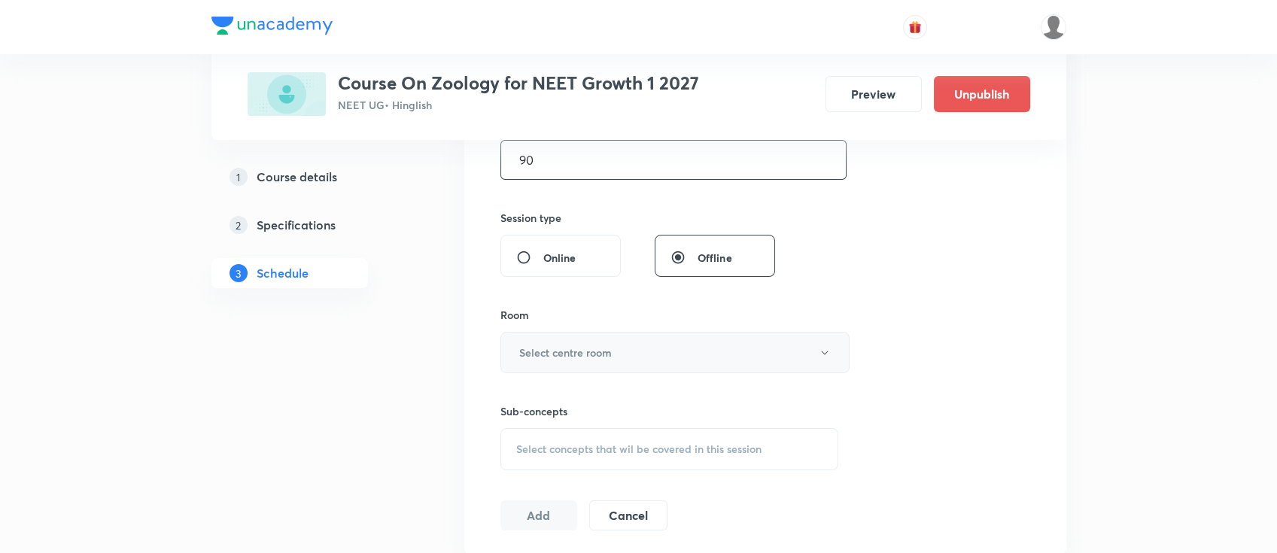
type input "90"
click at [669, 355] on button "Select centre room" at bounding box center [675, 352] width 349 height 41
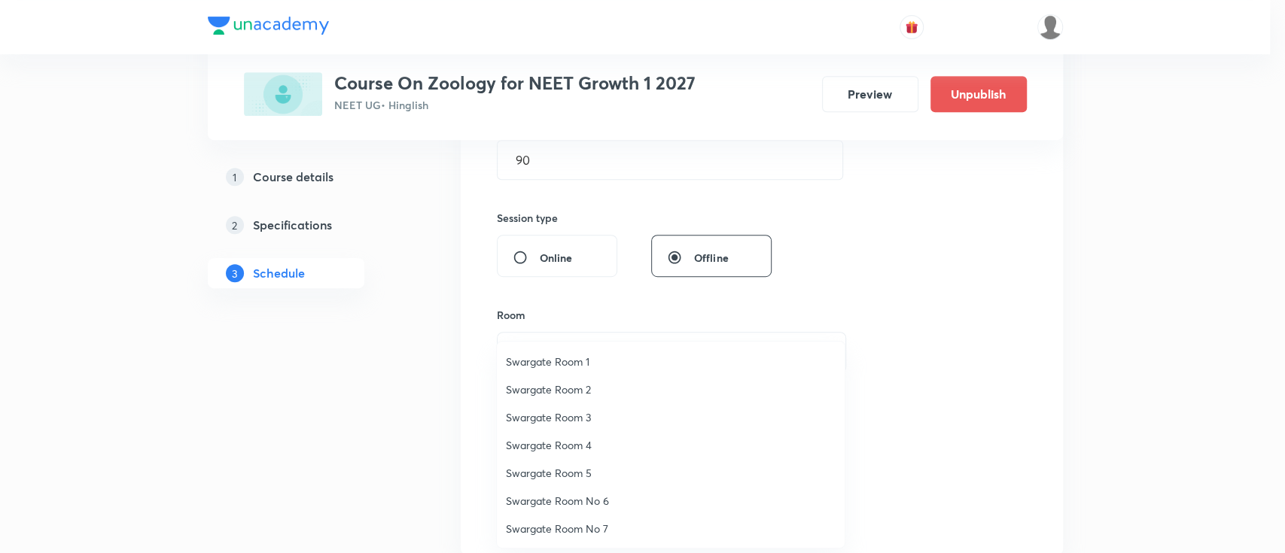
click at [554, 352] on li "Swargate Room 1" at bounding box center [671, 362] width 348 height 28
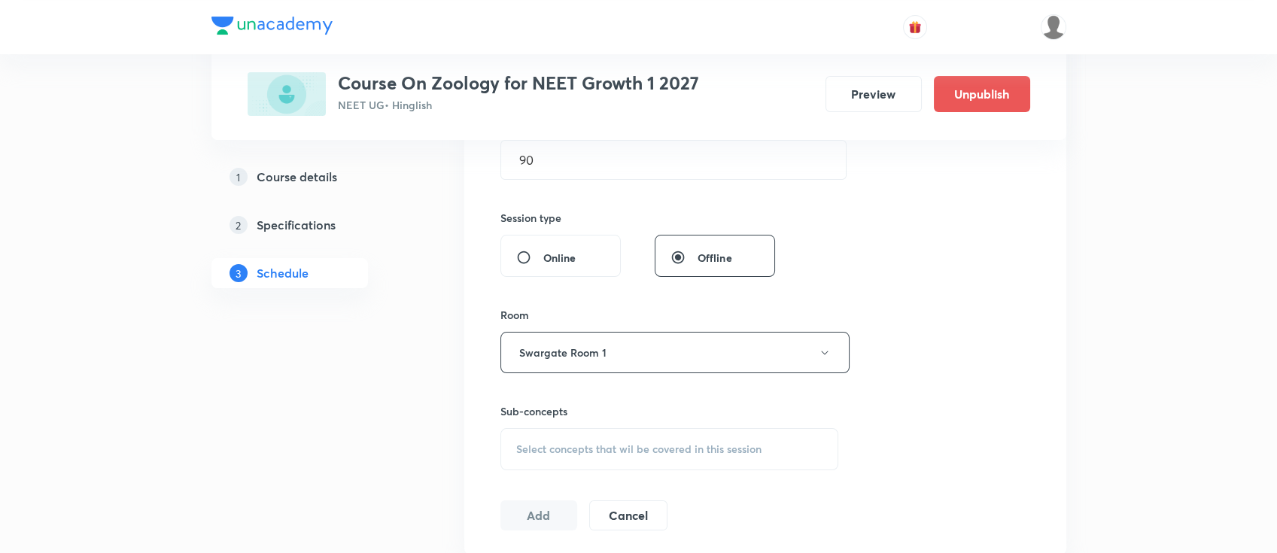
scroll to position [602, 0]
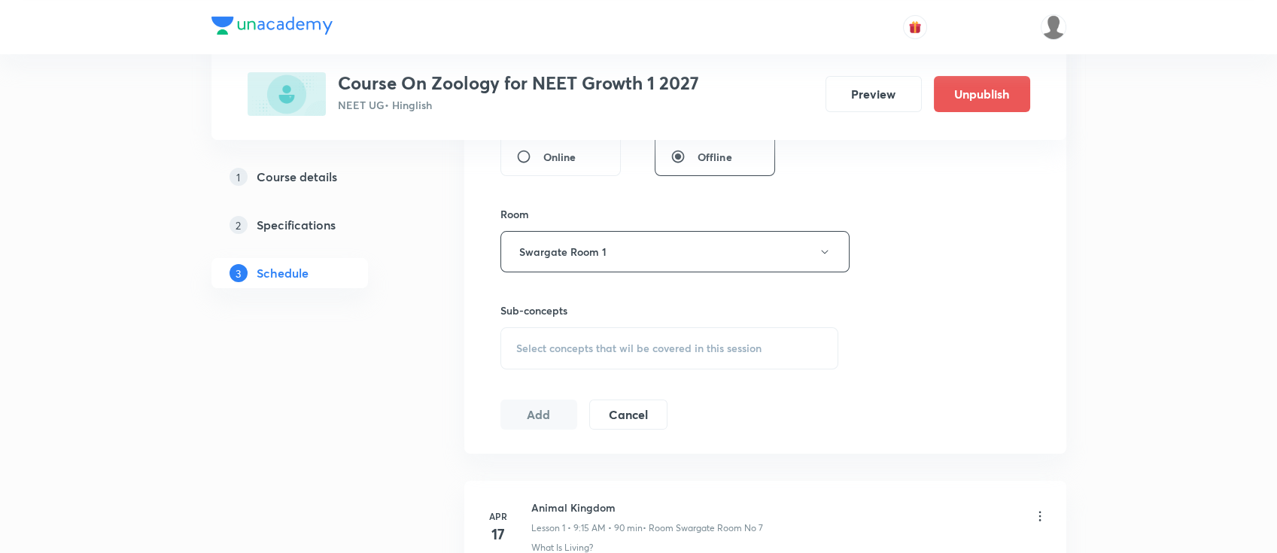
click at [674, 327] on div "Select concepts that wil be covered in this session" at bounding box center [670, 348] width 339 height 42
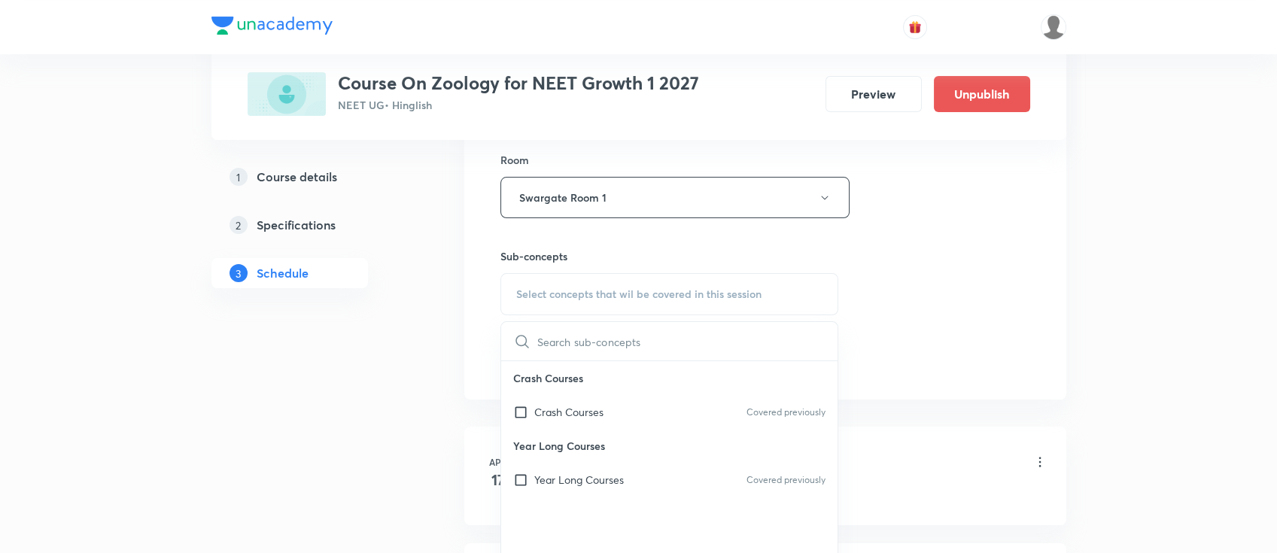
scroll to position [702, 0]
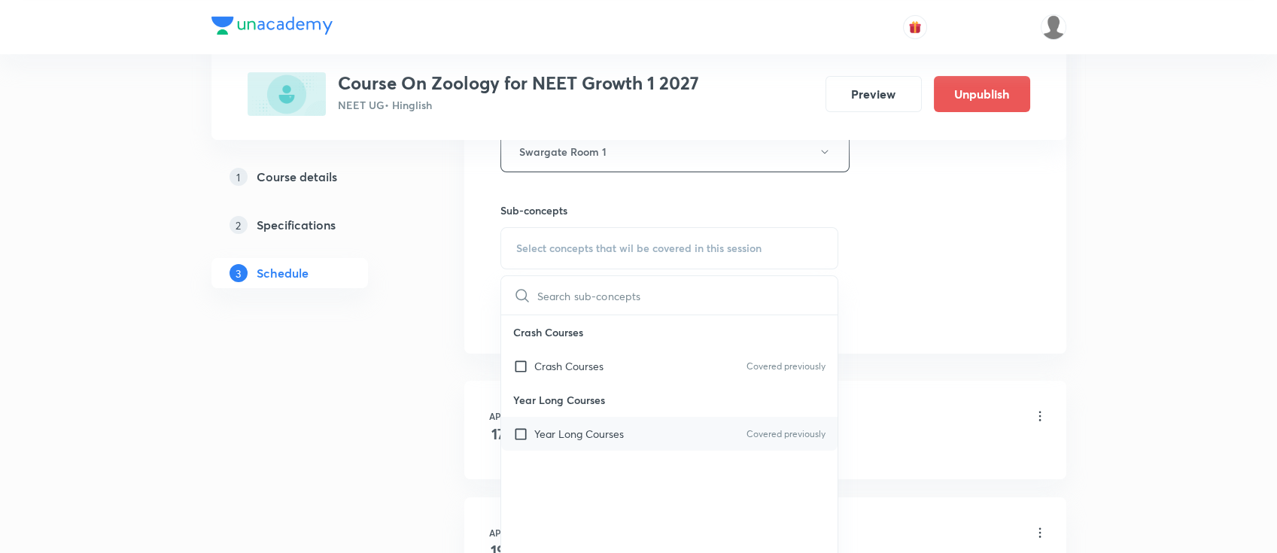
click at [593, 436] on p "Year Long Courses" at bounding box center [579, 434] width 90 height 16
checkbox input "true"
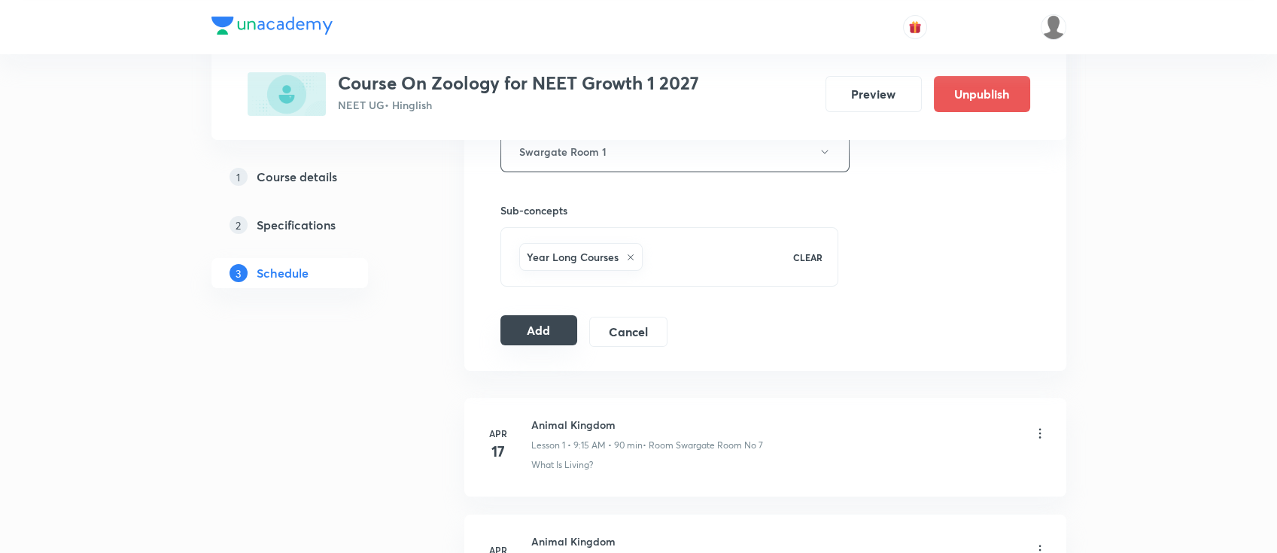
click at [525, 321] on button "Add" at bounding box center [540, 330] width 78 height 30
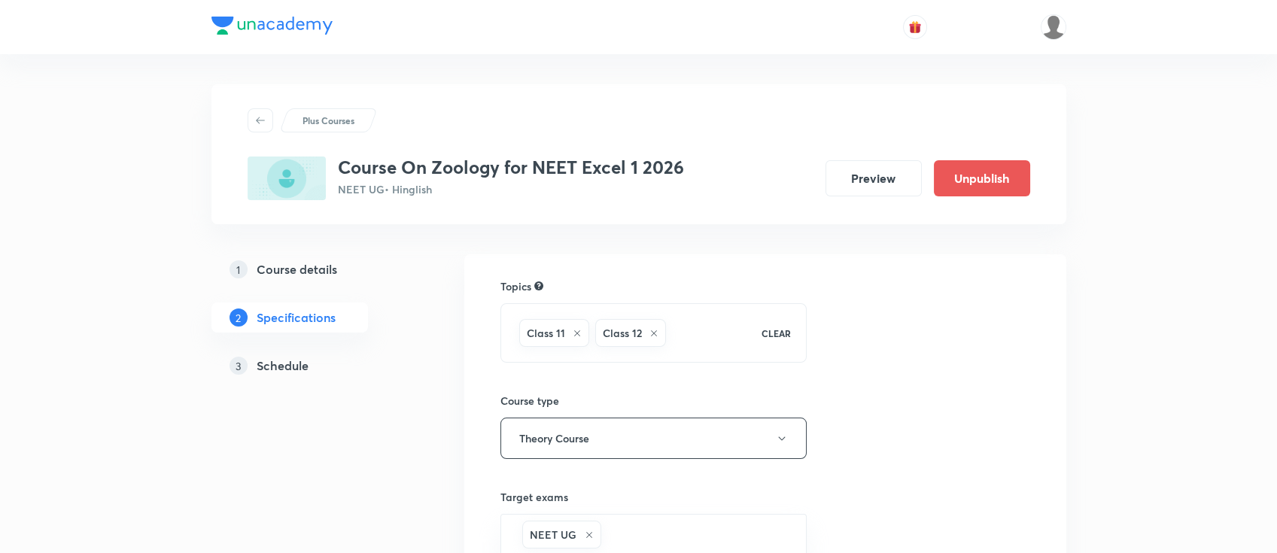
click at [295, 358] on h5 "Schedule" at bounding box center [283, 366] width 52 height 18
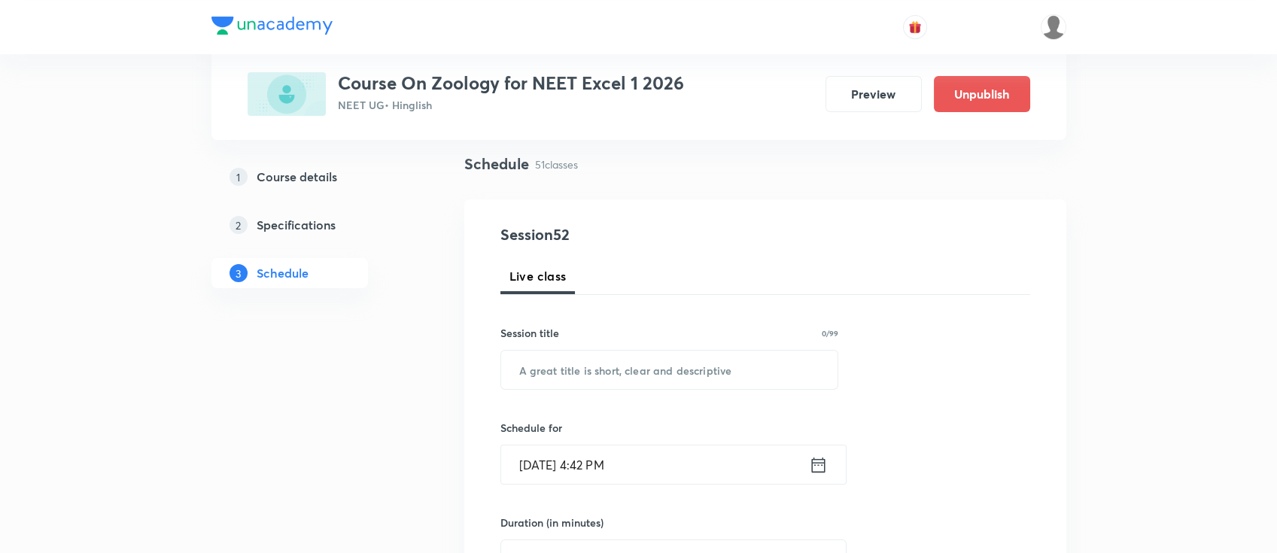
scroll to position [100, 0]
click at [708, 370] on input "text" at bounding box center [669, 371] width 337 height 38
paste input "Biotechnology principles and process"
type input "Biotechnology principles and process"
click at [815, 465] on icon at bounding box center [818, 466] width 19 height 21
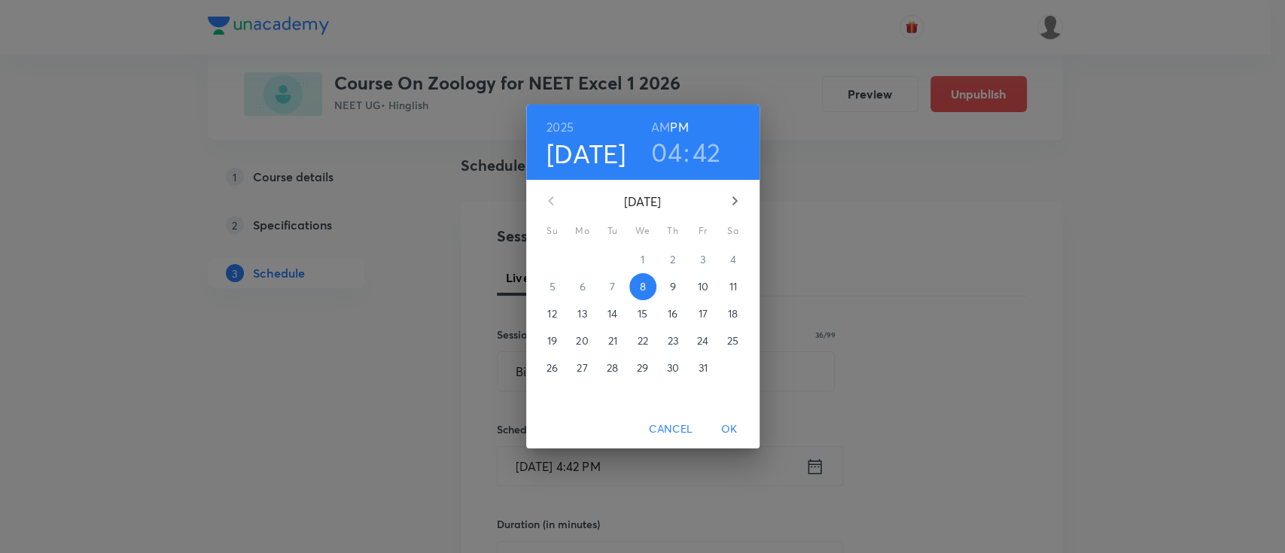
click at [674, 292] on p "9" at bounding box center [672, 286] width 6 height 15
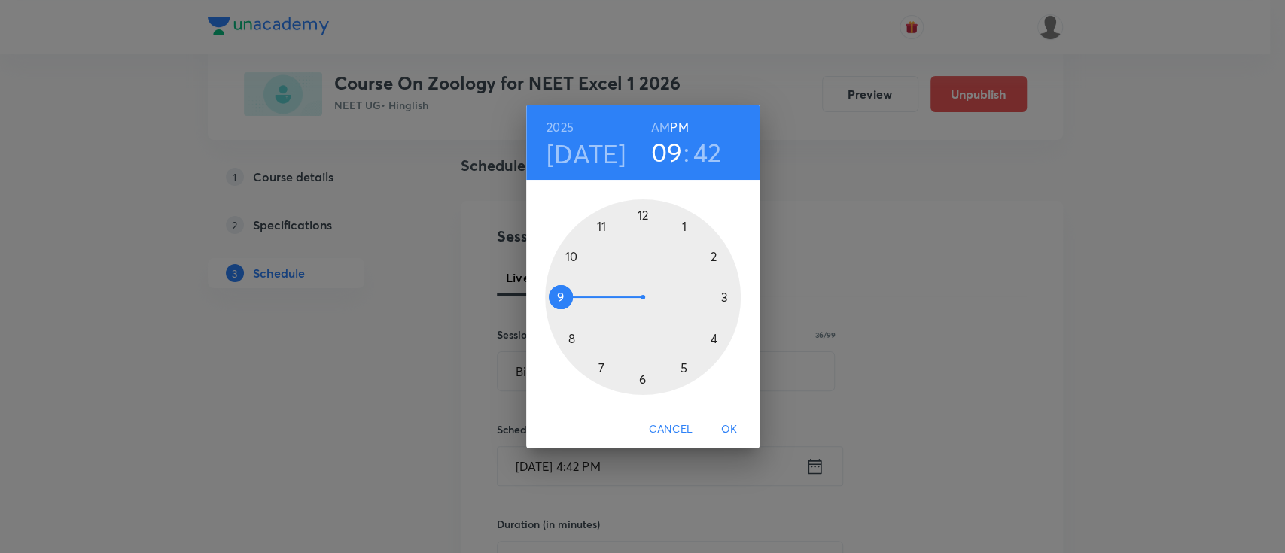
drag, startPoint x: 719, startPoint y: 335, endPoint x: 596, endPoint y: 305, distance: 126.3
click at [596, 305] on div at bounding box center [643, 297] width 196 height 196
drag, startPoint x: 561, startPoint y: 328, endPoint x: 692, endPoint y: 304, distance: 133.2
click at [692, 305] on div at bounding box center [643, 297] width 196 height 196
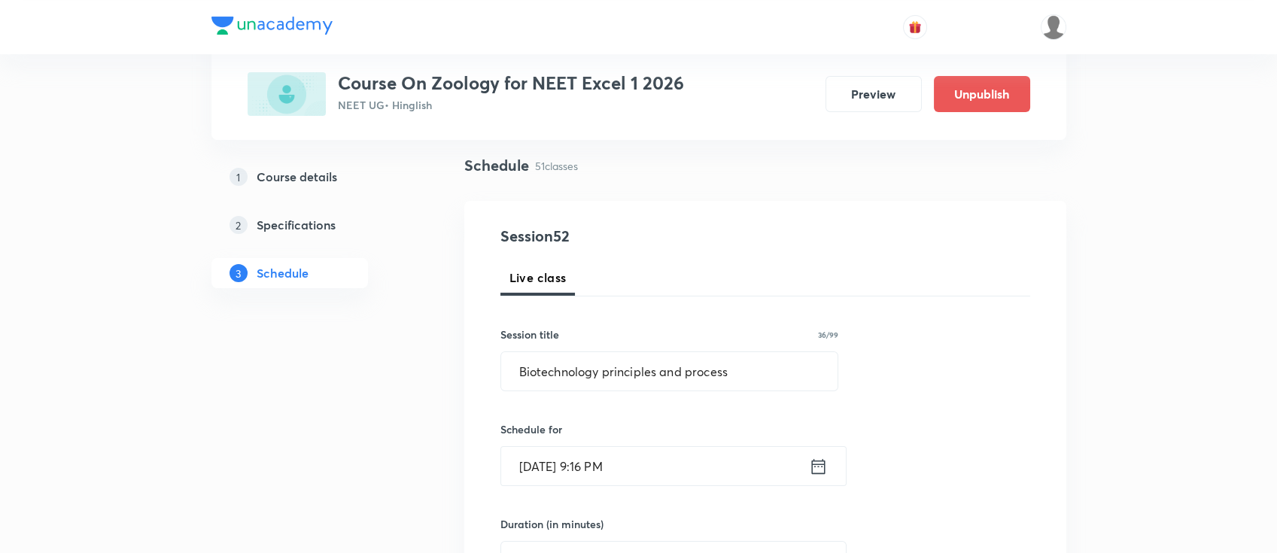
click at [813, 463] on icon at bounding box center [818, 465] width 14 height 15
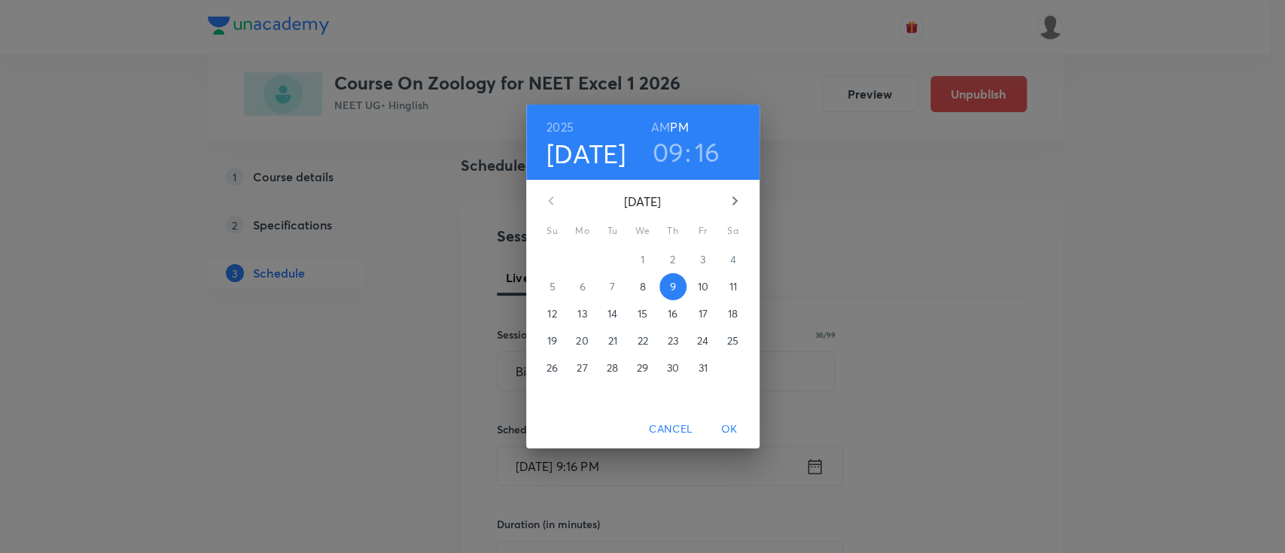
click at [713, 160] on h3 "16" at bounding box center [708, 152] width 26 height 32
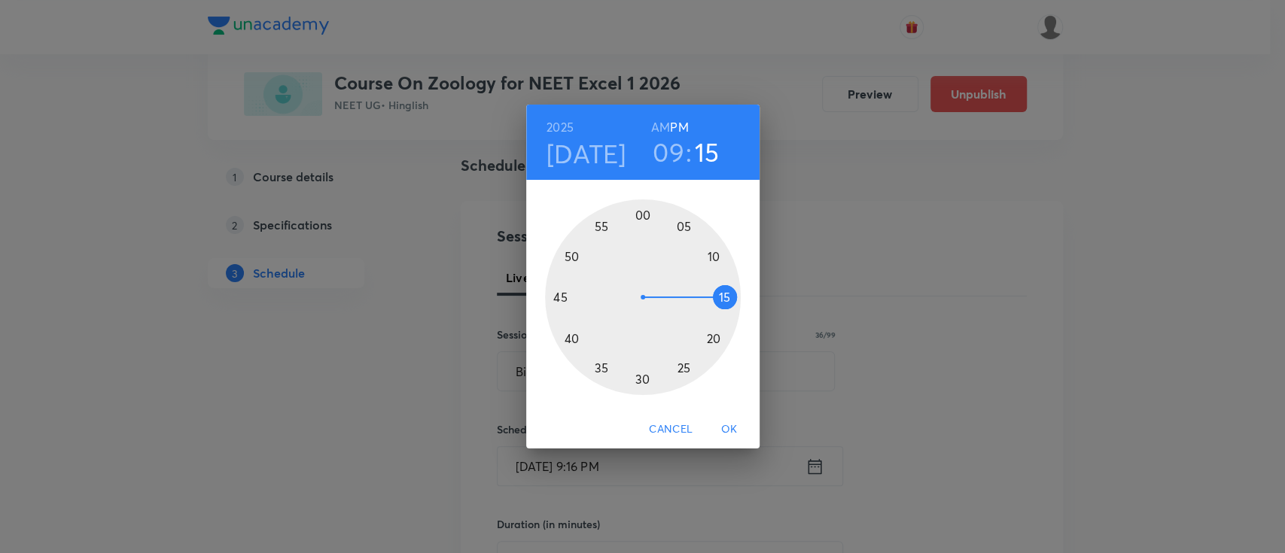
click at [714, 300] on div at bounding box center [643, 297] width 196 height 196
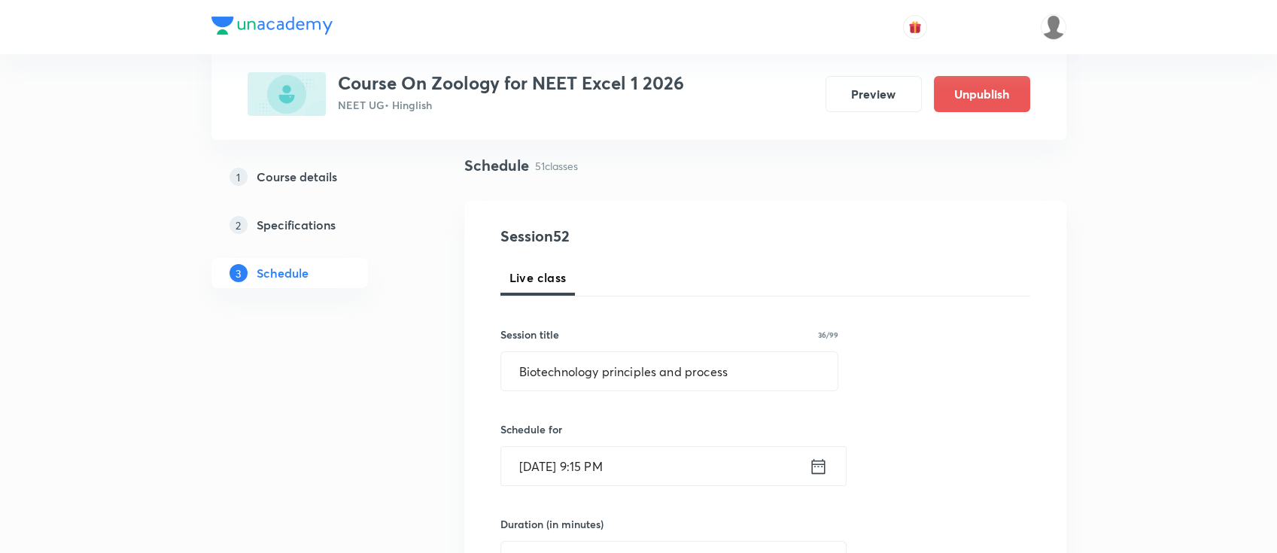
click at [820, 470] on icon at bounding box center [818, 466] width 19 height 21
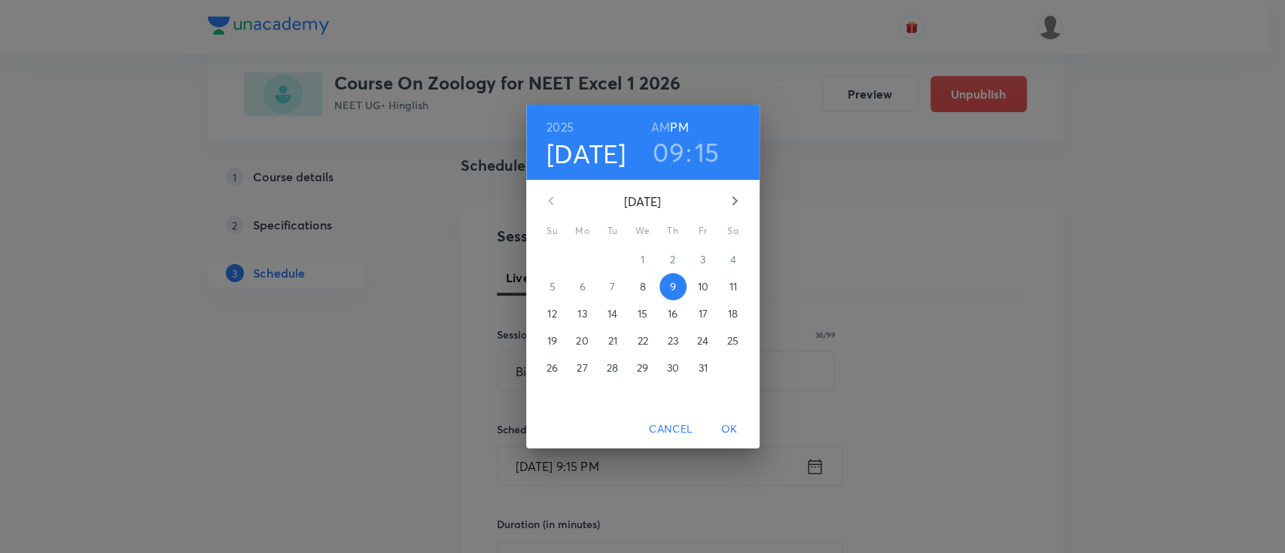
click at [657, 129] on h6 "AM" at bounding box center [660, 127] width 19 height 21
click at [735, 430] on span "OK" at bounding box center [729, 429] width 36 height 19
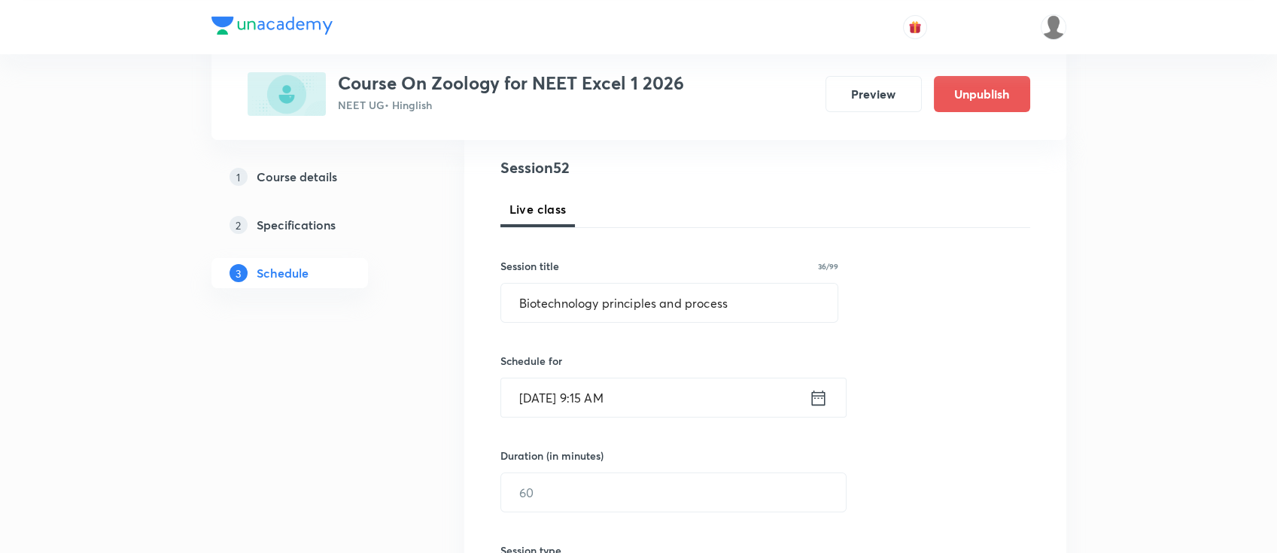
scroll to position [200, 0]
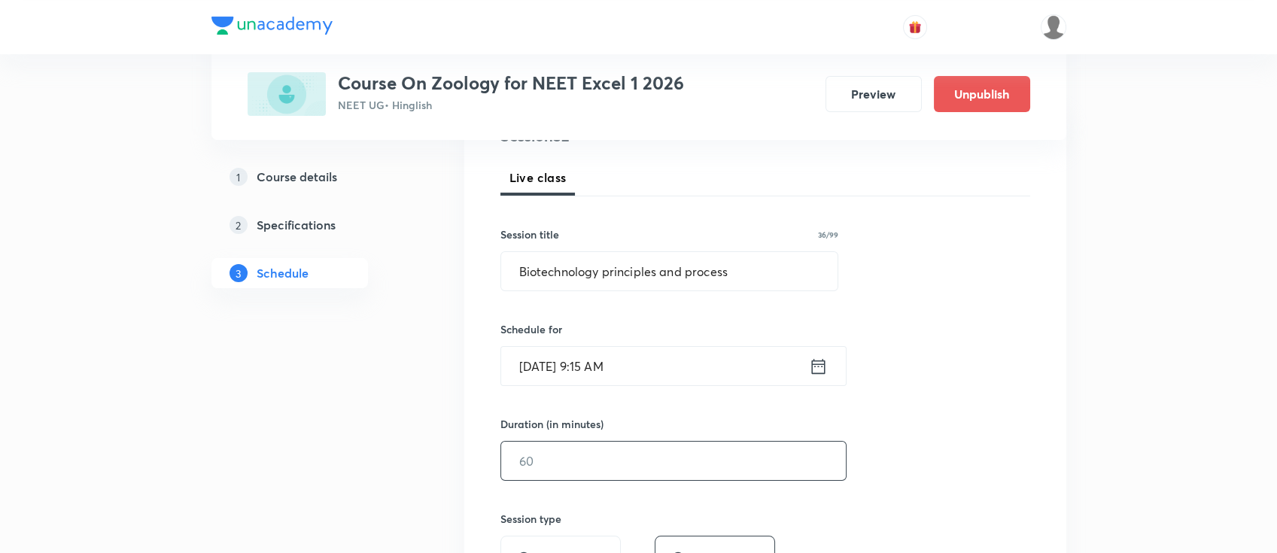
click at [653, 459] on input "text" at bounding box center [673, 461] width 345 height 38
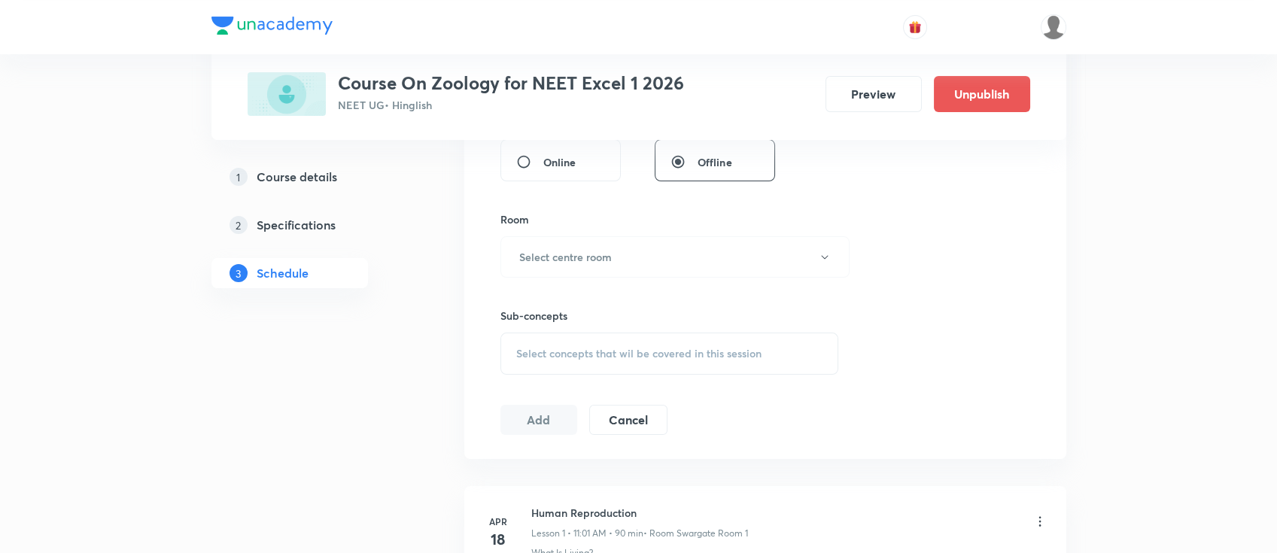
scroll to position [602, 0]
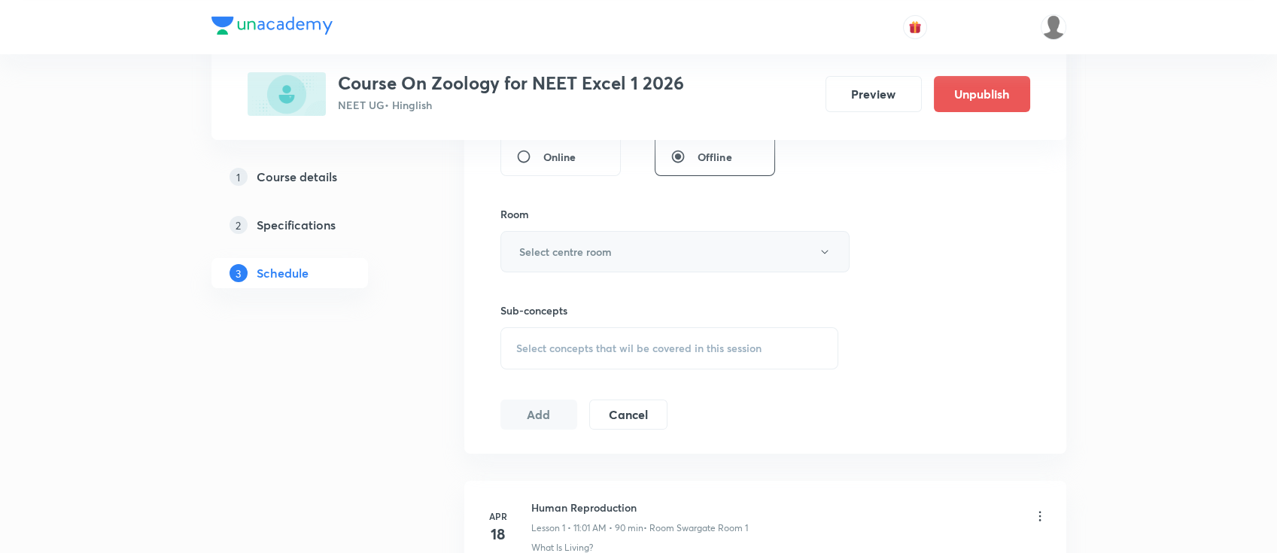
type input "90"
click at [613, 243] on button "Select centre room" at bounding box center [675, 251] width 349 height 41
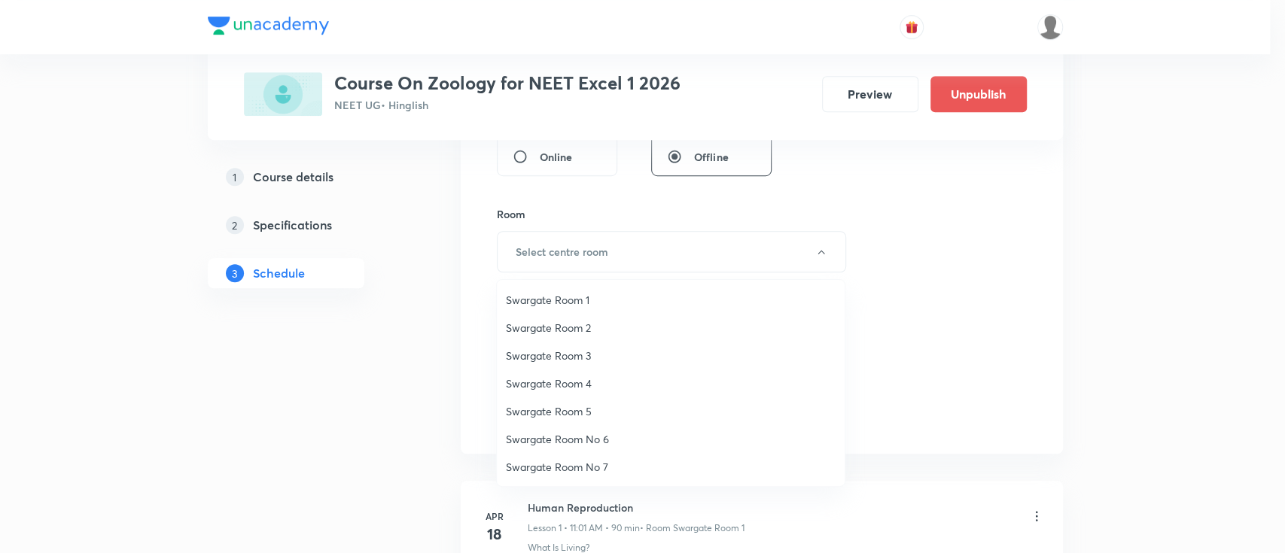
click at [558, 293] on span "Swargate Room 1" at bounding box center [671, 300] width 330 height 16
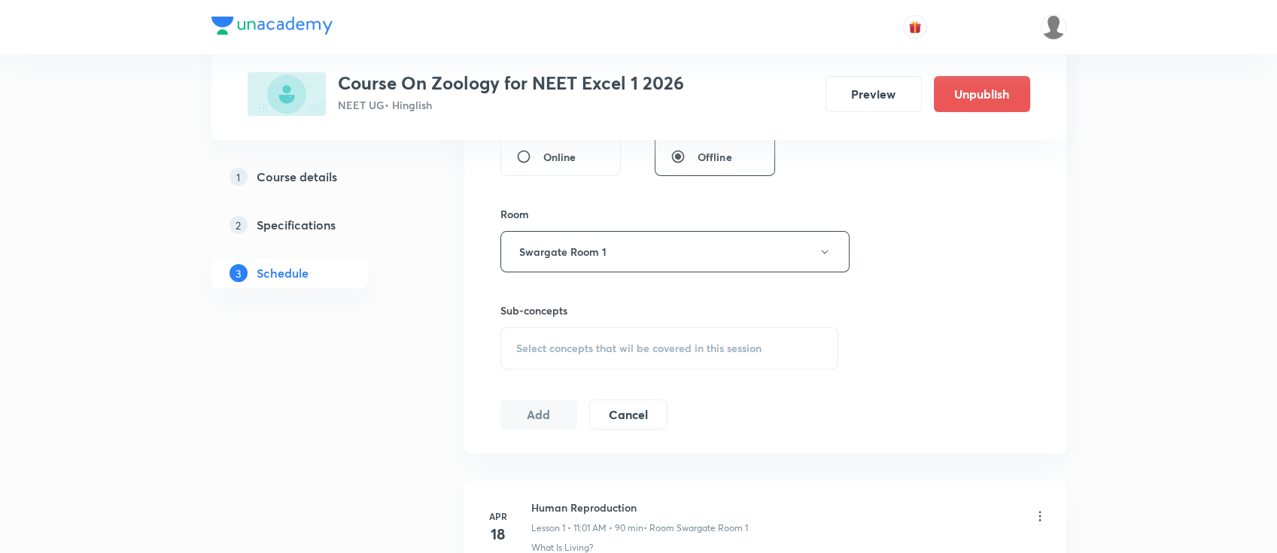
click at [652, 358] on div "Select concepts that wil be covered in this session" at bounding box center [670, 348] width 339 height 42
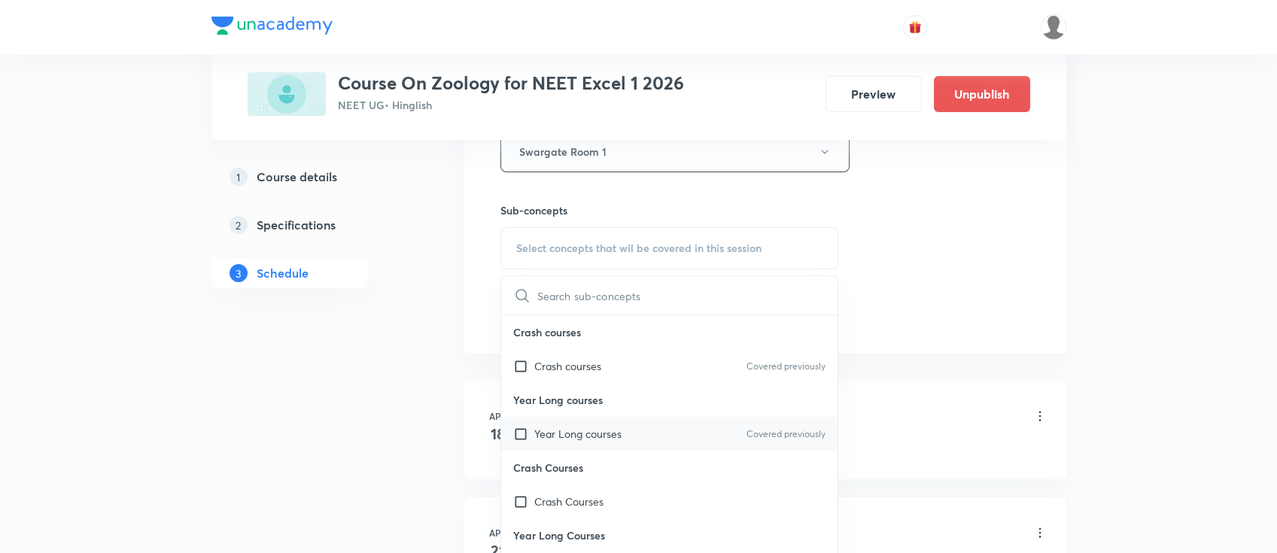
click at [634, 437] on div "Year Long courses Covered previously" at bounding box center [669, 434] width 337 height 34
checkbox input "true"
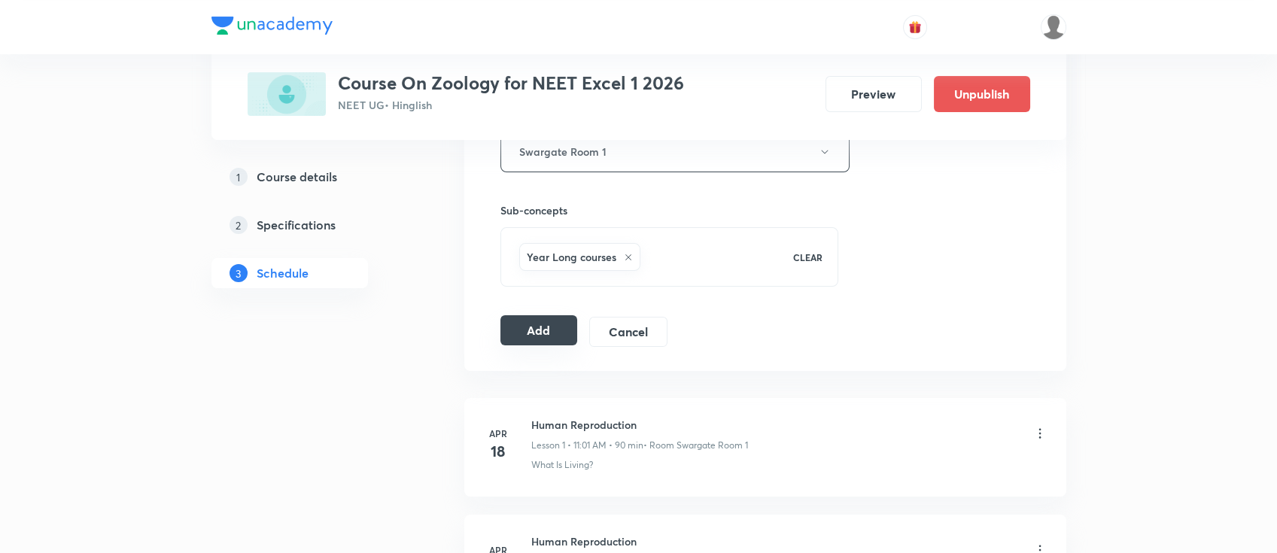
click at [528, 324] on button "Add" at bounding box center [540, 330] width 78 height 30
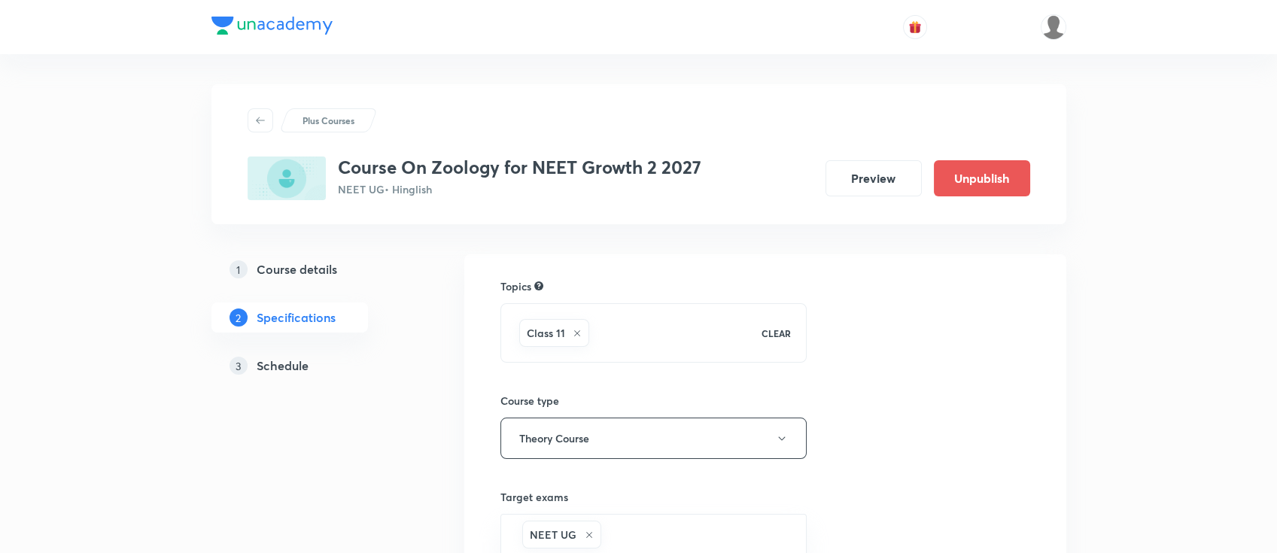
click at [262, 362] on h5 "Schedule" at bounding box center [283, 366] width 52 height 18
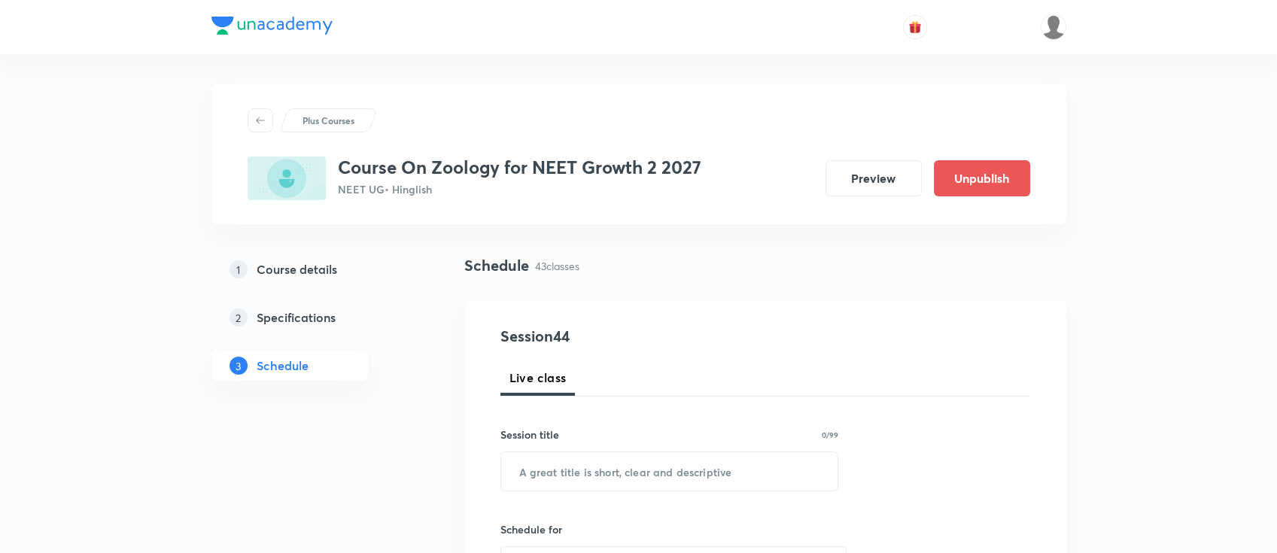
scroll to position [200, 0]
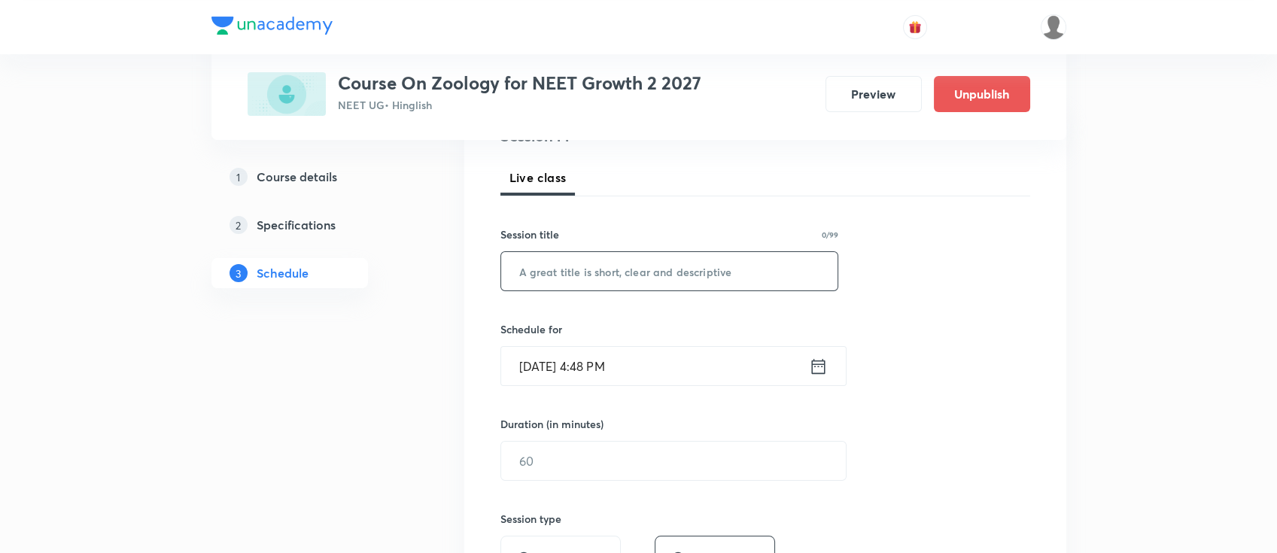
click at [674, 274] on input "text" at bounding box center [669, 271] width 337 height 38
paste input "[MEDICAL_DATA] and circulation"
type input "[MEDICAL_DATA] and circulation"
click at [819, 370] on icon at bounding box center [818, 366] width 19 height 21
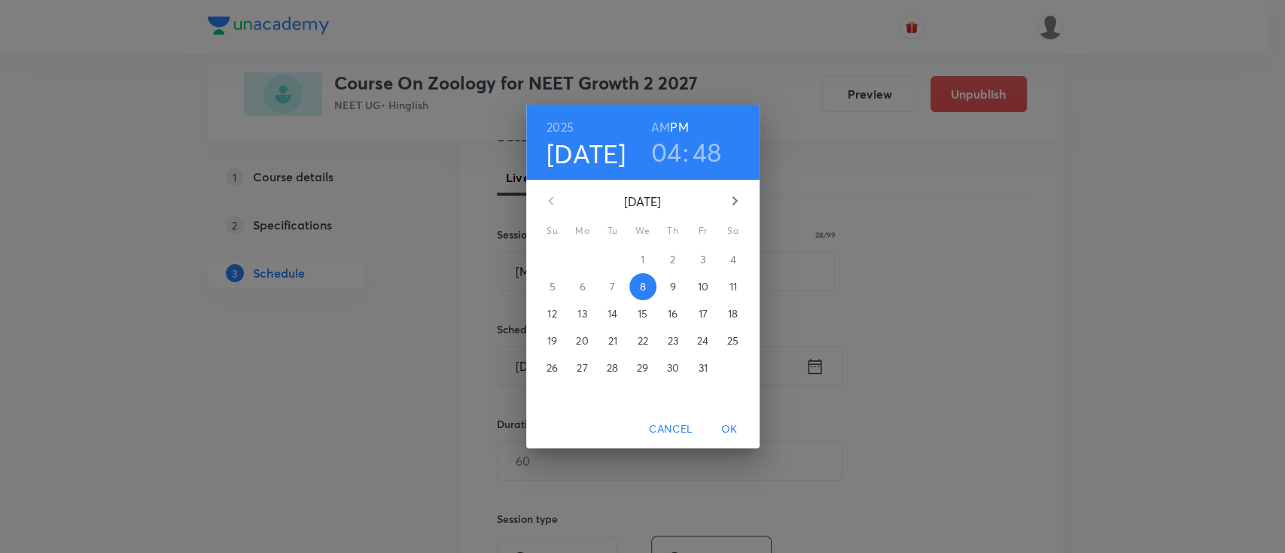
click at [672, 291] on p "9" at bounding box center [672, 286] width 6 height 15
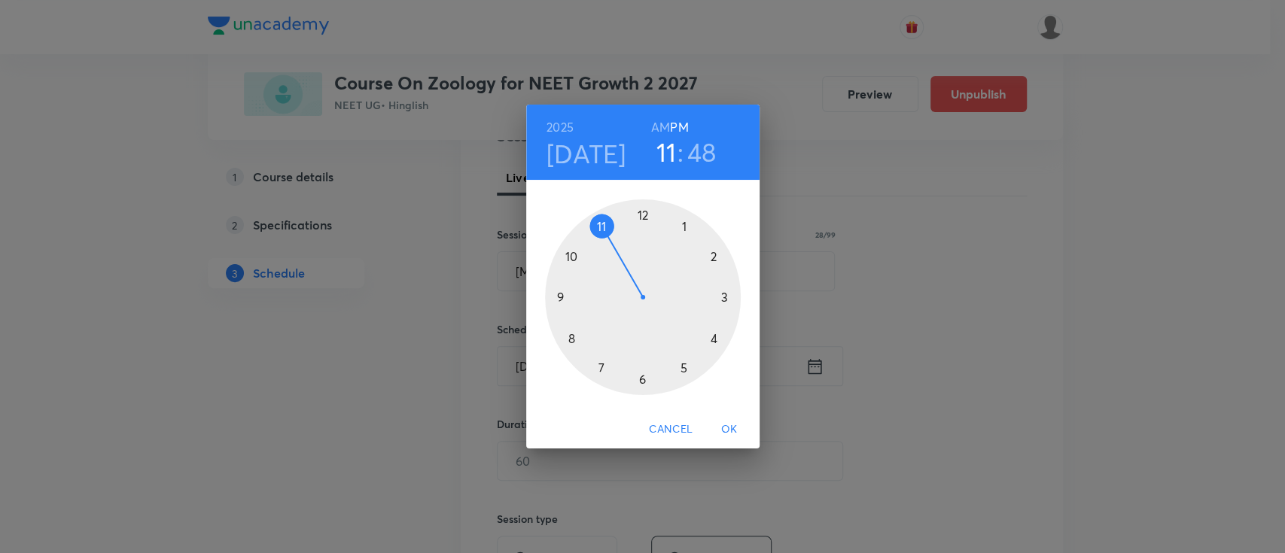
drag, startPoint x: 712, startPoint y: 336, endPoint x: 618, endPoint y: 246, distance: 129.9
click at [618, 246] on div at bounding box center [643, 297] width 196 height 196
drag, startPoint x: 576, startPoint y: 271, endPoint x: 644, endPoint y: 245, distance: 73.1
click at [644, 245] on div at bounding box center [643, 297] width 196 height 196
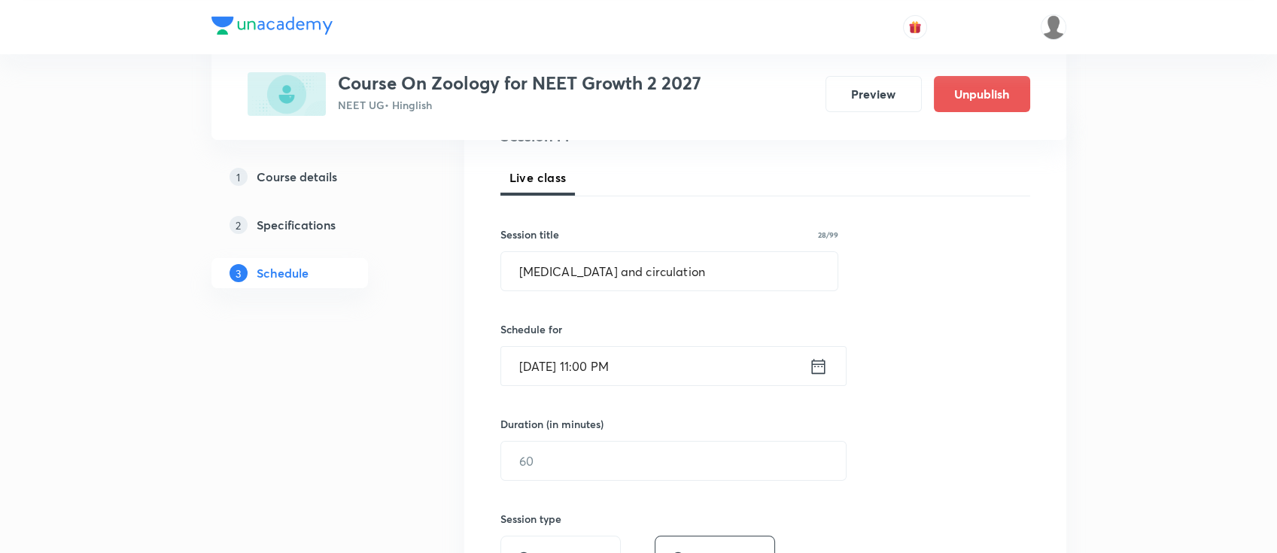
click at [820, 366] on icon at bounding box center [818, 366] width 19 height 21
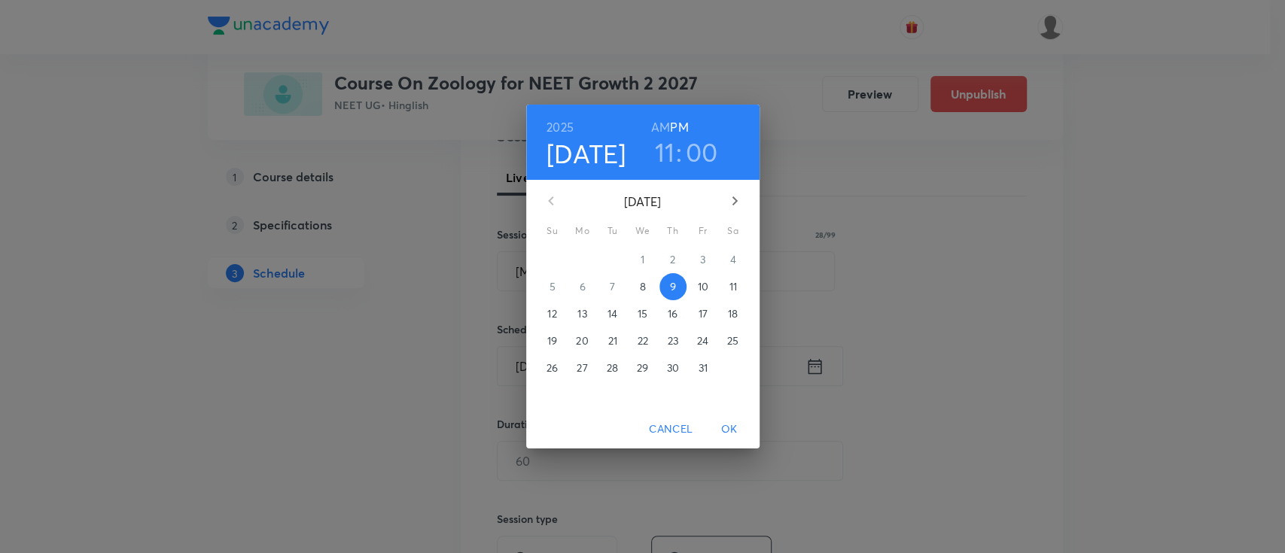
click at [658, 123] on h6 "AM" at bounding box center [660, 127] width 19 height 21
click at [725, 425] on span "OK" at bounding box center [729, 429] width 36 height 19
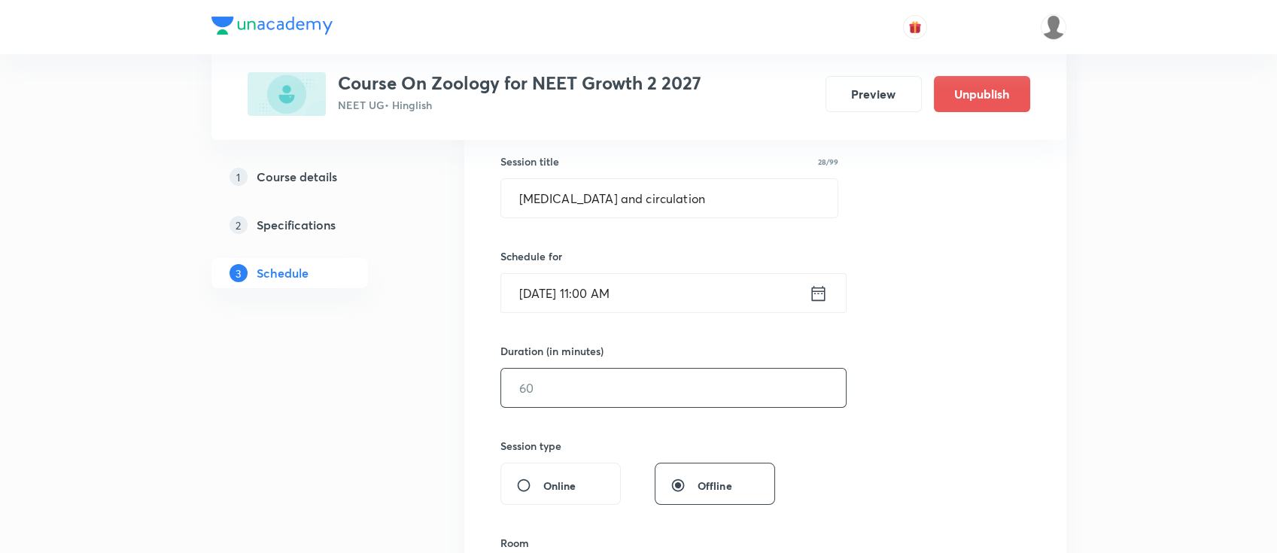
scroll to position [301, 0]
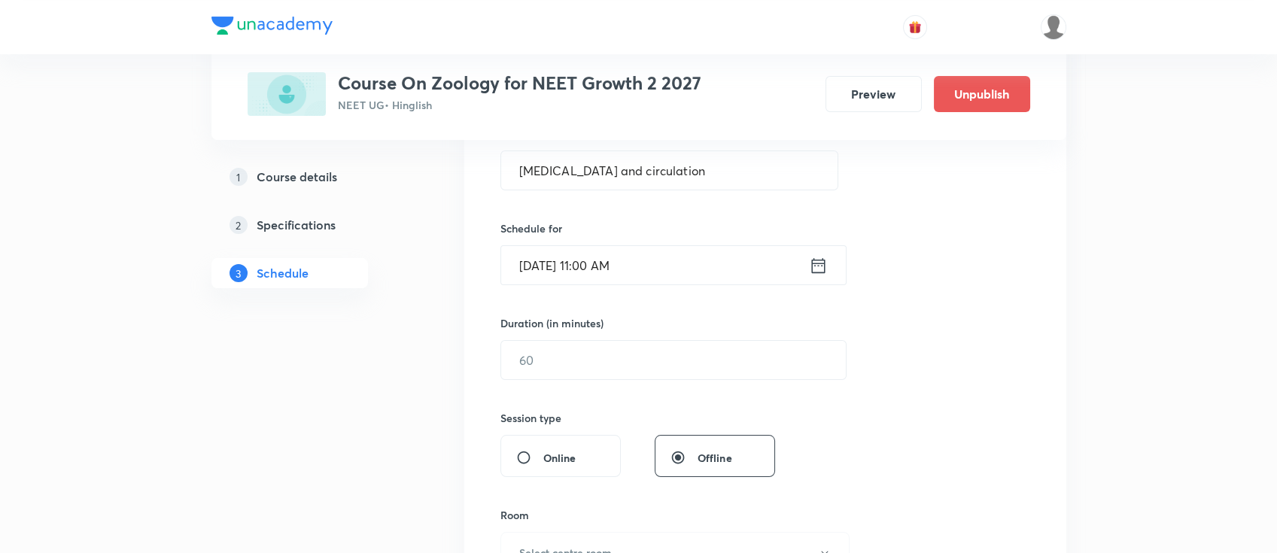
click at [706, 383] on div "Session 44 Live class Session title 28/99 Body fluids and circulation ​ Schedul…" at bounding box center [766, 377] width 530 height 707
click at [713, 372] on input "text" at bounding box center [673, 360] width 345 height 38
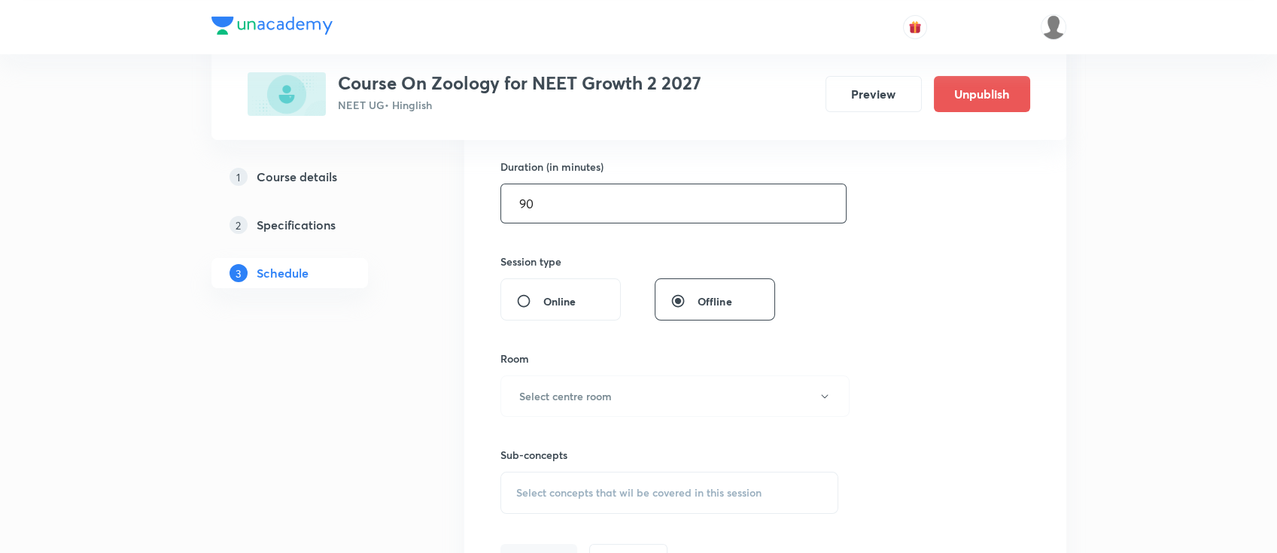
scroll to position [501, 0]
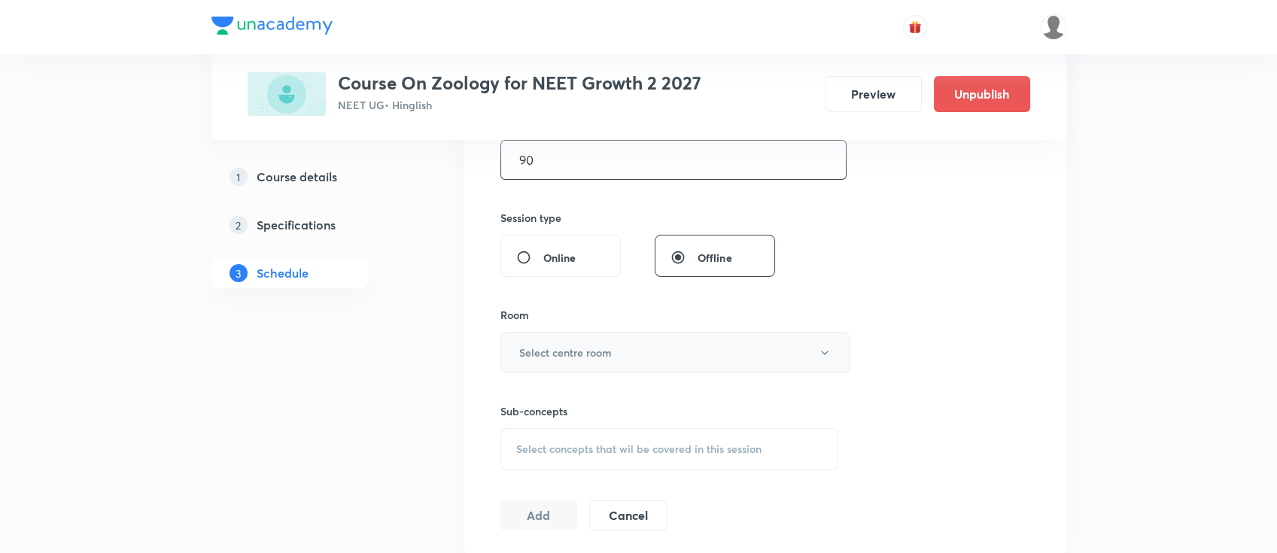
type input "90"
click at [650, 361] on button "Select centre room" at bounding box center [675, 352] width 349 height 41
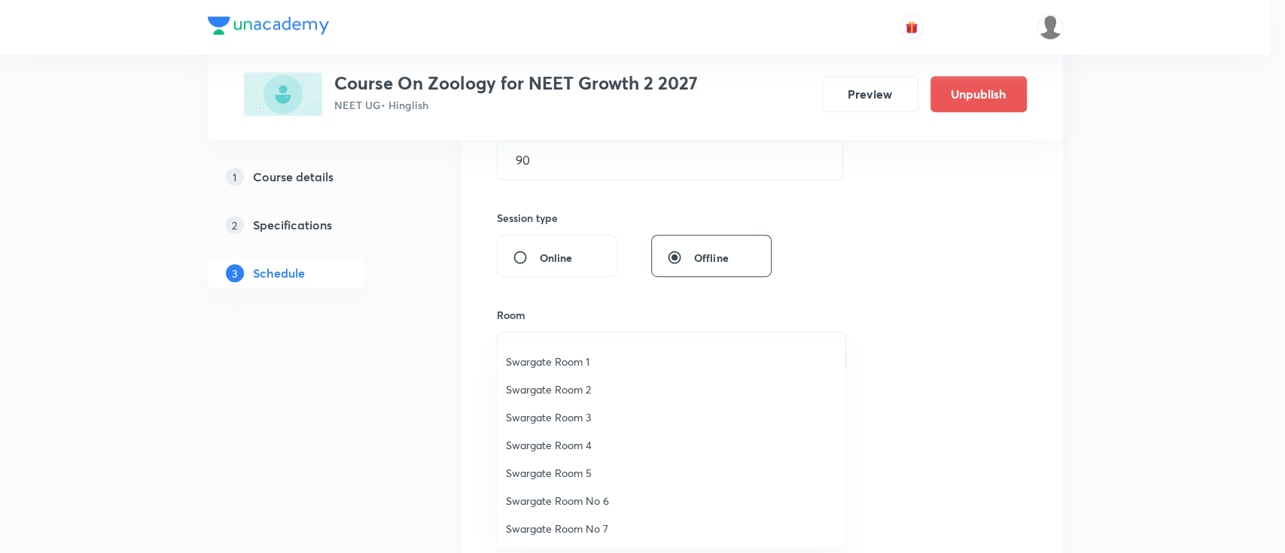
click at [589, 414] on span "Swargate Room 3" at bounding box center [671, 417] width 330 height 16
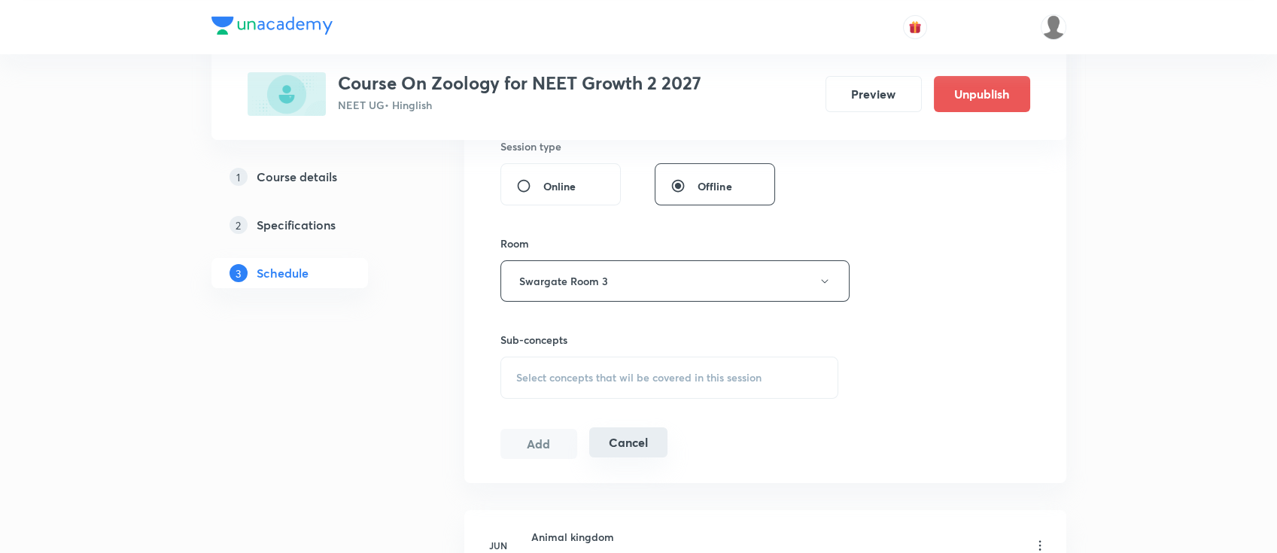
scroll to position [602, 0]
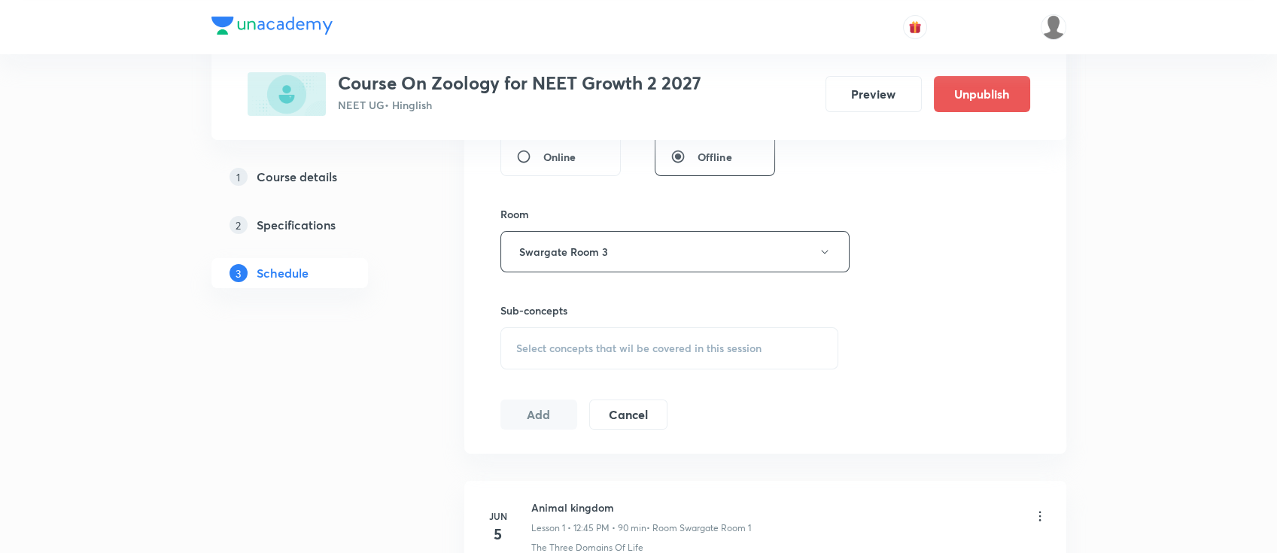
click at [714, 359] on div "Select concepts that wil be covered in this session" at bounding box center [670, 348] width 339 height 42
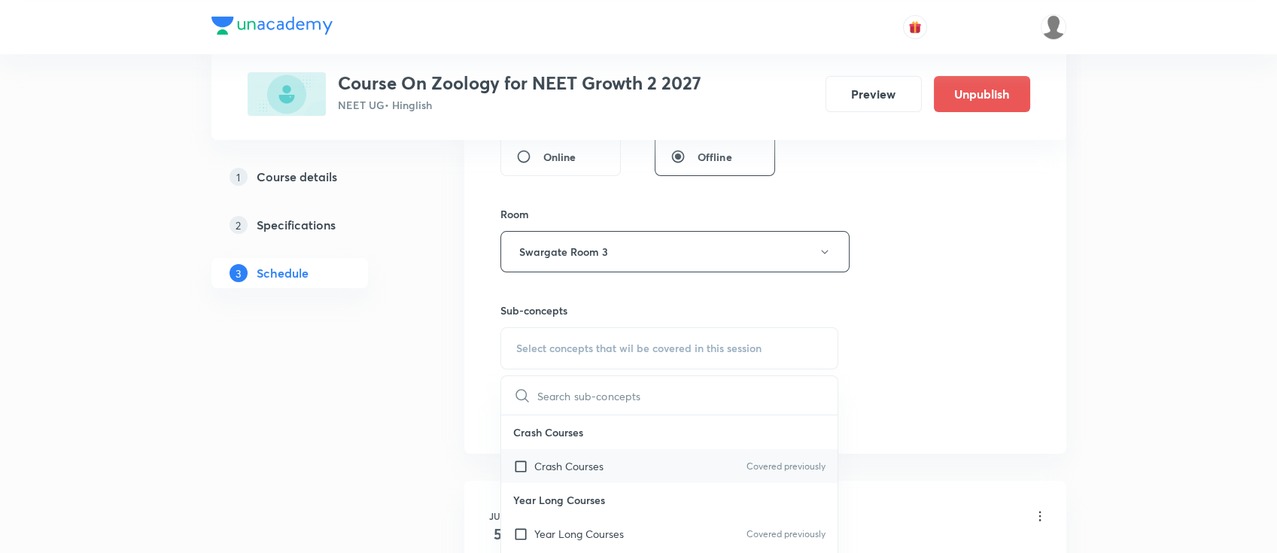
click at [679, 474] on div "Crash Courses Covered previously" at bounding box center [669, 466] width 337 height 34
checkbox input "true"
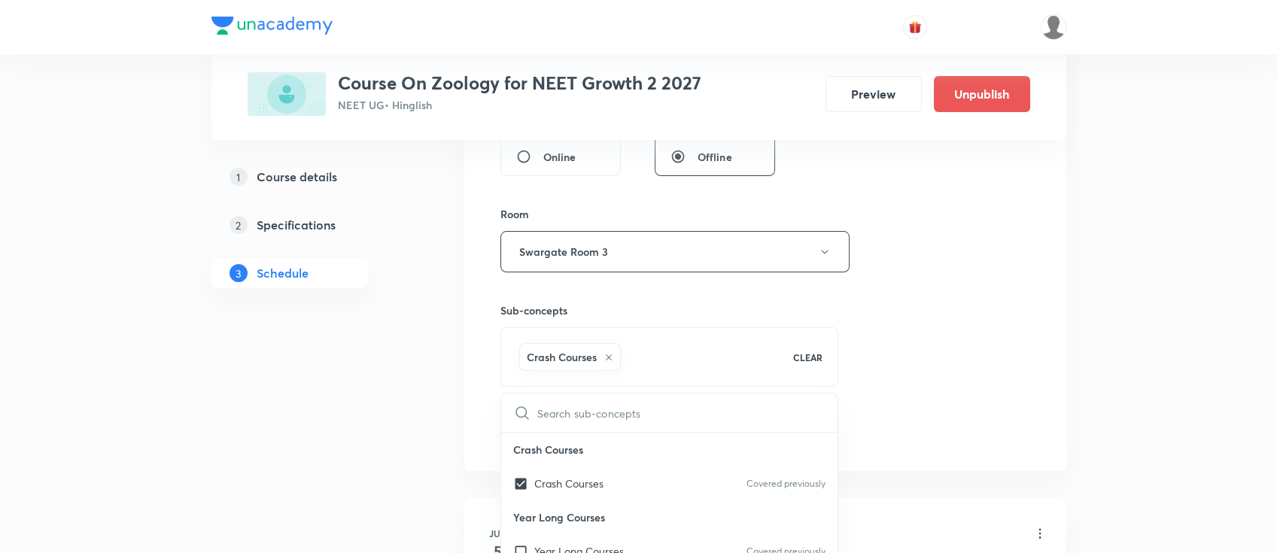
click at [905, 374] on div "Session 44 Live class Session title 28/99 Body fluids and circulation ​ Schedul…" at bounding box center [766, 85] width 530 height 724
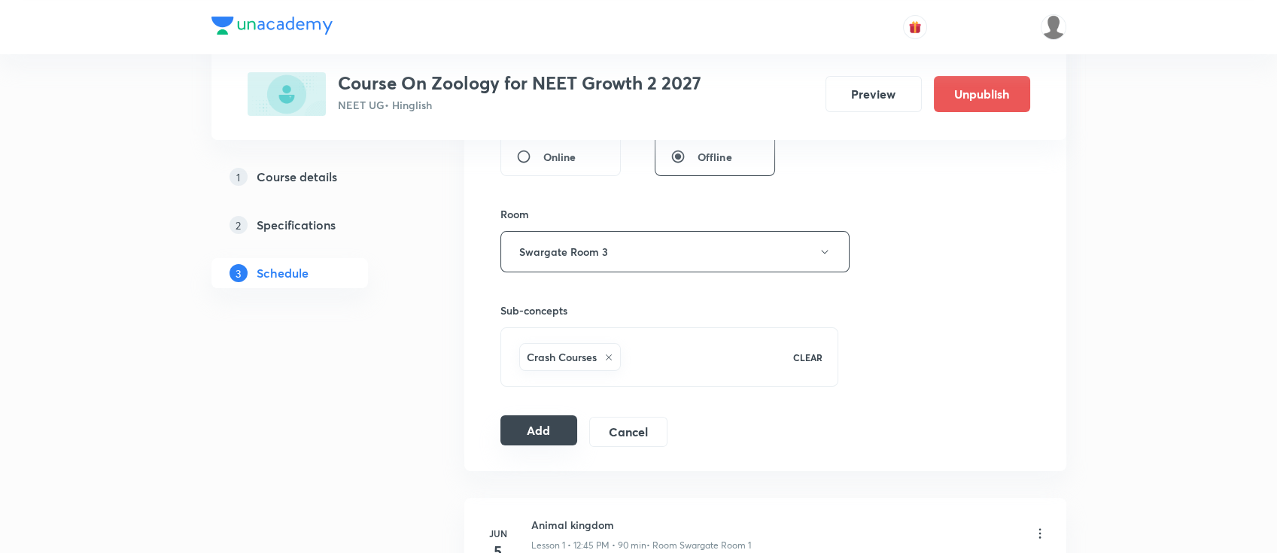
click at [528, 425] on button "Add" at bounding box center [540, 430] width 78 height 30
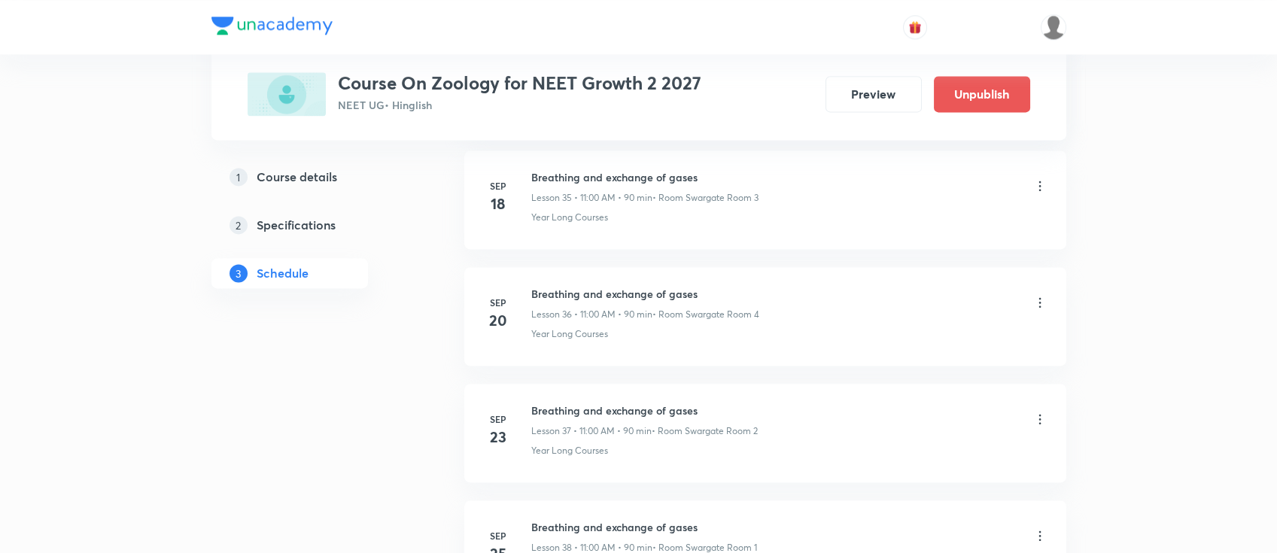
scroll to position [5087, 0]
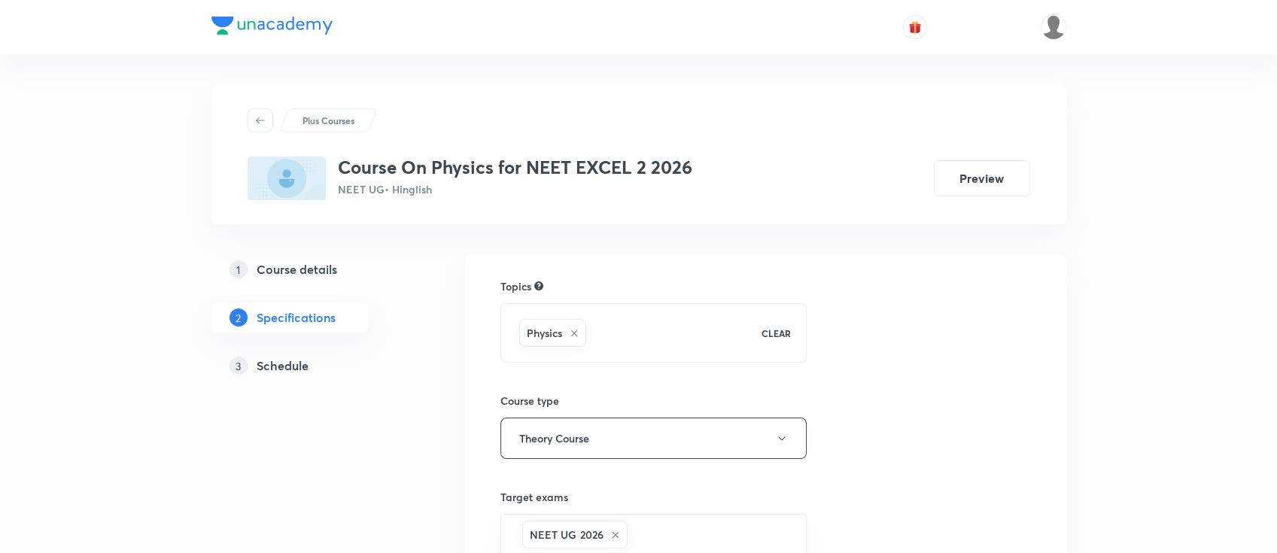
click at [275, 369] on h5 "Schedule" at bounding box center [283, 366] width 52 height 18
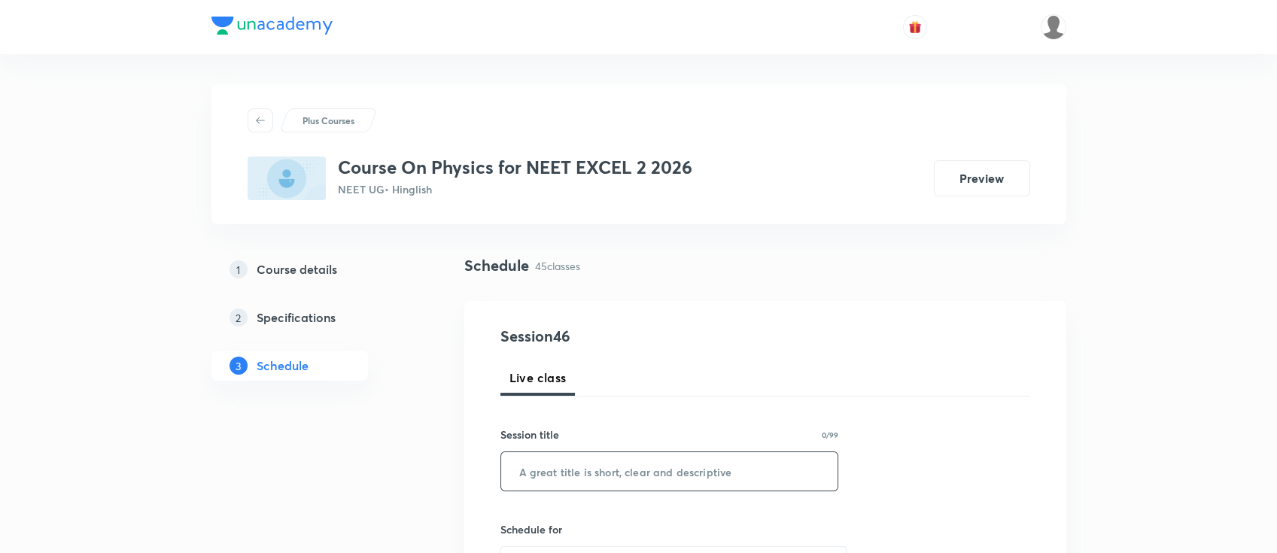
click at [607, 473] on input "text" at bounding box center [669, 471] width 337 height 38
paste input "Wave optics"
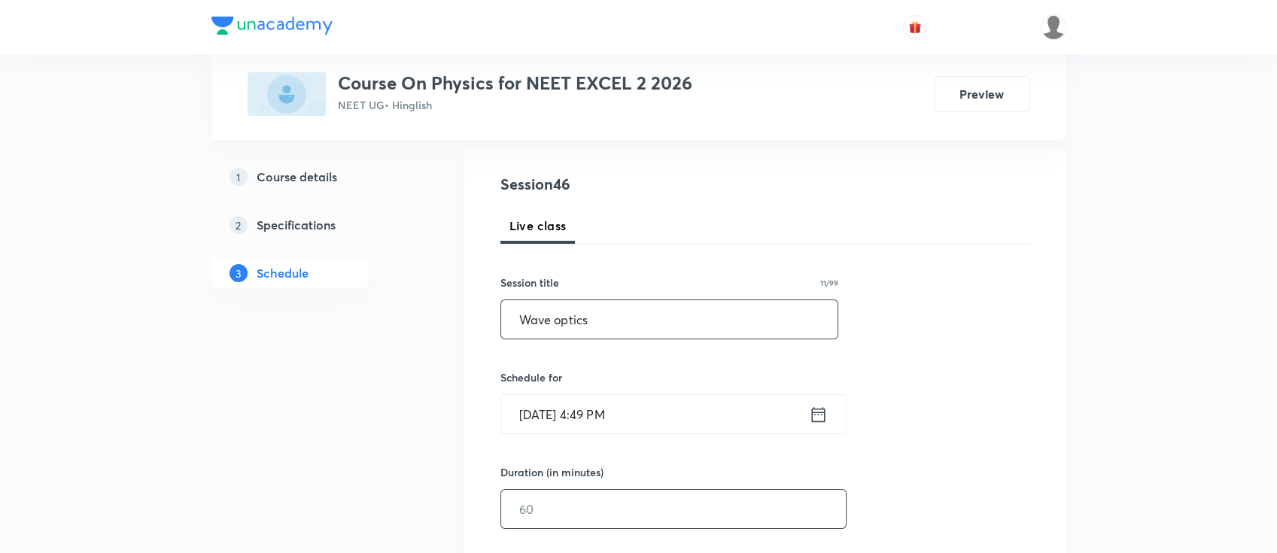
scroll to position [200, 0]
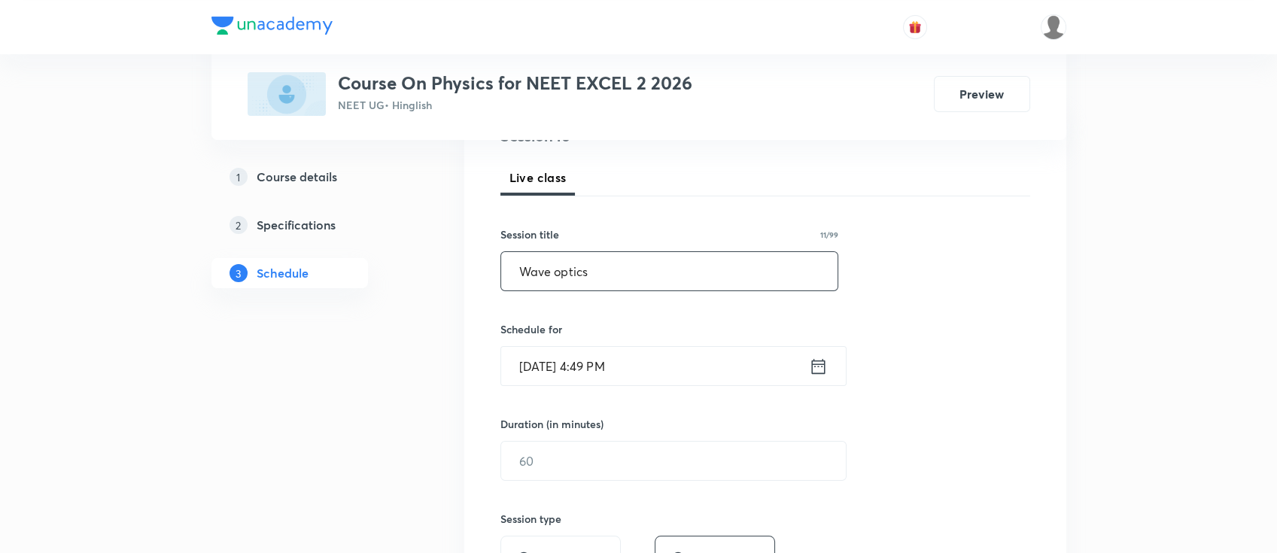
type input "Wave optics"
click at [815, 367] on icon at bounding box center [818, 366] width 19 height 21
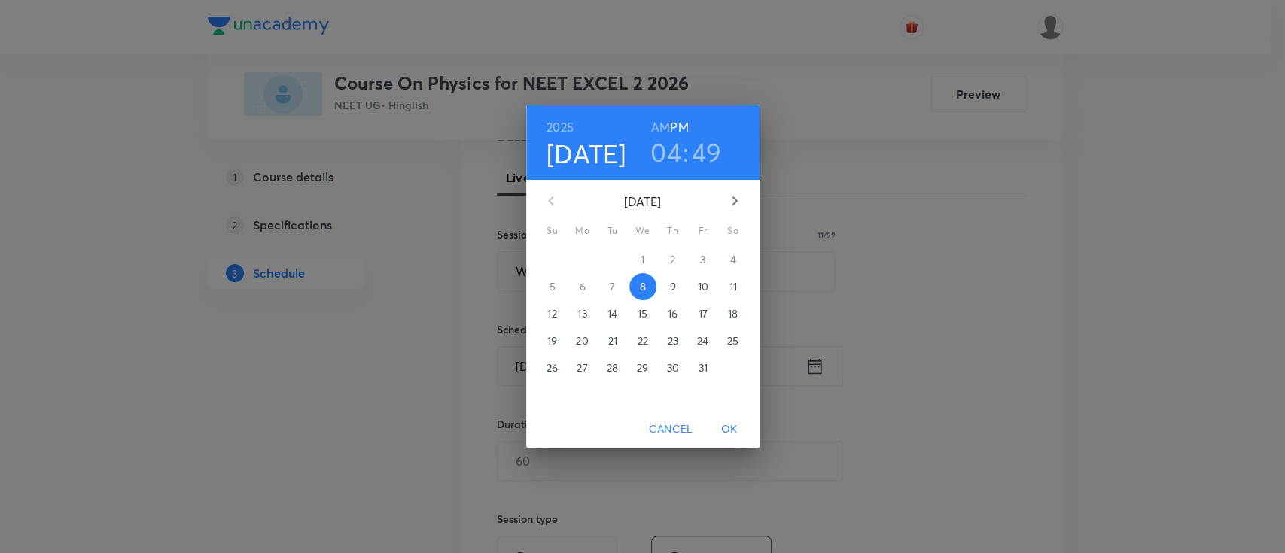
click at [672, 280] on p "9" at bounding box center [672, 286] width 6 height 15
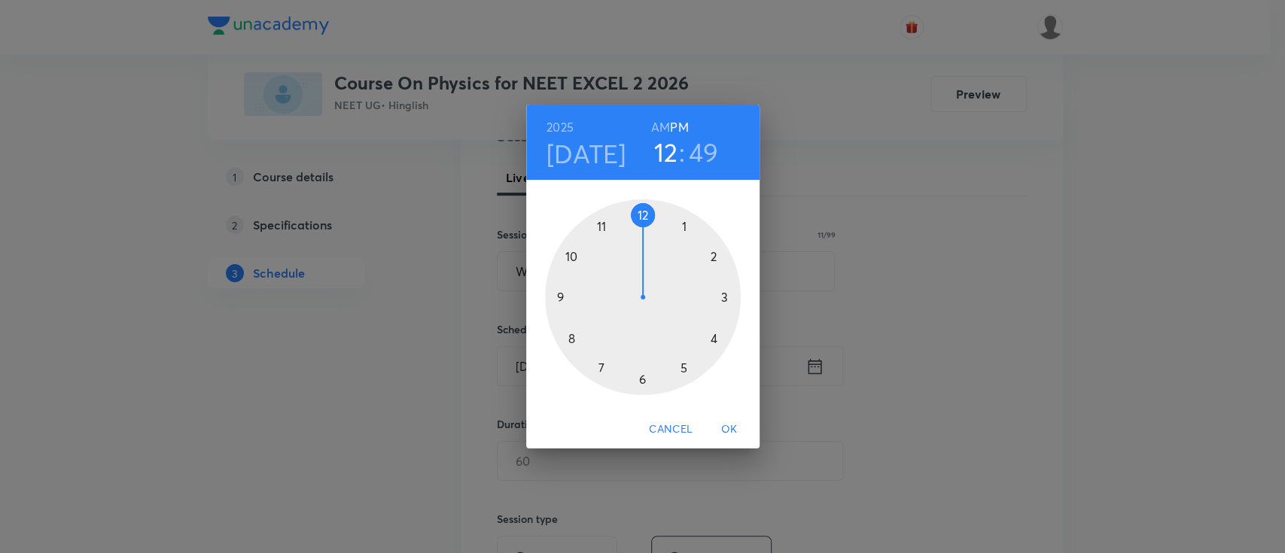
drag, startPoint x: 714, startPoint y: 342, endPoint x: 648, endPoint y: 232, distance: 127.9
click at [648, 232] on div at bounding box center [643, 297] width 196 height 196
drag, startPoint x: 571, startPoint y: 271, endPoint x: 568, endPoint y: 300, distance: 28.7
click at [568, 300] on div at bounding box center [643, 297] width 196 height 196
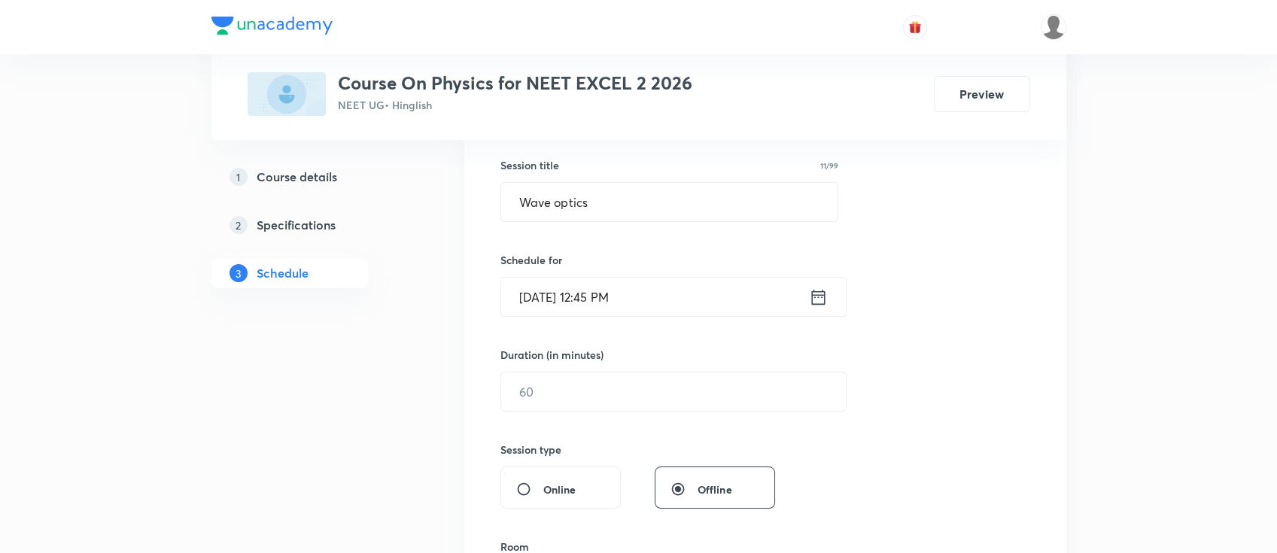
scroll to position [301, 0]
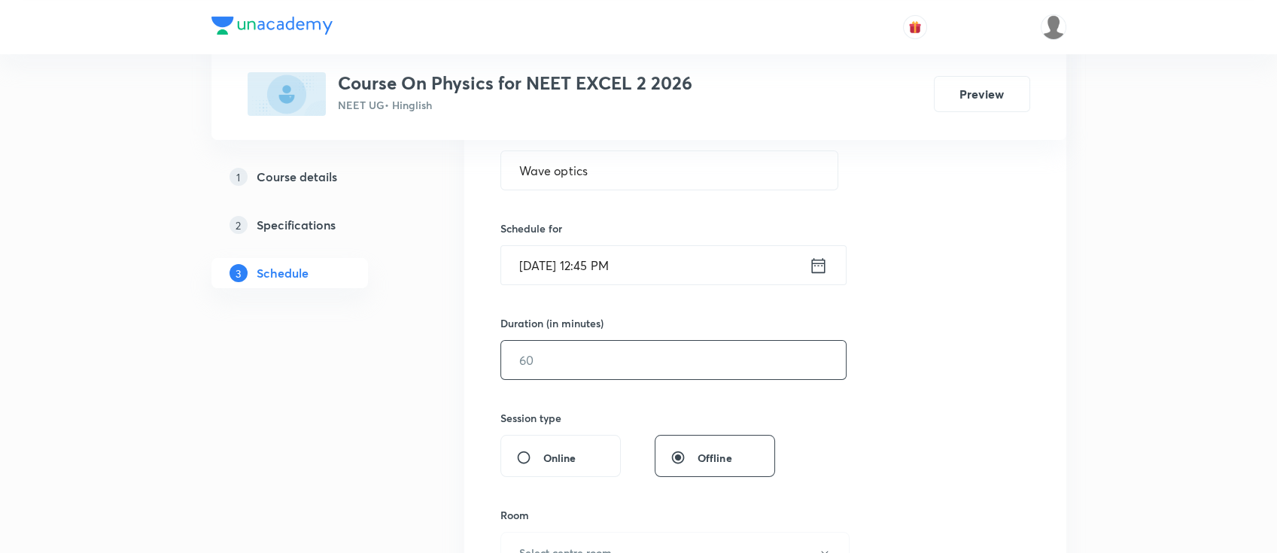
click at [656, 370] on input "text" at bounding box center [673, 360] width 345 height 38
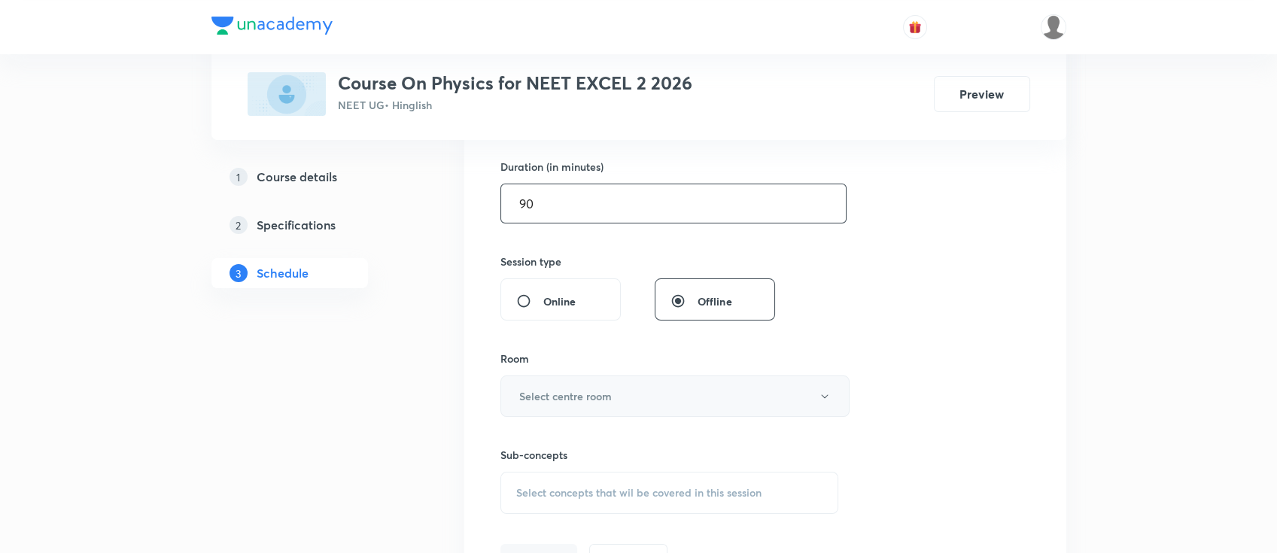
scroll to position [501, 0]
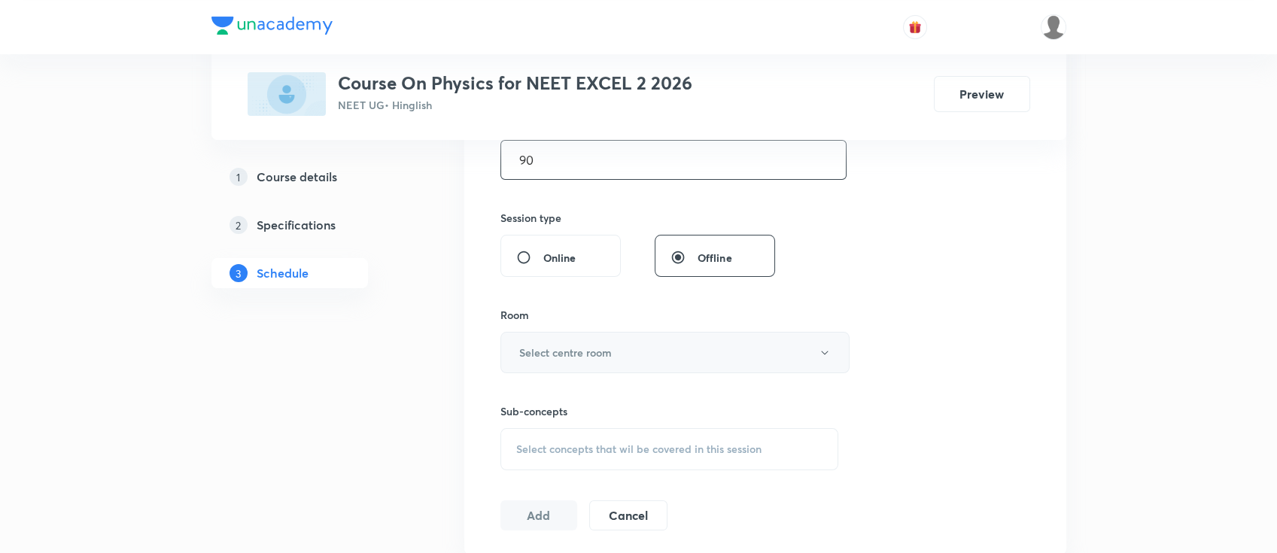
type input "90"
click at [639, 358] on button "Select centre room" at bounding box center [675, 352] width 349 height 41
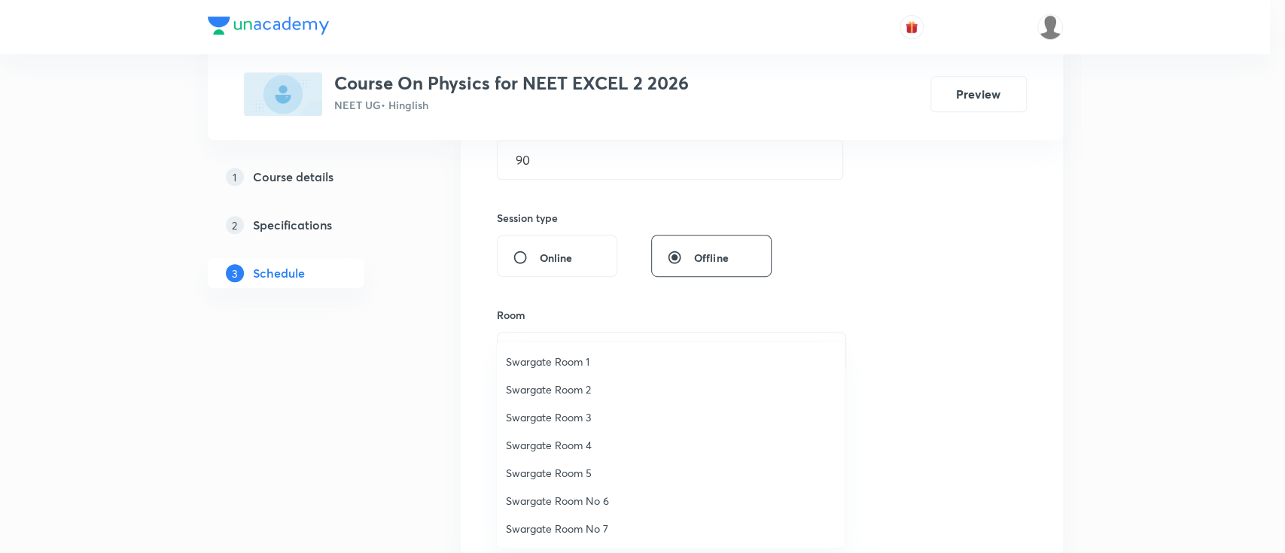
click at [569, 383] on span "Swargate Room 2" at bounding box center [671, 390] width 330 height 16
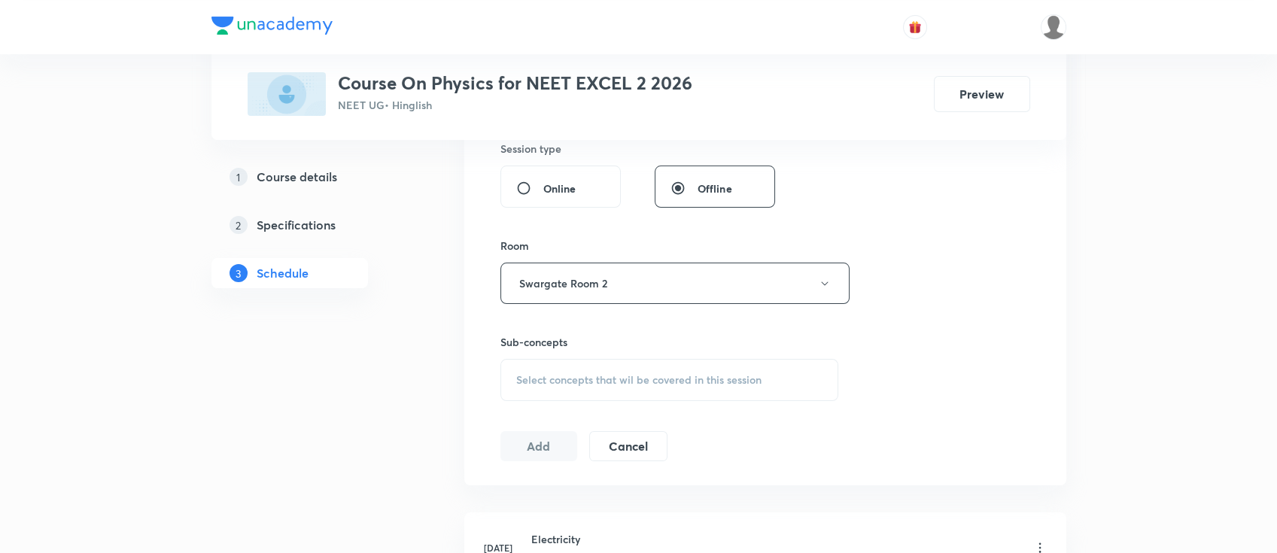
scroll to position [602, 0]
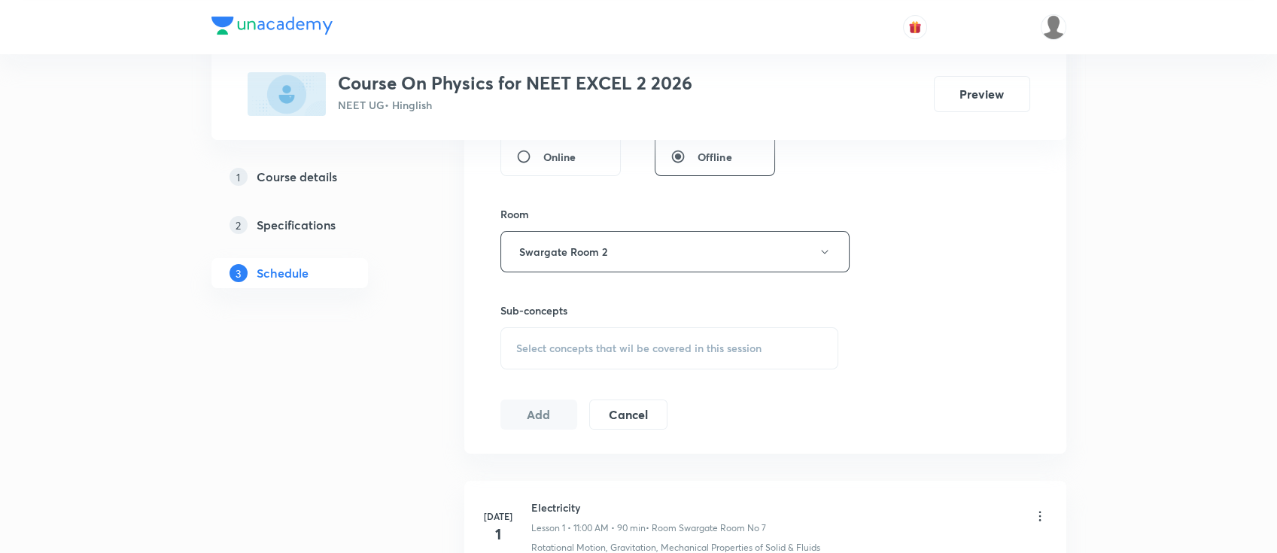
click at [666, 351] on span "Select concepts that wil be covered in this session" at bounding box center [638, 348] width 245 height 12
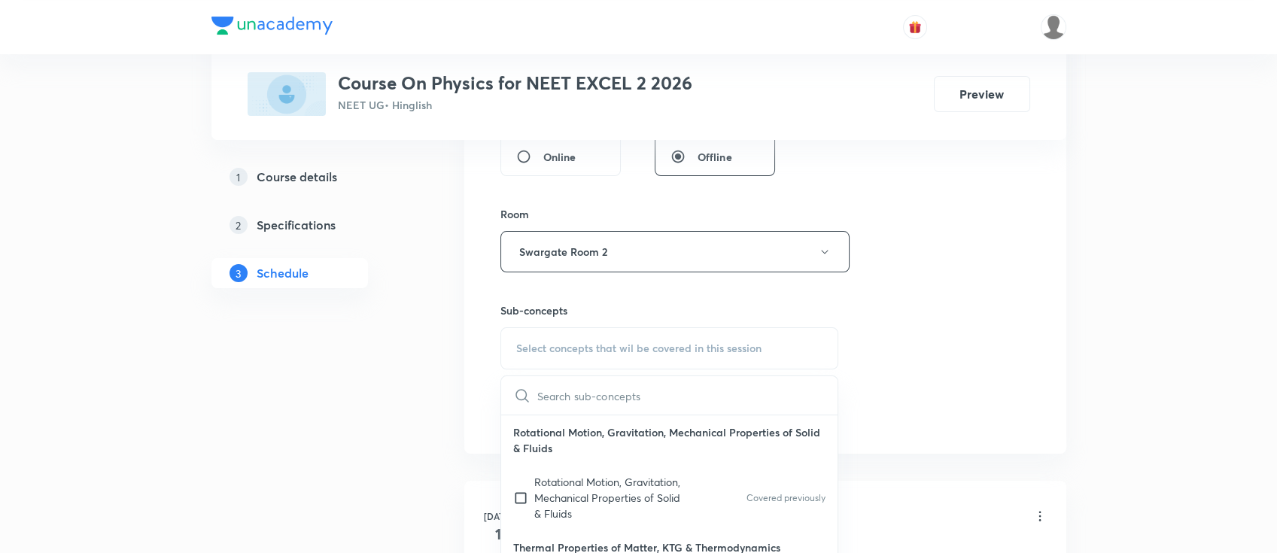
scroll to position [18, 0]
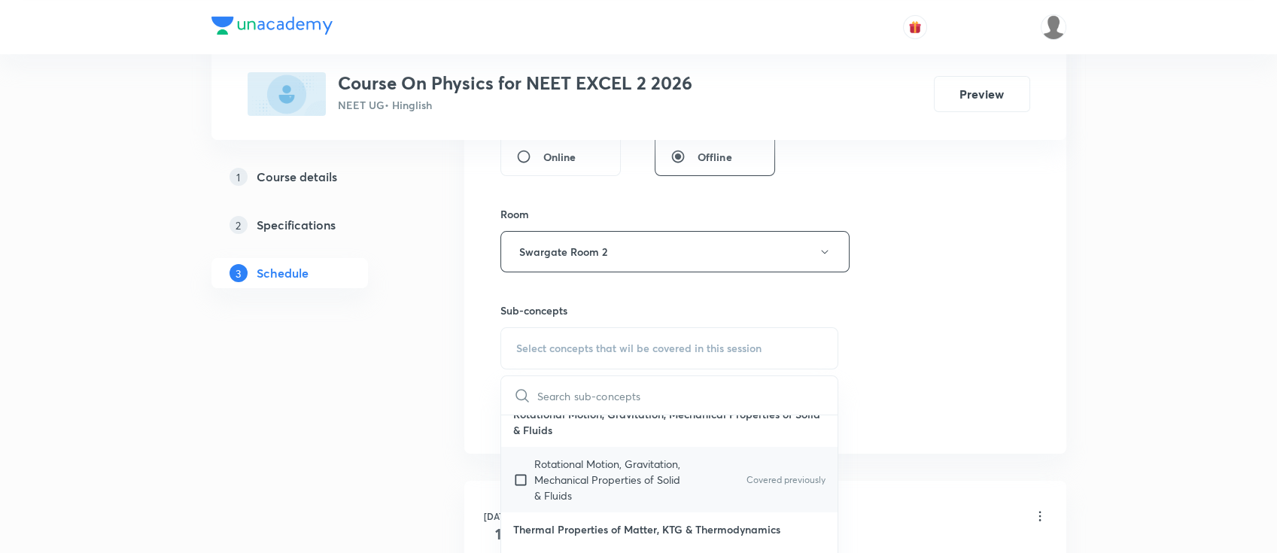
click at [628, 473] on p "Rotational Motion, Gravitation, Mechanical Properties of Solid & Fluids" at bounding box center [610, 479] width 152 height 47
checkbox input "true"
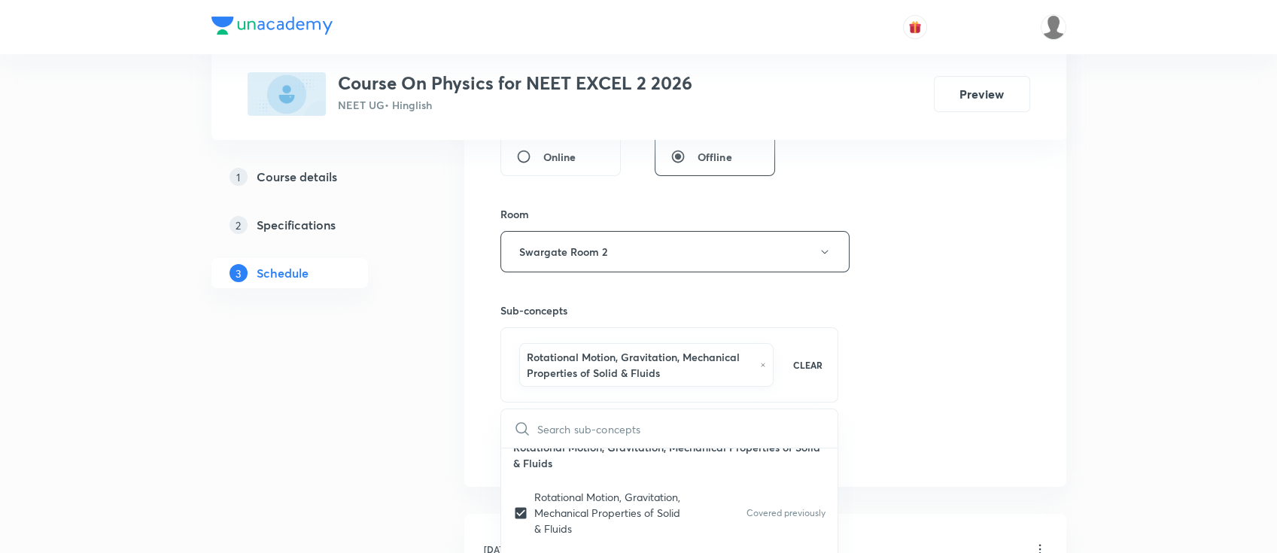
click at [954, 347] on div "Session 46 Live class Session title 11/99 Wave optics ​ Schedule for [DATE] 12:…" at bounding box center [766, 93] width 530 height 740
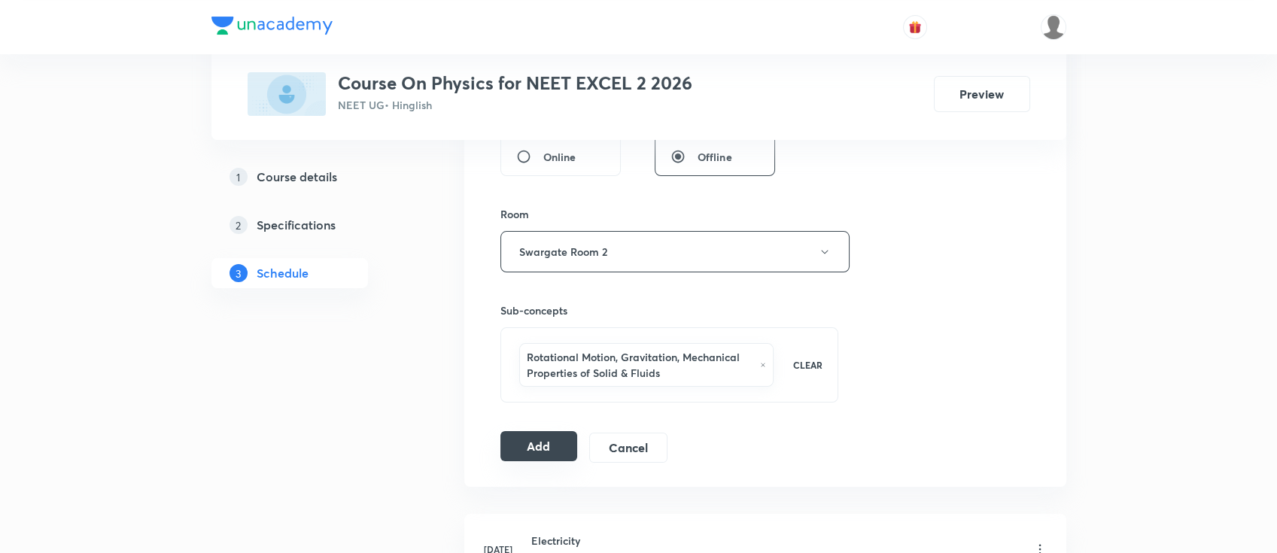
click at [542, 447] on button "Add" at bounding box center [540, 446] width 78 height 30
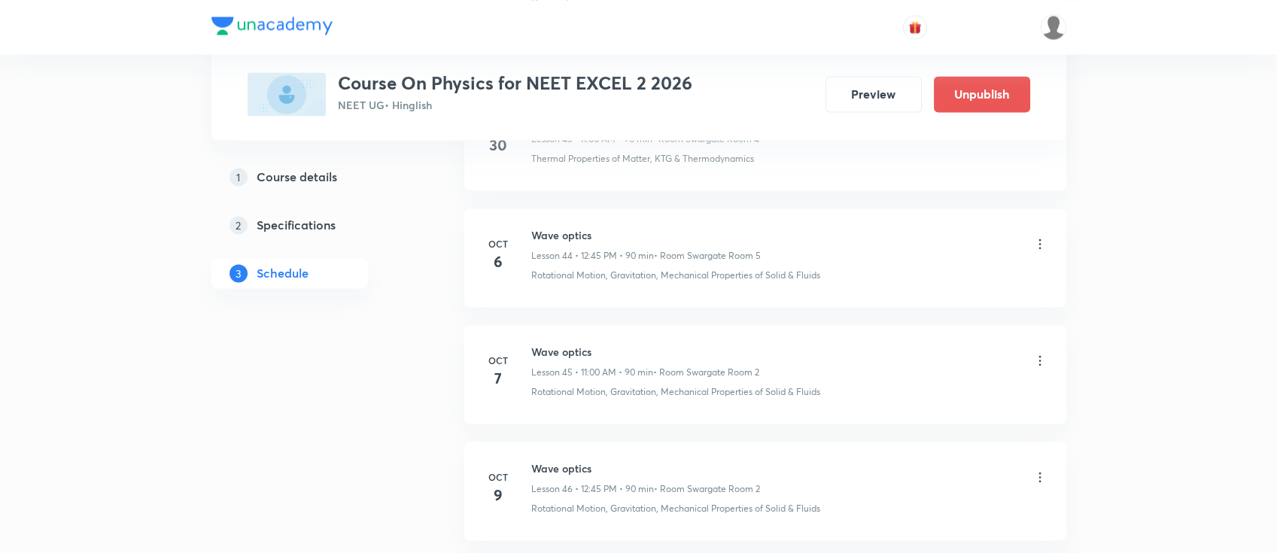
scroll to position [5320, 0]
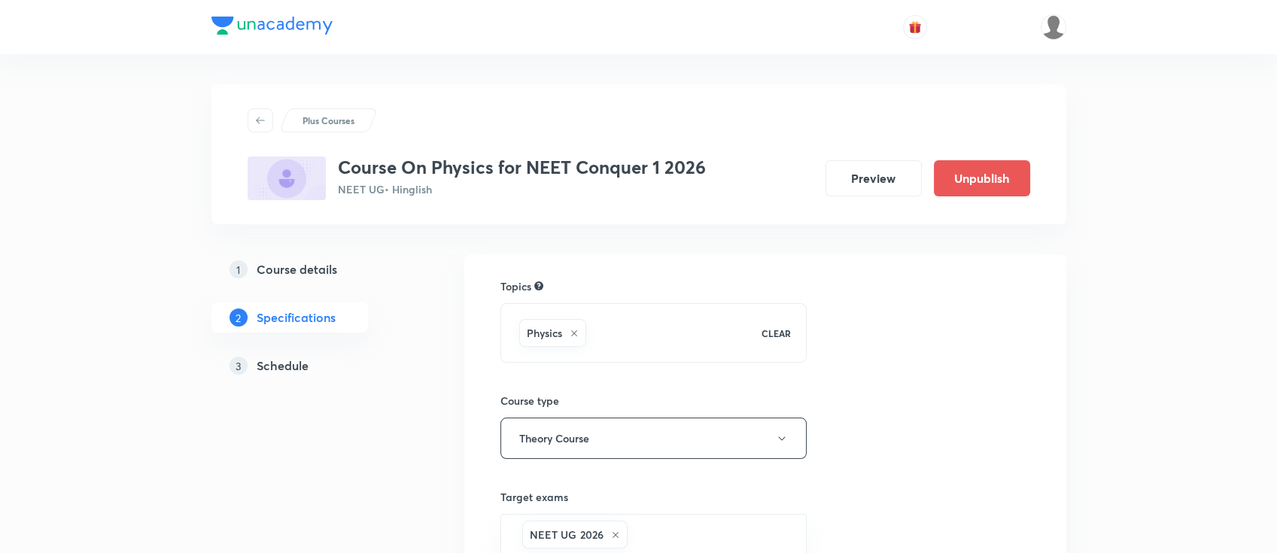
click at [295, 365] on h5 "Schedule" at bounding box center [283, 366] width 52 height 18
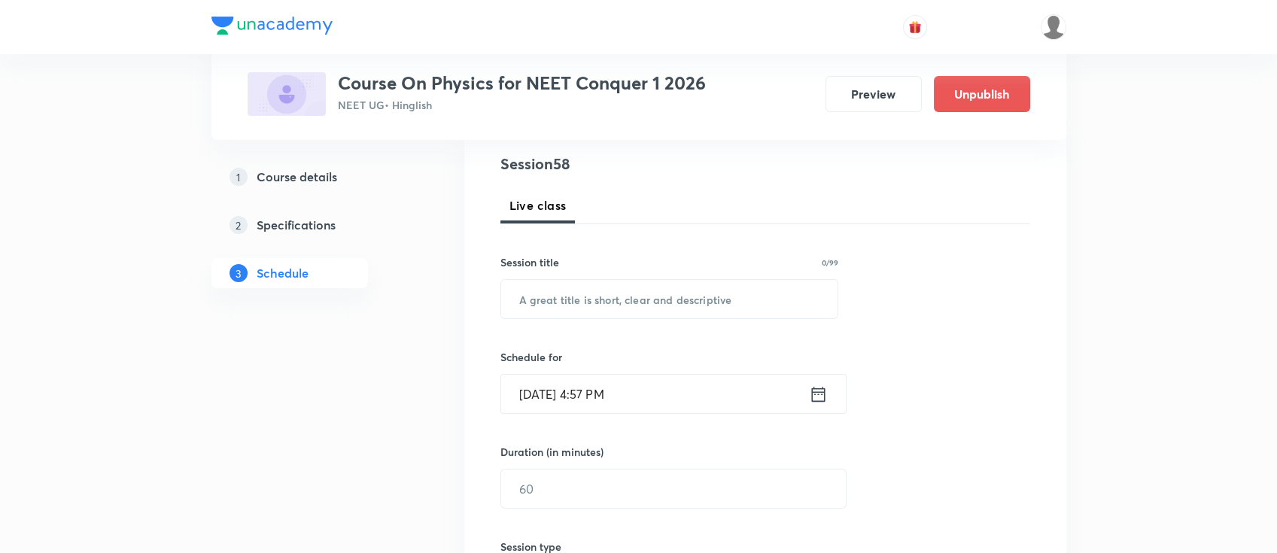
scroll to position [200, 0]
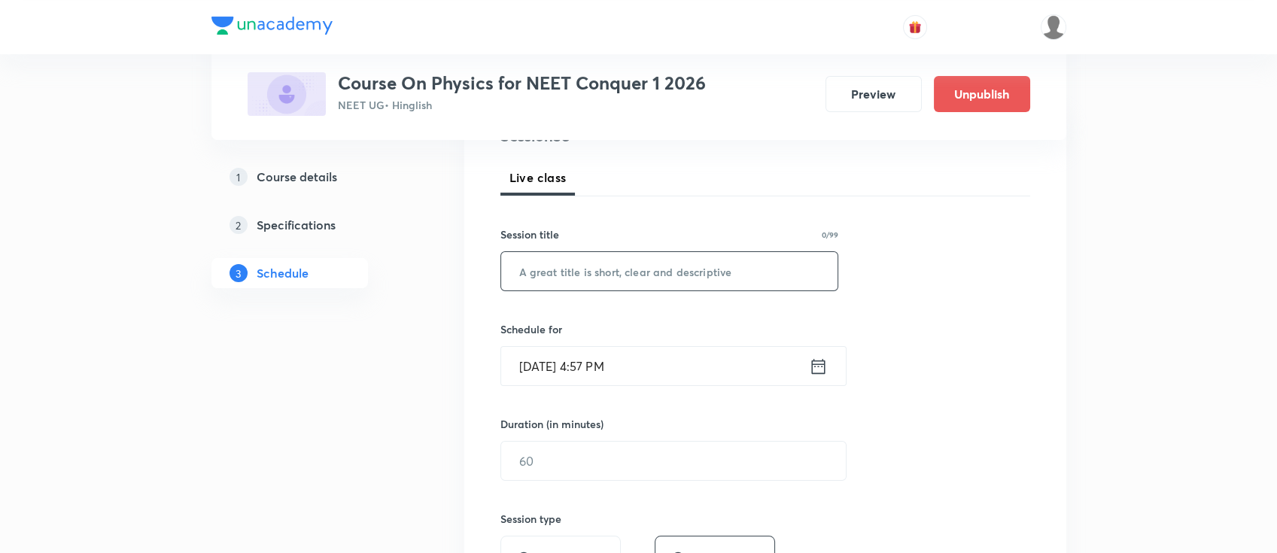
click at [644, 268] on input "text" at bounding box center [669, 271] width 337 height 38
paste input "Rotational motion"
type input "Rotational motion"
click at [811, 364] on icon at bounding box center [818, 365] width 14 height 15
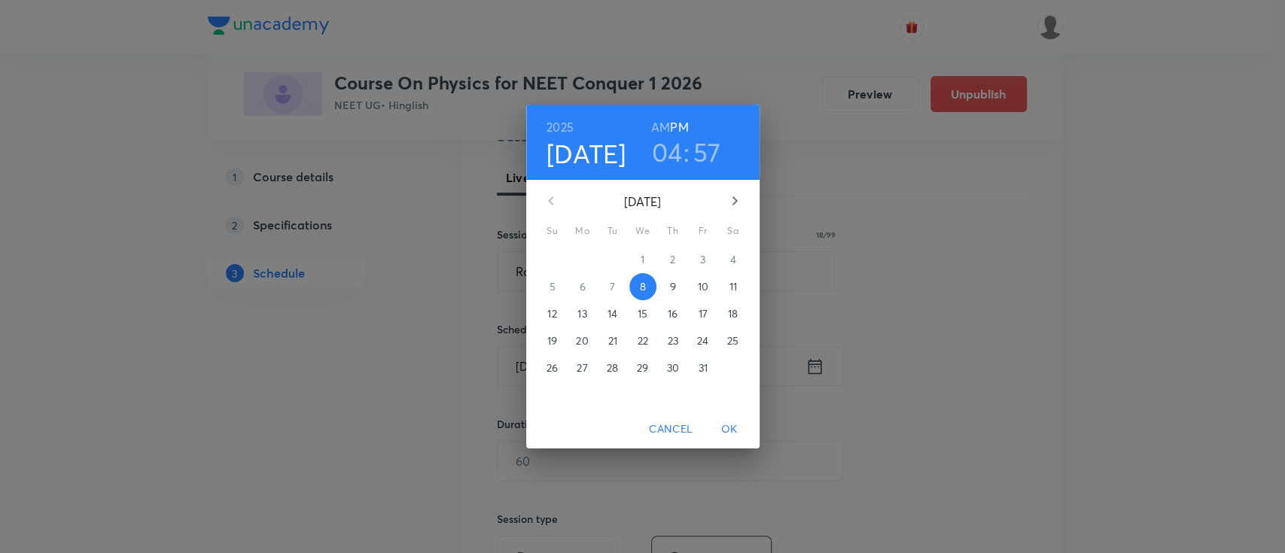
click at [667, 288] on span "9" at bounding box center [672, 286] width 27 height 15
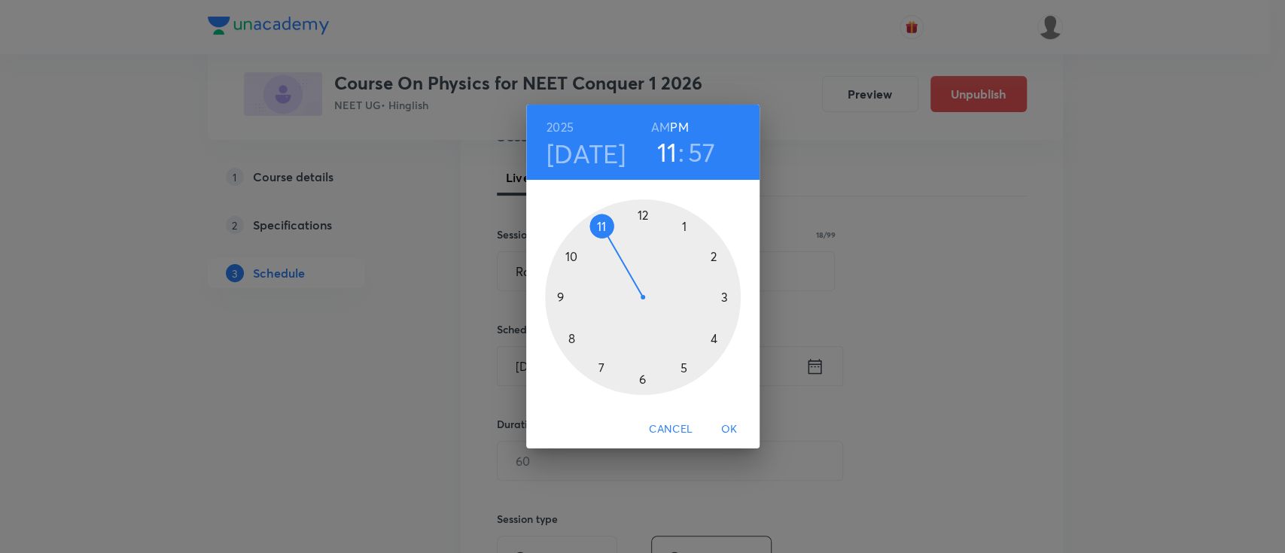
drag, startPoint x: 714, startPoint y: 314, endPoint x: 596, endPoint y: 221, distance: 149.5
click at [596, 221] on div at bounding box center [643, 297] width 196 height 196
drag, startPoint x: 622, startPoint y: 215, endPoint x: 644, endPoint y: 215, distance: 21.8
click at [644, 215] on div at bounding box center [643, 297] width 196 height 196
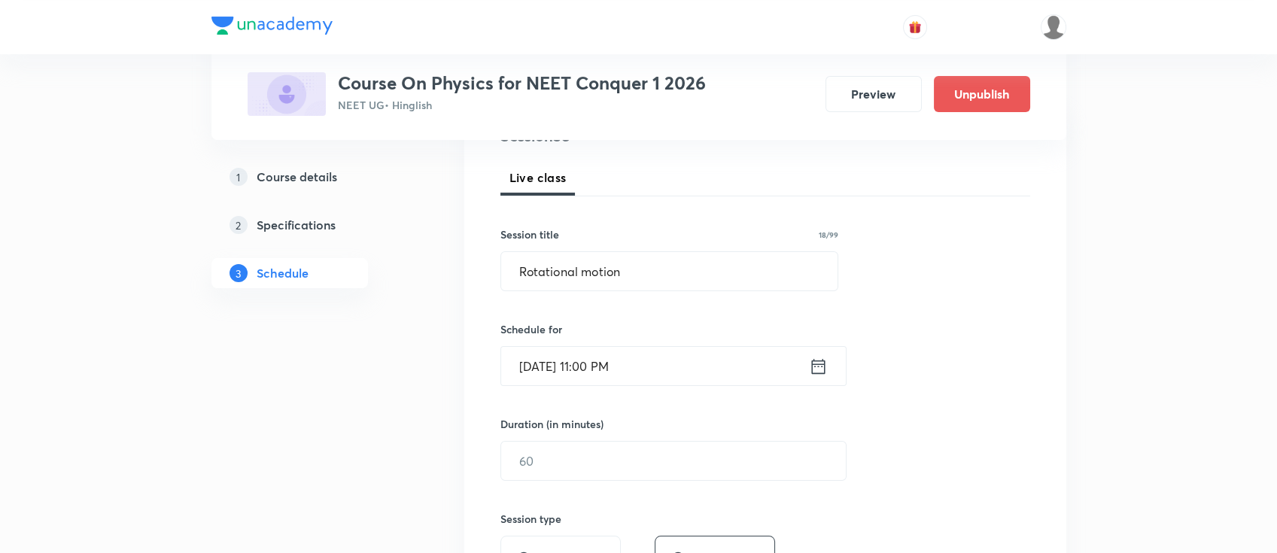
click at [816, 374] on icon at bounding box center [818, 366] width 19 height 21
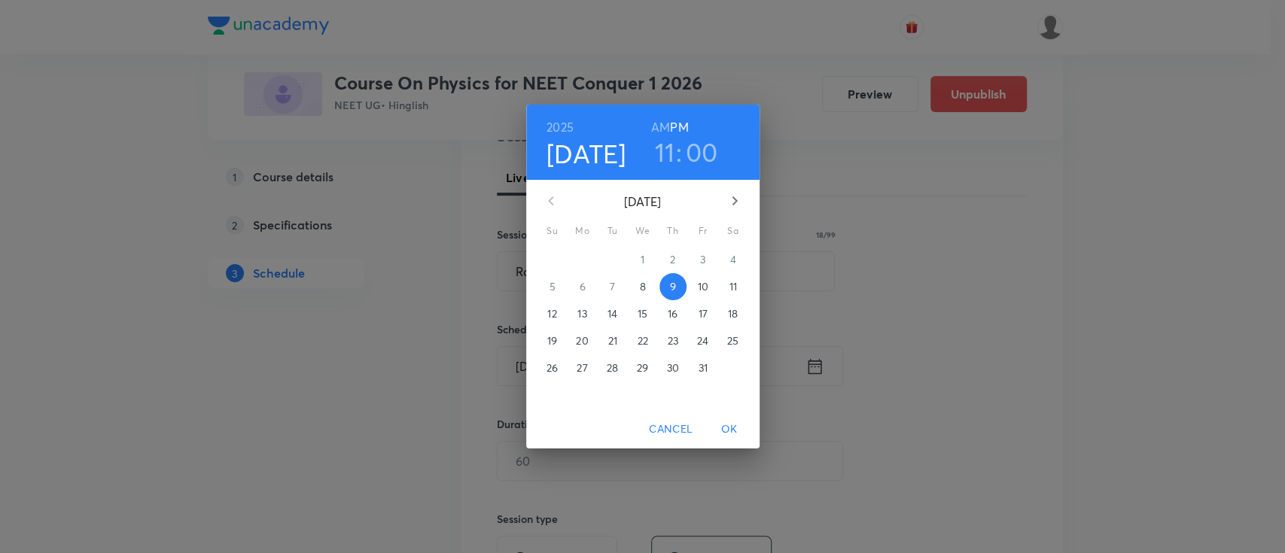
click at [657, 123] on h6 "AM" at bounding box center [660, 127] width 19 height 21
click at [735, 437] on span "OK" at bounding box center [729, 429] width 36 height 19
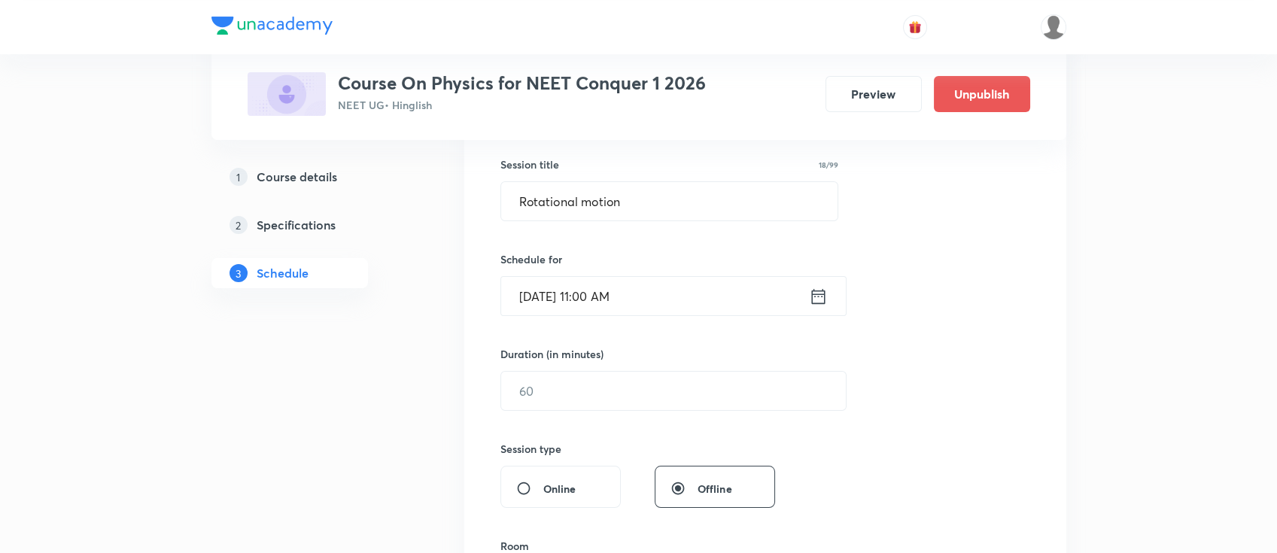
scroll to position [301, 0]
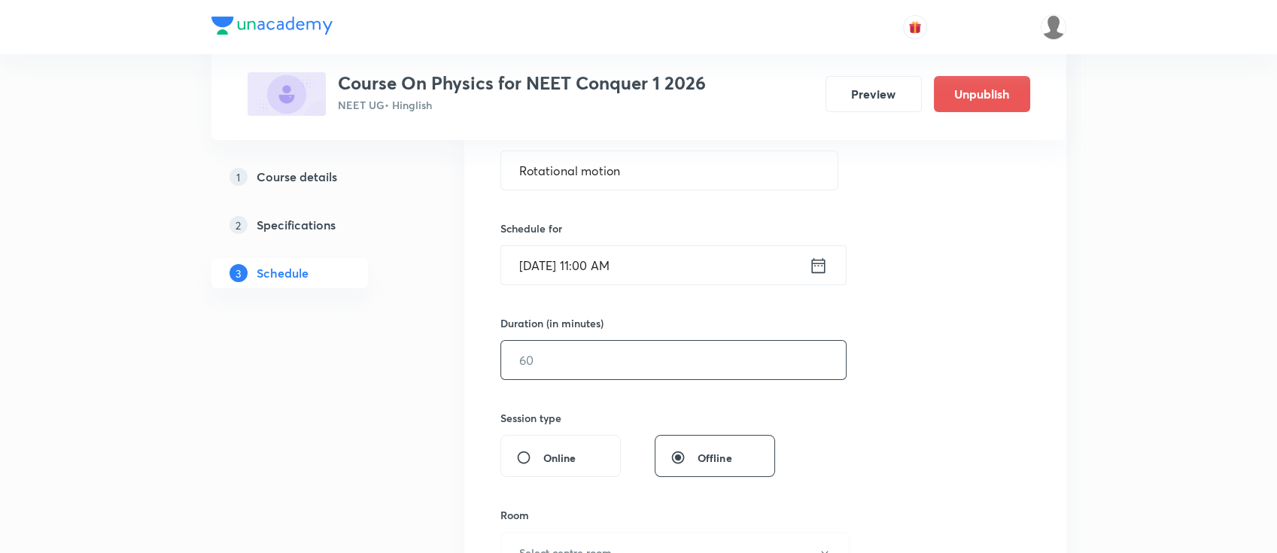
click at [715, 367] on input "text" at bounding box center [673, 360] width 345 height 38
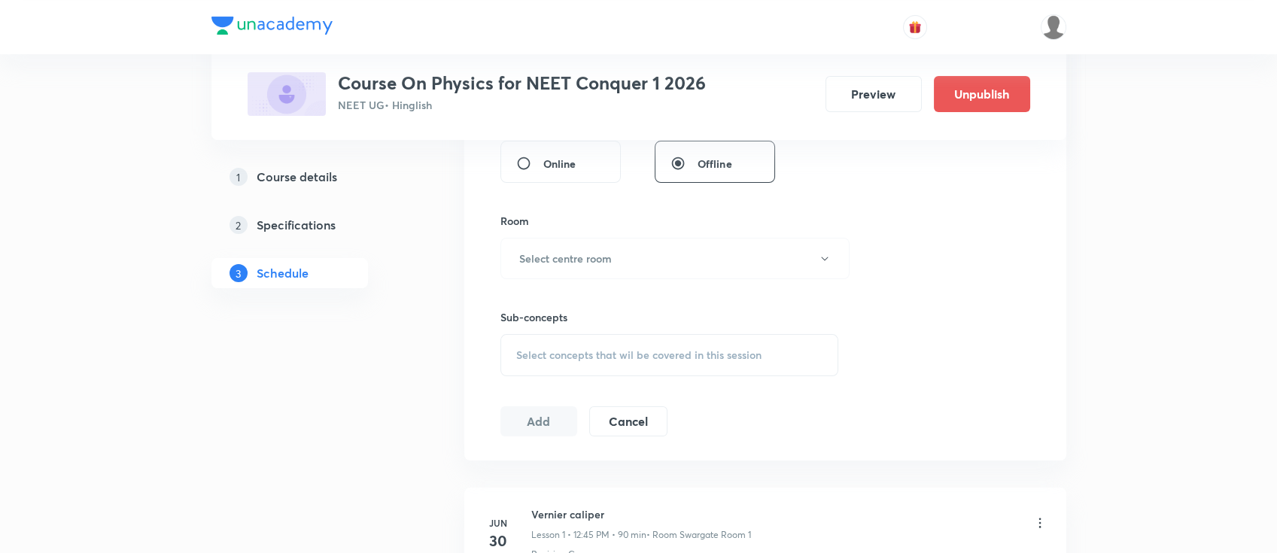
scroll to position [602, 0]
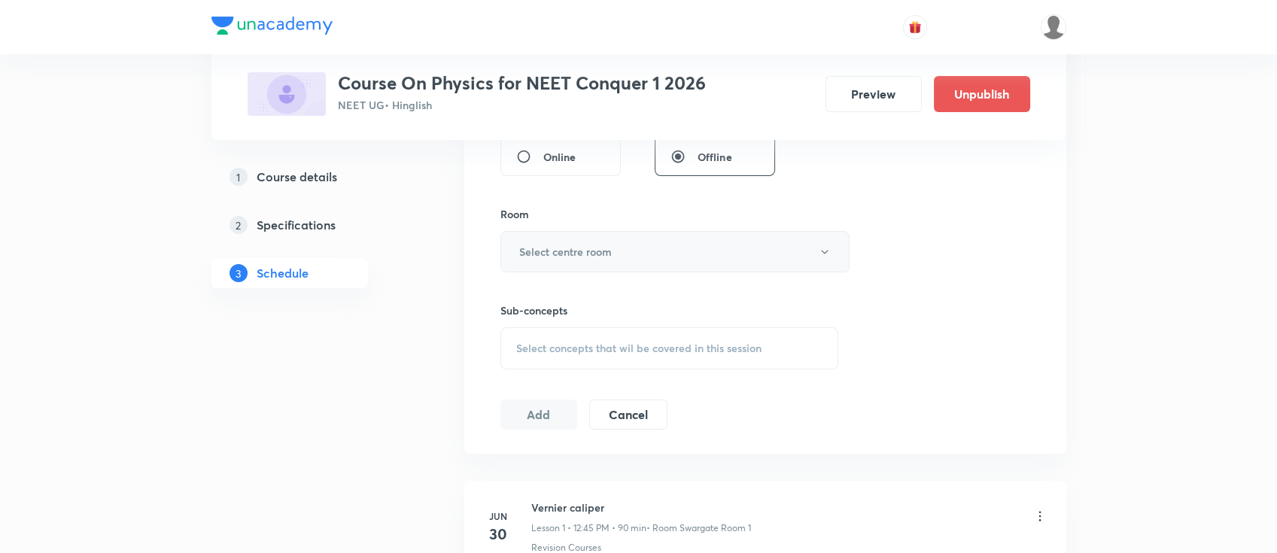
type input "90"
click at [596, 250] on h6 "Select centre room" at bounding box center [565, 252] width 93 height 16
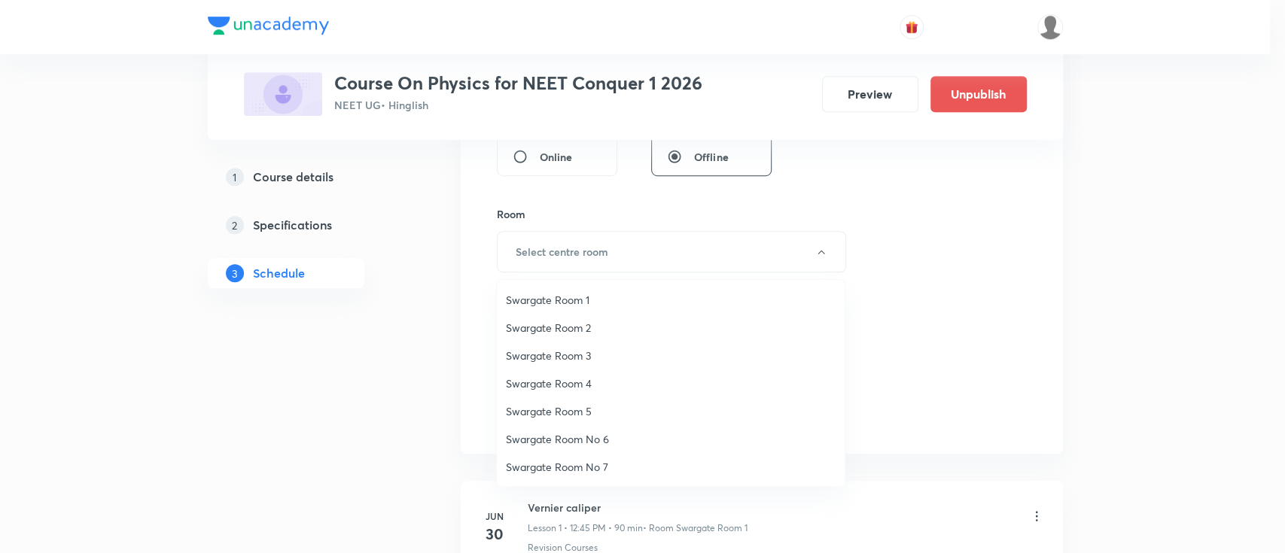
click at [591, 301] on span "Swargate Room 1" at bounding box center [671, 300] width 330 height 16
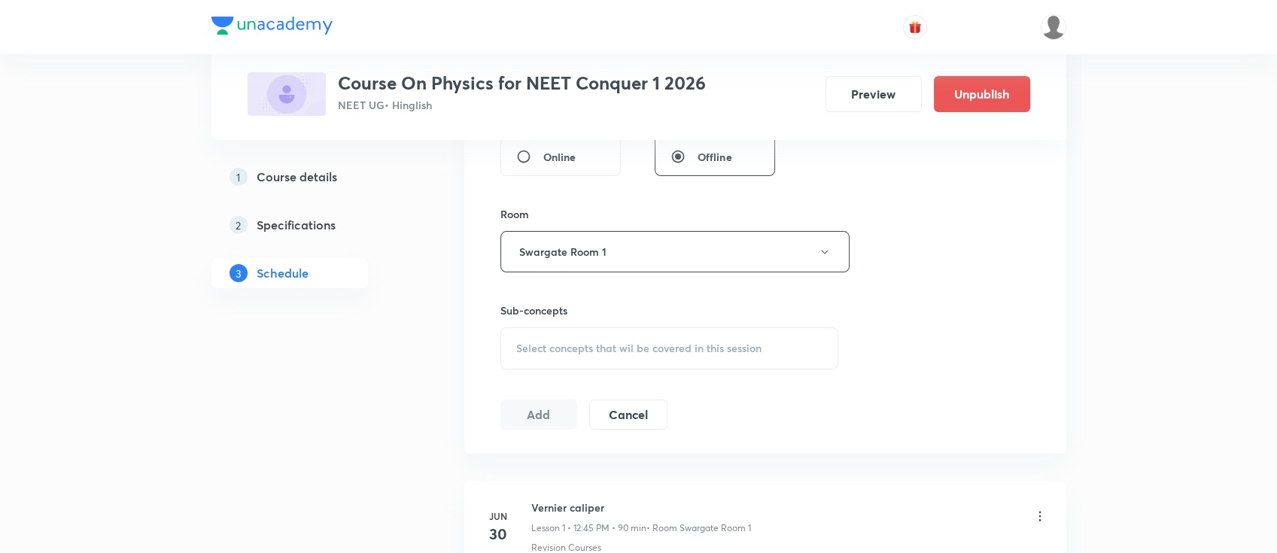
click at [720, 355] on div "Select concepts that wil be covered in this session" at bounding box center [670, 348] width 339 height 42
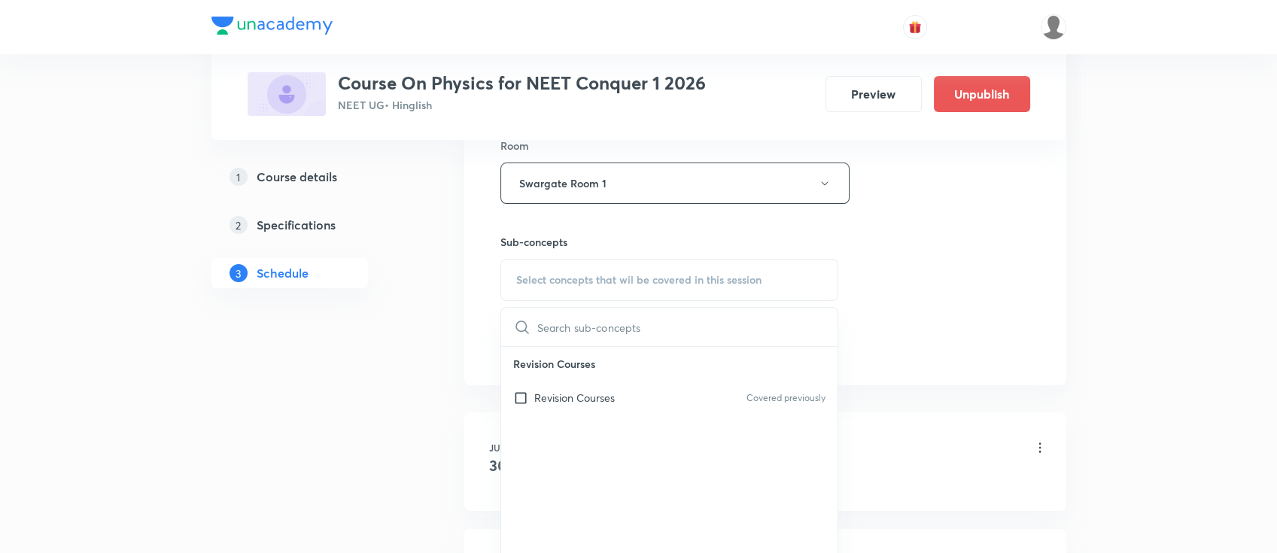
scroll to position [702, 0]
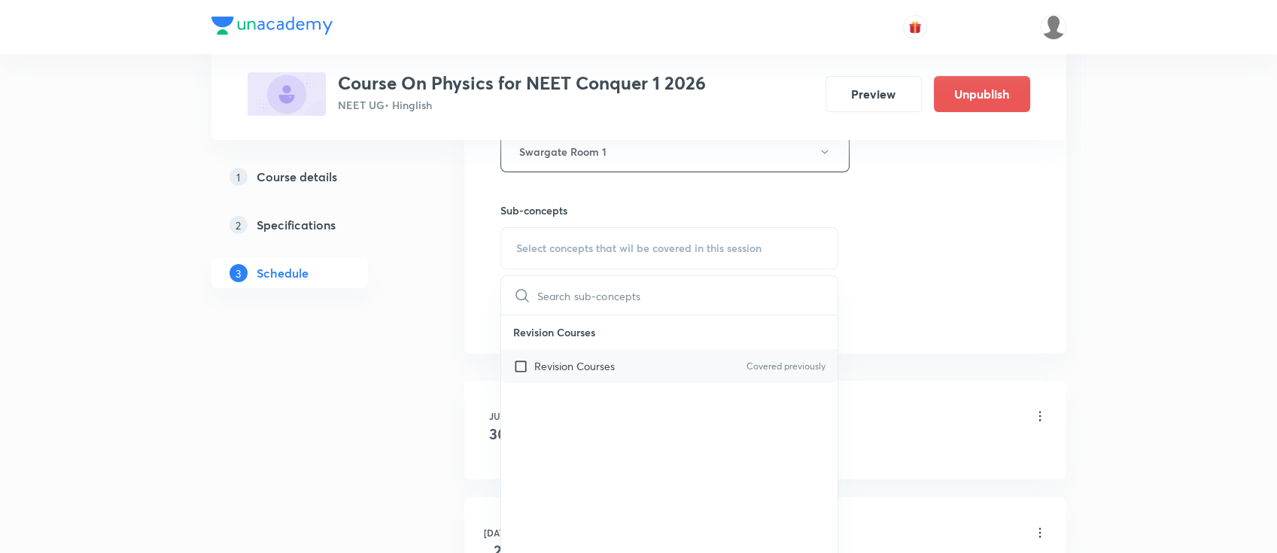
click at [704, 364] on div "Revision Courses Covered previously" at bounding box center [669, 366] width 337 height 34
checkbox input "true"
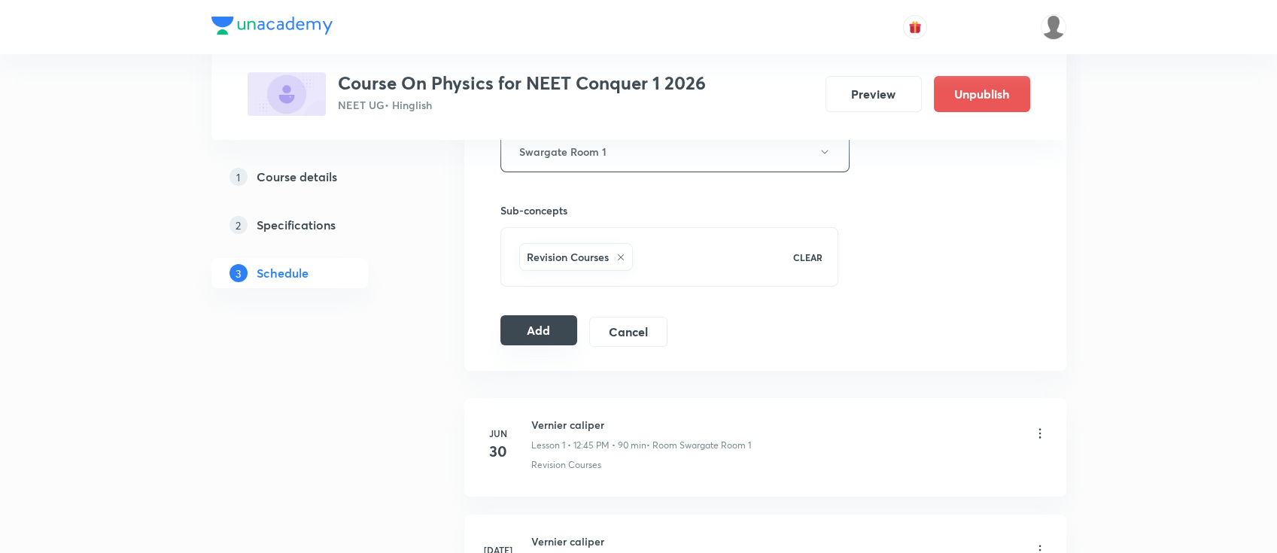
click at [550, 331] on button "Add" at bounding box center [540, 330] width 78 height 30
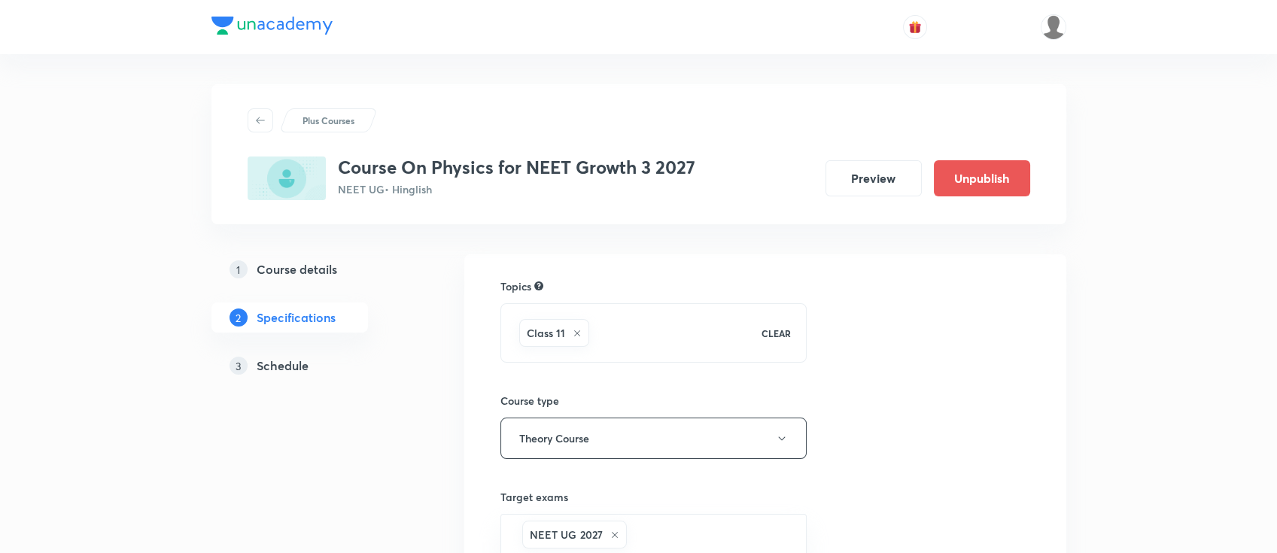
drag, startPoint x: 289, startPoint y: 364, endPoint x: 313, endPoint y: 370, distance: 24.7
click at [289, 364] on h5 "Schedule" at bounding box center [283, 366] width 52 height 18
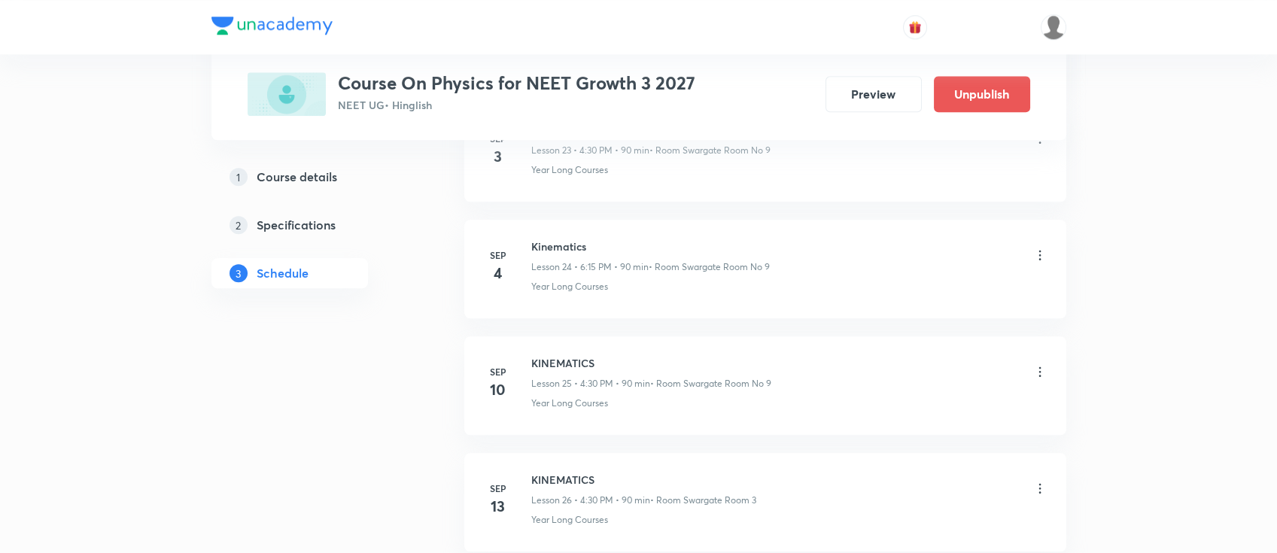
scroll to position [5196, 0]
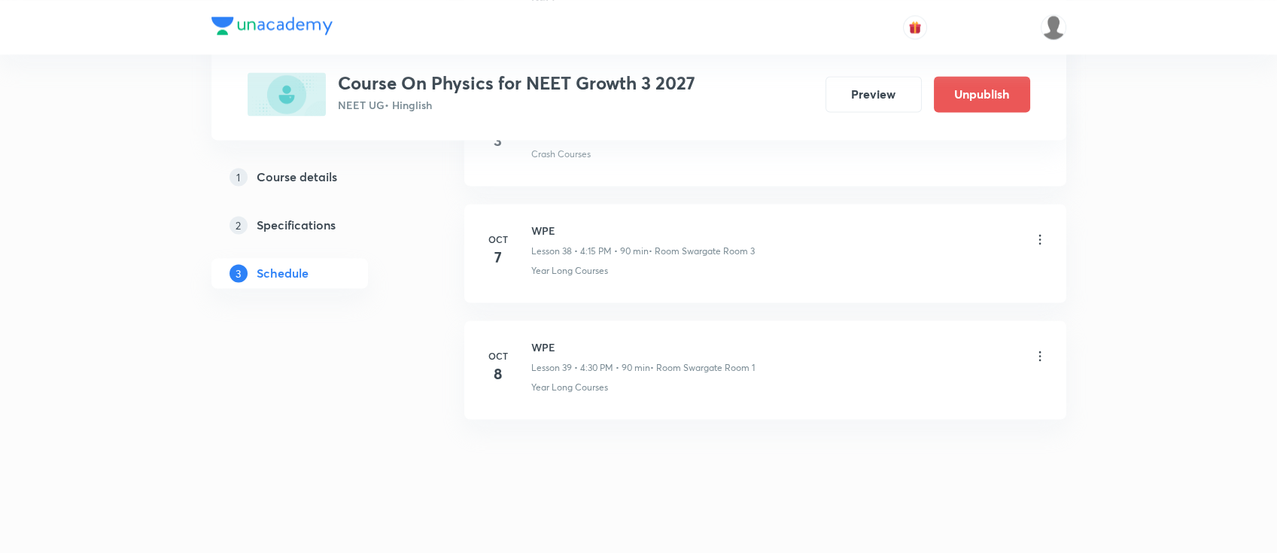
click at [549, 342] on h6 "WPE" at bounding box center [643, 347] width 224 height 16
copy h6 "WPE"
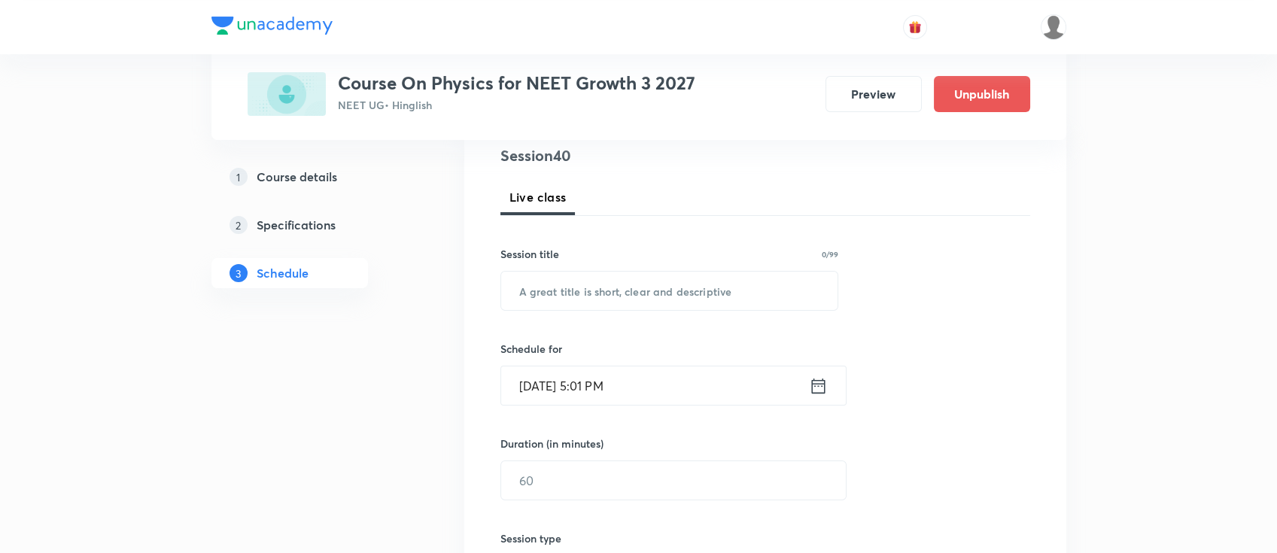
scroll to position [0, 0]
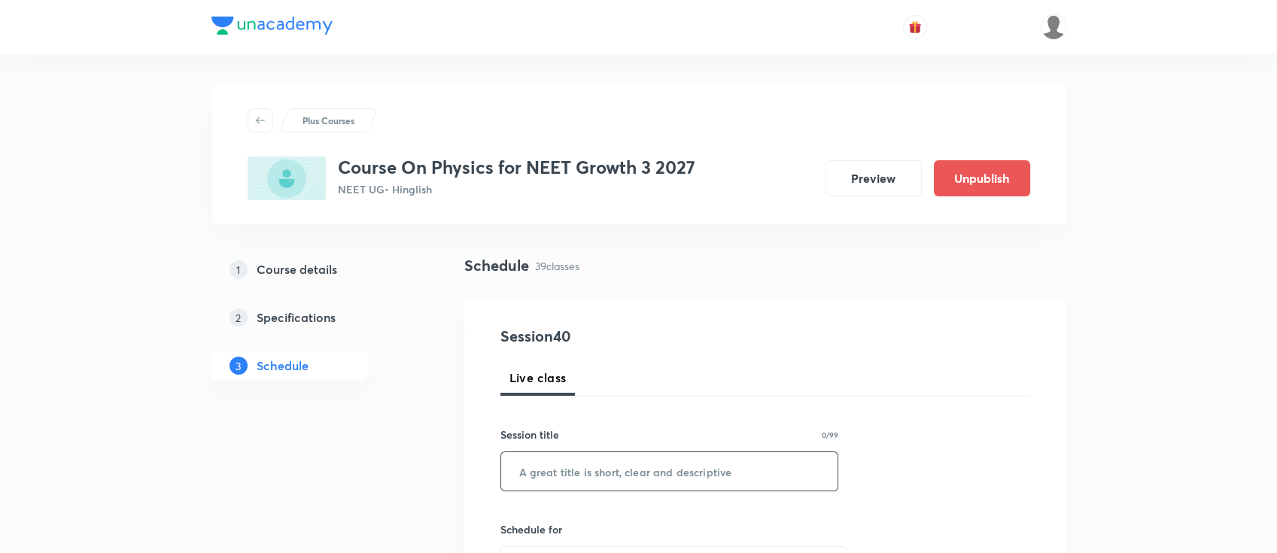
click at [729, 473] on input "text" at bounding box center [669, 471] width 337 height 38
paste input "WPE"
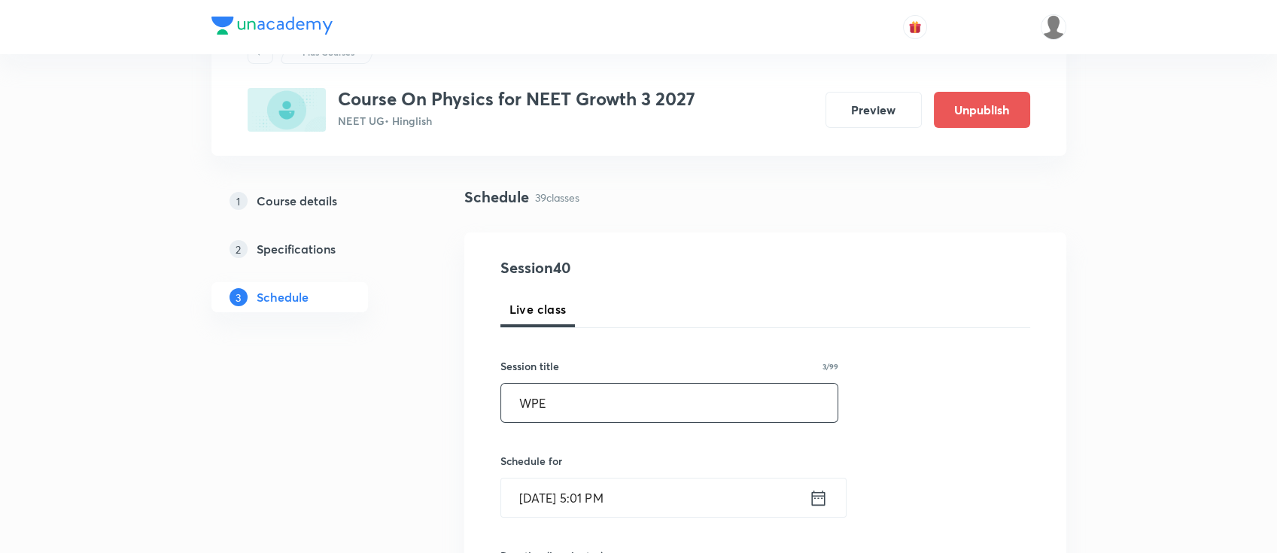
scroll to position [100, 0]
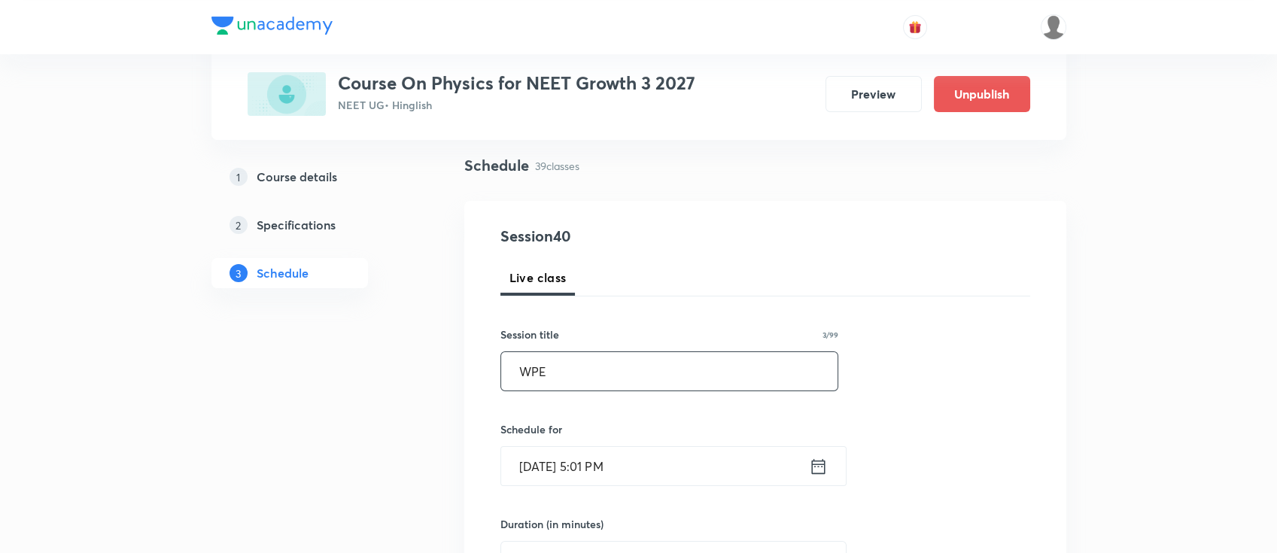
type input "WPE"
click at [819, 459] on icon at bounding box center [818, 466] width 19 height 21
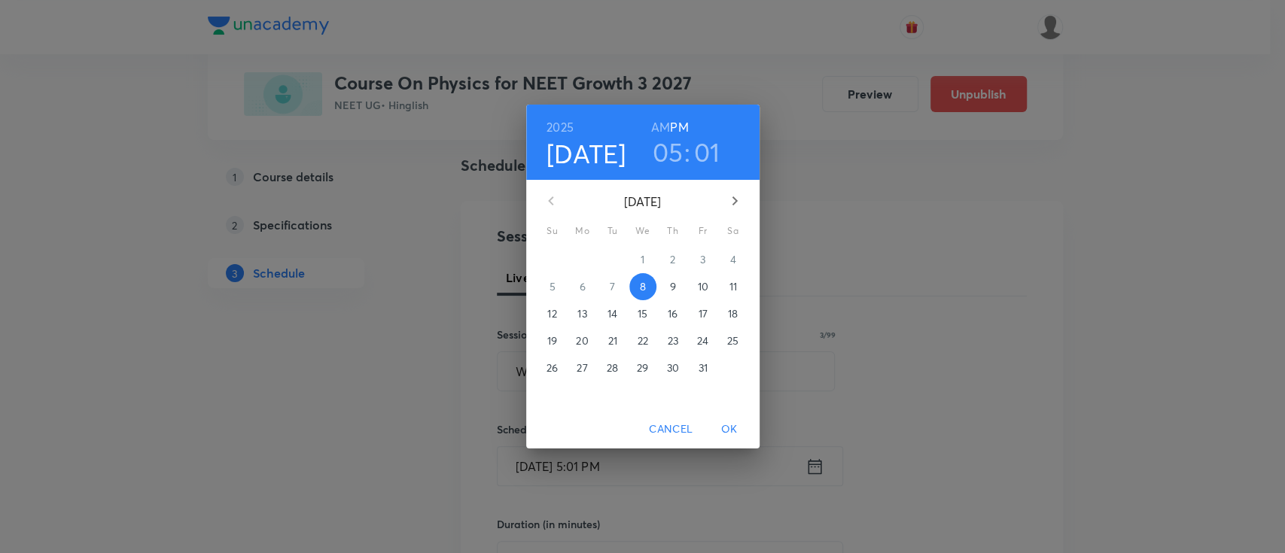
click at [674, 282] on p "9" at bounding box center [672, 286] width 6 height 15
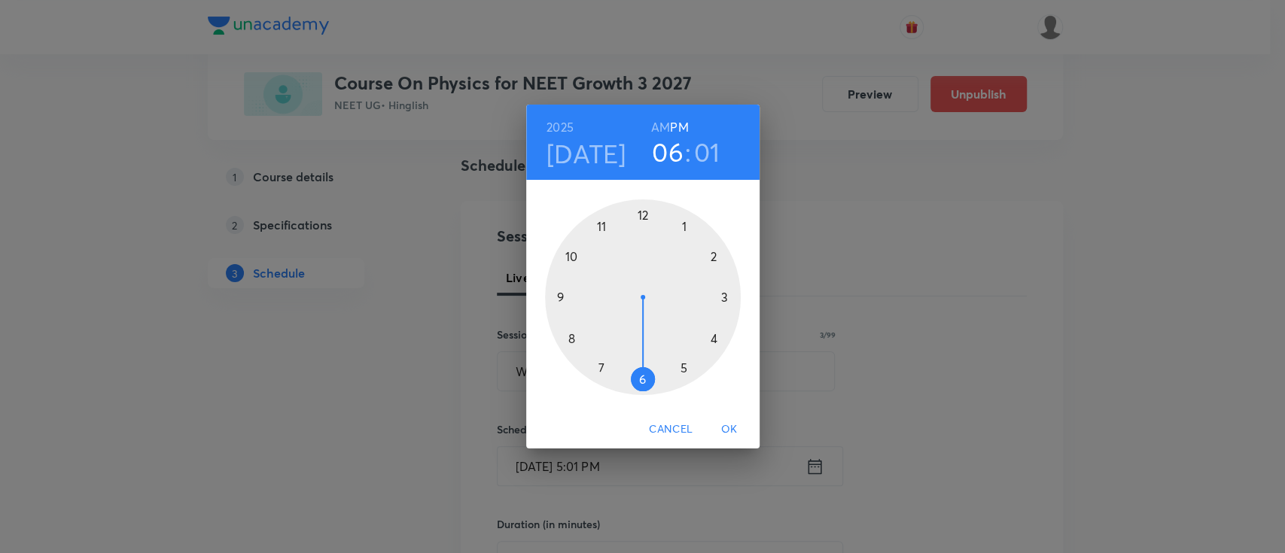
drag, startPoint x: 679, startPoint y: 367, endPoint x: 647, endPoint y: 382, distance: 36.0
click at [647, 382] on div at bounding box center [643, 297] width 196 height 196
drag, startPoint x: 653, startPoint y: 214, endPoint x: 706, endPoint y: 299, distance: 100.4
click at [706, 299] on div at bounding box center [643, 297] width 196 height 196
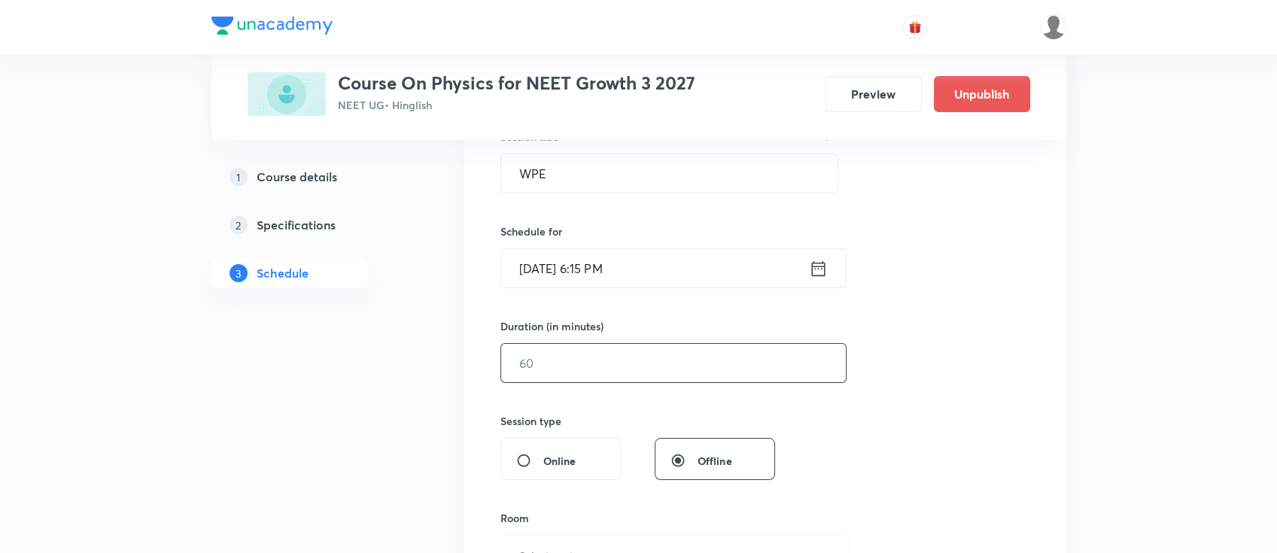
scroll to position [301, 0]
click at [665, 358] on input "text" at bounding box center [673, 360] width 345 height 38
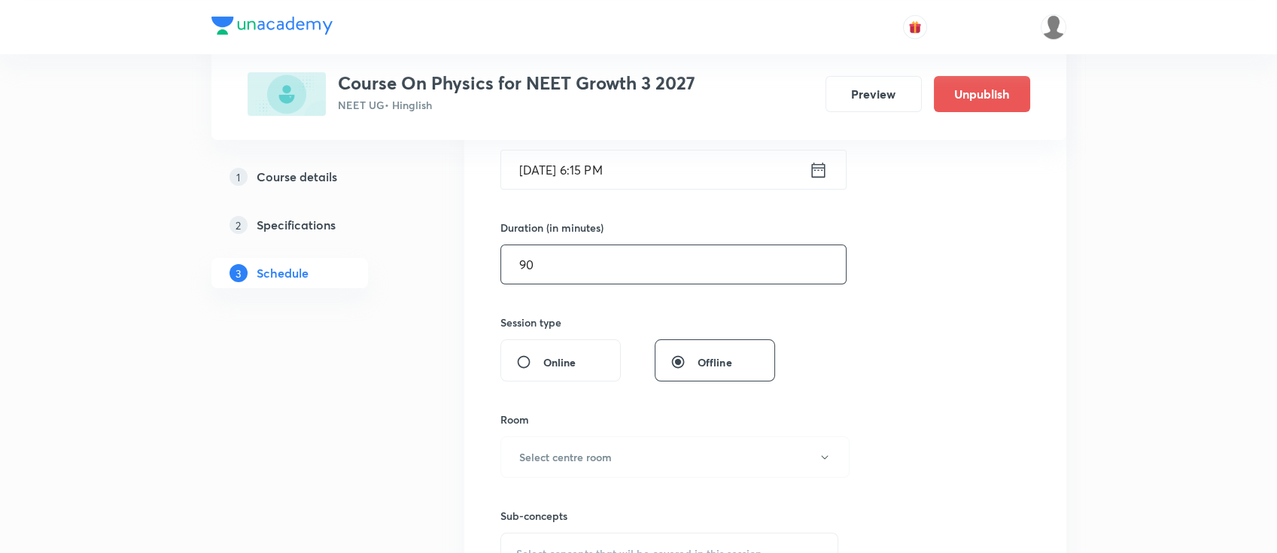
scroll to position [501, 0]
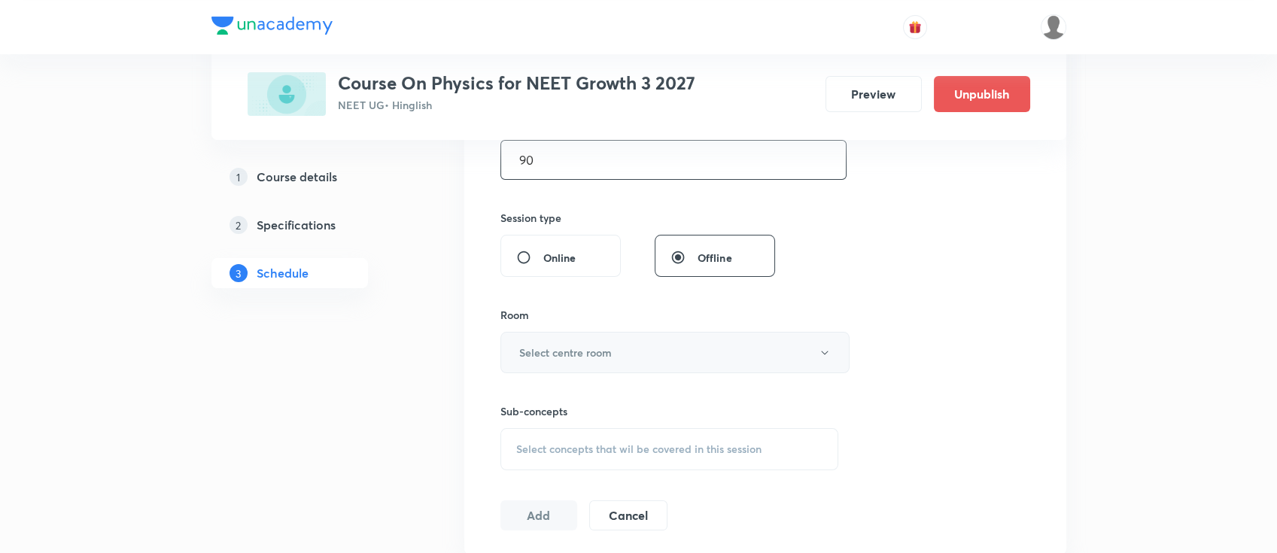
type input "90"
click at [620, 350] on button "Select centre room" at bounding box center [675, 352] width 349 height 41
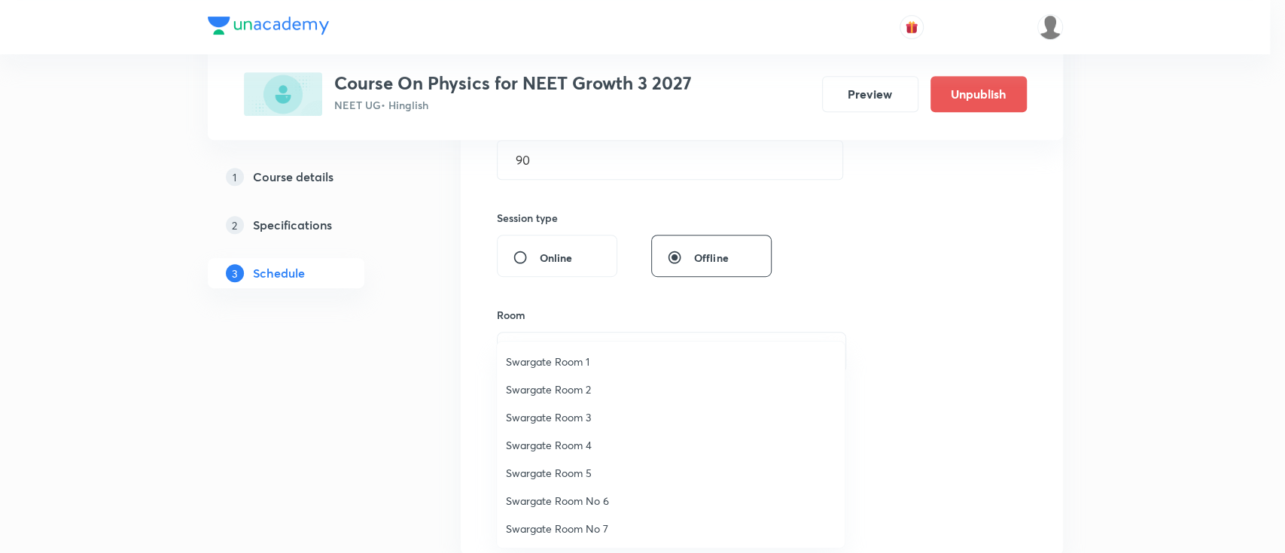
click at [578, 358] on span "Swargate Room 1" at bounding box center [671, 362] width 330 height 16
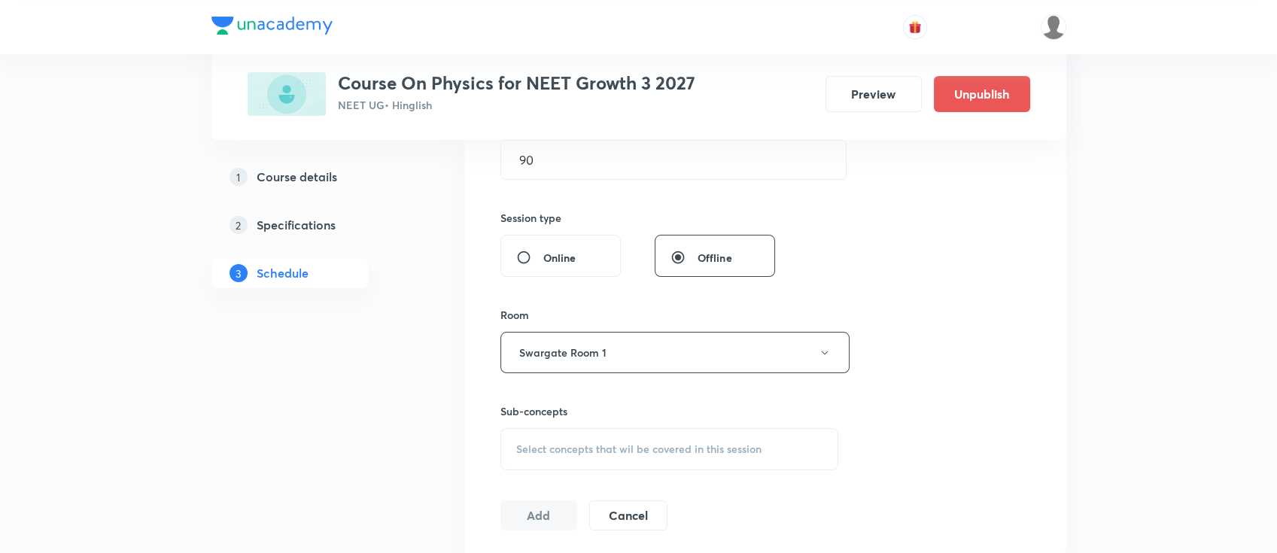
click at [626, 434] on div "Select concepts that wil be covered in this session" at bounding box center [670, 449] width 339 height 42
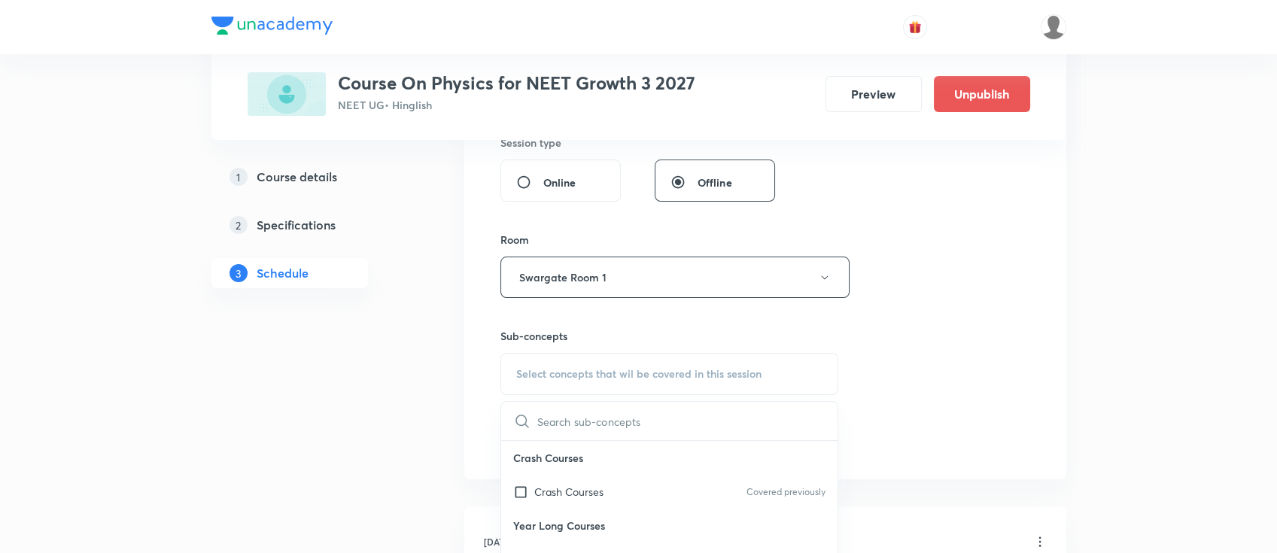
scroll to position [602, 0]
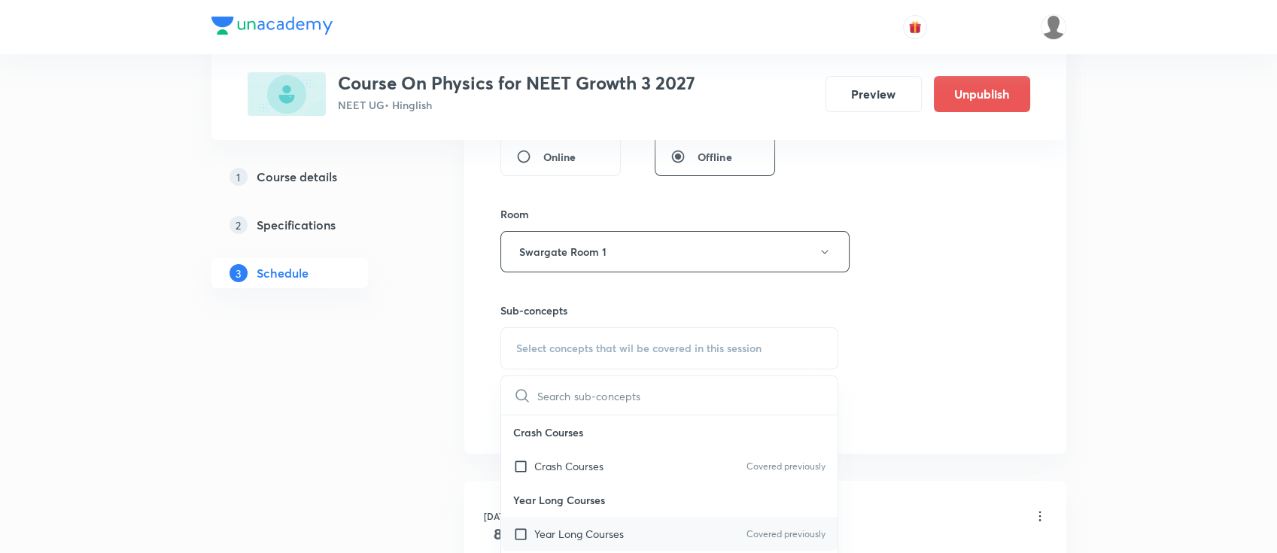
click at [601, 540] on p "Year Long Courses" at bounding box center [579, 534] width 90 height 16
checkbox input "true"
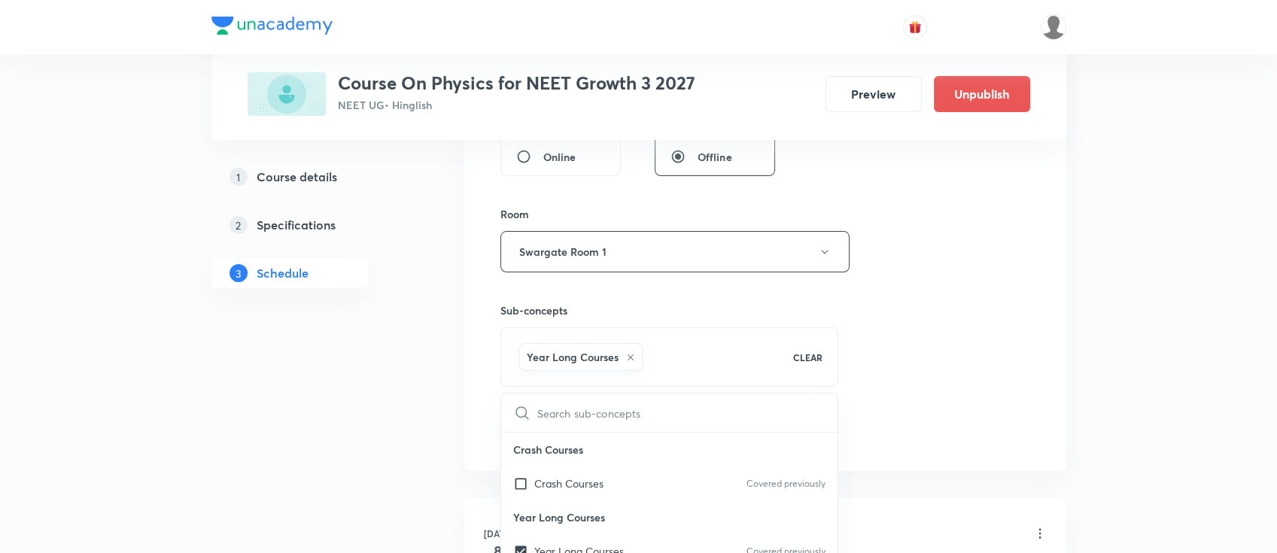
click at [1010, 382] on div "Session 40 Live class Session title 3/99 WPE ​ Schedule for [DATE] 6:15 PM ​ Du…" at bounding box center [766, 85] width 530 height 724
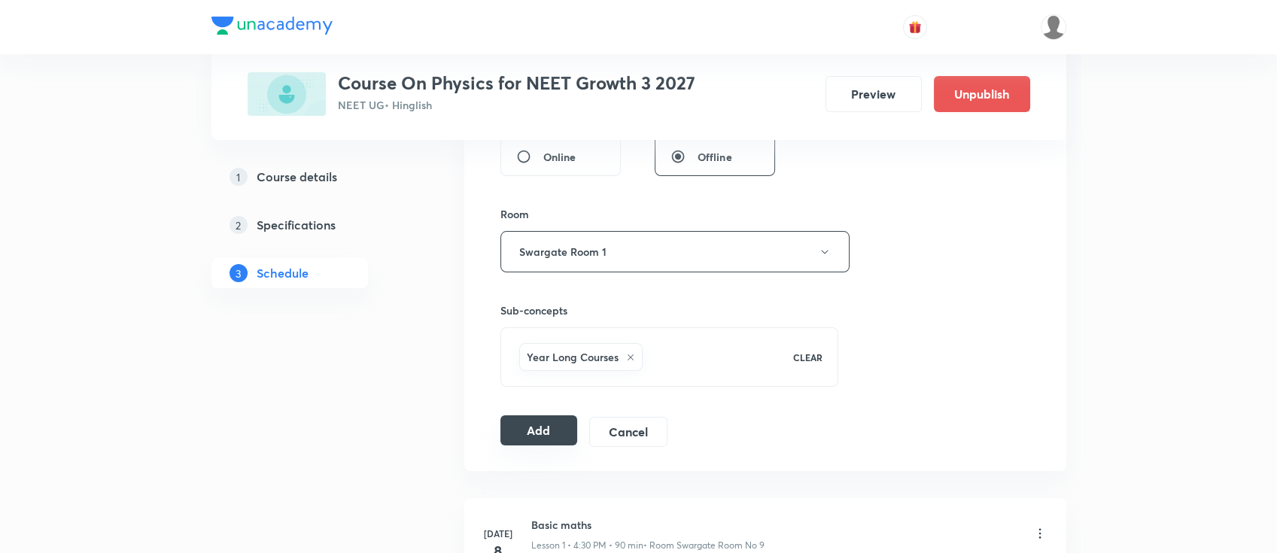
click at [546, 437] on button "Add" at bounding box center [540, 430] width 78 height 30
